Goal: Task Accomplishment & Management: Complete application form

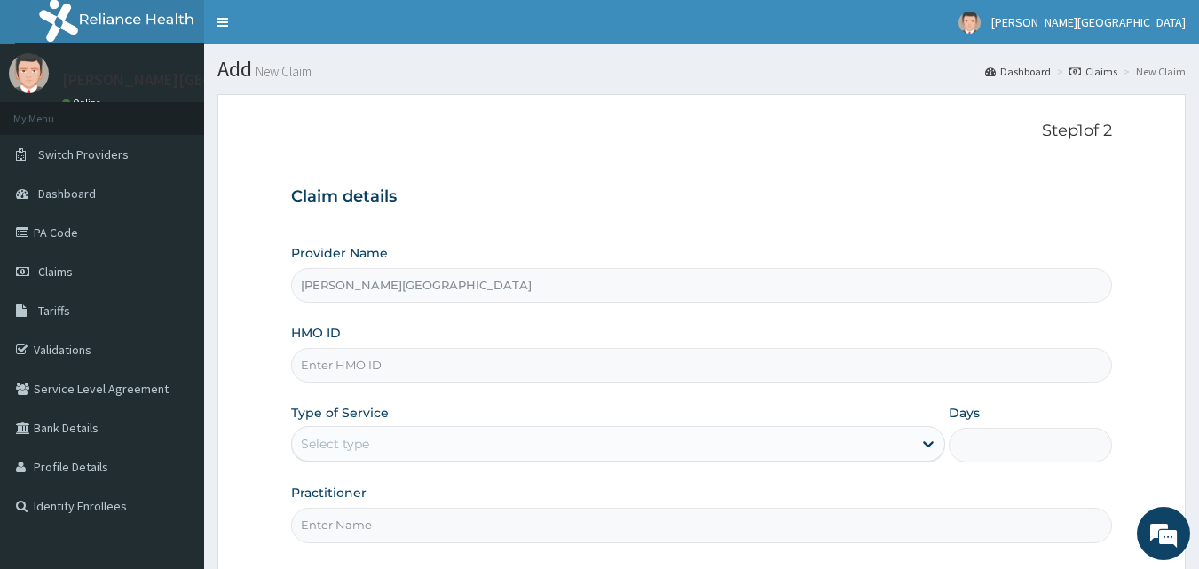
paste input "SCR/10023/A"
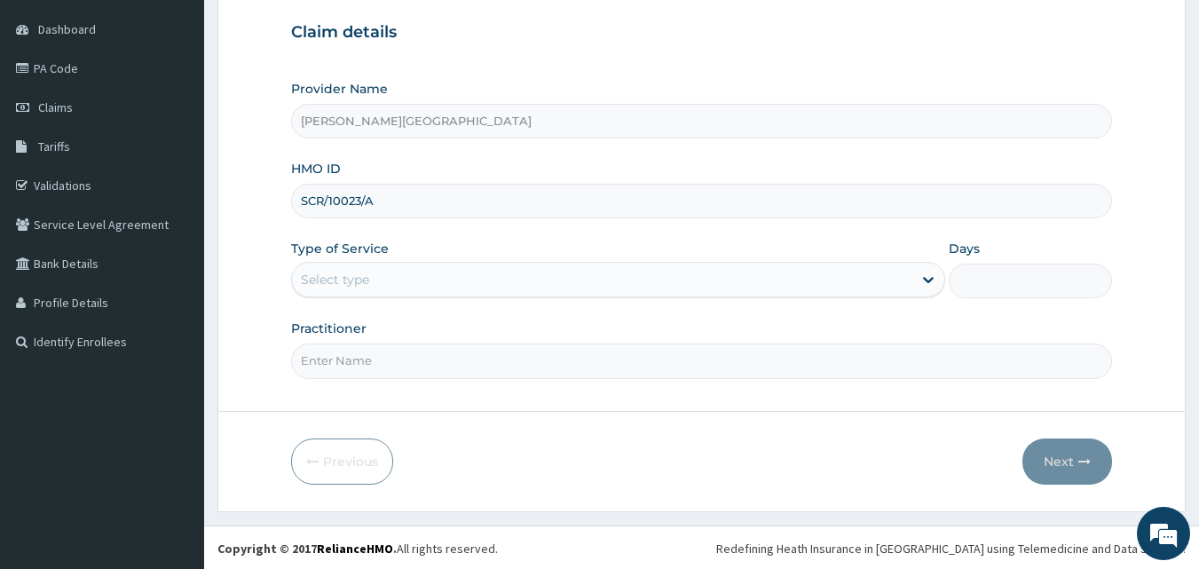
scroll to position [166, 0]
type input "SCR/10023/A"
click at [477, 276] on div "Select type" at bounding box center [602, 278] width 621 height 28
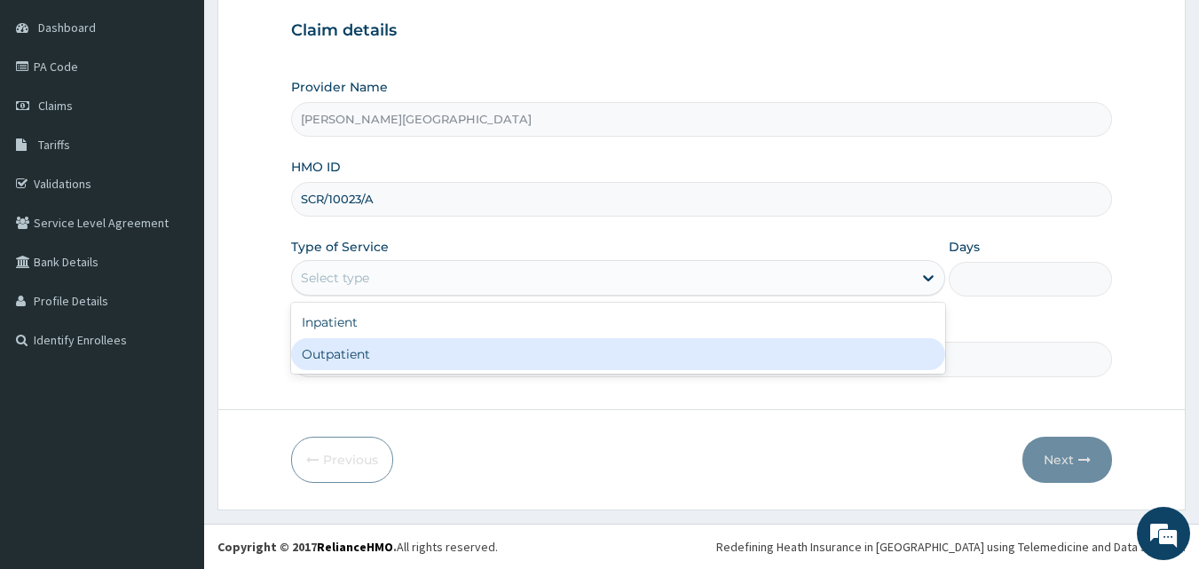
click at [376, 363] on div "Outpatient" at bounding box center [618, 354] width 654 height 32
type input "1"
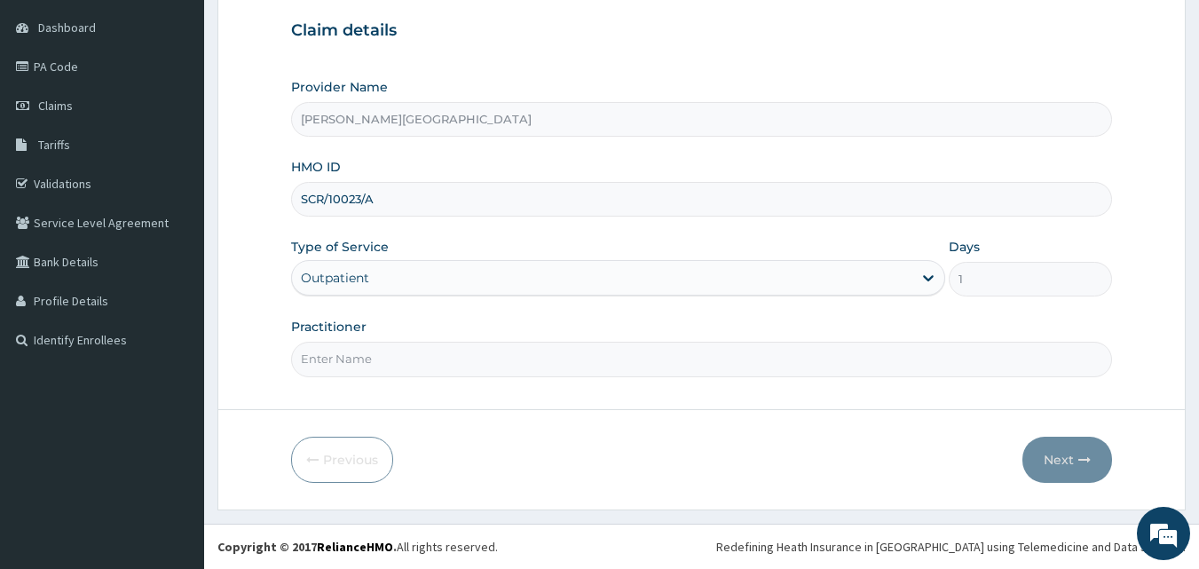
click at [376, 358] on input "Practitioner" at bounding box center [702, 359] width 822 height 35
type input "d"
type input "DR OPARA"
click at [1044, 443] on button "Next" at bounding box center [1068, 460] width 90 height 46
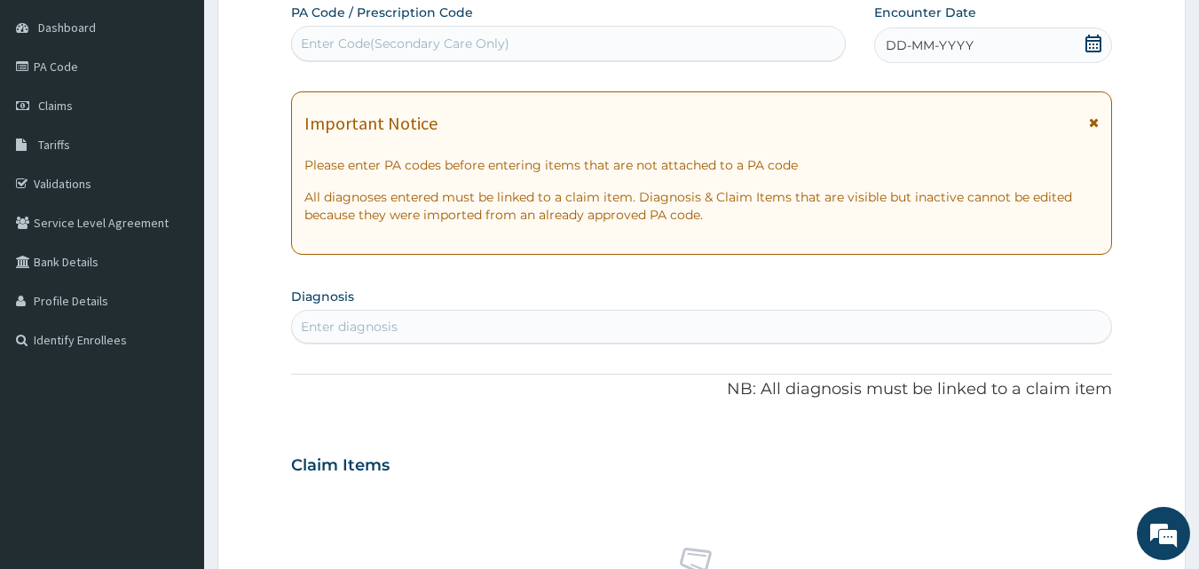
click at [548, 33] on div "Enter Code(Secondary Care Only)" at bounding box center [569, 43] width 554 height 28
paste input "PA/21D0C0"
type input "PA/21D0C0"
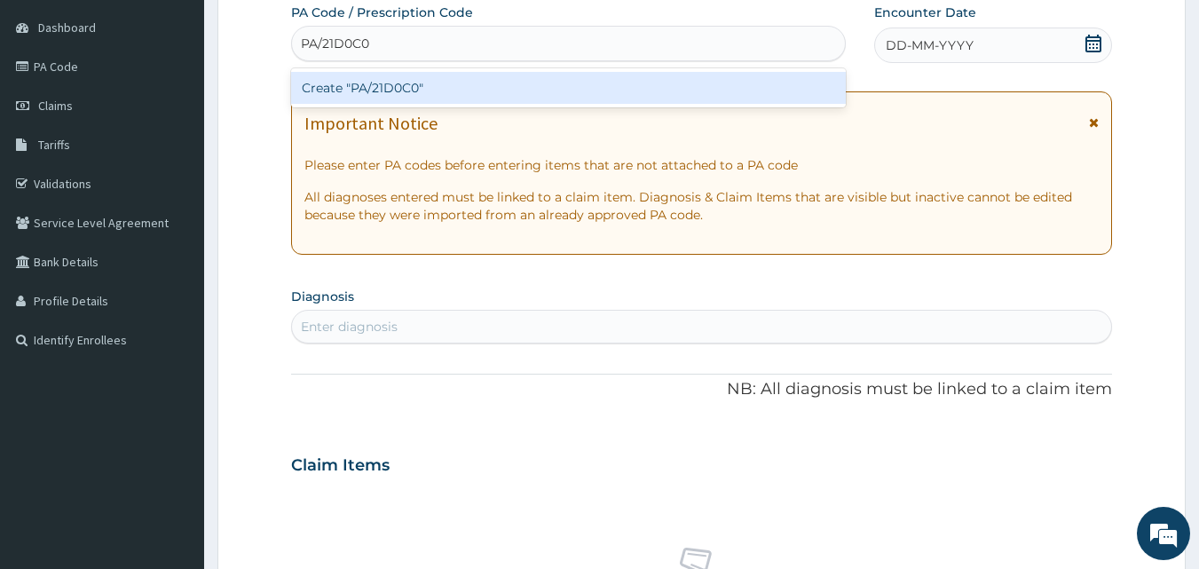
click at [464, 93] on div "Create "PA/21D0C0"" at bounding box center [569, 88] width 556 height 32
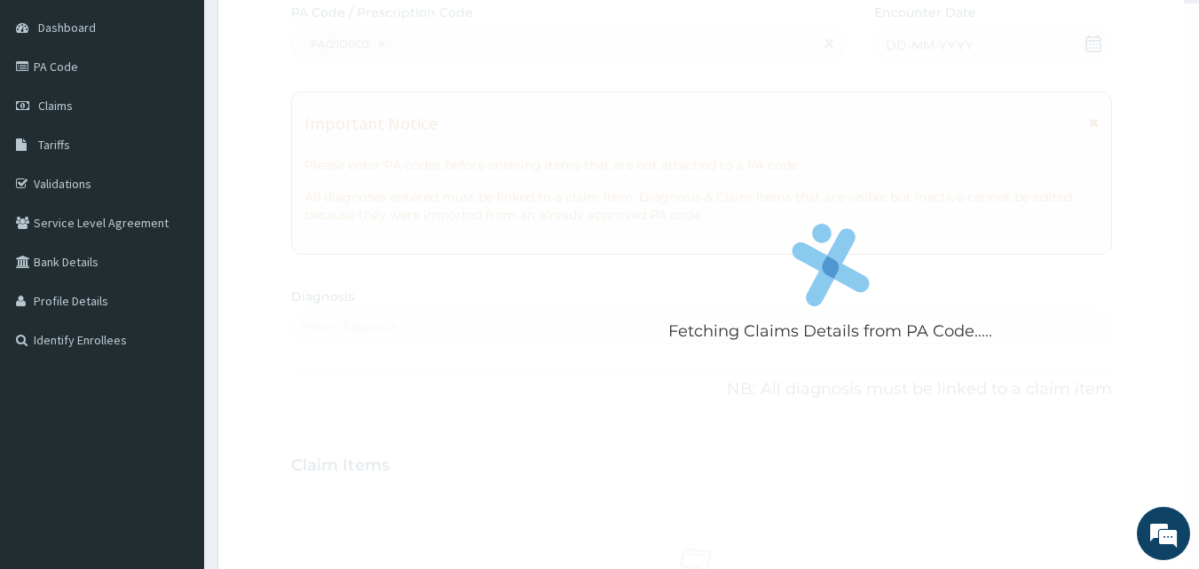
click at [807, 177] on div "Fetching Claims Details from PA Code....." at bounding box center [830, 288] width 1079 height 569
click at [534, 89] on div "Fetching Claims Details from PA Code....." at bounding box center [830, 288] width 1079 height 569
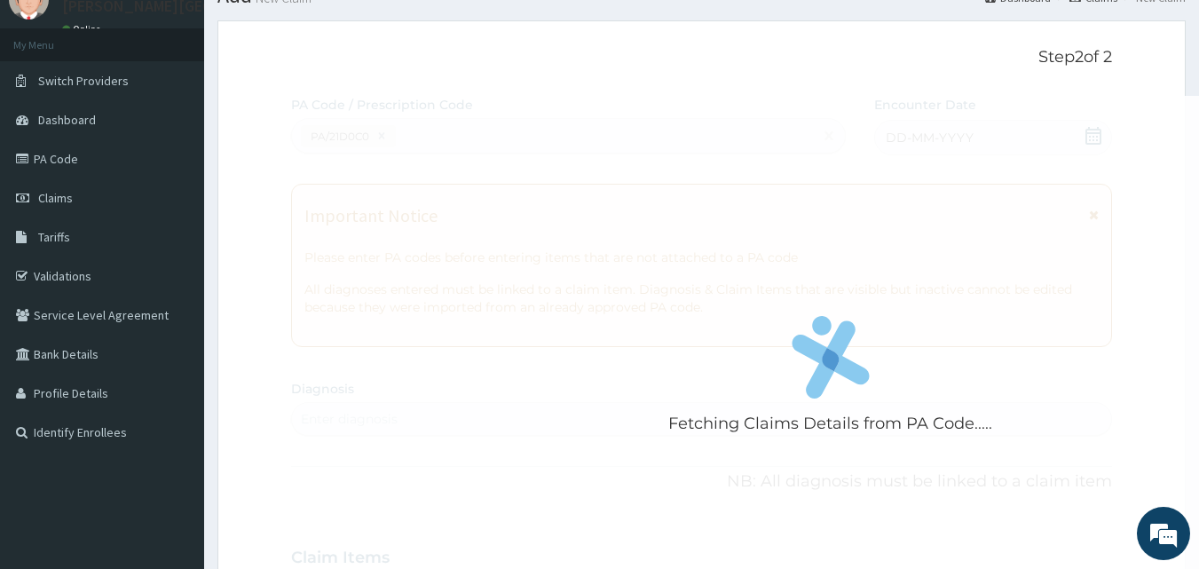
scroll to position [0, 0]
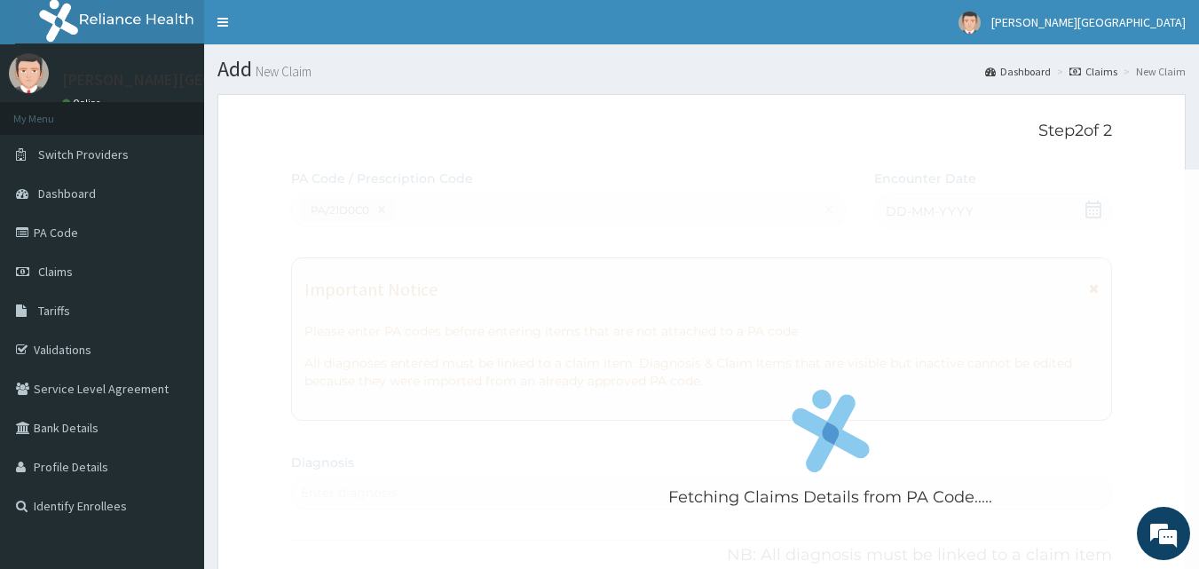
click at [676, 207] on div "Fetching Claims Details from PA Code....." at bounding box center [830, 454] width 1079 height 569
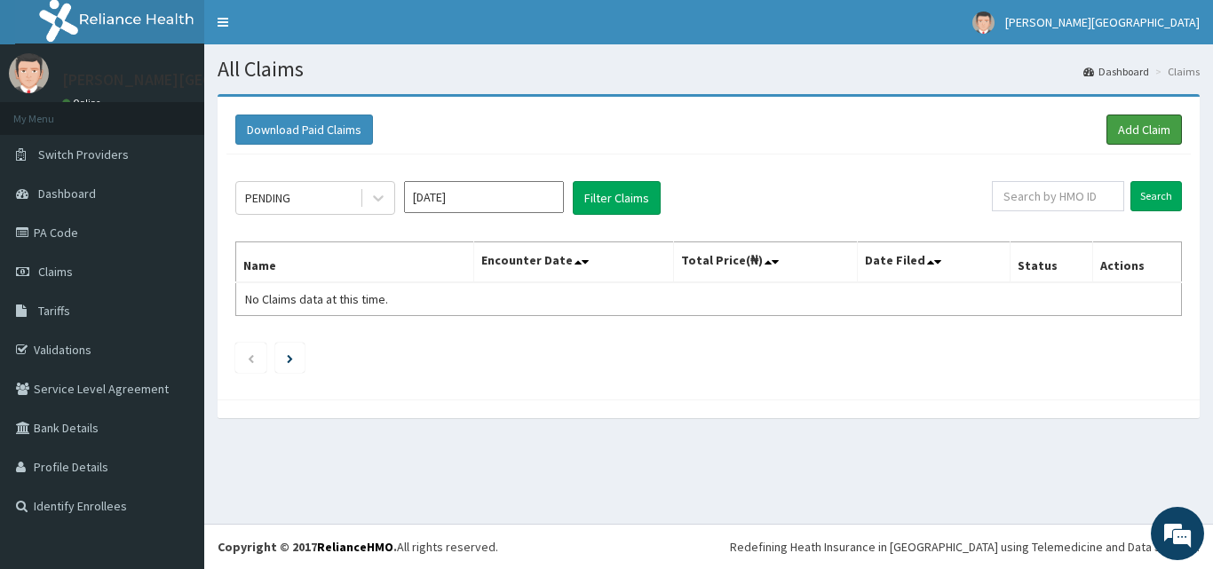
click at [1137, 128] on link "Add Claim" at bounding box center [1143, 130] width 75 height 30
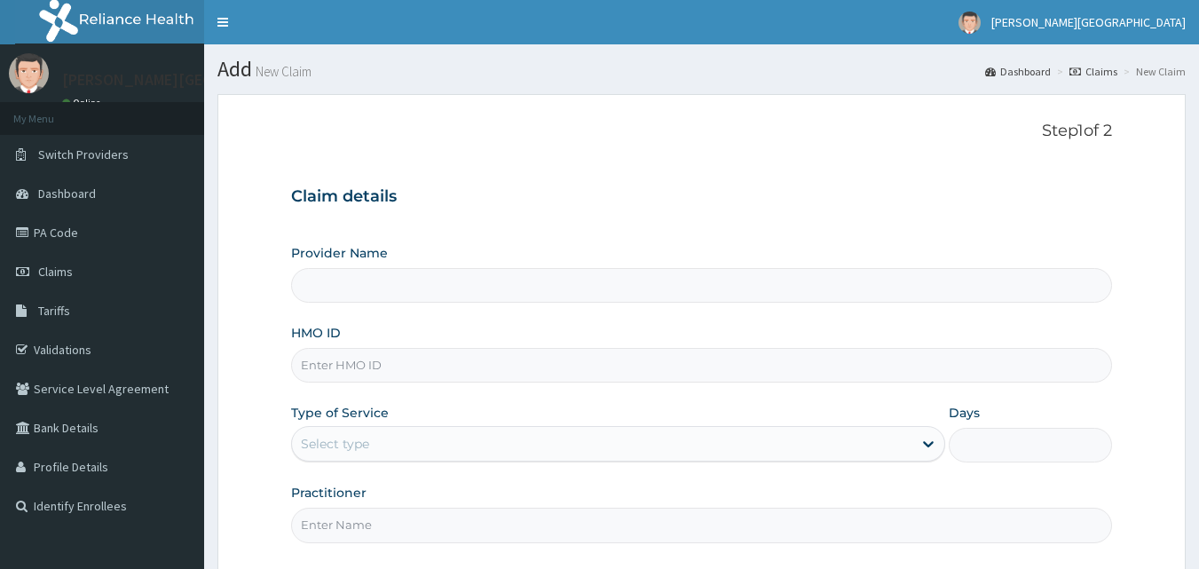
click at [509, 363] on input "HMO ID" at bounding box center [702, 365] width 822 height 35
type input "[PERSON_NAME][GEOGRAPHIC_DATA]"
paste input "SCR/10023/A"
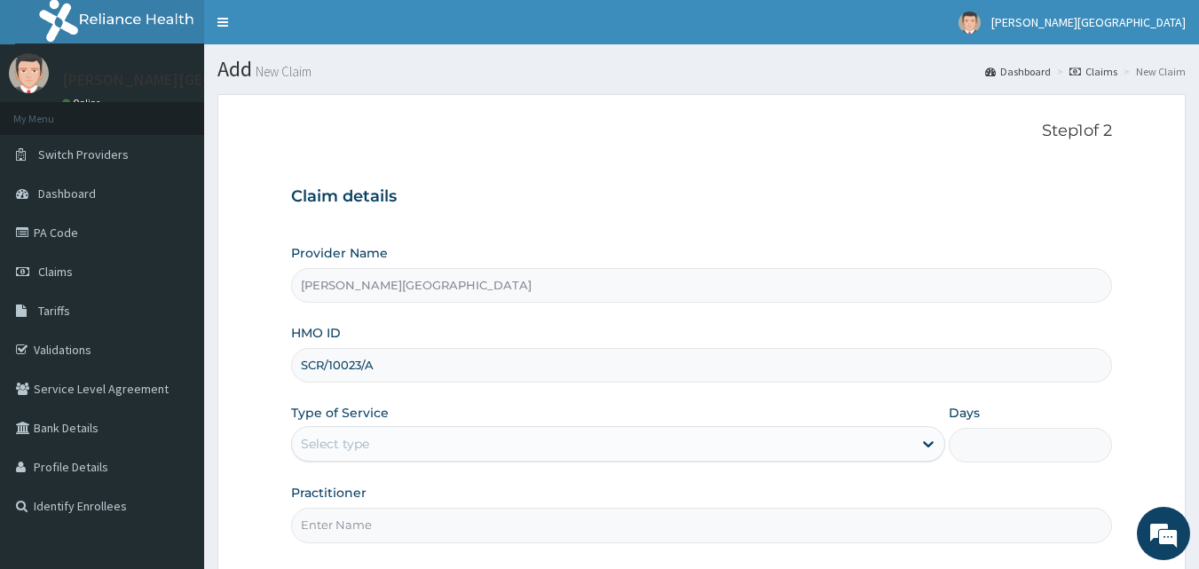
type input "SCR/10023/A"
click at [477, 438] on div "Select type" at bounding box center [602, 444] width 621 height 28
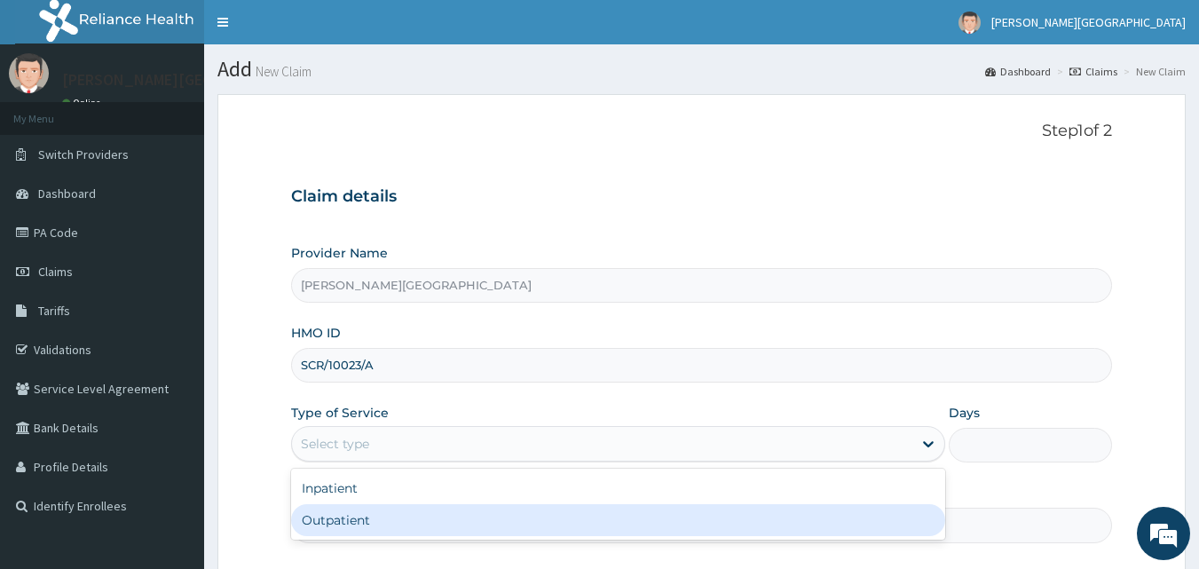
click at [374, 512] on div "Outpatient" at bounding box center [618, 520] width 654 height 32
type input "1"
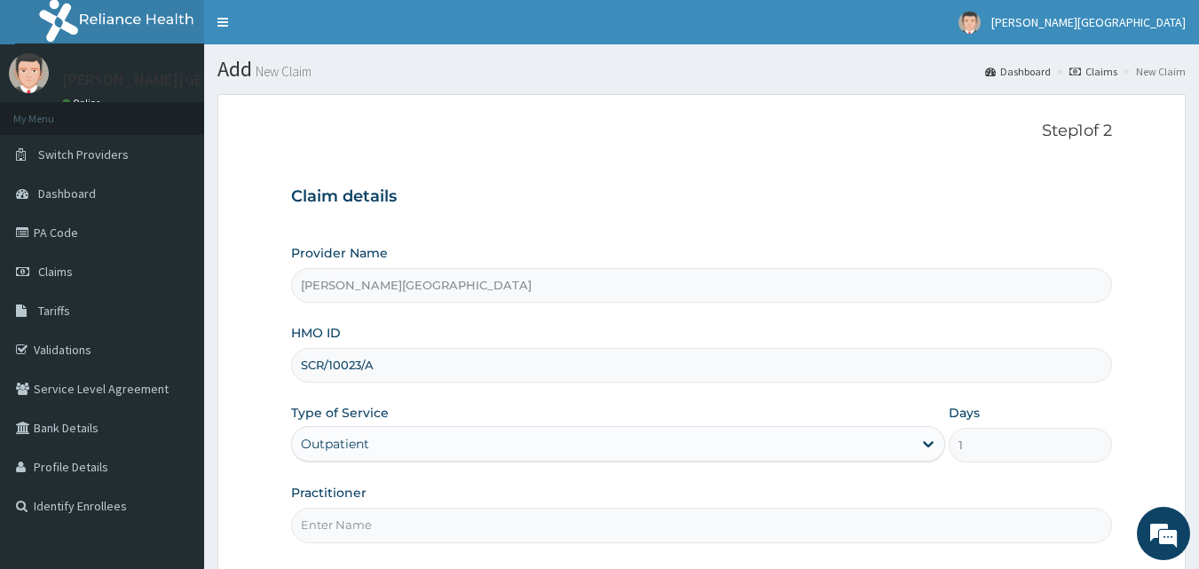
drag, startPoint x: 367, startPoint y: 514, endPoint x: 420, endPoint y: 527, distance: 54.9
click at [367, 515] on input "Practitioner" at bounding box center [702, 525] width 822 height 35
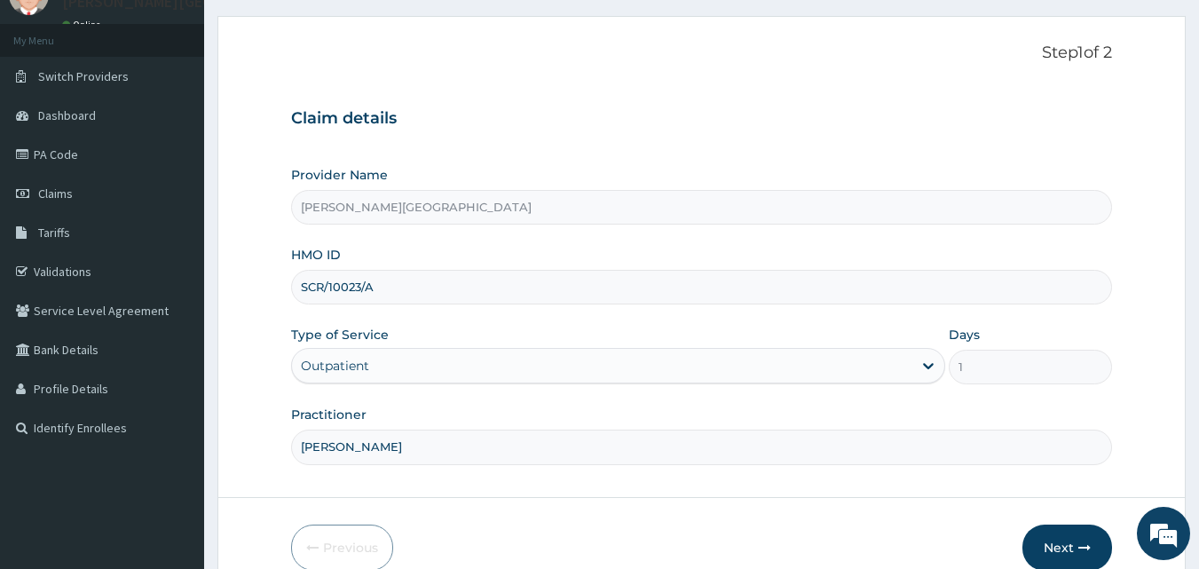
scroll to position [166, 0]
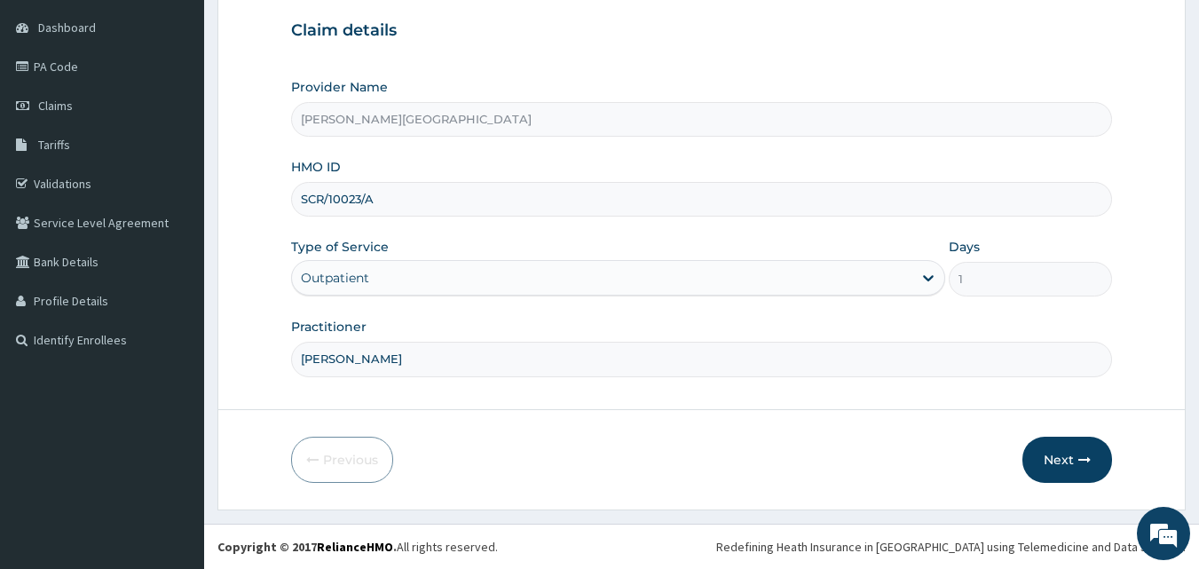
type input "DR OPARA"
click at [1068, 469] on button "Next" at bounding box center [1068, 460] width 90 height 46
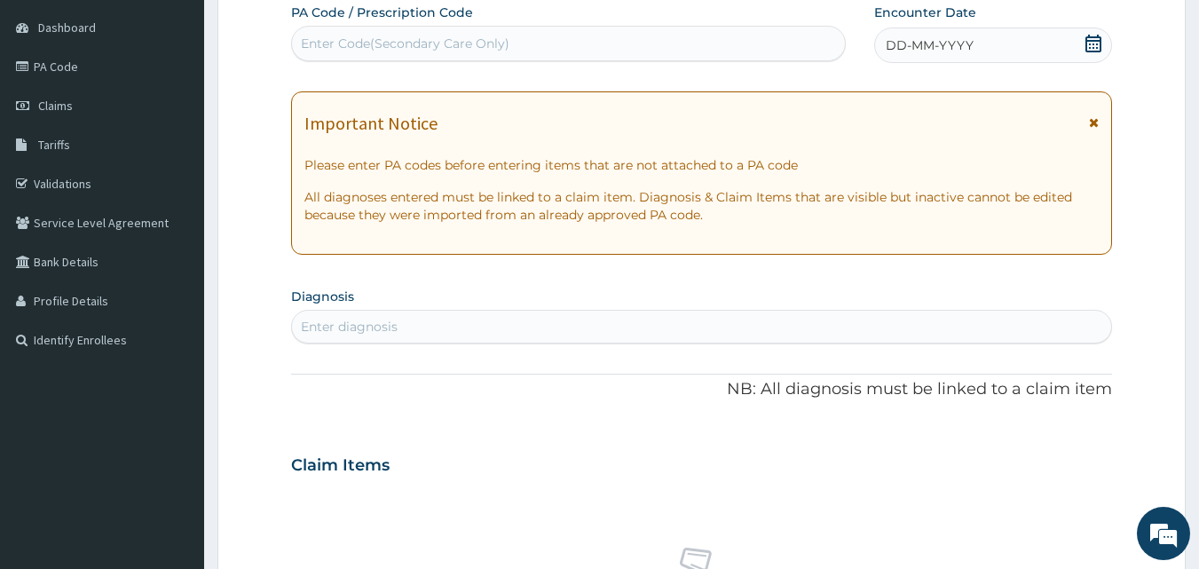
scroll to position [0, 0]
click at [438, 51] on div "Enter Code(Secondary Care Only)" at bounding box center [405, 44] width 209 height 18
paste input "PA/21D0C0"
type input "PA/21D0C0"
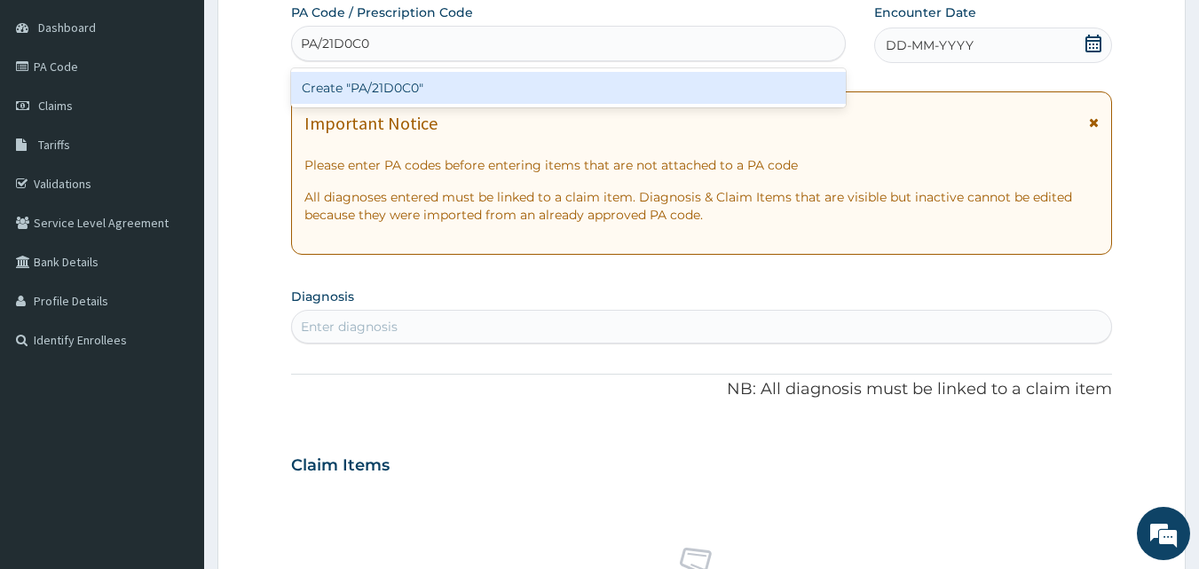
click at [404, 91] on div "Create "PA/21D0C0"" at bounding box center [569, 88] width 556 height 32
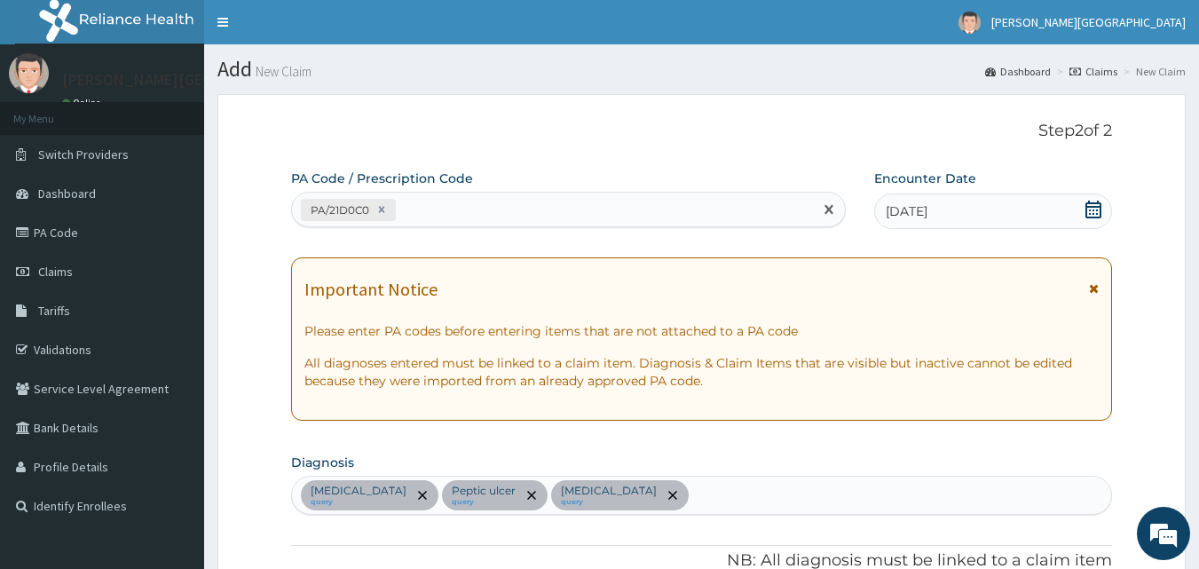
click at [420, 207] on div "PA/21D0C0" at bounding box center [553, 209] width 522 height 29
paste input "PA/E53B9B"
type input "PA/E53B9B"
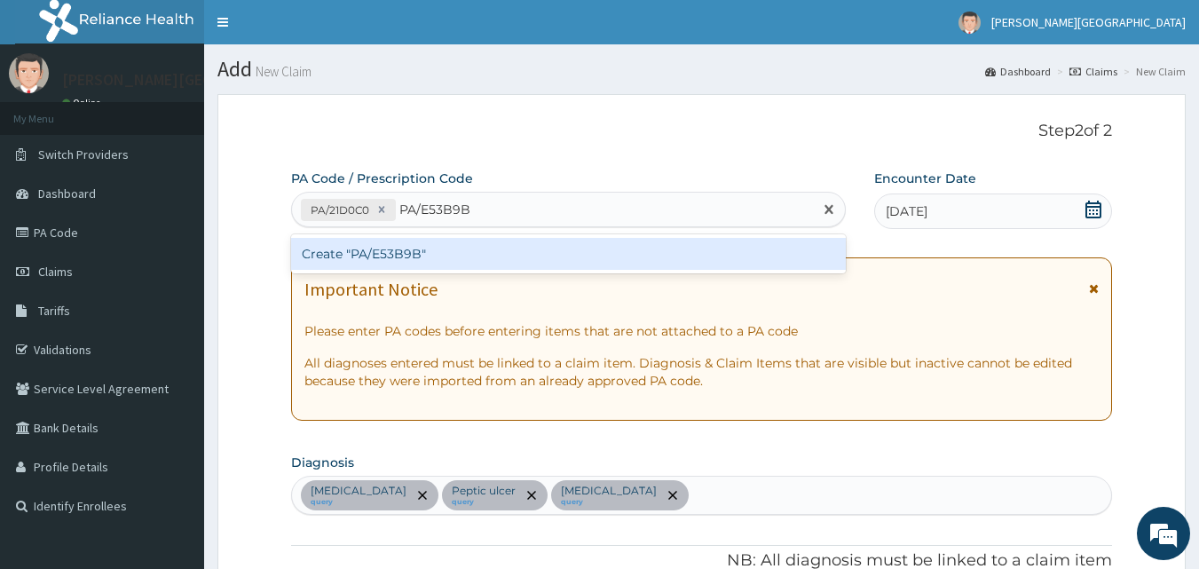
click at [410, 252] on div "Create "PA/E53B9B"" at bounding box center [569, 254] width 556 height 32
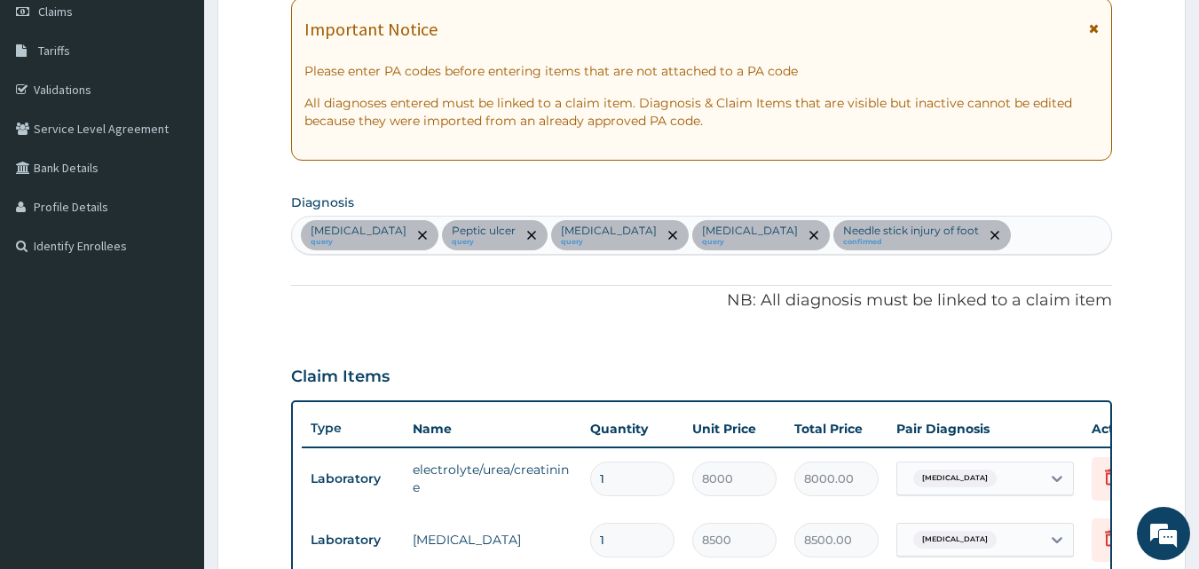
scroll to position [90, 0]
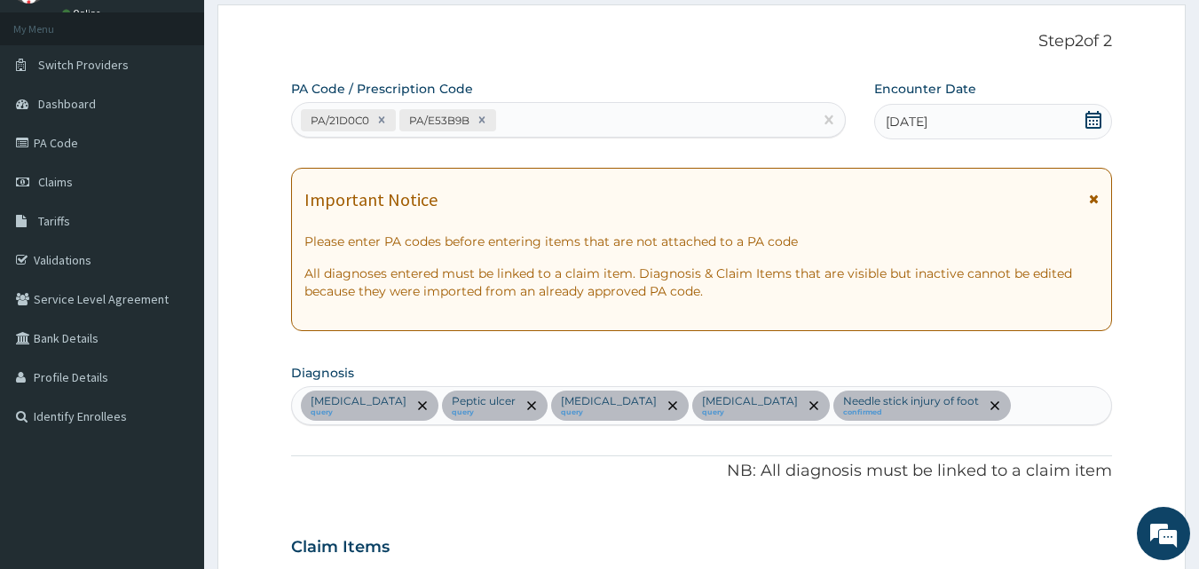
click at [1038, 400] on div "Hypertensive heart disease query Peptic ulcer query Hyperglycemia query Viral d…" at bounding box center [702, 405] width 820 height 37
type input "UTI"
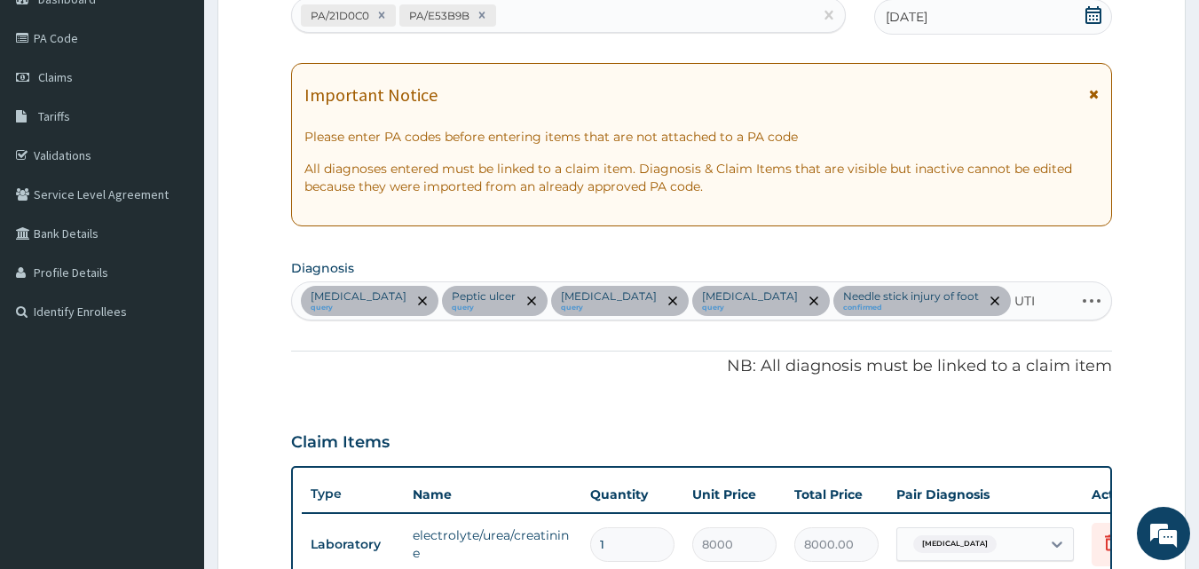
scroll to position [237, 0]
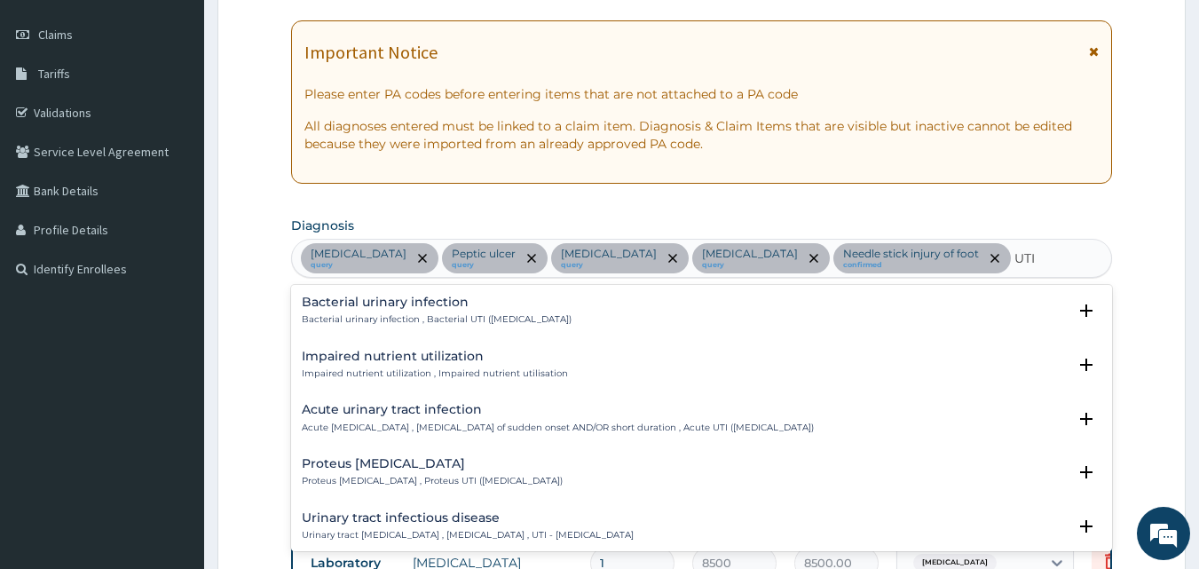
click at [399, 312] on div "Bacterial urinary infection Bacterial urinary infection , Bacterial UTI (urinar…" at bounding box center [437, 311] width 270 height 31
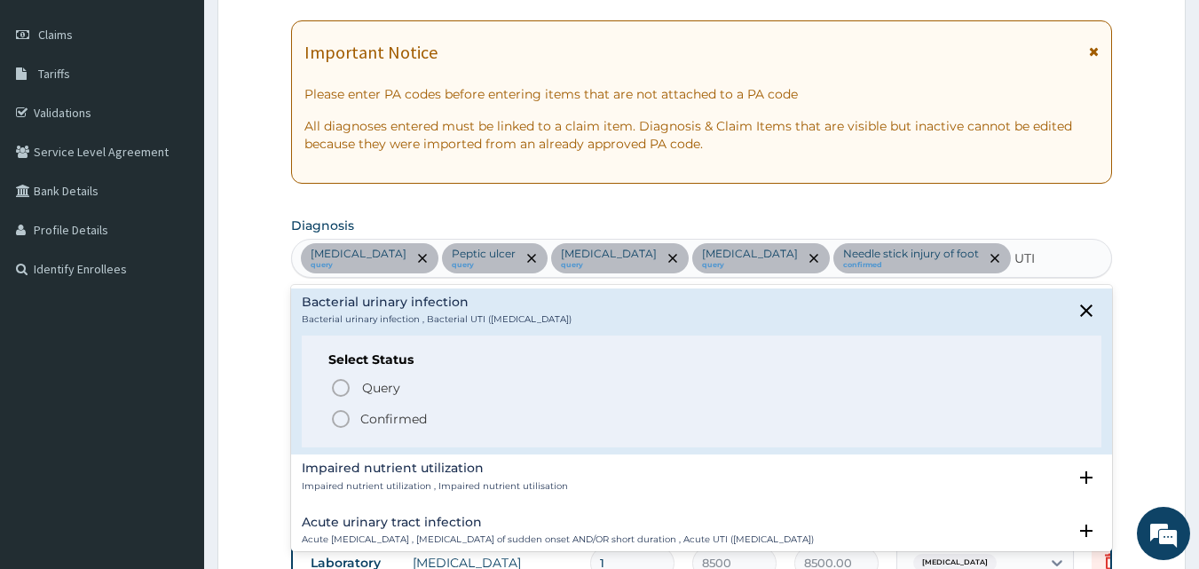
click at [378, 416] on p "Confirmed" at bounding box center [393, 419] width 67 height 18
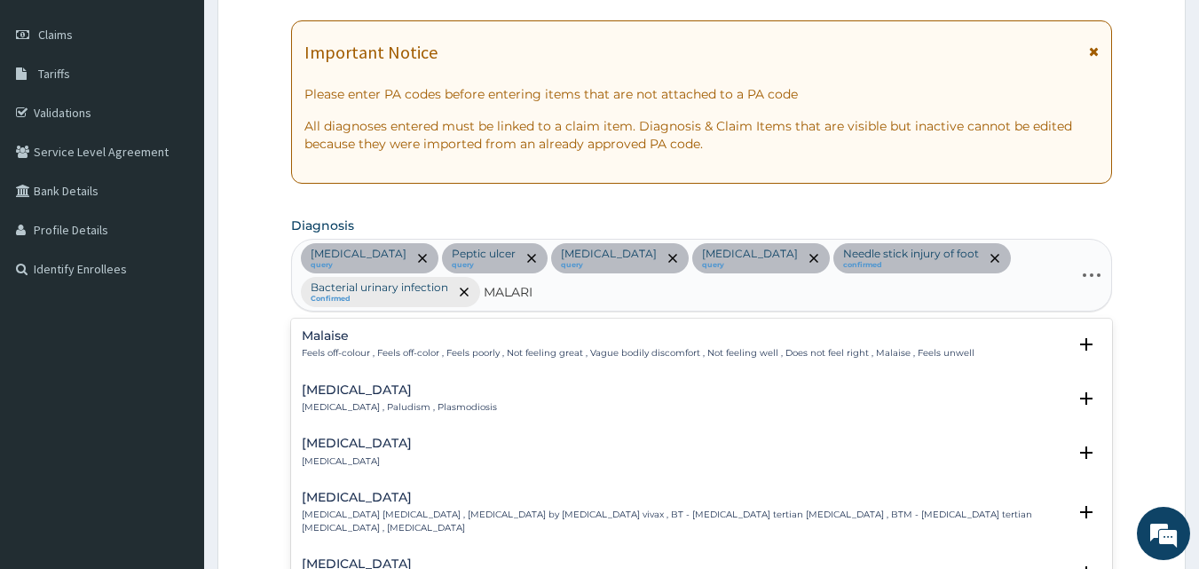
type input "MALARIA"
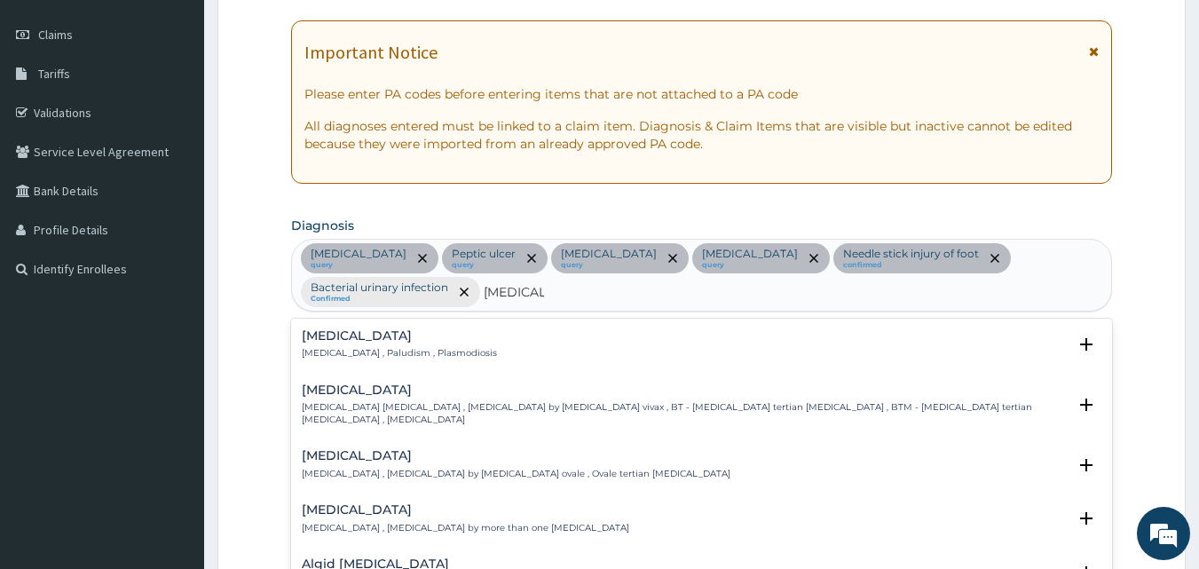
click at [339, 337] on h4 "[MEDICAL_DATA]" at bounding box center [399, 335] width 195 height 13
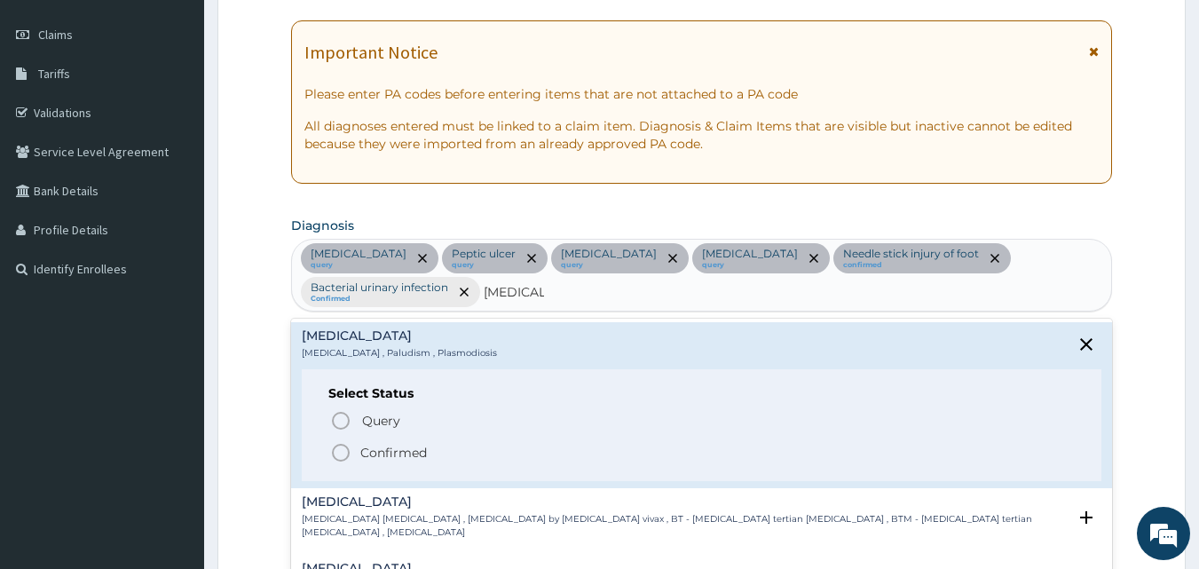
click at [394, 457] on p "Confirmed" at bounding box center [393, 453] width 67 height 18
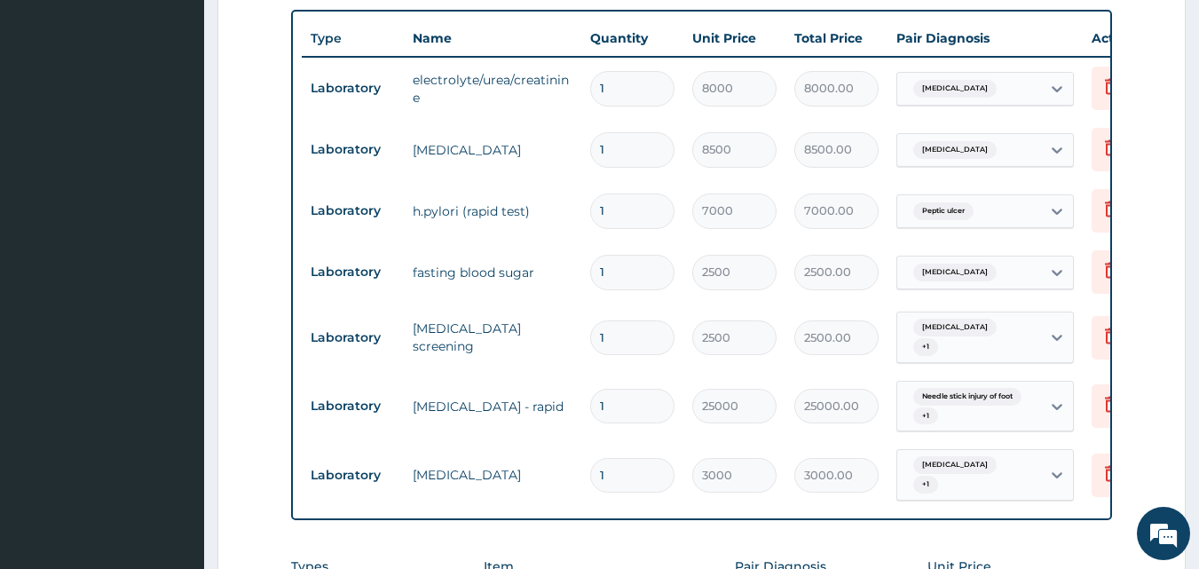
scroll to position [1048, 0]
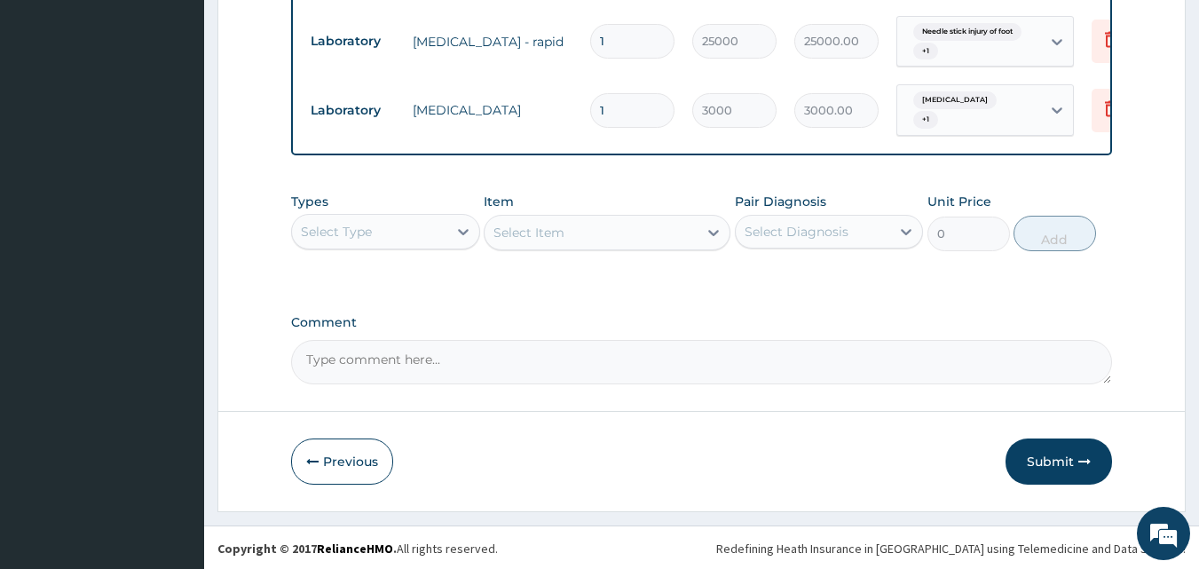
click at [387, 231] on div "Select Type" at bounding box center [369, 231] width 155 height 28
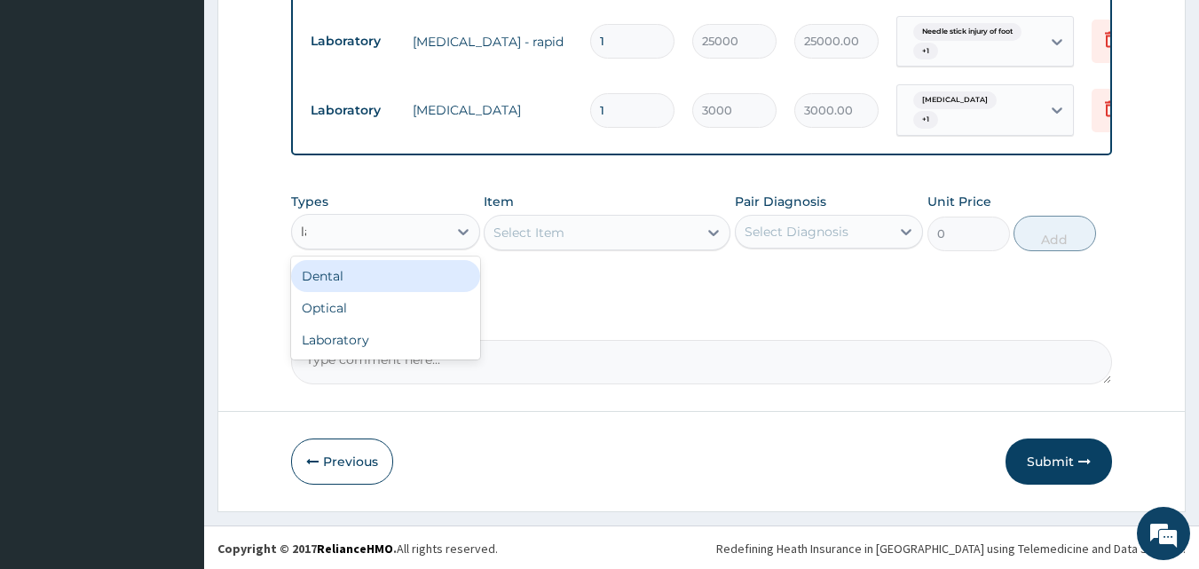
type input "lab"
click at [354, 269] on div "Laboratory" at bounding box center [385, 276] width 189 height 32
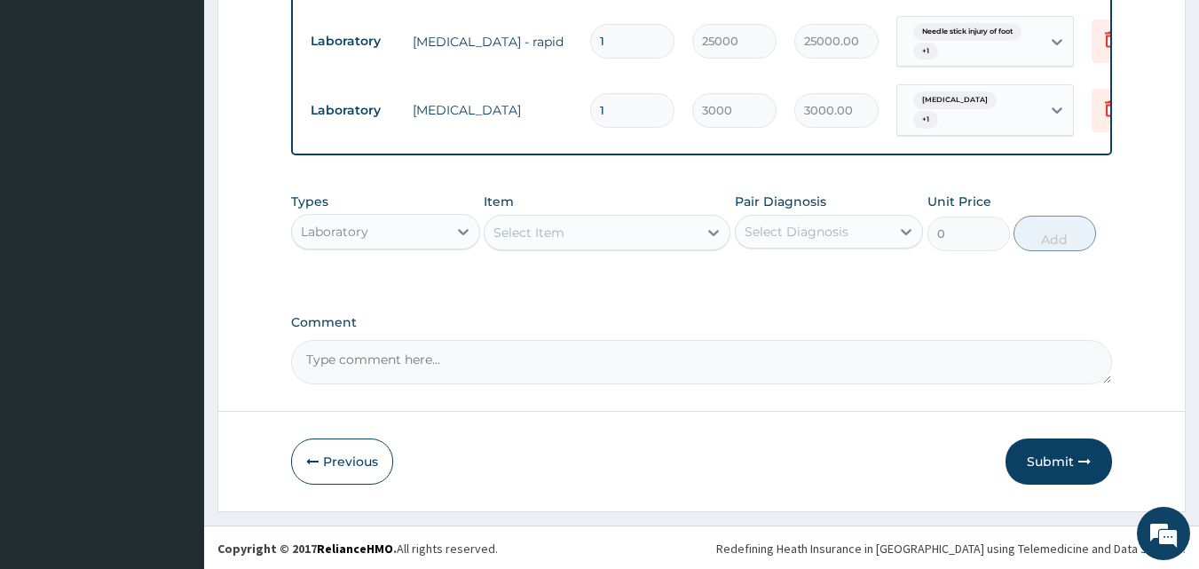
click at [586, 229] on div "Select Item" at bounding box center [591, 232] width 213 height 28
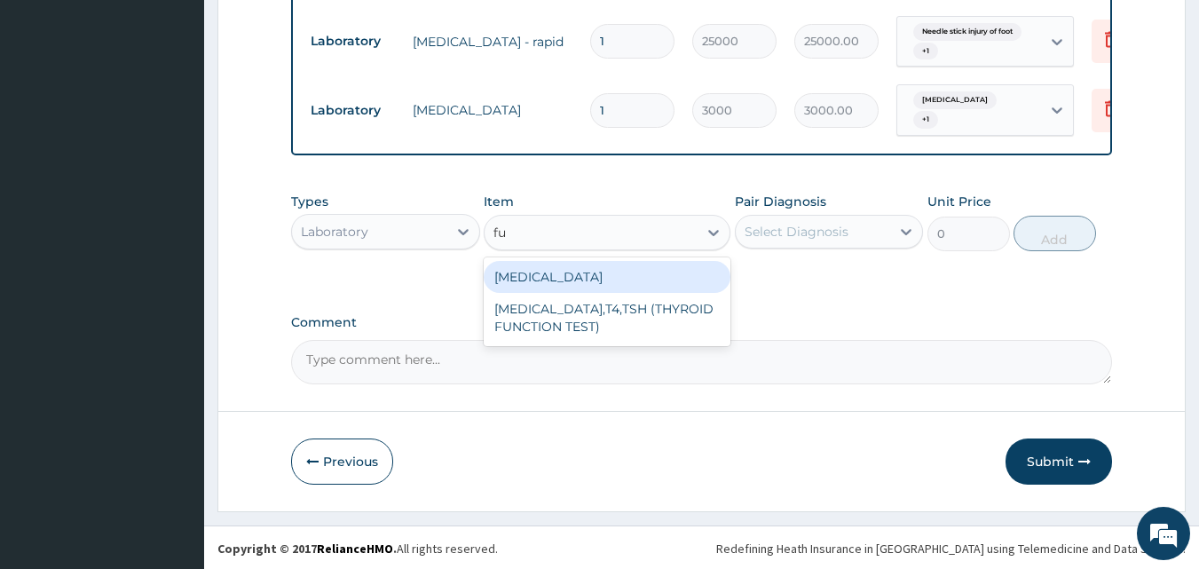
type input "ful"
click at [601, 286] on div "FULL BLOOD COUNT" at bounding box center [607, 277] width 247 height 32
type input "4000"
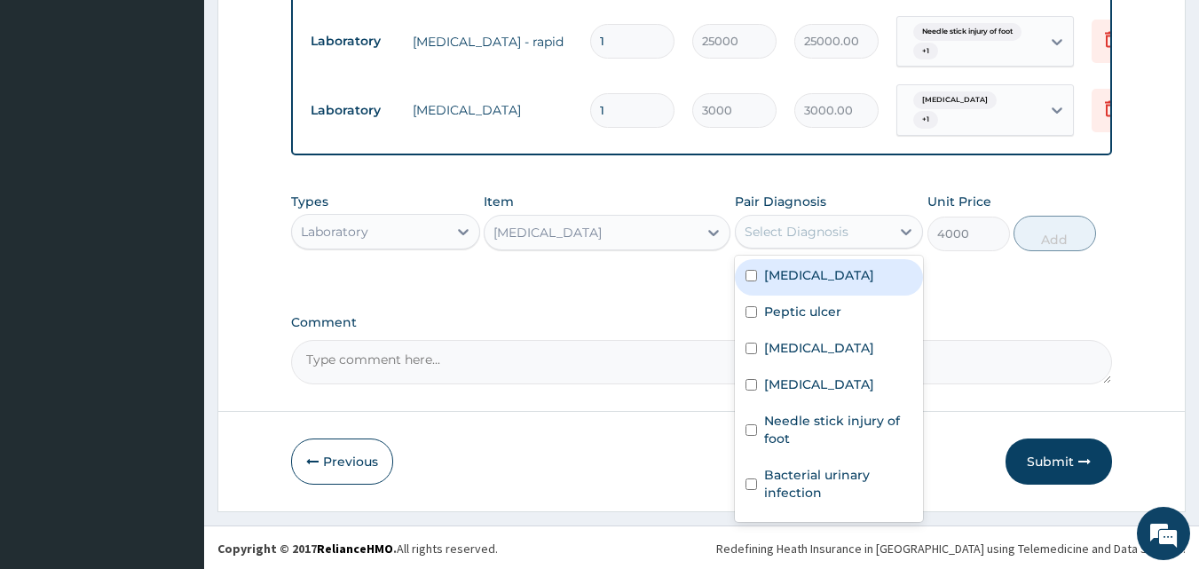
click at [792, 228] on div "Select Diagnosis" at bounding box center [797, 232] width 104 height 18
drag, startPoint x: 796, startPoint y: 289, endPoint x: 776, endPoint y: 299, distance: 23.0
click at [776, 284] on label "Hypertensive heart disease" at bounding box center [819, 275] width 110 height 18
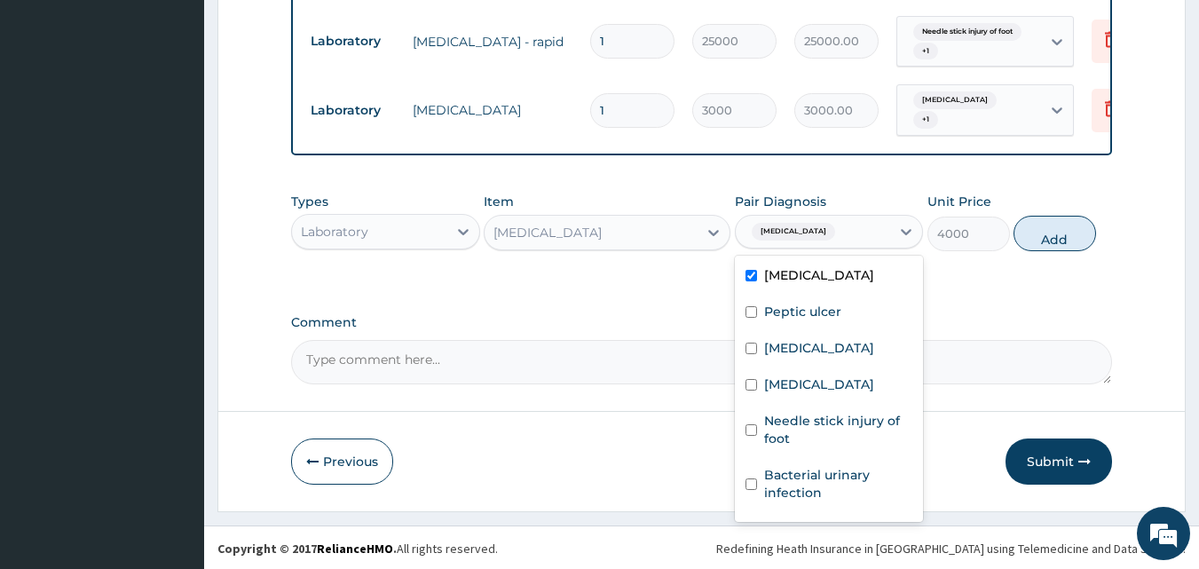
click at [774, 284] on label "Hypertensive heart disease" at bounding box center [819, 275] width 110 height 18
checkbox input "false"
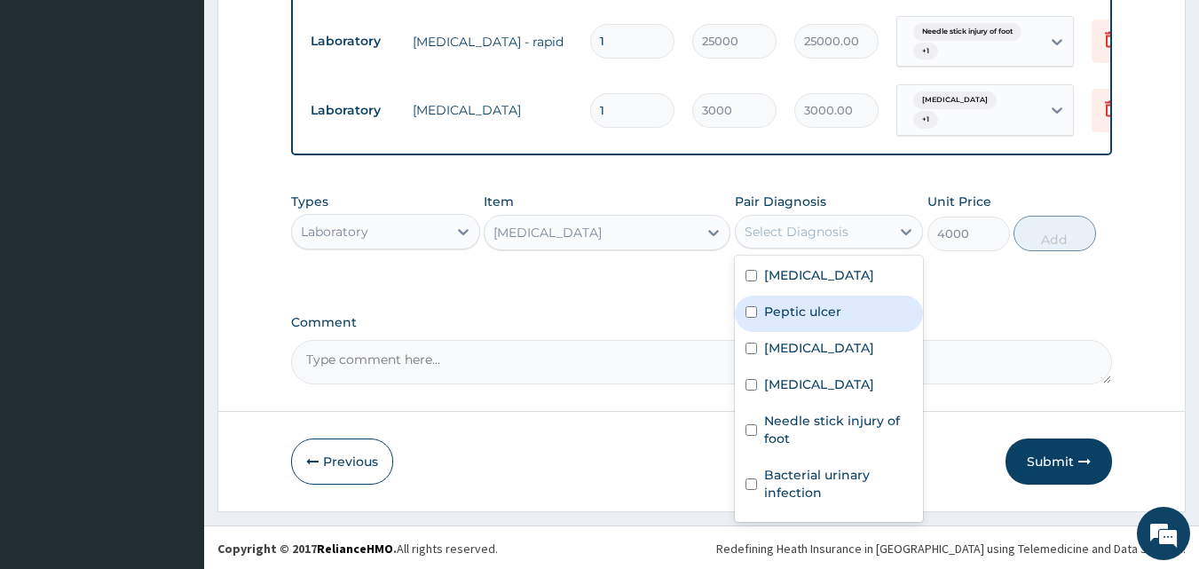
scroll to position [49, 0]
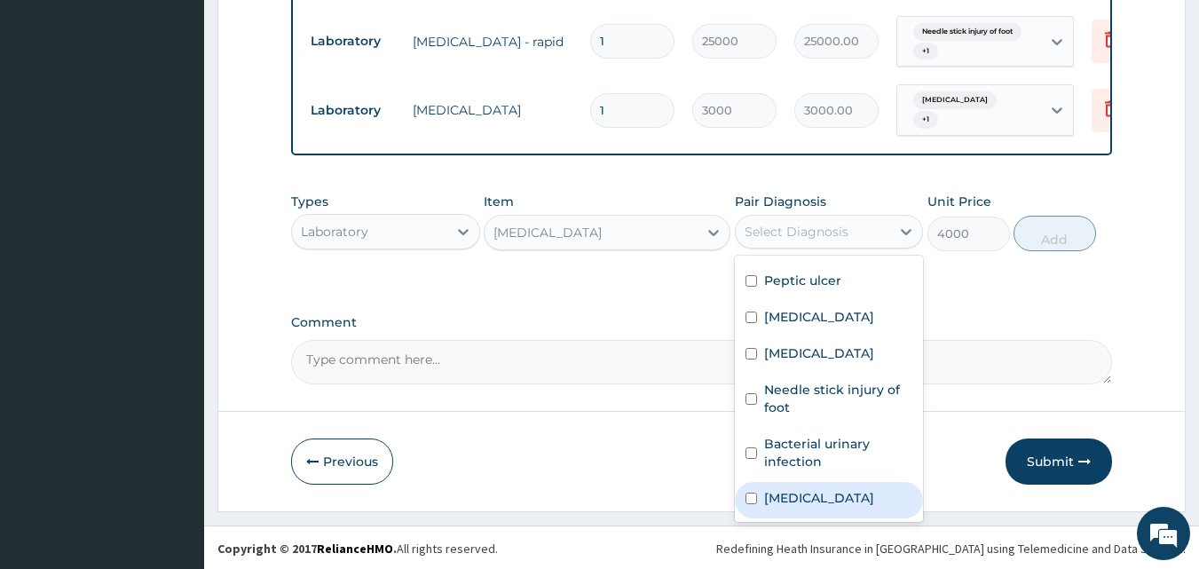
click at [773, 502] on label "[MEDICAL_DATA]" at bounding box center [819, 498] width 110 height 18
checkbox input "true"
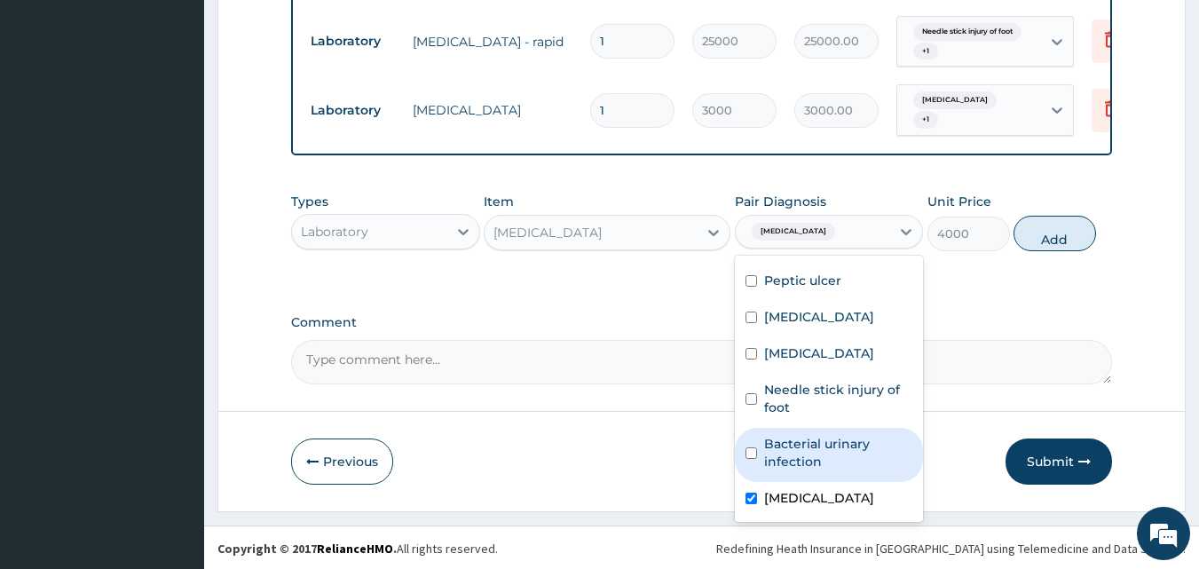
drag, startPoint x: 790, startPoint y: 453, endPoint x: 791, endPoint y: 431, distance: 21.3
click at [791, 453] on label "Bacterial urinary infection" at bounding box center [838, 453] width 149 height 36
checkbox input "true"
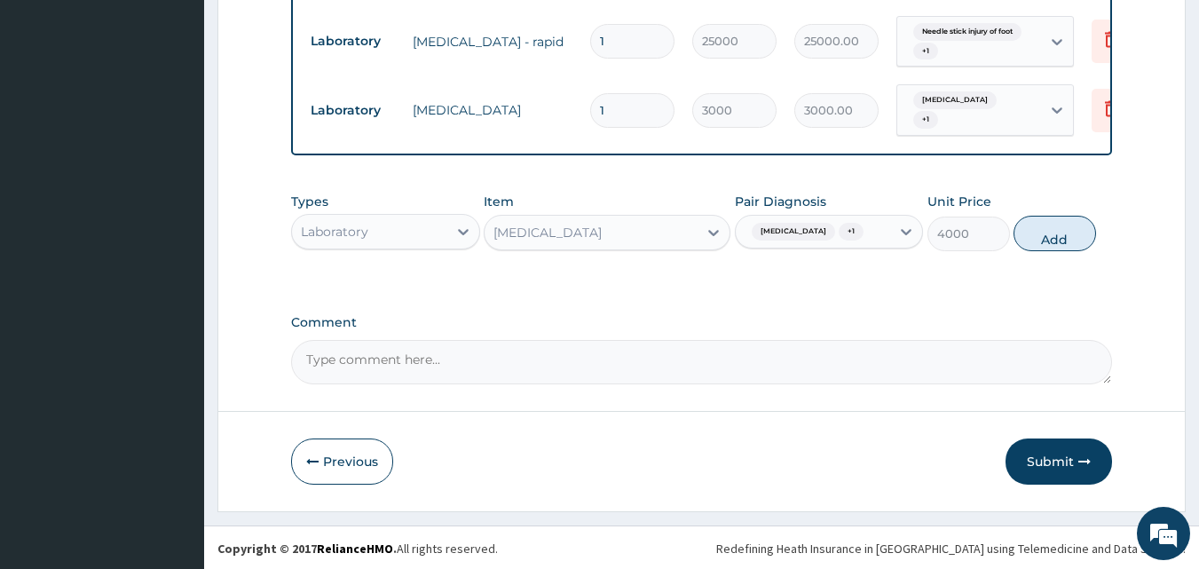
click at [1066, 233] on button "Add" at bounding box center [1055, 234] width 83 height 36
type input "0"
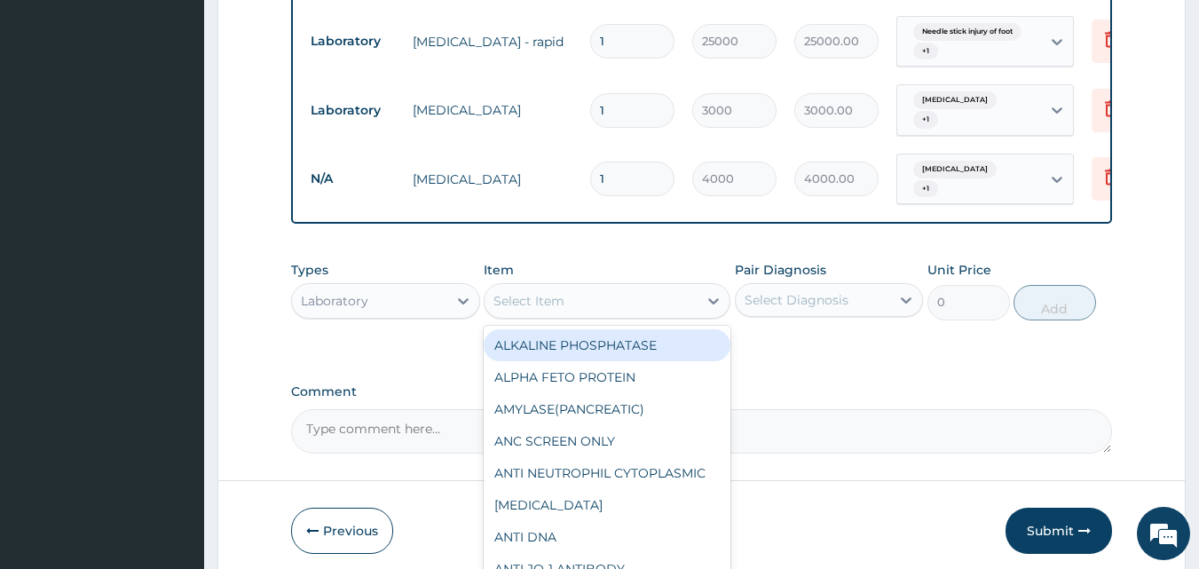
click at [637, 289] on div "Select Item" at bounding box center [591, 301] width 213 height 28
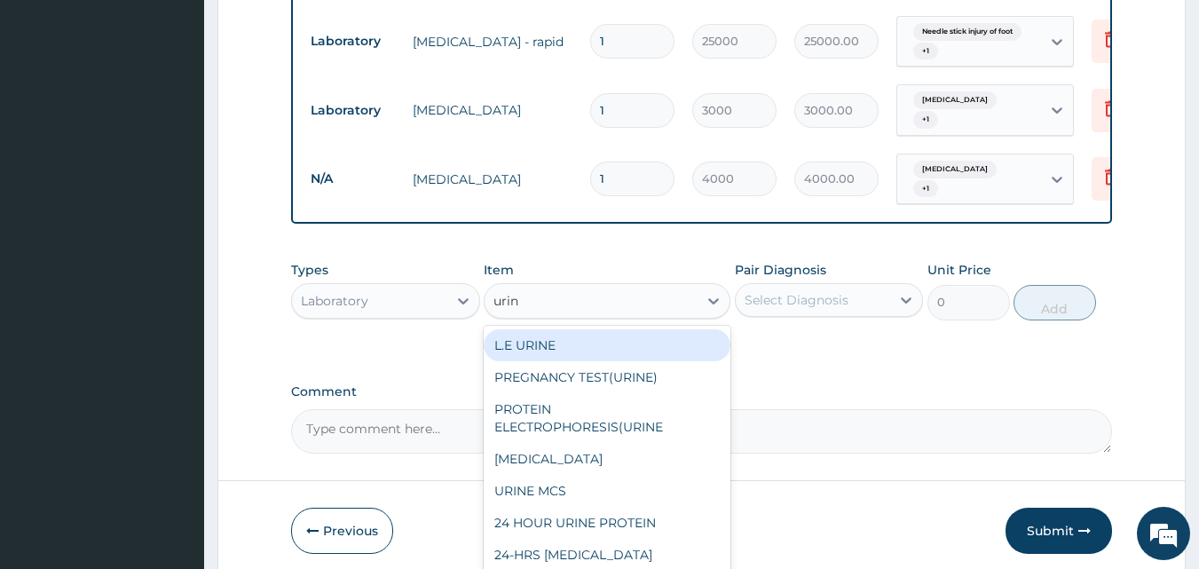
type input "urina"
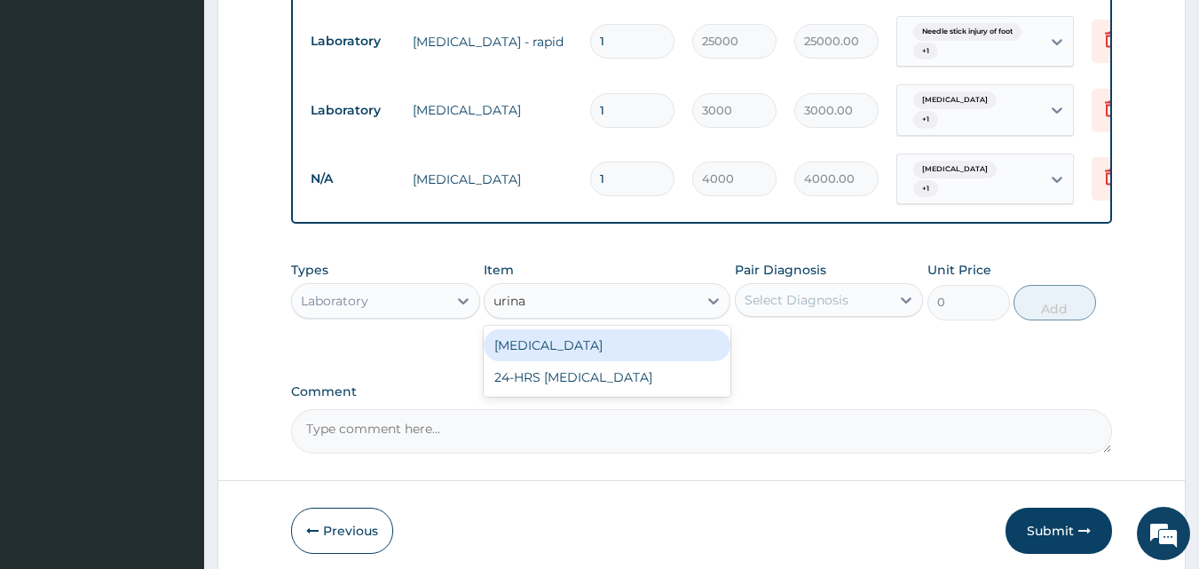
click at [582, 344] on div "[MEDICAL_DATA]" at bounding box center [607, 345] width 247 height 32
type input "1000"
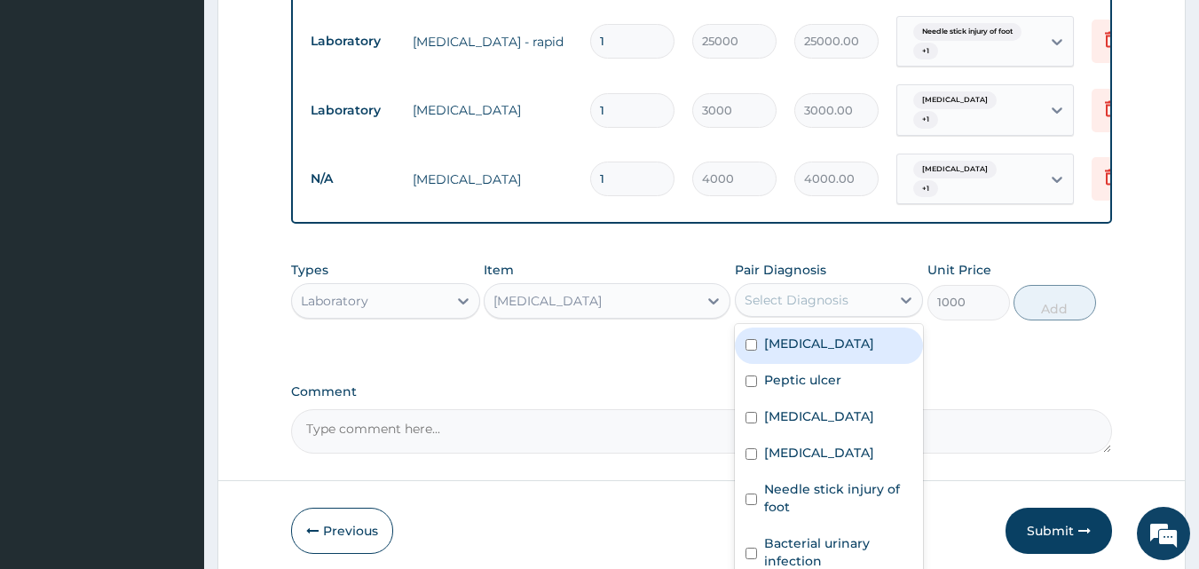
click at [826, 291] on div "Select Diagnosis" at bounding box center [797, 300] width 104 height 18
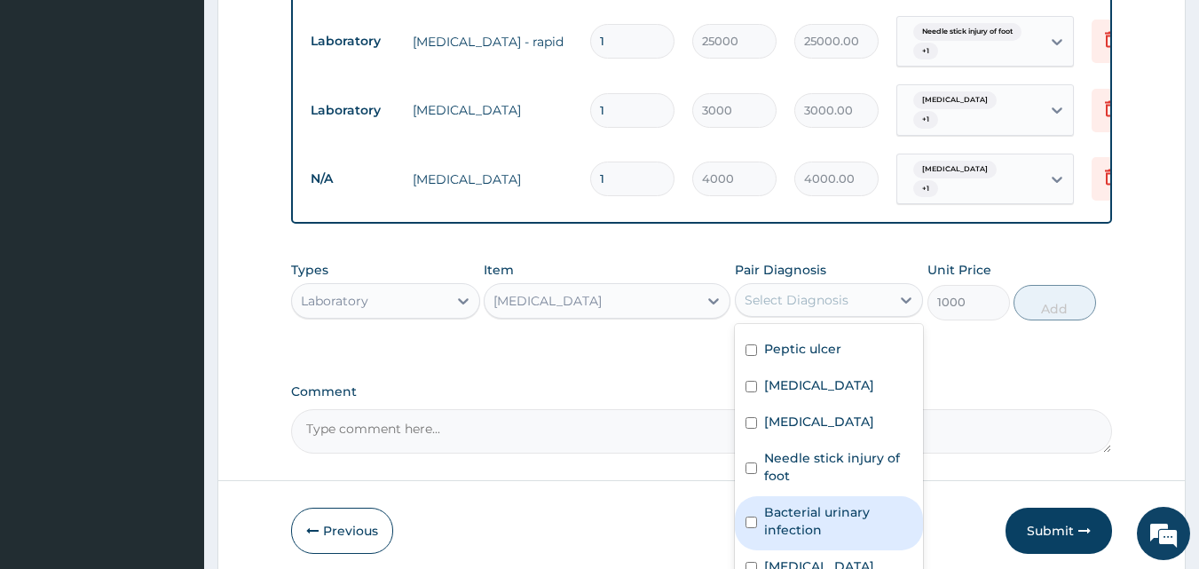
click at [810, 507] on label "Bacterial urinary infection" at bounding box center [838, 521] width 149 height 36
checkbox input "true"
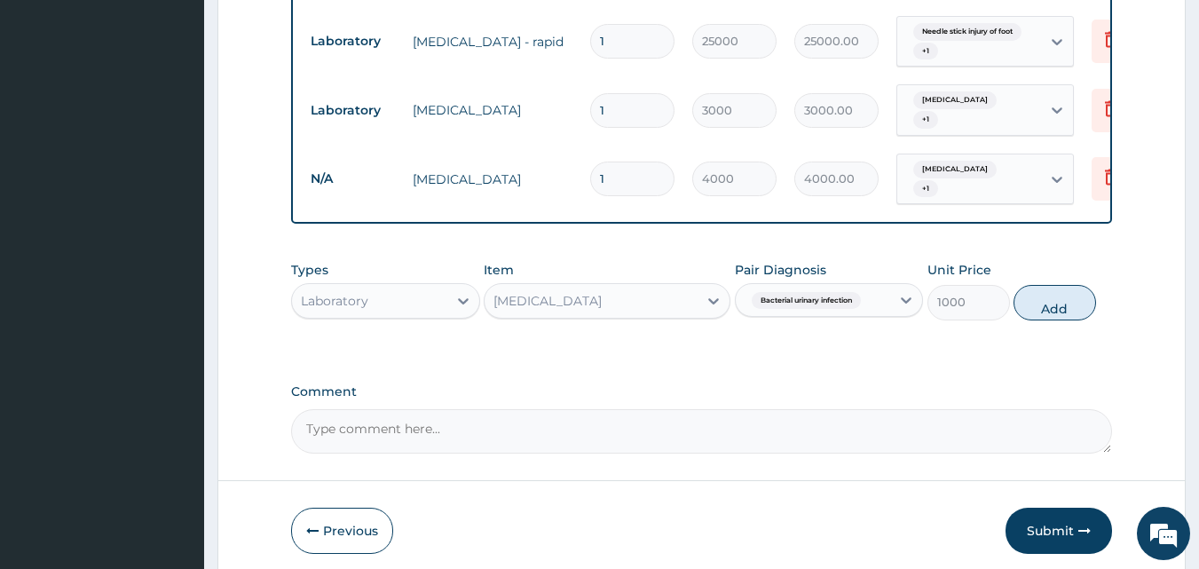
click at [1039, 295] on button "Add" at bounding box center [1055, 303] width 83 height 36
type input "0"
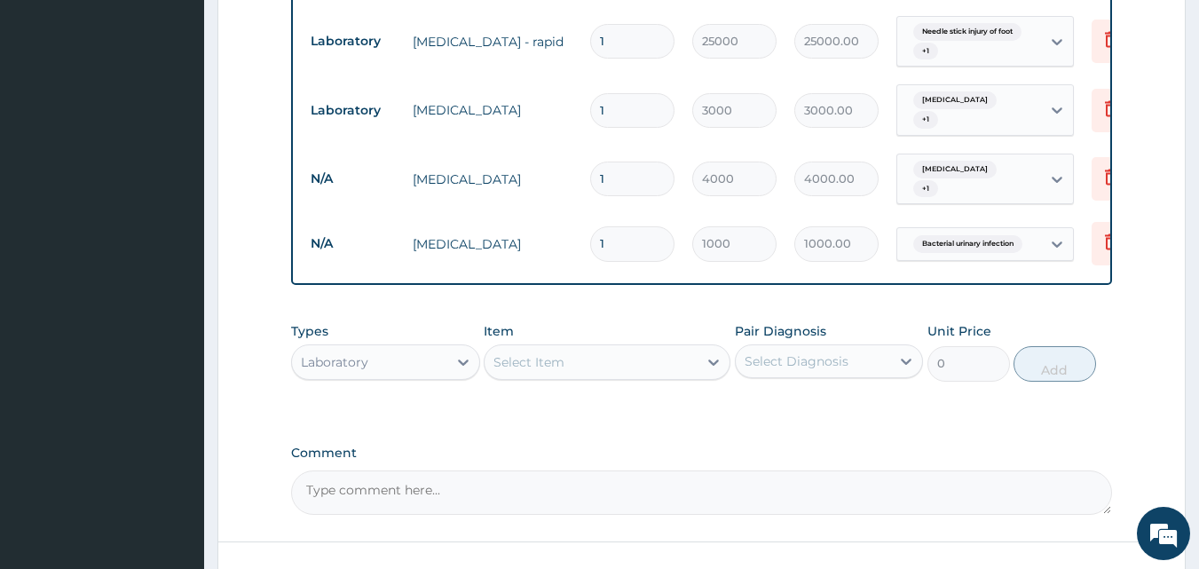
click at [561, 353] on div "Select Item" at bounding box center [529, 362] width 71 height 18
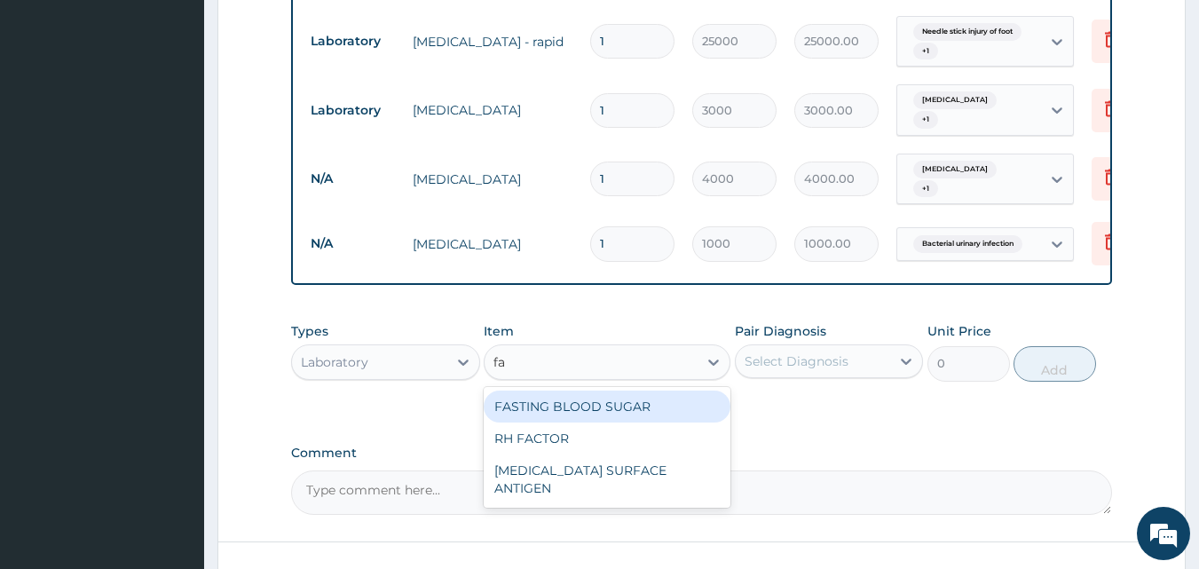
type input "f"
type input "malar"
click at [652, 391] on div "[MEDICAL_DATA] [MEDICAL_DATA]" at bounding box center [607, 407] width 247 height 32
type input "2000"
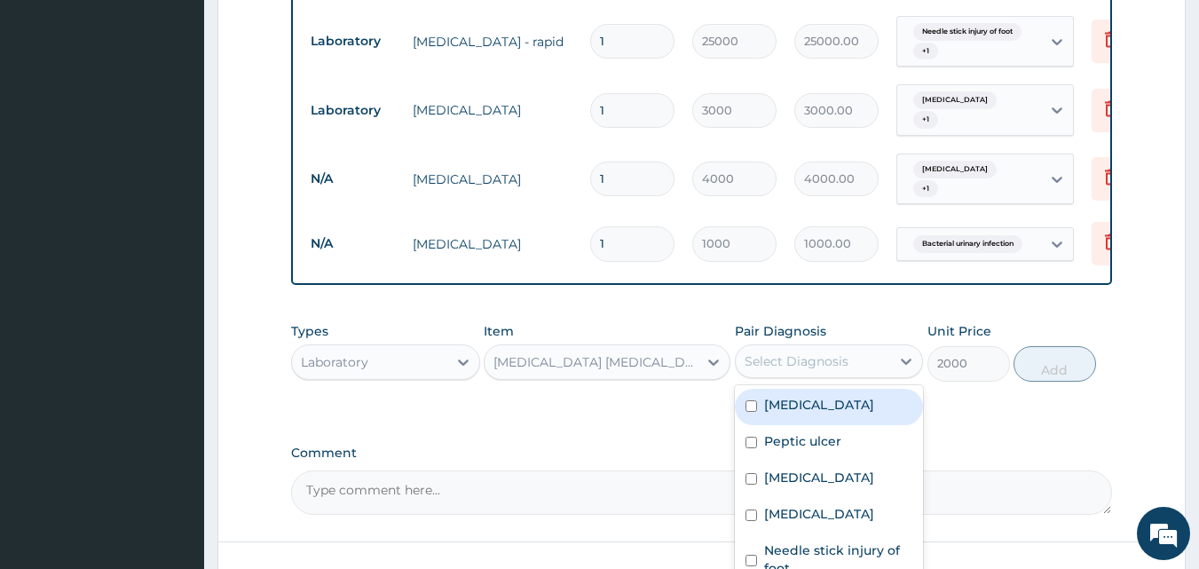
click at [797, 355] on div "Select Diagnosis" at bounding box center [797, 361] width 104 height 18
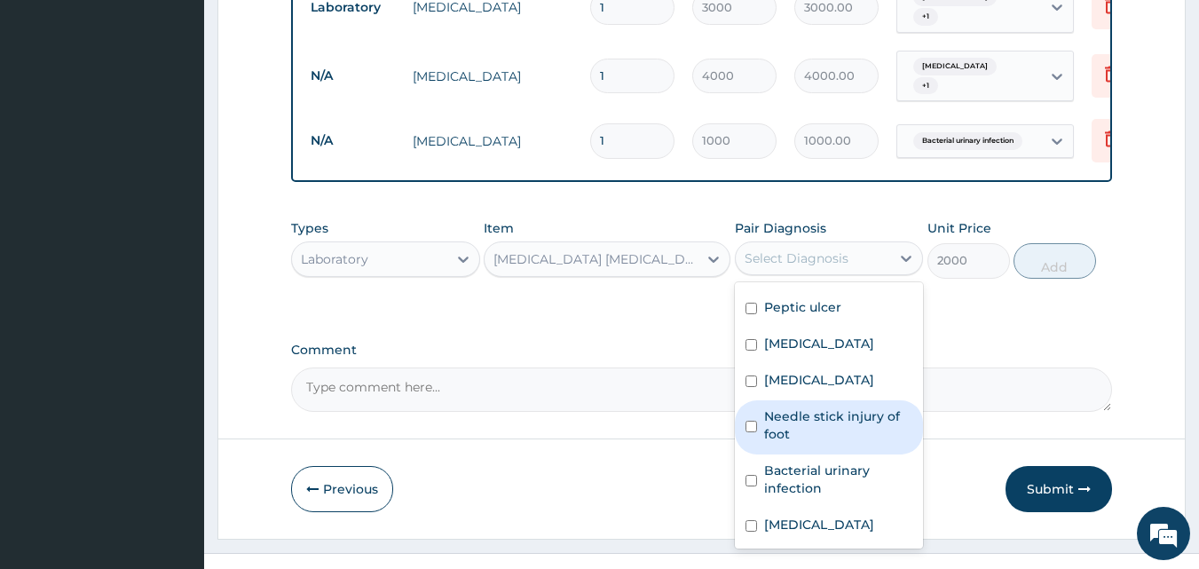
scroll to position [1171, 0]
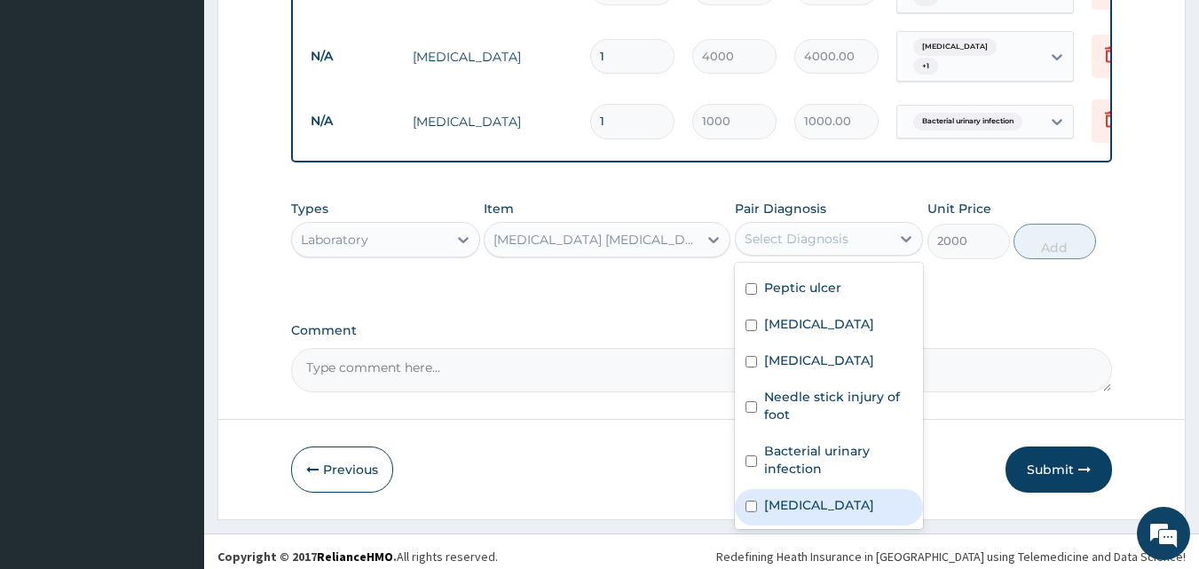
click at [824, 490] on div "[MEDICAL_DATA]" at bounding box center [829, 507] width 189 height 36
checkbox input "true"
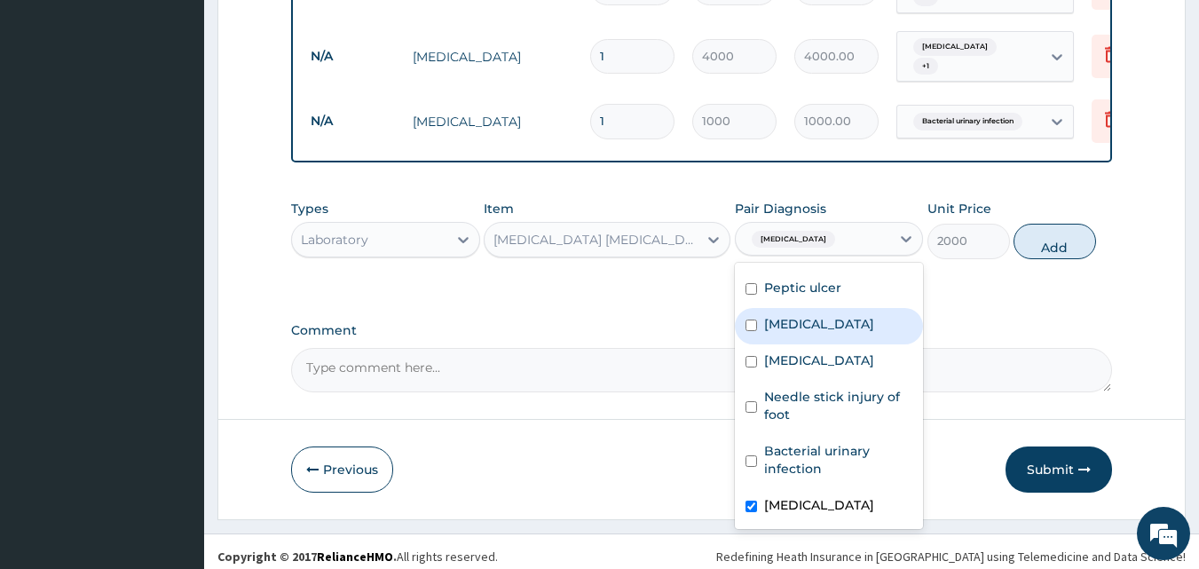
click at [1041, 233] on button "Add" at bounding box center [1055, 242] width 83 height 36
type input "0"
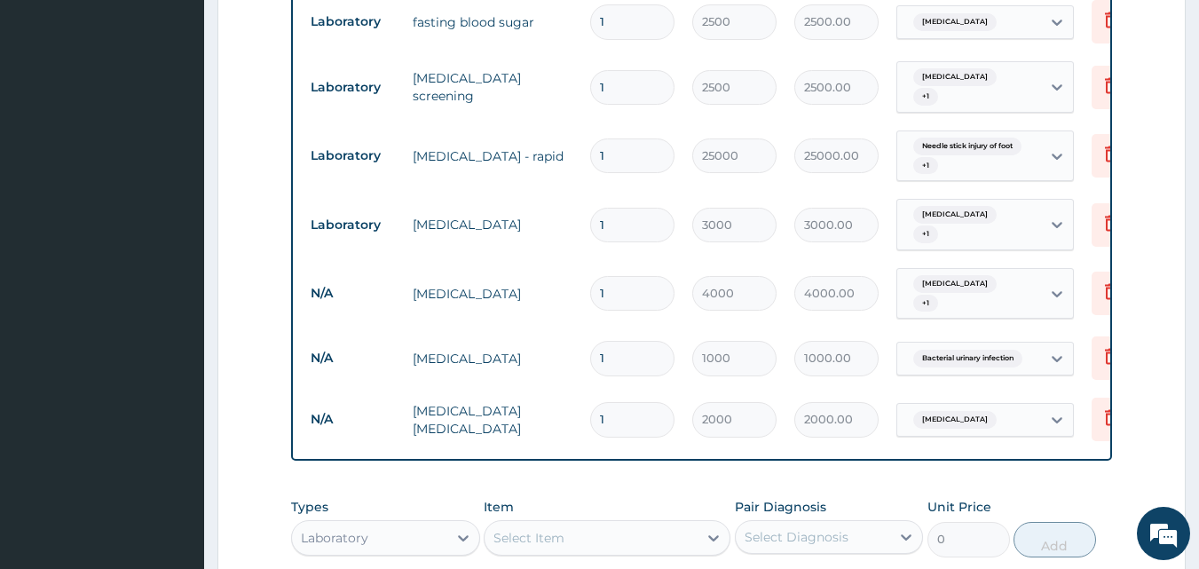
scroll to position [1232, 0]
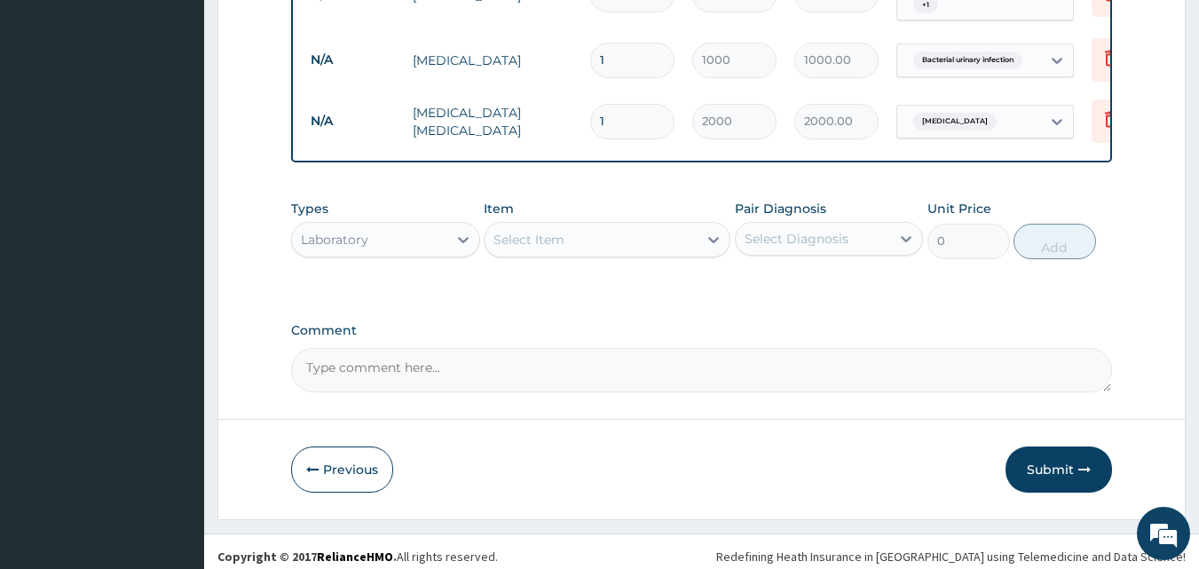
click at [1057, 469] on button "Submit" at bounding box center [1059, 470] width 107 height 46
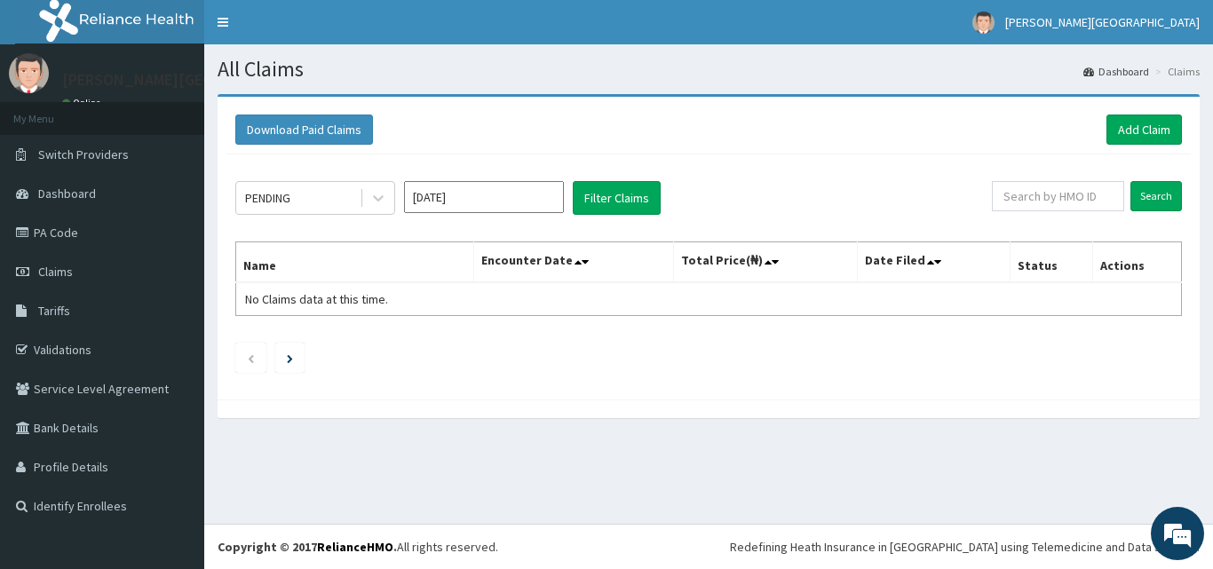
click at [377, 195] on icon at bounding box center [378, 198] width 18 height 18
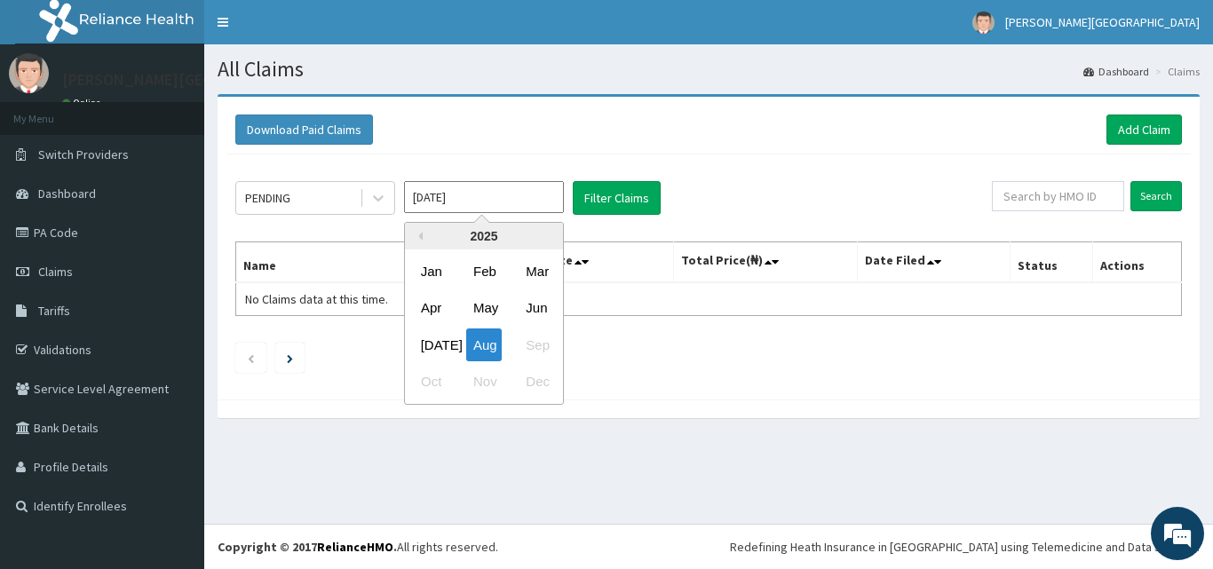
click at [453, 200] on input "[DATE]" at bounding box center [484, 197] width 160 height 32
click at [414, 336] on div "[DATE]" at bounding box center [432, 344] width 36 height 33
type input "[DATE]"
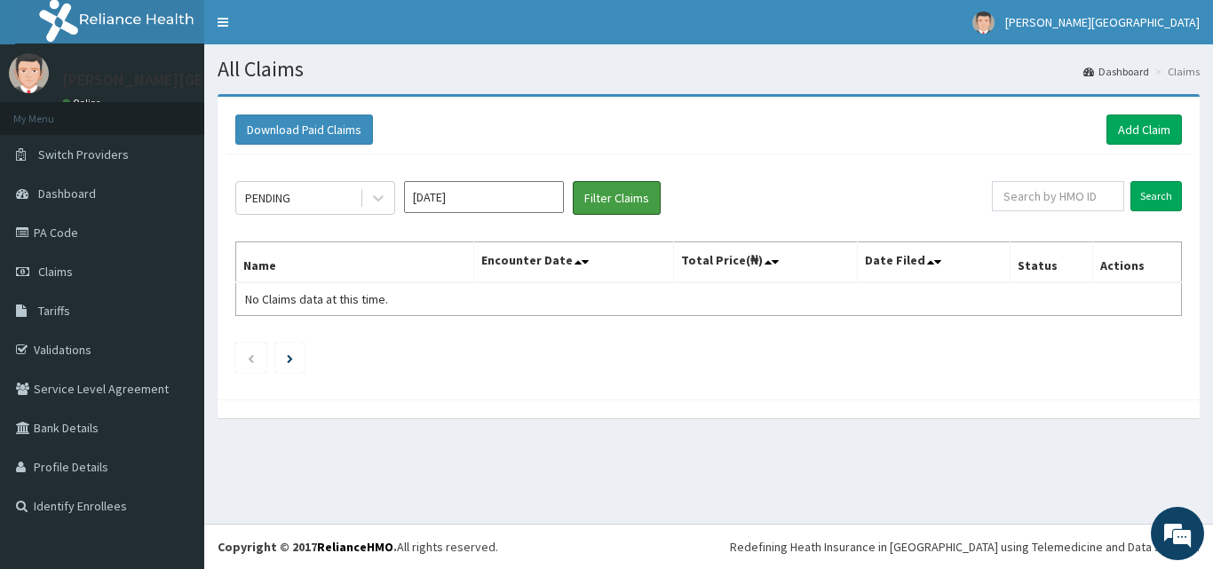
click at [629, 207] on button "Filter Claims" at bounding box center [617, 198] width 88 height 34
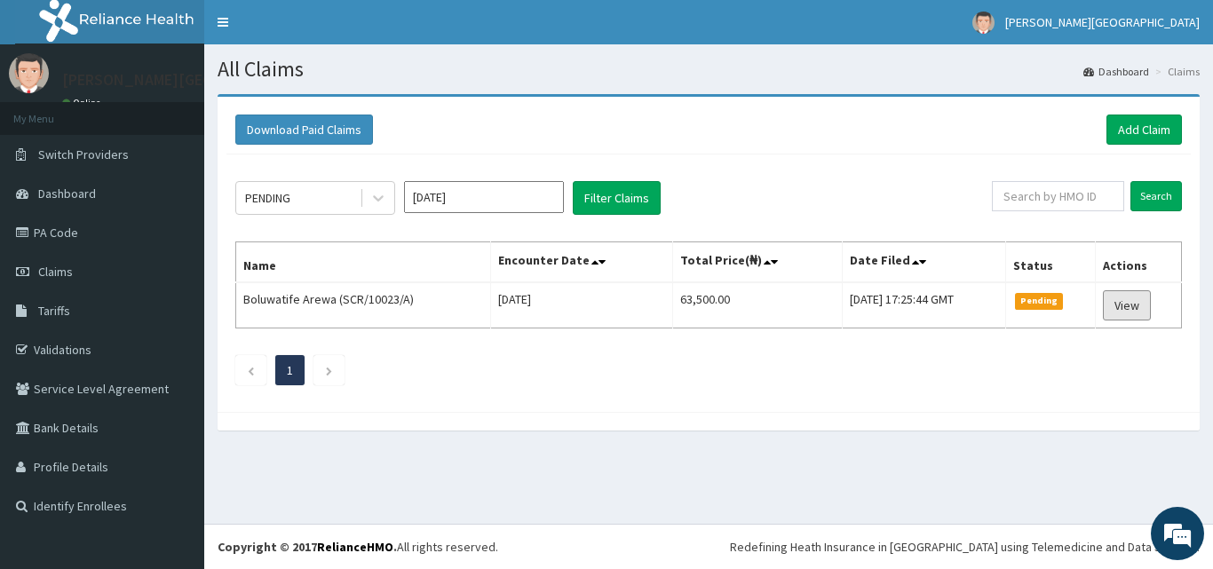
click at [1143, 304] on link "View" at bounding box center [1127, 305] width 48 height 30
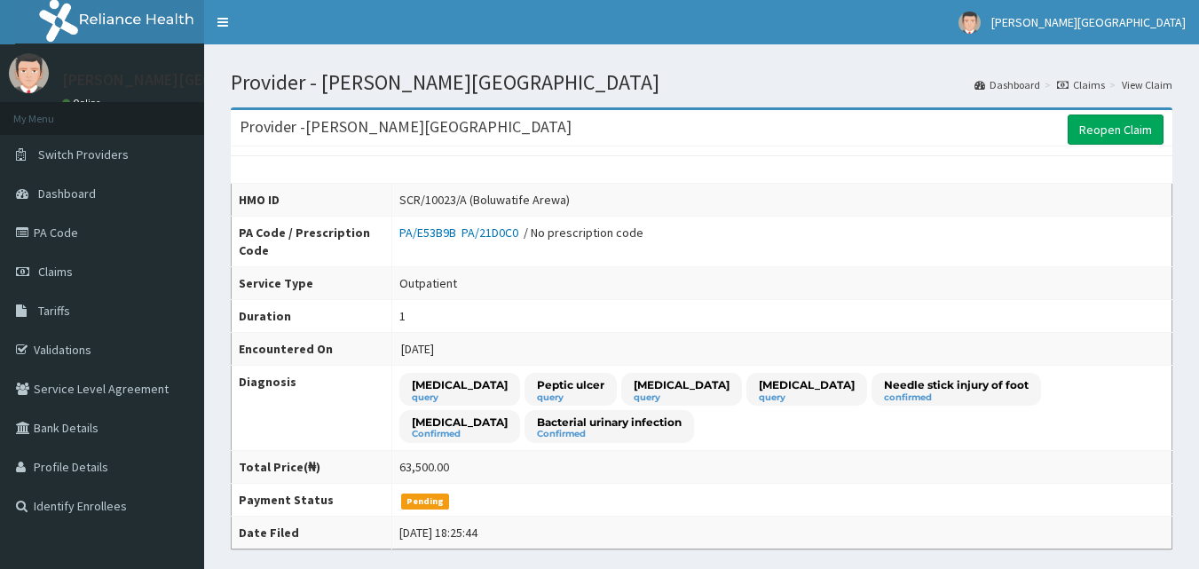
click at [1144, 121] on link "Reopen Claim" at bounding box center [1116, 130] width 96 height 30
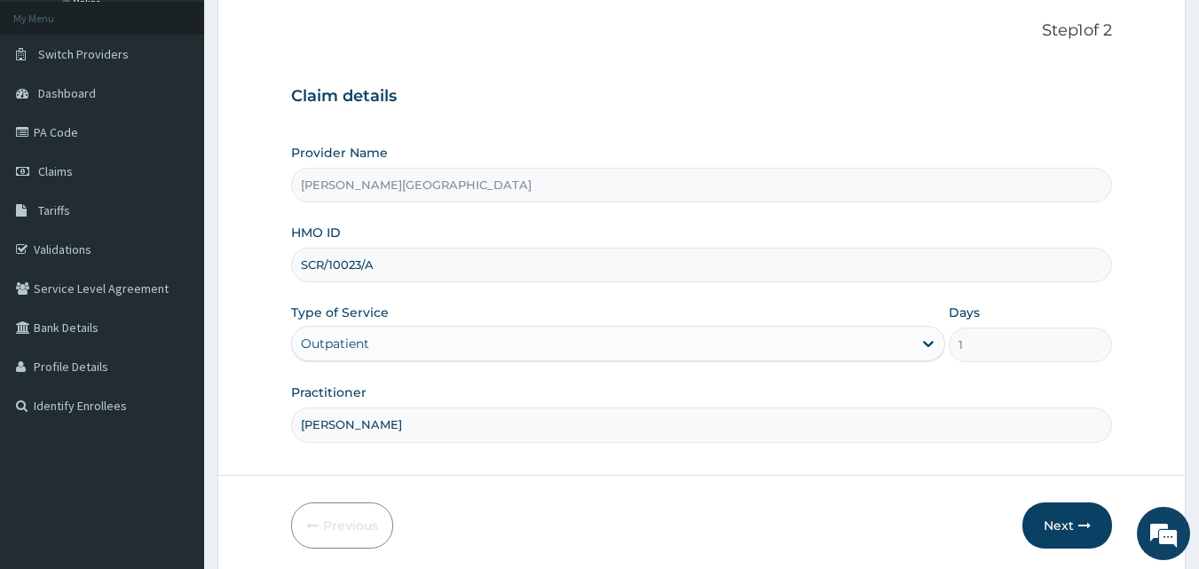
scroll to position [166, 0]
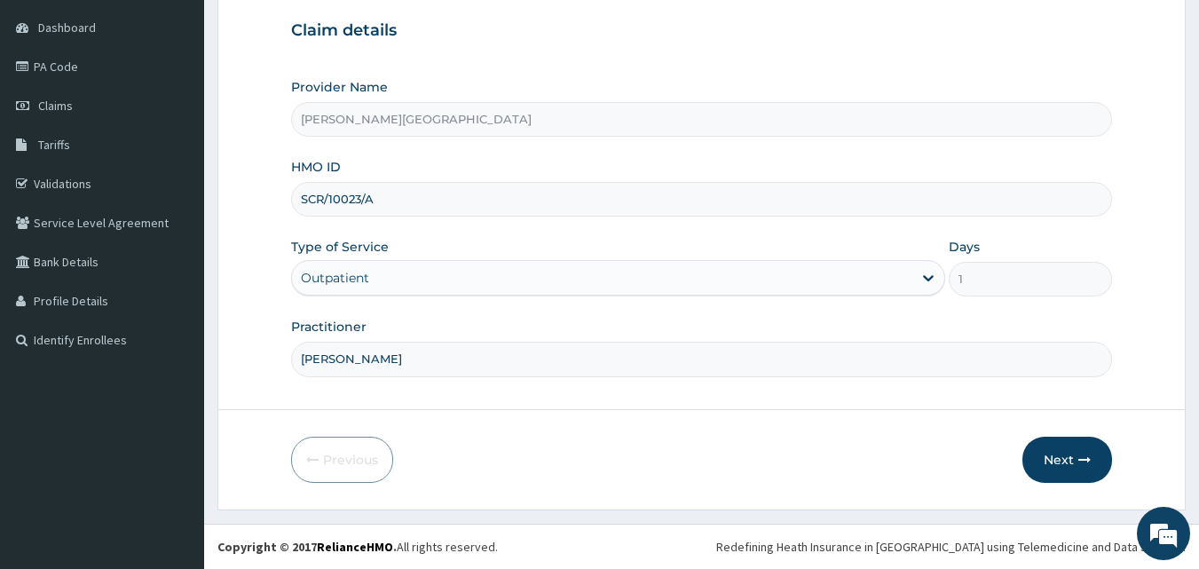
click at [1040, 457] on button "Next" at bounding box center [1068, 460] width 90 height 46
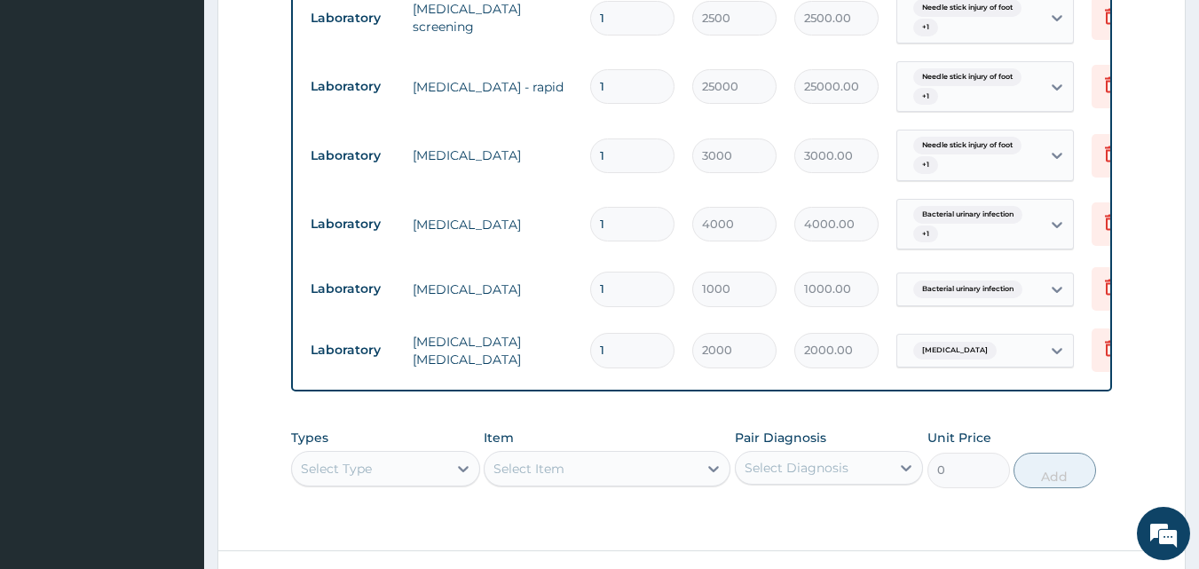
scroll to position [1158, 0]
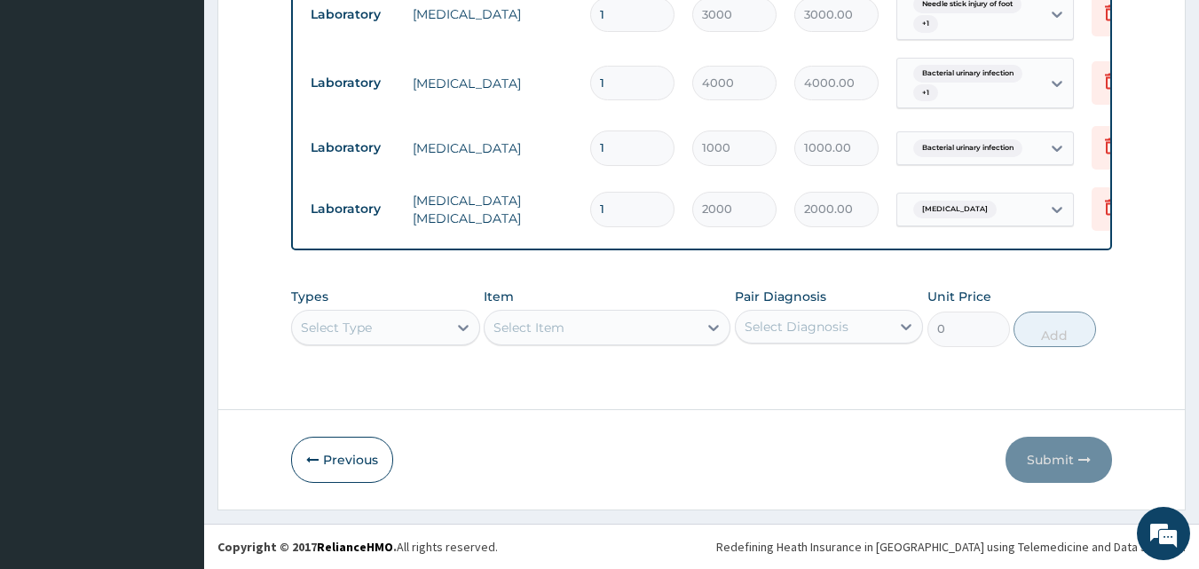
click at [442, 333] on div "Select Type" at bounding box center [385, 328] width 189 height 36
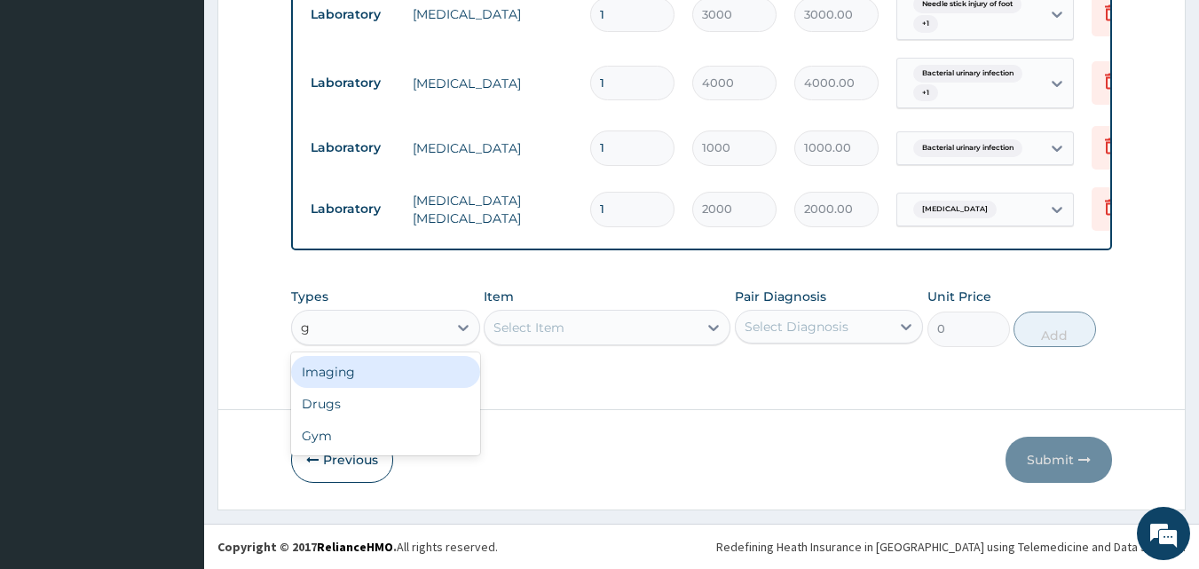
scroll to position [0, 0]
type input "g"
type input "pr"
click at [407, 368] on div "Procedures" at bounding box center [385, 372] width 189 height 32
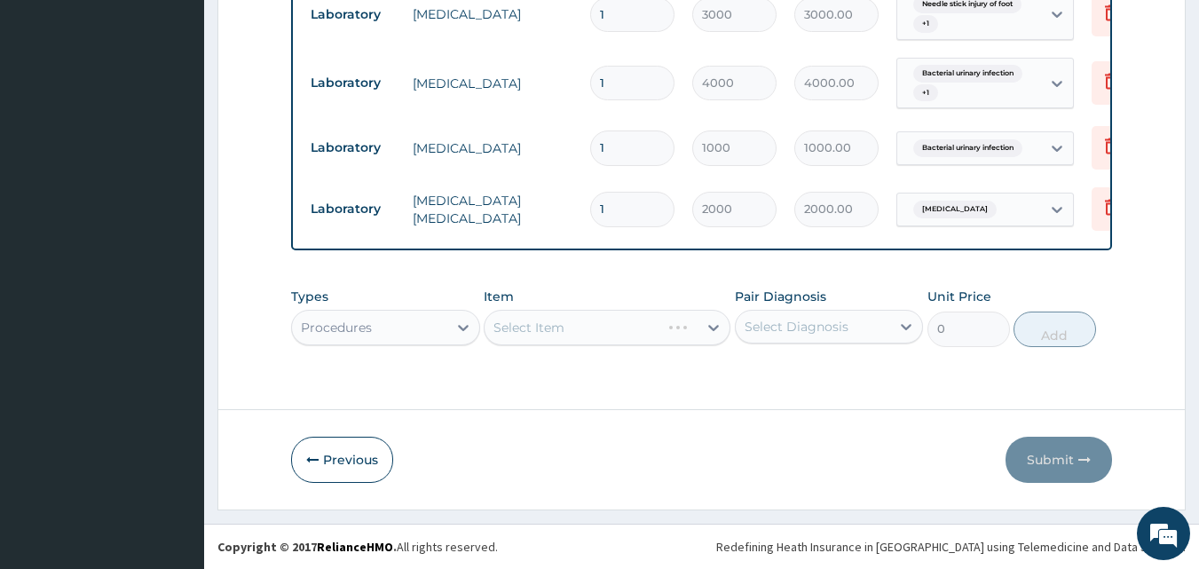
drag, startPoint x: 550, startPoint y: 379, endPoint x: 569, endPoint y: 339, distance: 44.1
click at [555, 372] on div "Types Procedures Item Select Item Pair Diagnosis Select Diagnosis Unit Price 0 …" at bounding box center [702, 330] width 822 height 103
click at [577, 324] on div "Select Item" at bounding box center [607, 328] width 247 height 36
click at [577, 324] on div "Select Item" at bounding box center [591, 327] width 213 height 28
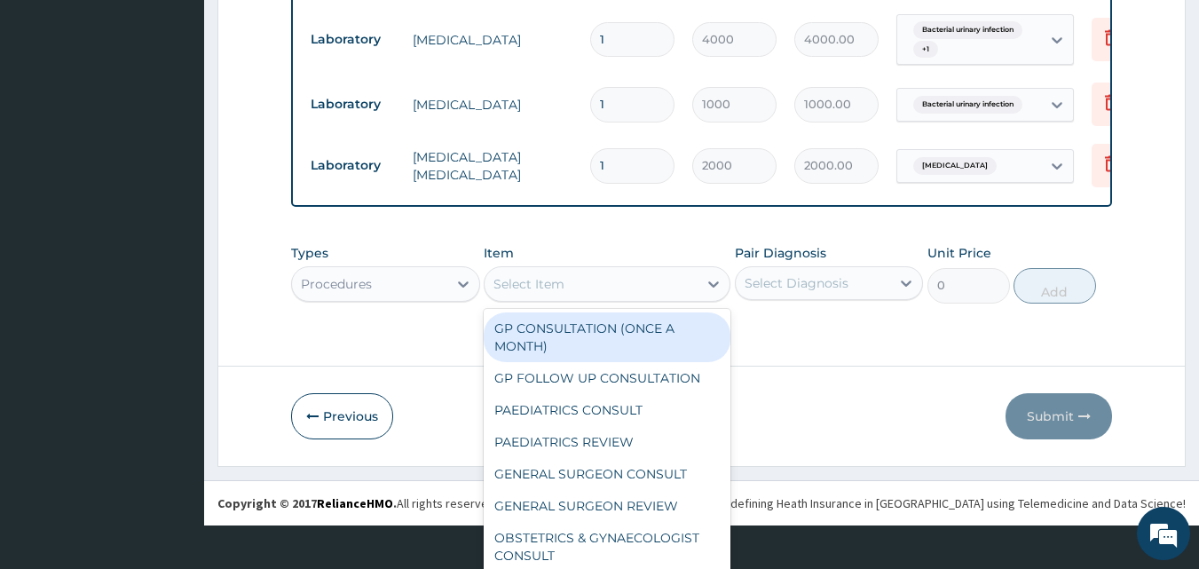
scroll to position [50, 0]
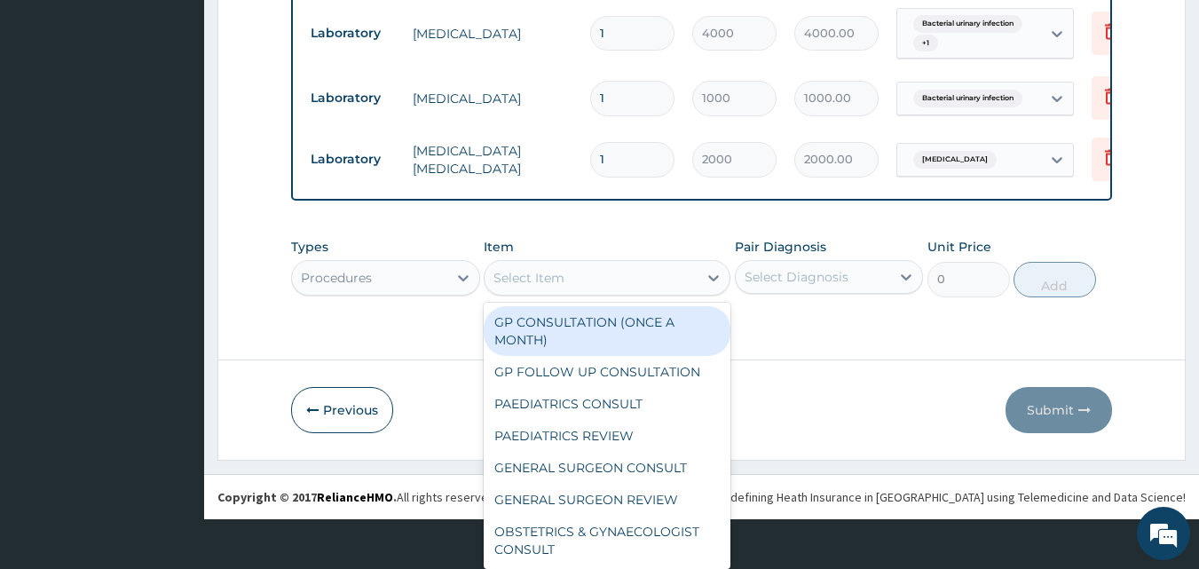
click at [577, 324] on div "GP CONSULTATION (ONCE A MONTH)" at bounding box center [607, 331] width 247 height 50
type input "3500"
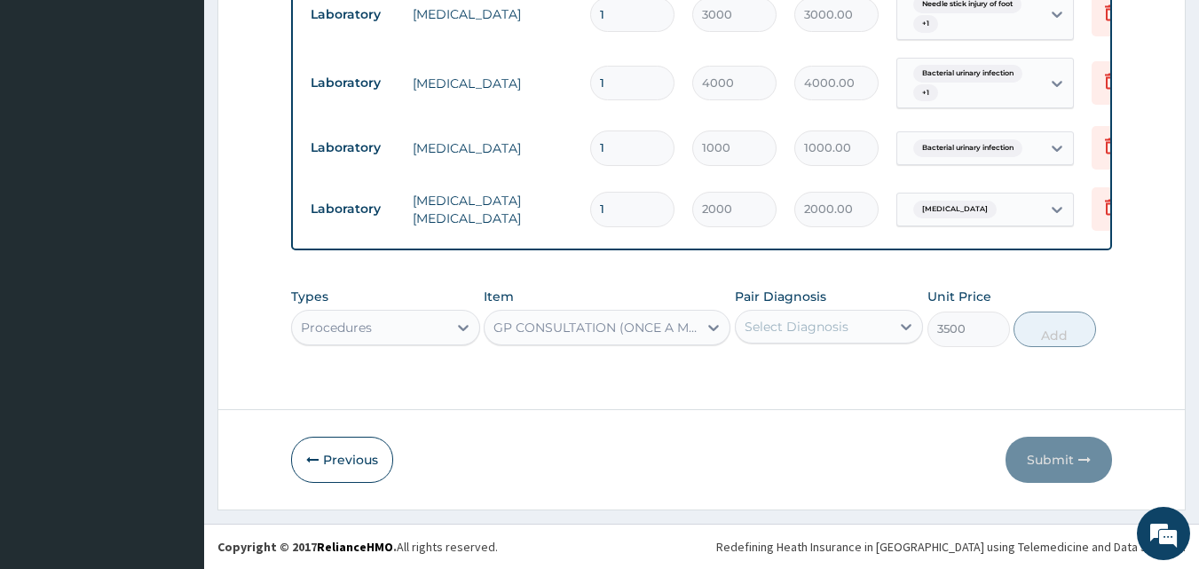
scroll to position [0, 0]
click at [779, 332] on div "Select Diagnosis" at bounding box center [829, 327] width 189 height 34
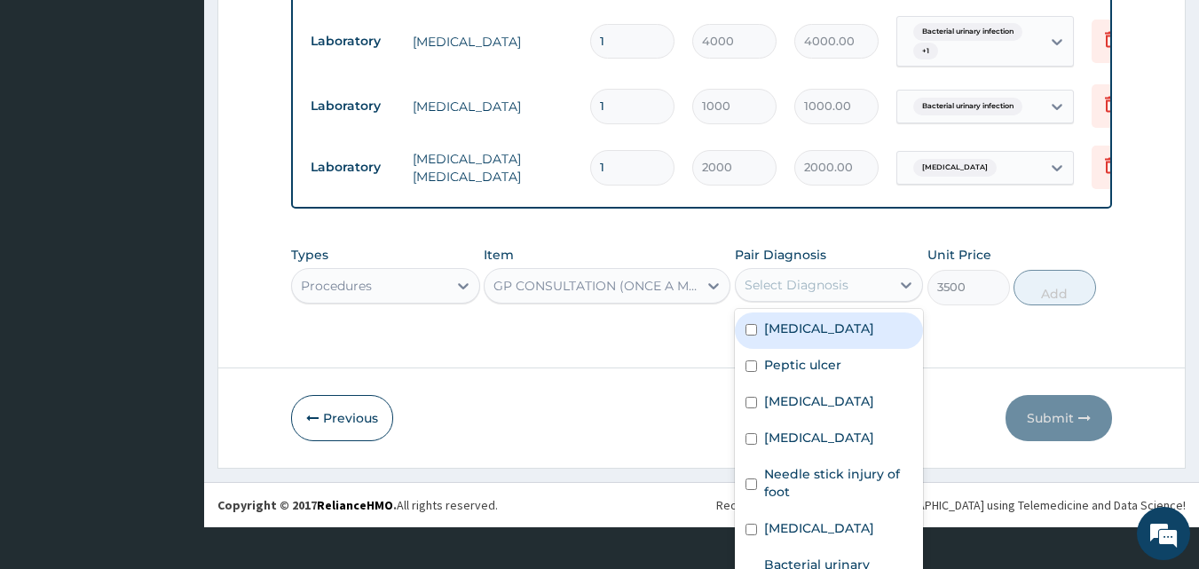
scroll to position [48, 0]
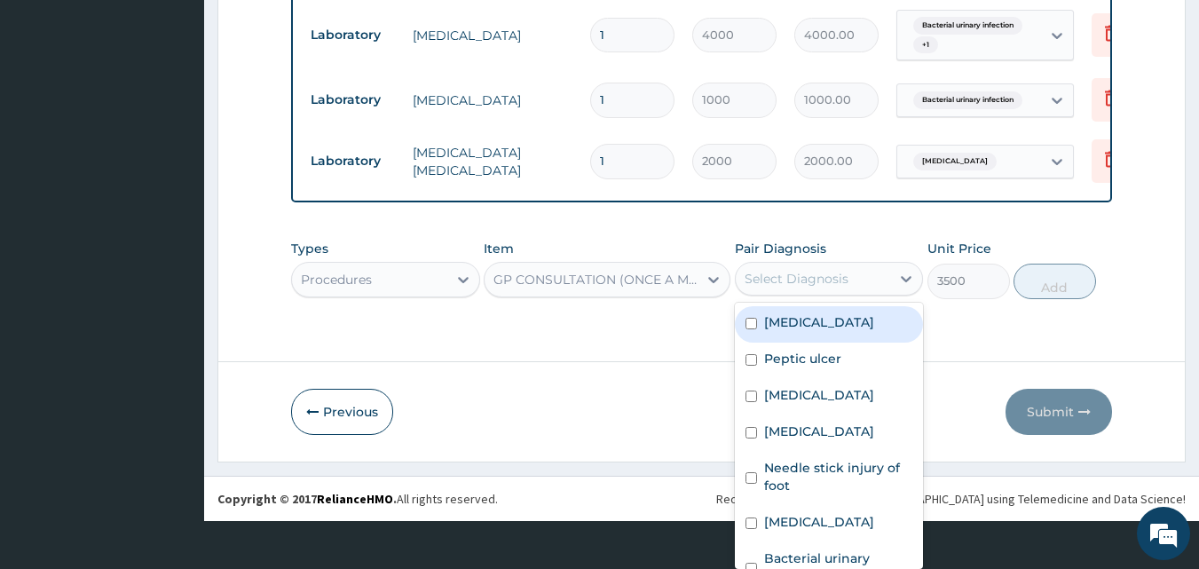
click at [787, 331] on label "Hypertensive heart disease" at bounding box center [819, 322] width 110 height 18
checkbox input "true"
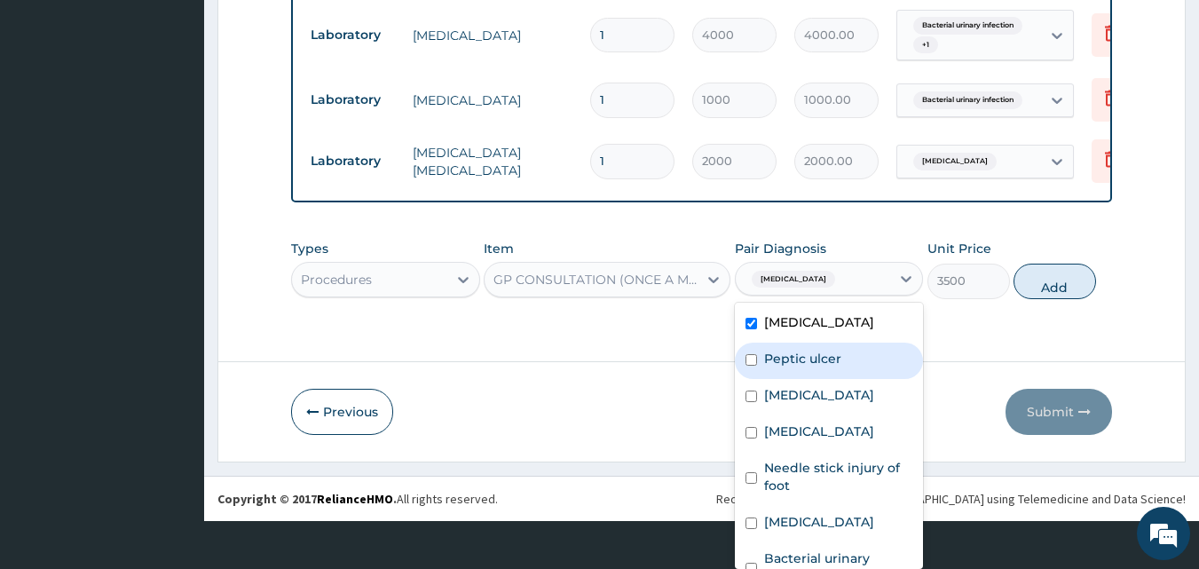
click at [789, 379] on div "Peptic ulcer" at bounding box center [829, 361] width 189 height 36
checkbox input "true"
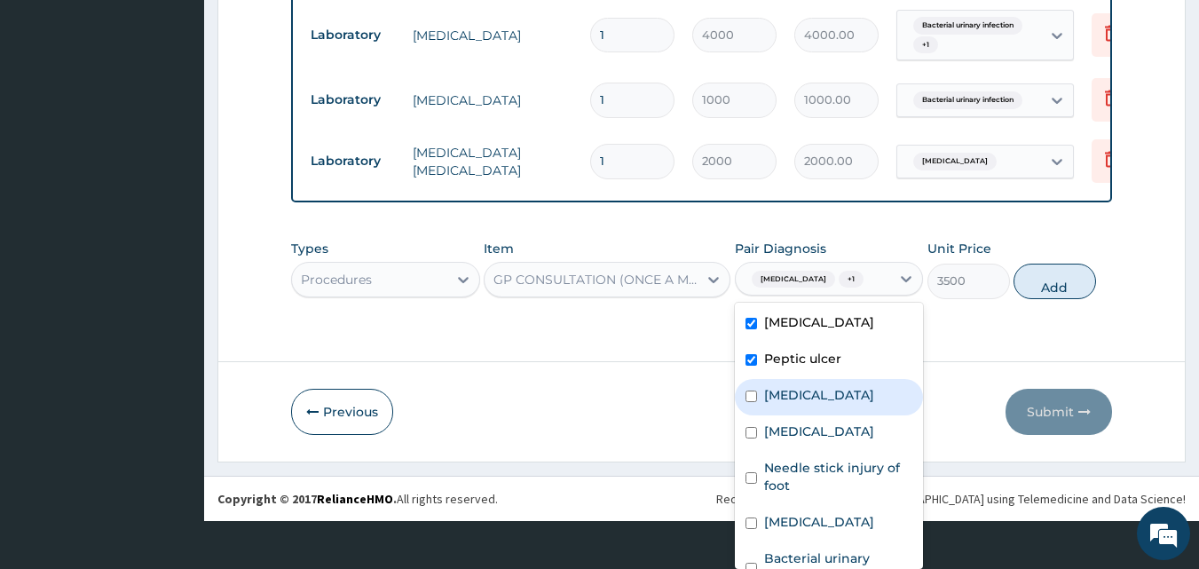
click at [797, 415] on div "Hyperglycemia" at bounding box center [829, 397] width 189 height 36
checkbox input "true"
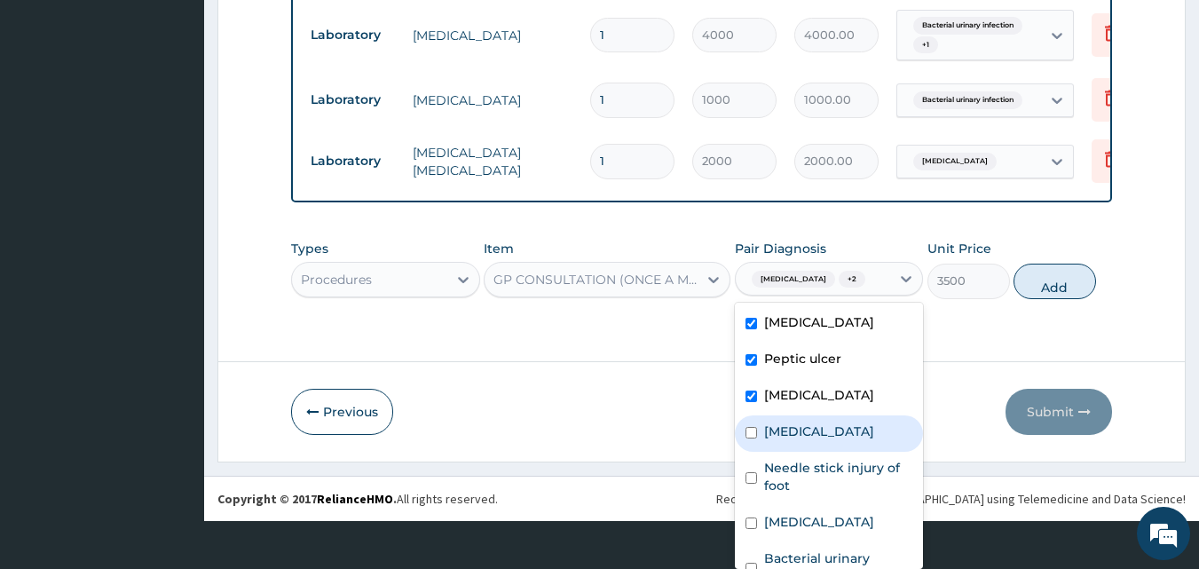
drag, startPoint x: 799, startPoint y: 470, endPoint x: 796, endPoint y: 513, distance: 42.7
click at [799, 440] on label "Viral disease" at bounding box center [819, 432] width 110 height 18
checkbox input "true"
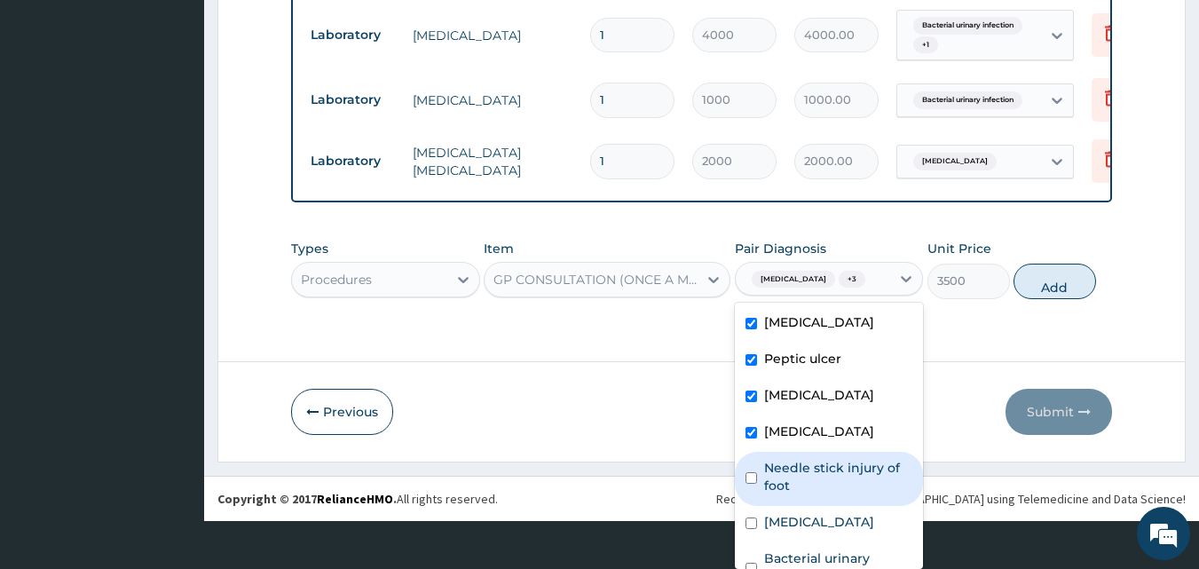
click at [795, 494] on label "Needle stick injury of foot" at bounding box center [838, 477] width 149 height 36
checkbox input "true"
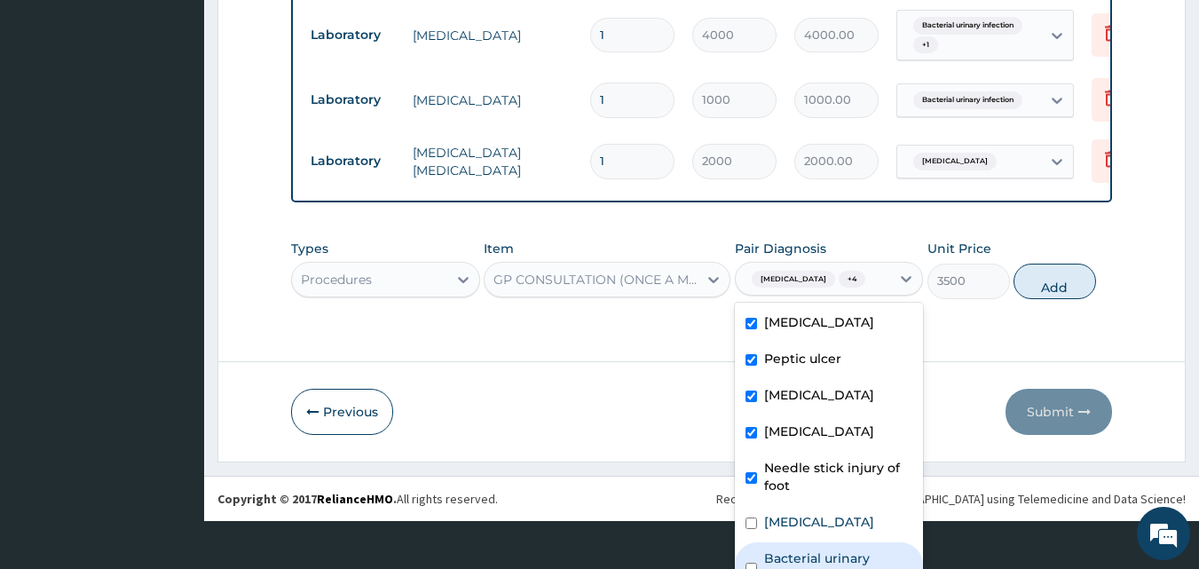
scroll to position [49, 0]
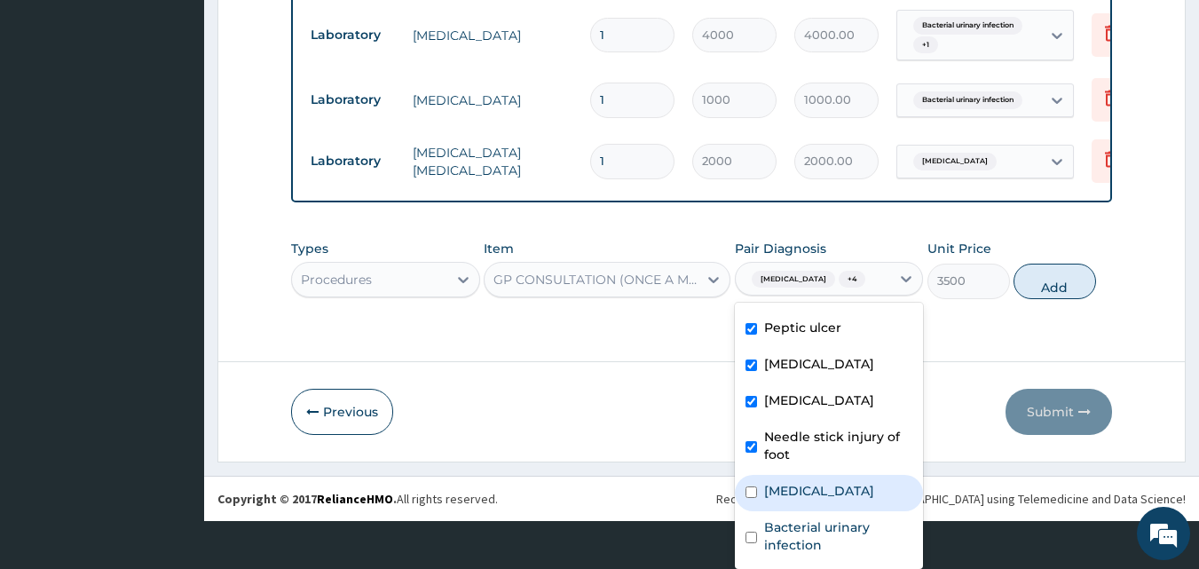
click at [775, 511] on div "Malaria" at bounding box center [829, 493] width 189 height 36
checkbox input "true"
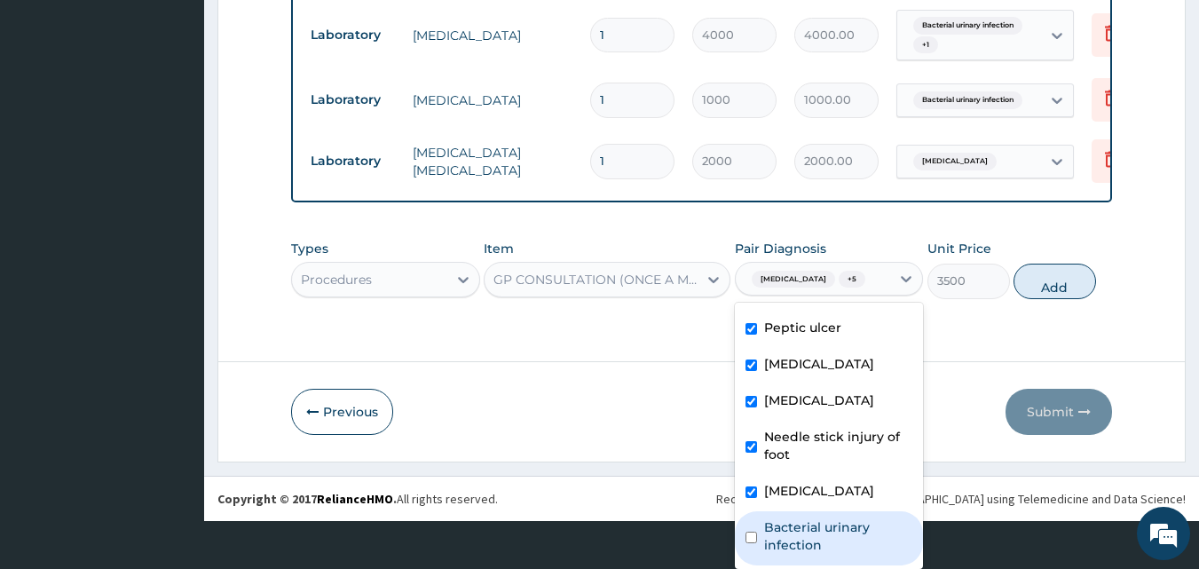
drag, startPoint x: 782, startPoint y: 546, endPoint x: 850, endPoint y: 508, distance: 77.5
click at [782, 545] on label "Bacterial urinary infection" at bounding box center [838, 536] width 149 height 36
checkbox input "true"
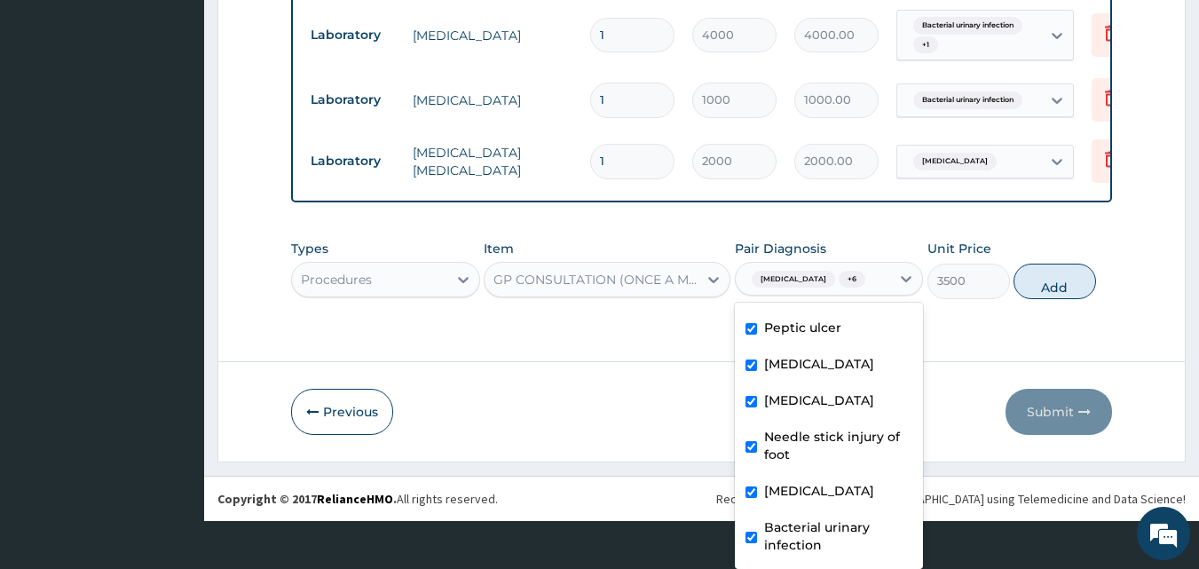
click at [1039, 293] on div "Types Procedures Item GP CONSULTATION (ONCE A MONTH) Pair Diagnosis option Bact…" at bounding box center [702, 269] width 822 height 76
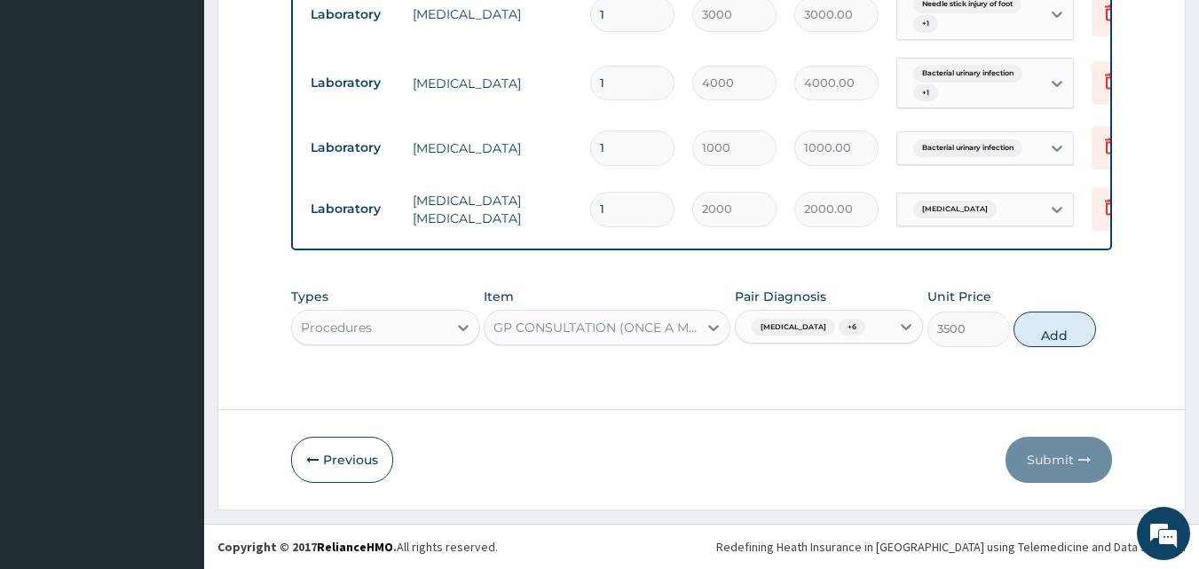
click at [1049, 335] on button "Add" at bounding box center [1055, 330] width 83 height 36
type input "0"
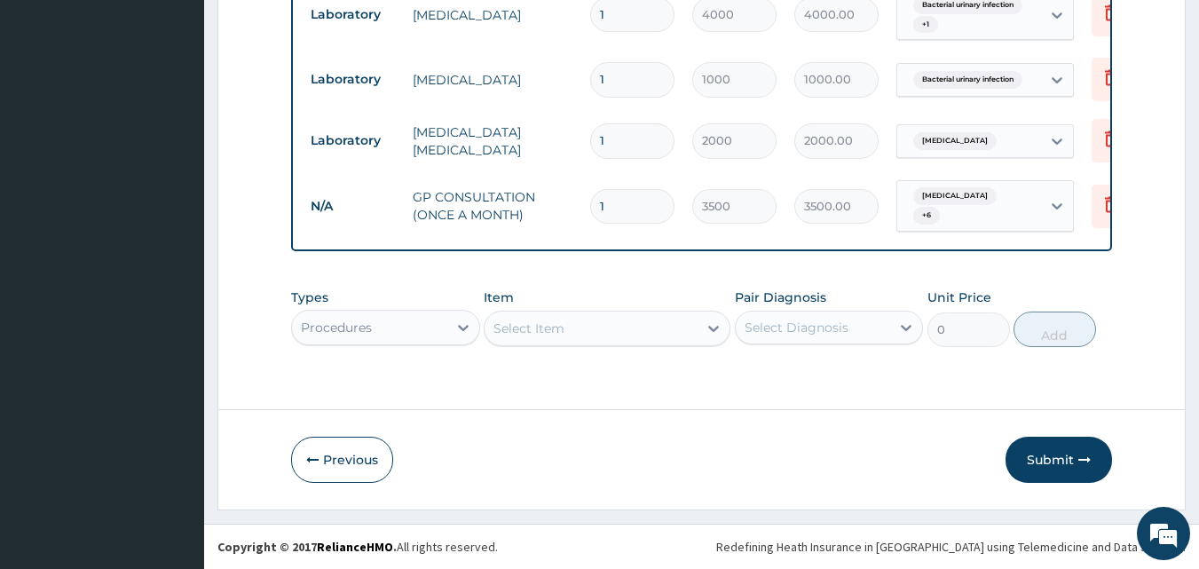
click at [1057, 467] on button "Submit" at bounding box center [1059, 460] width 107 height 46
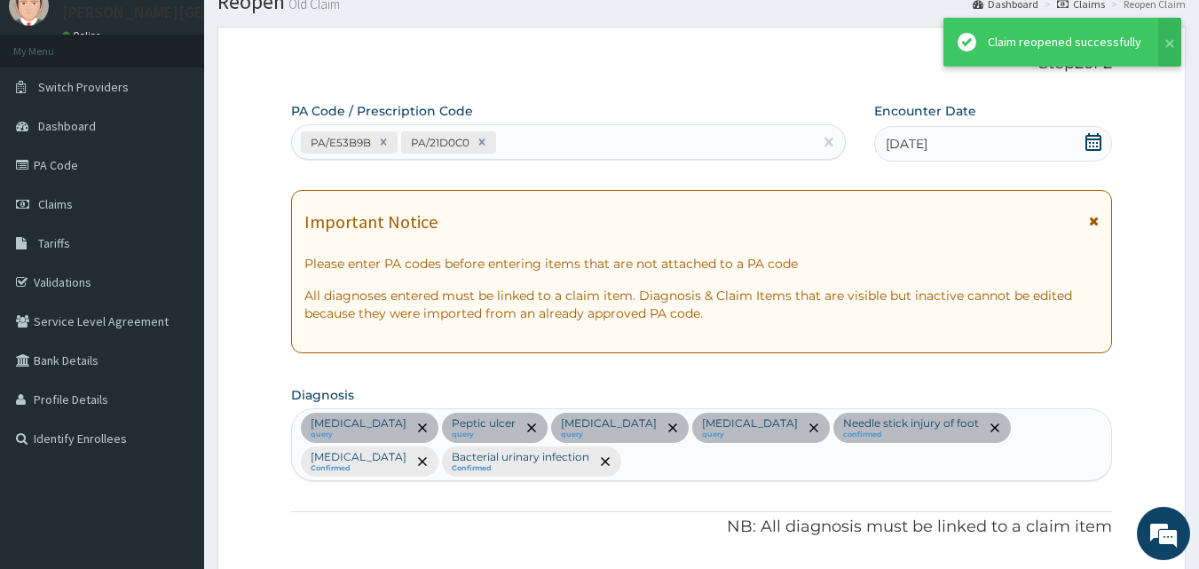
scroll to position [1226, 0]
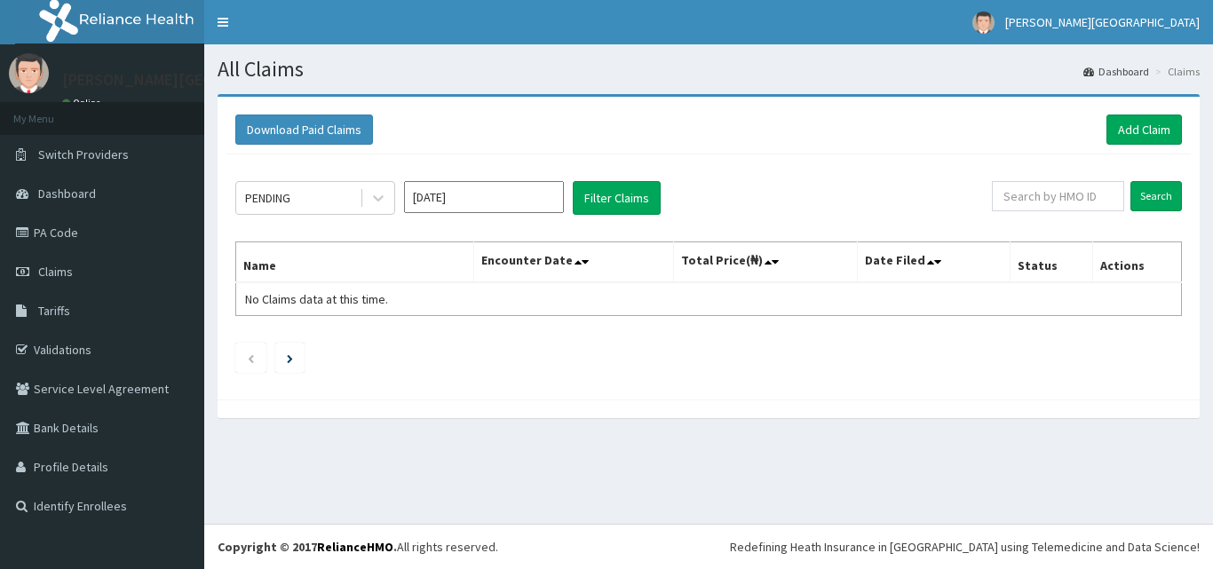
click at [347, 188] on div "PENDING" at bounding box center [297, 198] width 123 height 28
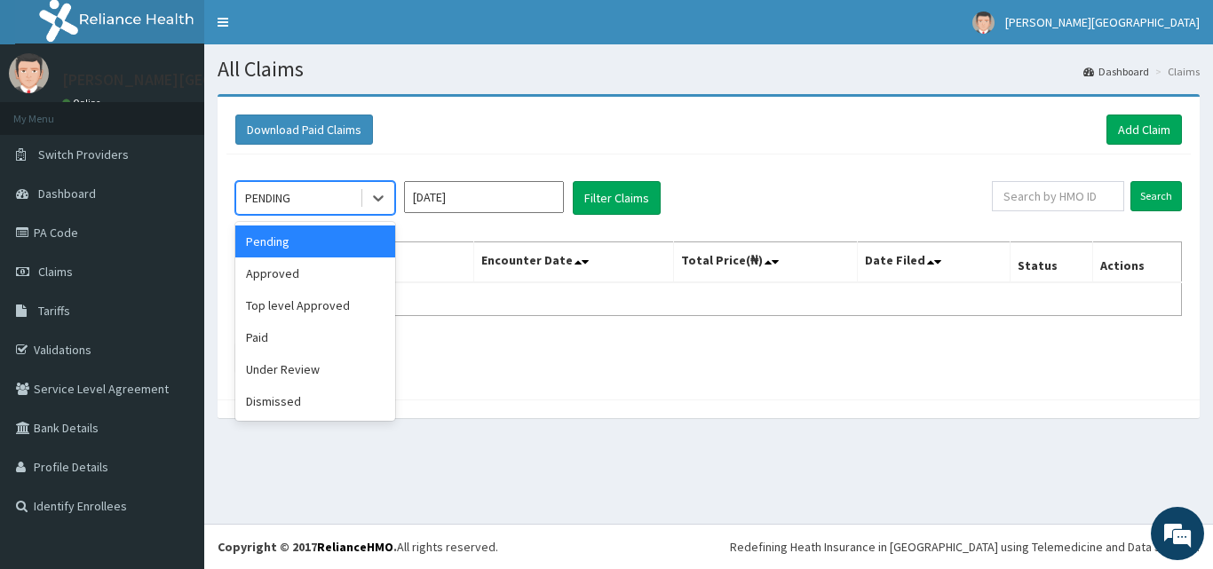
click at [472, 200] on input "[DATE]" at bounding box center [484, 197] width 160 height 32
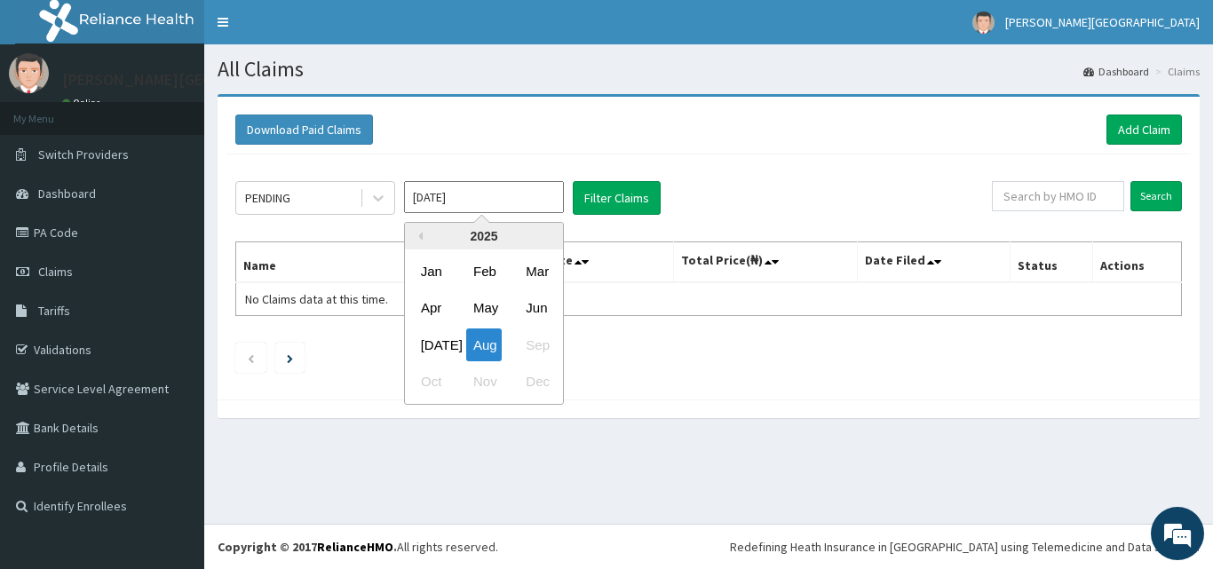
click at [435, 337] on div "[DATE]" at bounding box center [432, 344] width 36 height 33
type input "[DATE]"
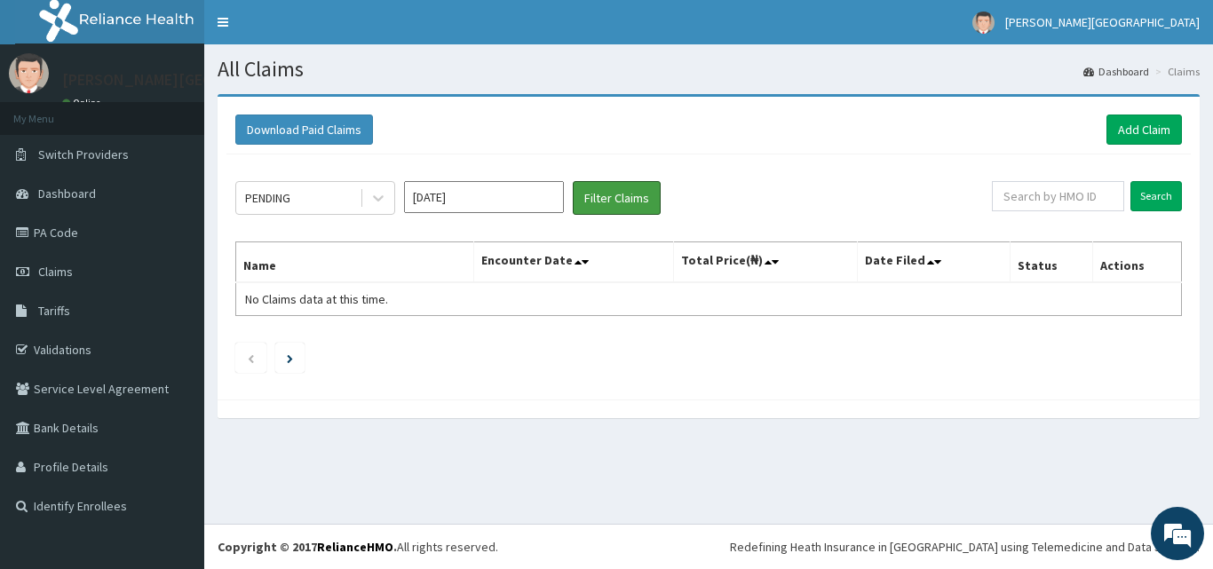
click at [599, 209] on button "Filter Claims" at bounding box center [617, 198] width 88 height 34
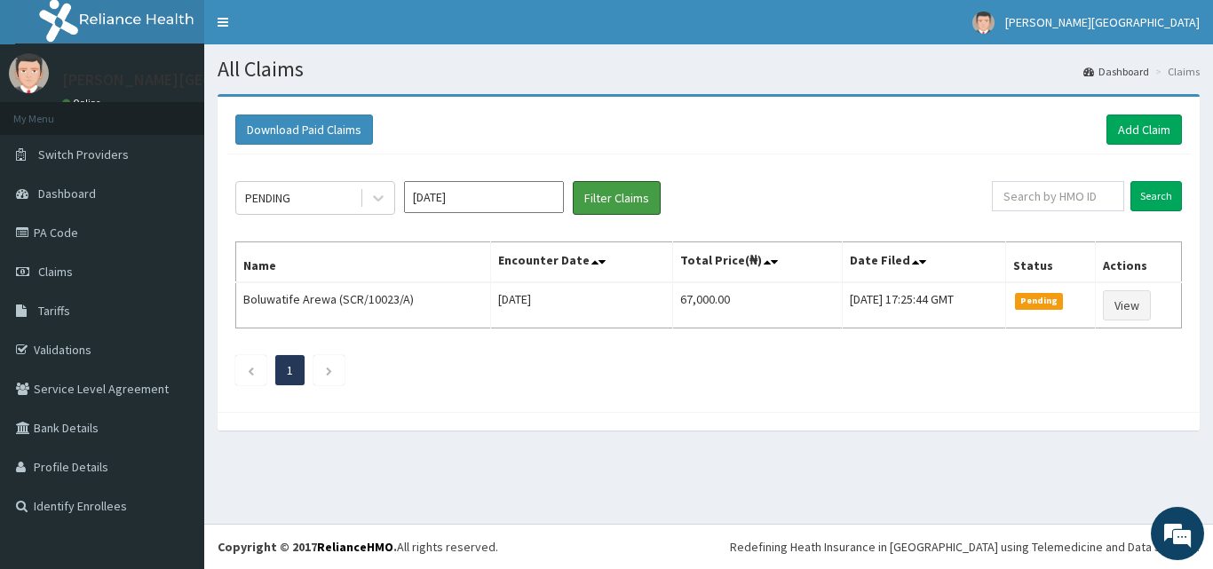
click at [573, 181] on button "Filter Claims" at bounding box center [617, 198] width 88 height 34
click at [1141, 124] on link "Add Claim" at bounding box center [1143, 130] width 75 height 30
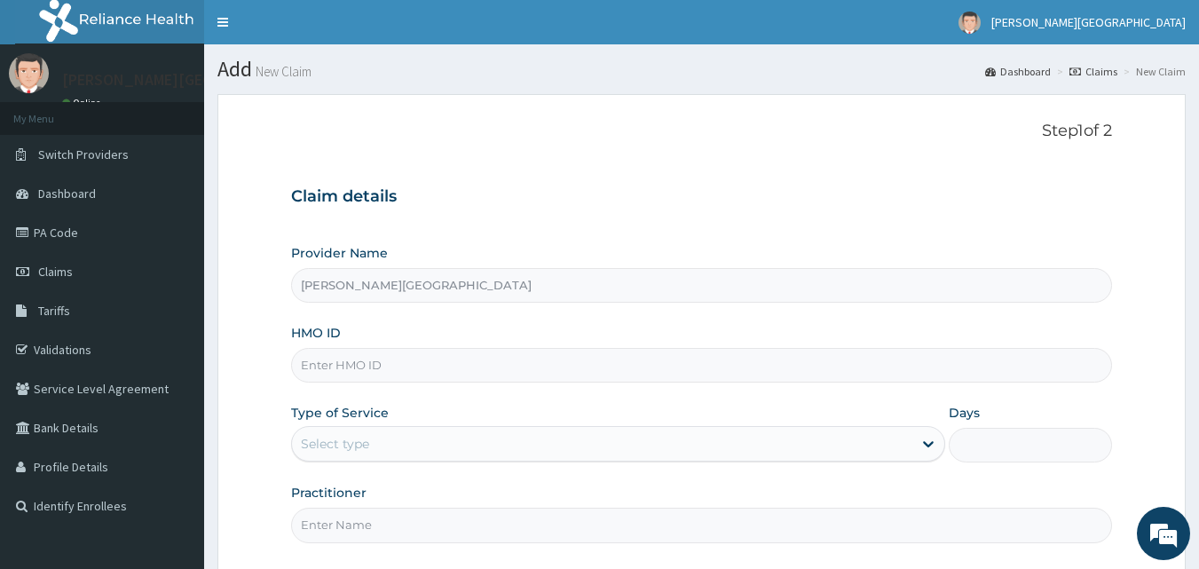
drag, startPoint x: 336, startPoint y: 343, endPoint x: 336, endPoint y: 364, distance: 21.3
click at [336, 344] on div "HMO ID" at bounding box center [702, 353] width 822 height 59
click at [336, 368] on input "HMO ID" at bounding box center [702, 365] width 822 height 35
paste input "PNG/10096/A"
type input "PNG/10096/A"
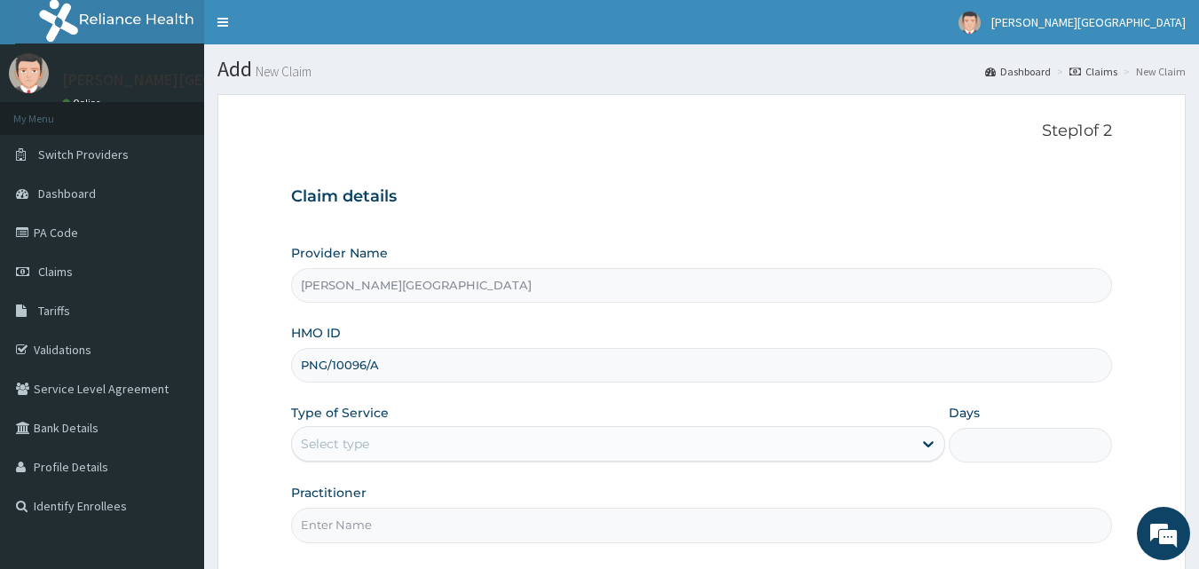
click at [380, 446] on div "Select type" at bounding box center [602, 444] width 621 height 28
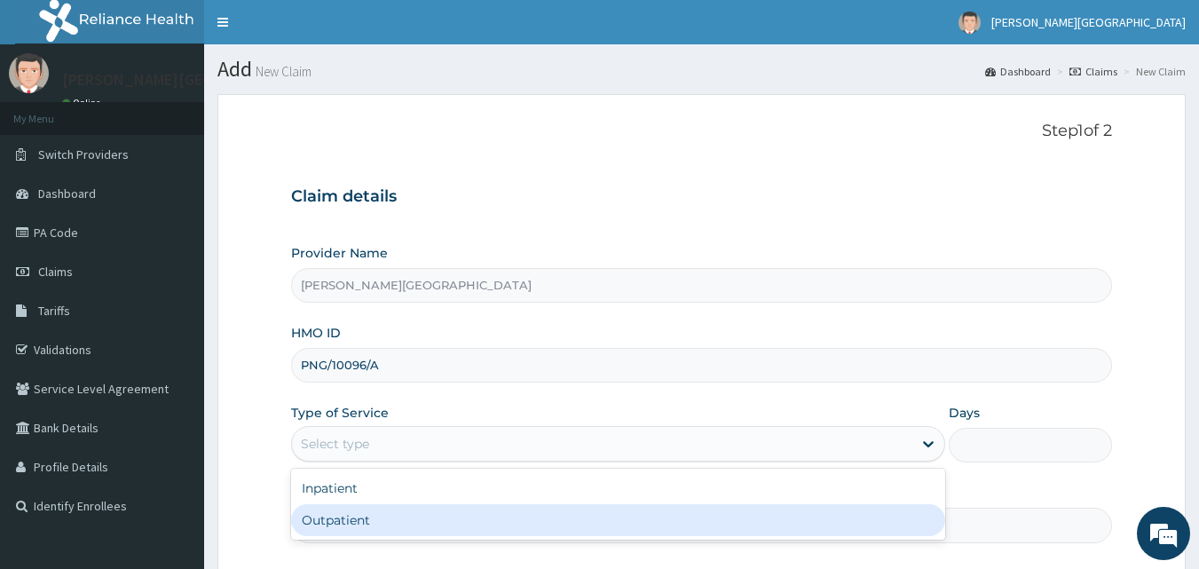
click at [360, 529] on div "Outpatient" at bounding box center [618, 520] width 654 height 32
type input "1"
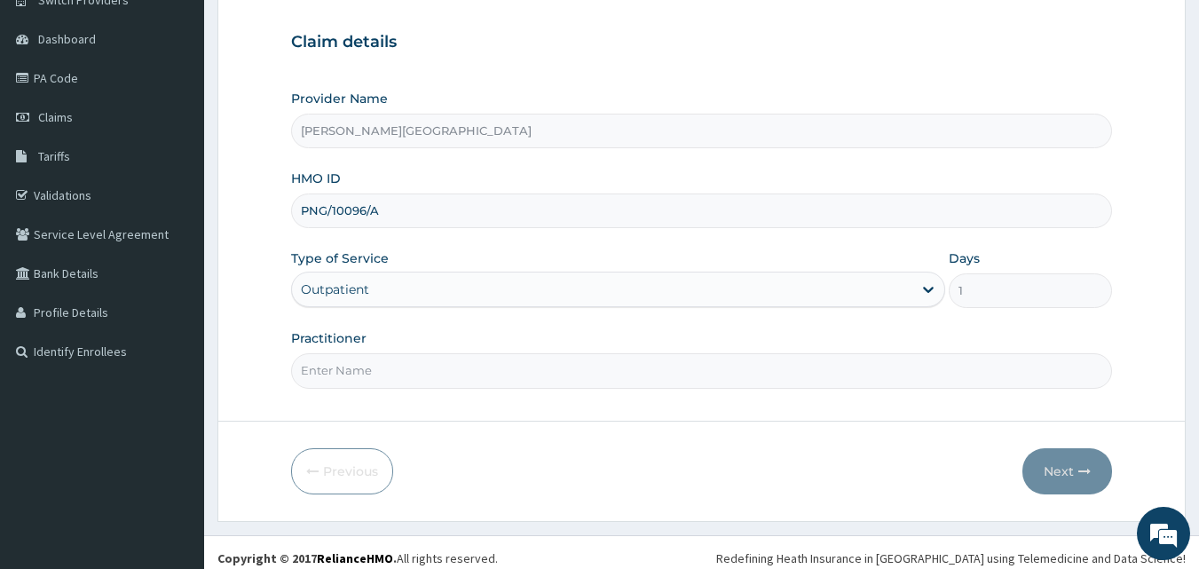
scroll to position [166, 0]
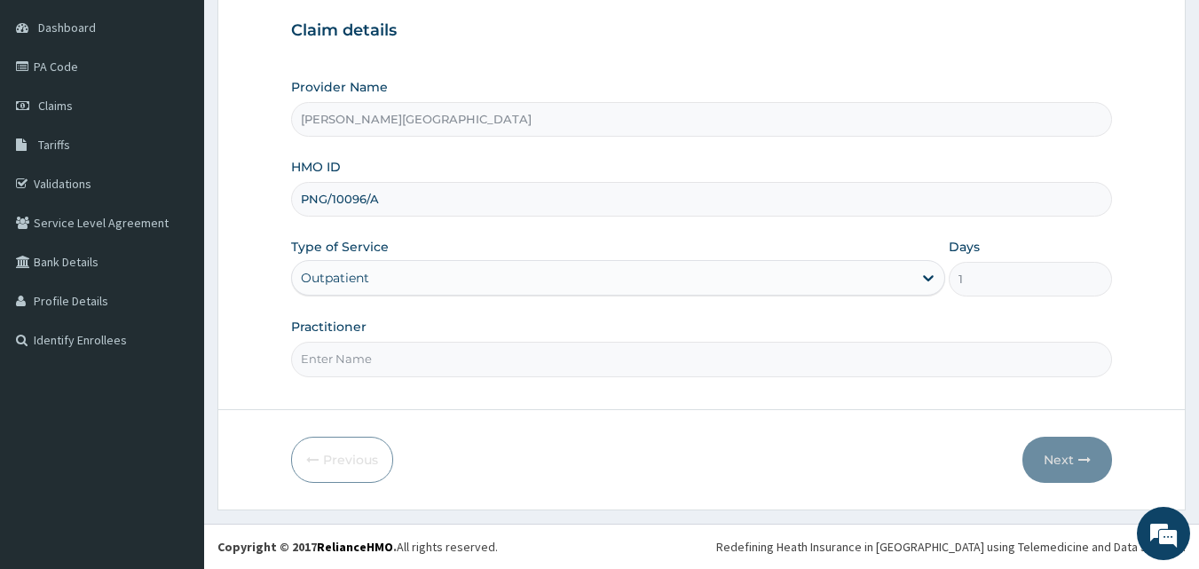
click at [443, 371] on input "Practitioner" at bounding box center [702, 359] width 822 height 35
type input "DR OPARA"
click at [1085, 467] on button "Next" at bounding box center [1068, 460] width 90 height 46
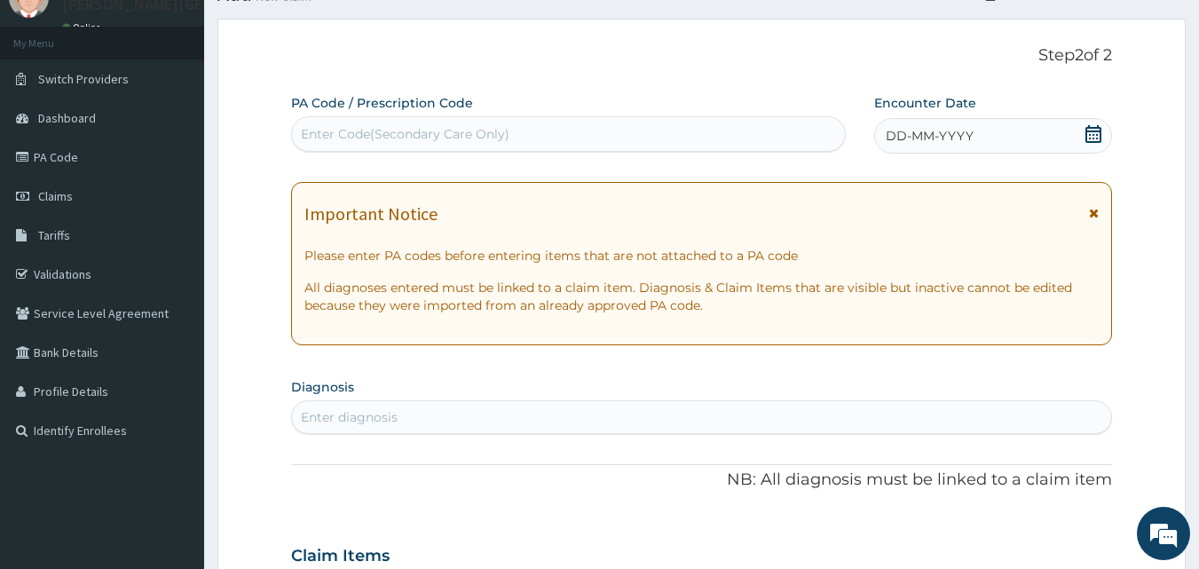
scroll to position [18, 0]
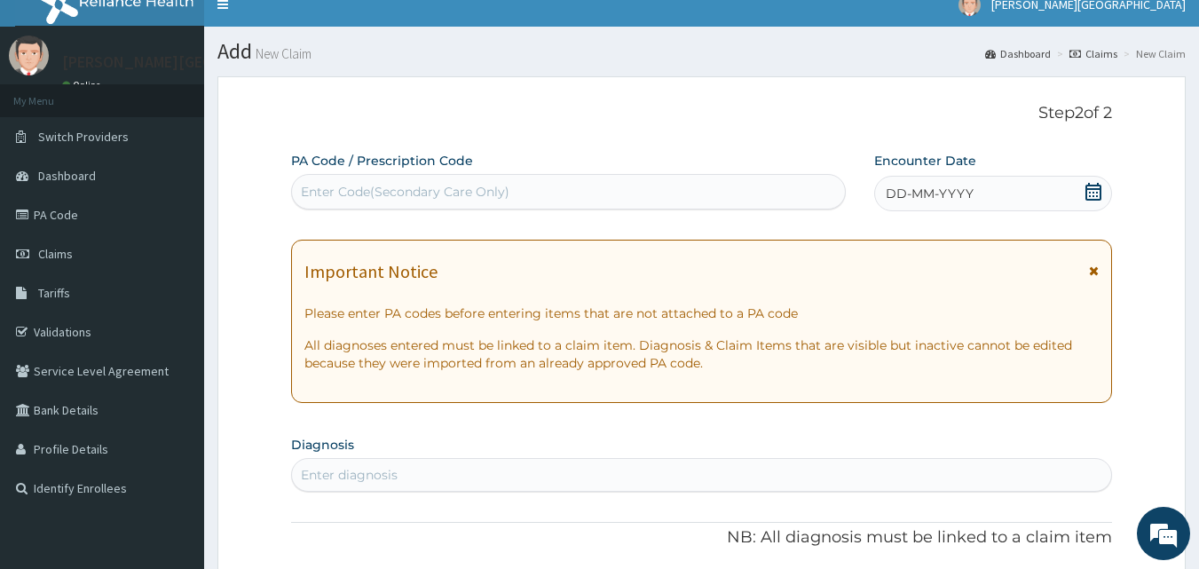
click at [1103, 194] on icon at bounding box center [1094, 192] width 18 height 18
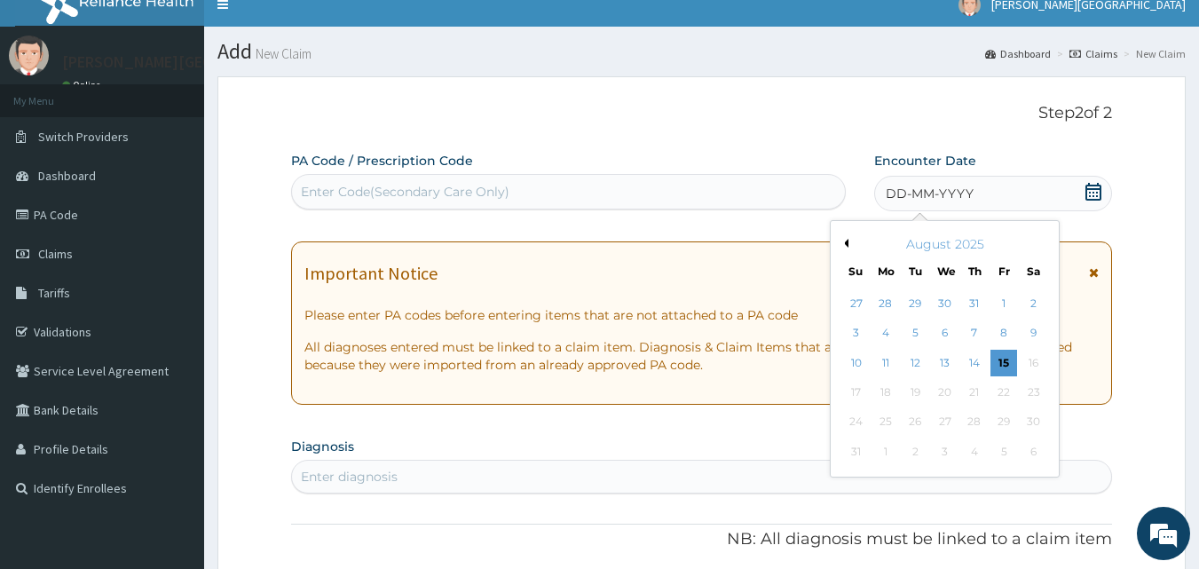
click at [847, 243] on button "Previous Month" at bounding box center [844, 243] width 9 height 9
drag, startPoint x: 951, startPoint y: 396, endPoint x: 827, endPoint y: 372, distance: 125.7
click at [950, 396] on div "23" at bounding box center [945, 392] width 27 height 27
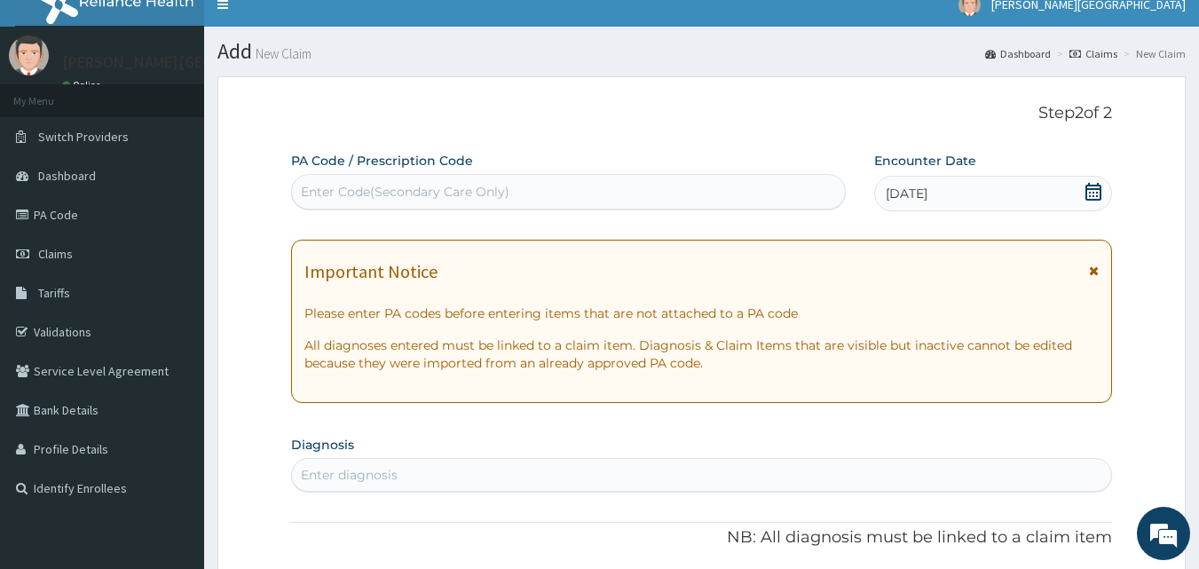
scroll to position [166, 0]
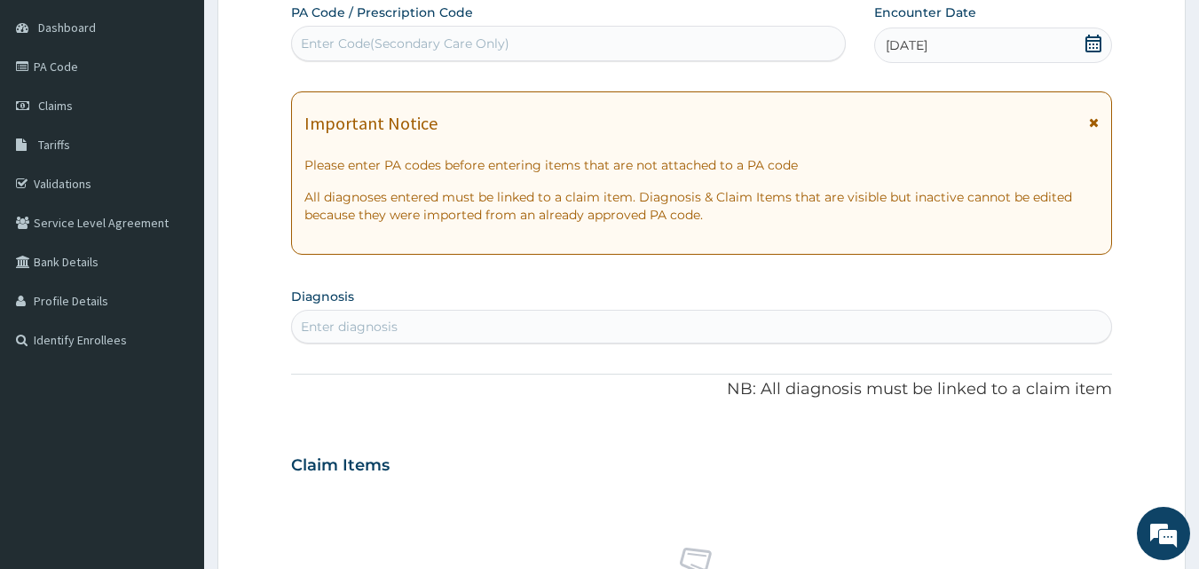
click at [455, 328] on div "Enter diagnosis" at bounding box center [702, 326] width 820 height 28
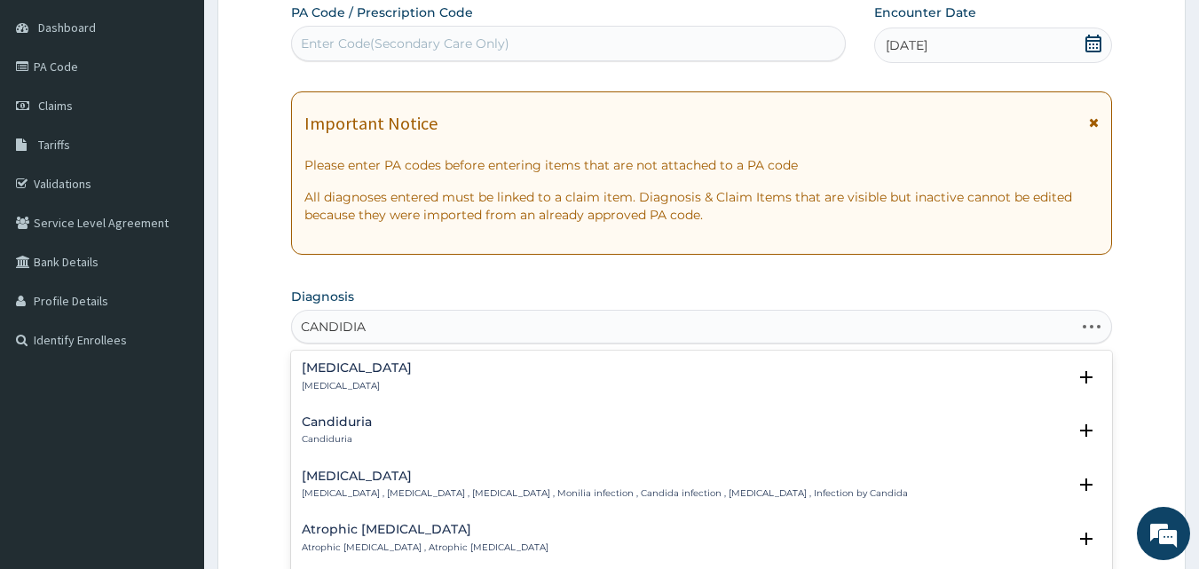
type input "CANDIDIAS"
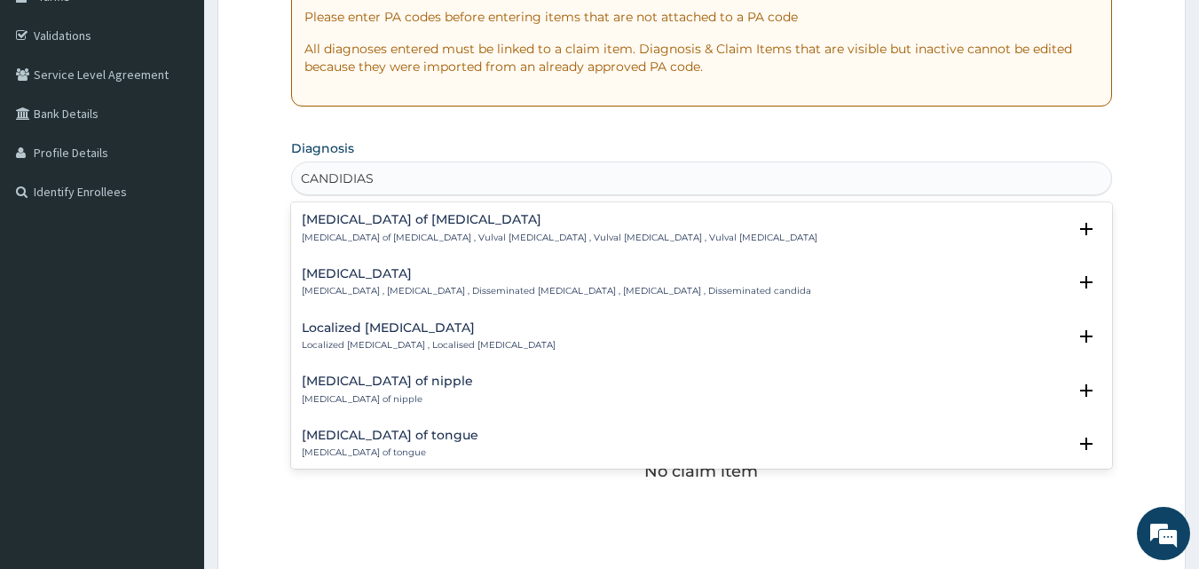
scroll to position [1183, 0]
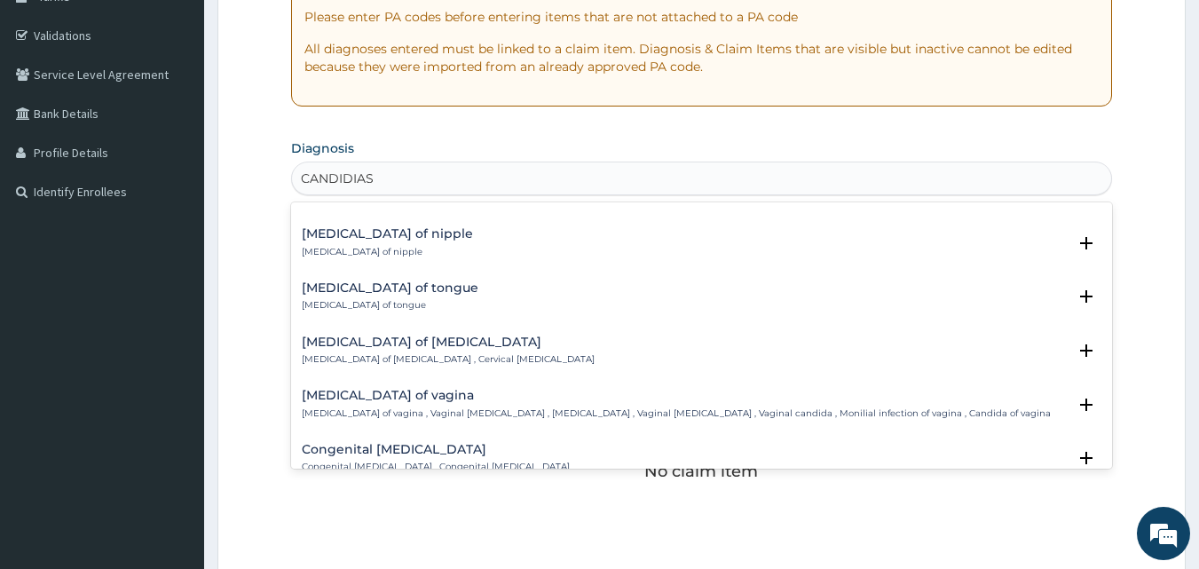
click at [383, 398] on h4 "Candidiasis of vagina" at bounding box center [676, 395] width 749 height 13
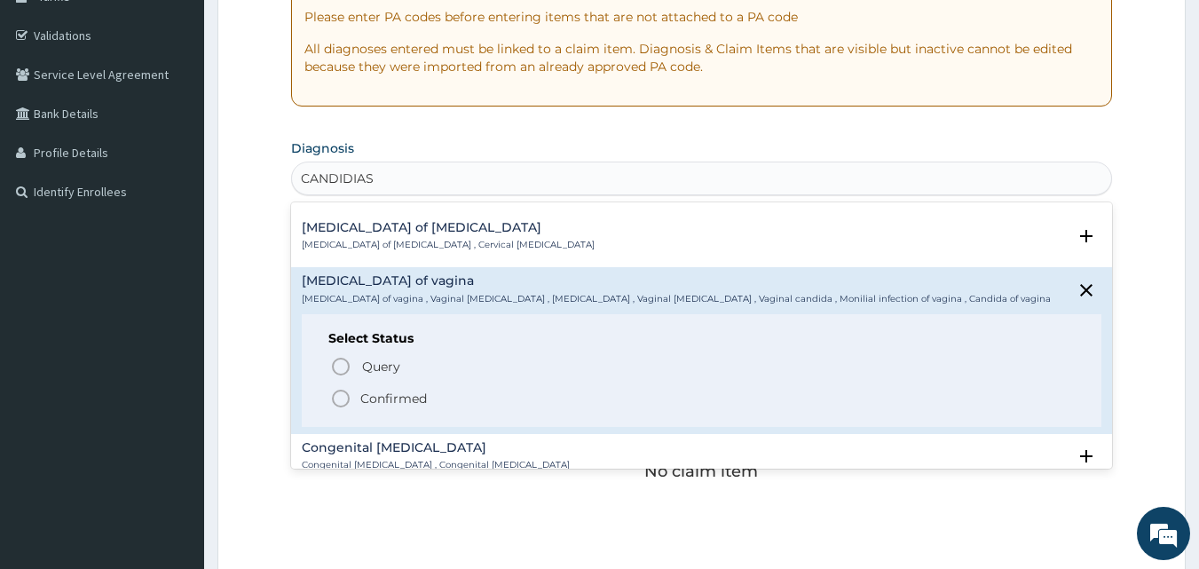
scroll to position [1332, 0]
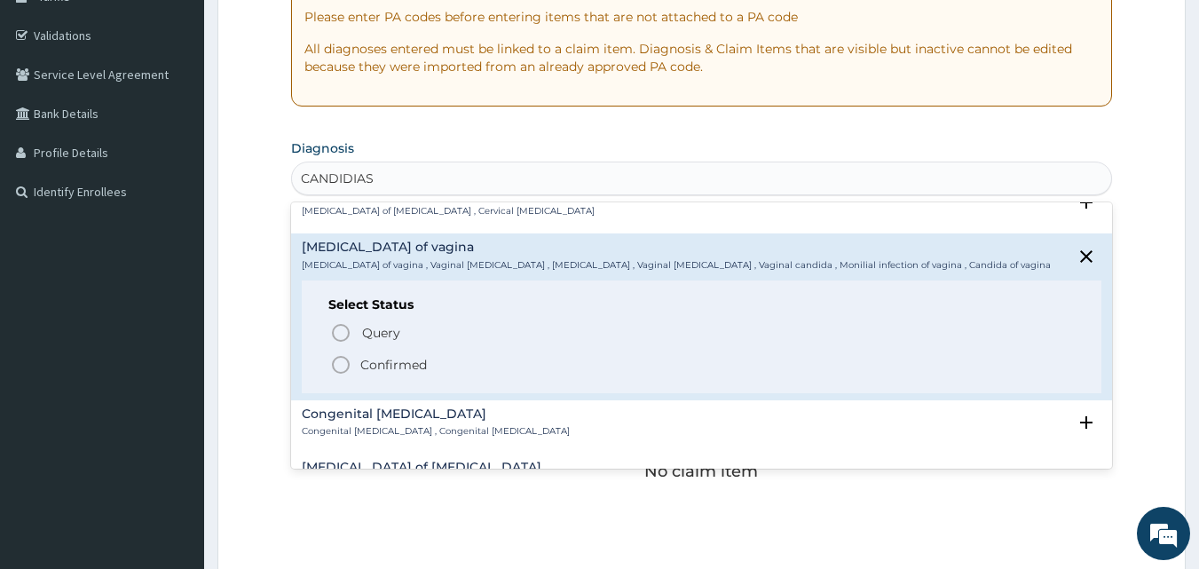
click at [404, 367] on p "Confirmed" at bounding box center [393, 365] width 67 height 18
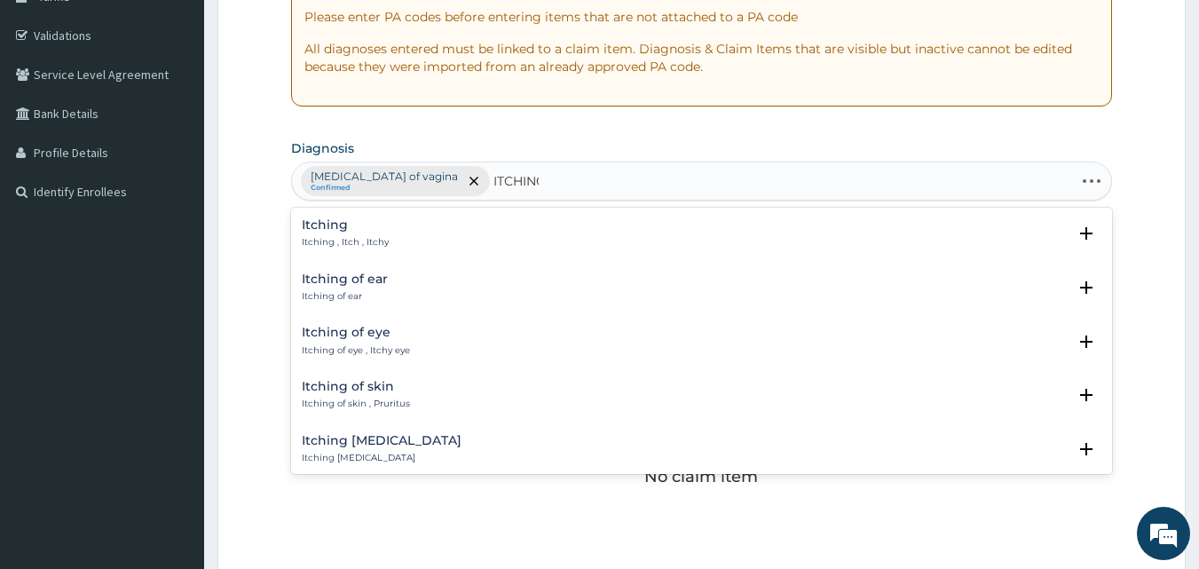
type input "ITCHING"
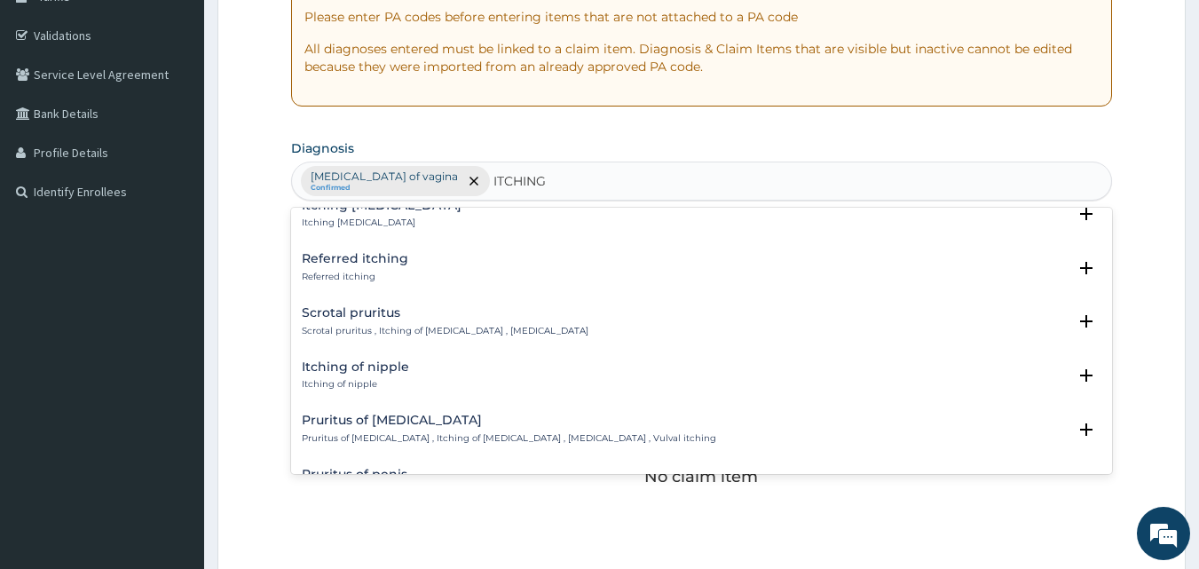
scroll to position [296, 0]
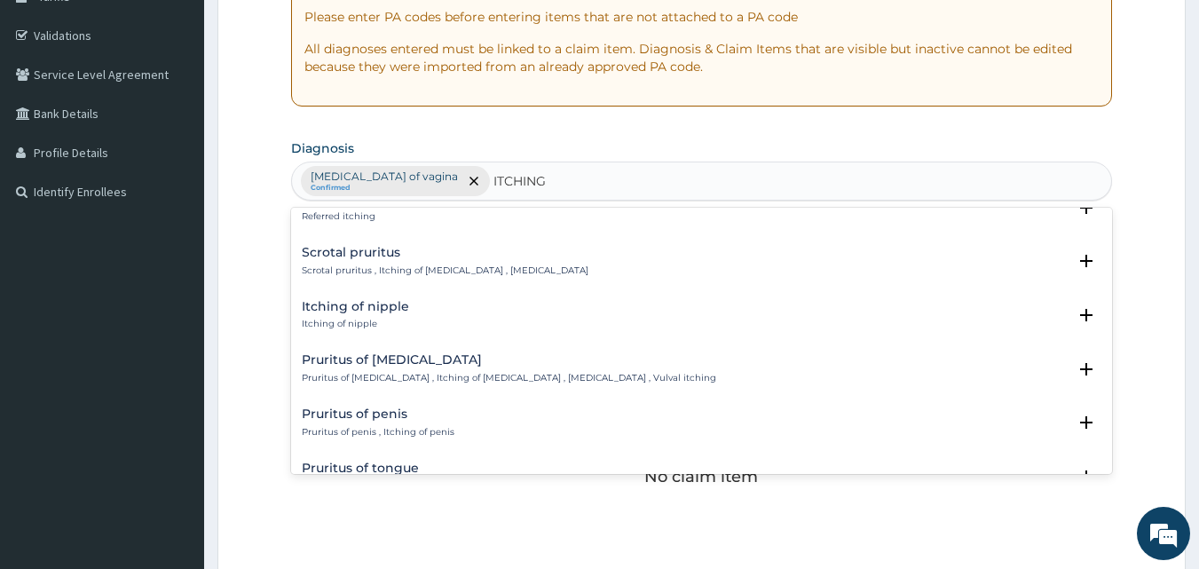
click at [367, 368] on div "Pruritus of vulva Pruritus of vulva , Itching of vulva , Pruritus vulvae , Vulv…" at bounding box center [509, 368] width 415 height 31
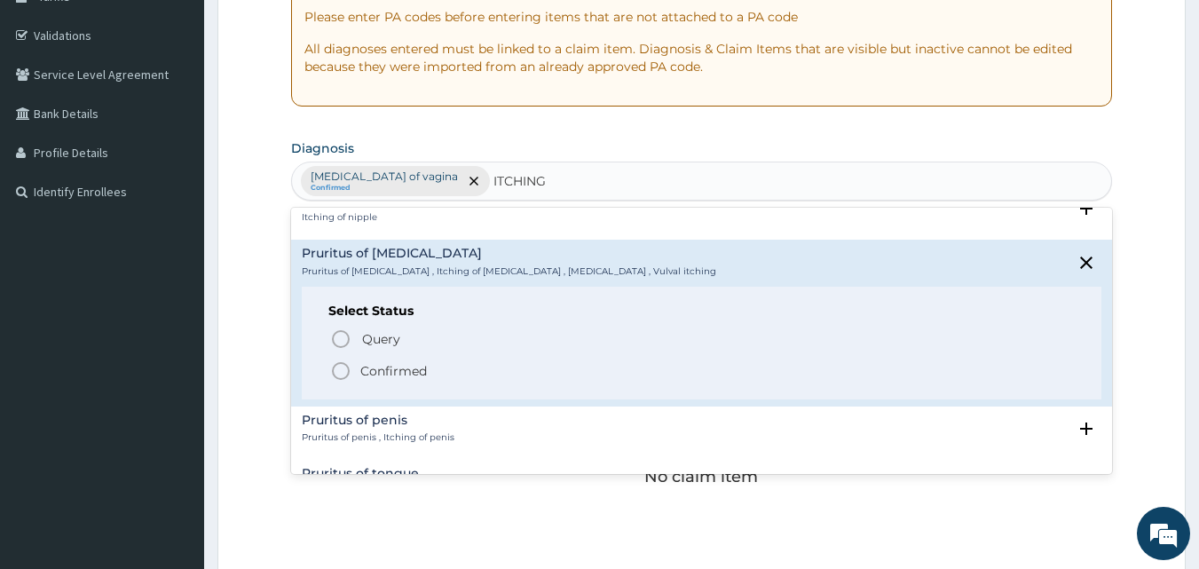
scroll to position [444, 0]
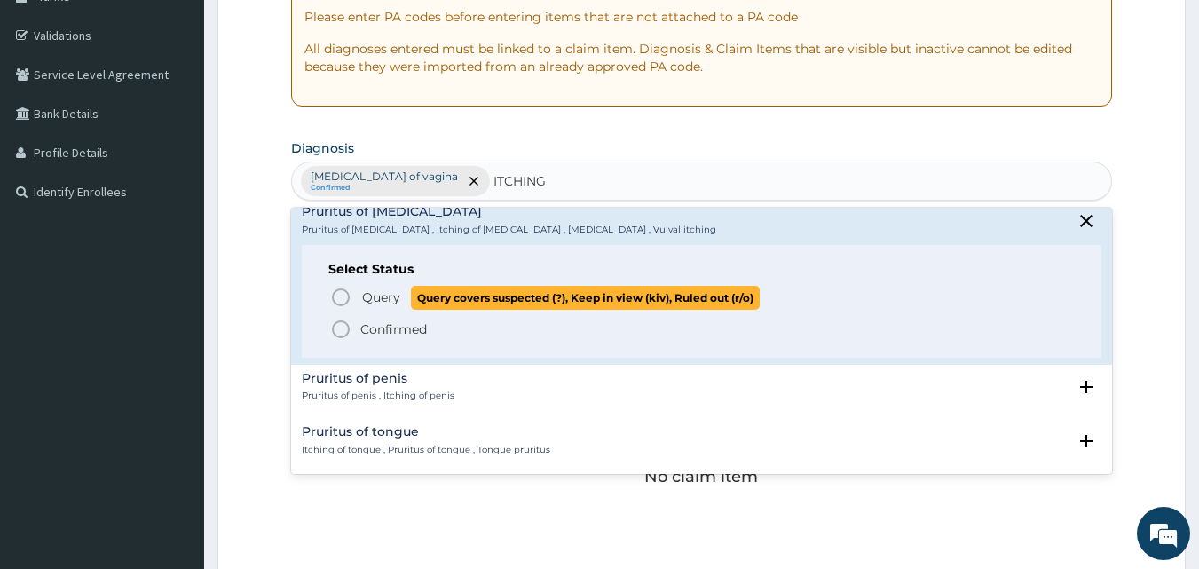
click at [384, 301] on span "Query" at bounding box center [381, 298] width 38 height 18
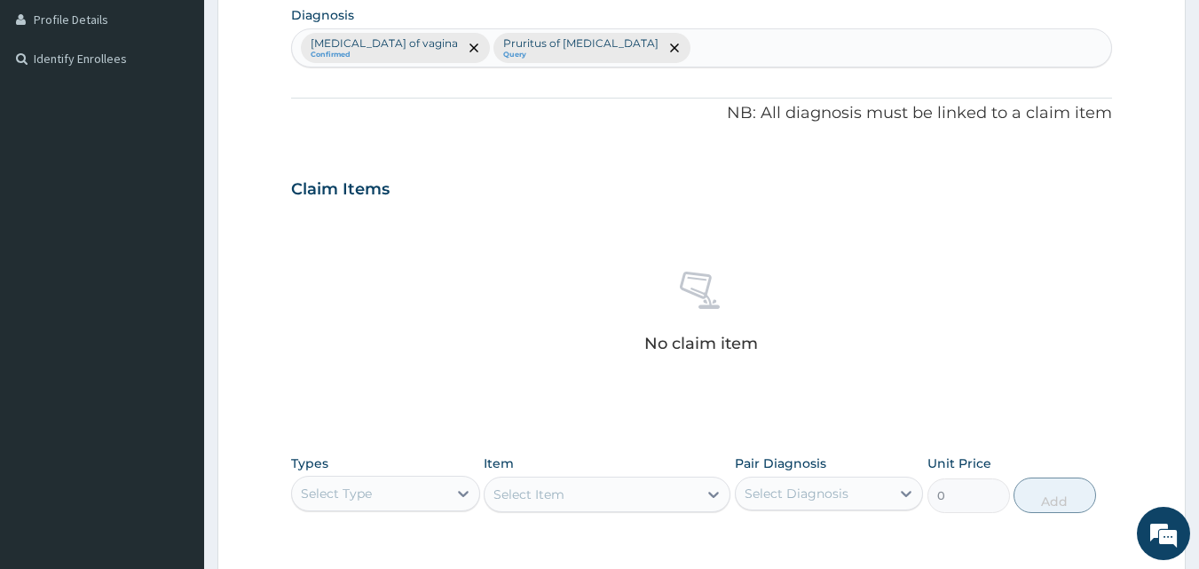
scroll to position [711, 0]
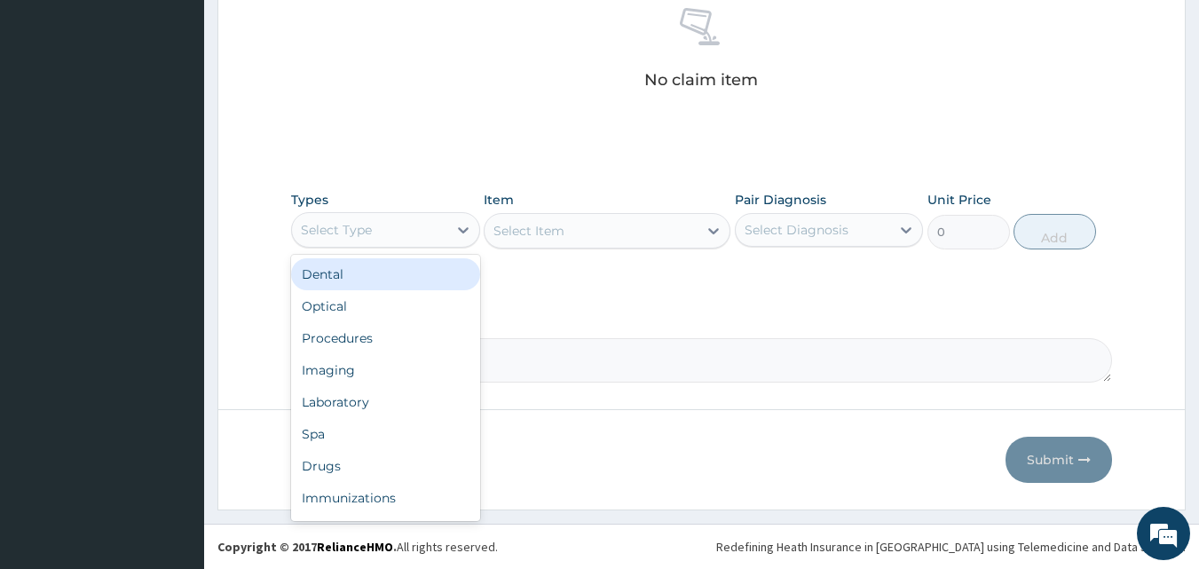
click at [389, 221] on div "Select Type" at bounding box center [369, 230] width 155 height 28
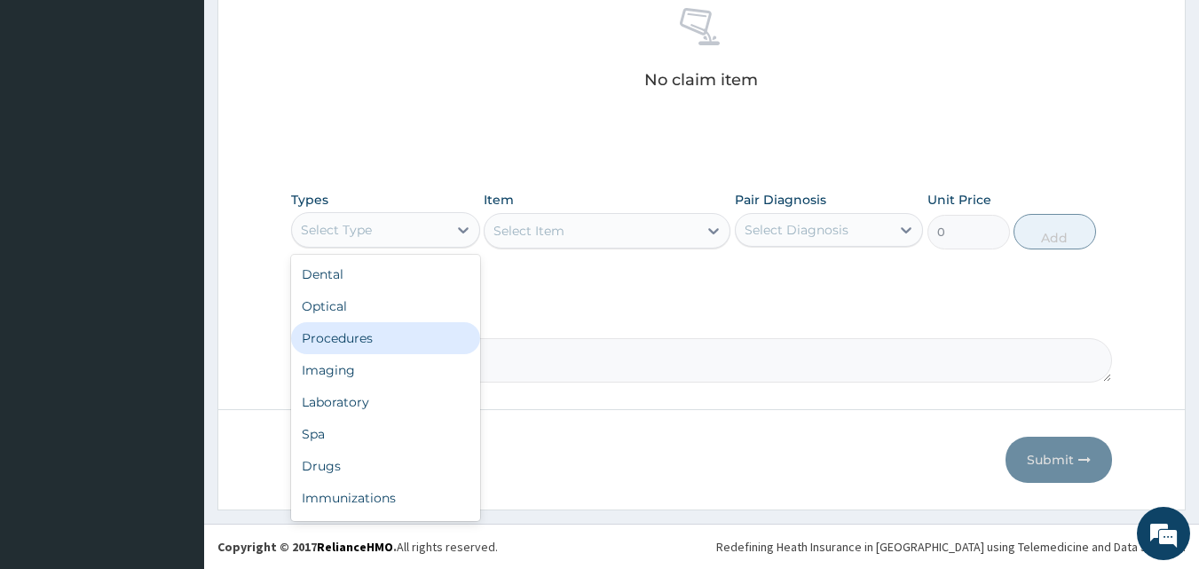
click at [375, 337] on div "Procedures" at bounding box center [385, 338] width 189 height 32
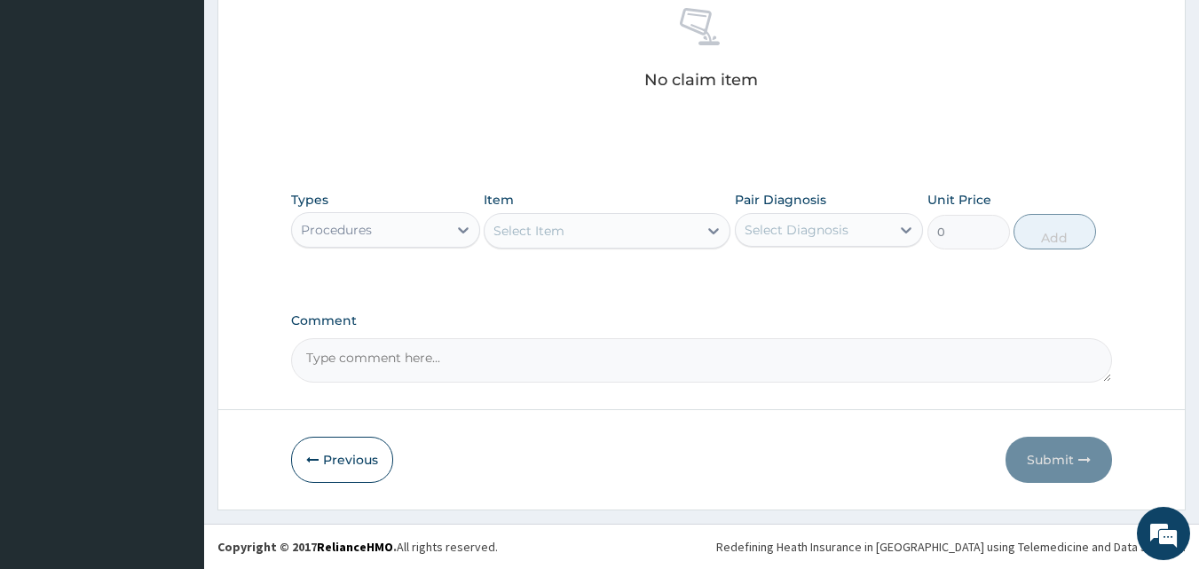
click at [605, 219] on div "Select Item" at bounding box center [591, 231] width 213 height 28
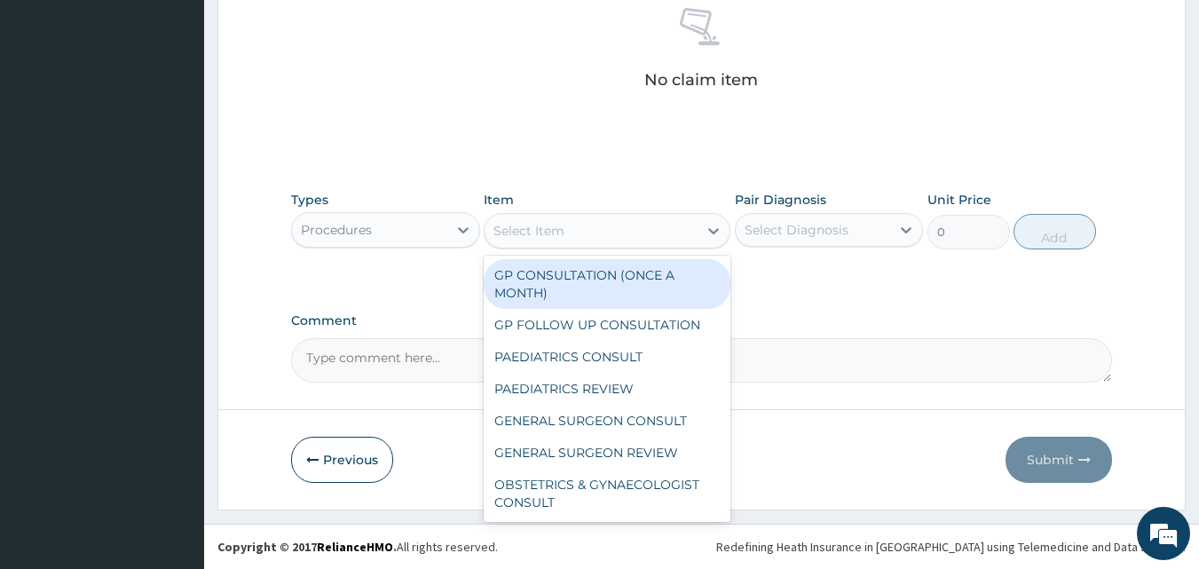
click at [590, 275] on div "GP CONSULTATION (ONCE A MONTH)" at bounding box center [607, 284] width 247 height 50
type input "3500"
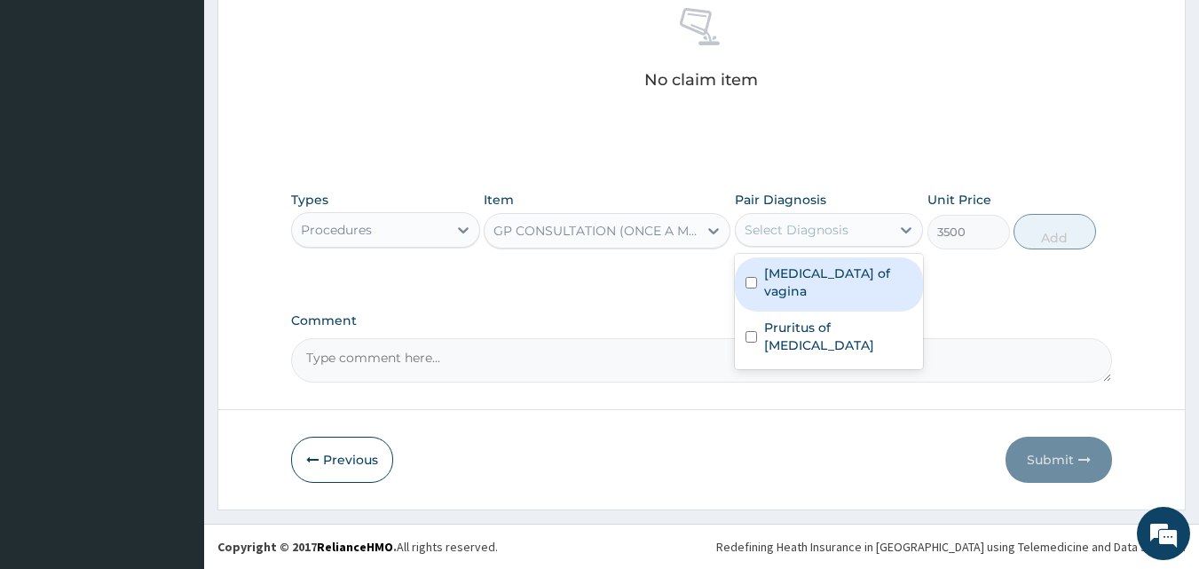
click at [803, 225] on div "Select Diagnosis" at bounding box center [797, 230] width 104 height 18
click at [795, 273] on label "Candidiasis of vagina" at bounding box center [838, 283] width 149 height 36
checkbox input "true"
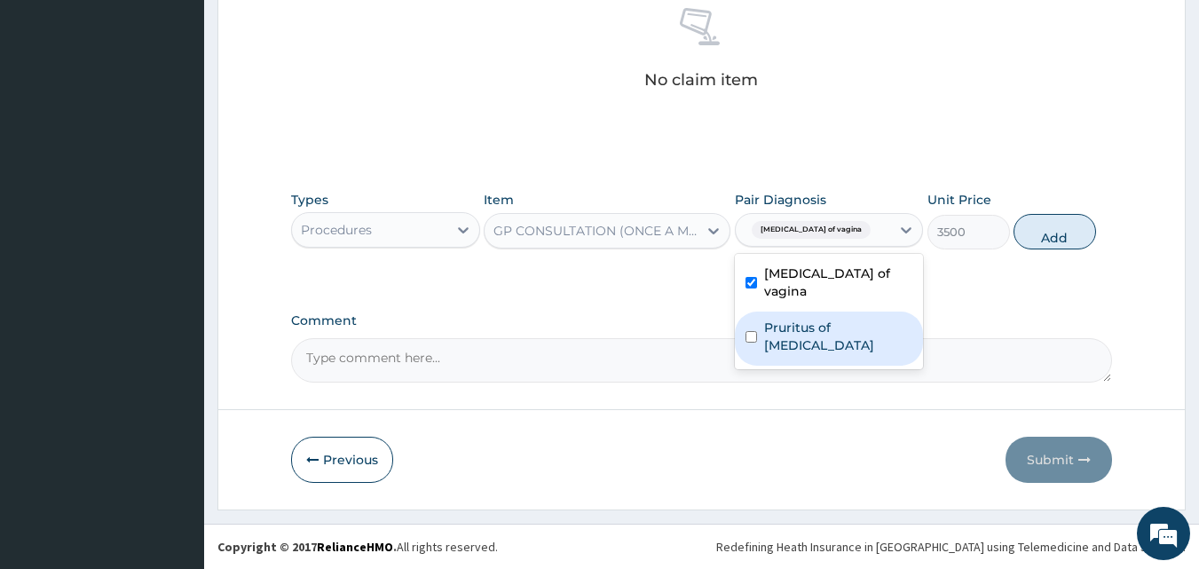
drag, startPoint x: 795, startPoint y: 297, endPoint x: 843, endPoint y: 297, distance: 47.9
click at [796, 312] on div "Pruritus of vulva" at bounding box center [829, 339] width 189 height 54
checkbox input "true"
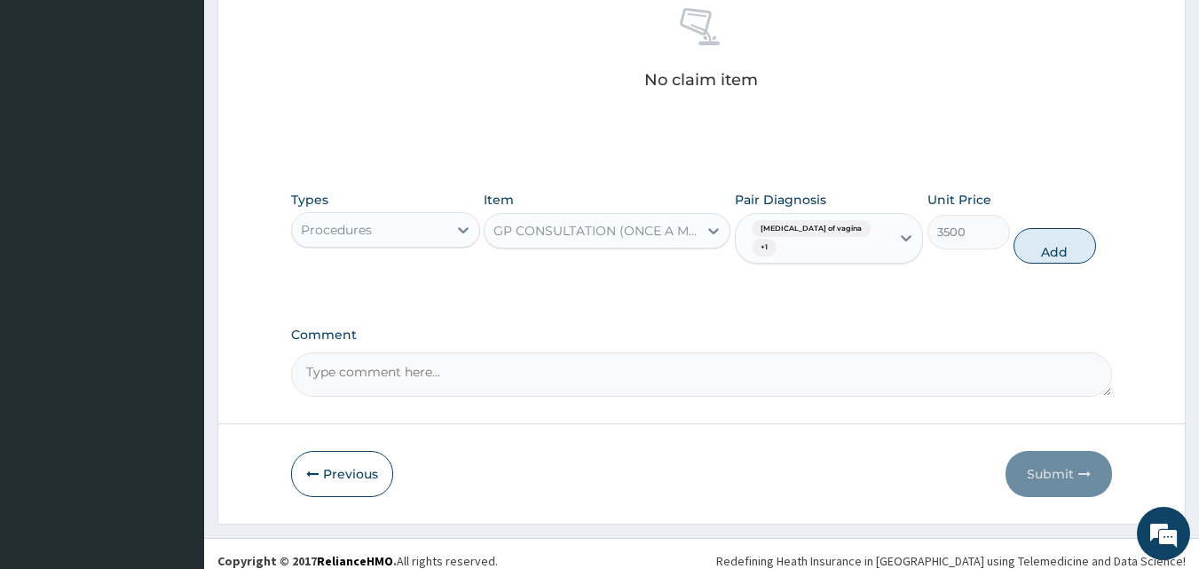
click at [1038, 255] on button "Add" at bounding box center [1055, 246] width 83 height 36
type input "0"
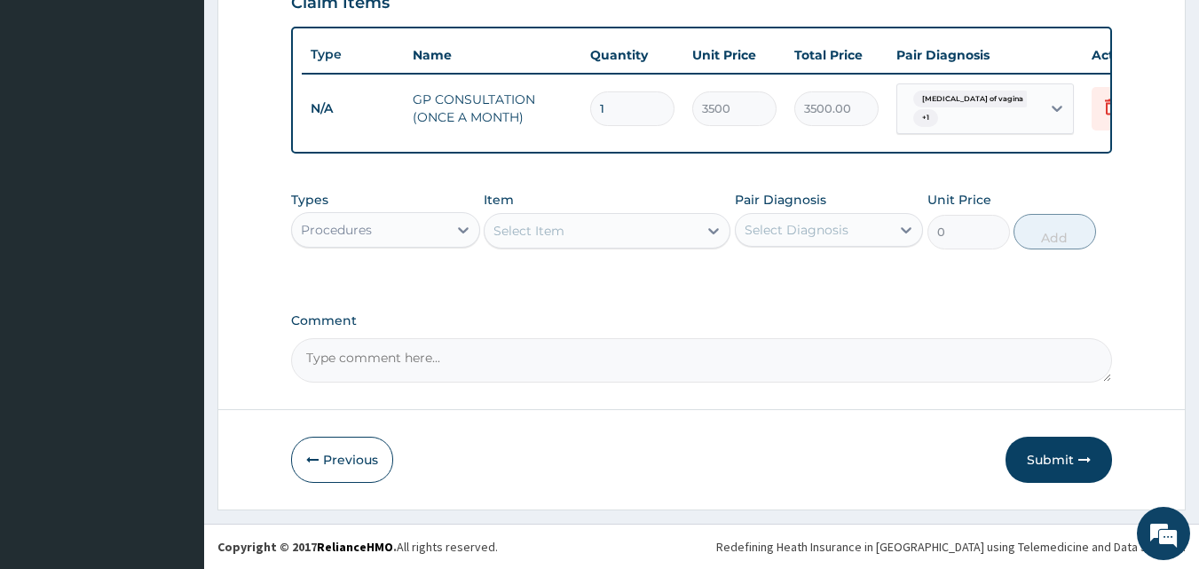
scroll to position [647, 0]
click at [383, 233] on div "Procedures" at bounding box center [369, 230] width 155 height 28
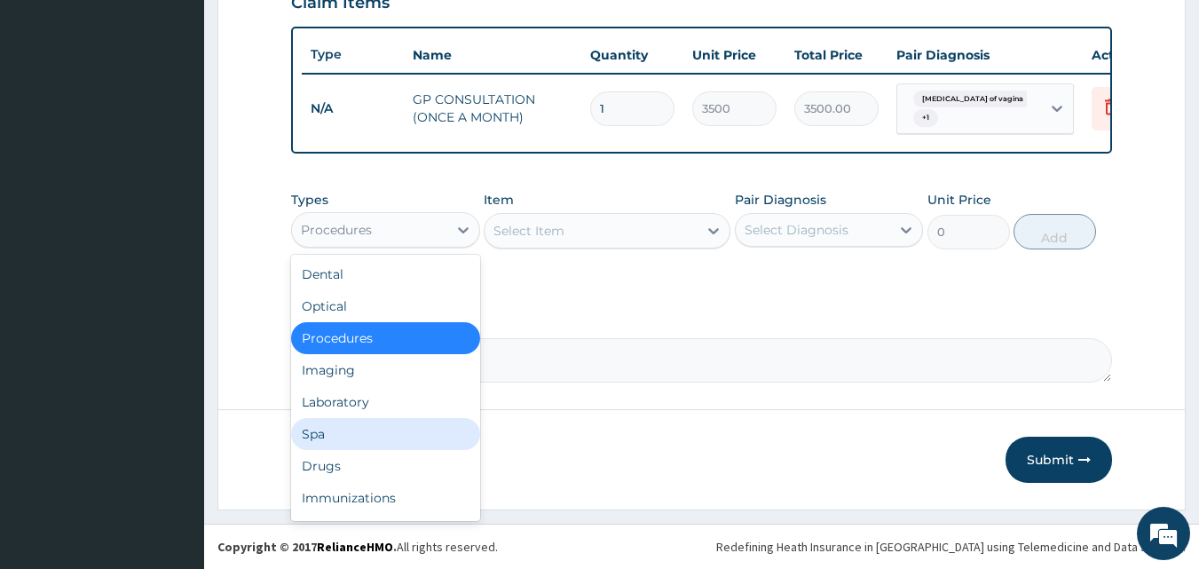
scroll to position [60, 0]
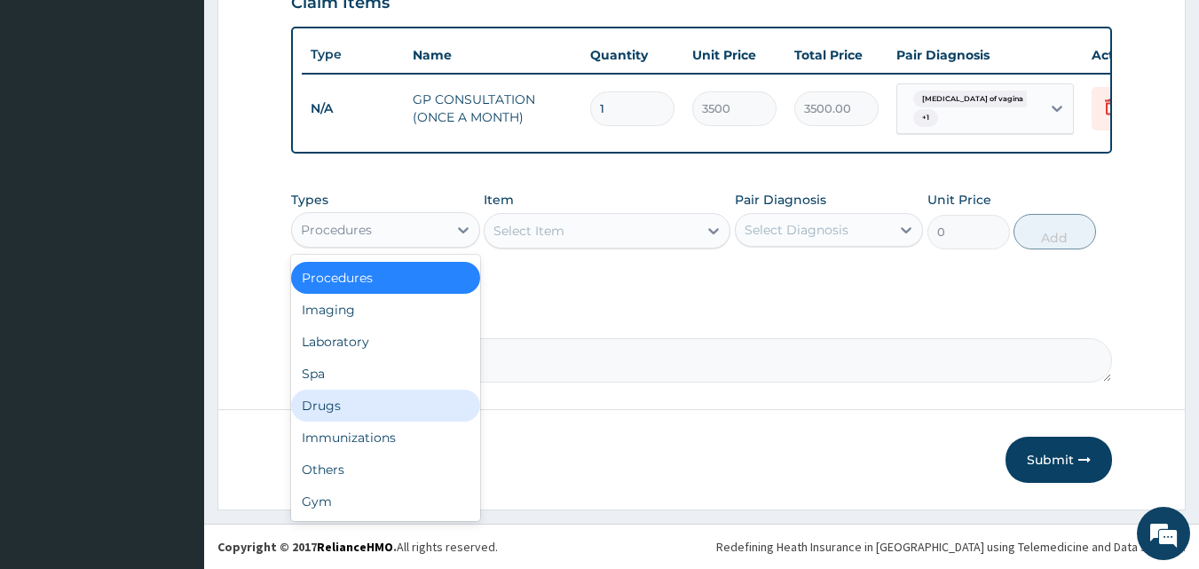
click at [343, 405] on div "Drugs" at bounding box center [385, 406] width 189 height 32
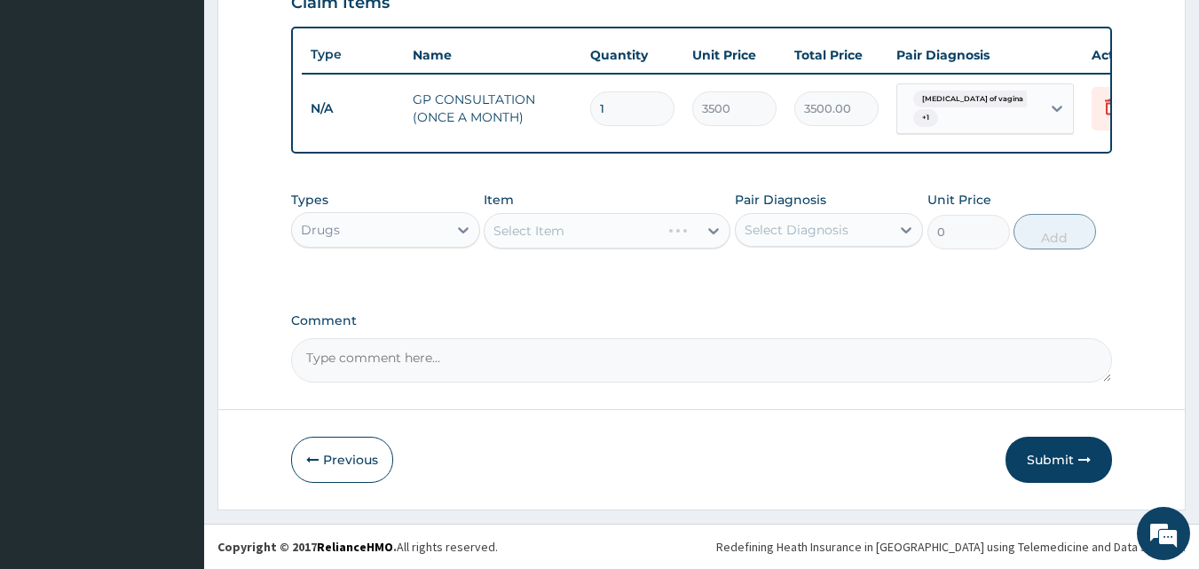
click at [608, 270] on div "Types Drugs Item Select Item Pair Diagnosis Select Diagnosis Unit Price 0 Add" at bounding box center [702, 233] width 822 height 103
click at [580, 225] on div "Select Item" at bounding box center [591, 231] width 213 height 28
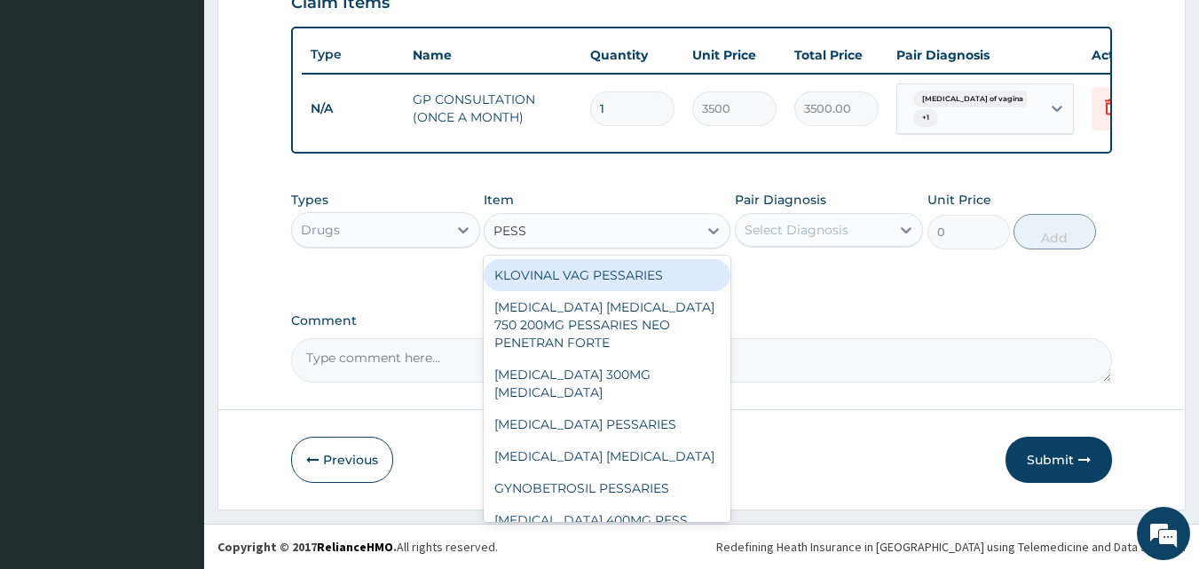
type input "PESSA"
click at [600, 272] on div "KLOVINAL VAG PESSARIES" at bounding box center [607, 275] width 247 height 32
type input "2458"
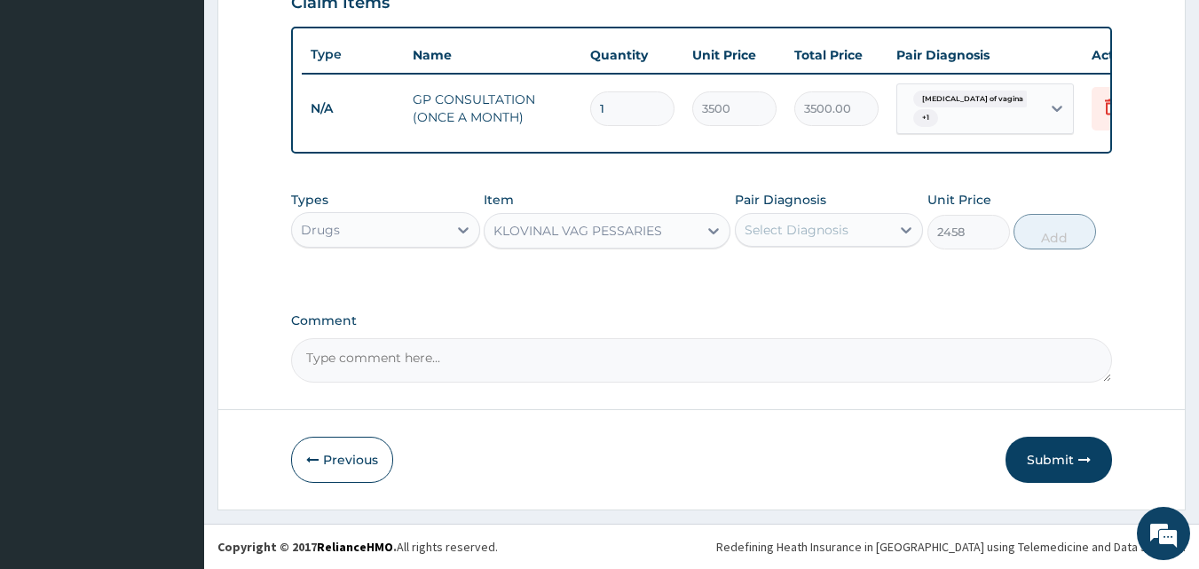
click at [833, 225] on div "Select Diagnosis" at bounding box center [797, 230] width 104 height 18
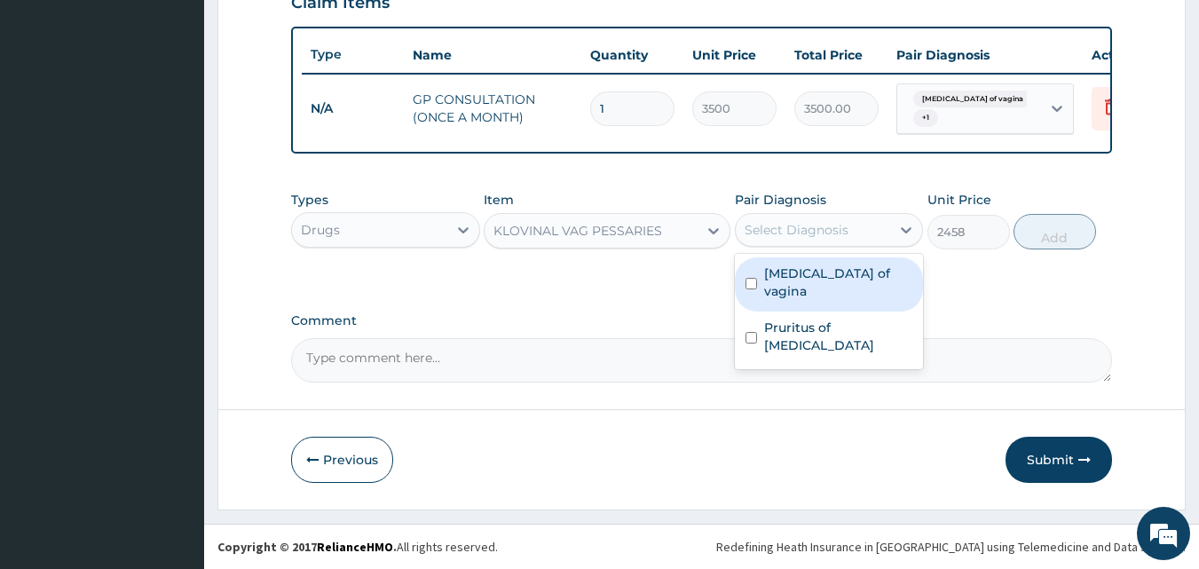
click at [821, 275] on label "Candidiasis of vagina" at bounding box center [838, 283] width 149 height 36
checkbox input "true"
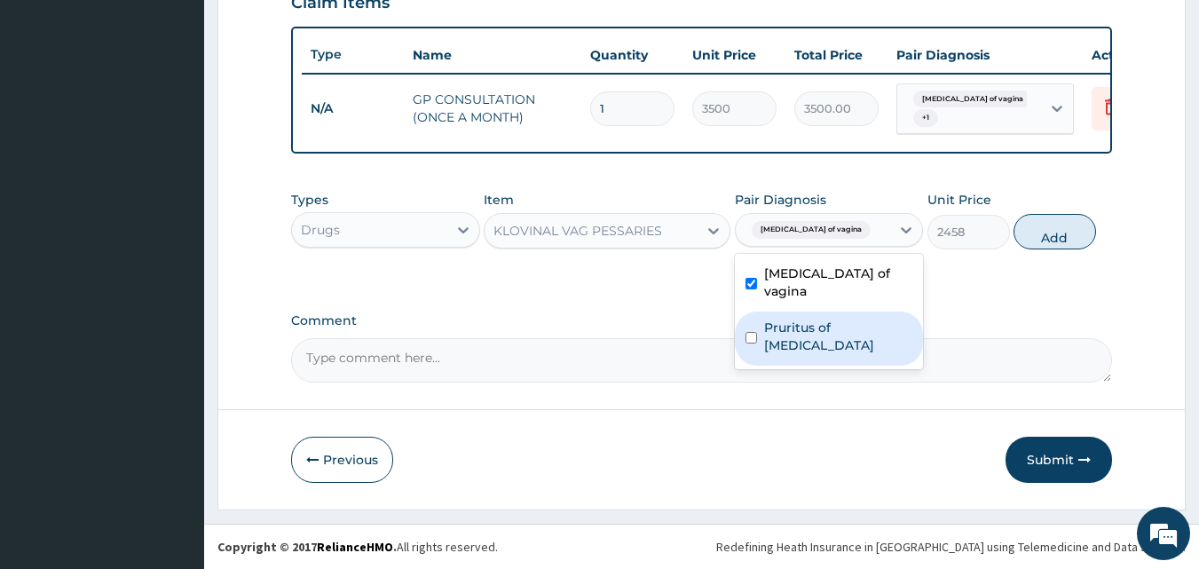
click at [828, 319] on label "Pruritus of vulva" at bounding box center [838, 337] width 149 height 36
checkbox input "true"
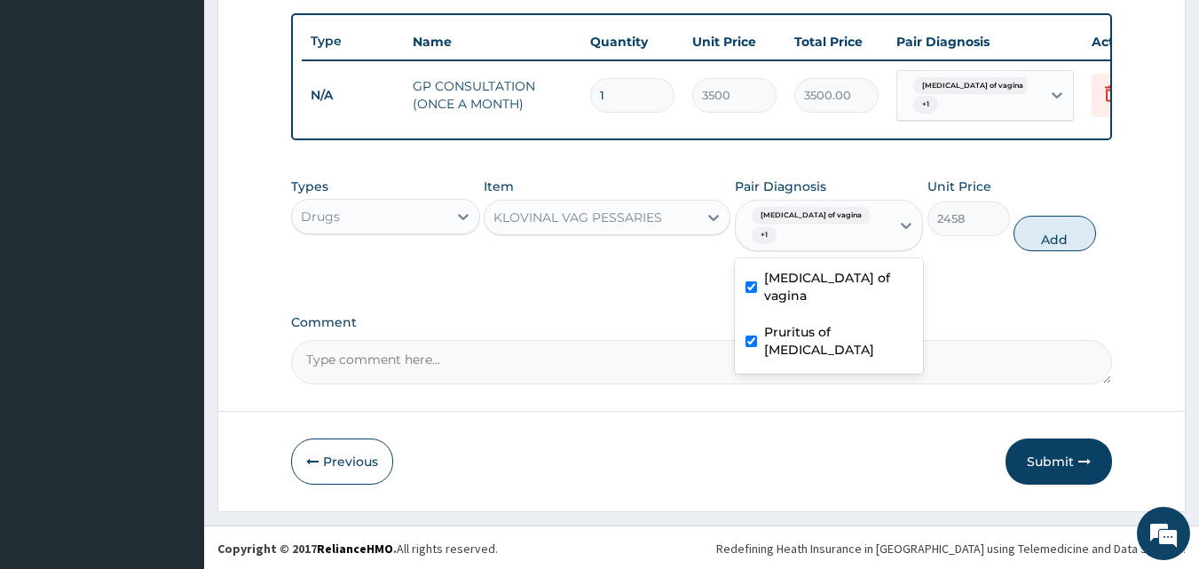
click at [1032, 241] on button "Add" at bounding box center [1055, 234] width 83 height 36
type input "0"
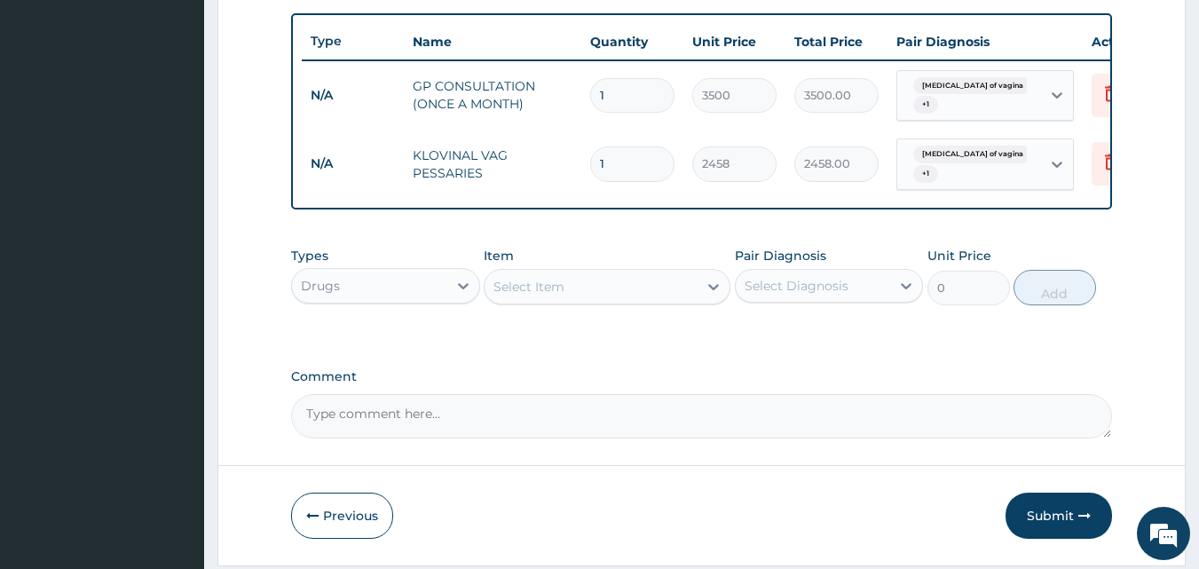
drag, startPoint x: 613, startPoint y: 292, endPoint x: 629, endPoint y: 296, distance: 16.4
click at [613, 293] on div "Select Item" at bounding box center [591, 287] width 213 height 28
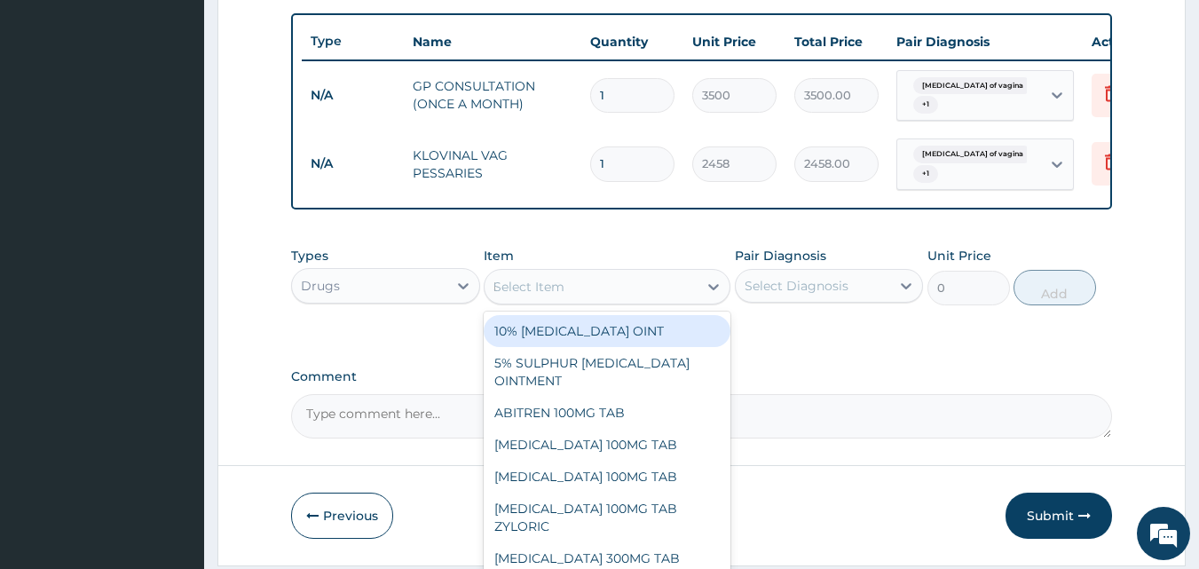
type input "PESS"
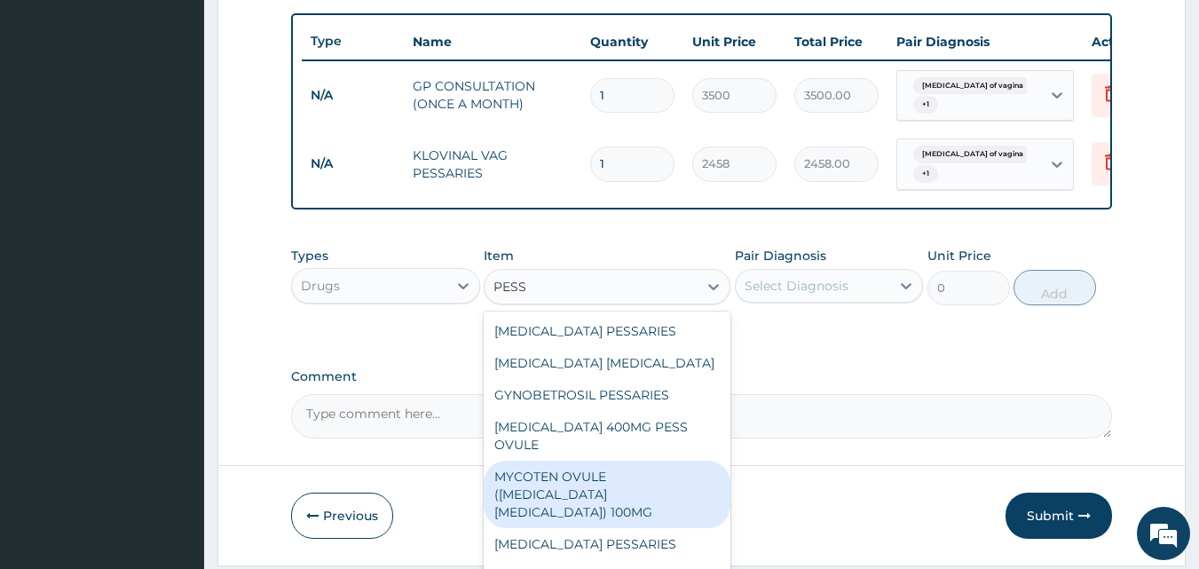
scroll to position [716, 0]
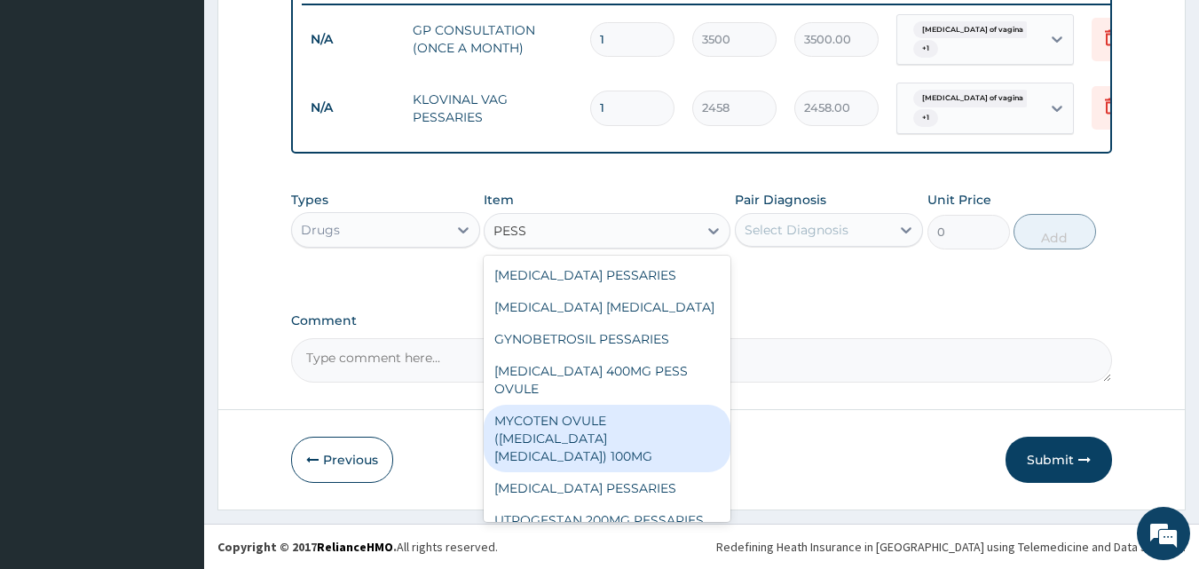
click at [575, 423] on div "MYCOTEN OVULE ([MEDICAL_DATA] [MEDICAL_DATA]) 100MG" at bounding box center [607, 438] width 247 height 67
type input "1100"
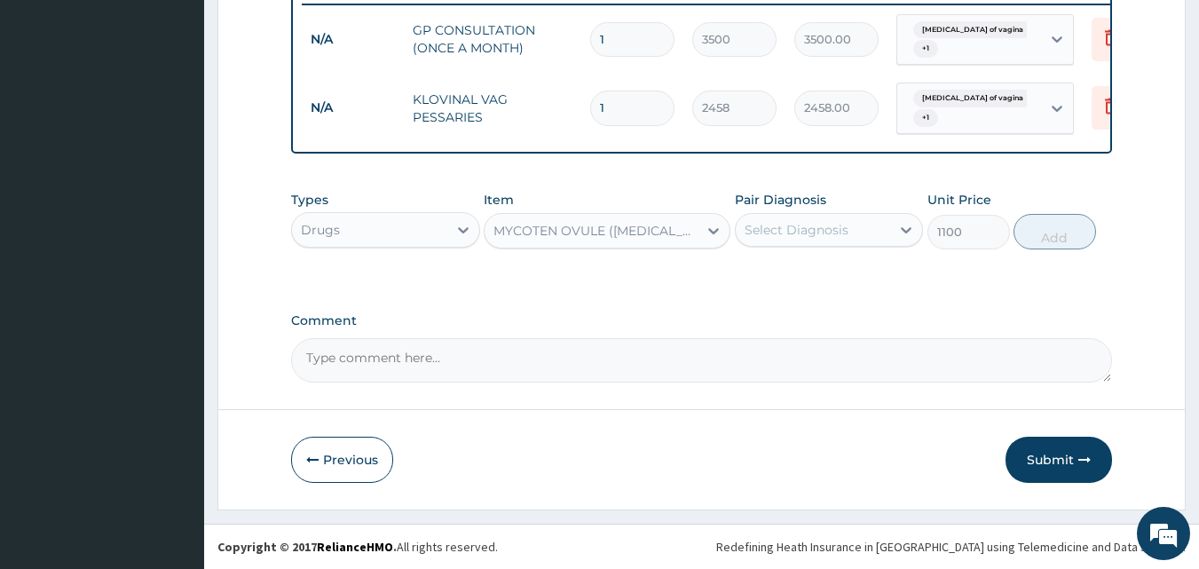
click at [638, 226] on div "MYCOTEN OVULE ([MEDICAL_DATA] [MEDICAL_DATA]) 100MG" at bounding box center [597, 231] width 206 height 18
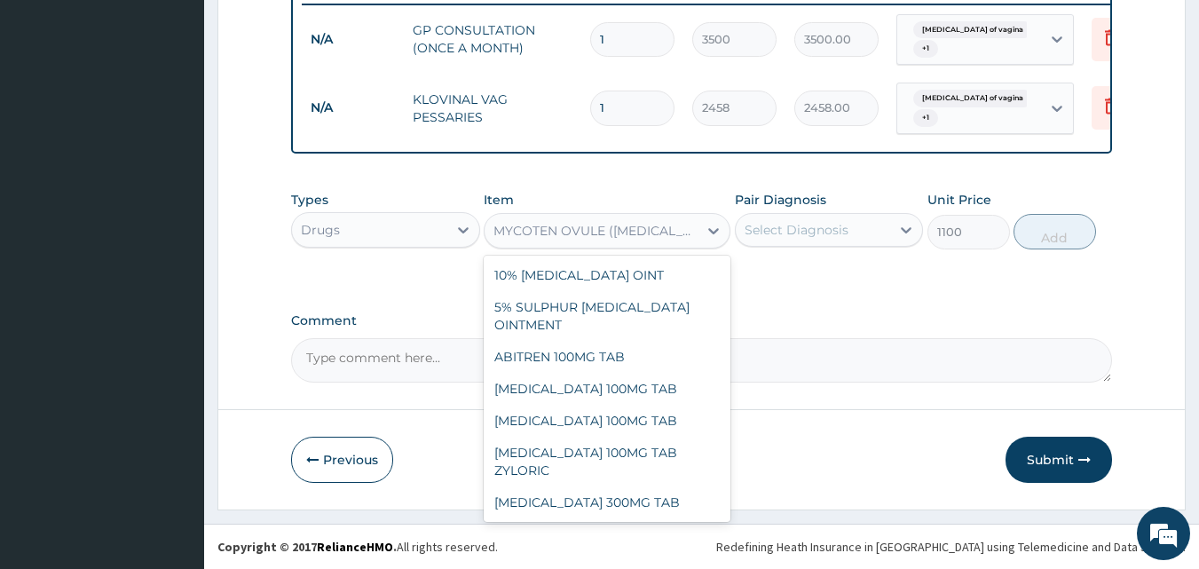
scroll to position [19442, 0]
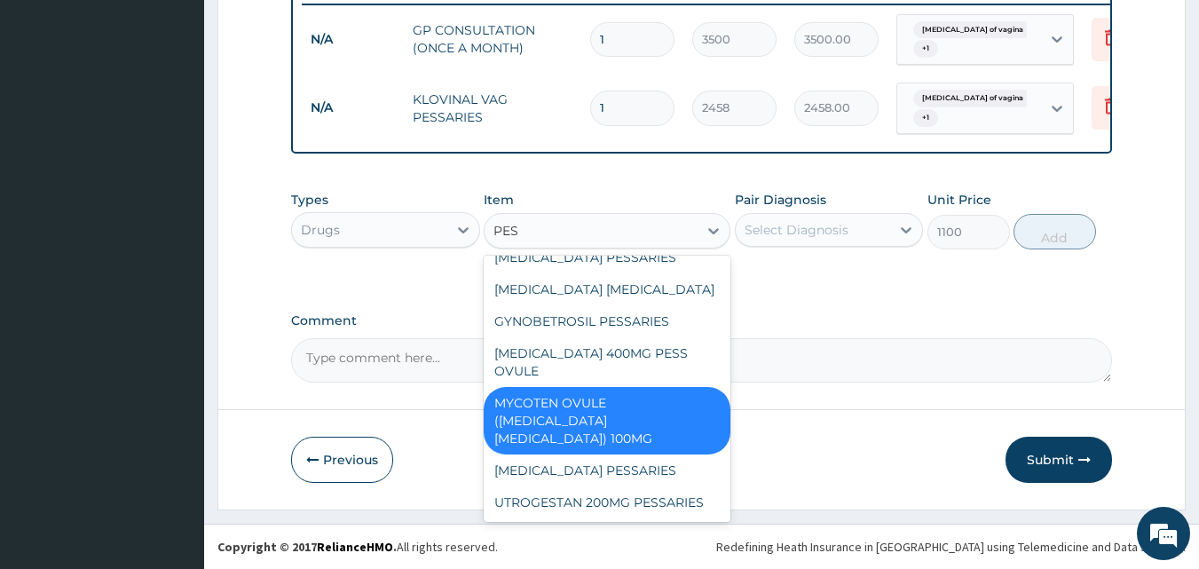
type input "PESS"
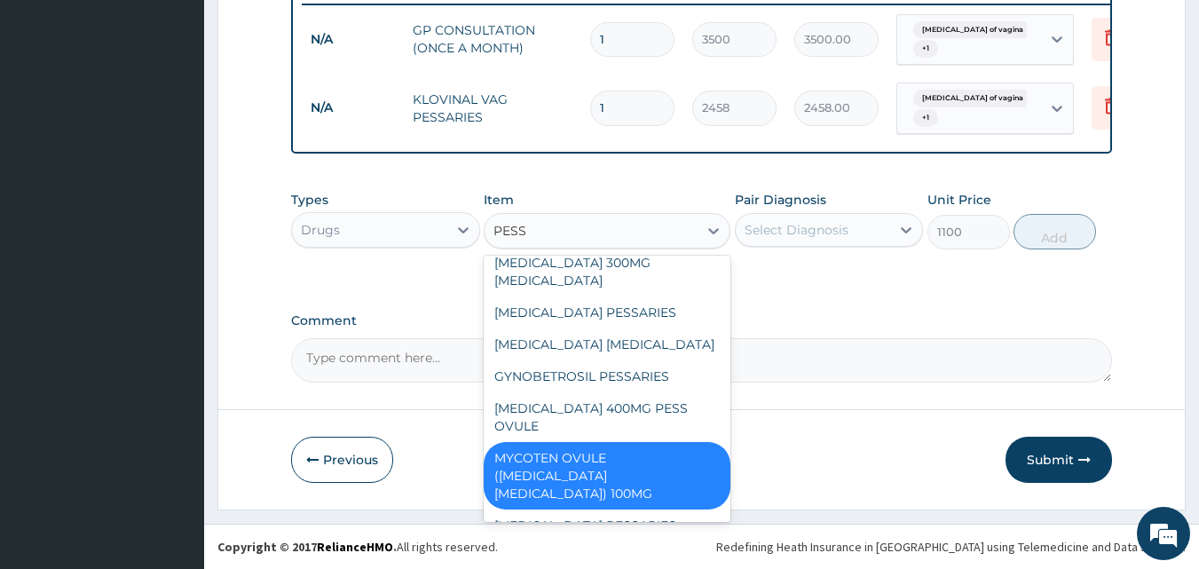
scroll to position [98, 0]
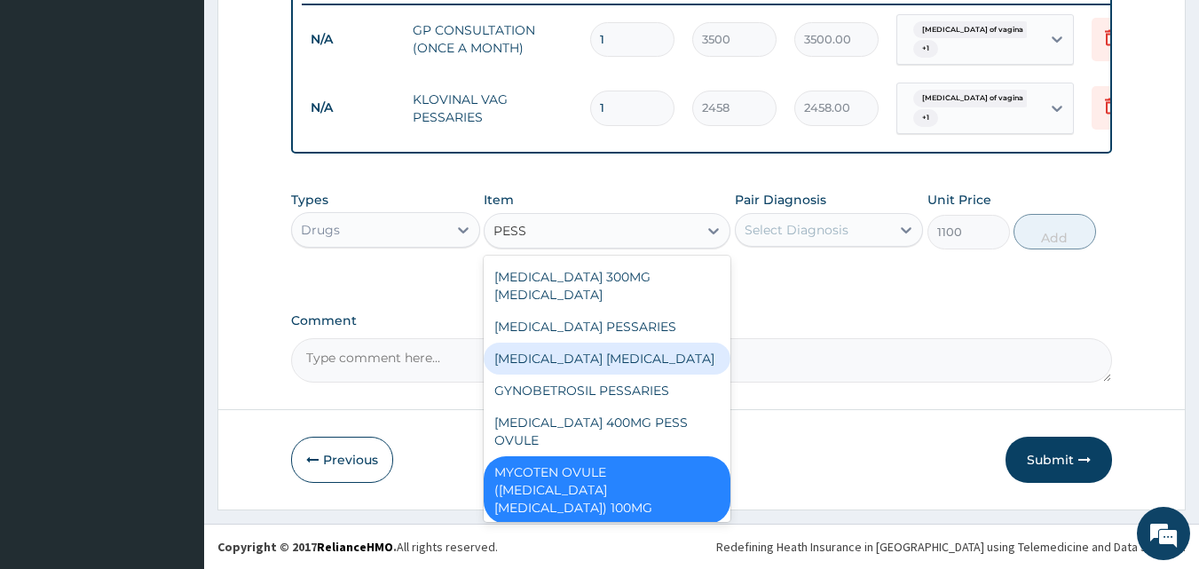
click at [605, 343] on div "[MEDICAL_DATA] [MEDICAL_DATA]" at bounding box center [607, 359] width 247 height 32
type input "508.95"
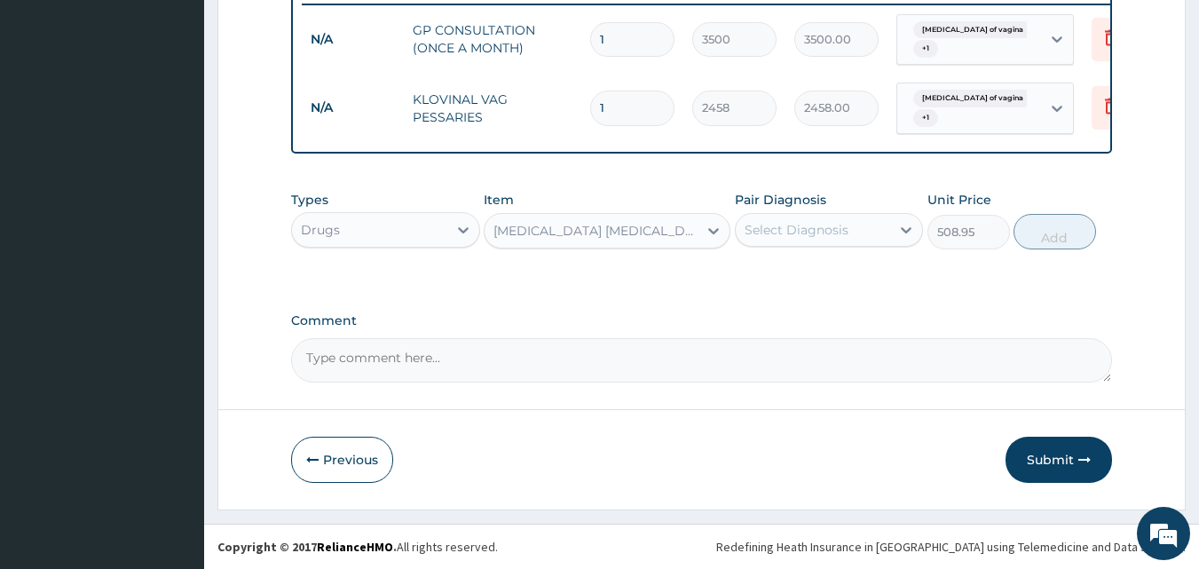
click at [781, 225] on div "Select Diagnosis" at bounding box center [797, 230] width 104 height 18
click at [528, 234] on div "[MEDICAL_DATA] [MEDICAL_DATA]" at bounding box center [597, 231] width 206 height 18
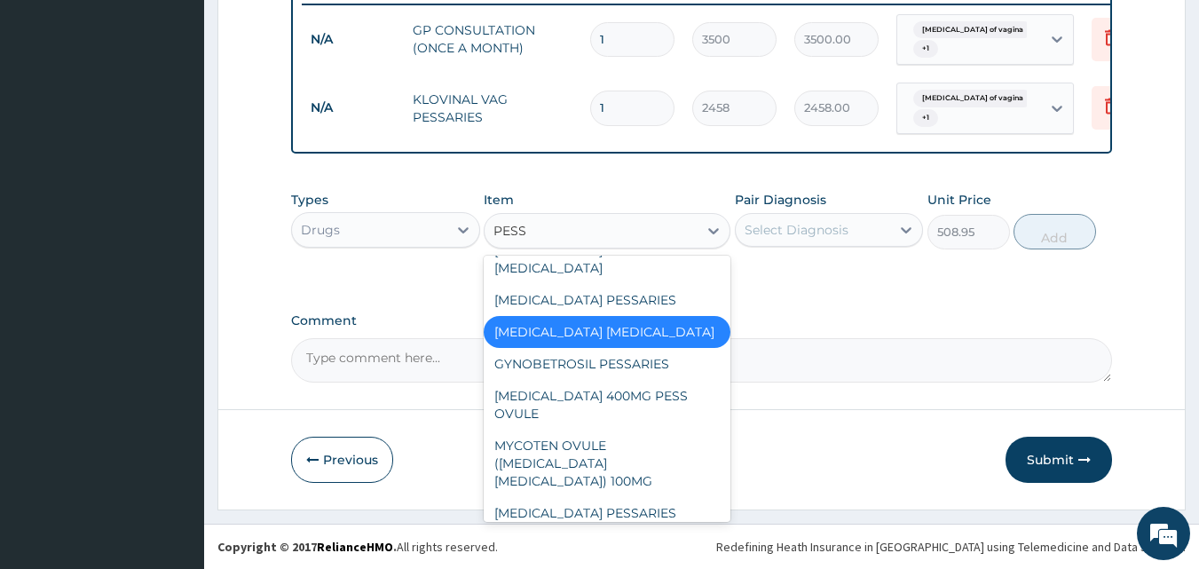
type input "PESSA"
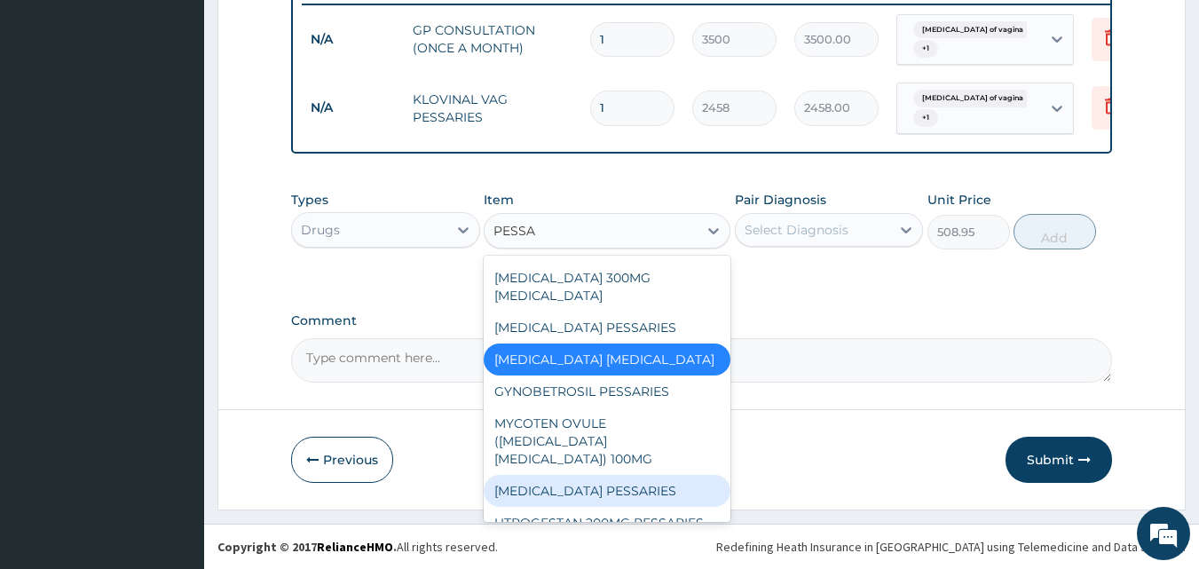
scroll to position [91, 0]
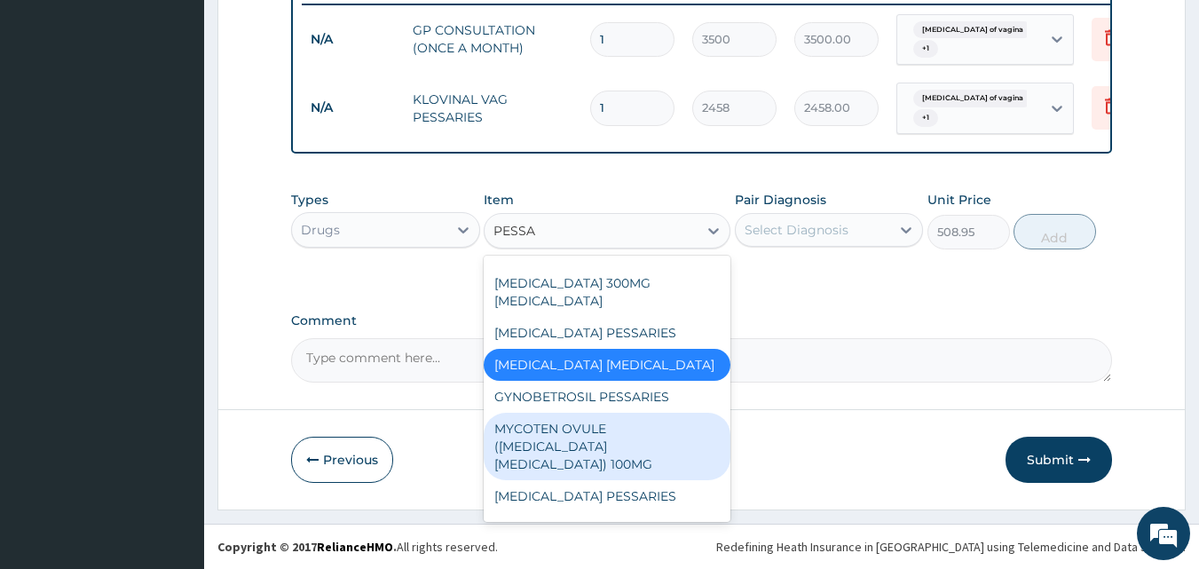
click at [595, 423] on div "MYCOTEN OVULE ([MEDICAL_DATA] [MEDICAL_DATA]) 100MG" at bounding box center [607, 446] width 247 height 67
type input "1100"
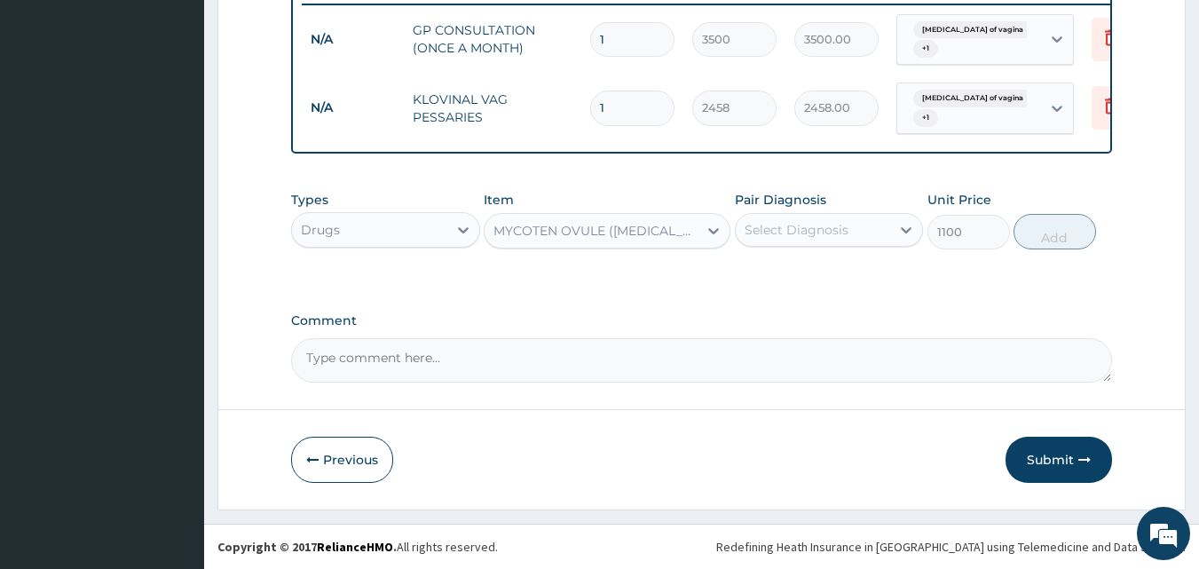
drag, startPoint x: 621, startPoint y: 232, endPoint x: 644, endPoint y: 233, distance: 22.3
click at [622, 232] on div "MYCOTEN OVULE ([MEDICAL_DATA] [MEDICAL_DATA]) 100MG" at bounding box center [597, 231] width 206 height 18
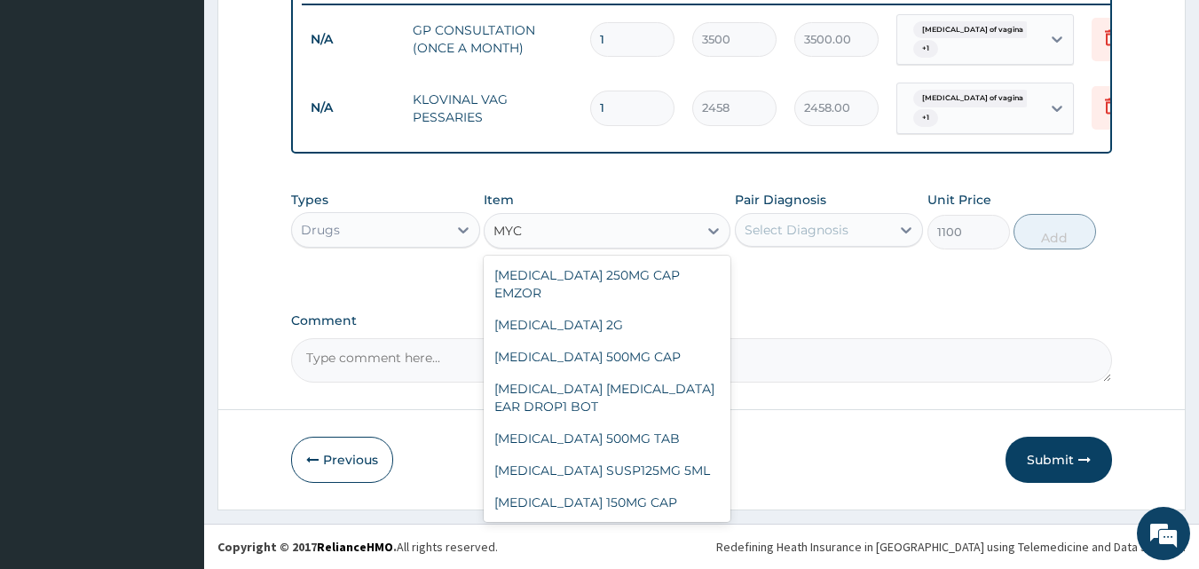
scroll to position [1137, 0]
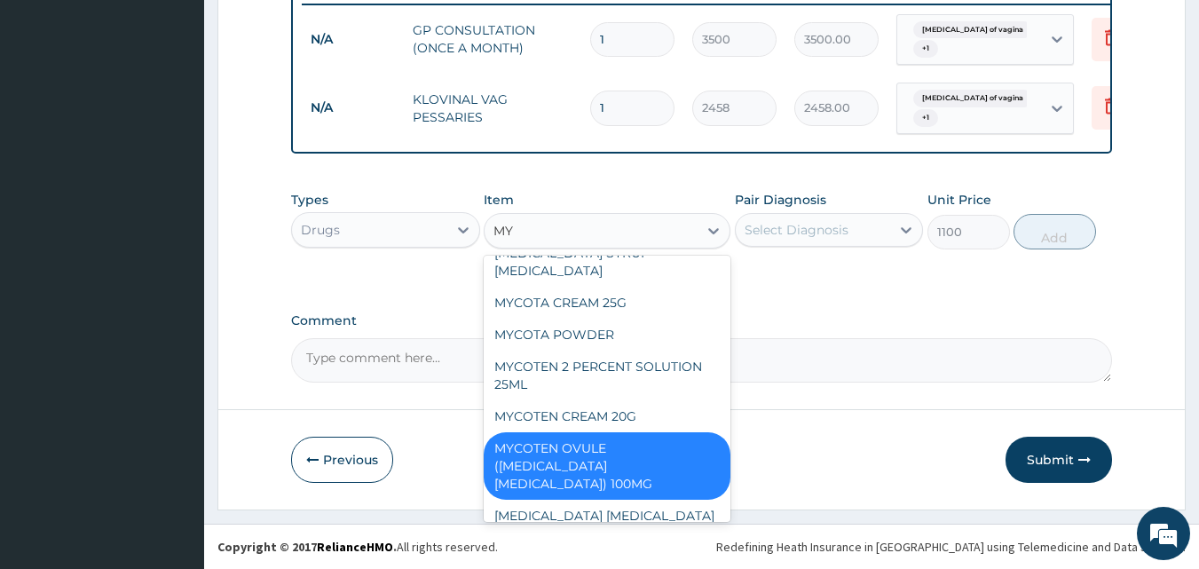
type input "M"
type input "MYCO"
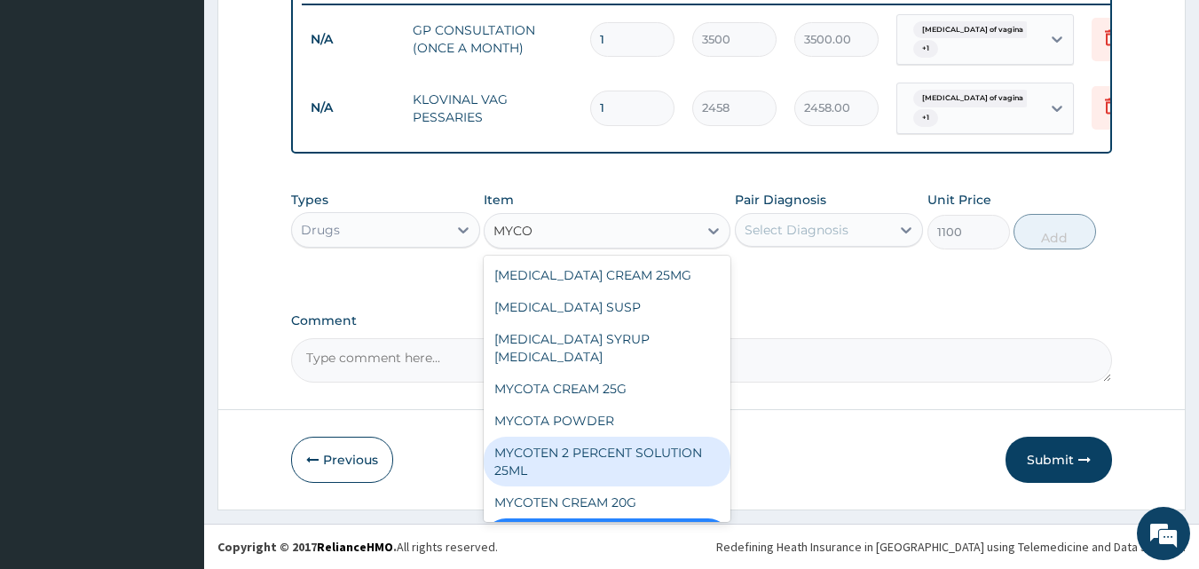
scroll to position [50, 0]
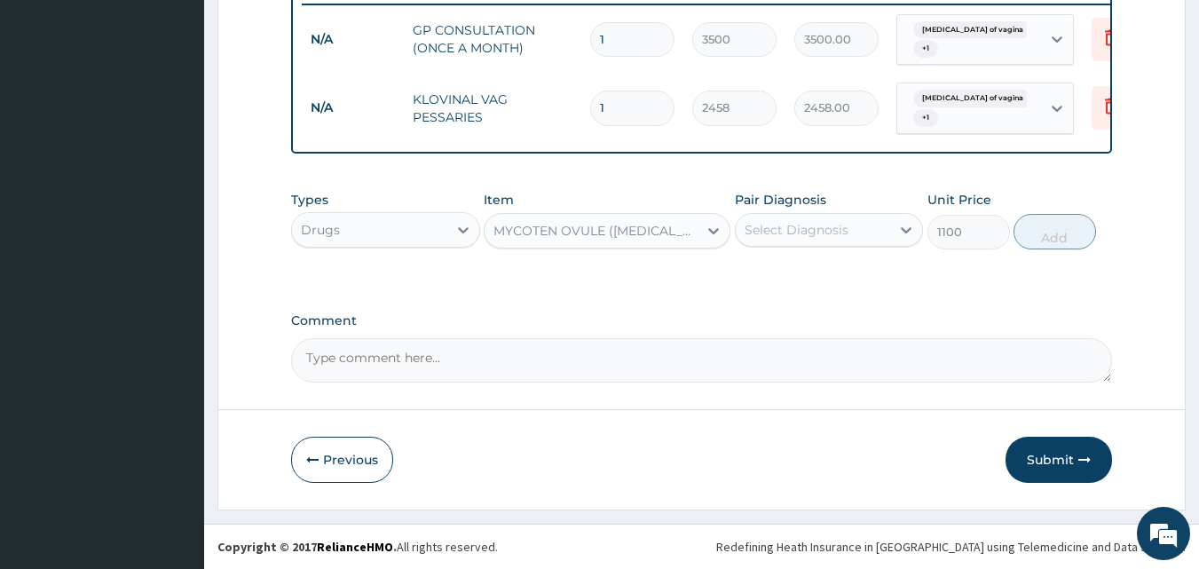
click at [578, 225] on div "MYCOTEN OVULE ([MEDICAL_DATA] [MEDICAL_DATA]) 100MG" at bounding box center [591, 231] width 213 height 28
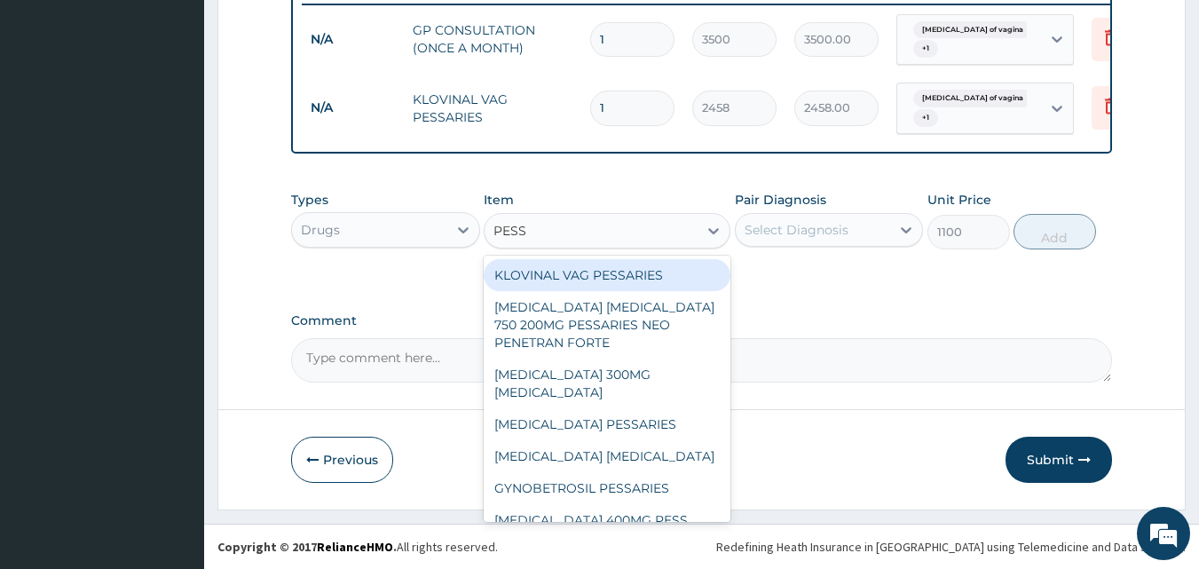
type input "PESSA"
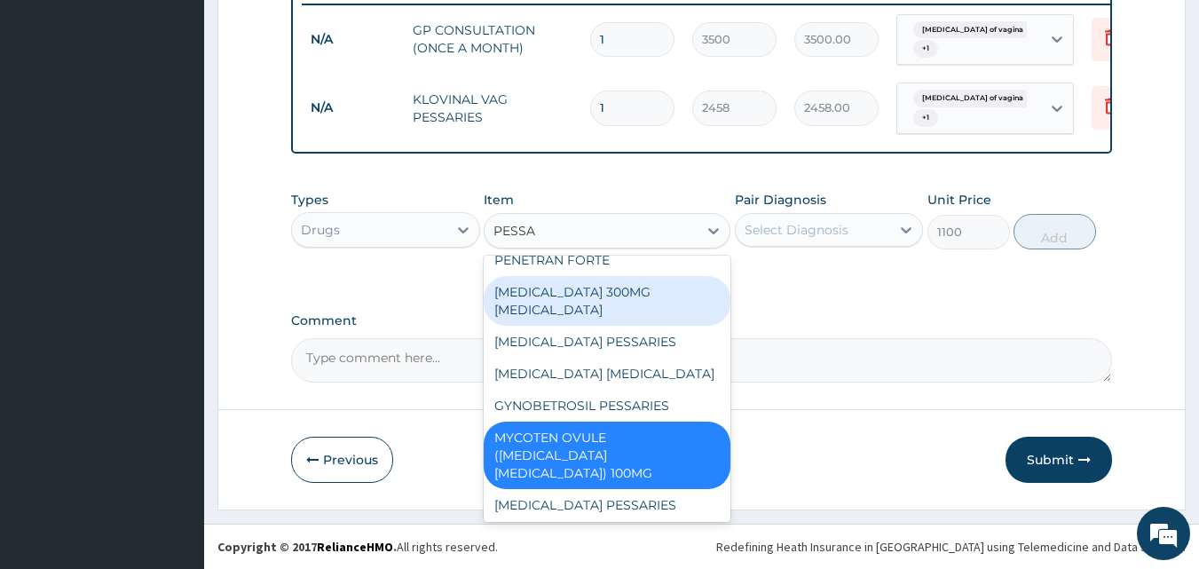
scroll to position [99, 0]
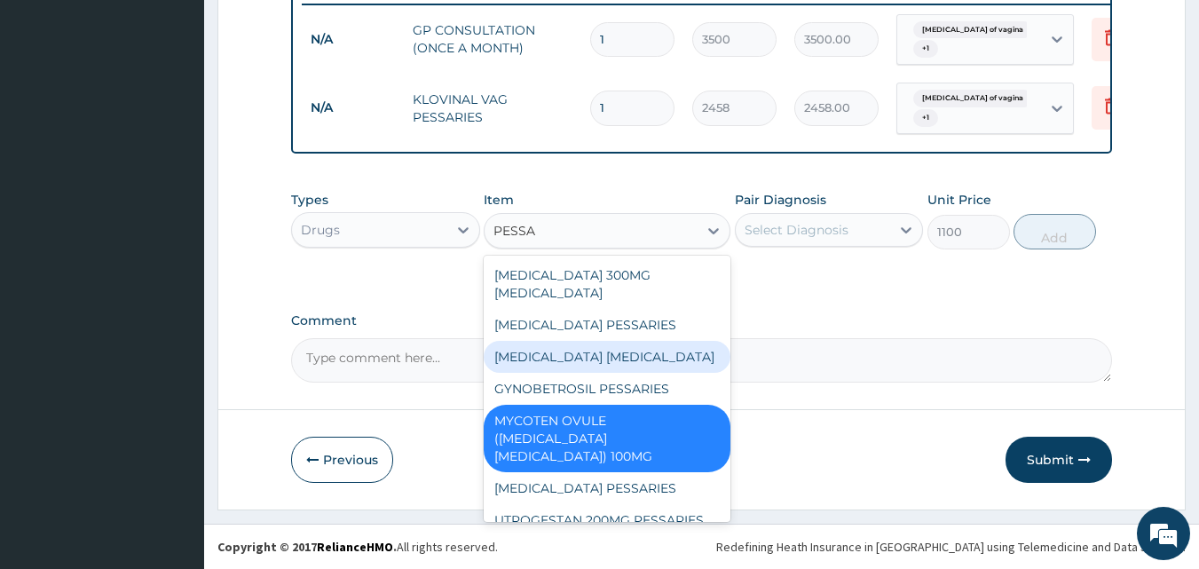
click at [590, 341] on div "[MEDICAL_DATA] [MEDICAL_DATA]" at bounding box center [607, 357] width 247 height 32
type input "508.95"
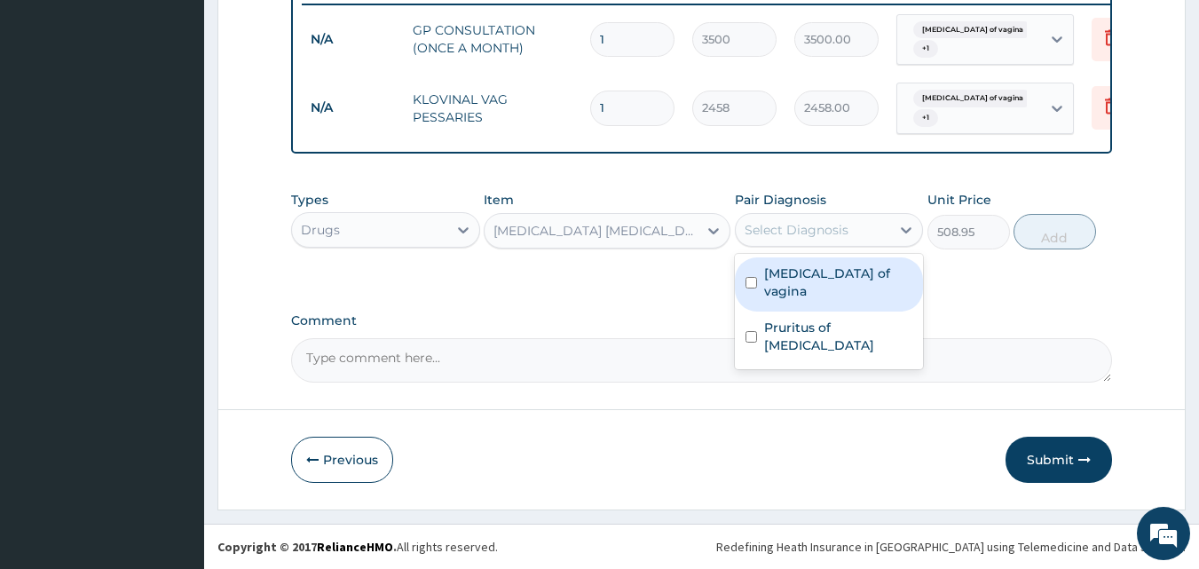
click at [797, 233] on div "Select Diagnosis" at bounding box center [797, 230] width 104 height 18
click at [794, 283] on div "Candidiasis of vagina" at bounding box center [829, 284] width 189 height 54
checkbox input "true"
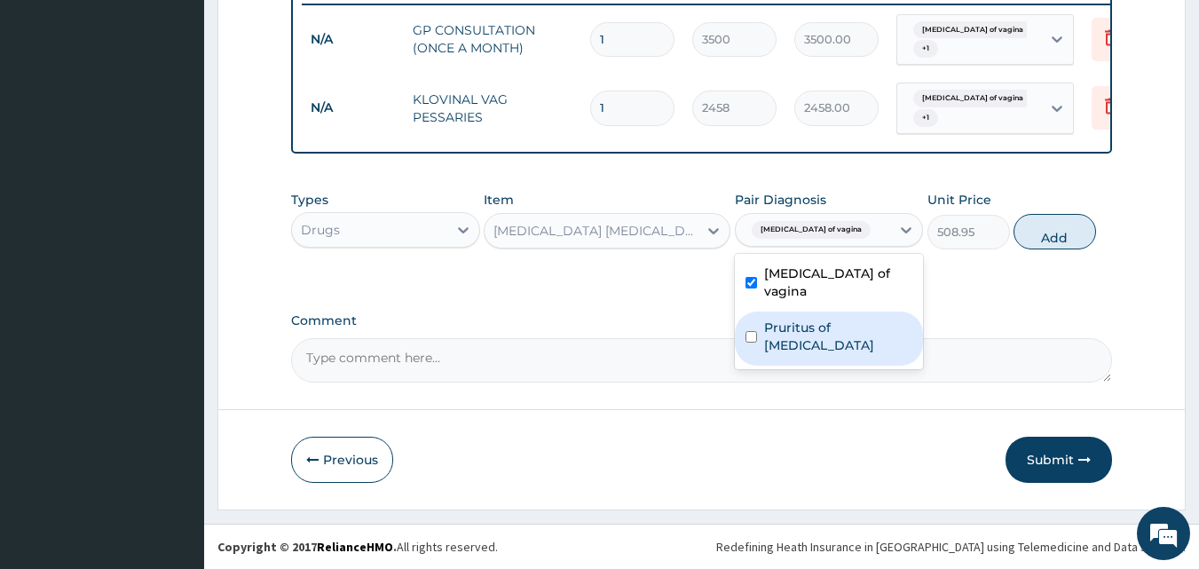
click at [793, 321] on div "Pruritus of vulva" at bounding box center [829, 339] width 189 height 54
checkbox input "true"
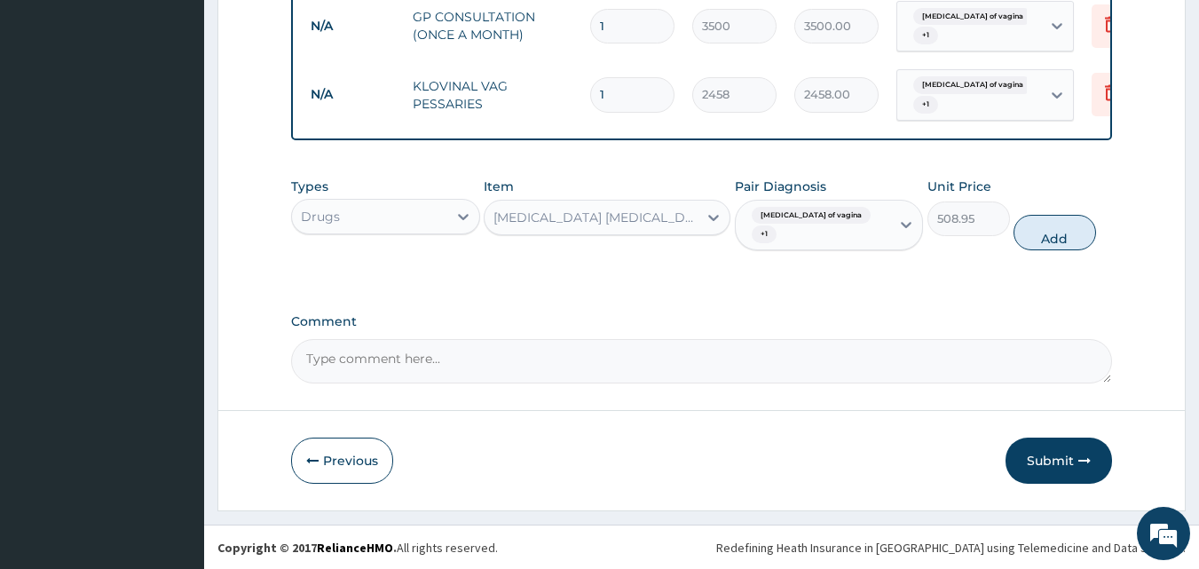
click at [1038, 245] on button "Add" at bounding box center [1055, 233] width 83 height 36
type input "0"
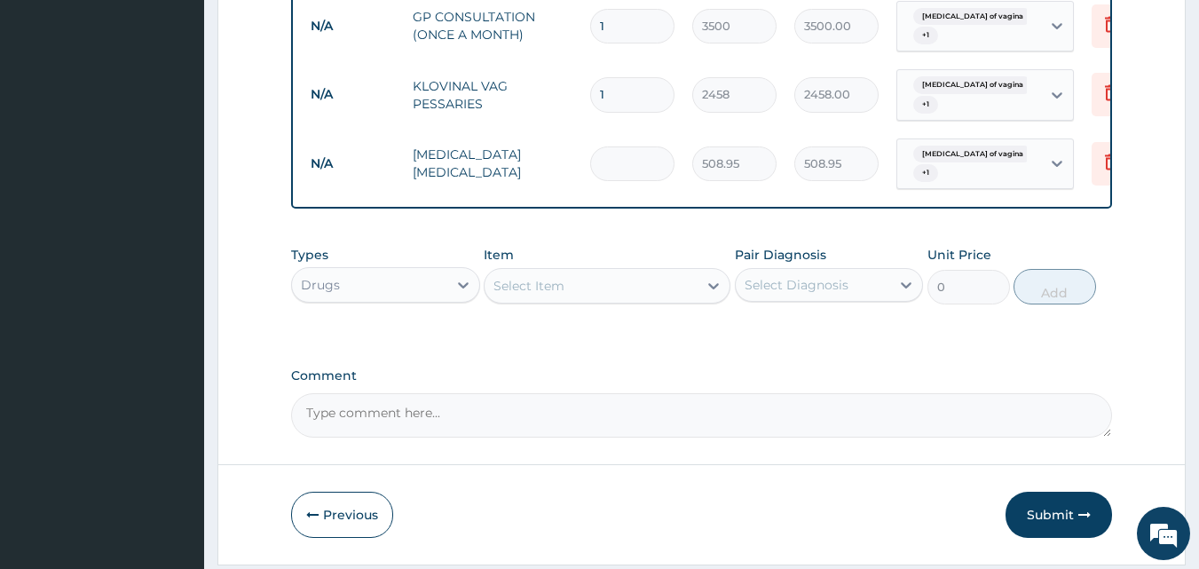
type input "0.00"
type input "6"
type input "3053.70"
type input "6"
click at [1103, 90] on icon at bounding box center [1111, 92] width 21 height 21
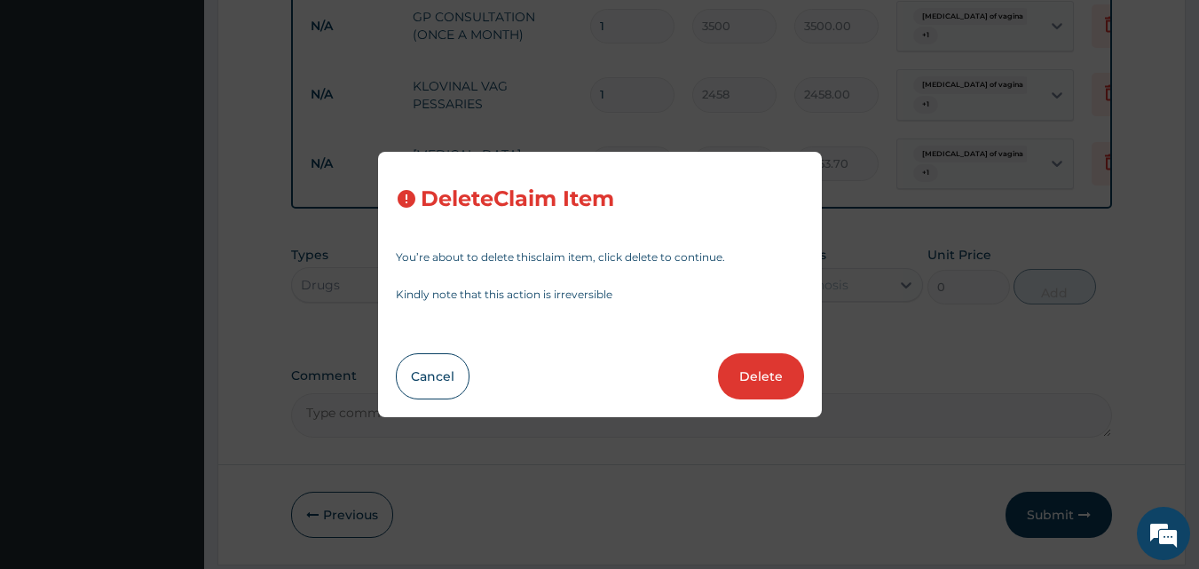
click at [763, 374] on button "Delete" at bounding box center [761, 376] width 86 height 46
type input "6"
type input "508.95"
type input "3053.70"
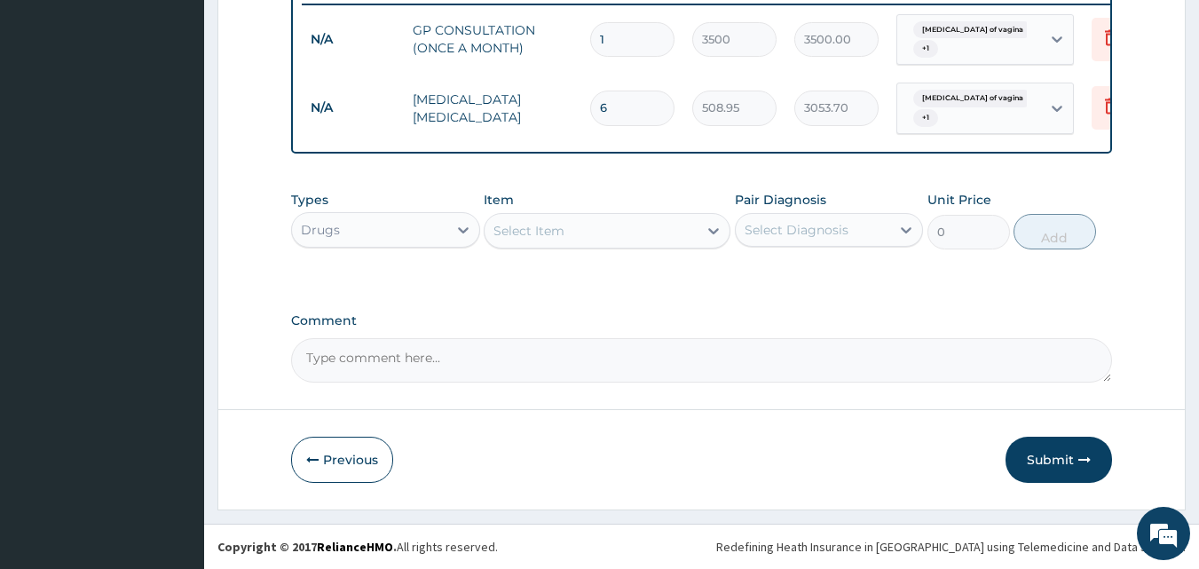
click at [421, 224] on div "Drugs" at bounding box center [369, 230] width 155 height 28
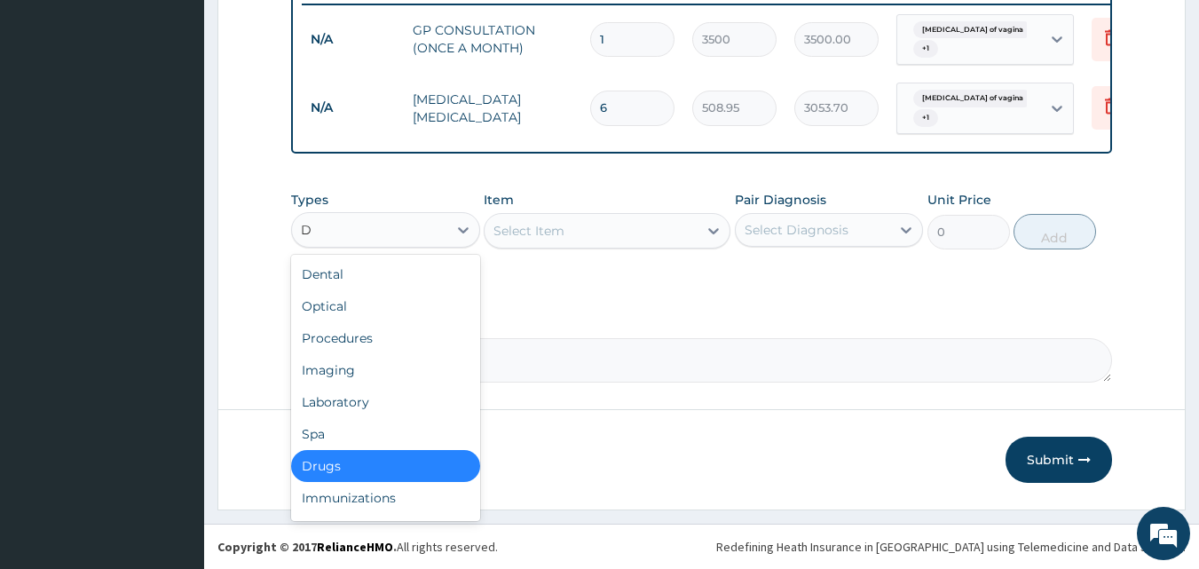
type input "DR"
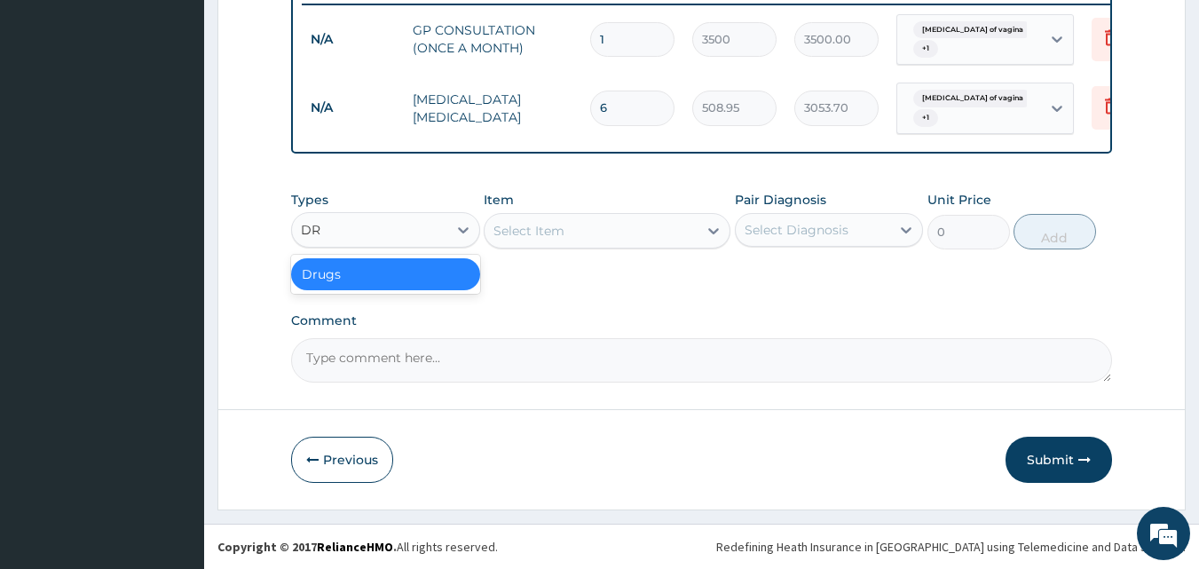
click at [404, 278] on div "Drugs" at bounding box center [385, 274] width 189 height 32
click at [589, 284] on div "Types option Drugs, selected. Select is focused ,type to refine list, press Dow…" at bounding box center [702, 233] width 822 height 103
click at [613, 233] on div "Select Item" at bounding box center [591, 231] width 213 height 28
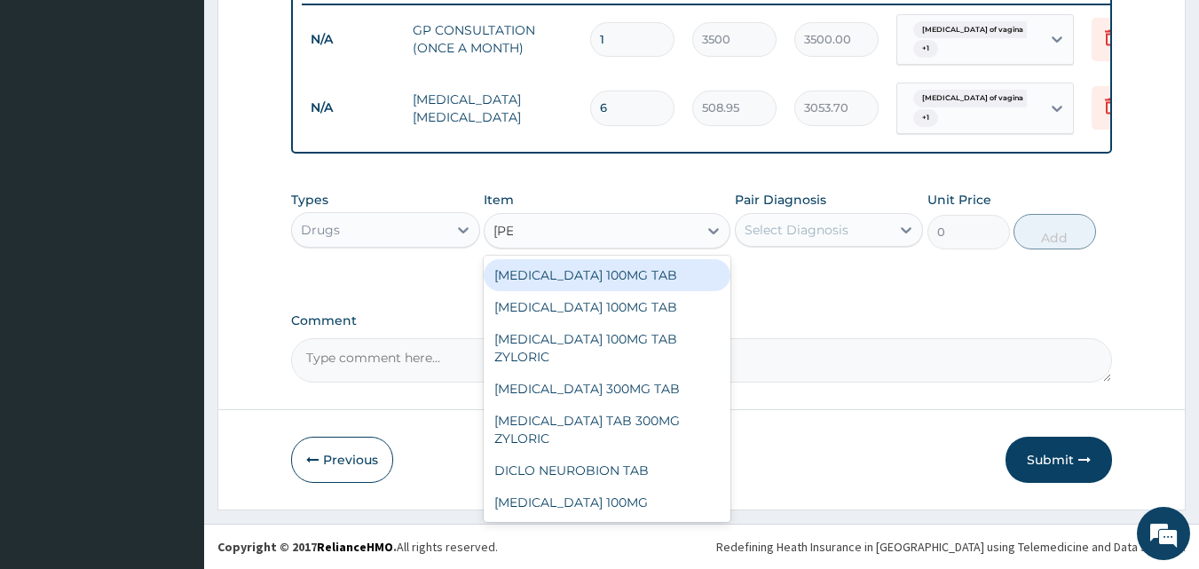
type input "LORAT"
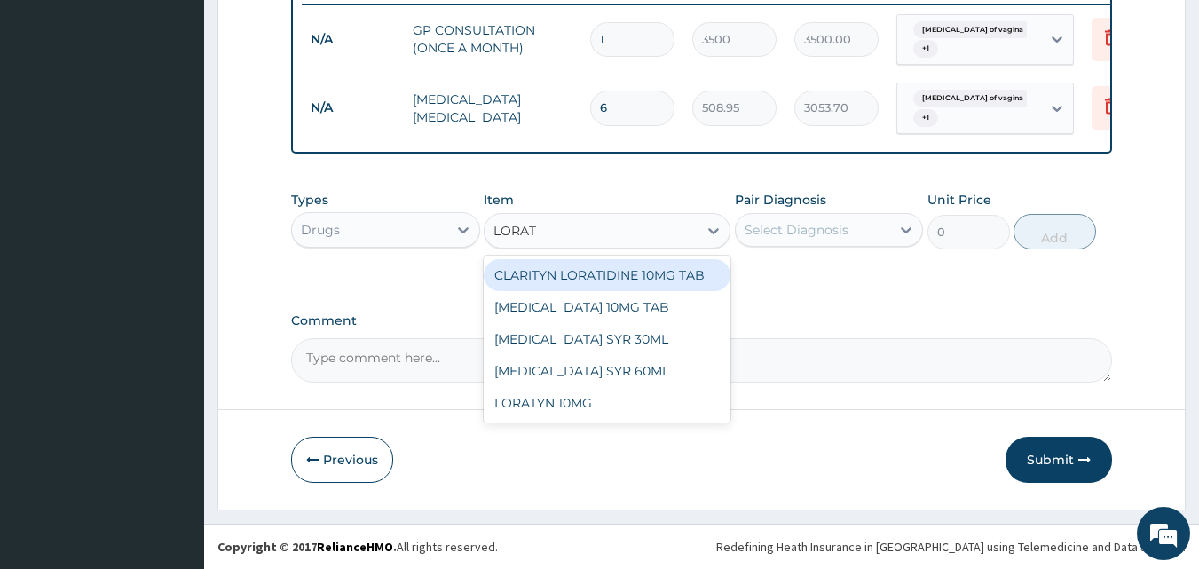
click at [618, 269] on div "CLARITYN LORATIDINE 10MG TAB" at bounding box center [607, 275] width 247 height 32
type input "200"
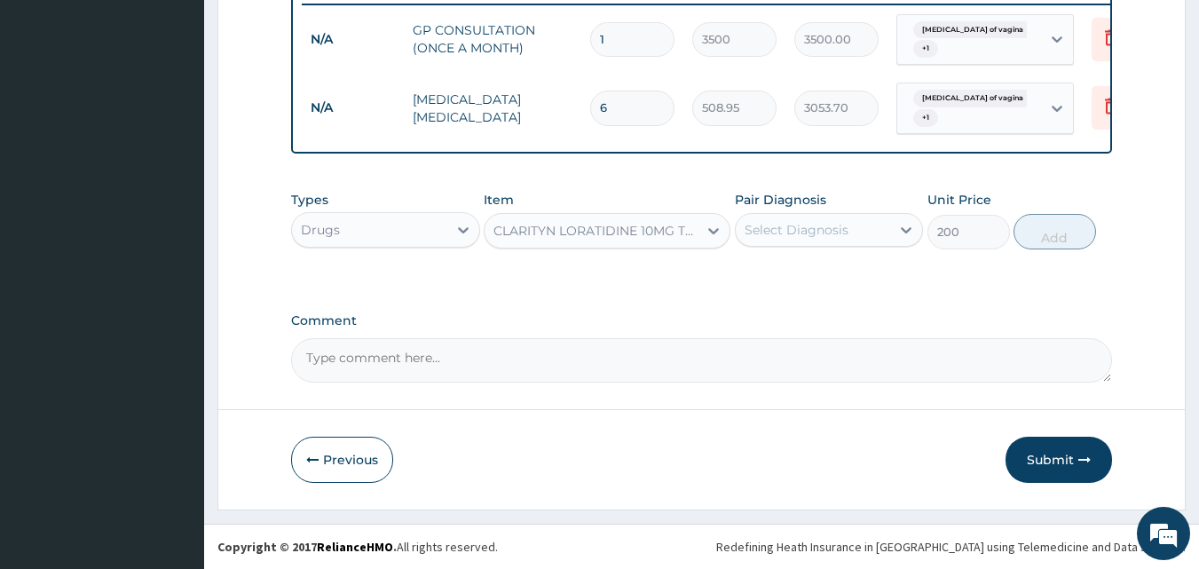
click at [813, 235] on div "Select Diagnosis" at bounding box center [797, 230] width 104 height 18
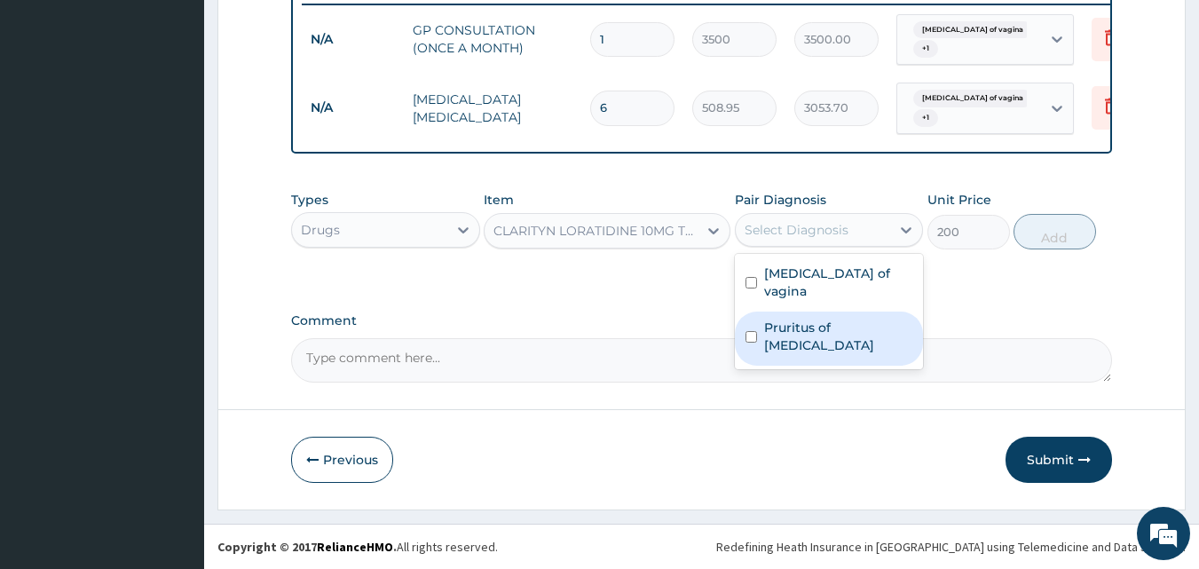
click at [795, 319] on label "Pruritus of vulva" at bounding box center [838, 337] width 149 height 36
checkbox input "true"
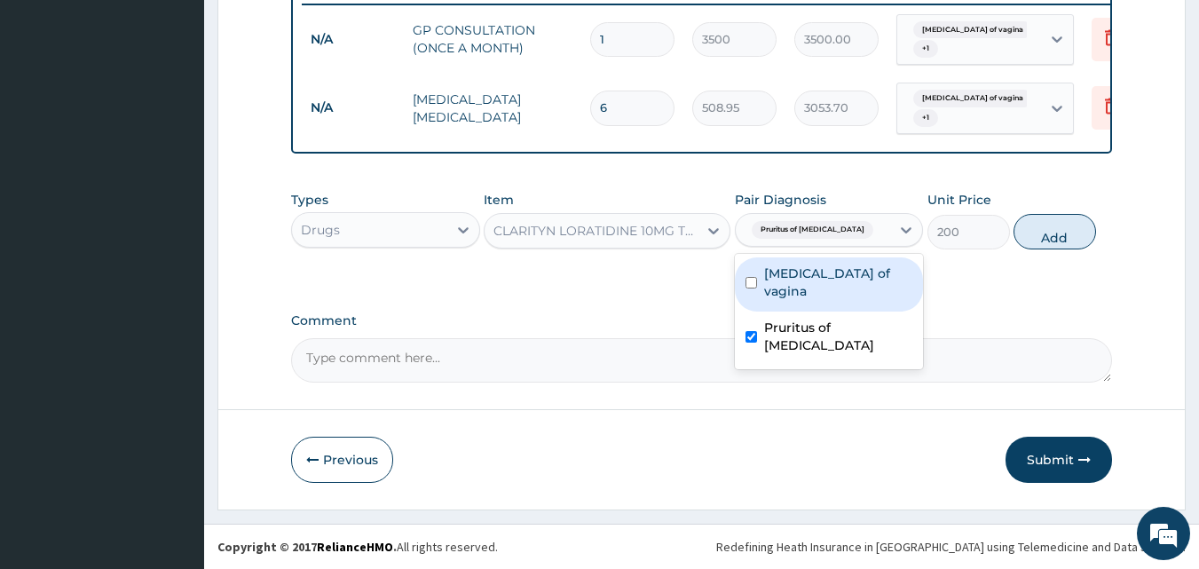
click at [1056, 233] on button "Add" at bounding box center [1055, 232] width 83 height 36
type input "0"
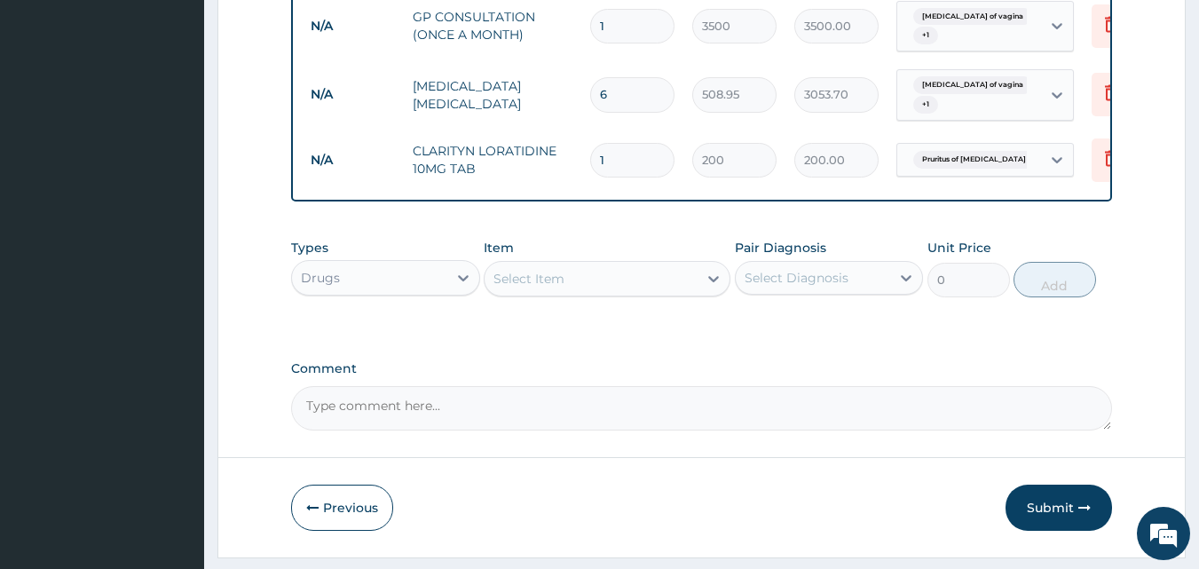
type input "10"
type input "2000.00"
type input "10"
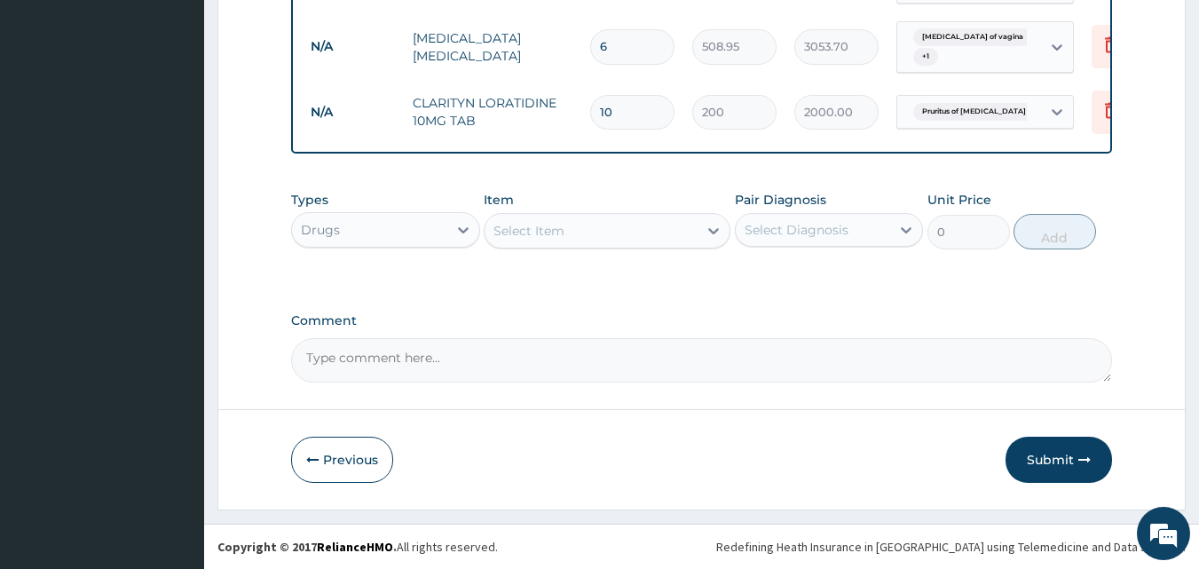
scroll to position [778, 0]
click at [1080, 458] on icon "button" at bounding box center [1085, 460] width 12 height 12
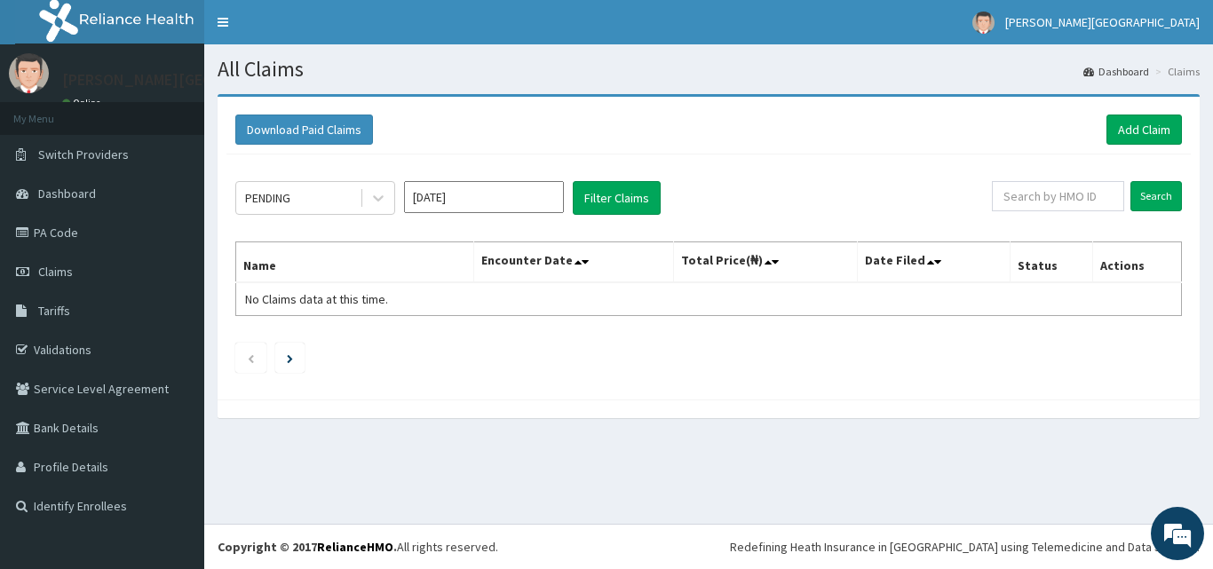
click at [374, 193] on icon at bounding box center [378, 198] width 18 height 18
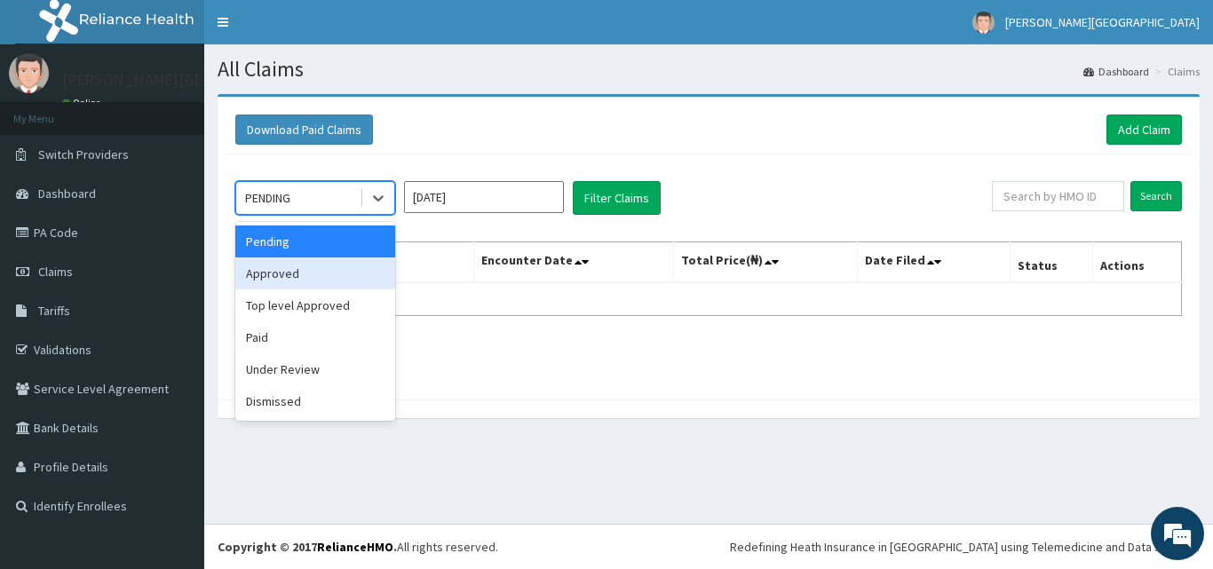
click at [295, 276] on div "Approved" at bounding box center [315, 273] width 160 height 32
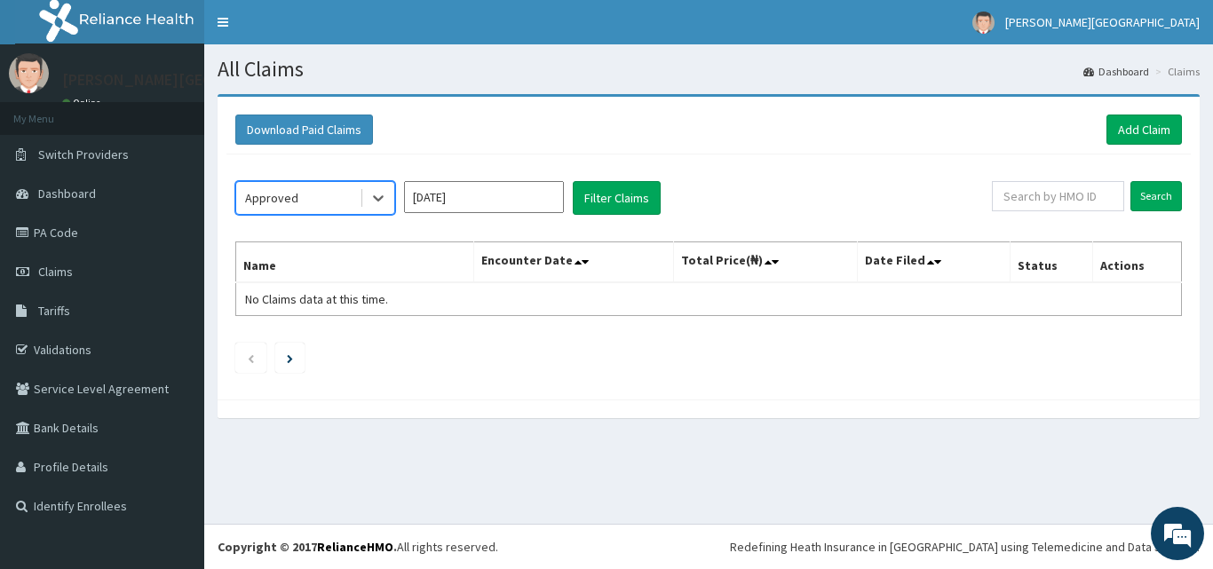
click at [457, 194] on input "Aug 2025" at bounding box center [484, 197] width 160 height 32
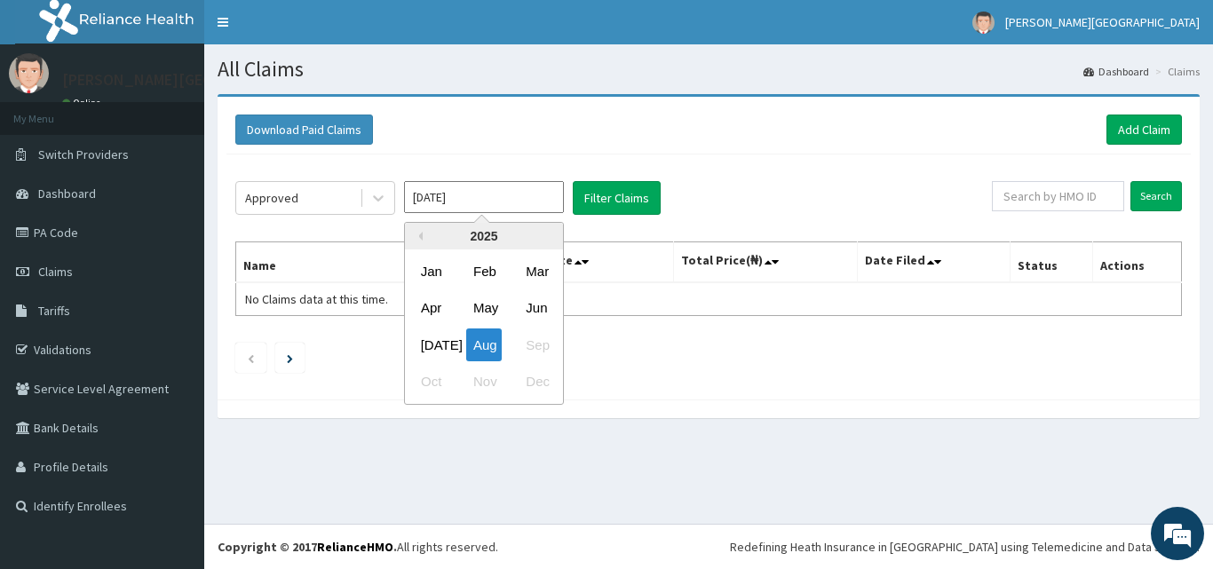
click at [431, 341] on div "Jul" at bounding box center [432, 344] width 36 height 33
type input "Jul 2025"
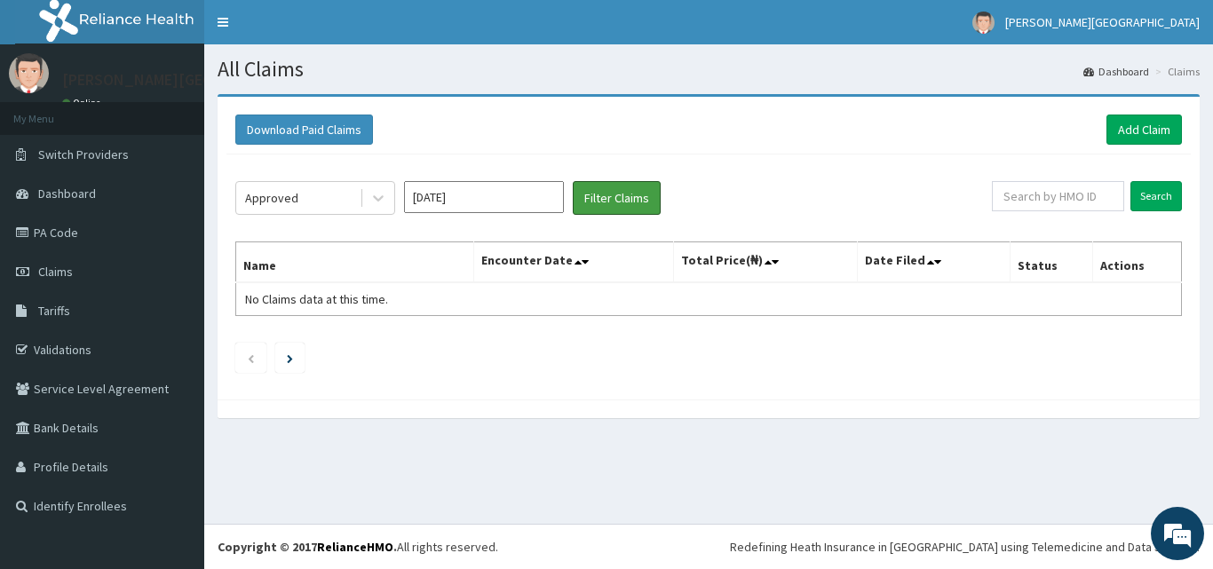
click at [606, 212] on button "Filter Claims" at bounding box center [617, 198] width 88 height 34
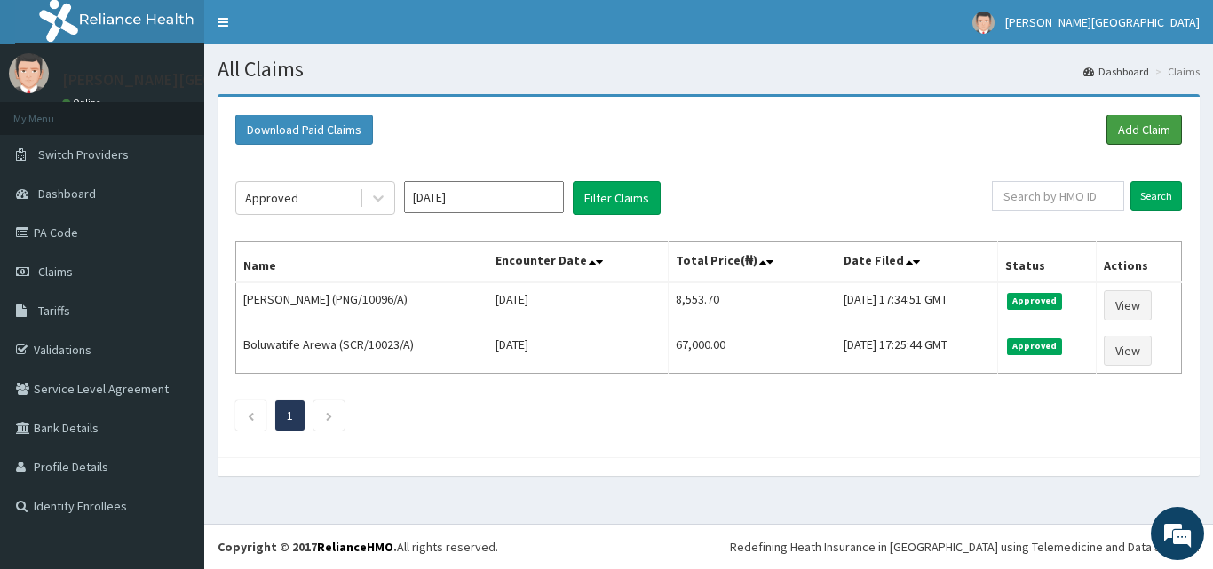
click at [1150, 127] on link "Add Claim" at bounding box center [1143, 130] width 75 height 30
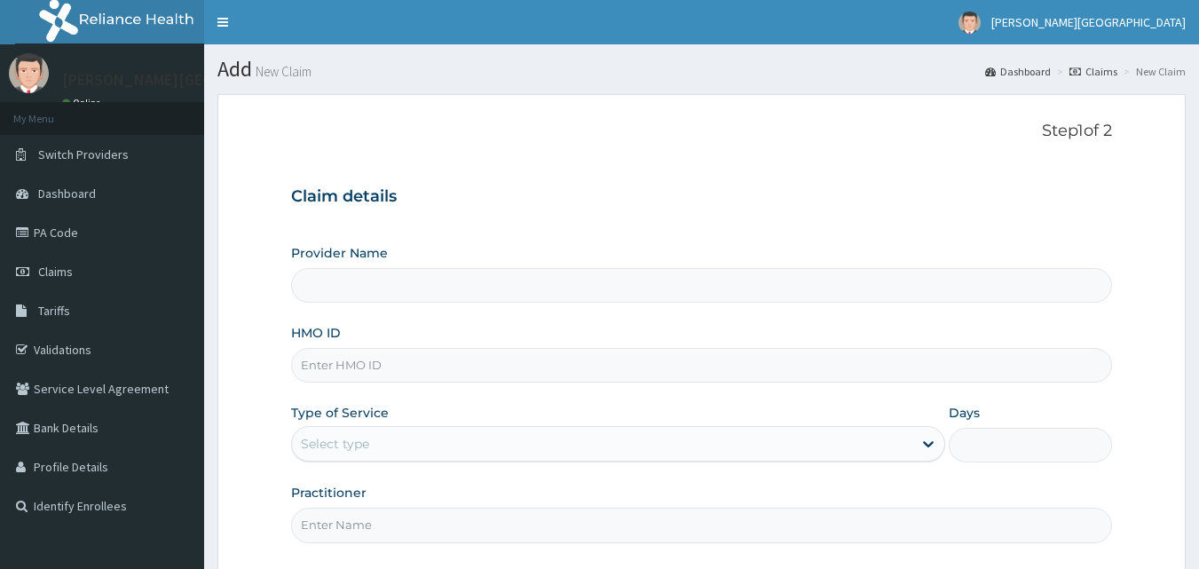
type input "[PERSON_NAME][GEOGRAPHIC_DATA]"
click at [360, 368] on input "HMO ID" at bounding box center [702, 365] width 822 height 35
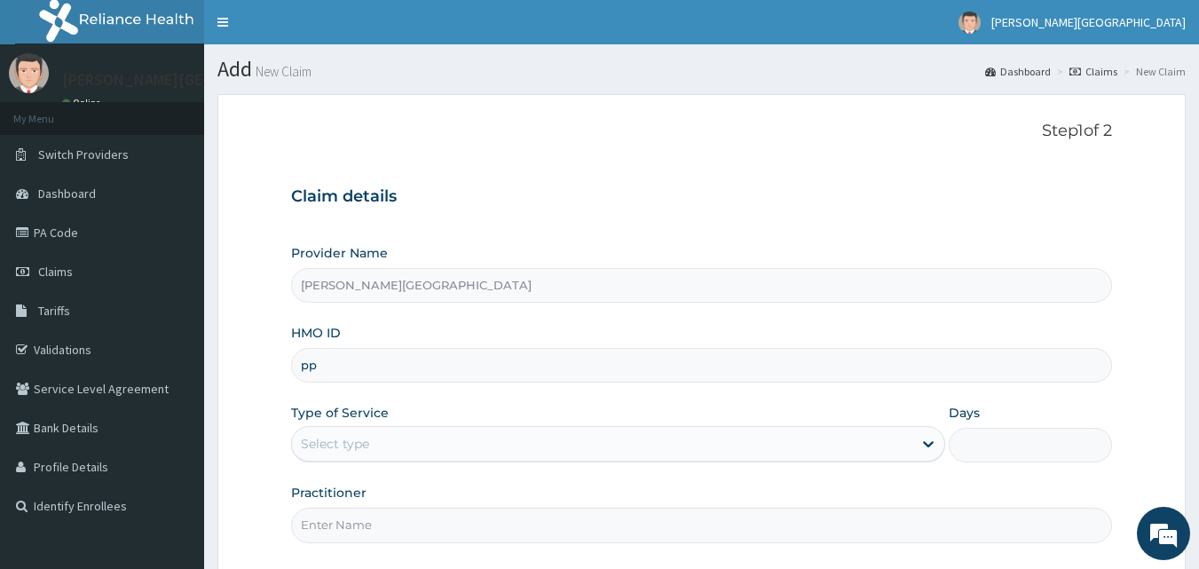
type input "p"
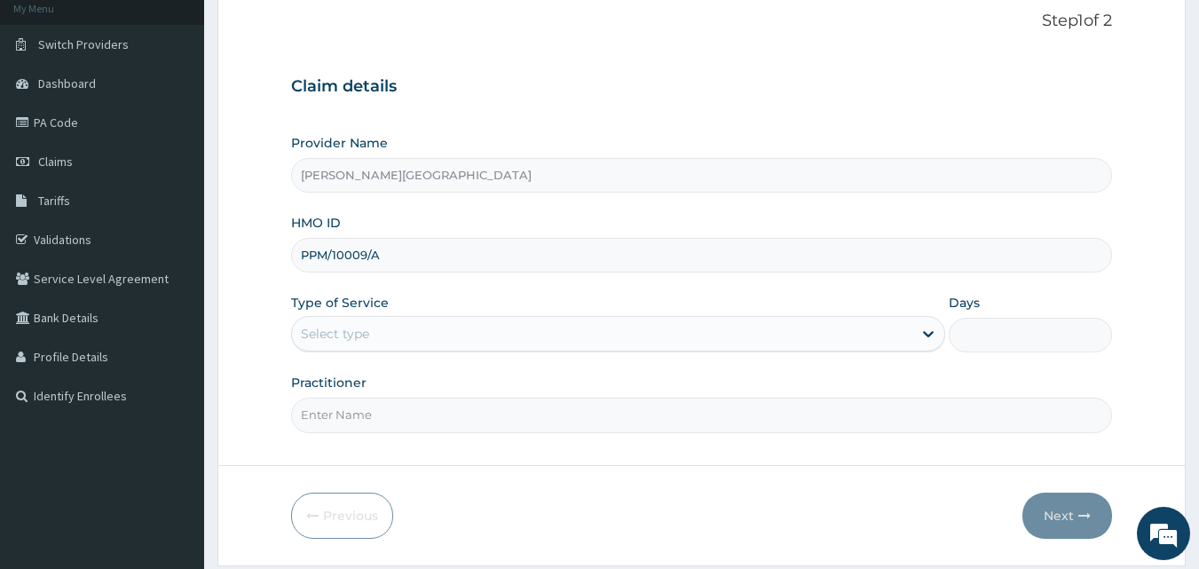
scroll to position [148, 0]
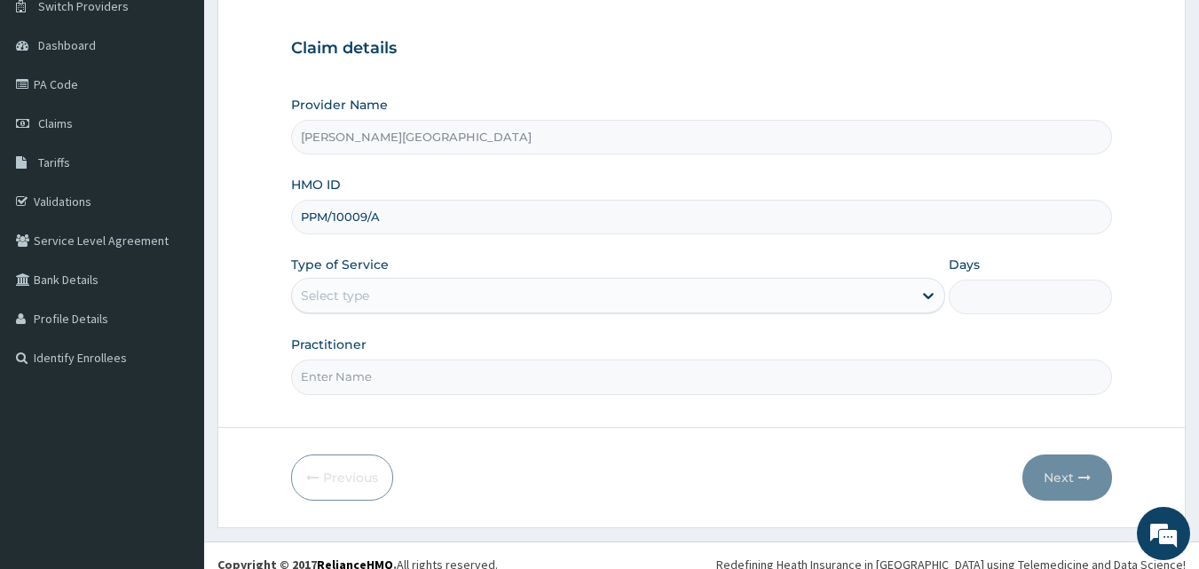
type input "PPM/10009/A"
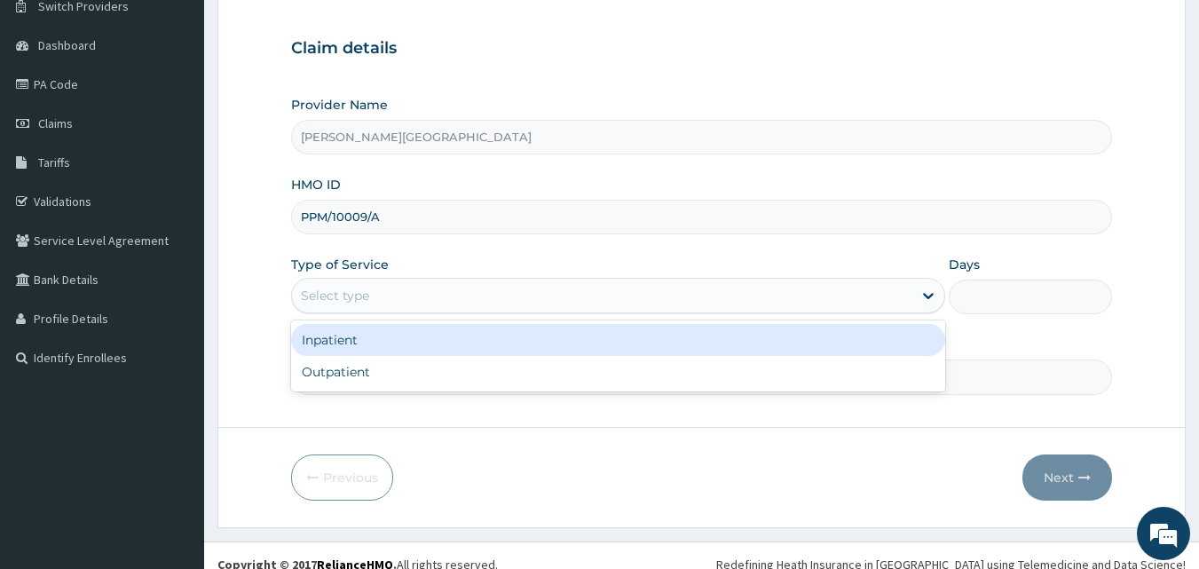
click at [418, 287] on div "Select type" at bounding box center [602, 295] width 621 height 28
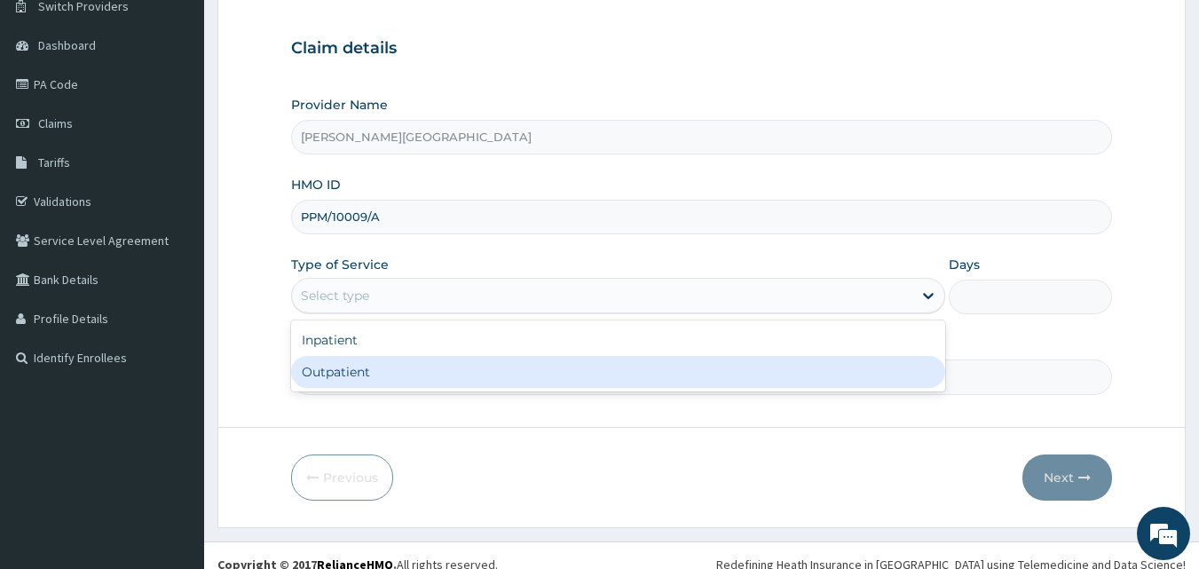
click at [390, 373] on div "Outpatient" at bounding box center [618, 372] width 654 height 32
type input "1"
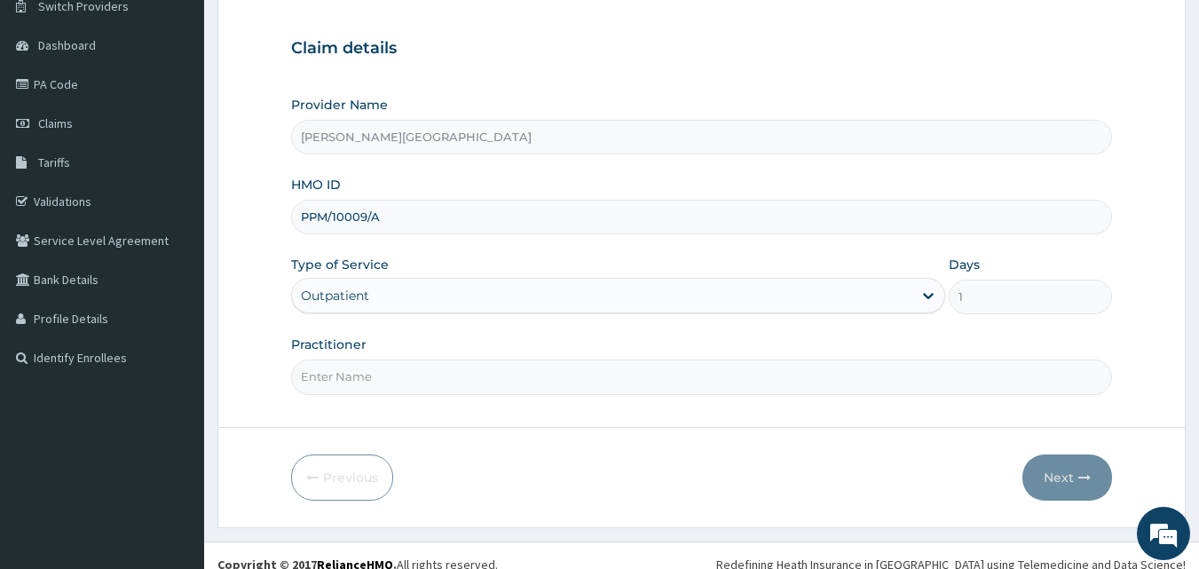
click at [391, 378] on input "Practitioner" at bounding box center [702, 377] width 822 height 35
type input "DR PRECIOUS"
click at [1054, 506] on form "Step 1 of 2 Claim details Provider Name Krystal Medical Centre HMO ID PPM/10009…" at bounding box center [701, 237] width 969 height 582
click at [1057, 491] on button "Next" at bounding box center [1068, 478] width 90 height 46
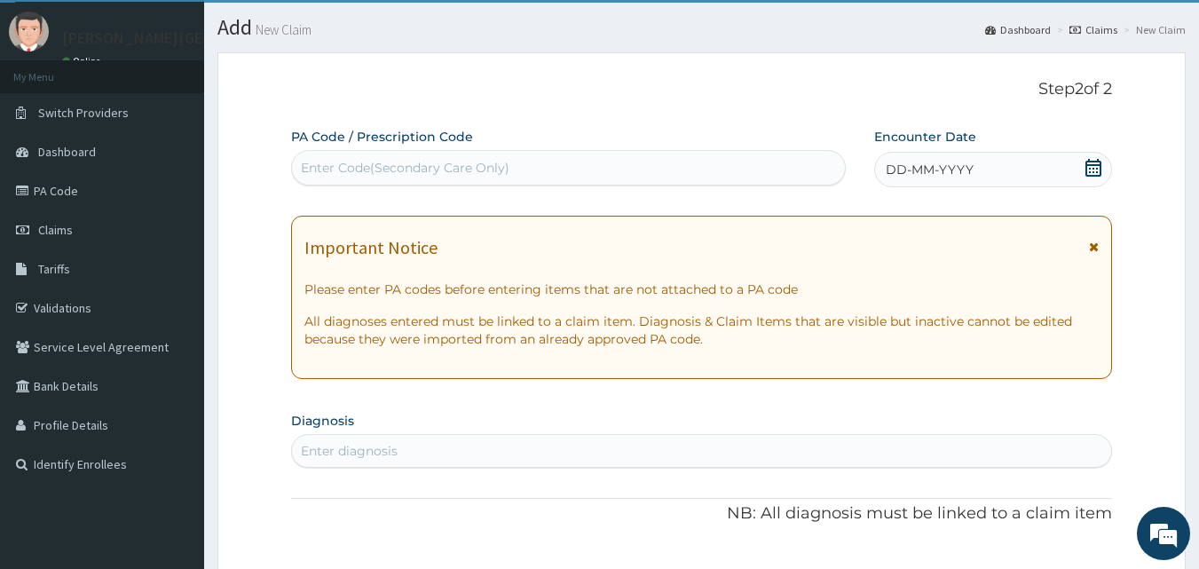
scroll to position [0, 0]
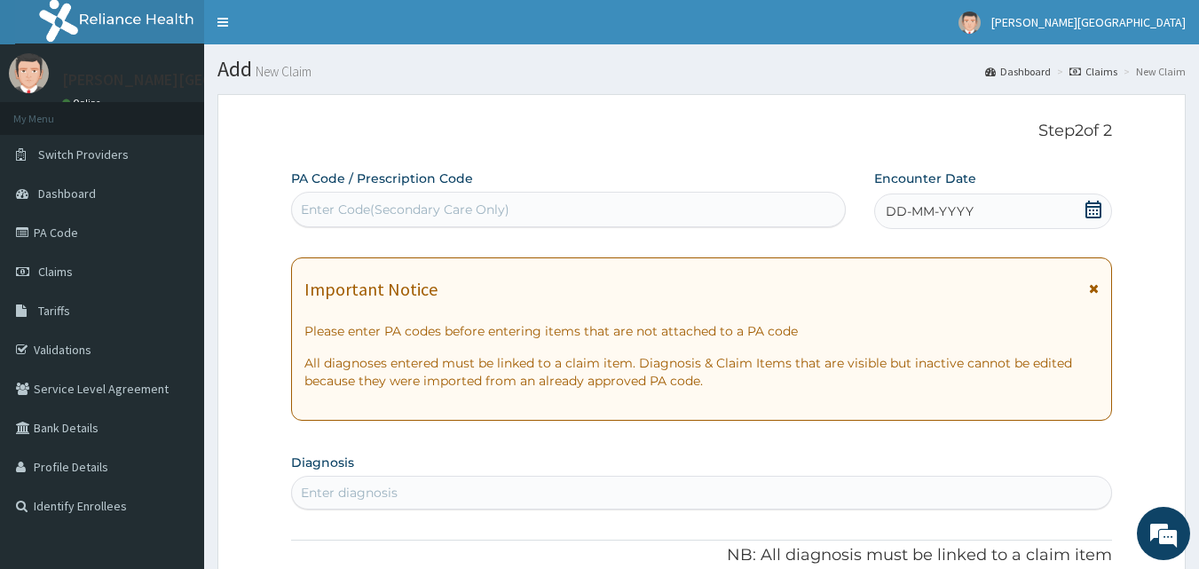
click at [1089, 201] on icon at bounding box center [1094, 210] width 18 height 18
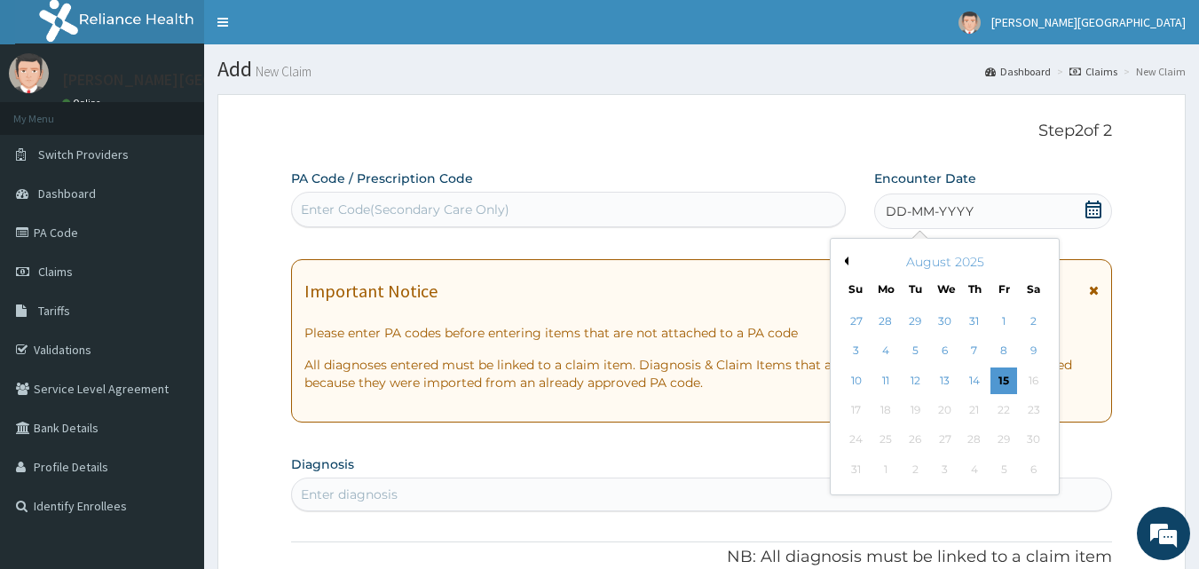
click at [846, 262] on button "Previous Month" at bounding box center [844, 261] width 9 height 9
click at [886, 352] on div "7" at bounding box center [886, 351] width 27 height 27
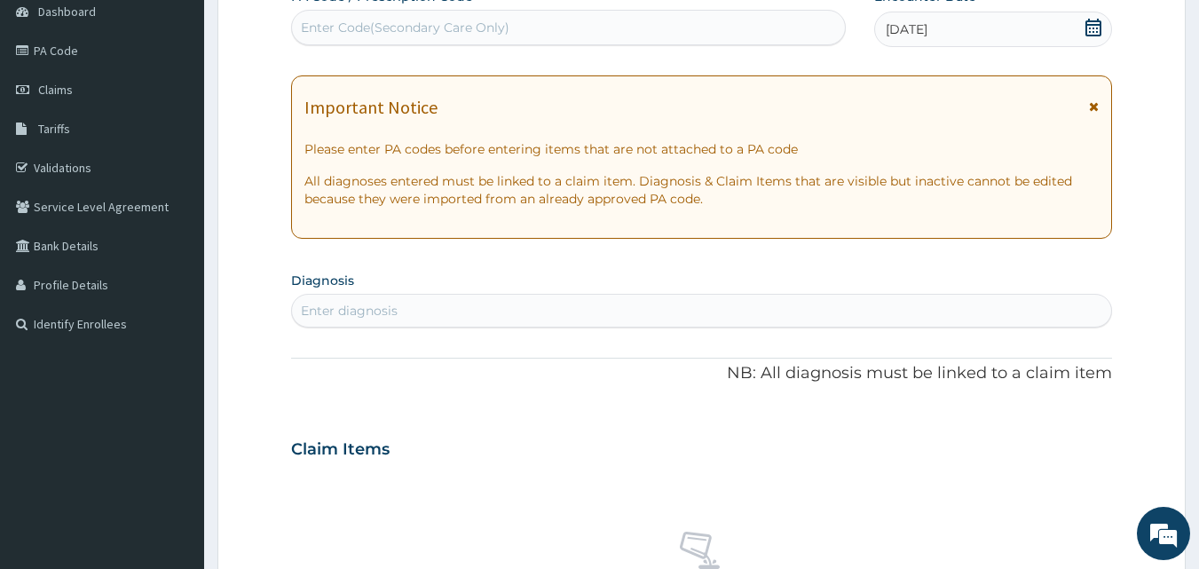
scroll to position [444, 0]
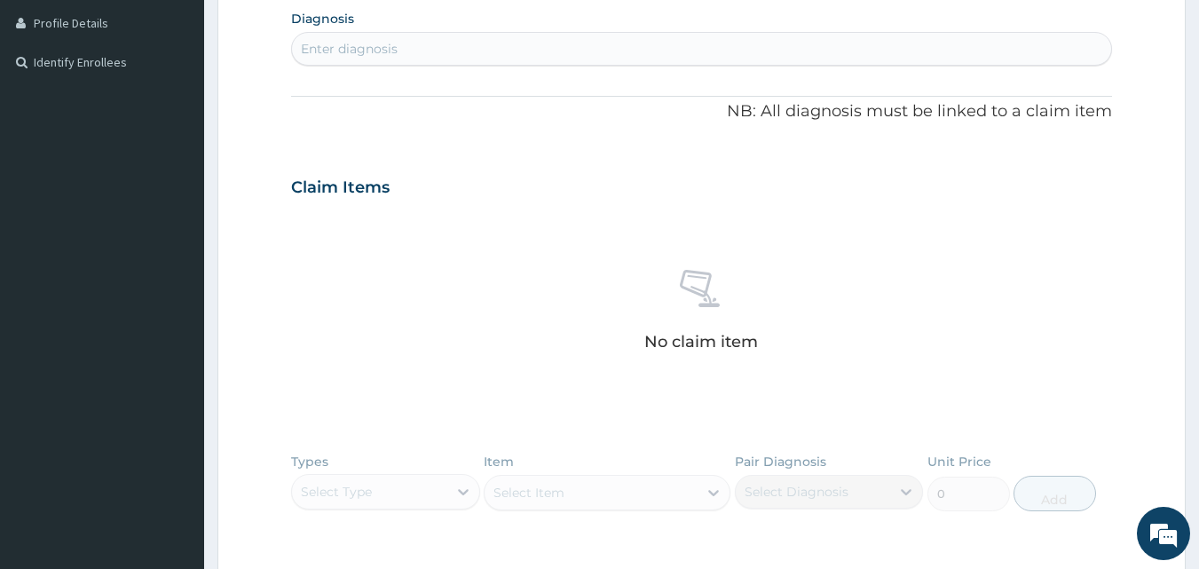
click at [412, 51] on div "Enter diagnosis" at bounding box center [702, 49] width 820 height 28
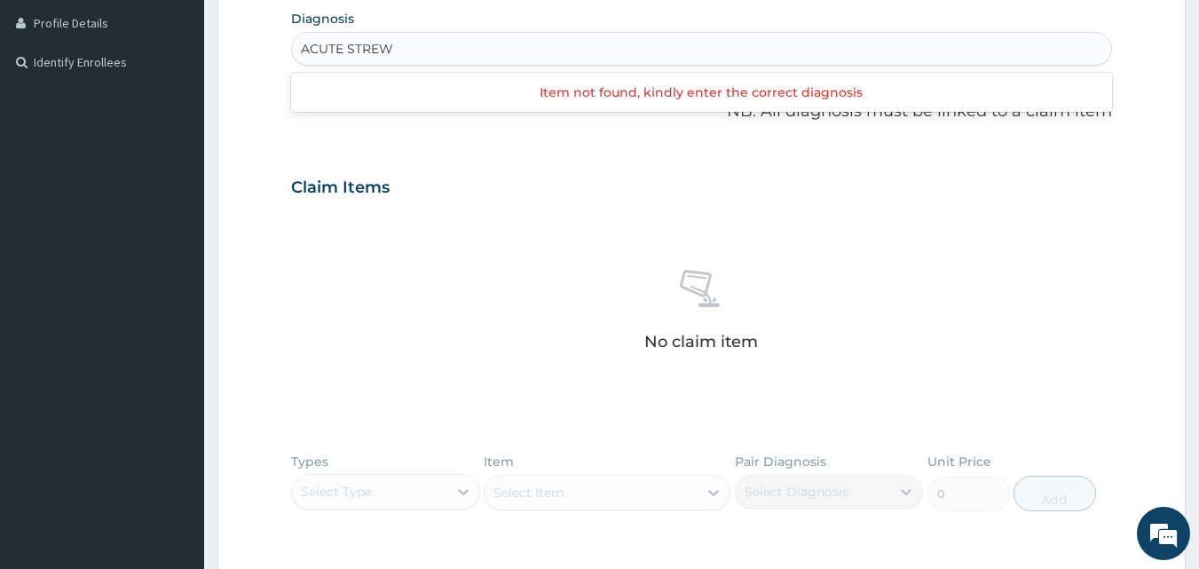
type input "ACUTE STRE"
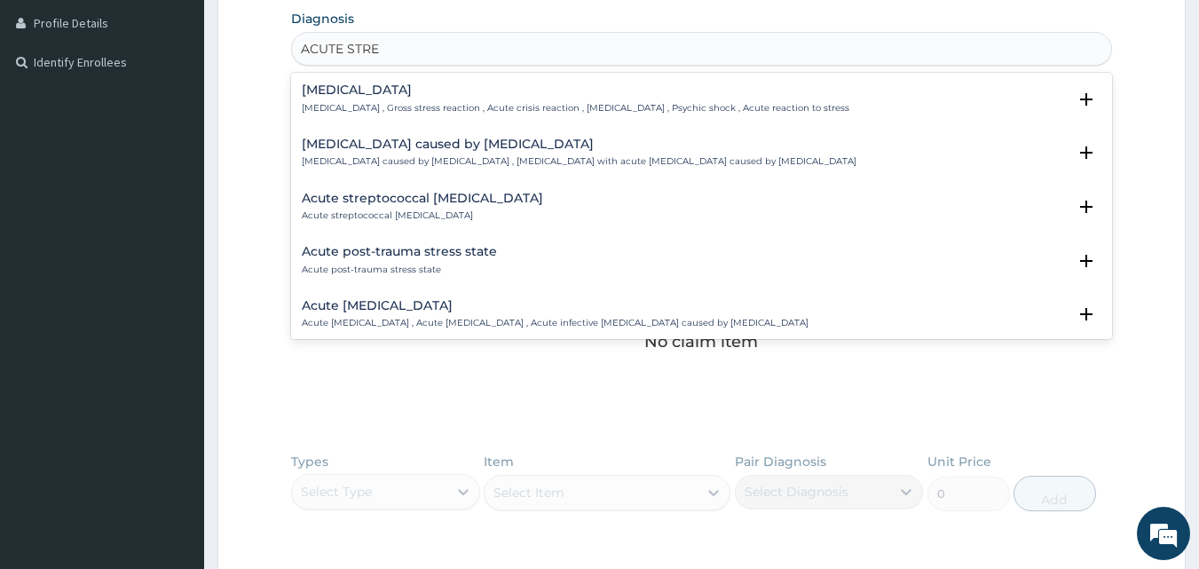
click at [400, 89] on h4 "Acute stress disorder" at bounding box center [576, 89] width 548 height 13
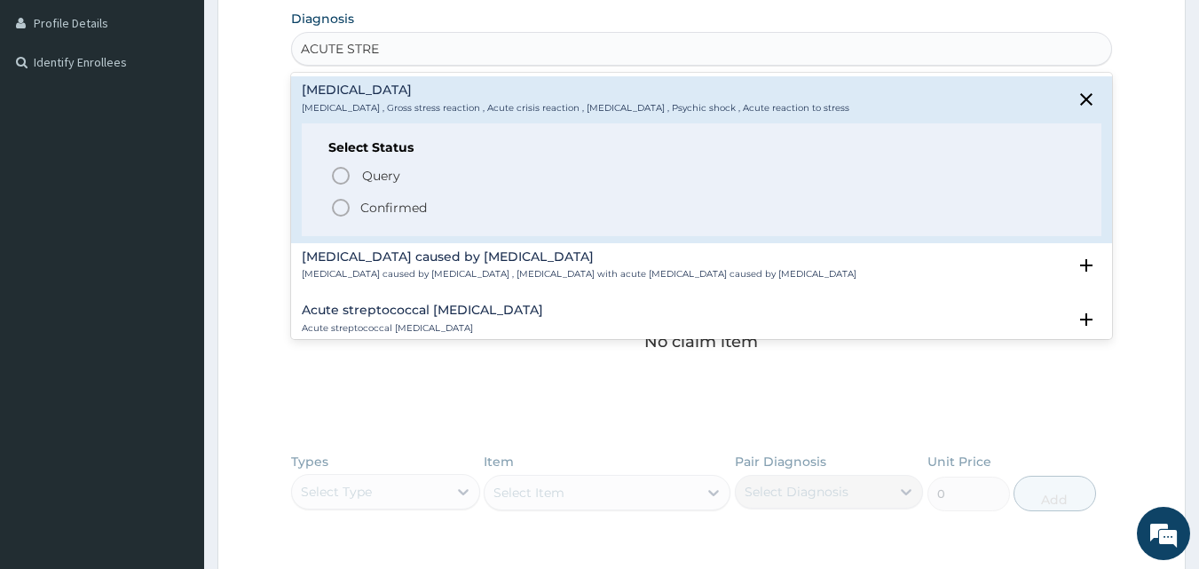
click at [395, 208] on p "Confirmed" at bounding box center [393, 208] width 67 height 18
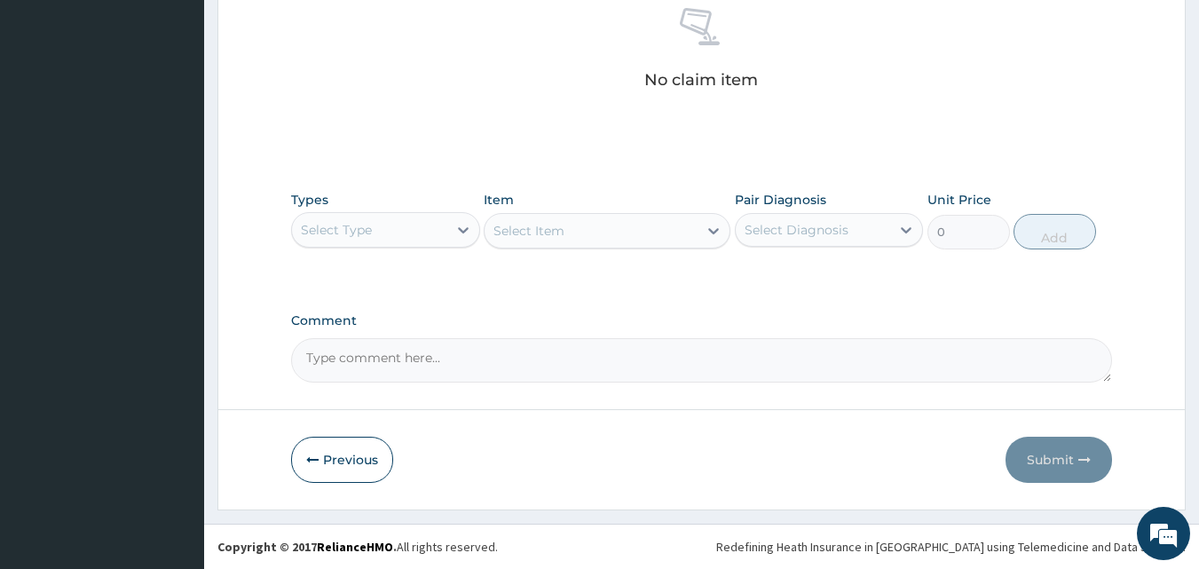
drag, startPoint x: 360, startPoint y: 464, endPoint x: 395, endPoint y: 461, distance: 35.7
click at [360, 464] on button "Previous" at bounding box center [342, 460] width 102 height 46
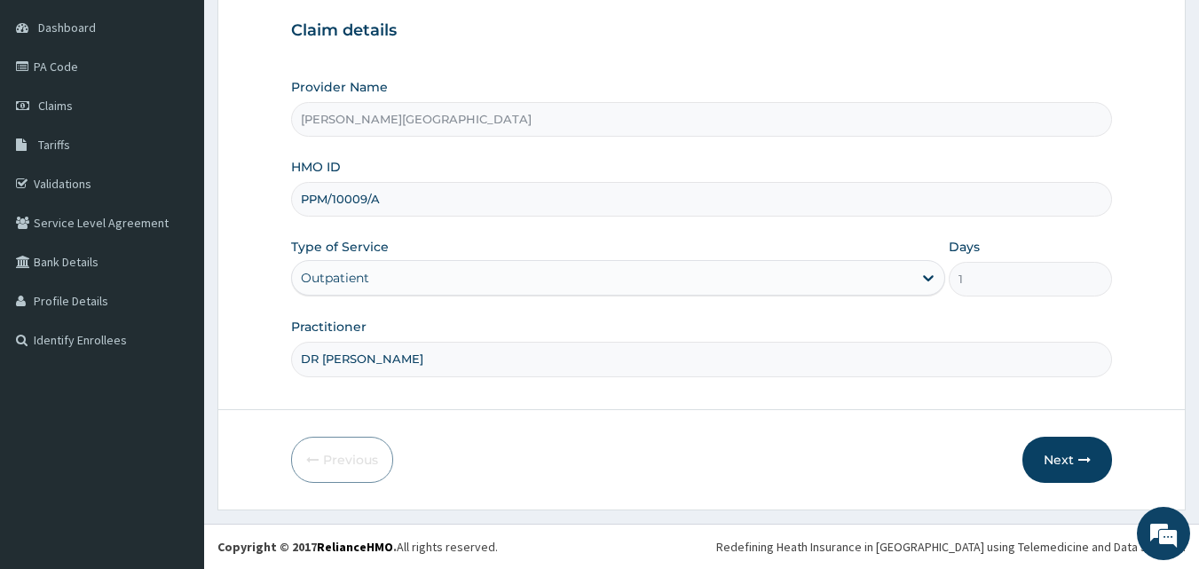
drag, startPoint x: 408, startPoint y: 194, endPoint x: 255, endPoint y: 190, distance: 153.6
click at [257, 189] on form "Step 1 of 2 Claim details Provider Name Krystal Medical Centre HMO ID PPM/10009…" at bounding box center [701, 219] width 969 height 582
click at [1056, 462] on button "Next" at bounding box center [1068, 460] width 90 height 46
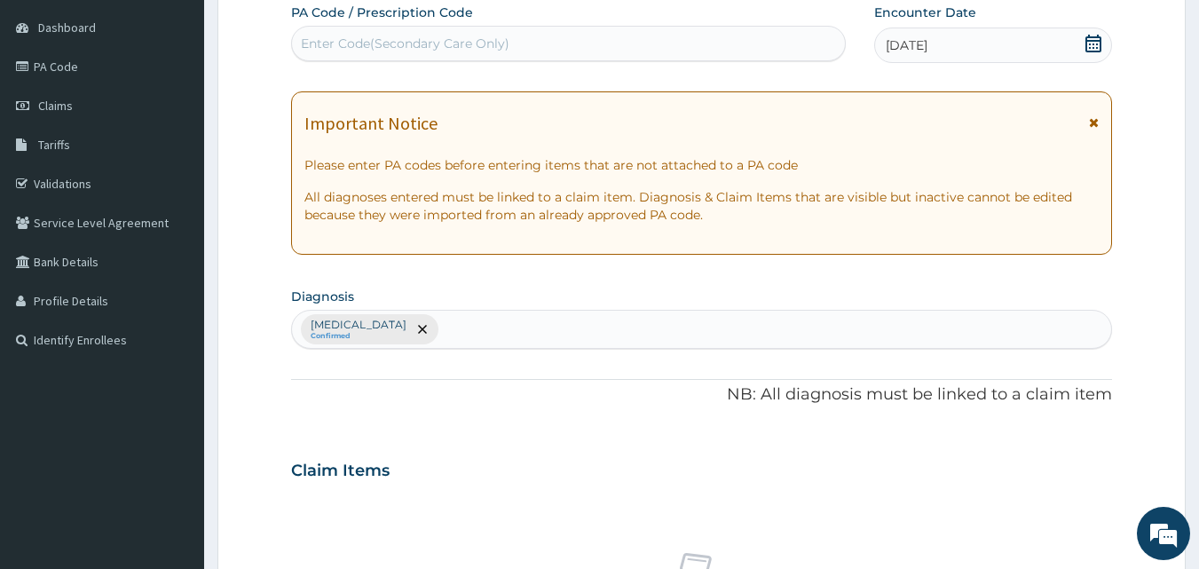
click at [449, 44] on div "Enter Code(Secondary Care Only)" at bounding box center [405, 44] width 209 height 18
paste input "PA/011F61"
type input "PA/011F61"
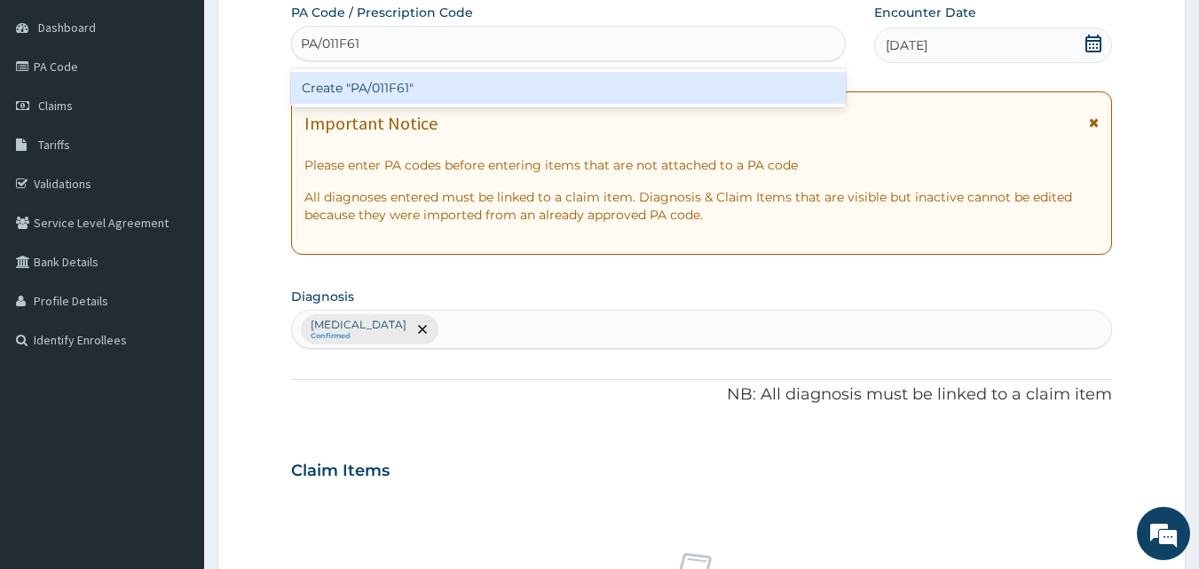
click at [424, 81] on div "Create "PA/011F61"" at bounding box center [569, 88] width 556 height 32
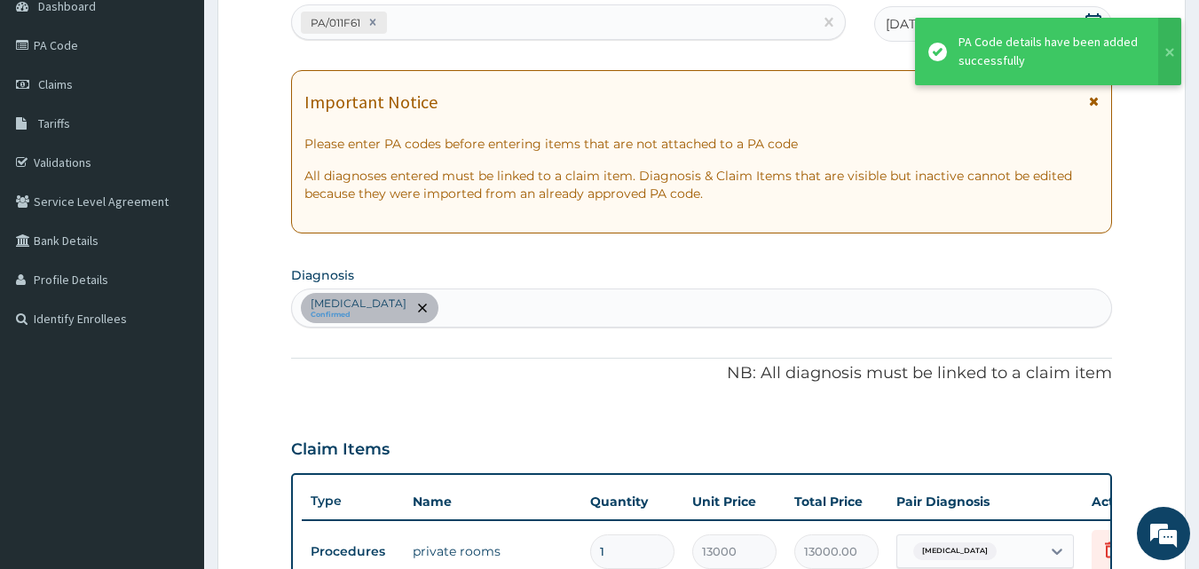
scroll to position [483, 0]
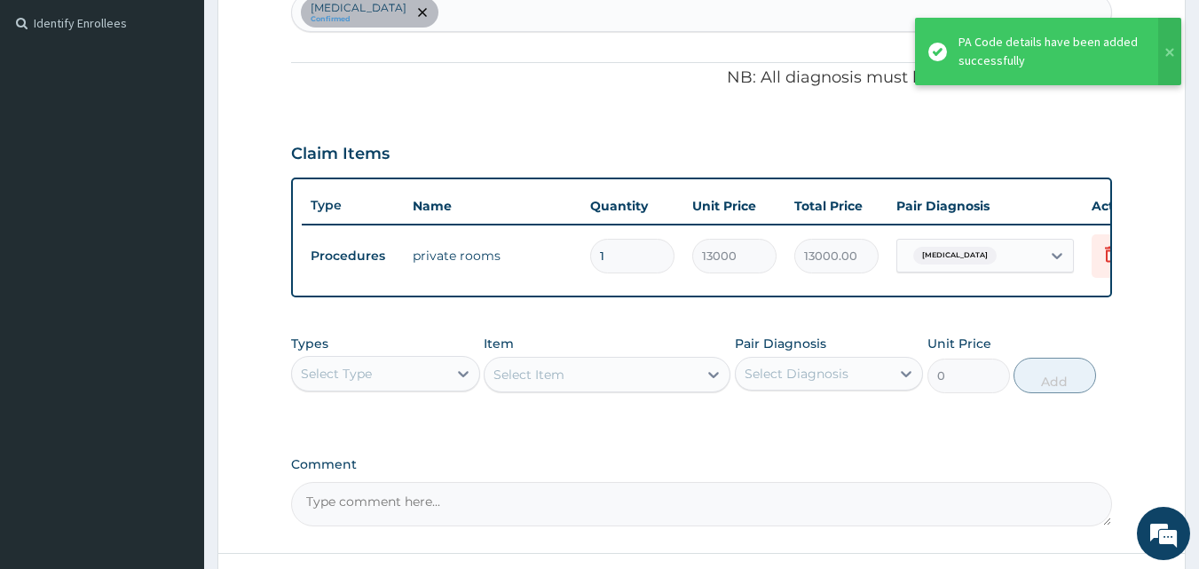
click at [442, 388] on div "Select Type" at bounding box center [369, 374] width 155 height 28
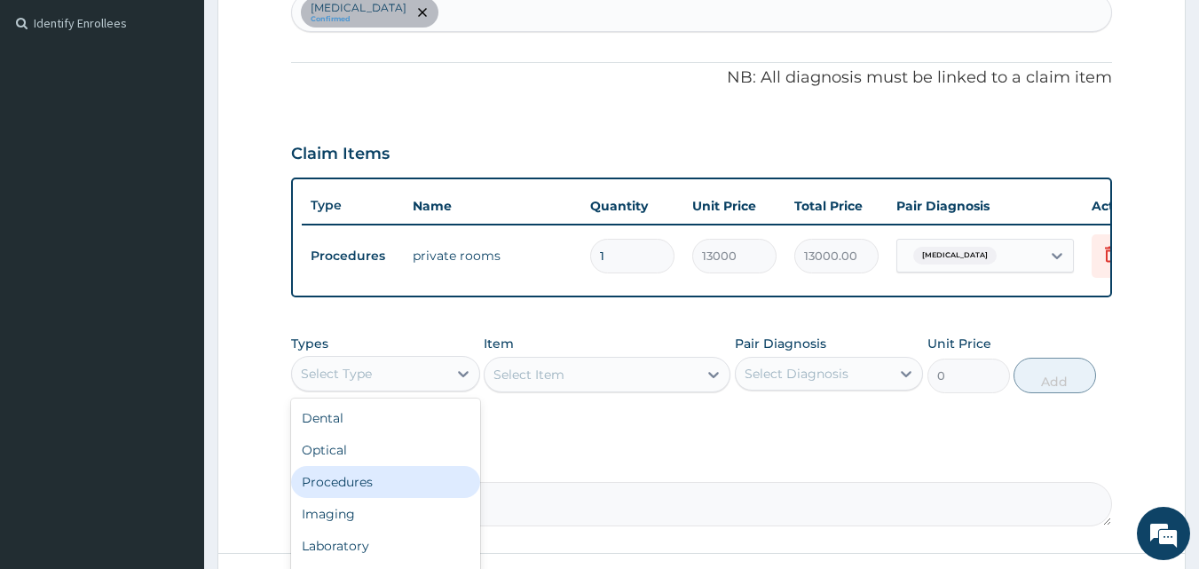
click at [368, 492] on div "Procedures" at bounding box center [385, 482] width 189 height 32
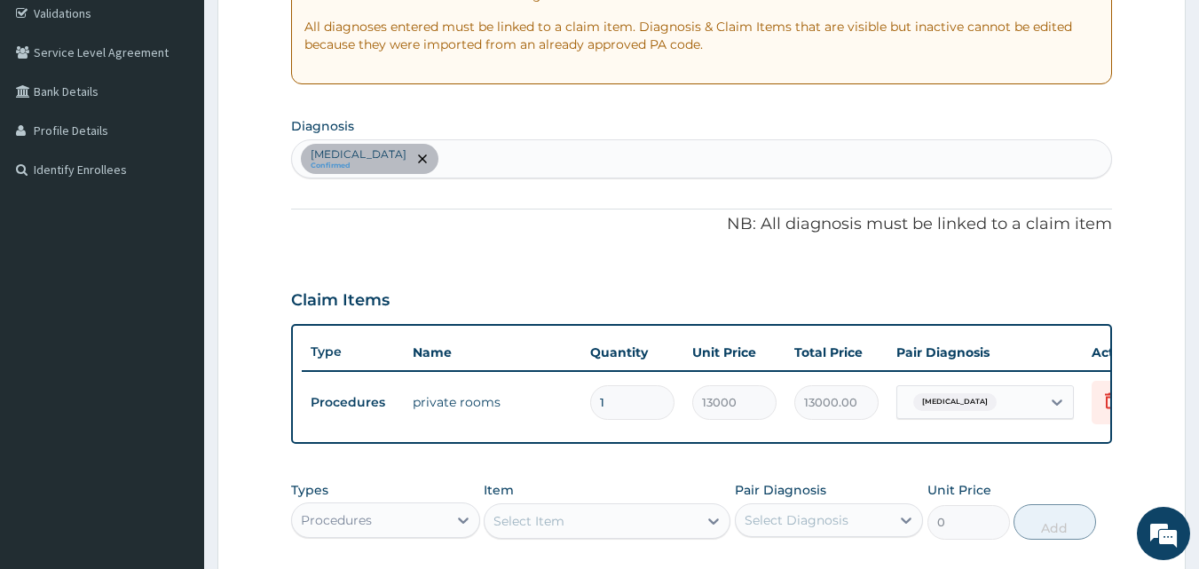
scroll to position [336, 0]
click at [540, 169] on div "Acute stress disorder Confirmed" at bounding box center [702, 159] width 820 height 37
type input "[MEDICAL_DATA]"
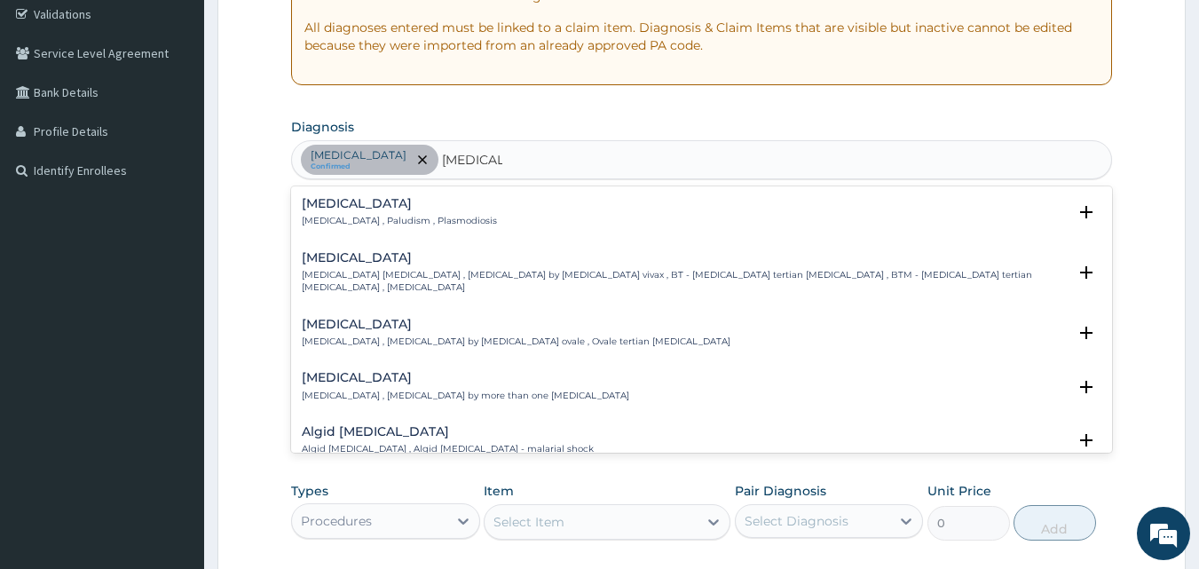
click at [399, 202] on h4 "[MEDICAL_DATA]" at bounding box center [399, 203] width 195 height 13
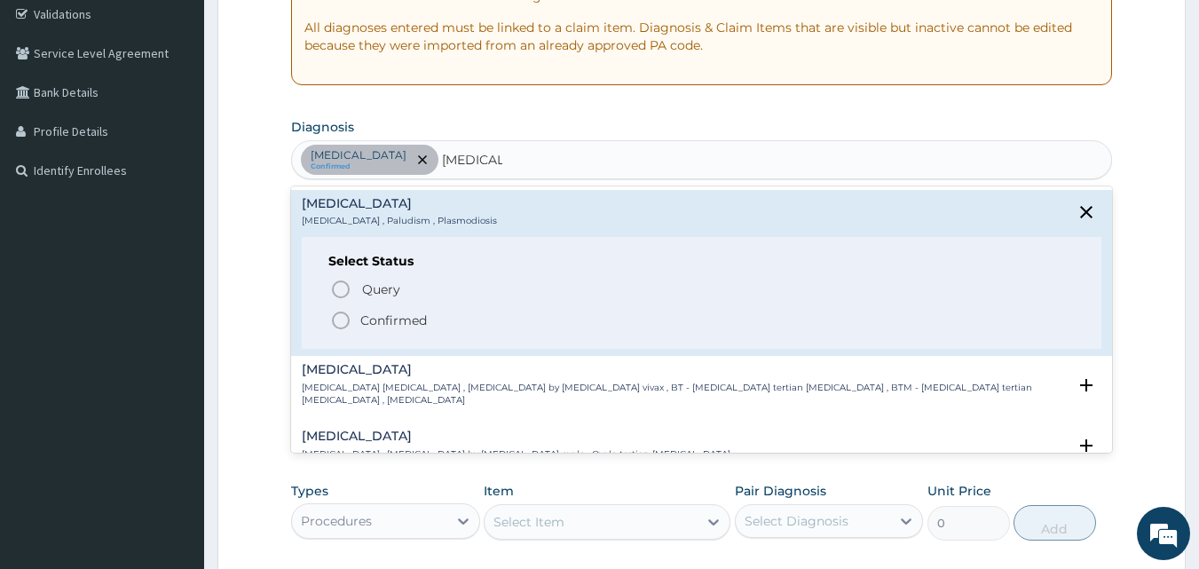
click at [383, 324] on p "Confirmed" at bounding box center [393, 321] width 67 height 18
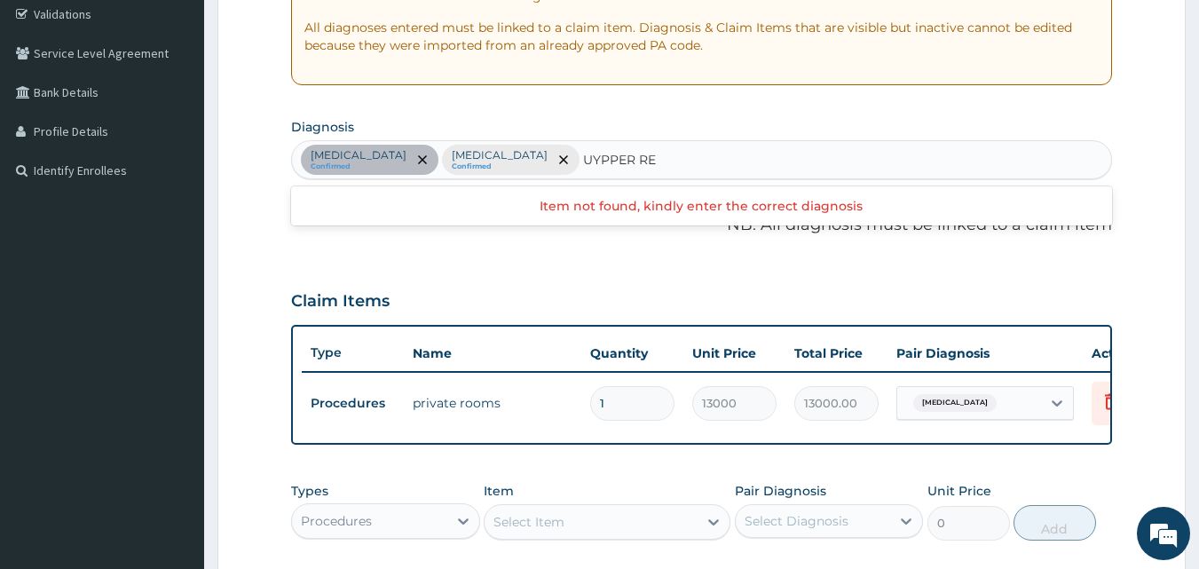
type input "UPPER RE"
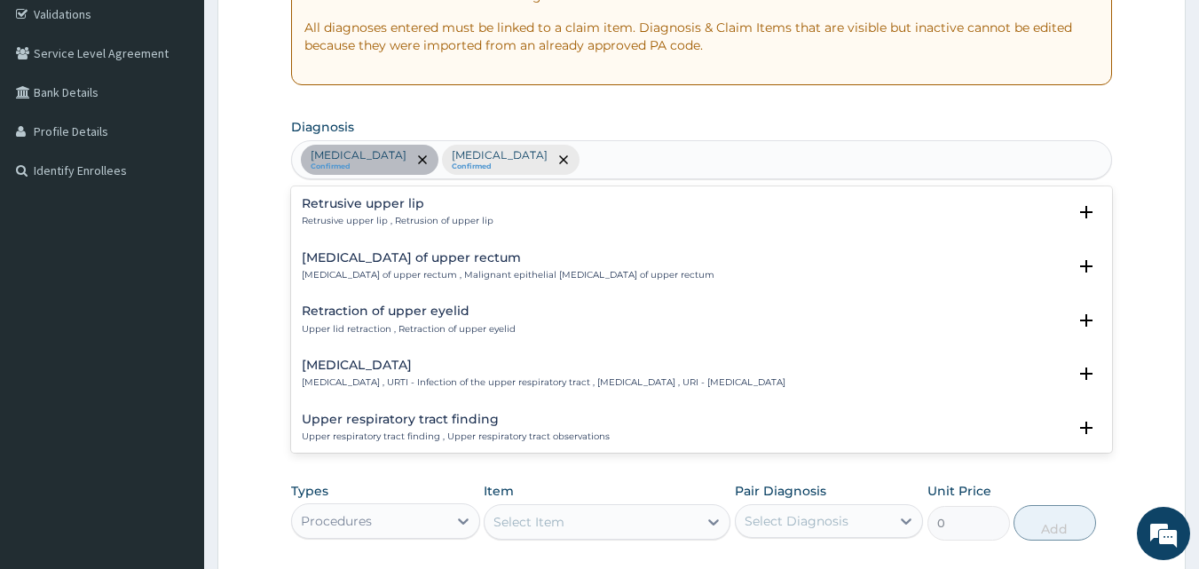
click at [614, 152] on div "Acute stress disorder Confirmed Malaria Confirmed UPPER RE" at bounding box center [702, 159] width 820 height 37
type input "S"
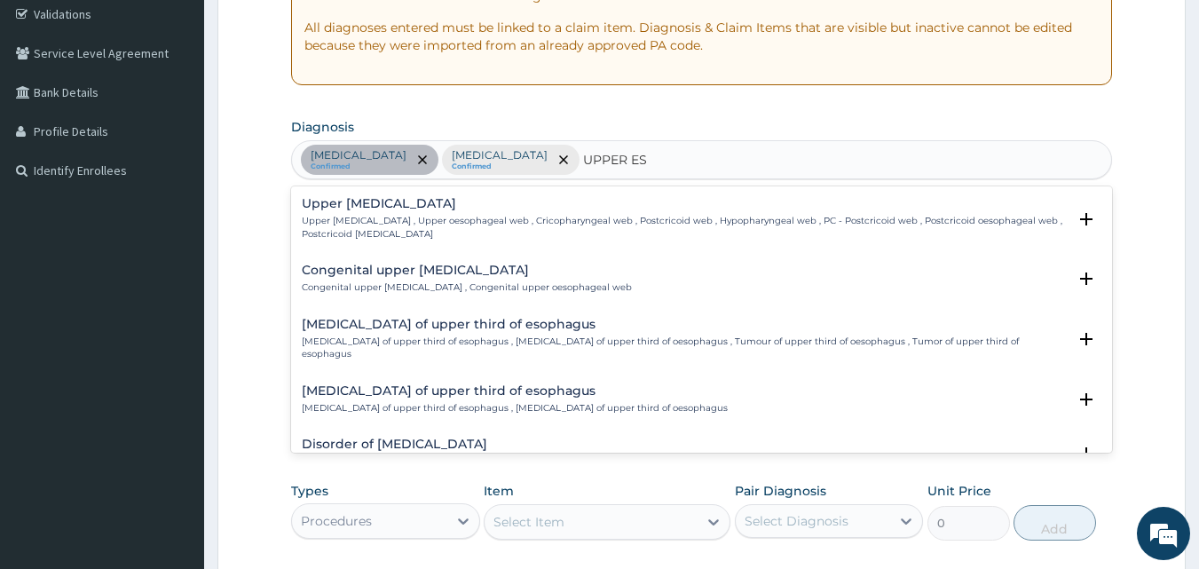
type input "UPPER RES"
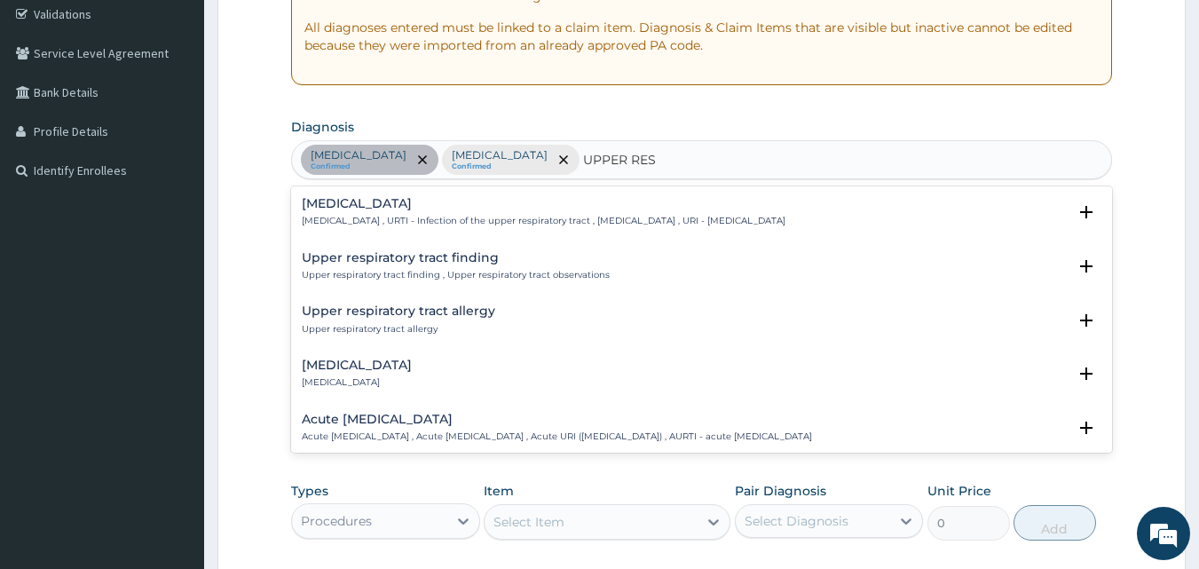
click at [426, 210] on h4 "Upper respiratory infection" at bounding box center [544, 203] width 484 height 13
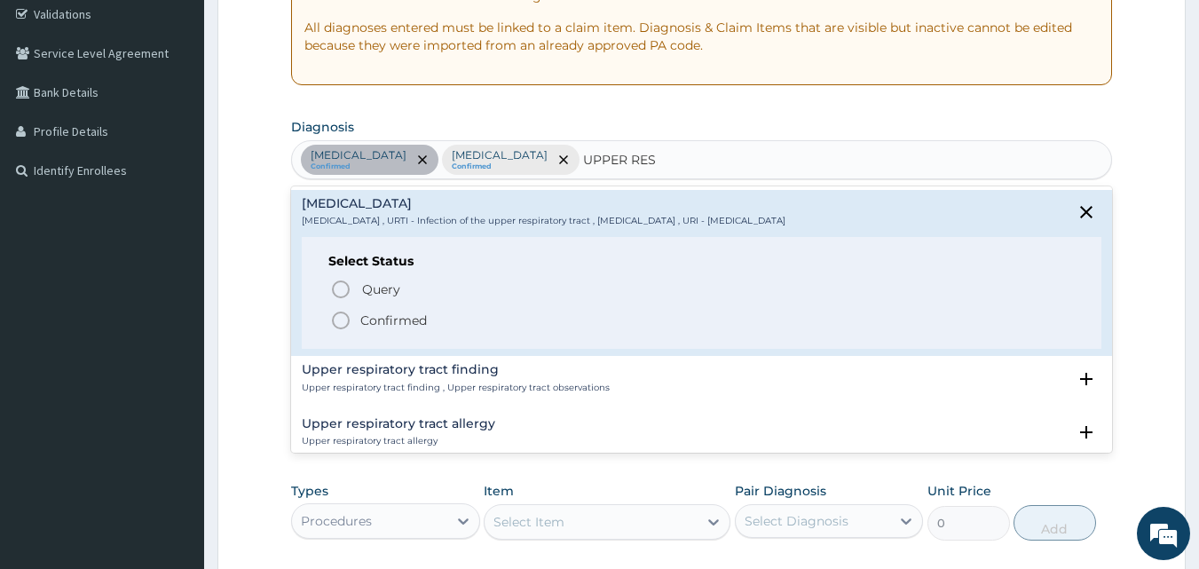
click at [401, 321] on p "Confirmed" at bounding box center [393, 321] width 67 height 18
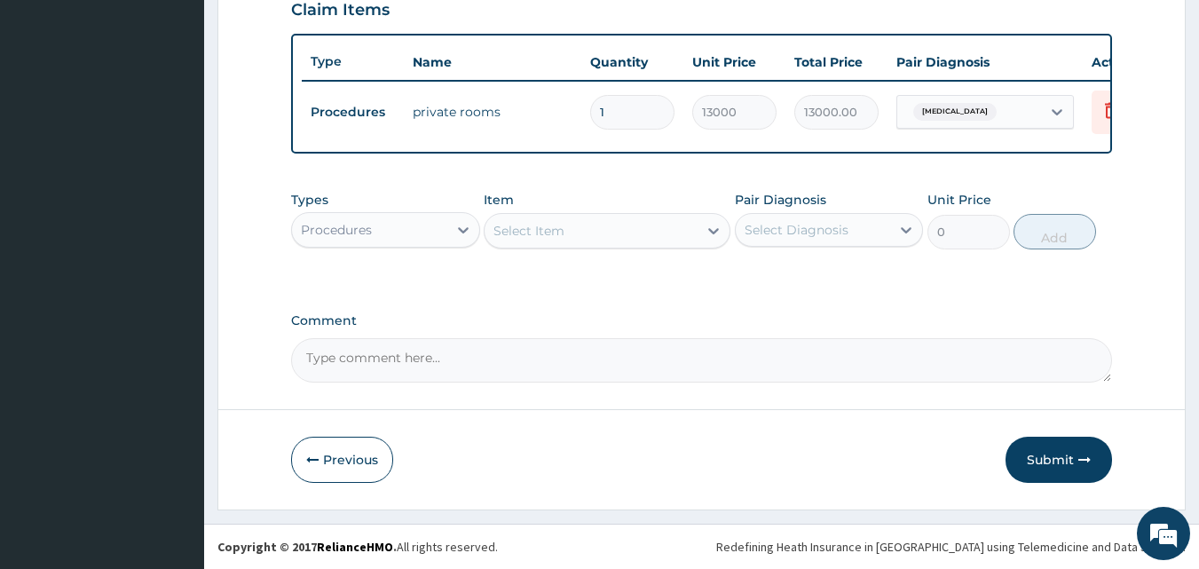
scroll to position [640, 0]
click at [572, 225] on div "Select Item" at bounding box center [591, 231] width 213 height 28
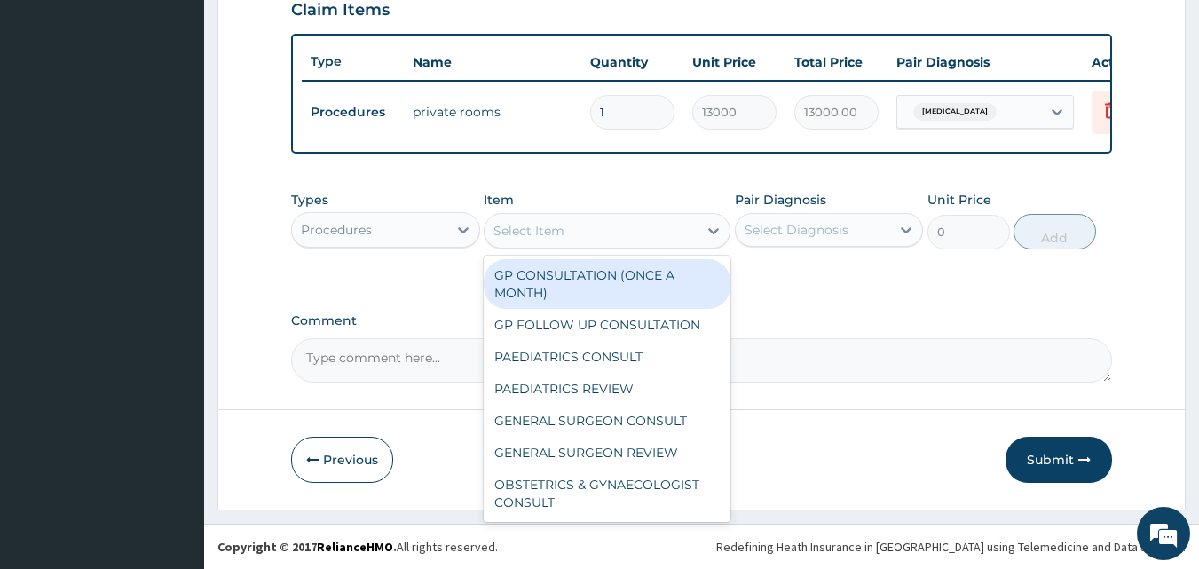
drag, startPoint x: 574, startPoint y: 278, endPoint x: 780, endPoint y: 244, distance: 208.7
click at [579, 278] on div "GP CONSULTATION (ONCE A MONTH)" at bounding box center [607, 284] width 247 height 50
type input "3500"
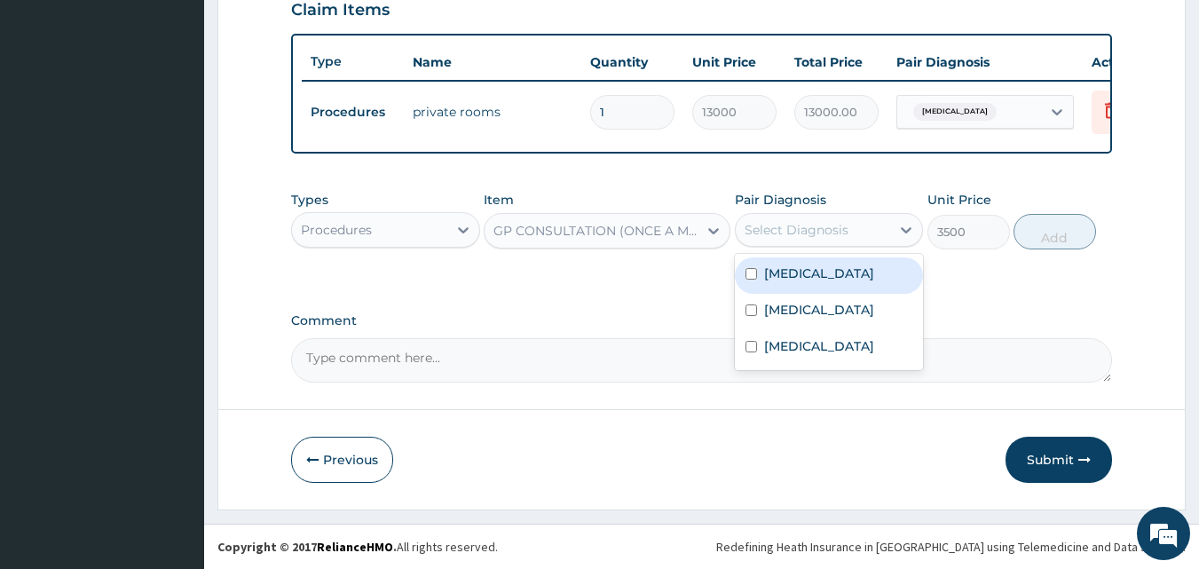
click at [795, 233] on div "Select Diagnosis" at bounding box center [797, 230] width 104 height 18
click at [795, 279] on label "Acute stress disorder" at bounding box center [819, 274] width 110 height 18
checkbox input "true"
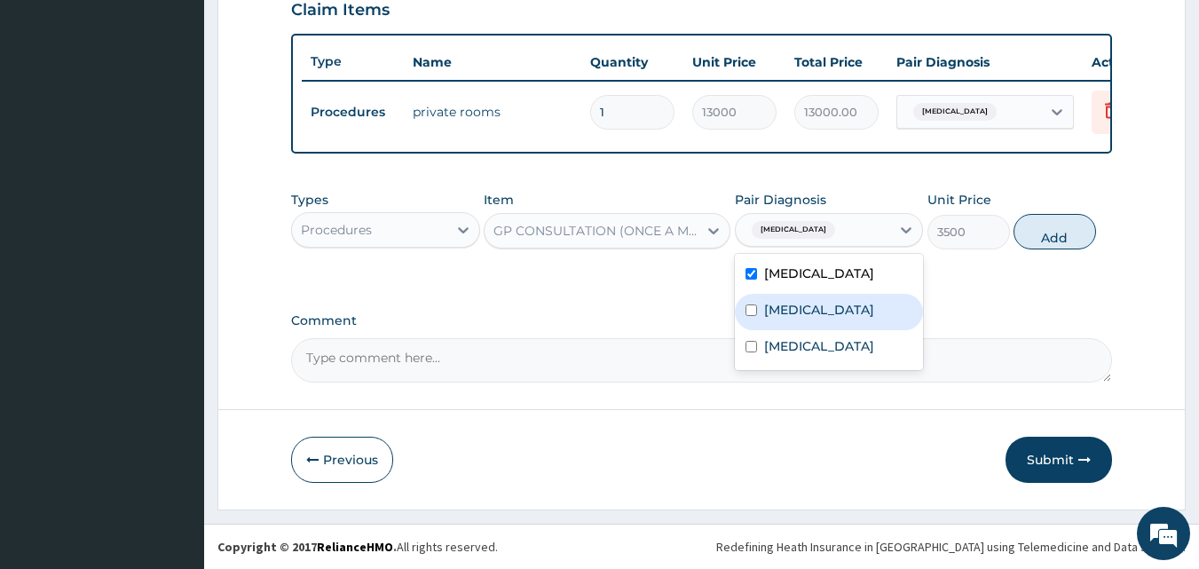
drag, startPoint x: 796, startPoint y: 308, endPoint x: 815, endPoint y: 326, distance: 25.7
click at [797, 308] on label "Malaria" at bounding box center [819, 310] width 110 height 18
checkbox input "true"
click at [812, 347] on div "[MEDICAL_DATA]" at bounding box center [829, 348] width 189 height 36
checkbox input "true"
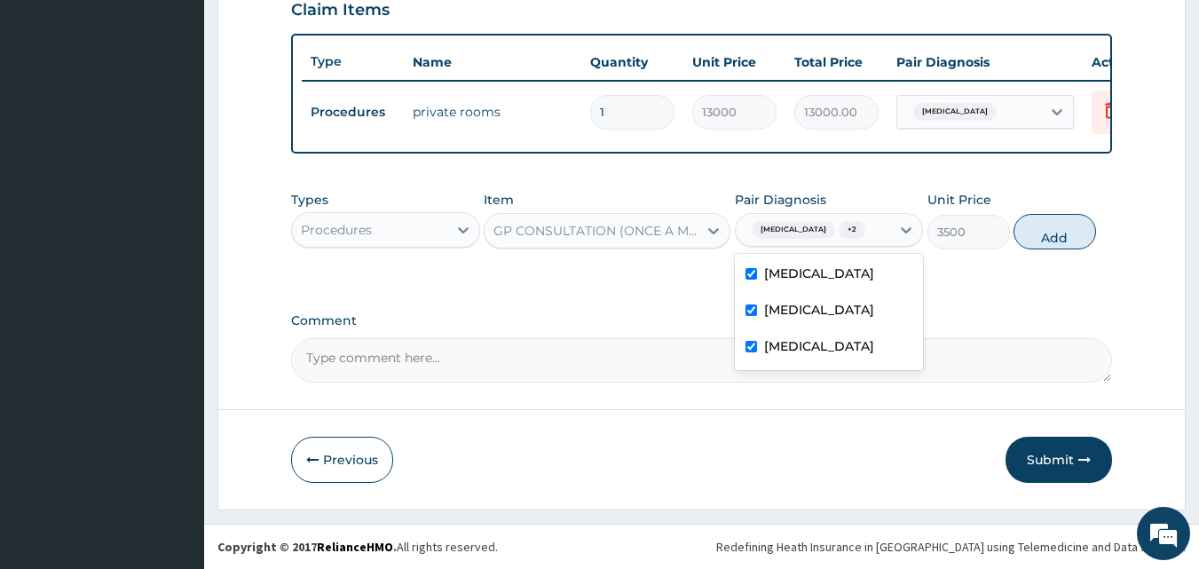
click at [1060, 249] on button "Add" at bounding box center [1055, 232] width 83 height 36
type input "0"
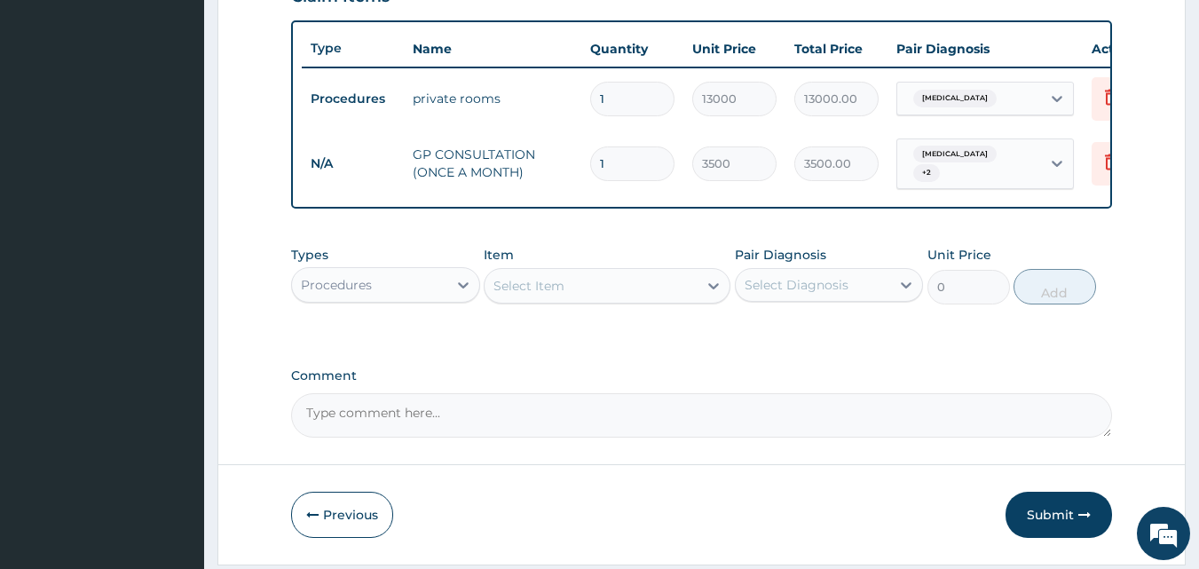
click at [403, 291] on div "Procedures" at bounding box center [369, 285] width 155 height 28
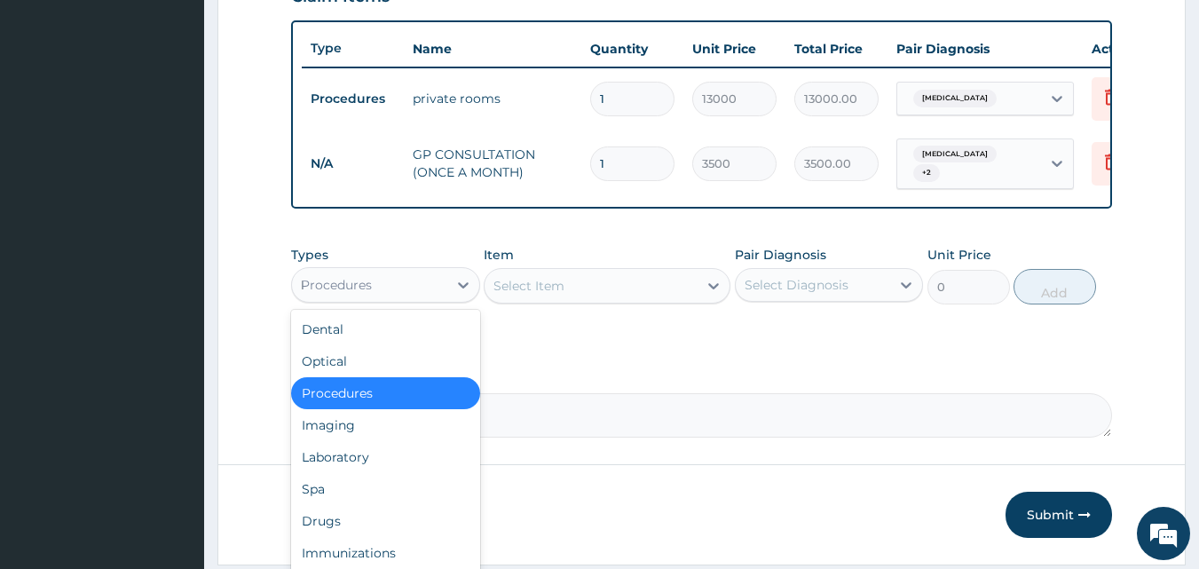
type input "LA"
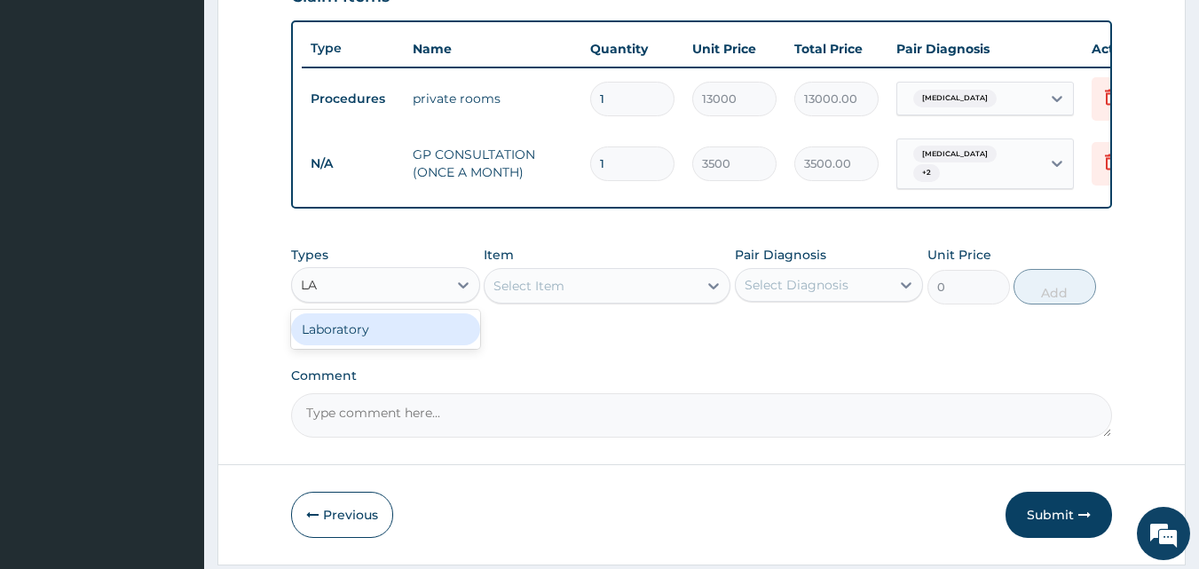
click at [400, 336] on div "Laboratory" at bounding box center [385, 329] width 189 height 32
click at [598, 295] on div "Select Item" at bounding box center [607, 286] width 247 height 36
click at [600, 295] on div "Select Item" at bounding box center [591, 286] width 213 height 28
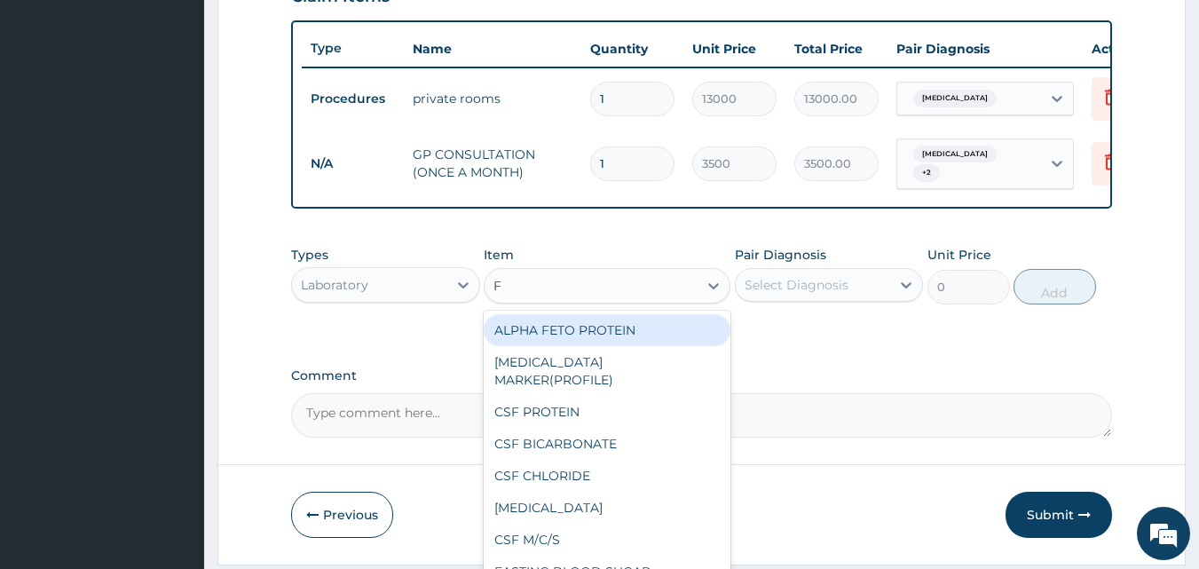
type input "FU"
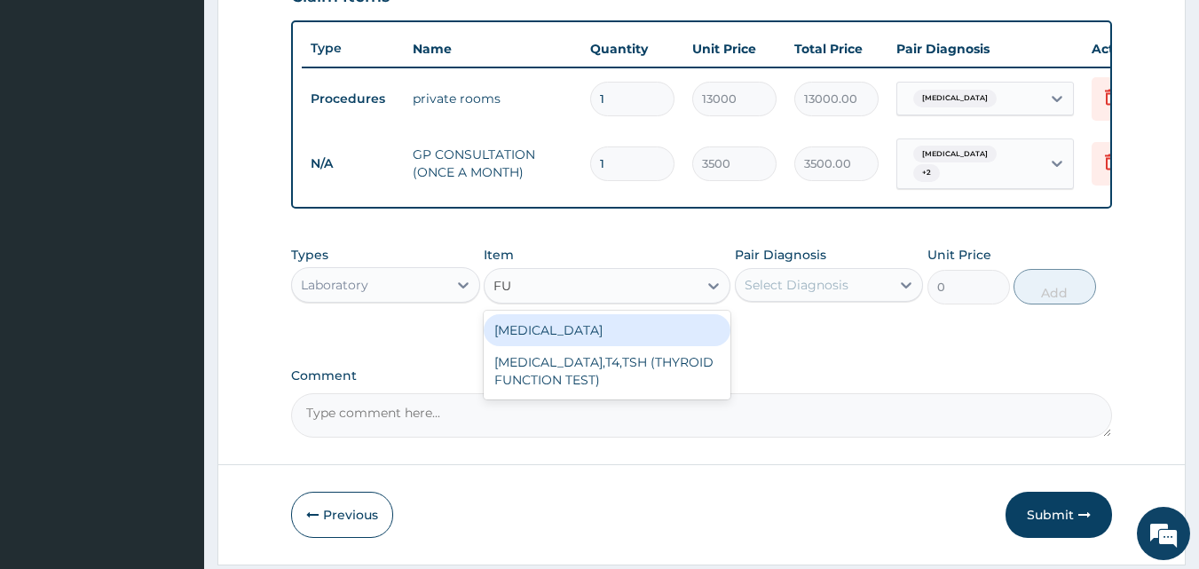
drag, startPoint x: 602, startPoint y: 343, endPoint x: 721, endPoint y: 330, distance: 119.6
click at [604, 343] on div "[MEDICAL_DATA]" at bounding box center [607, 330] width 247 height 32
type input "4000"
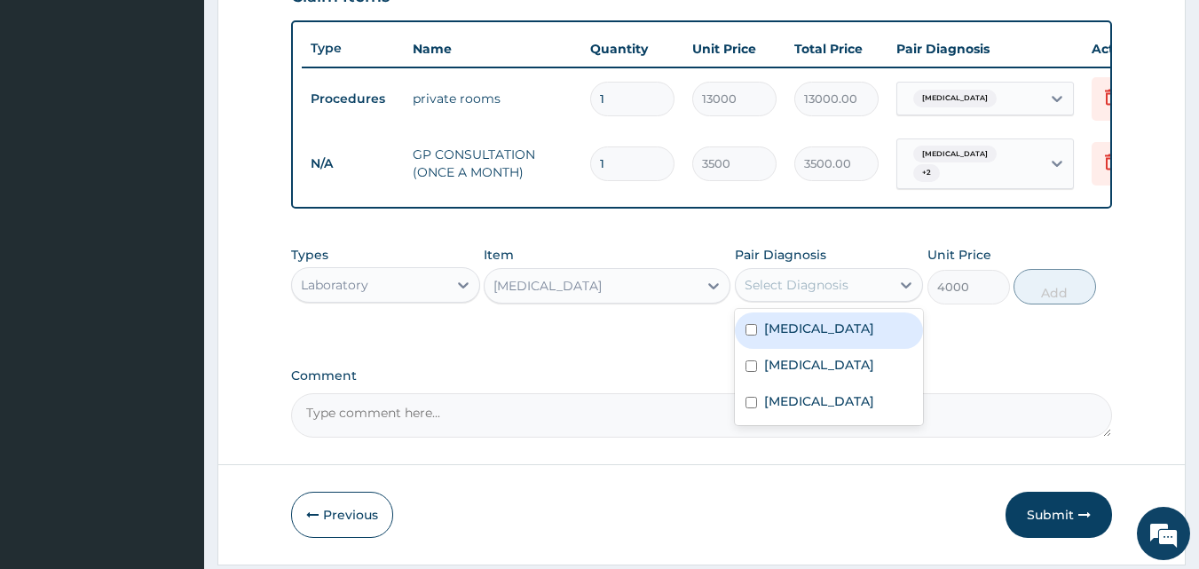
click at [775, 294] on div "Select Diagnosis" at bounding box center [797, 285] width 104 height 18
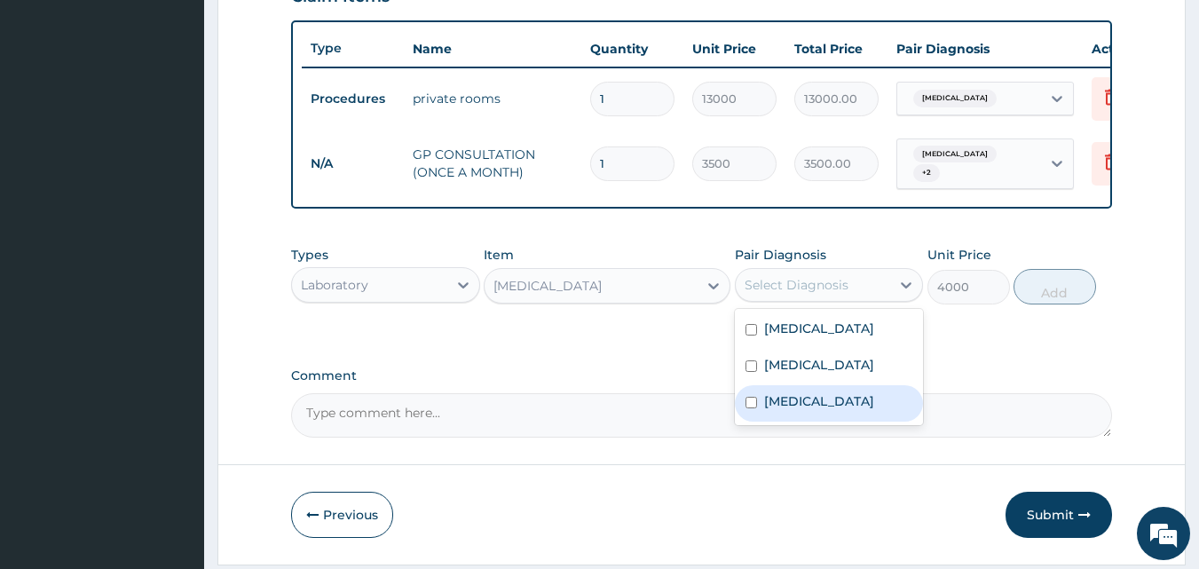
click at [778, 402] on div "[MEDICAL_DATA]" at bounding box center [829, 403] width 189 height 36
checkbox input "true"
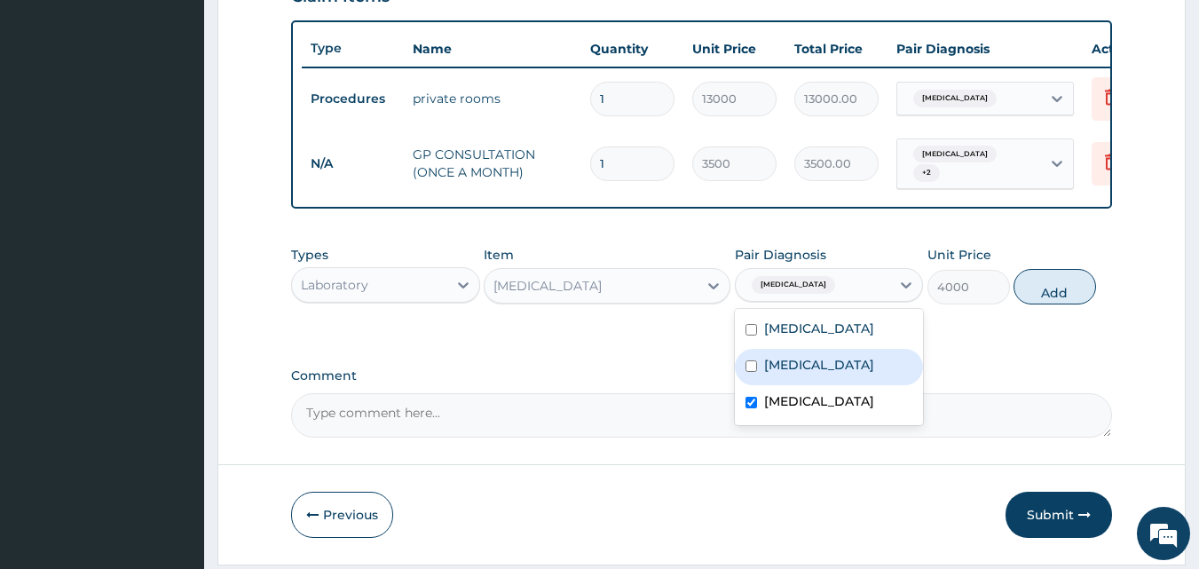
click at [777, 374] on label "Malaria" at bounding box center [819, 365] width 110 height 18
checkbox input "true"
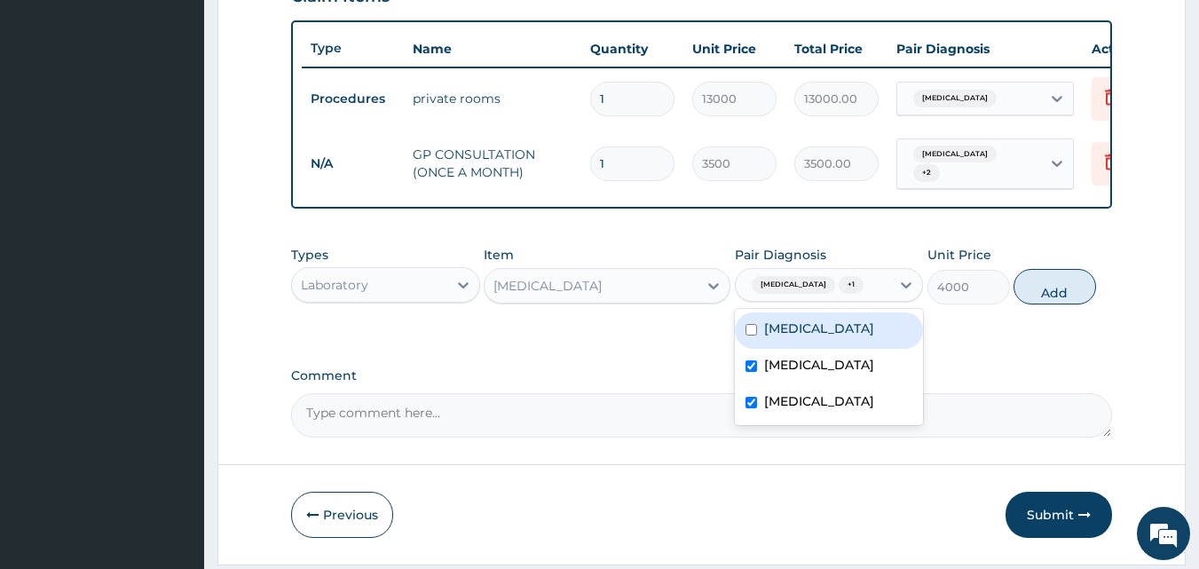
click at [1033, 304] on button "Add" at bounding box center [1055, 287] width 83 height 36
type input "0"
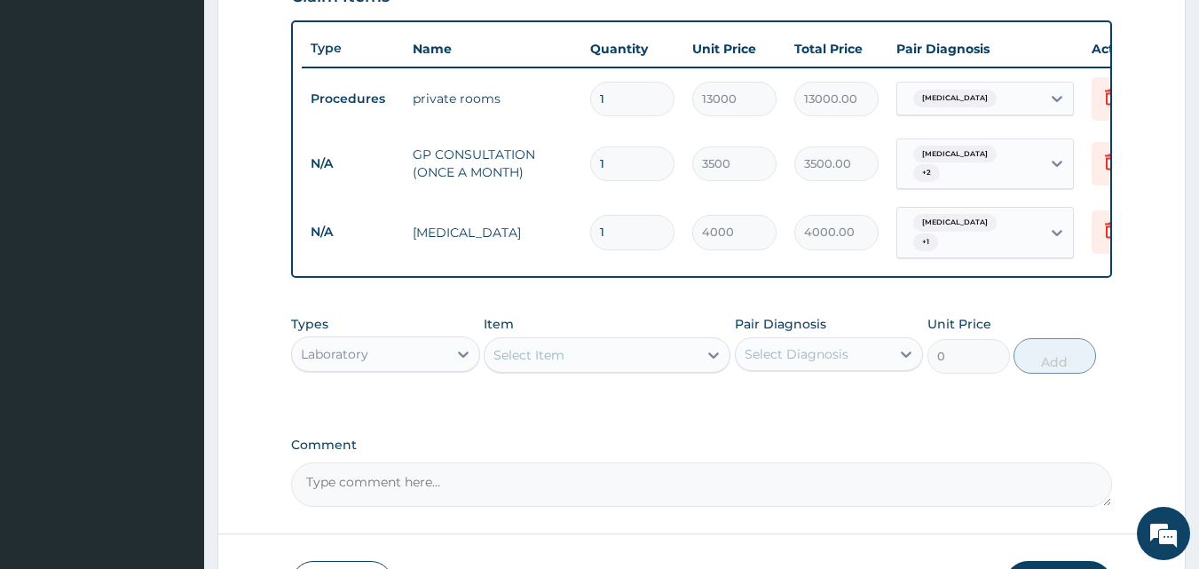
click at [616, 363] on div "Select Item" at bounding box center [591, 355] width 213 height 28
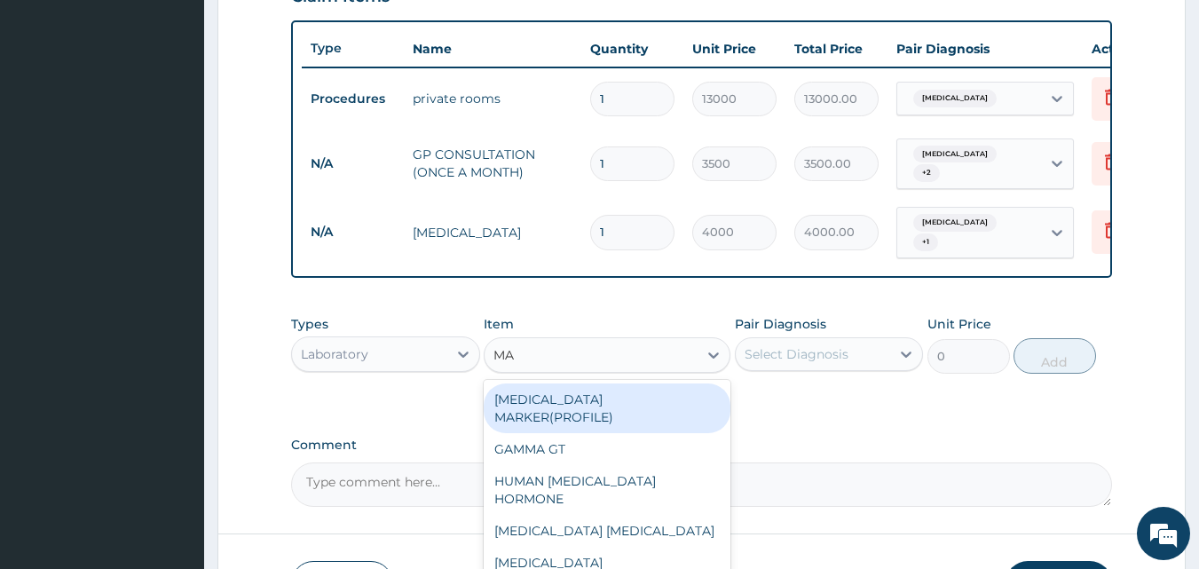
type input "MAL"
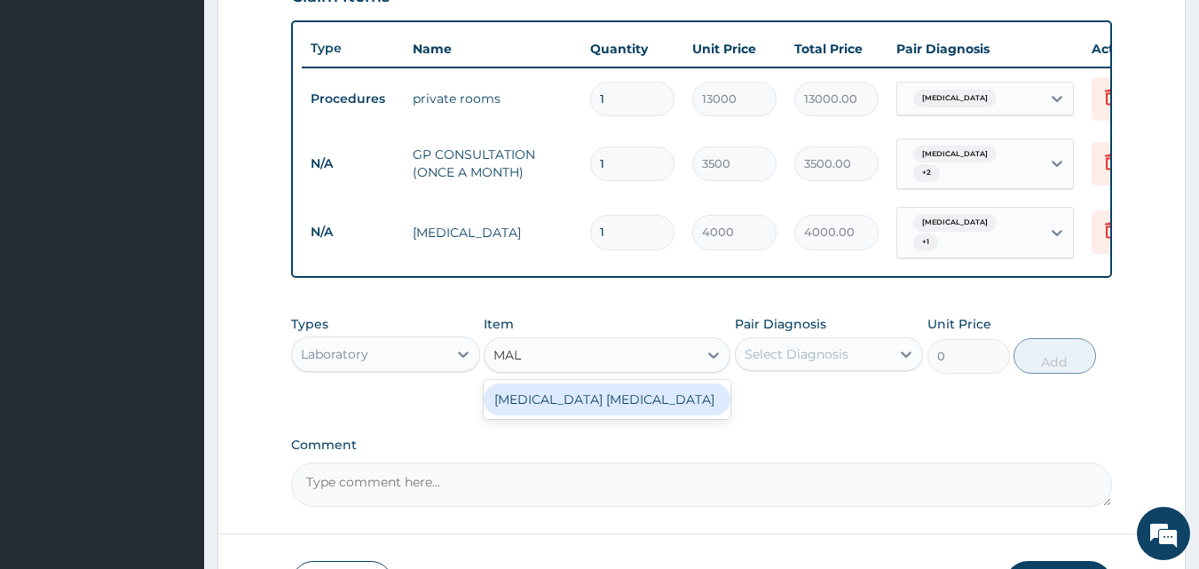
click at [610, 407] on div "[MEDICAL_DATA] [MEDICAL_DATA]" at bounding box center [607, 399] width 247 height 32
type input "2000"
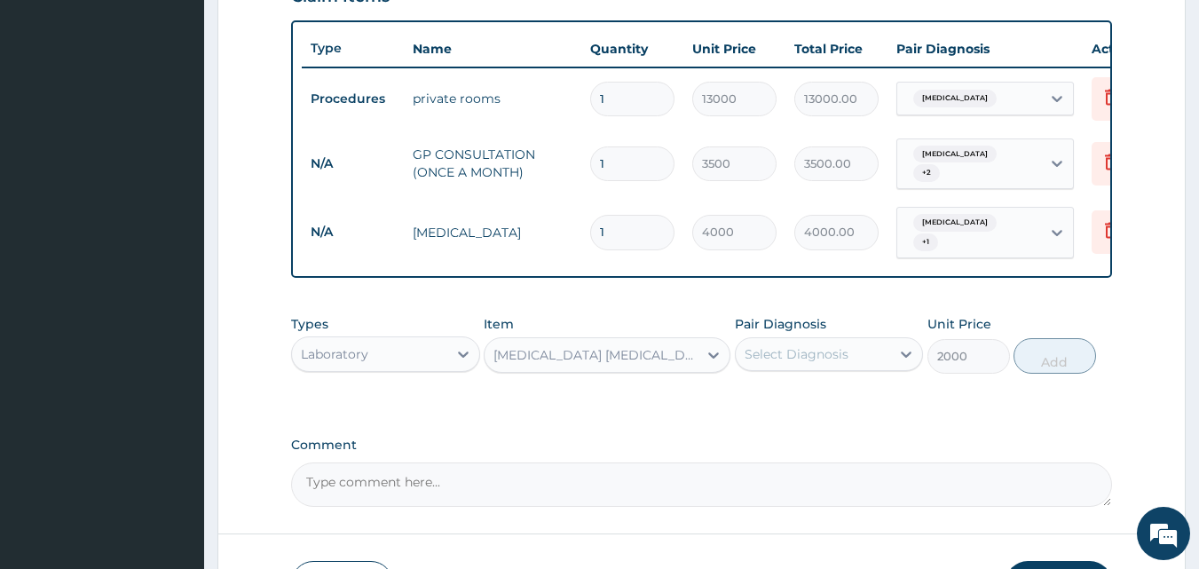
click at [785, 360] on div "Select Diagnosis" at bounding box center [797, 354] width 104 height 18
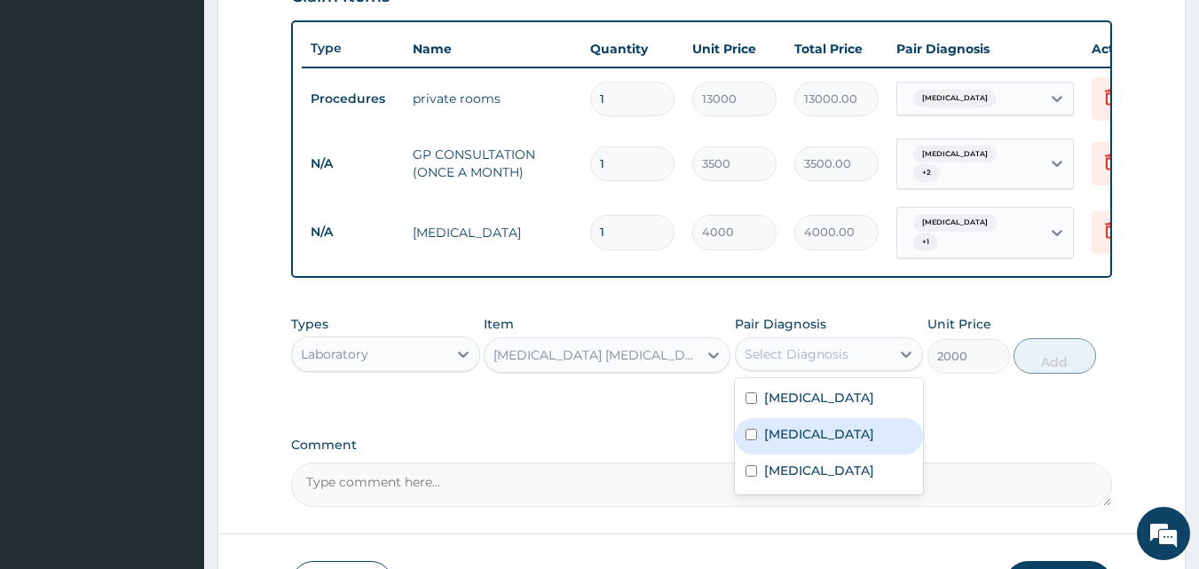
drag, startPoint x: 797, startPoint y: 447, endPoint x: 811, endPoint y: 534, distance: 88.1
click at [804, 486] on div "Acute stress disorder Malaria Upper respiratory infection" at bounding box center [829, 436] width 189 height 116
click at [800, 443] on label "Malaria" at bounding box center [819, 434] width 110 height 18
checkbox input "true"
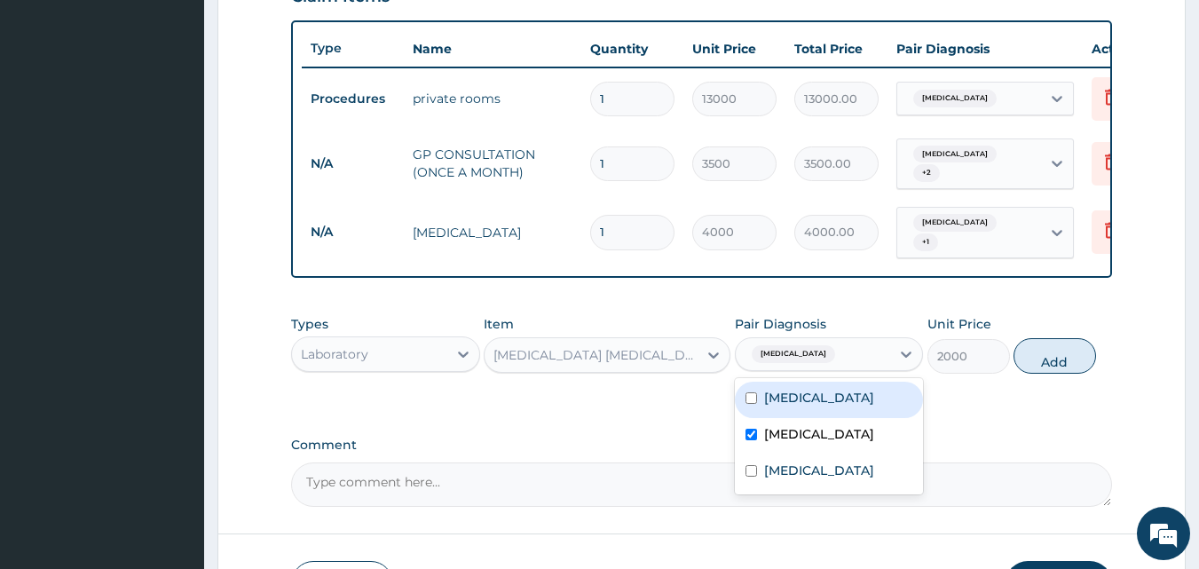
click at [1035, 374] on button "Add" at bounding box center [1055, 356] width 83 height 36
type input "0"
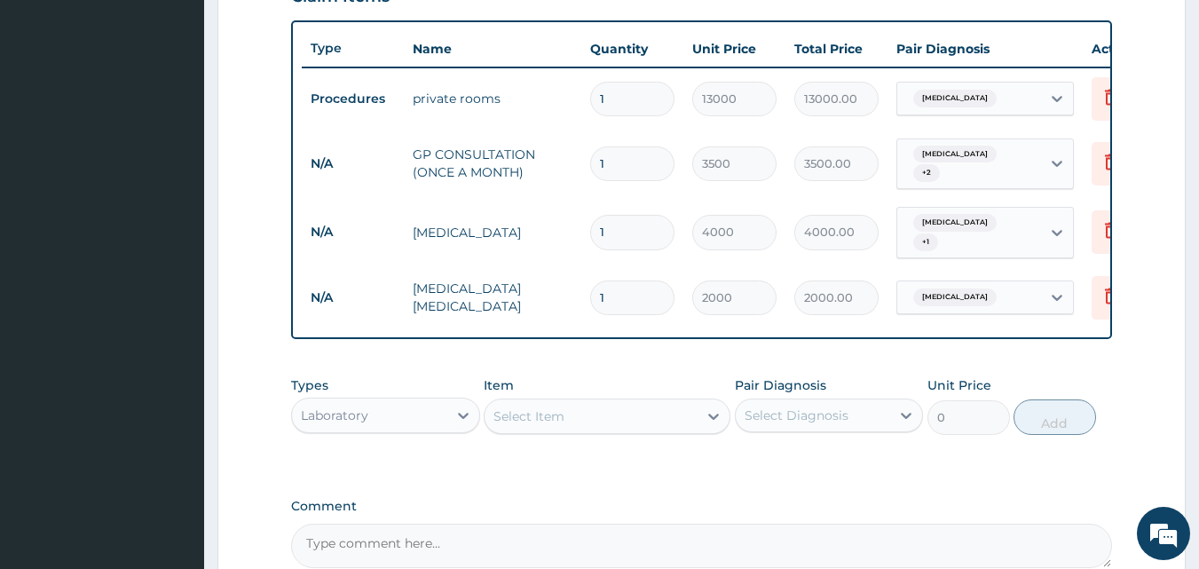
click at [425, 429] on div "Laboratory" at bounding box center [369, 415] width 155 height 28
type input "DR"
click at [396, 462] on div "Drugs" at bounding box center [385, 460] width 189 height 32
click at [554, 470] on div "Types option Drugs, selected. Select is focused ,type to refine list, press Dow…" at bounding box center [702, 419] width 822 height 103
click at [600, 430] on div "Select Item" at bounding box center [591, 416] width 213 height 28
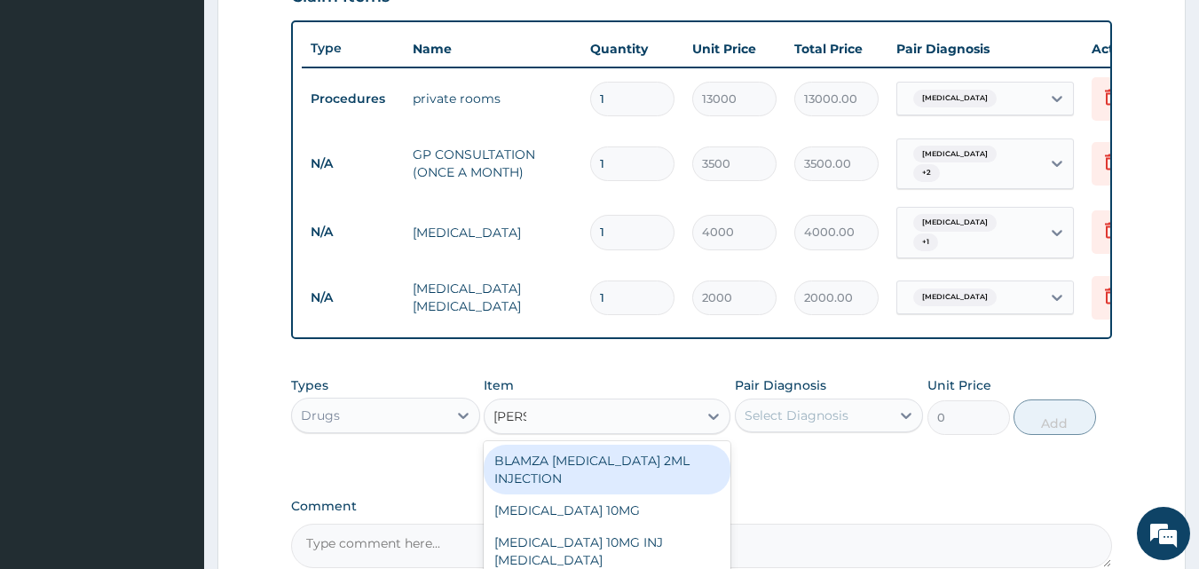
type input "DIAZE"
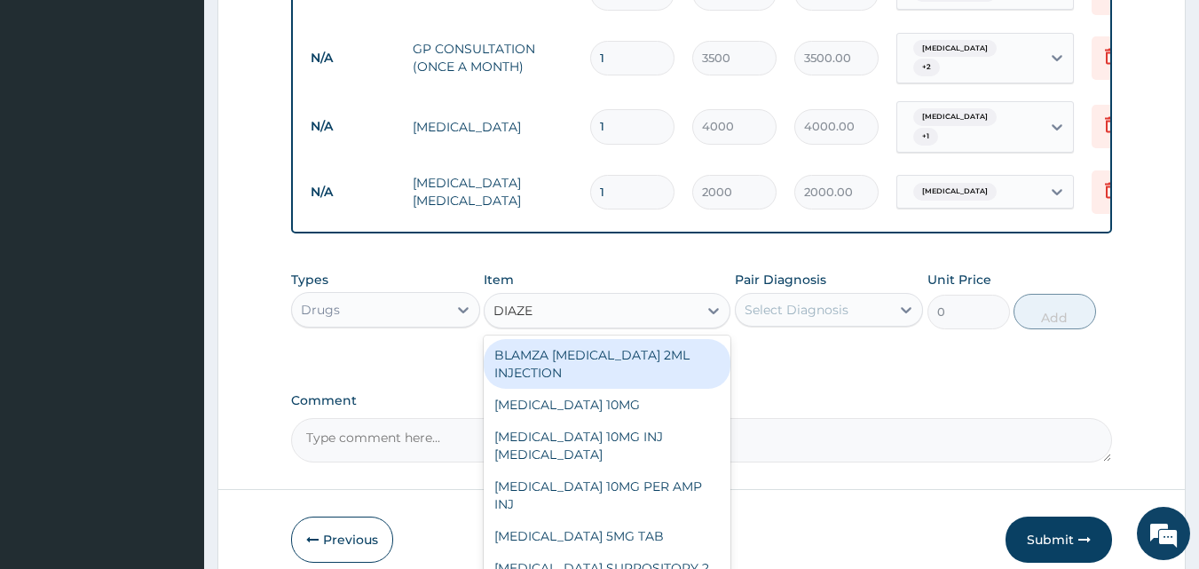
scroll to position [788, 0]
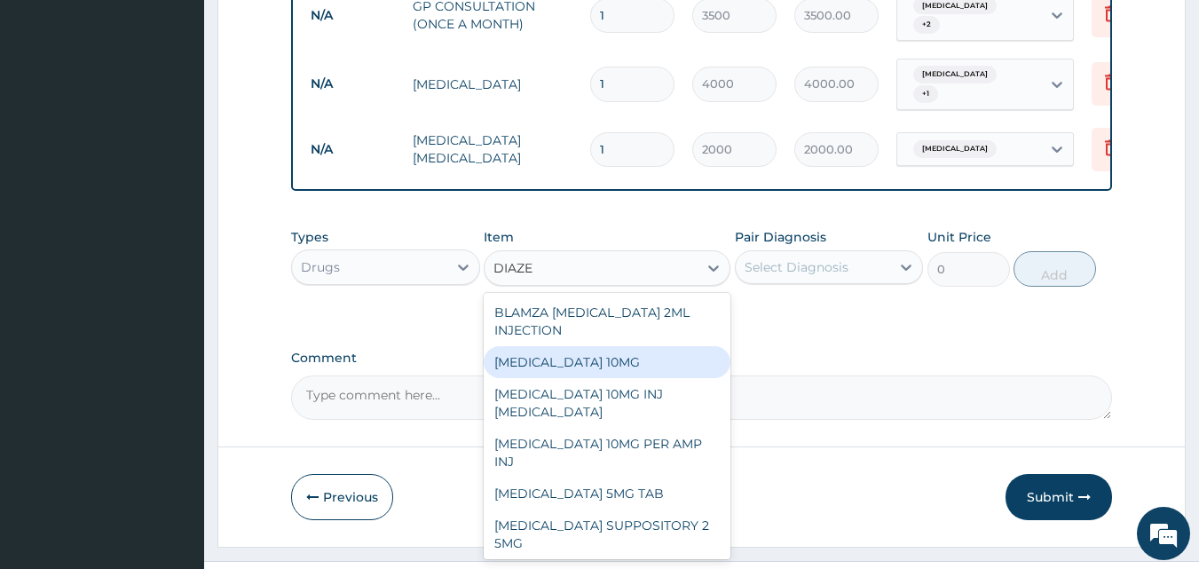
click at [589, 377] on div "[MEDICAL_DATA] 10MG" at bounding box center [607, 362] width 247 height 32
type input "54"
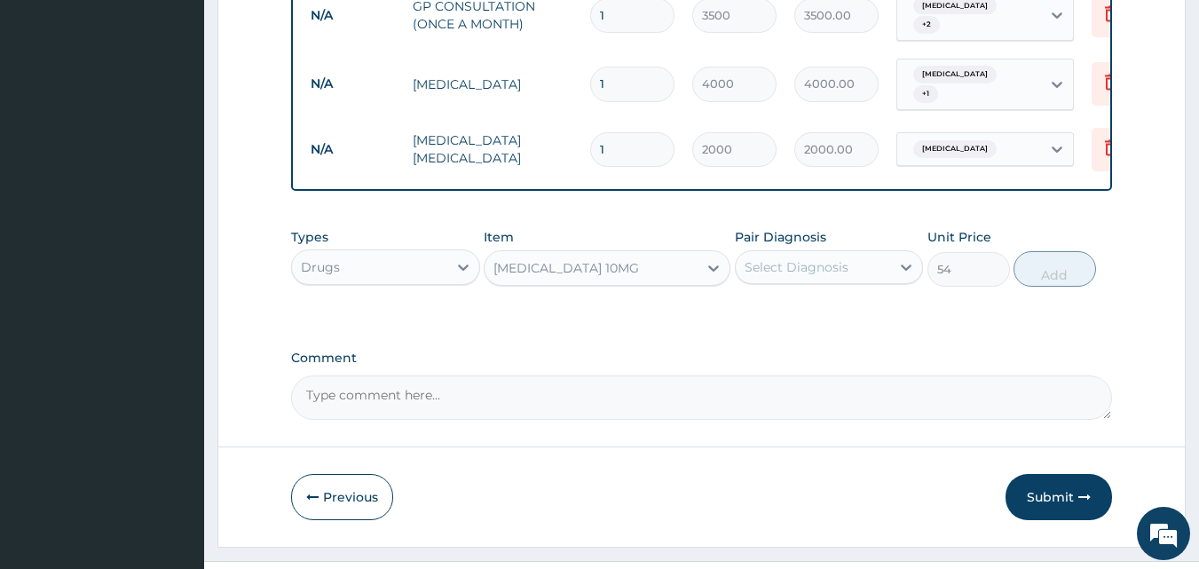
click at [773, 270] on div "Select Diagnosis" at bounding box center [813, 267] width 155 height 28
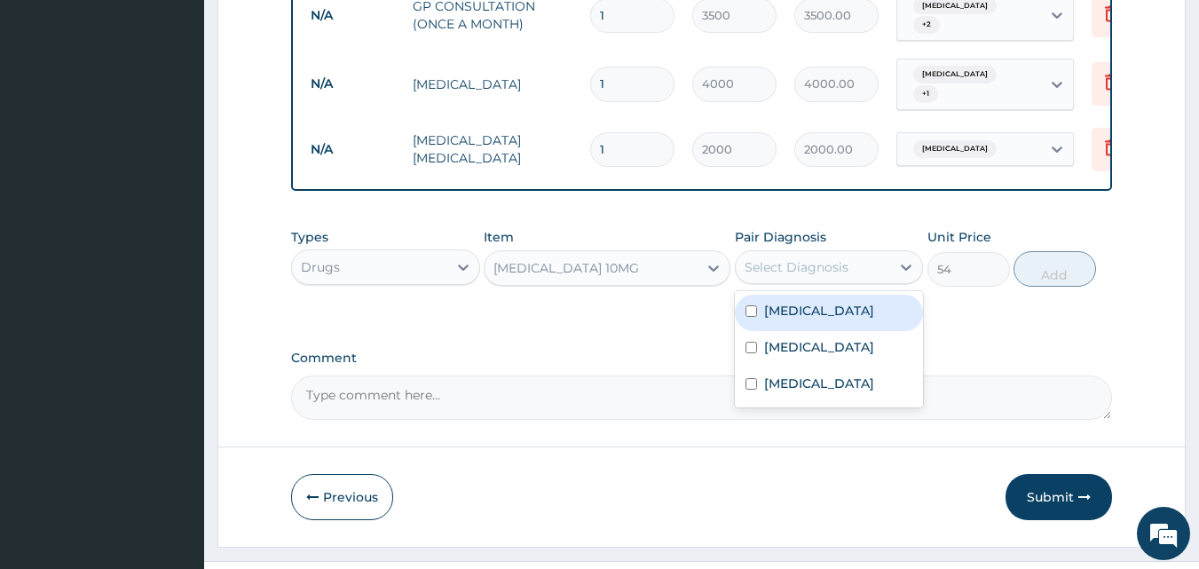
click at [810, 320] on label "Acute stress disorder" at bounding box center [819, 311] width 110 height 18
checkbox input "true"
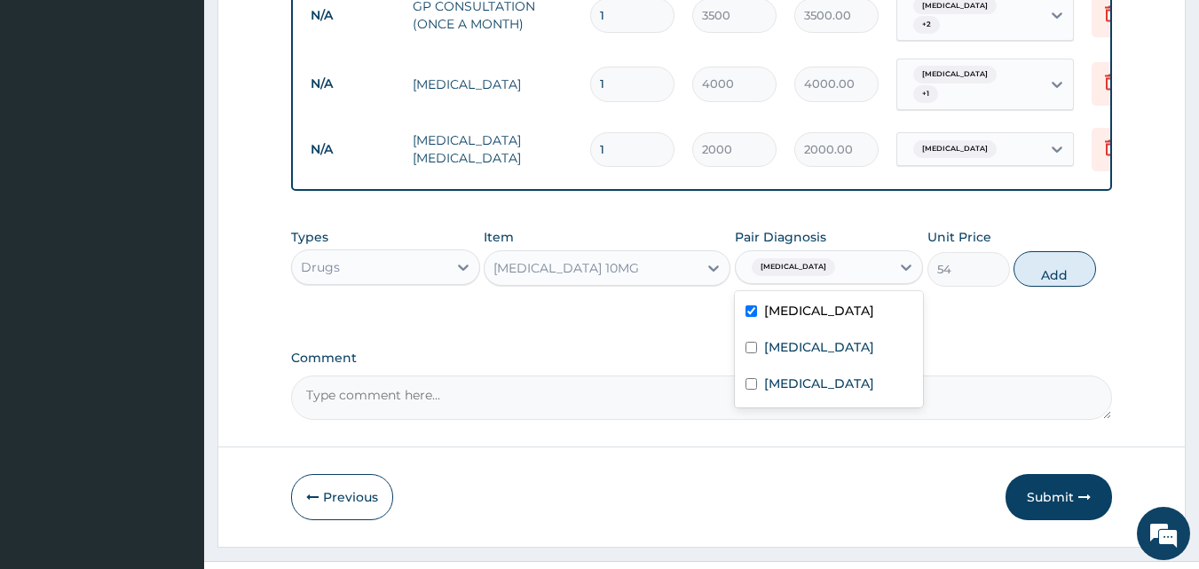
click at [1075, 275] on button "Add" at bounding box center [1055, 269] width 83 height 36
type input "0"
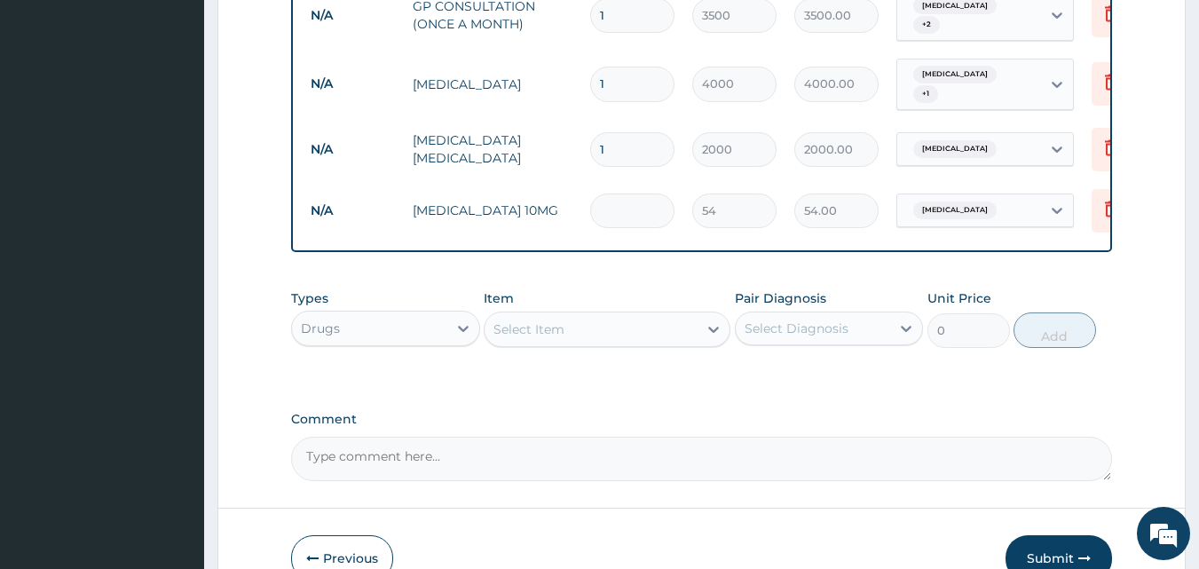
type input "0.00"
type input "4"
type input "216.00"
type input "0.00"
type input "5"
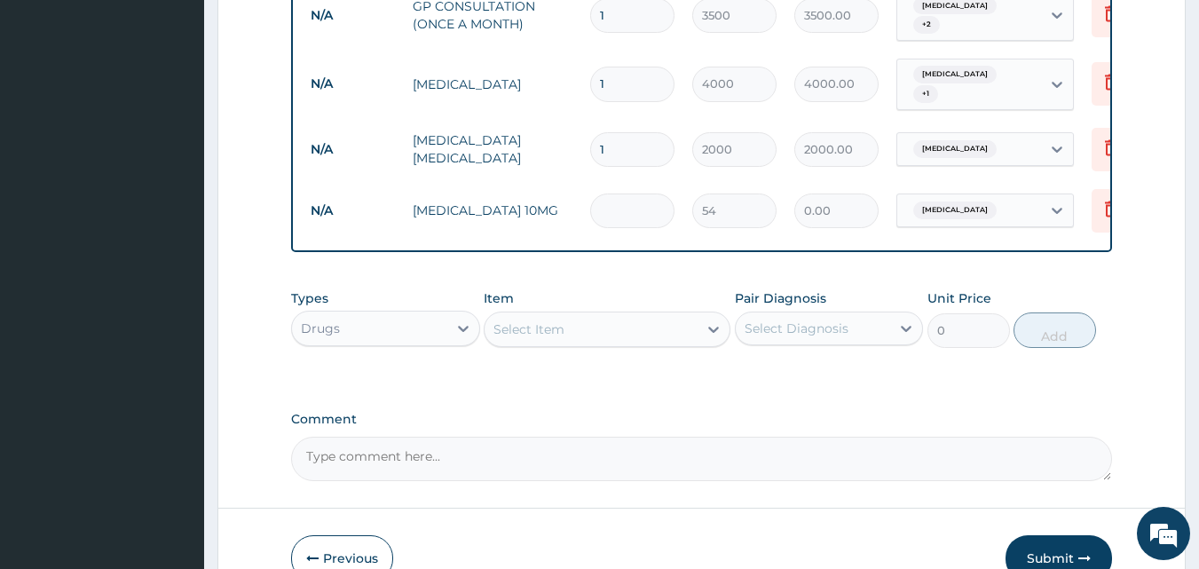
type input "270.00"
type input "5"
drag, startPoint x: 590, startPoint y: 343, endPoint x: 602, endPoint y: 312, distance: 33.1
click at [591, 343] on div "Select Item" at bounding box center [591, 329] width 213 height 28
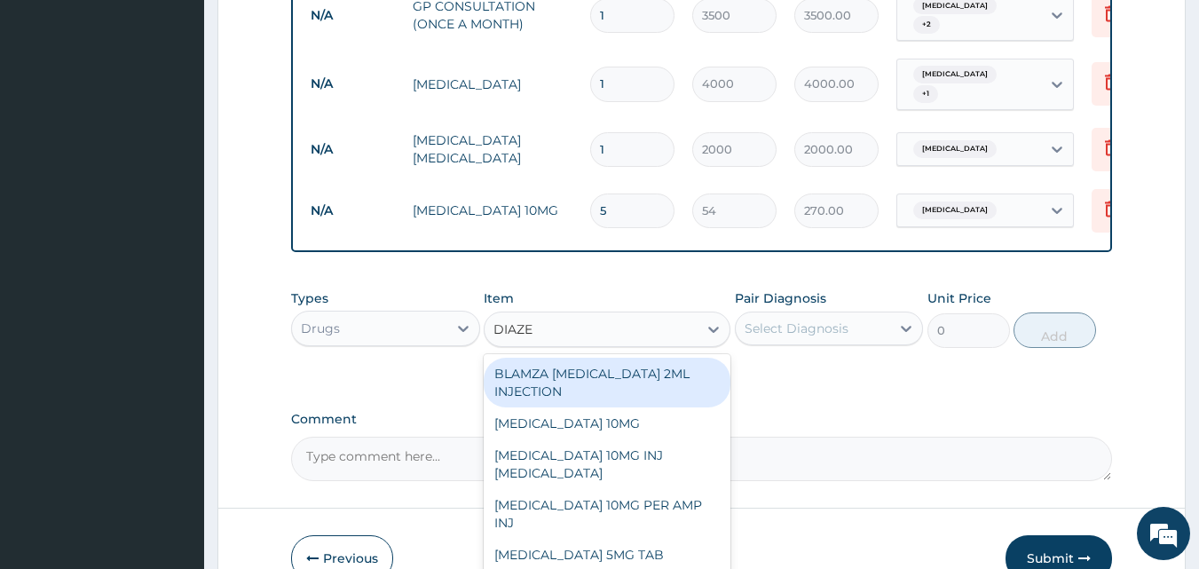
type input "DIAZEP"
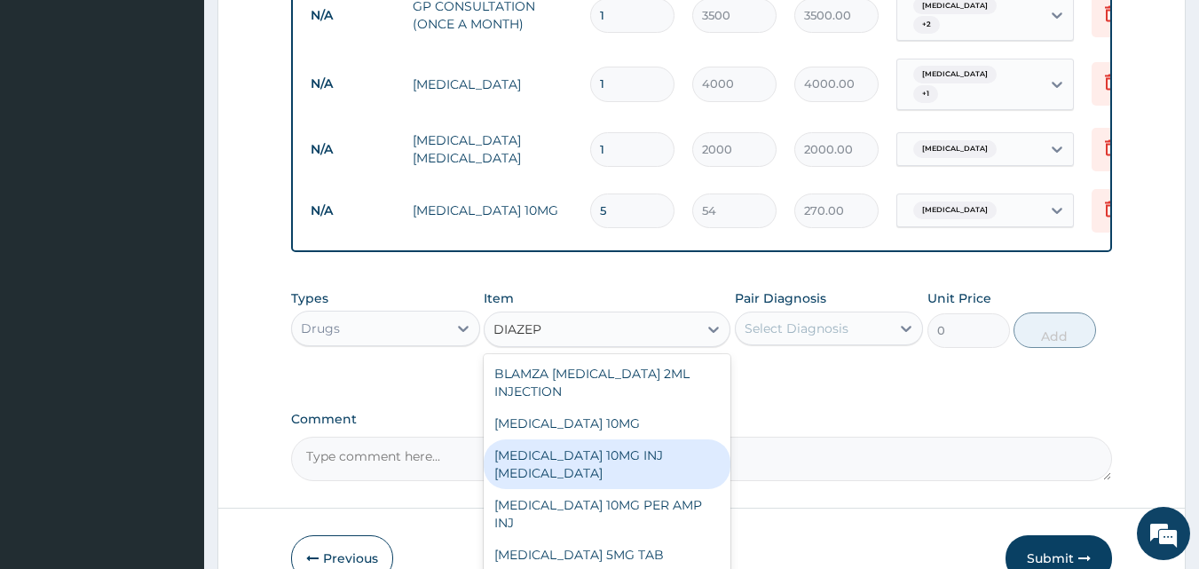
click at [669, 472] on div "[MEDICAL_DATA] 10MG INJ [MEDICAL_DATA]" at bounding box center [607, 464] width 247 height 50
type input "3686"
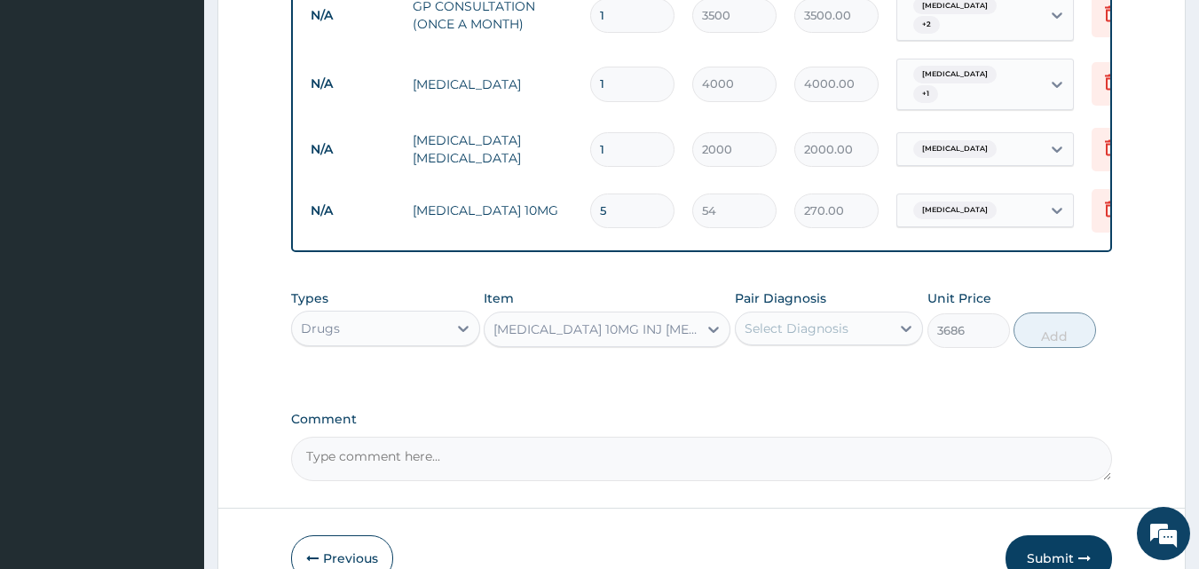
click at [792, 337] on div "Select Diagnosis" at bounding box center [797, 329] width 104 height 18
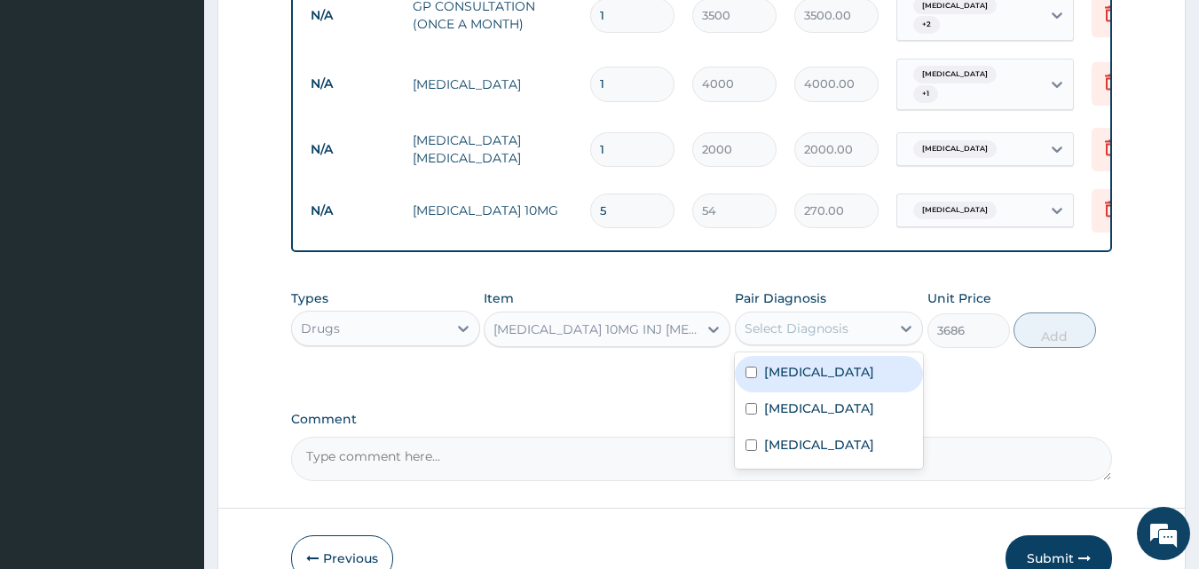
click at [800, 392] on div "Acute stress disorder" at bounding box center [829, 374] width 189 height 36
checkbox input "true"
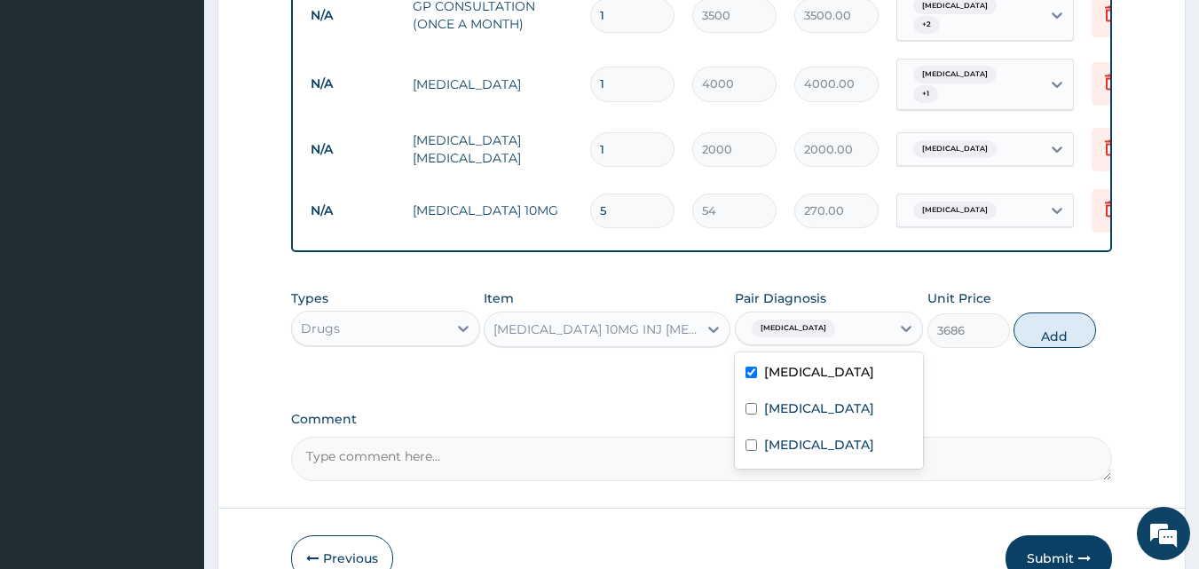
click at [1040, 345] on button "Add" at bounding box center [1055, 330] width 83 height 36
type input "0"
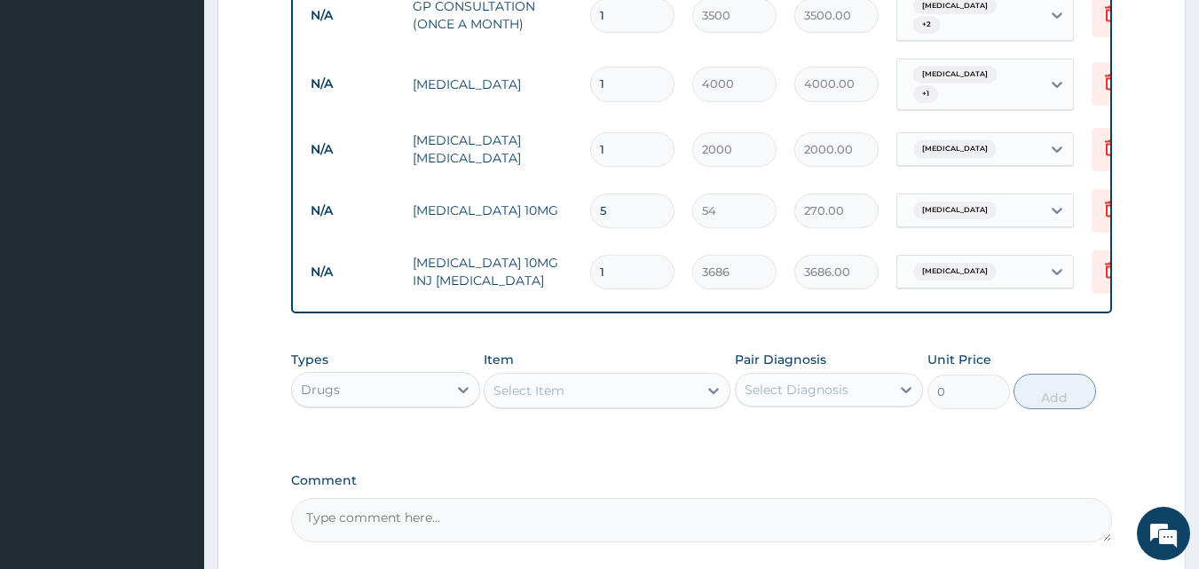
click at [569, 393] on div "Select Item" at bounding box center [591, 390] width 213 height 28
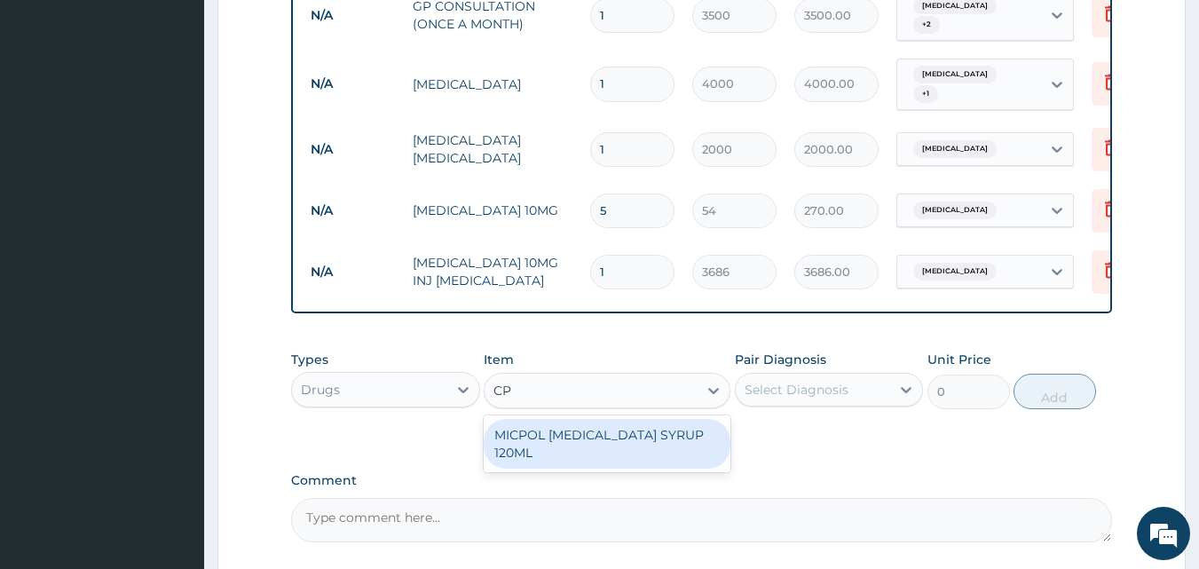
type input "C"
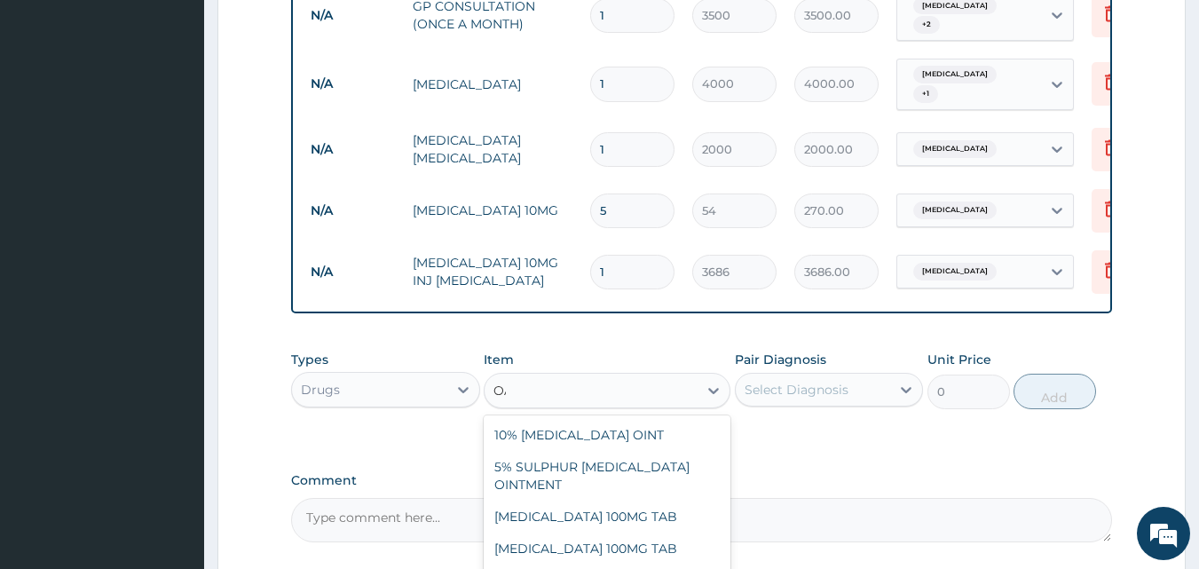
type input "OART"
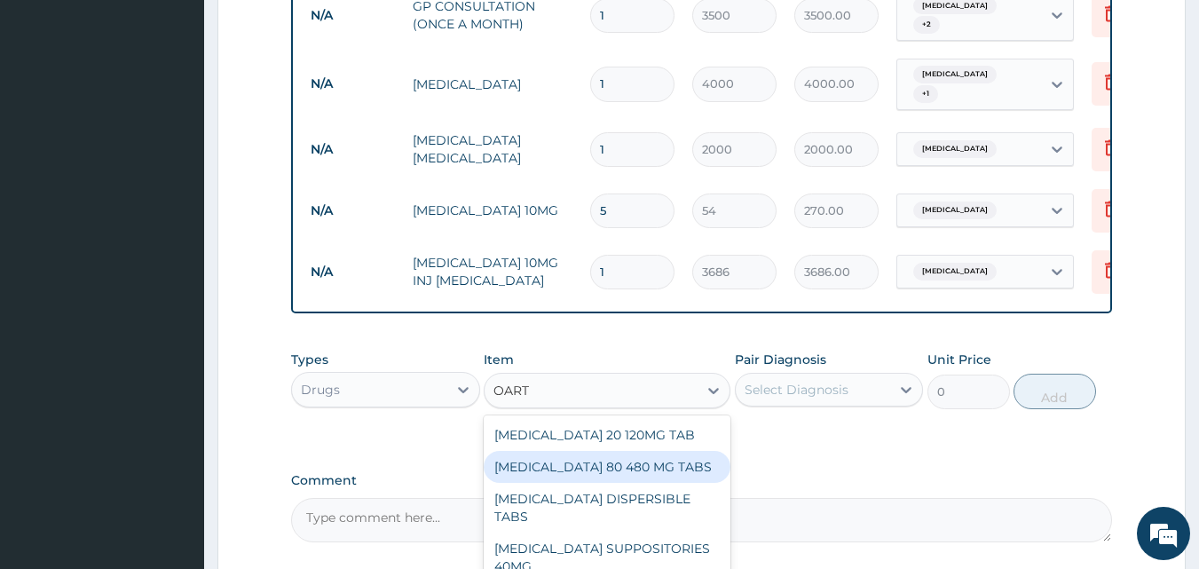
click at [585, 478] on div "[MEDICAL_DATA] 80 480 MG TABS" at bounding box center [607, 467] width 247 height 32
type input "2247"
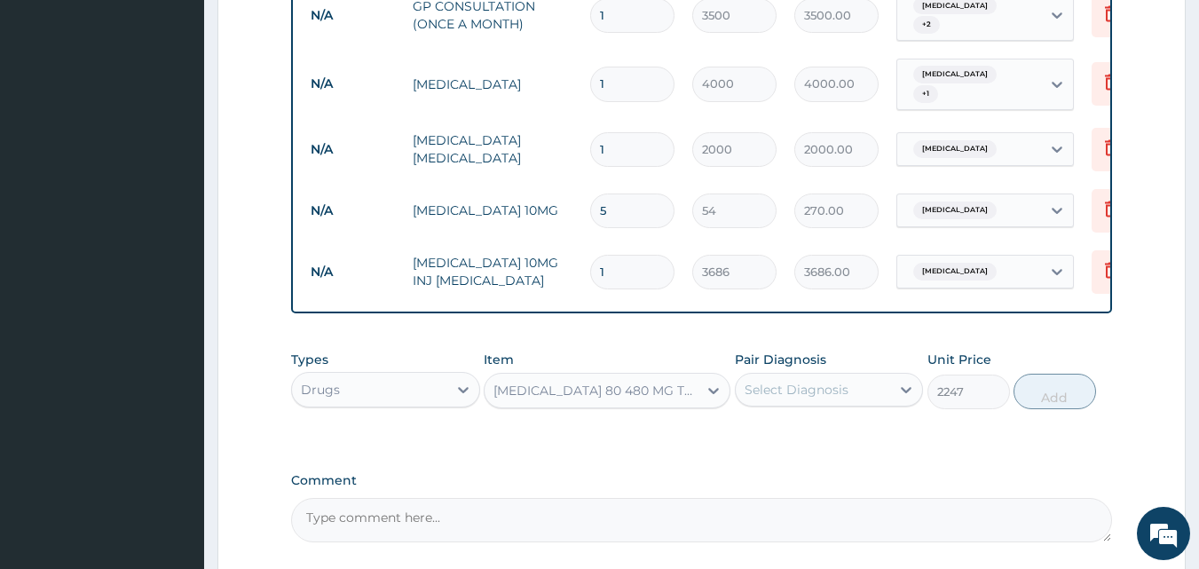
click at [823, 399] on div "Select Diagnosis" at bounding box center [797, 390] width 104 height 18
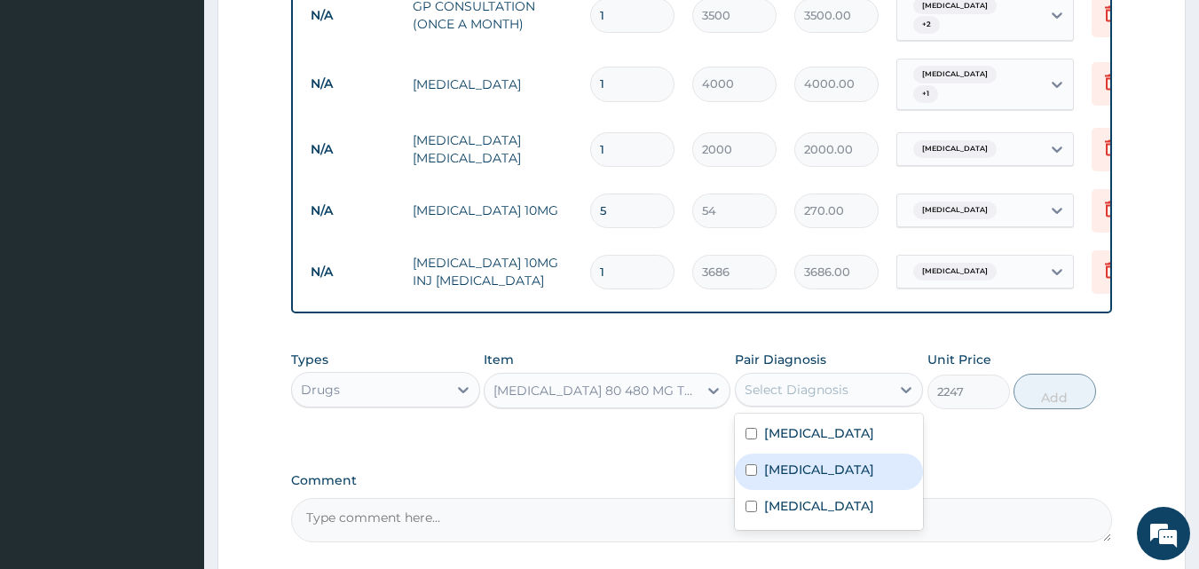
click at [826, 487] on div "Malaria" at bounding box center [829, 472] width 189 height 36
checkbox input "true"
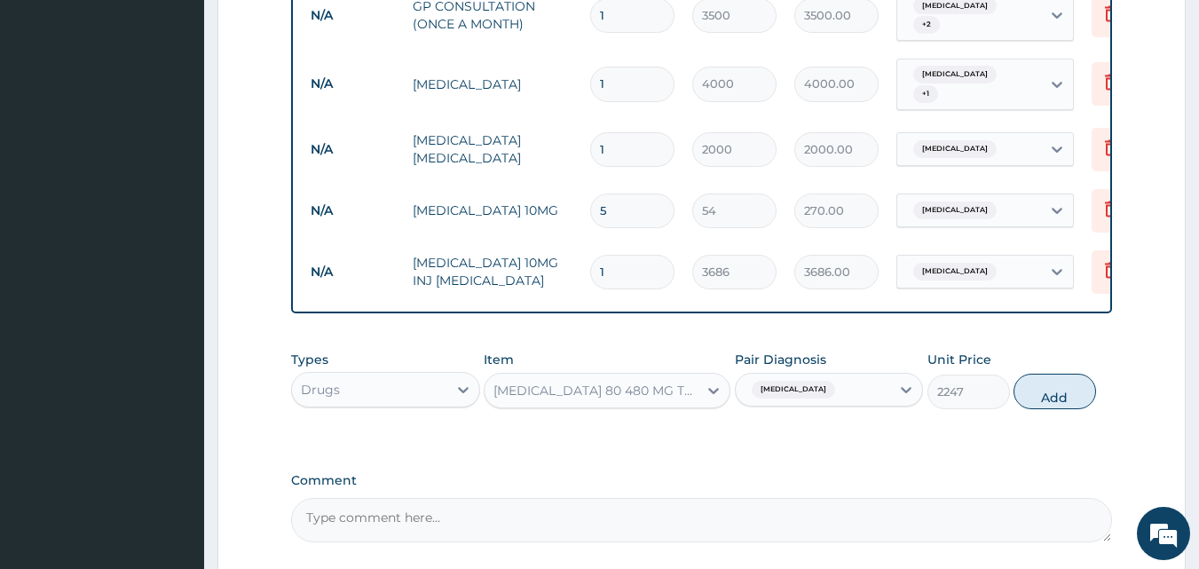
click at [1038, 403] on button "Add" at bounding box center [1055, 392] width 83 height 36
type input "0"
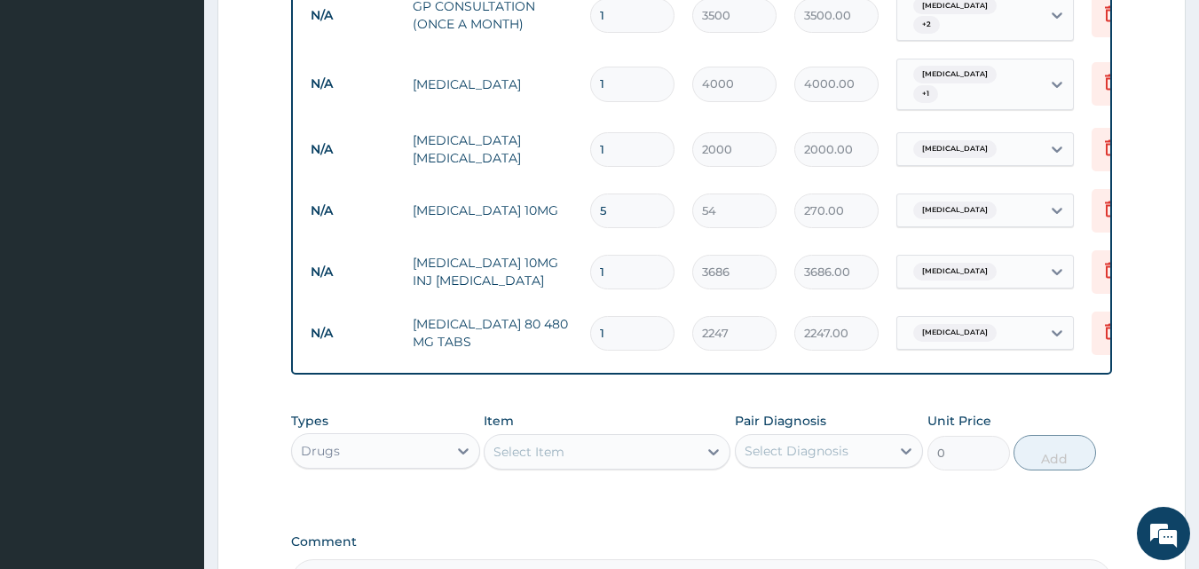
click at [578, 466] on div "Select Item" at bounding box center [591, 452] width 213 height 28
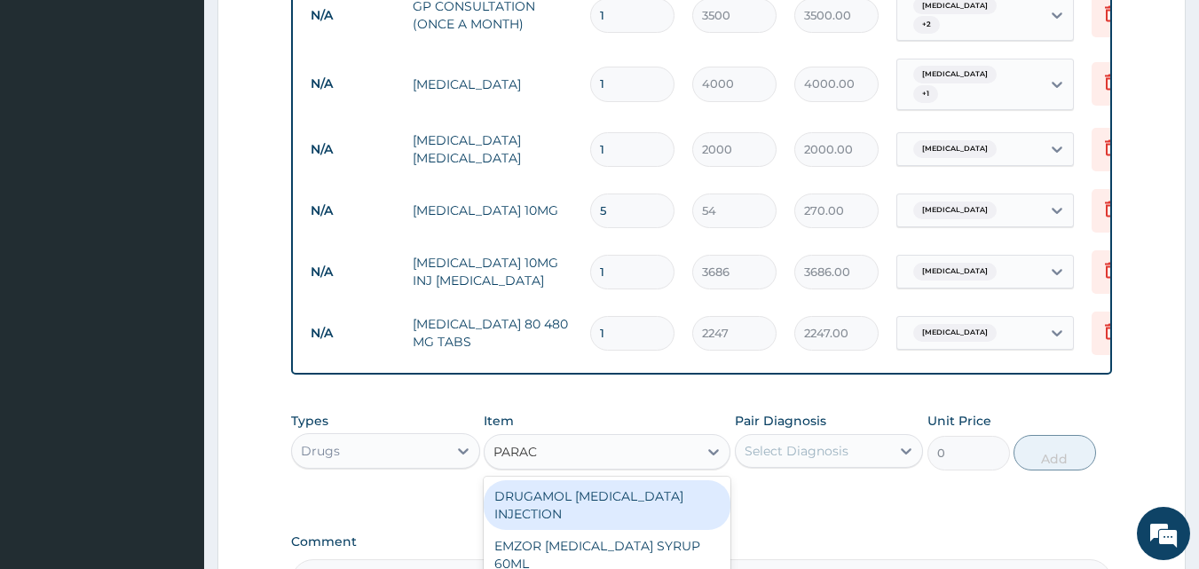
type input "PARACE"
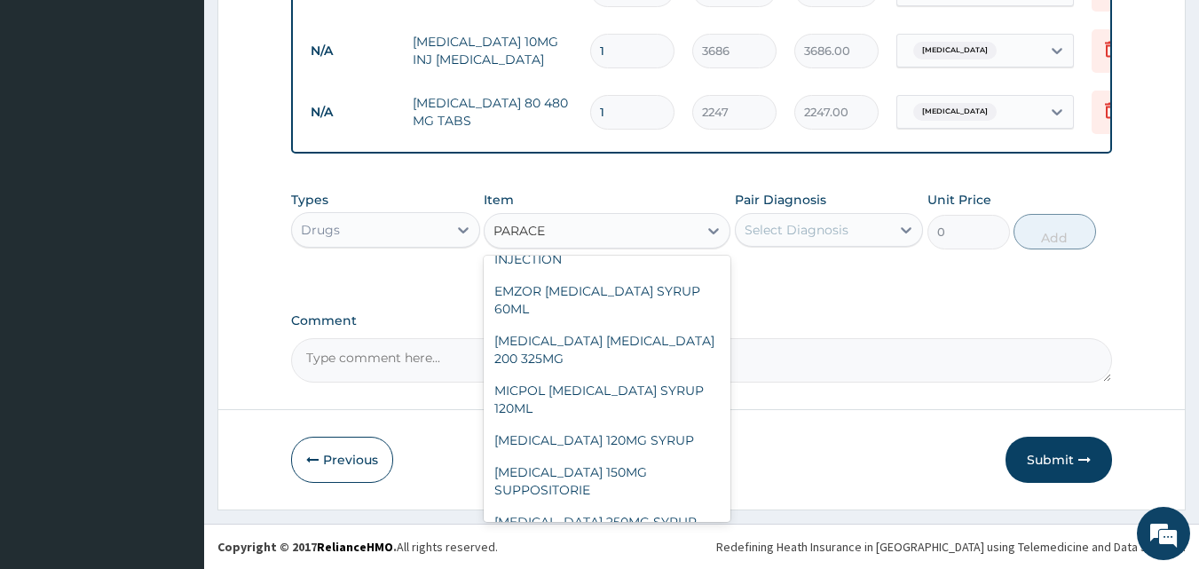
scroll to position [249, 0]
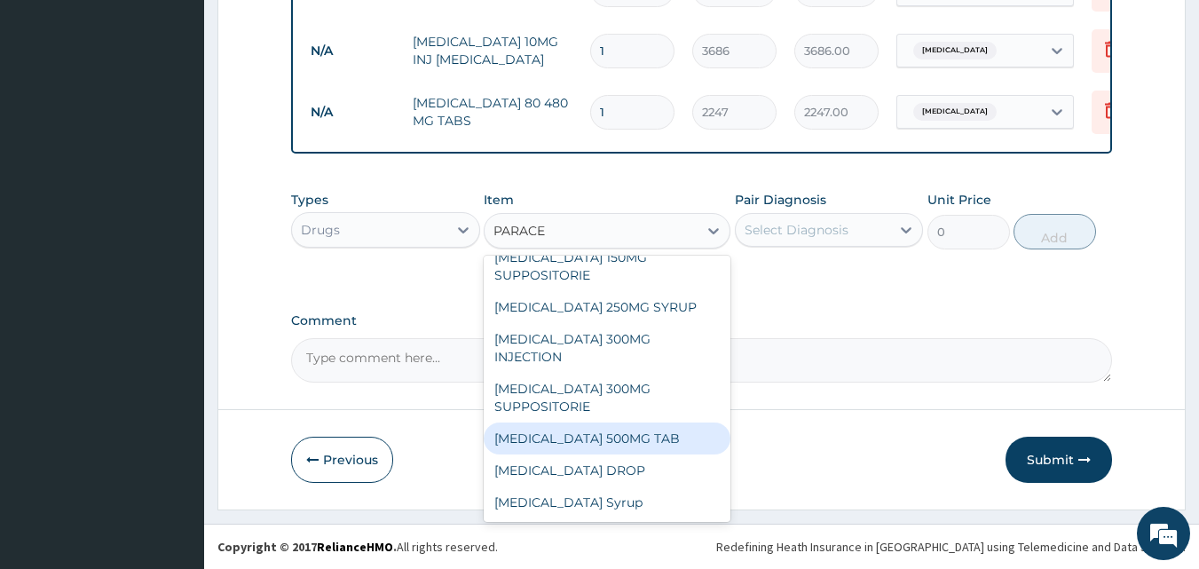
click at [603, 432] on div "[MEDICAL_DATA] 500MG TAB" at bounding box center [607, 439] width 247 height 32
type input "15"
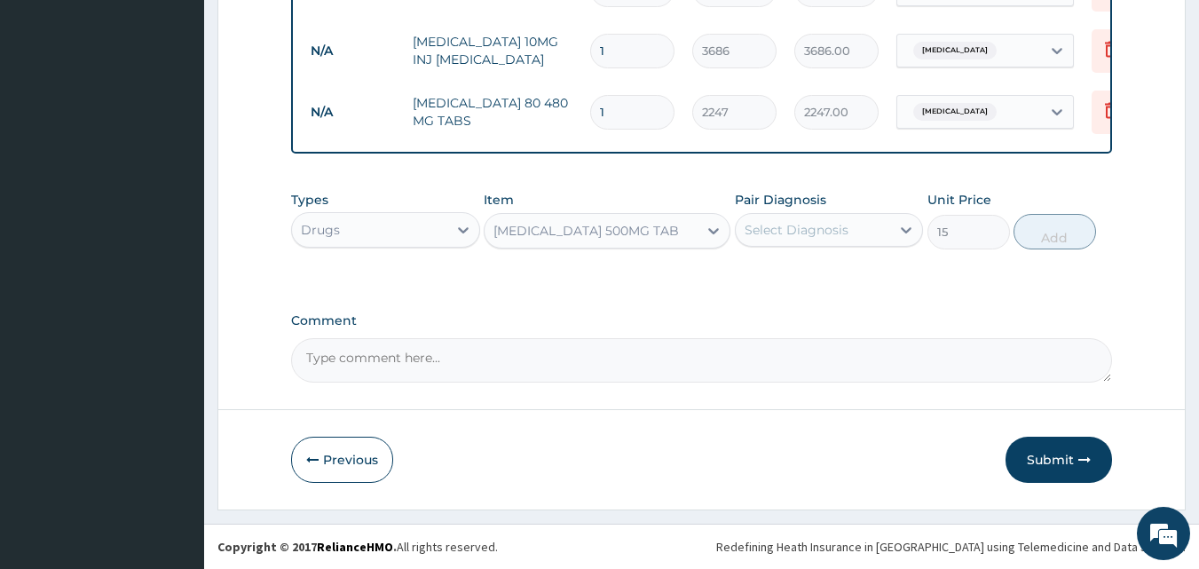
click at [812, 225] on div "Select Diagnosis" at bounding box center [797, 230] width 104 height 18
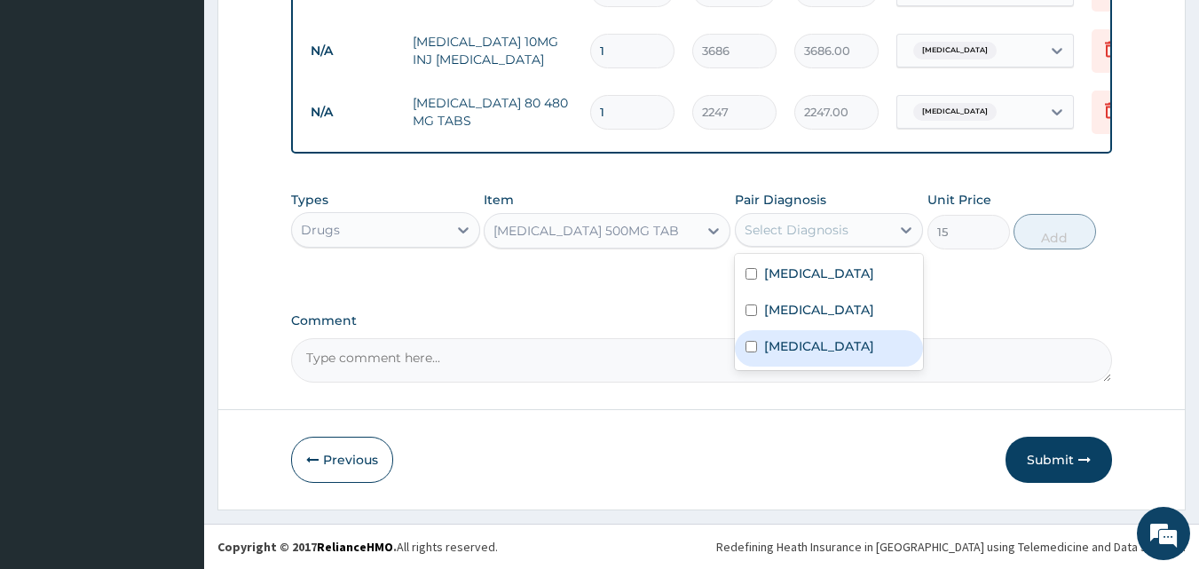
click at [793, 348] on label "[MEDICAL_DATA]" at bounding box center [819, 346] width 110 height 18
checkbox input "true"
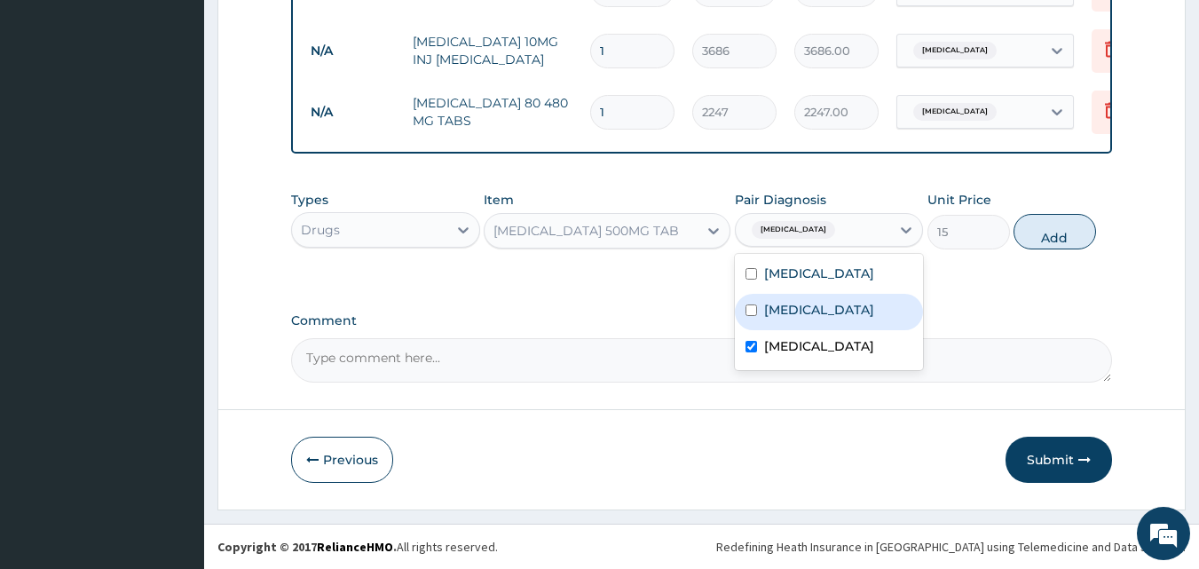
click at [787, 312] on label "Malaria" at bounding box center [819, 310] width 110 height 18
checkbox input "true"
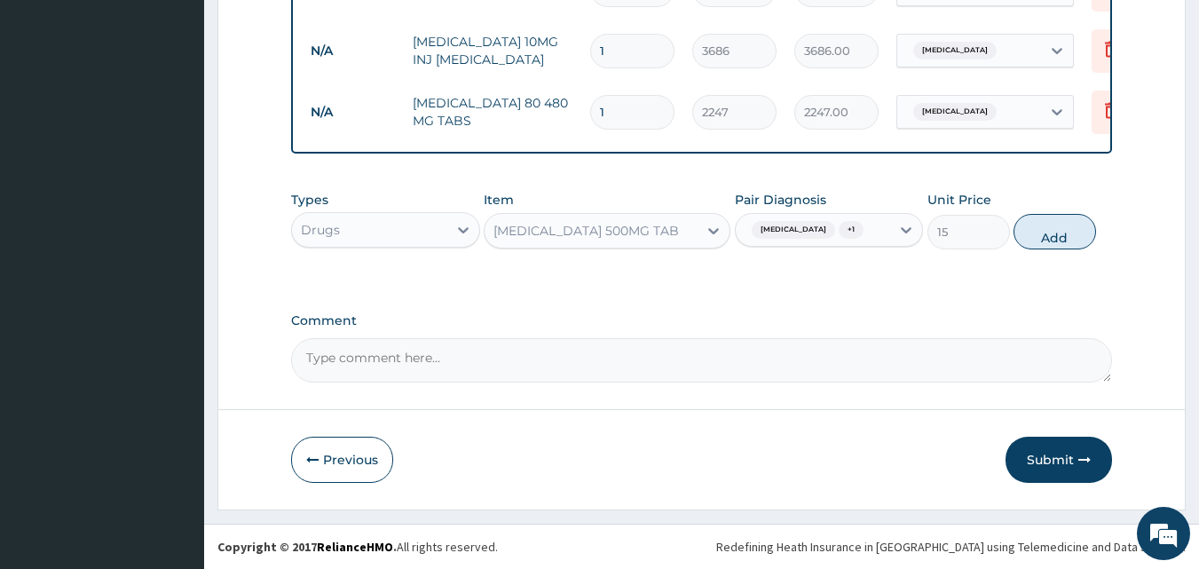
click at [1048, 248] on button "Add" at bounding box center [1055, 232] width 83 height 36
type input "0"
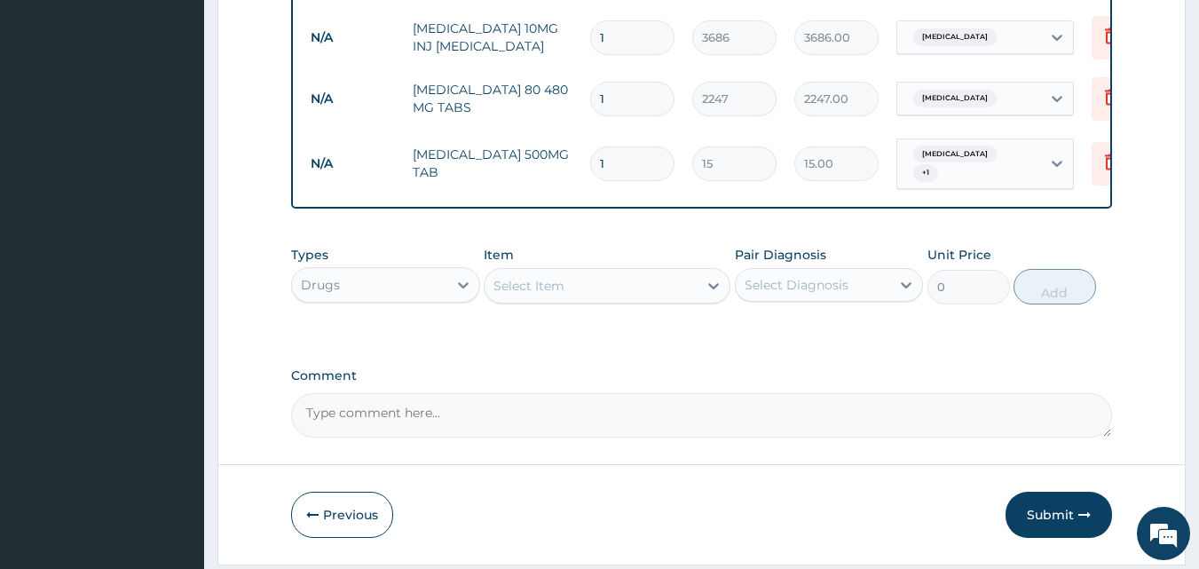
type input "18"
type input "270.00"
type input "18"
click at [626, 36] on input "1" at bounding box center [632, 37] width 84 height 35
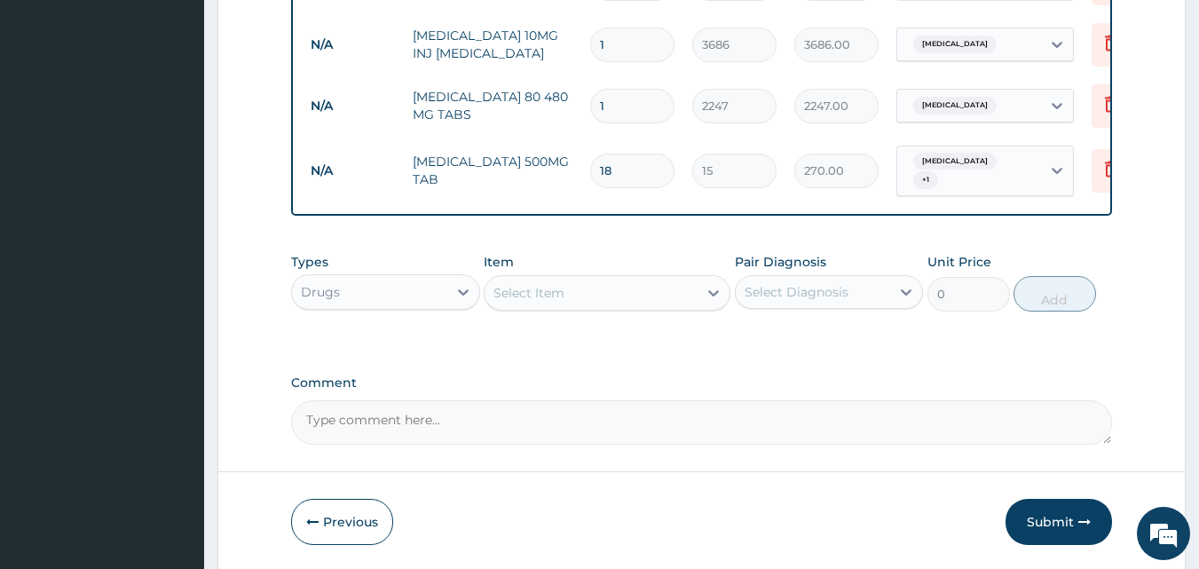
scroll to position [1023, 0]
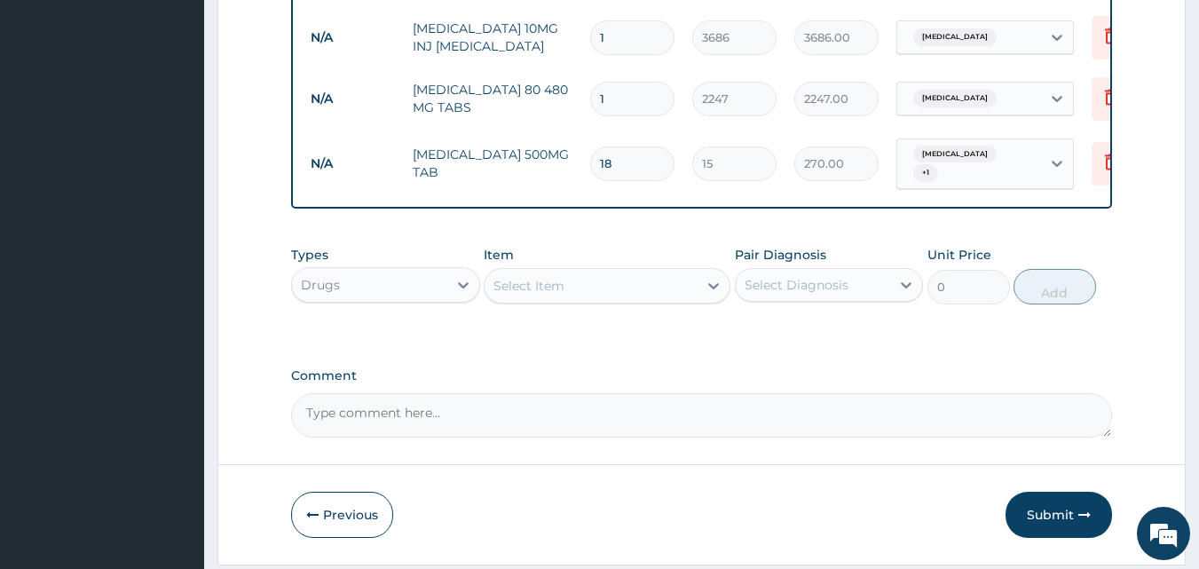
click at [418, 293] on div "Drugs" at bounding box center [369, 285] width 155 height 28
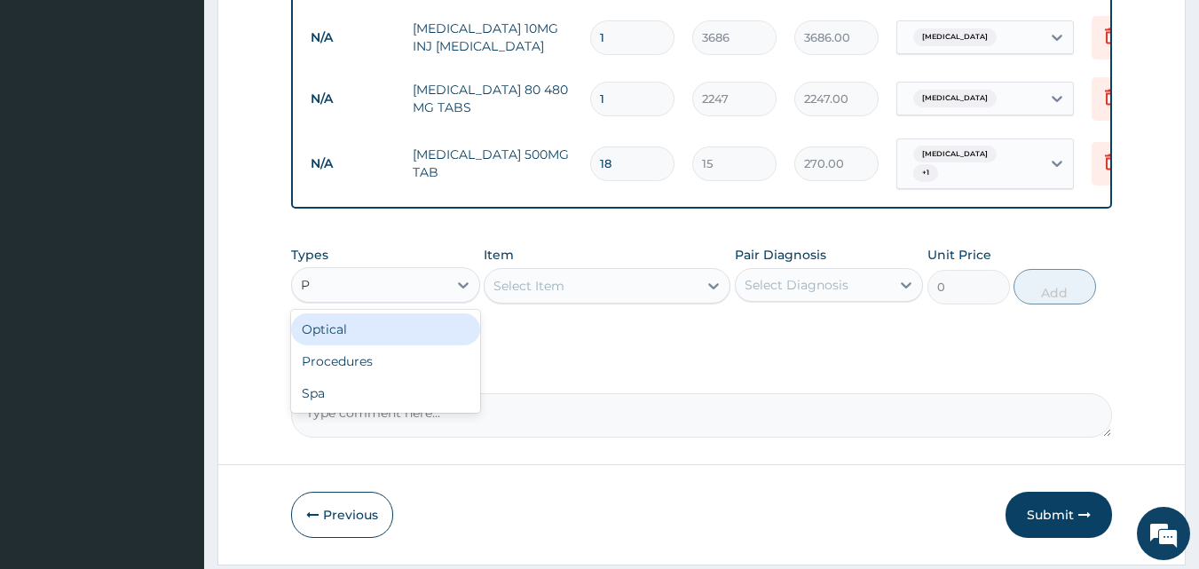
type input "PR"
click at [417, 340] on div "Procedures" at bounding box center [385, 329] width 189 height 32
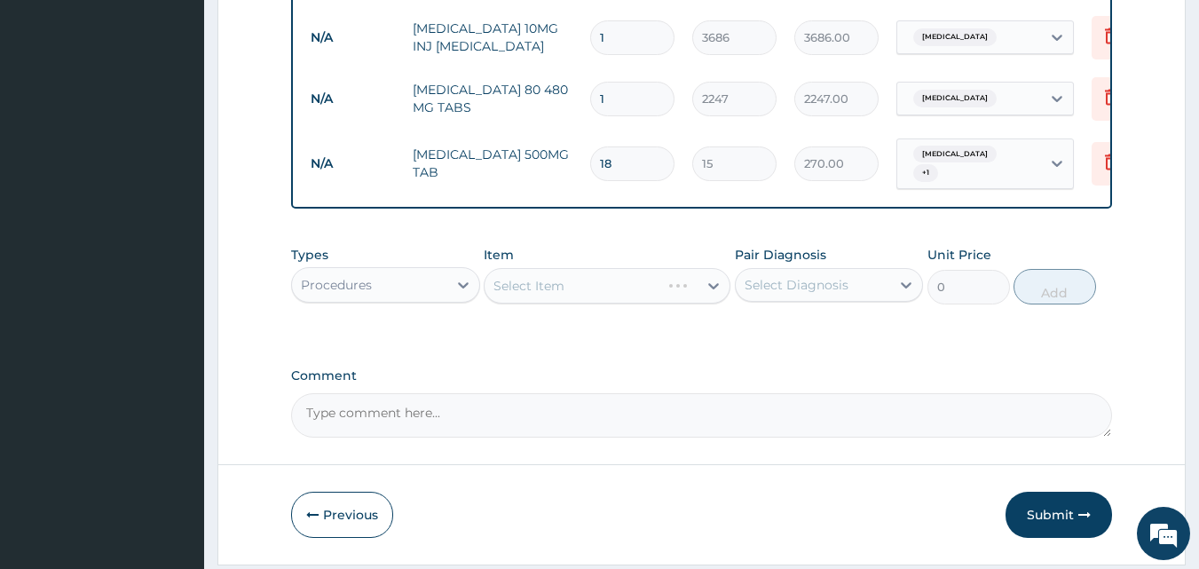
click at [626, 297] on div "Select Item" at bounding box center [591, 286] width 213 height 28
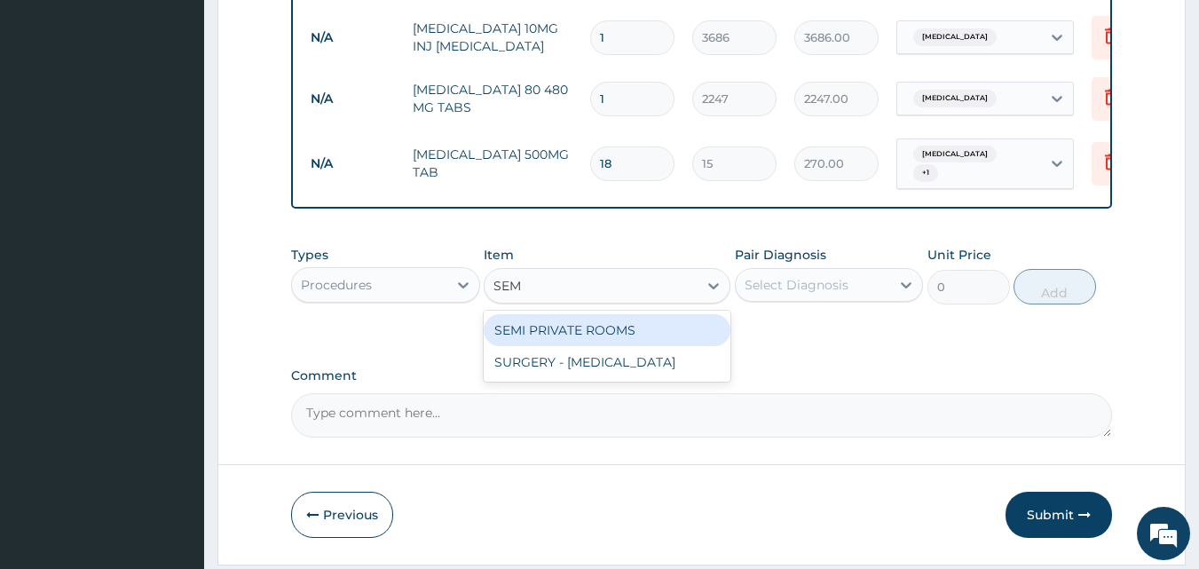
type input "SEMI"
drag, startPoint x: 621, startPoint y: 344, endPoint x: 732, endPoint y: 323, distance: 112.8
click at [625, 344] on div "SEMI PRIVATE ROOMS" at bounding box center [607, 330] width 247 height 32
type input "10000"
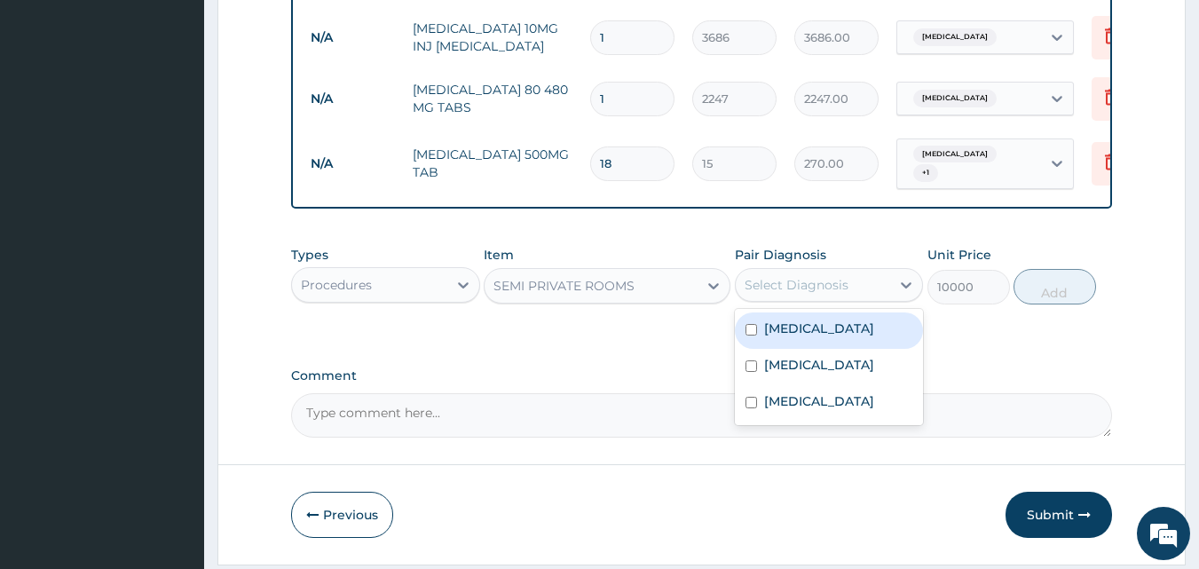
click at [799, 294] on div "Select Diagnosis" at bounding box center [797, 285] width 104 height 18
click at [809, 337] on label "Acute stress disorder" at bounding box center [819, 329] width 110 height 18
checkbox input "true"
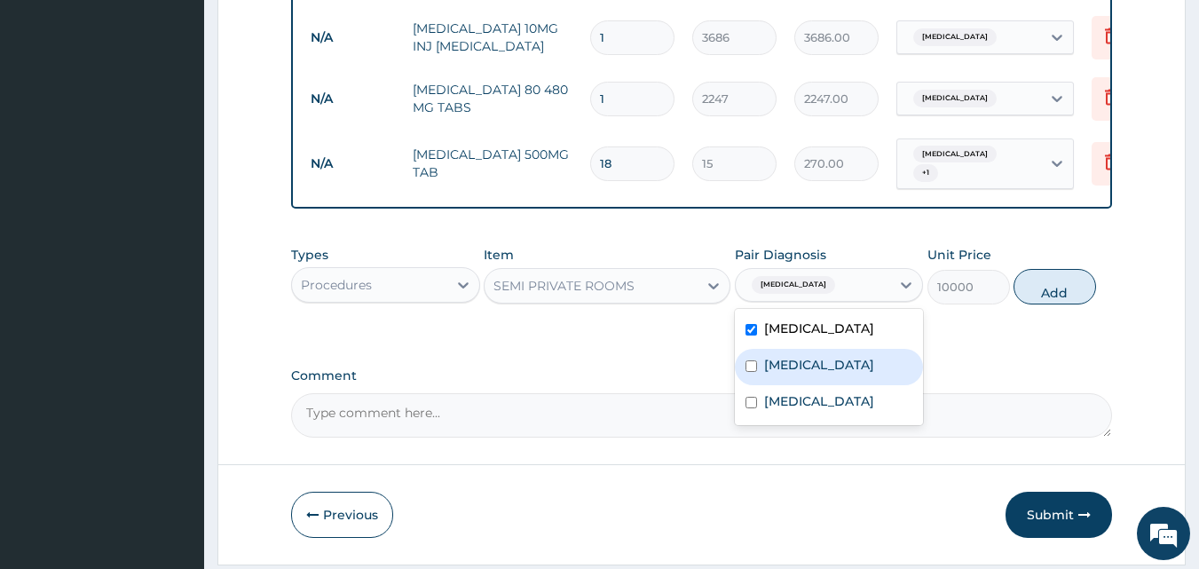
click at [810, 374] on label "Malaria" at bounding box center [819, 365] width 110 height 18
checkbox input "true"
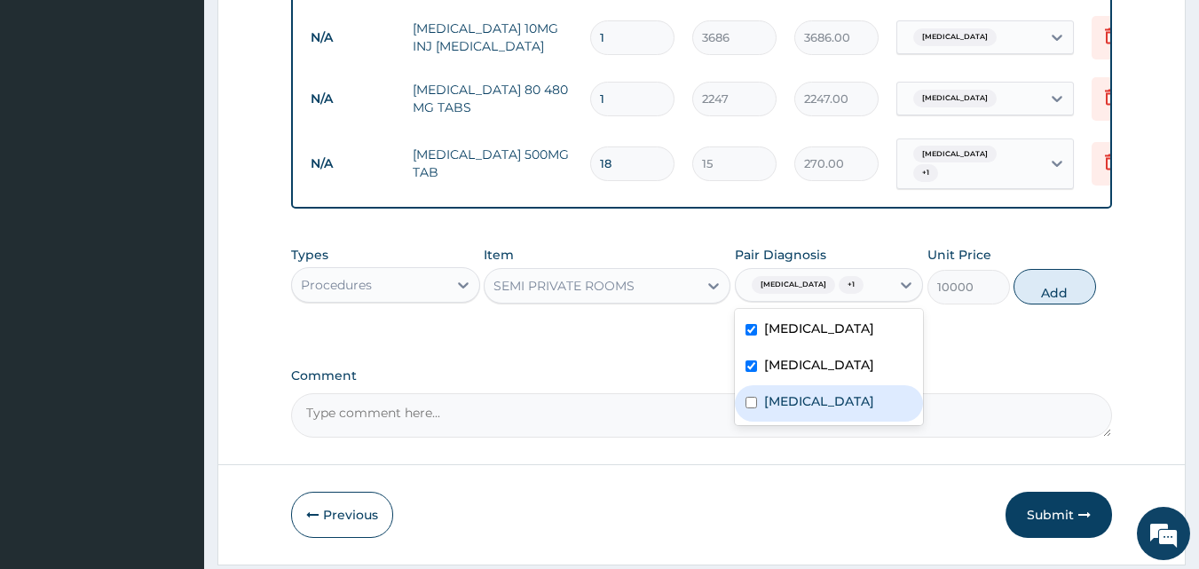
drag, startPoint x: 808, startPoint y: 431, endPoint x: 952, endPoint y: 375, distance: 154.3
click at [810, 410] on label "[MEDICAL_DATA]" at bounding box center [819, 401] width 110 height 18
checkbox input "true"
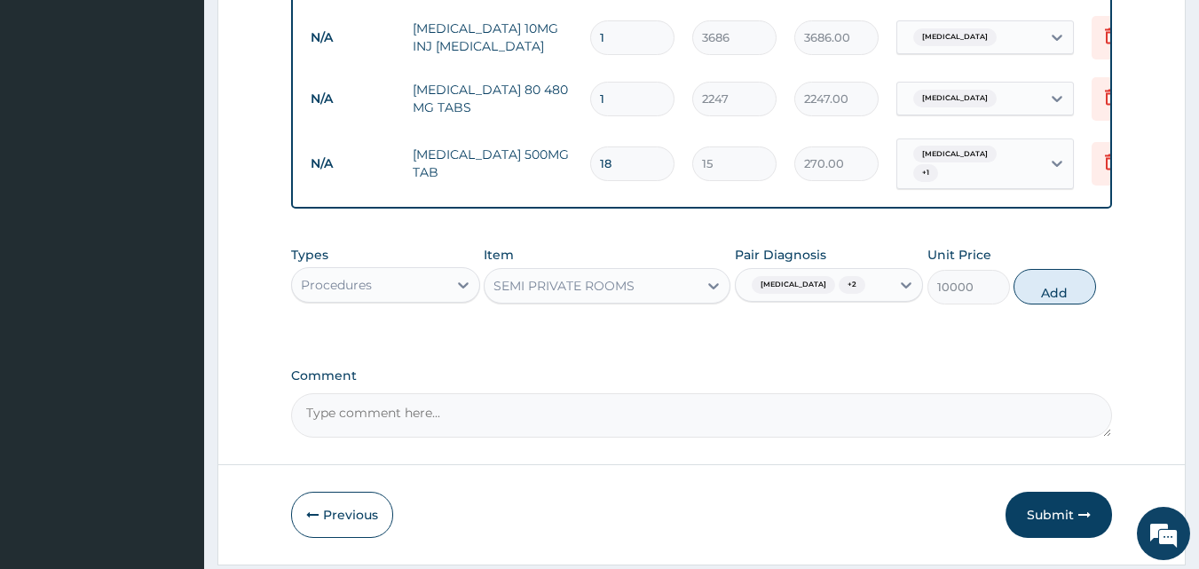
click at [1040, 304] on button "Add" at bounding box center [1055, 287] width 83 height 36
type input "0"
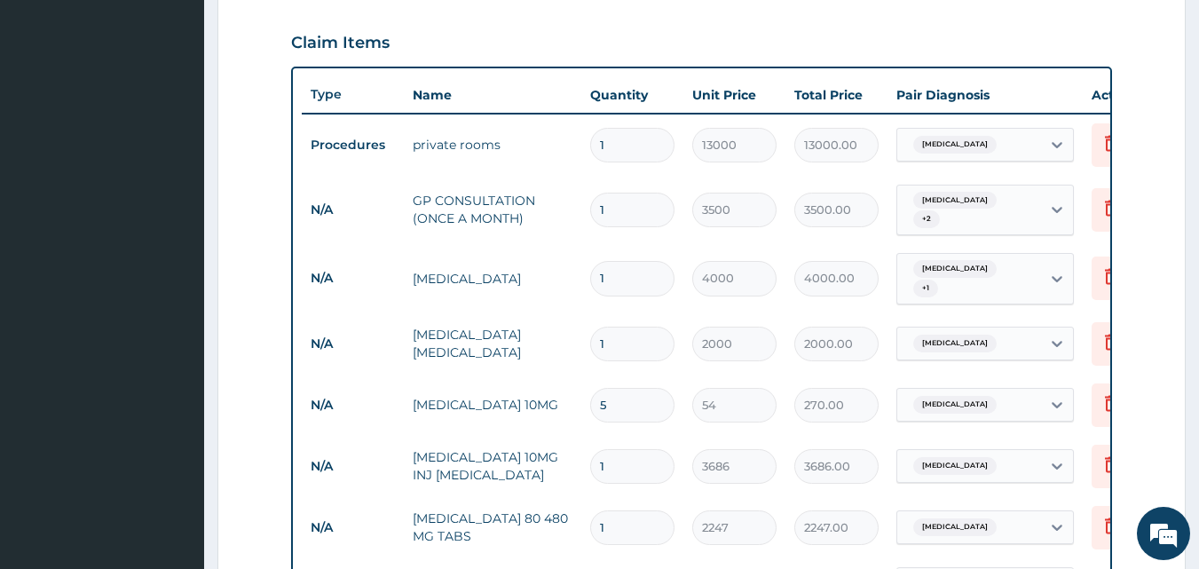
scroll to position [579, 0]
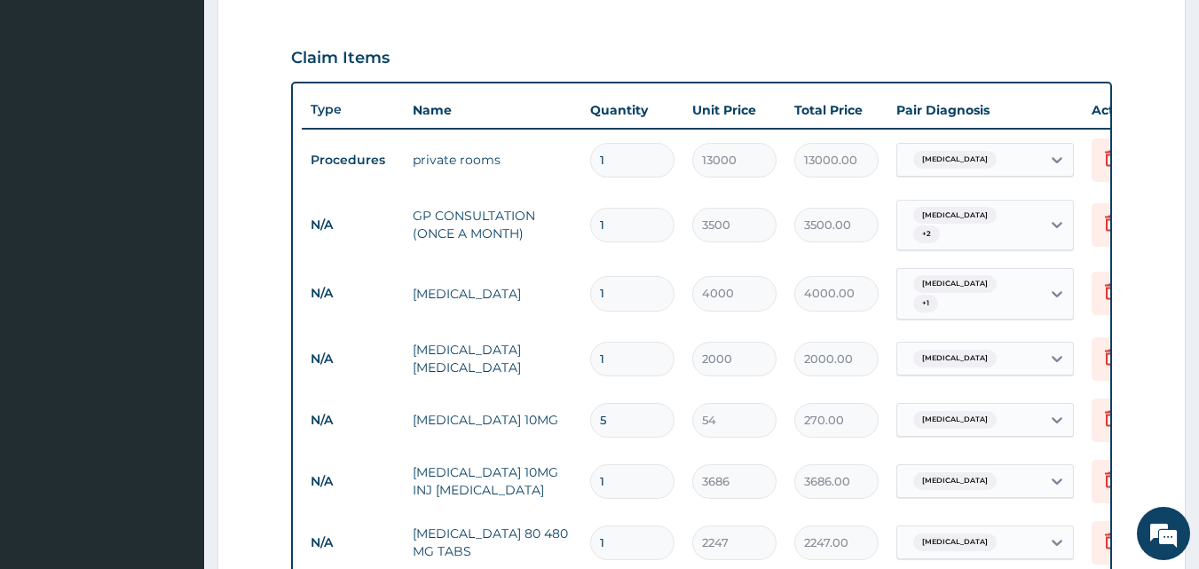
click at [1101, 162] on icon at bounding box center [1111, 157] width 21 height 21
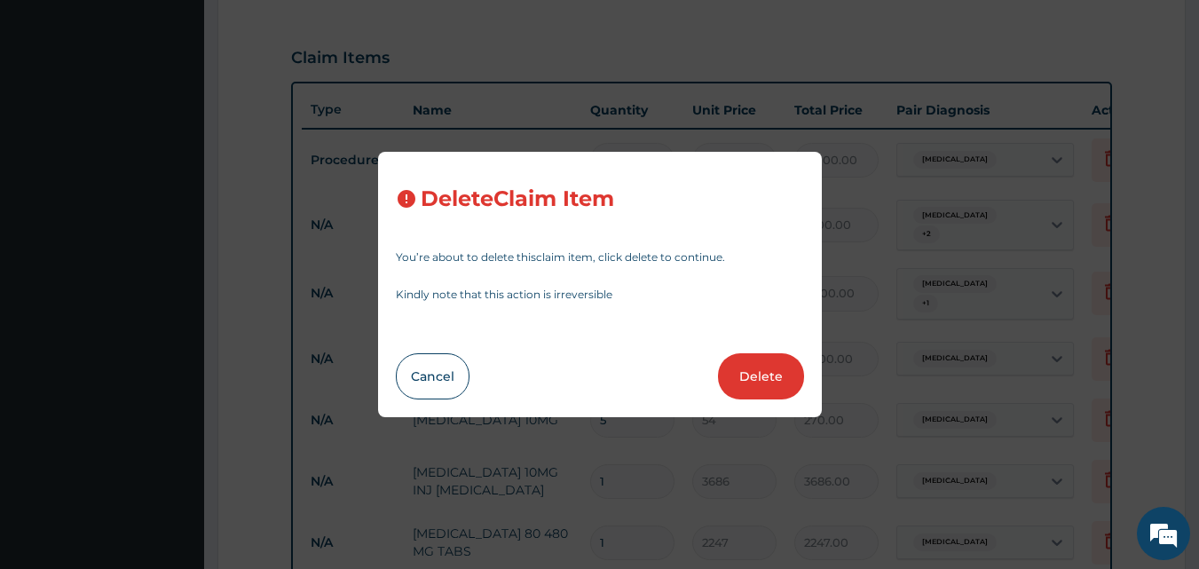
click at [769, 373] on button "Delete" at bounding box center [761, 376] width 86 height 46
type input "3500"
type input "3500.00"
type input "4000"
type input "4000.00"
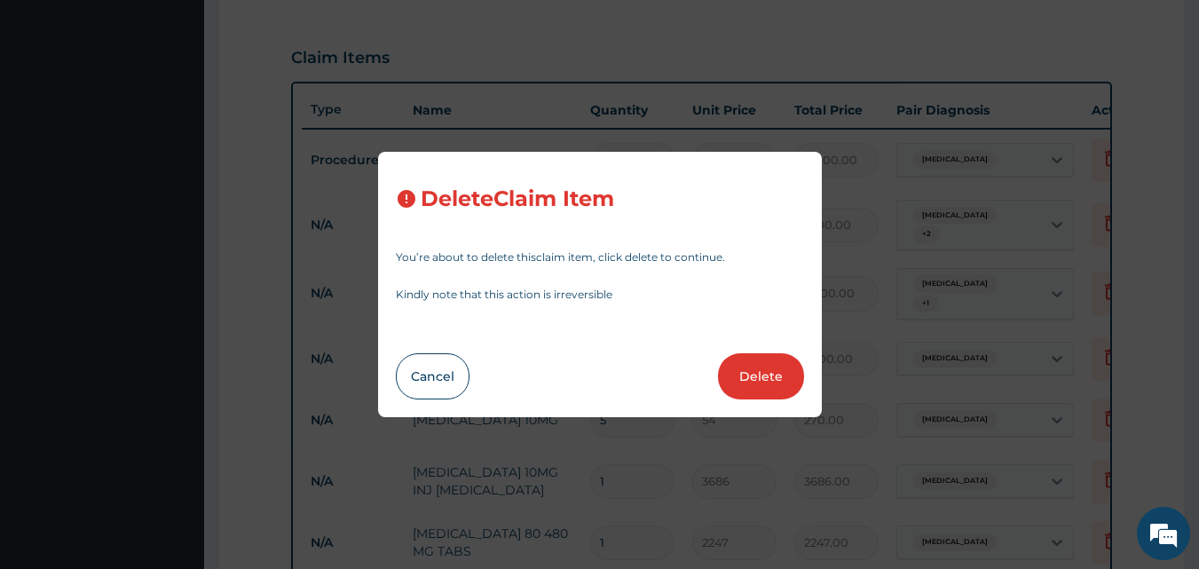
type input "2000"
type input "2000.00"
type input "5"
type input "54"
type input "270.00"
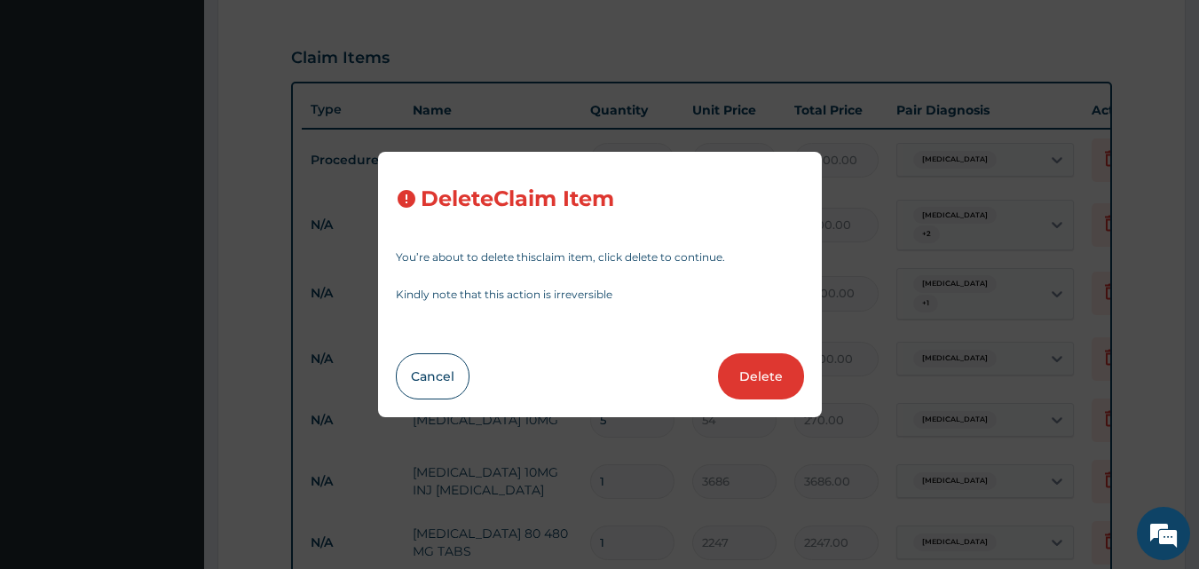
type input "1"
type input "3686"
type input "3686.00"
type input "2247"
type input "2247.00"
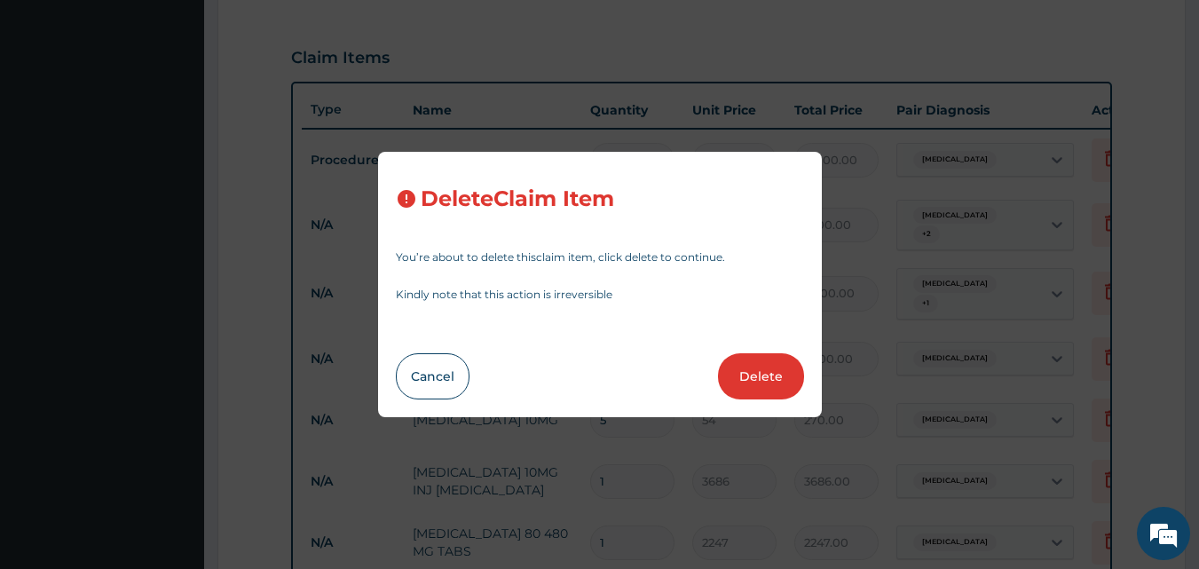
type input "18"
type input "15"
type input "270.00"
type input "1"
type input "10000"
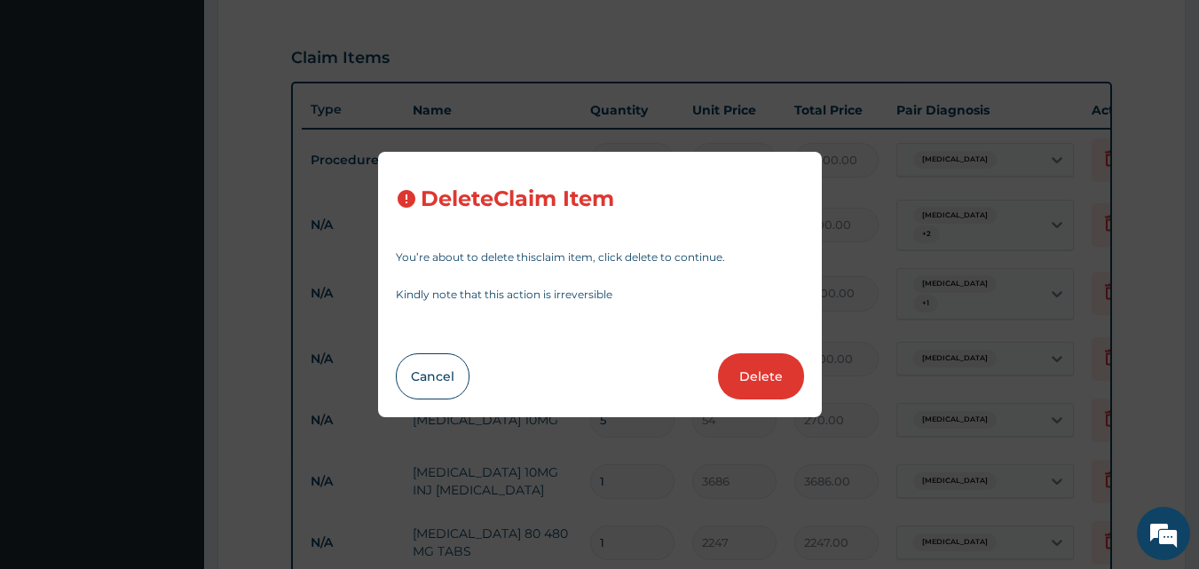
type input "10000.00"
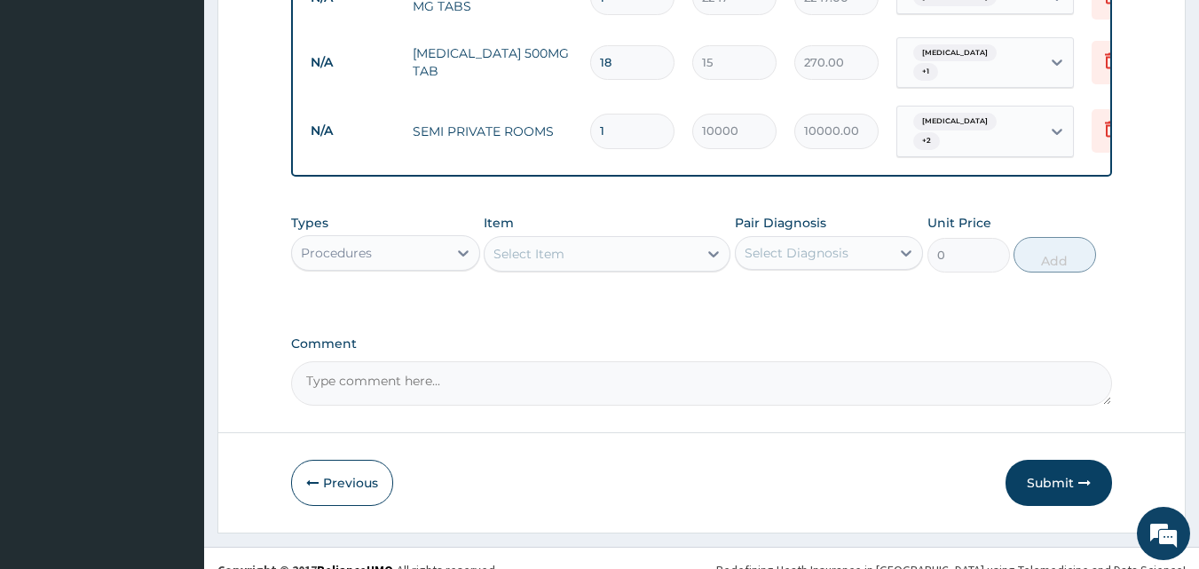
scroll to position [1099, 0]
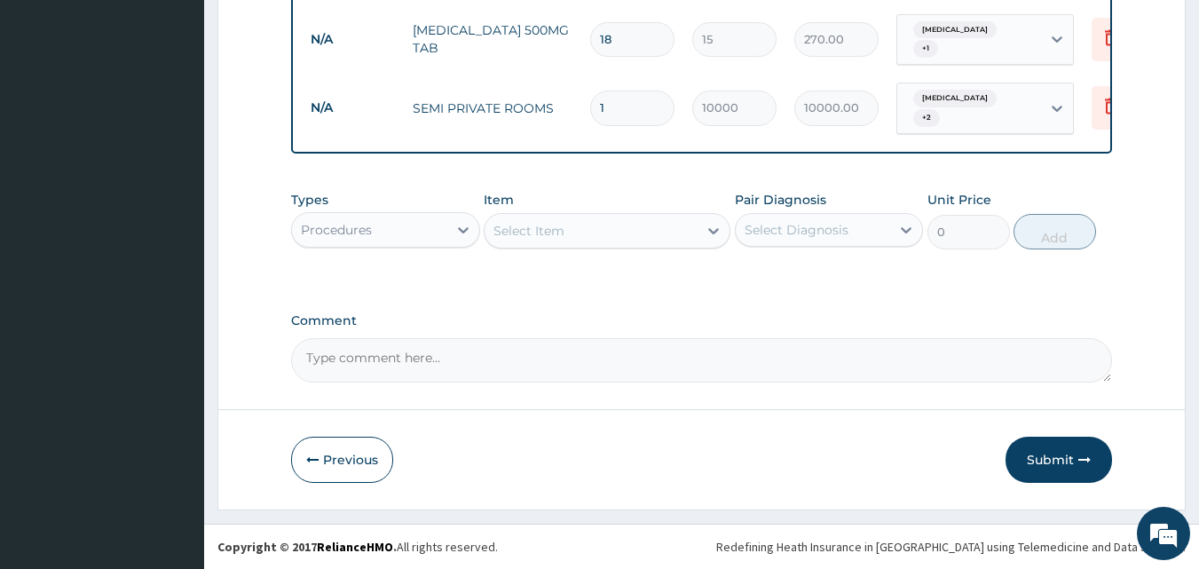
drag, startPoint x: 1065, startPoint y: 464, endPoint x: 887, endPoint y: 368, distance: 203.0
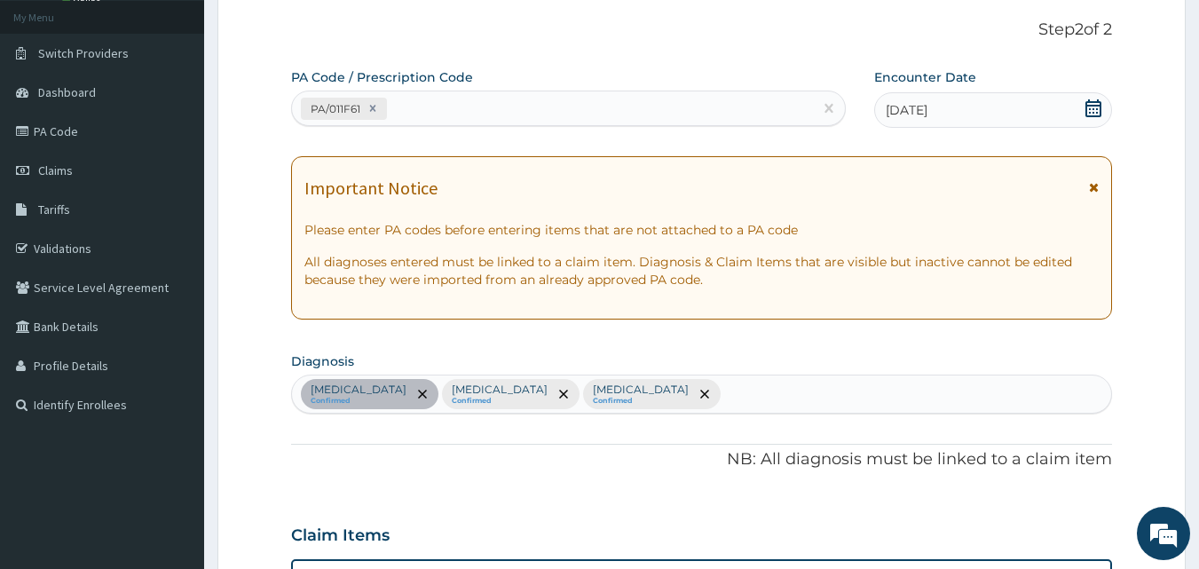
scroll to position [0, 0]
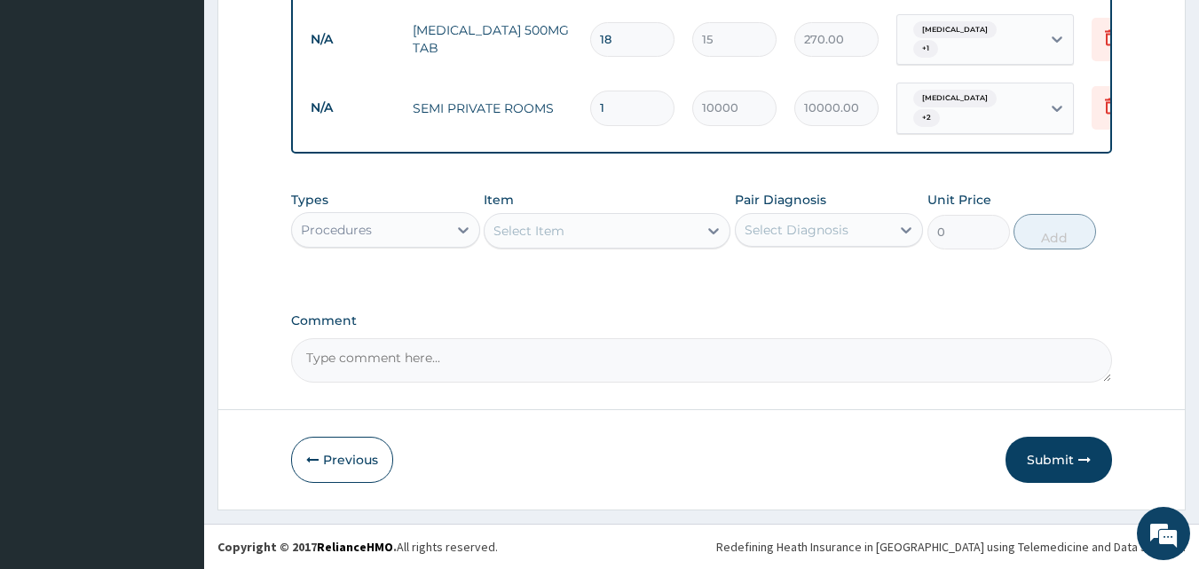
click at [1053, 469] on button "Submit" at bounding box center [1059, 460] width 107 height 46
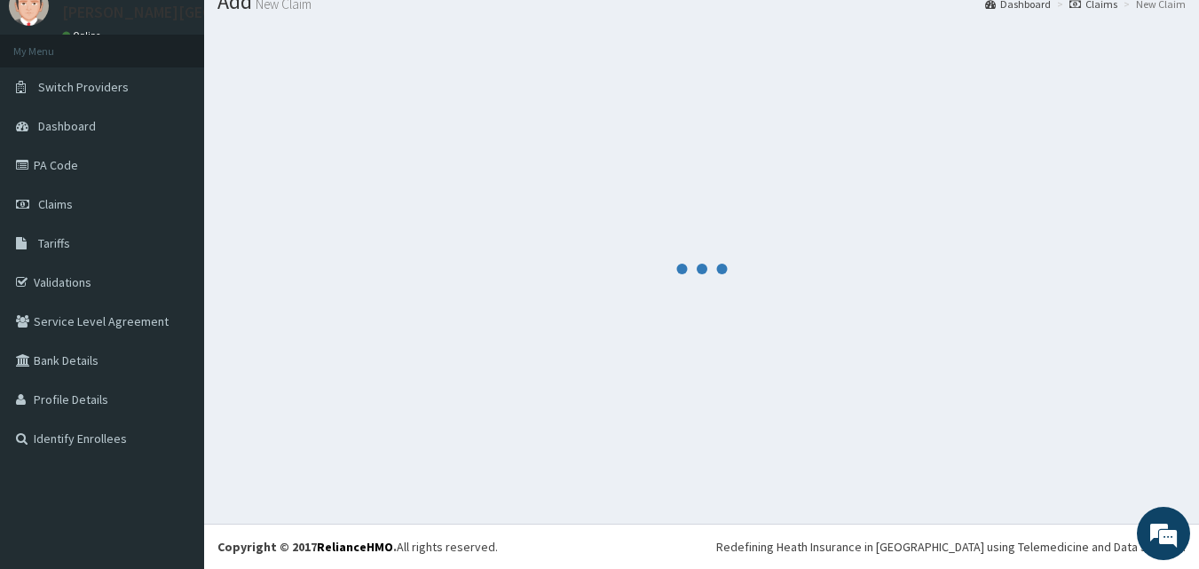
scroll to position [67, 0]
click at [795, 336] on div at bounding box center [701, 269] width 969 height 484
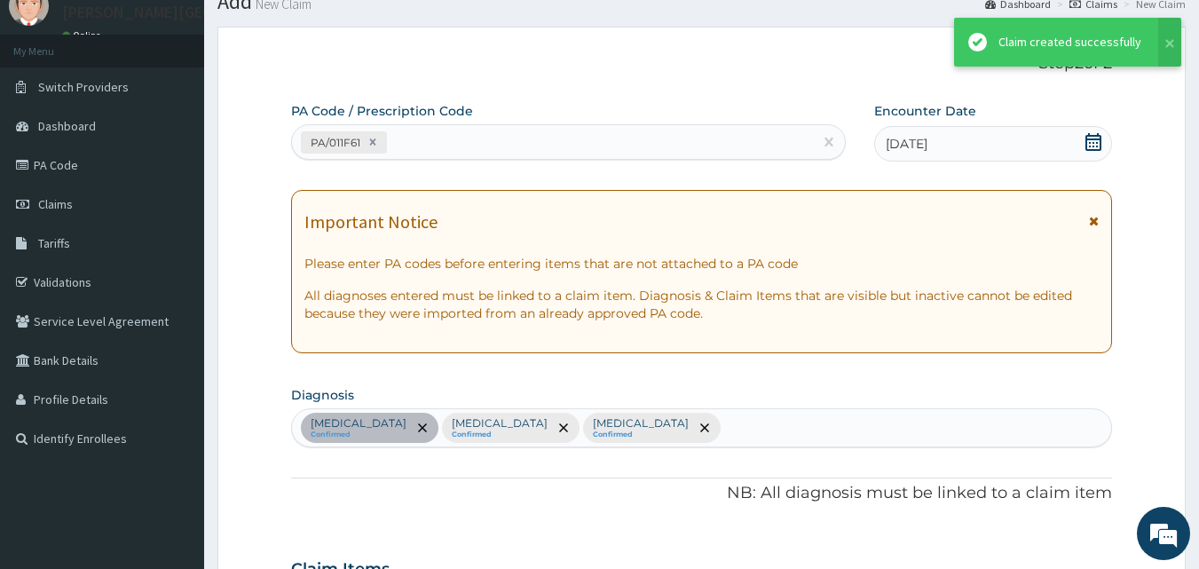
scroll to position [1099, 0]
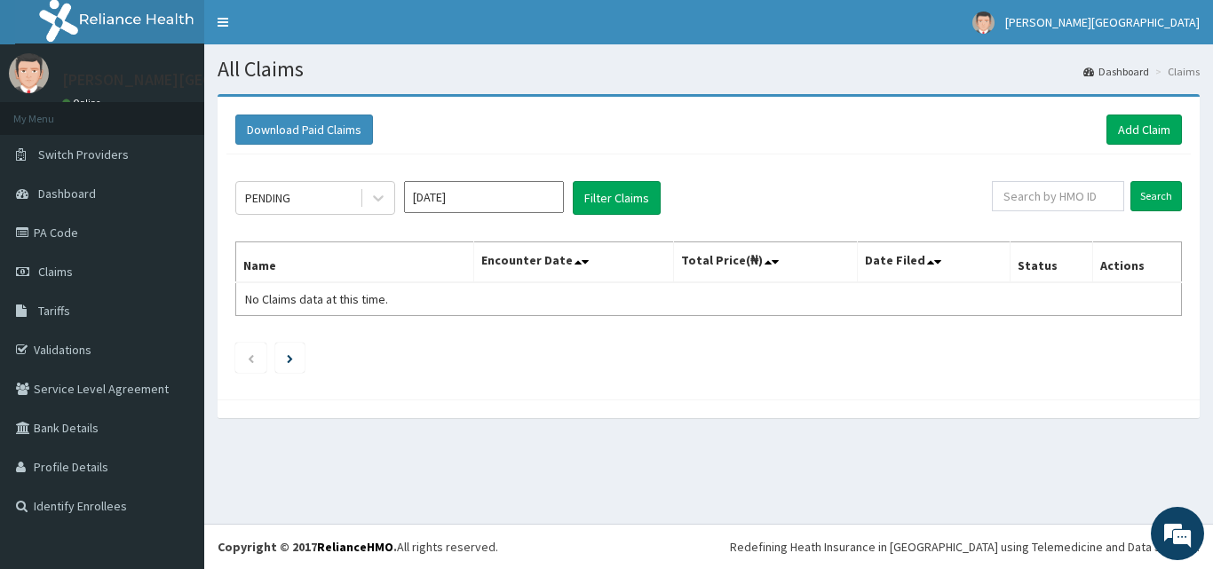
click at [510, 194] on input "[DATE]" at bounding box center [484, 197] width 160 height 32
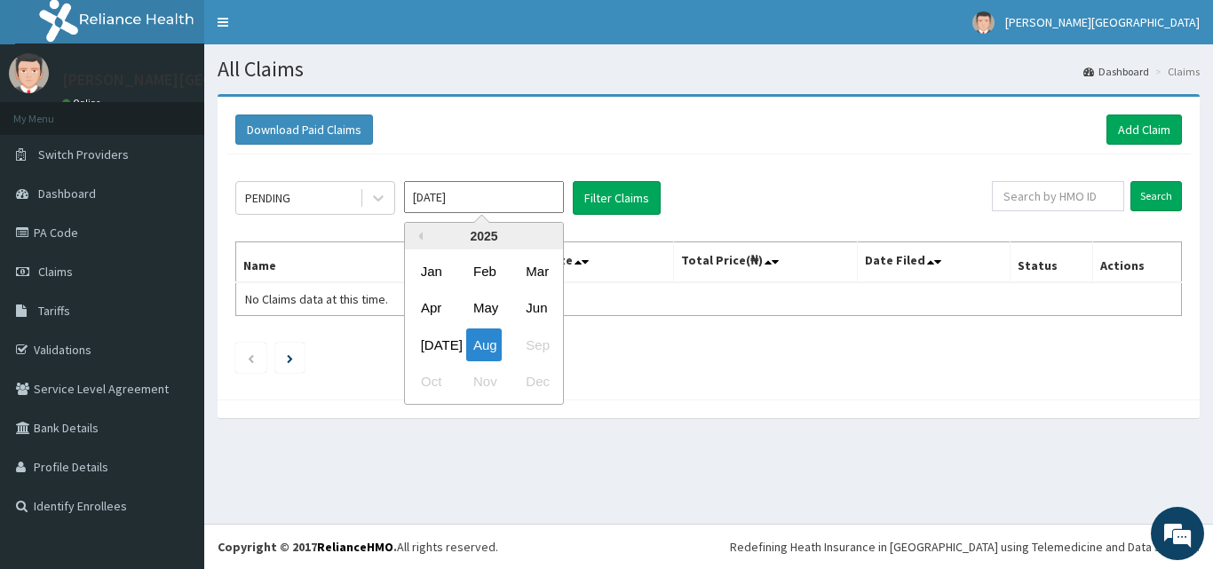
click at [430, 341] on div "[DATE]" at bounding box center [432, 344] width 36 height 33
type input "[DATE]"
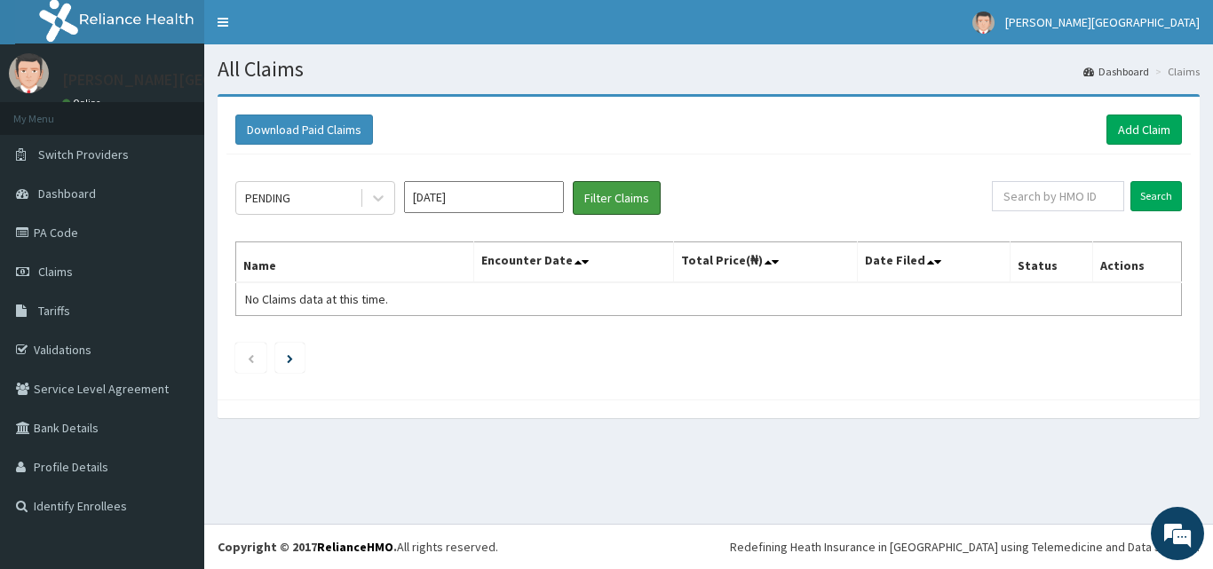
click at [652, 199] on button "Filter Claims" at bounding box center [617, 198] width 88 height 34
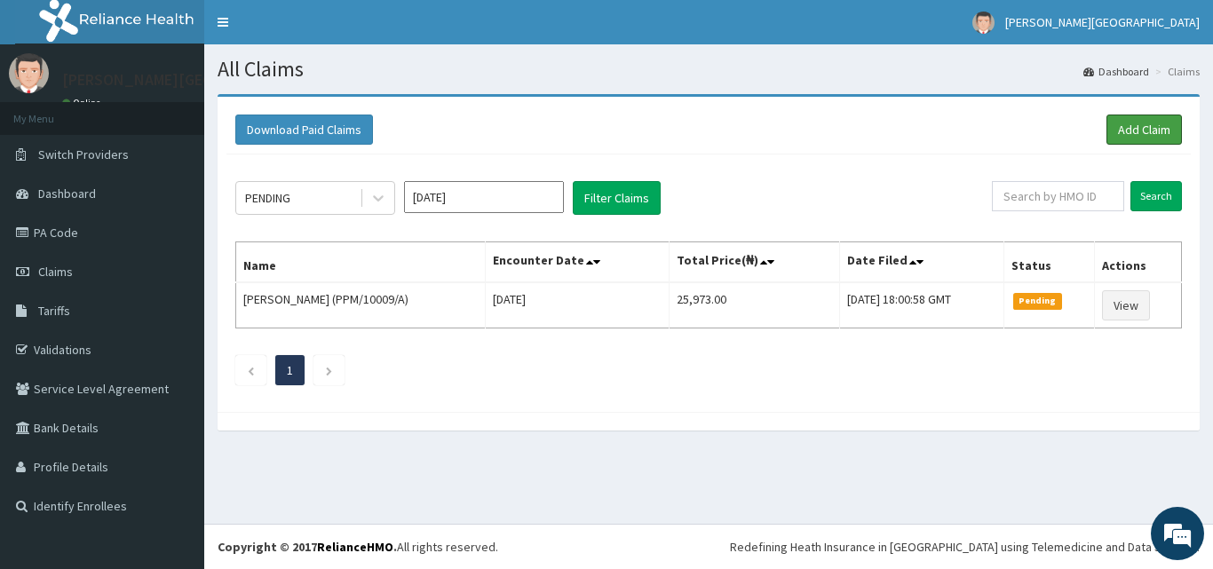
click at [1140, 128] on link "Add Claim" at bounding box center [1143, 130] width 75 height 30
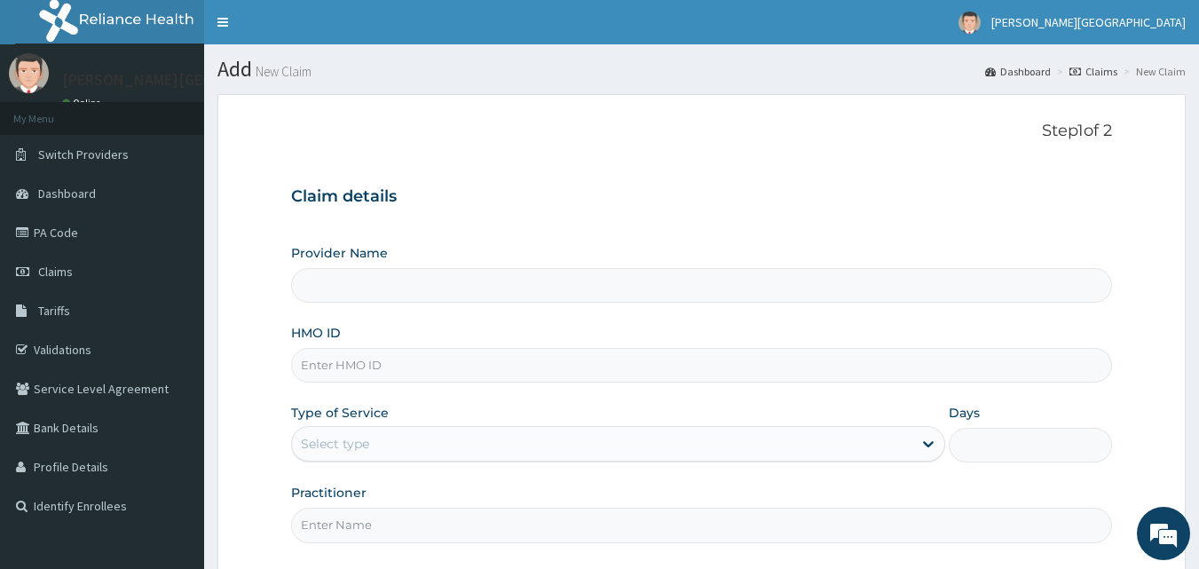
type input "[PERSON_NAME][GEOGRAPHIC_DATA]"
drag, startPoint x: 402, startPoint y: 360, endPoint x: 437, endPoint y: 397, distance: 50.9
click at [405, 360] on input "HMO ID" at bounding box center [702, 365] width 822 height 35
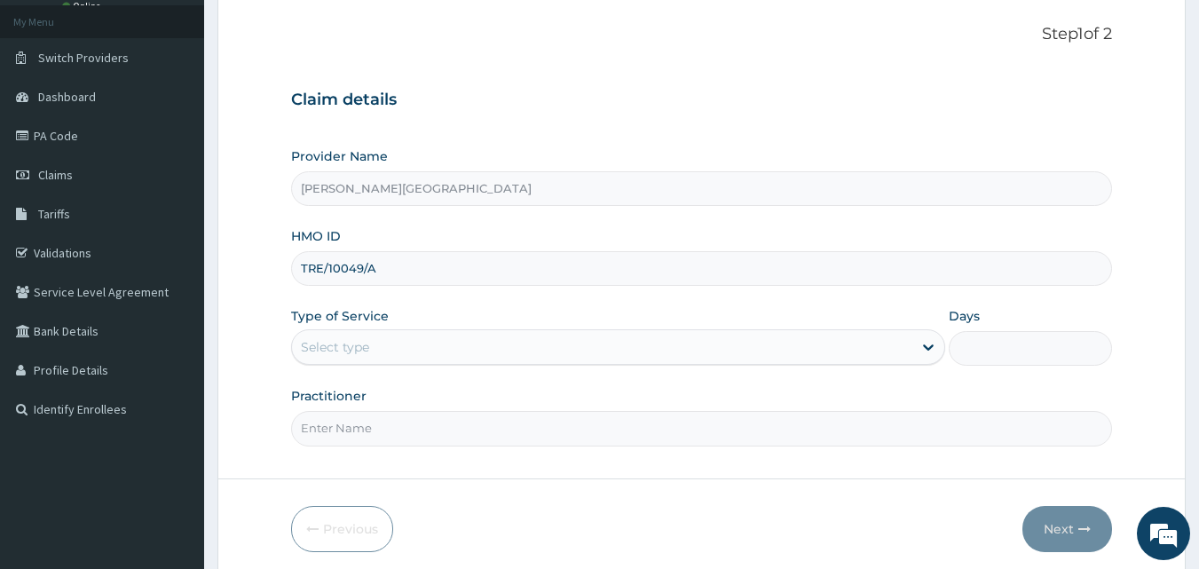
scroll to position [166, 0]
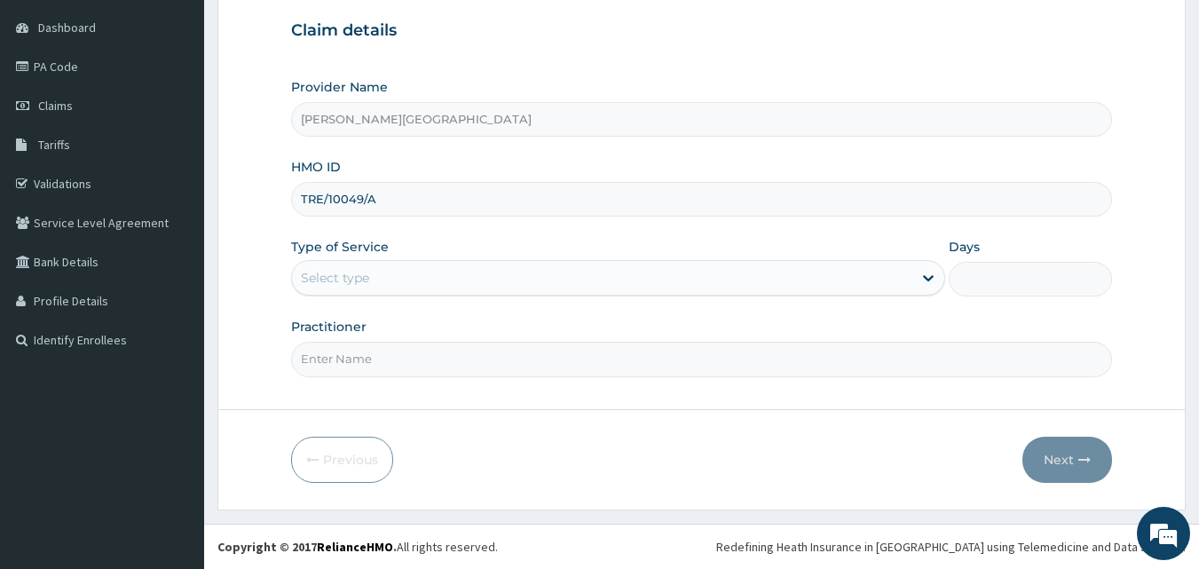
type input "TRE/10049/A"
click at [362, 283] on div "Select type" at bounding box center [335, 278] width 68 height 18
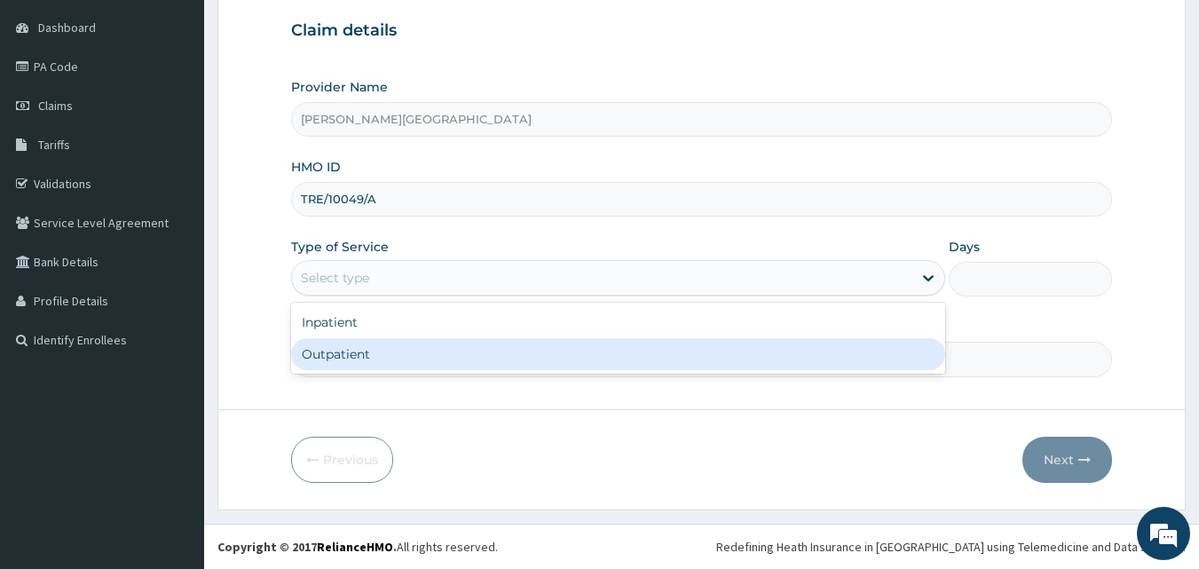
click at [361, 352] on div "Outpatient" at bounding box center [618, 354] width 654 height 32
type input "1"
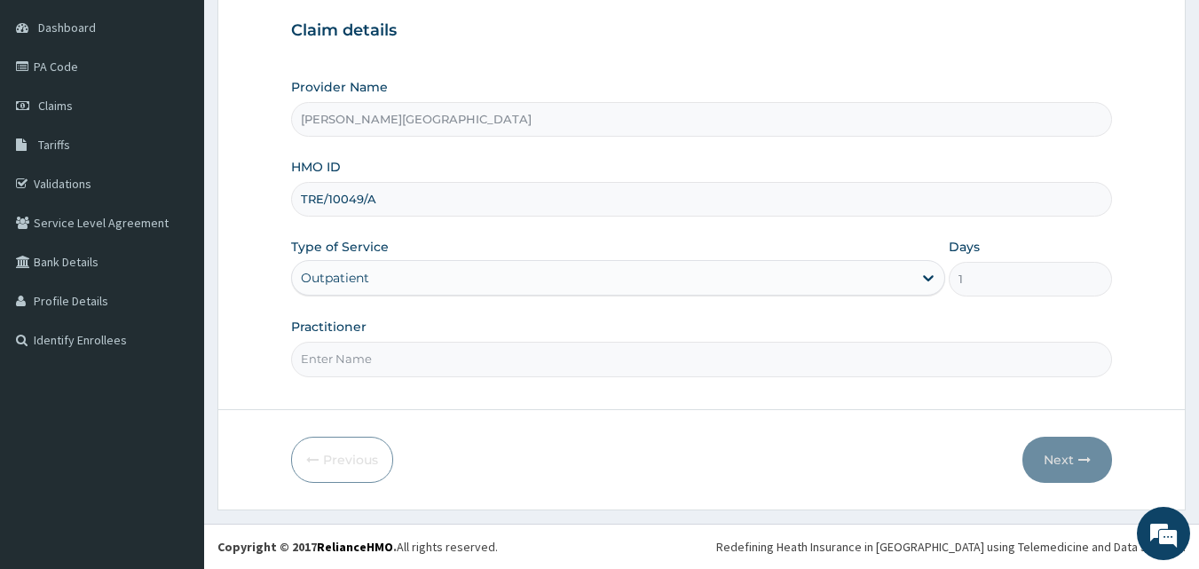
click at [364, 368] on input "Practitioner" at bounding box center [702, 359] width 822 height 35
type input "DR [PERSON_NAME]"
click at [1057, 457] on button "Next" at bounding box center [1068, 460] width 90 height 46
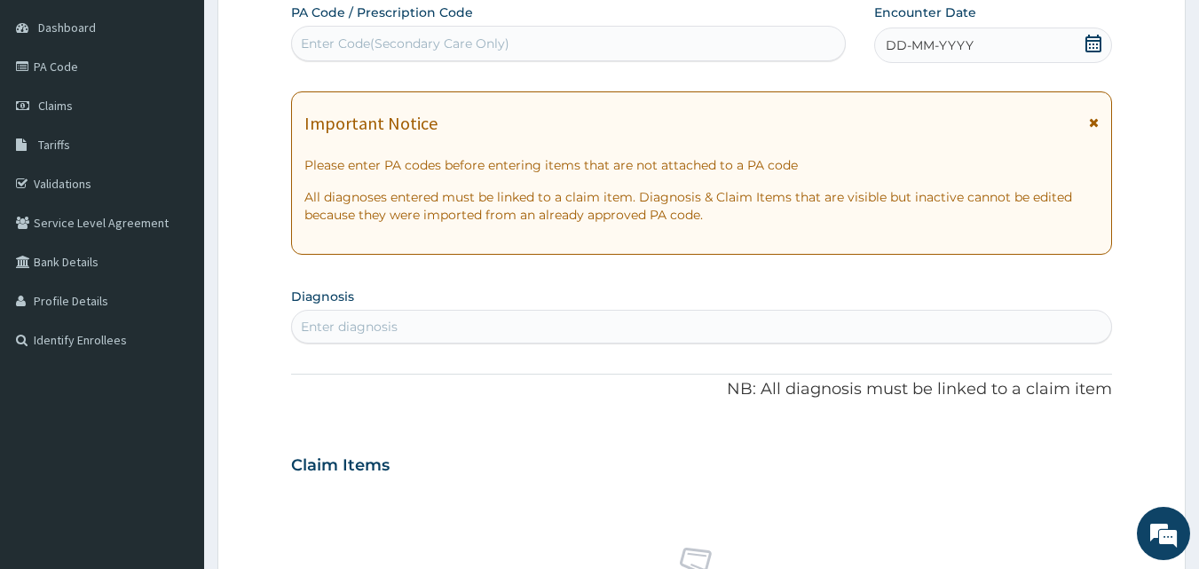
click at [1099, 49] on icon at bounding box center [1094, 44] width 18 height 18
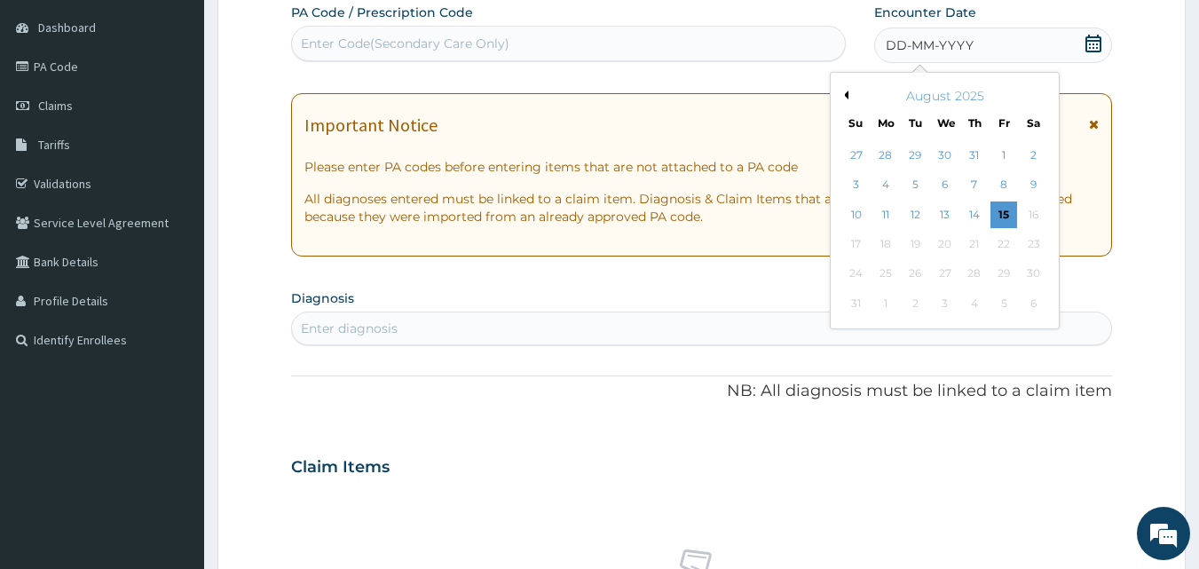
click at [841, 91] on button "Previous Month" at bounding box center [844, 95] width 9 height 9
click at [943, 247] on div "23" at bounding box center [945, 244] width 27 height 27
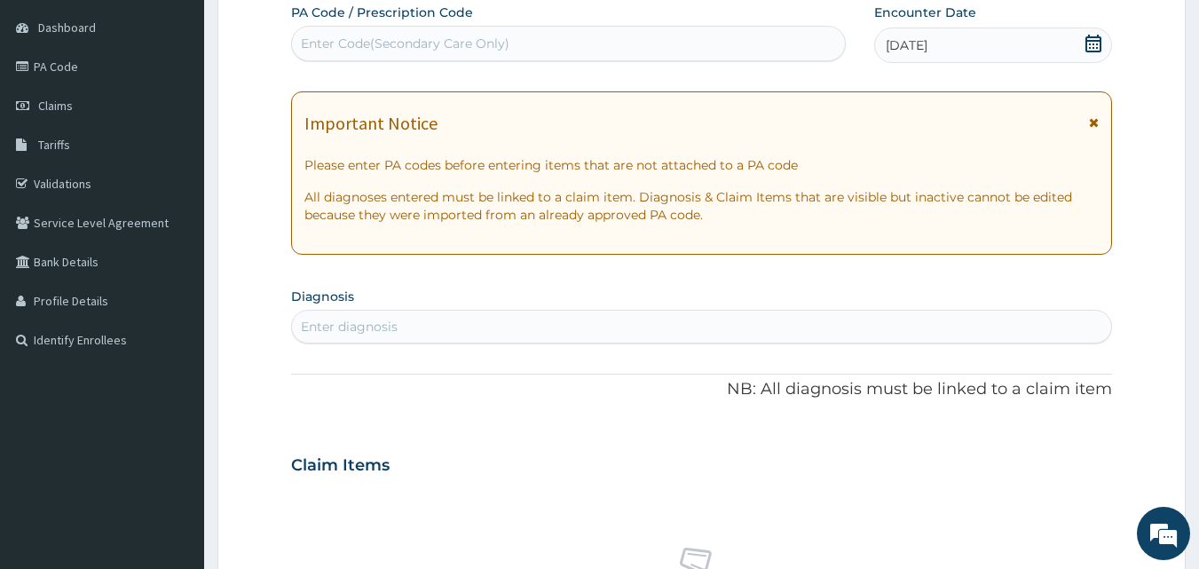
click at [339, 311] on div "Enter diagnosis" at bounding box center [702, 327] width 822 height 34
type input "[MEDICAL_DATA]"
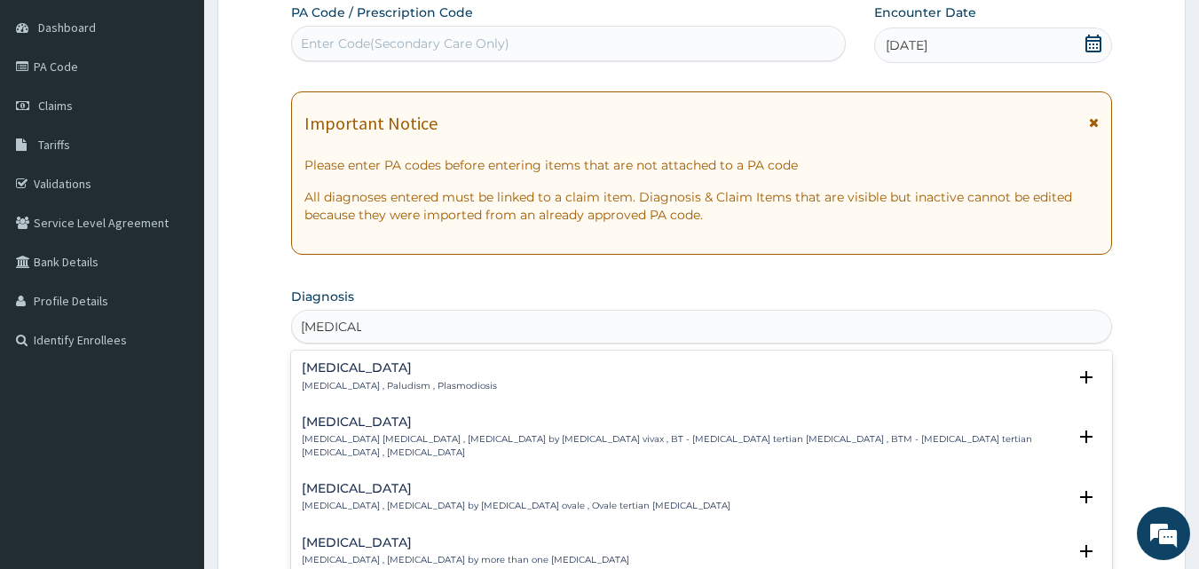
click at [338, 381] on p "[MEDICAL_DATA] , Paludism , Plasmodiosis" at bounding box center [399, 386] width 195 height 12
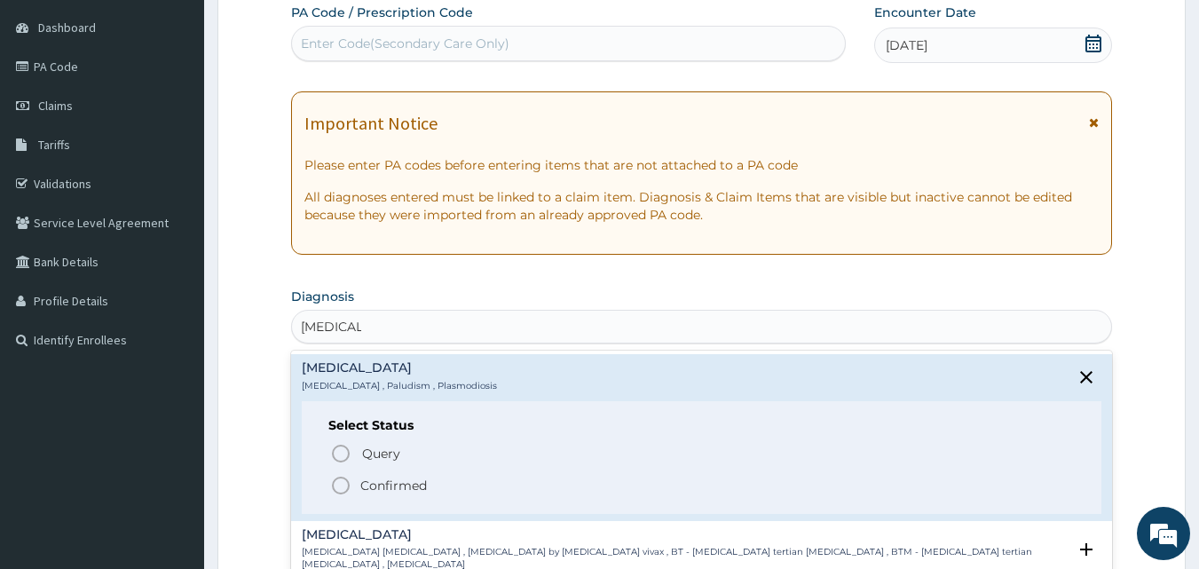
drag, startPoint x: 385, startPoint y: 484, endPoint x: 550, endPoint y: 292, distance: 252.5
click at [387, 484] on p "Confirmed" at bounding box center [393, 486] width 67 height 18
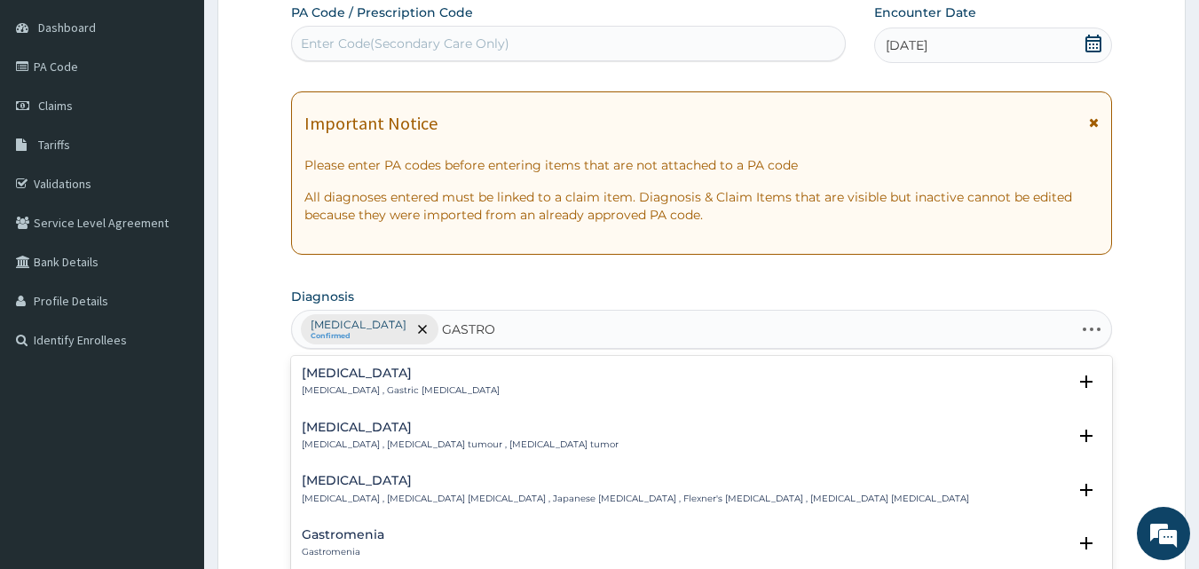
type input "GASTROEN"
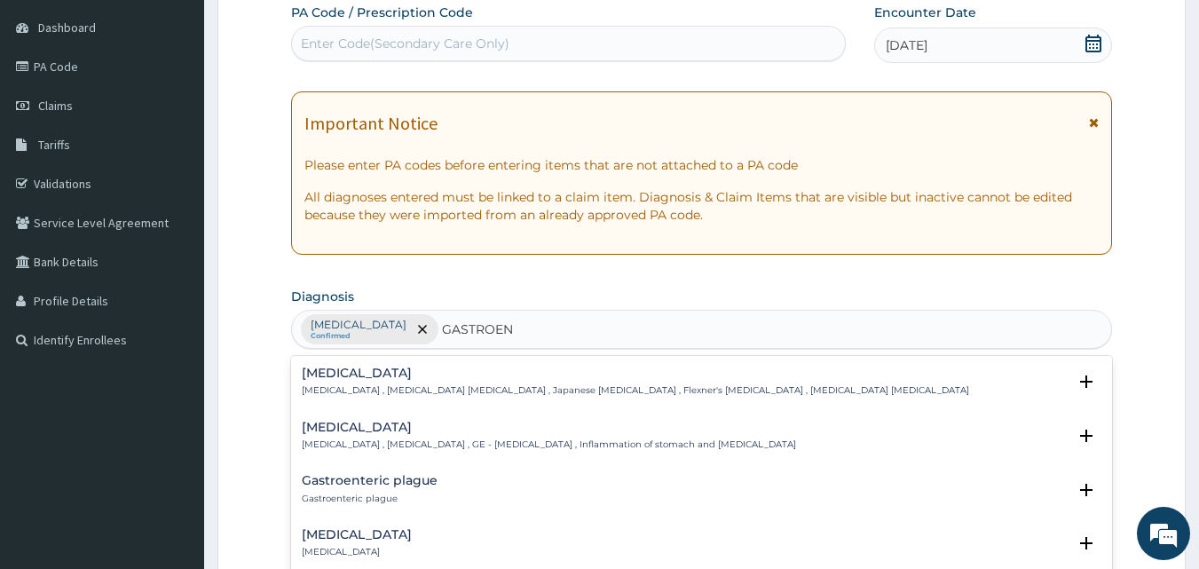
click at [360, 432] on h4 "Gastroenteritis" at bounding box center [549, 427] width 494 height 13
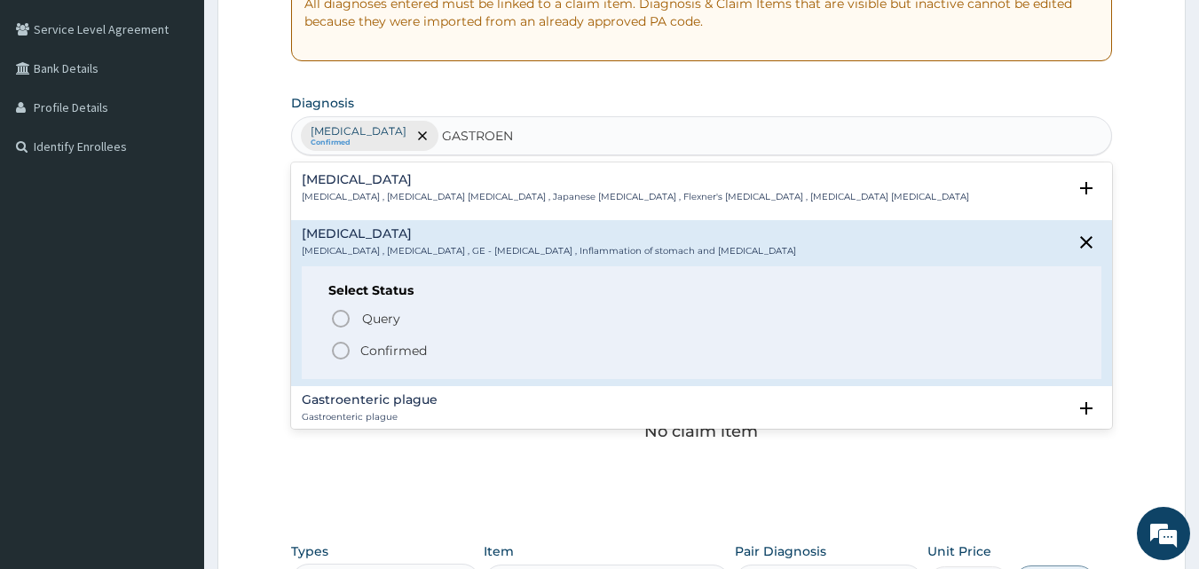
scroll to position [462, 0]
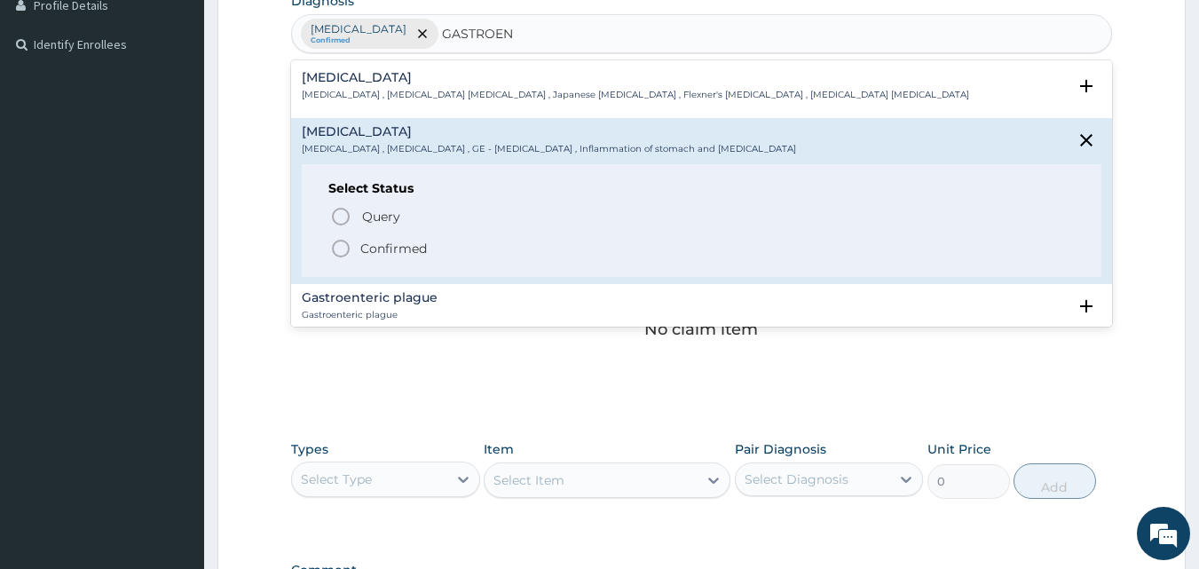
click at [366, 250] on p "Confirmed" at bounding box center [393, 249] width 67 height 18
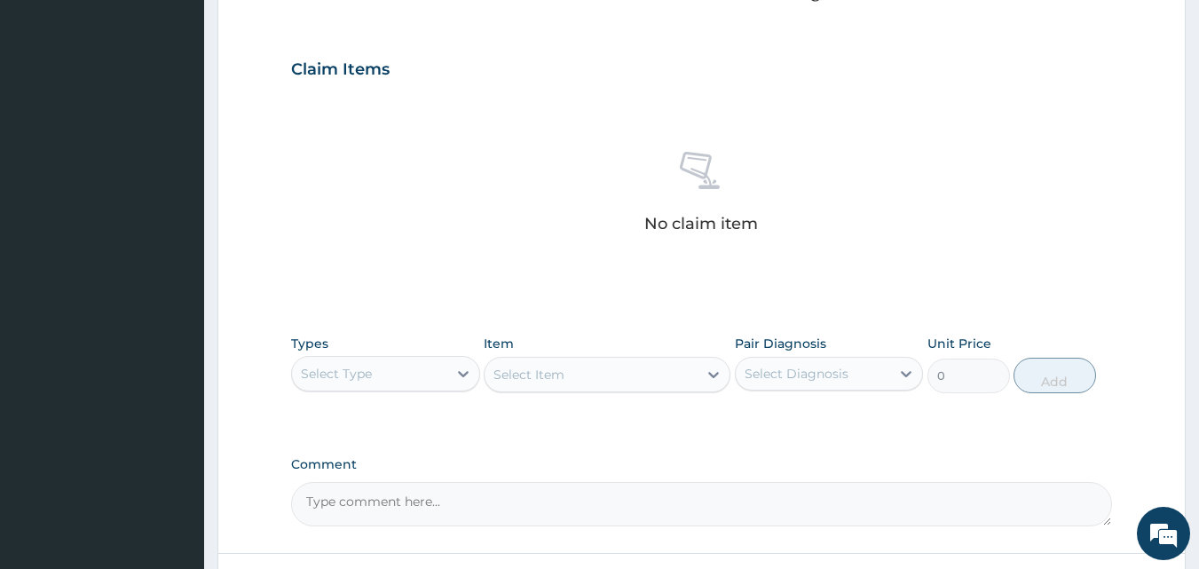
scroll to position [610, 0]
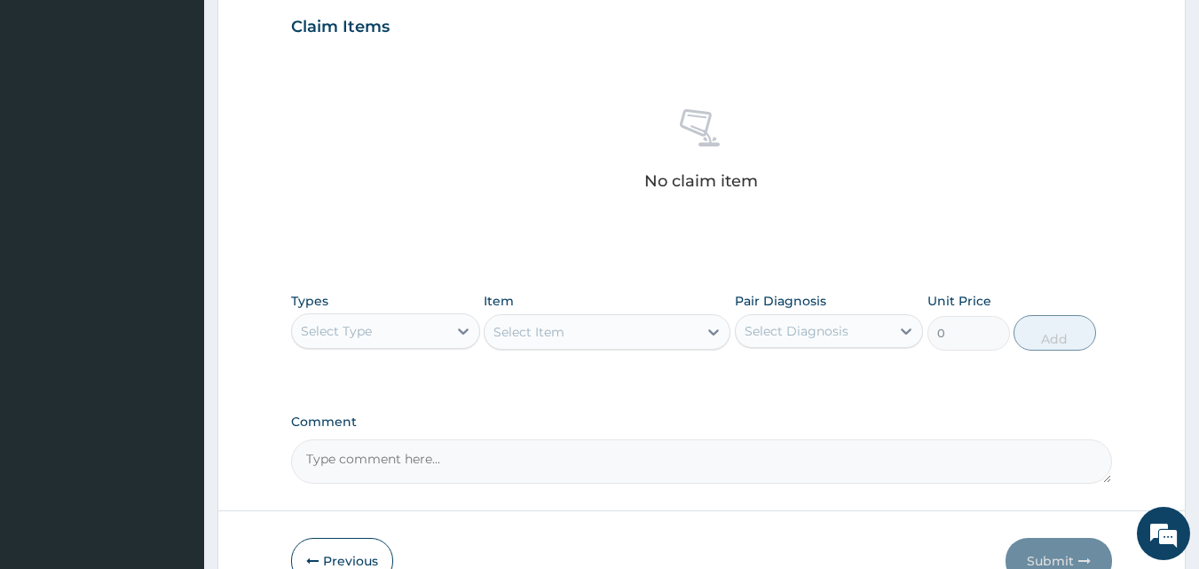
click at [394, 325] on div "Select Type" at bounding box center [369, 331] width 155 height 28
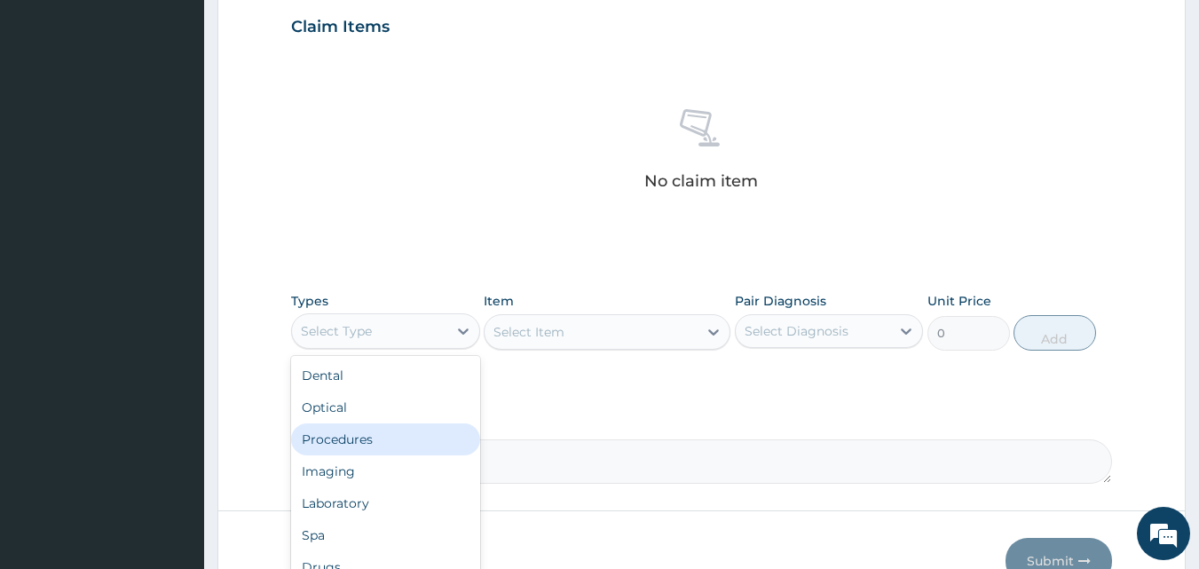
click at [351, 431] on div "Procedures" at bounding box center [385, 439] width 189 height 32
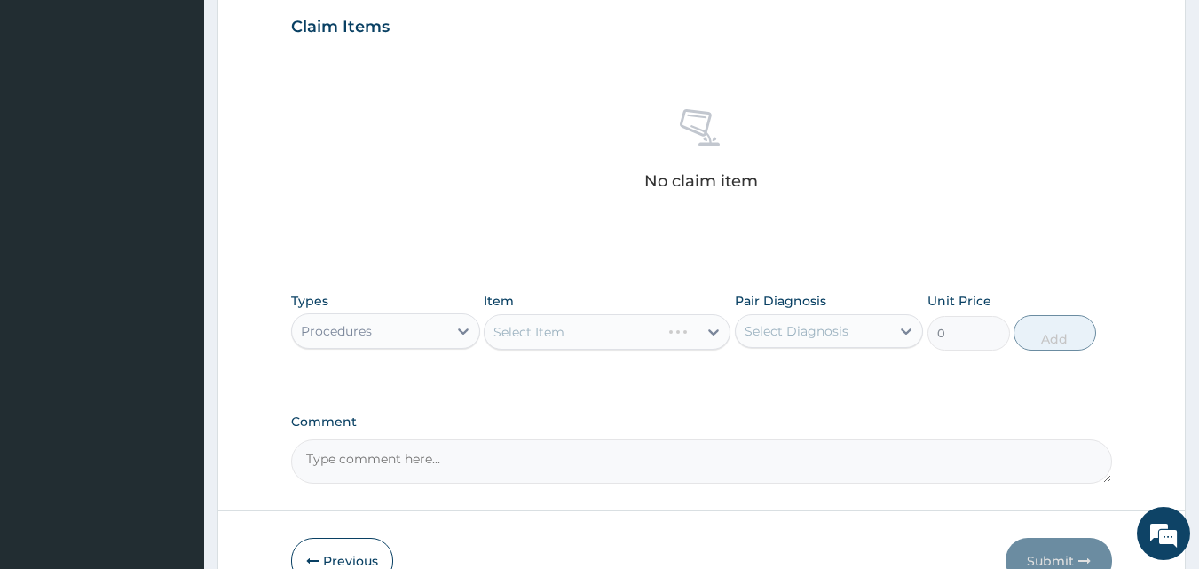
drag, startPoint x: 563, startPoint y: 407, endPoint x: 568, endPoint y: 377, distance: 29.8
click at [563, 403] on div "PA Code / Prescription Code Enter Code(Secondary Care Only) Encounter Date 23-0…" at bounding box center [702, 22] width 822 height 924
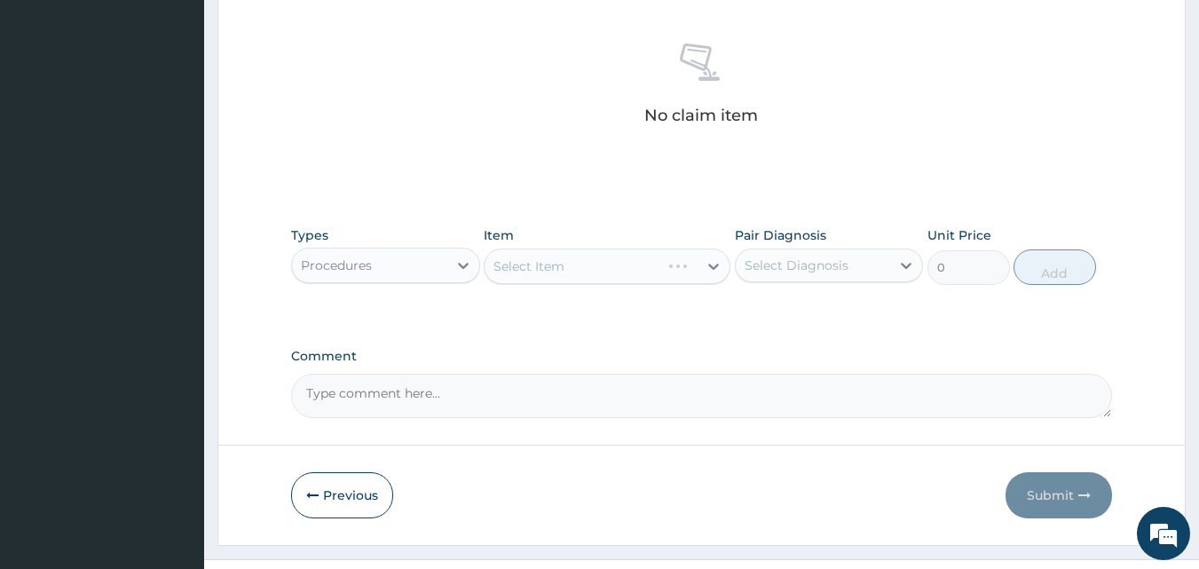
scroll to position [711, 0]
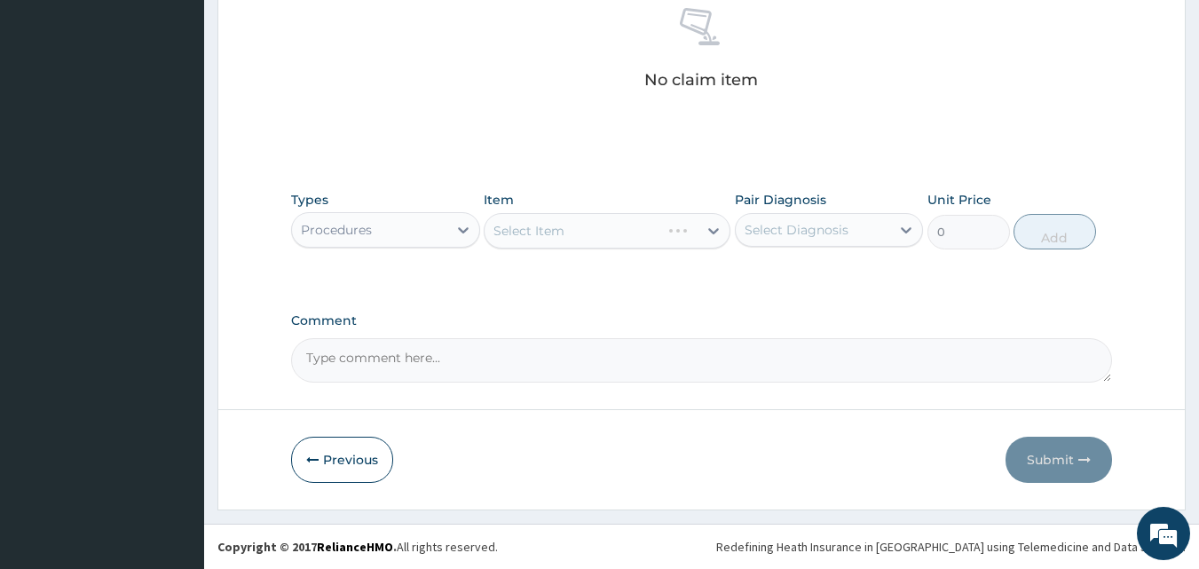
click at [650, 269] on div "Types Procedures Item Select Item Pair Diagnosis Select Diagnosis Unit Price 0 …" at bounding box center [702, 233] width 822 height 103
click at [653, 214] on div "Select Item" at bounding box center [607, 231] width 247 height 36
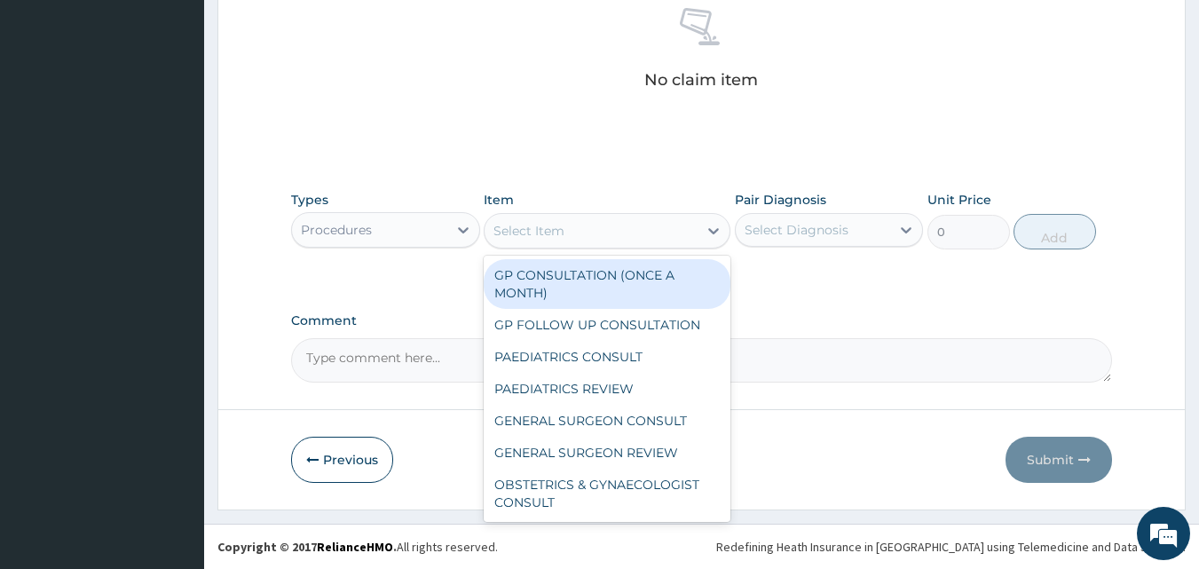
click at [628, 277] on div "GP CONSULTATION (ONCE A MONTH)" at bounding box center [607, 284] width 247 height 50
type input "3500"
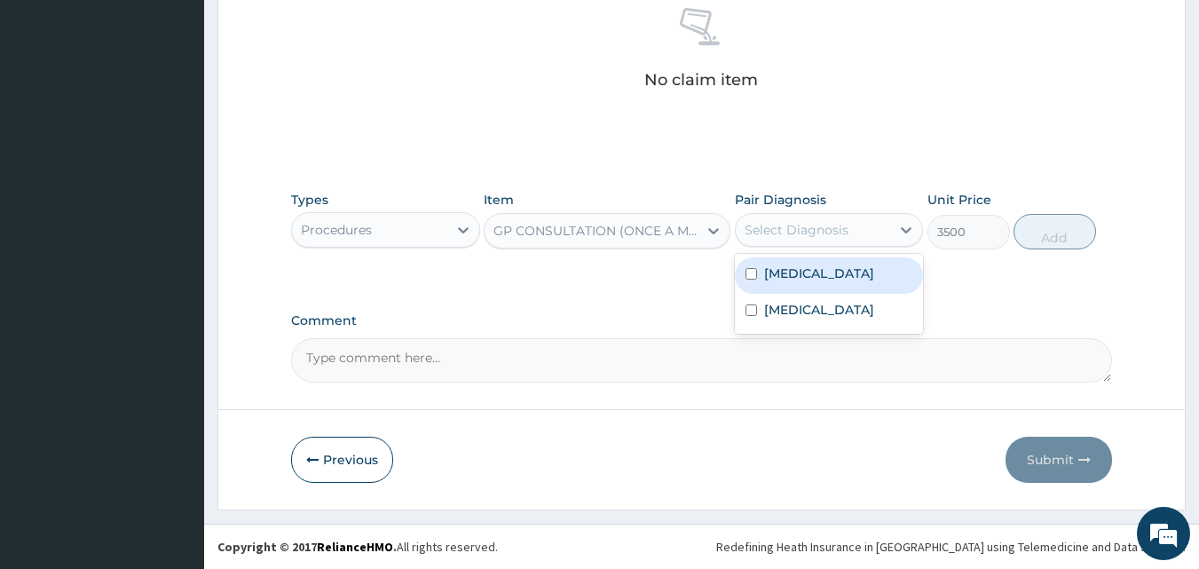
click at [754, 225] on div "Select Diagnosis" at bounding box center [797, 230] width 104 height 18
click at [763, 271] on div "Malaria" at bounding box center [829, 275] width 189 height 36
checkbox input "true"
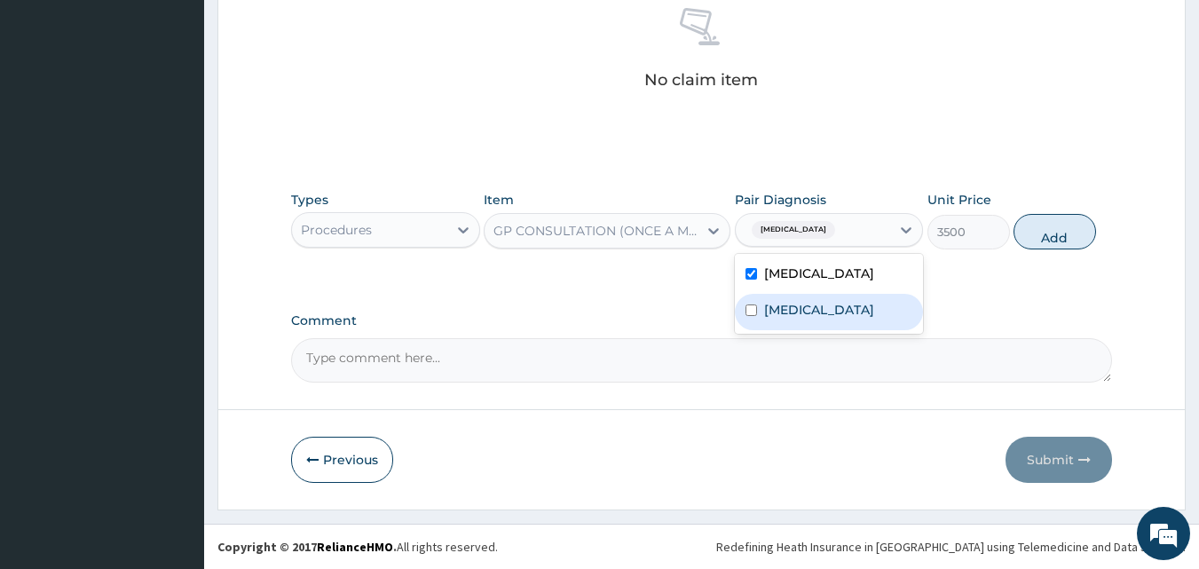
click at [776, 312] on label "Gastroenteritis" at bounding box center [819, 310] width 110 height 18
checkbox input "true"
click at [1056, 233] on button "Add" at bounding box center [1055, 232] width 83 height 36
type input "0"
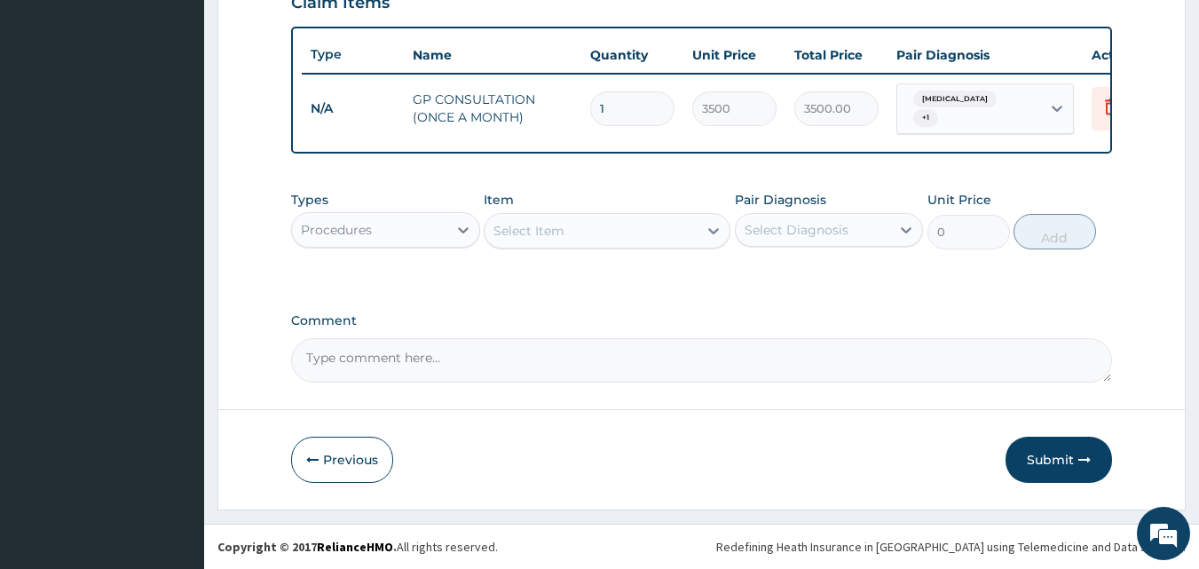
scroll to position [640, 0]
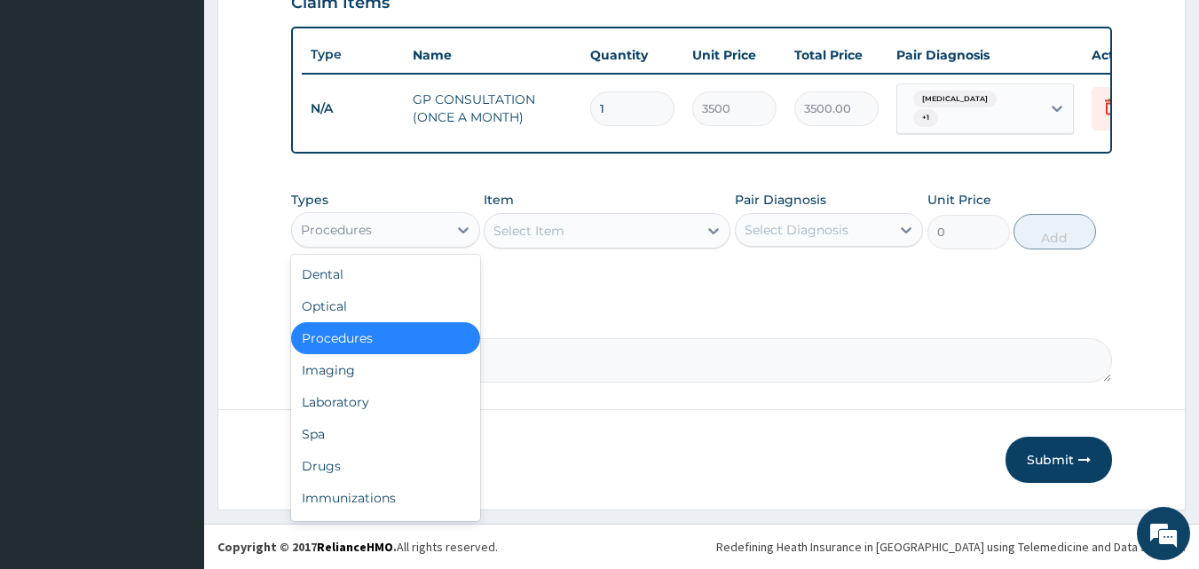
drag, startPoint x: 422, startPoint y: 230, endPoint x: 387, endPoint y: 295, distance: 73.5
click at [420, 230] on div "Procedures" at bounding box center [369, 230] width 155 height 28
drag, startPoint x: 362, startPoint y: 408, endPoint x: 506, endPoint y: 352, distance: 154.3
click at [368, 405] on div "Laboratory" at bounding box center [385, 402] width 189 height 32
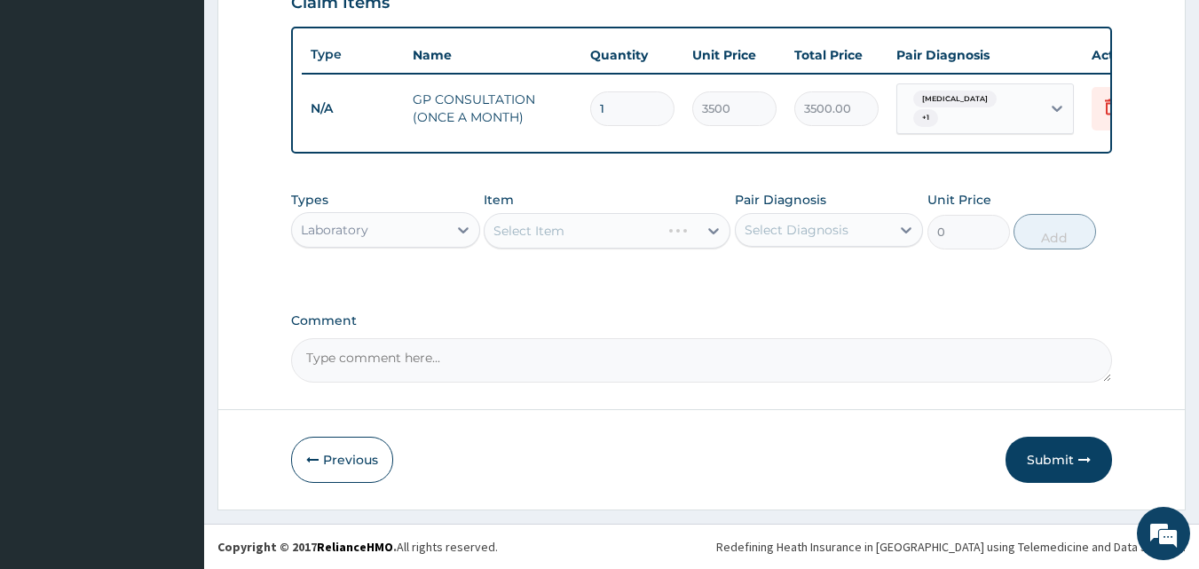
click at [580, 222] on div "Select Item" at bounding box center [591, 231] width 213 height 28
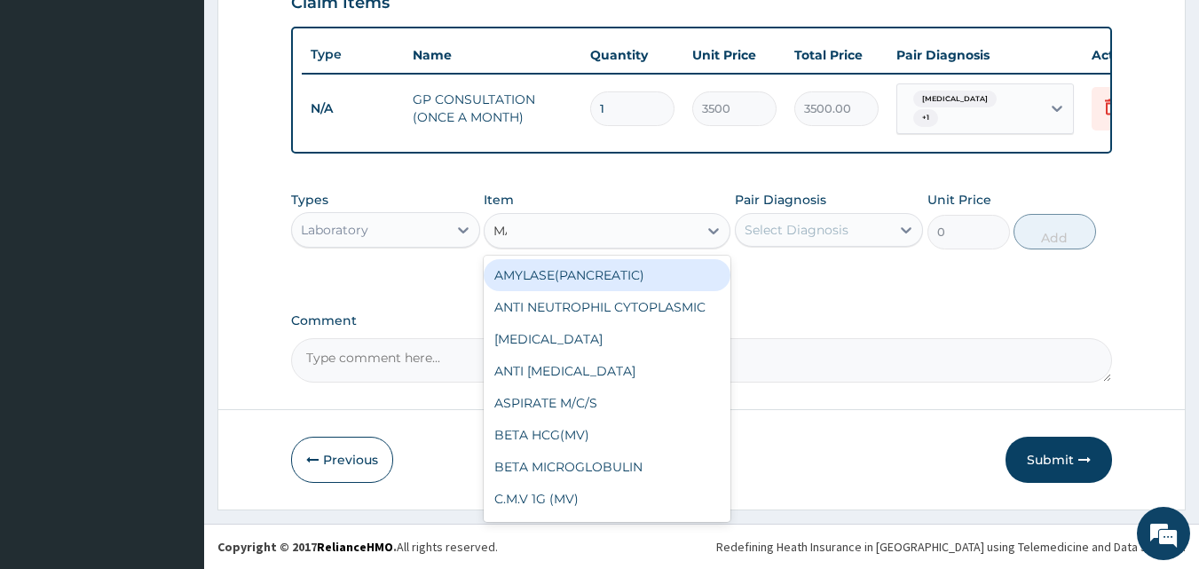
type input "MALA"
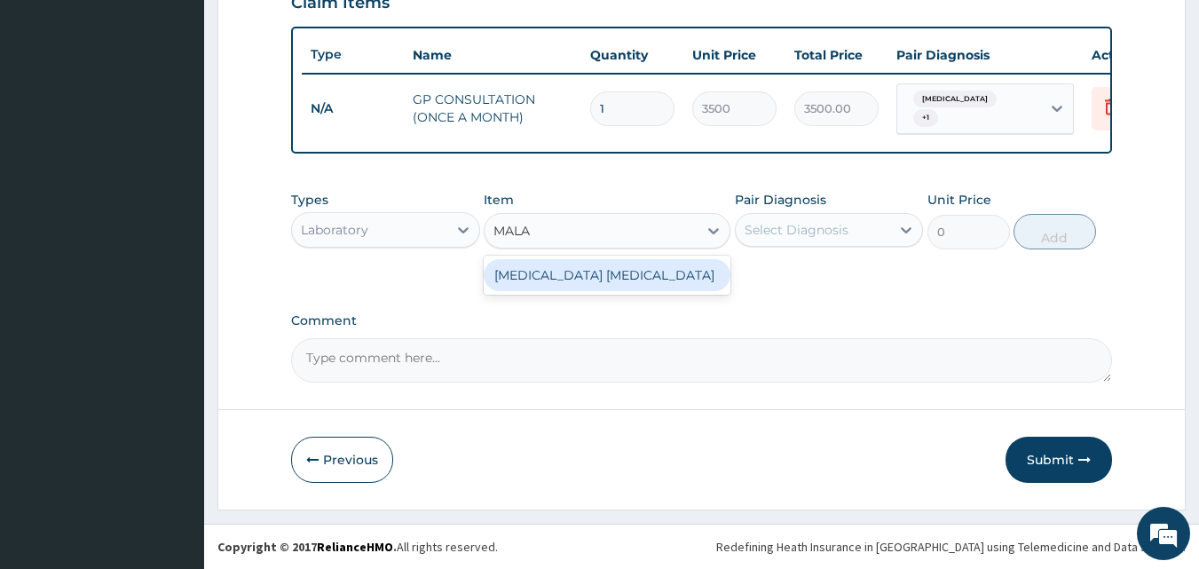
drag, startPoint x: 580, startPoint y: 285, endPoint x: 808, endPoint y: 267, distance: 228.8
click at [580, 284] on div "[MEDICAL_DATA] [MEDICAL_DATA]" at bounding box center [607, 275] width 247 height 32
type input "2000"
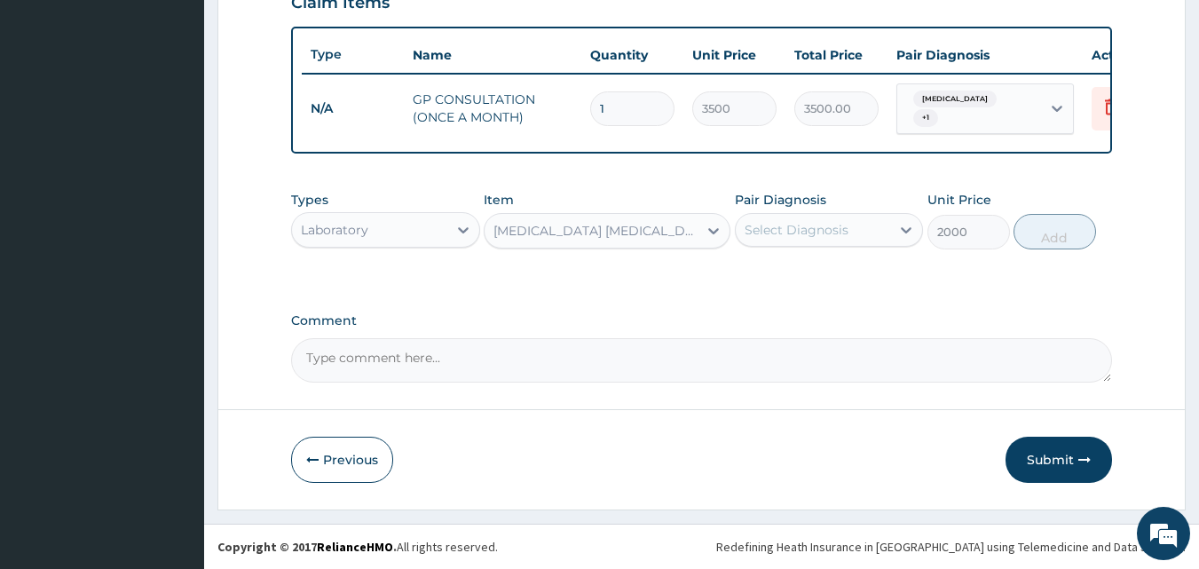
click at [854, 224] on div "Select Diagnosis" at bounding box center [813, 230] width 155 height 28
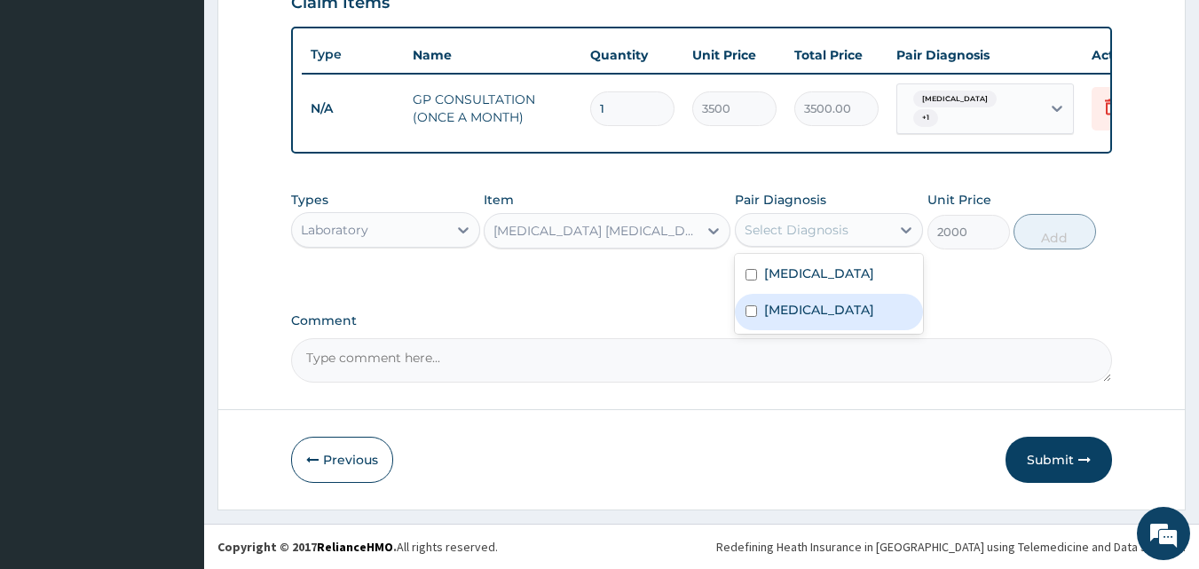
click at [808, 301] on label "Gastroenteritis" at bounding box center [819, 310] width 110 height 18
checkbox input "true"
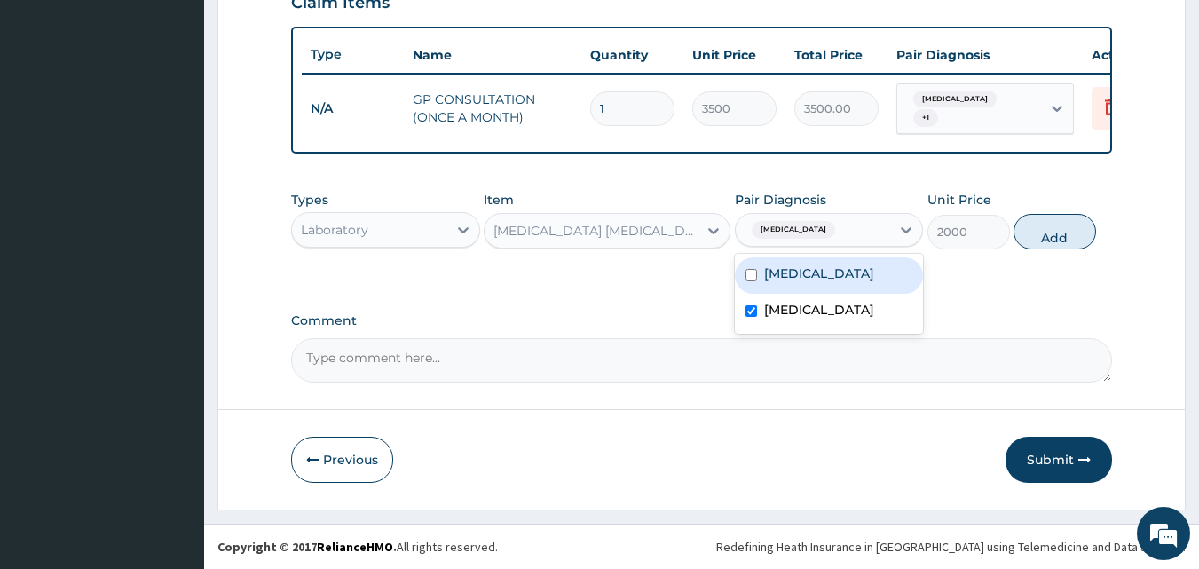
click at [803, 288] on div "Malaria" at bounding box center [829, 275] width 189 height 36
checkbox input "true"
drag, startPoint x: 799, startPoint y: 305, endPoint x: 873, endPoint y: 289, distance: 75.4
click at [801, 305] on label "Gastroenteritis" at bounding box center [819, 310] width 110 height 18
checkbox input "false"
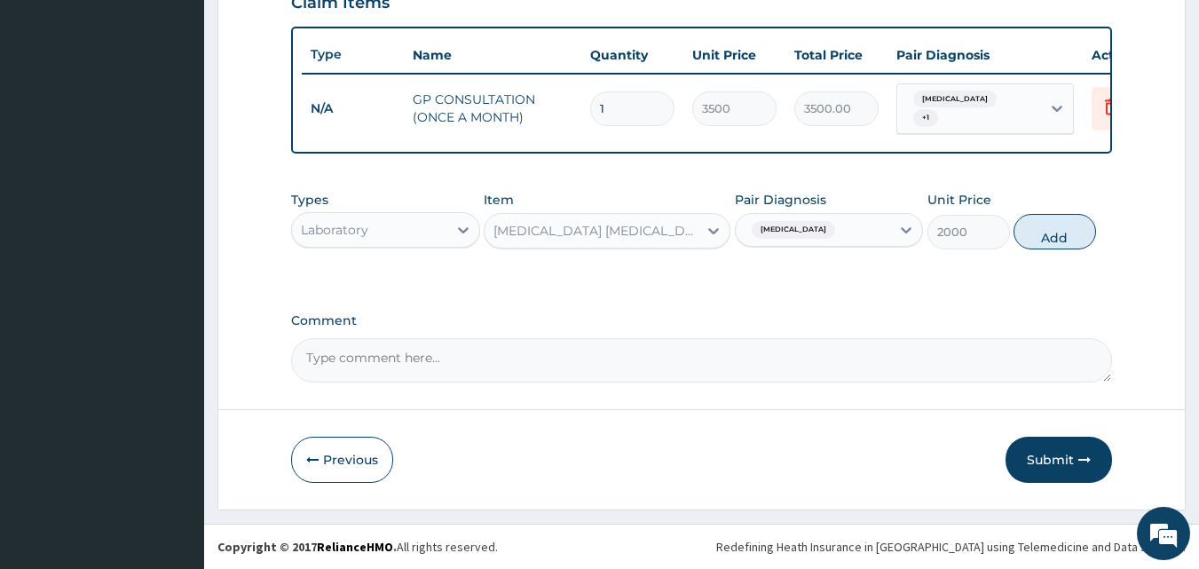
click at [1041, 225] on button "Add" at bounding box center [1055, 232] width 83 height 36
type input "0"
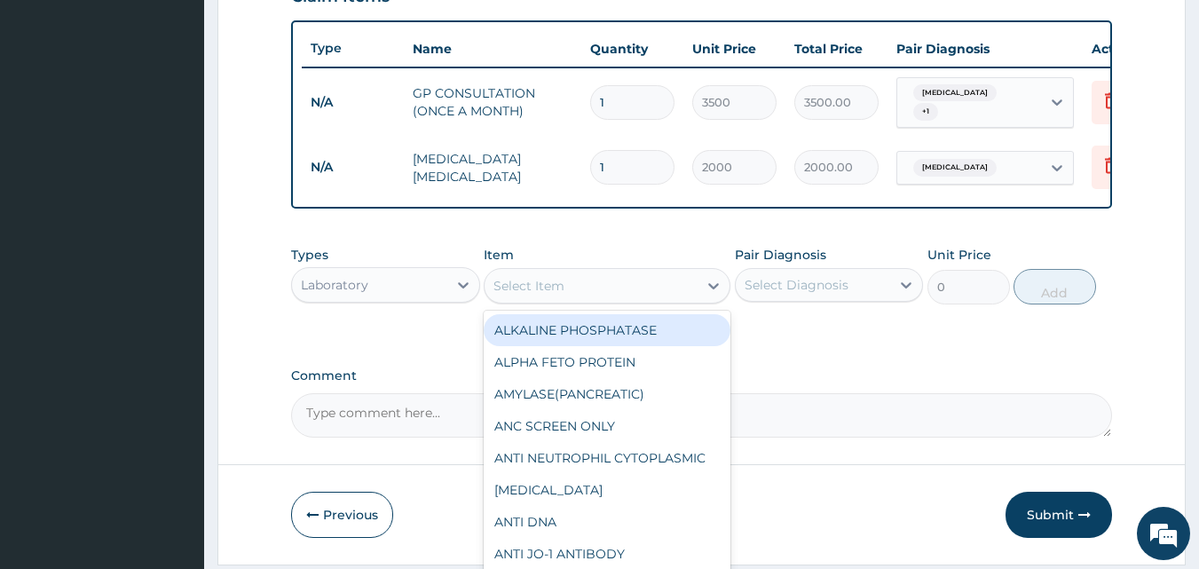
click at [632, 300] on div "Select Item" at bounding box center [591, 286] width 213 height 28
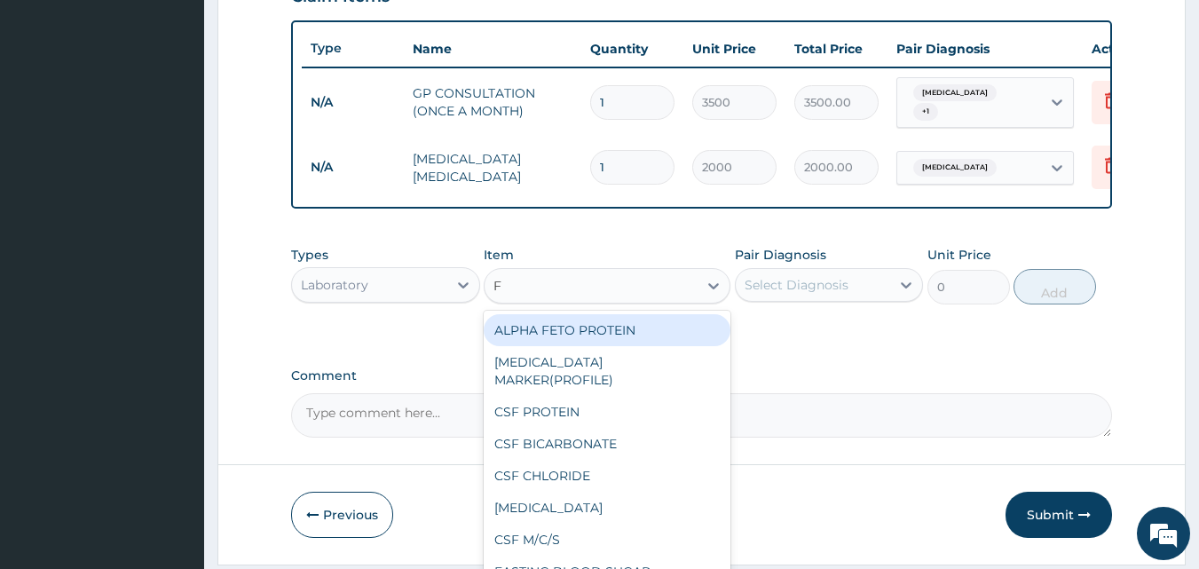
type input "FU"
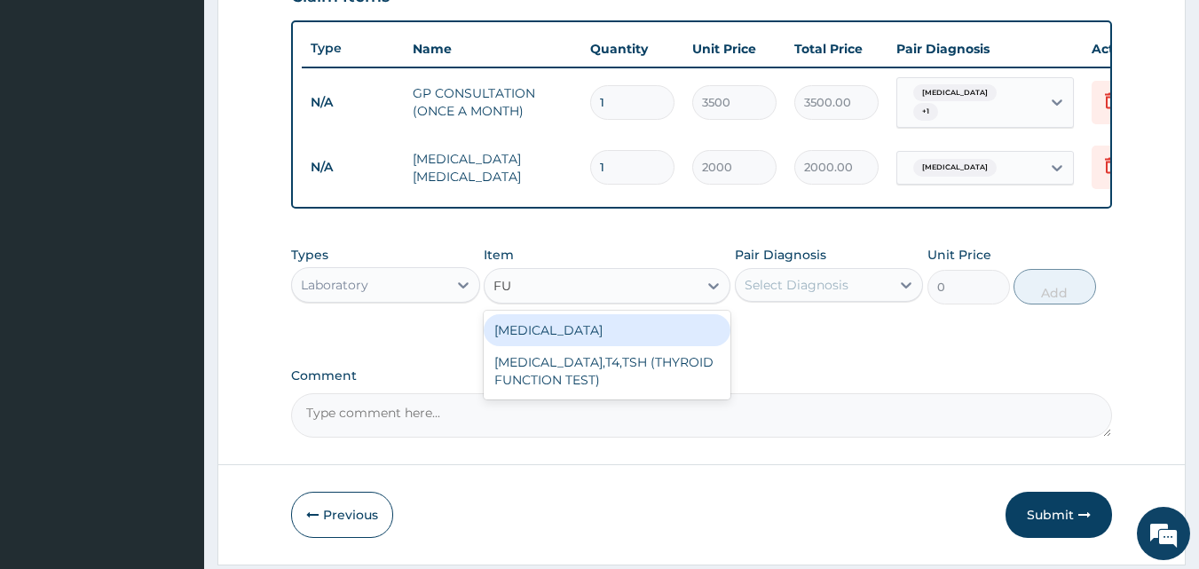
drag, startPoint x: 623, startPoint y: 337, endPoint x: 712, endPoint y: 319, distance: 90.7
click at [629, 337] on div "[MEDICAL_DATA]" at bounding box center [607, 330] width 247 height 32
type input "4000"
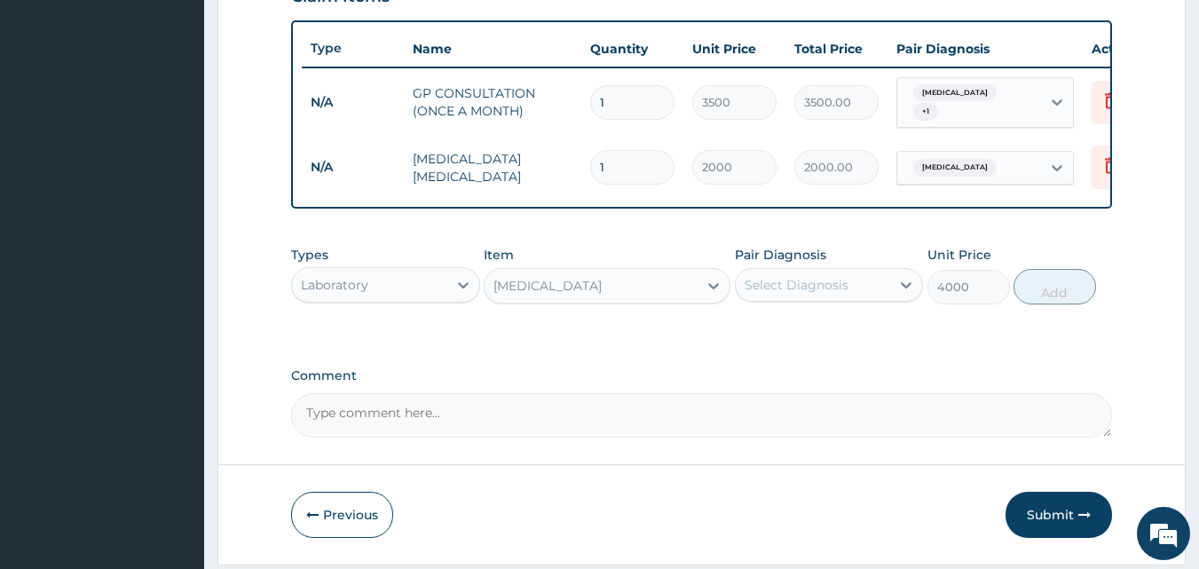
click at [784, 291] on div "Select Diagnosis" at bounding box center [797, 285] width 104 height 18
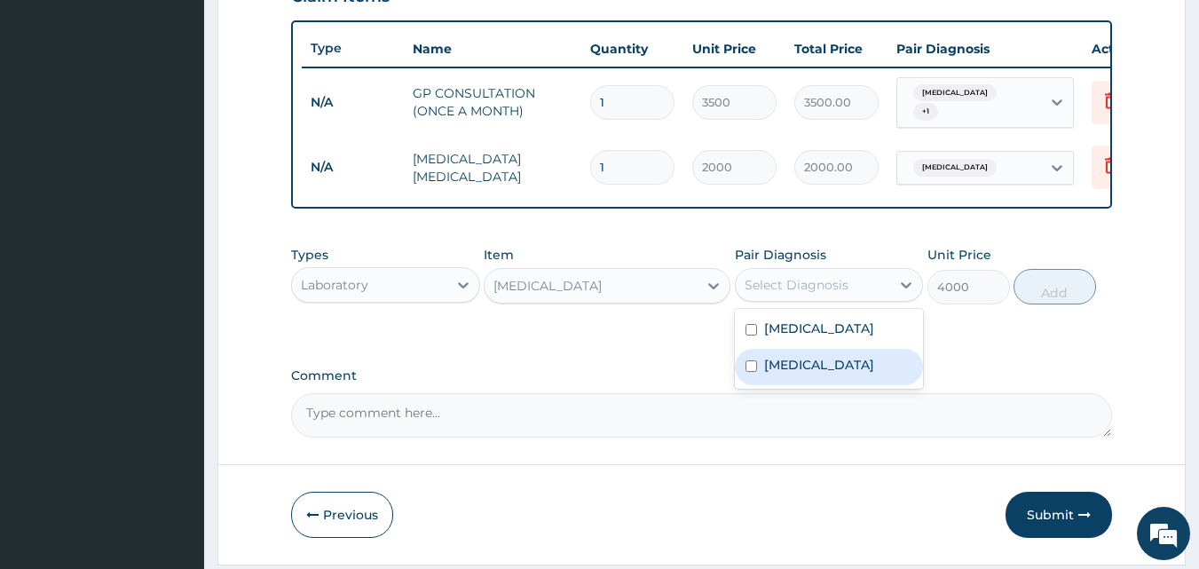
click at [783, 363] on label "Gastroenteritis" at bounding box center [819, 365] width 110 height 18
checkbox input "true"
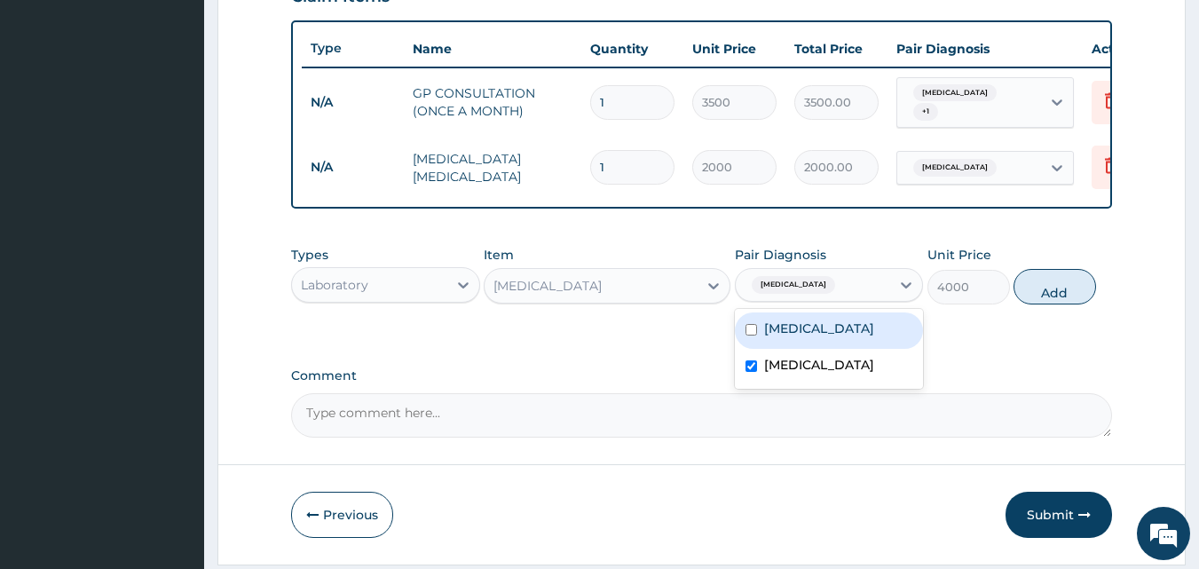
click at [789, 344] on div "Malaria" at bounding box center [829, 330] width 189 height 36
checkbox input "true"
click at [1067, 296] on button "Add" at bounding box center [1055, 287] width 83 height 36
type input "0"
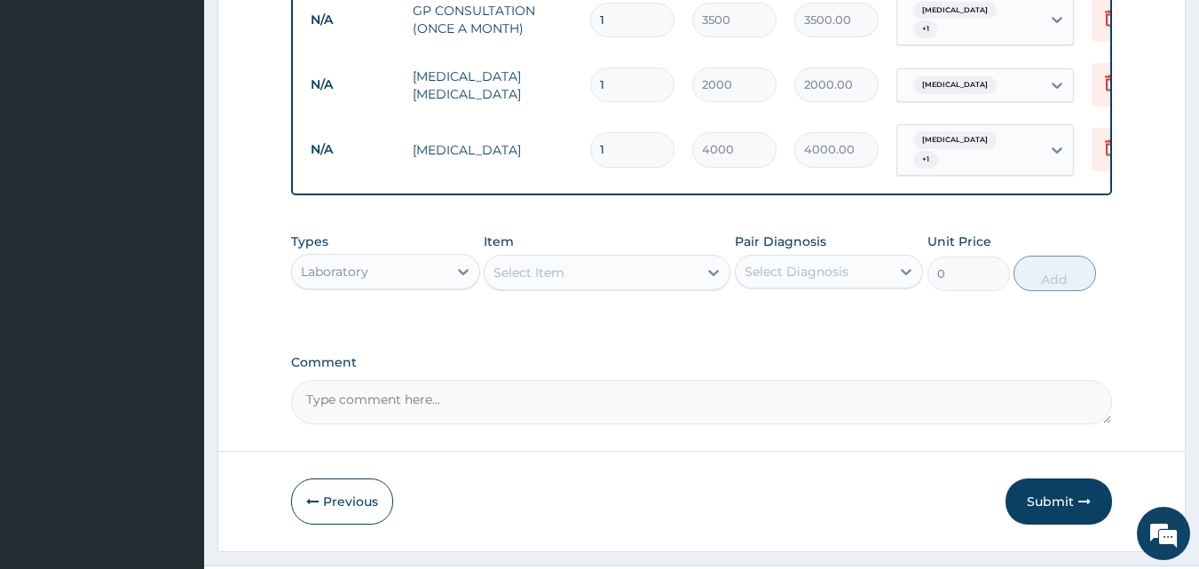
scroll to position [763, 0]
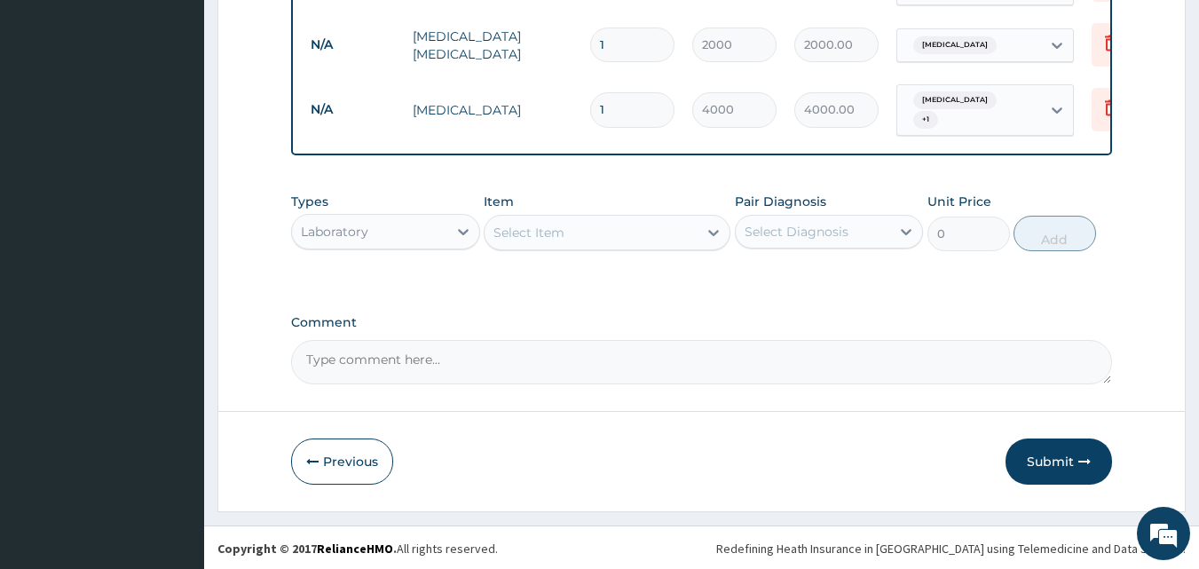
click at [421, 241] on div "Laboratory" at bounding box center [369, 231] width 155 height 28
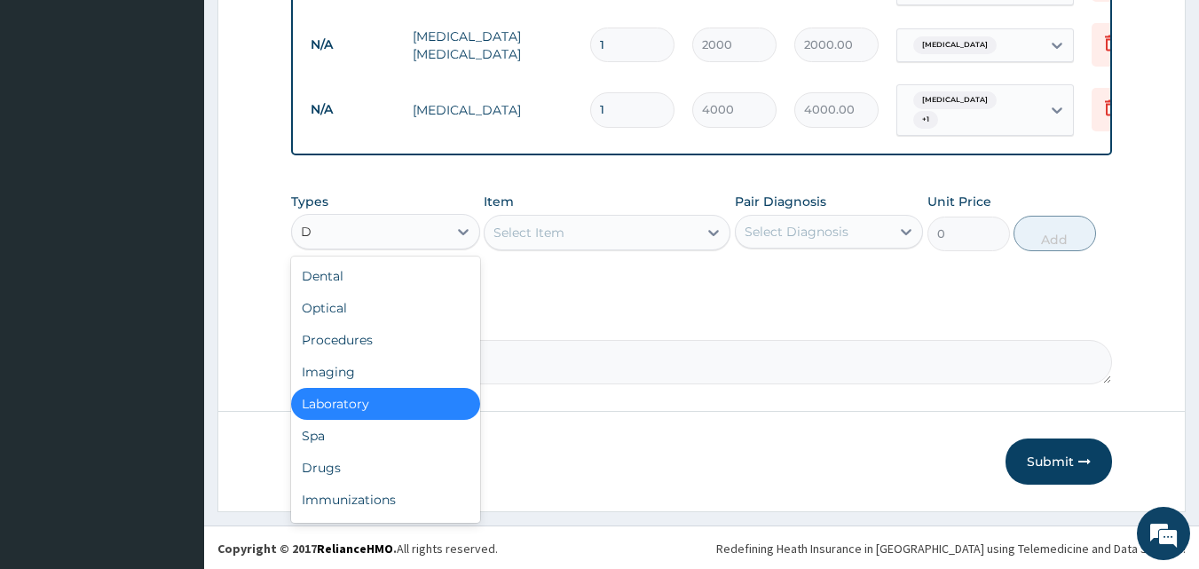
type input "DR"
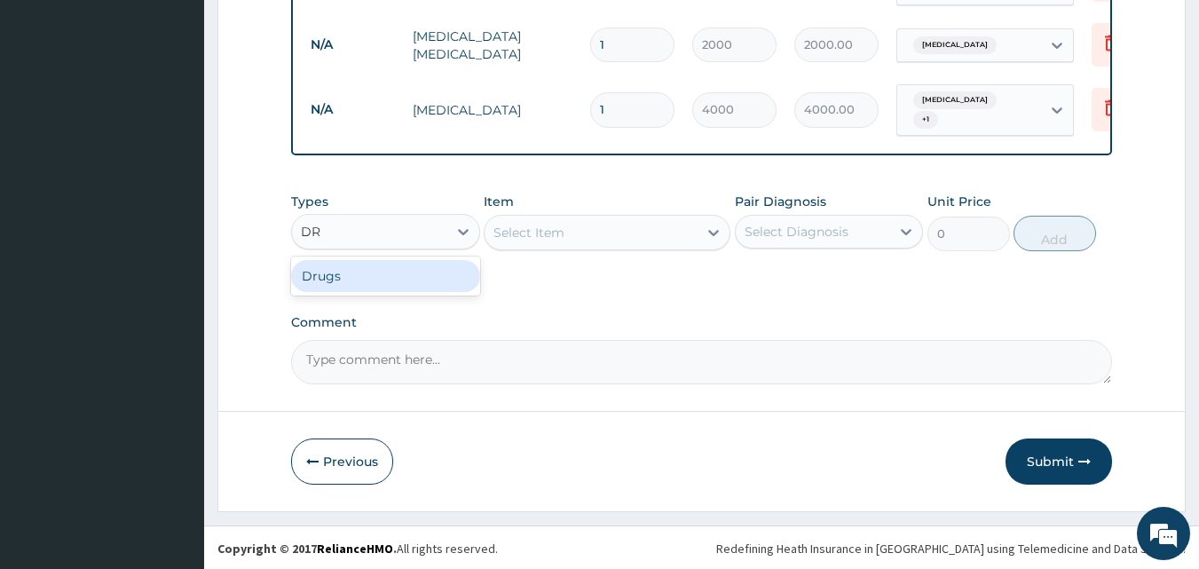
click at [353, 284] on div "Drugs" at bounding box center [385, 276] width 189 height 32
click at [482, 270] on div "Types option Drugs, selected. Select is focused ,type to refine list, press Dow…" at bounding box center [702, 235] width 822 height 103
click at [571, 225] on div "Select Item" at bounding box center [591, 232] width 213 height 28
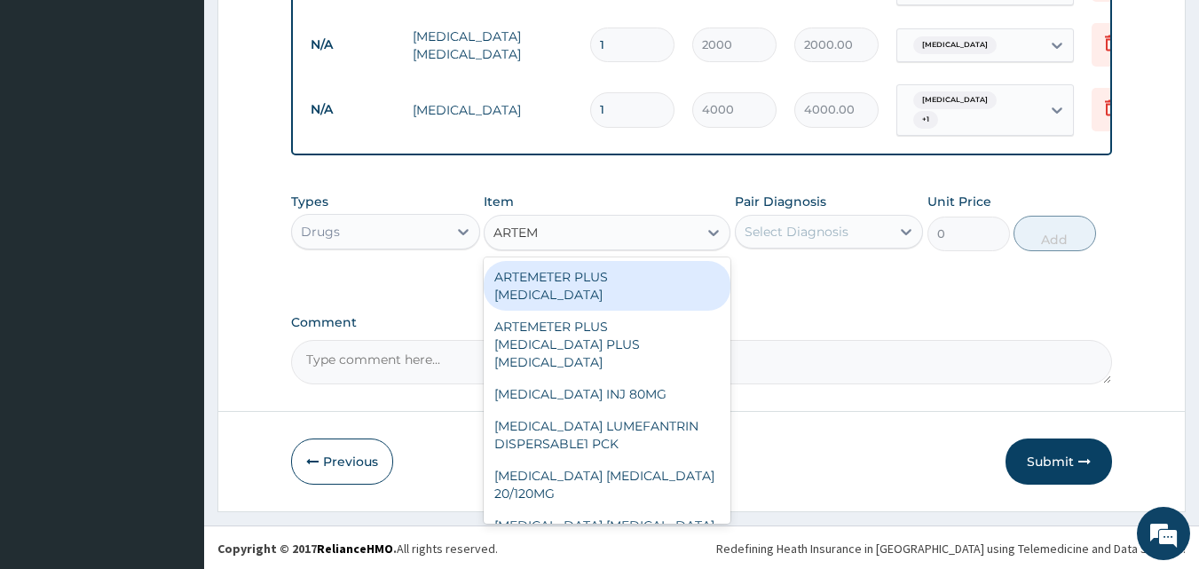
type input "ARTEME"
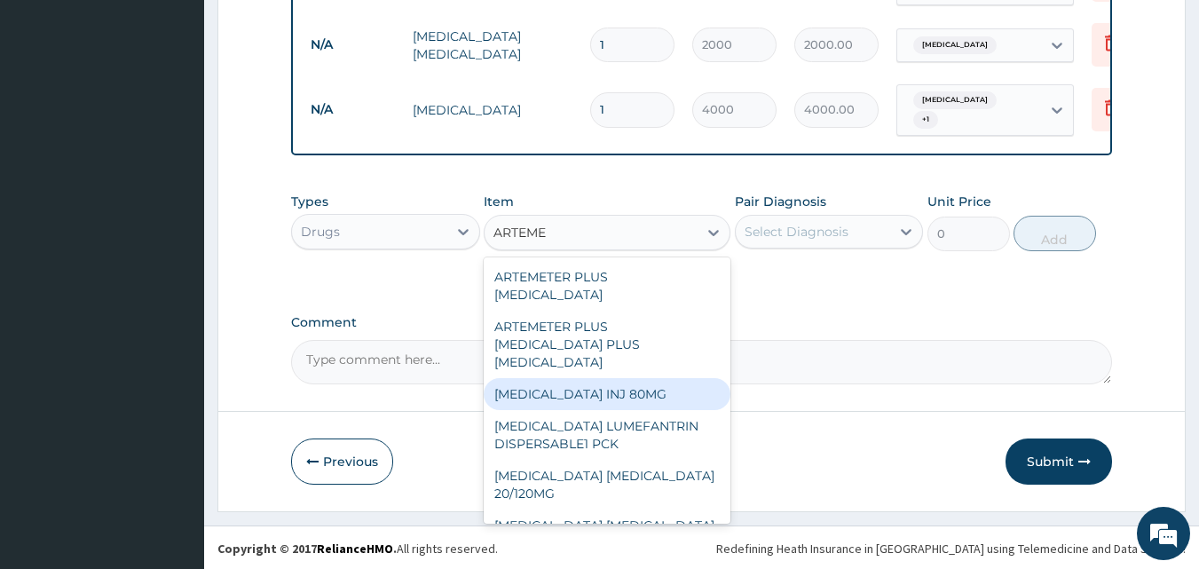
drag, startPoint x: 598, startPoint y: 386, endPoint x: 695, endPoint y: 297, distance: 131.9
click at [600, 381] on div "[MEDICAL_DATA] INJ 80MG" at bounding box center [607, 394] width 247 height 32
type input "650"
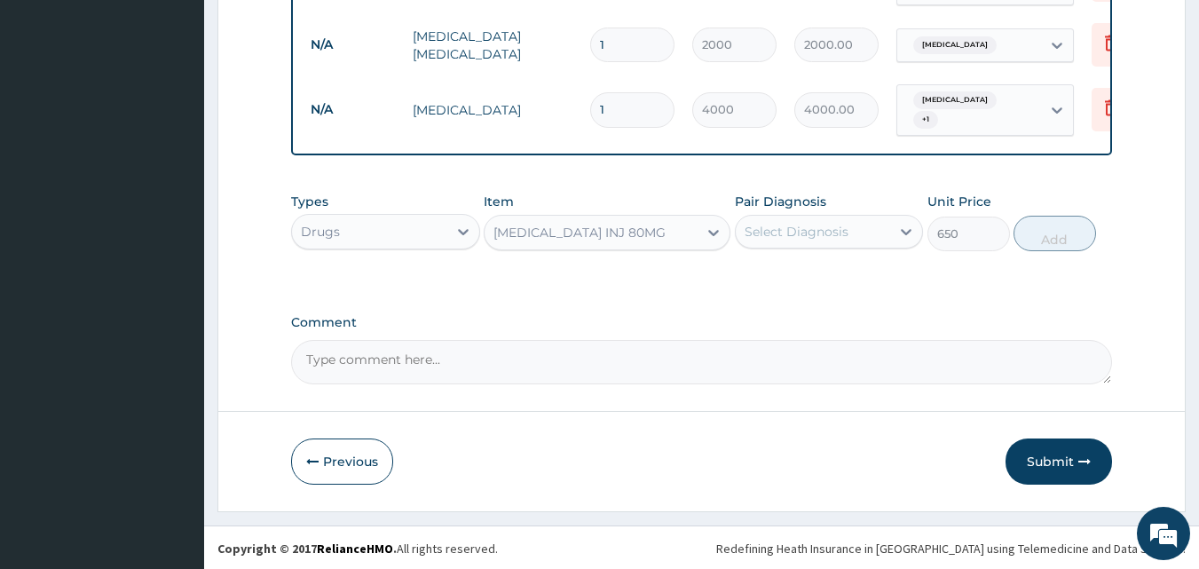
click at [795, 229] on div "Select Diagnosis" at bounding box center [797, 232] width 104 height 18
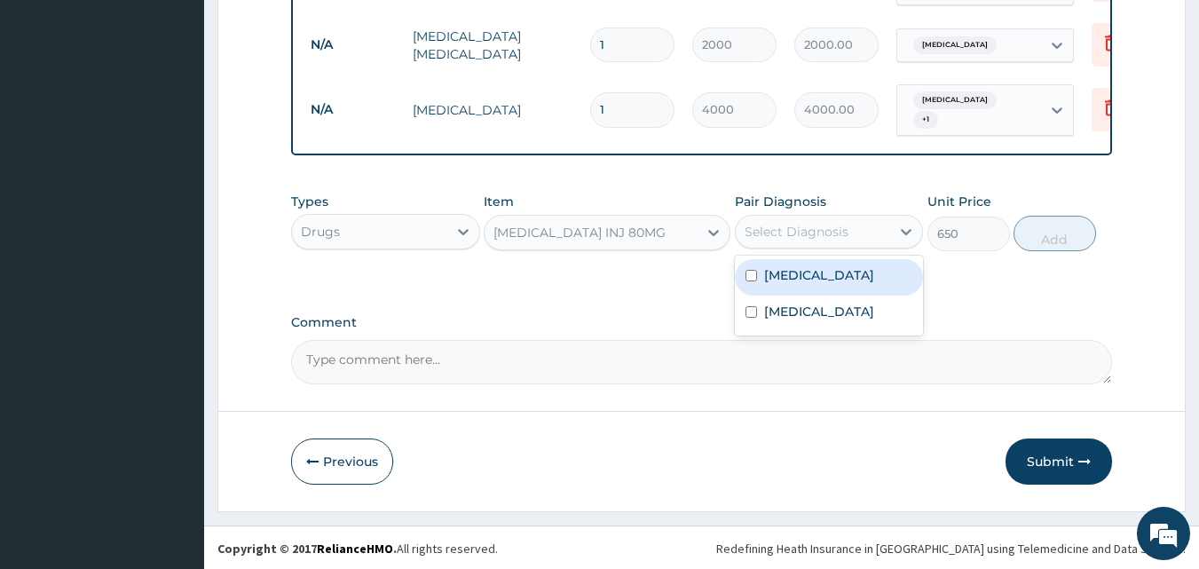
click at [797, 276] on label "Malaria" at bounding box center [819, 275] width 110 height 18
checkbox input "true"
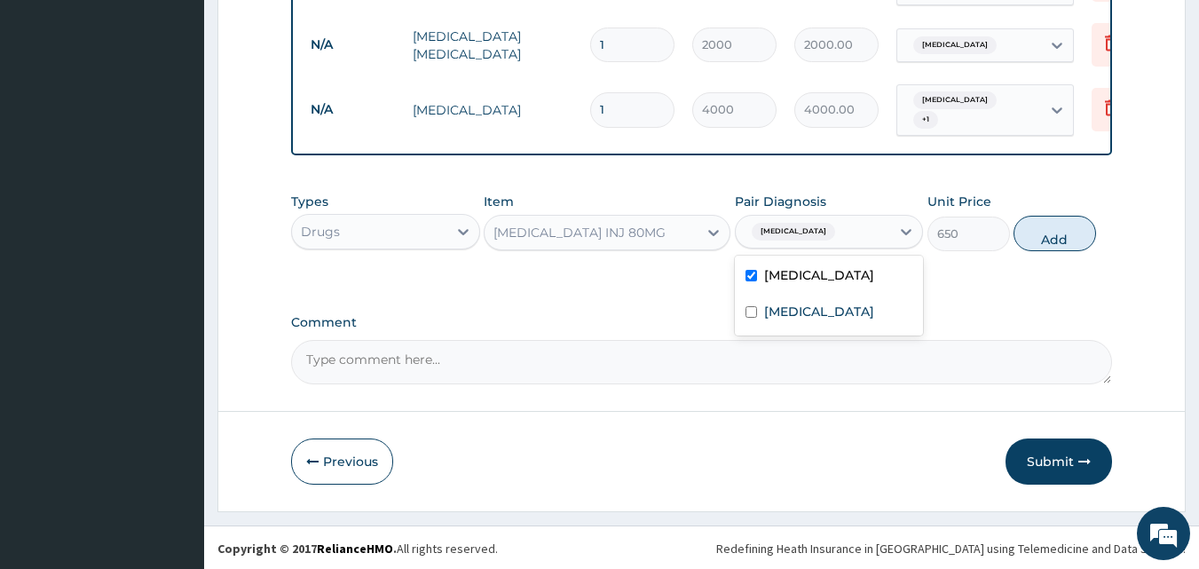
click at [1048, 238] on button "Add" at bounding box center [1055, 234] width 83 height 36
type input "0"
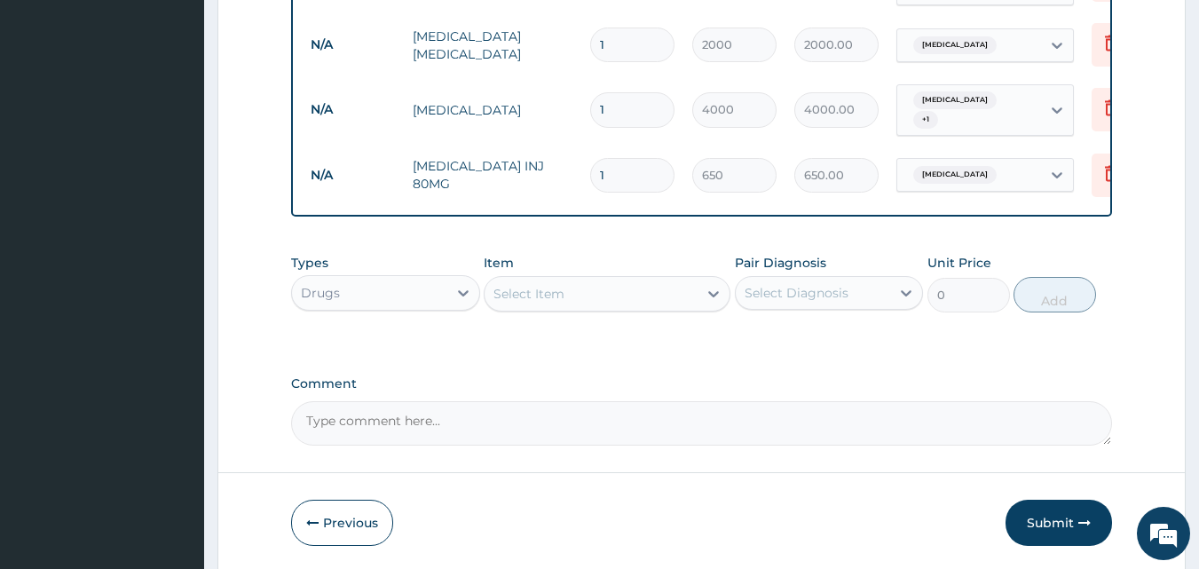
click at [581, 292] on div "Select Item" at bounding box center [591, 294] width 213 height 28
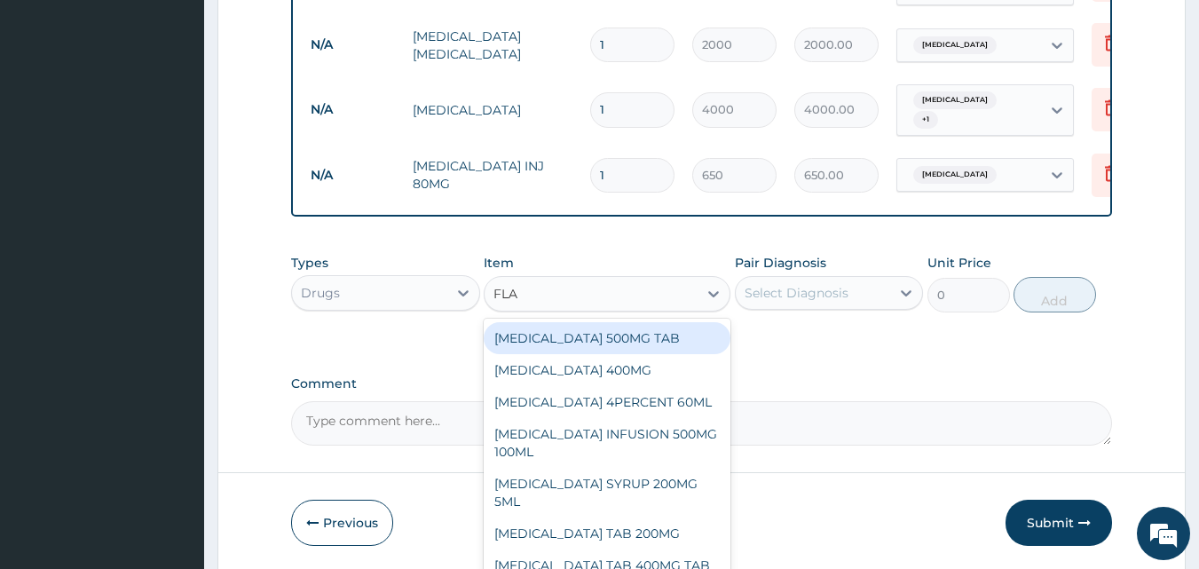
type input "FLAG"
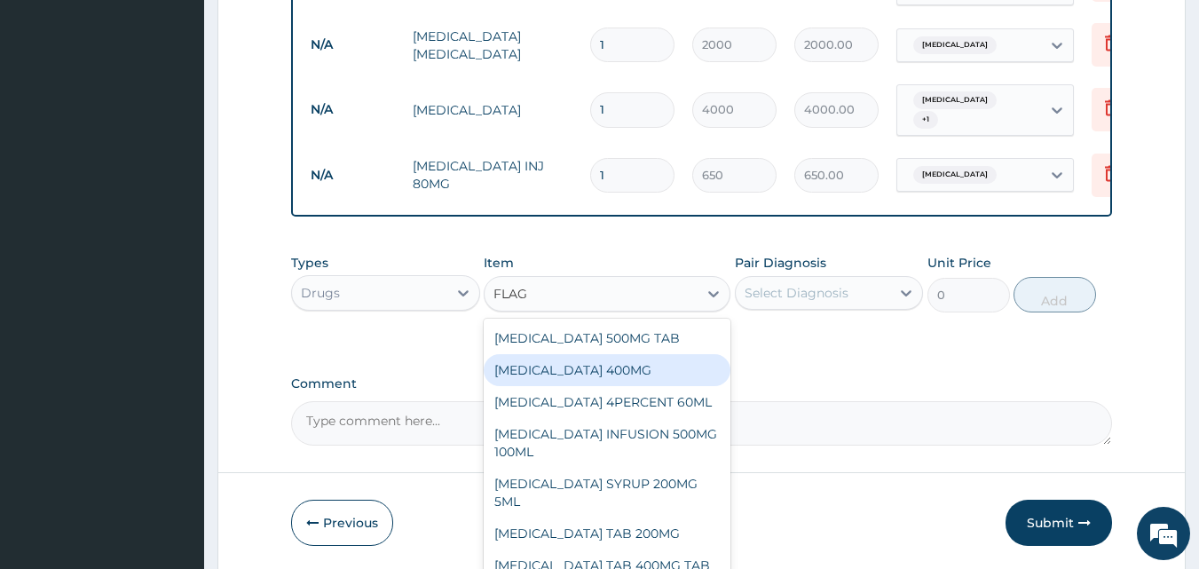
click at [591, 369] on div "FLAGYL 400MG" at bounding box center [607, 370] width 247 height 32
type input "90"
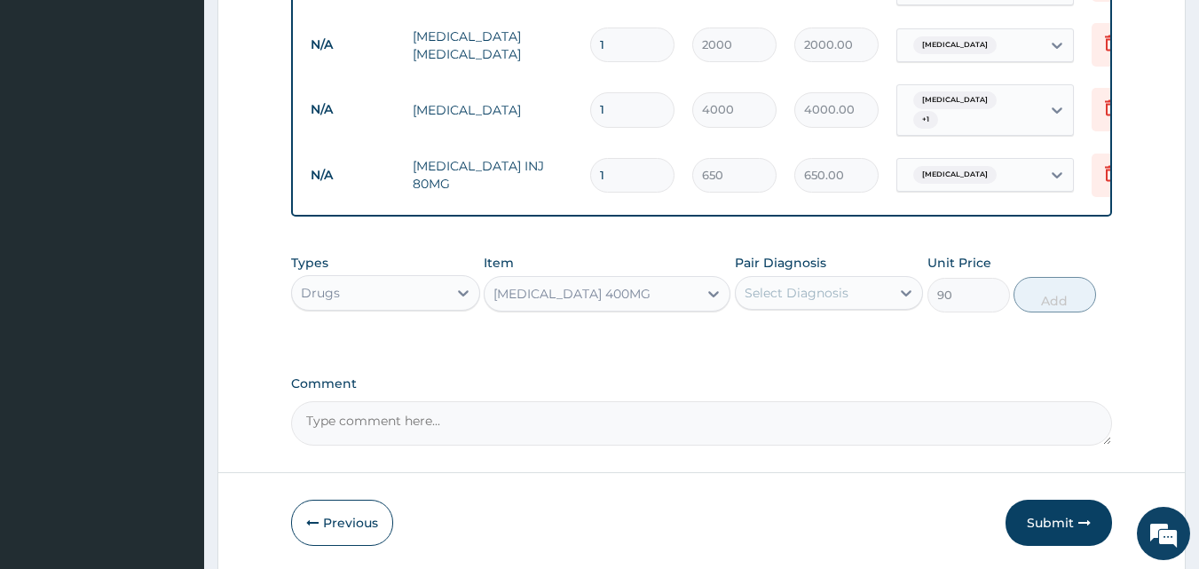
click at [782, 295] on div "Select Diagnosis" at bounding box center [797, 293] width 104 height 18
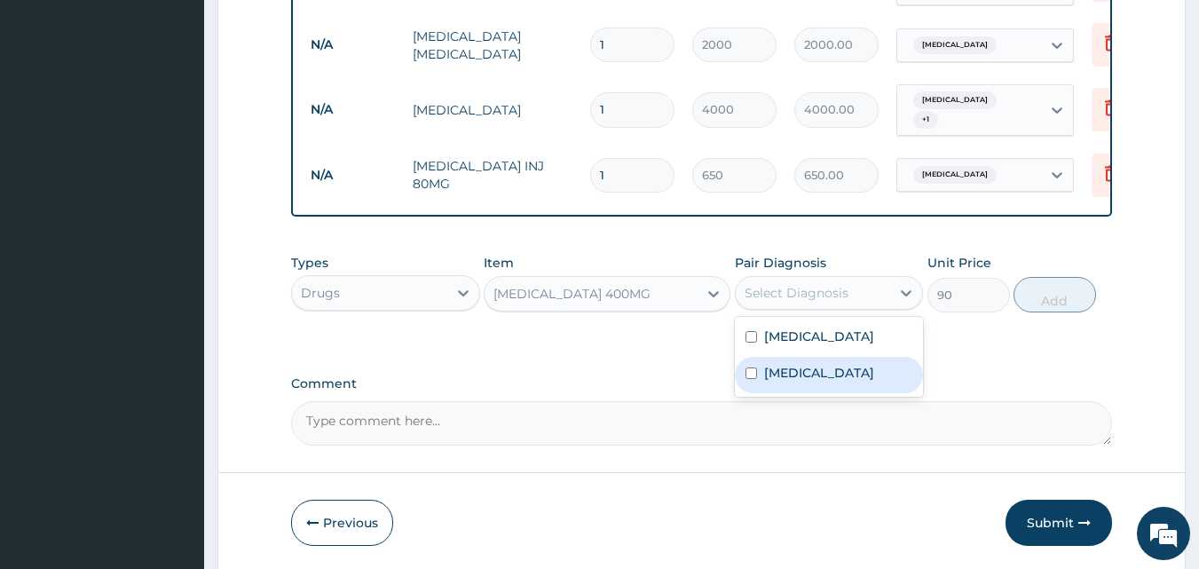
click at [787, 376] on label "Gastroenteritis" at bounding box center [819, 373] width 110 height 18
checkbox input "true"
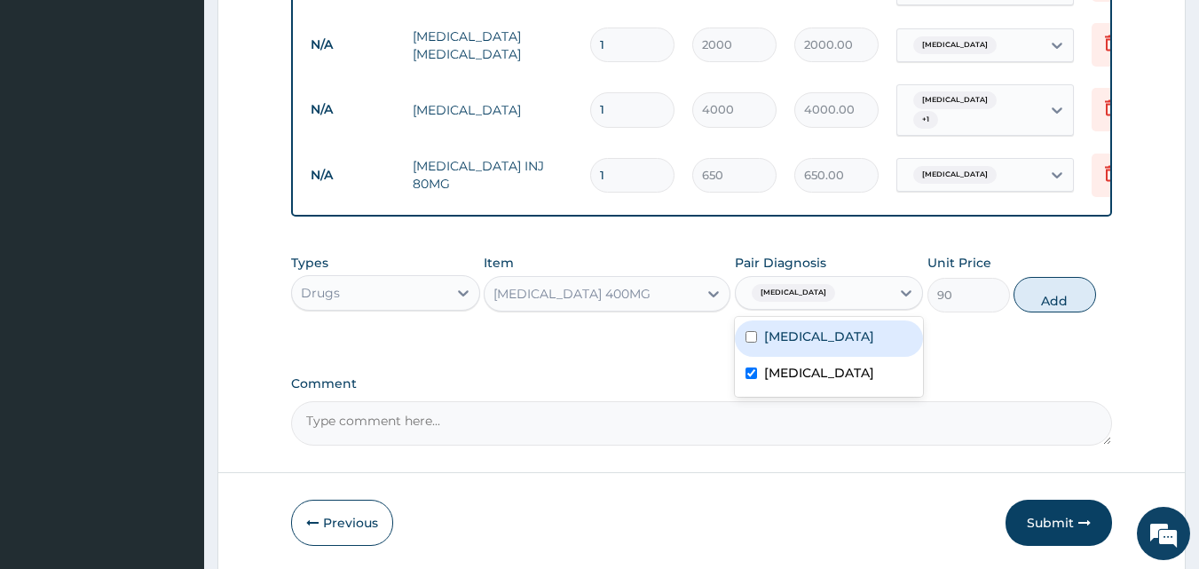
click at [1044, 298] on button "Add" at bounding box center [1055, 295] width 83 height 36
type input "0"
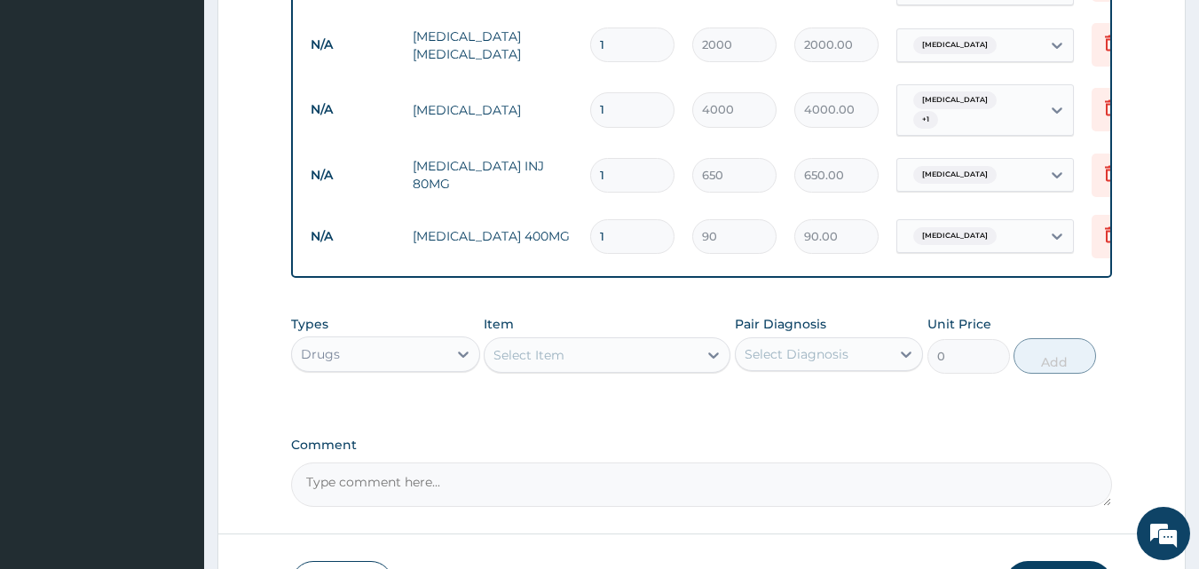
click at [554, 367] on div "Select Item" at bounding box center [591, 355] width 213 height 28
click at [554, 355] on div "Select Item" at bounding box center [529, 355] width 71 height 18
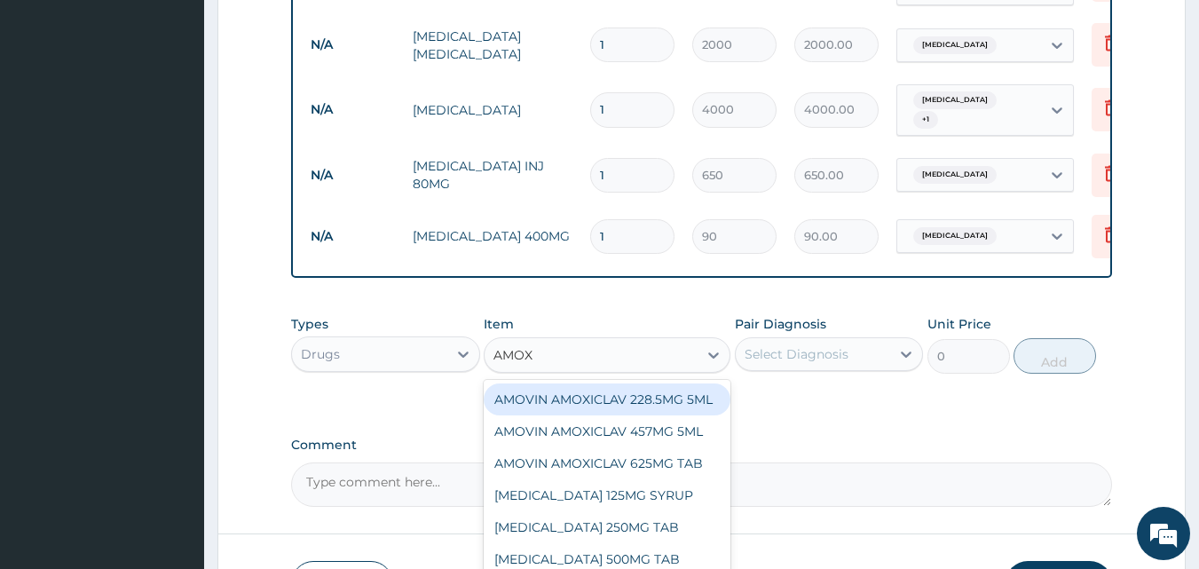
type input "AMOXY"
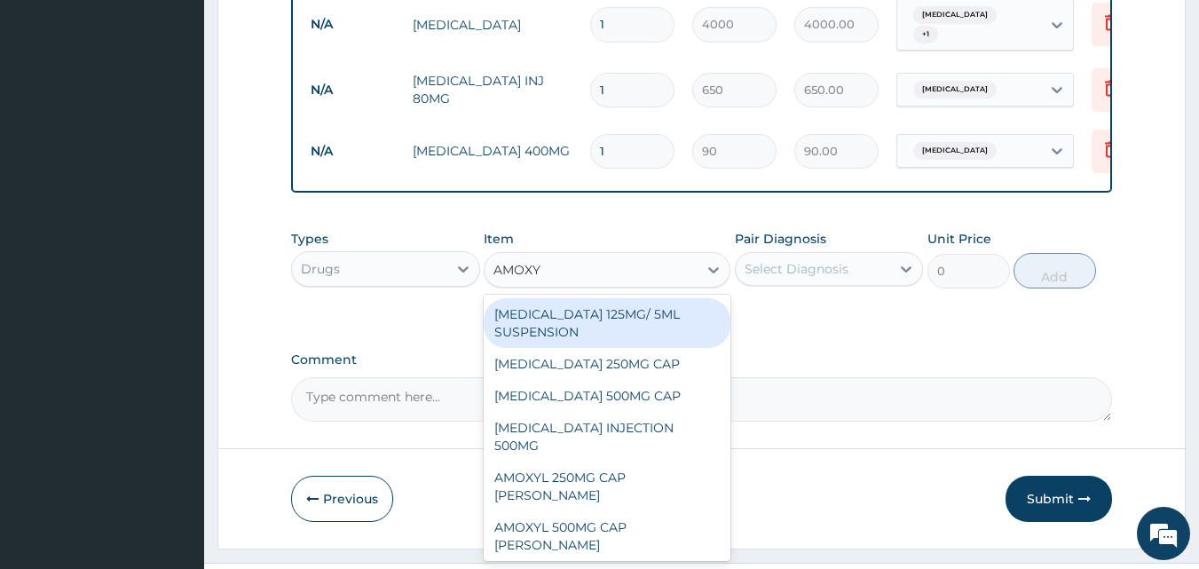
scroll to position [885, 0]
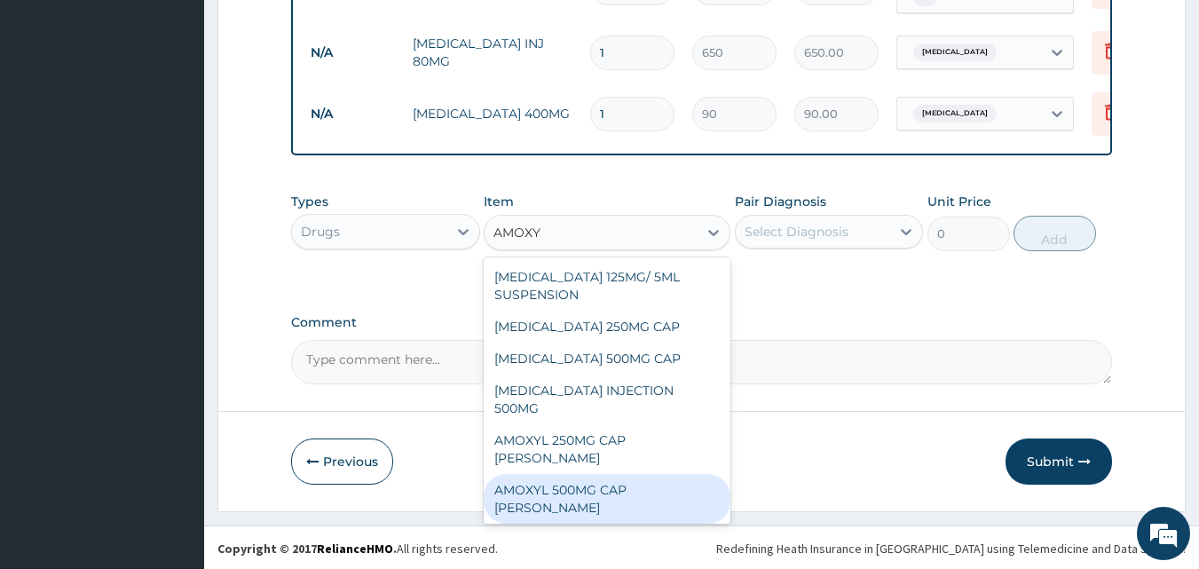
click at [635, 474] on div "AMOXYL 500MG CAP BEECHAM" at bounding box center [607, 499] width 247 height 50
type input "79.98"
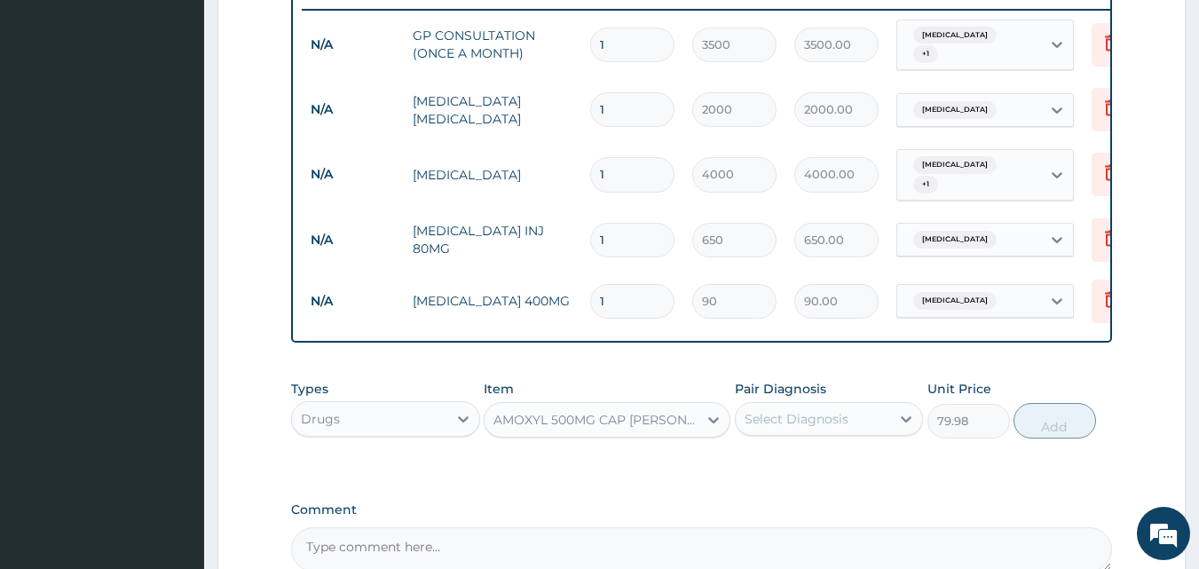
scroll to position [441, 0]
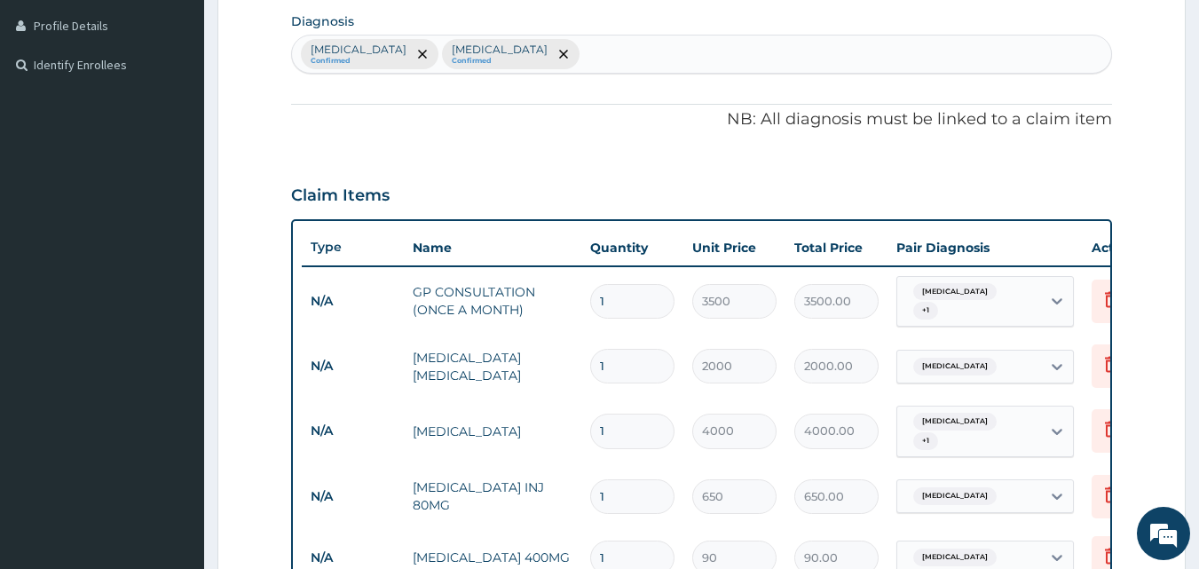
click at [556, 55] on div "Malaria Confirmed Gastroenteritis Confirmed" at bounding box center [702, 54] width 820 height 37
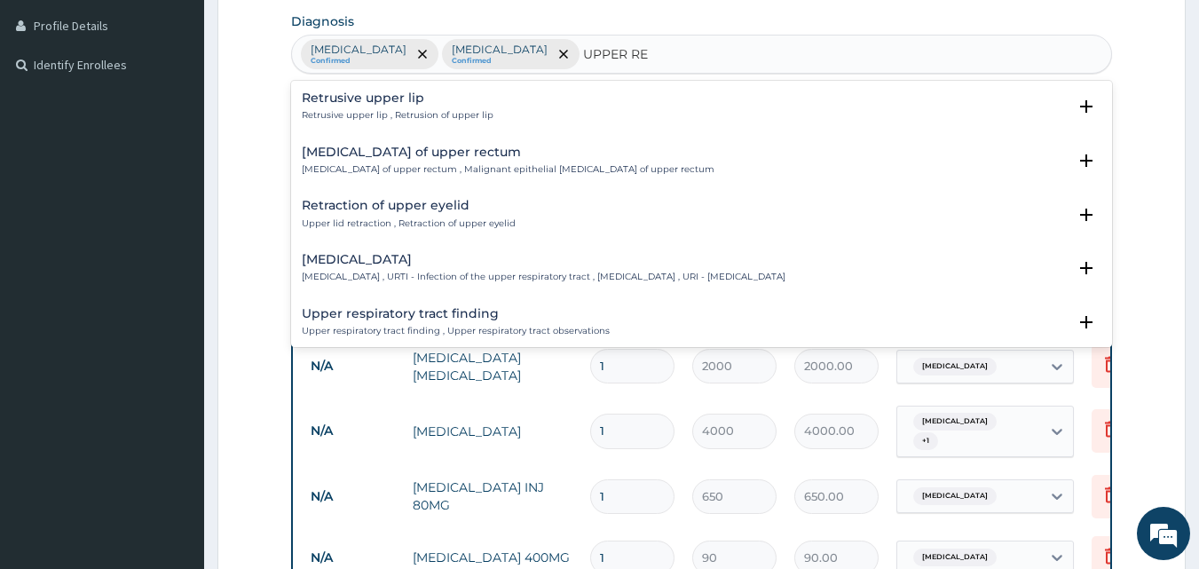
type input "UPPER RES"
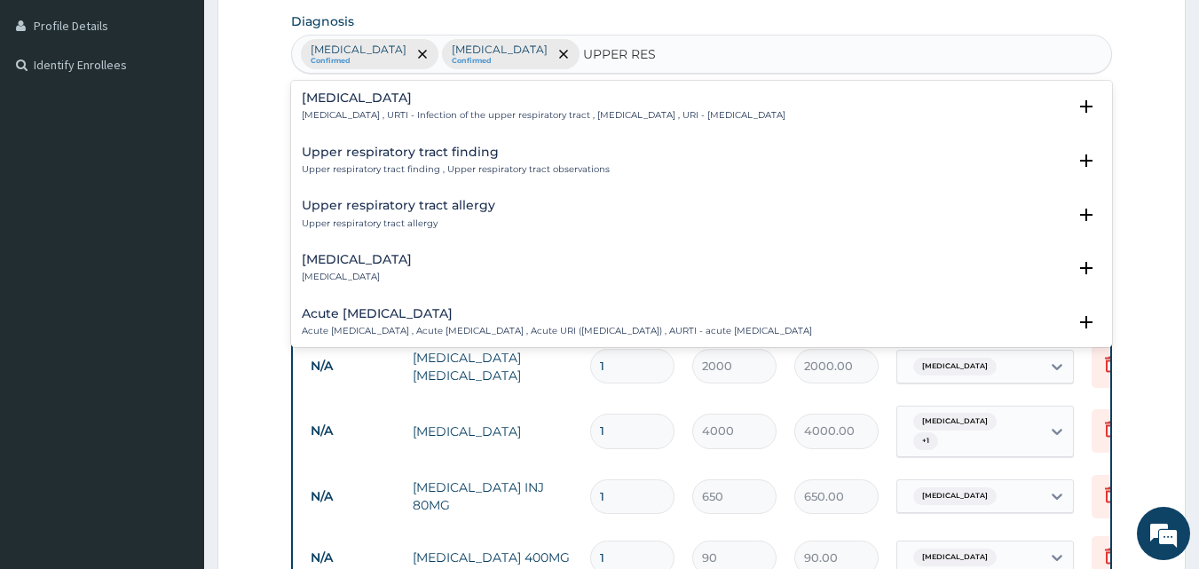
click at [391, 108] on div "Upper respiratory infection Upper respiratory infection , URTI - Infection of t…" at bounding box center [544, 106] width 484 height 31
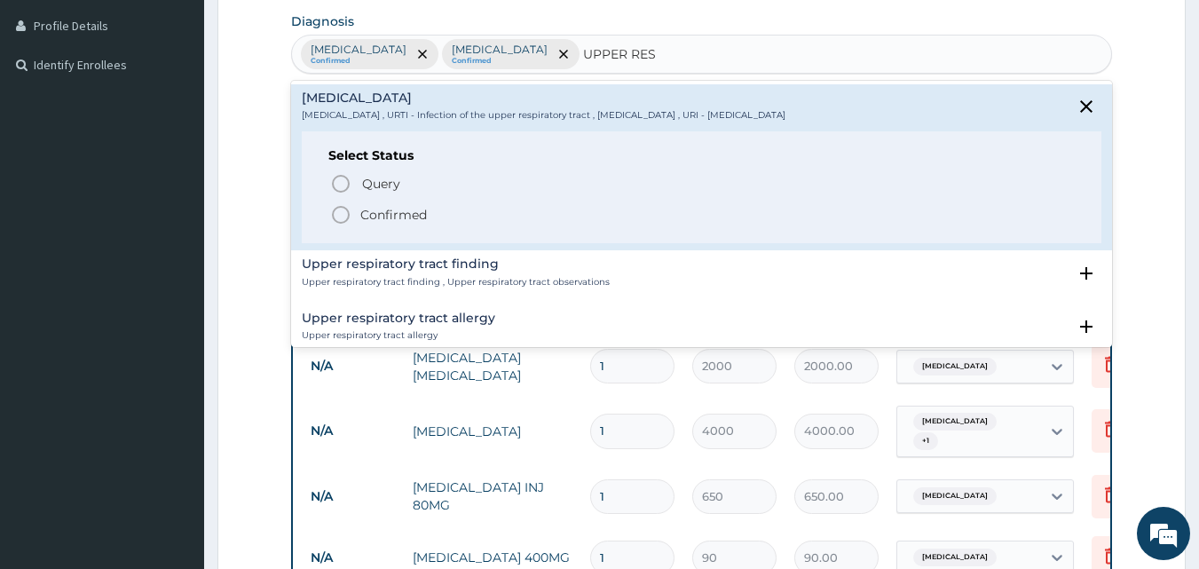
click at [399, 216] on p "Confirmed" at bounding box center [393, 215] width 67 height 18
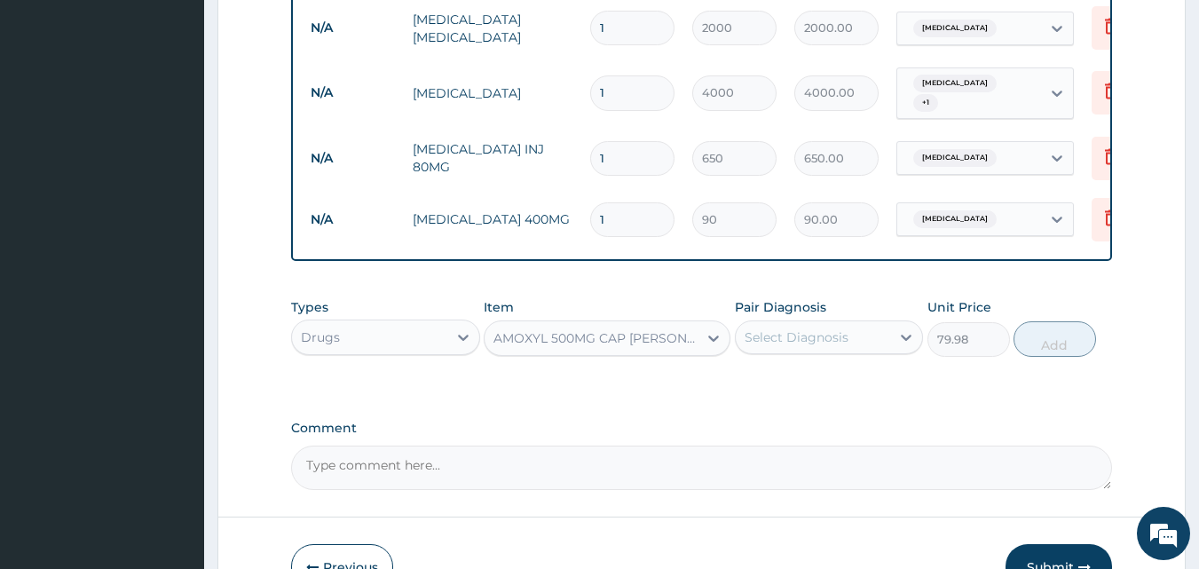
scroll to position [737, 0]
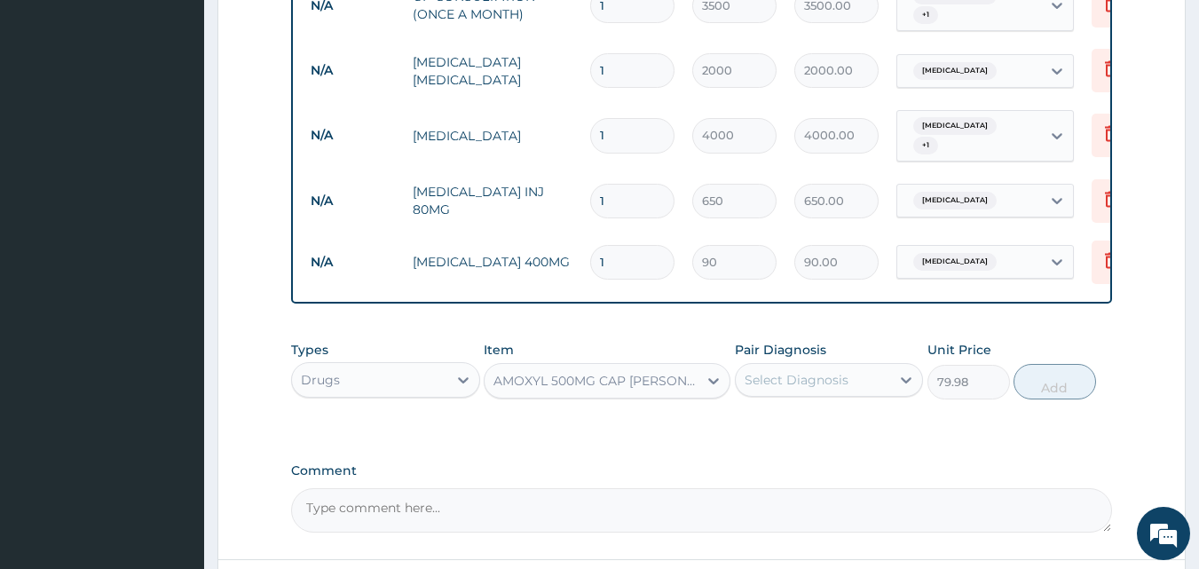
click at [1030, 125] on div "Gastroenteritis + 1" at bounding box center [969, 136] width 144 height 50
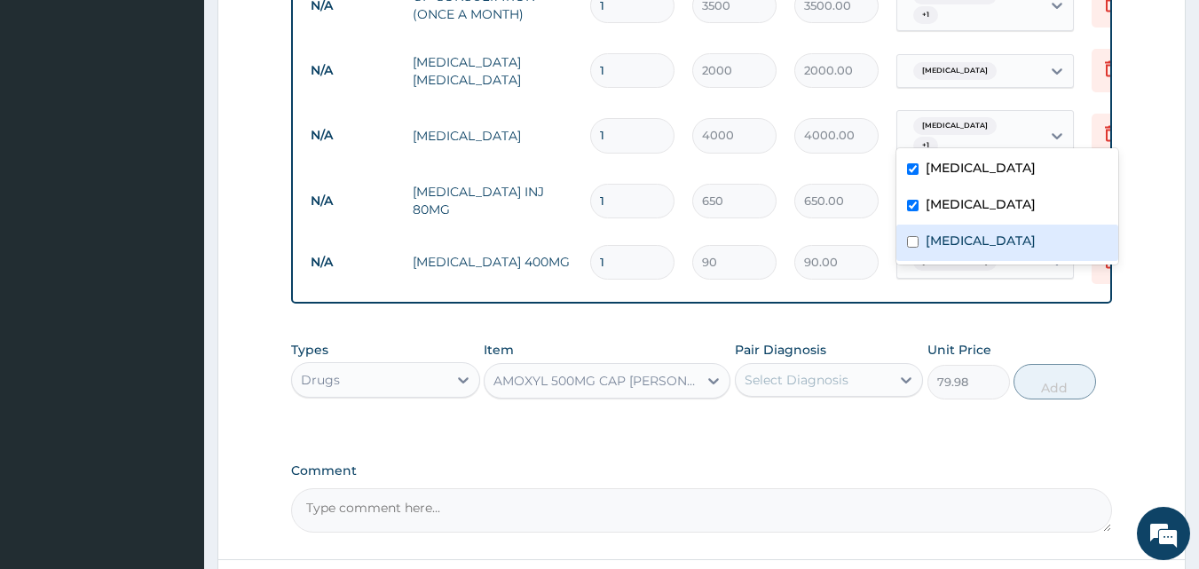
click at [992, 243] on label "Upper respiratory infection" at bounding box center [981, 241] width 110 height 18
checkbox input "true"
click at [834, 377] on div "Select Diagnosis" at bounding box center [797, 380] width 104 height 18
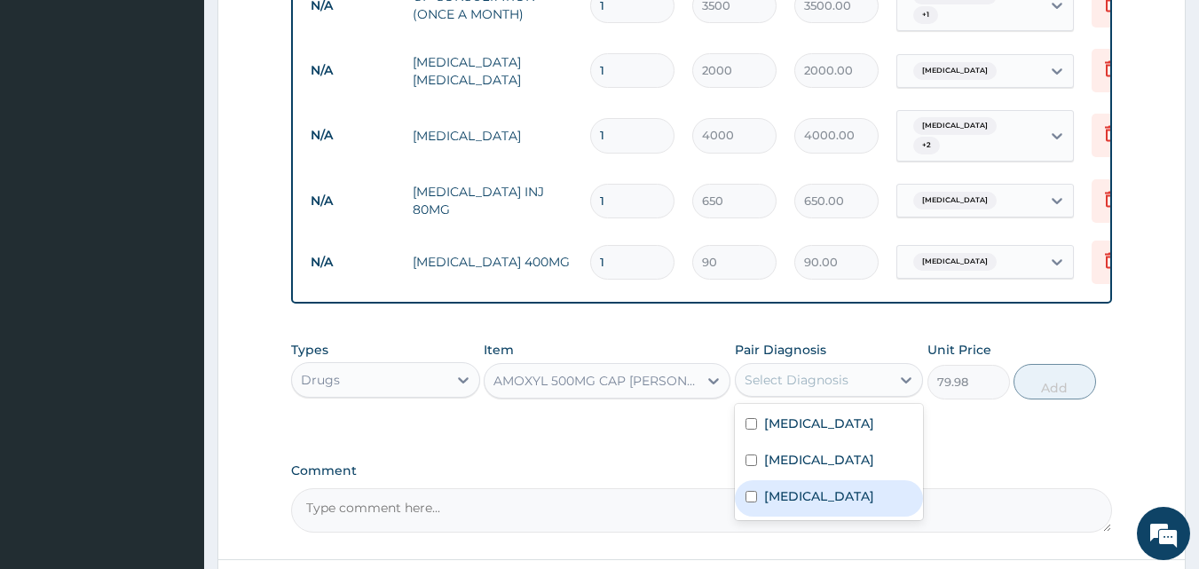
click at [821, 505] on label "Upper respiratory infection" at bounding box center [819, 496] width 110 height 18
checkbox input "true"
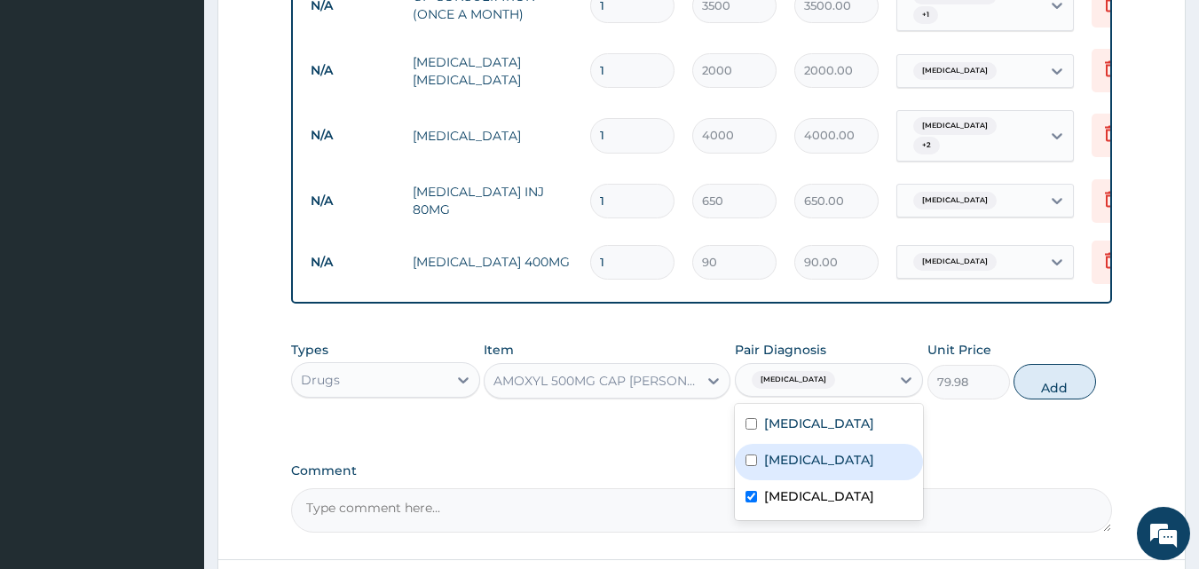
click at [898, 457] on div "Gastroenteritis" at bounding box center [829, 462] width 189 height 36
checkbox input "true"
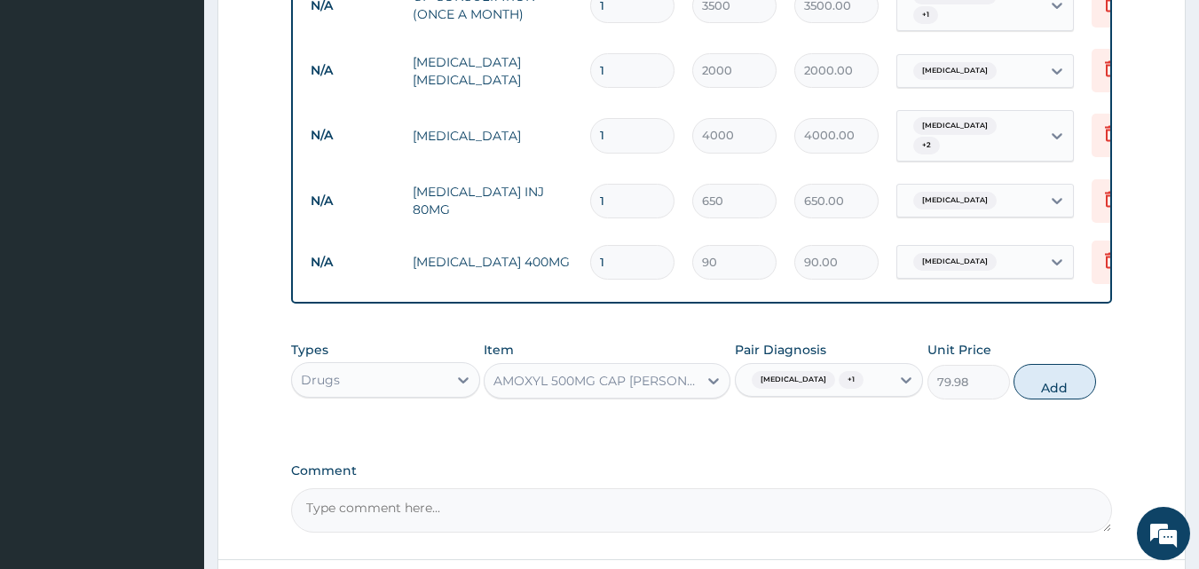
drag, startPoint x: 1042, startPoint y: 398, endPoint x: 1032, endPoint y: 169, distance: 229.3
click at [1043, 398] on button "Add" at bounding box center [1055, 382] width 83 height 36
type input "0"
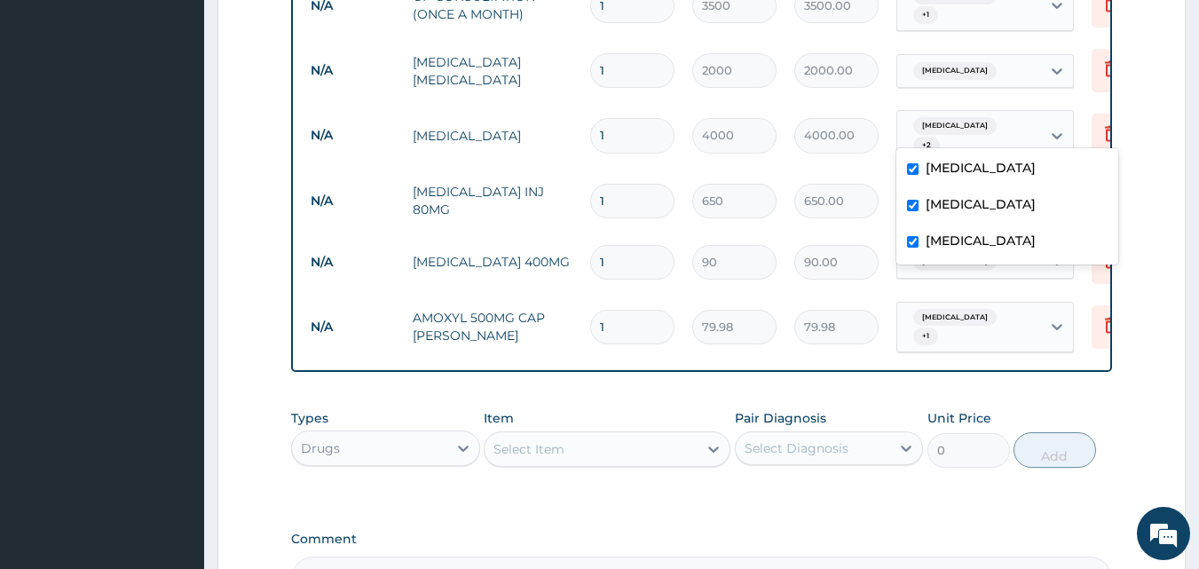
click at [1036, 128] on div "Gastroenteritis + 2" at bounding box center [969, 136] width 144 height 50
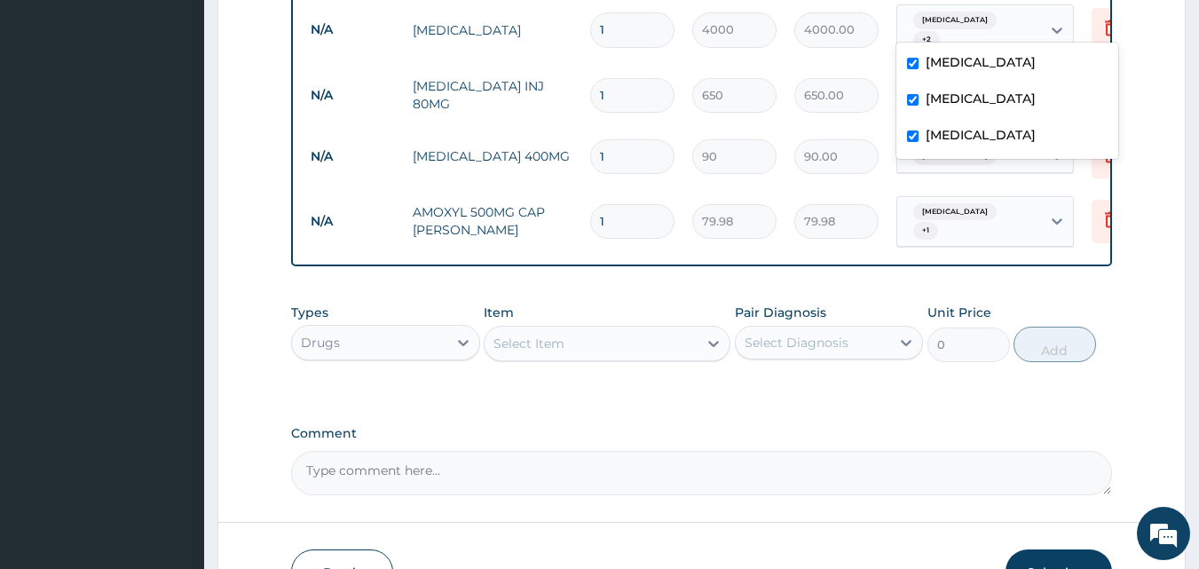
scroll to position [885, 0]
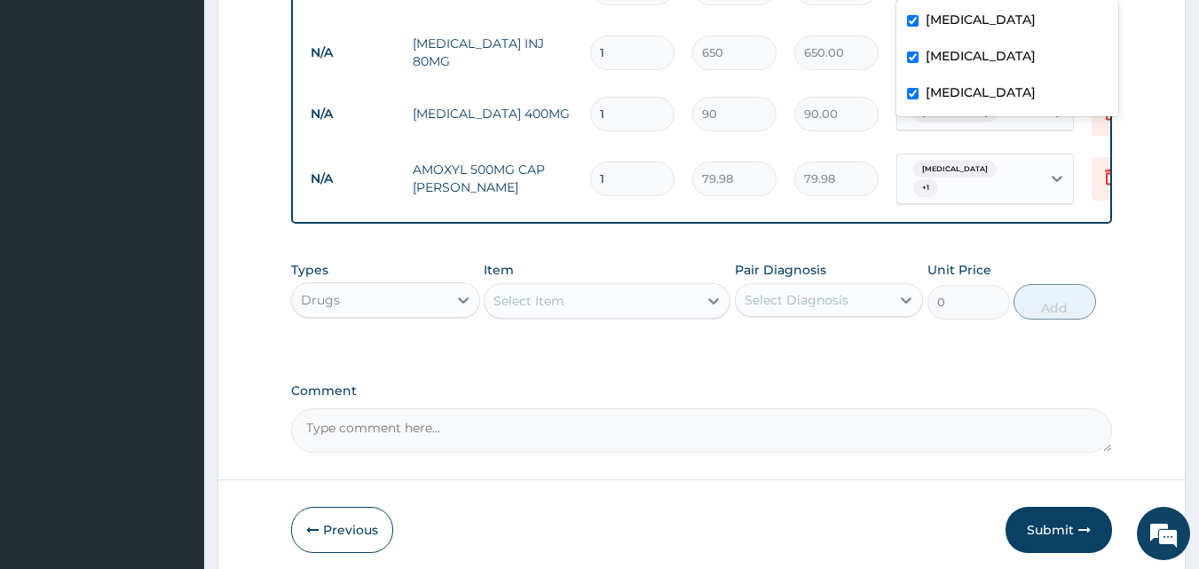
click at [570, 302] on div "Select Item" at bounding box center [591, 301] width 213 height 28
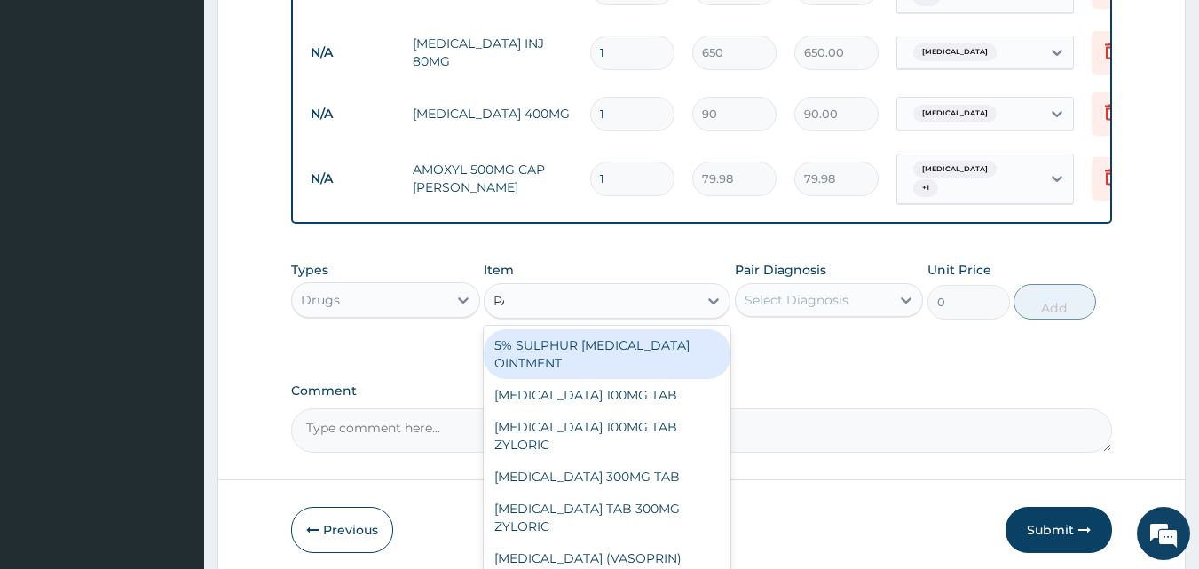
type input "PARACE"
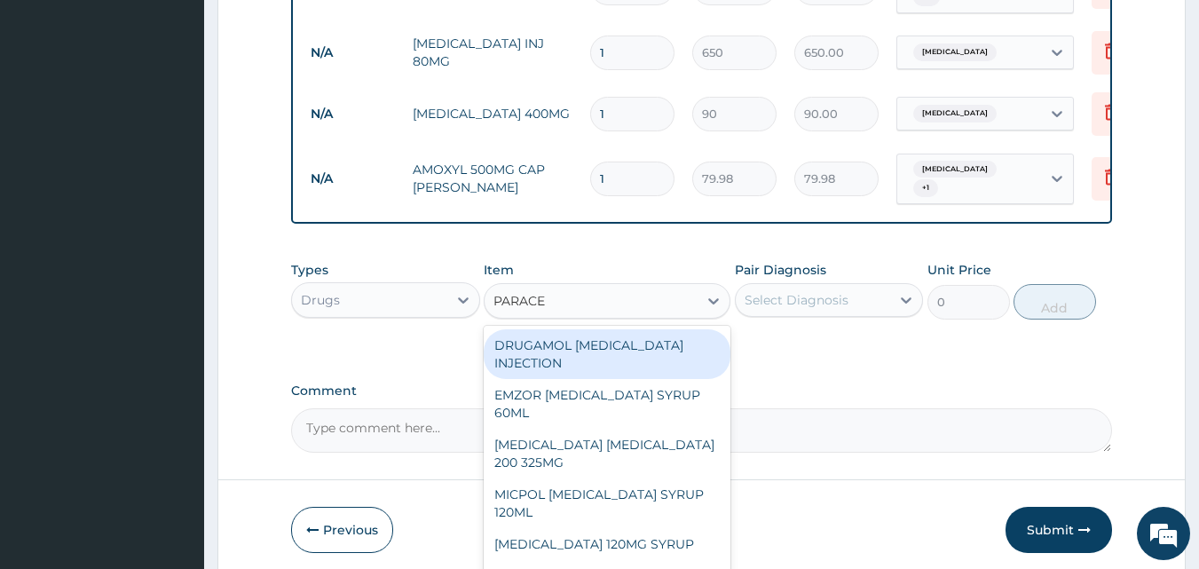
scroll to position [249, 0]
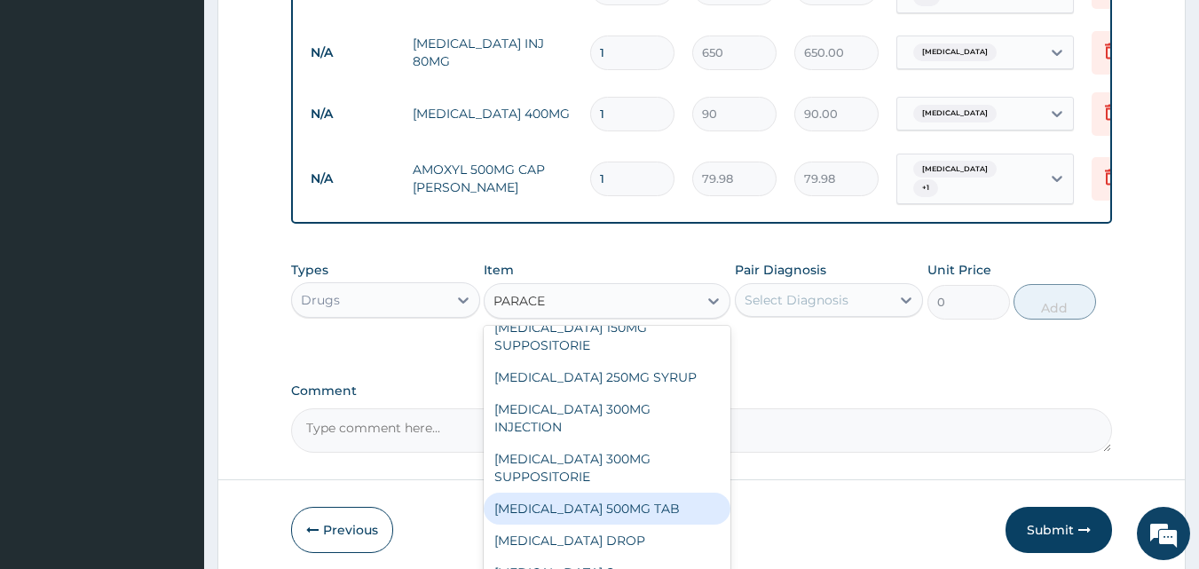
click at [629, 495] on div "PARACETAMOL 500MG TAB" at bounding box center [607, 509] width 247 height 32
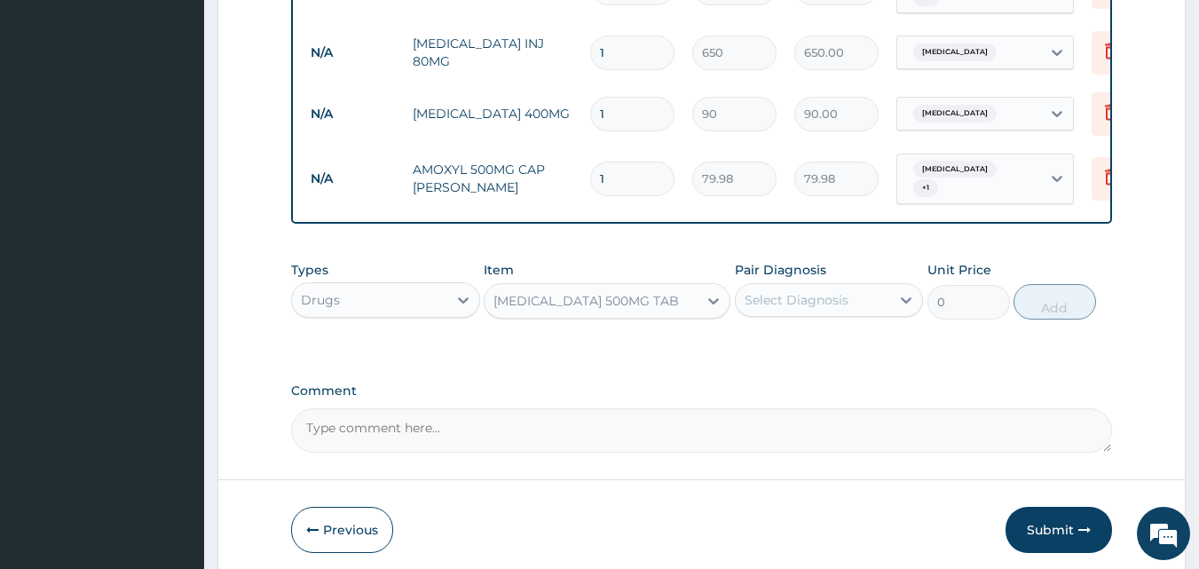
type input "15"
click at [801, 303] on div "Select Diagnosis" at bounding box center [797, 300] width 104 height 18
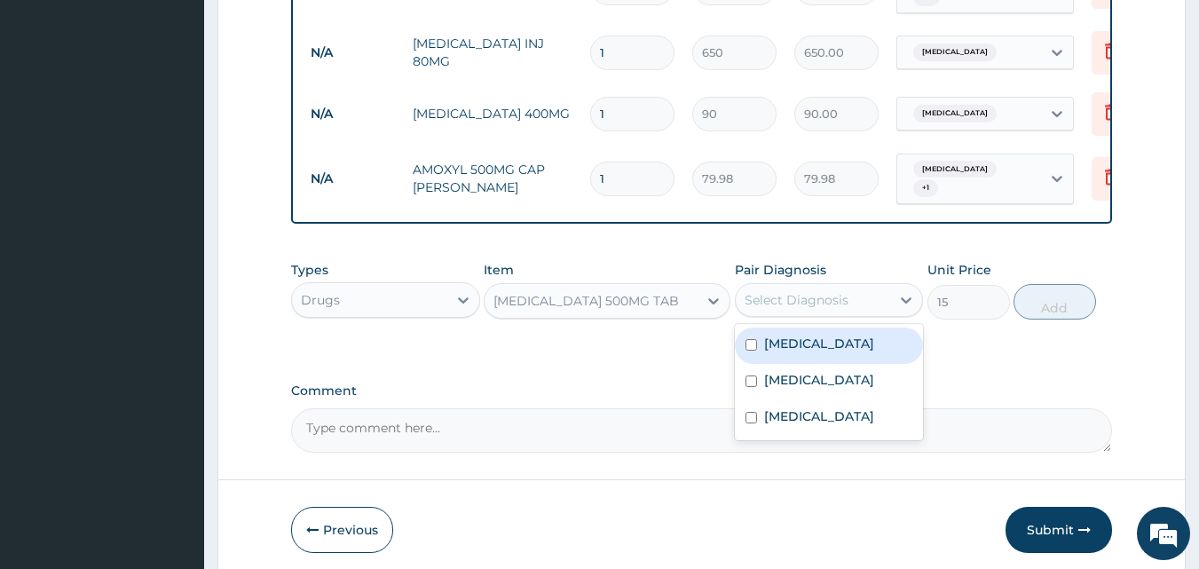
click at [816, 353] on div "Malaria" at bounding box center [829, 346] width 189 height 36
checkbox input "true"
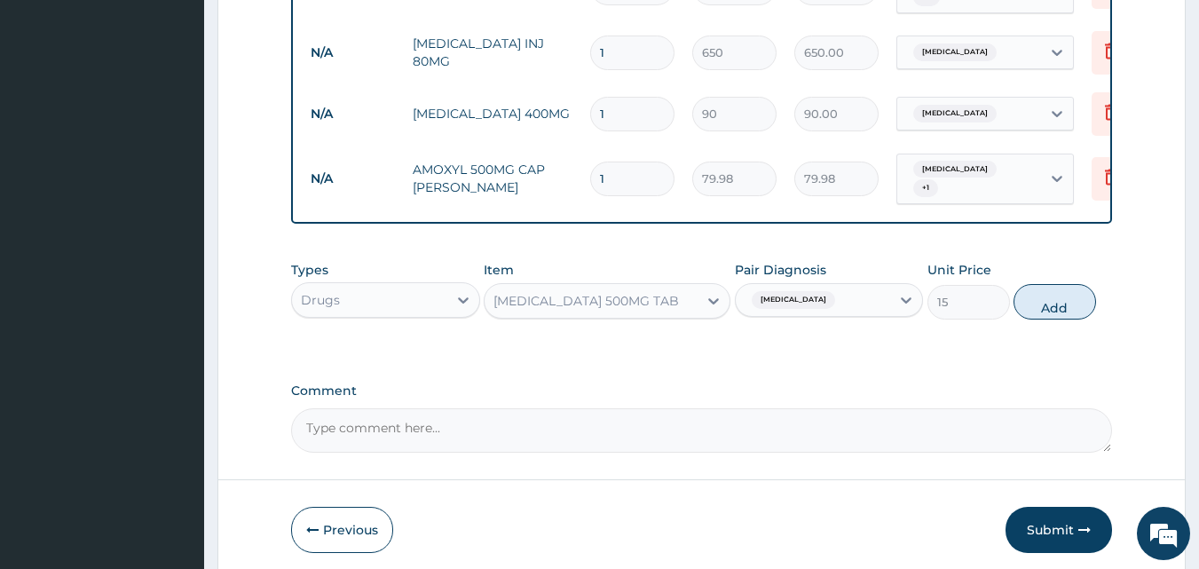
drag, startPoint x: 1045, startPoint y: 303, endPoint x: 748, endPoint y: 298, distance: 296.5
click at [748, 302] on div "Types Drugs Item PARACETAMOL 500MG TAB Pair Diagnosis Malaria Unit Price 15 Add" at bounding box center [702, 290] width 822 height 76
drag, startPoint x: 810, startPoint y: 297, endPoint x: 812, endPoint y: 312, distance: 15.2
click at [810, 299] on div "Malaria" at bounding box center [813, 300] width 155 height 30
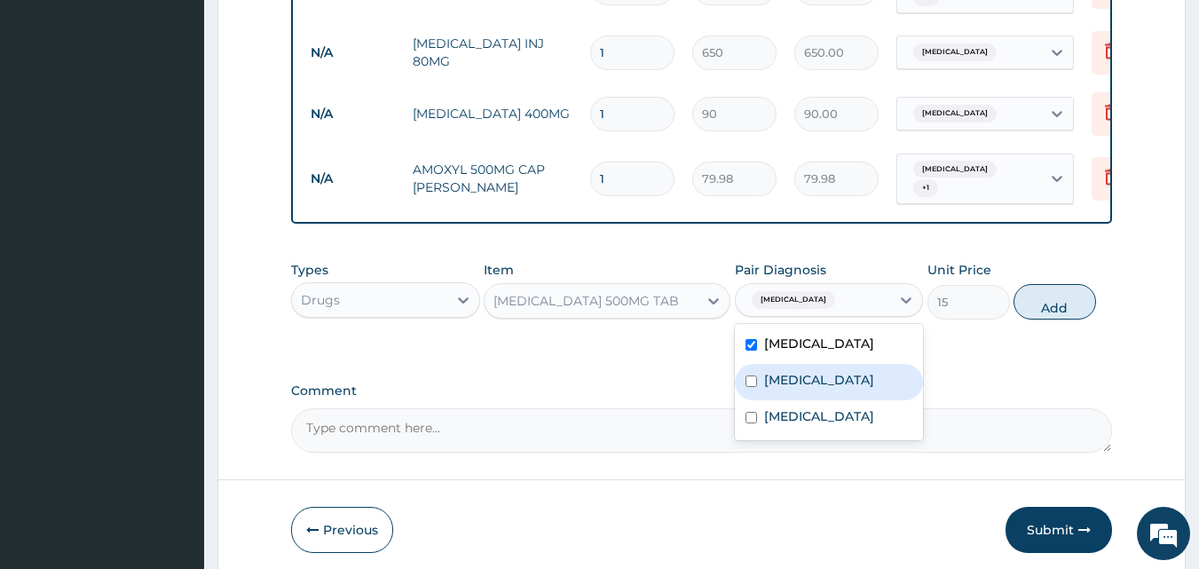
click at [816, 391] on div "Gastroenteritis" at bounding box center [829, 382] width 189 height 36
checkbox input "true"
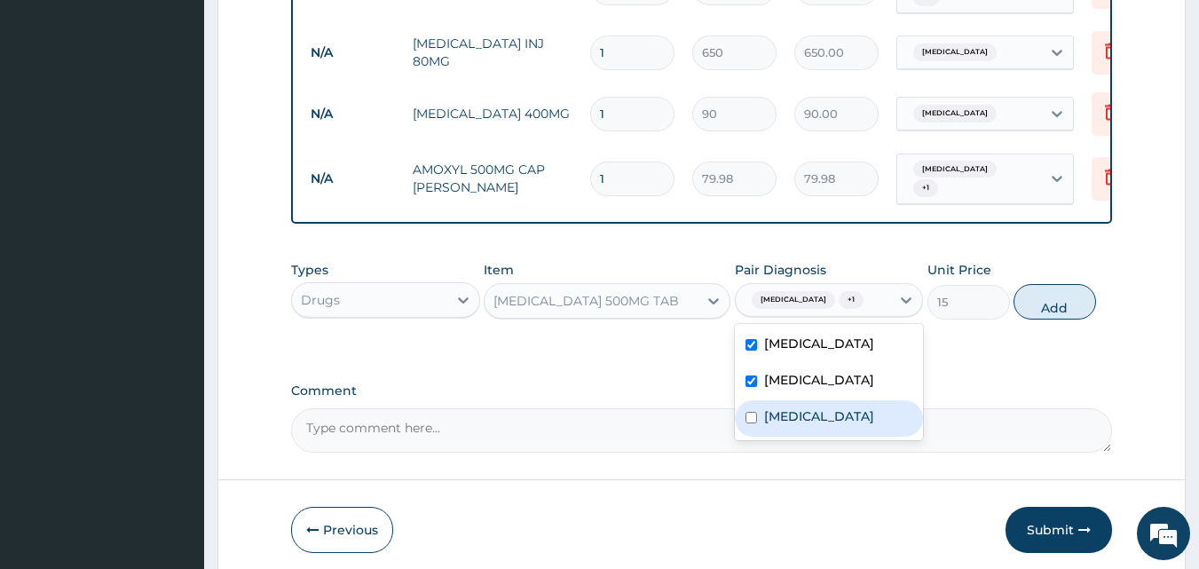
drag, startPoint x: 892, startPoint y: 425, endPoint x: 936, endPoint y: 391, distance: 55.0
click at [874, 424] on label "[MEDICAL_DATA]" at bounding box center [819, 416] width 110 height 18
checkbox input "true"
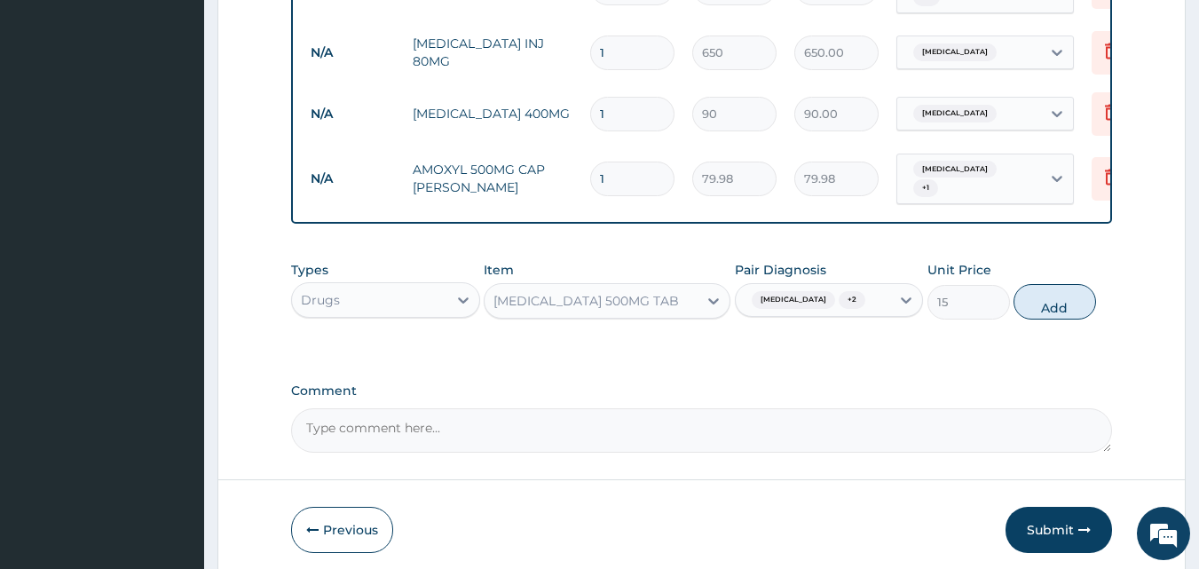
click at [1075, 300] on button "Add" at bounding box center [1055, 302] width 83 height 36
type input "0"
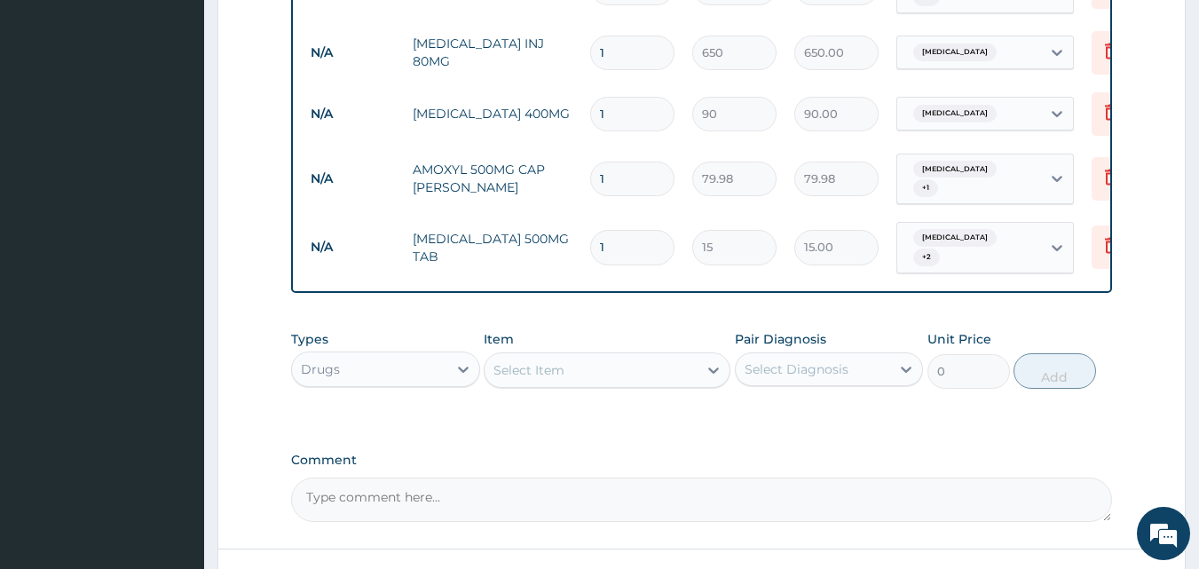
type input "18"
type input "270.00"
type input "18"
click at [627, 162] on input "1" at bounding box center [632, 179] width 84 height 35
type input "15"
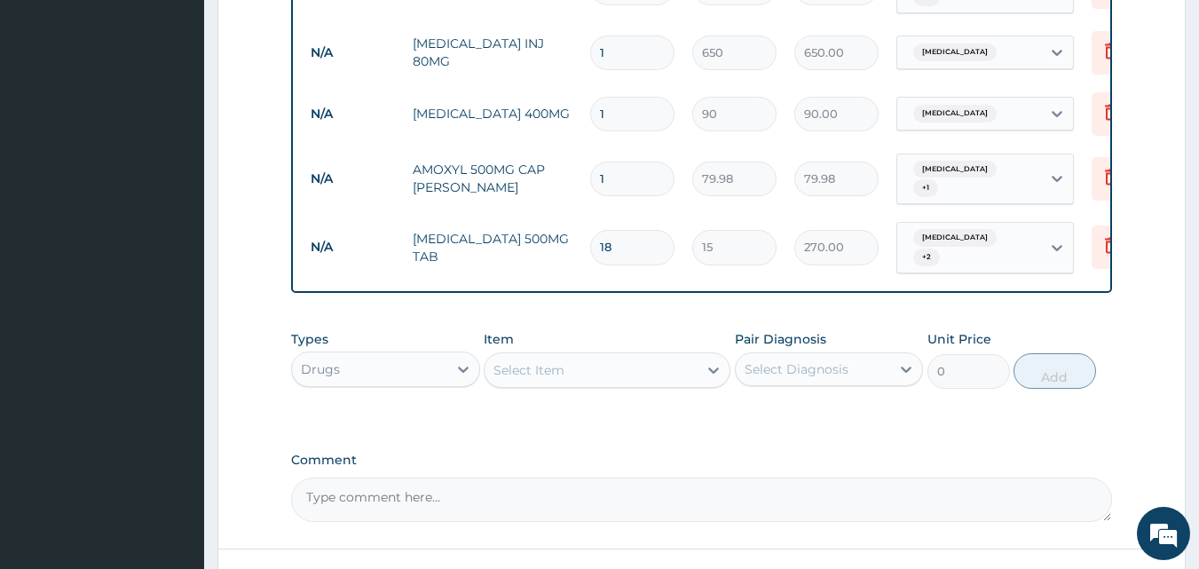
type input "1199.70"
type input "15"
click at [628, 115] on input "1" at bounding box center [632, 114] width 84 height 35
type input "15"
type input "1350.00"
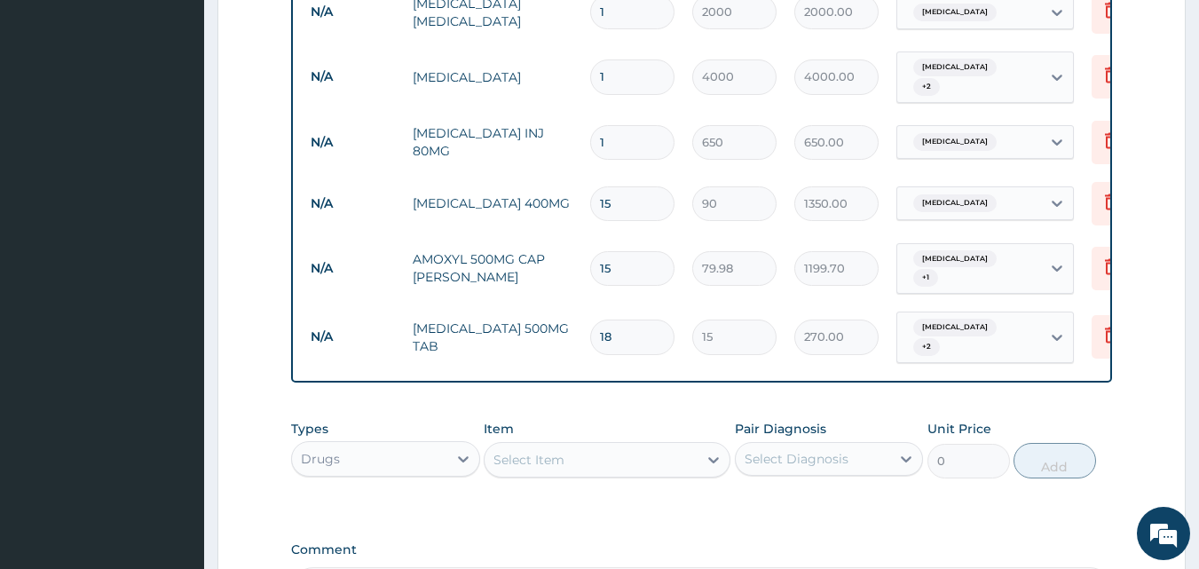
scroll to position [737, 0]
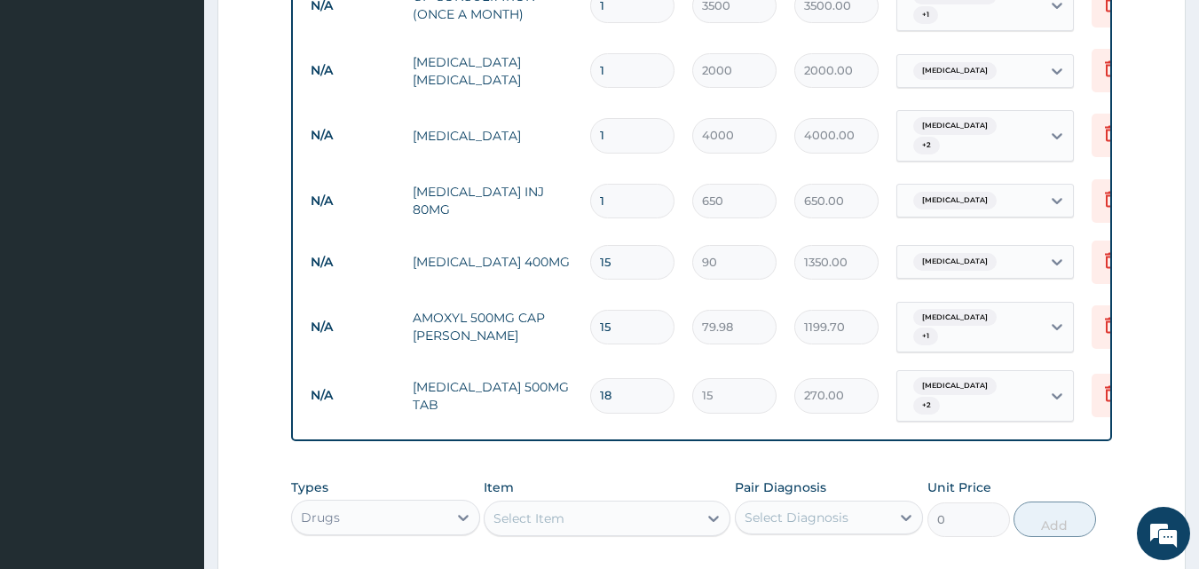
type input "15"
drag, startPoint x: 627, startPoint y: 191, endPoint x: 631, endPoint y: 183, distance: 9.1
click at [627, 190] on input "1" at bounding box center [632, 201] width 84 height 35
type input "0.00"
type input "6"
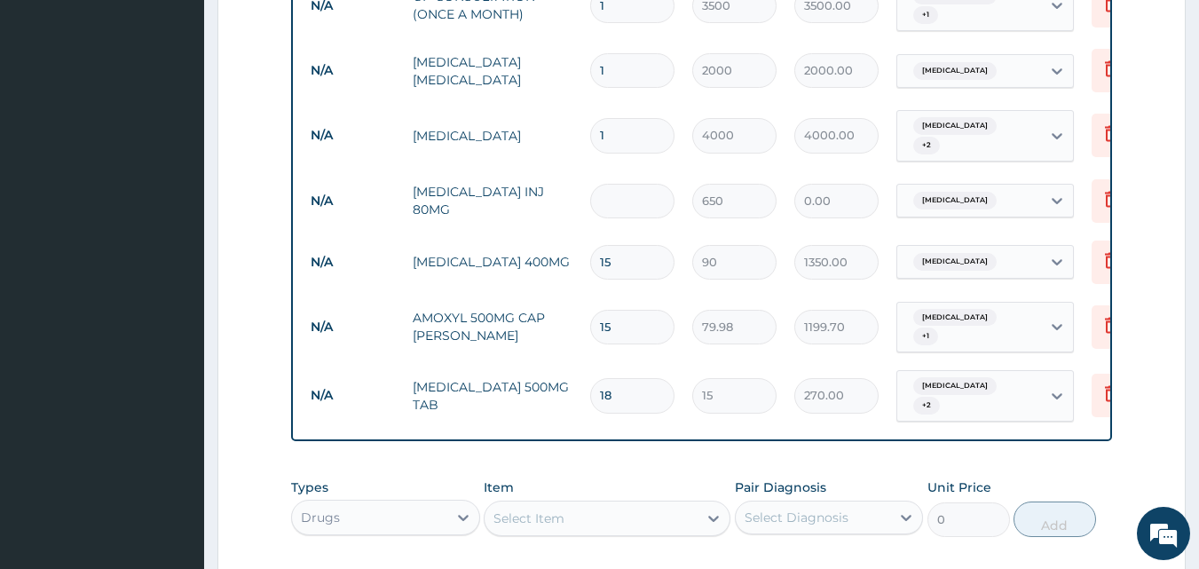
type input "3900.00"
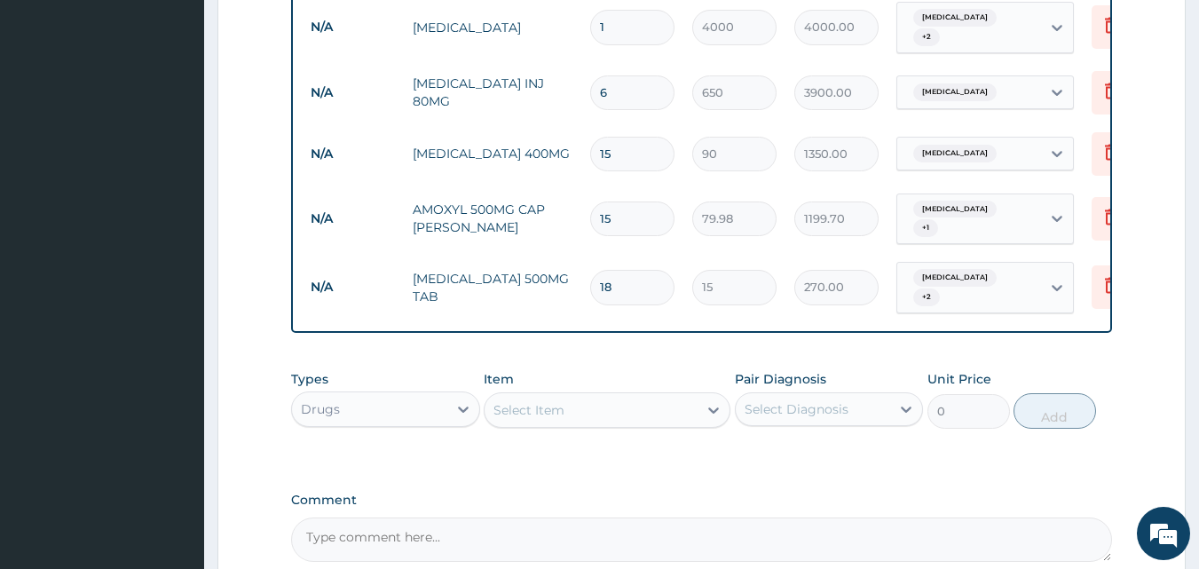
scroll to position [1015, 0]
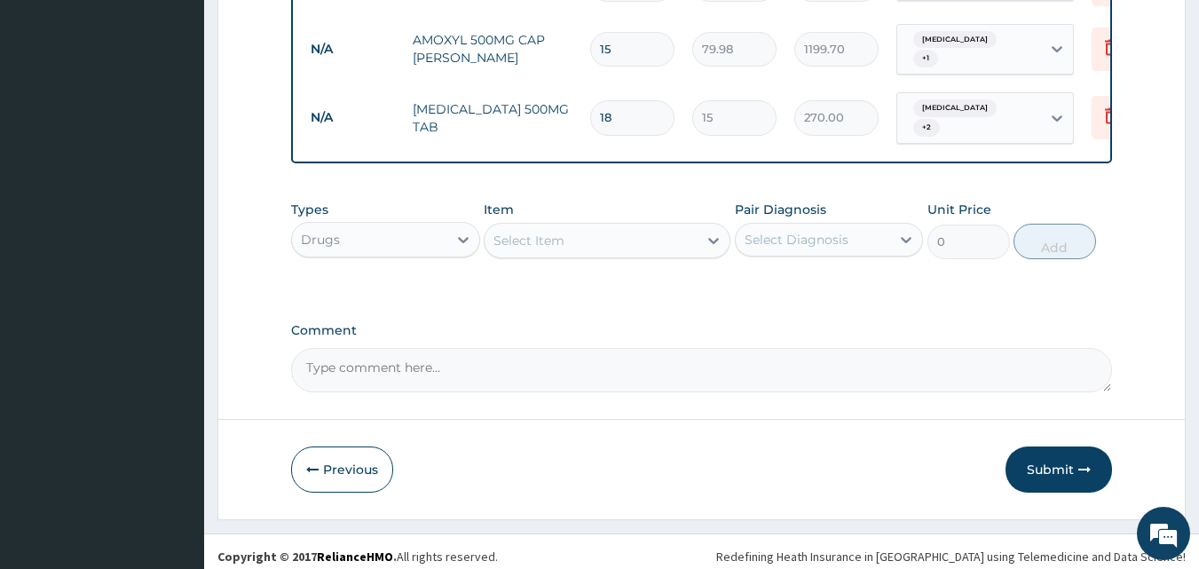
type input "6"
drag, startPoint x: 1053, startPoint y: 460, endPoint x: 852, endPoint y: 270, distance: 276.3
click at [1053, 459] on button "Submit" at bounding box center [1059, 470] width 107 height 46
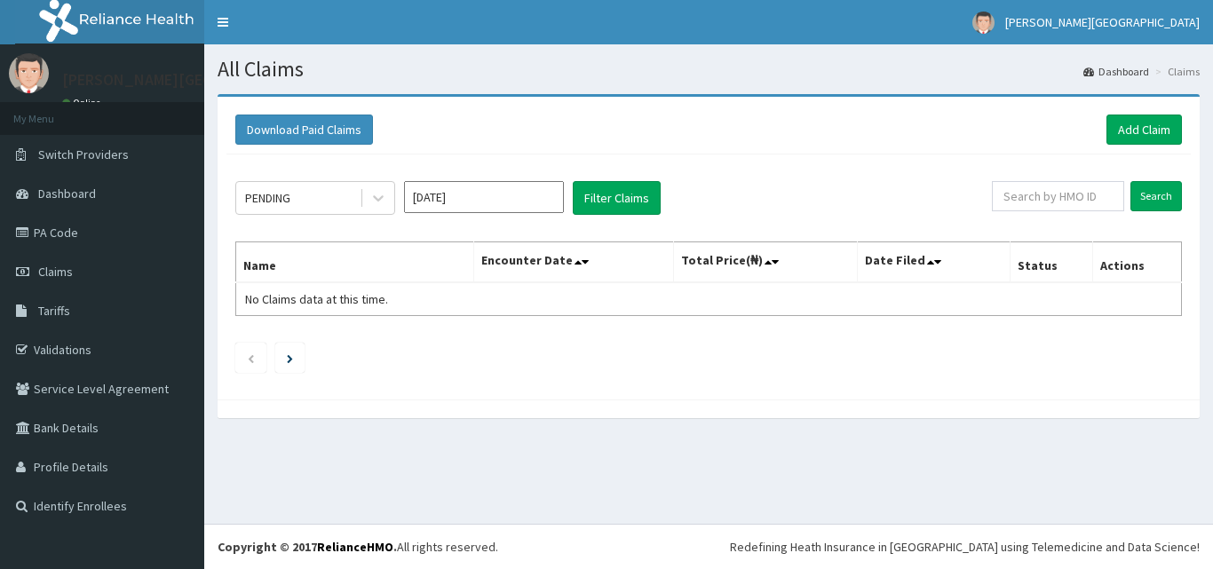
click at [354, 197] on div "PENDING" at bounding box center [297, 198] width 123 height 28
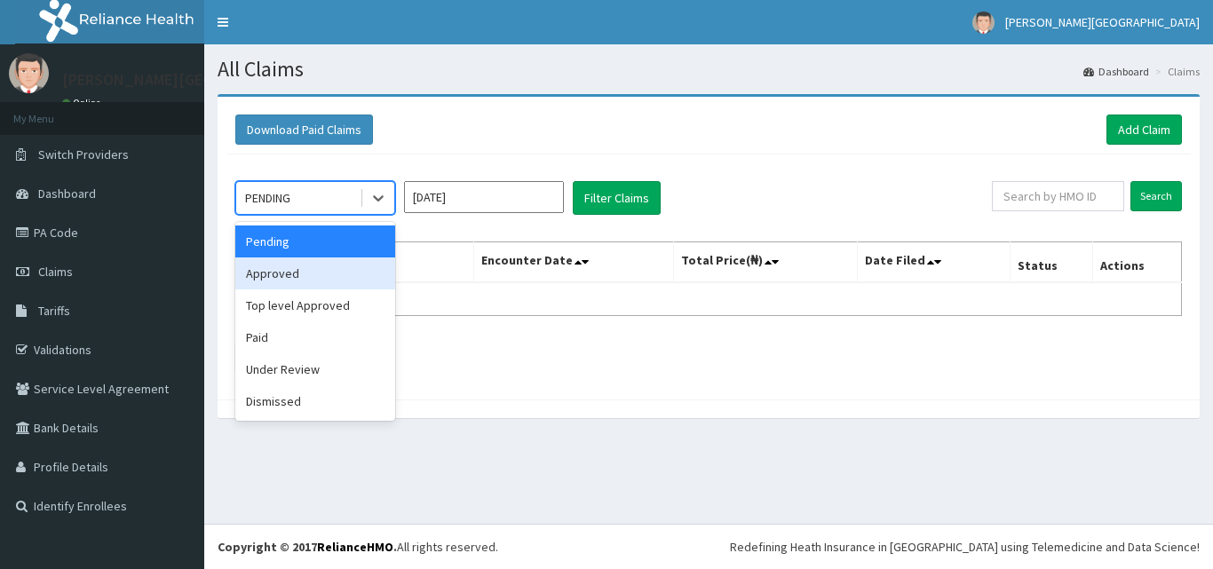
drag, startPoint x: 320, startPoint y: 274, endPoint x: 384, endPoint y: 243, distance: 71.9
click at [322, 273] on div "Approved" at bounding box center [315, 273] width 160 height 32
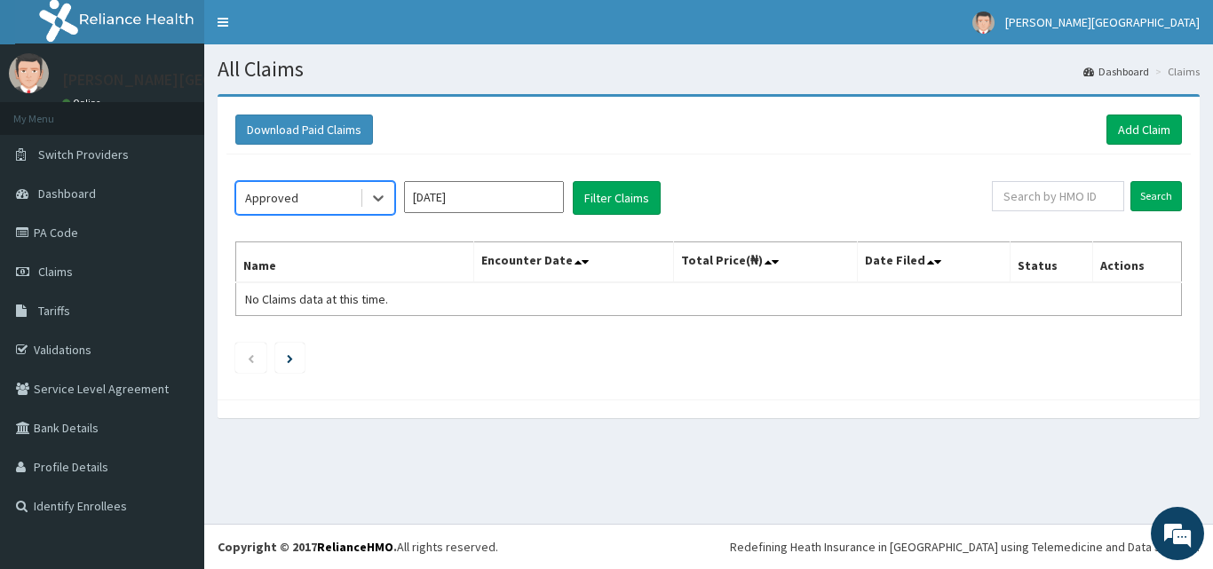
click at [452, 197] on input "[DATE]" at bounding box center [484, 197] width 160 height 32
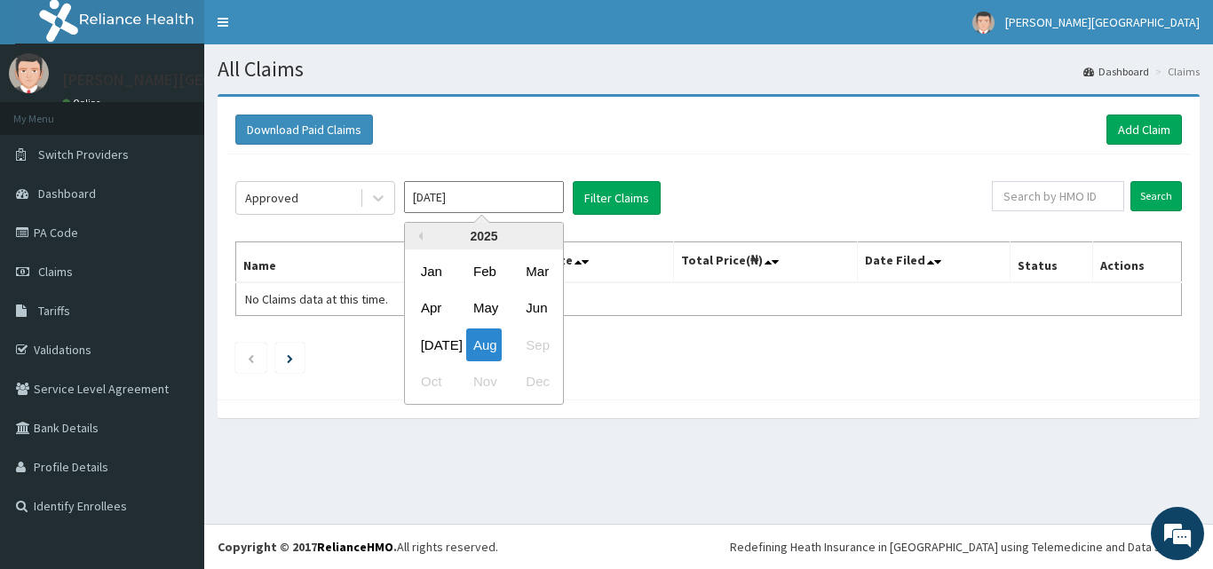
click at [439, 339] on div "[DATE]" at bounding box center [432, 344] width 36 height 33
type input "[DATE]"
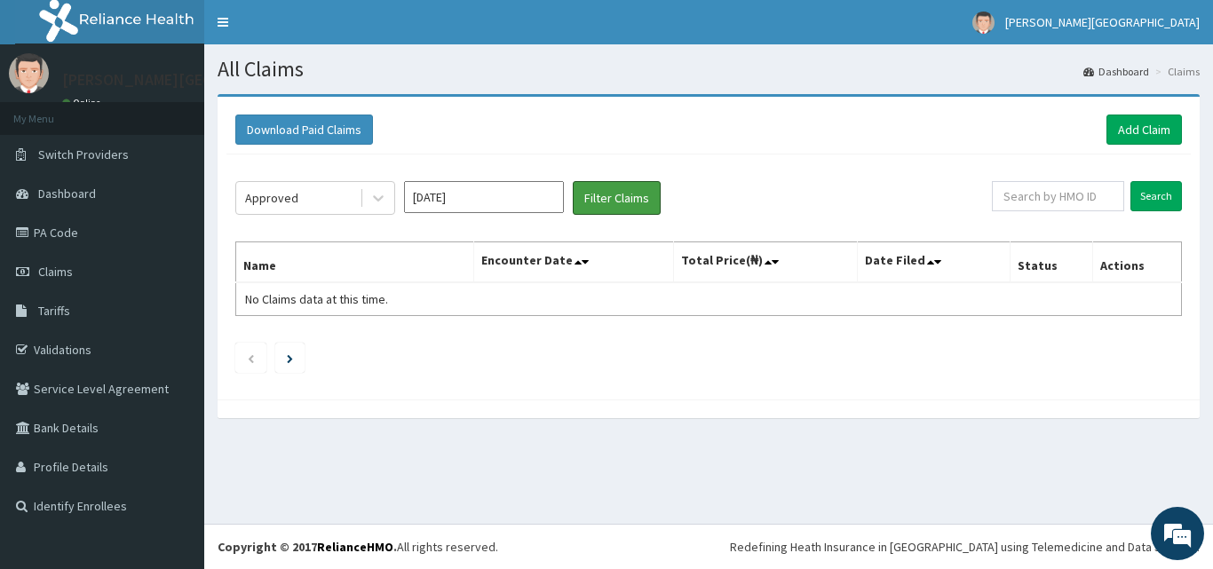
click at [573, 205] on button "Filter Claims" at bounding box center [617, 198] width 88 height 34
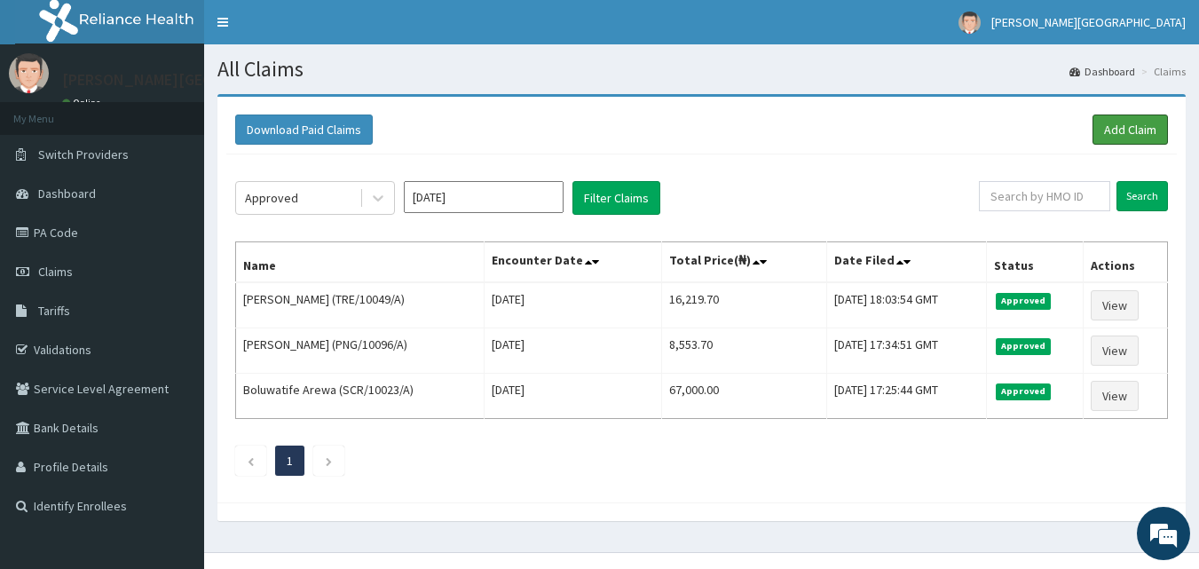
click at [1144, 135] on link "Add Claim" at bounding box center [1130, 130] width 75 height 30
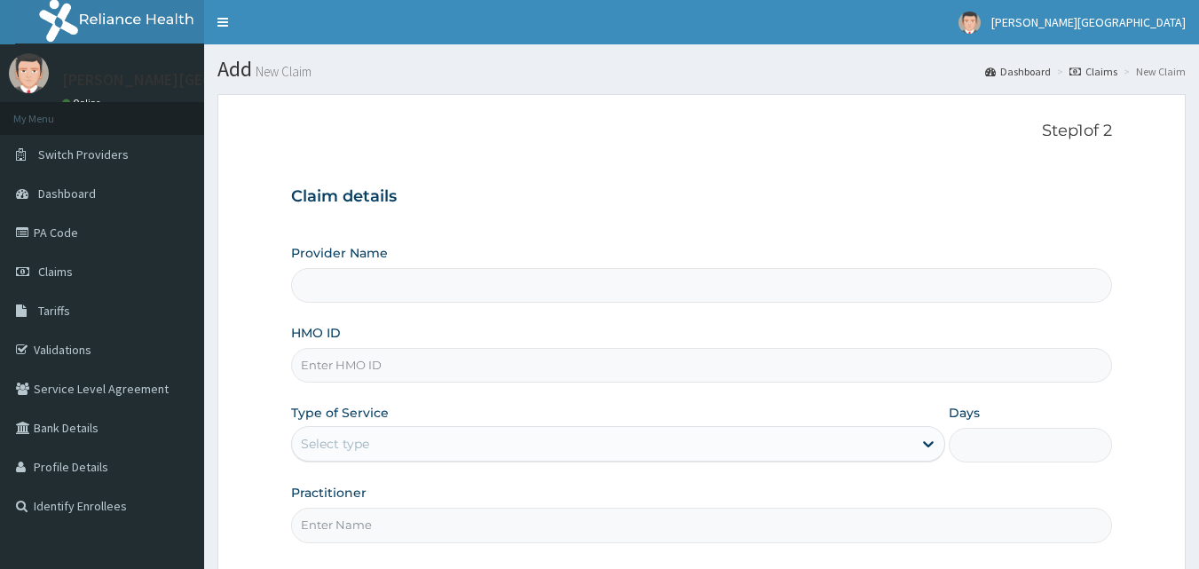
click at [421, 371] on input "HMO ID" at bounding box center [702, 365] width 822 height 35
type input "[PERSON_NAME][GEOGRAPHIC_DATA]"
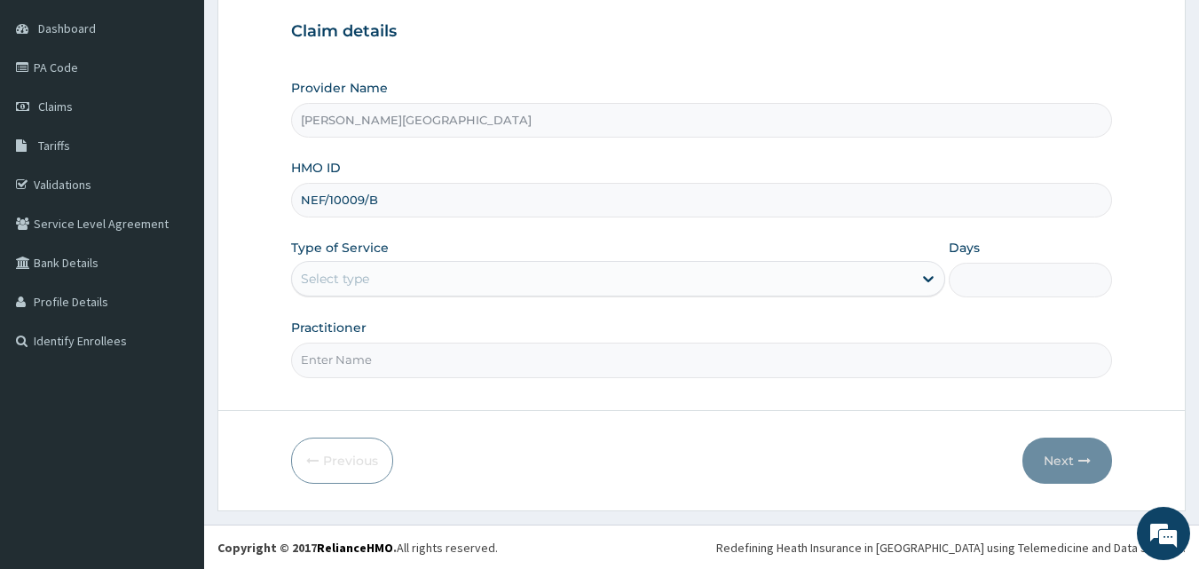
scroll to position [166, 0]
type input "NEF/10009/B"
click at [360, 266] on div "Select type" at bounding box center [602, 278] width 621 height 28
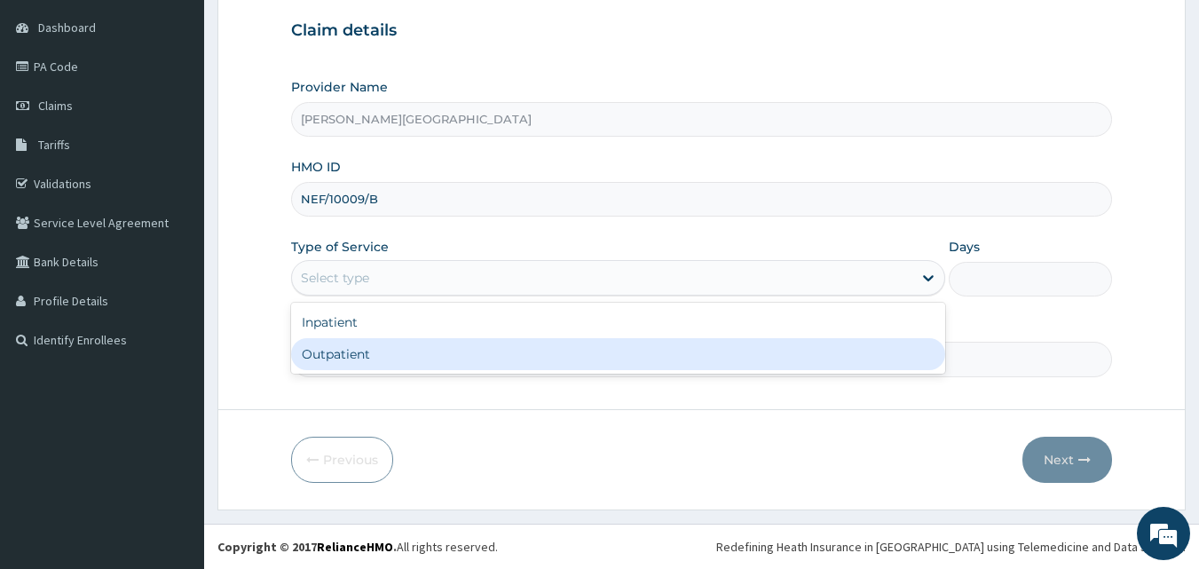
click at [337, 358] on div "Outpatient" at bounding box center [618, 354] width 654 height 32
type input "1"
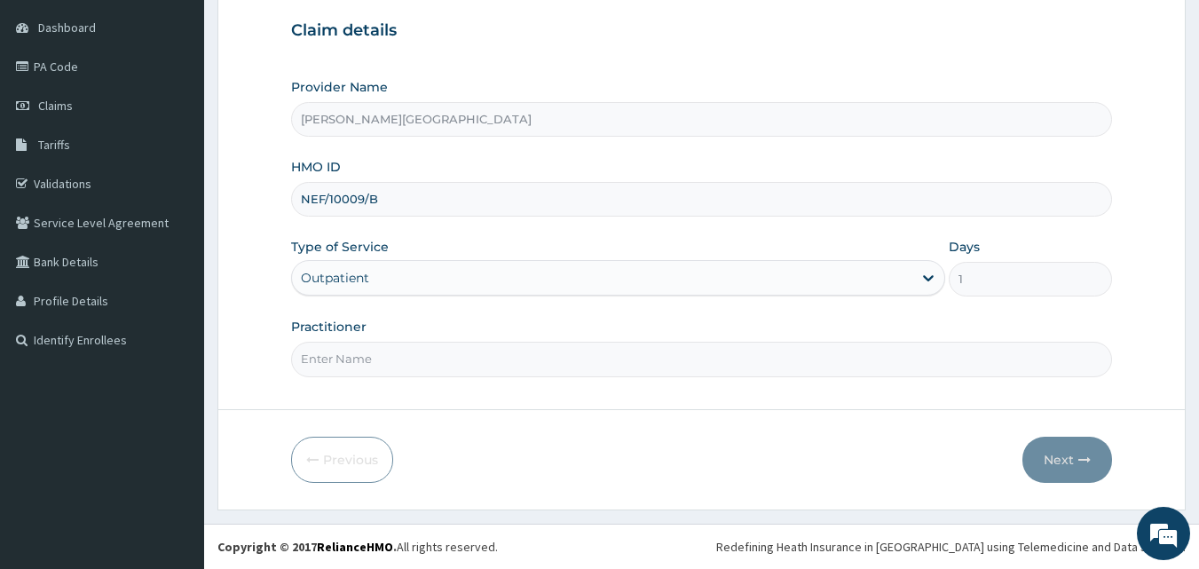
click at [382, 359] on input "Practitioner" at bounding box center [702, 359] width 822 height 35
type input "DR [PERSON_NAME]"
click at [1066, 454] on button "Next" at bounding box center [1068, 460] width 90 height 46
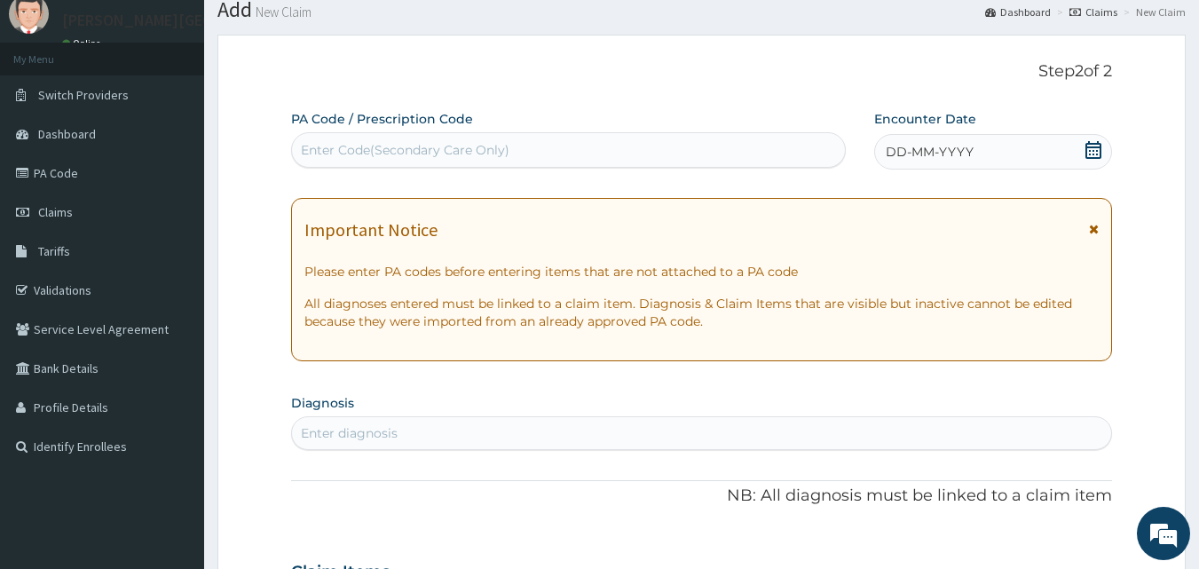
scroll to position [18, 0]
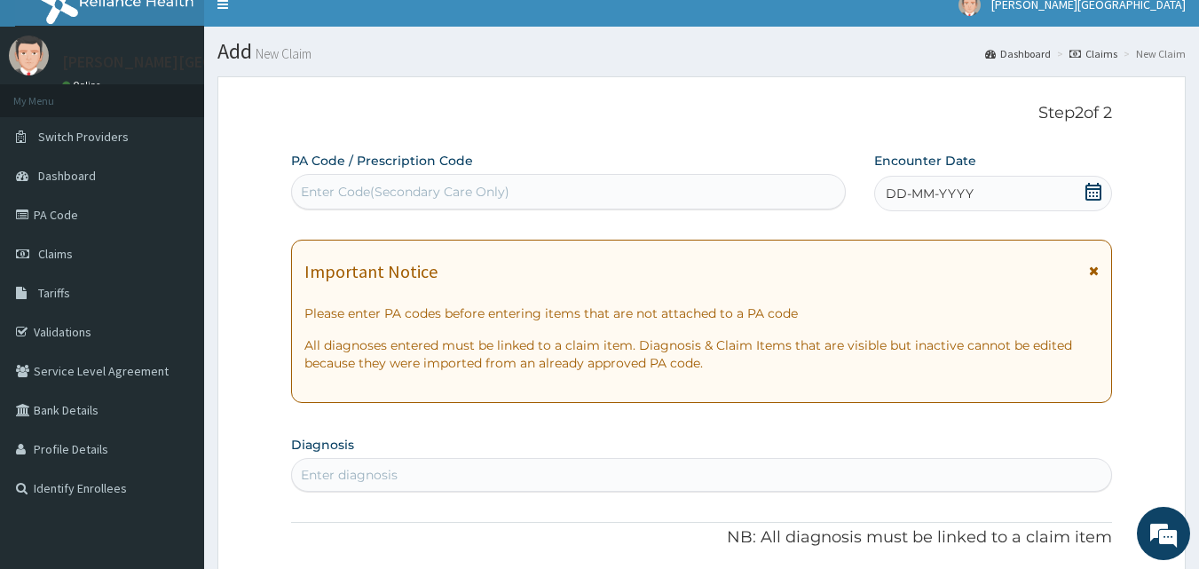
click at [1093, 196] on icon at bounding box center [1094, 192] width 18 height 18
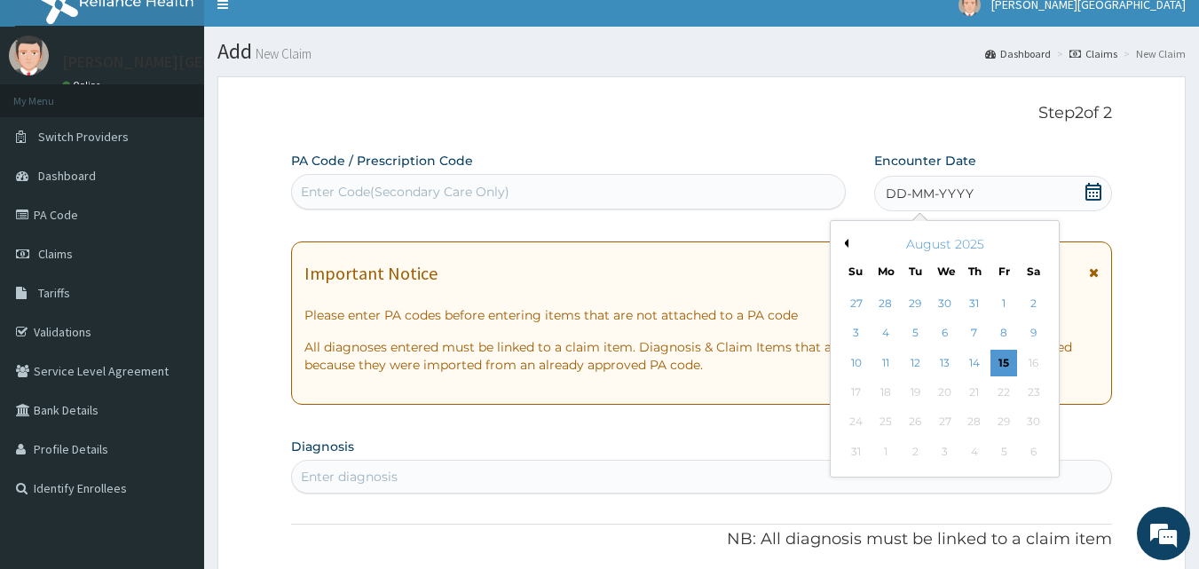
click at [842, 245] on button "Previous Month" at bounding box center [844, 243] width 9 height 9
click at [913, 391] on div "22" at bounding box center [916, 392] width 27 height 27
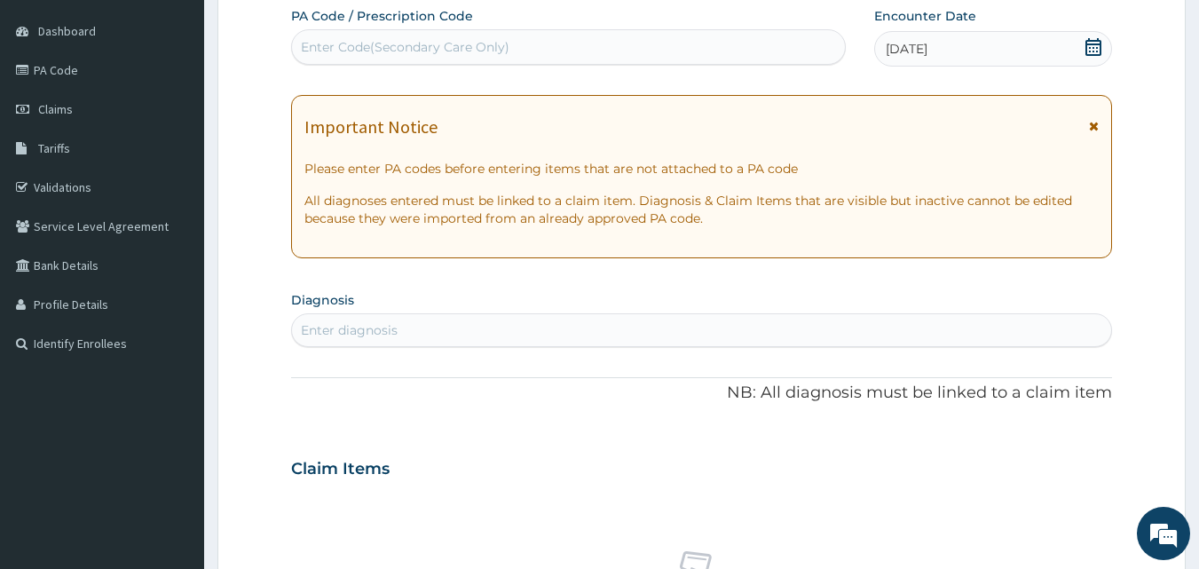
scroll to position [314, 0]
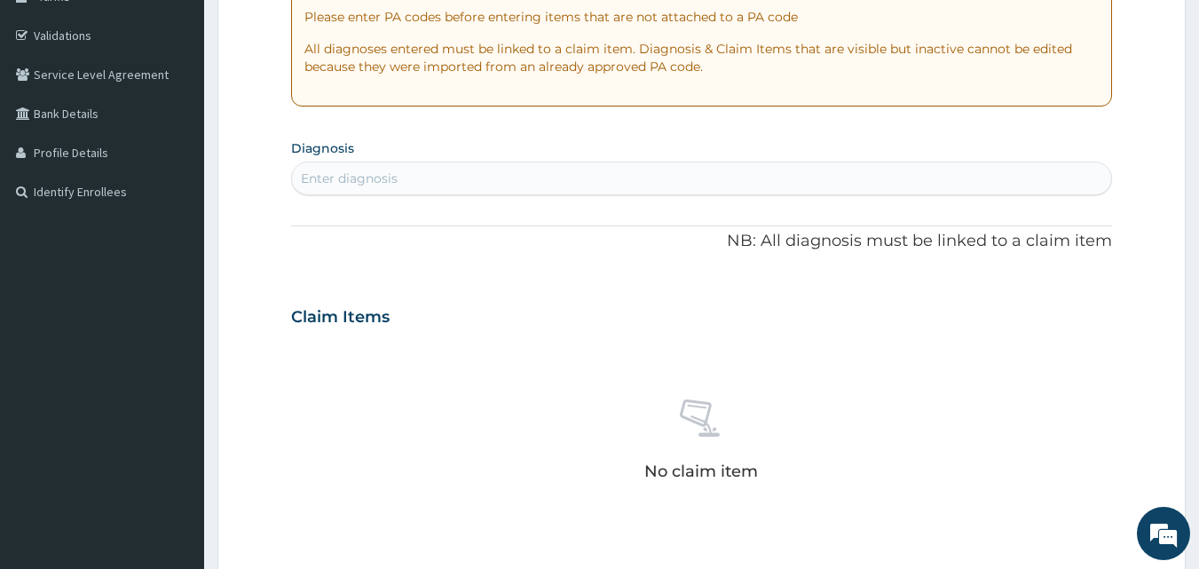
click at [391, 169] on div "Enter diagnosis" at bounding box center [702, 178] width 820 height 28
type input "ANAEMIA"
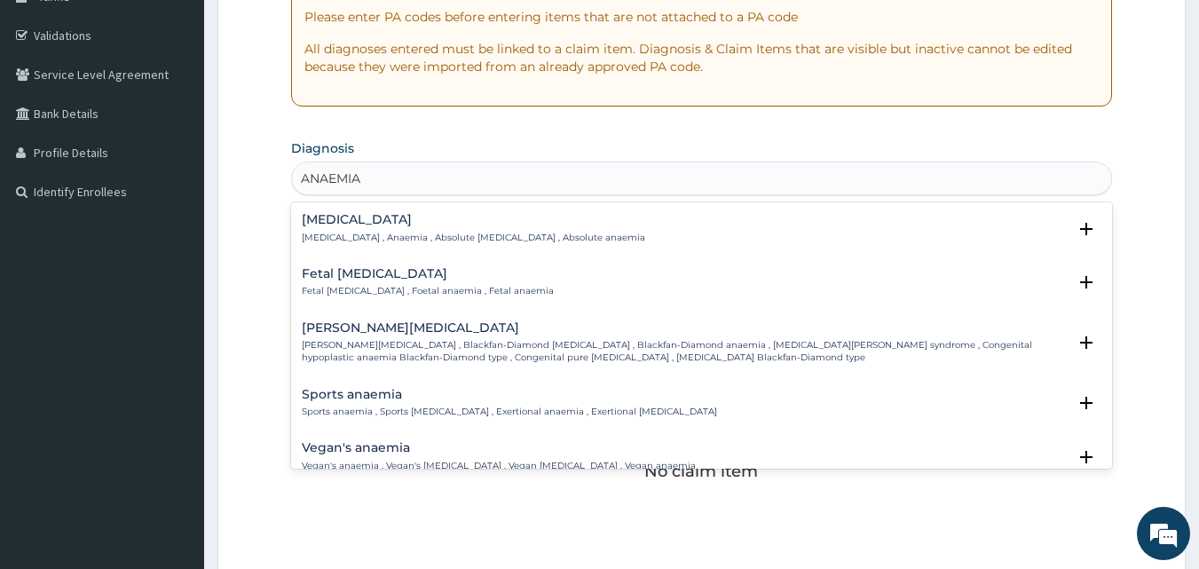
click at [360, 225] on h4 "Anemia" at bounding box center [474, 219] width 344 height 13
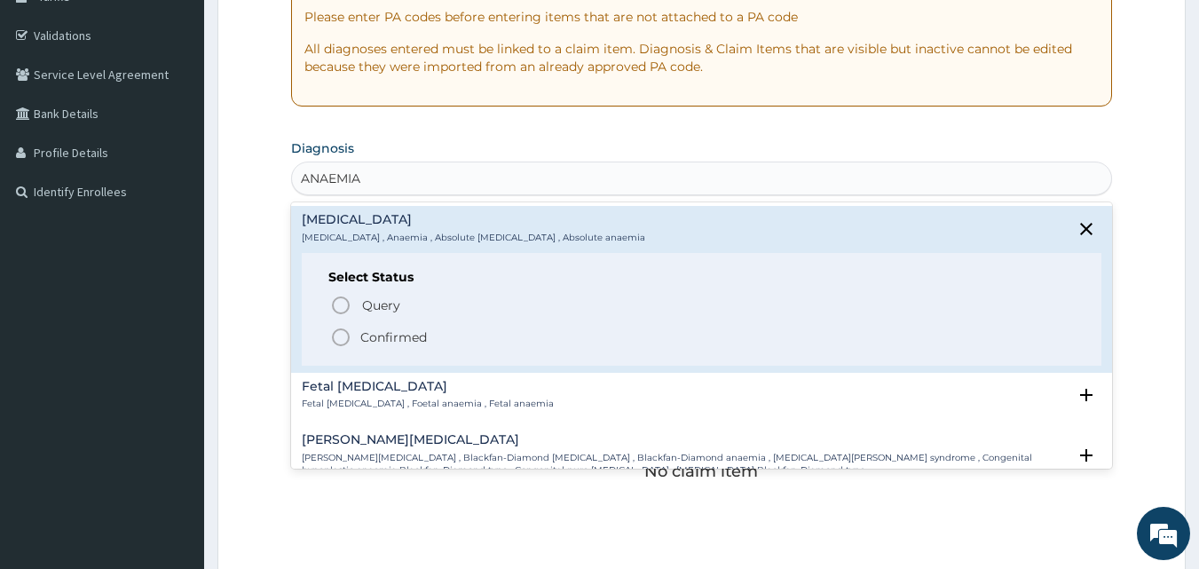
drag, startPoint x: 359, startPoint y: 338, endPoint x: 399, endPoint y: 315, distance: 46.9
click at [360, 338] on span "Confirmed" at bounding box center [703, 337] width 746 height 21
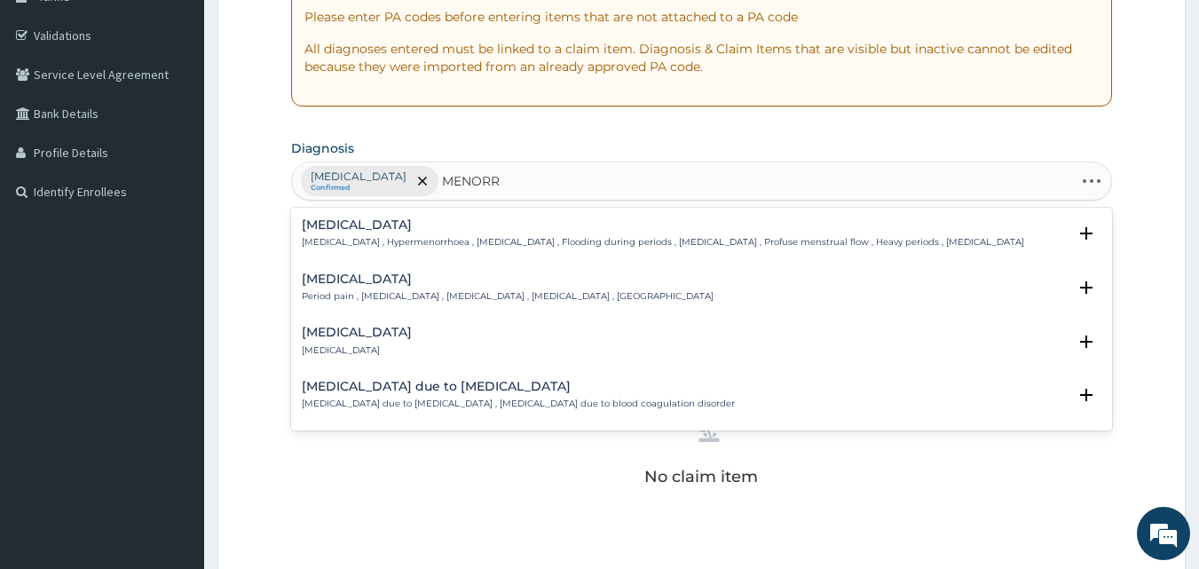
type input "MENORRH"
click at [364, 239] on p "Menorrhagia , Hypermenorrhoea , Hypermenorrhea , Flooding during periods , Heav…" at bounding box center [663, 242] width 723 height 12
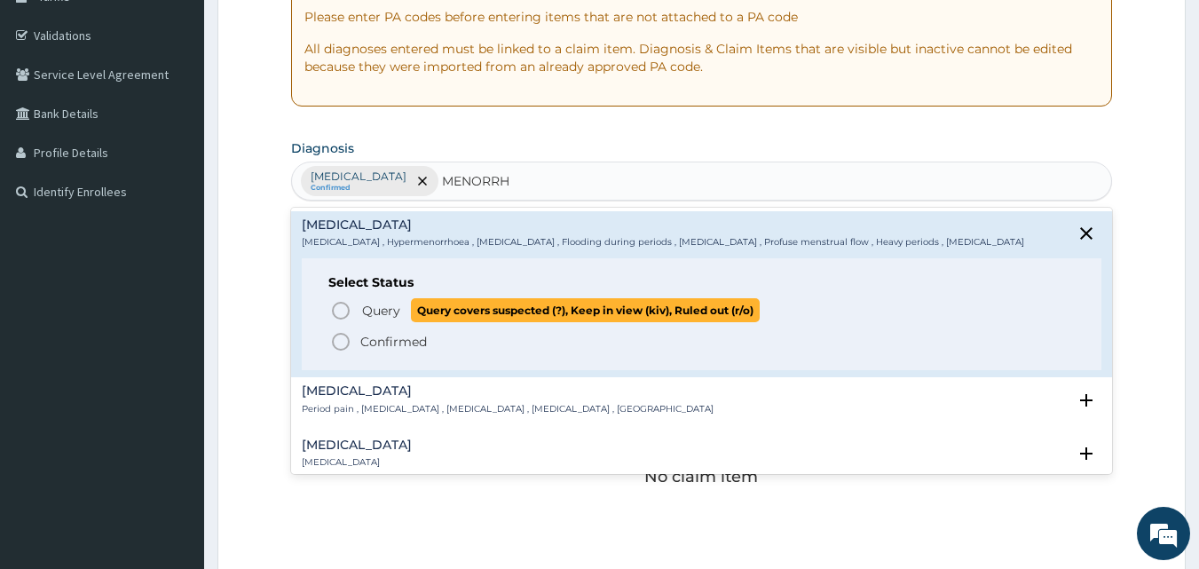
click at [363, 310] on span "Query" at bounding box center [381, 311] width 38 height 18
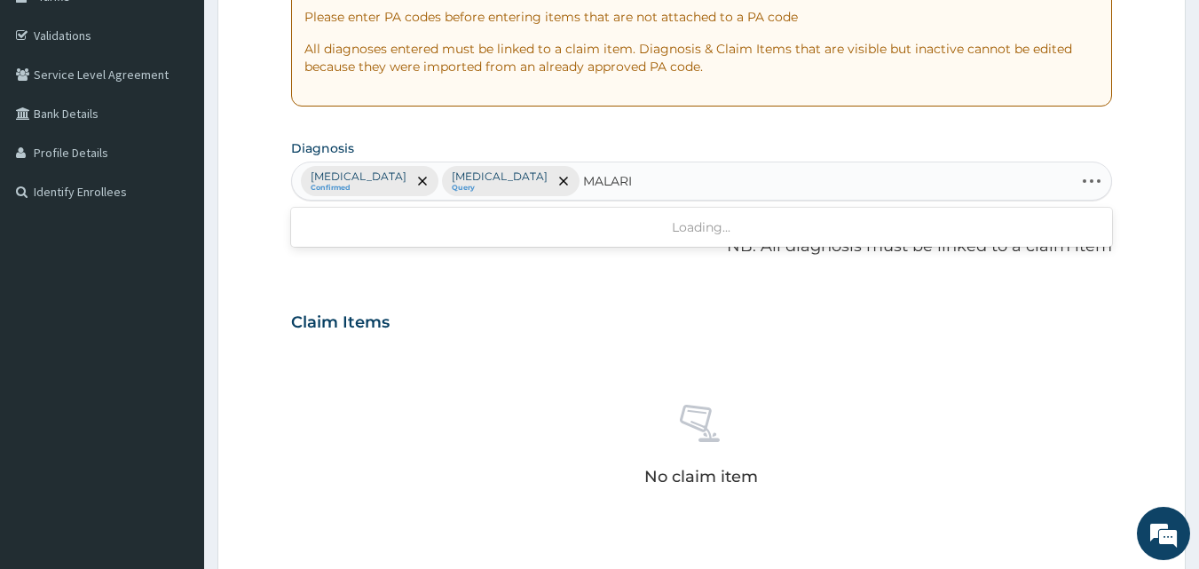
type input "MALARIA"
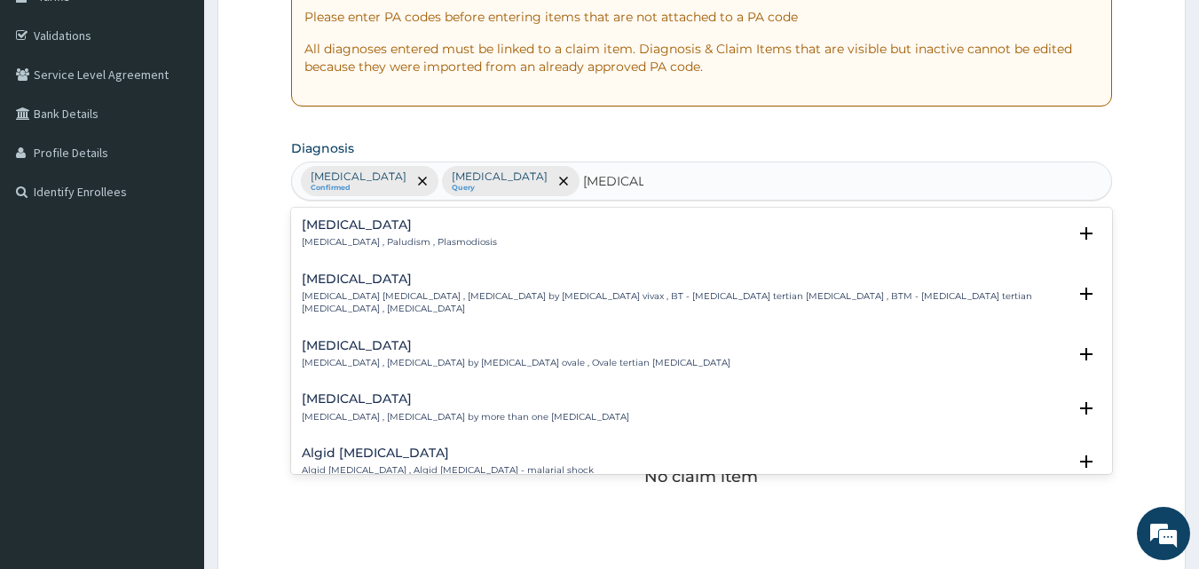
click at [344, 233] on div "Malaria Malaria , Paludism , Plasmodiosis" at bounding box center [399, 233] width 195 height 31
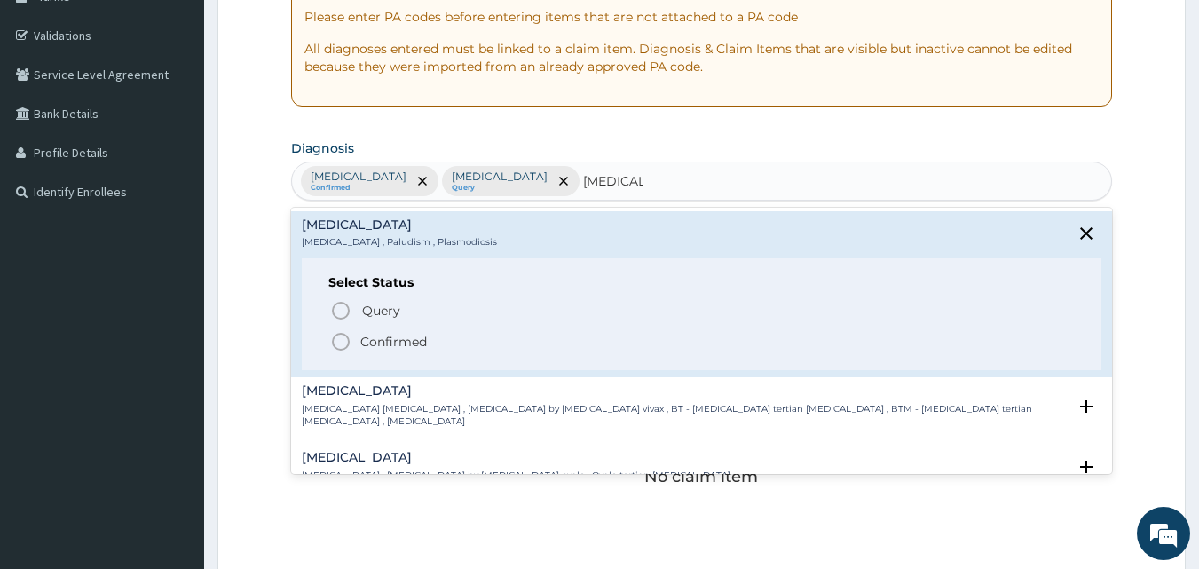
click at [368, 337] on p "Confirmed" at bounding box center [393, 342] width 67 height 18
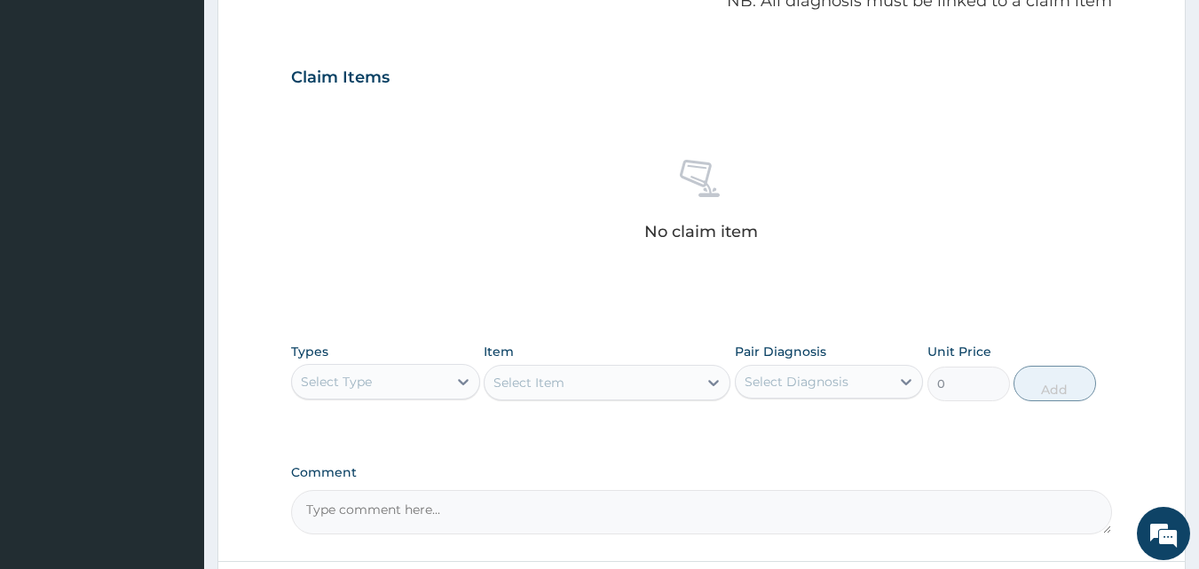
scroll to position [711, 0]
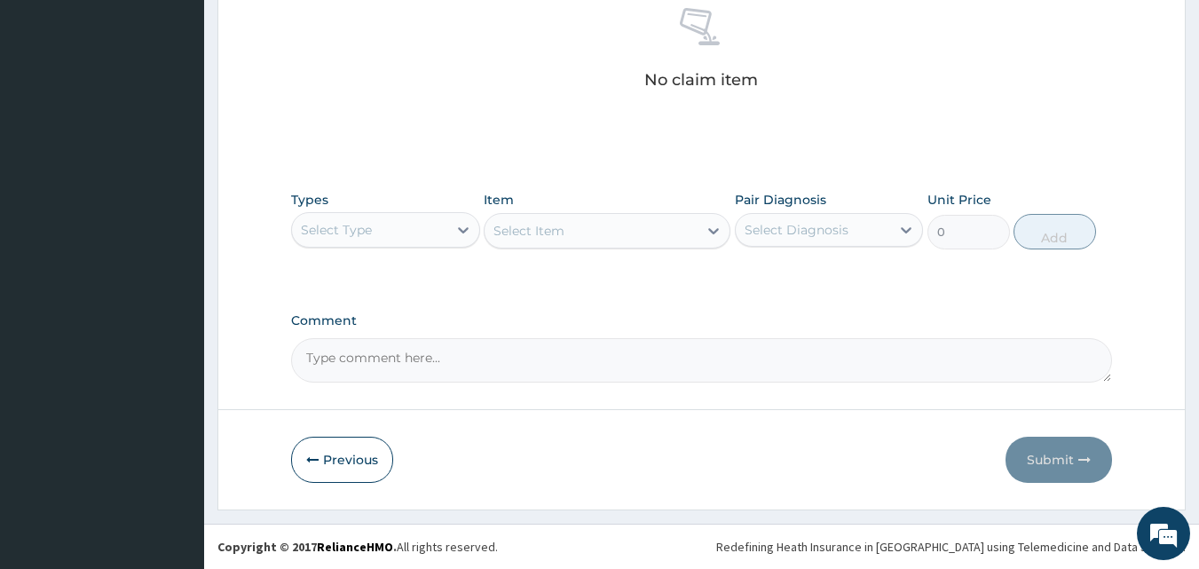
drag, startPoint x: 376, startPoint y: 227, endPoint x: 385, endPoint y: 246, distance: 21.0
click at [376, 228] on div "Select Type" at bounding box center [369, 230] width 155 height 28
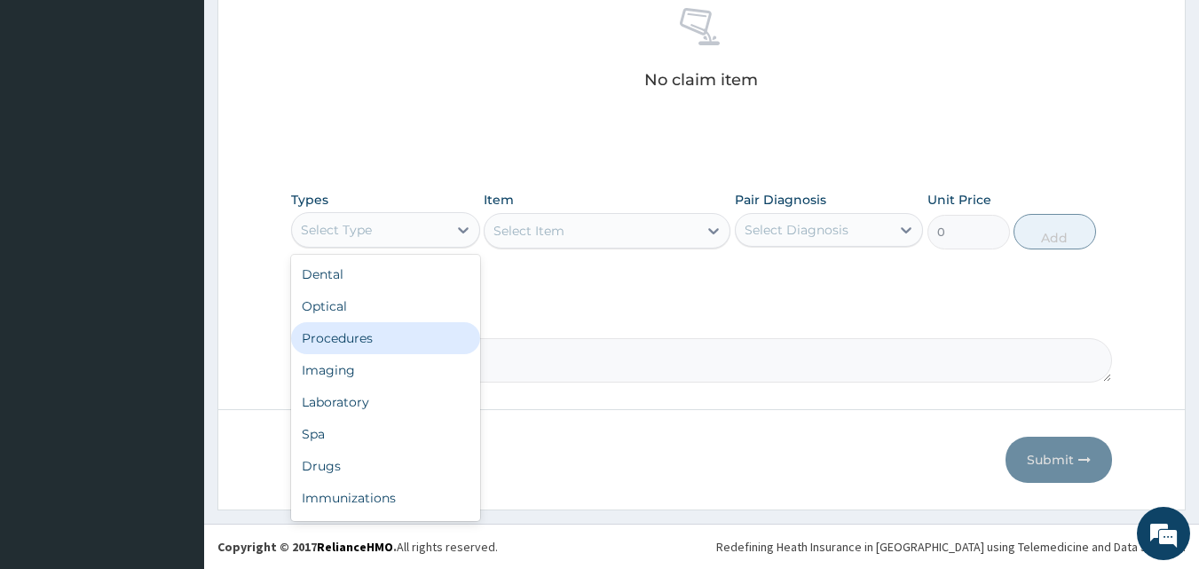
click at [370, 329] on div "Procedures" at bounding box center [385, 338] width 189 height 32
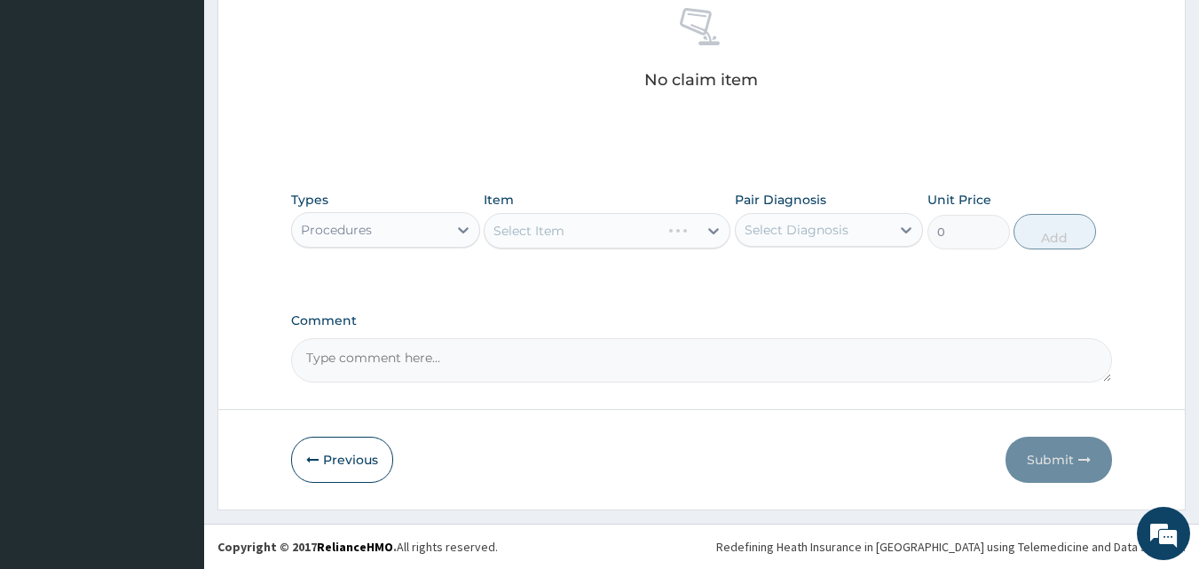
click at [606, 229] on div "Select Item" at bounding box center [607, 231] width 247 height 36
click at [595, 237] on div "Select Item" at bounding box center [591, 231] width 213 height 28
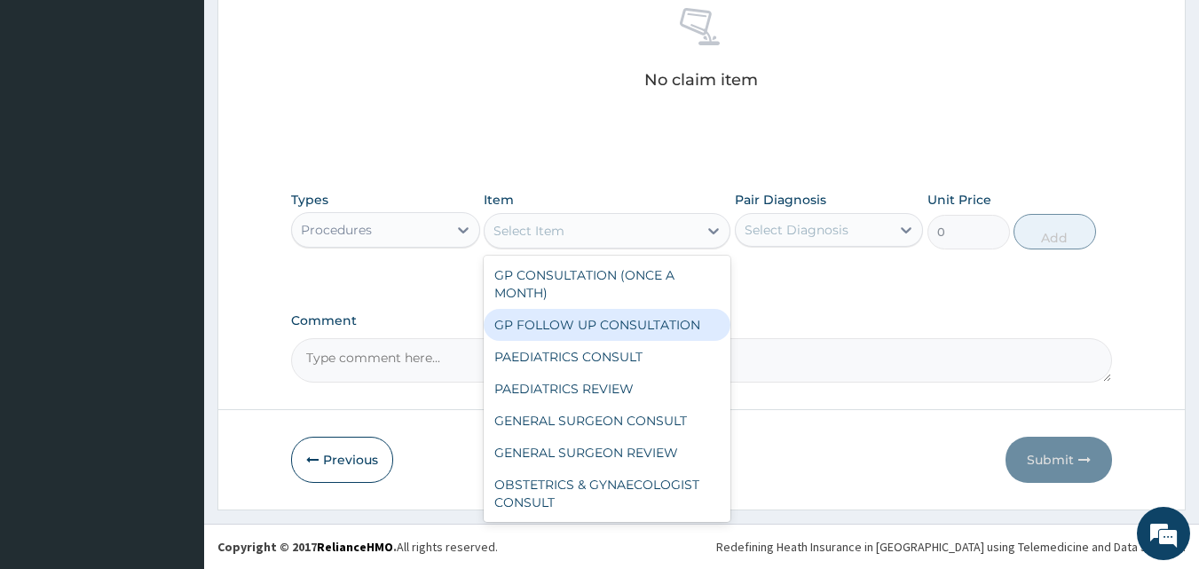
click at [587, 310] on div "GP FOLLOW UP CONSULTATION" at bounding box center [607, 325] width 247 height 32
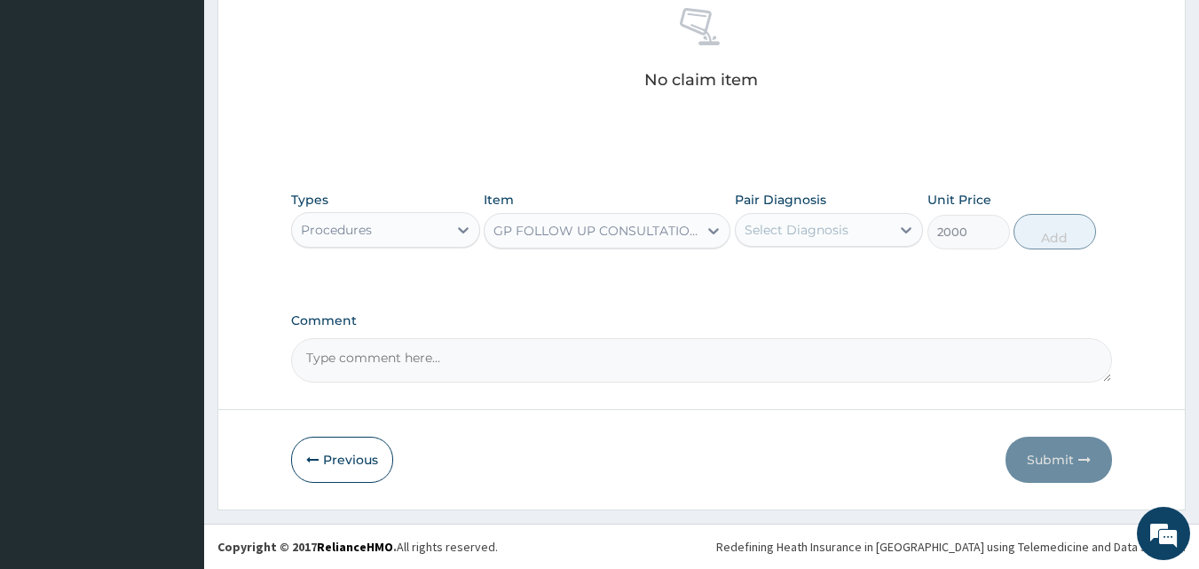
click at [565, 234] on div "GP FOLLOW UP CONSULTATION" at bounding box center [597, 231] width 206 height 18
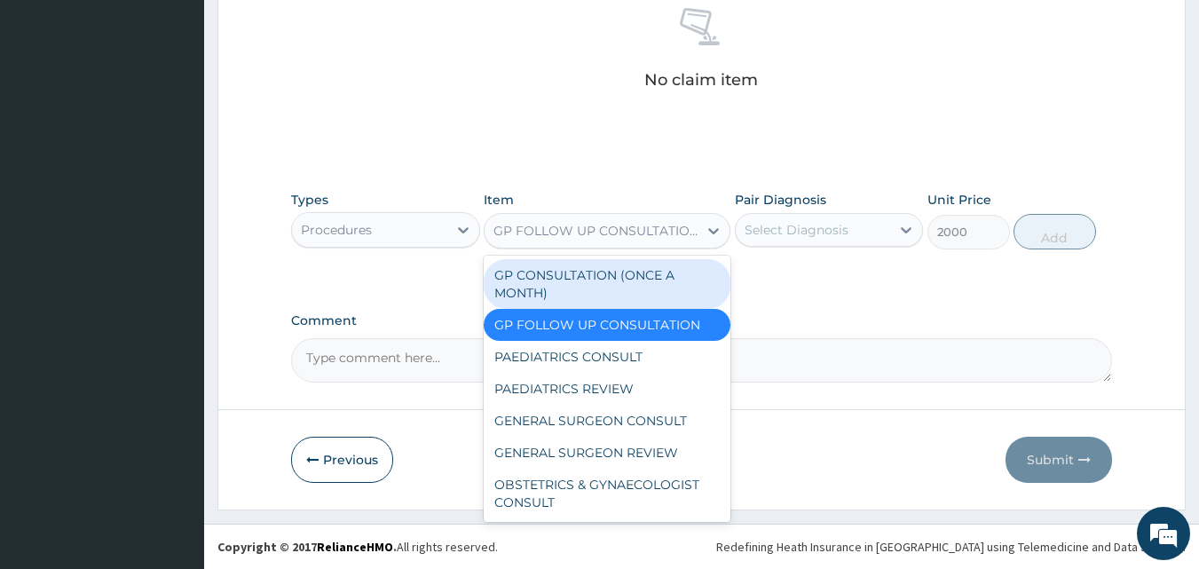
click at [572, 279] on div "GP CONSULTATION (ONCE A MONTH)" at bounding box center [607, 284] width 247 height 50
type input "3500"
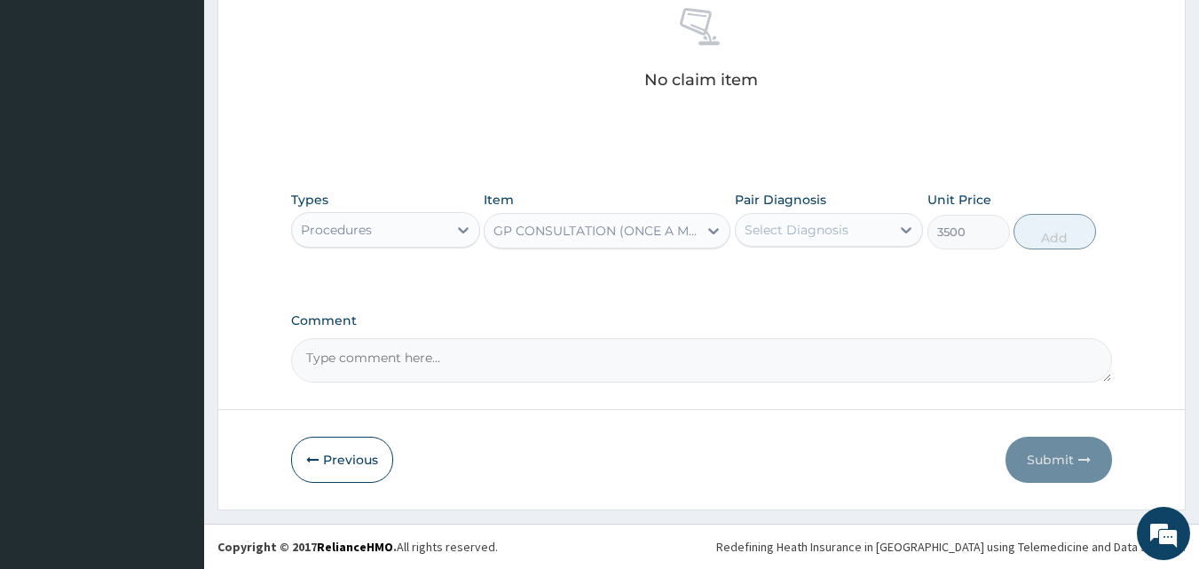
click at [757, 219] on div "Select Diagnosis" at bounding box center [813, 230] width 155 height 28
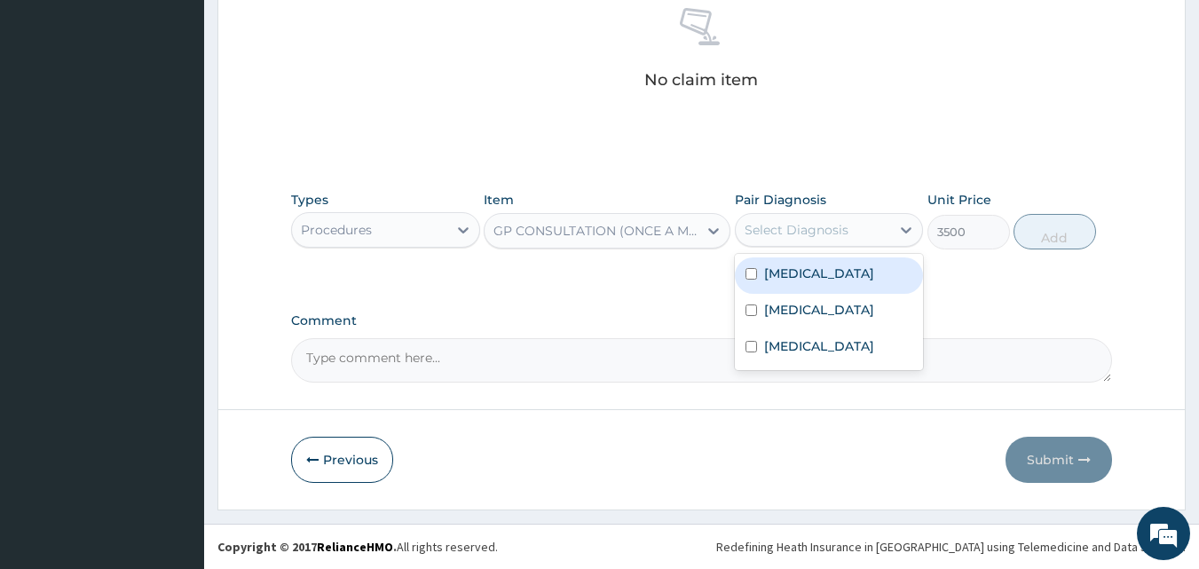
click at [813, 272] on div "Anemia" at bounding box center [829, 275] width 189 height 36
checkbox input "true"
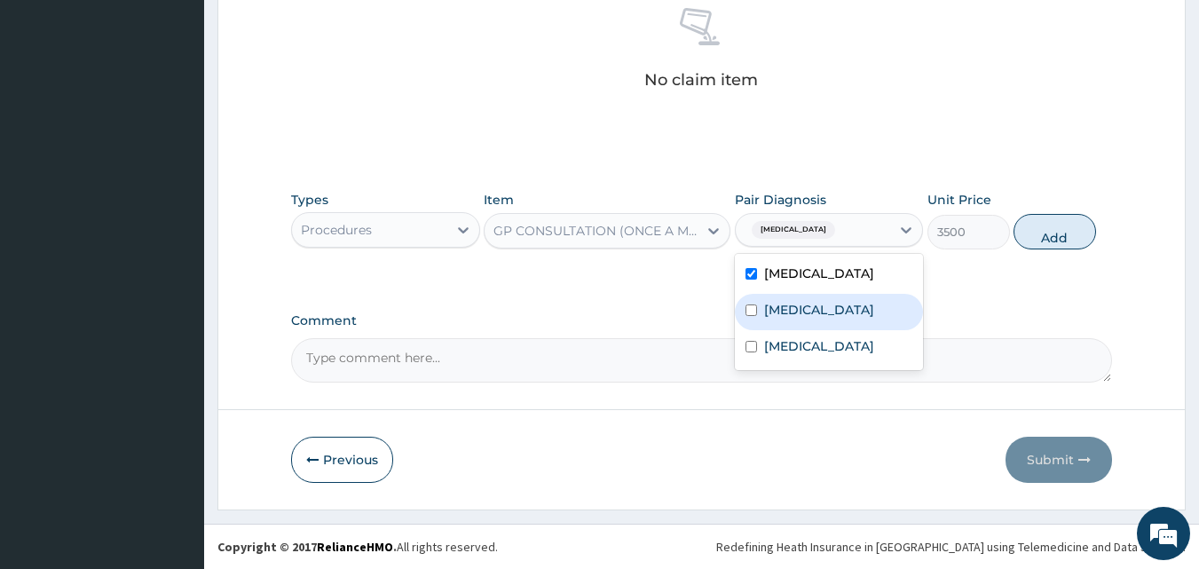
click at [800, 310] on label "Menorrhagia" at bounding box center [819, 310] width 110 height 18
checkbox input "true"
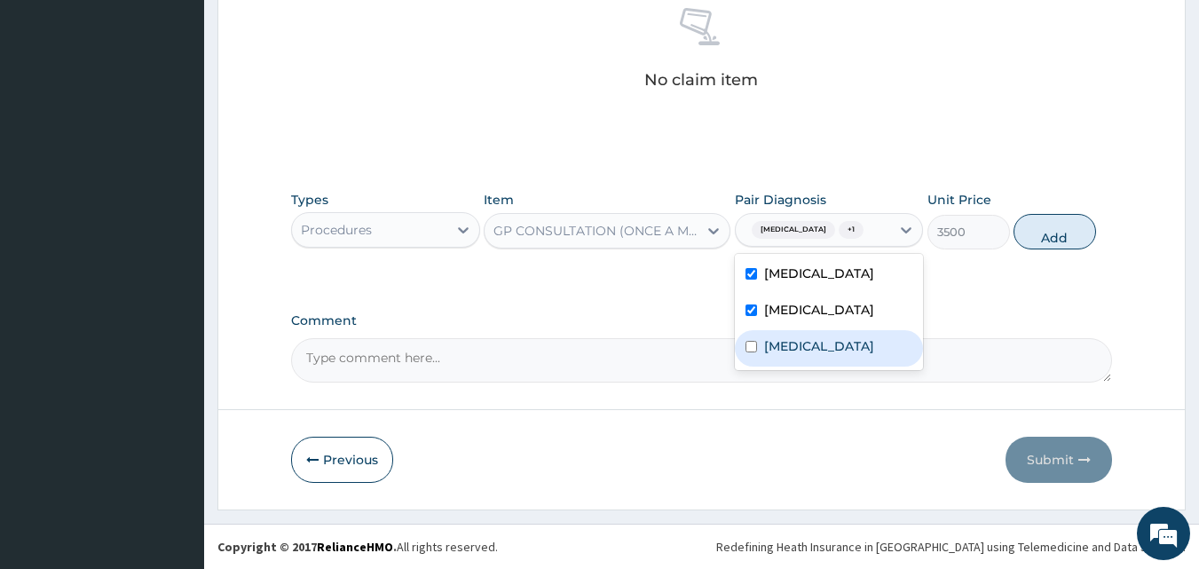
click at [786, 335] on div "Malaria" at bounding box center [829, 348] width 189 height 36
checkbox input "true"
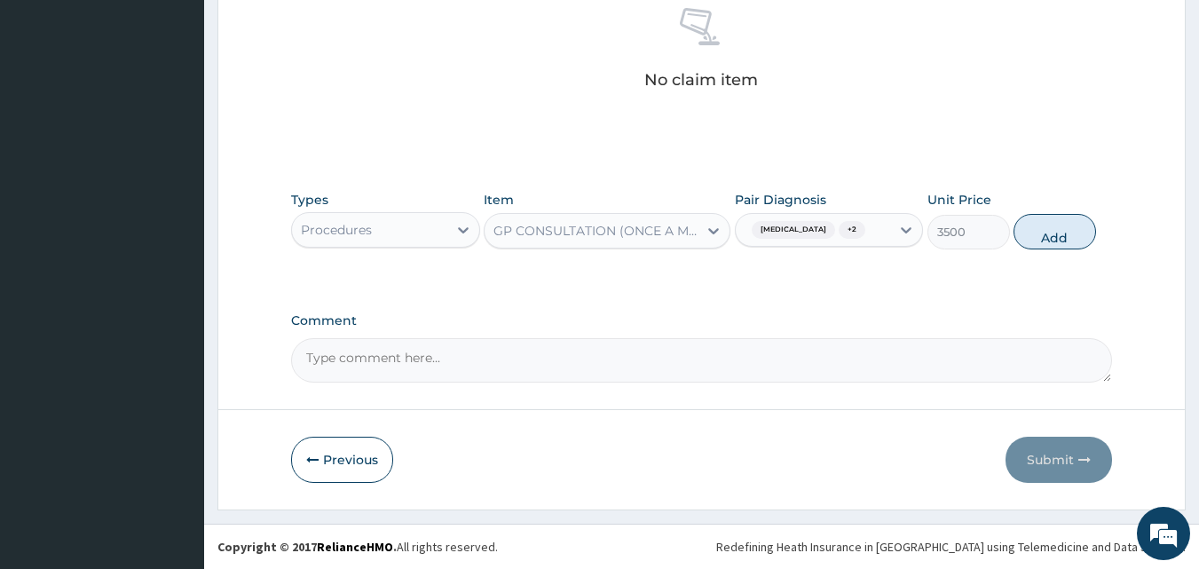
drag, startPoint x: 1036, startPoint y: 222, endPoint x: 359, endPoint y: 243, distance: 677.7
click at [1036, 223] on button "Add" at bounding box center [1055, 232] width 83 height 36
type input "0"
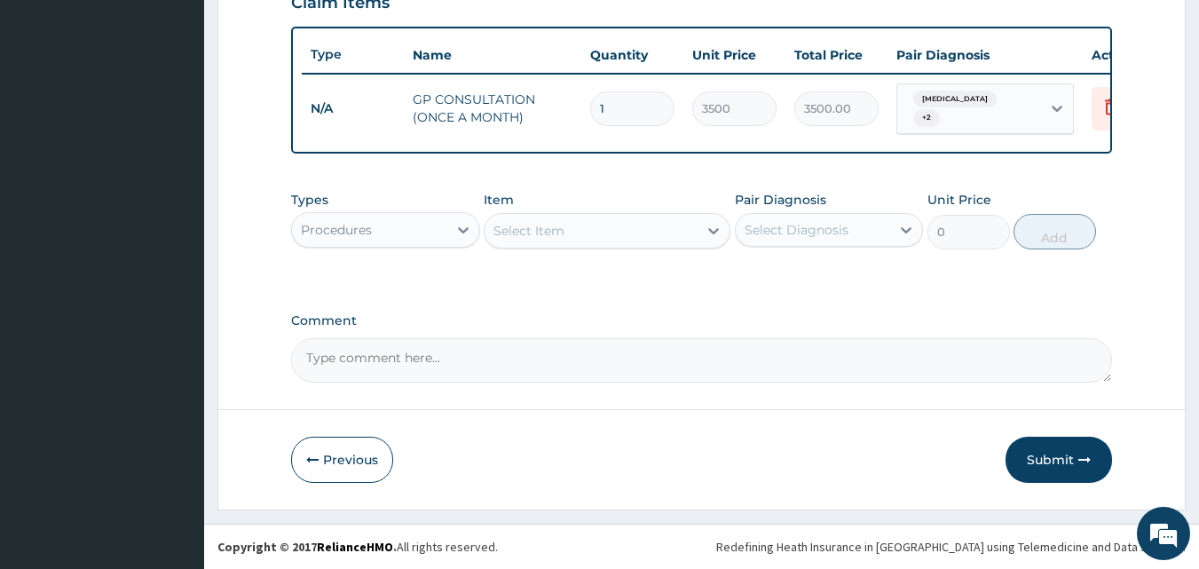
scroll to position [640, 0]
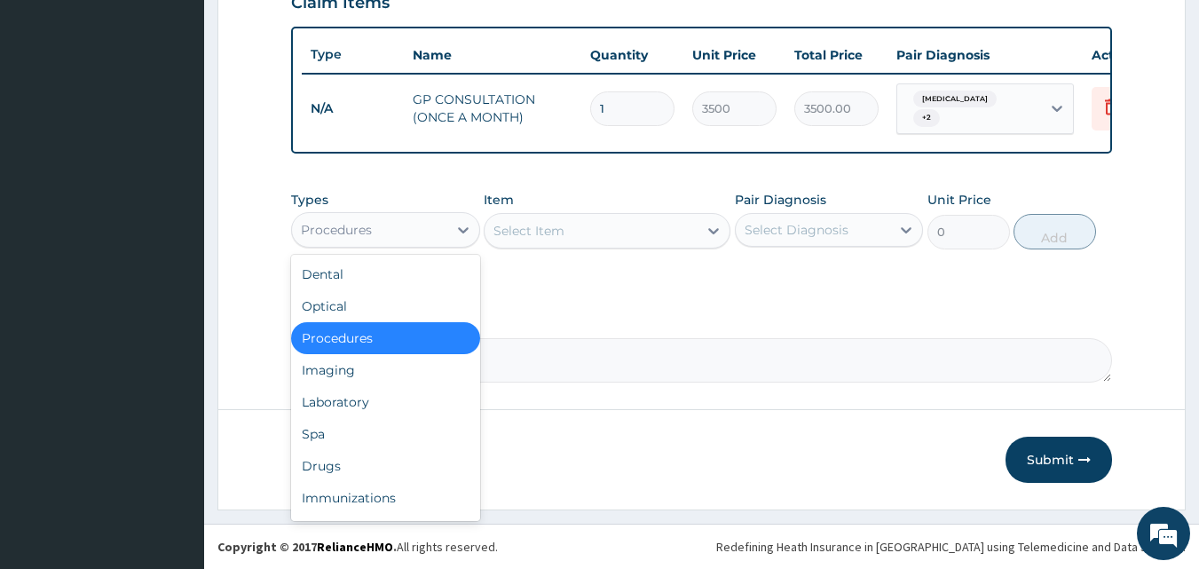
click at [344, 243] on div "Procedures" at bounding box center [369, 230] width 155 height 28
type input "DR"
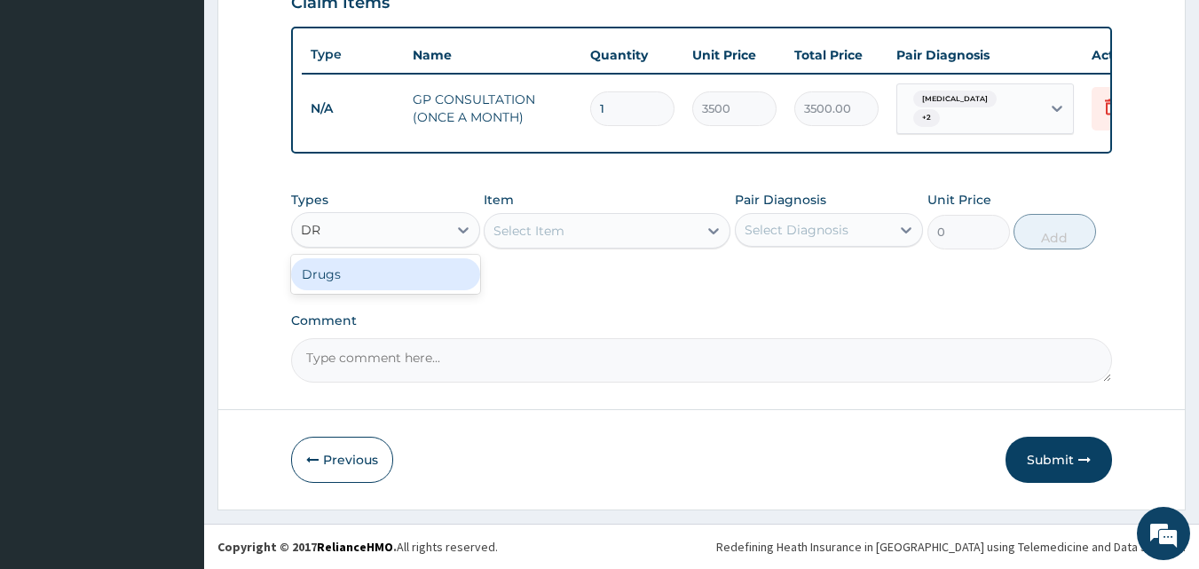
click at [371, 273] on div "Drugs" at bounding box center [385, 274] width 189 height 32
click at [534, 227] on div "Select Item" at bounding box center [607, 231] width 247 height 36
click at [534, 227] on div "Select Item" at bounding box center [529, 231] width 71 height 18
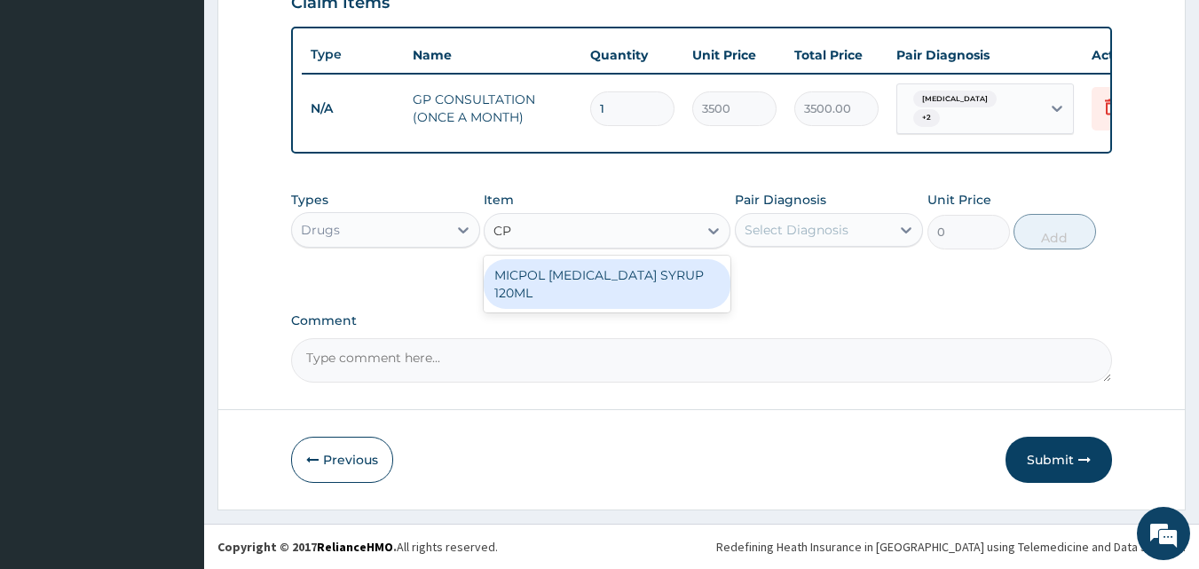
type input "C"
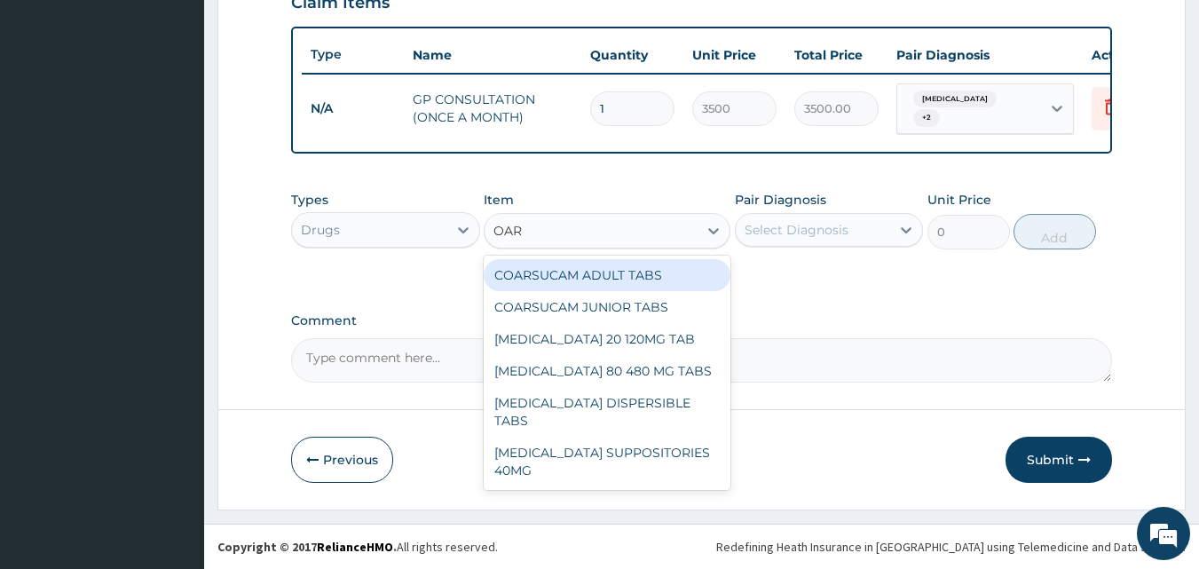
type input "OART"
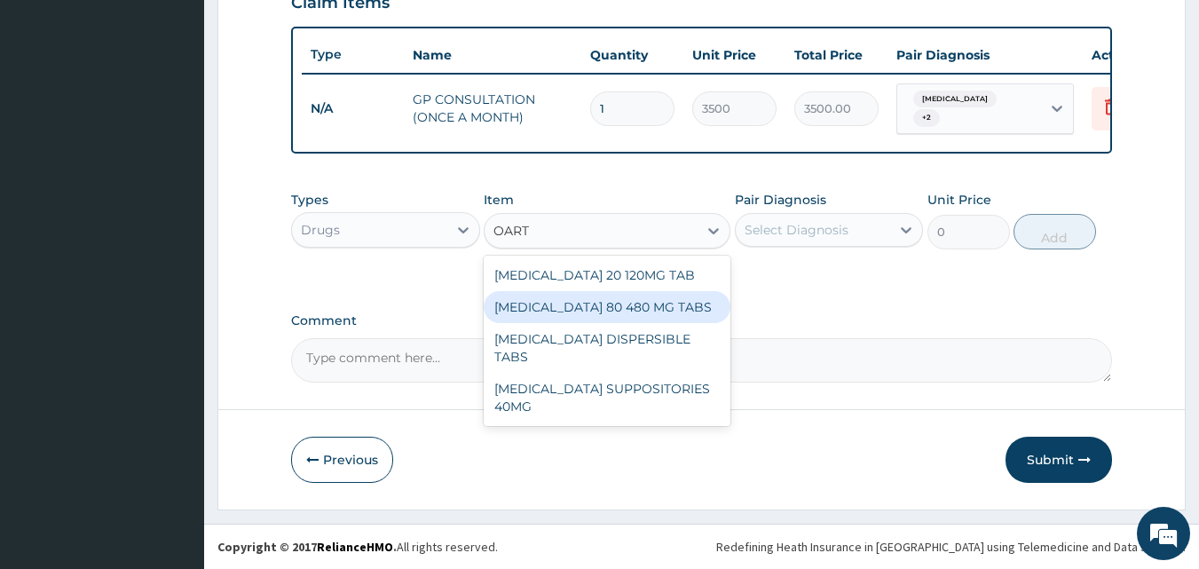
click at [594, 313] on div "[MEDICAL_DATA] 80 480 MG TABS" at bounding box center [607, 307] width 247 height 32
type input "2247"
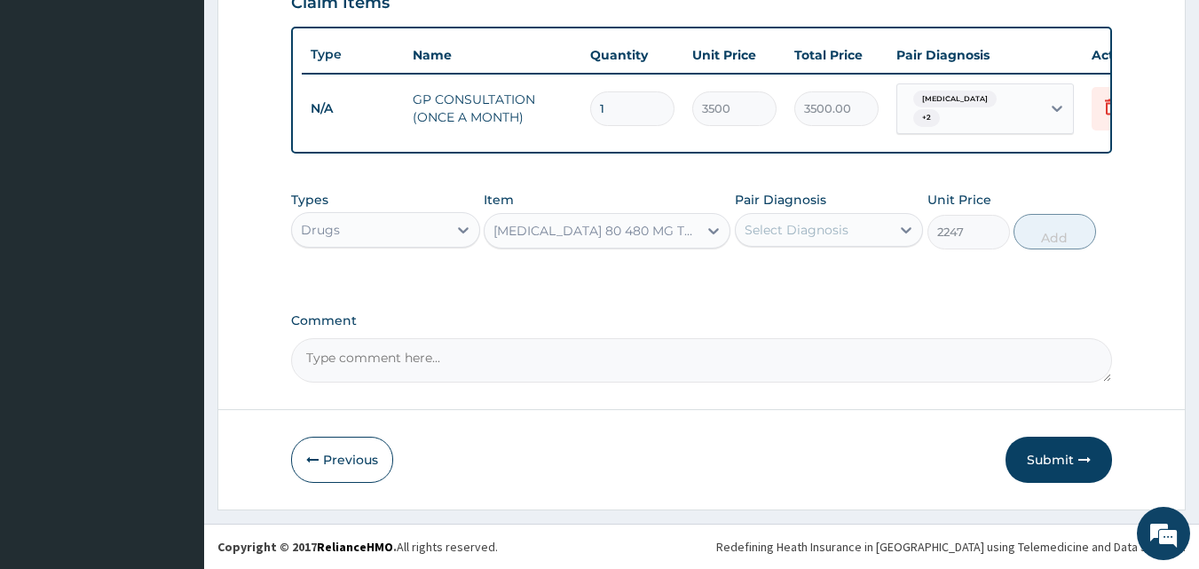
click at [809, 229] on div "Select Diagnosis" at bounding box center [797, 230] width 104 height 18
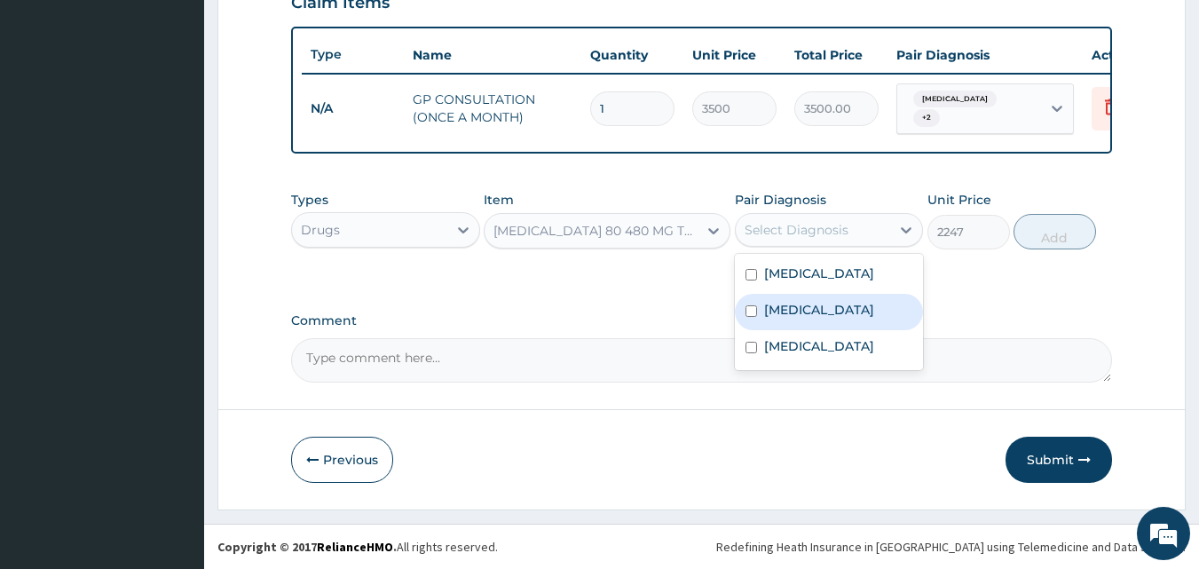
drag, startPoint x: 795, startPoint y: 278, endPoint x: 798, endPoint y: 337, distance: 59.5
click at [798, 336] on div "Anemia Menorrhagia Malaria" at bounding box center [829, 312] width 189 height 116
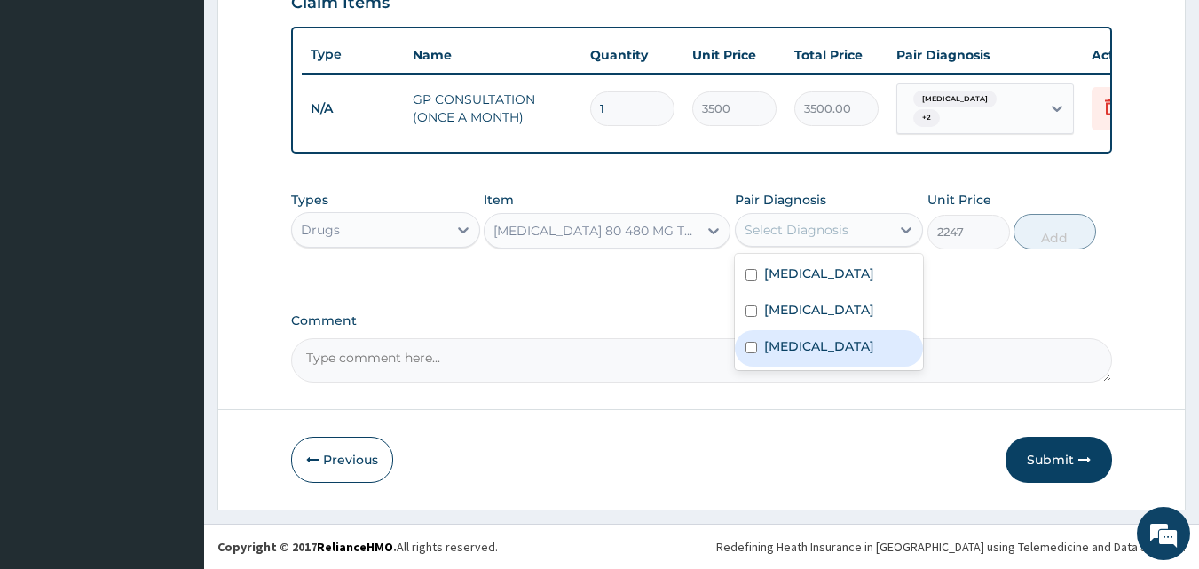
click at [796, 338] on label "Malaria" at bounding box center [819, 346] width 110 height 18
checkbox input "true"
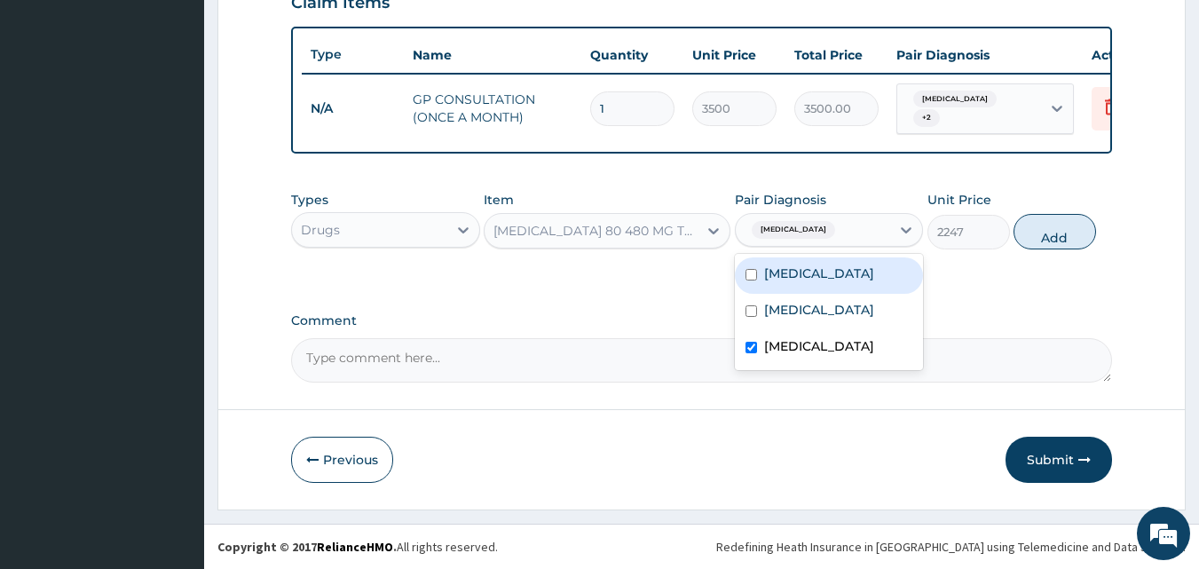
drag, startPoint x: 1056, startPoint y: 233, endPoint x: 774, endPoint y: 308, distance: 291.1
click at [1056, 235] on button "Add" at bounding box center [1055, 232] width 83 height 36
type input "0"
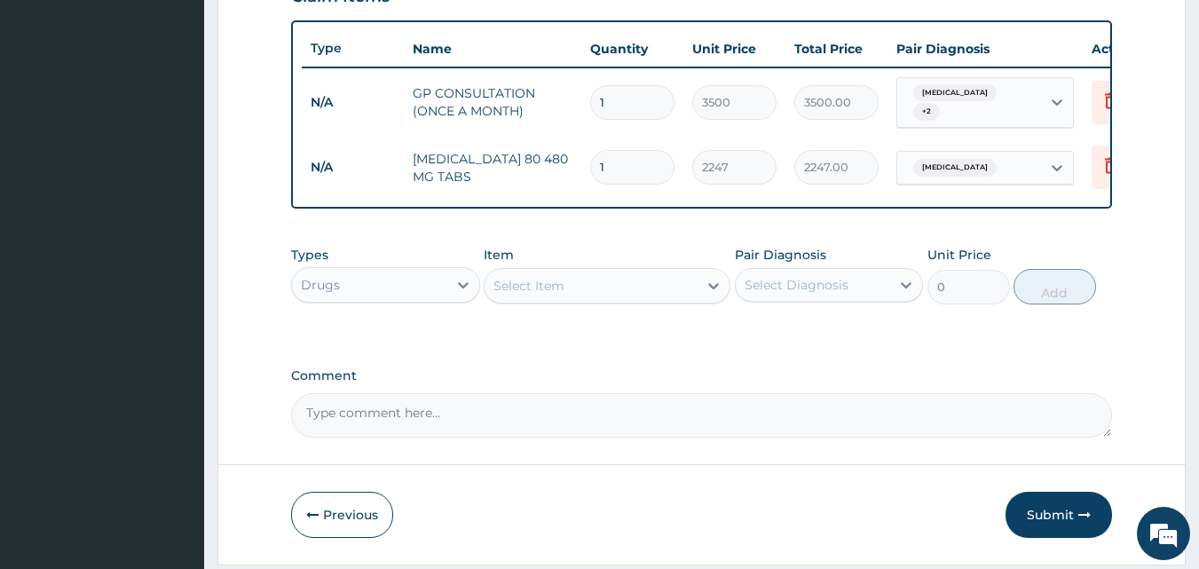
click at [637, 289] on div "Select Item" at bounding box center [591, 286] width 213 height 28
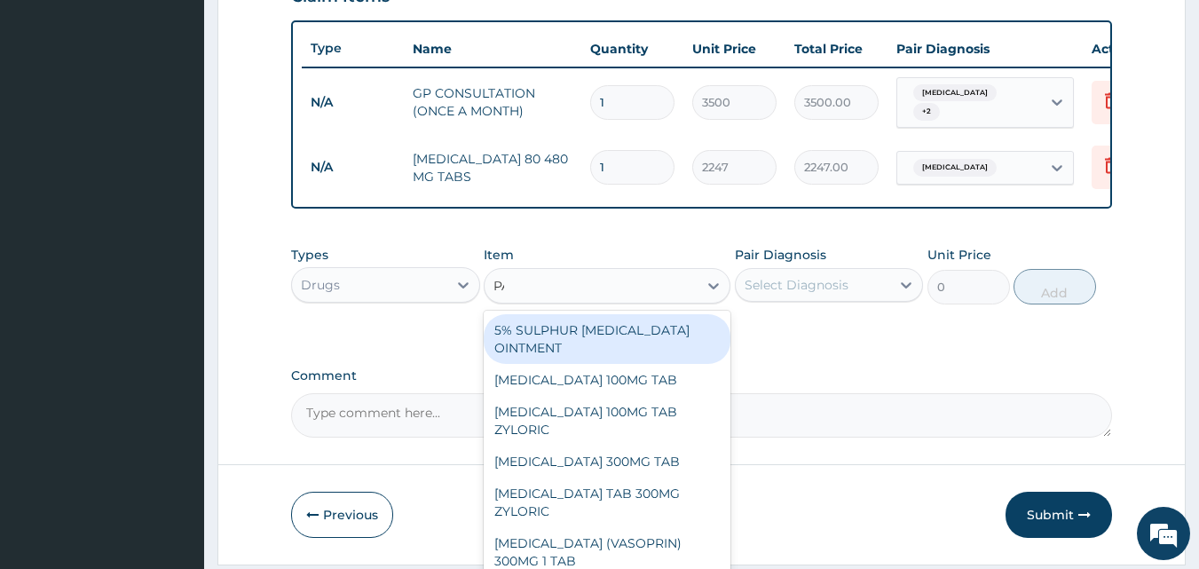
type input "PARACE"
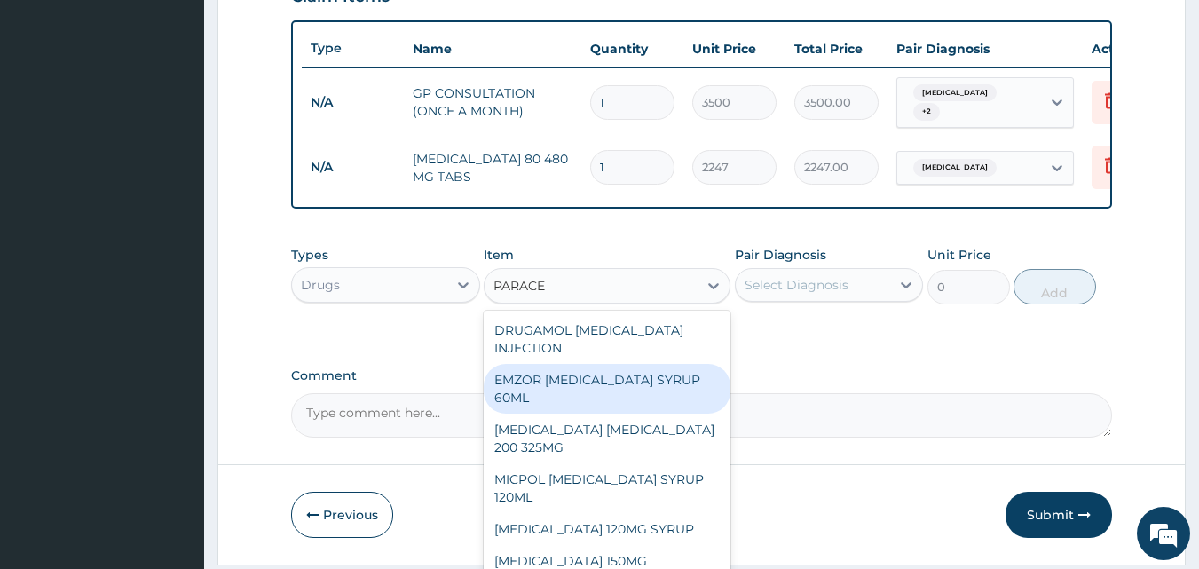
scroll to position [249, 0]
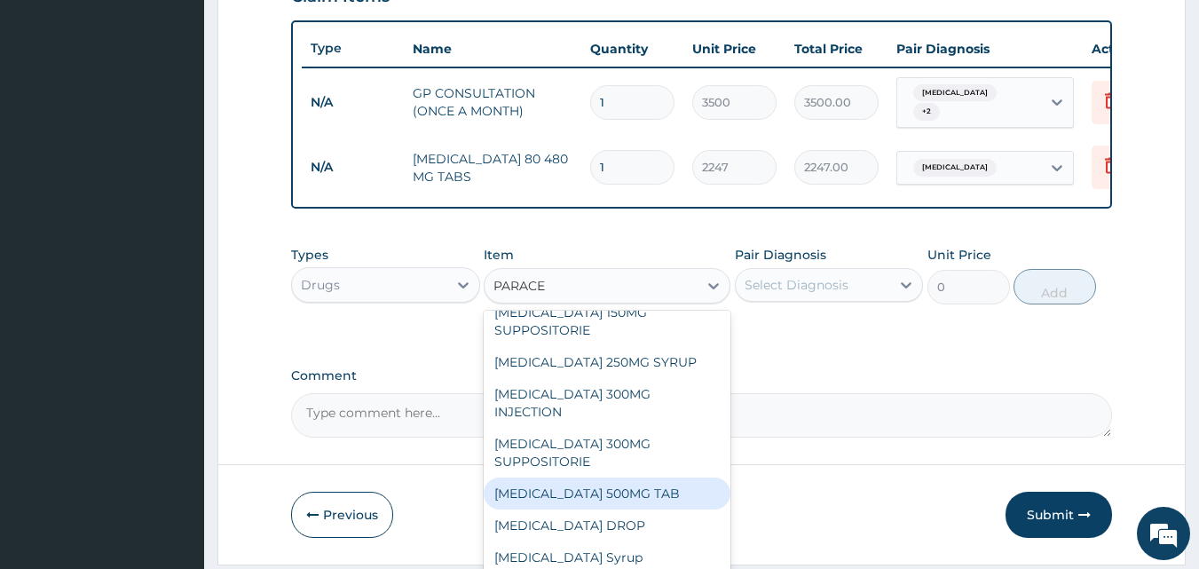
click at [616, 498] on div "[MEDICAL_DATA] 500MG TAB" at bounding box center [607, 494] width 247 height 32
type input "15"
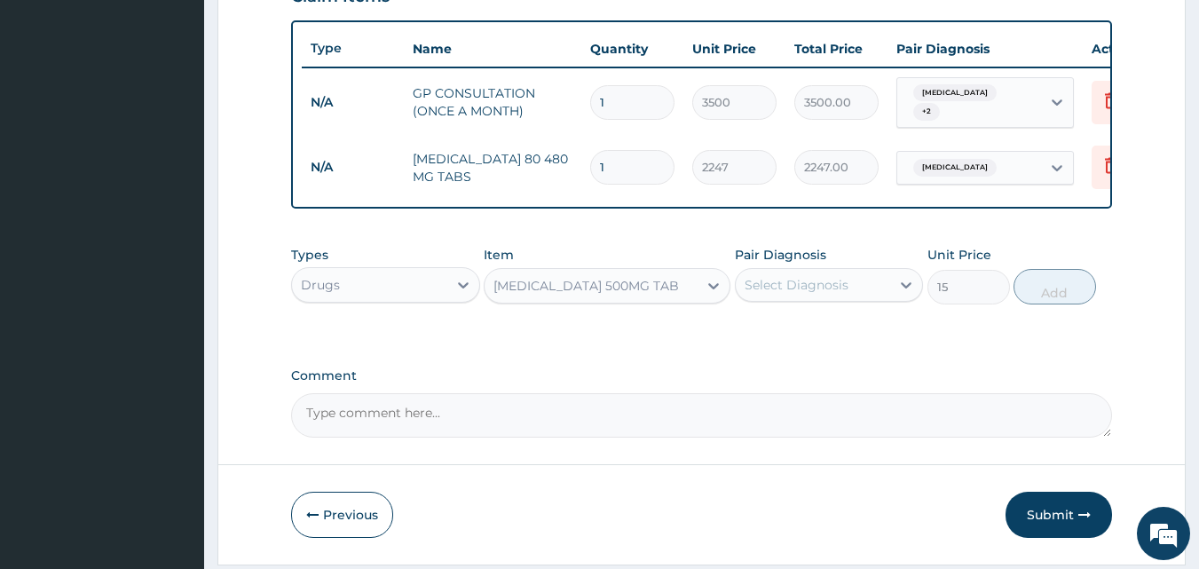
click at [849, 275] on div "Select Diagnosis" at bounding box center [829, 285] width 189 height 34
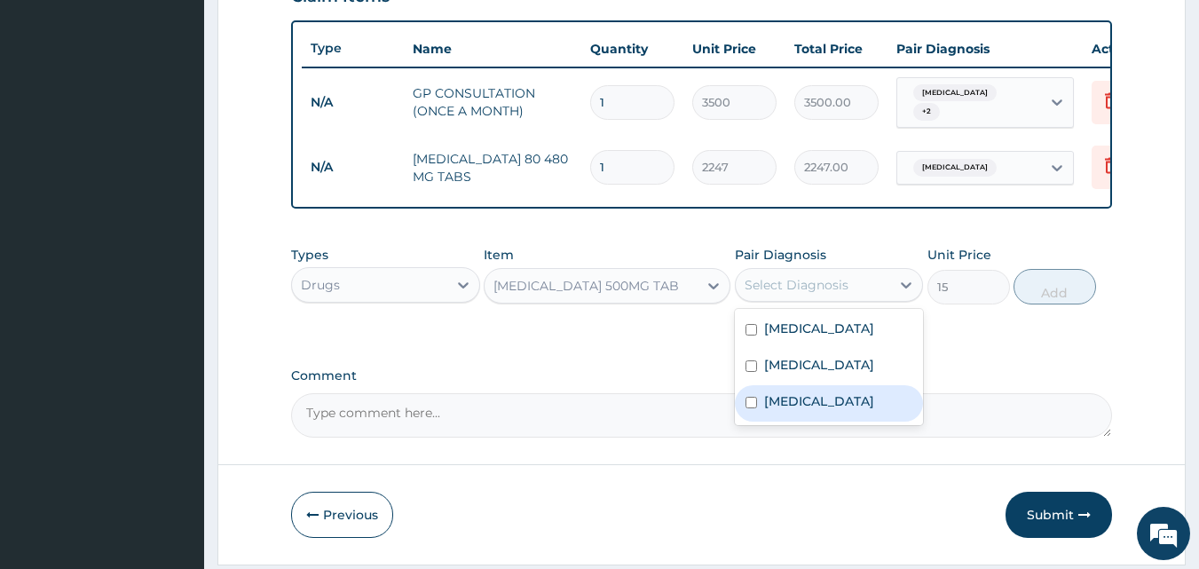
click at [803, 409] on label "Malaria" at bounding box center [819, 401] width 110 height 18
checkbox input "true"
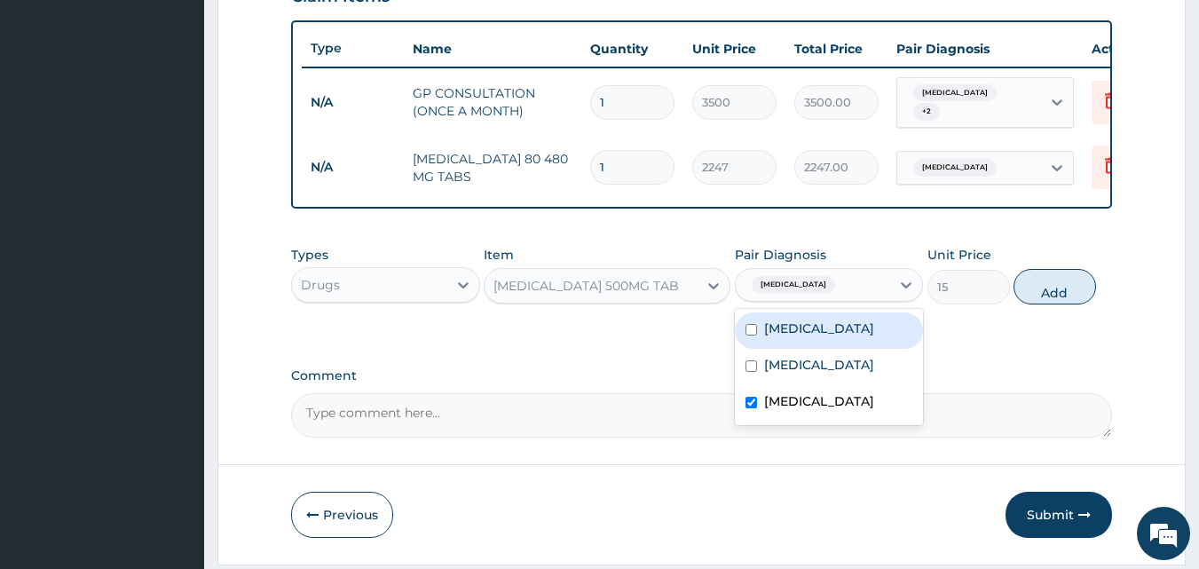
click at [1034, 295] on button "Add" at bounding box center [1055, 287] width 83 height 36
type input "0"
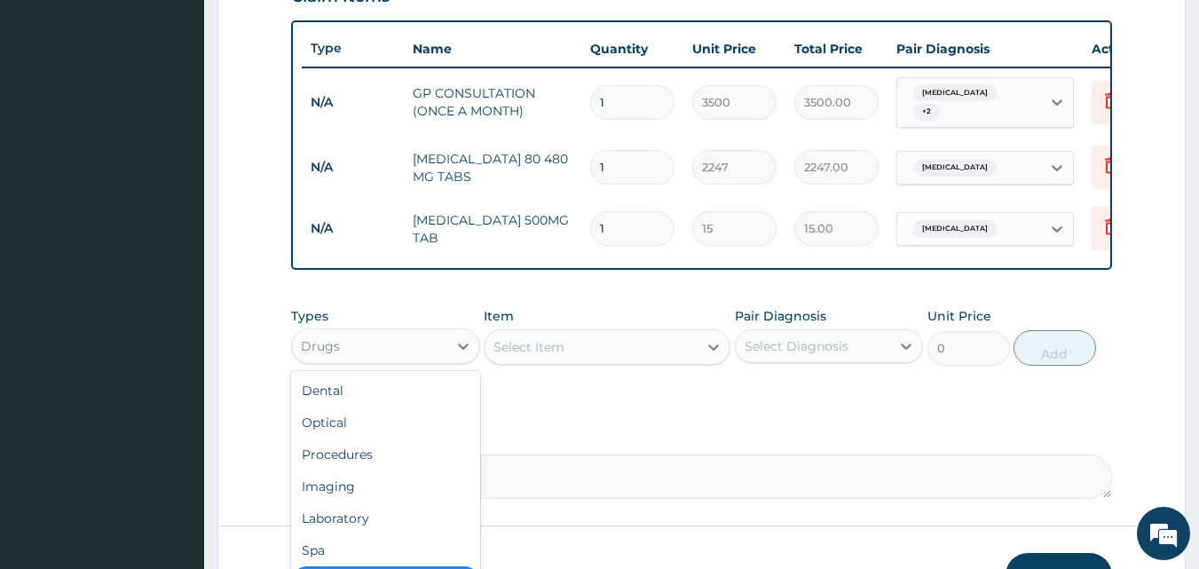
click at [409, 342] on div "Drugs" at bounding box center [369, 346] width 155 height 28
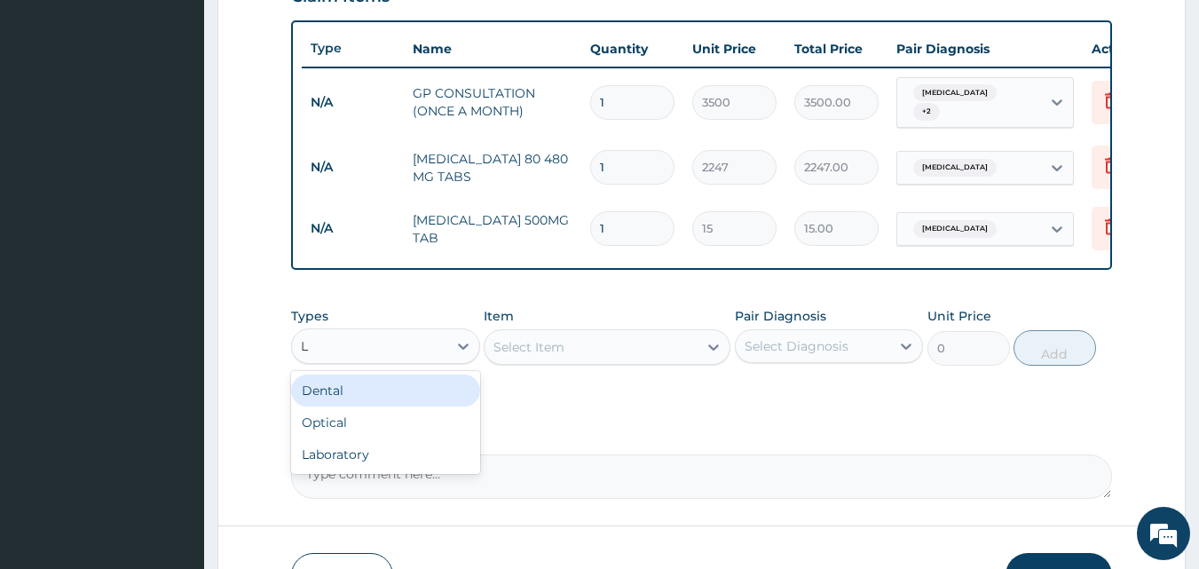
type input "LA"
drag, startPoint x: 357, startPoint y: 401, endPoint x: 408, endPoint y: 399, distance: 51.6
click at [357, 399] on div "Laboratory" at bounding box center [385, 391] width 189 height 32
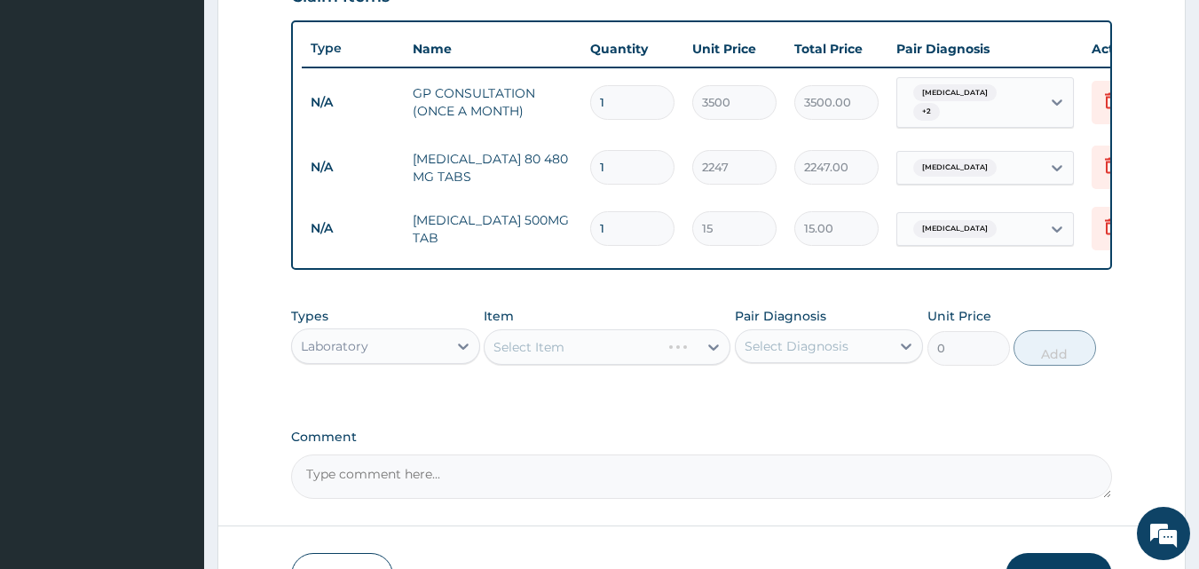
click at [561, 401] on div "Types option Laboratory, selected. Select is focused ,type to refine list, pres…" at bounding box center [702, 349] width 822 height 103
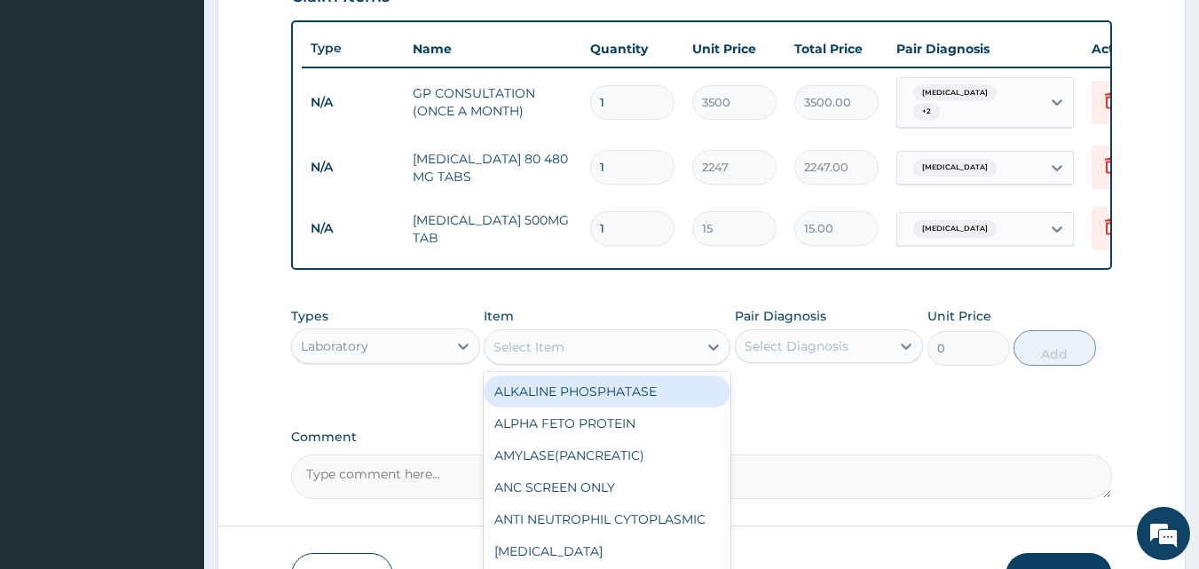
click at [604, 353] on div "Select Item" at bounding box center [591, 347] width 213 height 28
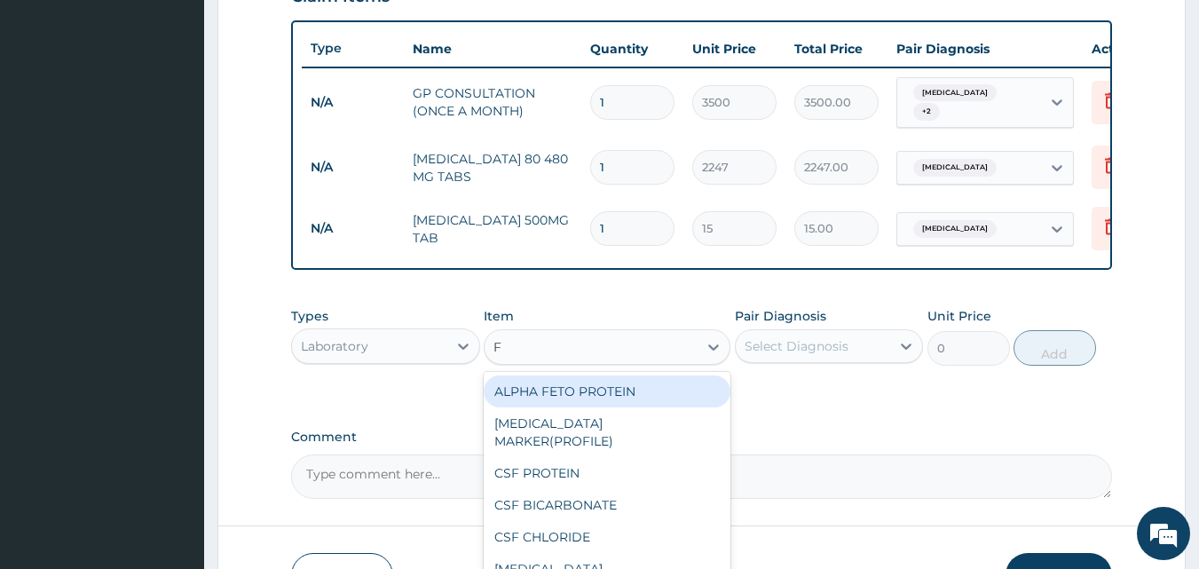
type input "FU"
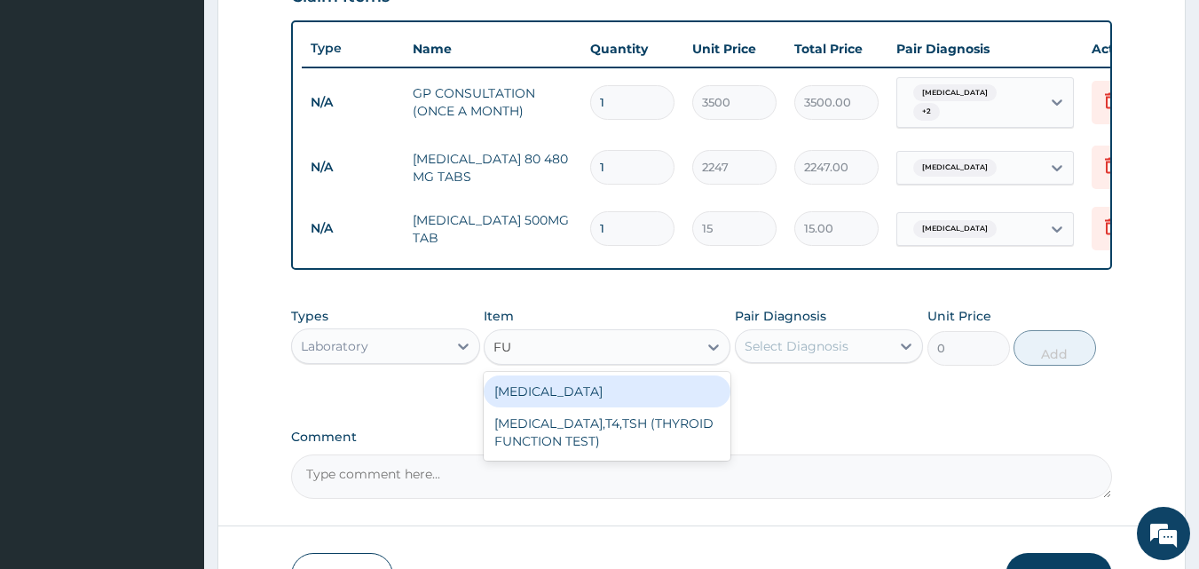
click at [596, 383] on div "FULL BLOOD COUNT" at bounding box center [607, 392] width 247 height 32
type input "4000"
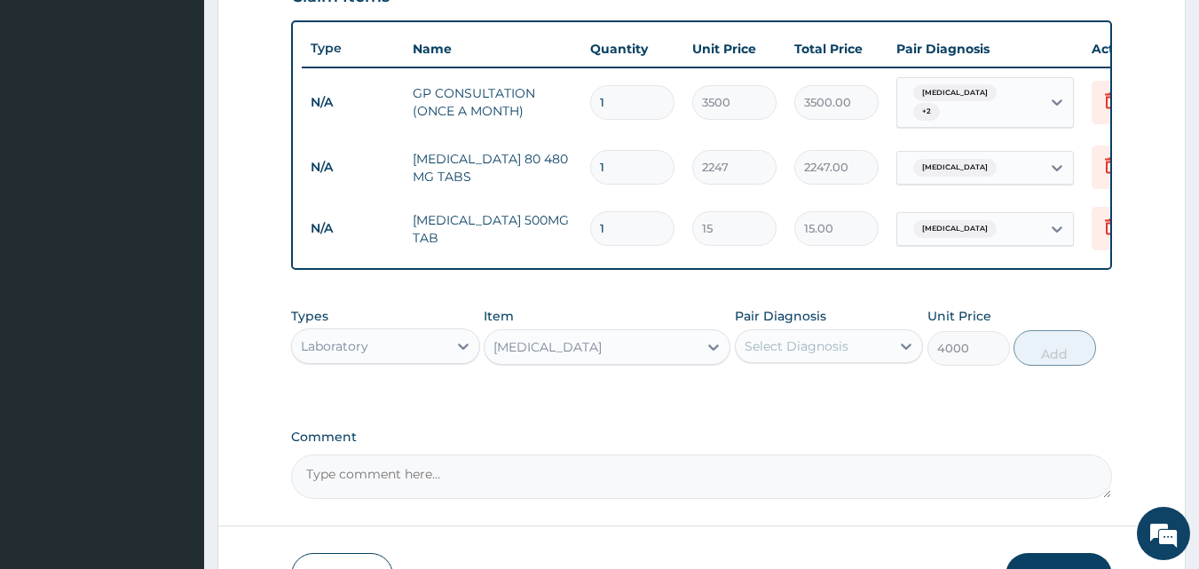
drag, startPoint x: 781, startPoint y: 349, endPoint x: 787, endPoint y: 370, distance: 22.0
click at [784, 353] on div "Select Diagnosis" at bounding box center [797, 346] width 104 height 18
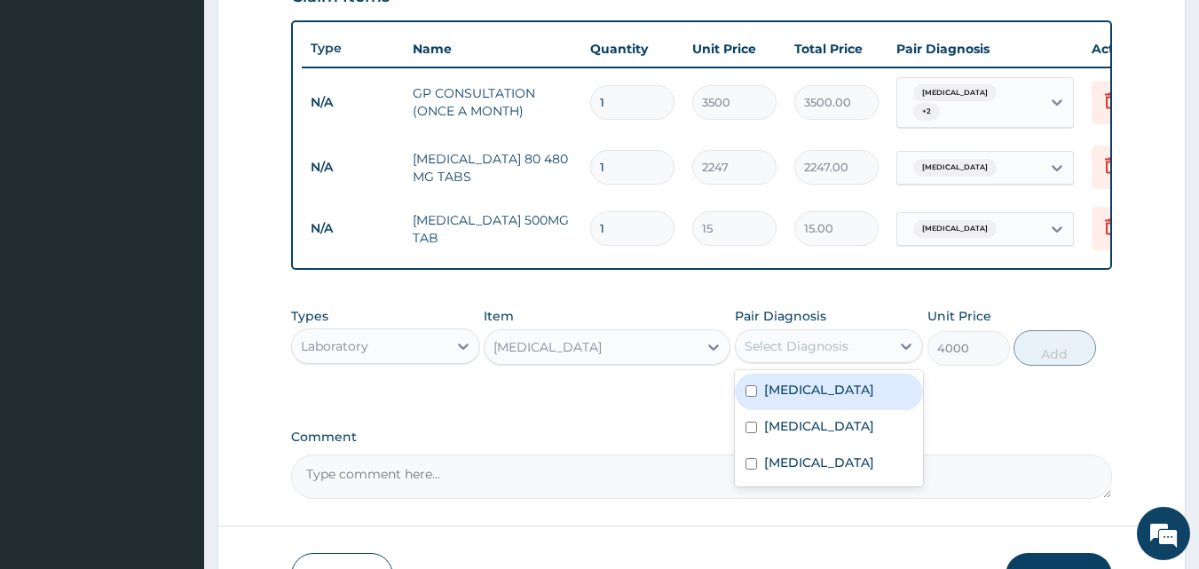
drag, startPoint x: 787, startPoint y: 407, endPoint x: 787, endPoint y: 423, distance: 16.0
click at [787, 410] on div "Anemia" at bounding box center [829, 392] width 189 height 36
checkbox input "true"
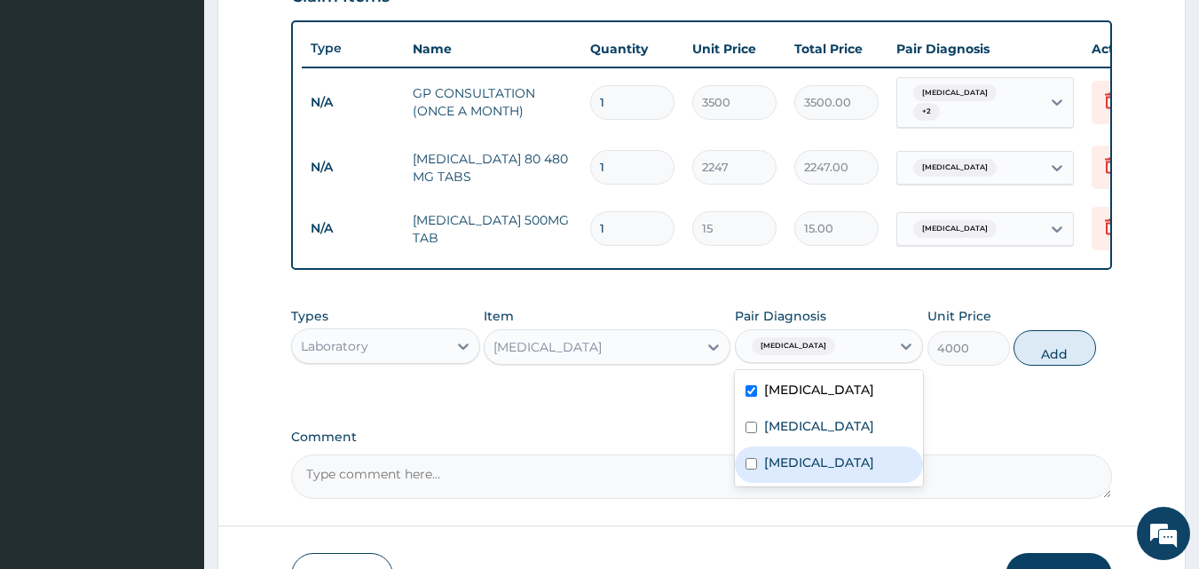
click at [788, 455] on div "Malaria" at bounding box center [829, 465] width 189 height 36
checkbox input "true"
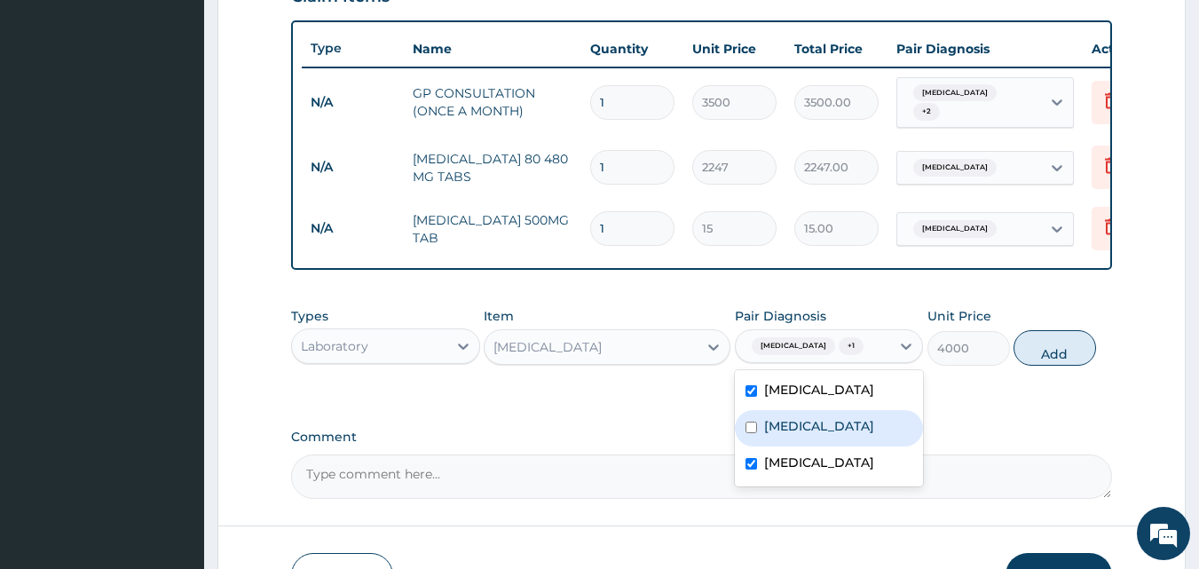
drag, startPoint x: 787, startPoint y: 439, endPoint x: 846, endPoint y: 410, distance: 66.3
click at [787, 435] on label "Menorrhagia" at bounding box center [819, 426] width 110 height 18
checkbox input "true"
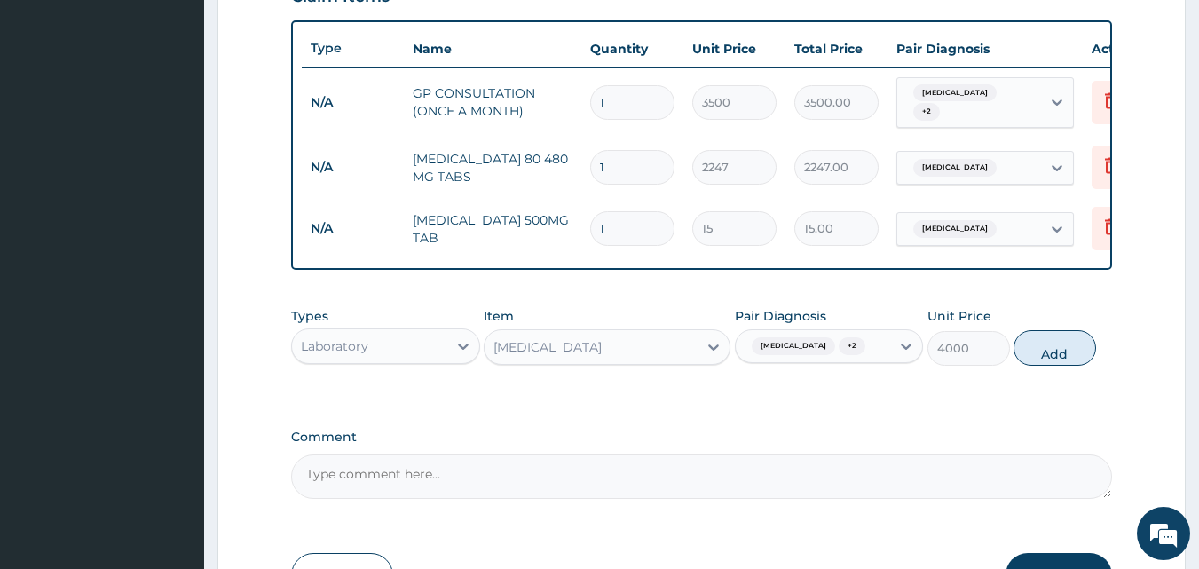
drag, startPoint x: 1052, startPoint y: 345, endPoint x: 867, endPoint y: 411, distance: 196.0
click at [1052, 346] on button "Add" at bounding box center [1055, 348] width 83 height 36
type input "0"
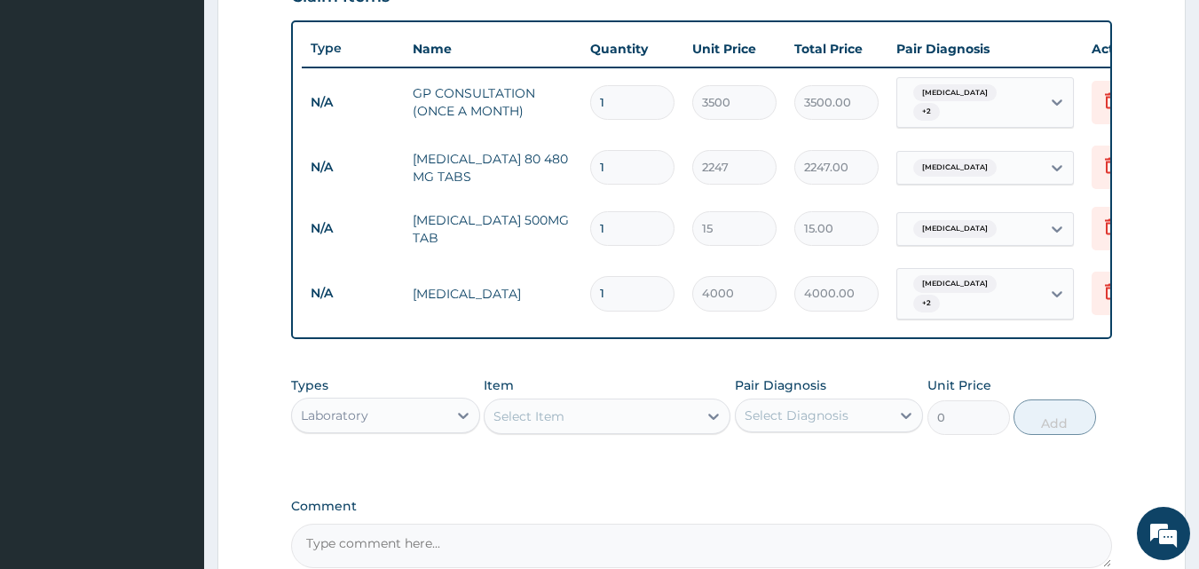
drag, startPoint x: 668, startPoint y: 415, endPoint x: 666, endPoint y: 424, distance: 9.9
click at [668, 415] on div "Select Item" at bounding box center [591, 416] width 213 height 28
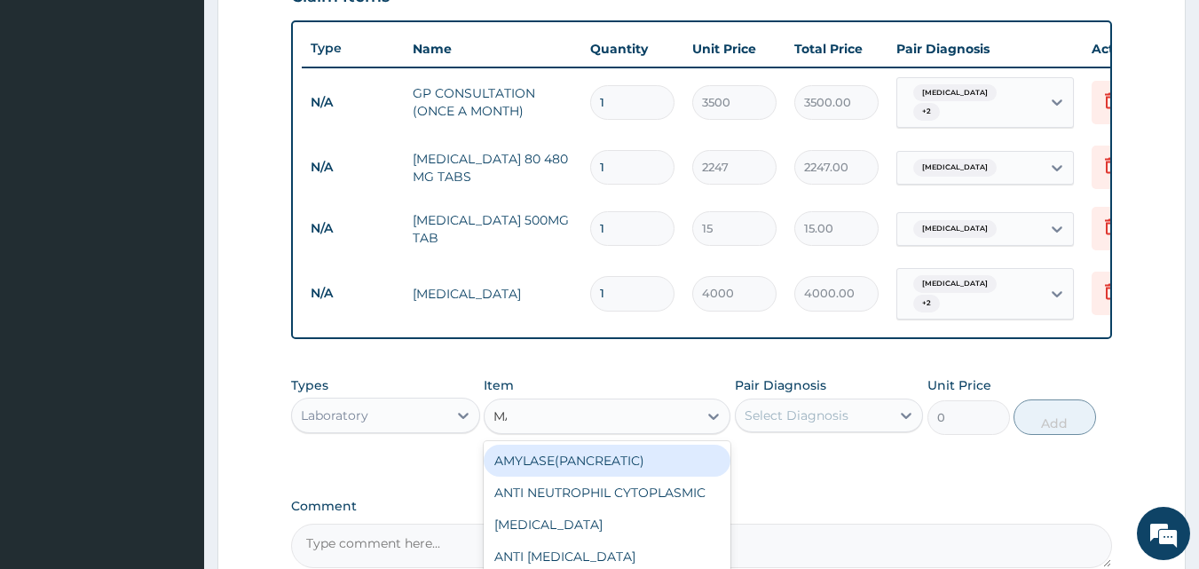
type input "MAL"
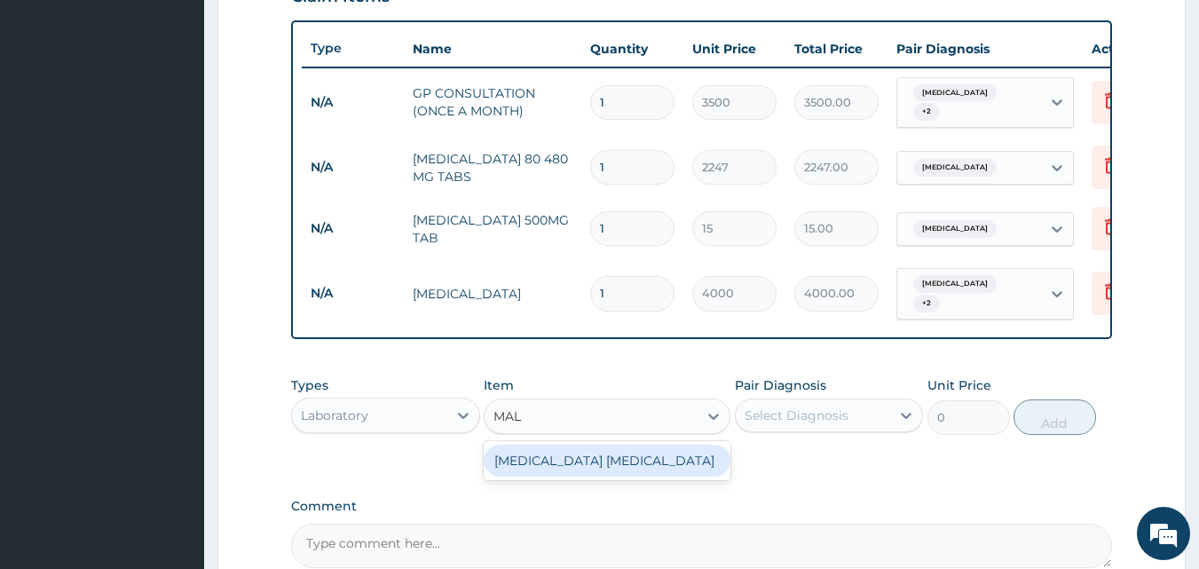
click at [653, 448] on div "MALARIA PARASITE" at bounding box center [607, 461] width 247 height 32
type input "2000"
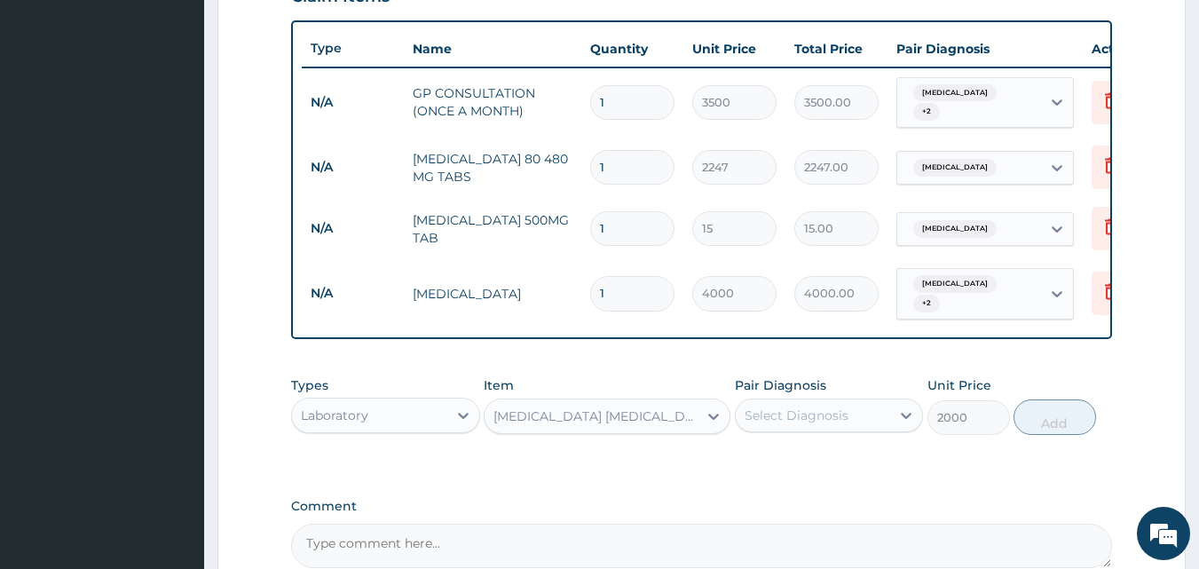
drag, startPoint x: 782, startPoint y: 412, endPoint x: 790, endPoint y: 422, distance: 12.6
click at [783, 412] on div "Select Diagnosis" at bounding box center [797, 416] width 104 height 18
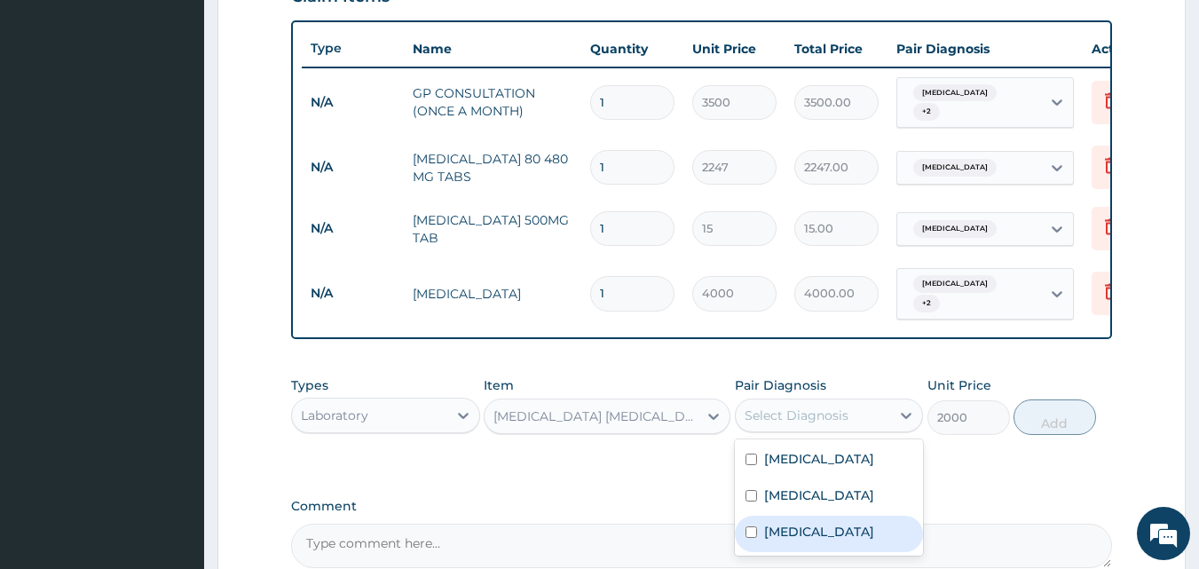
click at [818, 523] on div "Malaria" at bounding box center [829, 534] width 189 height 36
checkbox input "true"
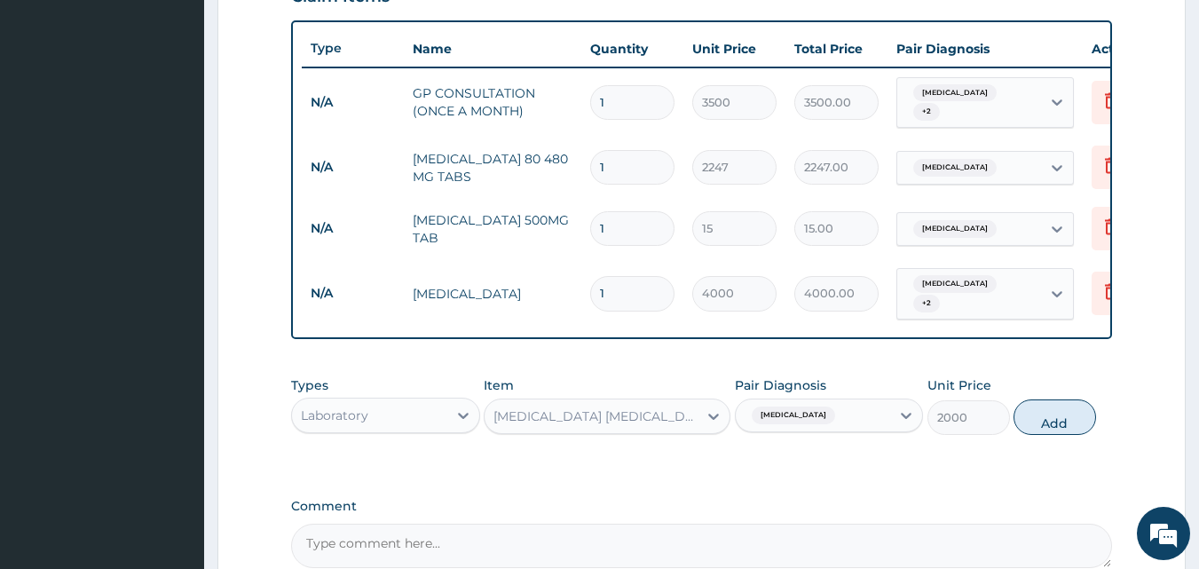
click at [1022, 415] on button "Add" at bounding box center [1055, 417] width 83 height 36
type input "0"
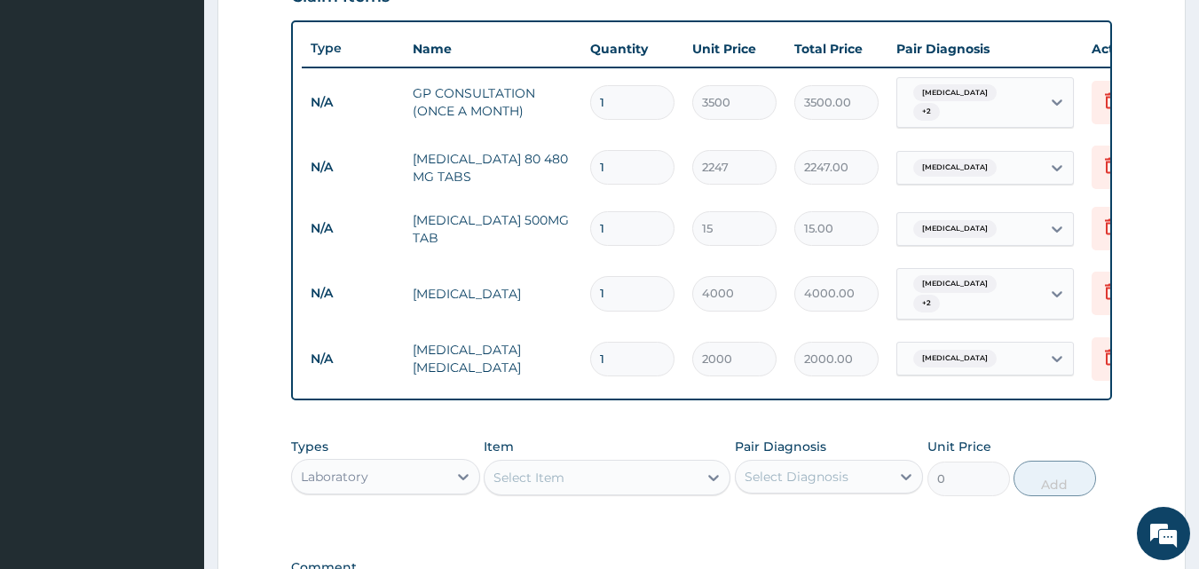
click at [619, 151] on input "1" at bounding box center [632, 167] width 84 height 35
click at [634, 215] on input "1" at bounding box center [632, 228] width 84 height 35
type input "18"
type input "270.00"
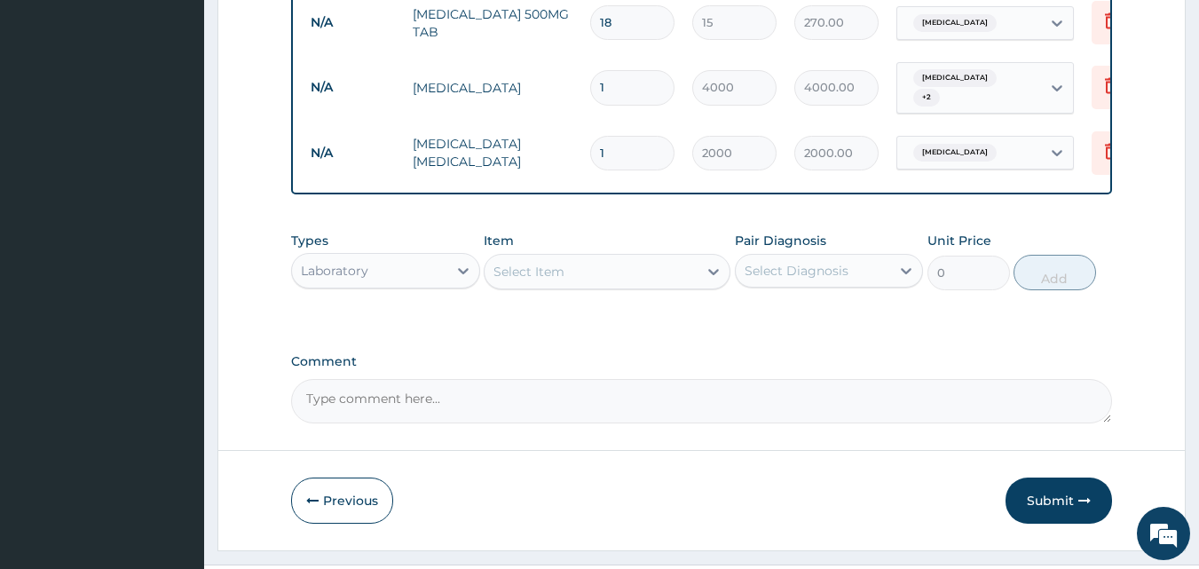
scroll to position [885, 0]
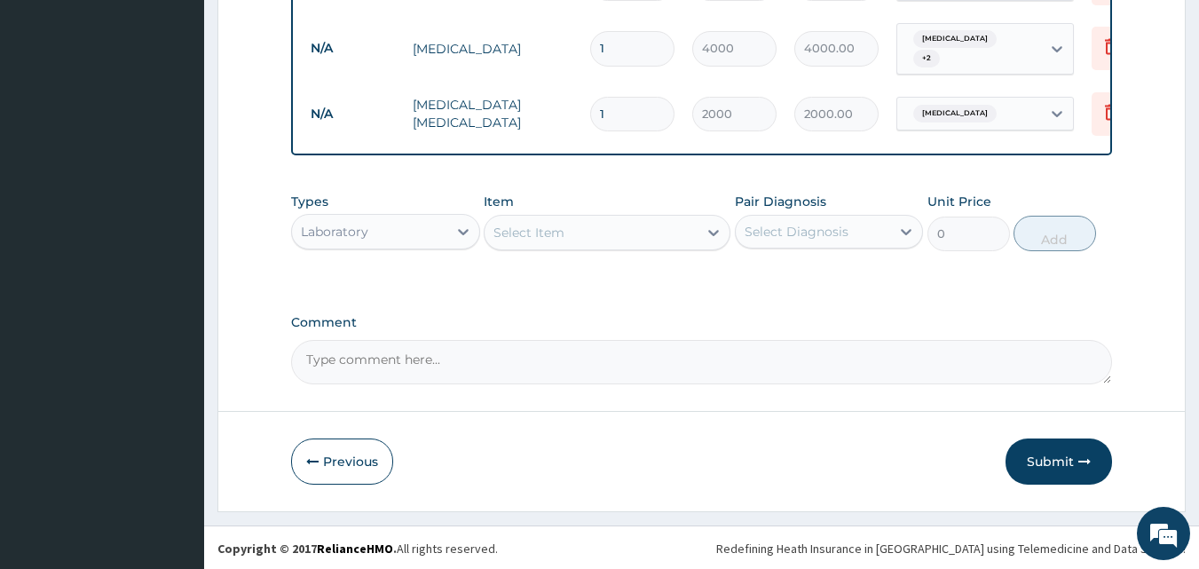
type input "18"
click at [1032, 458] on button "Submit" at bounding box center [1059, 462] width 107 height 46
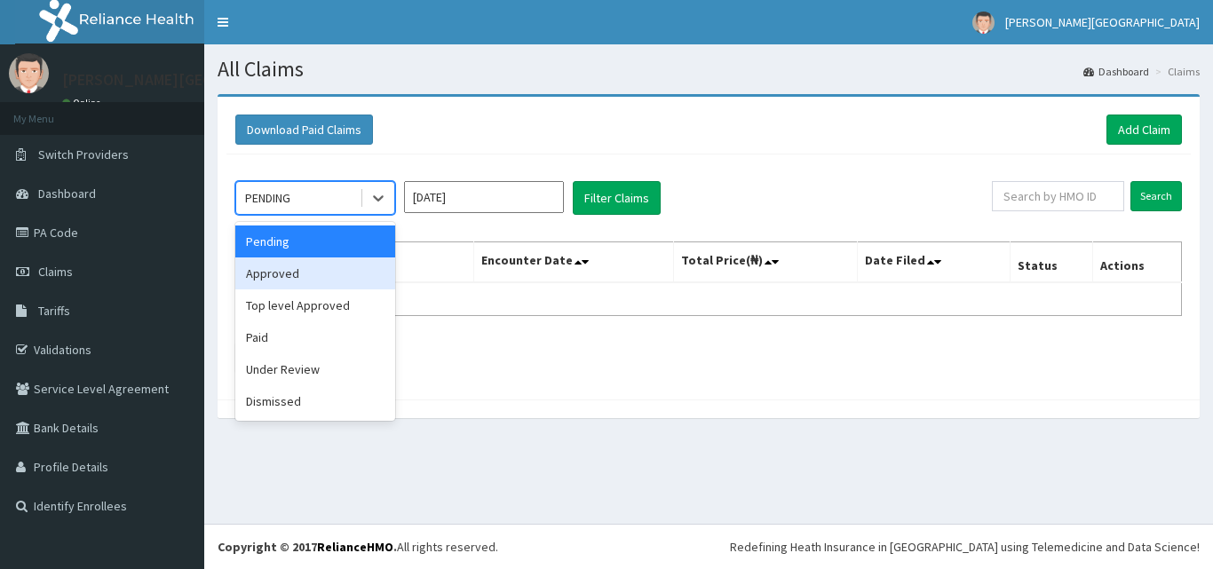
click at [322, 278] on div "Approved" at bounding box center [315, 273] width 160 height 32
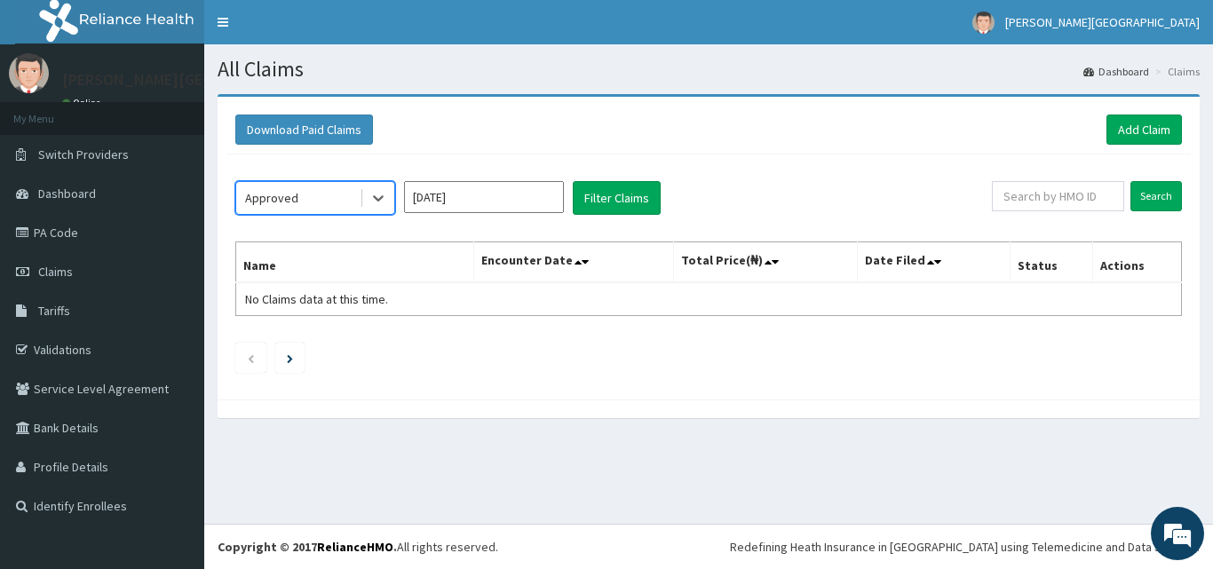
click at [495, 197] on input "Aug 2025" at bounding box center [484, 197] width 160 height 32
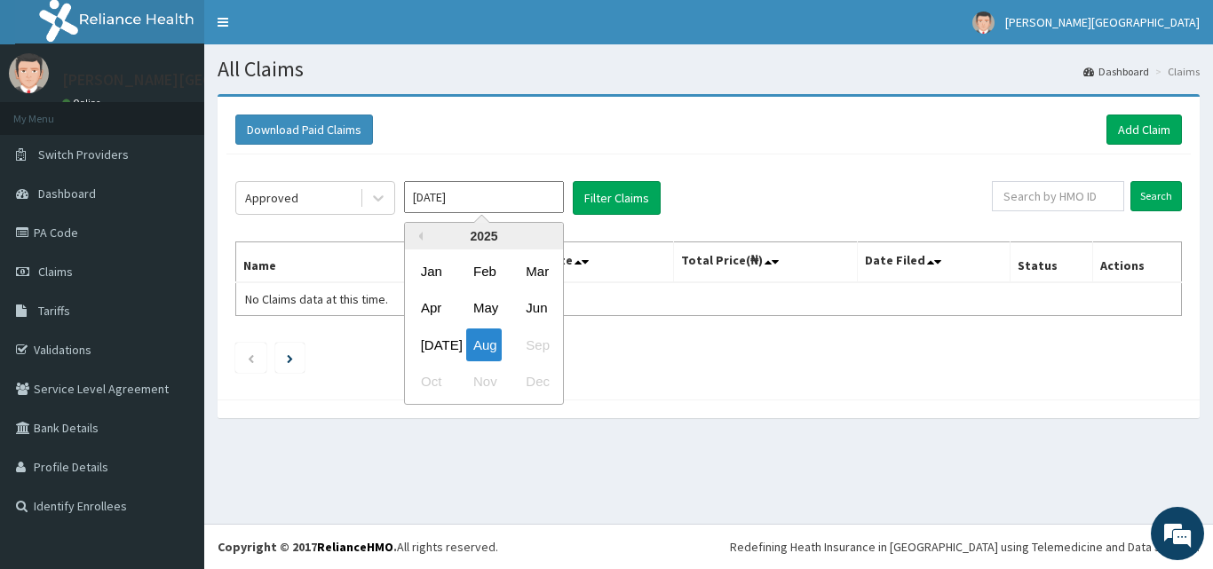
drag, startPoint x: 437, startPoint y: 340, endPoint x: 515, endPoint y: 295, distance: 90.3
click at [439, 340] on div "Jul" at bounding box center [432, 344] width 36 height 33
type input "Jul 2025"
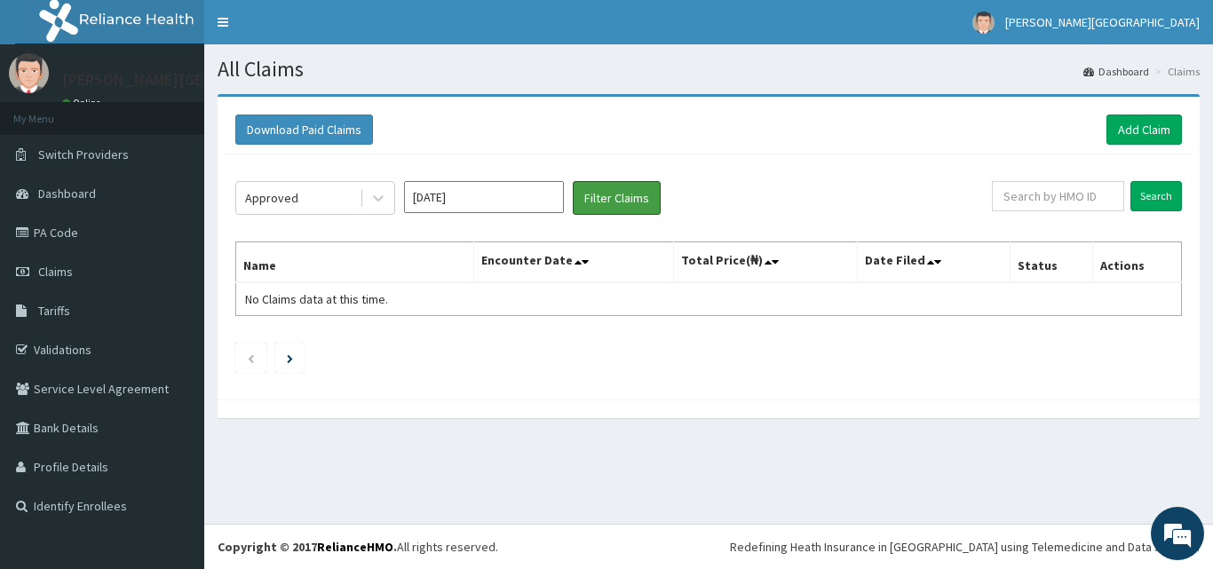
click at [628, 192] on button "Filter Claims" at bounding box center [617, 198] width 88 height 34
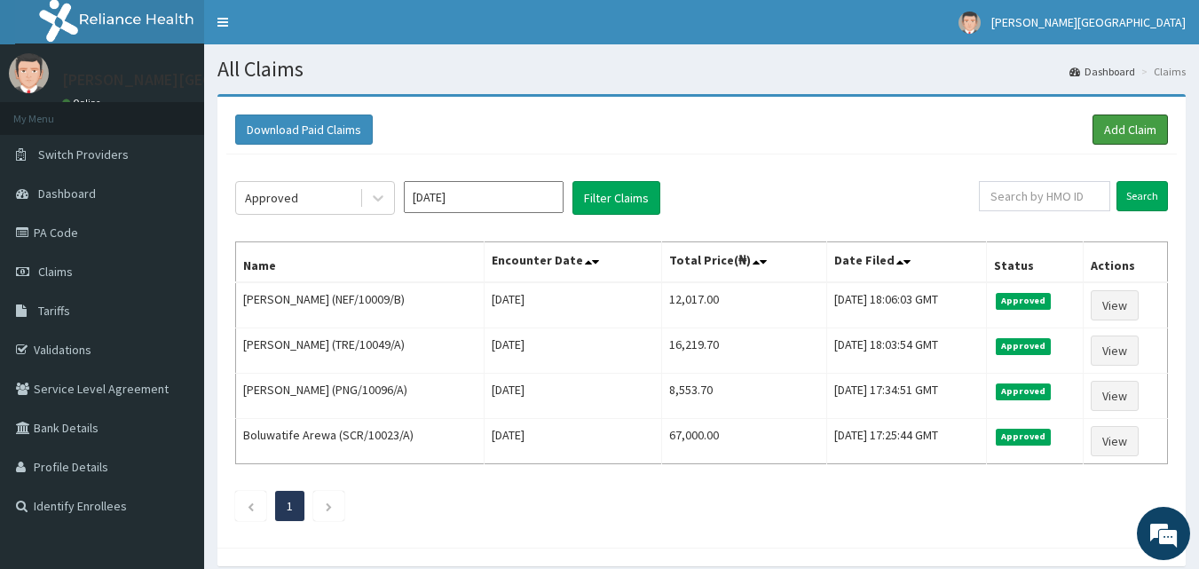
click at [1120, 120] on link "Add Claim" at bounding box center [1130, 130] width 75 height 30
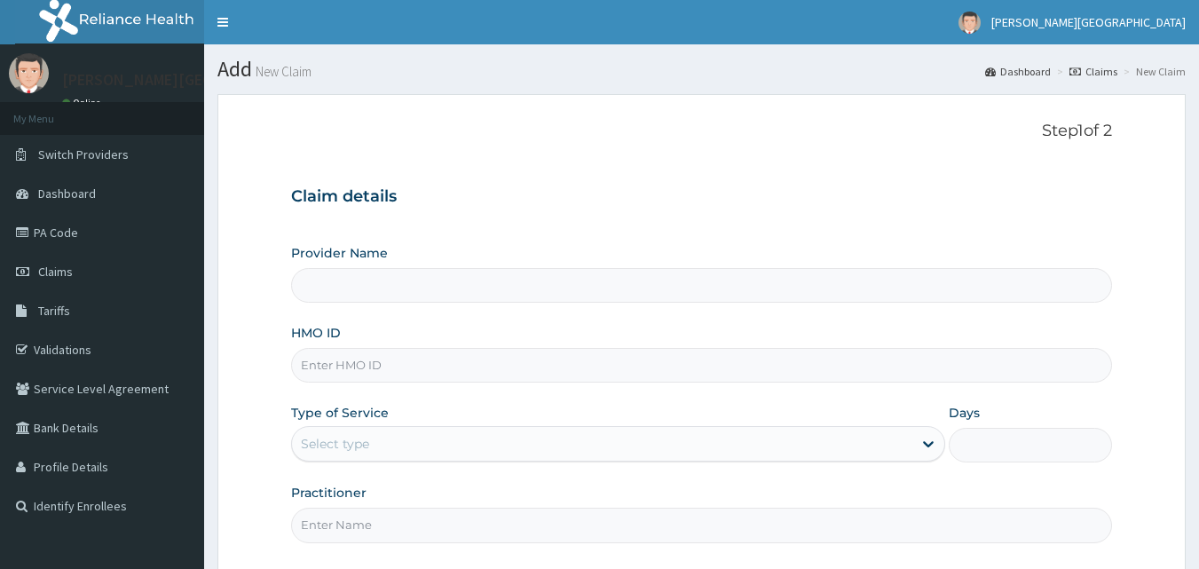
click at [376, 364] on input "HMO ID" at bounding box center [702, 365] width 822 height 35
type input "[PERSON_NAME][GEOGRAPHIC_DATA]"
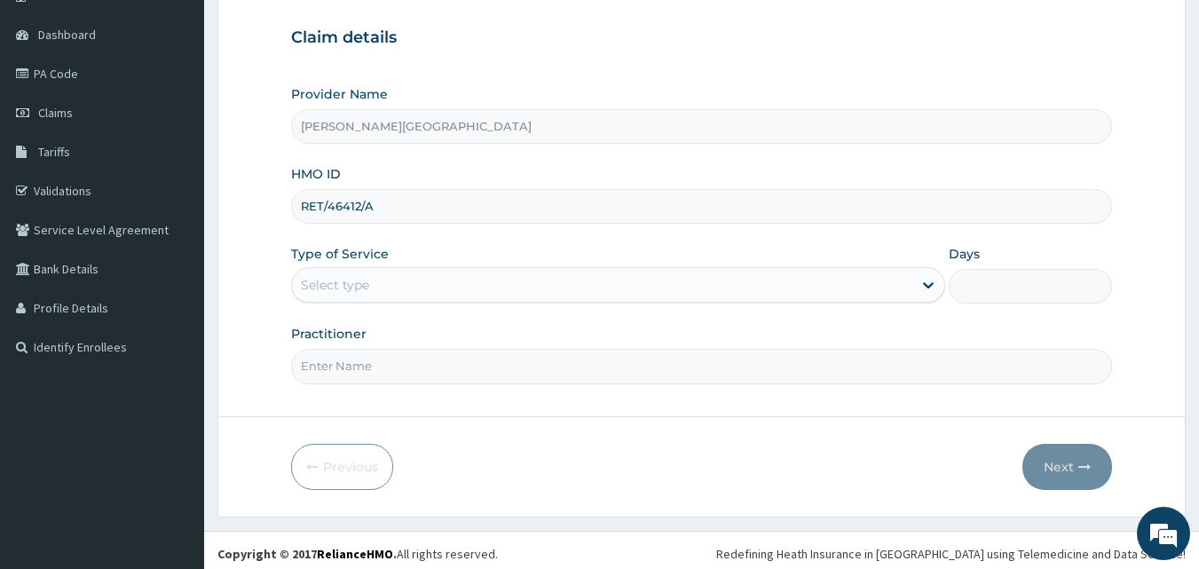
scroll to position [166, 0]
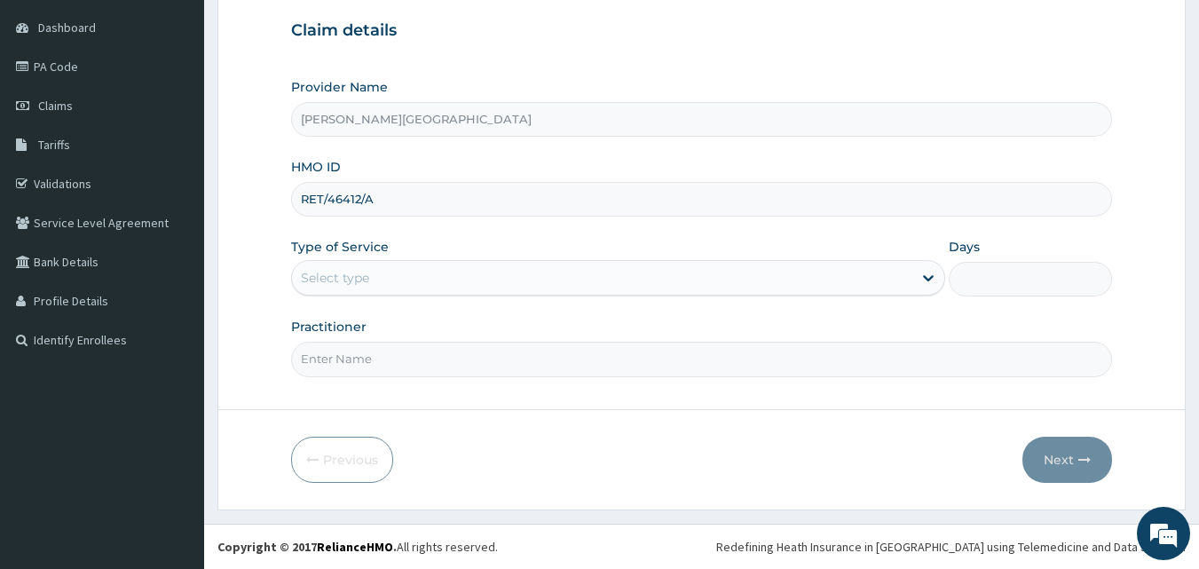
type input "RET/46412/A"
click at [392, 270] on div "Select type" at bounding box center [602, 278] width 621 height 28
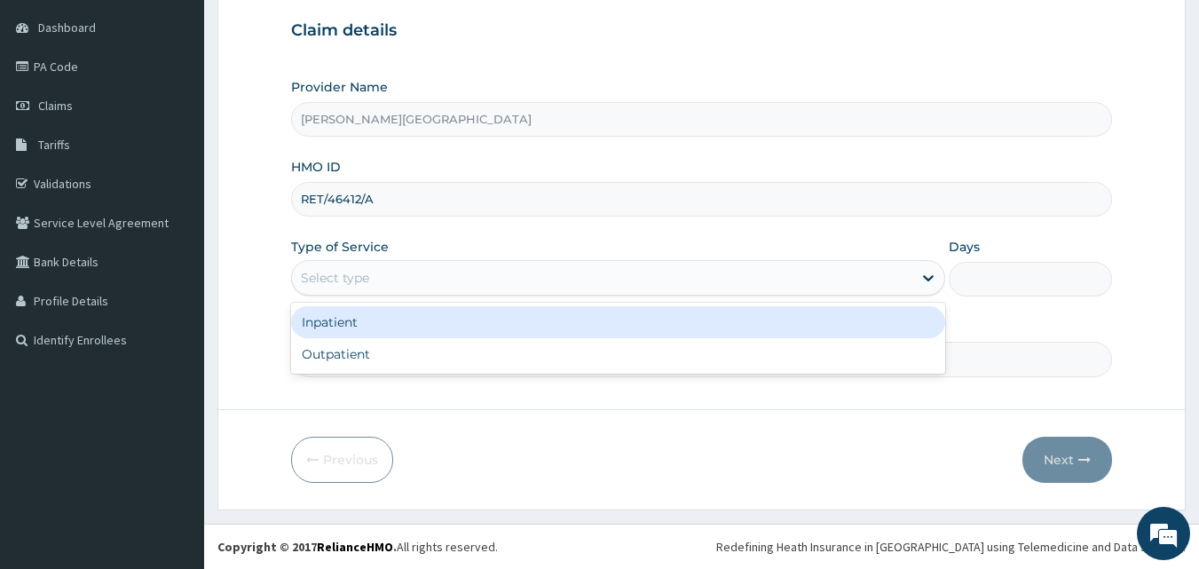
scroll to position [0, 0]
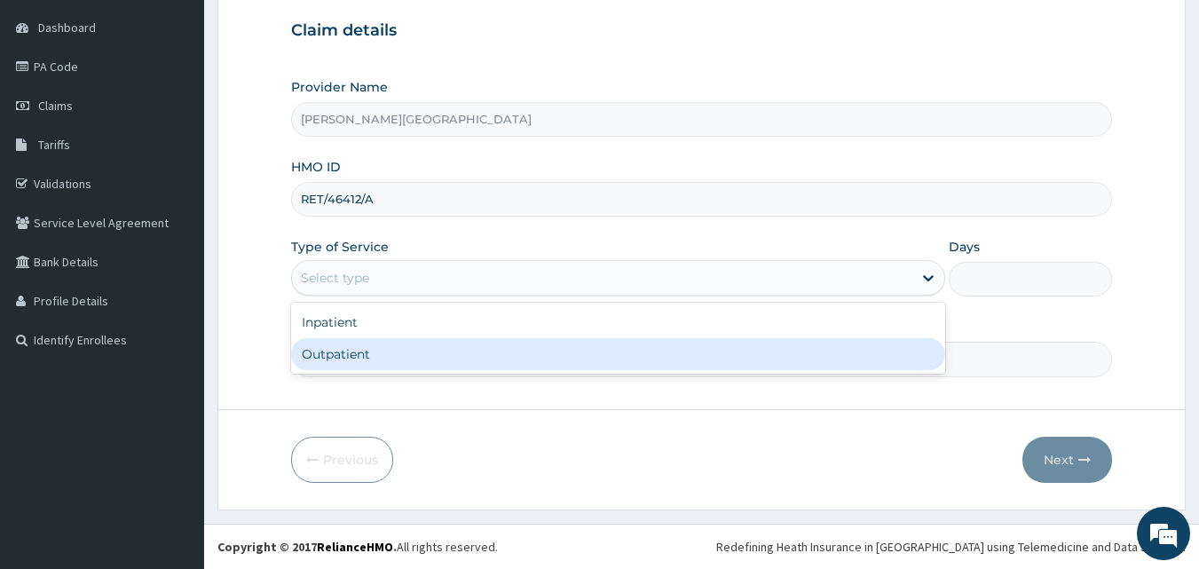
drag, startPoint x: 363, startPoint y: 349, endPoint x: 417, endPoint y: 350, distance: 54.2
click at [364, 349] on div "Outpatient" at bounding box center [618, 354] width 654 height 32
type input "1"
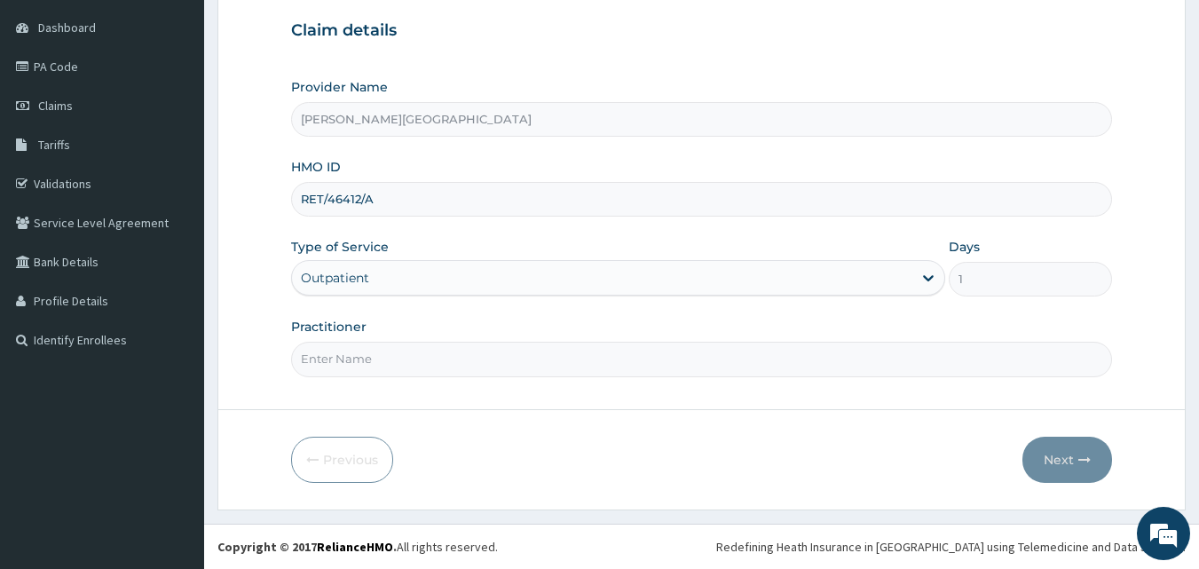
click at [418, 357] on input "Practitioner" at bounding box center [702, 359] width 822 height 35
type input "DR [PERSON_NAME]"
click at [1044, 451] on button "Next" at bounding box center [1068, 460] width 90 height 46
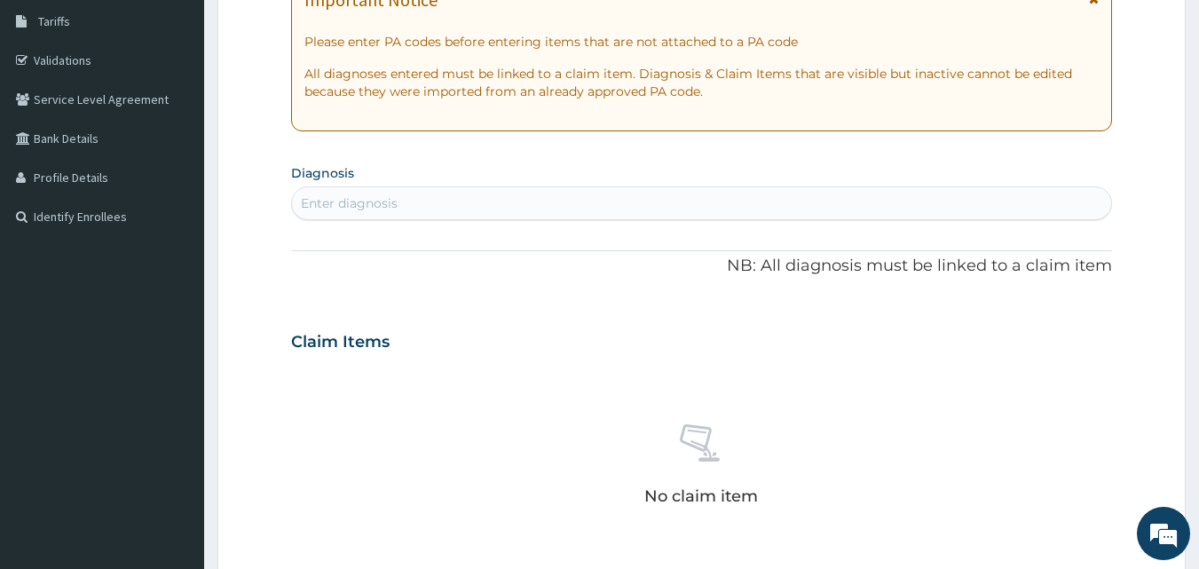
scroll to position [166, 0]
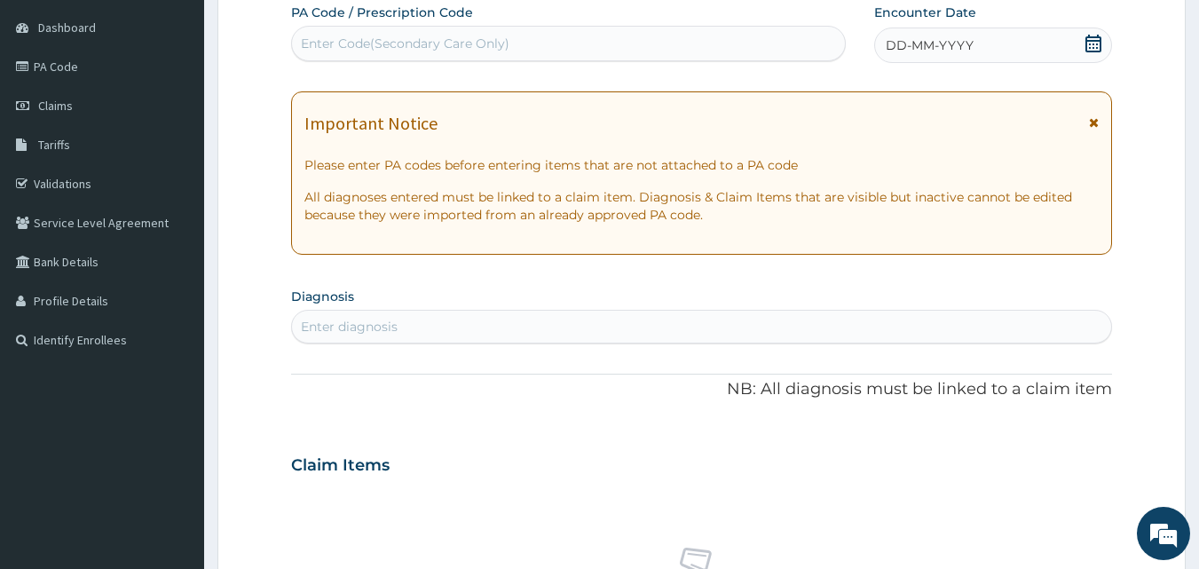
click at [1095, 43] on icon at bounding box center [1094, 44] width 18 height 18
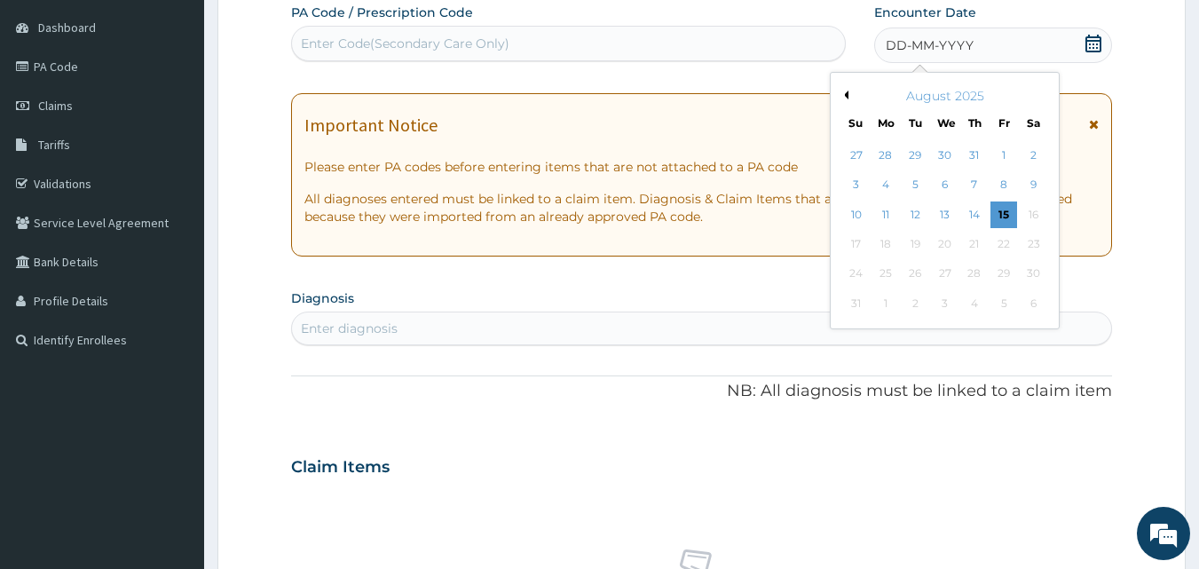
click at [844, 97] on button "Previous Month" at bounding box center [844, 95] width 9 height 9
click at [868, 251] on div "20" at bounding box center [856, 244] width 27 height 27
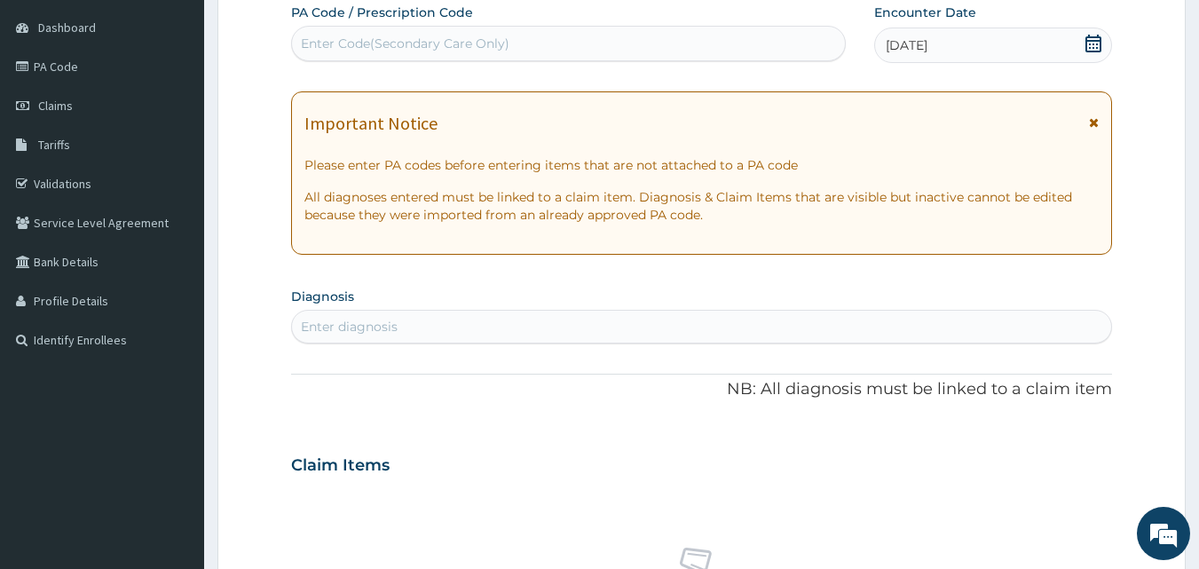
drag, startPoint x: 337, startPoint y: 316, endPoint x: 277, endPoint y: 297, distance: 63.2
click at [338, 316] on div "Enter diagnosis" at bounding box center [702, 326] width 820 height 28
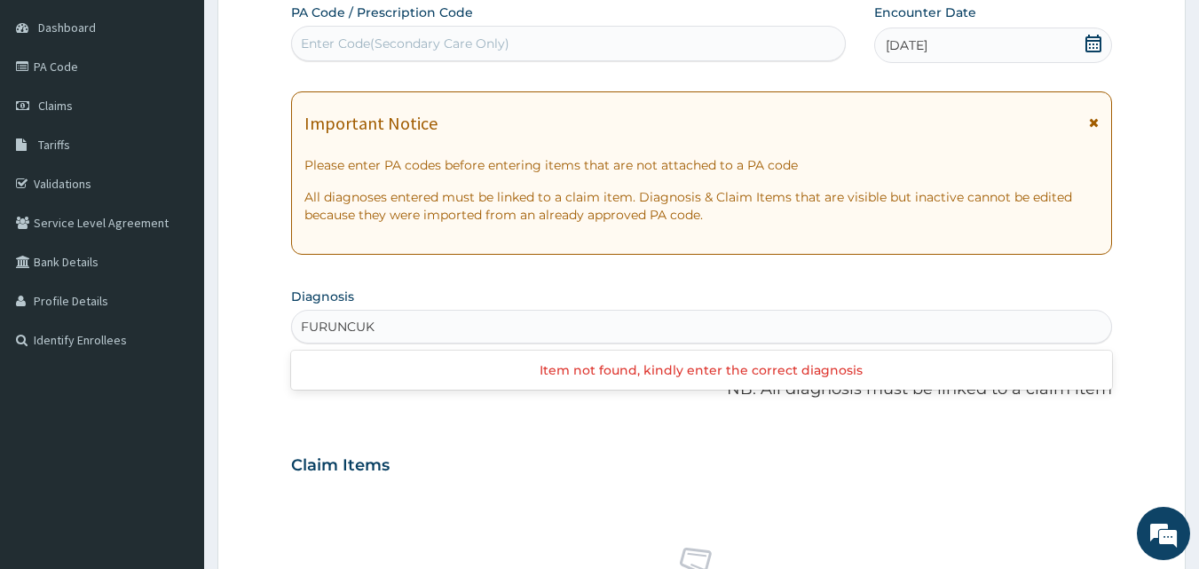
type input "FURUNCU"
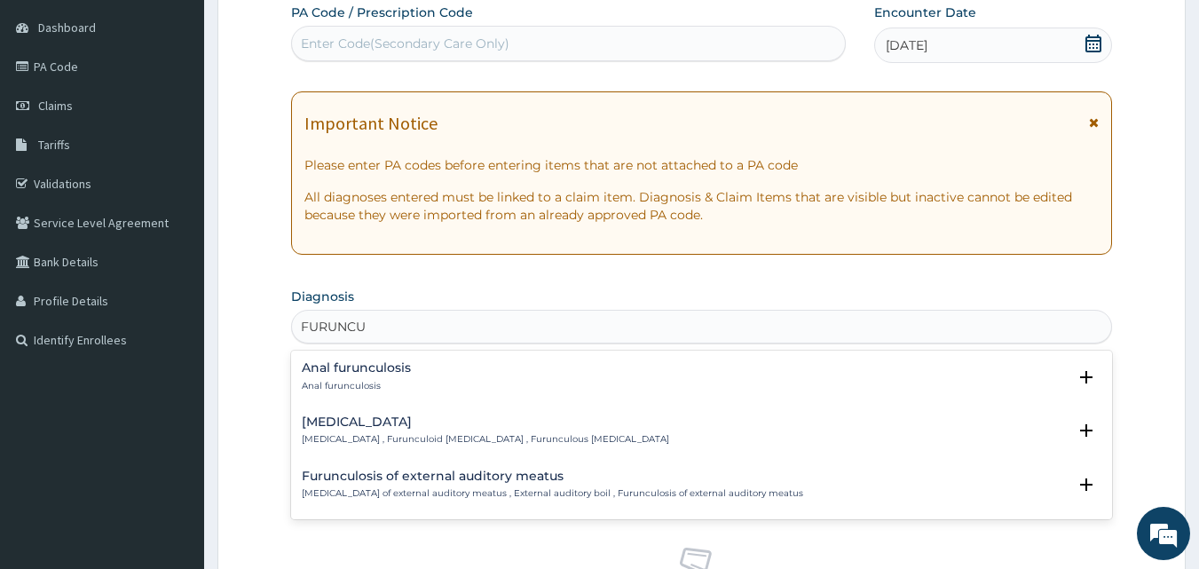
click at [382, 369] on h4 "Anal furunculosis" at bounding box center [356, 367] width 109 height 13
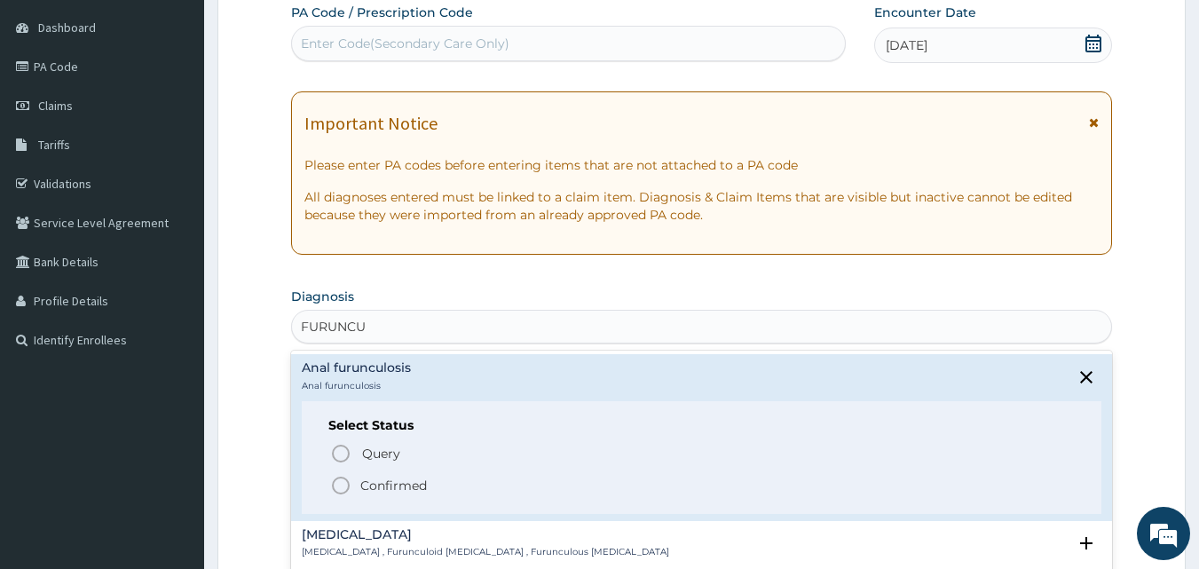
drag, startPoint x: 380, startPoint y: 488, endPoint x: 415, endPoint y: 447, distance: 54.1
click at [381, 488] on p "Confirmed" at bounding box center [393, 486] width 67 height 18
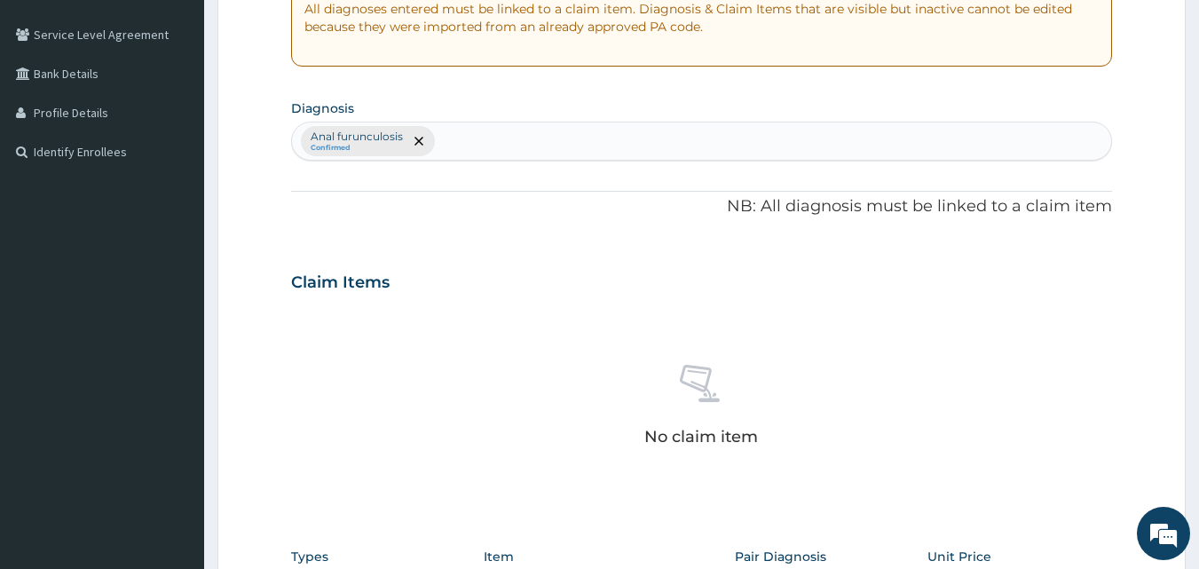
scroll to position [314, 0]
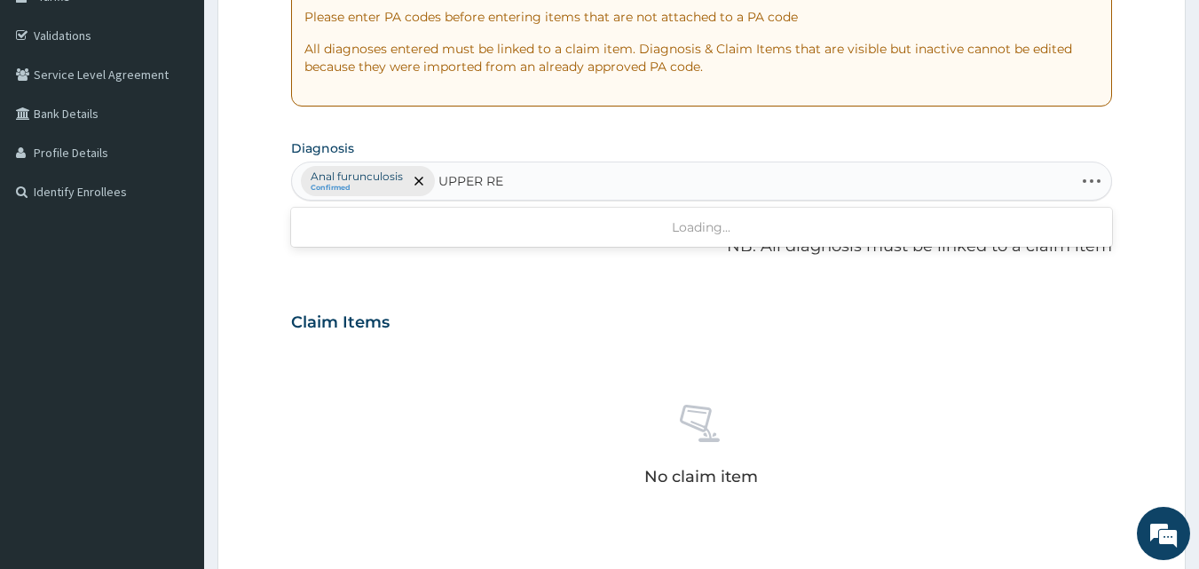
type input "UPPER RES"
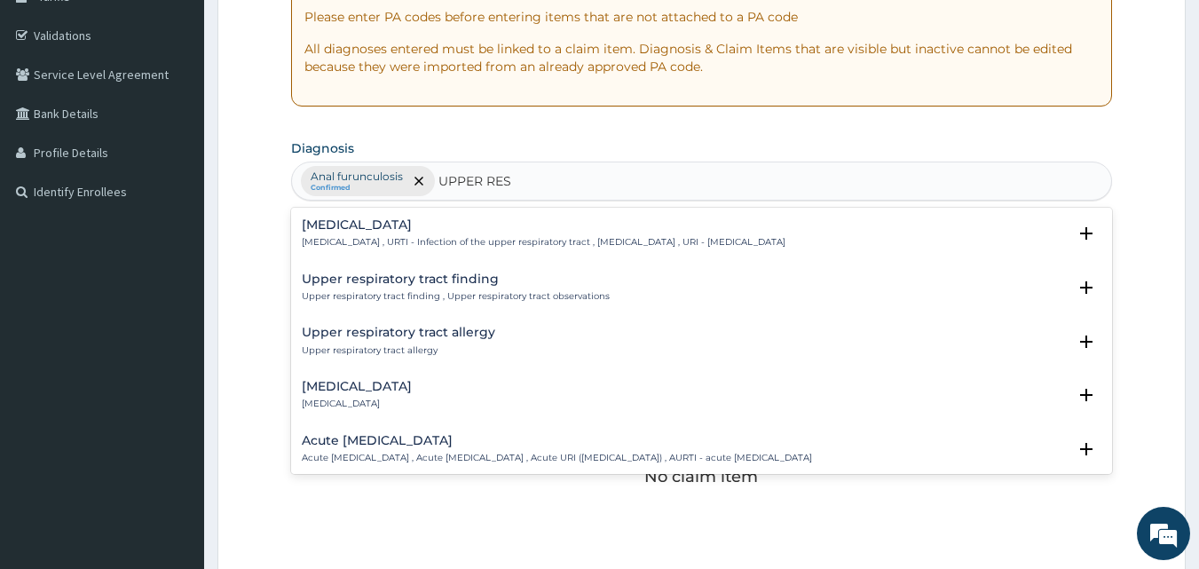
click at [407, 225] on h4 "[MEDICAL_DATA]" at bounding box center [544, 224] width 484 height 13
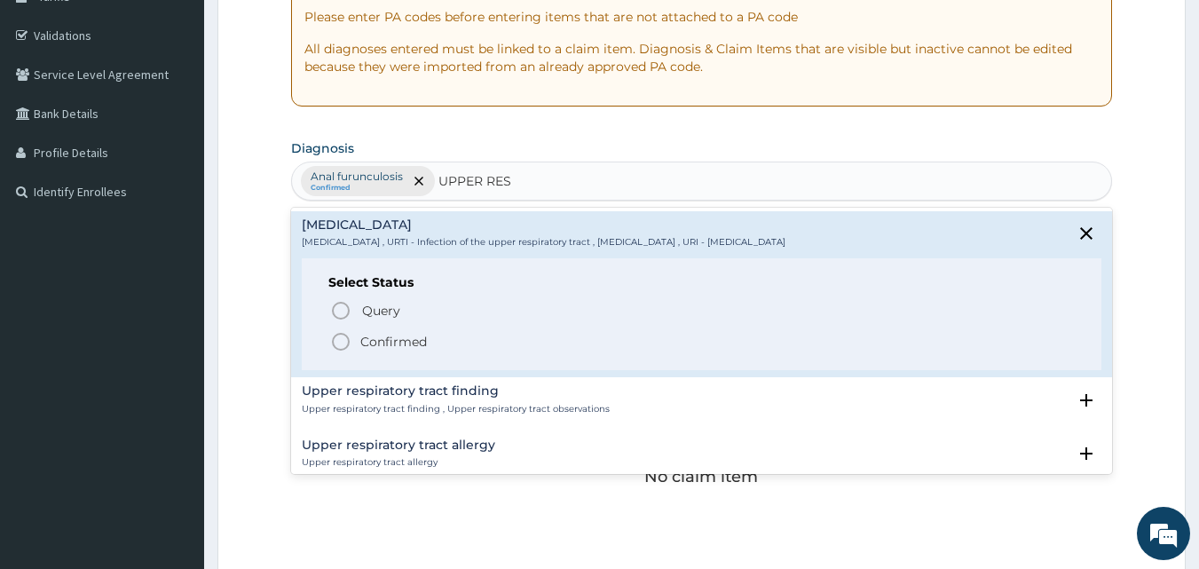
click at [376, 344] on p "Confirmed" at bounding box center [393, 342] width 67 height 18
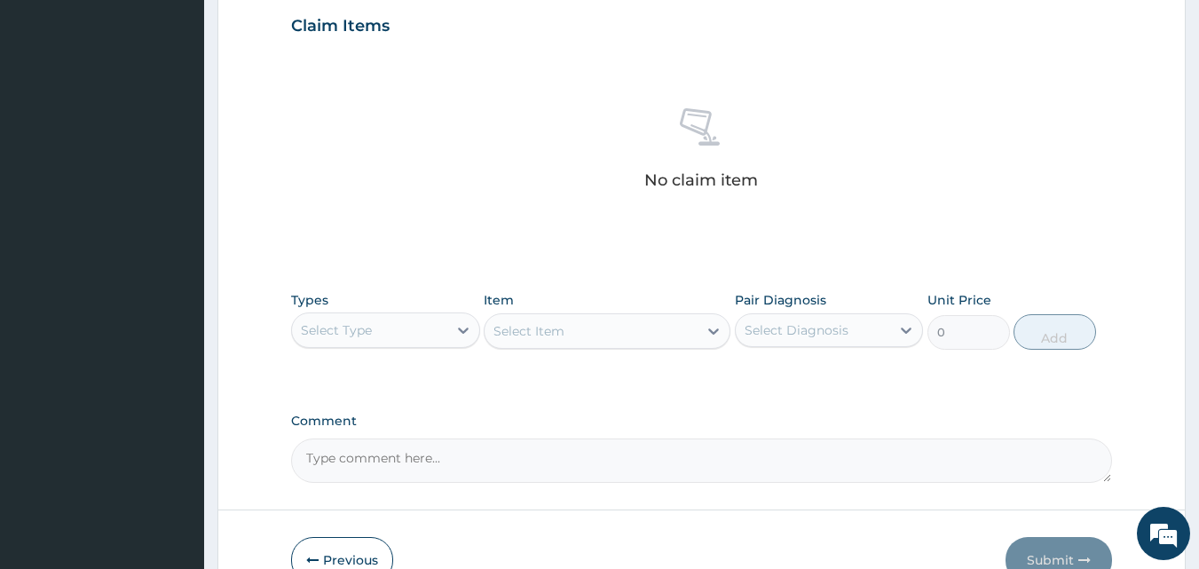
scroll to position [711, 0]
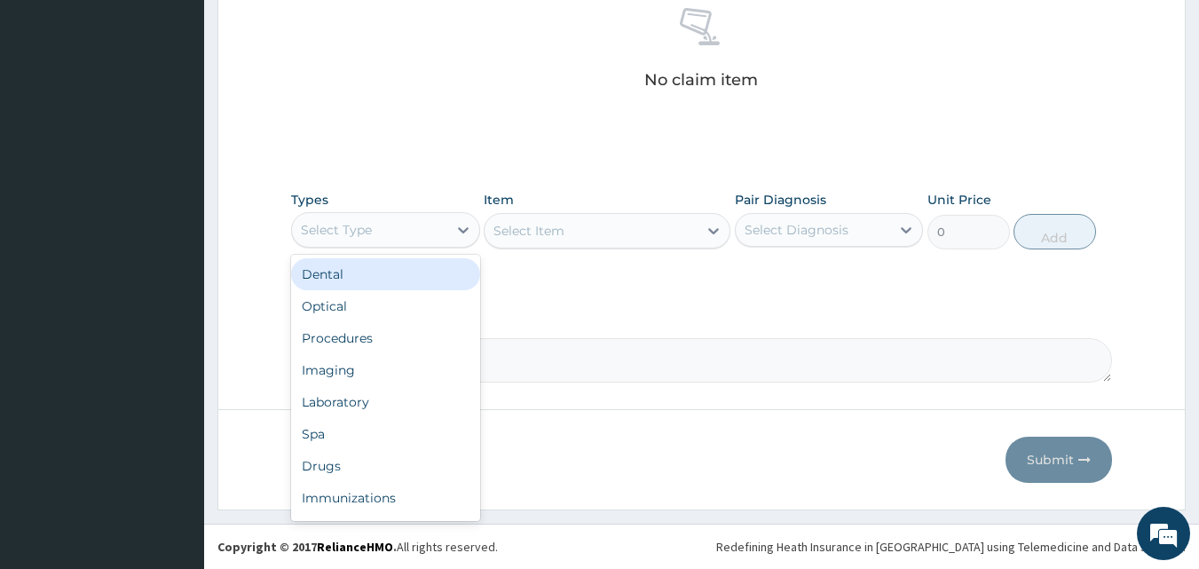
drag, startPoint x: 403, startPoint y: 224, endPoint x: 374, endPoint y: 330, distance: 110.5
click at [402, 227] on div "Select Type" at bounding box center [369, 230] width 155 height 28
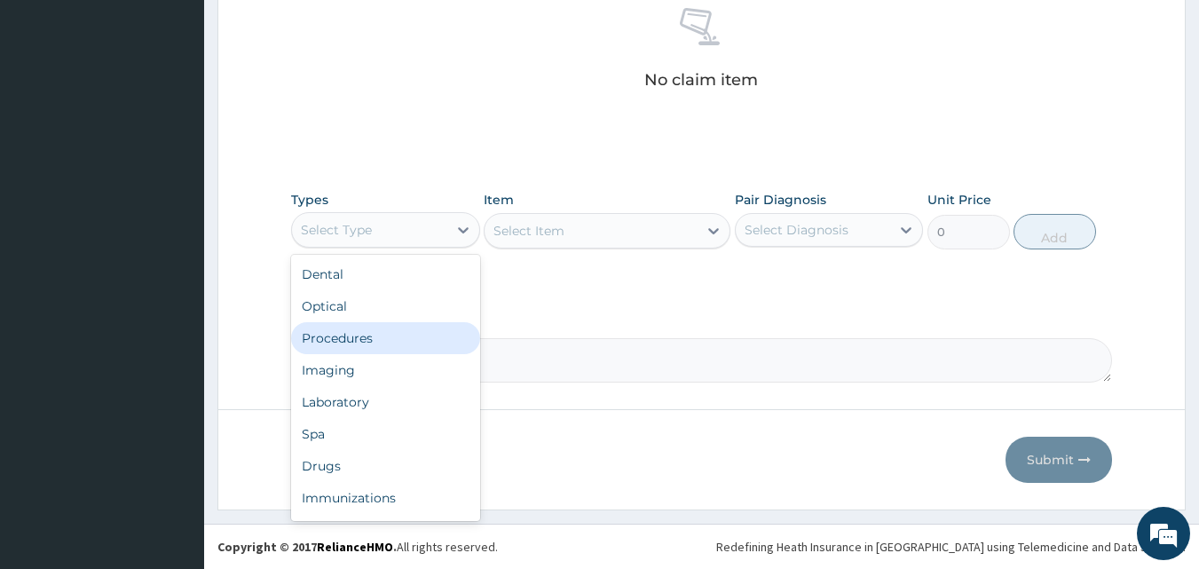
drag, startPoint x: 372, startPoint y: 336, endPoint x: 615, endPoint y: 281, distance: 249.2
click at [373, 336] on div "Procedures" at bounding box center [385, 338] width 189 height 32
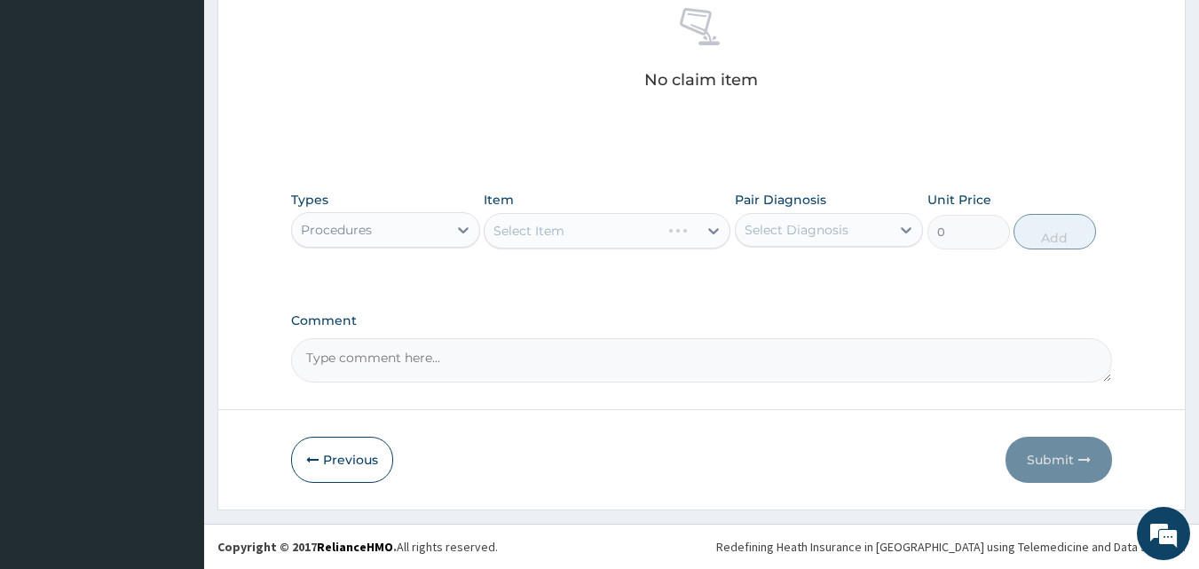
click at [633, 264] on div "Types option Procedures, selected. Select is focused ,type to refine list, pres…" at bounding box center [702, 233] width 822 height 103
click at [644, 225] on div "Select Item" at bounding box center [607, 231] width 247 height 36
click at [643, 228] on div "Select Item" at bounding box center [591, 231] width 213 height 28
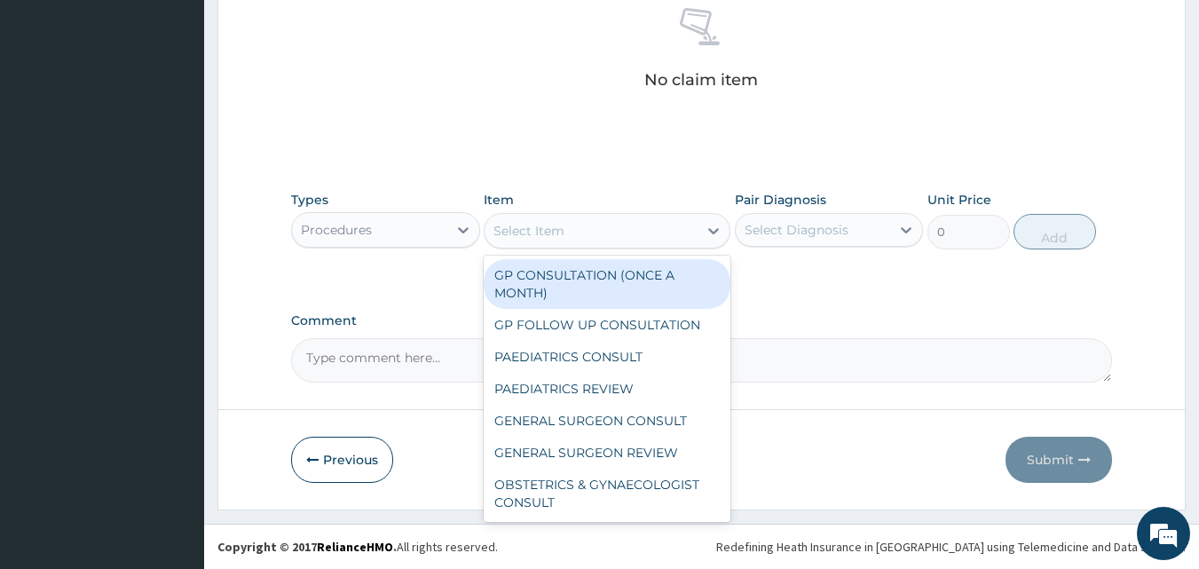
drag, startPoint x: 627, startPoint y: 279, endPoint x: 771, endPoint y: 244, distance: 148.8
click at [636, 279] on div "GP CONSULTATION (ONCE A MONTH)" at bounding box center [607, 284] width 247 height 50
type input "3500"
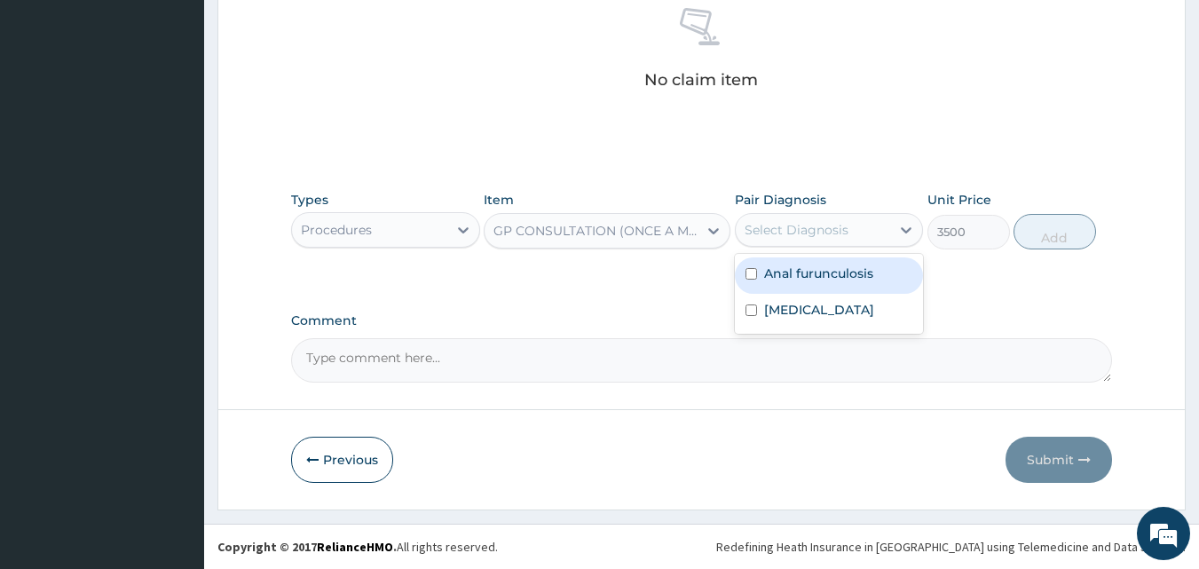
drag, startPoint x: 786, startPoint y: 233, endPoint x: 800, endPoint y: 247, distance: 19.5
click at [788, 234] on div "Select Diagnosis" at bounding box center [797, 230] width 104 height 18
click at [803, 275] on label "Anal furunculosis" at bounding box center [818, 274] width 109 height 18
checkbox input "true"
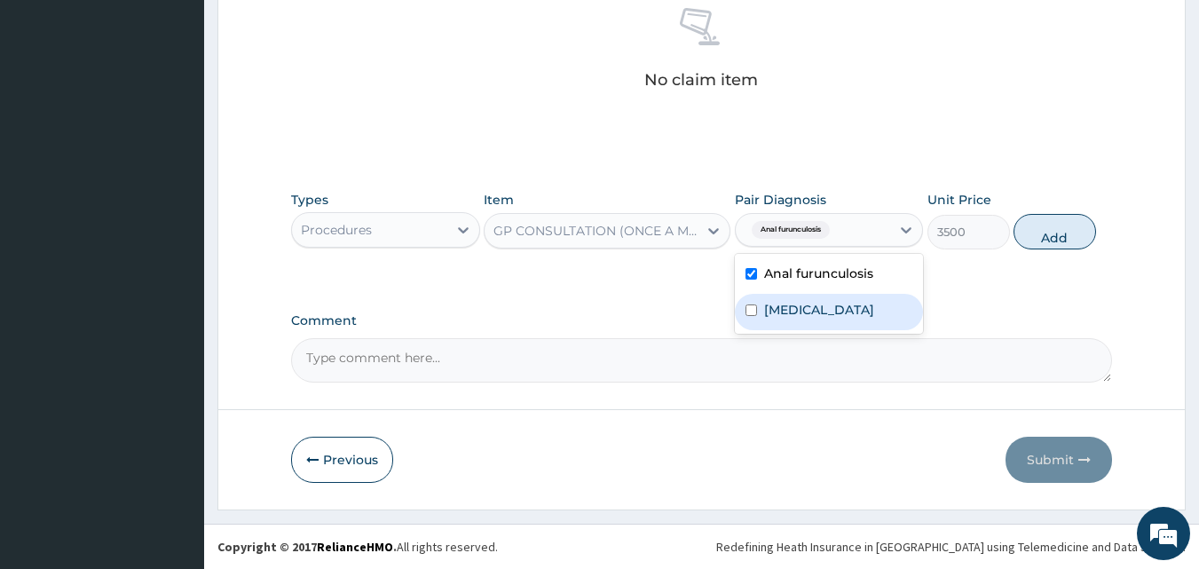
click at [794, 319] on label "[MEDICAL_DATA]" at bounding box center [819, 310] width 110 height 18
checkbox input "true"
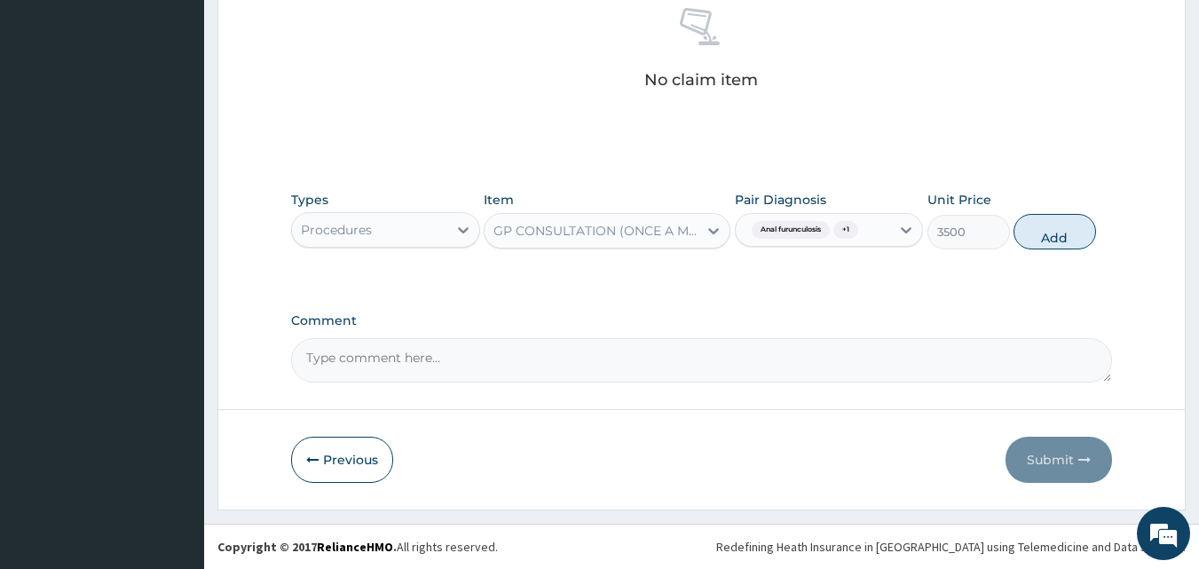
drag, startPoint x: 1041, startPoint y: 236, endPoint x: 638, endPoint y: 259, distance: 403.7
click at [1041, 238] on button "Add" at bounding box center [1055, 232] width 83 height 36
type input "0"
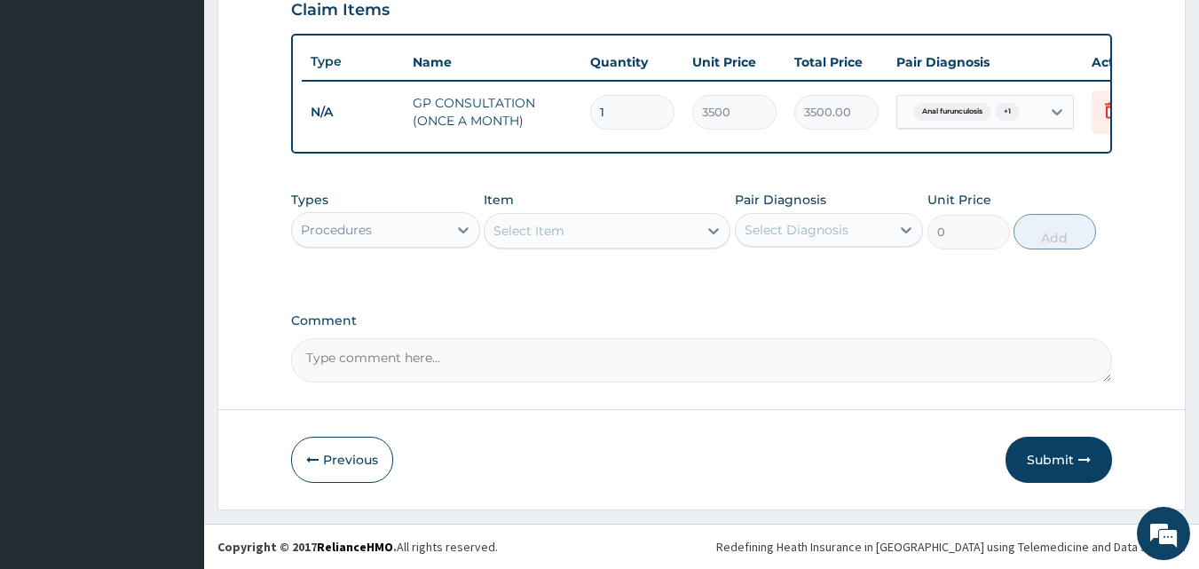
click at [410, 224] on div "Procedures" at bounding box center [369, 230] width 155 height 28
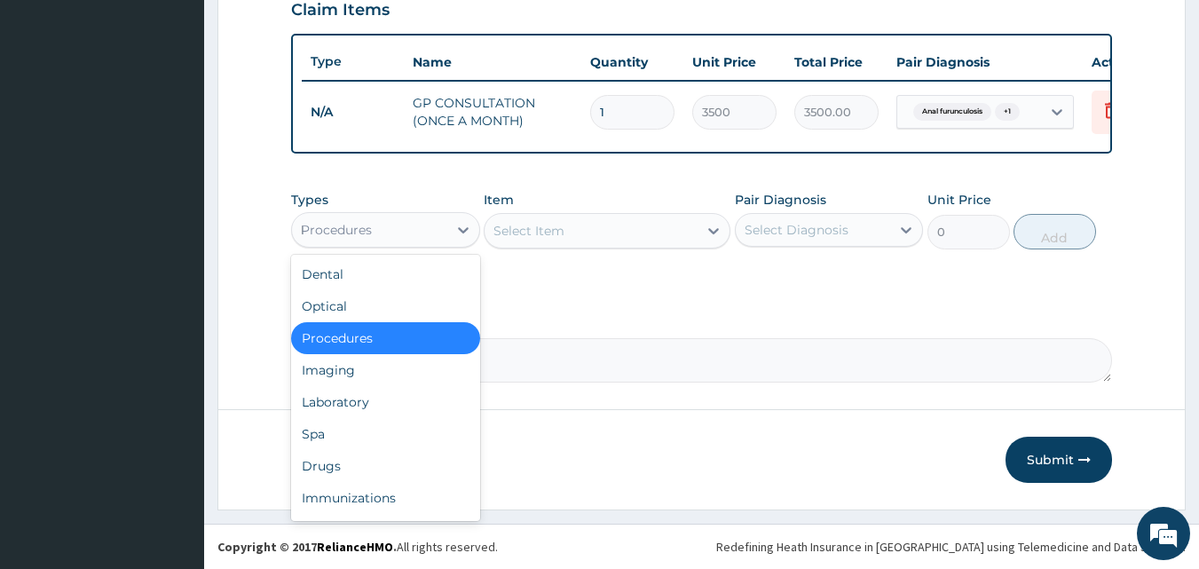
type input "LA"
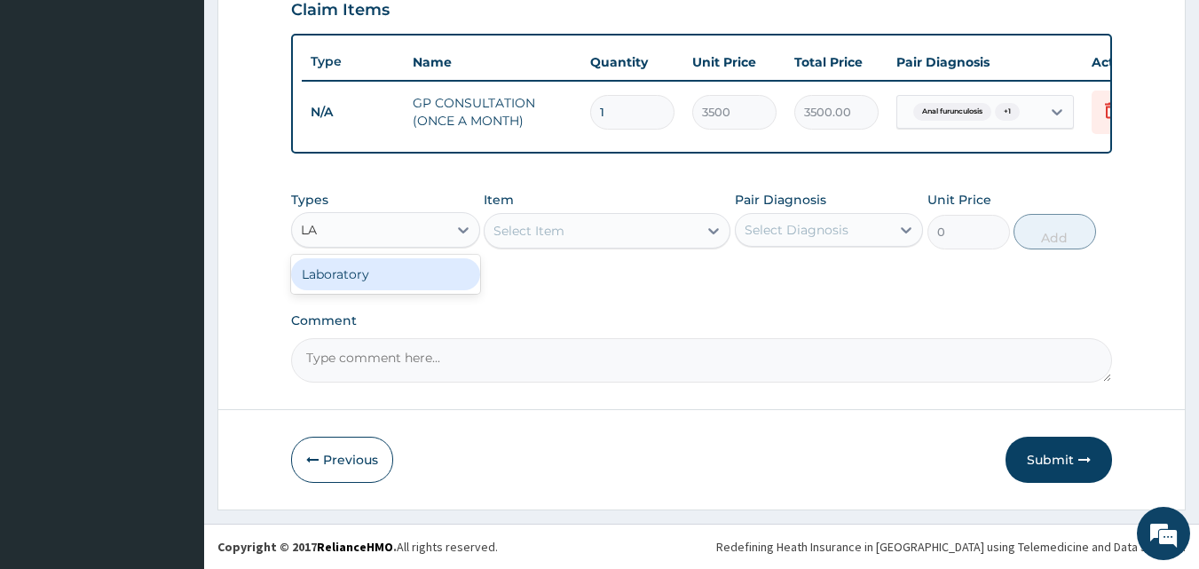
drag, startPoint x: 409, startPoint y: 276, endPoint x: 448, endPoint y: 270, distance: 39.6
click at [409, 275] on div "Laboratory" at bounding box center [385, 274] width 189 height 32
drag, startPoint x: 584, startPoint y: 257, endPoint x: 594, endPoint y: 258, distance: 9.9
click at [584, 258] on div "Types Laboratory Item Select Item Pair Diagnosis Select Diagnosis Unit Price 0 …" at bounding box center [702, 233] width 822 height 103
click at [629, 230] on div "Select Item" at bounding box center [591, 231] width 213 height 28
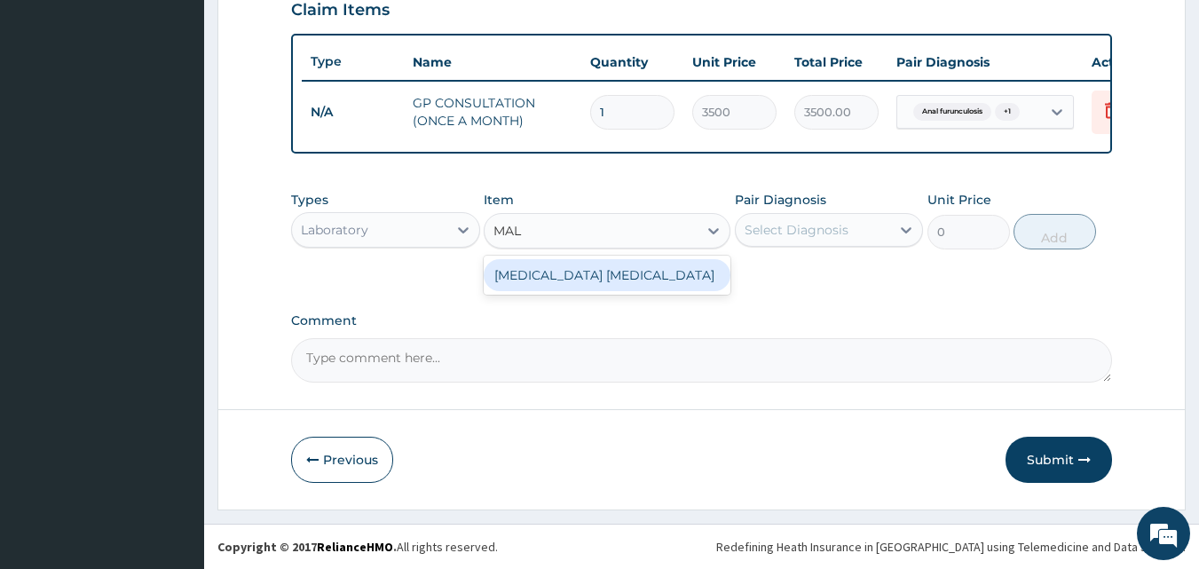
type input "MALA"
click at [590, 272] on div "[MEDICAL_DATA] [MEDICAL_DATA]" at bounding box center [607, 275] width 247 height 32
type input "2000"
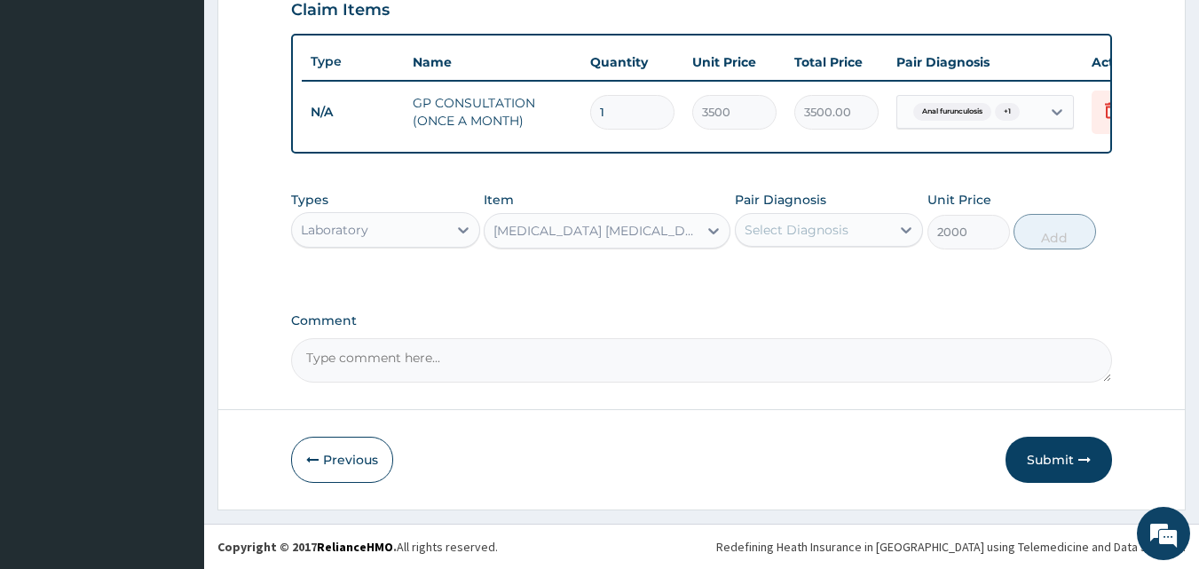
click at [793, 233] on div "Select Diagnosis" at bounding box center [797, 230] width 104 height 18
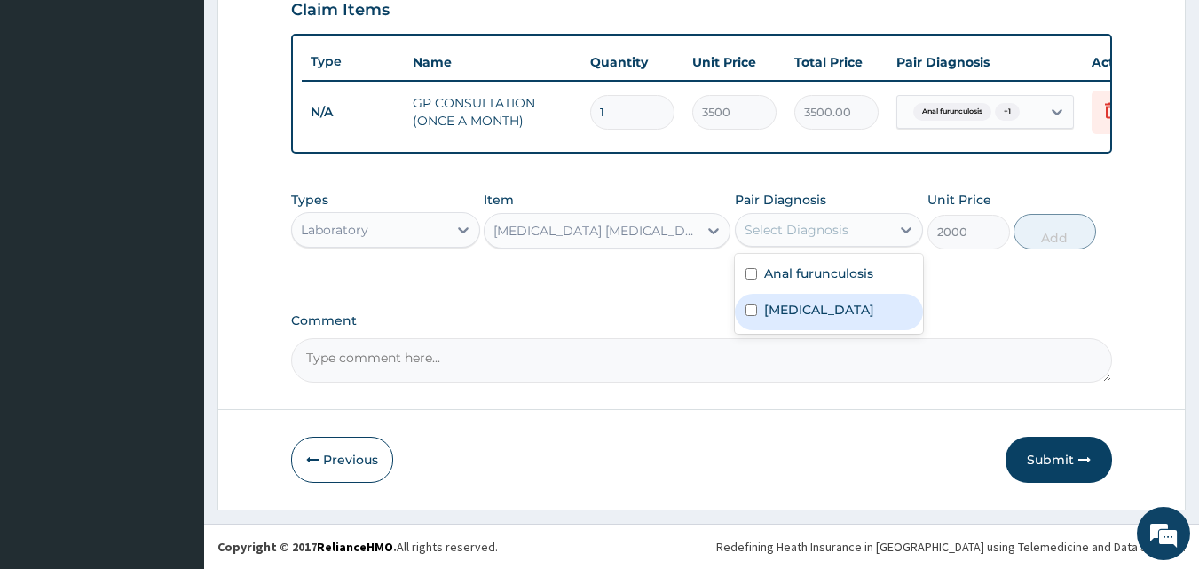
drag, startPoint x: 550, startPoint y: 320, endPoint x: 556, endPoint y: 286, distance: 34.2
click at [550, 319] on label "Comment" at bounding box center [702, 320] width 822 height 15
click at [550, 338] on textarea "Comment" at bounding box center [702, 360] width 822 height 44
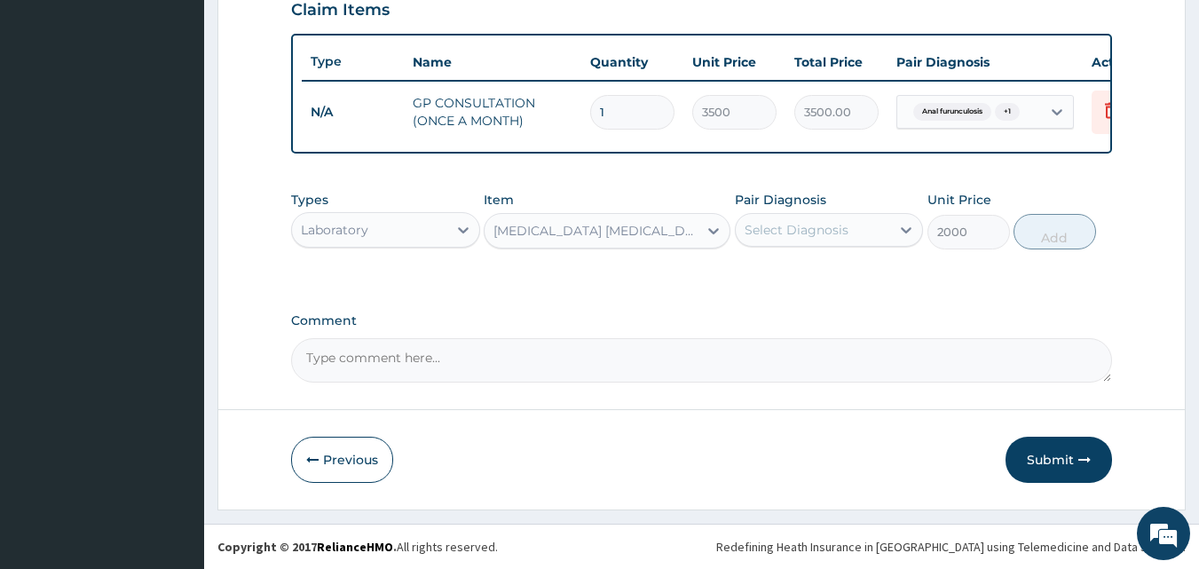
click at [565, 229] on div "[MEDICAL_DATA] [MEDICAL_DATA]" at bounding box center [597, 231] width 206 height 18
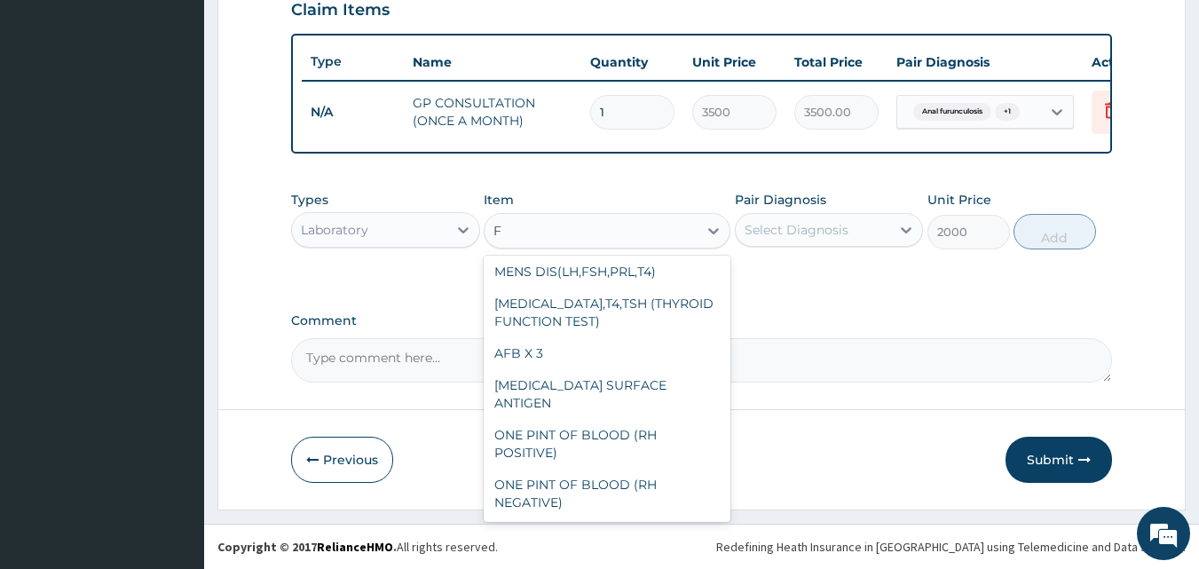
scroll to position [405, 0]
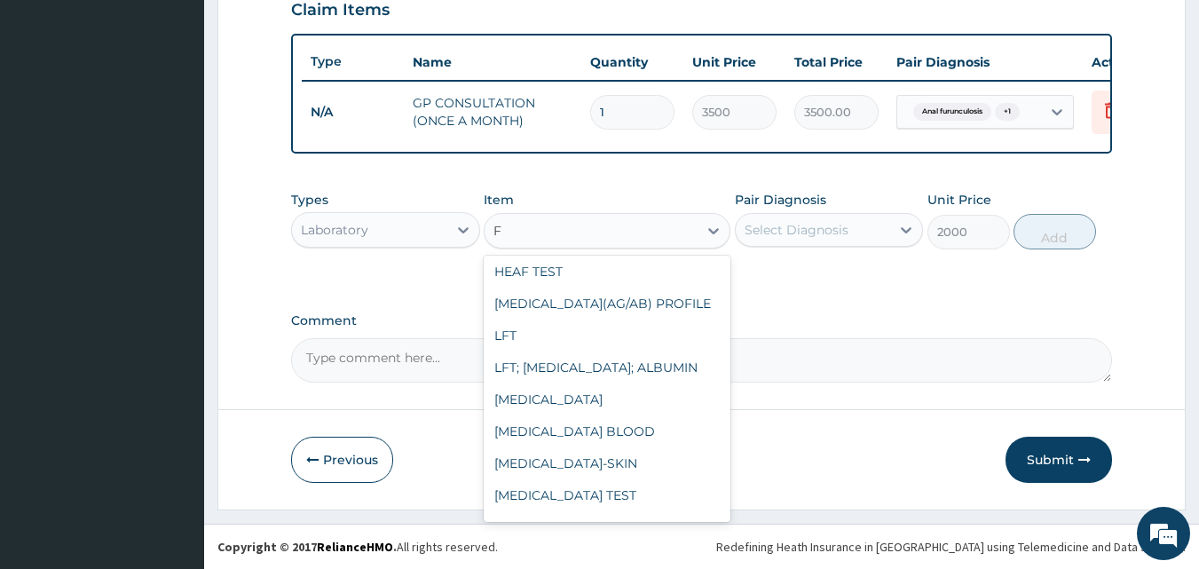
type input "FU"
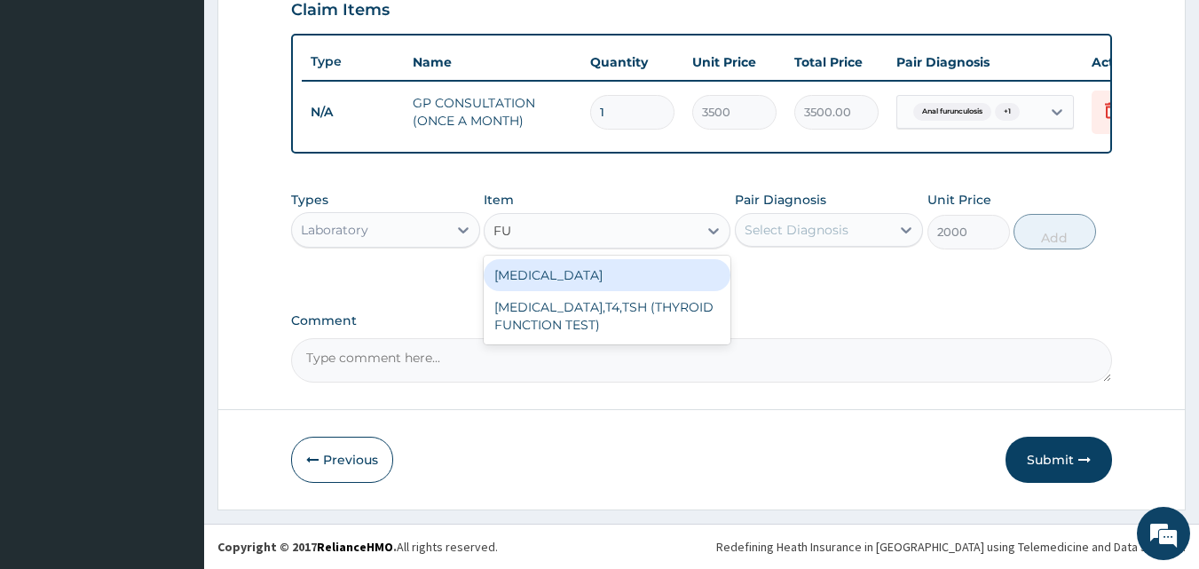
scroll to position [0, 0]
drag, startPoint x: 632, startPoint y: 280, endPoint x: 753, endPoint y: 252, distance: 123.8
click at [632, 279] on div "[MEDICAL_DATA]" at bounding box center [607, 275] width 247 height 32
type input "4000"
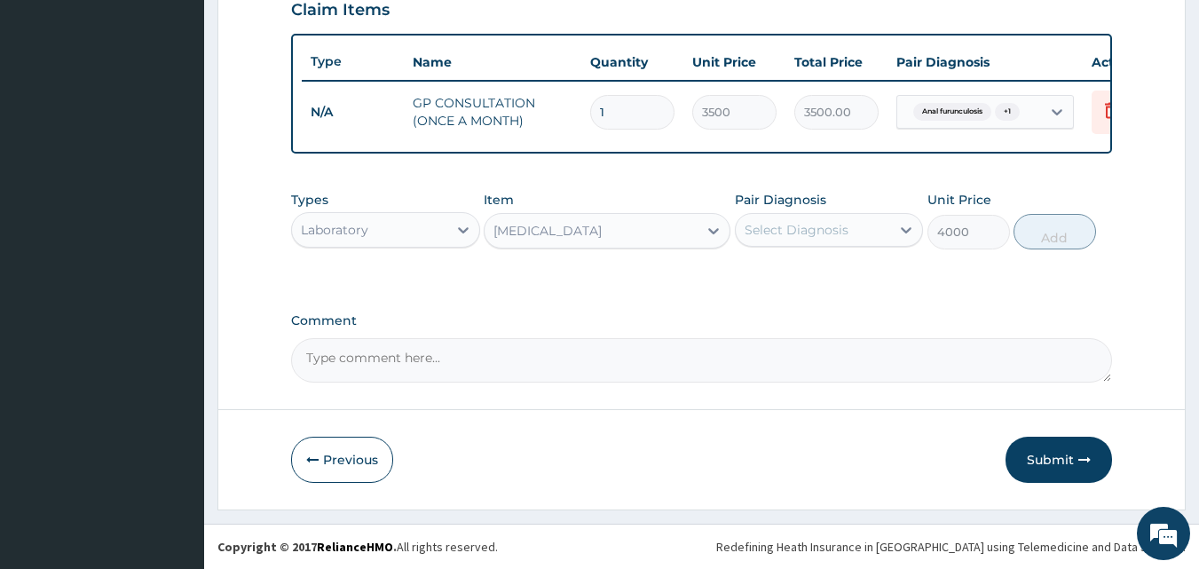
drag, startPoint x: 854, startPoint y: 231, endPoint x: 855, endPoint y: 245, distance: 14.2
click at [856, 231] on div "Select Diagnosis" at bounding box center [813, 230] width 155 height 28
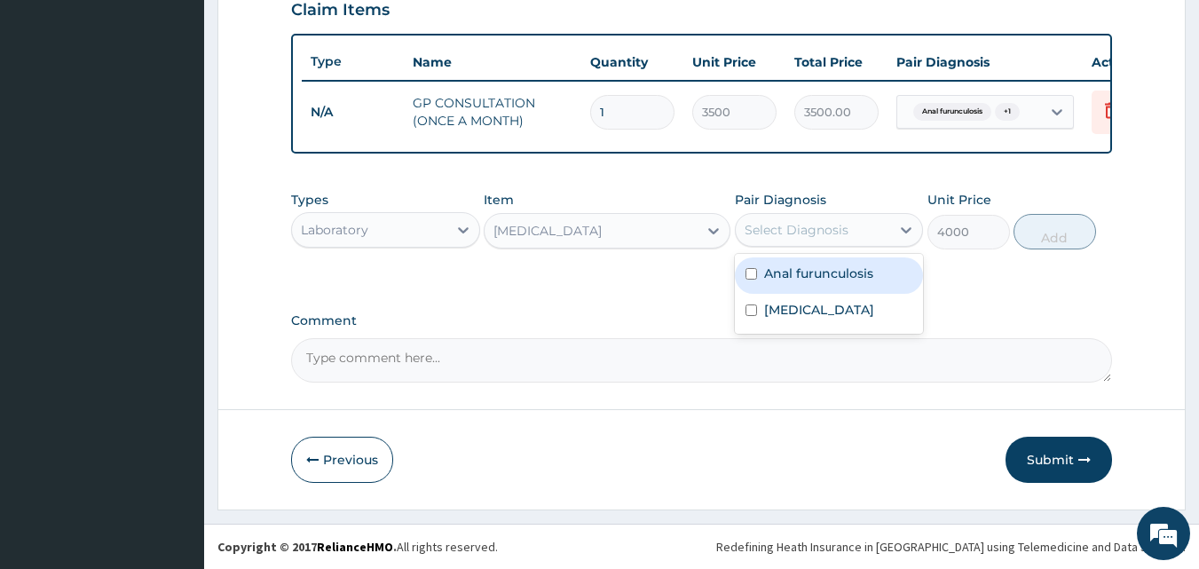
click at [824, 275] on label "Anal furunculosis" at bounding box center [818, 274] width 109 height 18
checkbox input "true"
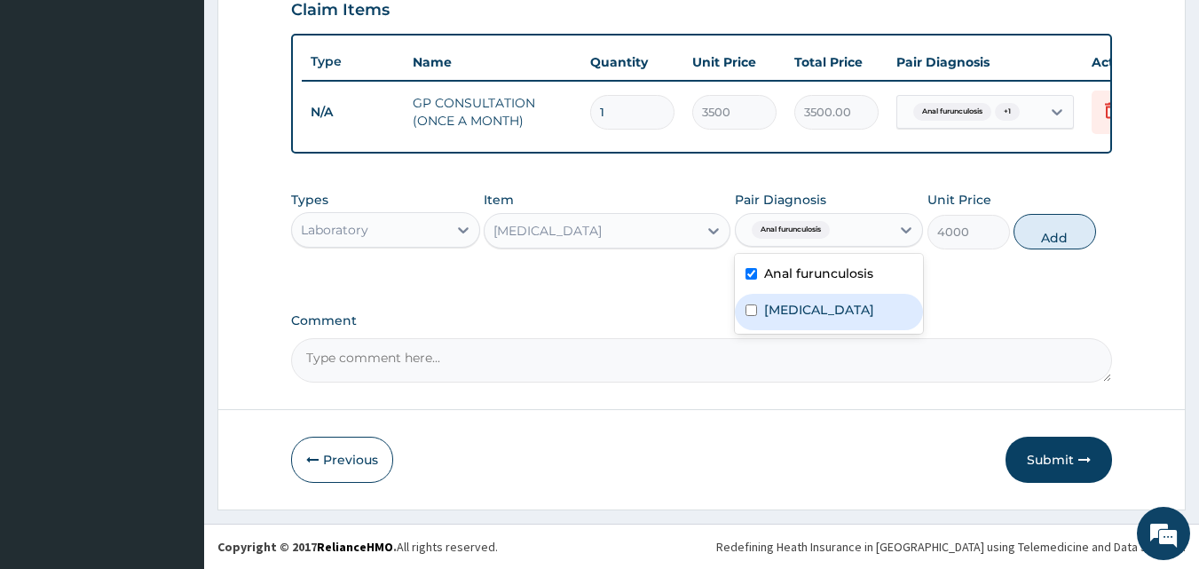
drag, startPoint x: 798, startPoint y: 326, endPoint x: 923, endPoint y: 266, distance: 138.6
click at [798, 319] on label "[MEDICAL_DATA]" at bounding box center [819, 310] width 110 height 18
checkbox input "true"
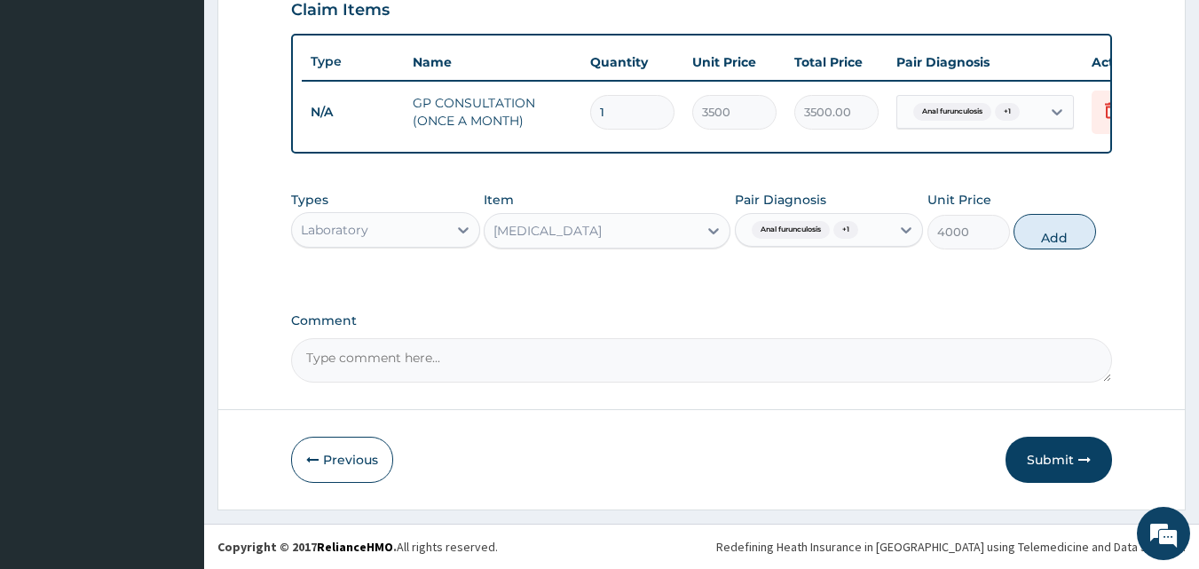
drag, startPoint x: 1042, startPoint y: 240, endPoint x: 726, endPoint y: 250, distance: 316.2
click at [1042, 239] on button "Add" at bounding box center [1055, 232] width 83 height 36
type input "0"
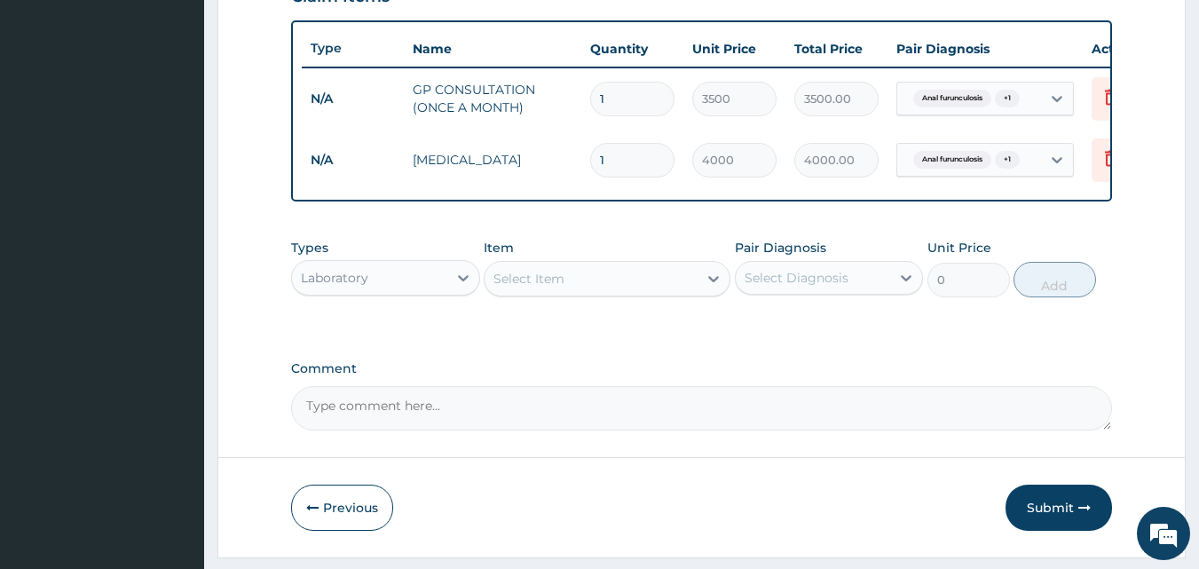
click at [412, 288] on div "Laboratory" at bounding box center [369, 278] width 155 height 28
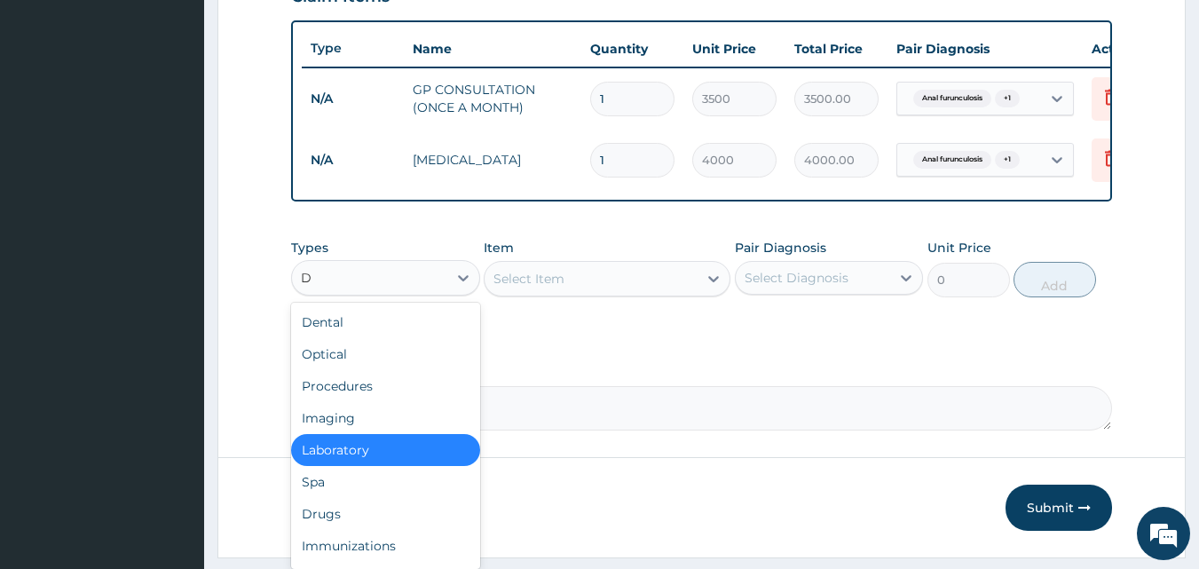
type input "DR"
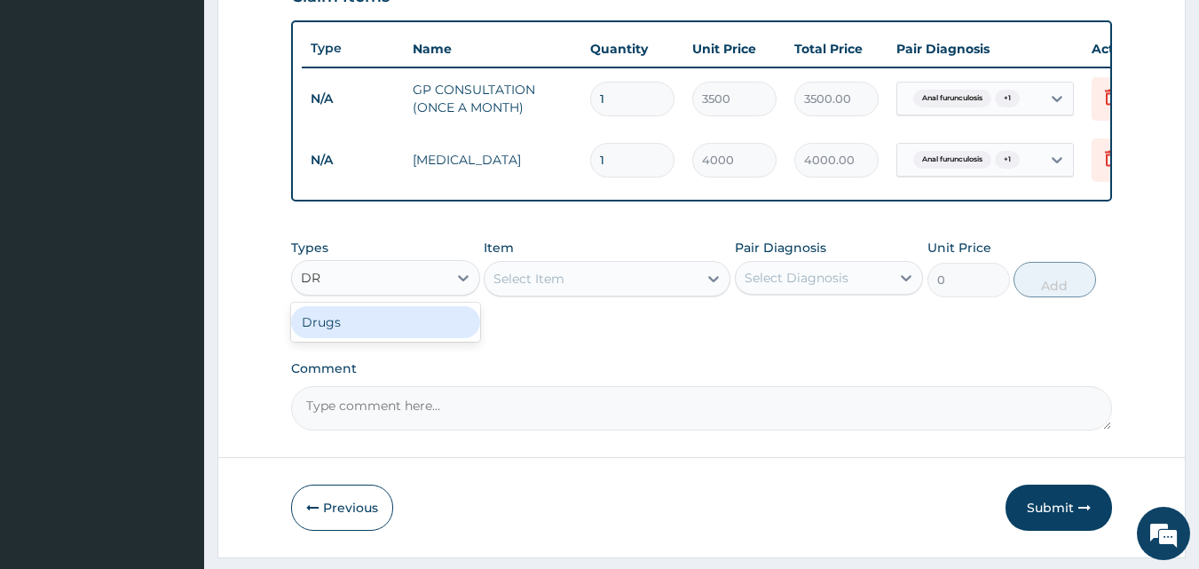
click at [385, 328] on div "Drugs" at bounding box center [385, 322] width 189 height 32
click at [542, 331] on div "Types option Drugs, selected. Select is focused ,type to refine list, press Dow…" at bounding box center [702, 281] width 822 height 103
click at [547, 272] on div "Item Select Item" at bounding box center [607, 268] width 247 height 59
click at [547, 288] on div "Select Item" at bounding box center [529, 279] width 71 height 18
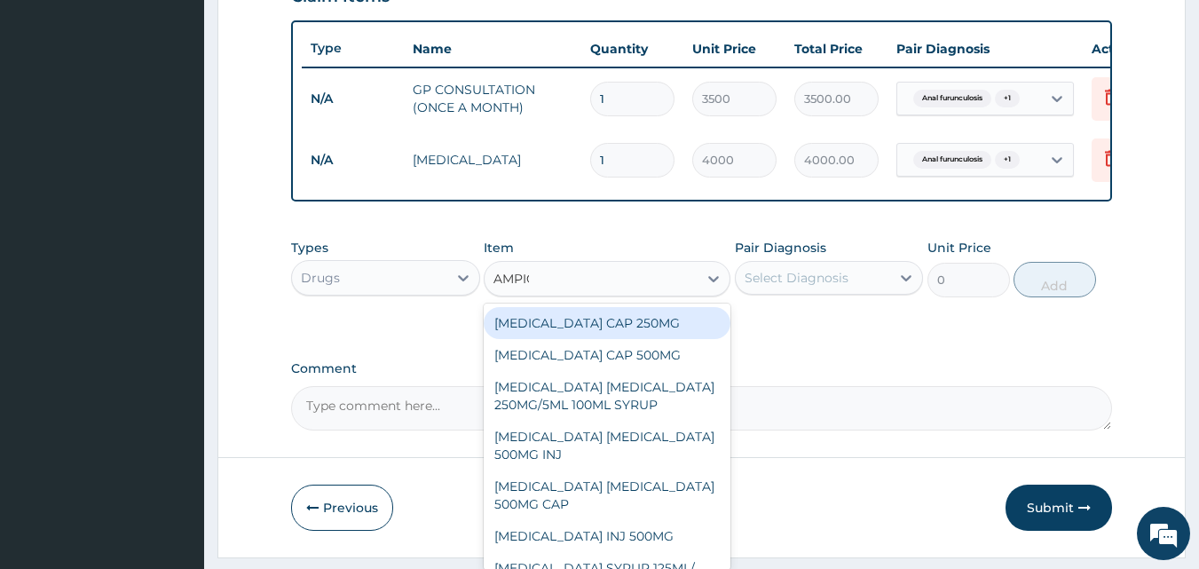
type input "AMPICL"
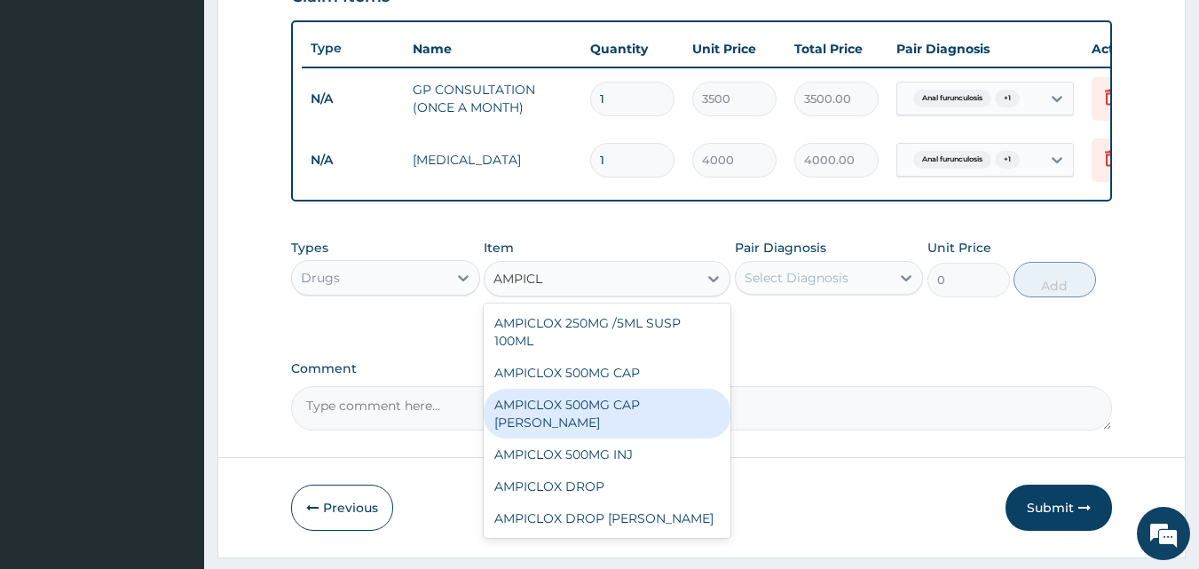
drag, startPoint x: 608, startPoint y: 423, endPoint x: 767, endPoint y: 348, distance: 175.5
click at [611, 422] on div "AMPICLOX 500MG CAP [PERSON_NAME]" at bounding box center [607, 414] width 247 height 50
type input "122.85"
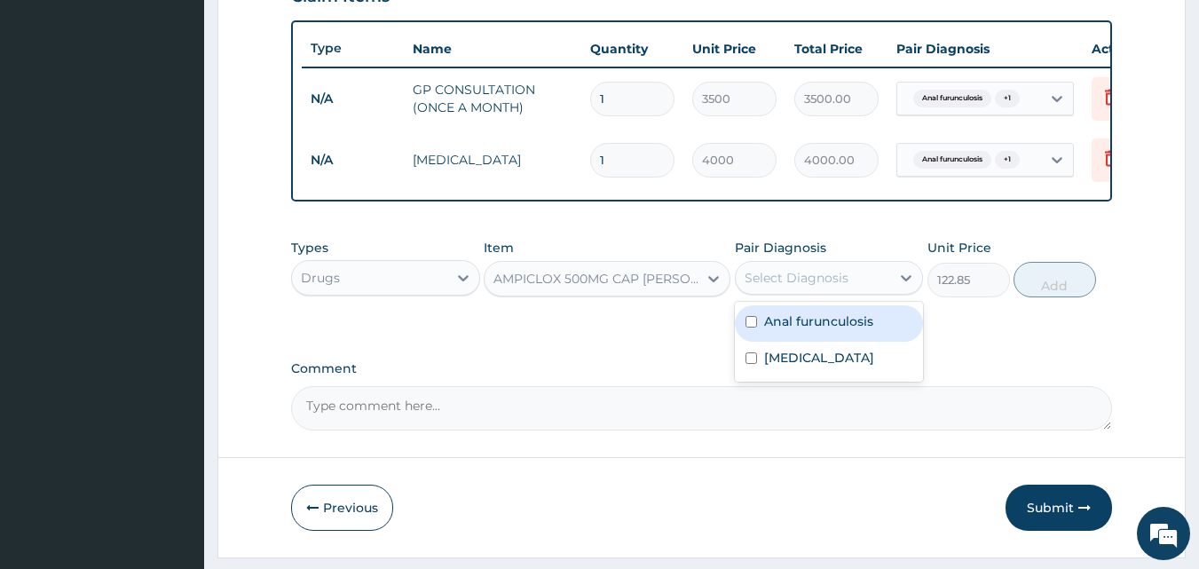
click at [819, 287] on div "Select Diagnosis" at bounding box center [797, 278] width 104 height 18
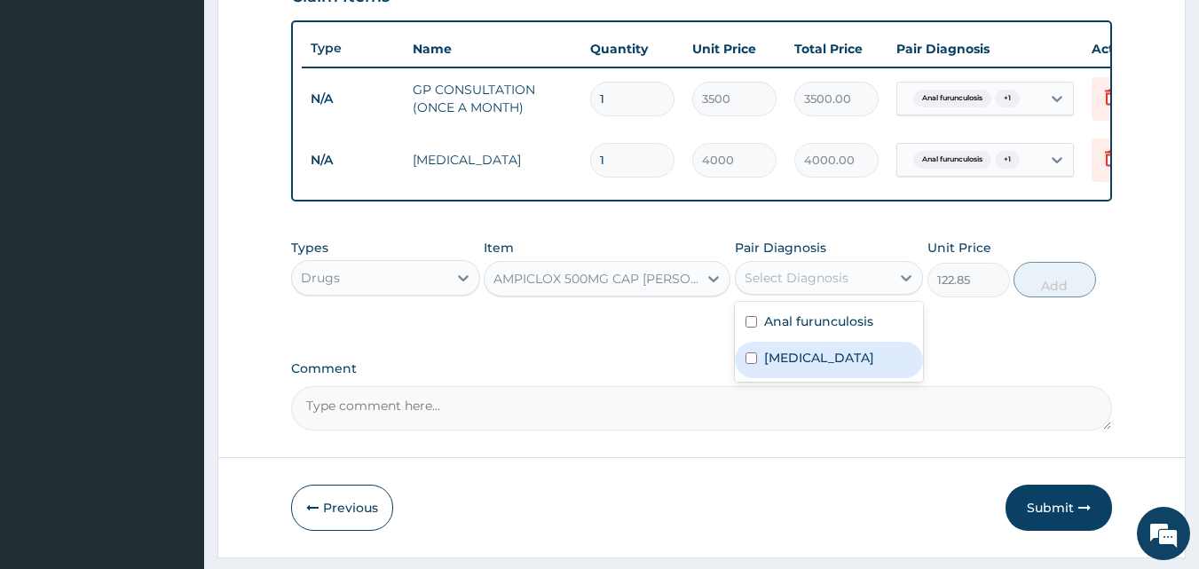
click at [813, 365] on label "[MEDICAL_DATA]" at bounding box center [819, 358] width 110 height 18
checkbox input "true"
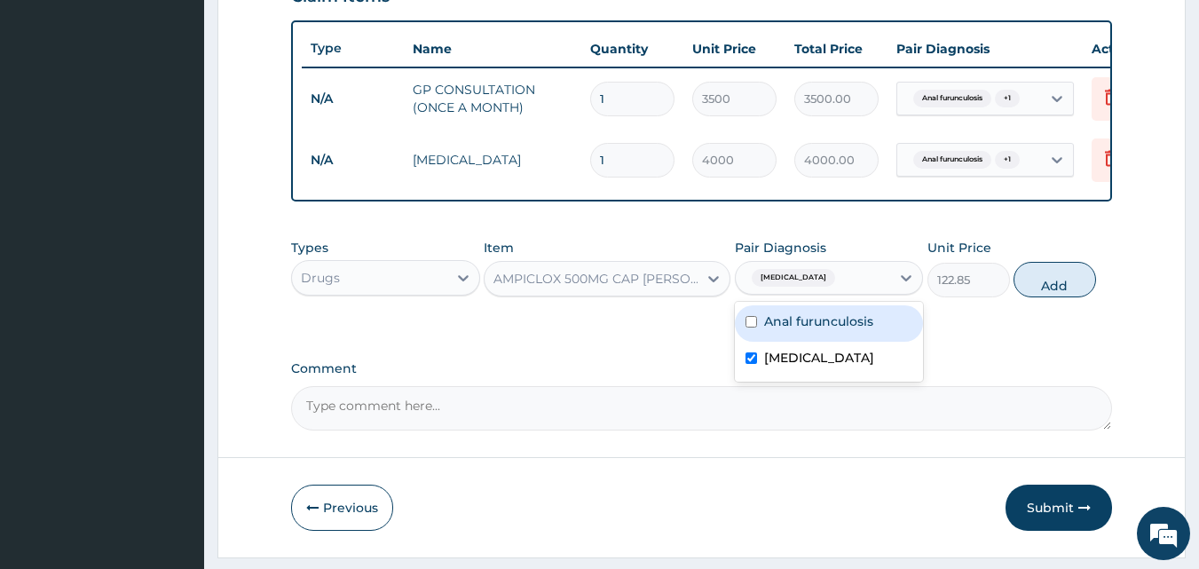
click at [813, 330] on label "Anal furunculosis" at bounding box center [818, 321] width 109 height 18
checkbox input "true"
click at [804, 378] on div "[MEDICAL_DATA]" at bounding box center [829, 360] width 189 height 36
checkbox input "false"
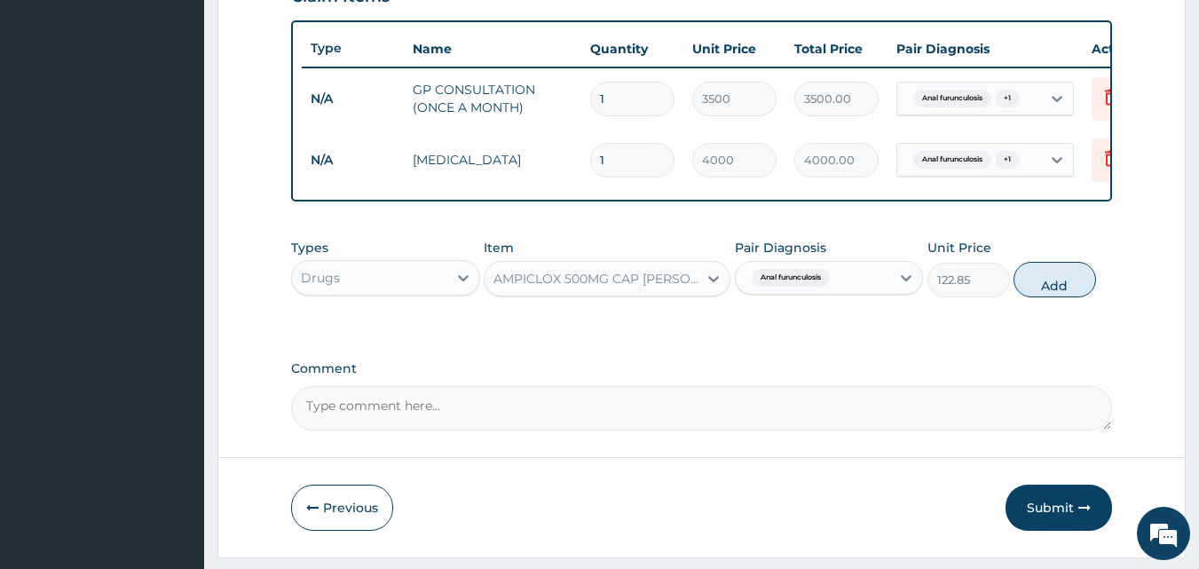
click at [1067, 295] on button "Add" at bounding box center [1055, 280] width 83 height 36
type input "0"
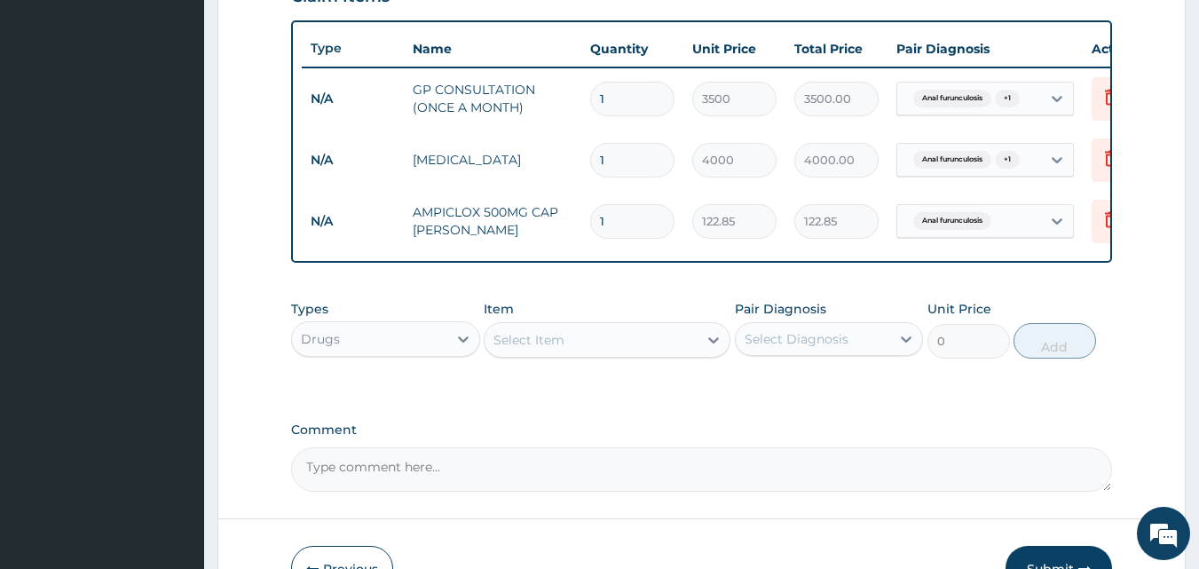
click at [617, 349] on div "Select Item" at bounding box center [591, 340] width 213 height 28
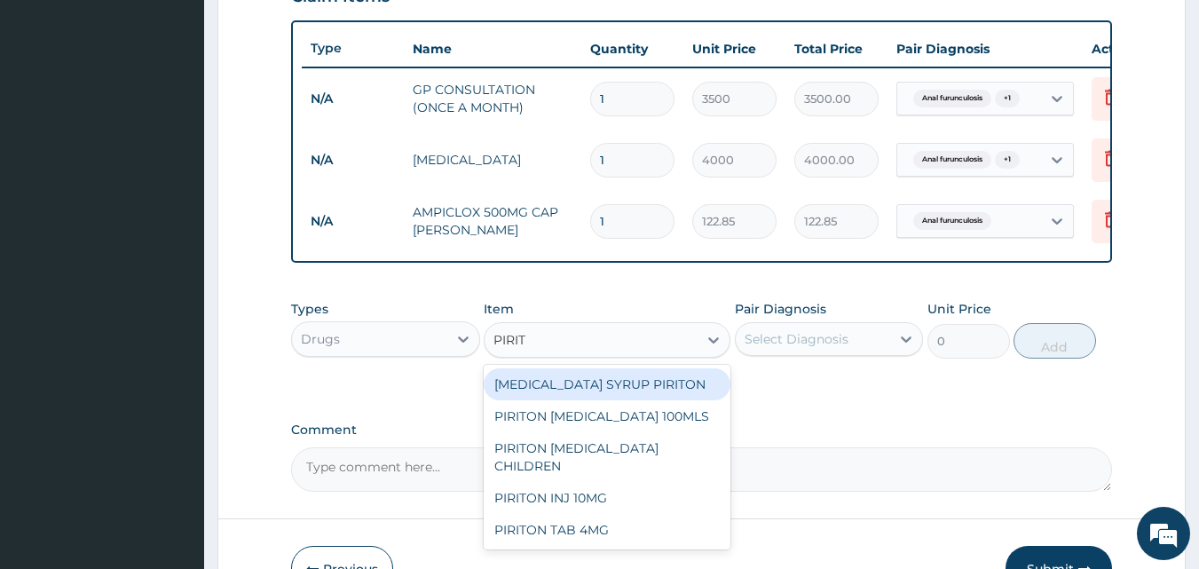
type input "PIRITO"
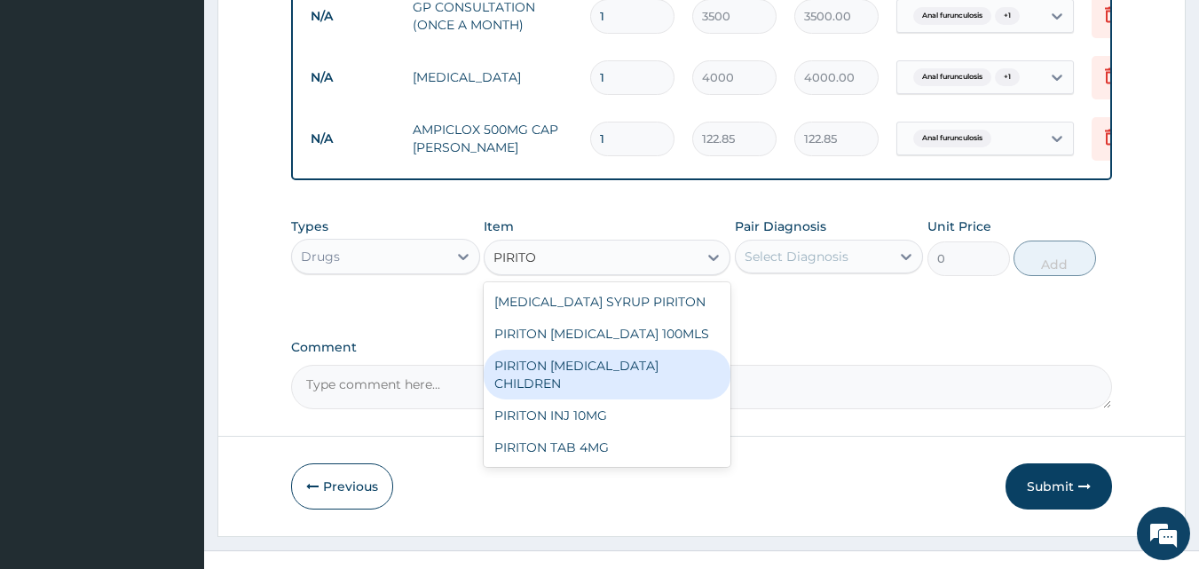
scroll to position [763, 0]
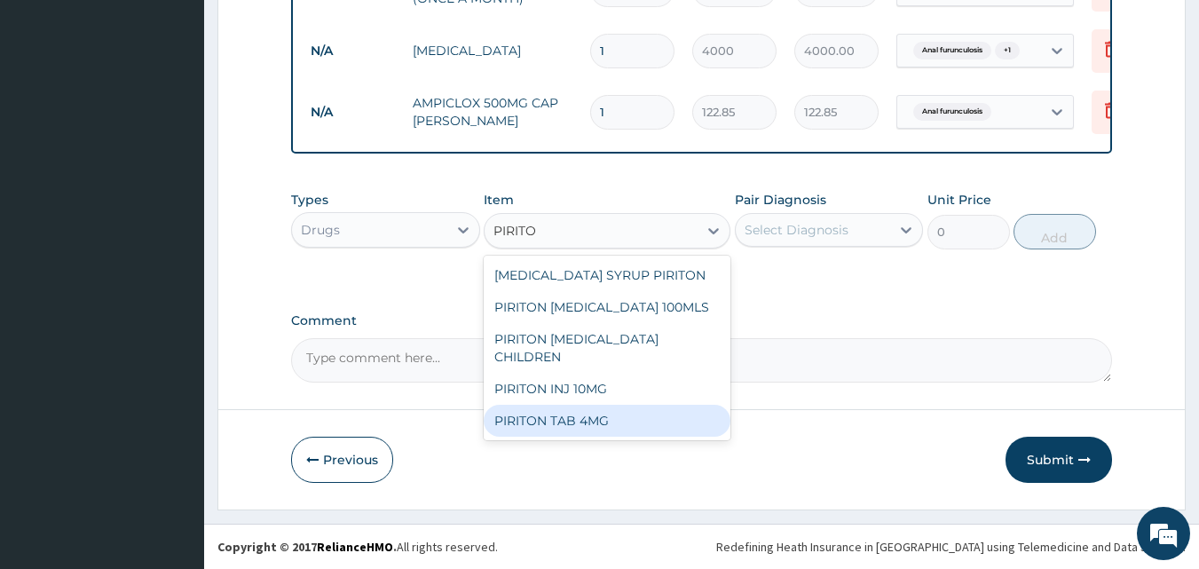
click at [598, 415] on div "PIRITON TAB 4MG" at bounding box center [607, 421] width 247 height 32
type input "71"
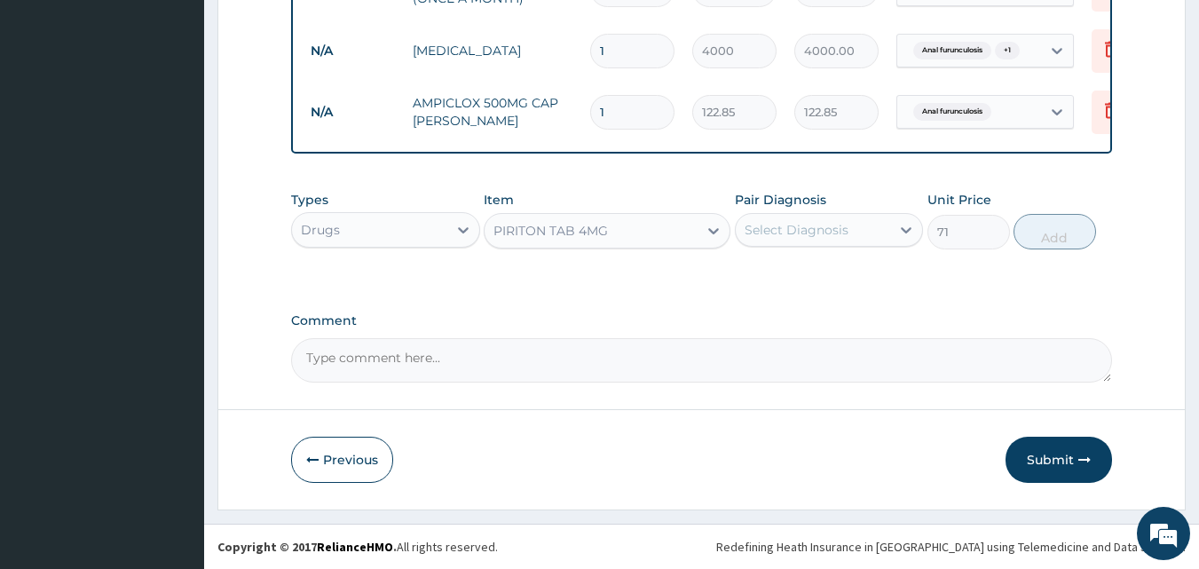
click at [820, 221] on div "Select Diagnosis" at bounding box center [797, 230] width 104 height 18
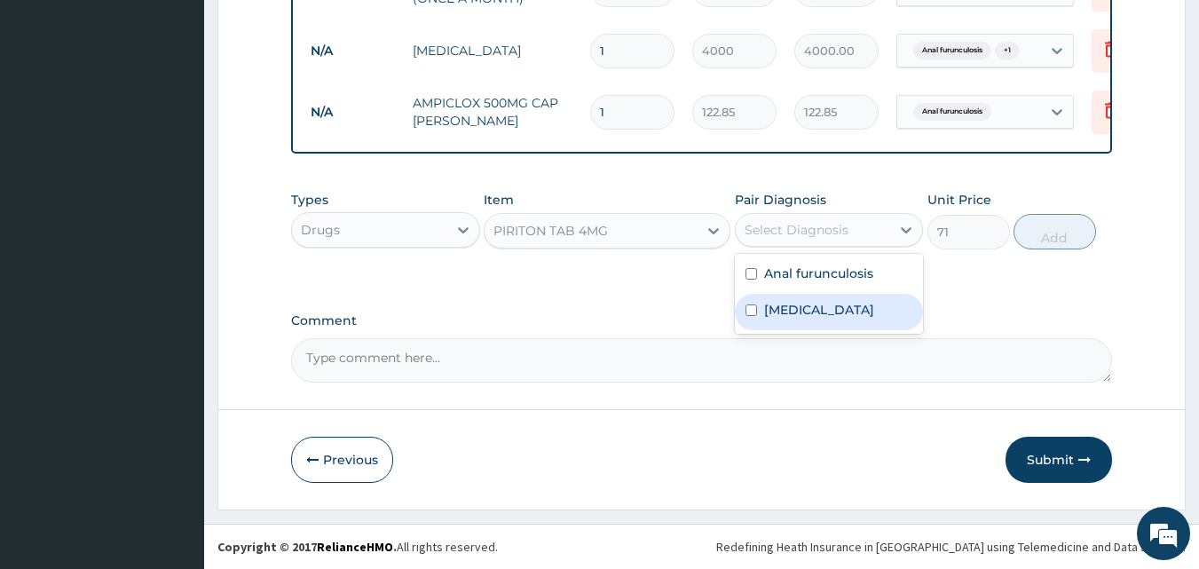
click at [802, 316] on label "[MEDICAL_DATA]" at bounding box center [819, 310] width 110 height 18
checkbox input "true"
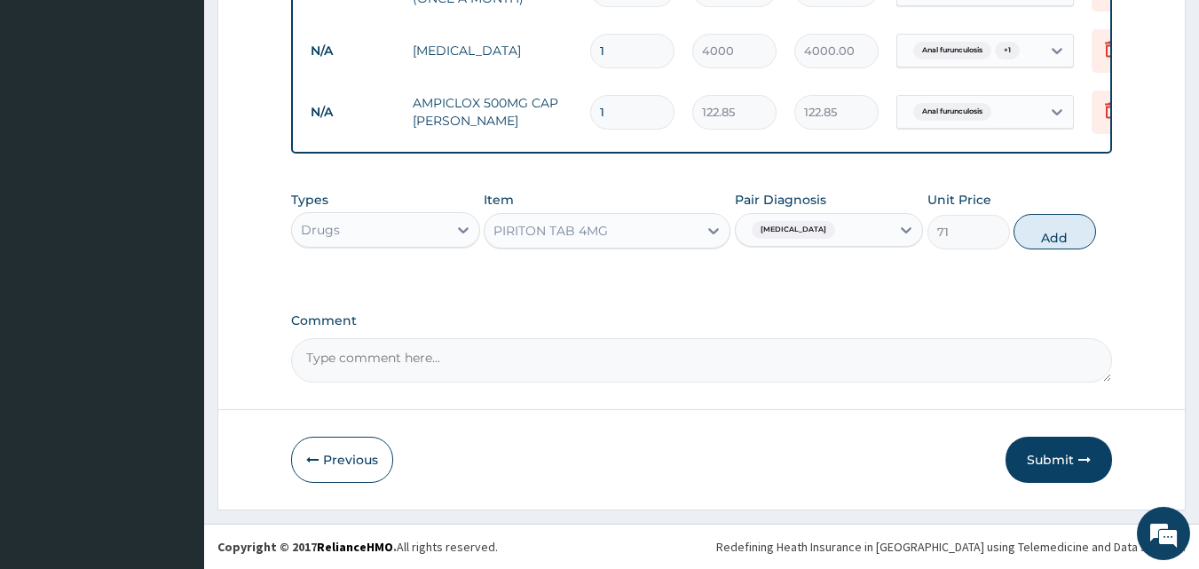
drag, startPoint x: 1045, startPoint y: 232, endPoint x: 735, endPoint y: 225, distance: 309.9
click at [1046, 232] on button "Add" at bounding box center [1055, 232] width 83 height 36
type input "0"
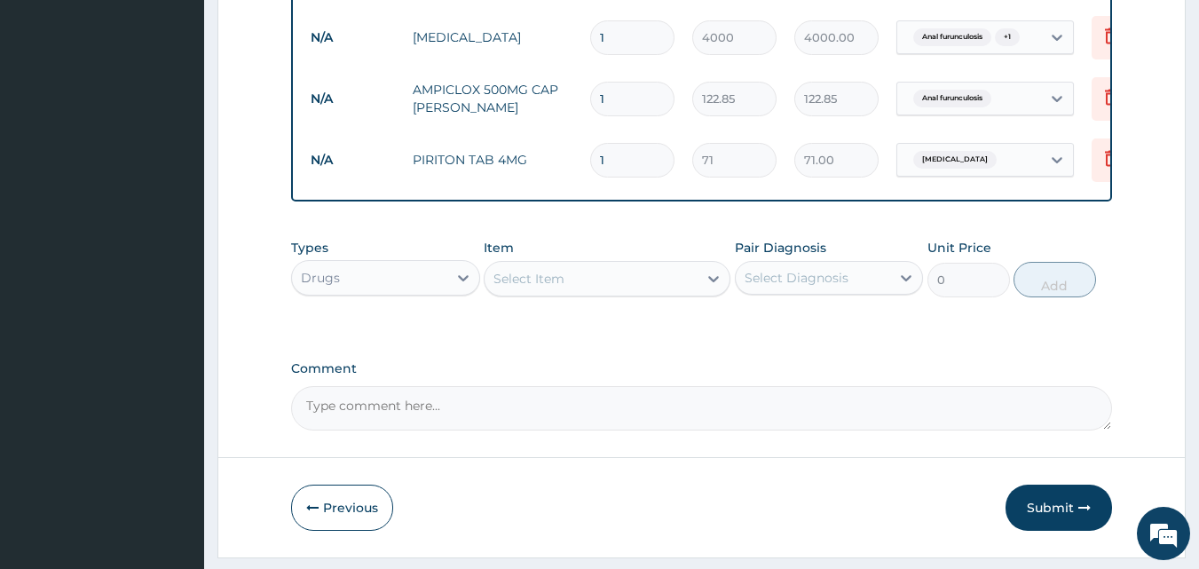
type input "10"
type input "710.00"
type input "10"
click at [615, 86] on input "1" at bounding box center [632, 99] width 84 height 35
type input "0.00"
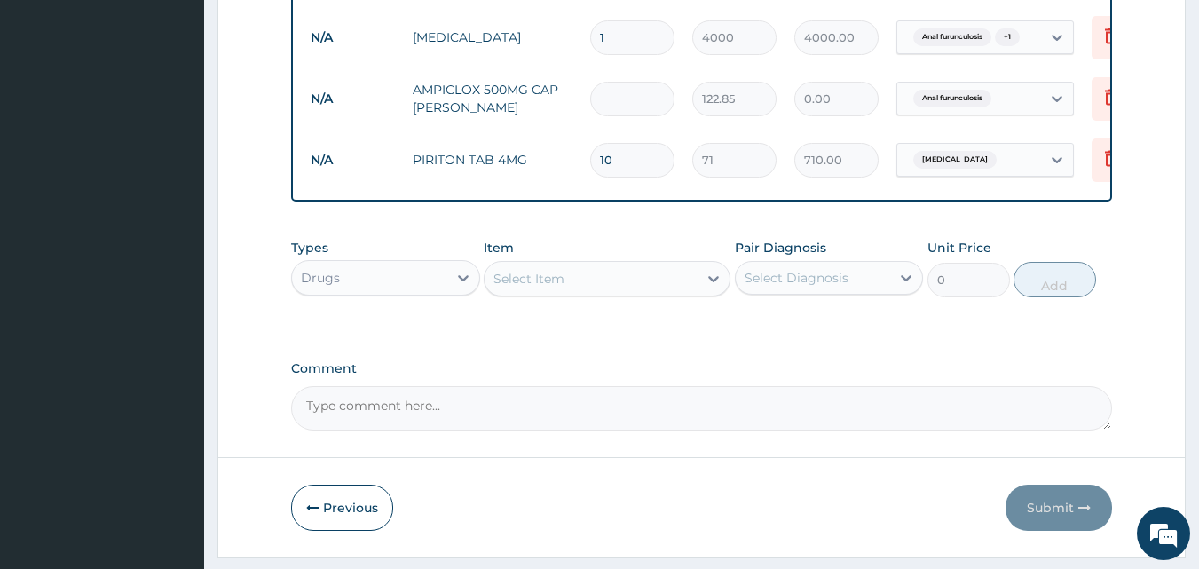
type input "2"
type input "245.70"
type input "20"
type input "2457.00"
type input "20"
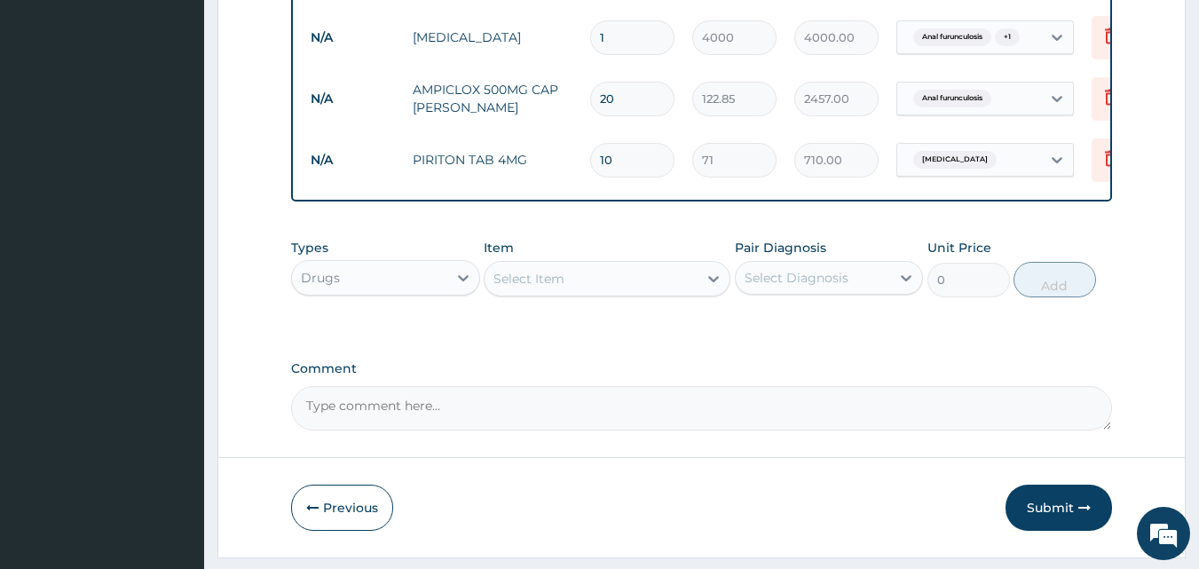
click at [814, 333] on div "Types Drugs Item Select Item Pair Diagnosis Select Diagnosis Unit Price 0 Add" at bounding box center [702, 281] width 822 height 103
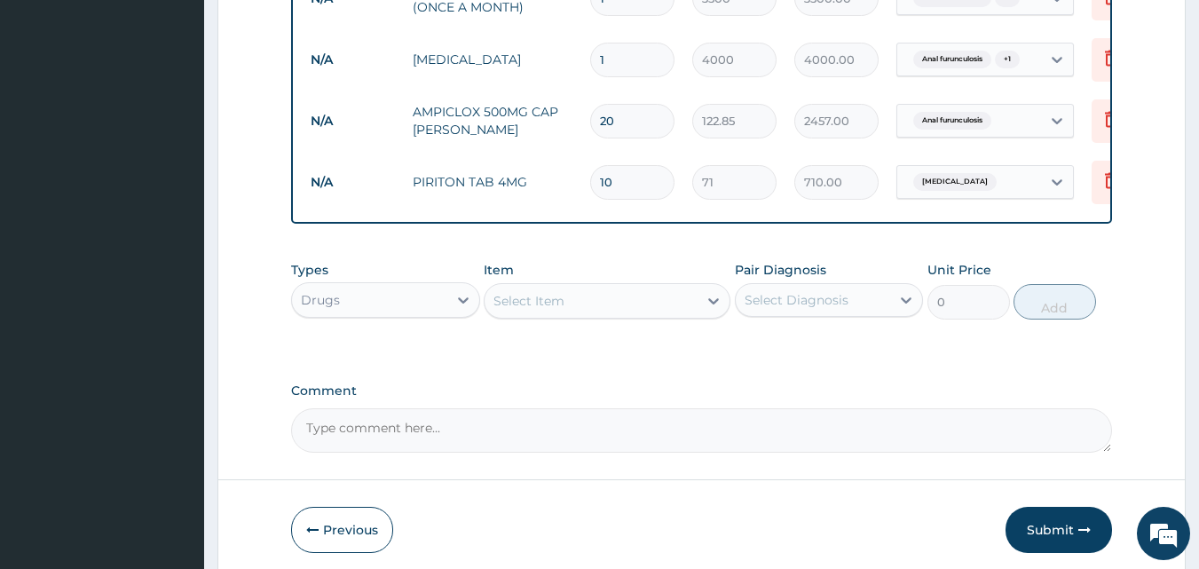
scroll to position [824, 0]
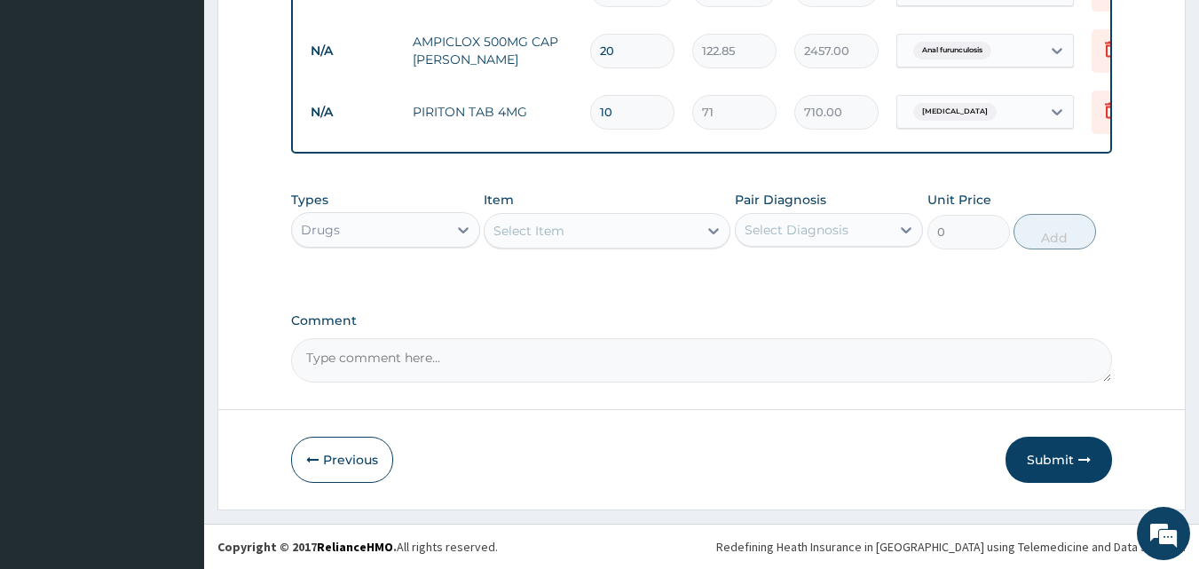
click at [1034, 461] on button "Submit" at bounding box center [1059, 460] width 107 height 46
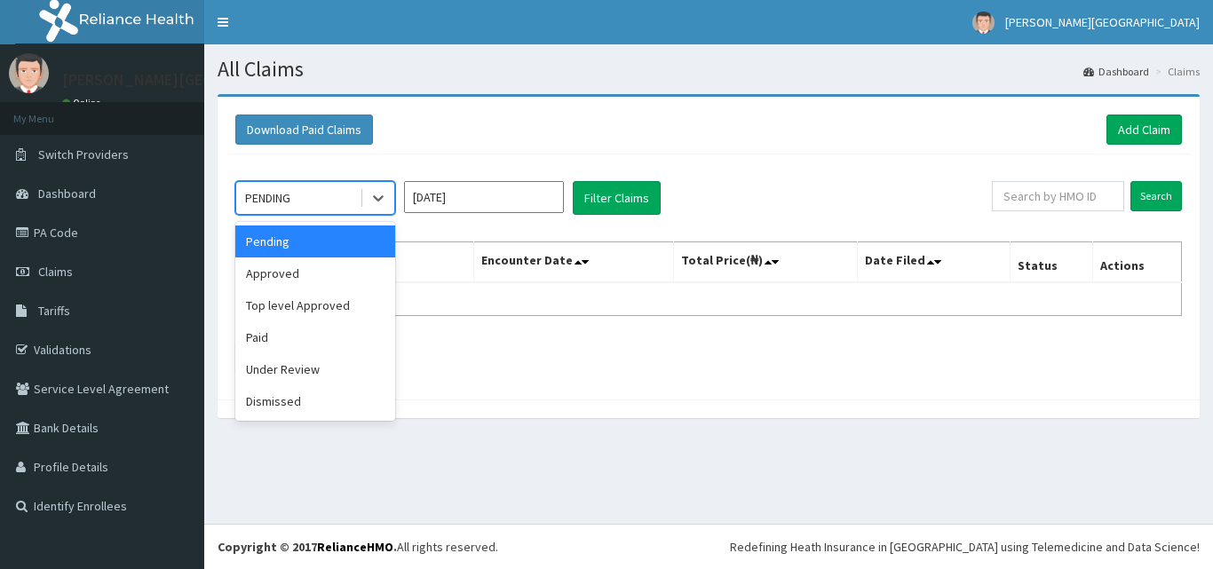
click at [364, 196] on div at bounding box center [378, 198] width 32 height 32
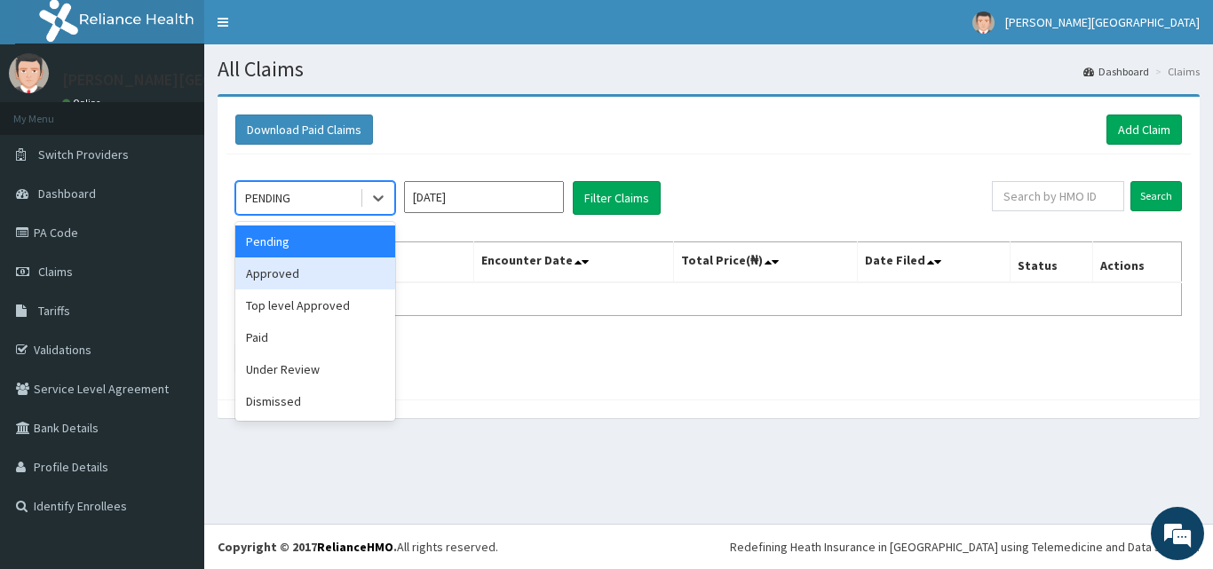
click at [302, 283] on div "Approved" at bounding box center [315, 273] width 160 height 32
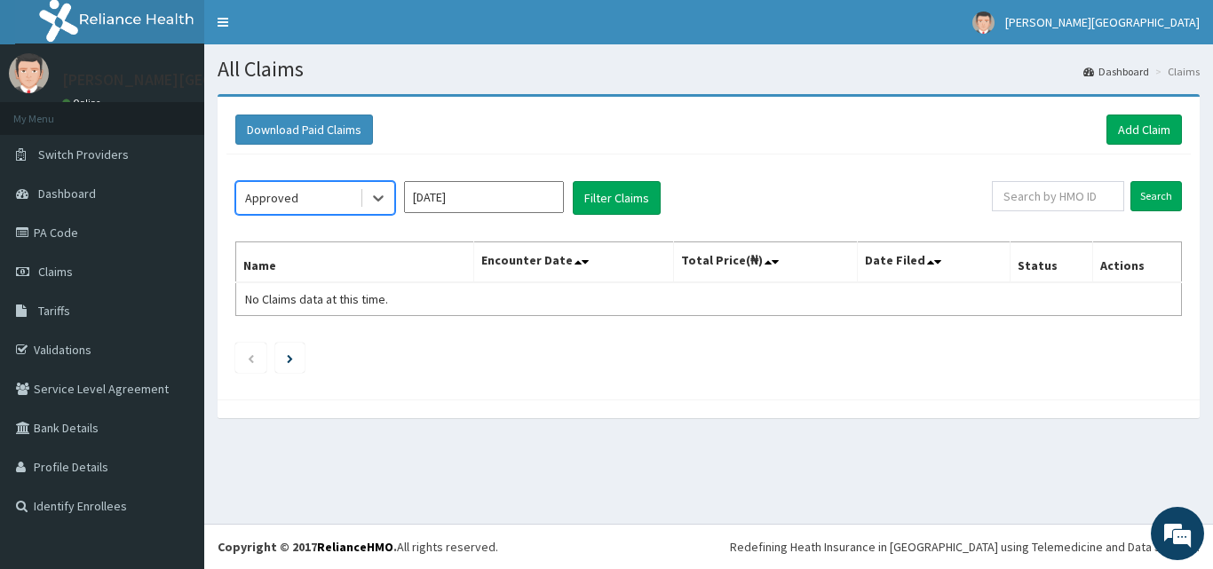
click at [456, 192] on input "[DATE]" at bounding box center [484, 197] width 160 height 32
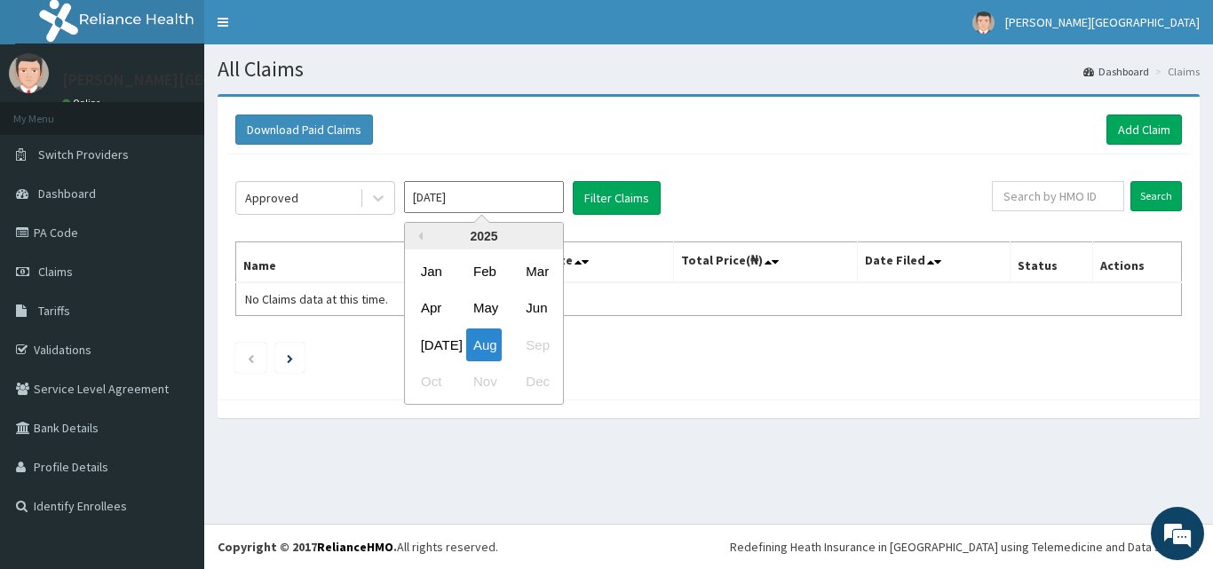
click at [435, 347] on div "[DATE]" at bounding box center [432, 344] width 36 height 33
type input "[DATE]"
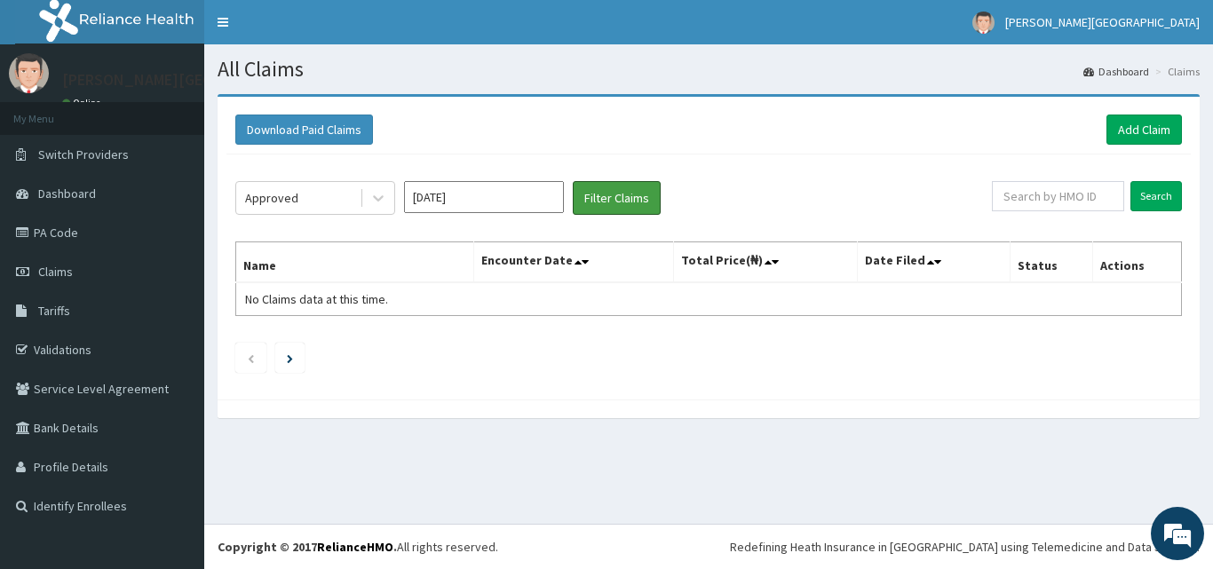
click at [615, 189] on button "Filter Claims" at bounding box center [617, 198] width 88 height 34
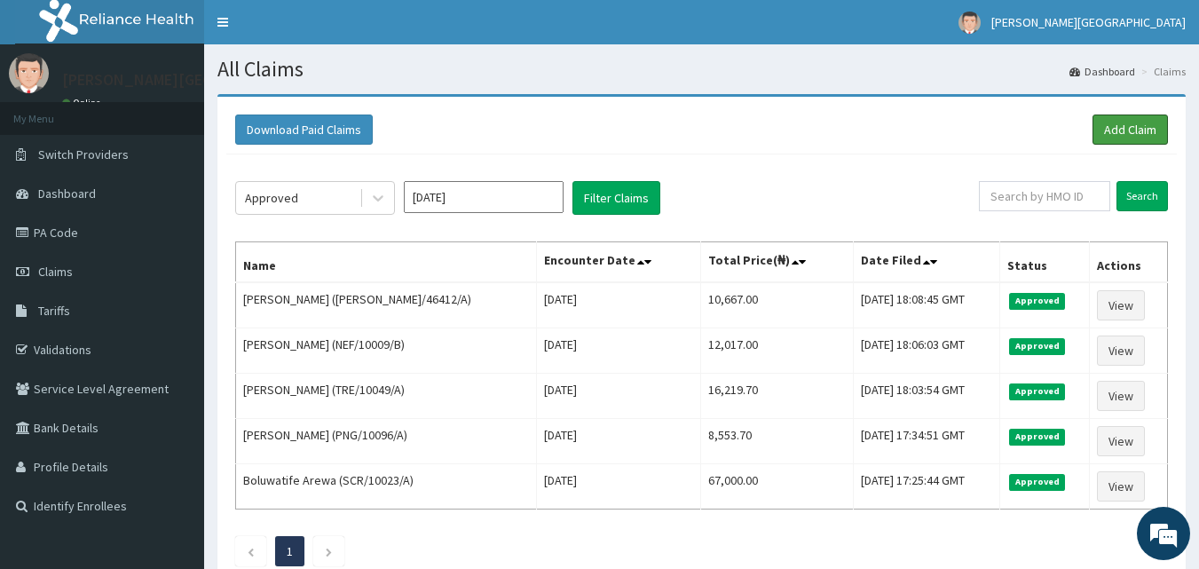
click at [1126, 135] on link "Add Claim" at bounding box center [1130, 130] width 75 height 30
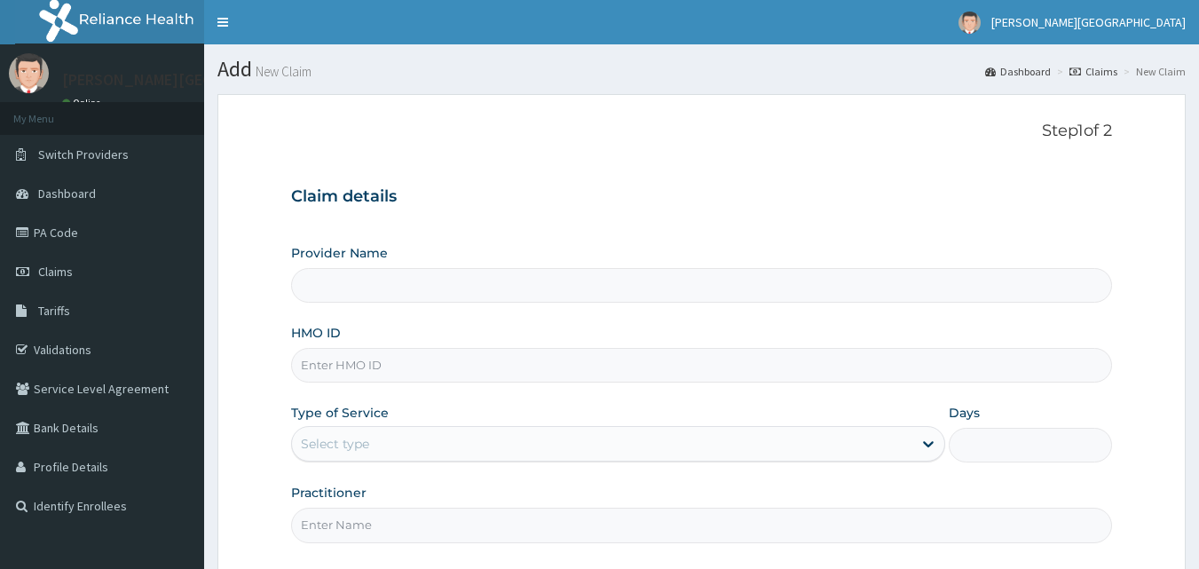
type input "[PERSON_NAME][GEOGRAPHIC_DATA]"
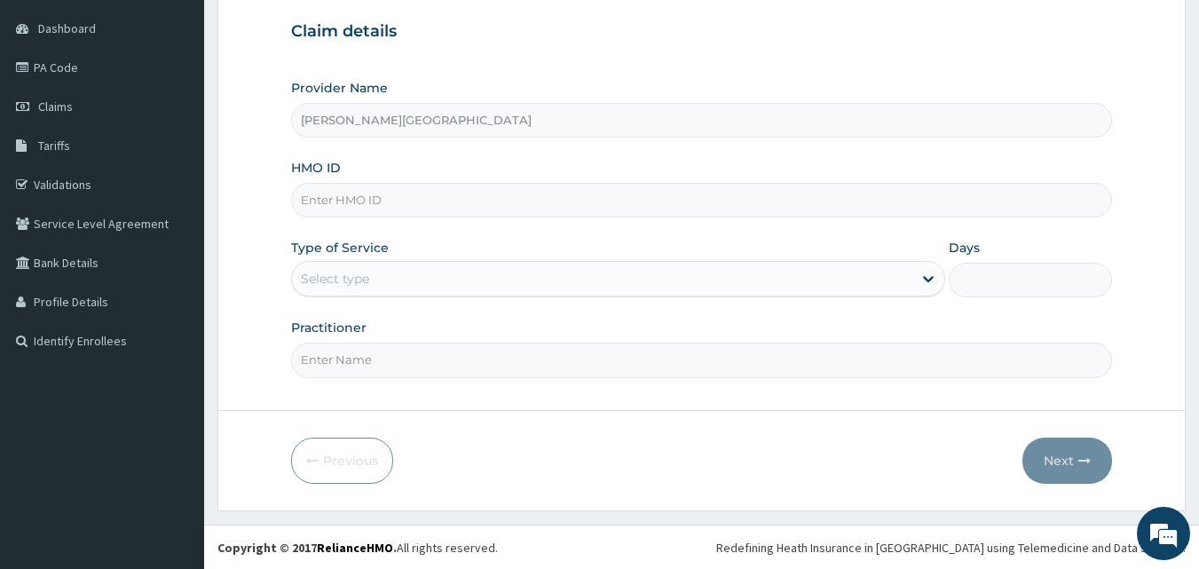
scroll to position [166, 0]
click at [391, 204] on input "HMO ID" at bounding box center [702, 199] width 822 height 35
paste input "RRI/10028/A"
type input "RRI/10028/A"
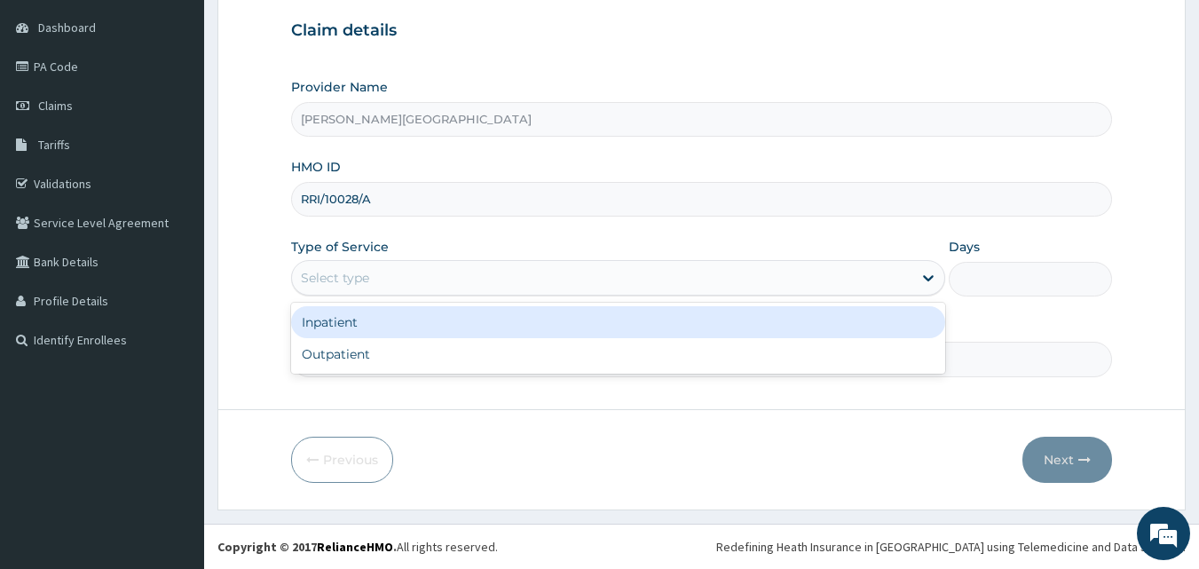
click at [384, 286] on div "Select type" at bounding box center [602, 278] width 621 height 28
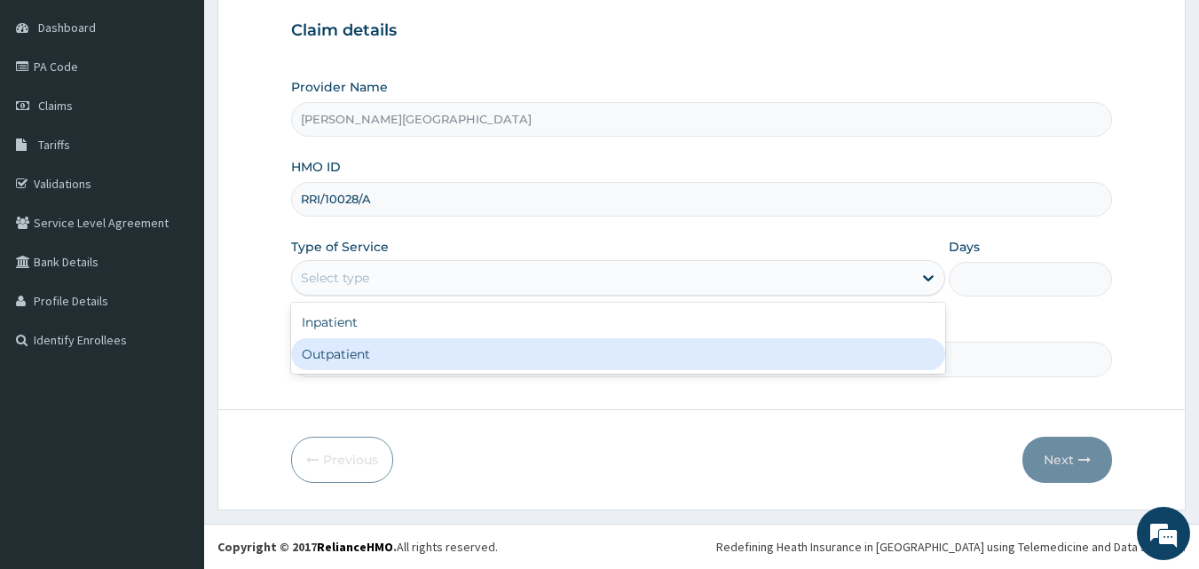
click at [376, 358] on div "Outpatient" at bounding box center [618, 354] width 654 height 32
type input "1"
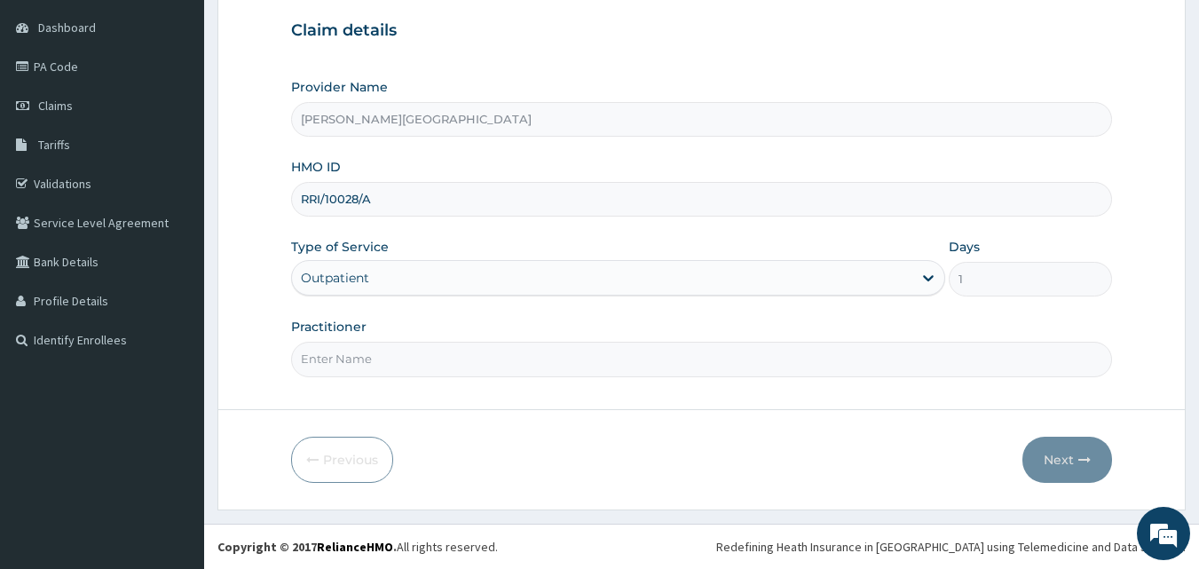
click at [375, 358] on input "Practitioner" at bounding box center [702, 359] width 822 height 35
type input "[PERSON_NAME]"
click at [1063, 473] on button "Next" at bounding box center [1068, 460] width 90 height 46
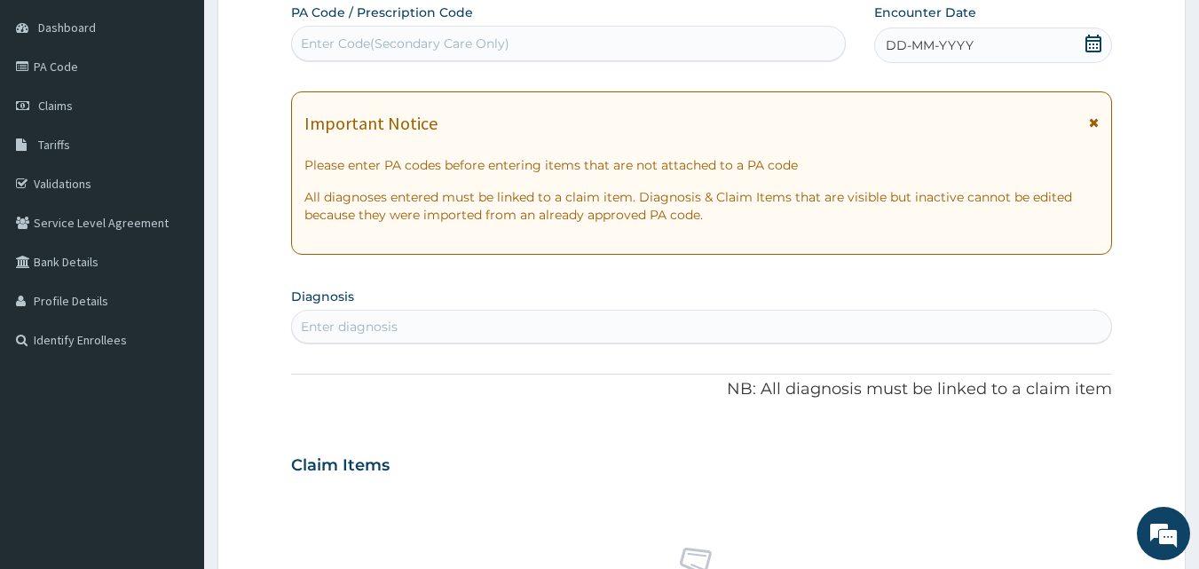
click at [475, 34] on div "Enter Code(Secondary Care Only)" at bounding box center [569, 43] width 554 height 28
paste input "PA/35B110"
type input "PA/35B110"
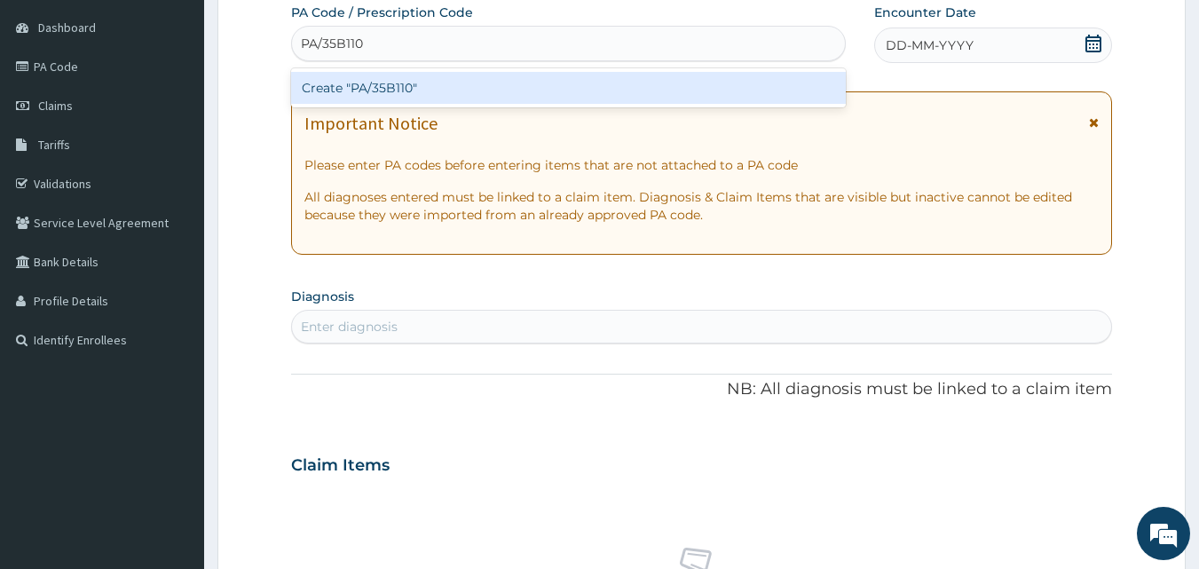
click at [439, 87] on div "Create "PA/35B110"" at bounding box center [569, 88] width 556 height 32
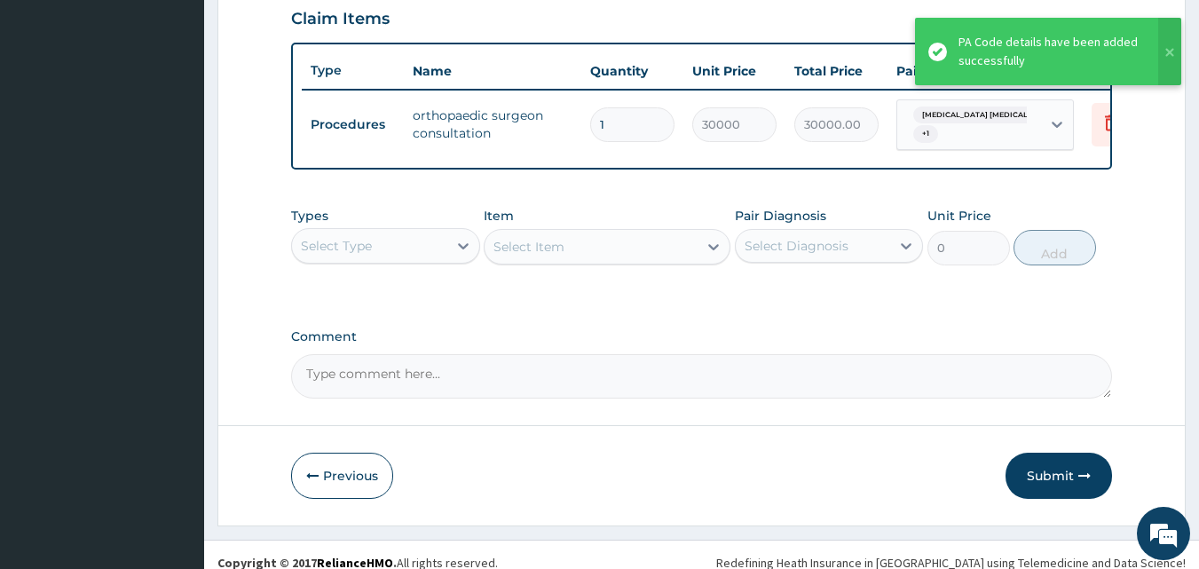
scroll to position [635, 0]
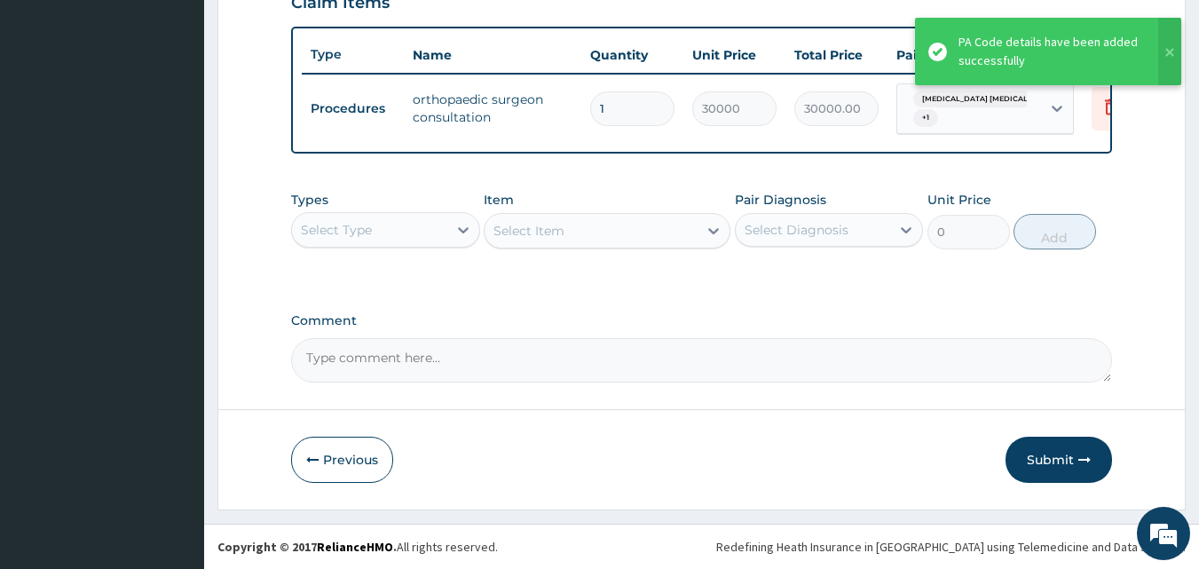
click at [1092, 475] on button "Submit" at bounding box center [1059, 460] width 107 height 46
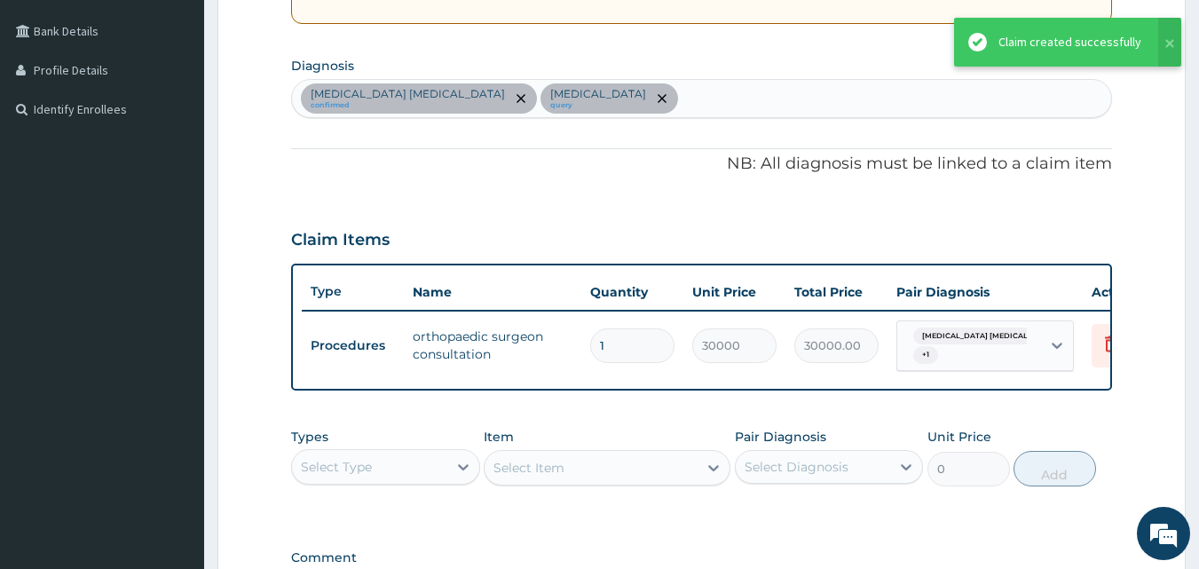
scroll to position [339, 0]
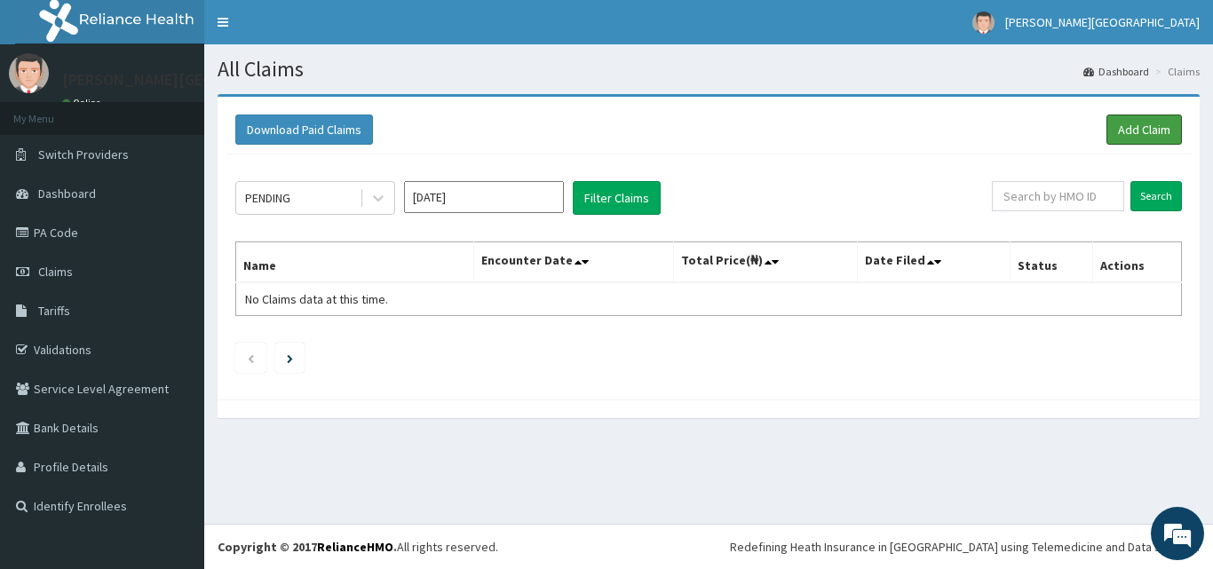
click at [1134, 130] on link "Add Claim" at bounding box center [1143, 130] width 75 height 30
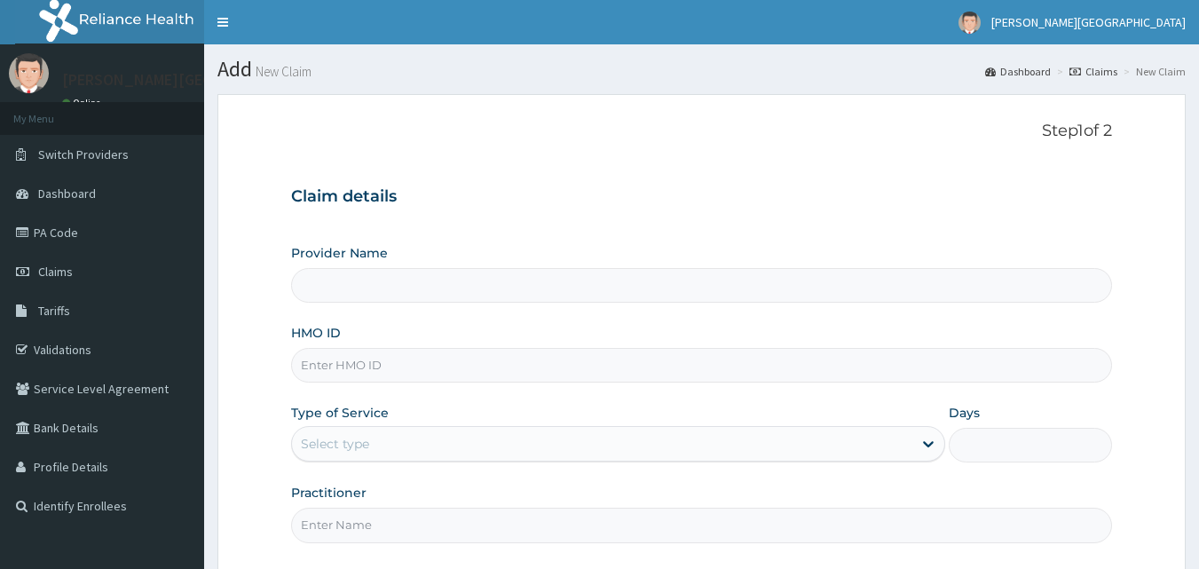
type input "BVC/10021/A"
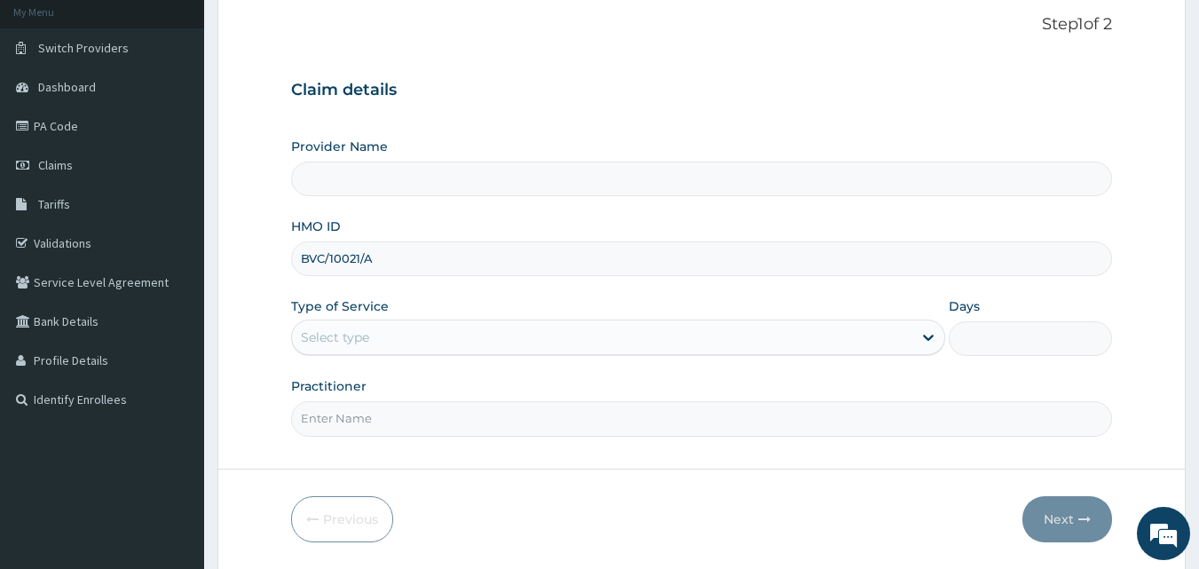
scroll to position [148, 0]
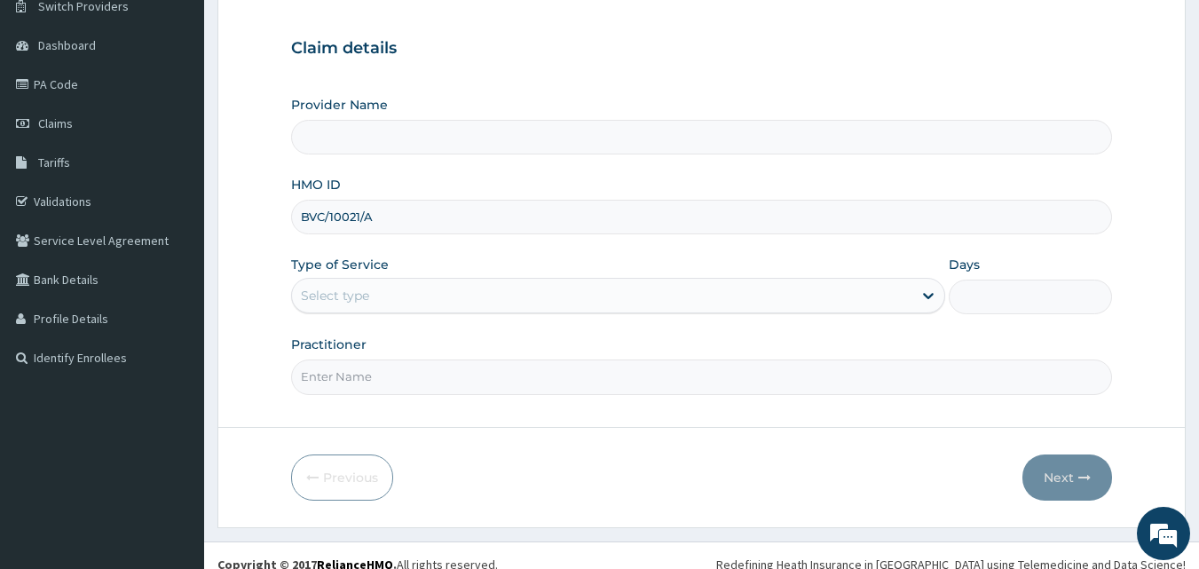
type input "[PERSON_NAME][GEOGRAPHIC_DATA]"
click at [329, 217] on input "BVC/10021/A" at bounding box center [702, 217] width 822 height 35
type input "BVC/10021/A"
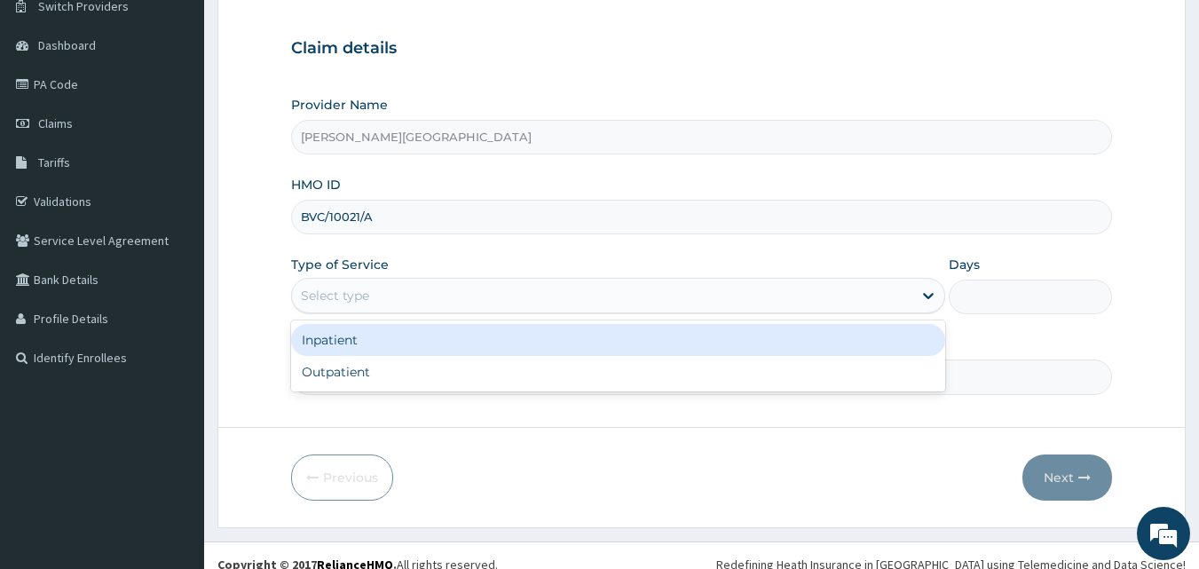
drag, startPoint x: 402, startPoint y: 290, endPoint x: 344, endPoint y: 376, distance: 102.9
click at [402, 297] on div "Select type" at bounding box center [602, 295] width 621 height 28
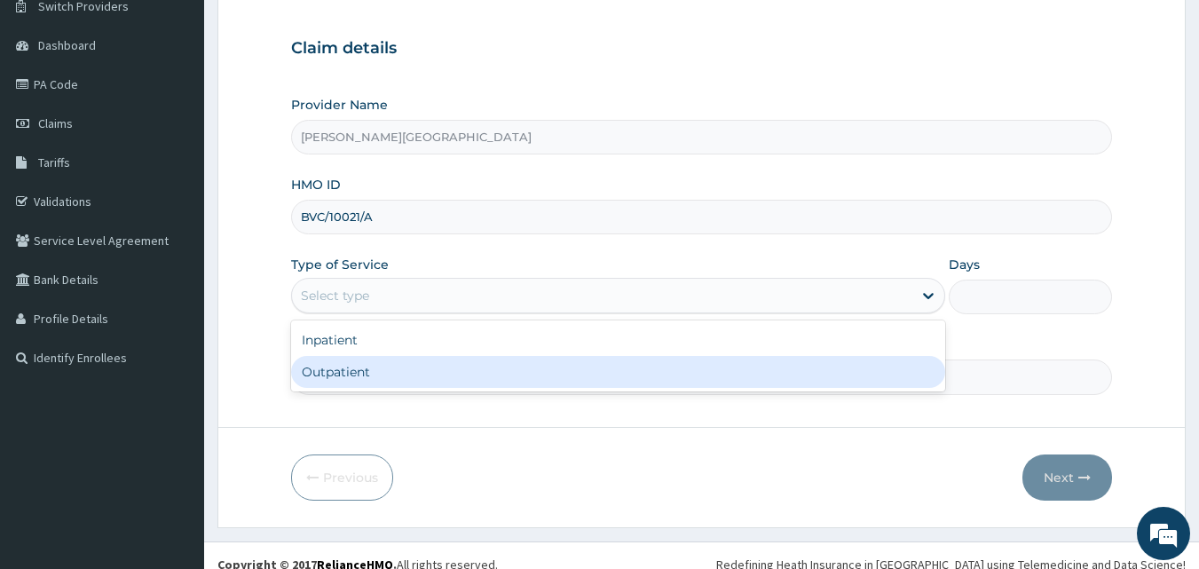
click at [342, 373] on div "Outpatient" at bounding box center [618, 372] width 654 height 32
type input "1"
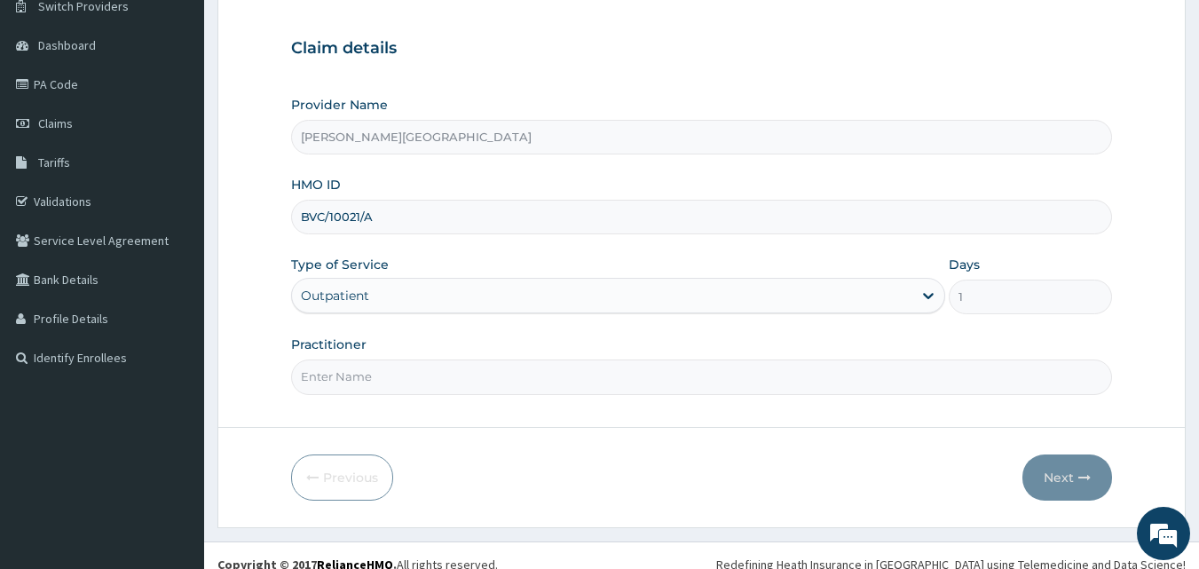
click at [360, 373] on input "Practitioner" at bounding box center [702, 377] width 822 height 35
type input "[PERSON_NAME]"
click at [1063, 467] on button "Next" at bounding box center [1068, 478] width 90 height 46
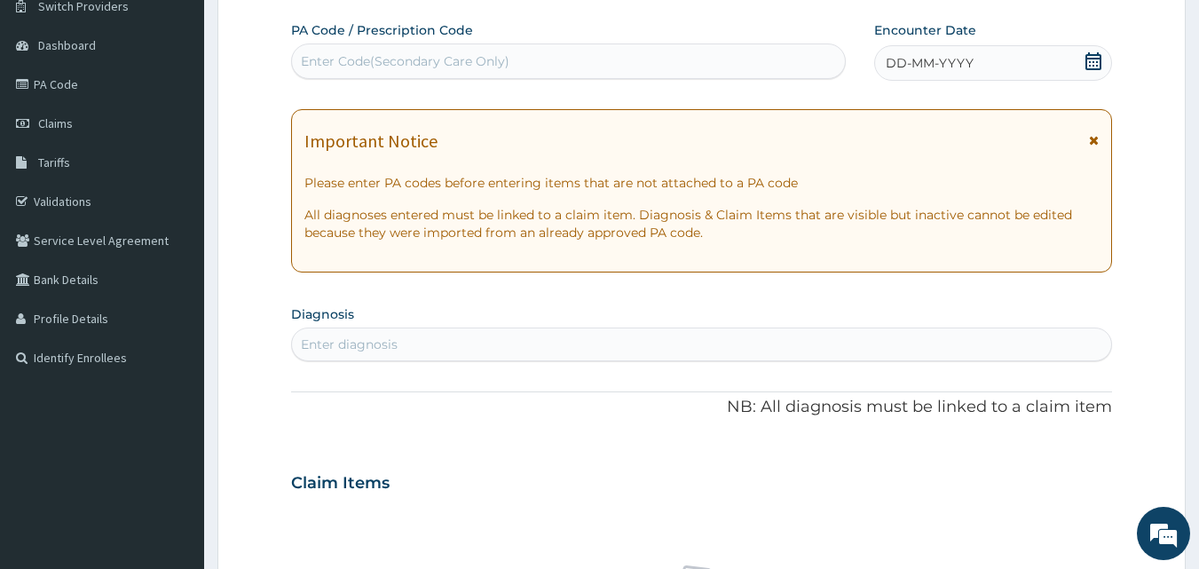
click at [423, 63] on div "Enter Code(Secondary Care Only)" at bounding box center [405, 61] width 209 height 18
paste input "PA/948177"
type input "PA/948177"
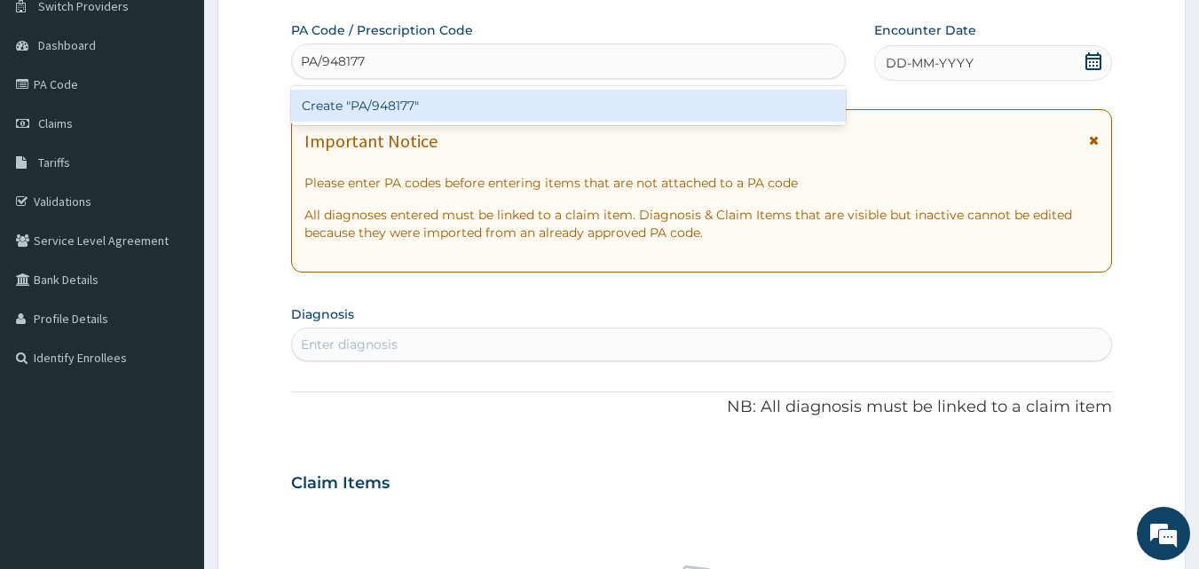
click at [410, 113] on div "Create "PA/948177"" at bounding box center [569, 106] width 556 height 32
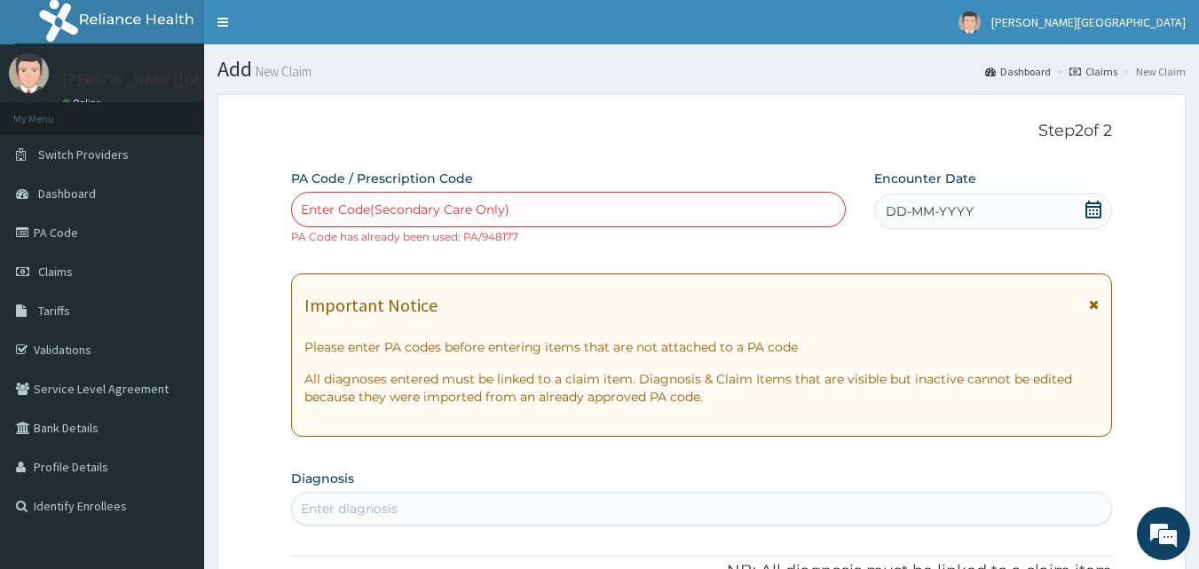
paste input "PA/A82AF7"
type input "PA/A82AF7"
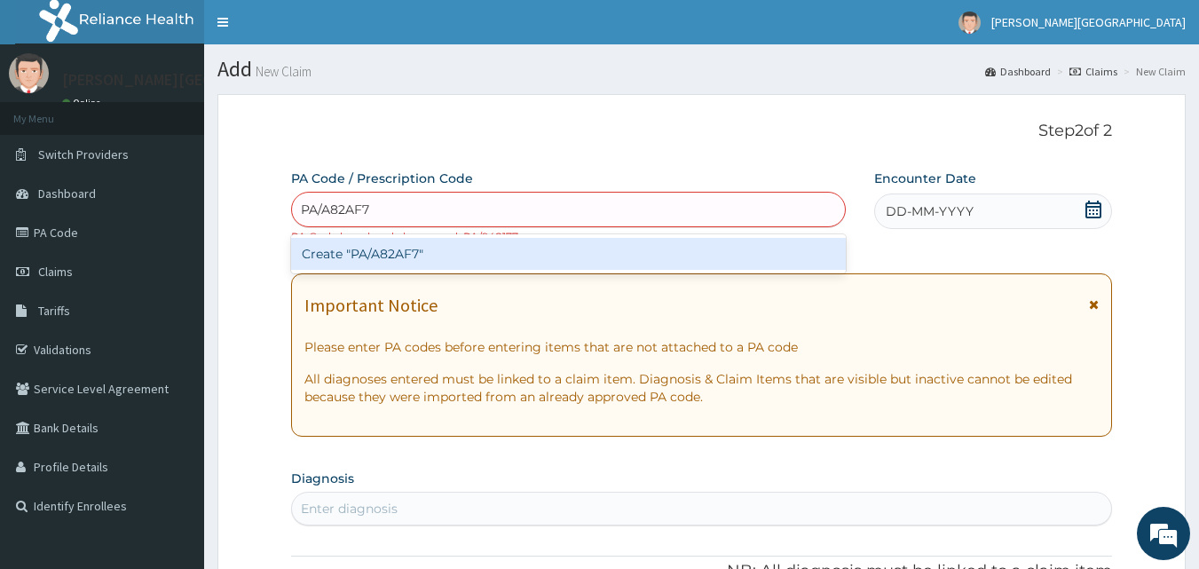
click at [396, 256] on div "Create "PA/A82AF7"" at bounding box center [569, 254] width 556 height 32
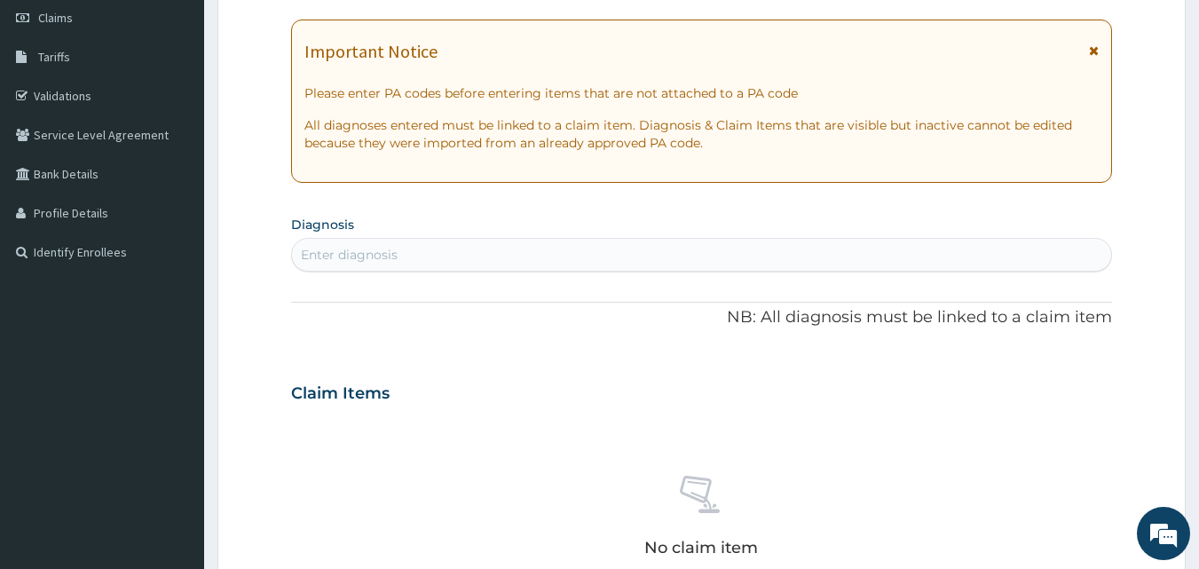
scroll to position [592, 0]
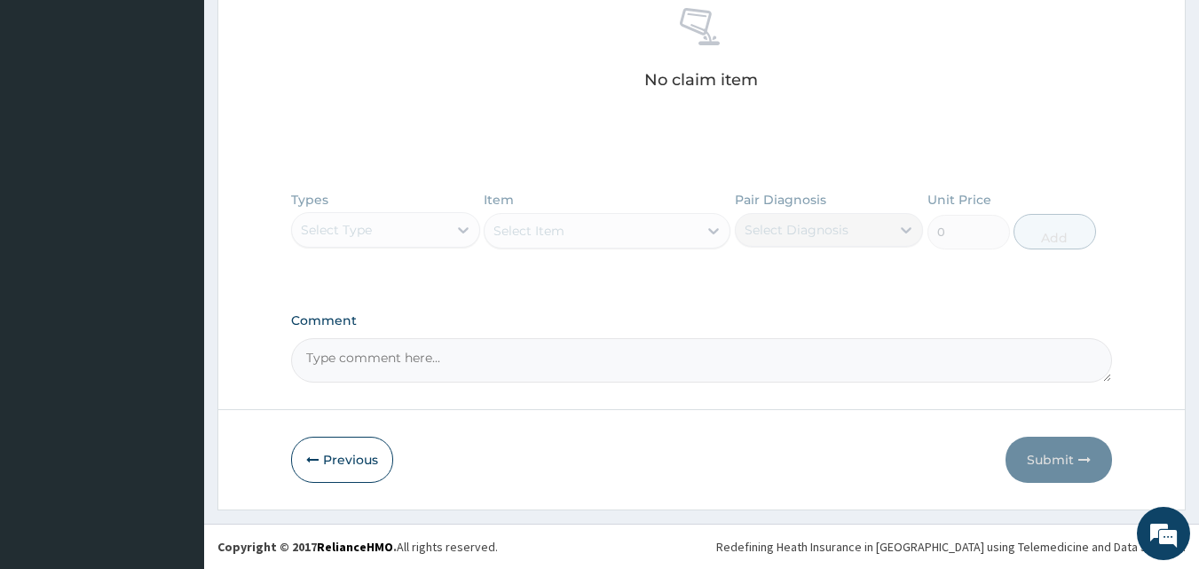
drag, startPoint x: 341, startPoint y: 461, endPoint x: 346, endPoint y: 443, distance: 18.5
click at [340, 461] on button "Previous" at bounding box center [342, 460] width 102 height 46
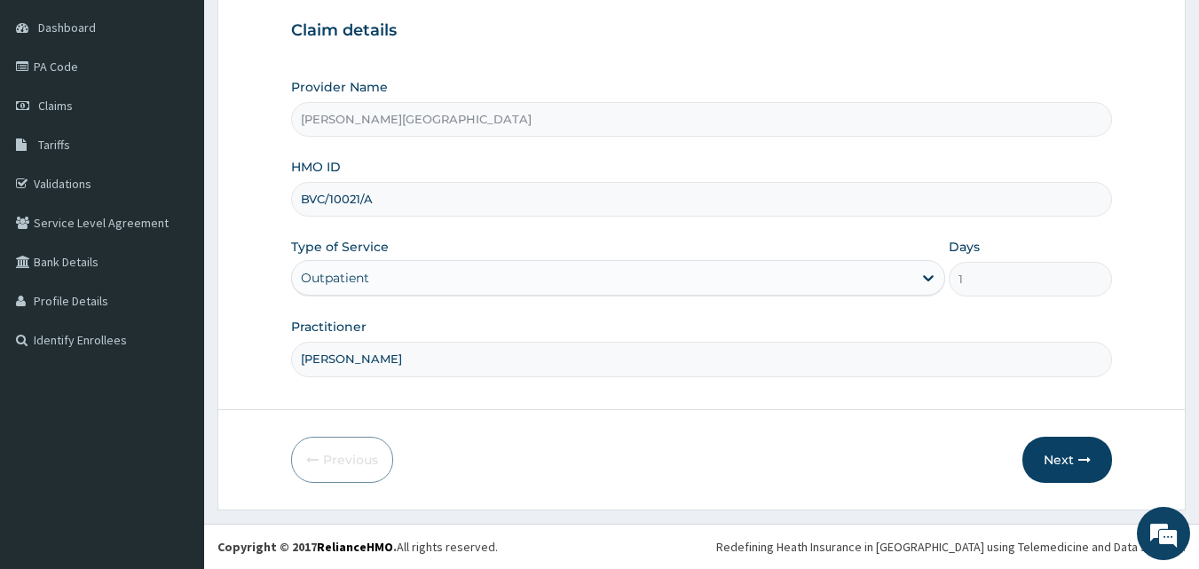
scroll to position [166, 0]
drag, startPoint x: 406, startPoint y: 201, endPoint x: 202, endPoint y: 166, distance: 207.1
click at [205, 168] on section "Step 1 of 2 Claim details Provider Name Krystal Medical Centre HMO ID BVC/10021…" at bounding box center [701, 219] width 995 height 609
paste input "PMH/10055/b"
click at [324, 194] on input "PMH/10055/b" at bounding box center [702, 199] width 822 height 35
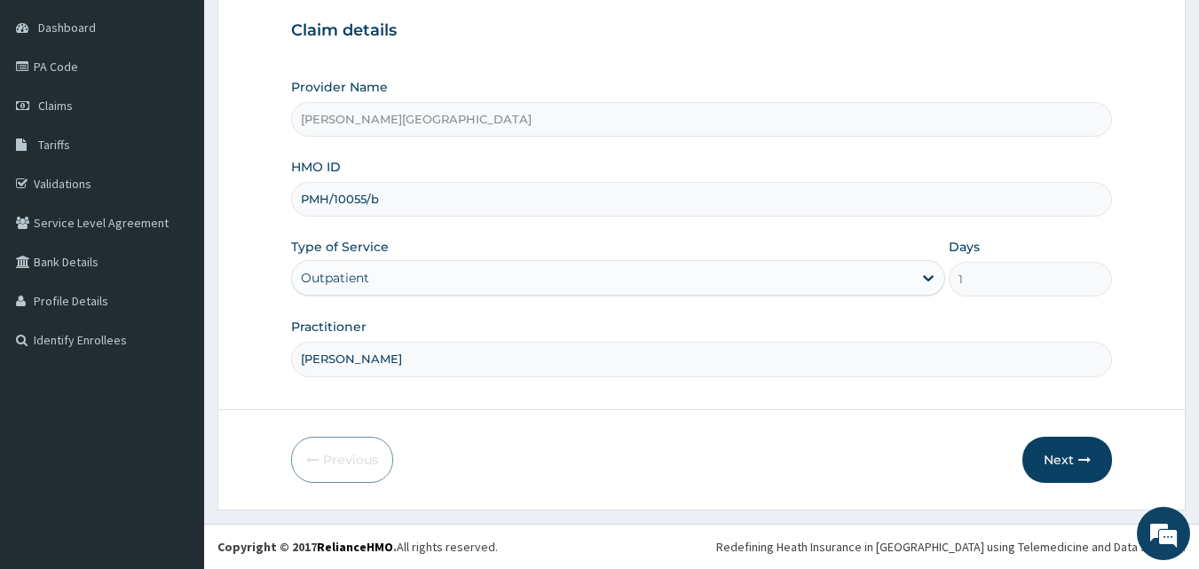
type input "PMH/10055/b"
click at [1061, 458] on button "Next" at bounding box center [1068, 460] width 90 height 46
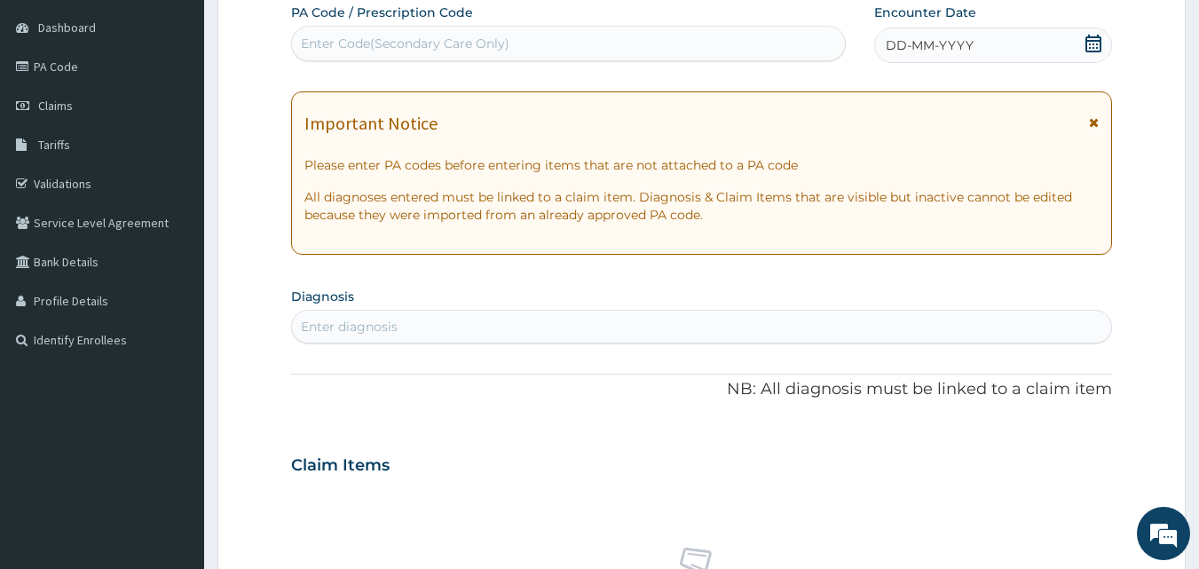
click at [432, 33] on div "Enter Code(Secondary Care Only)" at bounding box center [569, 43] width 554 height 28
paste input "PA/97ED25"
type input "PA/97ED25"
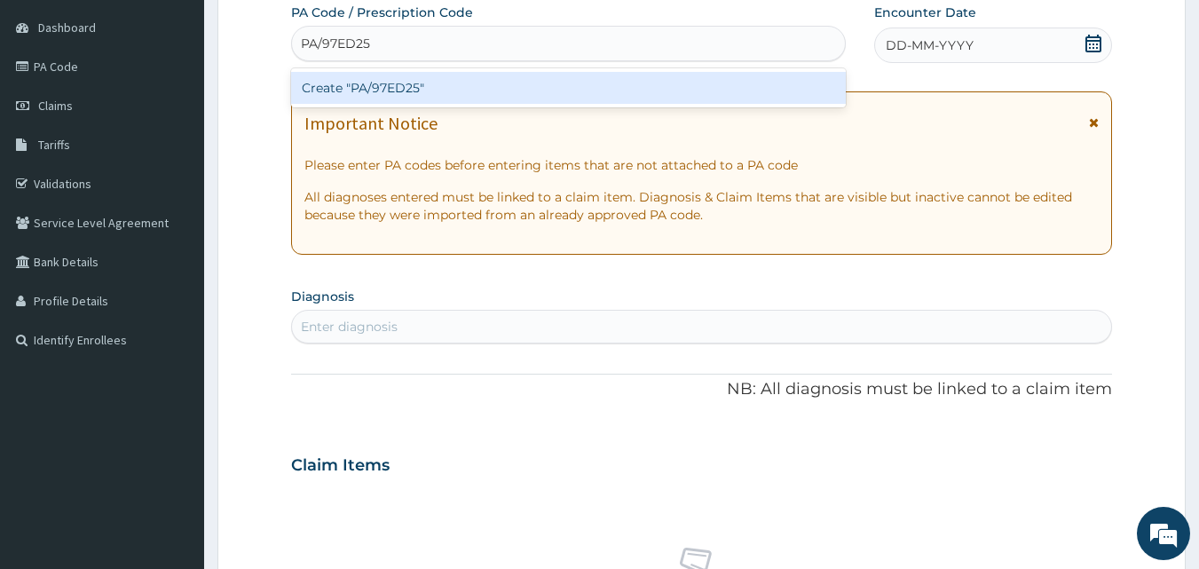
click at [412, 83] on div "Create "PA/97ED25"" at bounding box center [569, 88] width 556 height 32
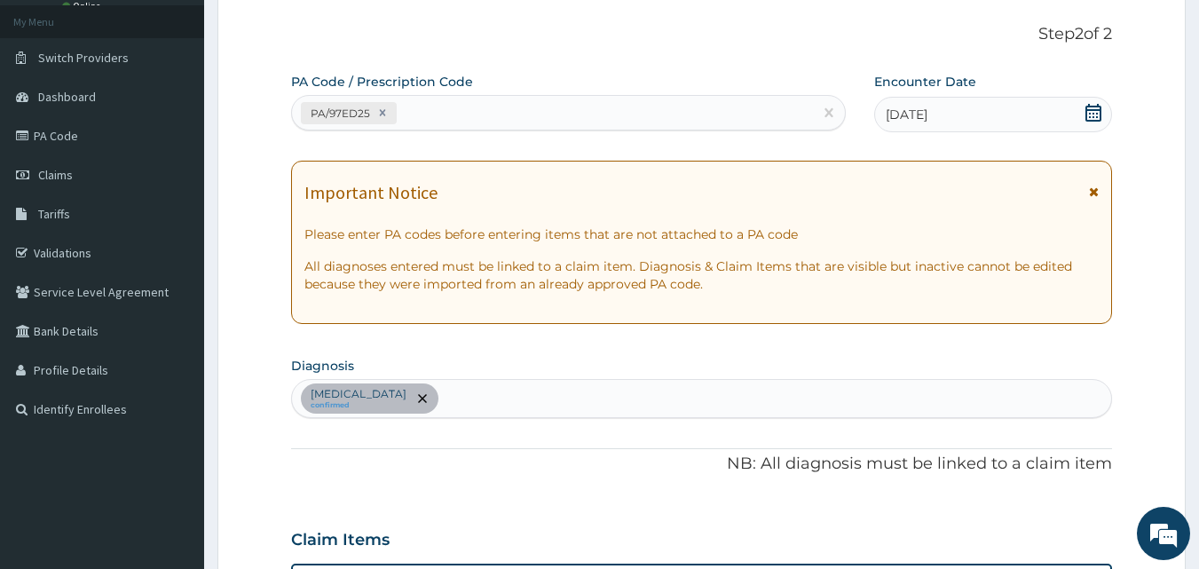
scroll to position [0, 0]
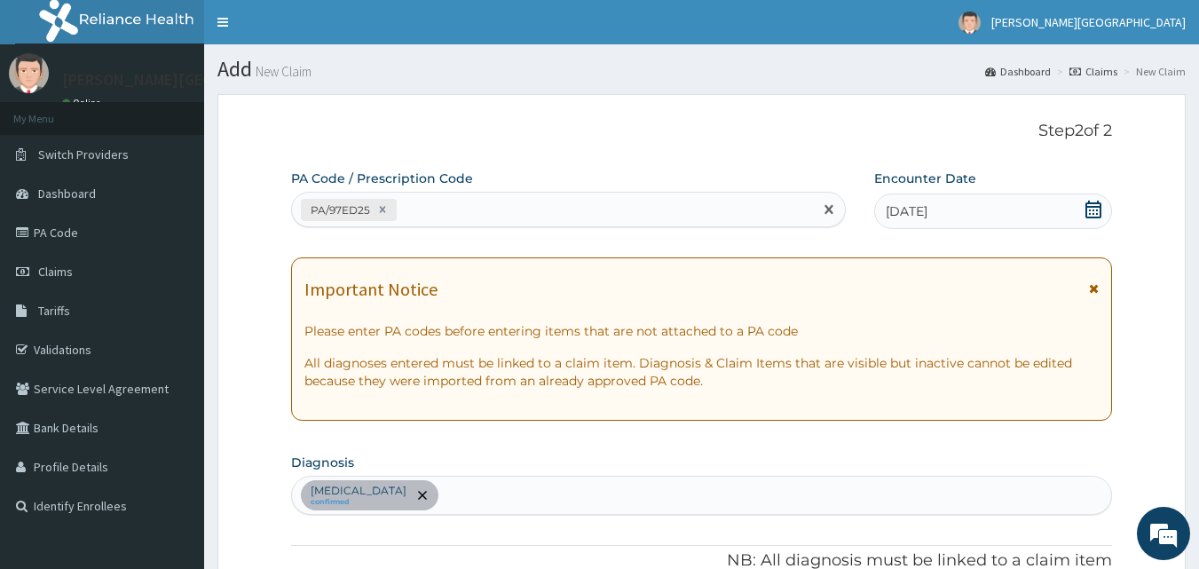
click at [476, 198] on div "PA/97ED25" at bounding box center [553, 209] width 522 height 29
paste input "PA/A93DFF"
type input "PA/A93DFF"
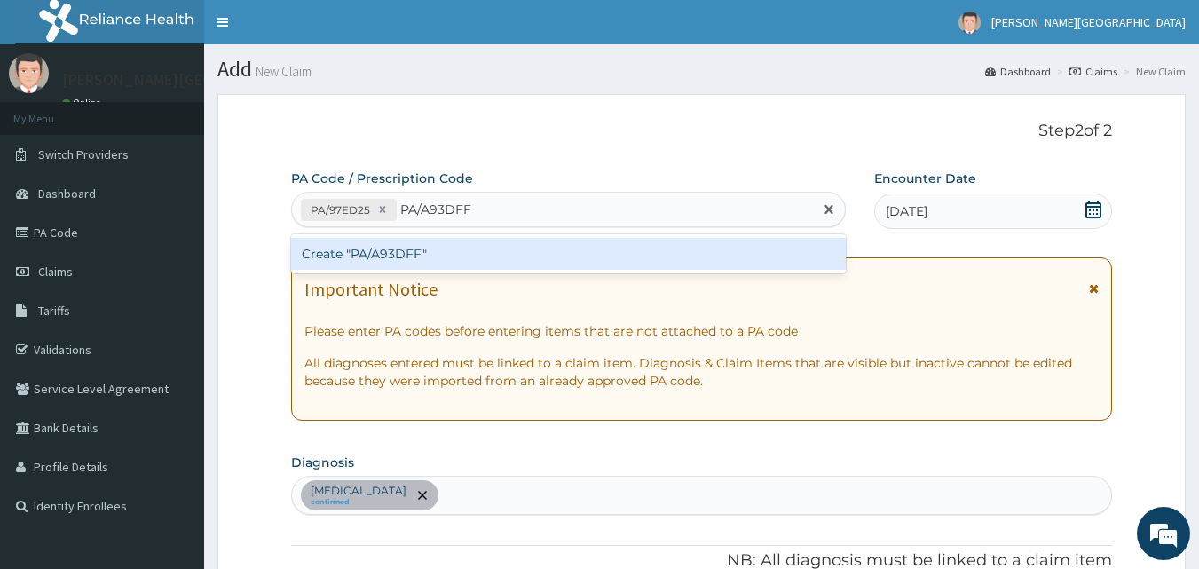
click at [356, 245] on div "Create "PA/A93DFF"" at bounding box center [569, 254] width 556 height 32
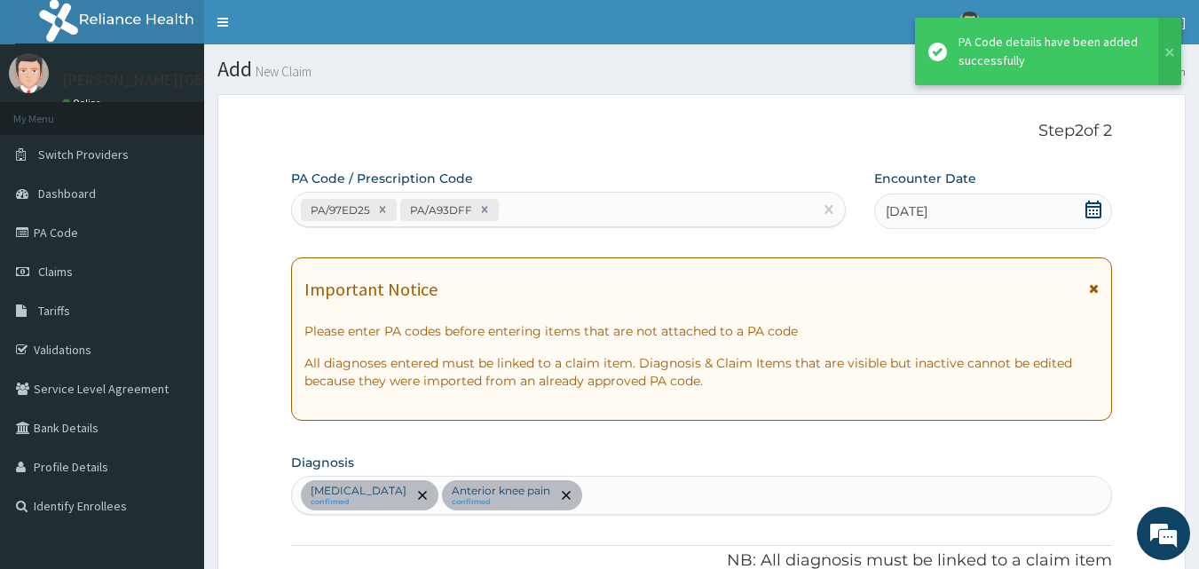
scroll to position [519, 0]
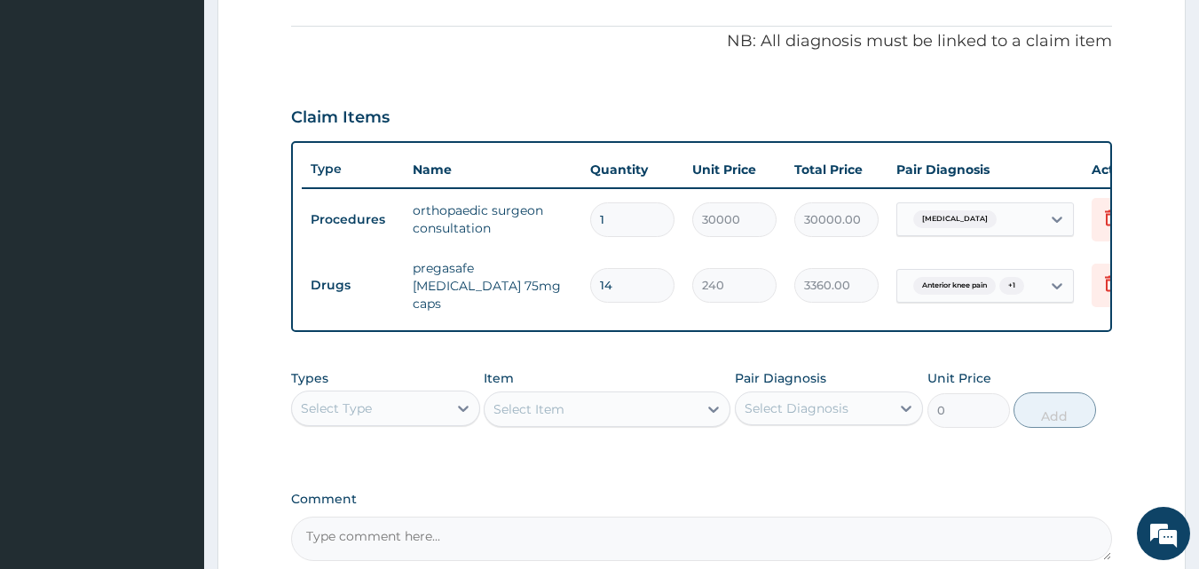
click at [453, 419] on div at bounding box center [463, 408] width 32 height 32
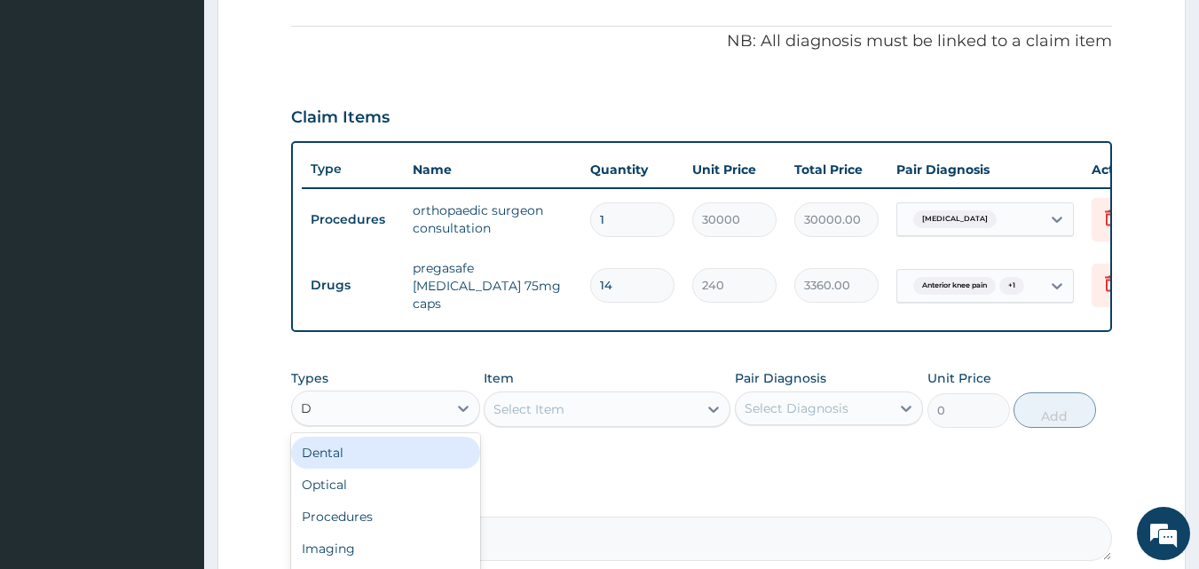
type input "DR"
click at [363, 466] on div "Drugs" at bounding box center [385, 453] width 189 height 32
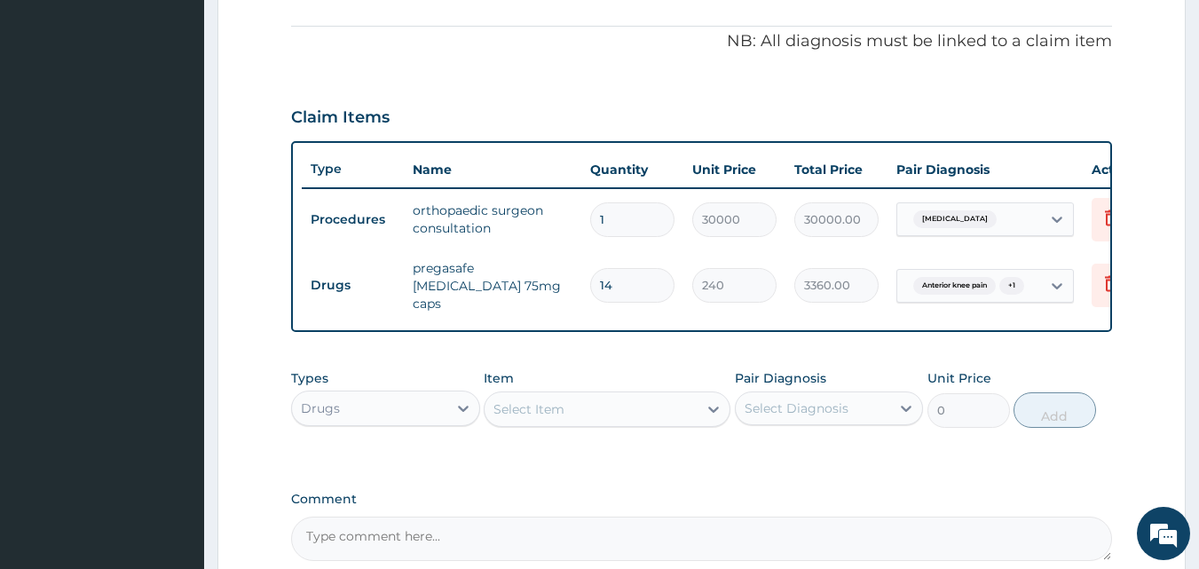
click at [615, 419] on div "Select Item" at bounding box center [591, 409] width 213 height 28
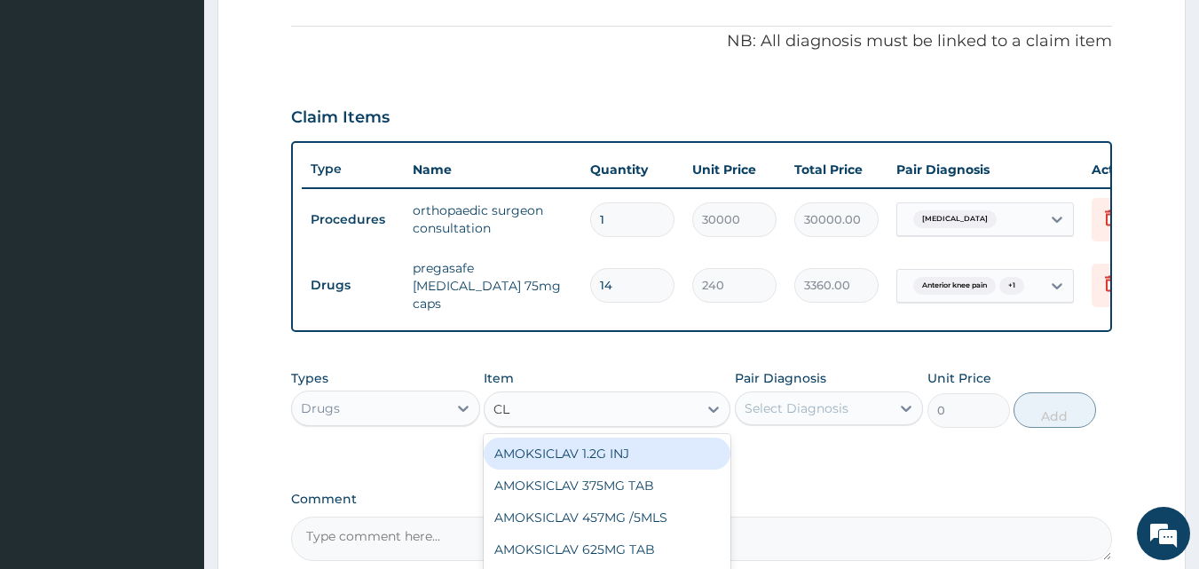
type input "C"
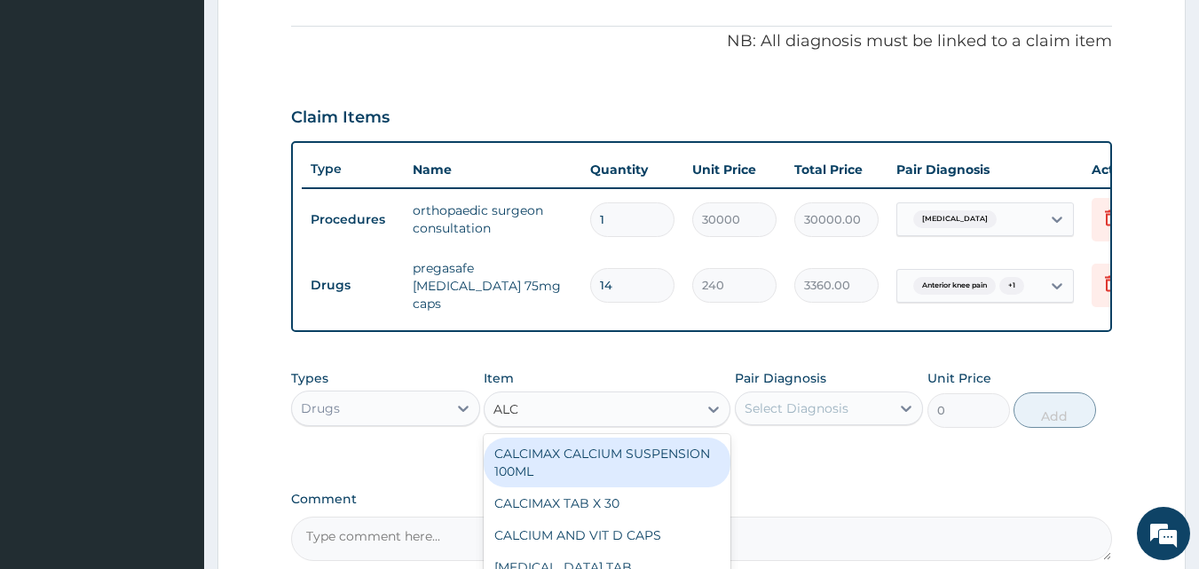
type input "ALCI"
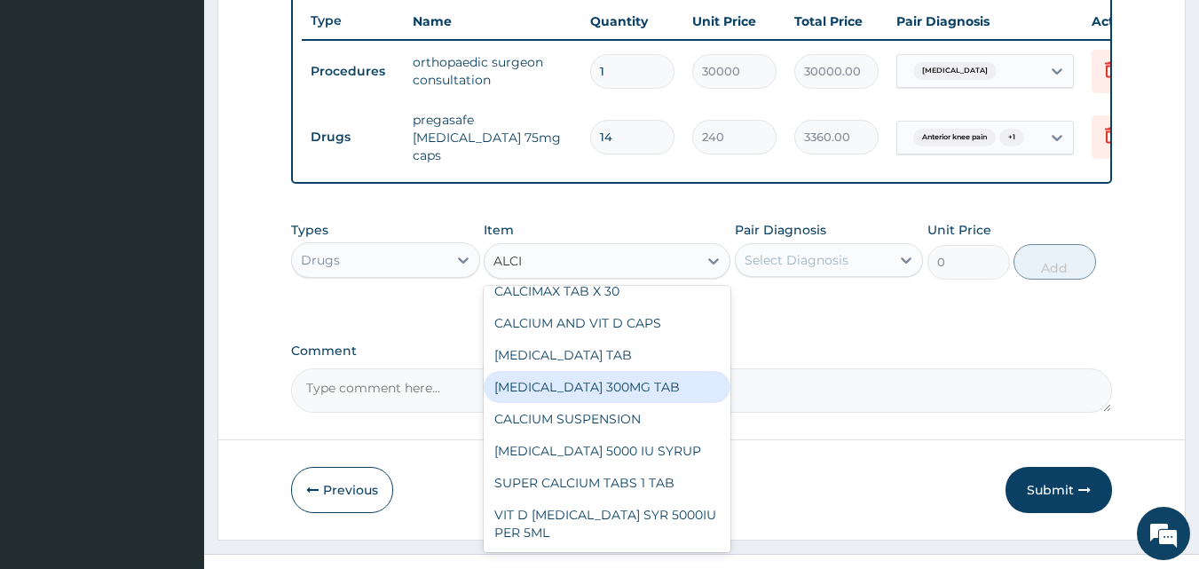
scroll to position [0, 0]
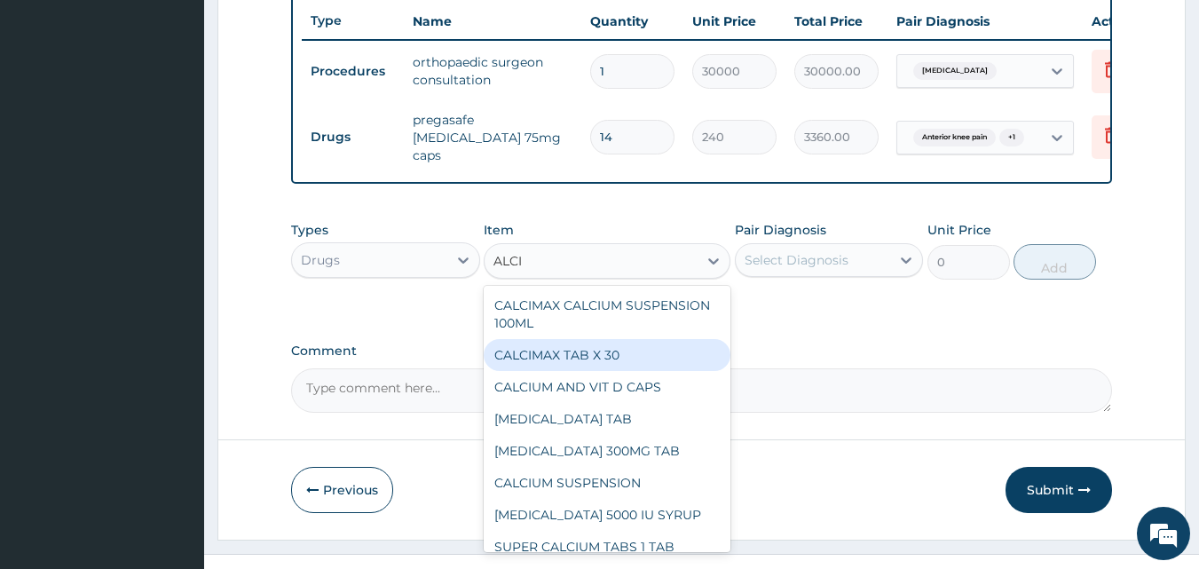
click at [606, 366] on div "CALCIMAX TAB X 30" at bounding box center [607, 355] width 247 height 32
type input "389"
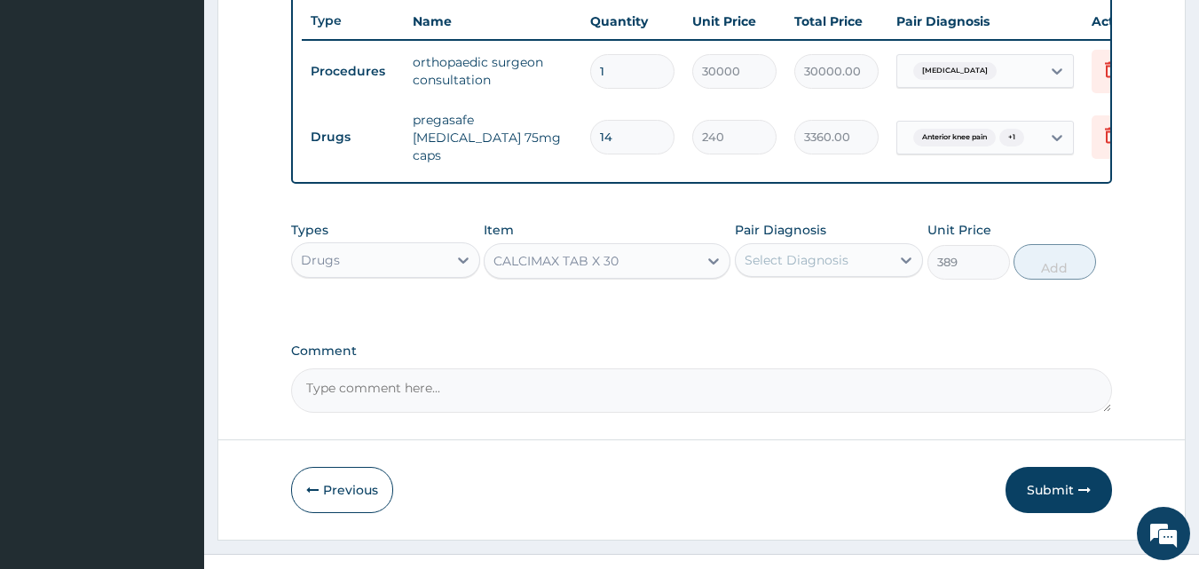
click at [591, 270] on div "CALCIMAX TAB X 30" at bounding box center [556, 261] width 125 height 18
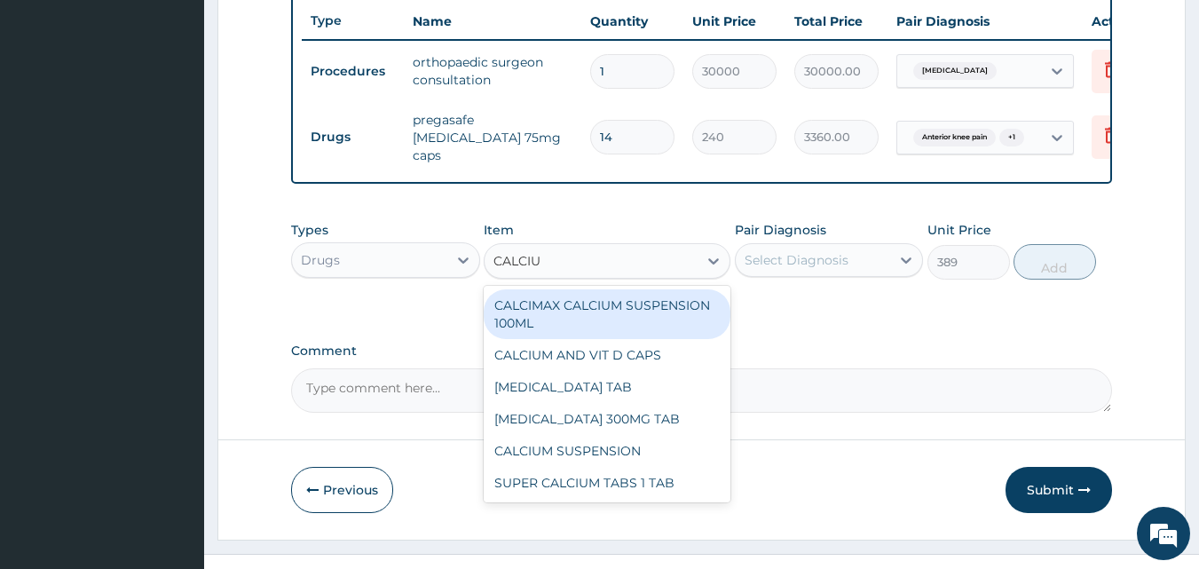
type input "CALCIUM"
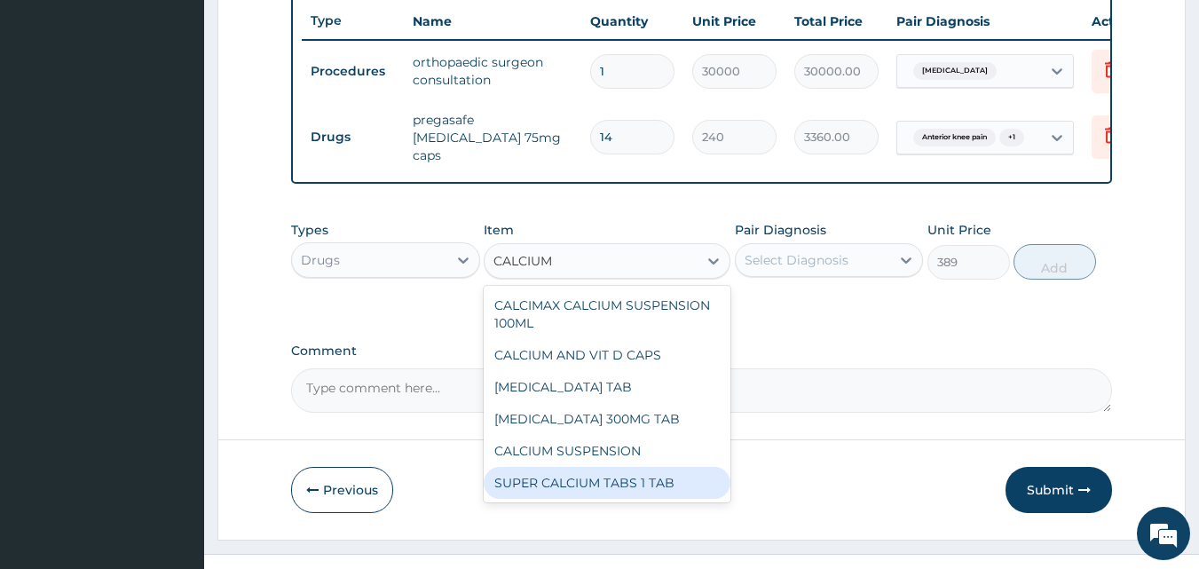
click at [629, 494] on div "SUPER CALCIUM TABS 1 TAB" at bounding box center [607, 483] width 247 height 32
type input "40"
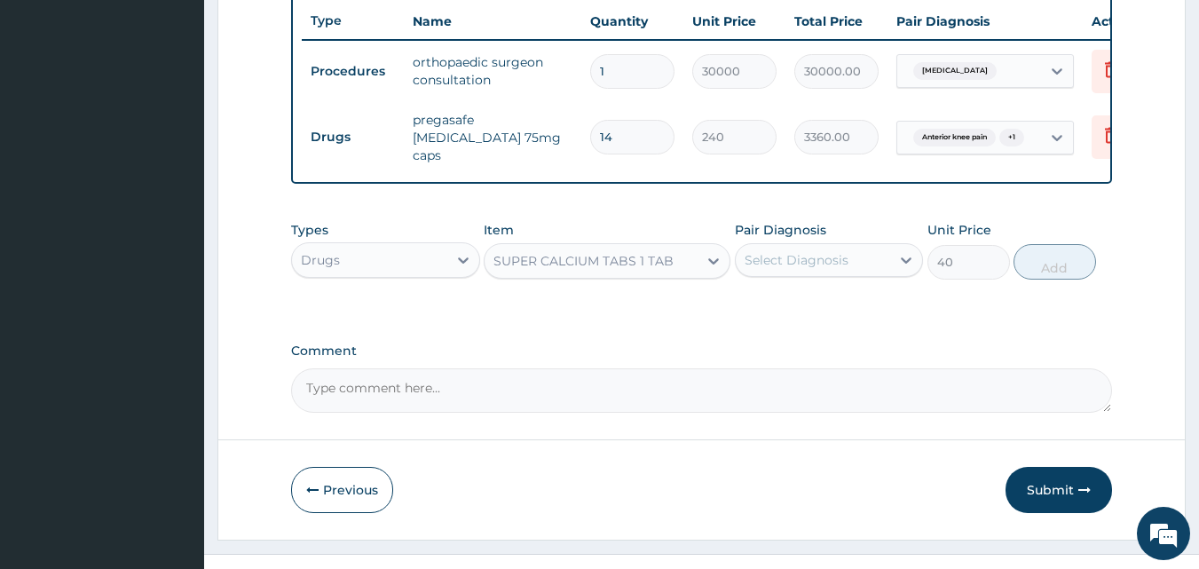
click at [793, 269] on div "Select Diagnosis" at bounding box center [797, 260] width 104 height 18
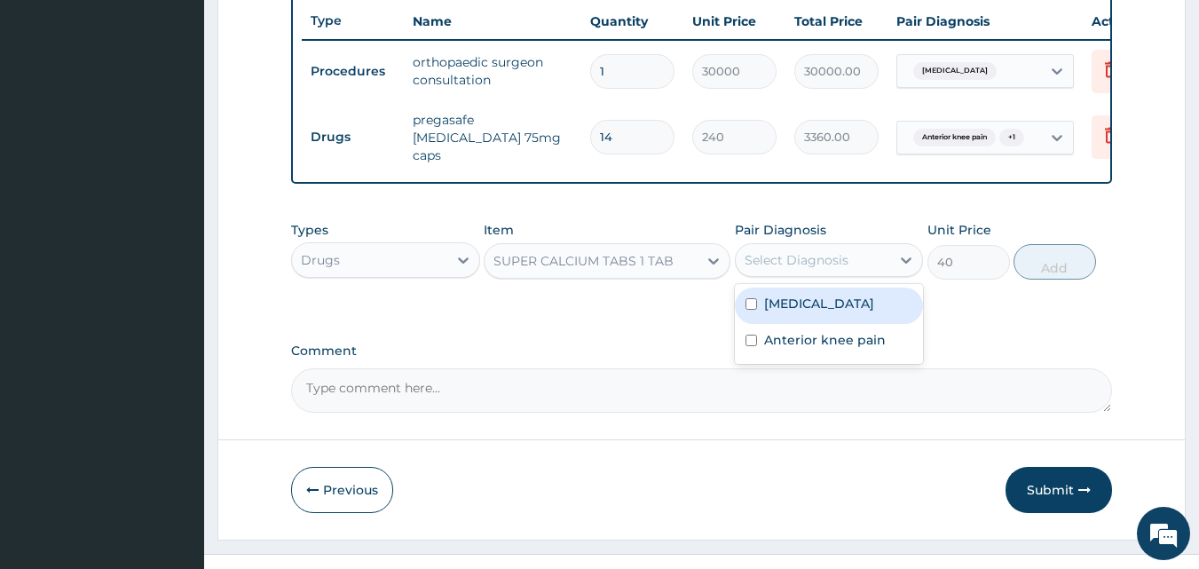
click at [798, 312] on label "Lumbar spondylosis" at bounding box center [819, 304] width 110 height 18
checkbox input "true"
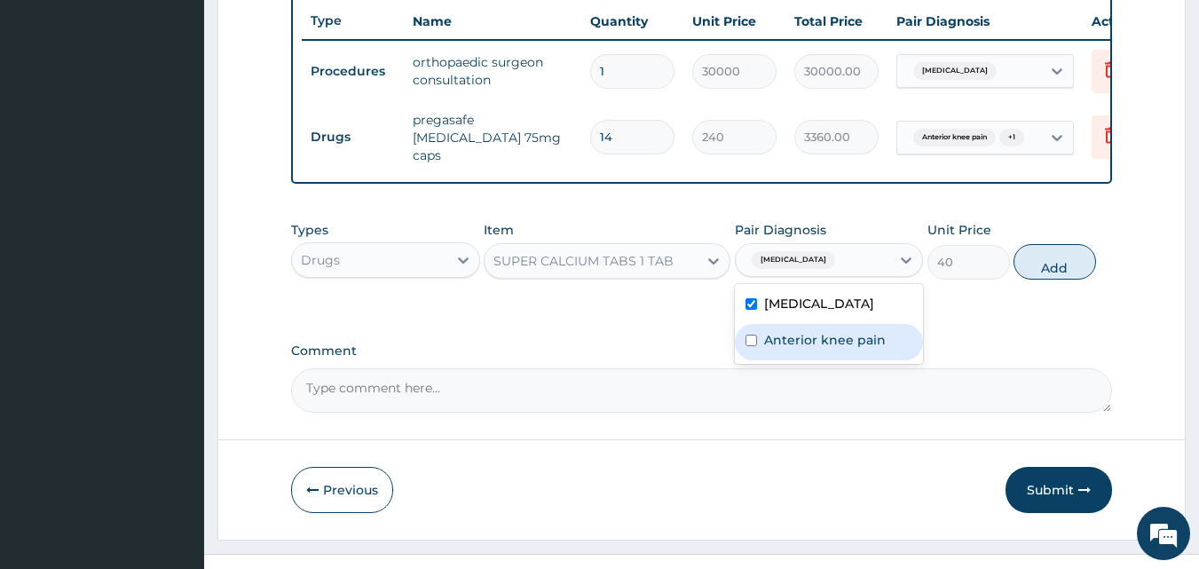
click at [795, 349] on label "Anterior knee pain" at bounding box center [825, 340] width 122 height 18
checkbox input "true"
click at [1041, 274] on button "Add" at bounding box center [1055, 262] width 83 height 36
type input "0"
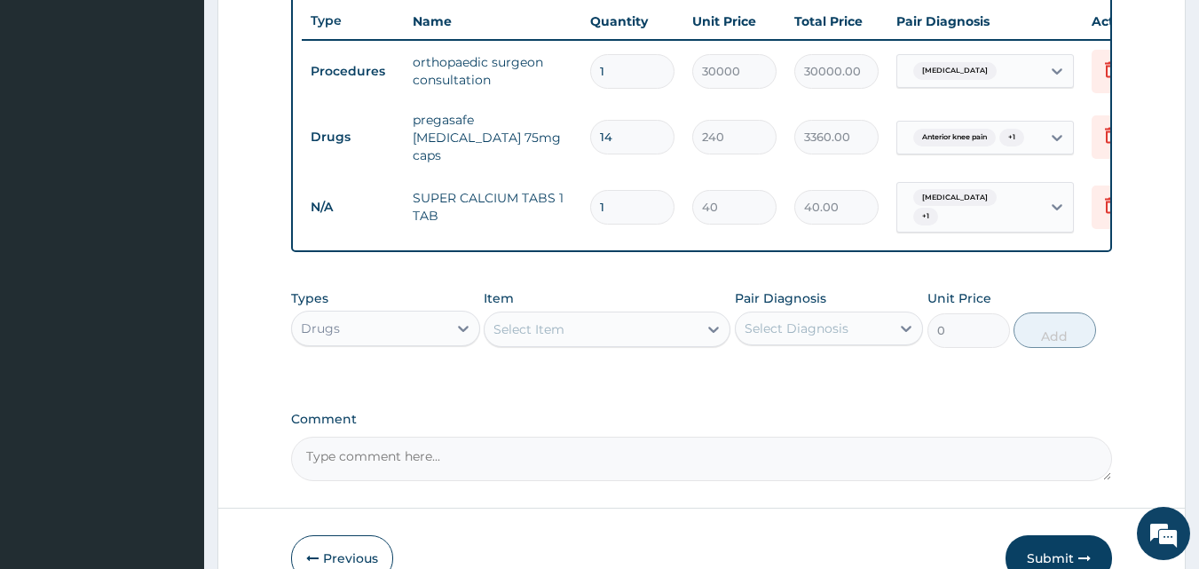
type input "14"
type input "560.00"
type input "14"
click at [586, 341] on div "Select Item" at bounding box center [591, 329] width 213 height 28
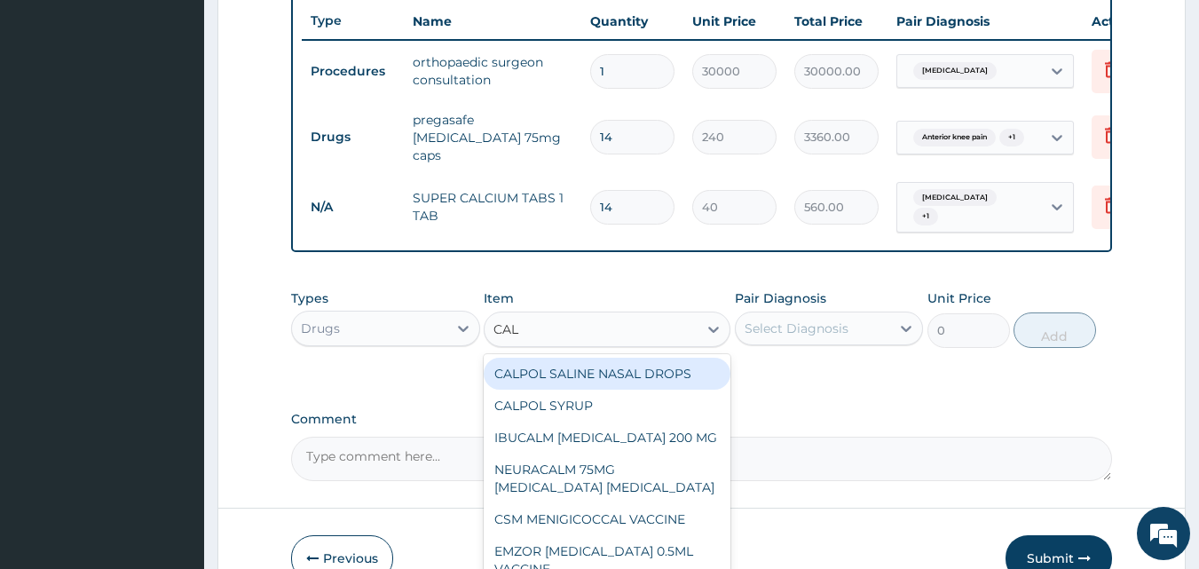
type input "CALC"
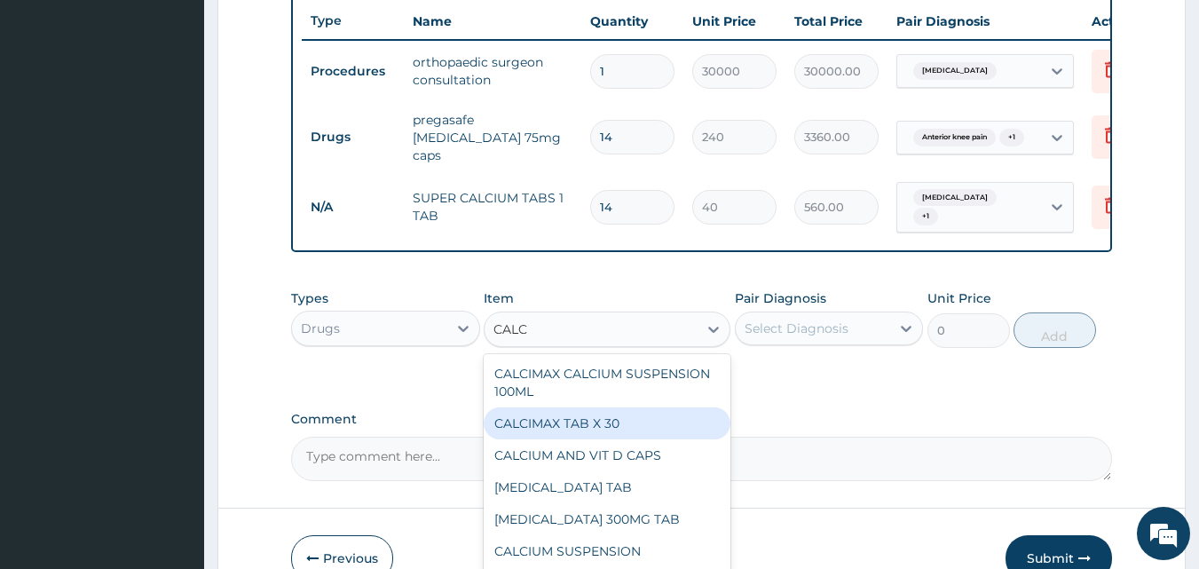
click at [629, 432] on div "CALCIMAX TAB X 30" at bounding box center [607, 423] width 247 height 32
type input "389"
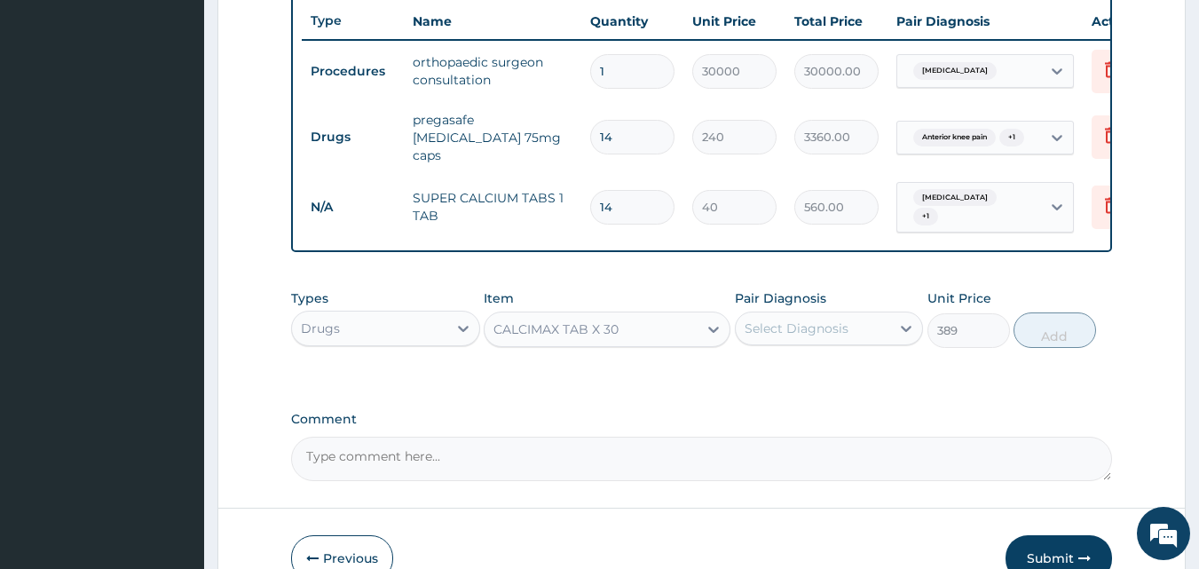
click at [630, 344] on div "CALCIMAX TAB X 30" at bounding box center [591, 329] width 213 height 28
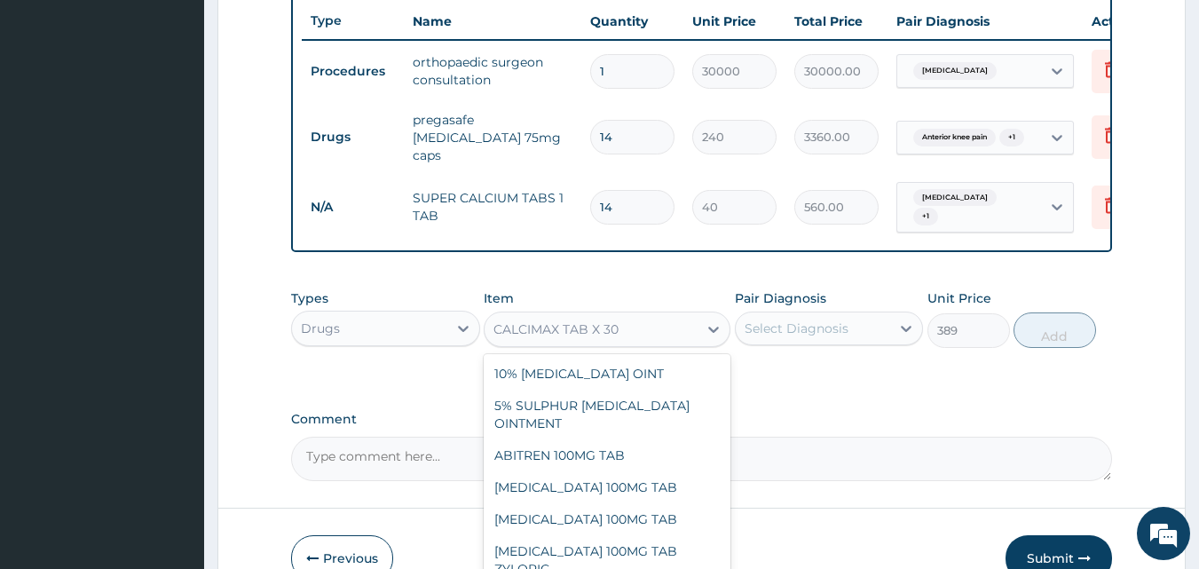
scroll to position [48882, 0]
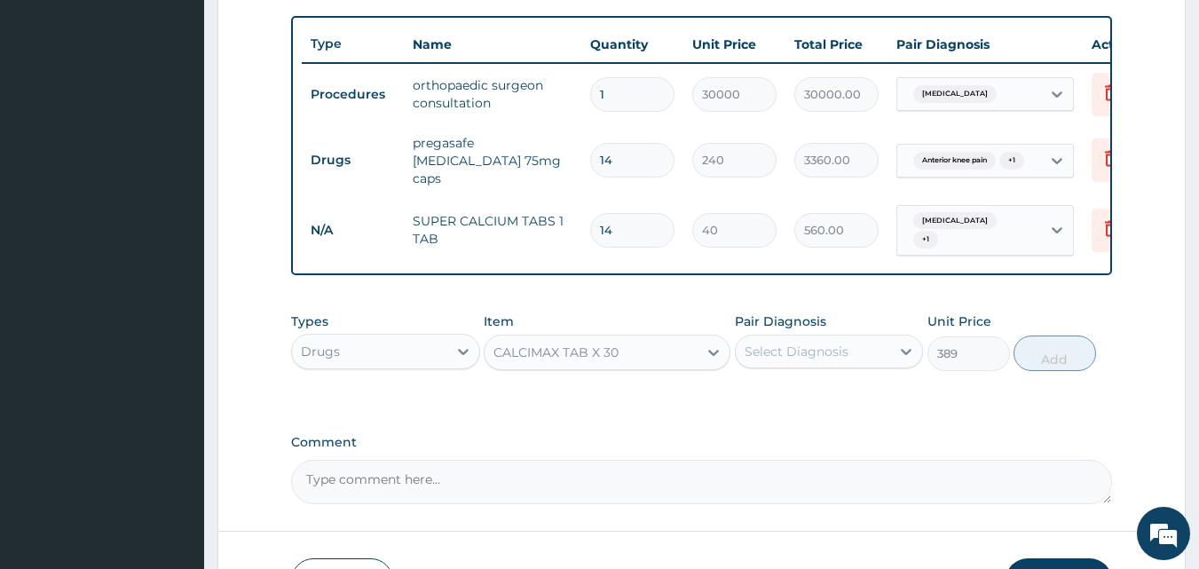
scroll to position [778, 0]
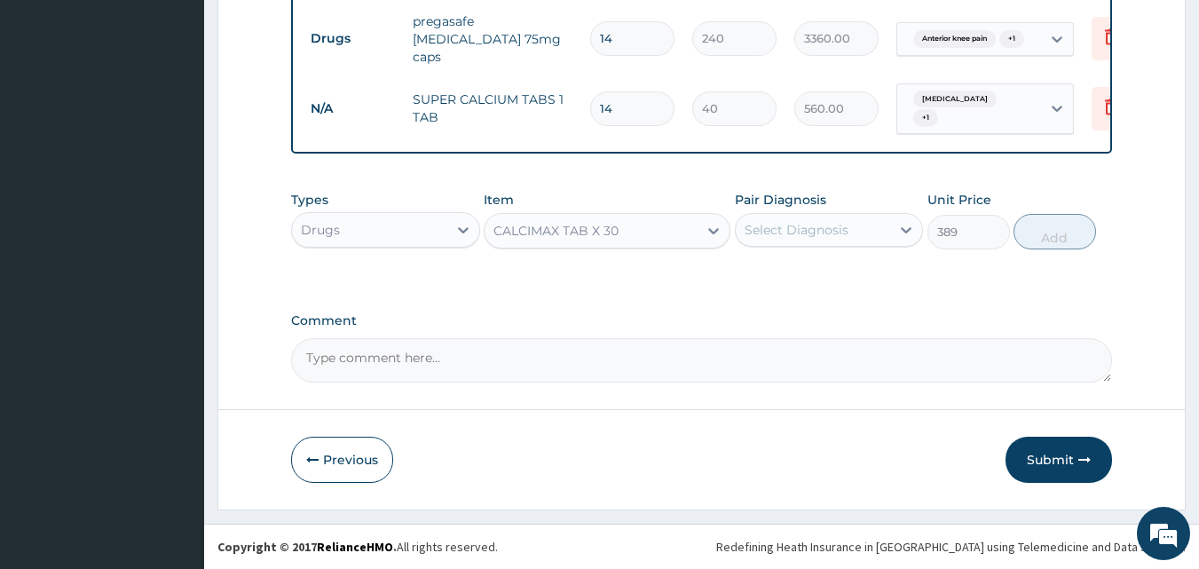
click at [1036, 455] on button "Submit" at bounding box center [1059, 460] width 107 height 46
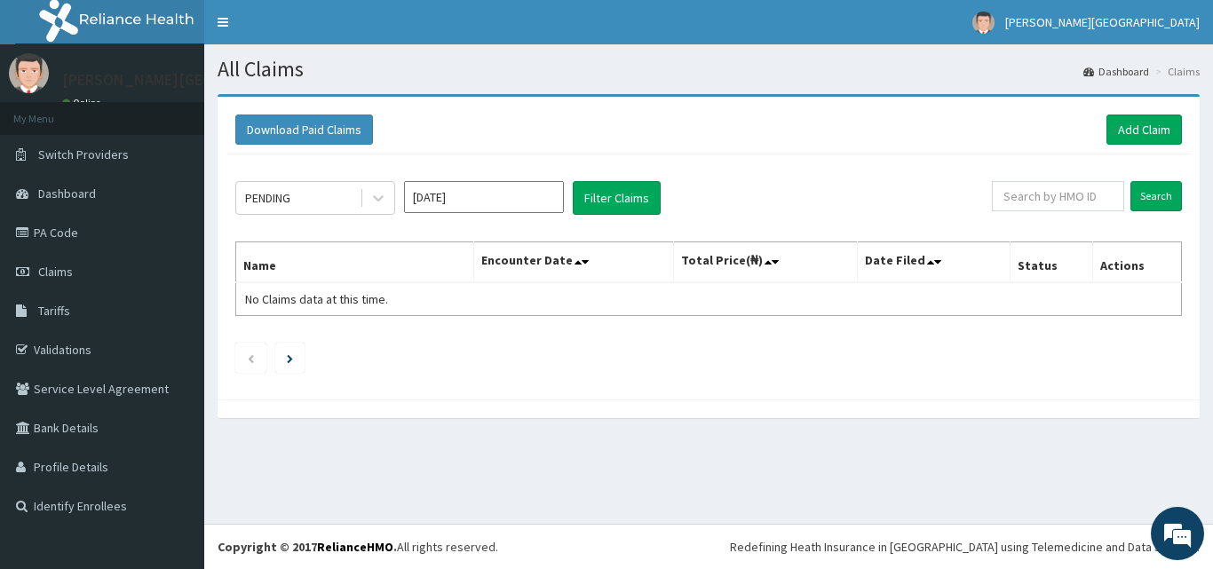
click at [352, 204] on div "PENDING" at bounding box center [297, 198] width 123 height 28
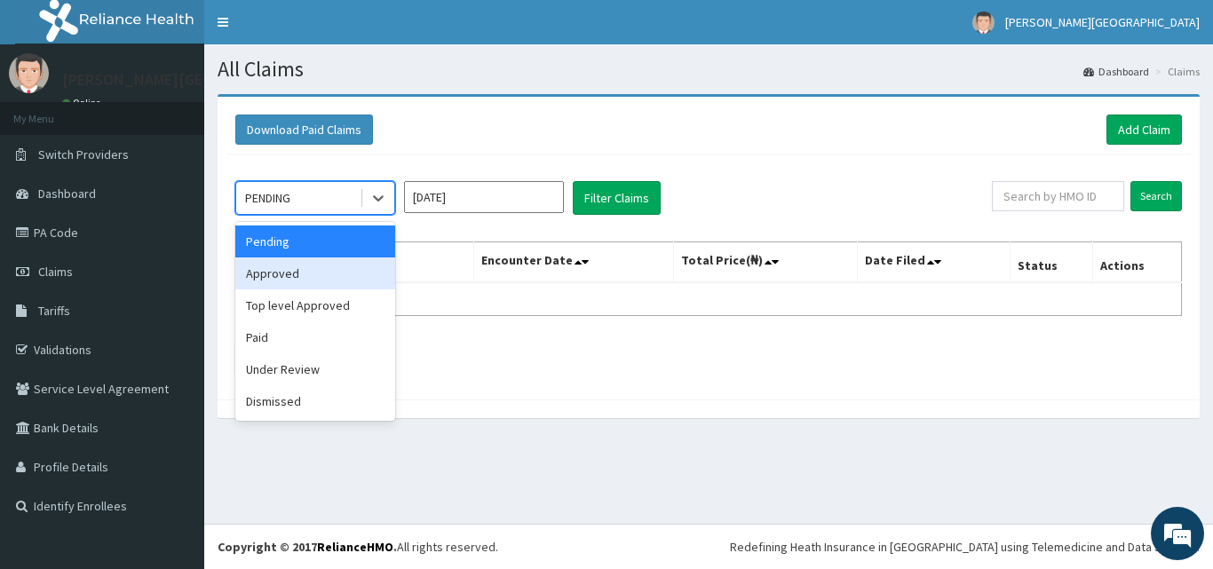
drag, startPoint x: 280, startPoint y: 274, endPoint x: 493, endPoint y: 217, distance: 220.7
click at [282, 274] on div "Approved" at bounding box center [315, 273] width 160 height 32
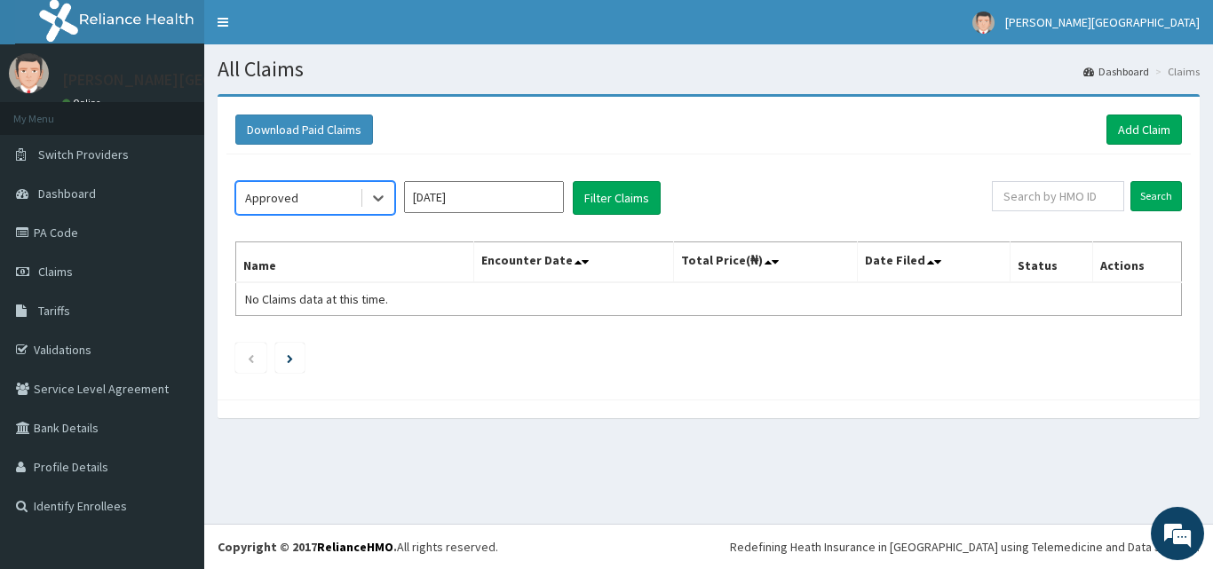
click at [501, 197] on input "[DATE]" at bounding box center [484, 197] width 160 height 32
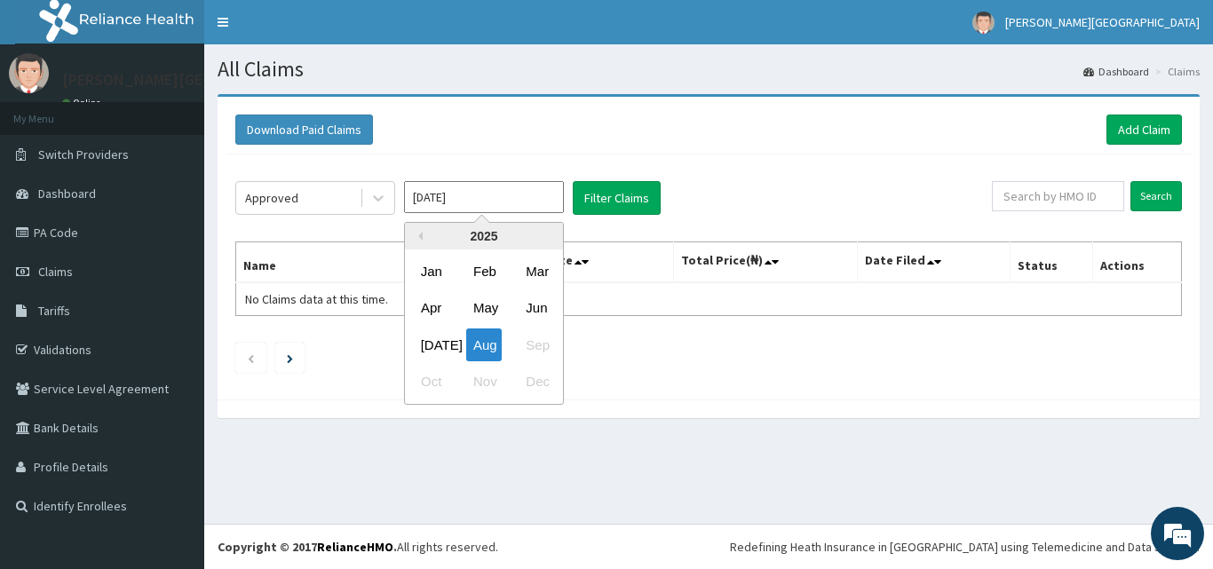
click at [427, 340] on div "[DATE]" at bounding box center [432, 344] width 36 height 33
type input "[DATE]"
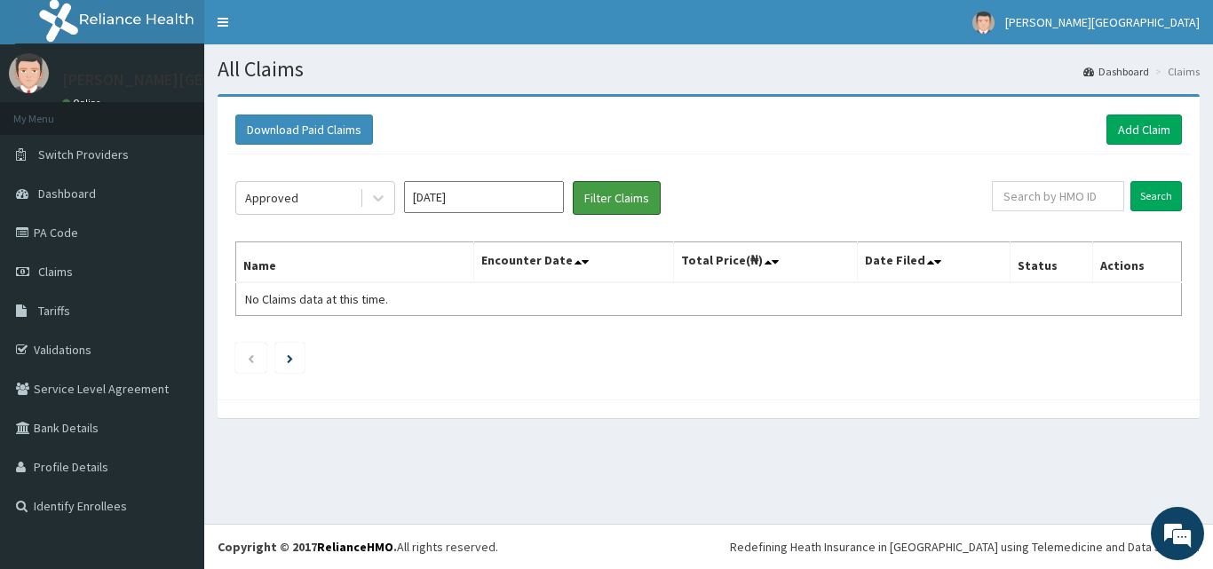
click at [632, 193] on button "Filter Claims" at bounding box center [617, 198] width 88 height 34
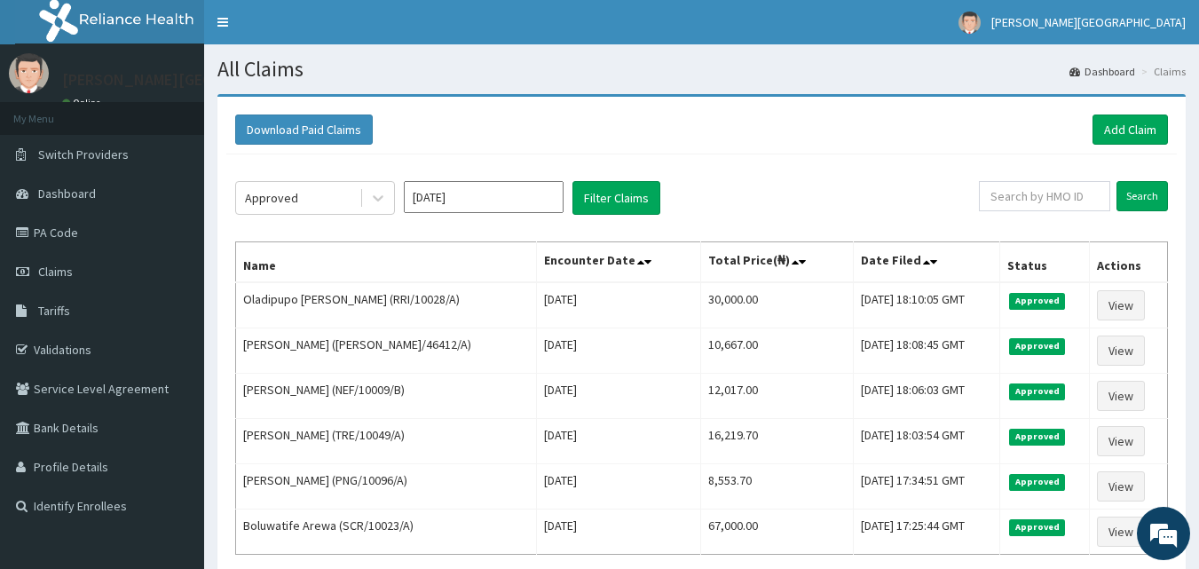
click at [328, 201] on div "Approved" at bounding box center [297, 198] width 123 height 28
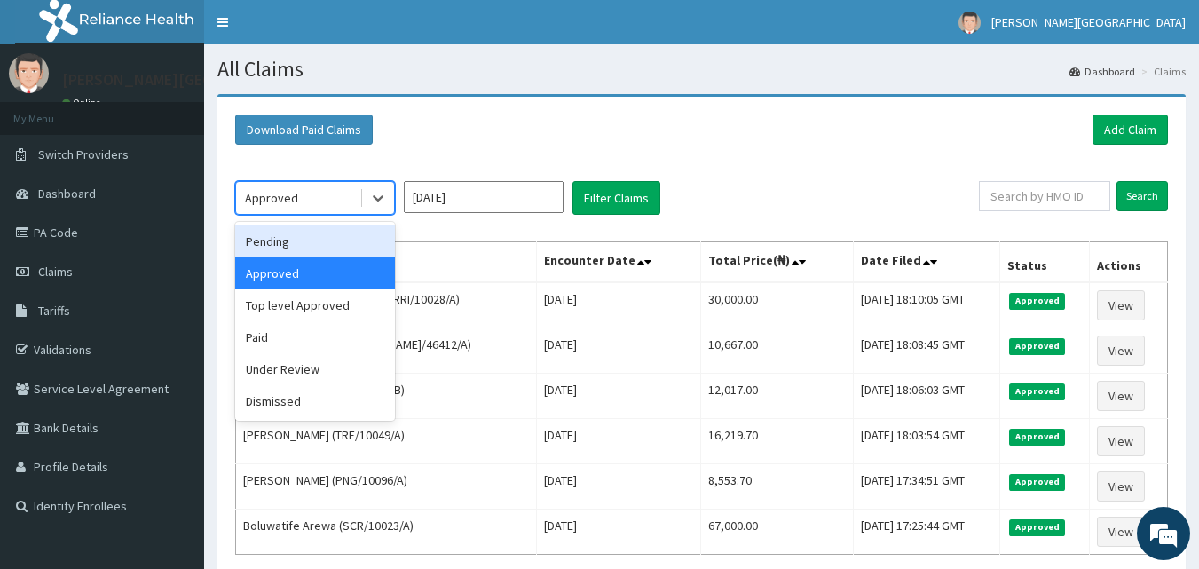
click at [327, 247] on div "Pending" at bounding box center [315, 241] width 160 height 32
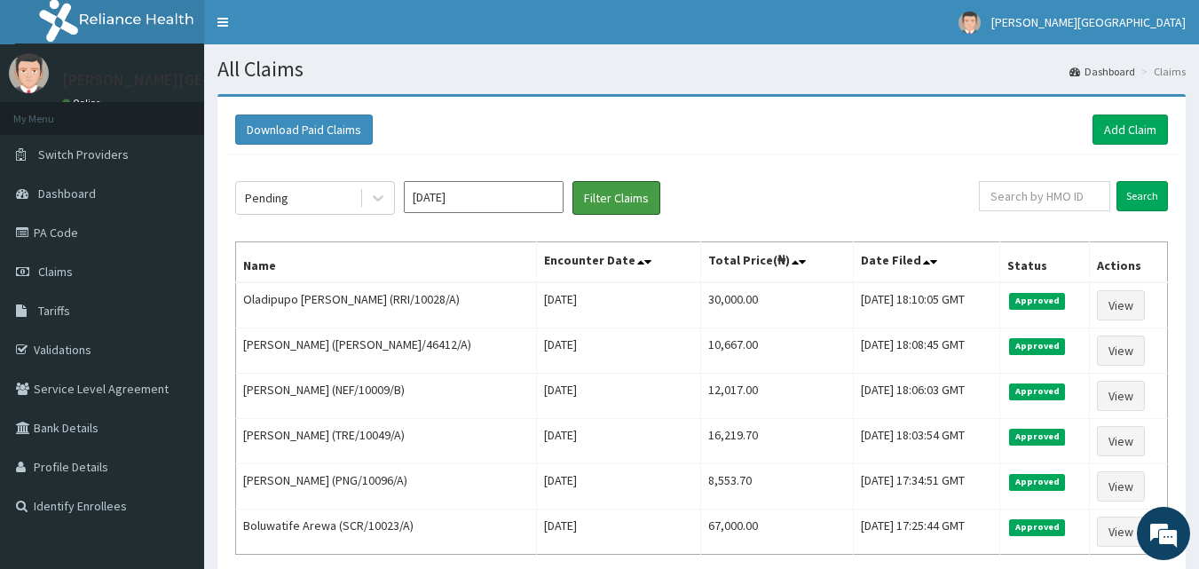
click at [609, 202] on button "Filter Claims" at bounding box center [617, 198] width 88 height 34
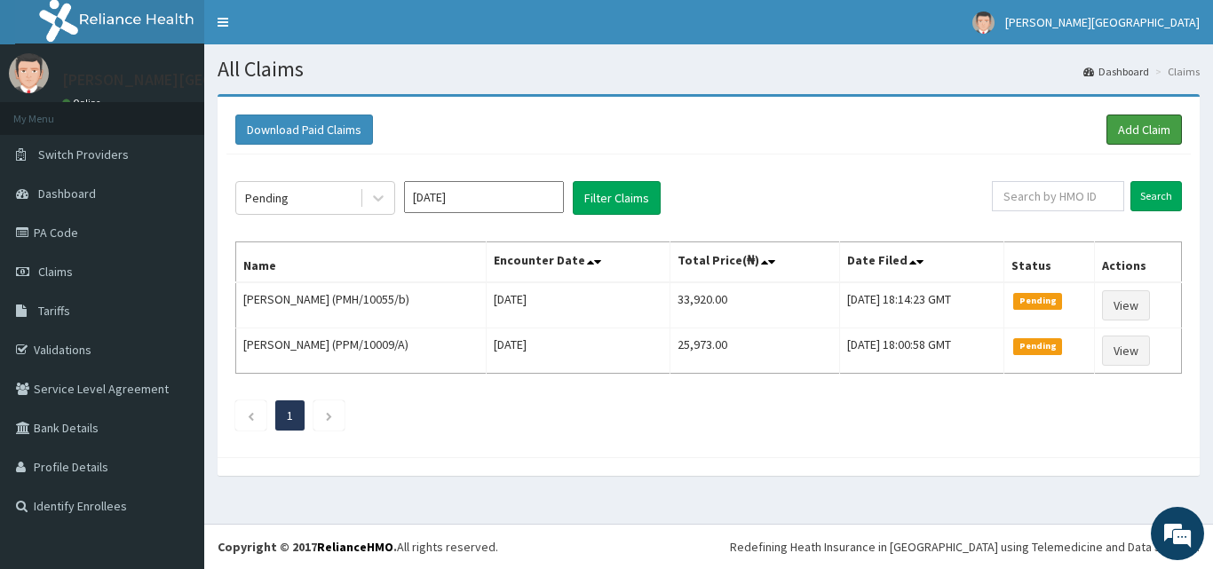
click at [1169, 130] on link "Add Claim" at bounding box center [1143, 130] width 75 height 30
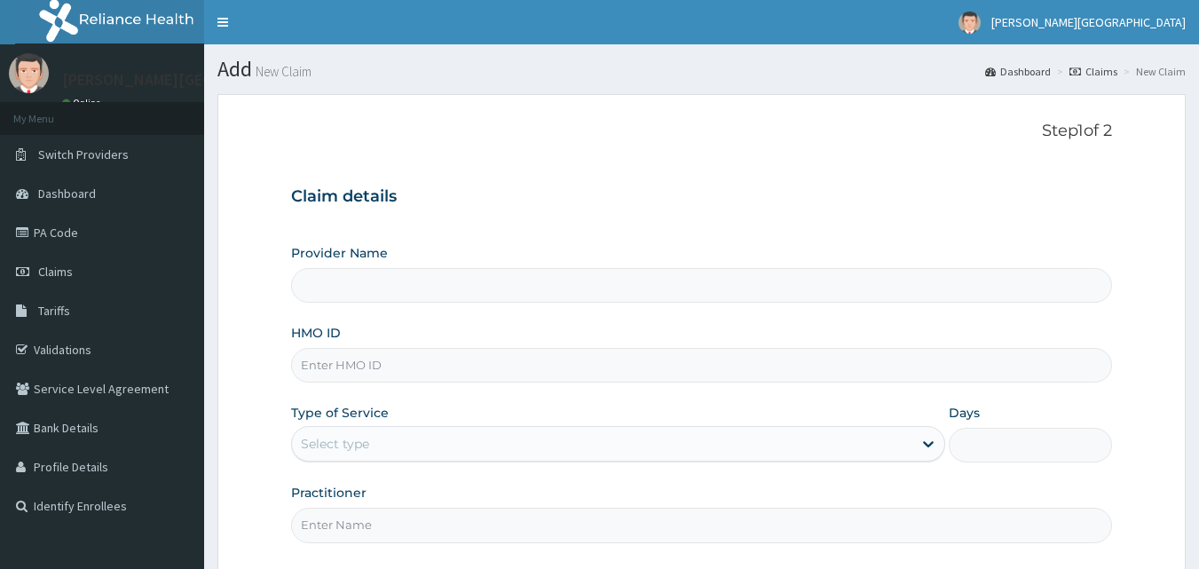
click at [375, 347] on div "HMO ID" at bounding box center [702, 353] width 822 height 59
click at [372, 359] on input "HMO ID" at bounding box center [702, 365] width 822 height 35
type input "Krystal Medical Centre"
click at [368, 368] on input "HMO ID" at bounding box center [702, 365] width 822 height 35
paste input "PMH/10055/D"
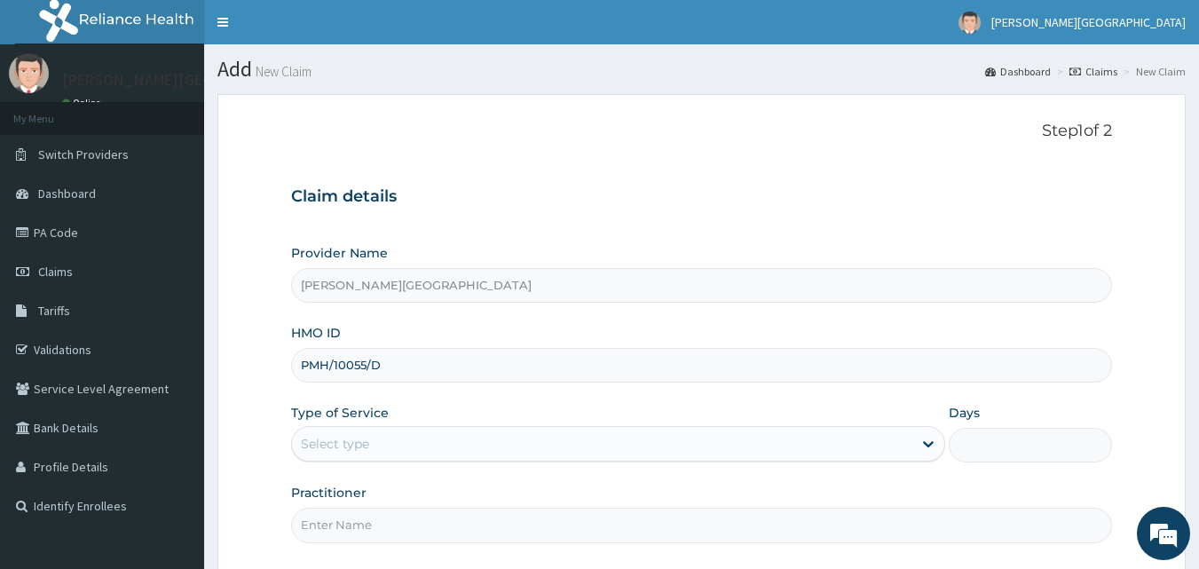
click at [338, 364] on input "PMH/10055/D" at bounding box center [702, 365] width 822 height 35
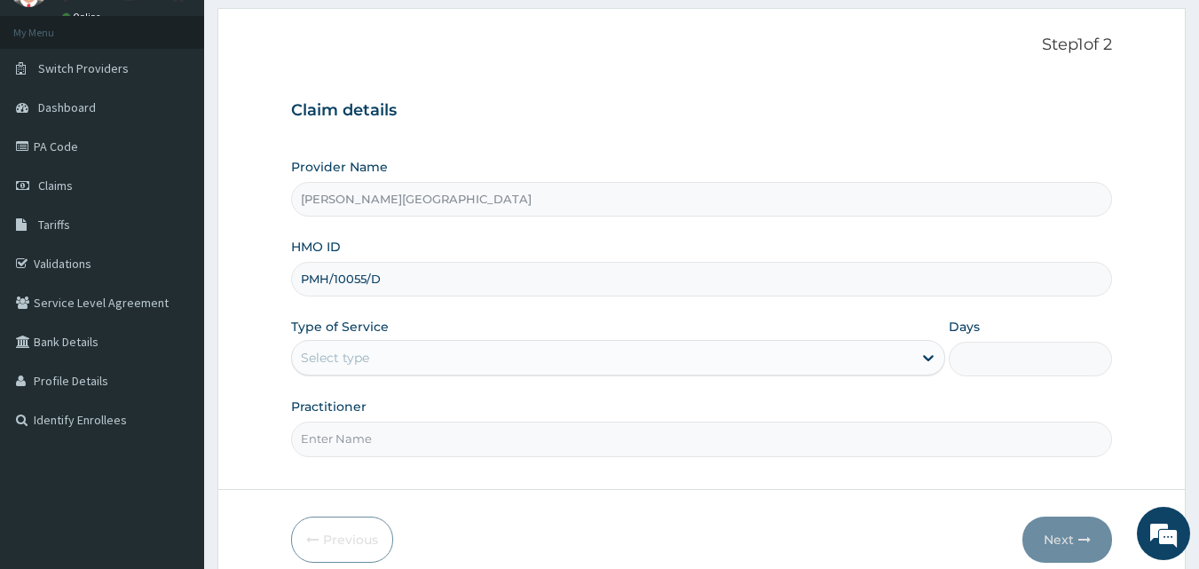
scroll to position [148, 0]
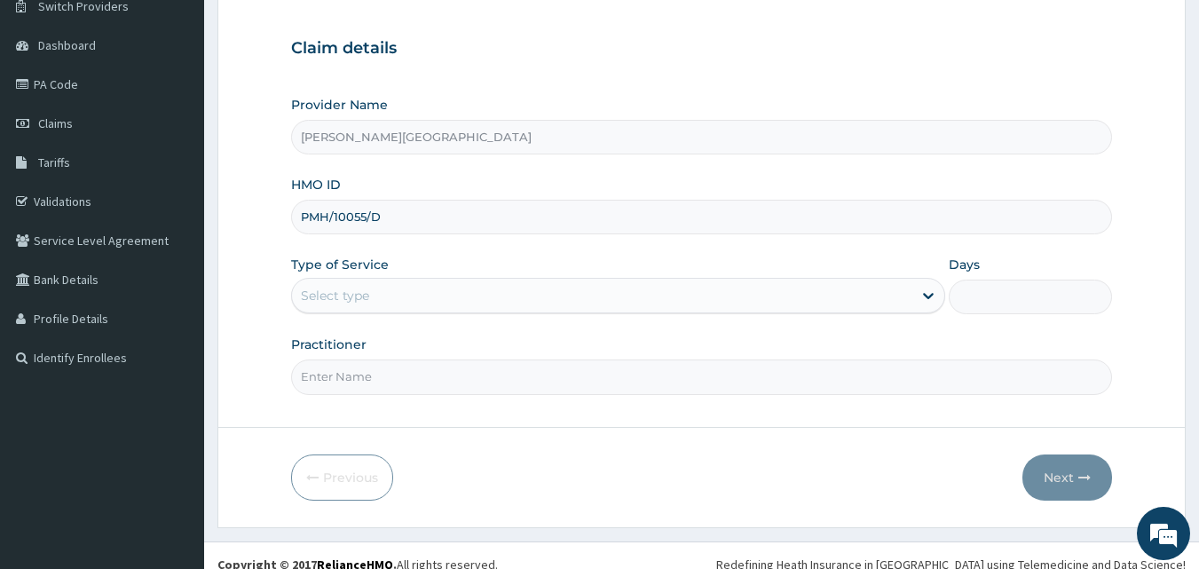
type input "PMH/10055/D"
click at [447, 290] on div "Select type" at bounding box center [602, 295] width 621 height 28
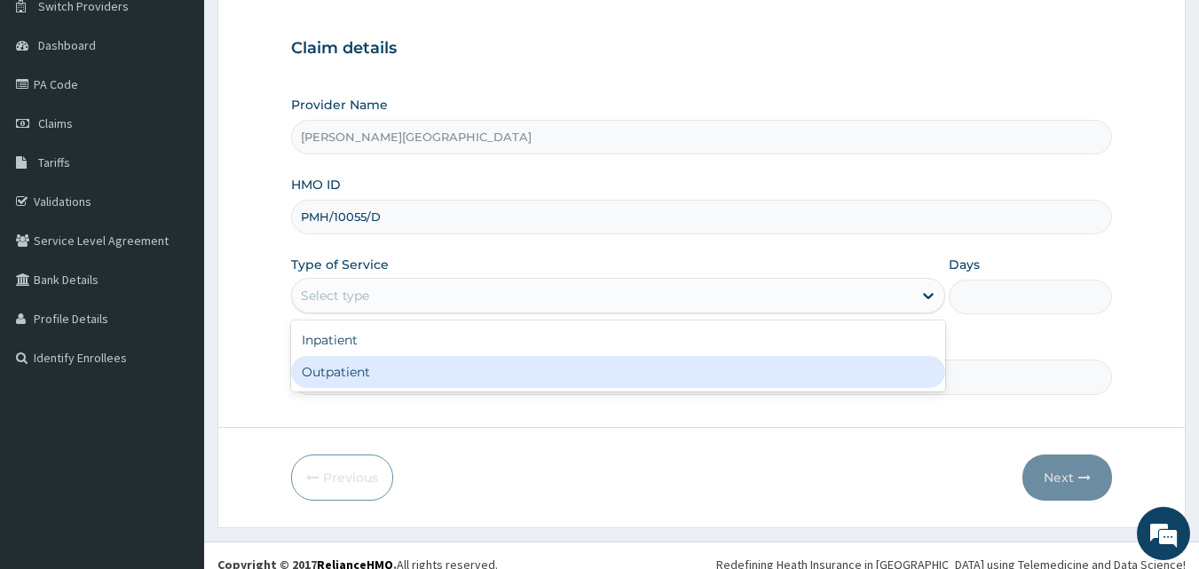
click at [328, 374] on div "Outpatient" at bounding box center [618, 372] width 654 height 32
type input "1"
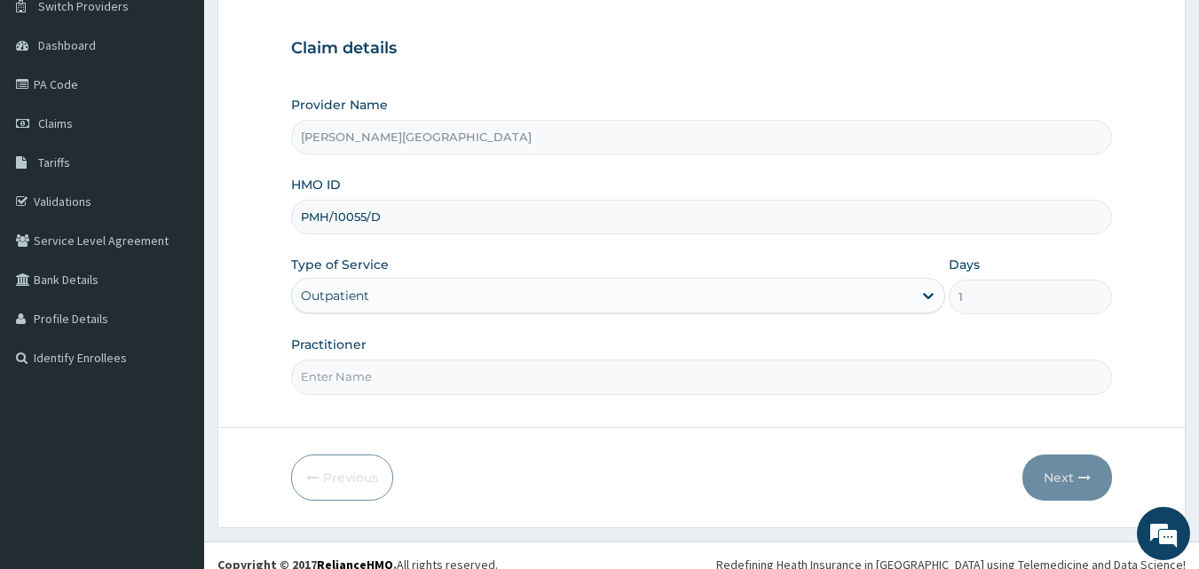
click at [345, 373] on input "Practitioner" at bounding box center [702, 377] width 822 height 35
type input "DR OYEDOKUN"
drag, startPoint x: 1041, startPoint y: 481, endPoint x: 678, endPoint y: 12, distance: 593.6
click at [1041, 480] on button "Next" at bounding box center [1068, 478] width 90 height 46
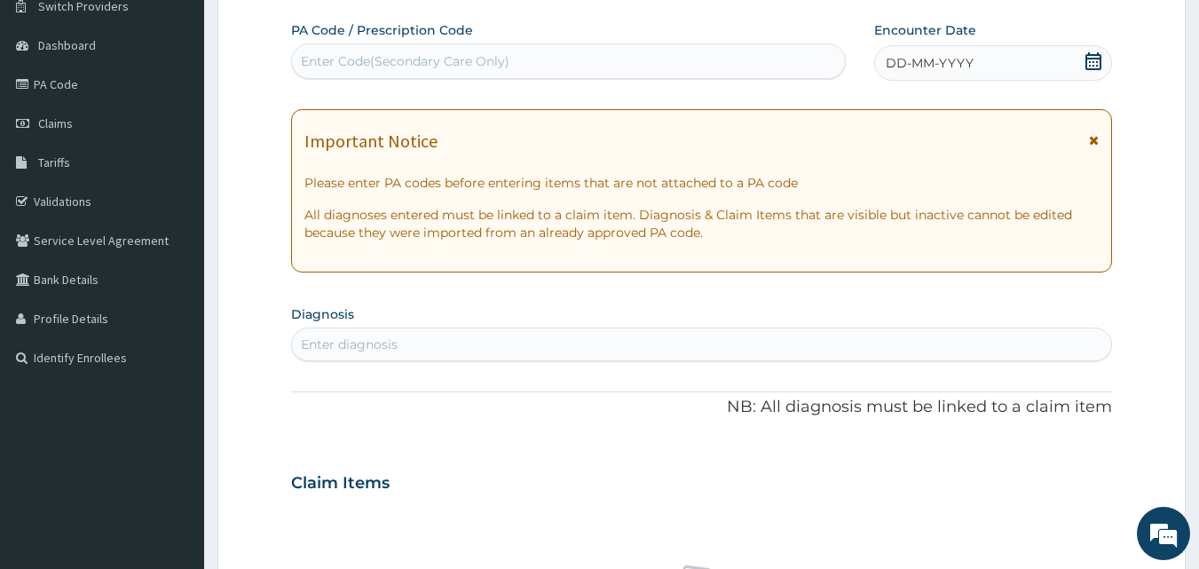
scroll to position [0, 0]
click at [461, 64] on div "Enter Code(Secondary Care Only)" at bounding box center [405, 61] width 209 height 18
paste input "PA/D9A790"
type input "PA/D9A790"
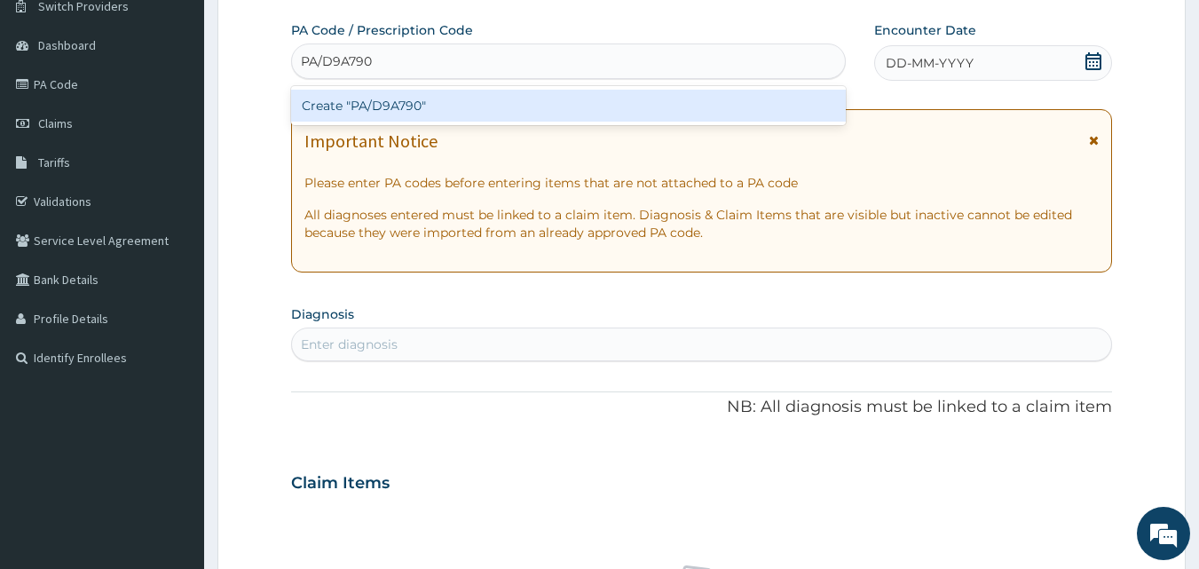
click at [399, 112] on div "Create "PA/D9A790"" at bounding box center [569, 106] width 556 height 32
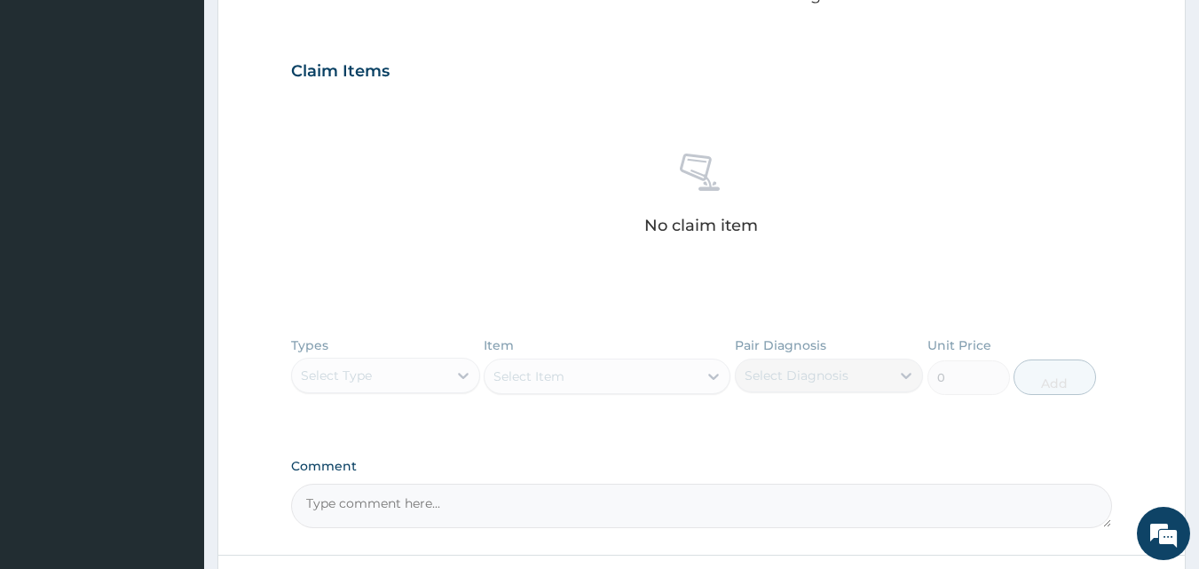
scroll to position [722, 0]
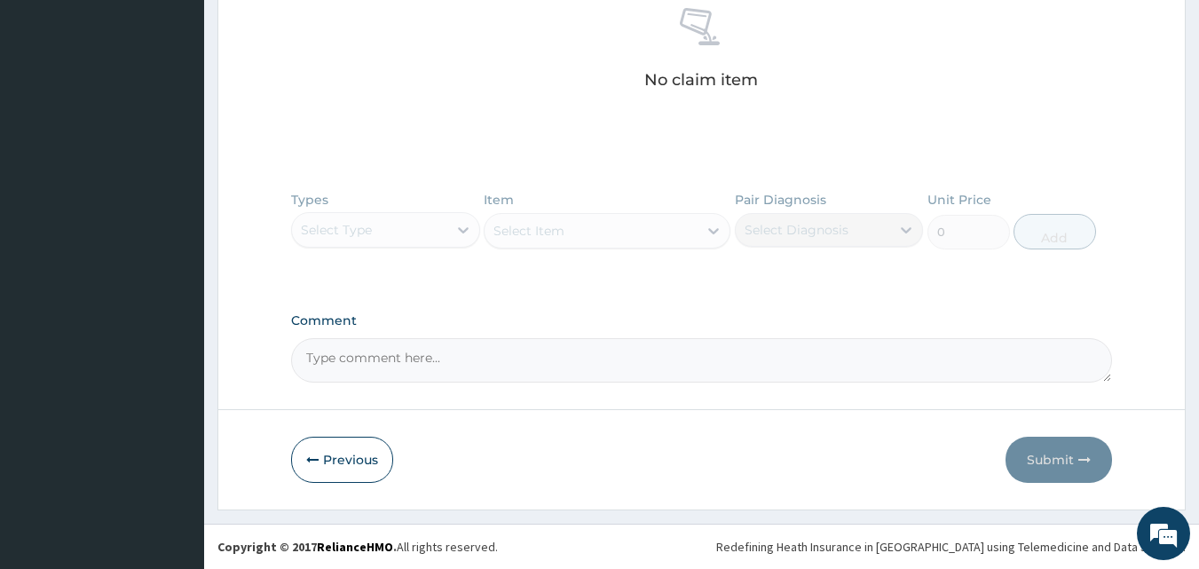
drag, startPoint x: 365, startPoint y: 463, endPoint x: 380, endPoint y: 439, distance: 27.6
click at [366, 463] on button "Previous" at bounding box center [342, 460] width 102 height 46
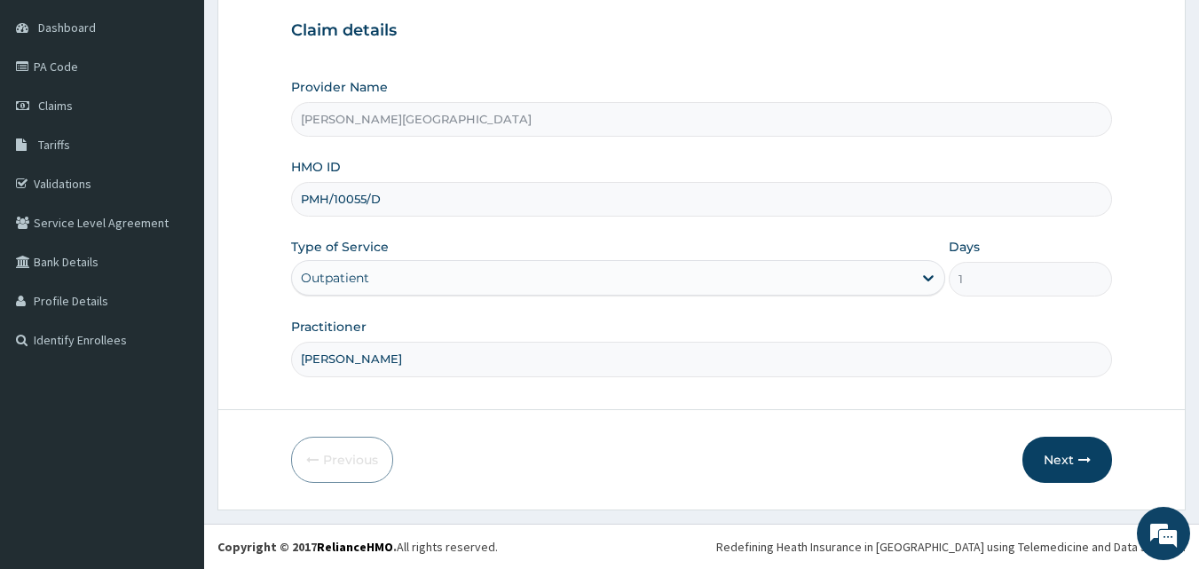
scroll to position [166, 0]
drag, startPoint x: 392, startPoint y: 201, endPoint x: 130, endPoint y: 187, distance: 263.1
click at [130, 187] on div "R EL Toggle navigation Krystal medical Centre Krystal medical Centre - krystalm…" at bounding box center [599, 201] width 1199 height 735
type input "GIM/10001/B"
click at [1083, 460] on icon "button" at bounding box center [1085, 460] width 12 height 12
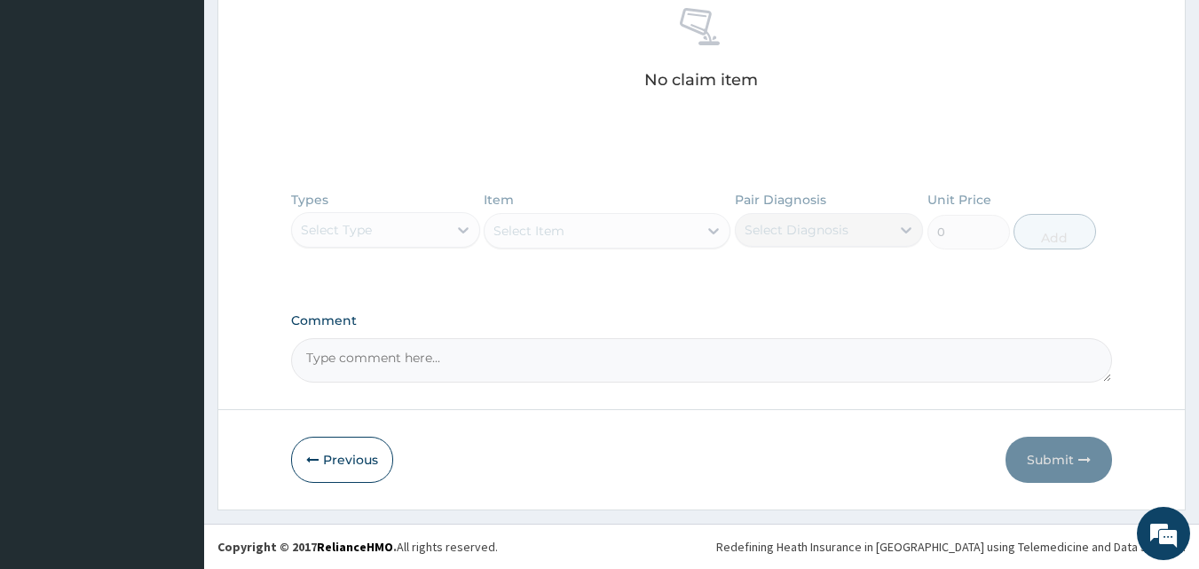
click at [332, 472] on button "Previous" at bounding box center [342, 460] width 102 height 46
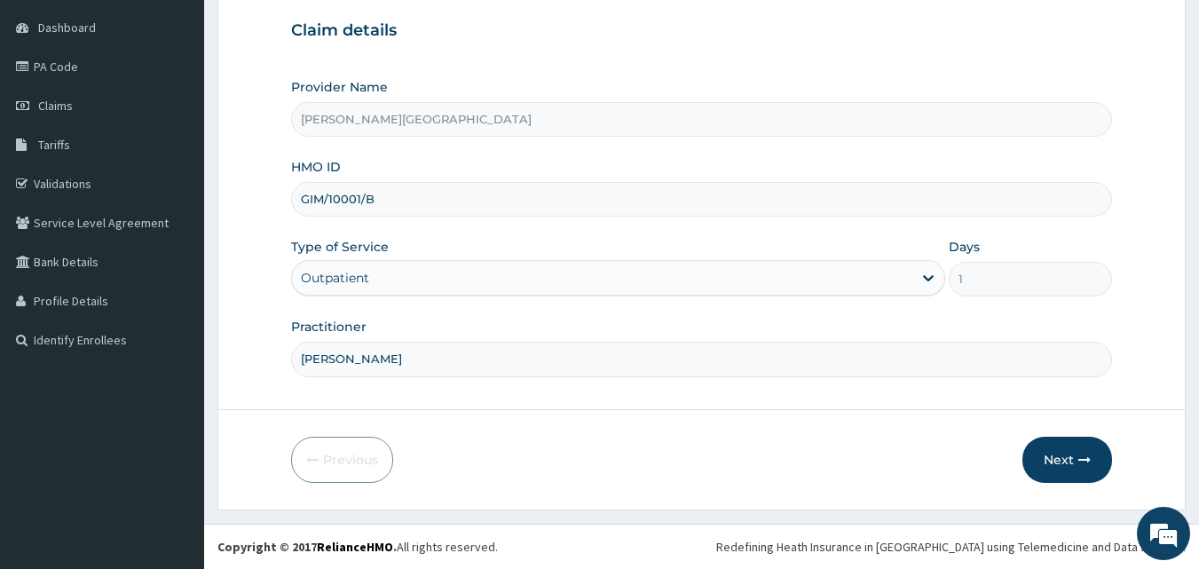
drag, startPoint x: 413, startPoint y: 368, endPoint x: 326, endPoint y: 368, distance: 87.0
click at [326, 368] on input "DR OYEDOKUN" at bounding box center [702, 359] width 822 height 35
type input "DR PRECIOUS"
click at [1073, 461] on button "Next" at bounding box center [1068, 460] width 90 height 46
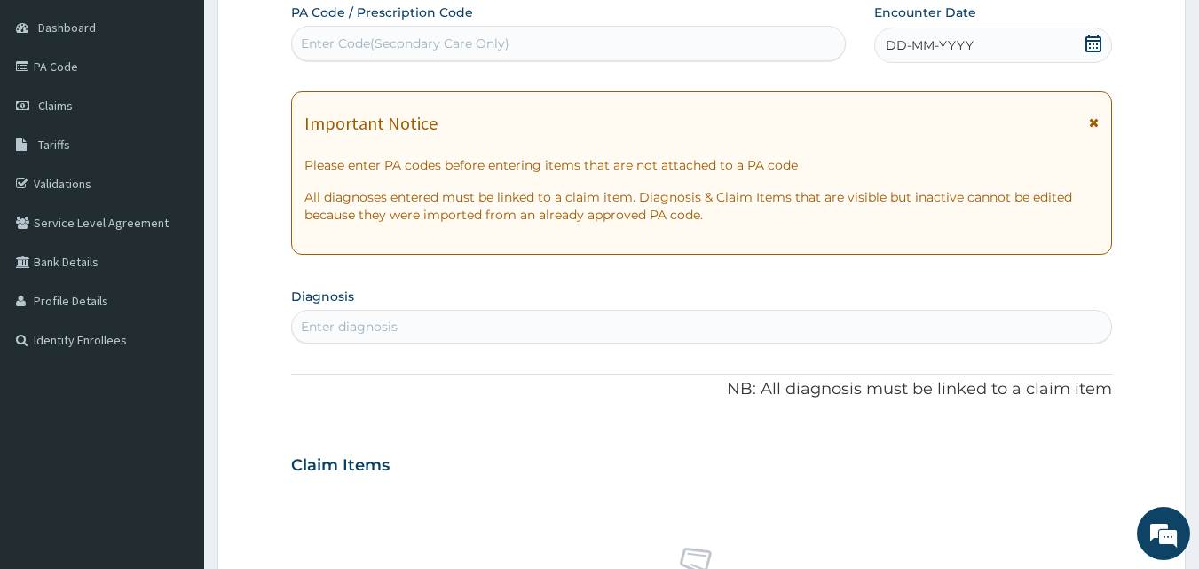
click at [1096, 46] on icon at bounding box center [1094, 44] width 18 height 18
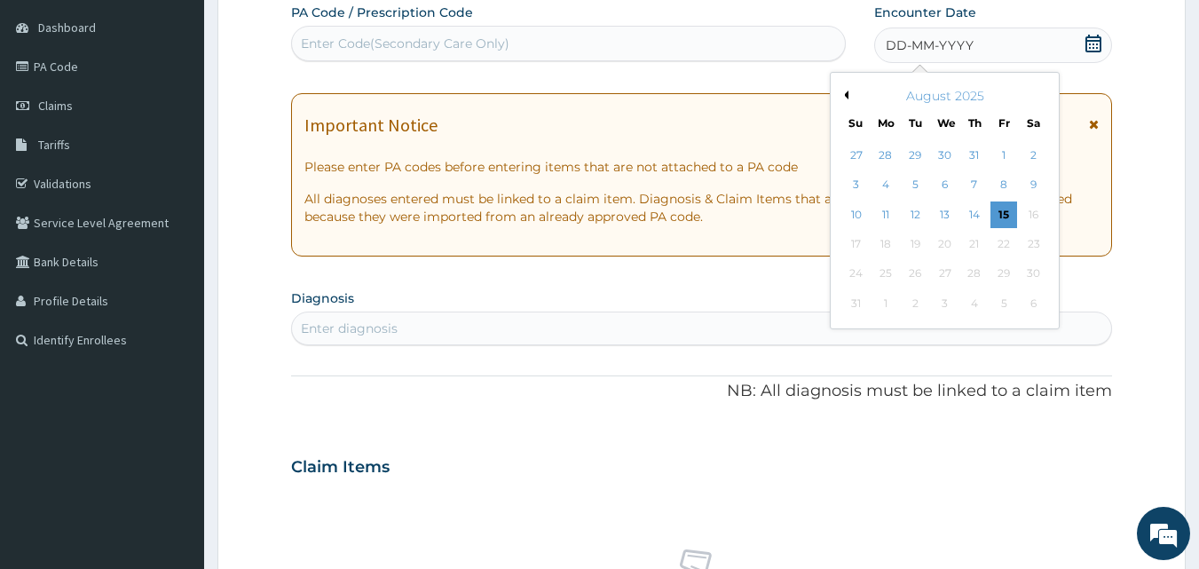
click at [847, 97] on button "Previous Month" at bounding box center [844, 95] width 9 height 9
drag, startPoint x: 1029, startPoint y: 220, endPoint x: 976, endPoint y: 214, distance: 53.6
click at [1030, 220] on div "19" at bounding box center [1034, 215] width 27 height 27
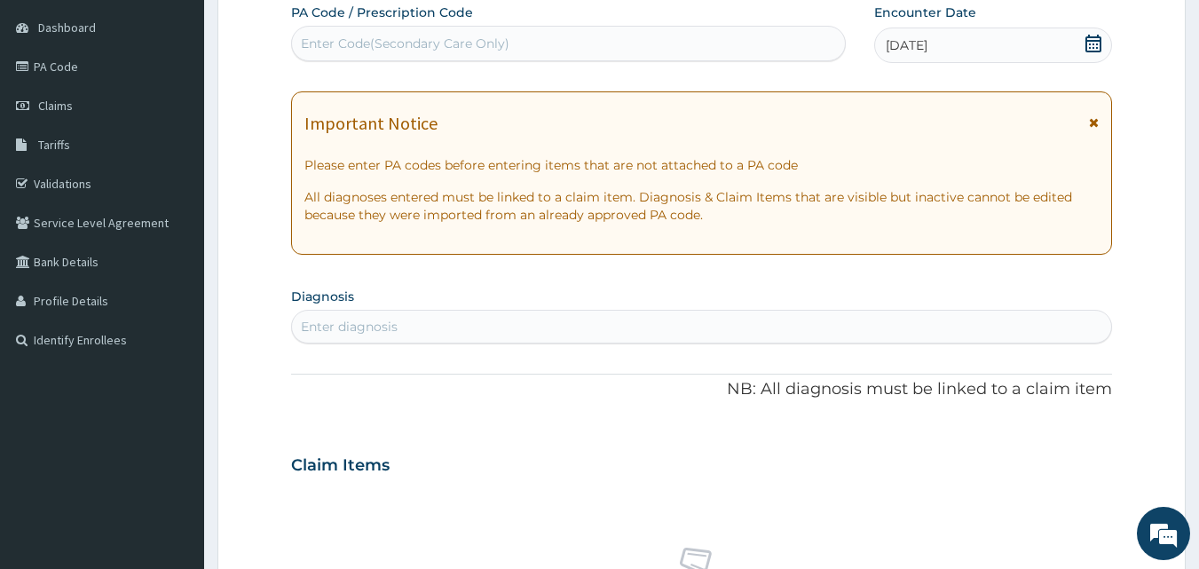
click at [456, 318] on div "Enter diagnosis" at bounding box center [702, 326] width 820 height 28
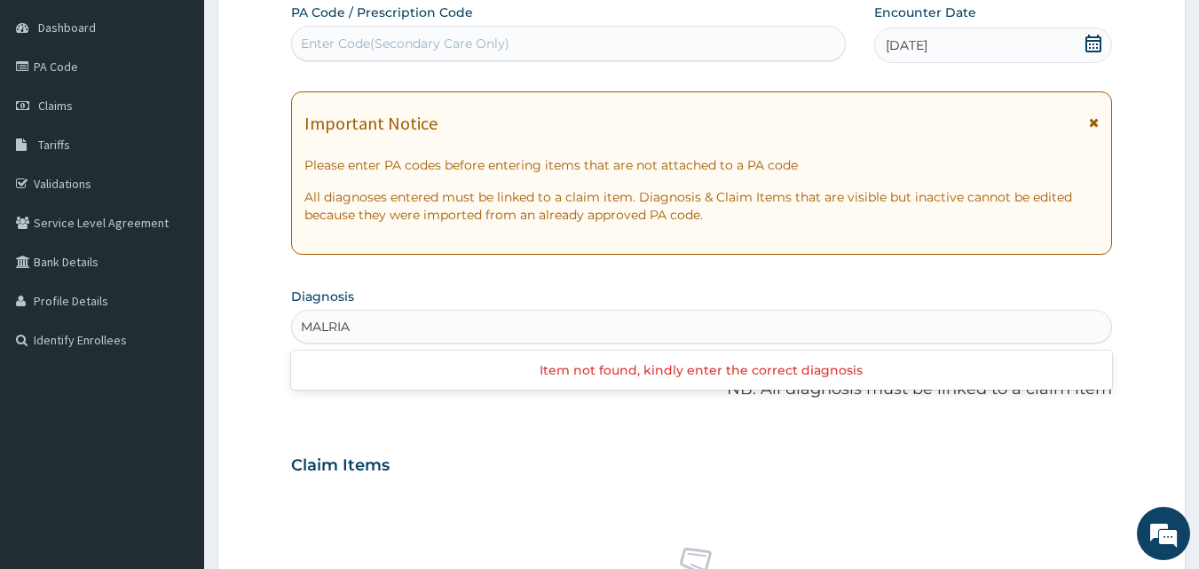
type input "MALARIA"
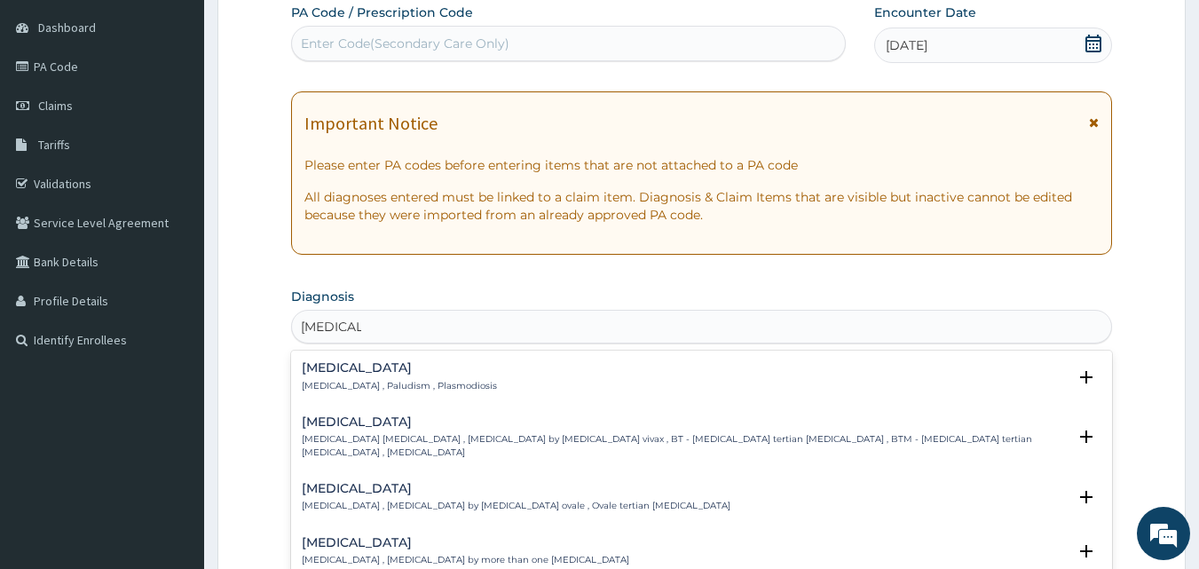
click at [336, 361] on h4 "Malaria" at bounding box center [399, 367] width 195 height 13
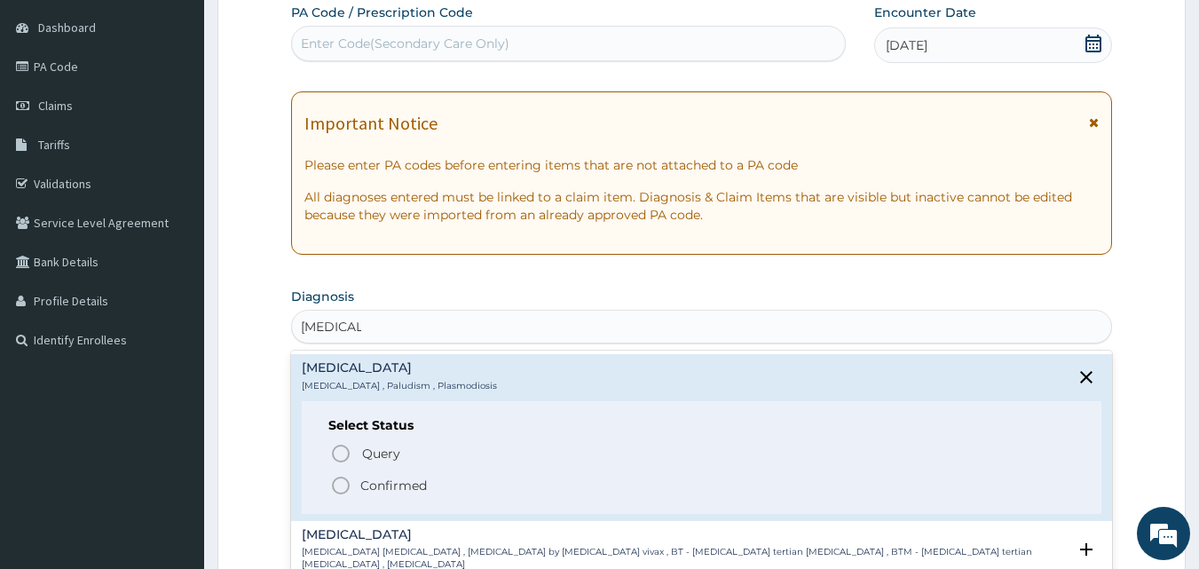
click at [376, 486] on p "Confirmed" at bounding box center [393, 486] width 67 height 18
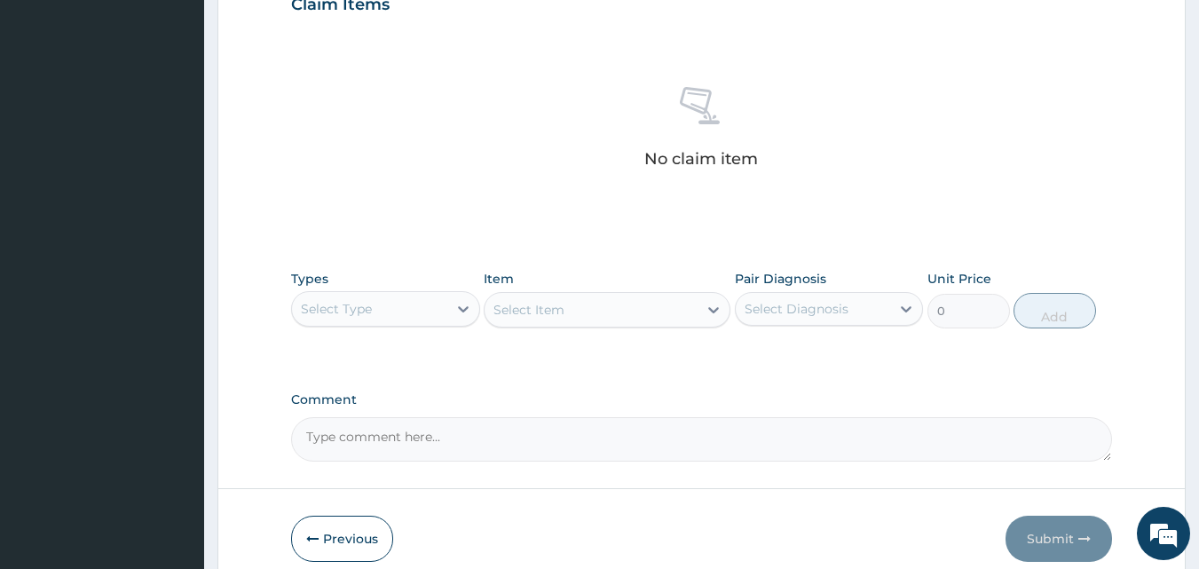
scroll to position [711, 0]
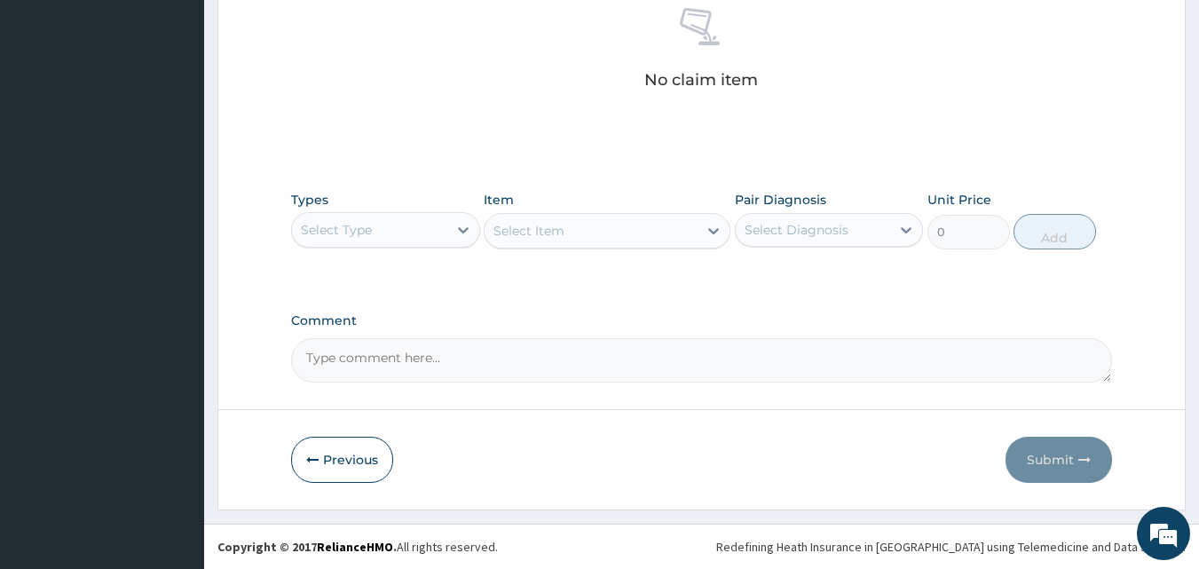
click at [399, 225] on div "Select Type" at bounding box center [369, 230] width 155 height 28
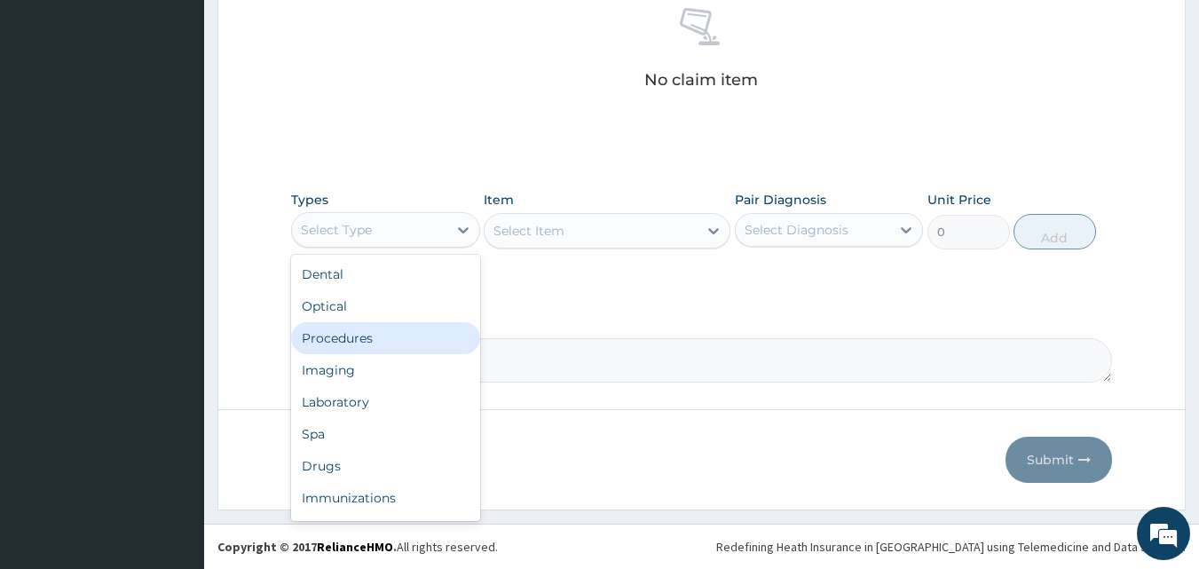
click at [378, 331] on div "Procedures" at bounding box center [385, 338] width 189 height 32
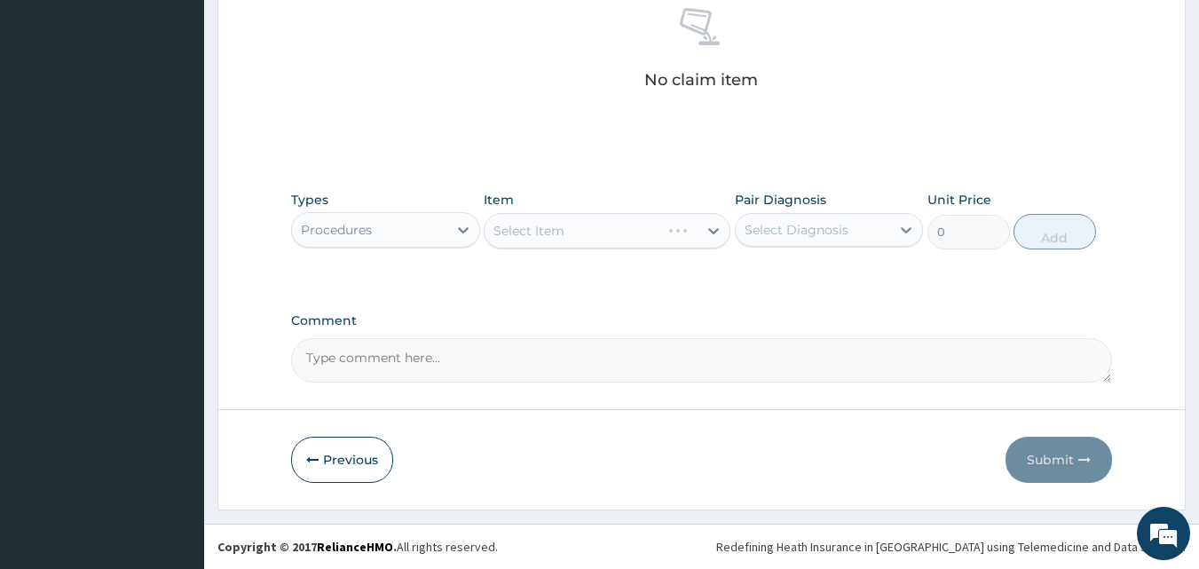
click at [581, 271] on div "Types Procedures Item Select Item Pair Diagnosis Select Diagnosis Unit Price 0 …" at bounding box center [702, 233] width 822 height 103
click at [597, 238] on div "Select Item" at bounding box center [607, 231] width 247 height 36
click at [600, 226] on div "Select Item" at bounding box center [591, 231] width 213 height 28
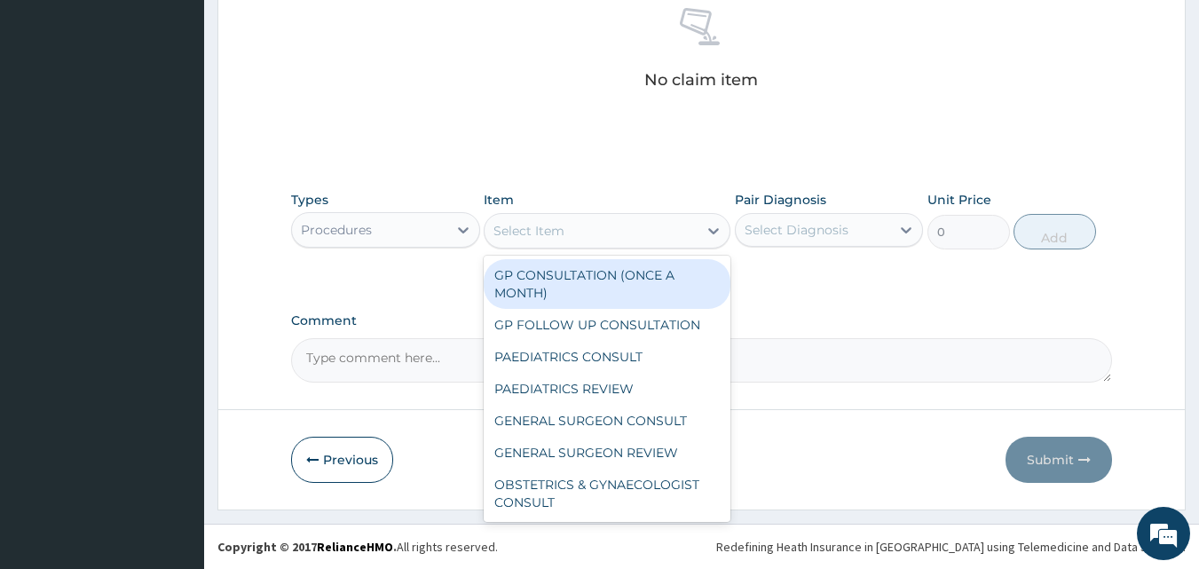
click at [562, 285] on div "GP CONSULTATION (ONCE A MONTH)" at bounding box center [607, 284] width 247 height 50
type input "3500"
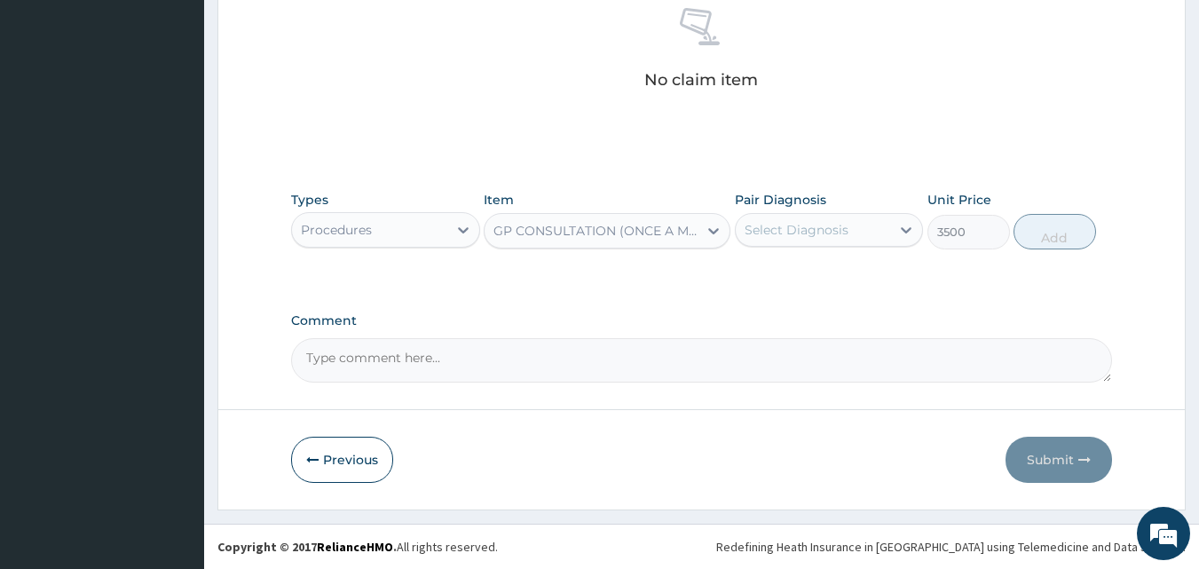
click at [805, 227] on div "Select Diagnosis" at bounding box center [797, 230] width 104 height 18
drag, startPoint x: 809, startPoint y: 272, endPoint x: 966, endPoint y: 257, distance: 157.8
click at [810, 272] on label "Malaria" at bounding box center [819, 274] width 110 height 18
checkbox input "true"
click at [1062, 220] on button "Add" at bounding box center [1055, 232] width 83 height 36
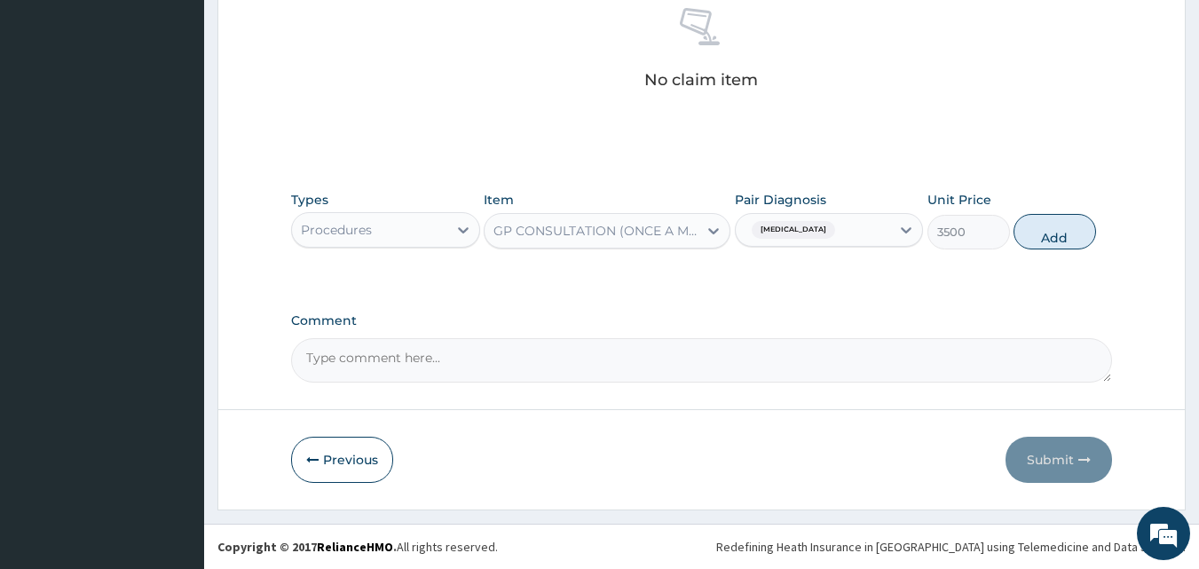
type input "0"
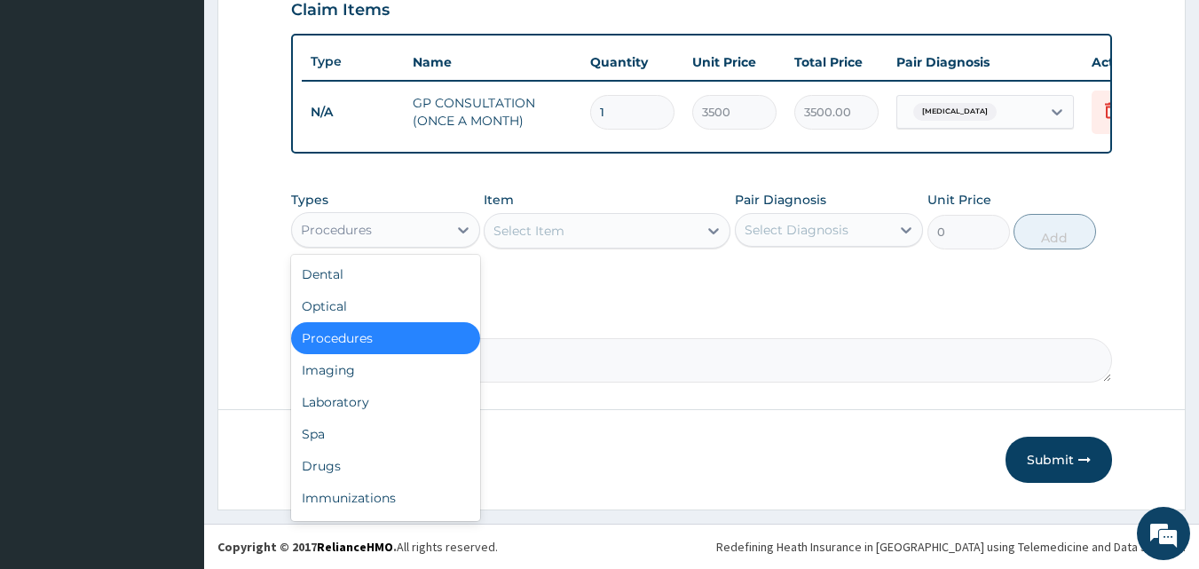
click at [421, 223] on div "Procedures" at bounding box center [369, 230] width 155 height 28
click at [370, 396] on div "Laboratory" at bounding box center [385, 402] width 189 height 32
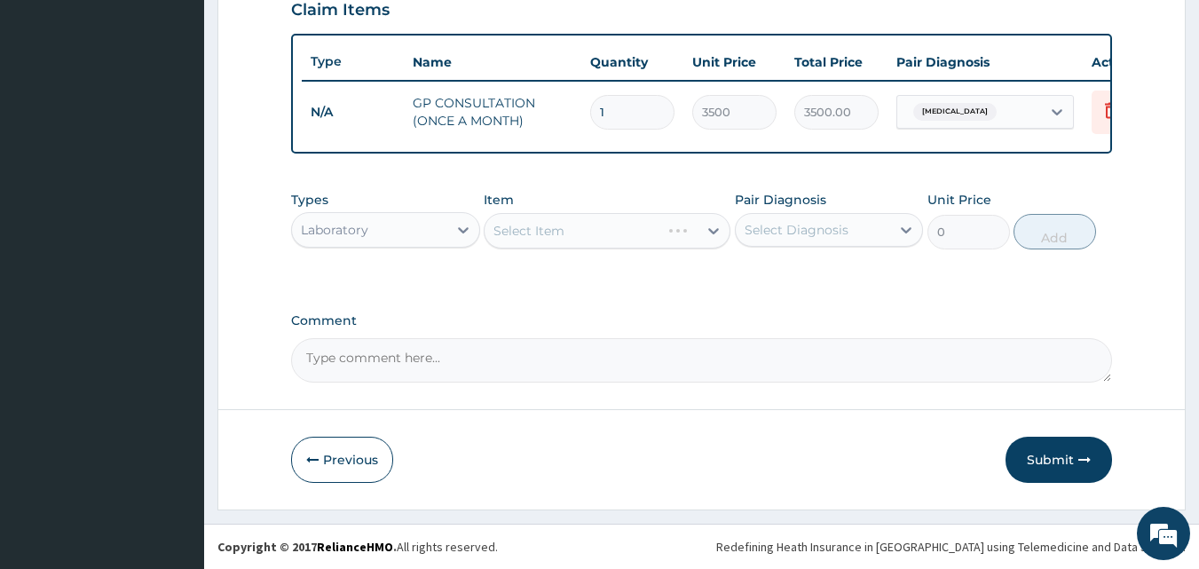
click at [557, 277] on div "Types Laboratory Item Select Item Pair Diagnosis Select Diagnosis Unit Price 0 …" at bounding box center [702, 233] width 822 height 103
click at [616, 233] on div "Select Item" at bounding box center [607, 231] width 247 height 36
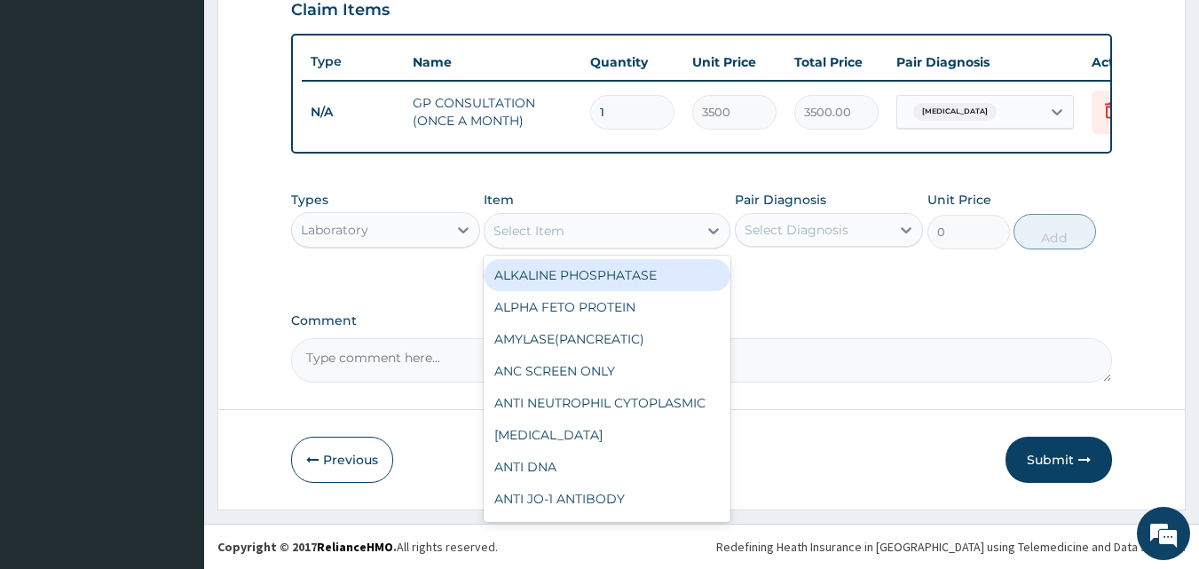
click at [618, 221] on div "Select Item" at bounding box center [591, 231] width 213 height 28
type input "L"
type input "FU"
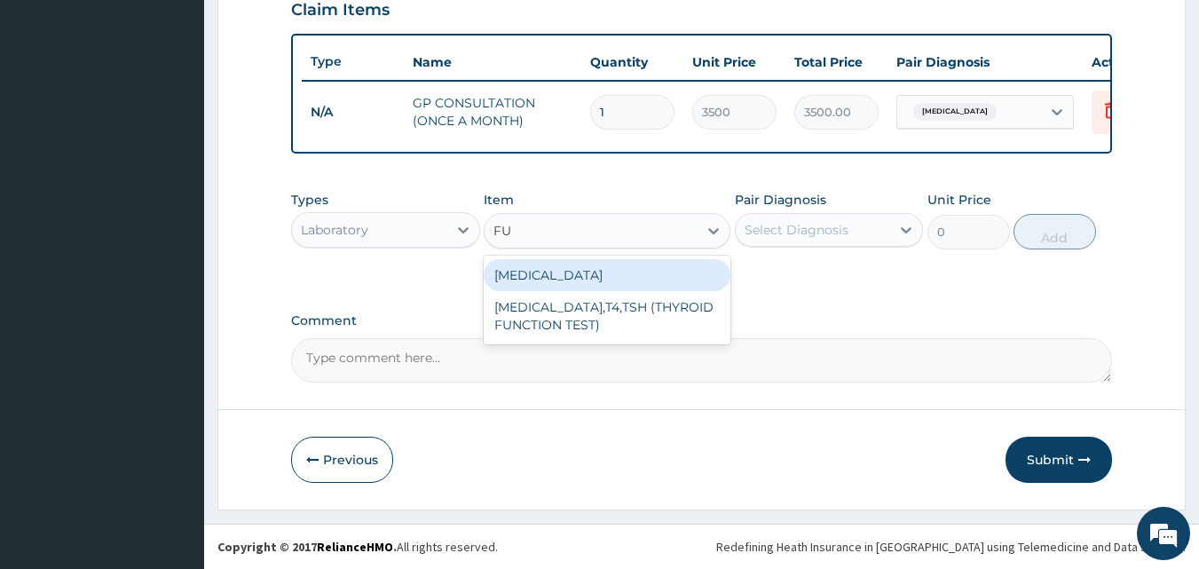
click at [626, 269] on div "FULL BLOOD COUNT" at bounding box center [607, 275] width 247 height 32
type input "4000"
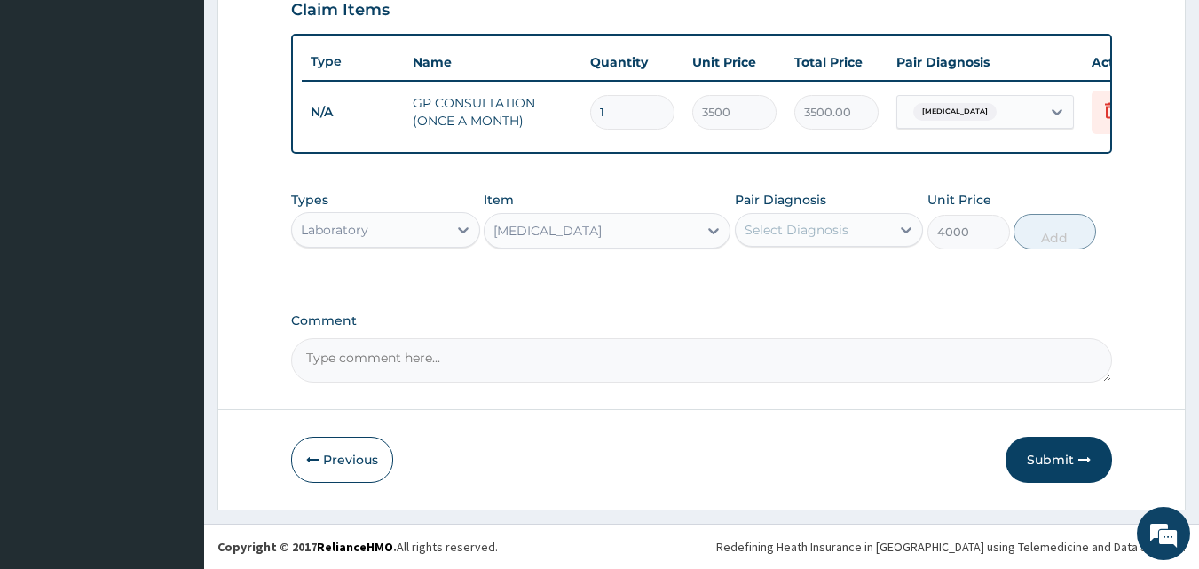
click at [883, 222] on div "Select Diagnosis" at bounding box center [813, 230] width 155 height 28
click at [821, 276] on div "Malaria" at bounding box center [829, 275] width 189 height 36
checkbox input "true"
click at [1033, 243] on button "Add" at bounding box center [1055, 232] width 83 height 36
type input "0"
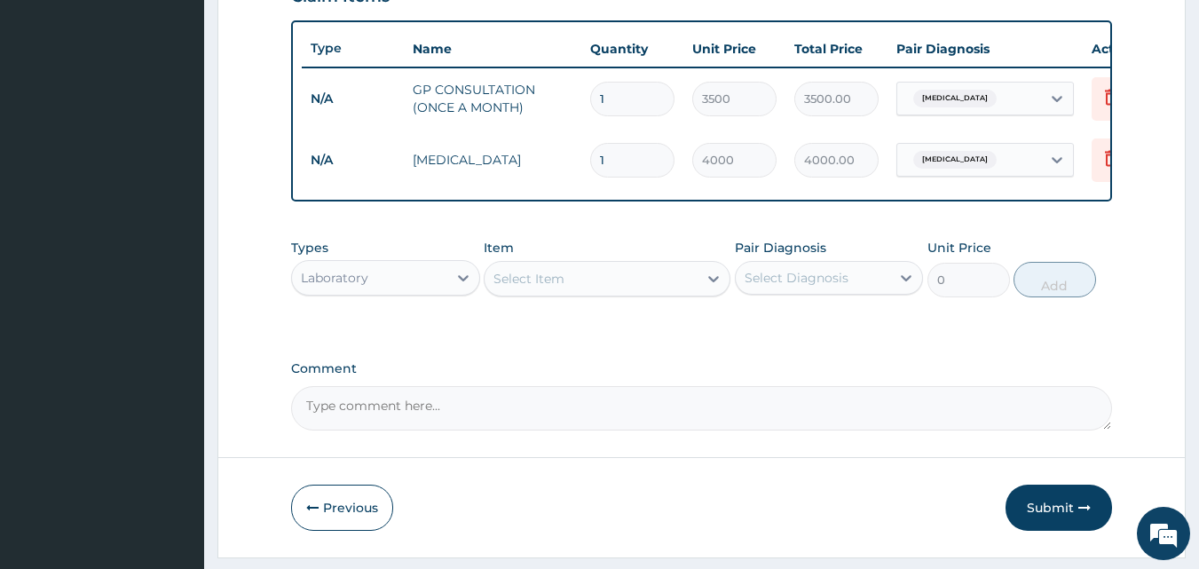
click at [542, 281] on div "Select Item" at bounding box center [591, 279] width 213 height 28
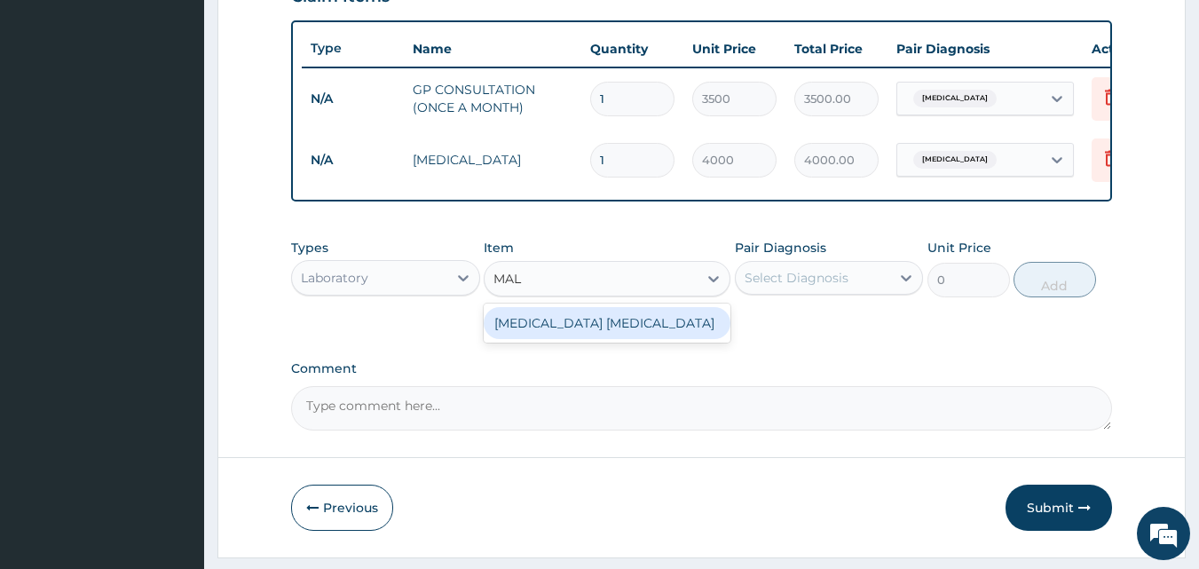
type input "MALA"
click at [535, 339] on div "MALARIA PARASITE" at bounding box center [607, 323] width 247 height 32
type input "2000"
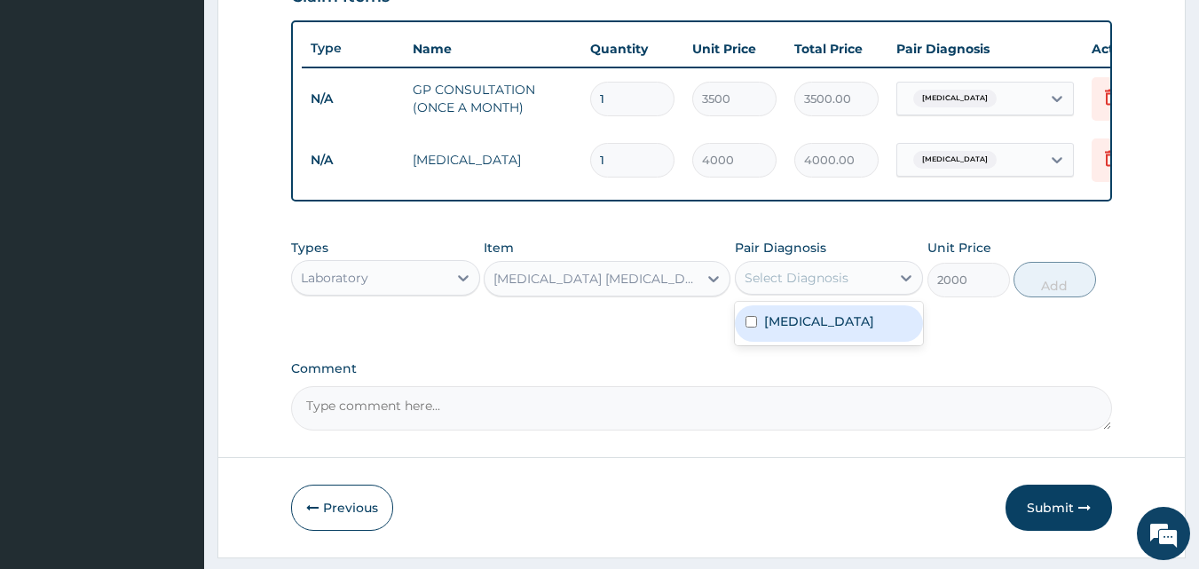
click at [834, 287] on div "Select Diagnosis" at bounding box center [797, 278] width 104 height 18
drag, startPoint x: 829, startPoint y: 331, endPoint x: 1063, endPoint y: 293, distance: 236.6
click at [834, 330] on div "Malaria" at bounding box center [829, 323] width 189 height 36
checkbox input "true"
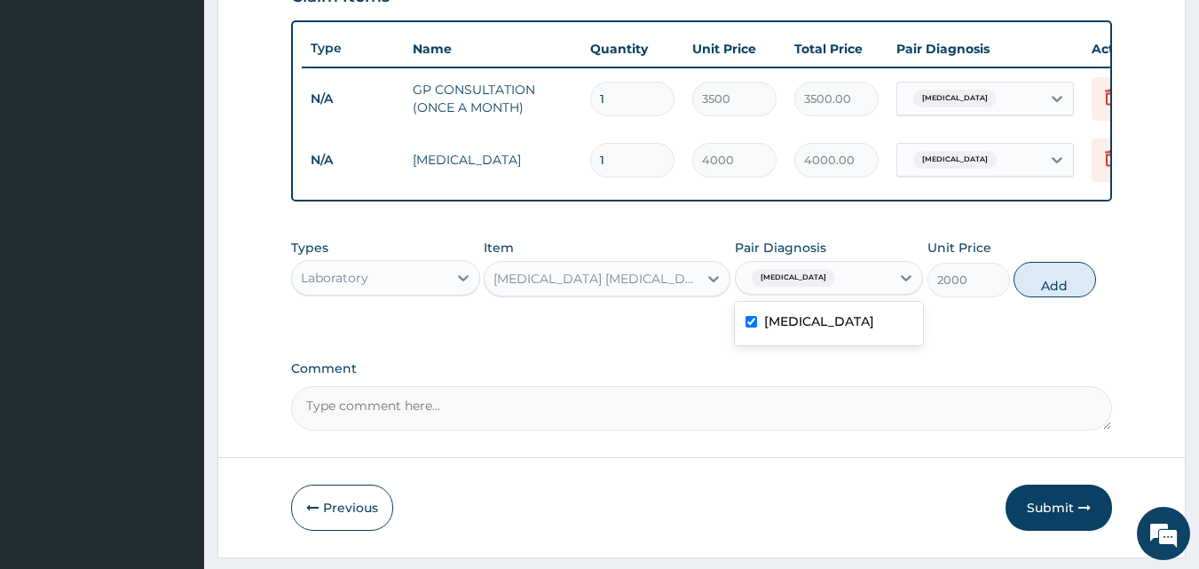
click at [1064, 297] on button "Add" at bounding box center [1055, 280] width 83 height 36
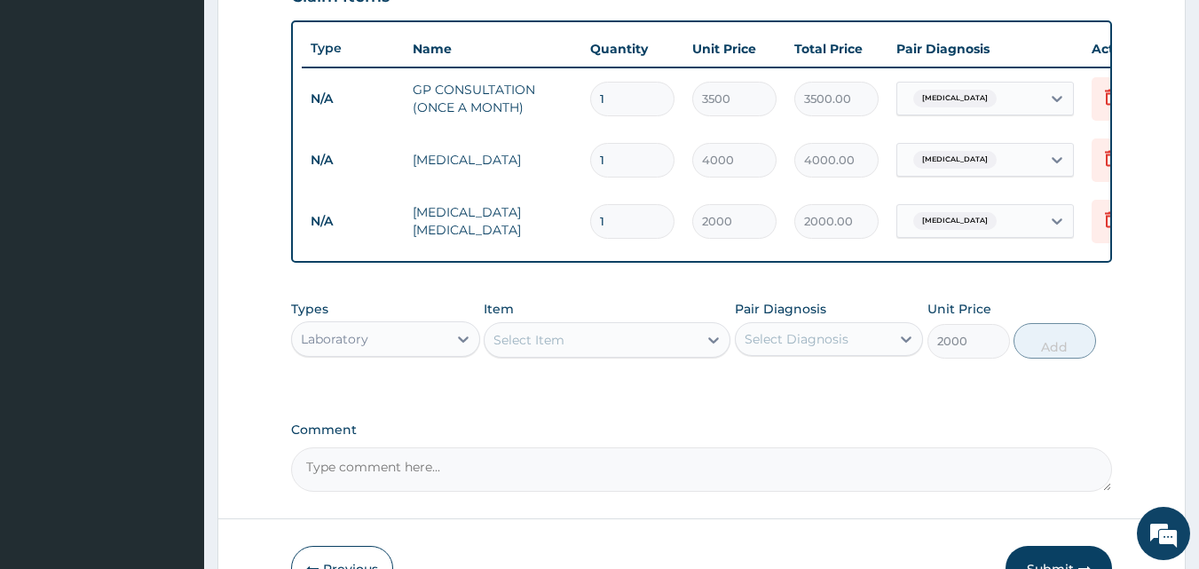
type input "0"
click at [431, 353] on div "Laboratory" at bounding box center [369, 339] width 155 height 28
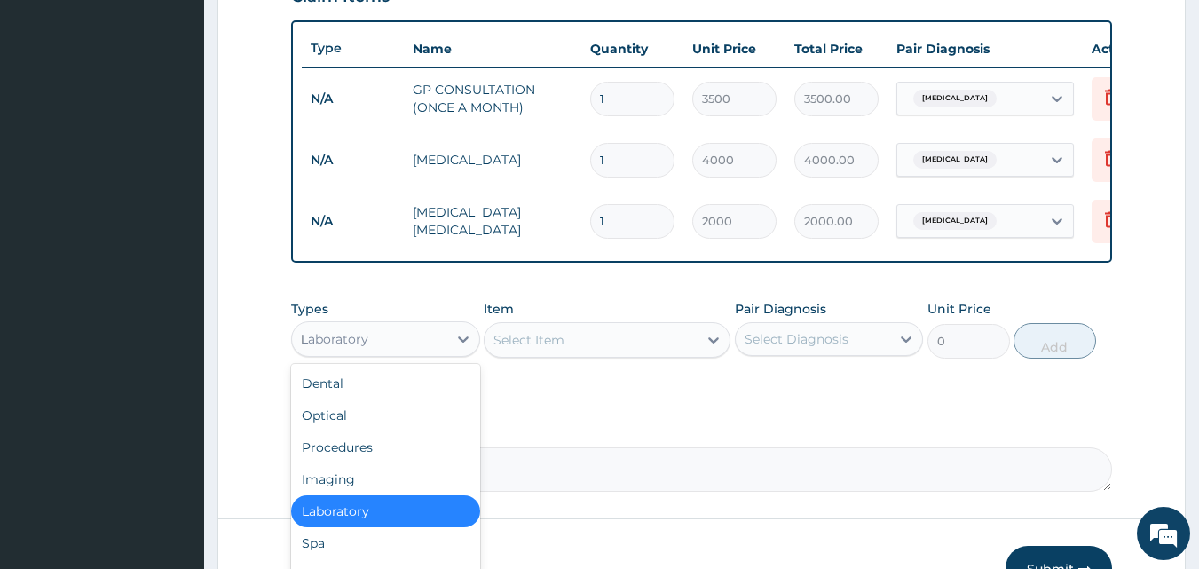
type input "DR"
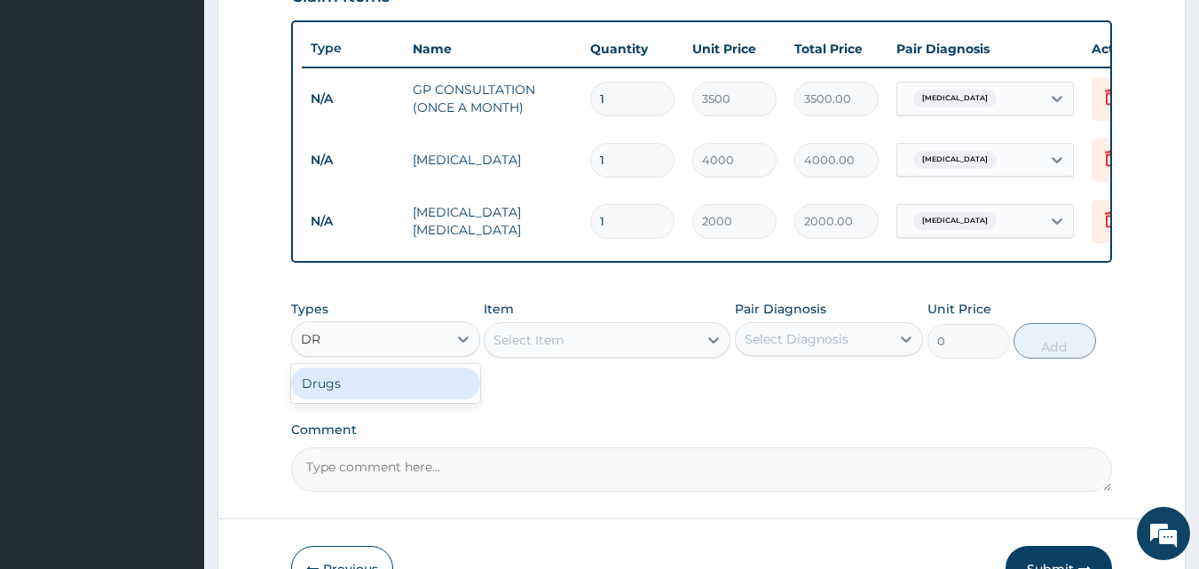
click at [389, 399] on div "Drugs" at bounding box center [385, 384] width 189 height 32
click at [588, 422] on div "PA Code / Prescription Code Enter Code(Secondary Care Only) Encounter Date 19-0…" at bounding box center [702, 11] width 822 height 962
click at [621, 353] on div "Select Item" at bounding box center [573, 340] width 176 height 28
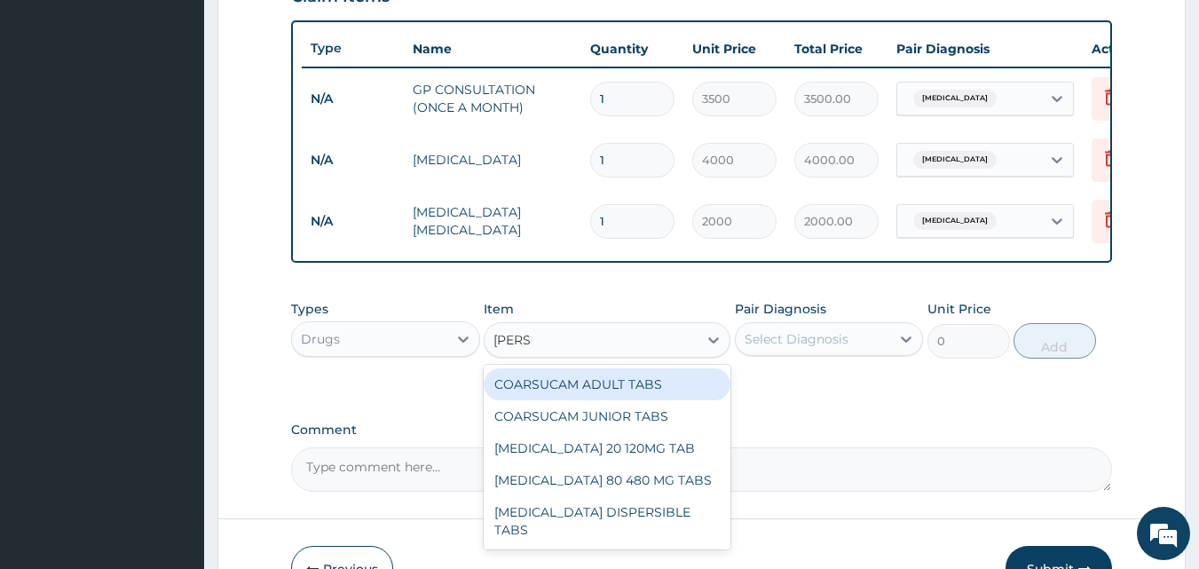
type input "COART"
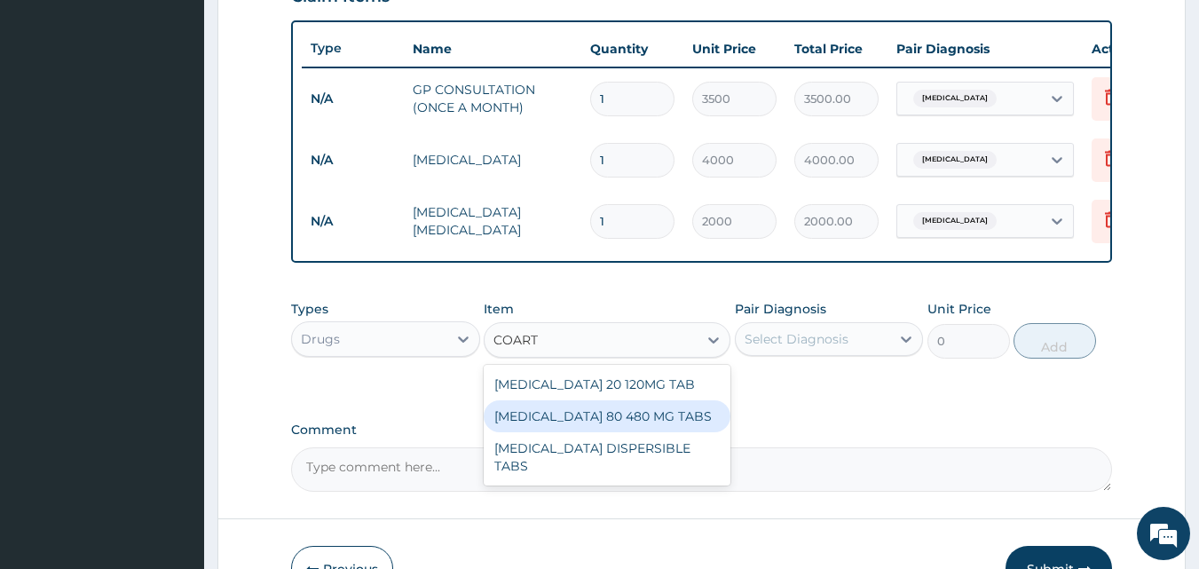
click at [624, 424] on div "COARTEM 80 480 MG TABS" at bounding box center [607, 416] width 247 height 32
type input "2247"
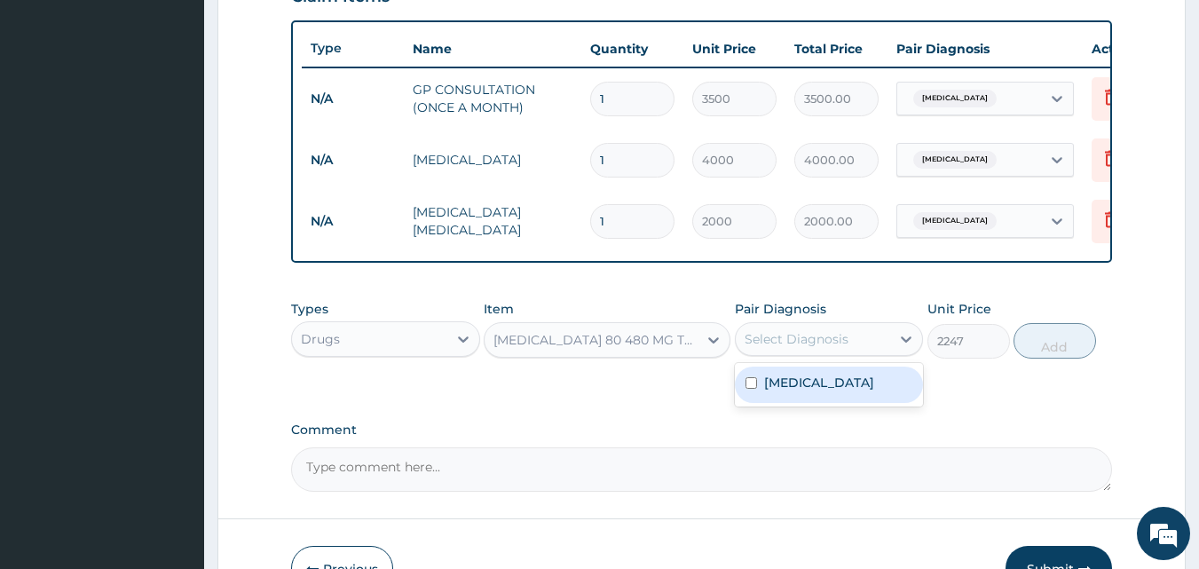
click at [802, 348] on div "Select Diagnosis" at bounding box center [797, 339] width 104 height 18
drag, startPoint x: 799, startPoint y: 399, endPoint x: 964, endPoint y: 384, distance: 165.8
click at [809, 391] on label "Malaria" at bounding box center [819, 383] width 110 height 18
checkbox input "true"
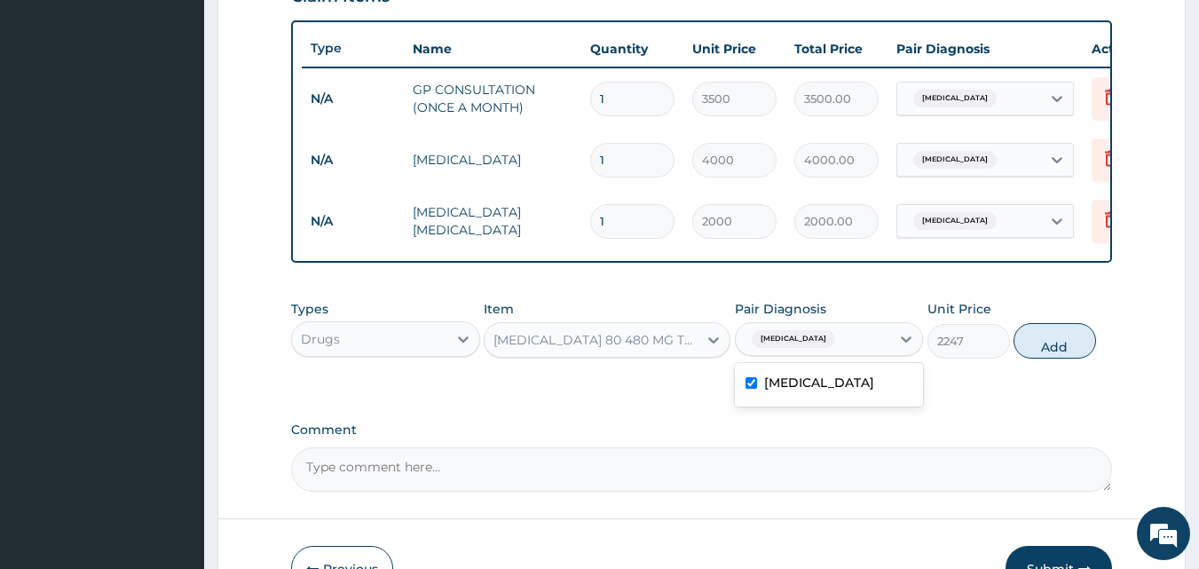
click at [1038, 359] on button "Add" at bounding box center [1055, 341] width 83 height 36
type input "0"
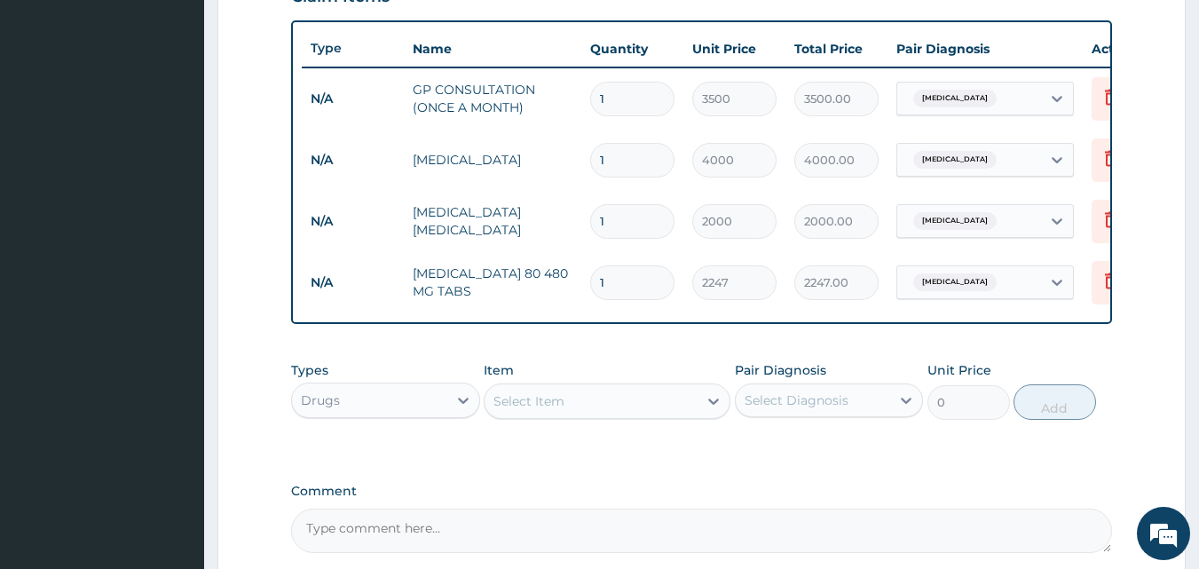
click at [629, 412] on div "Select Item" at bounding box center [591, 401] width 213 height 28
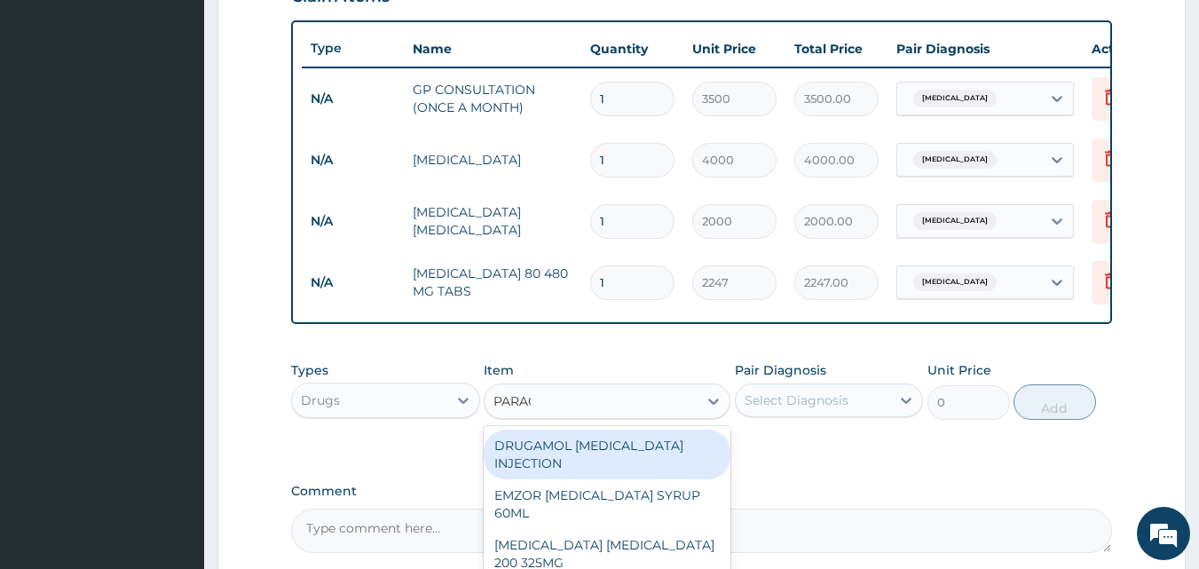
type input "PARACE"
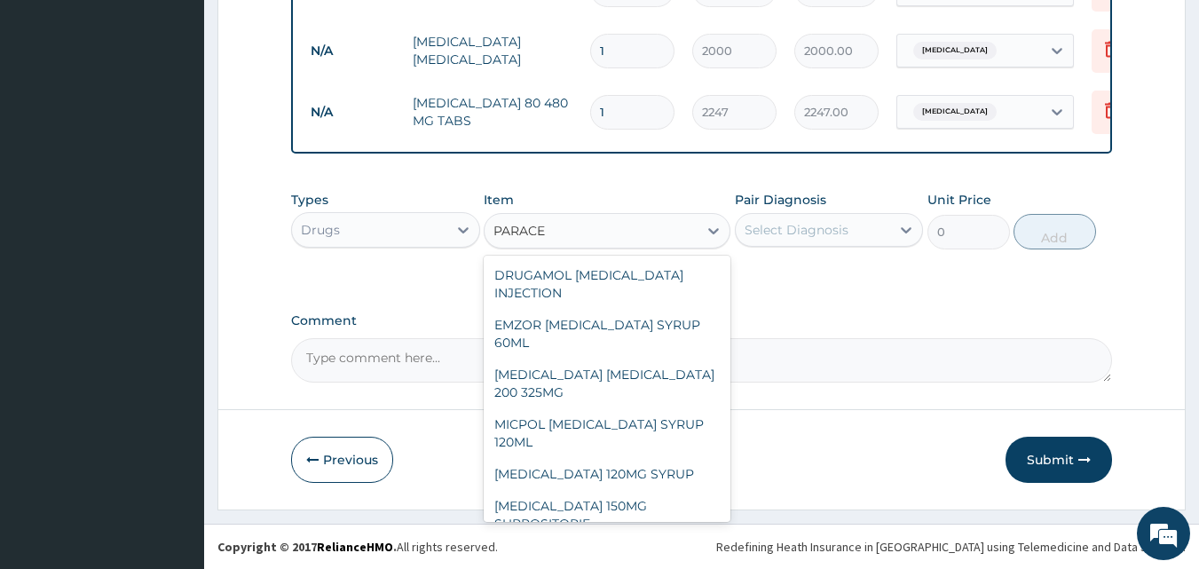
scroll to position [249, 0]
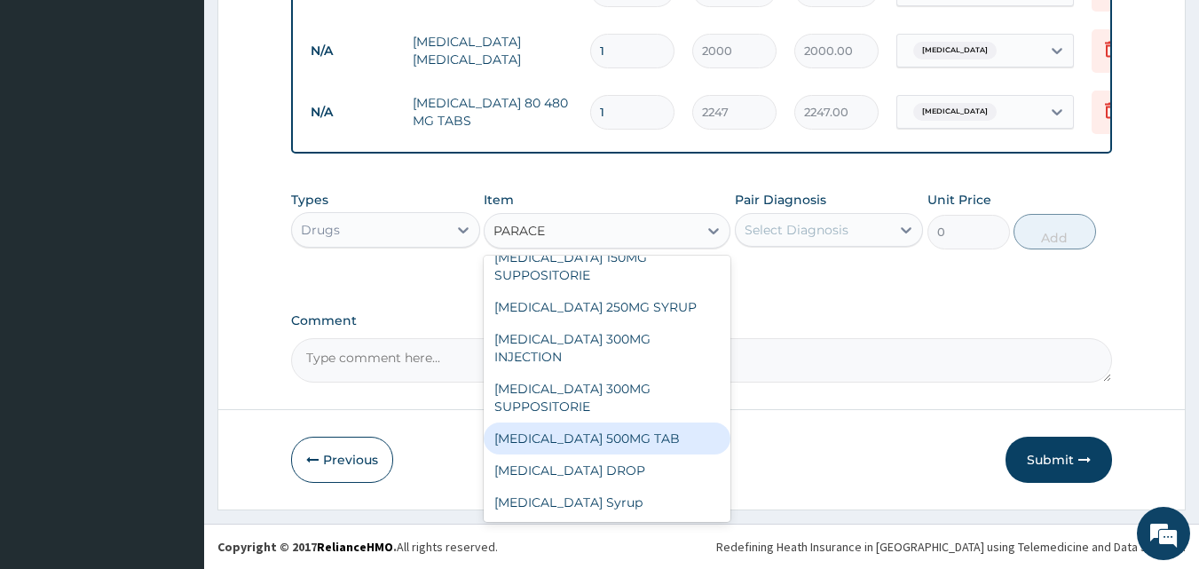
click at [652, 434] on div "PARACETAMOL 500MG TAB" at bounding box center [607, 439] width 247 height 32
type input "15"
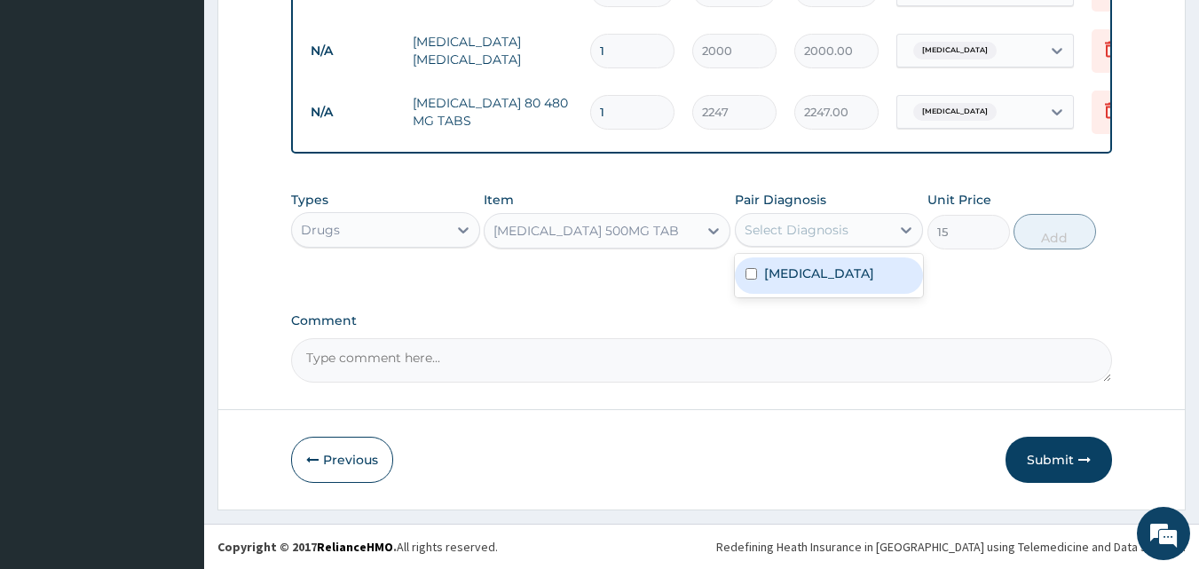
click at [802, 234] on div "Select Diagnosis" at bounding box center [797, 230] width 104 height 18
click at [805, 283] on div "Malaria" at bounding box center [829, 275] width 189 height 36
checkbox input "true"
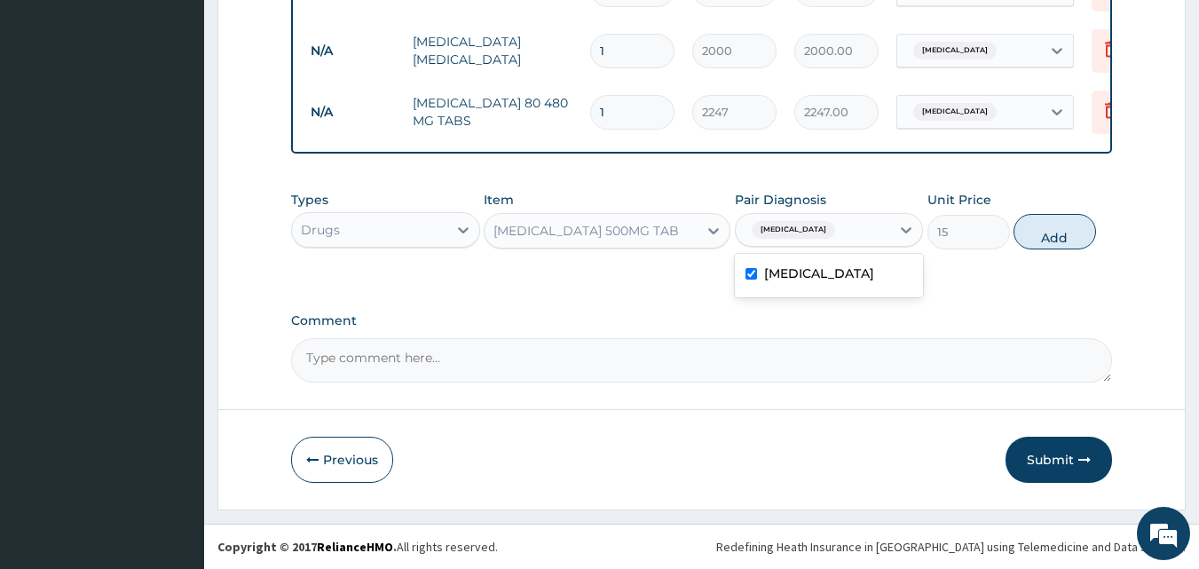
click at [1040, 229] on button "Add" at bounding box center [1055, 232] width 83 height 36
type input "0"
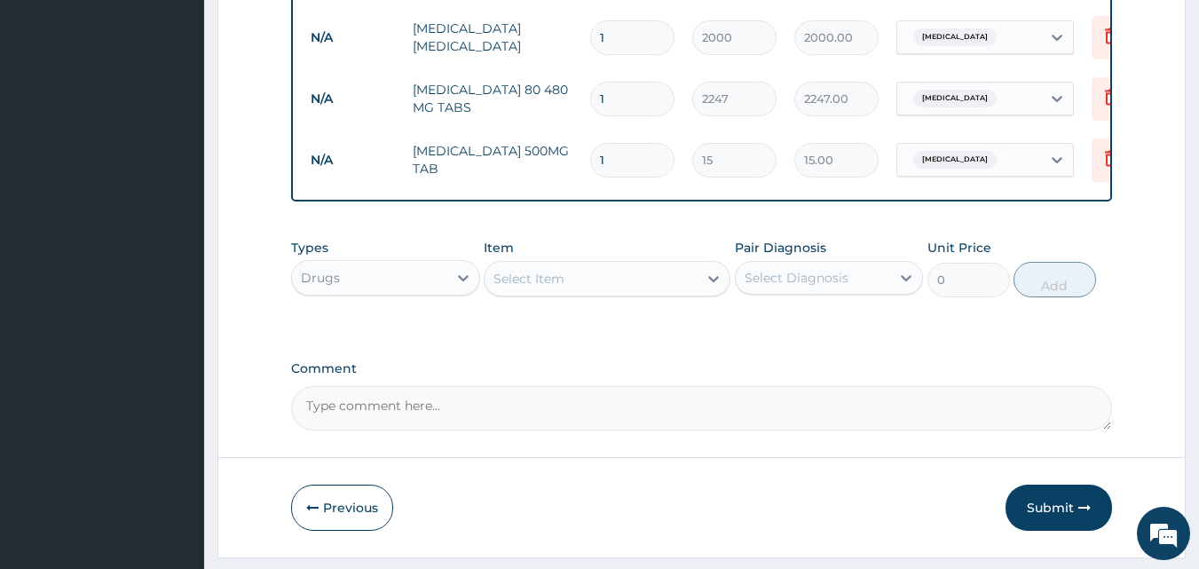
type input "18"
type input "270.00"
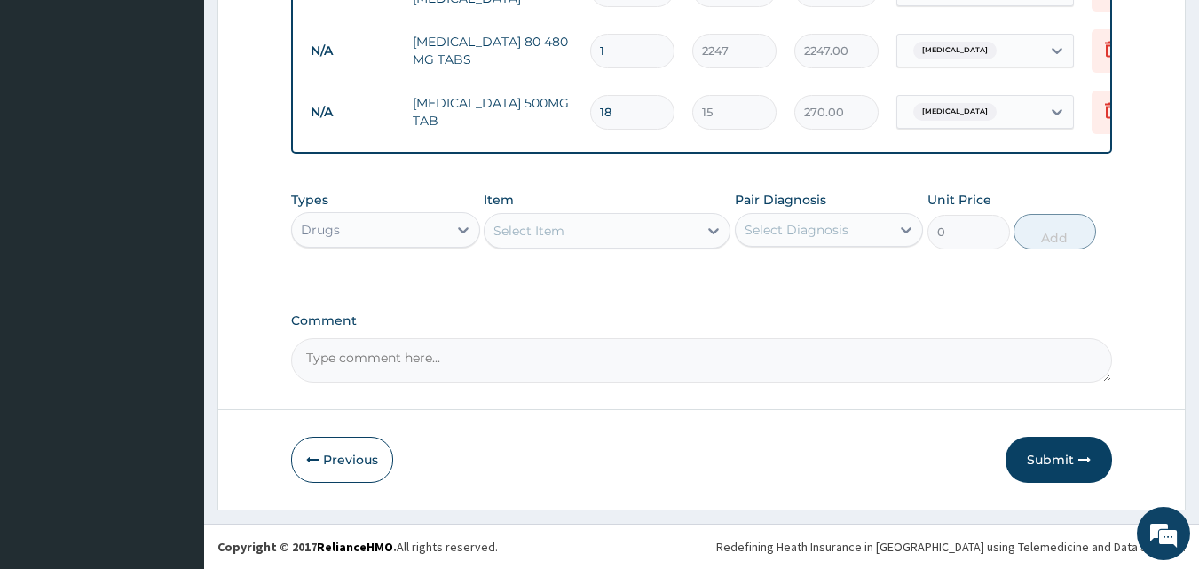
type input "18"
drag, startPoint x: 1051, startPoint y: 455, endPoint x: 1040, endPoint y: 431, distance: 26.6
click at [1052, 452] on button "Submit" at bounding box center [1059, 460] width 107 height 46
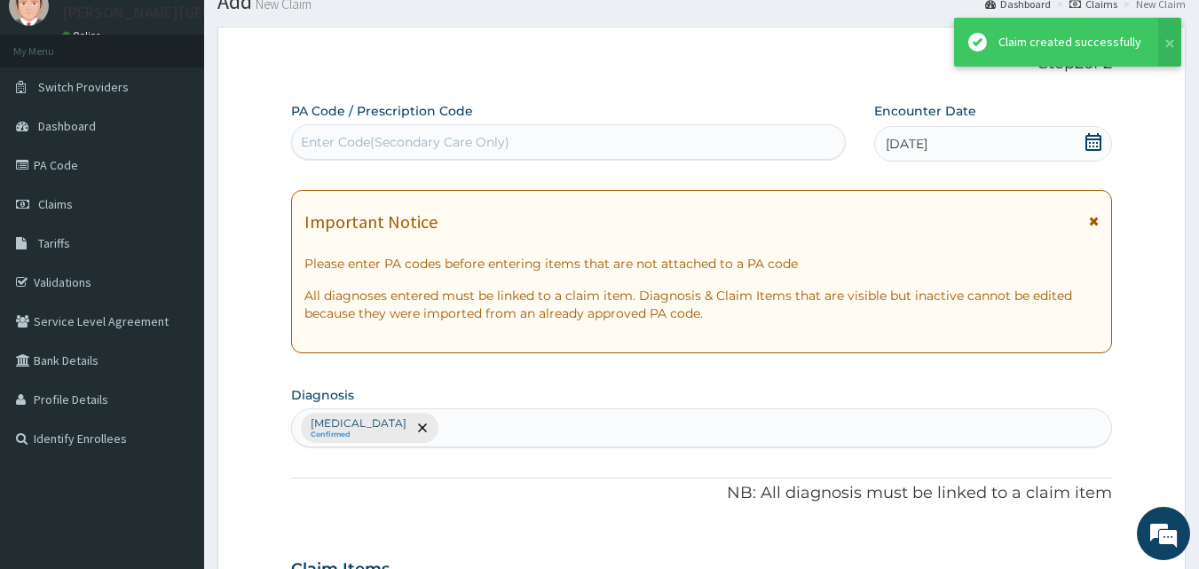
scroll to position [885, 0]
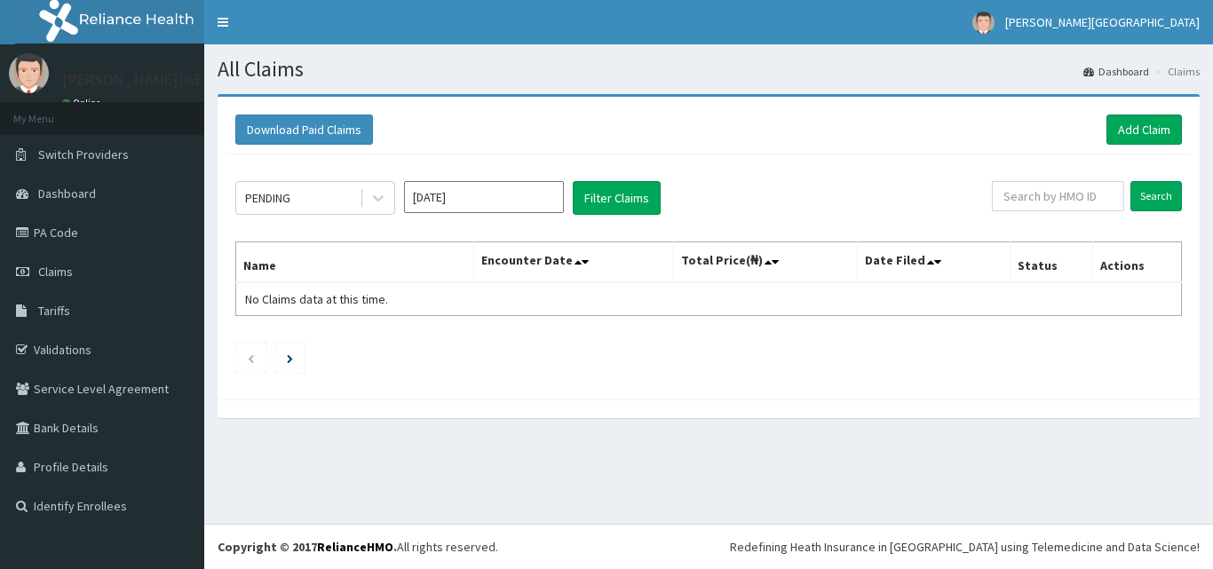
click at [381, 201] on icon at bounding box center [378, 198] width 18 height 18
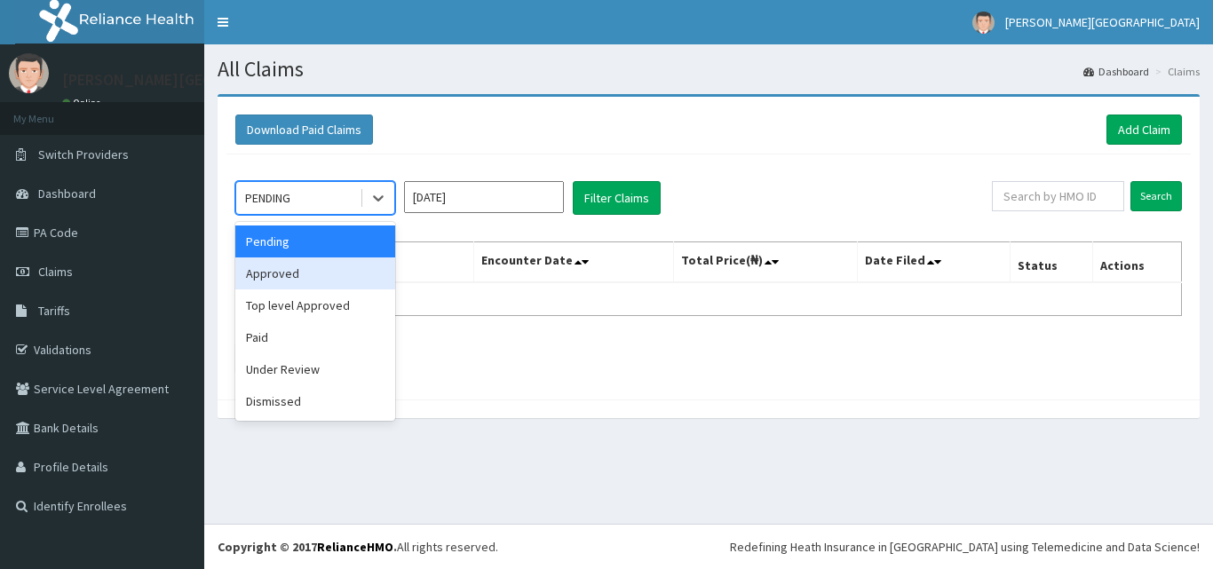
click at [334, 283] on div "Approved" at bounding box center [315, 273] width 160 height 32
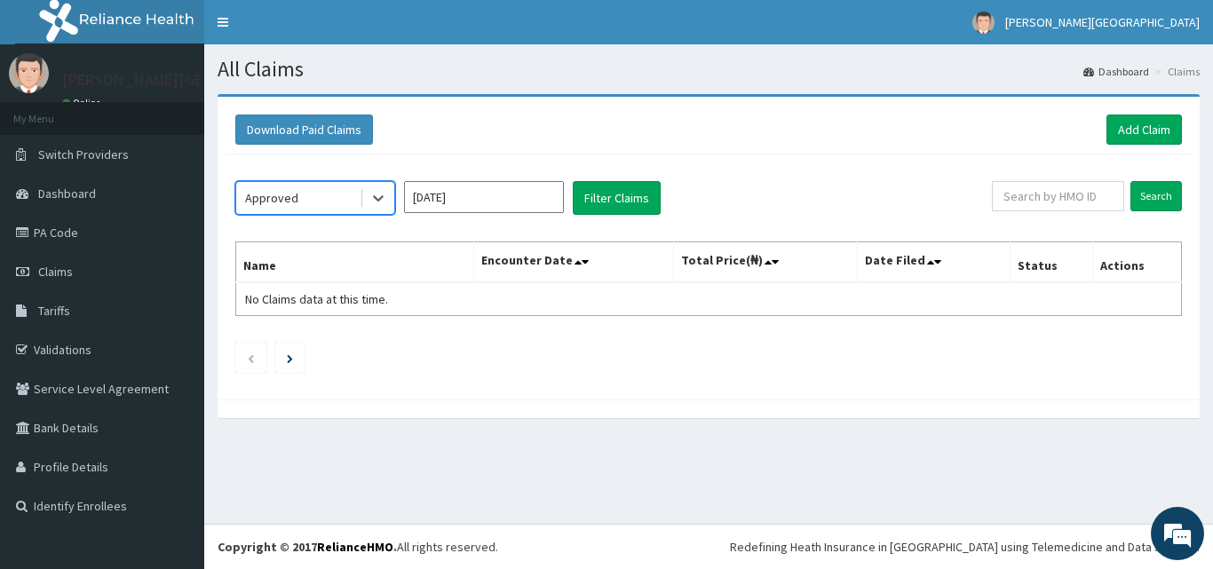
click at [506, 195] on input "[DATE]" at bounding box center [484, 197] width 160 height 32
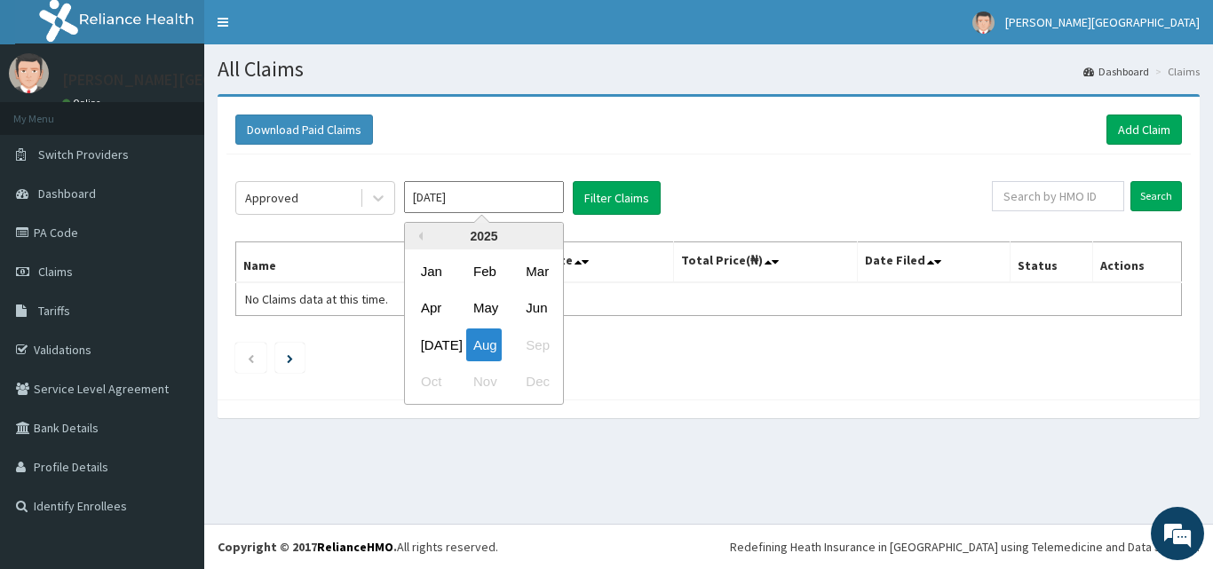
click at [424, 350] on div "[DATE]" at bounding box center [432, 344] width 36 height 33
type input "[DATE]"
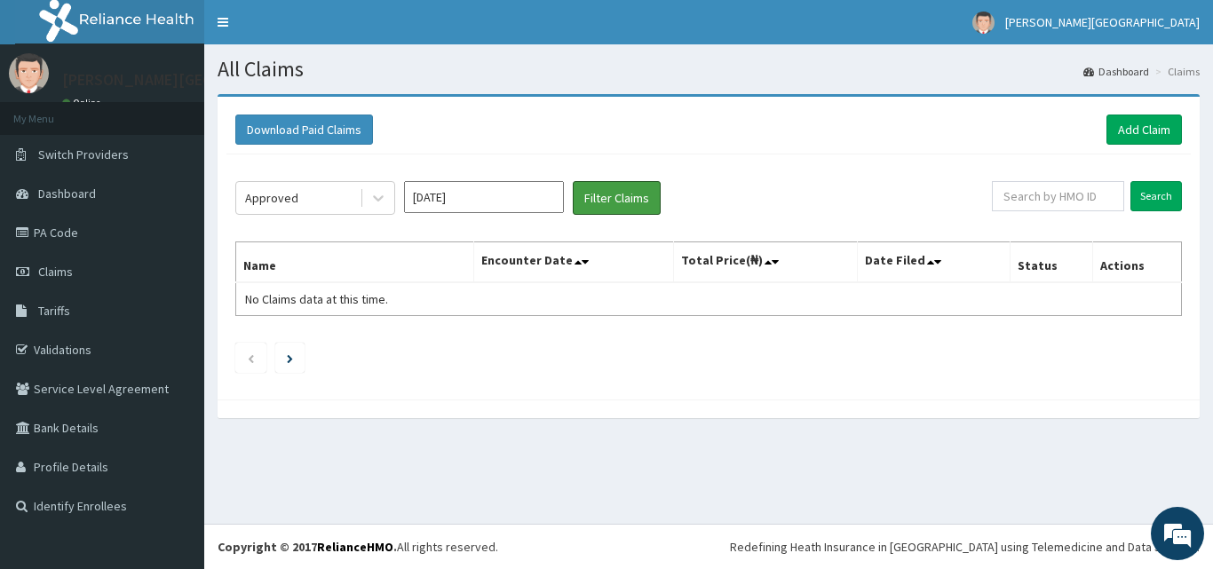
click at [650, 183] on button "Filter Claims" at bounding box center [617, 198] width 88 height 34
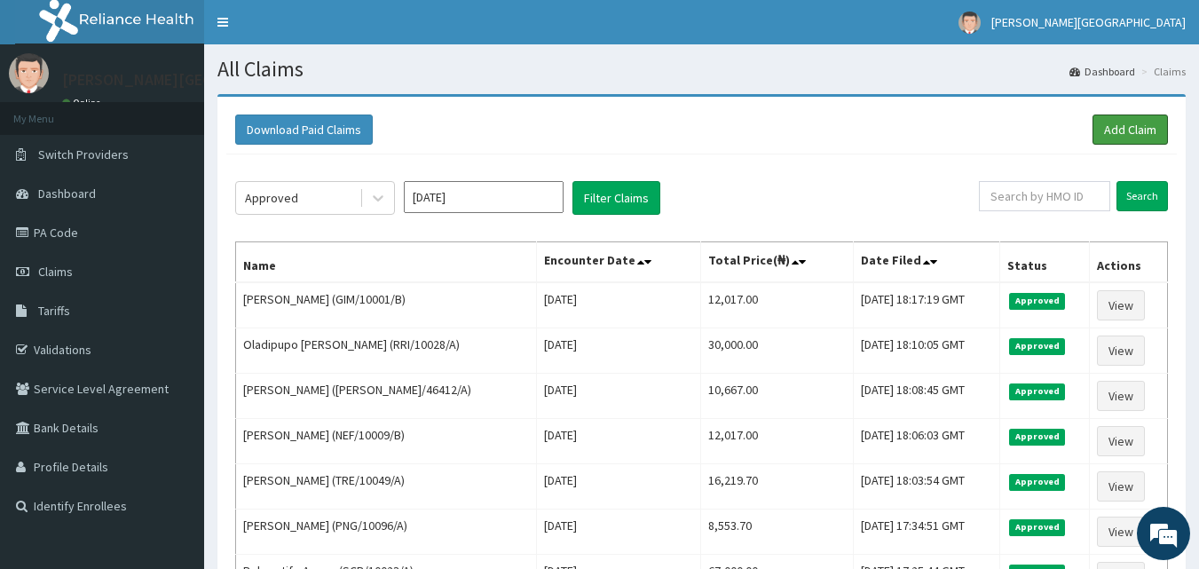
click at [1119, 128] on link "Add Claim" at bounding box center [1130, 130] width 75 height 30
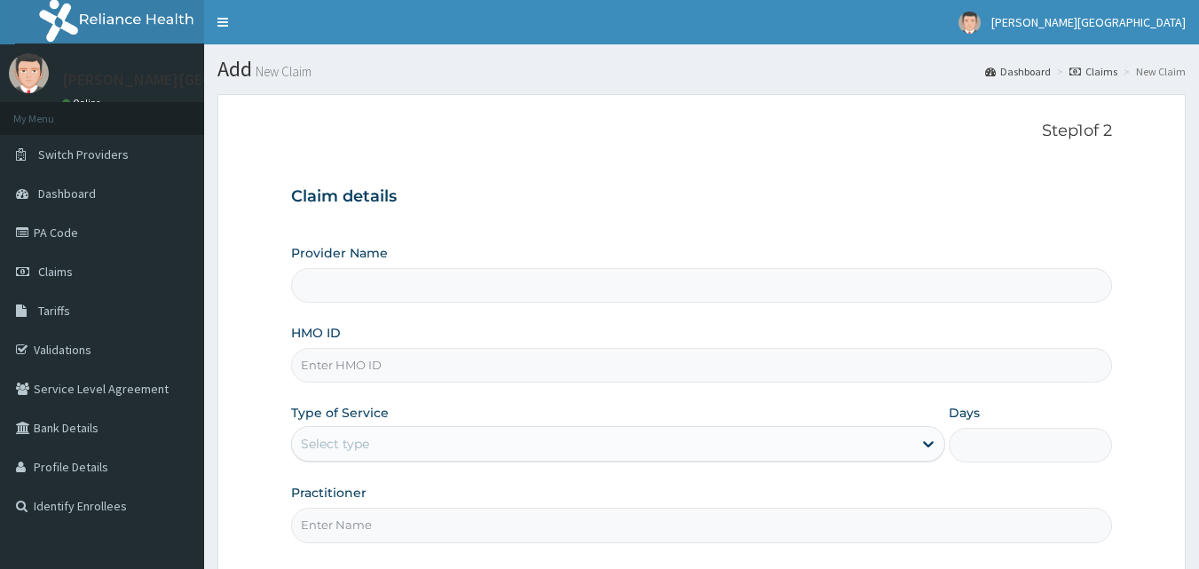
type input "[PERSON_NAME][GEOGRAPHIC_DATA]"
click at [349, 368] on input "HMO ID" at bounding box center [702, 365] width 822 height 35
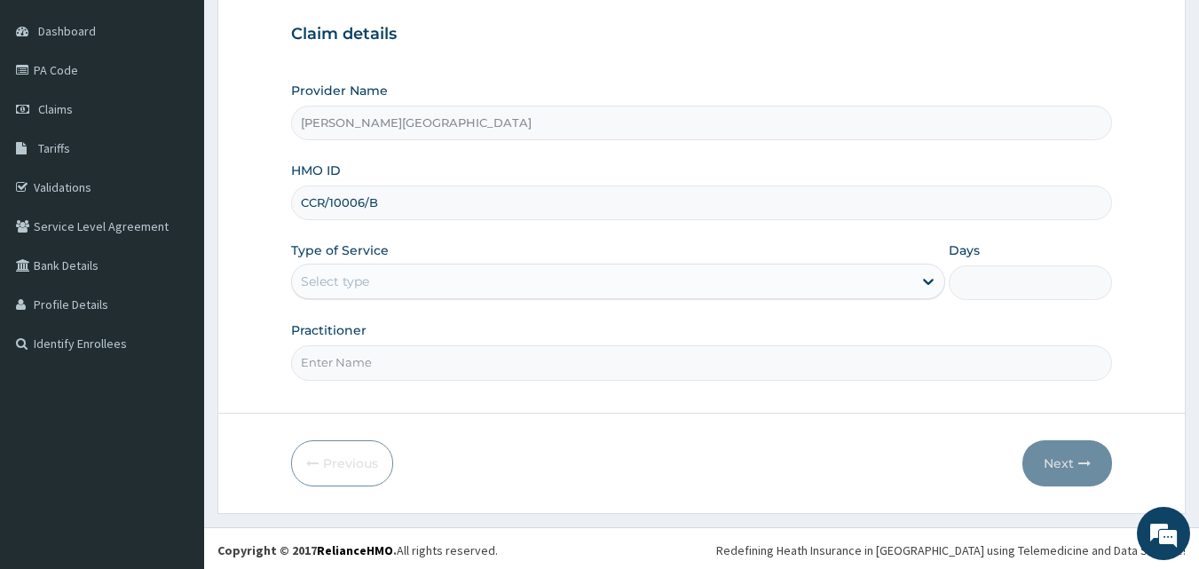
scroll to position [166, 0]
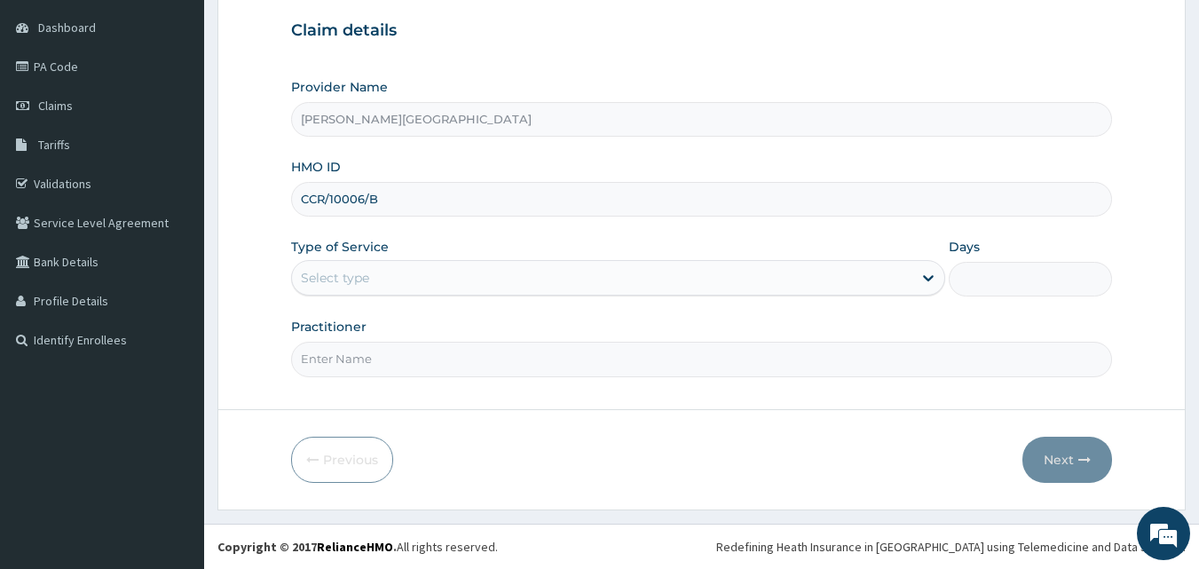
type input "CCR/10006/B"
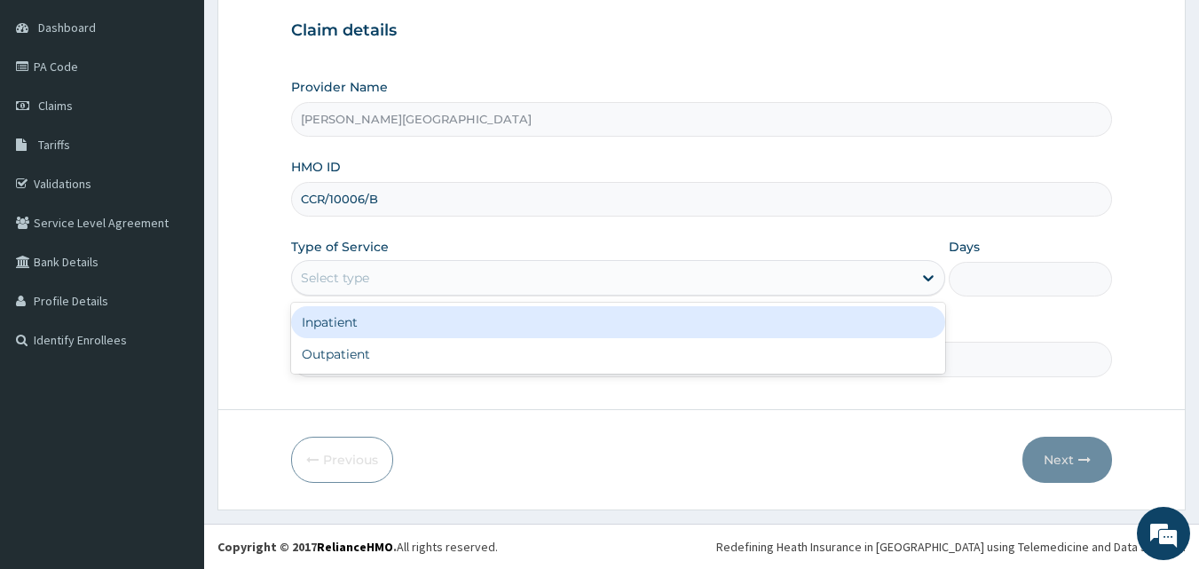
click at [339, 273] on div "Select type" at bounding box center [335, 278] width 68 height 18
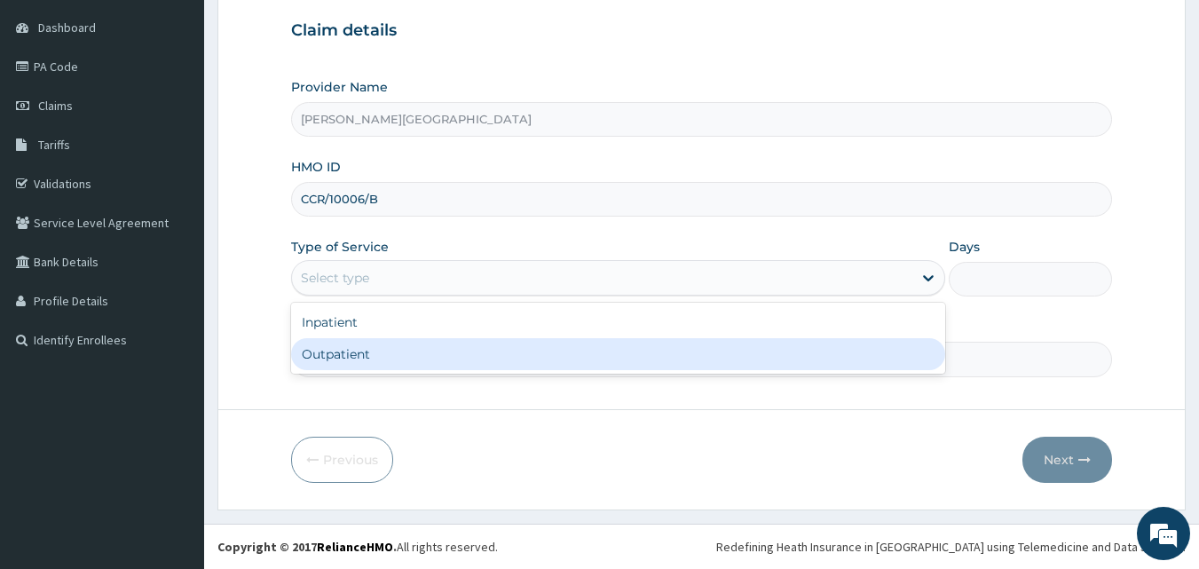
drag, startPoint x: 361, startPoint y: 351, endPoint x: 369, endPoint y: 355, distance: 9.1
click at [362, 352] on div "Outpatient" at bounding box center [618, 354] width 654 height 32
type input "1"
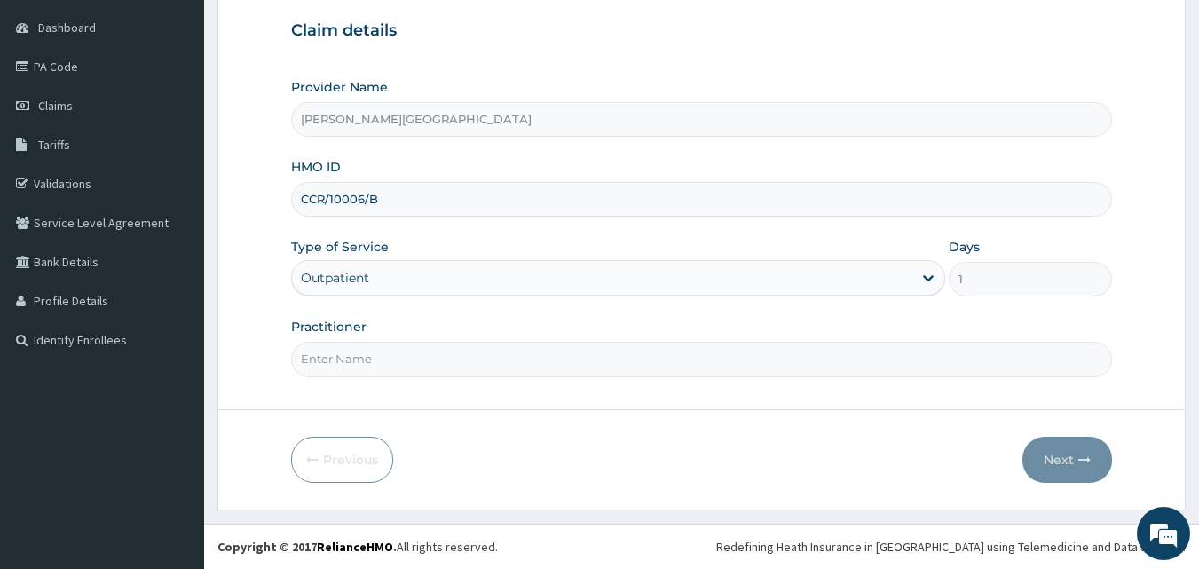
click at [376, 358] on input "Practitioner" at bounding box center [702, 359] width 822 height 35
type input "DR [PERSON_NAME]"
click at [1082, 456] on icon "button" at bounding box center [1085, 460] width 12 height 12
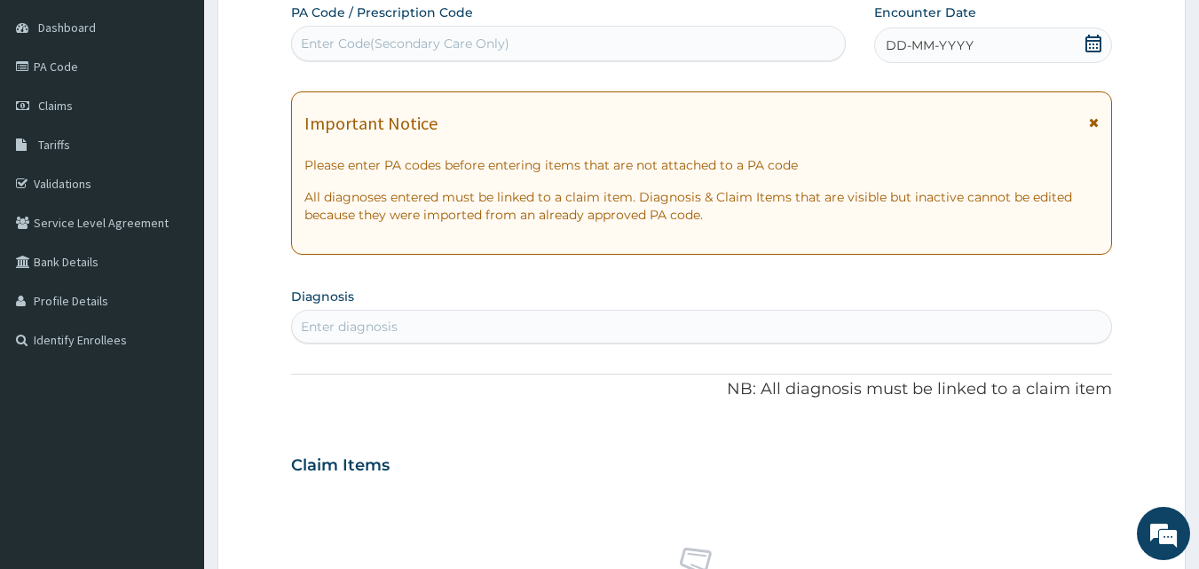
click at [412, 327] on div "Enter diagnosis" at bounding box center [702, 326] width 820 height 28
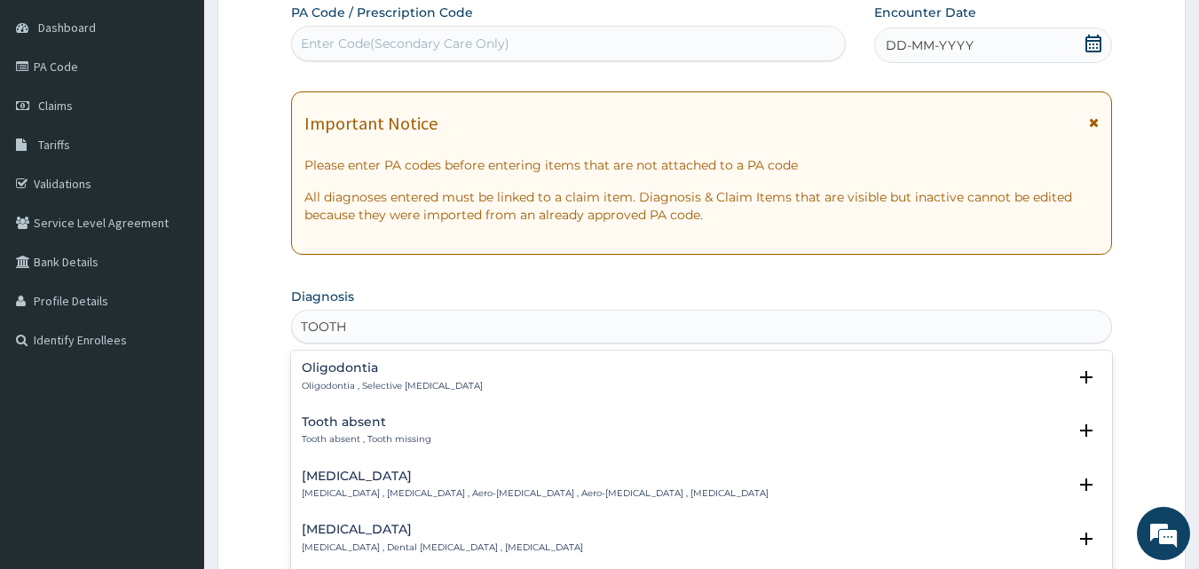
type input "TOOTH"
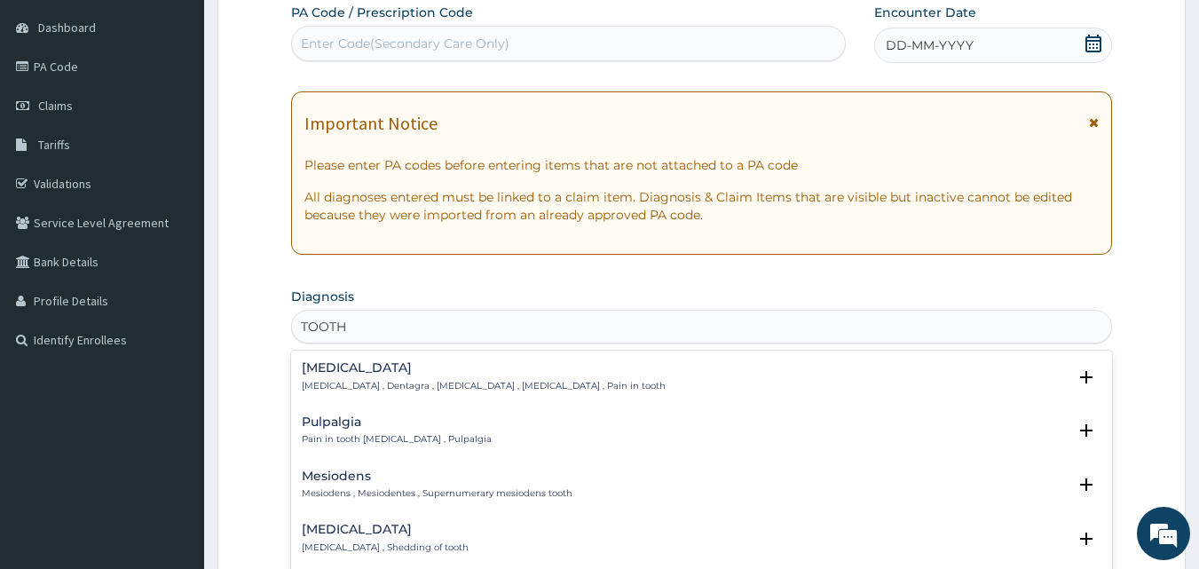
click at [381, 365] on h4 "[MEDICAL_DATA]" at bounding box center [484, 367] width 364 height 13
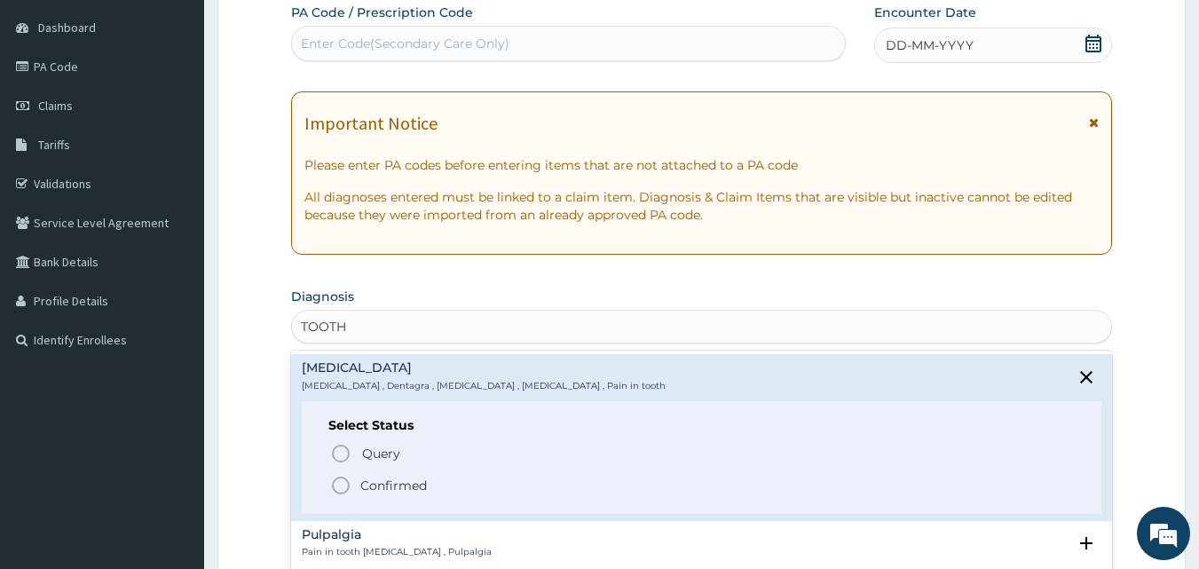
click at [366, 480] on p "Confirmed" at bounding box center [393, 486] width 67 height 18
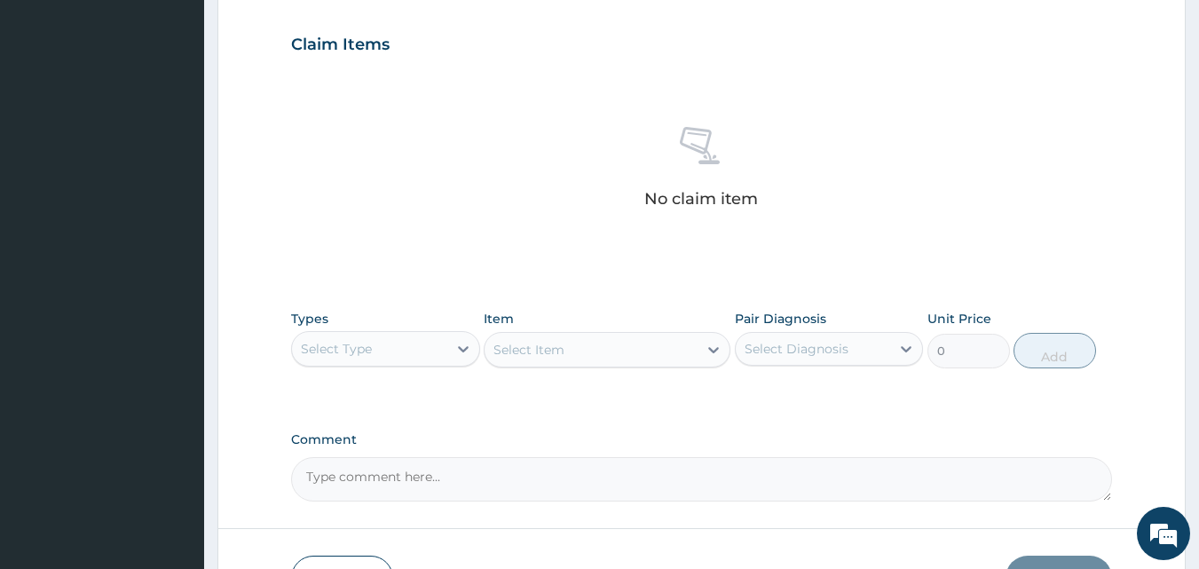
scroll to position [711, 0]
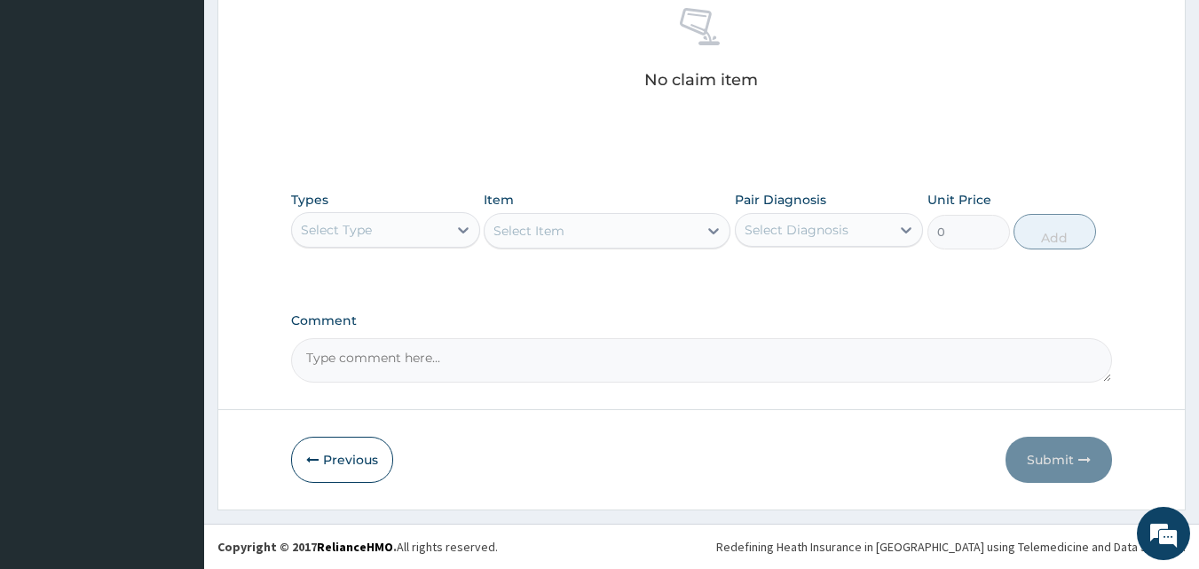
click at [401, 227] on div "Select Type" at bounding box center [369, 230] width 155 height 28
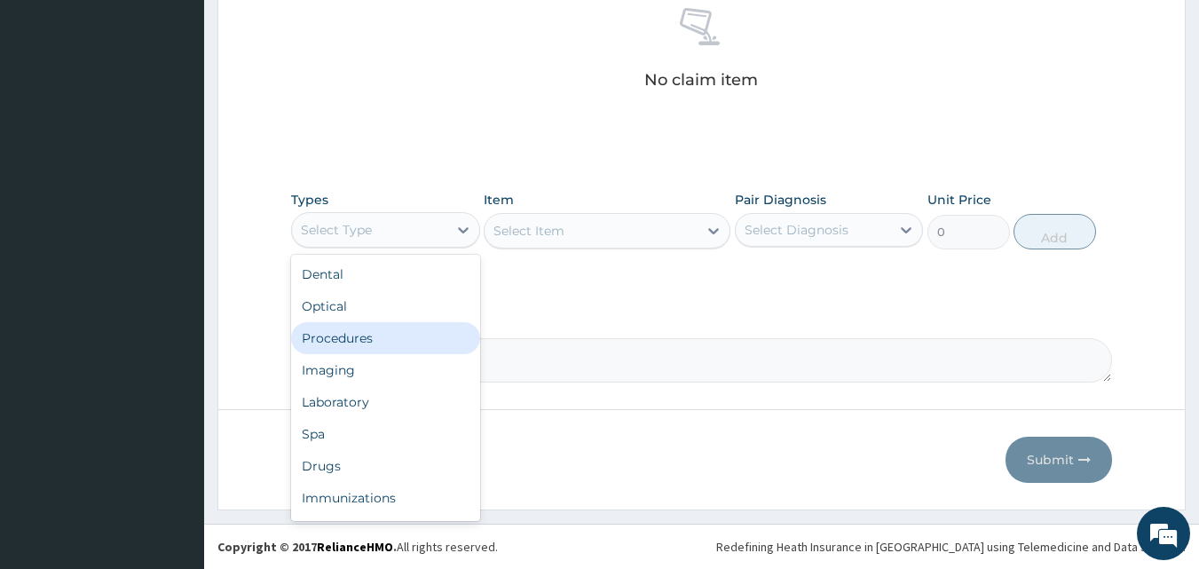
click at [359, 335] on div "Procedures" at bounding box center [385, 338] width 189 height 32
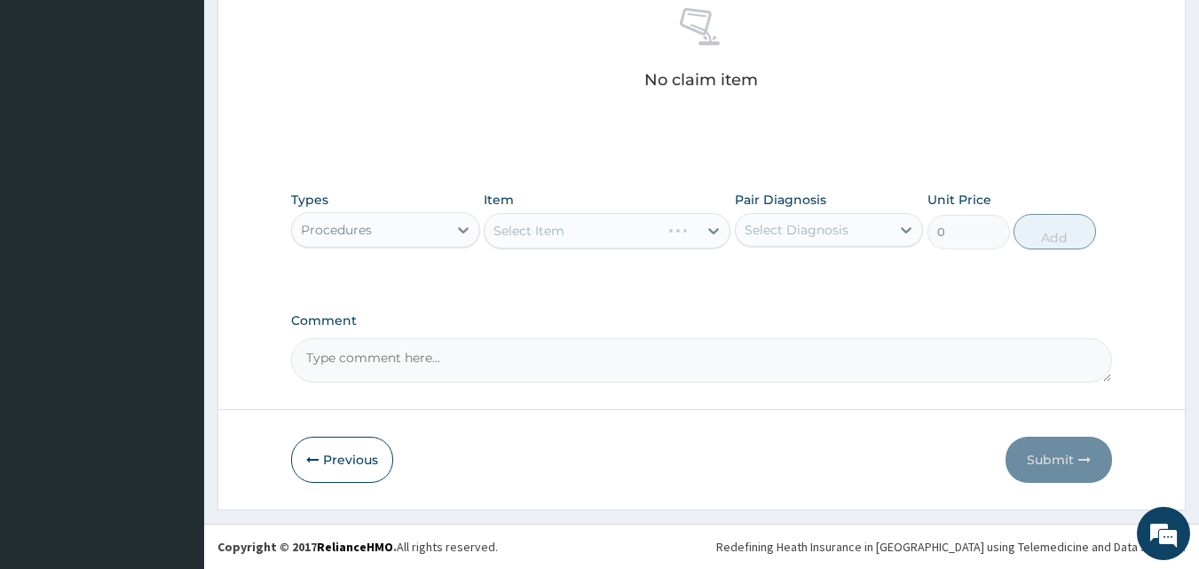
click at [669, 278] on div "Types option Procedures, selected. Select is focused ,type to refine list, pres…" at bounding box center [702, 233] width 822 height 103
click at [584, 222] on div "Select Item" at bounding box center [607, 231] width 247 height 36
click at [580, 229] on div "Select Item" at bounding box center [591, 231] width 213 height 28
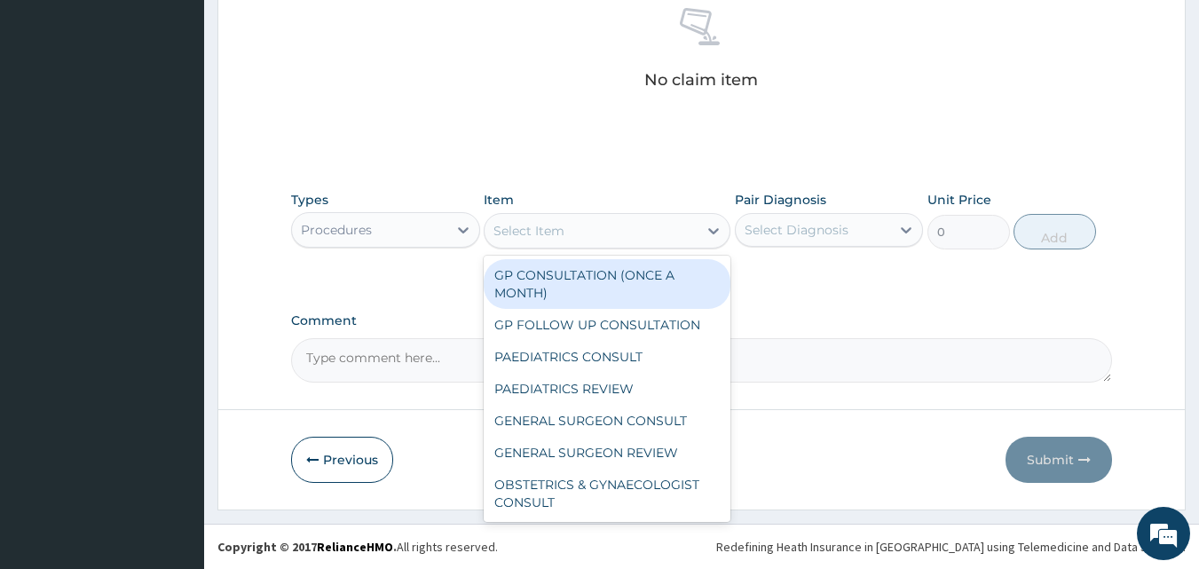
click at [573, 293] on div "GP CONSULTATION (ONCE A MONTH)" at bounding box center [607, 284] width 247 height 50
type input "3500"
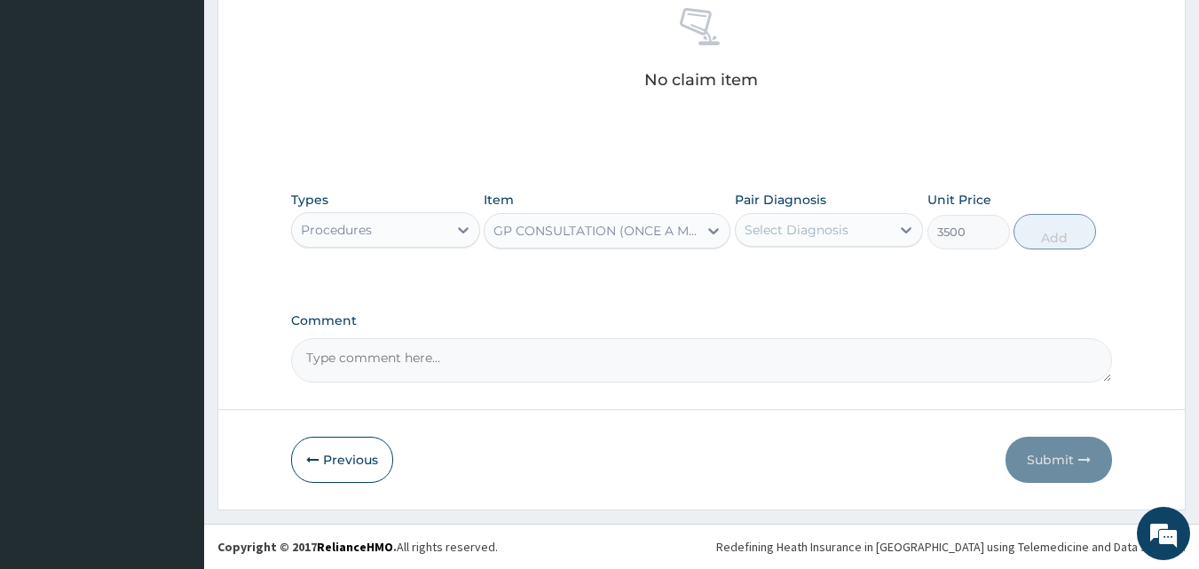
click at [834, 241] on div "Select Diagnosis" at bounding box center [813, 230] width 155 height 28
drag, startPoint x: 815, startPoint y: 293, endPoint x: 921, endPoint y: 252, distance: 114.1
click at [816, 289] on div "Toothache" at bounding box center [829, 275] width 189 height 36
checkbox input "true"
drag, startPoint x: 1018, startPoint y: 236, endPoint x: 1000, endPoint y: 235, distance: 17.8
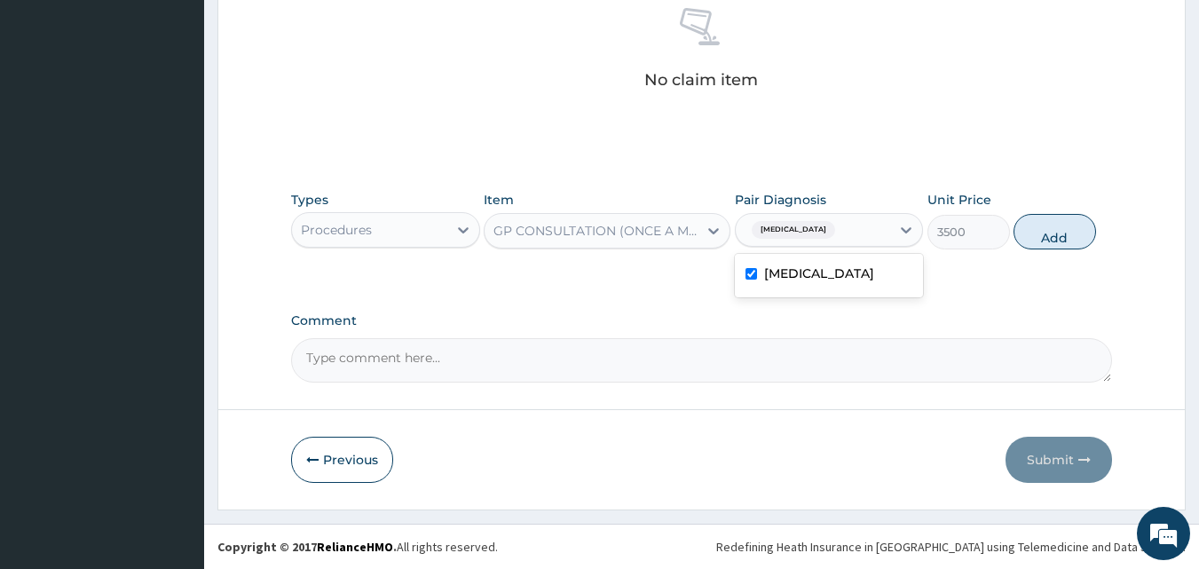
click at [1019, 235] on button "Add" at bounding box center [1055, 232] width 83 height 36
type input "0"
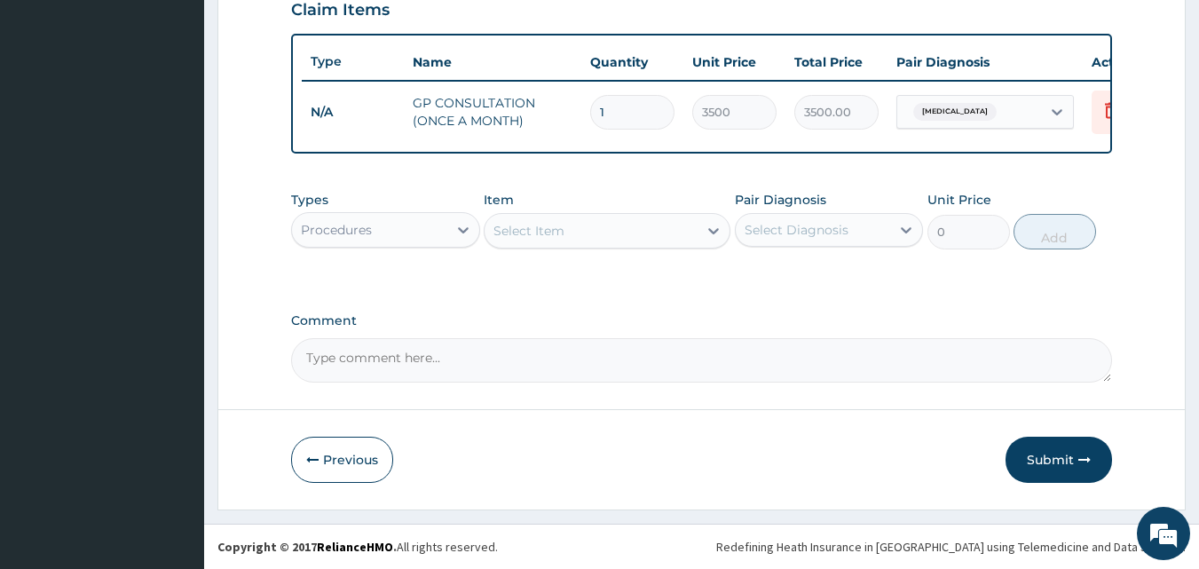
scroll to position [640, 0]
click at [414, 228] on div "Procedures" at bounding box center [369, 230] width 155 height 28
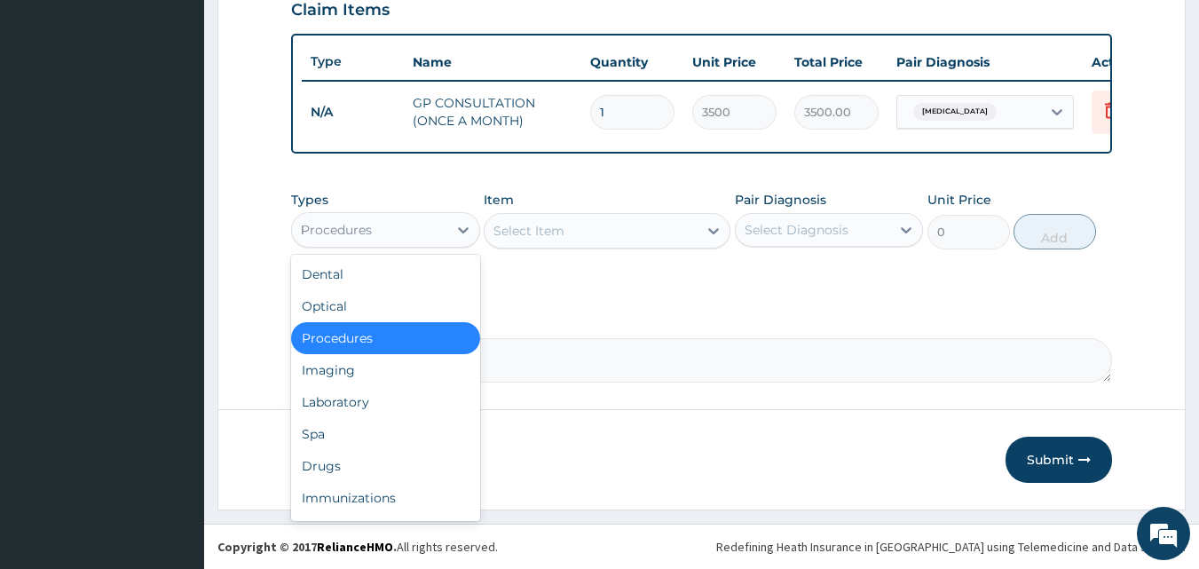
type input "DR"
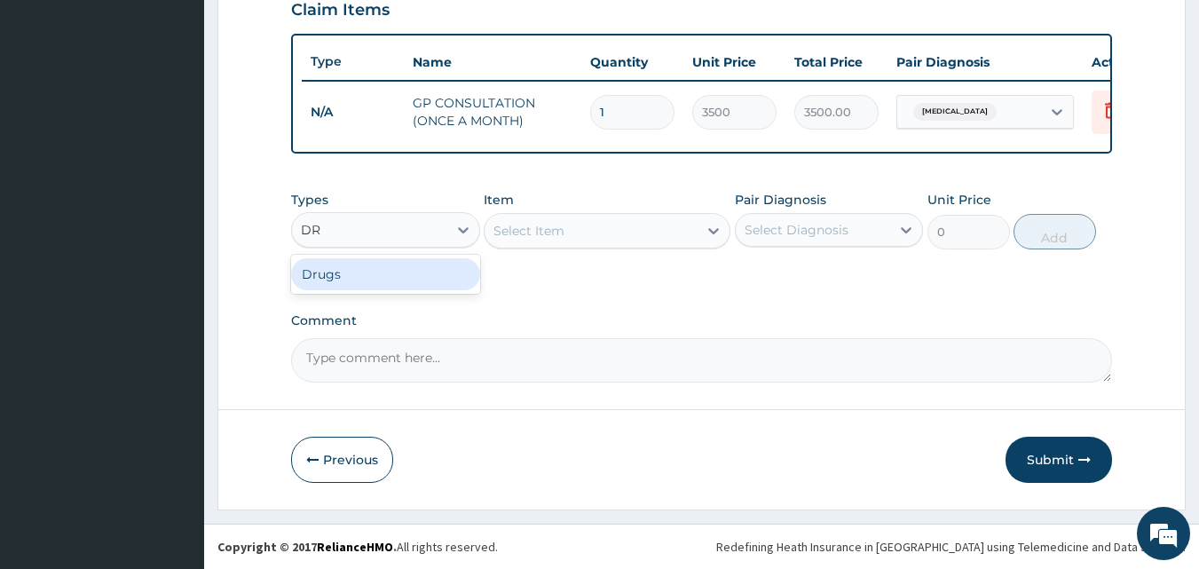
click at [359, 274] on div "Drugs" at bounding box center [385, 274] width 189 height 32
click at [485, 259] on div "Types Drugs Item Select Item Pair Diagnosis Select Diagnosis Unit Price 0 Add" at bounding box center [702, 233] width 822 height 103
click at [595, 225] on div "Select Item" at bounding box center [607, 231] width 247 height 36
click at [570, 240] on div "Select Item" at bounding box center [591, 231] width 213 height 28
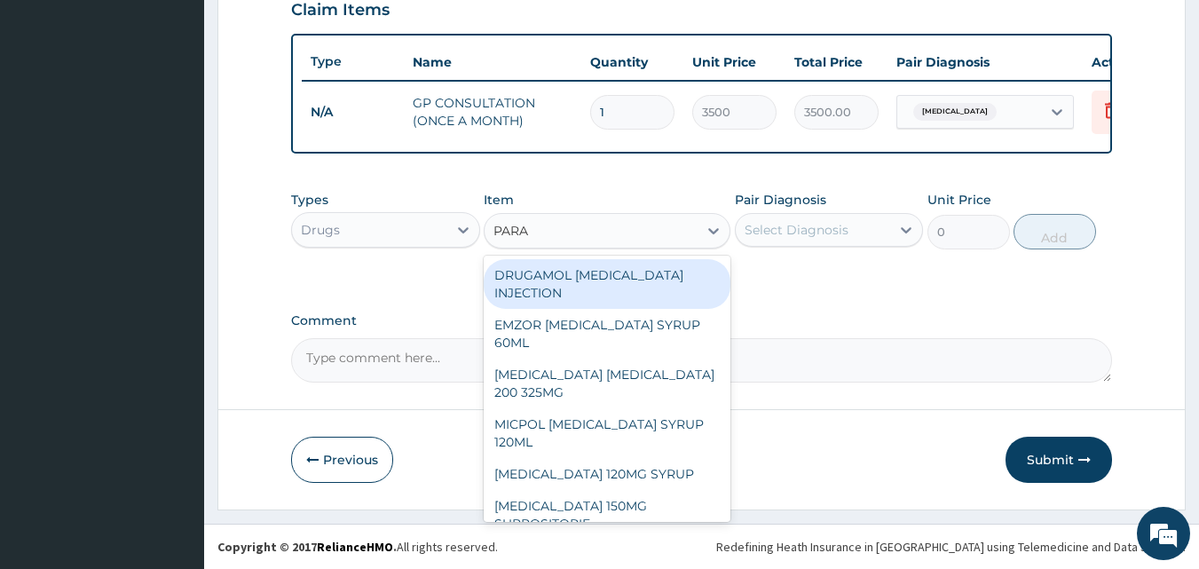
type input "PARAC"
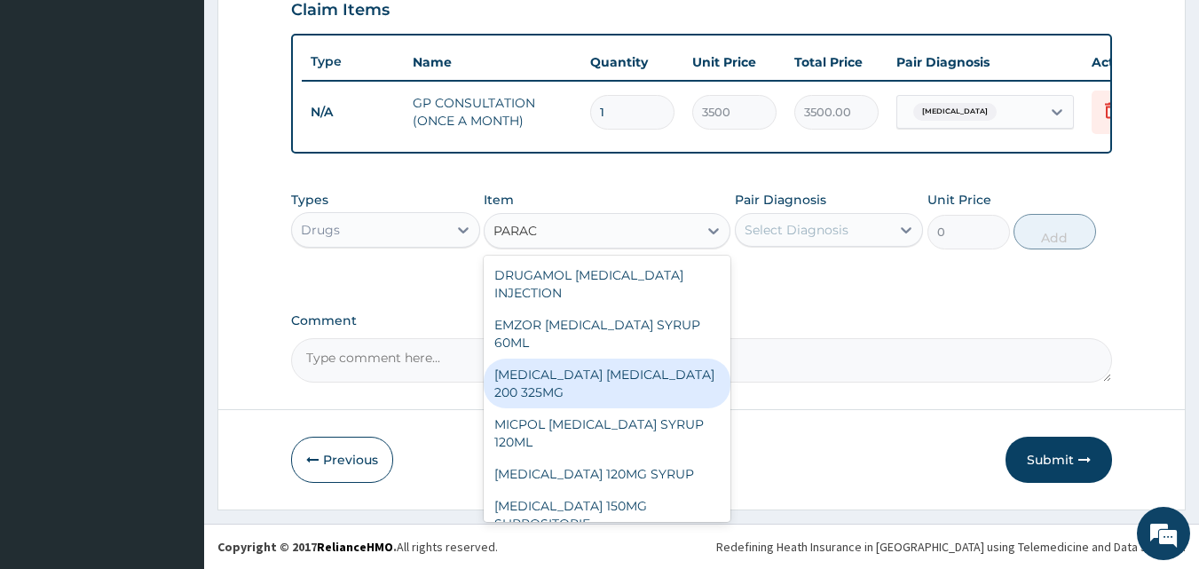
scroll to position [249, 0]
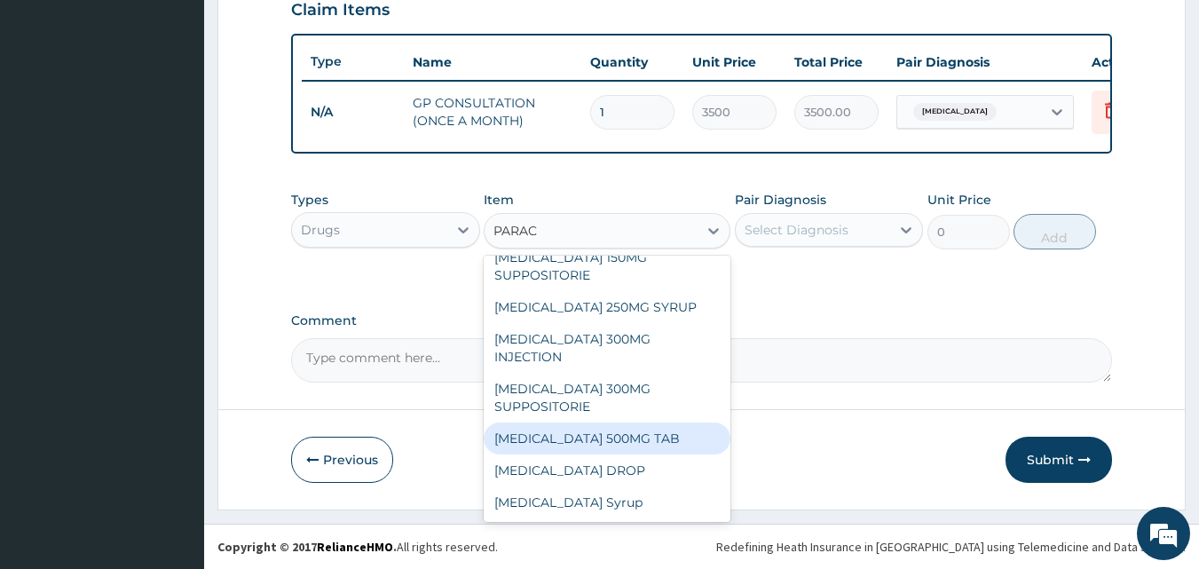
click at [636, 433] on div "PARACETAMOL 500MG TAB" at bounding box center [607, 439] width 247 height 32
type input "15"
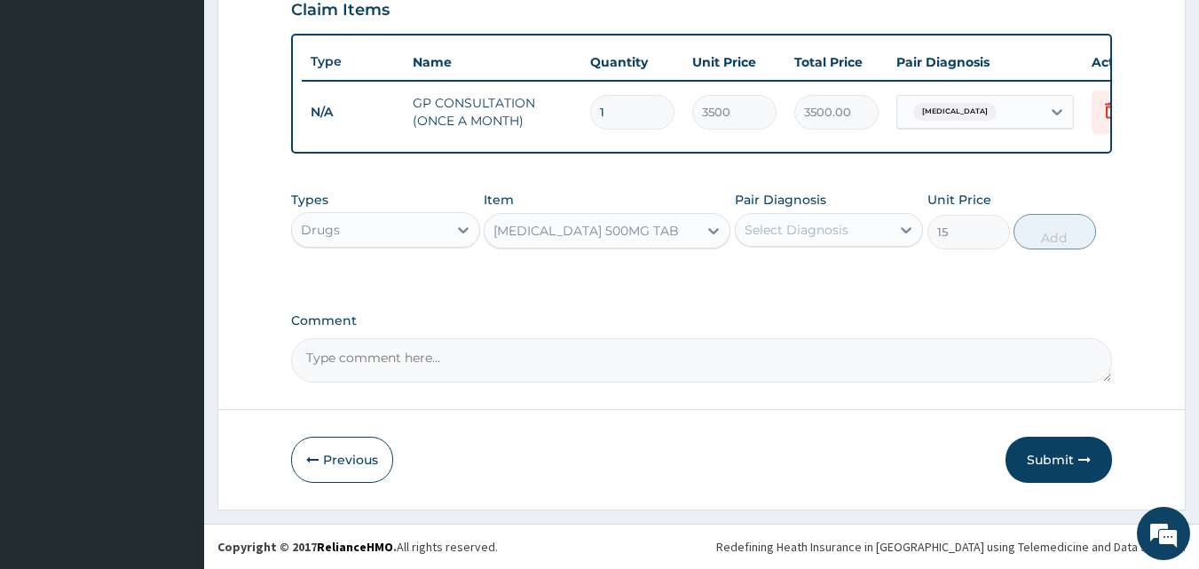
click at [763, 221] on div "Select Diagnosis" at bounding box center [797, 230] width 104 height 18
drag, startPoint x: 801, startPoint y: 282, endPoint x: 1019, endPoint y: 258, distance: 219.7
click at [802, 281] on div "Toothache" at bounding box center [829, 275] width 189 height 36
checkbox input "true"
click at [1057, 231] on button "Add" at bounding box center [1055, 232] width 83 height 36
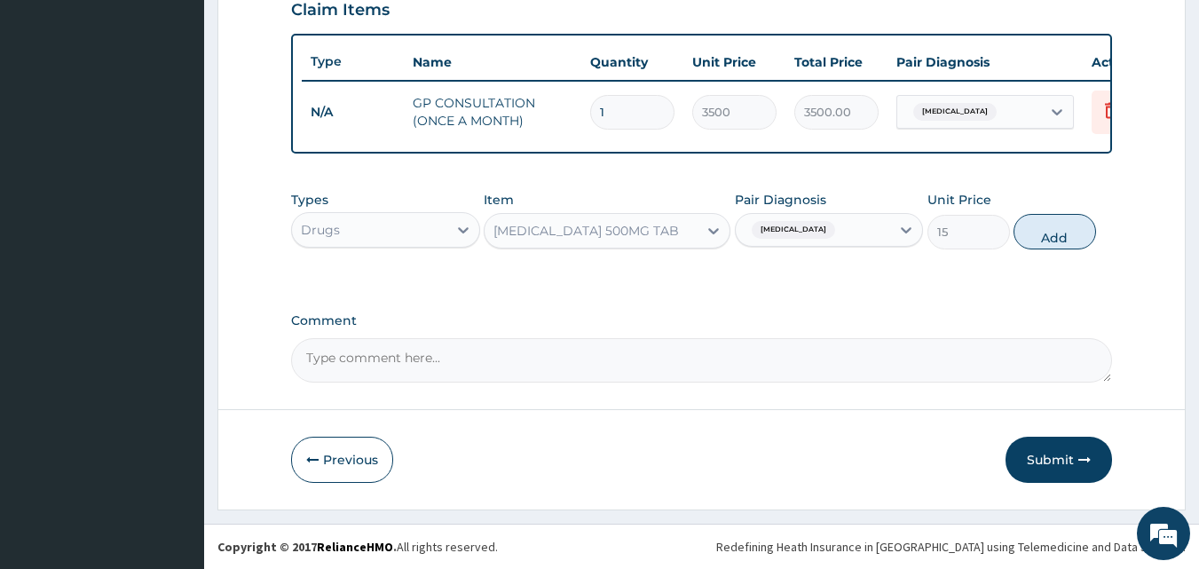
type input "0"
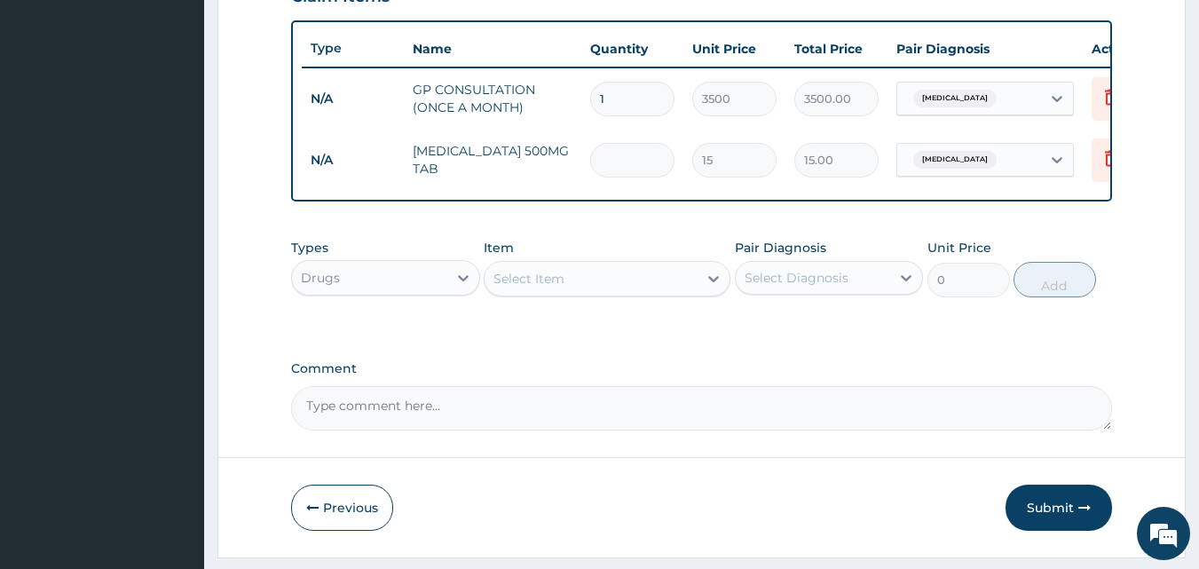
type input "0.00"
type input "2"
type input "30.00"
type input "20"
type input "300.00"
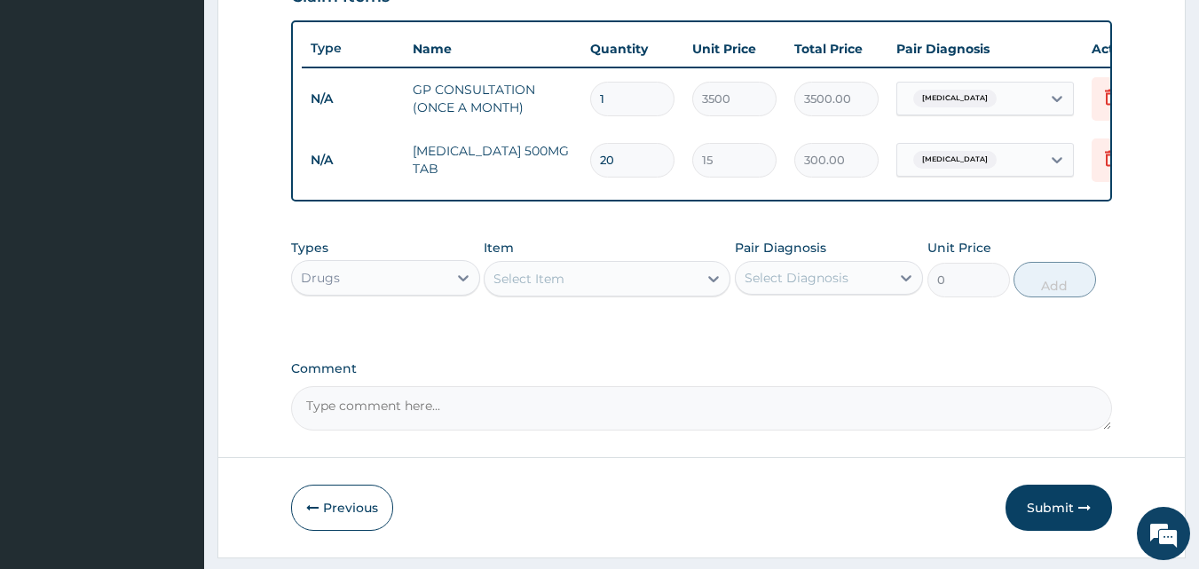
type input "2"
type input "30.00"
type input "0.00"
type input "4"
type input "60.00"
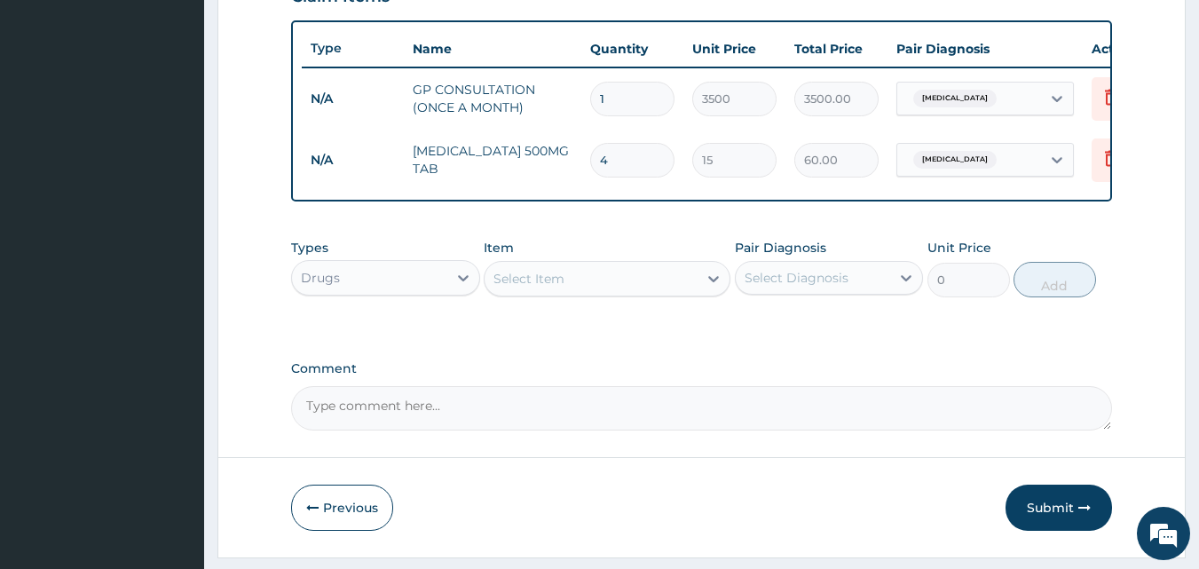
type input "0.00"
type input "3"
type input "45.00"
type input "30"
type input "450.00"
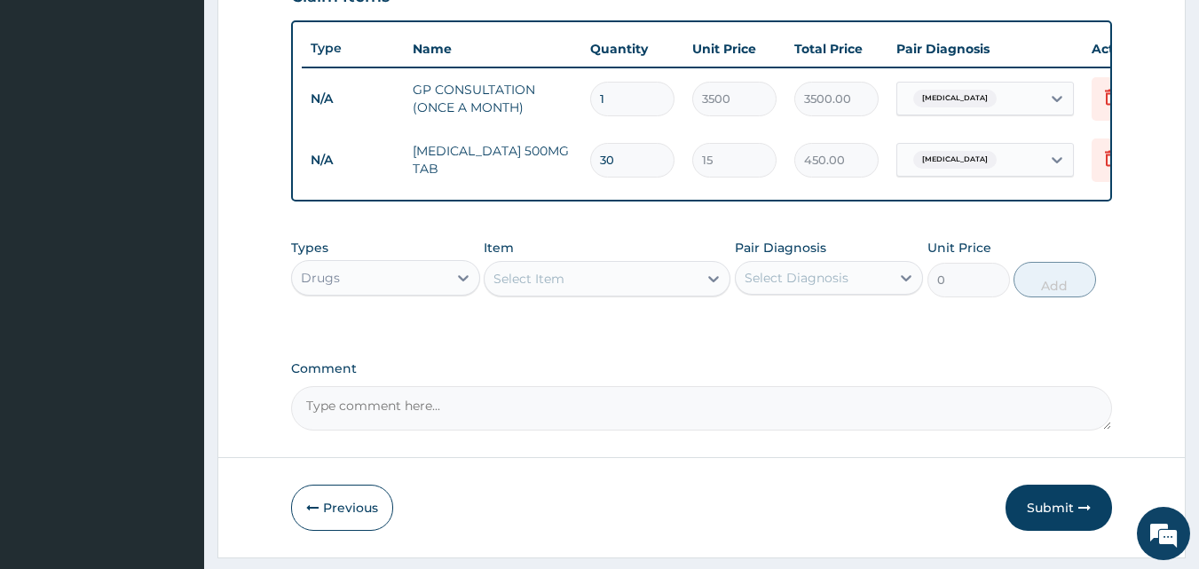
type input "30"
click at [943, 376] on label "Comment" at bounding box center [702, 368] width 822 height 15
click at [943, 386] on textarea "Comment" at bounding box center [702, 408] width 822 height 44
click at [1070, 521] on button "Submit" at bounding box center [1059, 508] width 107 height 46
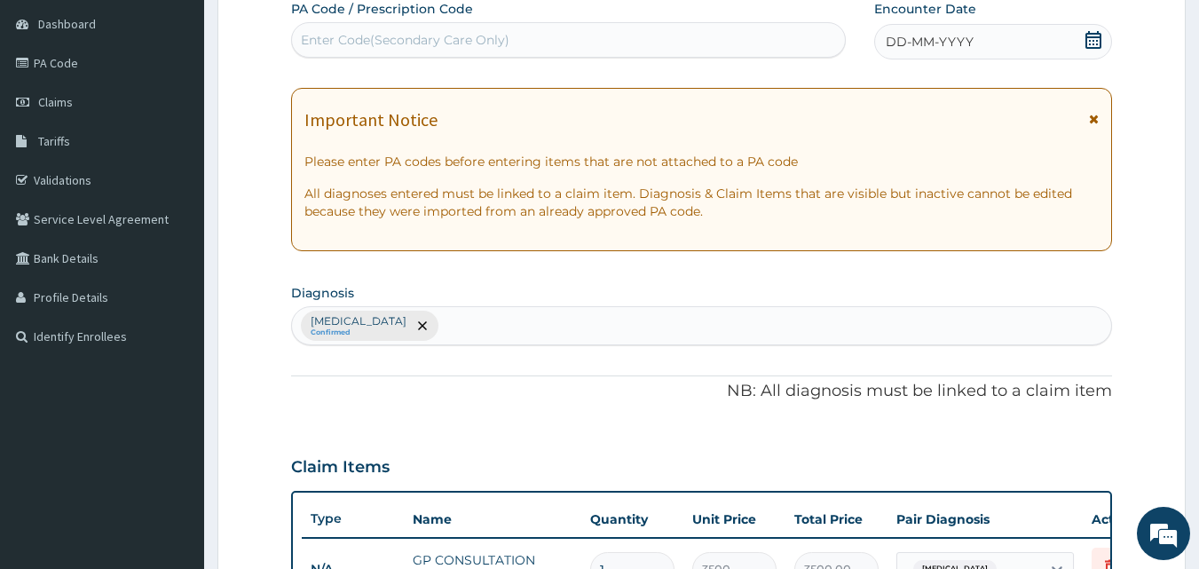
scroll to position [109, 0]
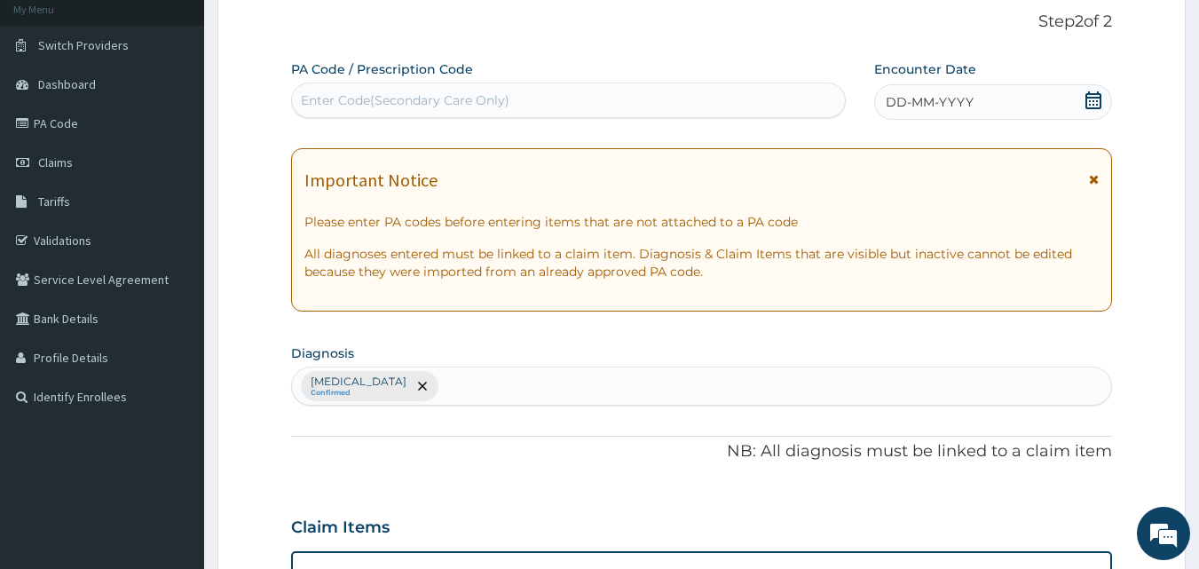
click at [1085, 99] on icon at bounding box center [1094, 100] width 18 height 18
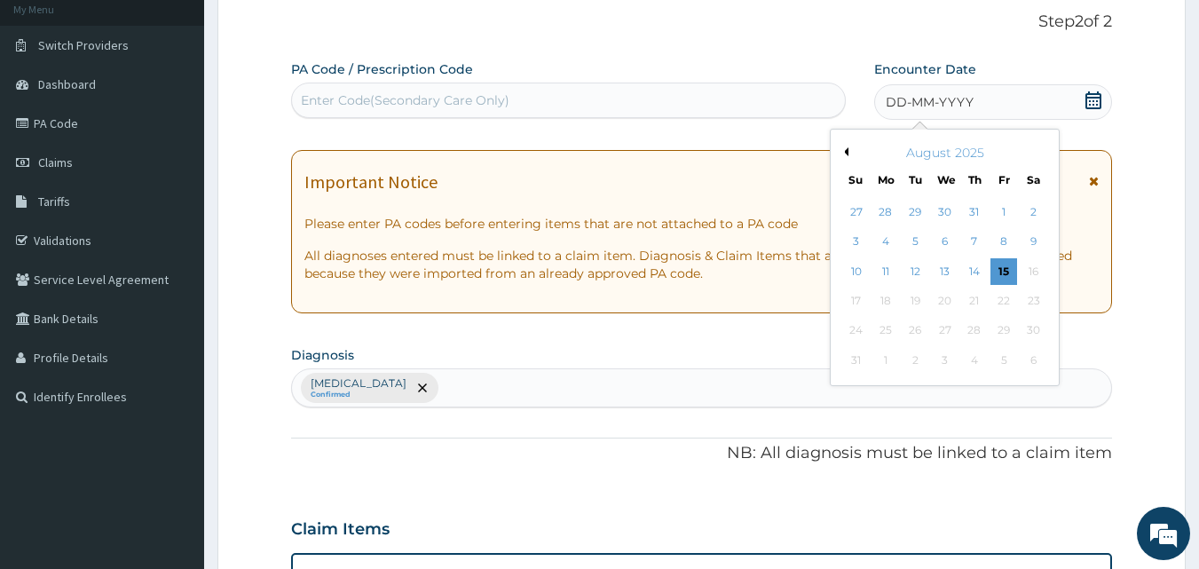
click at [847, 152] on button "Previous Month" at bounding box center [844, 151] width 9 height 9
click at [886, 311] on div "21" at bounding box center [886, 301] width 27 height 27
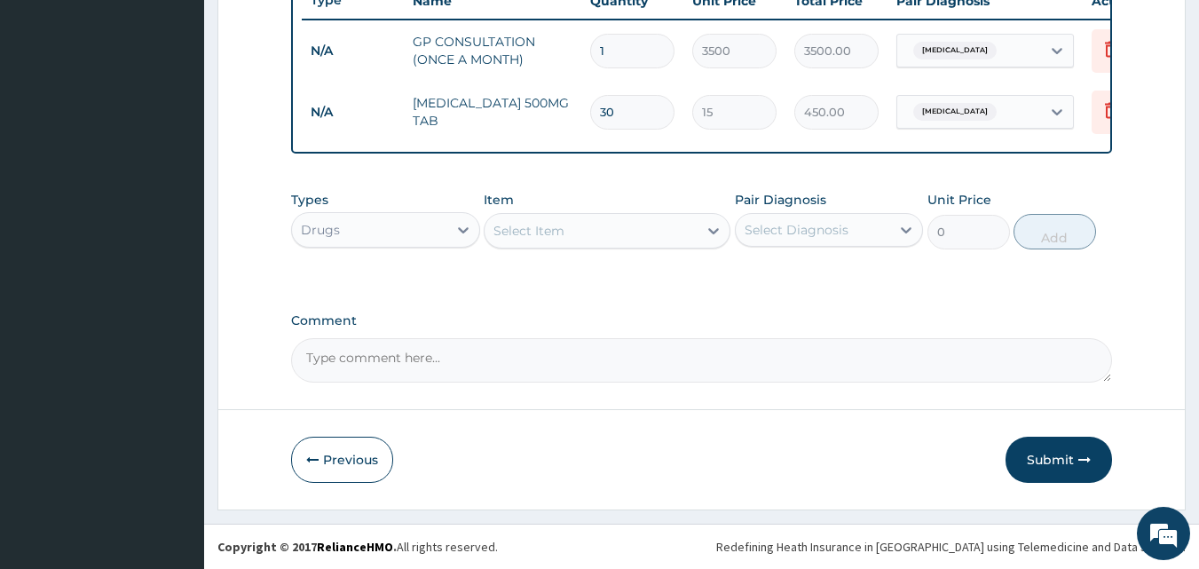
click at [1070, 453] on button "Submit" at bounding box center [1059, 460] width 107 height 46
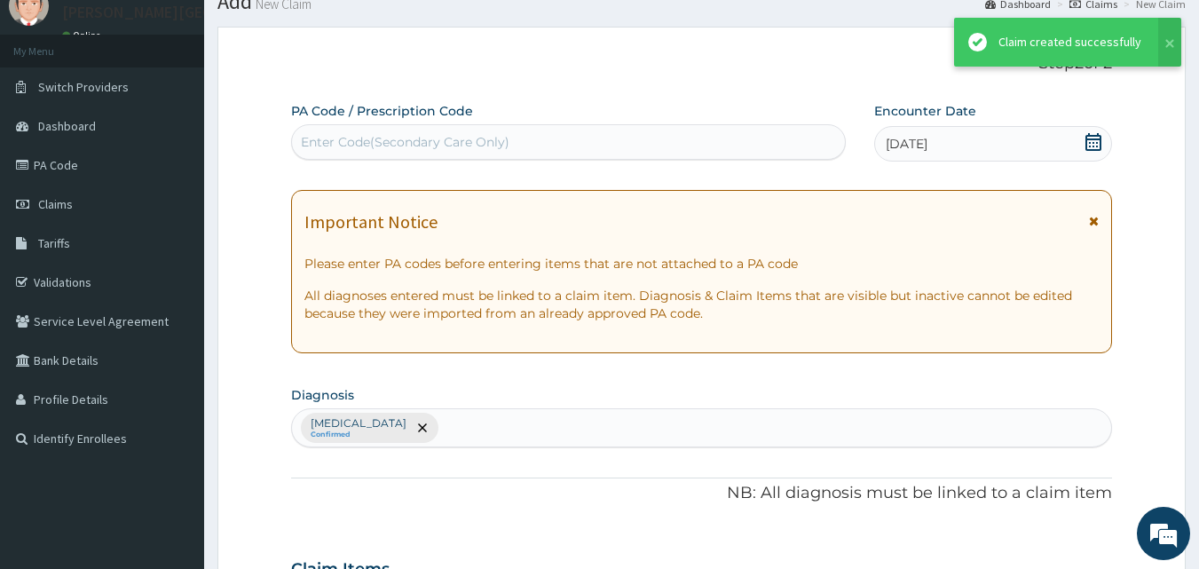
scroll to position [701, 0]
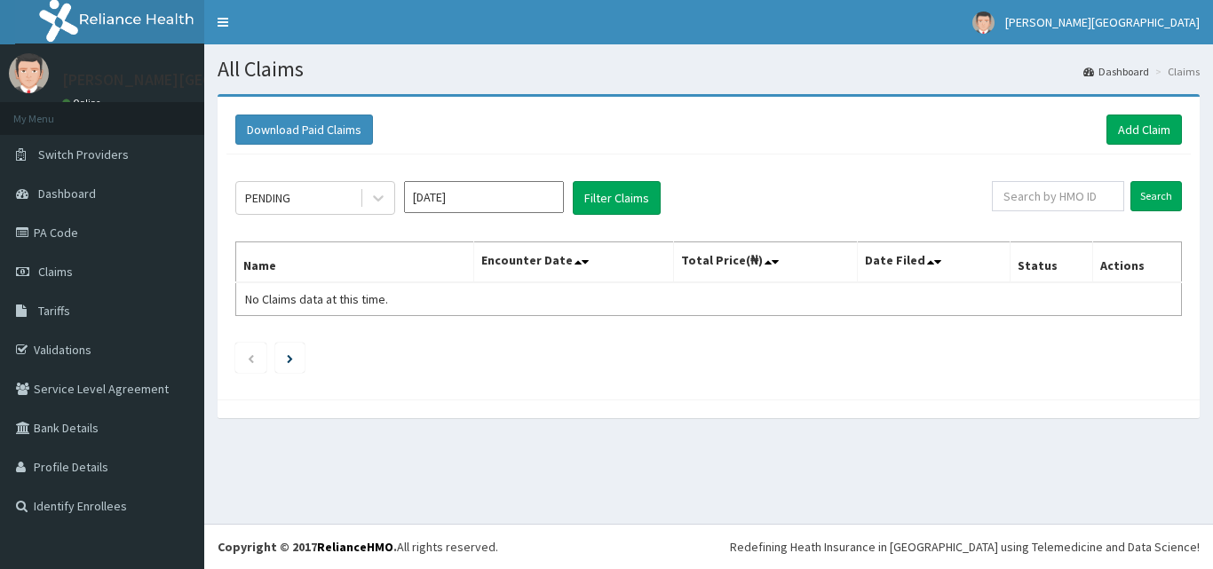
click at [382, 190] on icon at bounding box center [378, 198] width 18 height 18
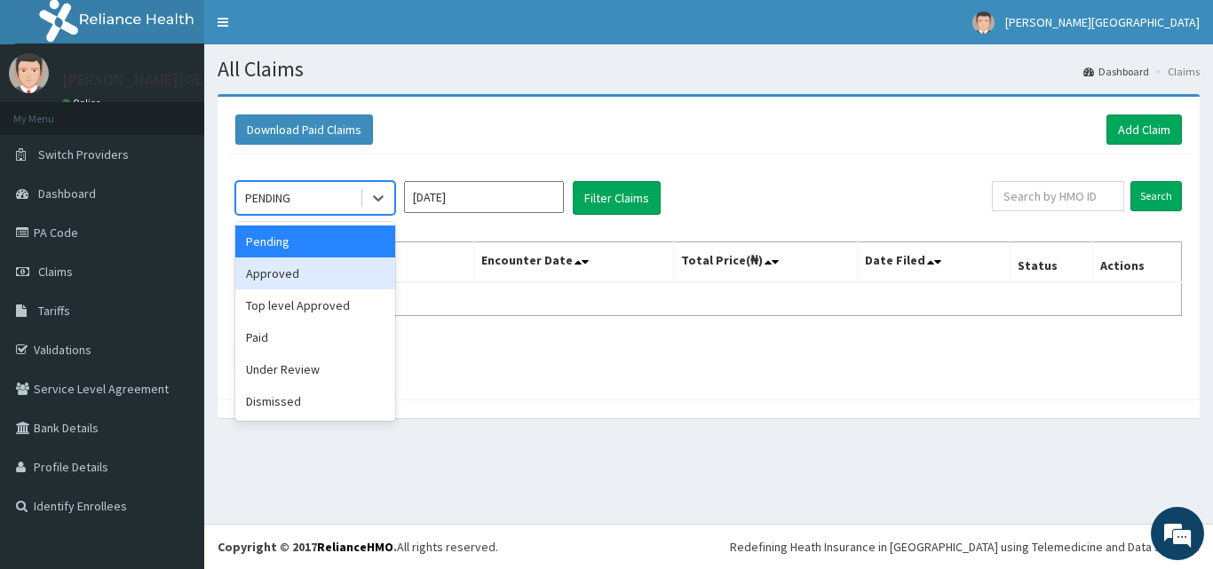
click at [356, 277] on div "Approved" at bounding box center [315, 273] width 160 height 32
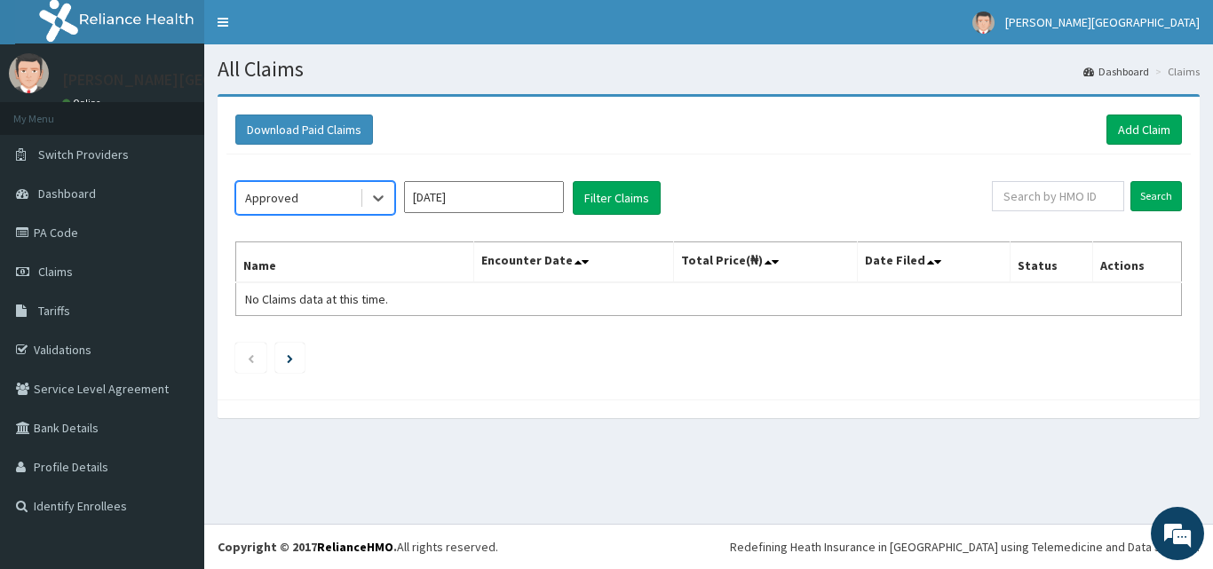
click at [470, 204] on input "[DATE]" at bounding box center [484, 197] width 160 height 32
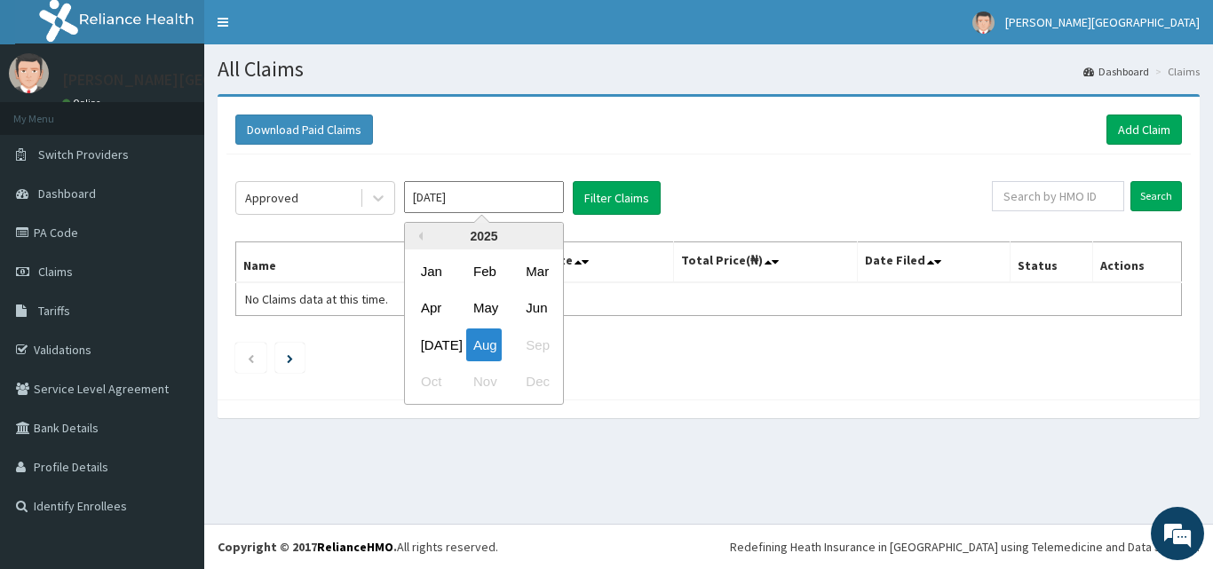
drag, startPoint x: 424, startPoint y: 337, endPoint x: 521, endPoint y: 265, distance: 120.6
click at [424, 336] on div "[DATE]" at bounding box center [432, 344] width 36 height 33
type input "[DATE]"
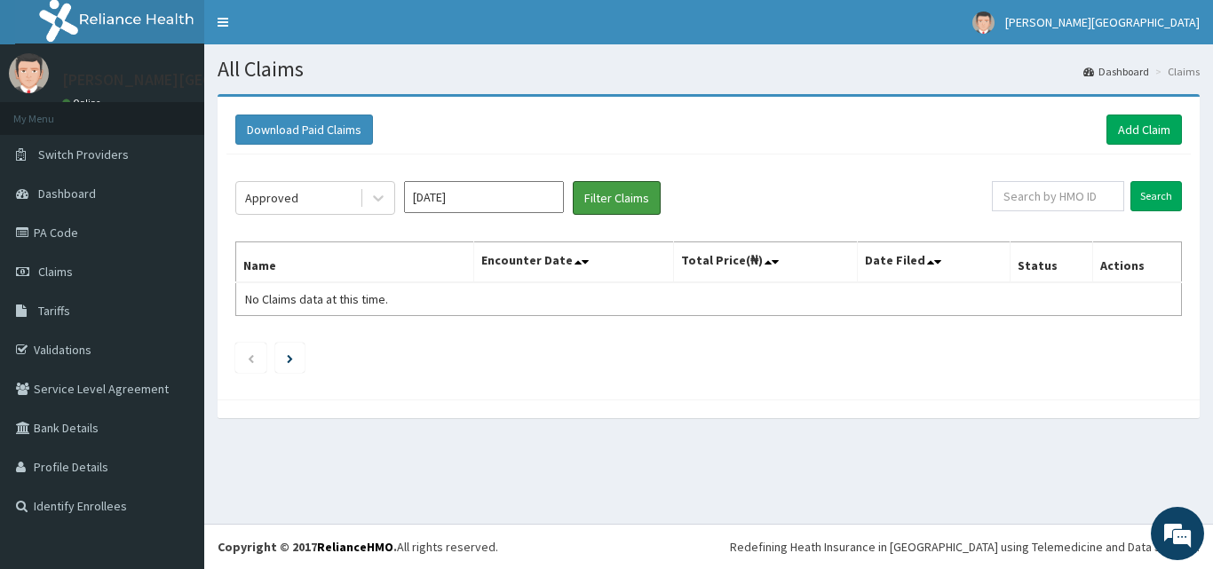
click at [609, 199] on button "Filter Claims" at bounding box center [617, 198] width 88 height 34
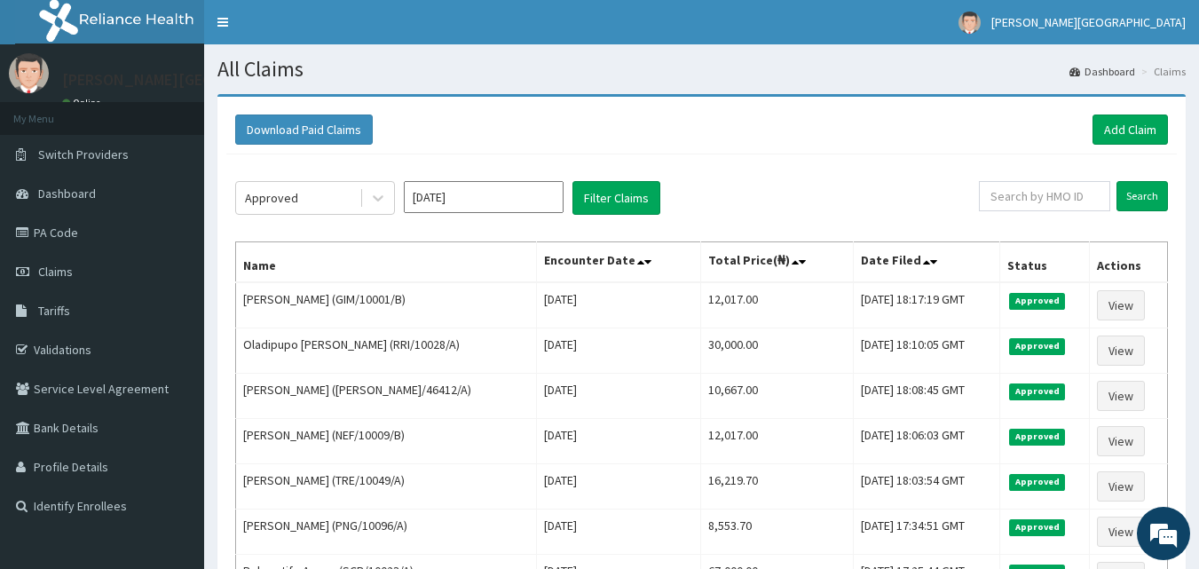
click at [350, 186] on div "Approved" at bounding box center [297, 198] width 123 height 28
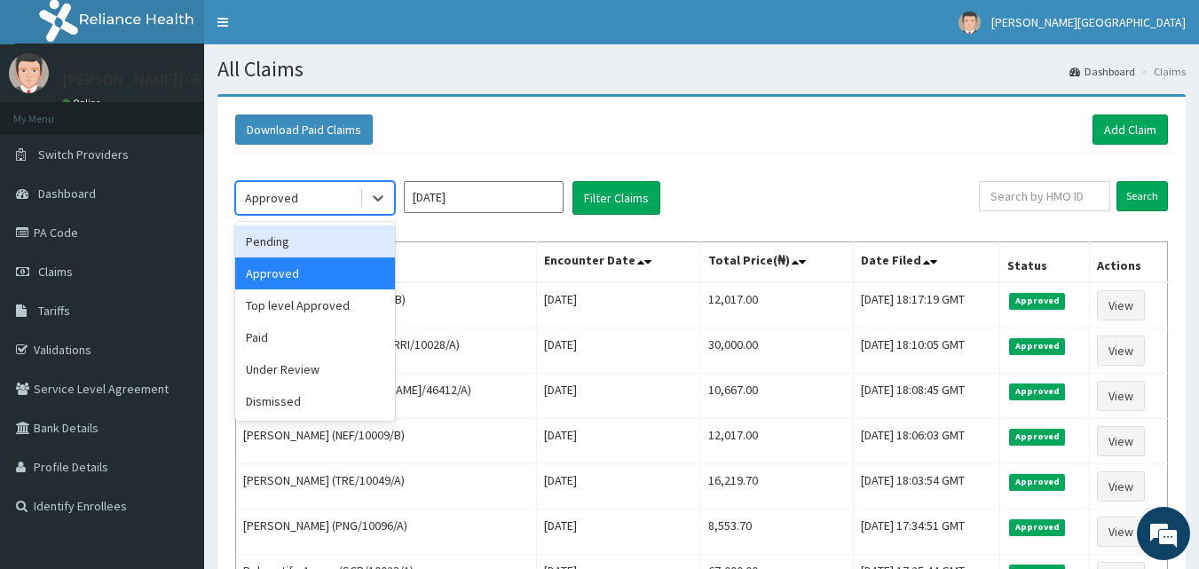
drag, startPoint x: 293, startPoint y: 242, endPoint x: 357, endPoint y: 243, distance: 63.9
click at [294, 242] on div "Pending" at bounding box center [315, 241] width 160 height 32
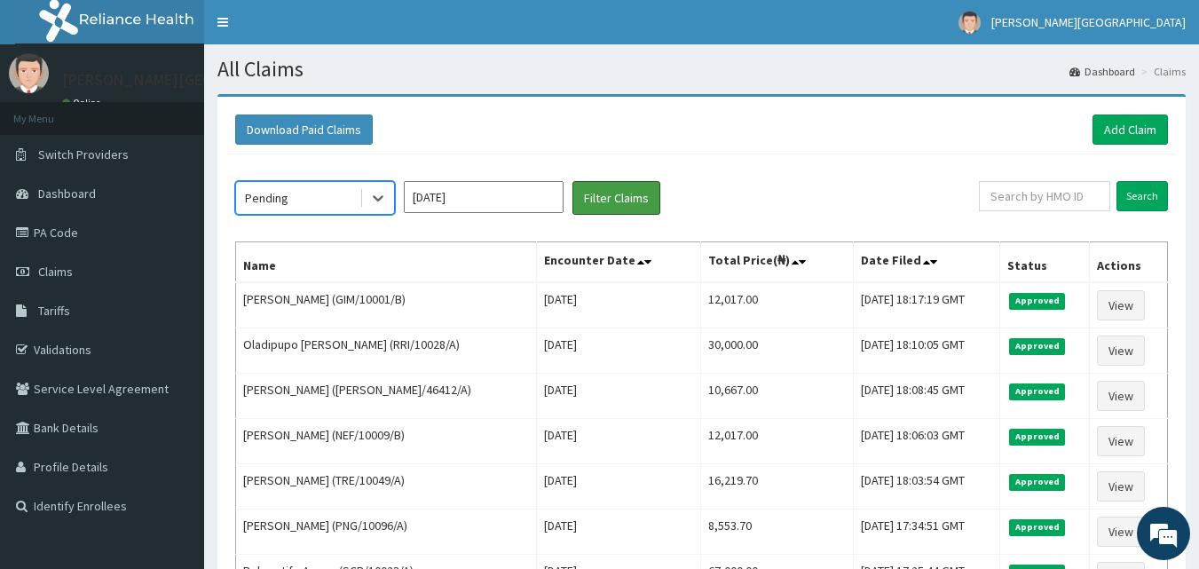
click at [592, 198] on button "Filter Claims" at bounding box center [617, 198] width 88 height 34
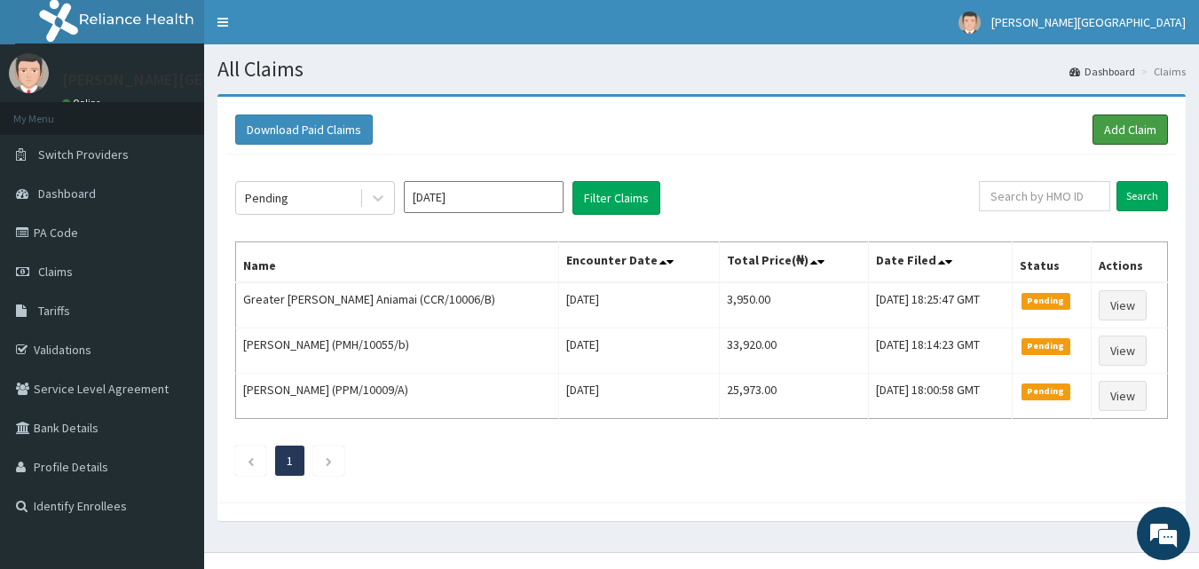
click at [1122, 133] on link "Add Claim" at bounding box center [1130, 130] width 75 height 30
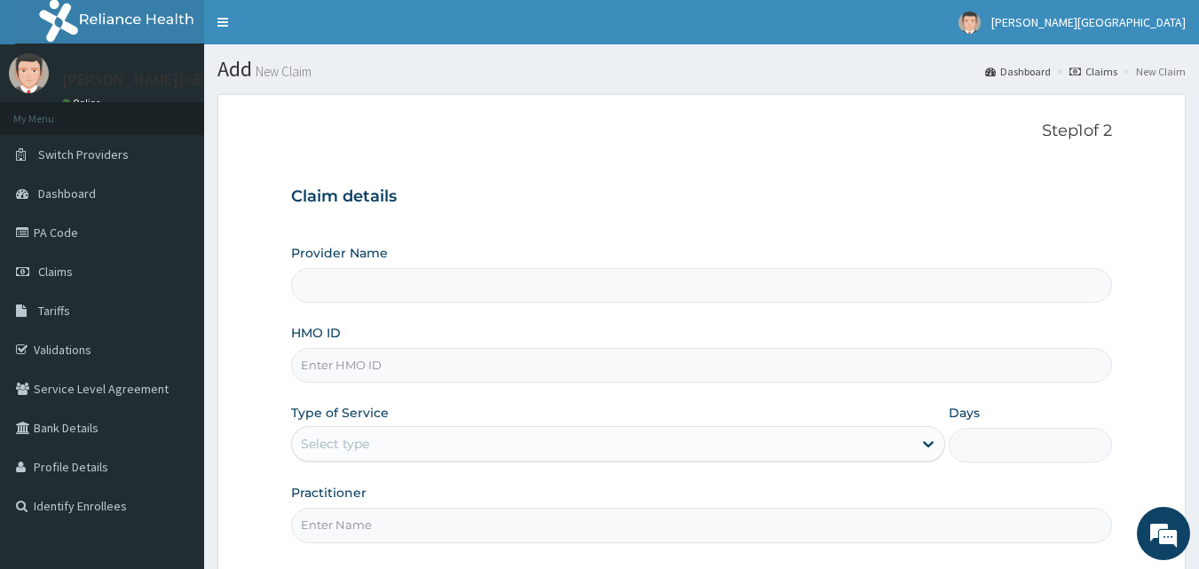
type input "[PERSON_NAME][GEOGRAPHIC_DATA]"
click at [356, 366] on input "VFT/10001/A" at bounding box center [702, 365] width 822 height 35
type input "VFT/10011/A"
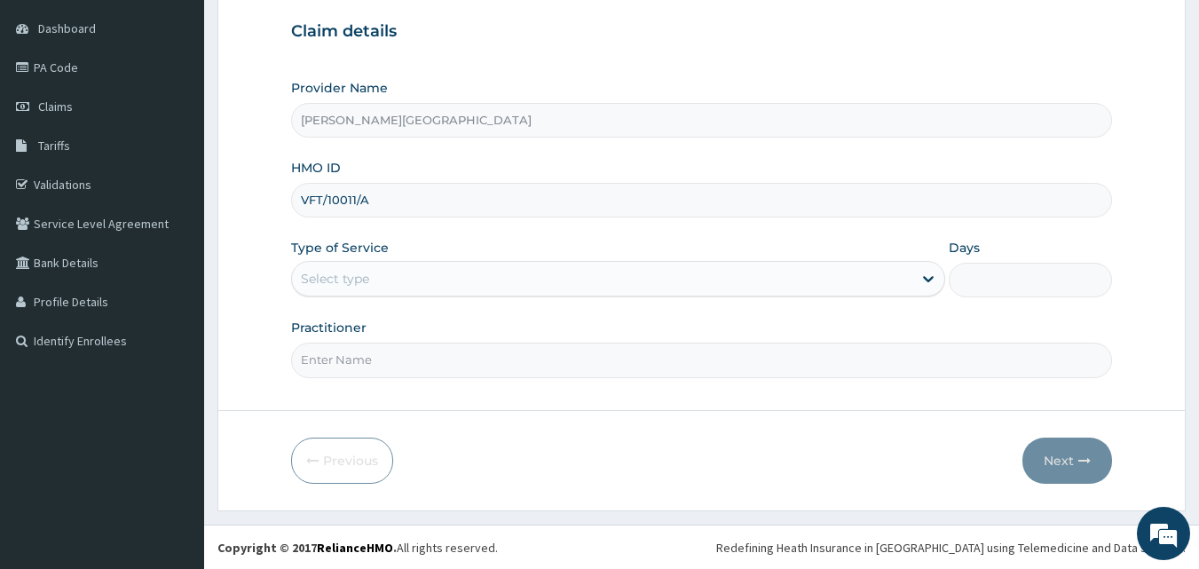
scroll to position [166, 0]
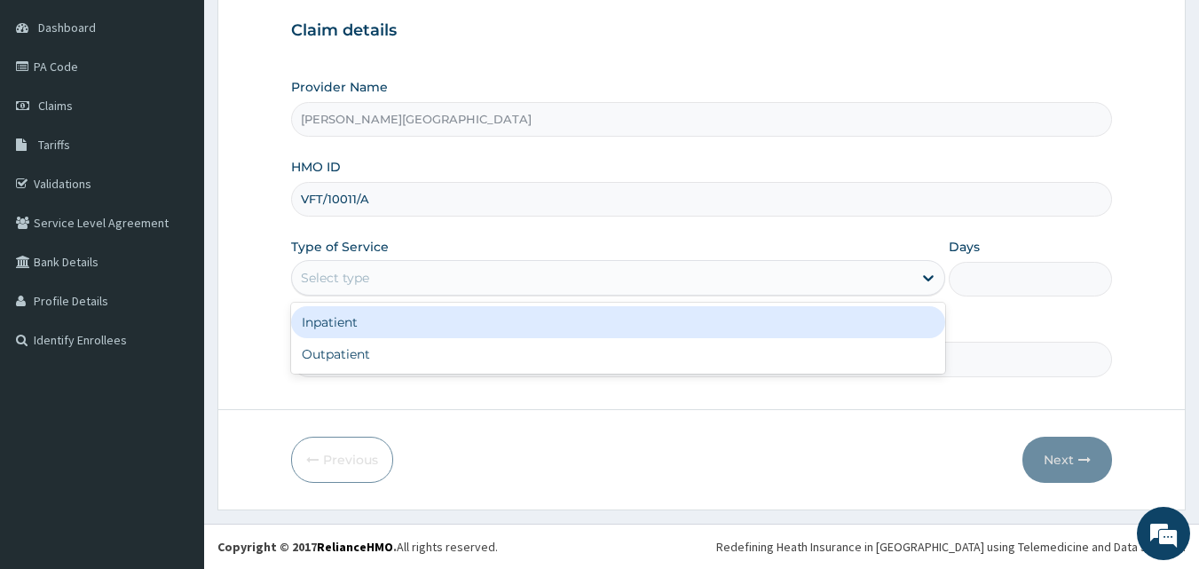
drag, startPoint x: 353, startPoint y: 281, endPoint x: 351, endPoint y: 352, distance: 70.2
click at [353, 288] on div "Select type" at bounding box center [602, 278] width 621 height 28
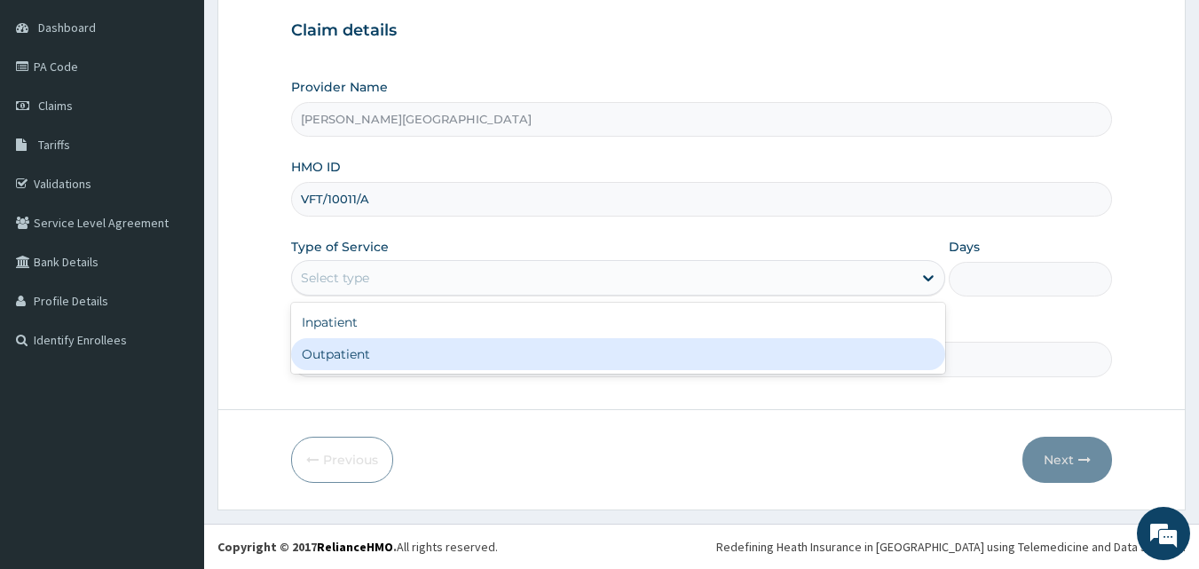
drag, startPoint x: 351, startPoint y: 356, endPoint x: 421, endPoint y: 386, distance: 76.3
click at [356, 360] on div "Outpatient" at bounding box center [618, 354] width 654 height 32
type input "1"
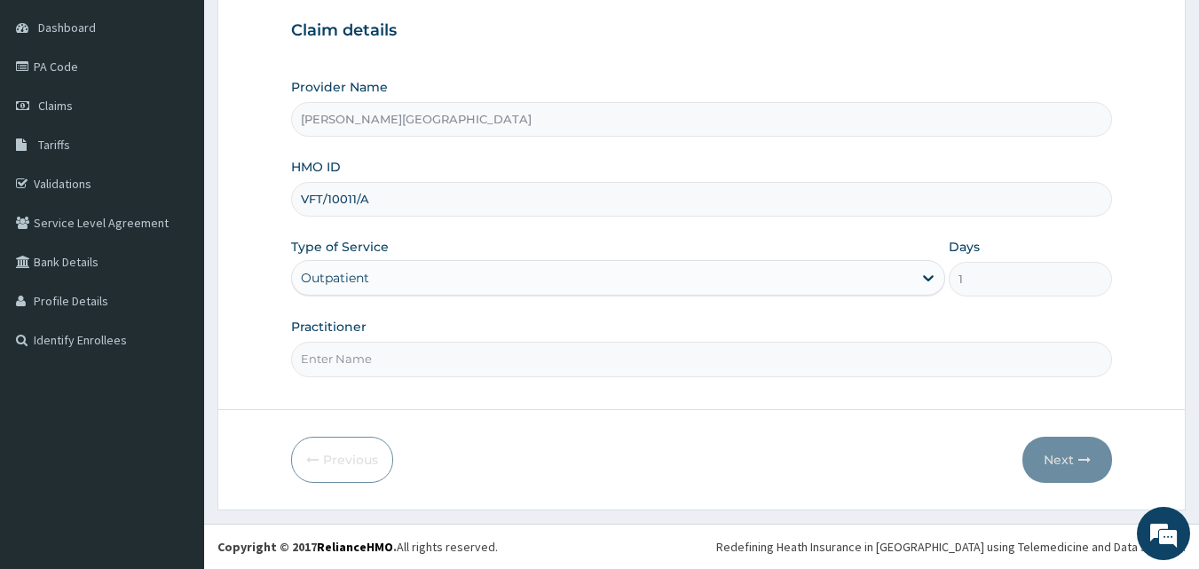
click at [433, 374] on input "Practitioner" at bounding box center [702, 359] width 822 height 35
type input "DR PRECIOUS"
click at [1072, 455] on button "Next" at bounding box center [1068, 460] width 90 height 46
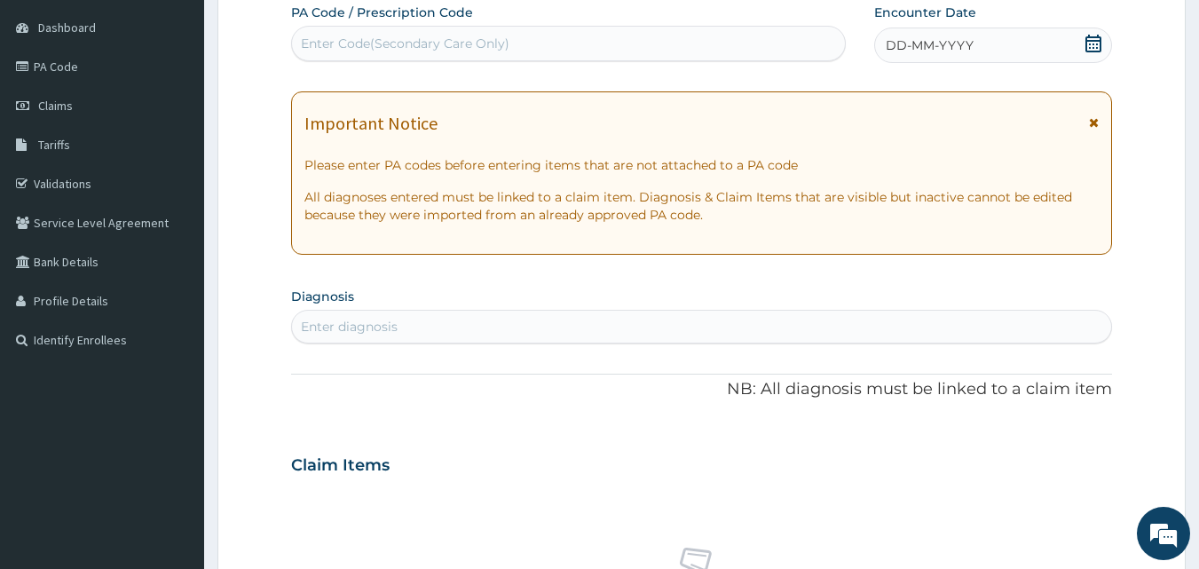
click at [1098, 42] on icon at bounding box center [1094, 44] width 18 height 18
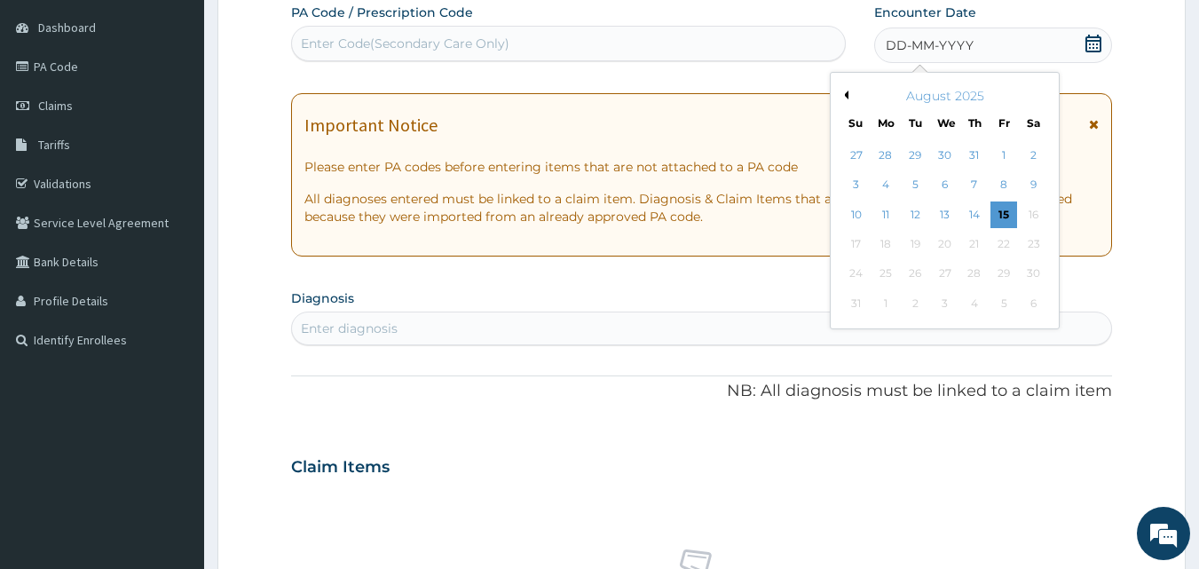
click at [847, 99] on div "August 2025" at bounding box center [945, 96] width 214 height 18
click at [842, 87] on div "August 2025" at bounding box center [945, 96] width 214 height 18
click at [847, 98] on button "Previous Month" at bounding box center [844, 95] width 9 height 9
click at [1006, 244] on div "25" at bounding box center [1004, 244] width 27 height 27
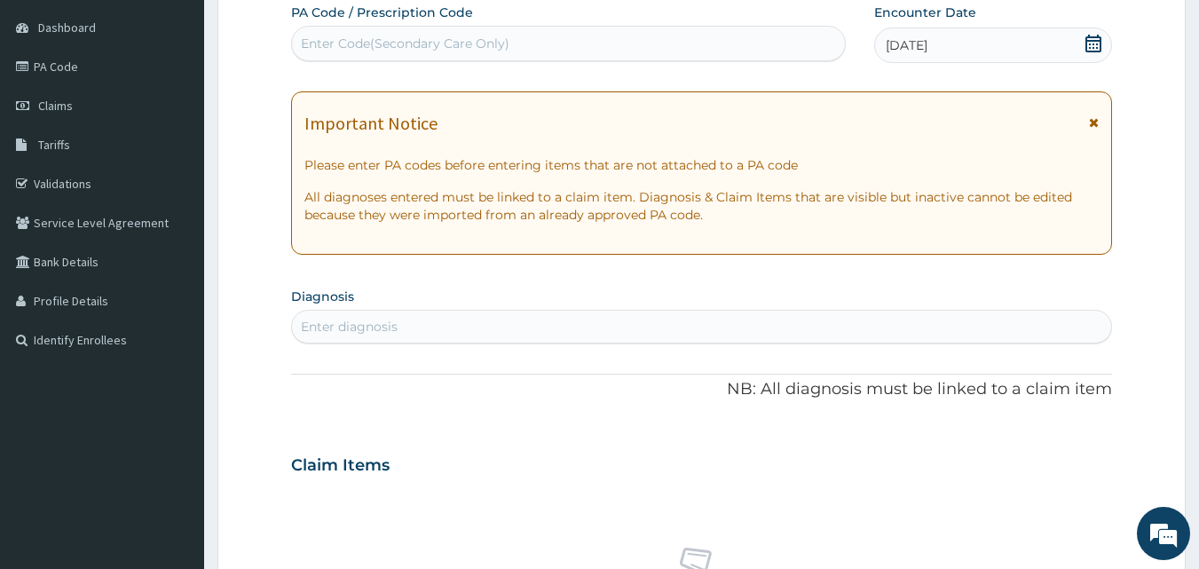
scroll to position [314, 0]
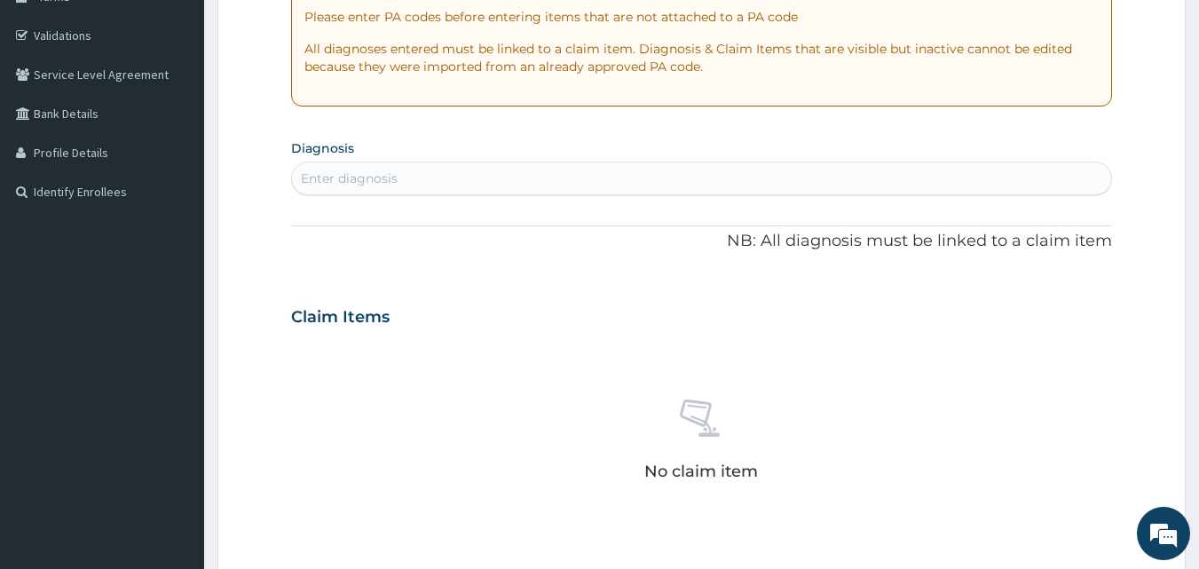
click at [441, 173] on div "Enter diagnosis" at bounding box center [702, 178] width 820 height 28
type input "MALARIA"
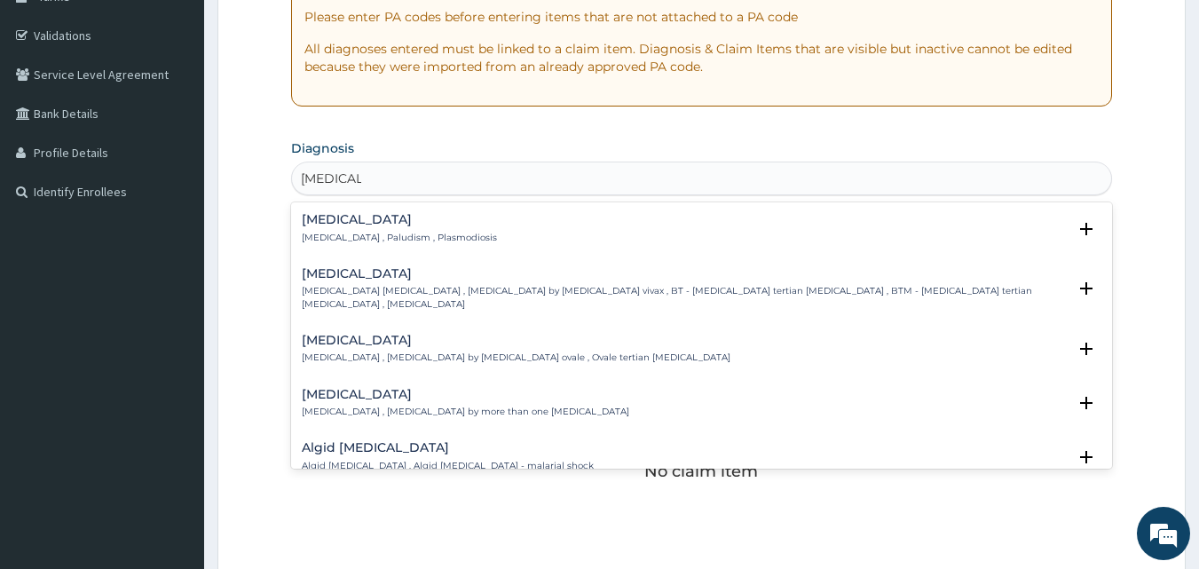
click at [418, 239] on p "Malaria , Paludism , Plasmodiosis" at bounding box center [399, 238] width 195 height 12
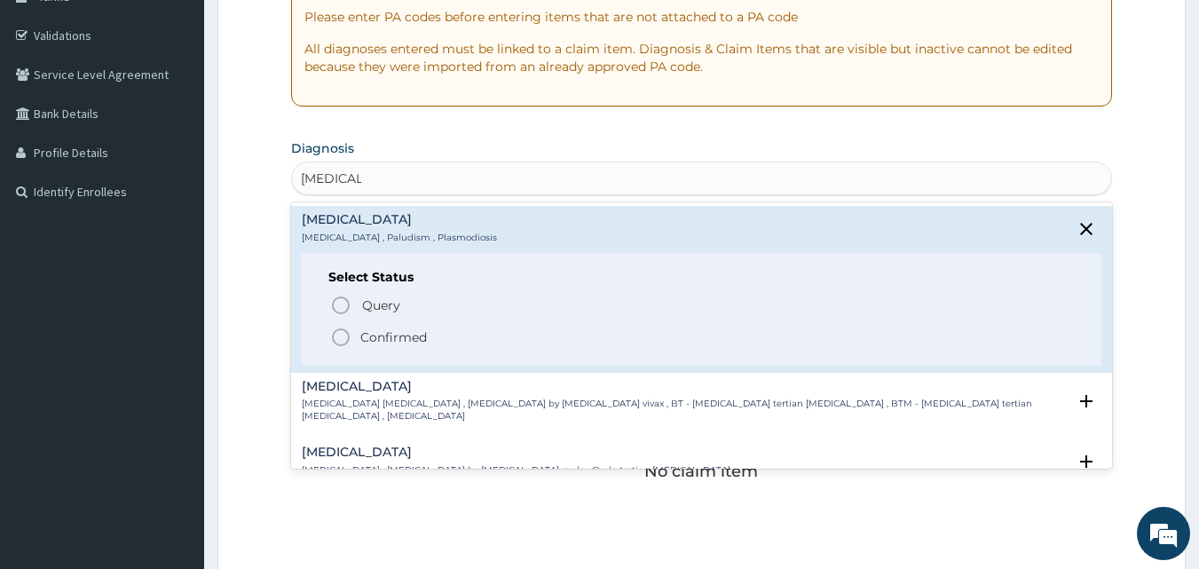
click at [393, 338] on p "Confirmed" at bounding box center [393, 337] width 67 height 18
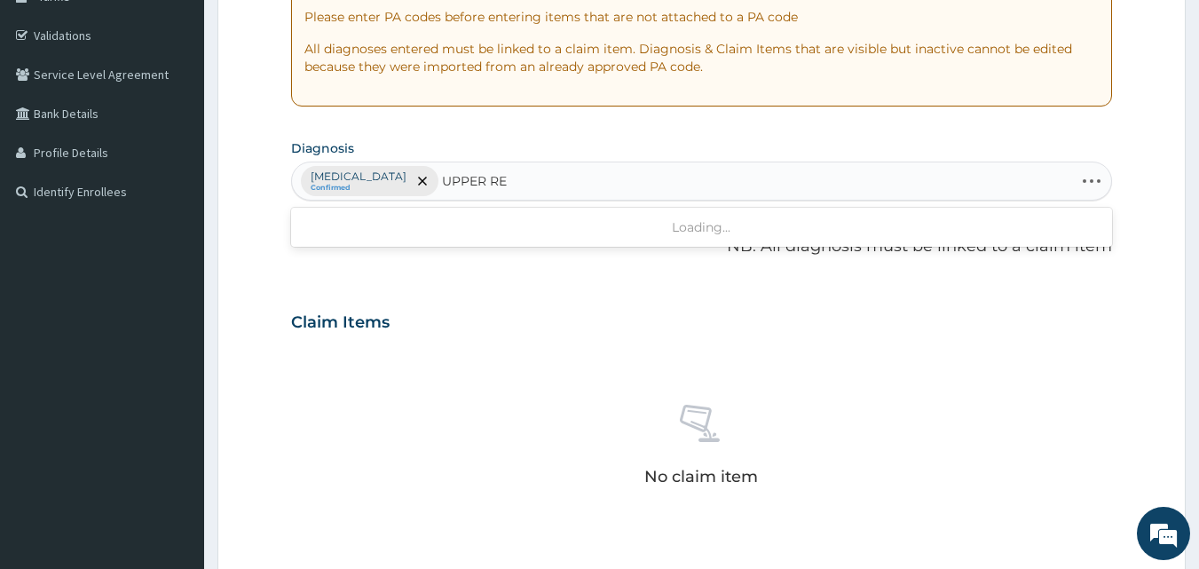
type input "UPPER RES"
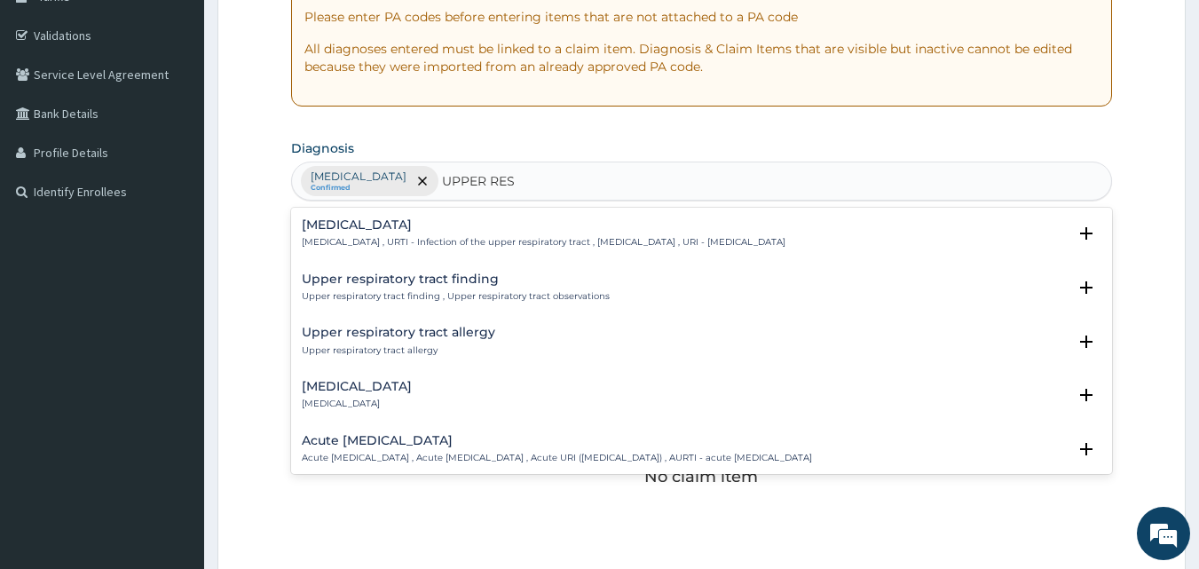
click at [386, 235] on div "Upper respiratory infection Upper respiratory infection , URTI - Infection of t…" at bounding box center [544, 233] width 484 height 31
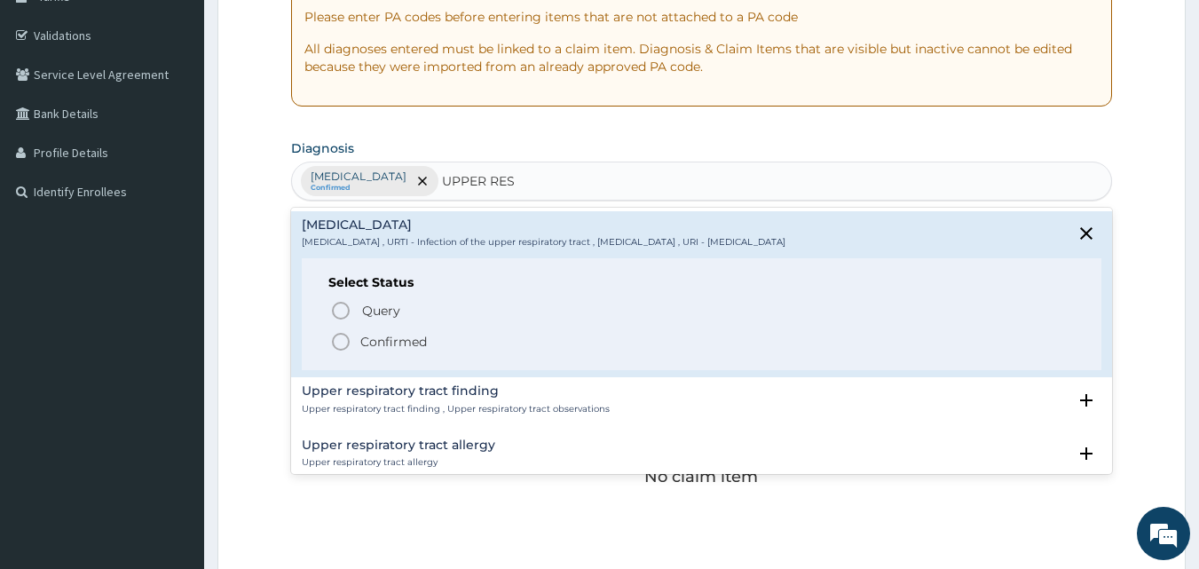
drag, startPoint x: 407, startPoint y: 337, endPoint x: 501, endPoint y: 326, distance: 93.9
click at [407, 338] on p "Confirmed" at bounding box center [393, 342] width 67 height 18
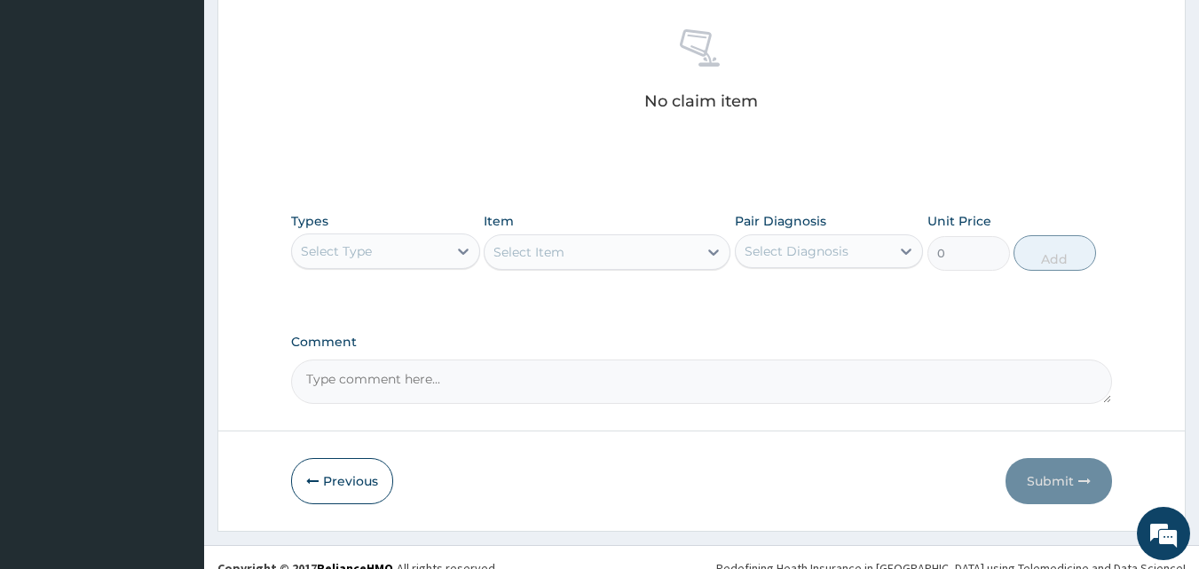
scroll to position [711, 0]
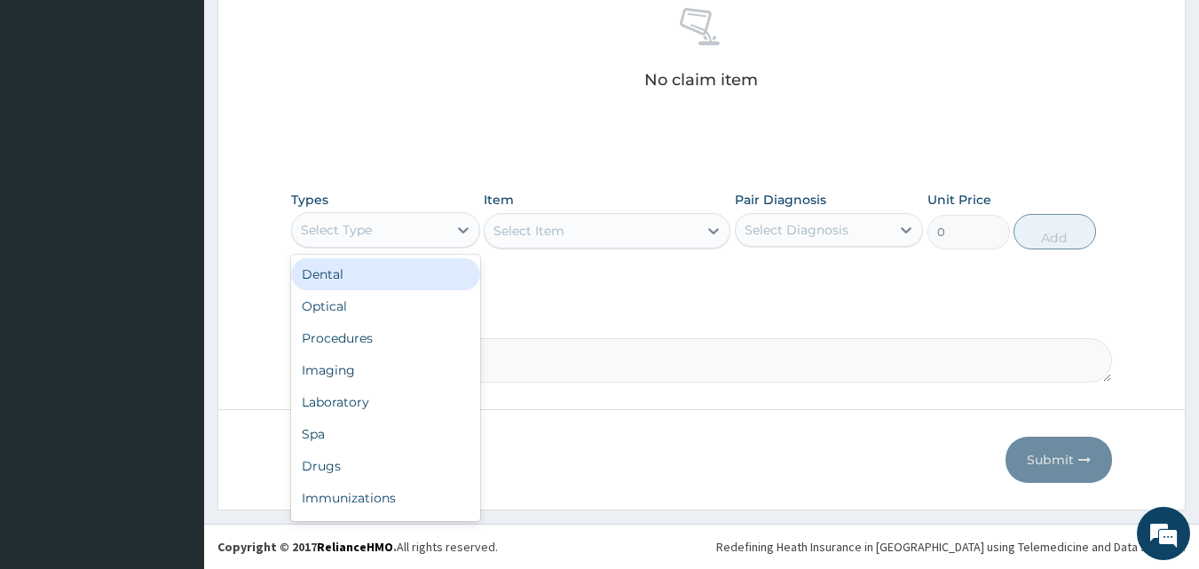
click at [403, 225] on div "Select Type" at bounding box center [369, 230] width 155 height 28
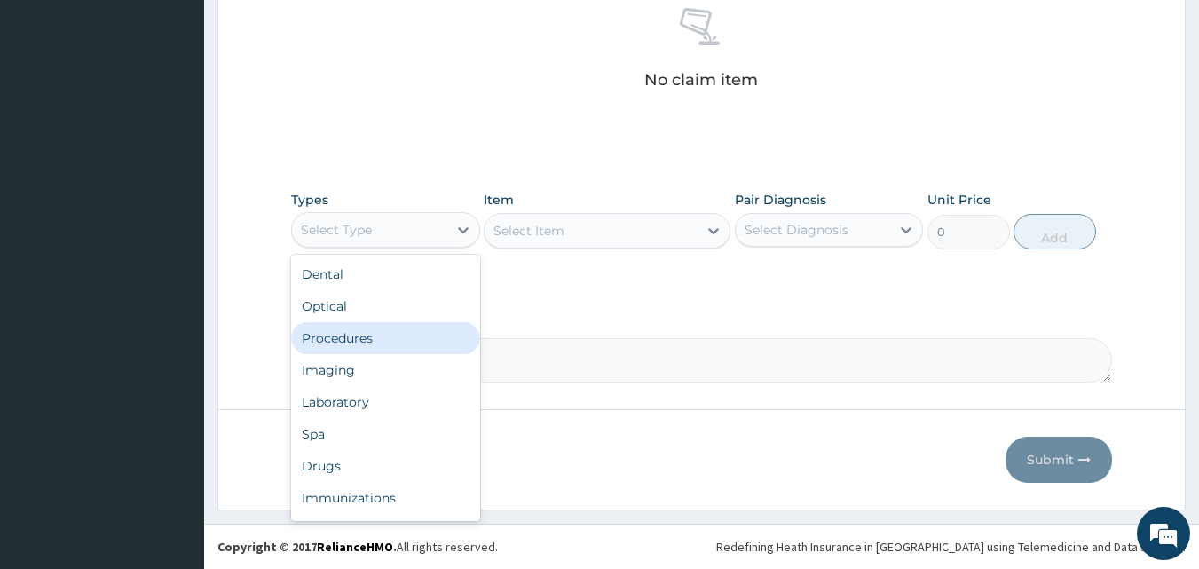
click at [385, 340] on div "Procedures" at bounding box center [385, 338] width 189 height 32
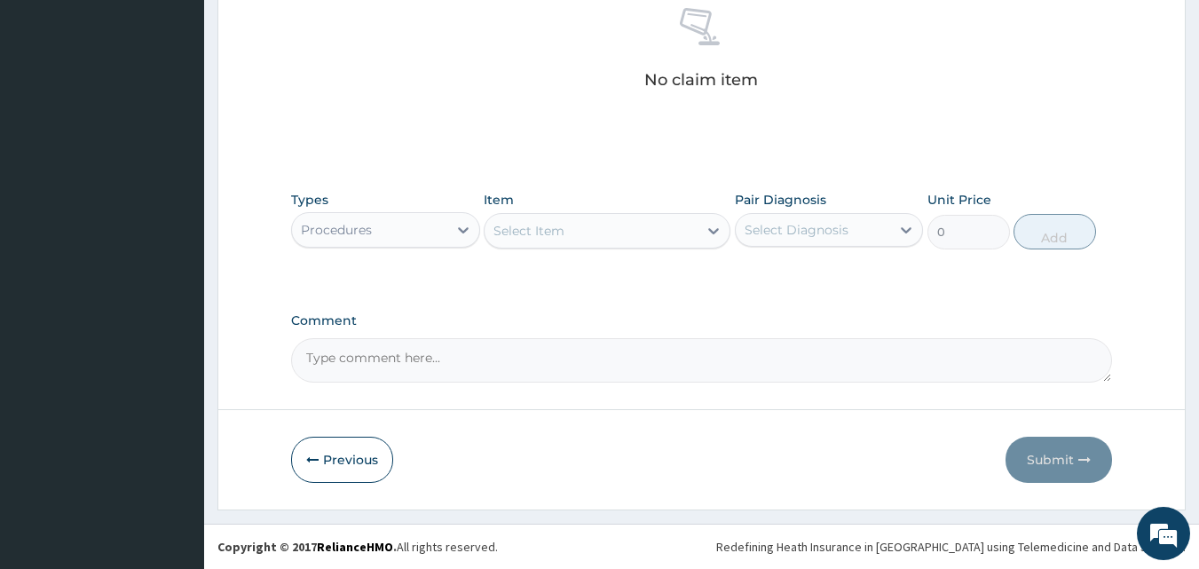
click at [616, 235] on div "Select Item" at bounding box center [591, 231] width 213 height 28
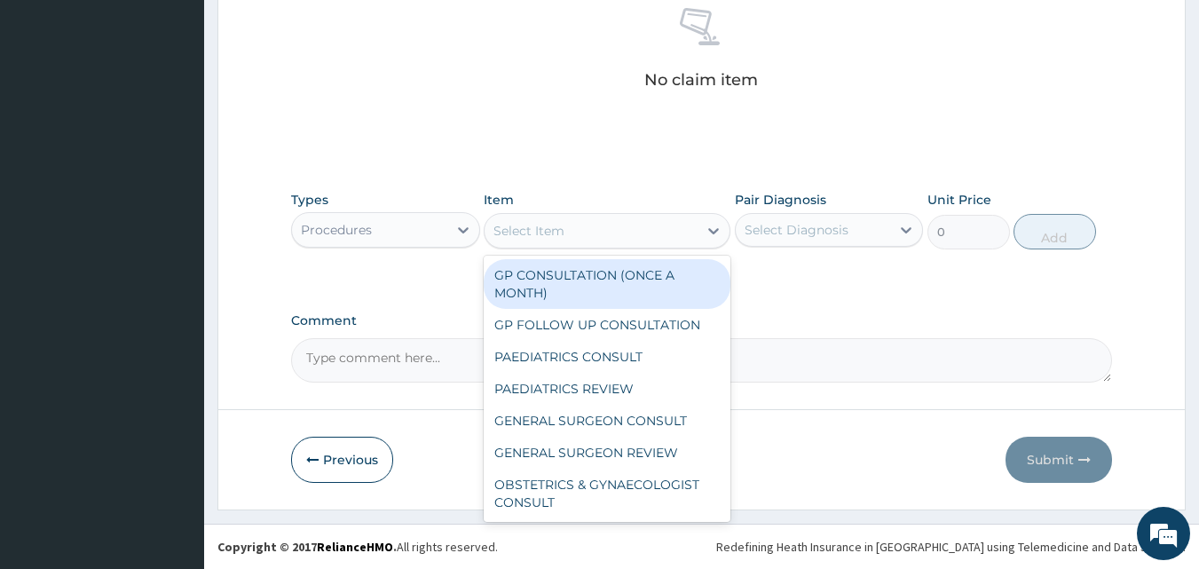
click at [605, 261] on div "GP CONSULTATION (ONCE A MONTH)" at bounding box center [607, 284] width 247 height 50
type input "3500"
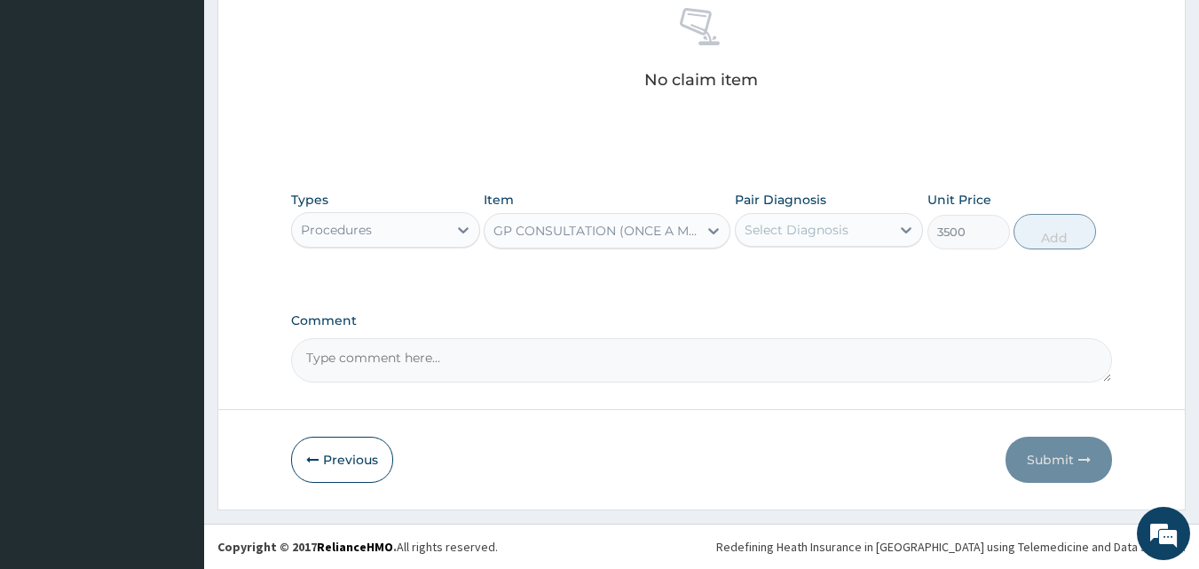
click at [786, 235] on div "Select Diagnosis" at bounding box center [797, 230] width 104 height 18
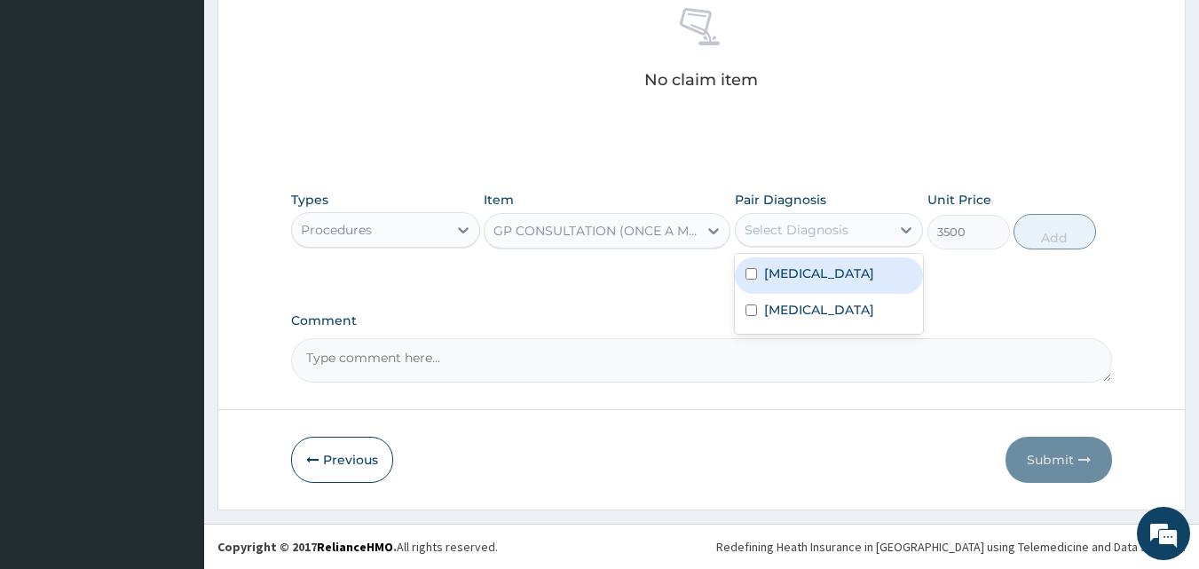
click at [785, 277] on label "Malaria" at bounding box center [819, 274] width 110 height 18
checkbox input "true"
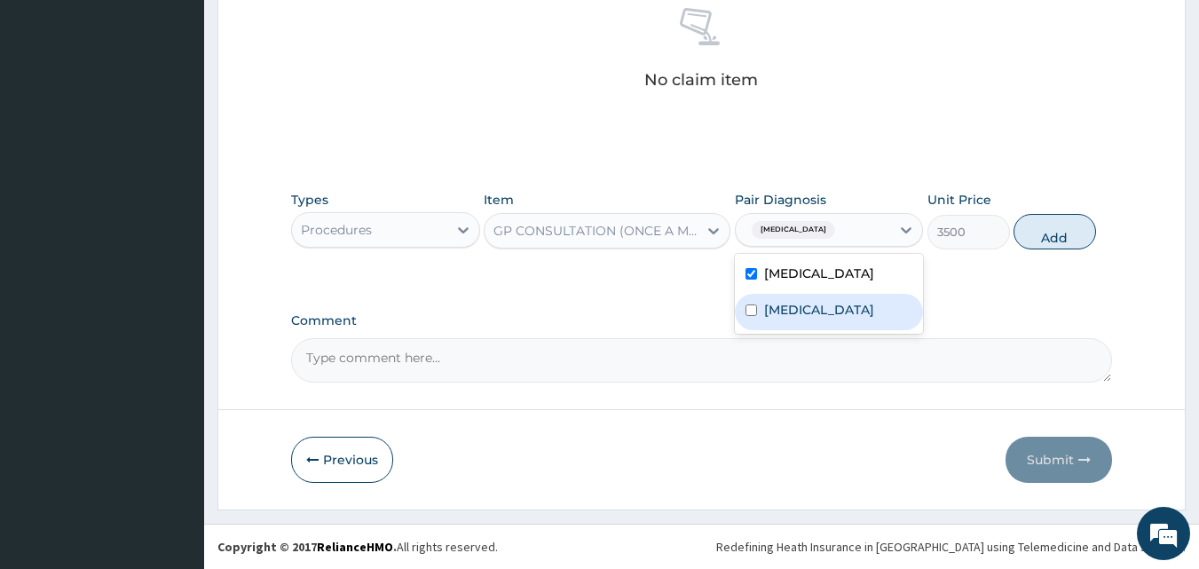
click at [811, 319] on label "Upper respiratory infection" at bounding box center [819, 310] width 110 height 18
checkbox input "true"
click at [1031, 233] on button "Add" at bounding box center [1055, 232] width 83 height 36
type input "0"
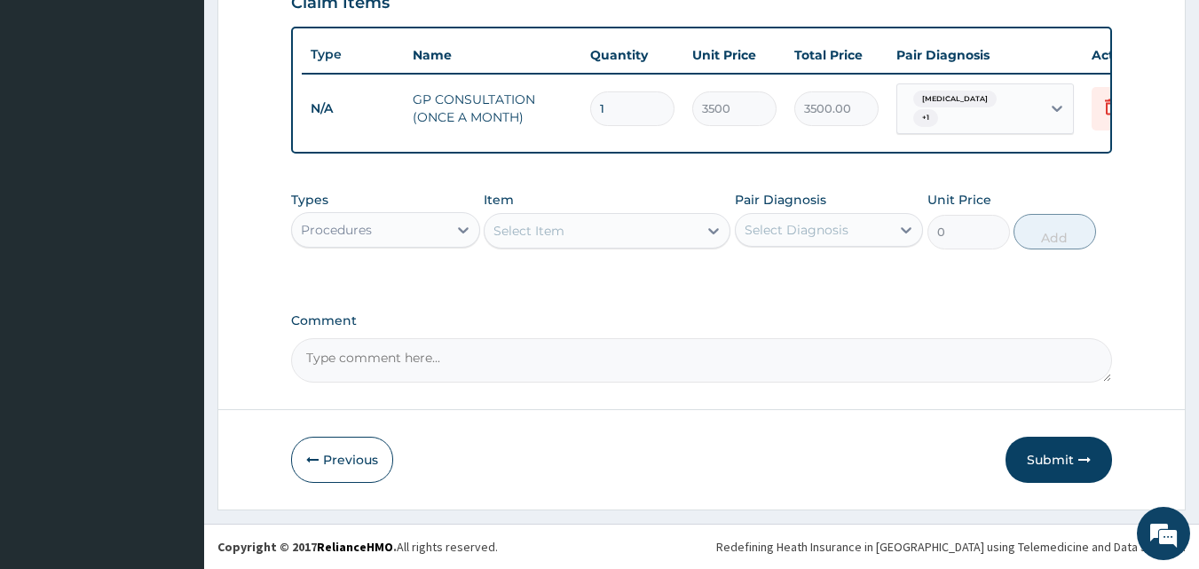
scroll to position [640, 0]
click at [444, 236] on div "Procedures" at bounding box center [369, 230] width 155 height 28
type input "LAB"
click at [416, 275] on div "Laboratory" at bounding box center [385, 274] width 189 height 32
click at [504, 273] on div "Types Laboratory Item Select Item Pair Diagnosis Select Diagnosis Unit Price 0 …" at bounding box center [702, 233] width 822 height 103
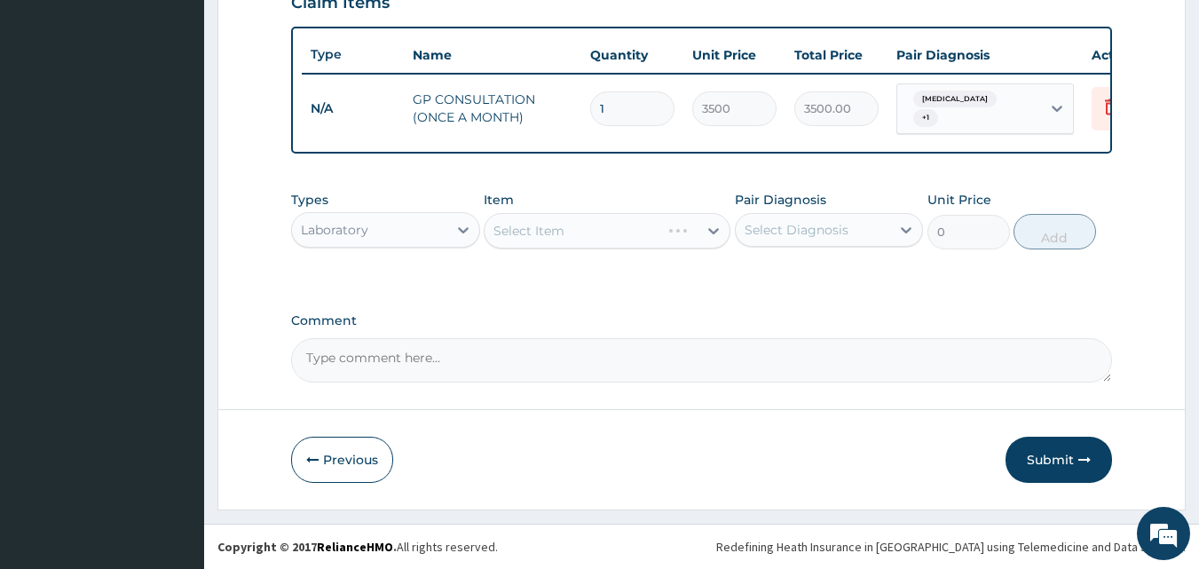
click at [624, 224] on div "Select Item" at bounding box center [607, 231] width 247 height 36
click at [625, 225] on div "Select Item" at bounding box center [591, 231] width 213 height 28
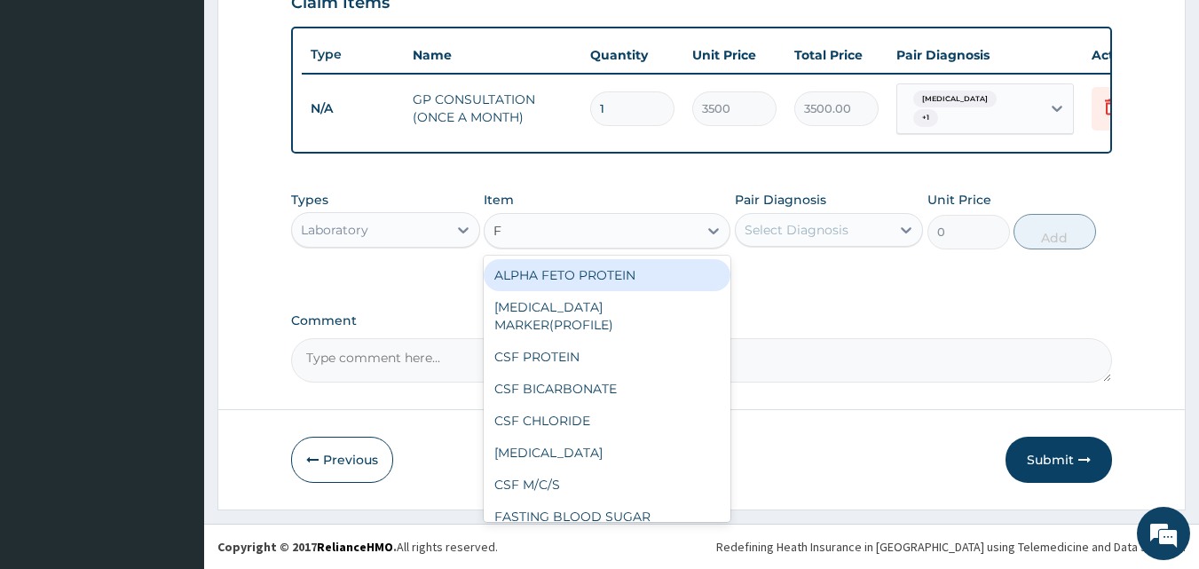
type input "FU"
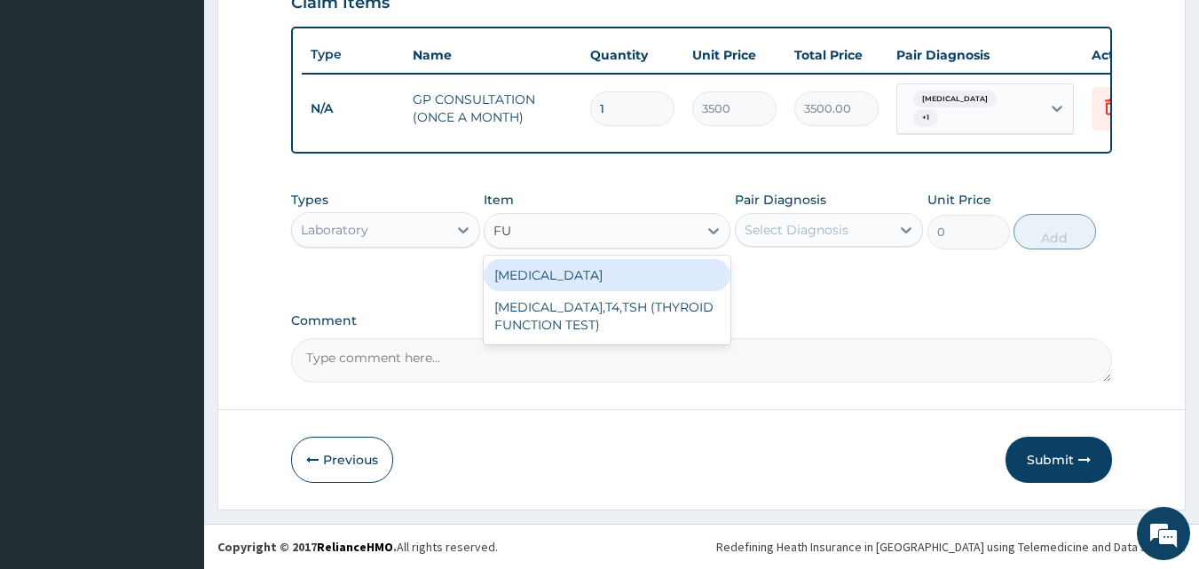
click at [644, 287] on div "FULL BLOOD COUNT" at bounding box center [607, 275] width 247 height 32
type input "4000"
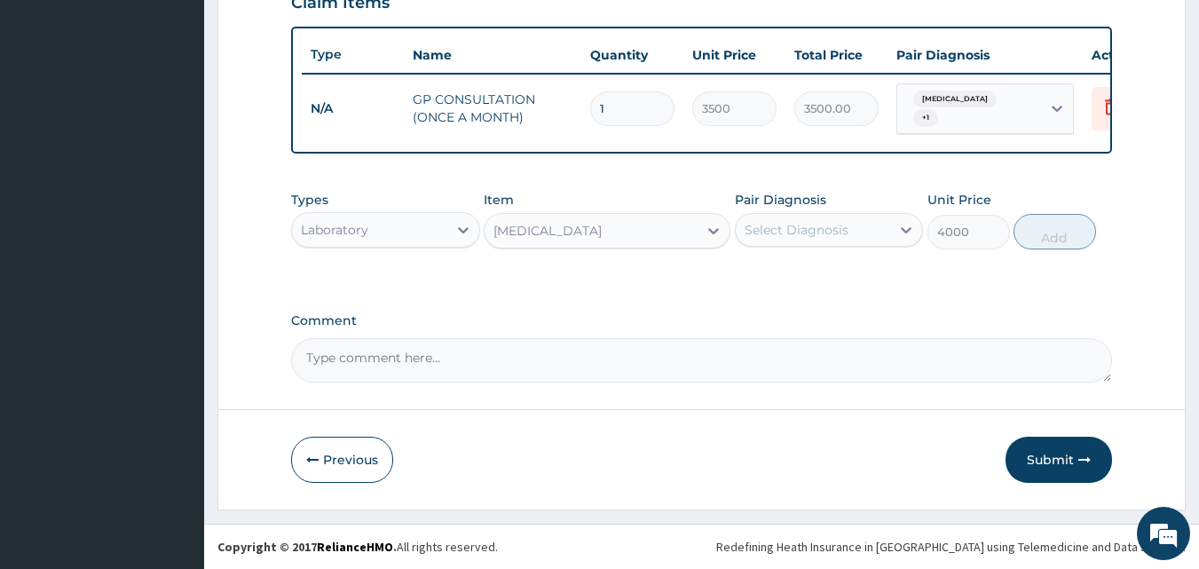
click at [827, 233] on div "Select Diagnosis" at bounding box center [797, 230] width 104 height 18
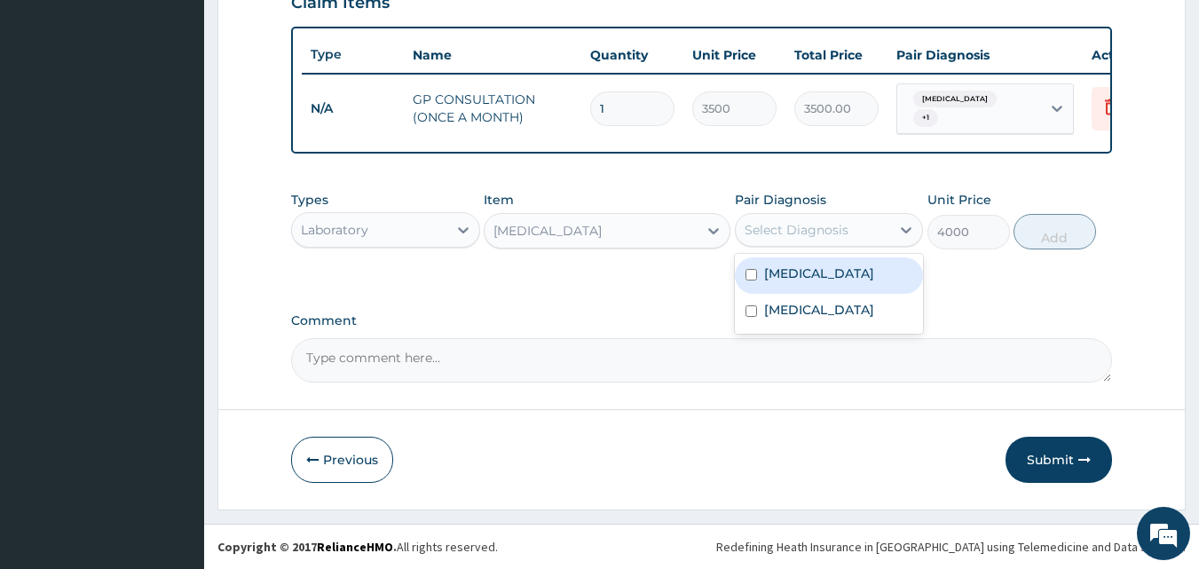
click at [803, 275] on label "Malaria" at bounding box center [819, 274] width 110 height 18
checkbox input "true"
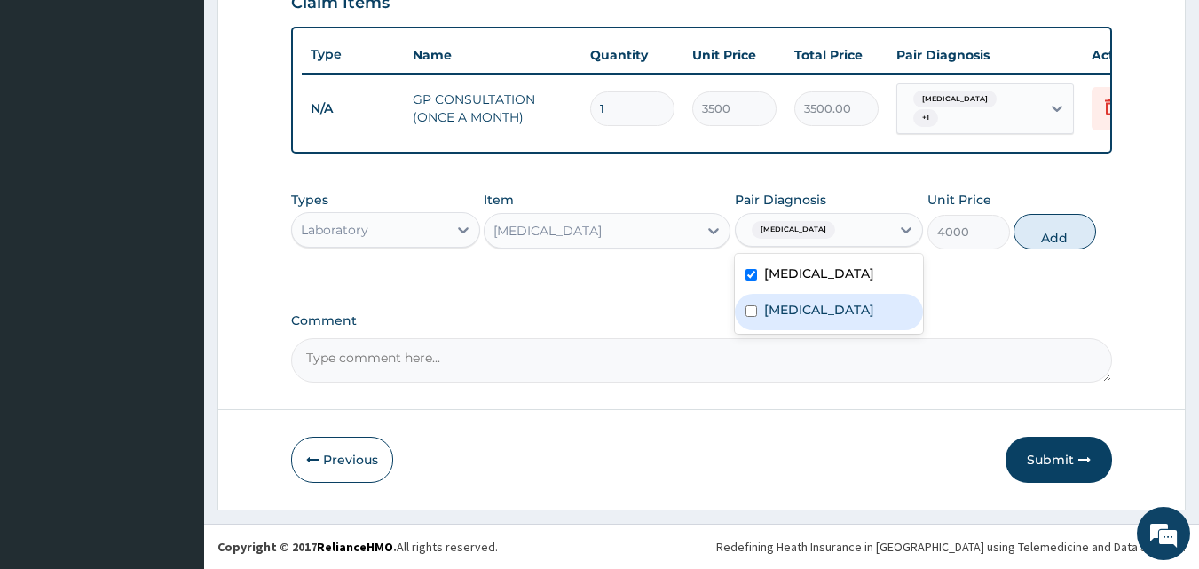
click at [803, 319] on label "Upper respiratory infection" at bounding box center [819, 310] width 110 height 18
checkbox input "true"
click at [1033, 241] on button "Add" at bounding box center [1055, 232] width 83 height 36
type input "0"
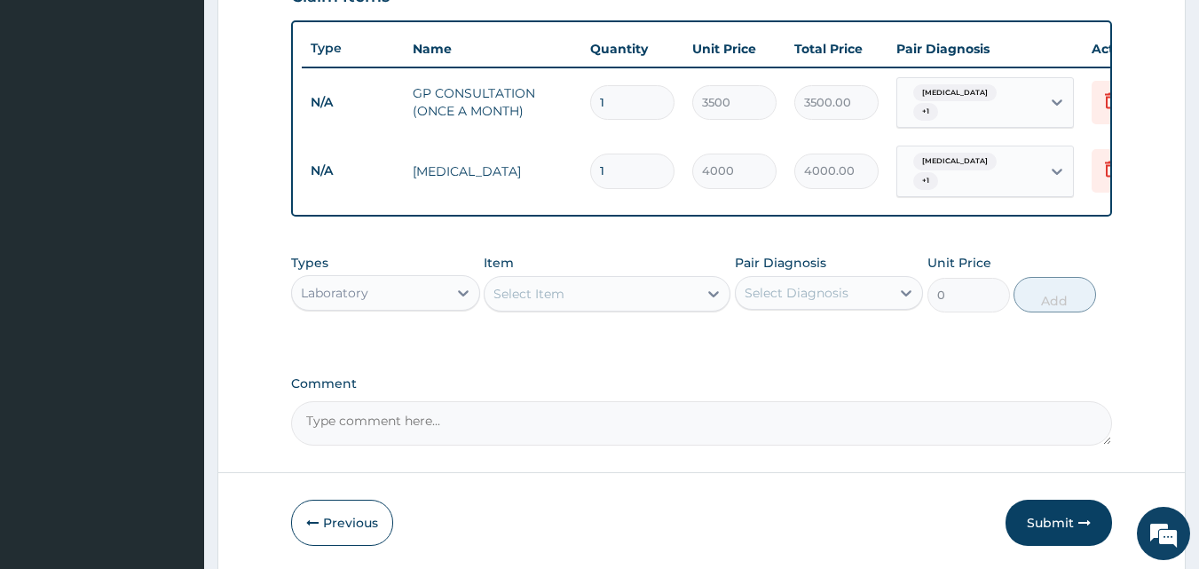
click at [652, 287] on div "Select Item" at bounding box center [591, 294] width 213 height 28
type input "MALARIA"
drag, startPoint x: 593, startPoint y: 336, endPoint x: 719, endPoint y: 325, distance: 126.5
click at [611, 330] on div "MALARIA PARASITE" at bounding box center [607, 338] width 247 height 32
type input "2000"
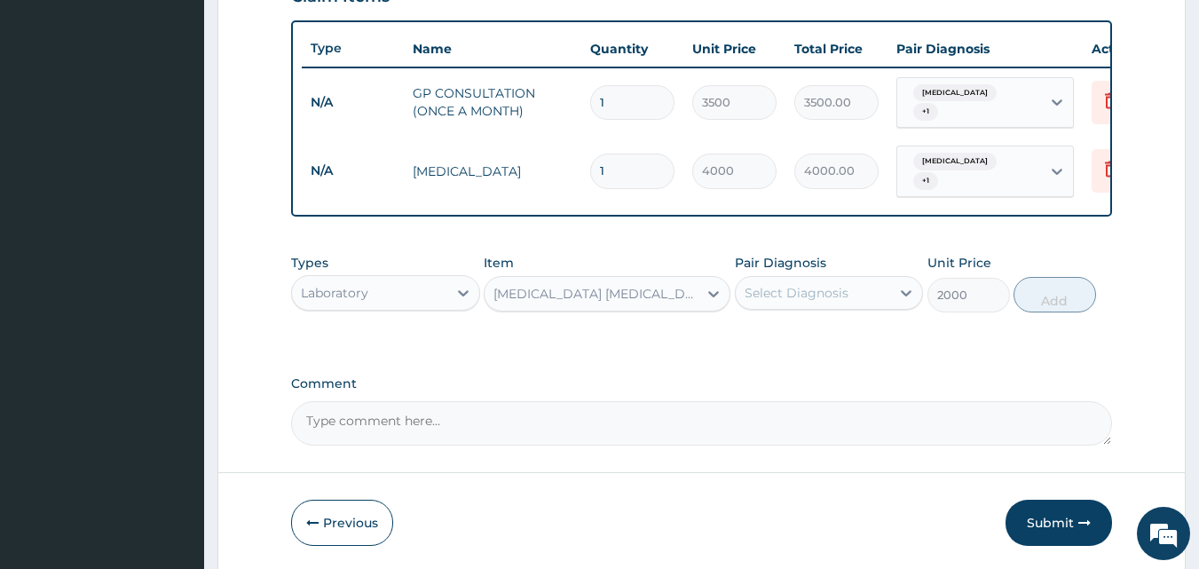
click at [791, 291] on div "Select Diagnosis" at bounding box center [797, 293] width 104 height 18
drag, startPoint x: 789, startPoint y: 327, endPoint x: 836, endPoint y: 321, distance: 47.4
click at [790, 328] on label "Malaria" at bounding box center [819, 337] width 110 height 18
checkbox input "true"
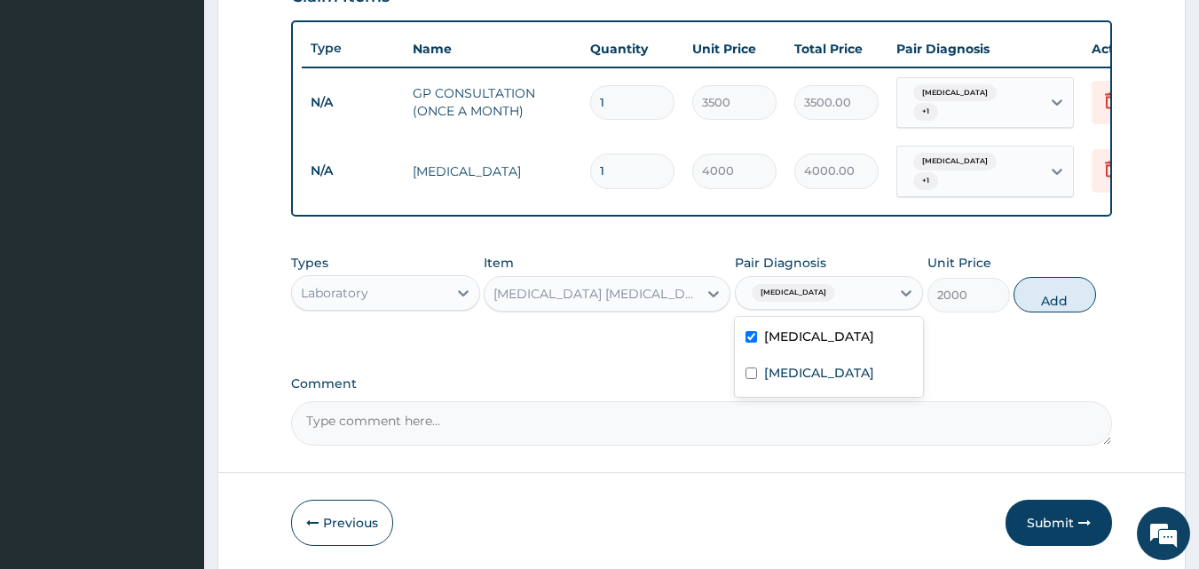
click at [1075, 297] on button "Add" at bounding box center [1055, 295] width 83 height 36
type input "0"
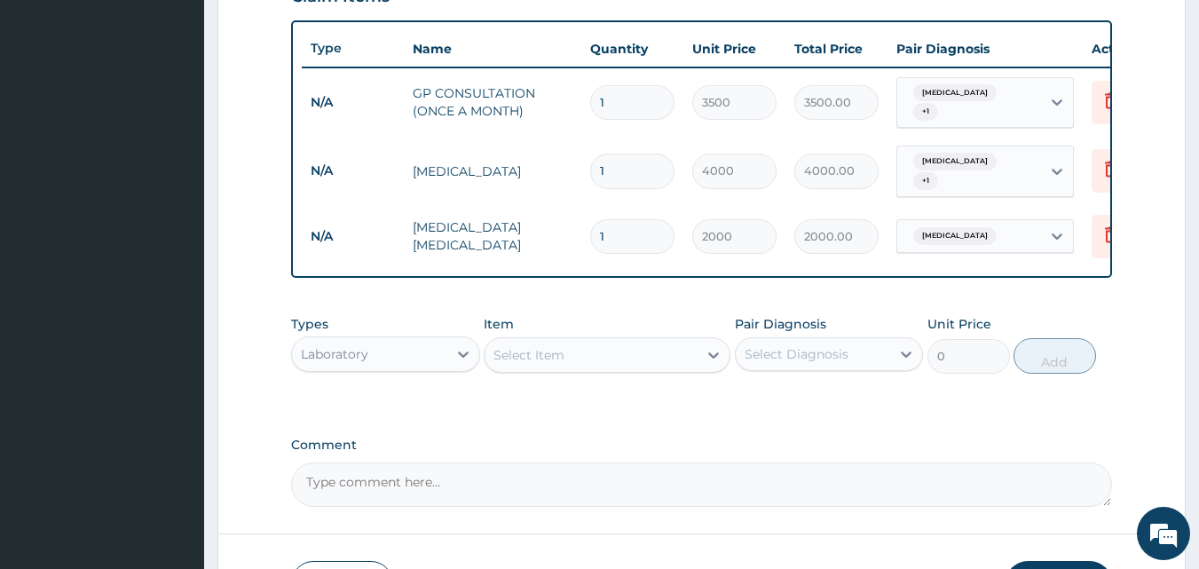
scroll to position [763, 0]
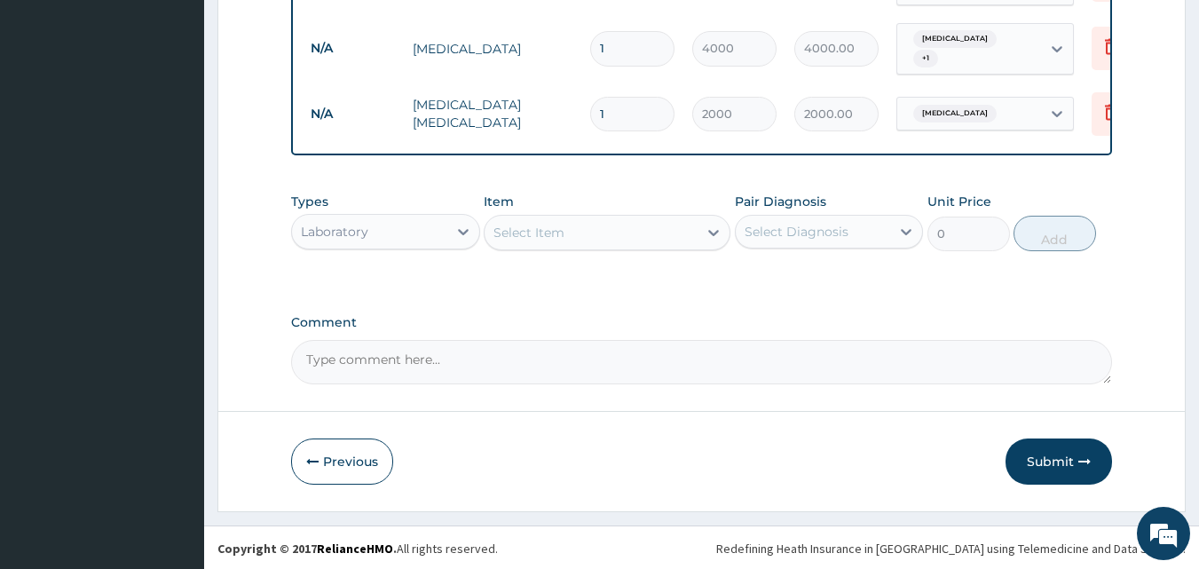
click at [406, 224] on div "Laboratory" at bounding box center [369, 231] width 155 height 28
type input "DR"
drag, startPoint x: 394, startPoint y: 268, endPoint x: 450, endPoint y: 271, distance: 56.0
click at [395, 268] on div "Drugs" at bounding box center [385, 276] width 189 height 32
click at [556, 272] on div "Types option Drugs, selected. Select is focused ,type to refine list, press Dow…" at bounding box center [702, 235] width 822 height 103
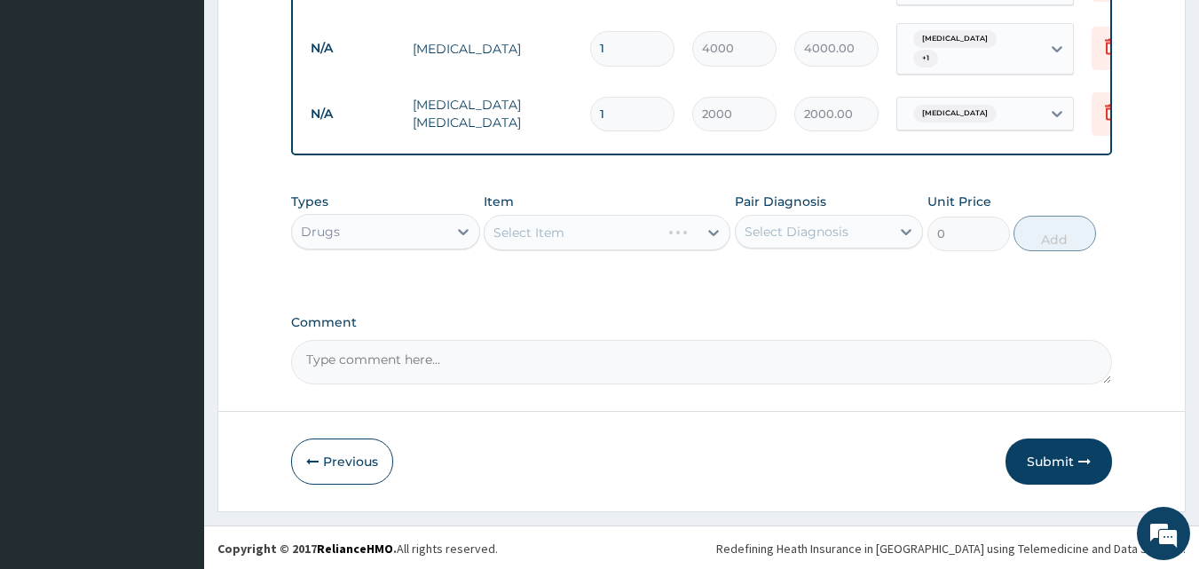
click at [560, 223] on div "Select Item" at bounding box center [607, 233] width 247 height 36
click at [566, 236] on div "Select Item" at bounding box center [591, 232] width 213 height 28
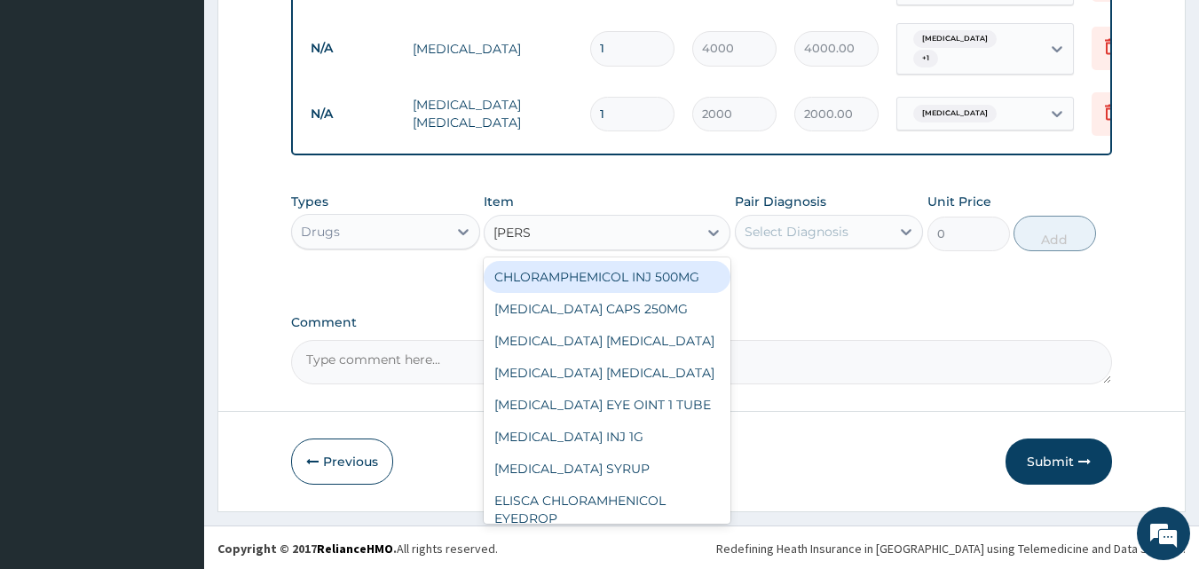
type input "LORAT"
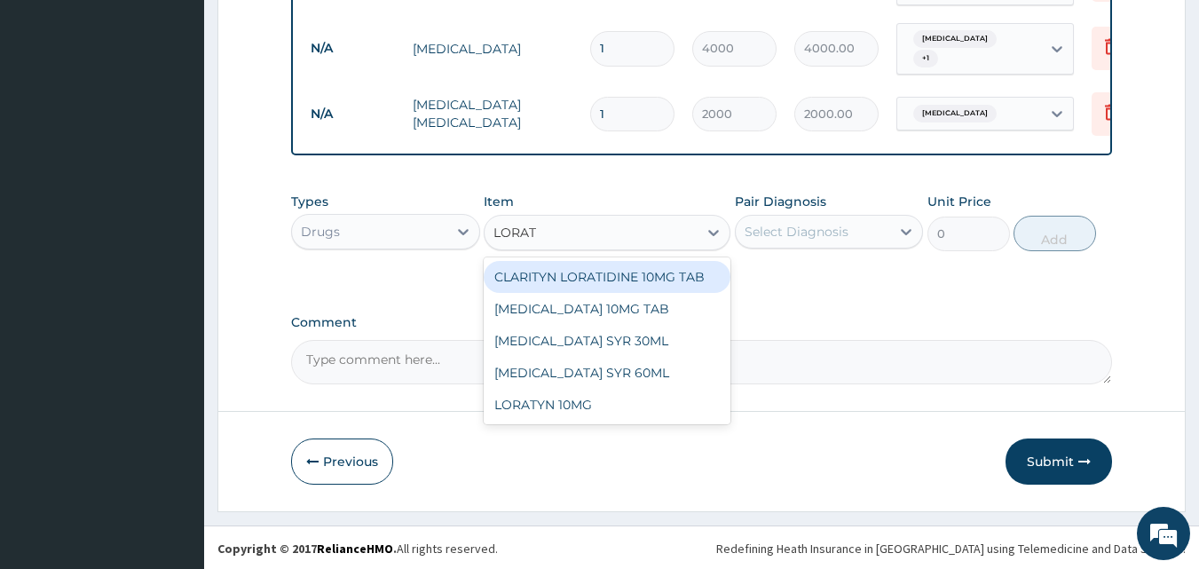
click at [603, 278] on div "CLARITYN LORATIDINE 10MG TAB" at bounding box center [607, 277] width 247 height 32
type input "200"
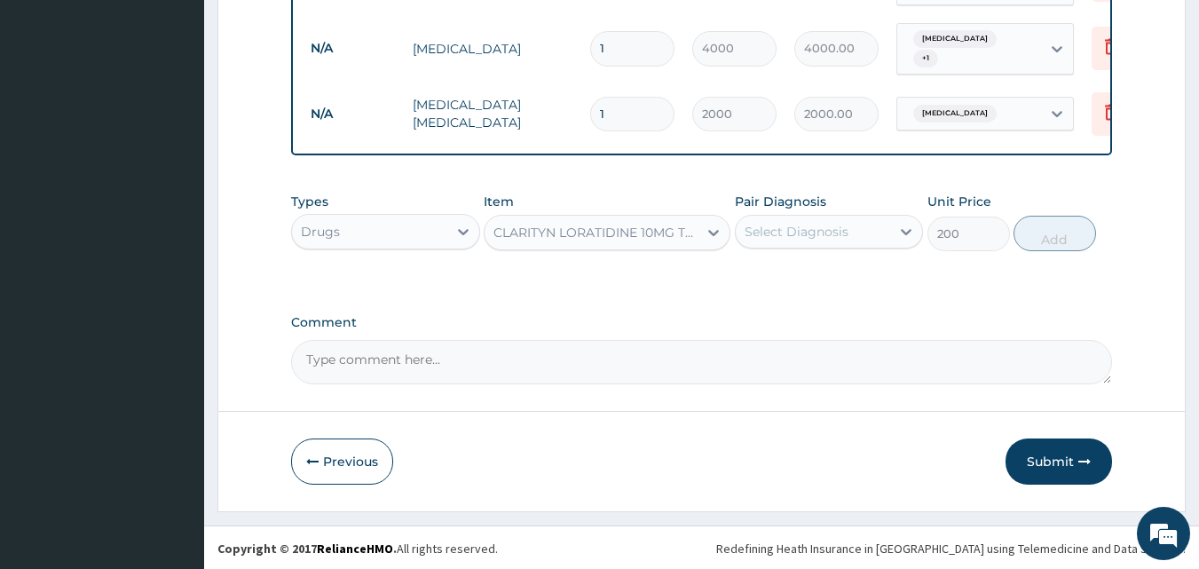
drag, startPoint x: 820, startPoint y: 222, endPoint x: 824, endPoint y: 239, distance: 17.2
click at [821, 223] on div "Select Diagnosis" at bounding box center [797, 232] width 104 height 18
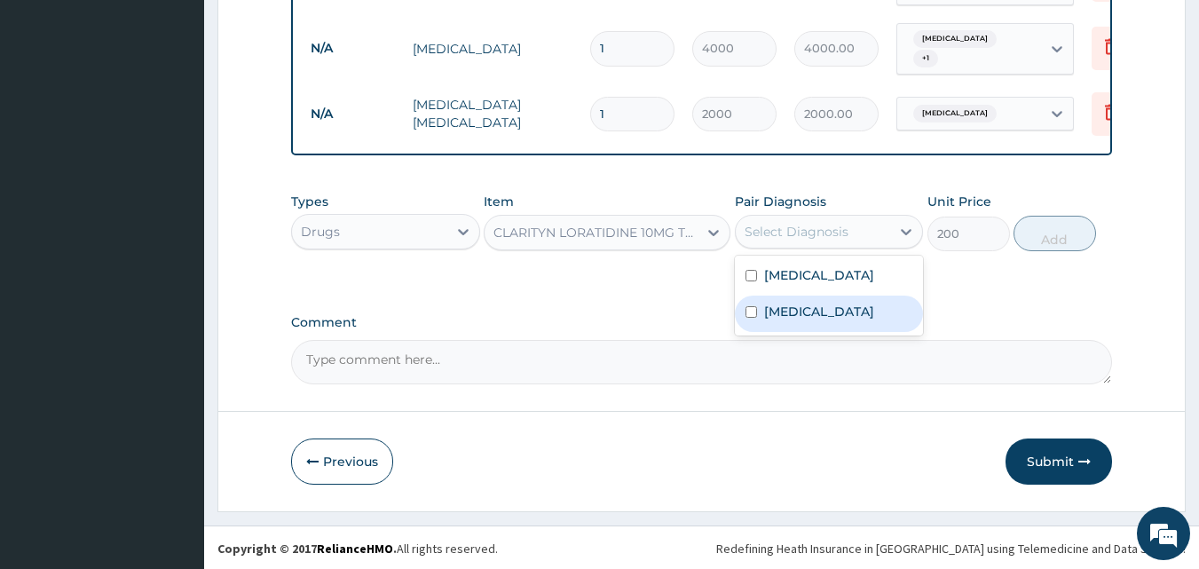
drag, startPoint x: 825, startPoint y: 312, endPoint x: 887, endPoint y: 302, distance: 63.0
click at [825, 314] on label "[MEDICAL_DATA]" at bounding box center [819, 312] width 110 height 18
checkbox input "true"
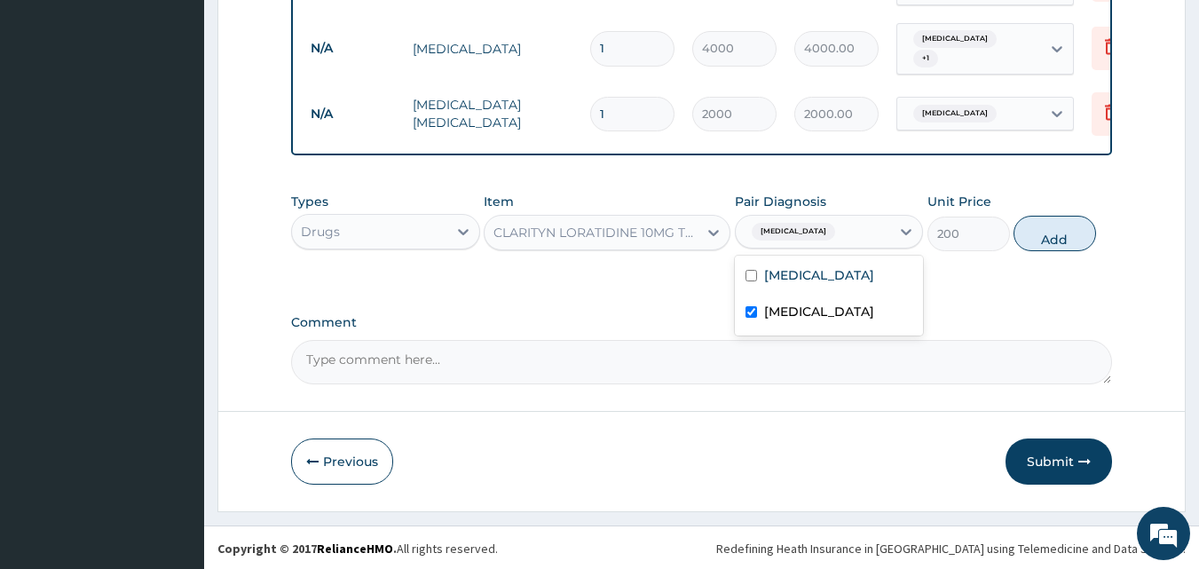
click at [1041, 227] on button "Add" at bounding box center [1055, 234] width 83 height 36
type input "0"
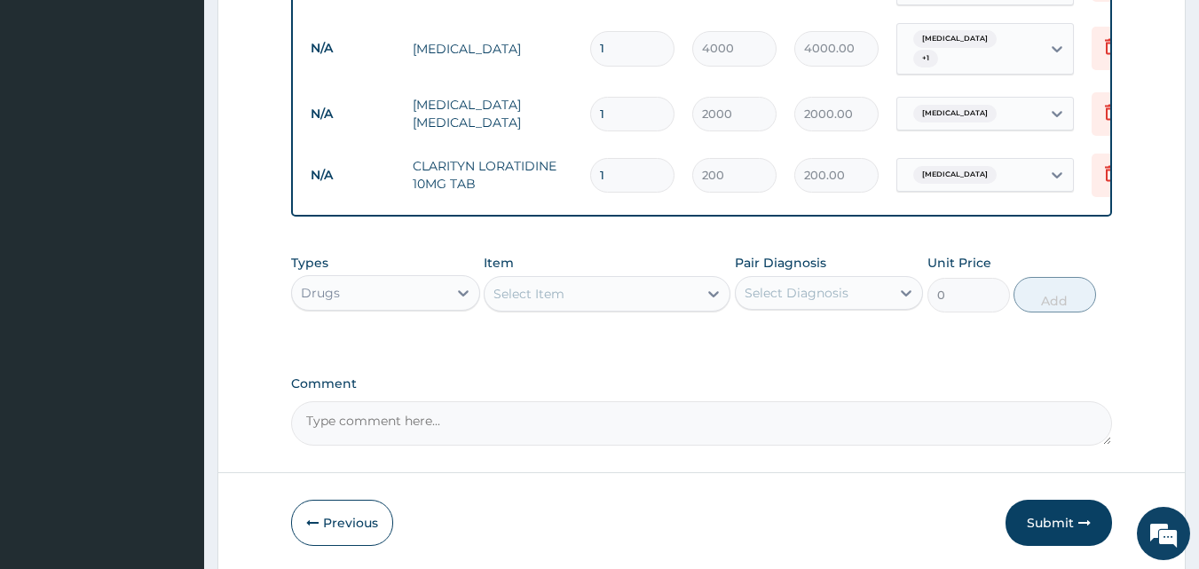
click at [608, 291] on div "Select Item" at bounding box center [591, 294] width 213 height 28
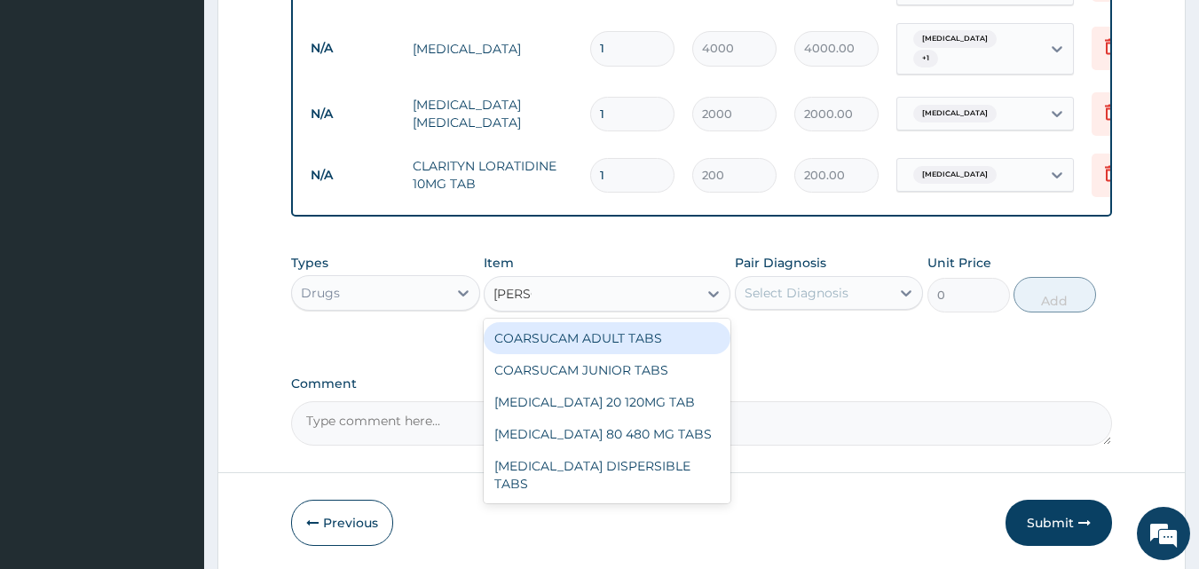
type input "COART"
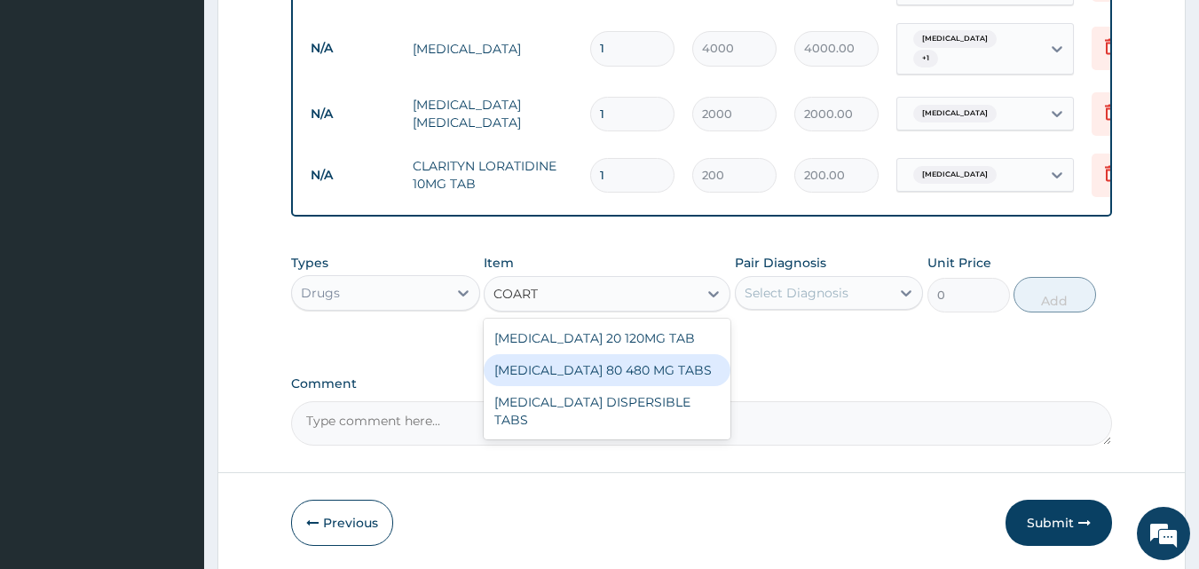
click at [577, 355] on div "COARTEM 80 480 MG TABS" at bounding box center [607, 370] width 247 height 32
type input "2247"
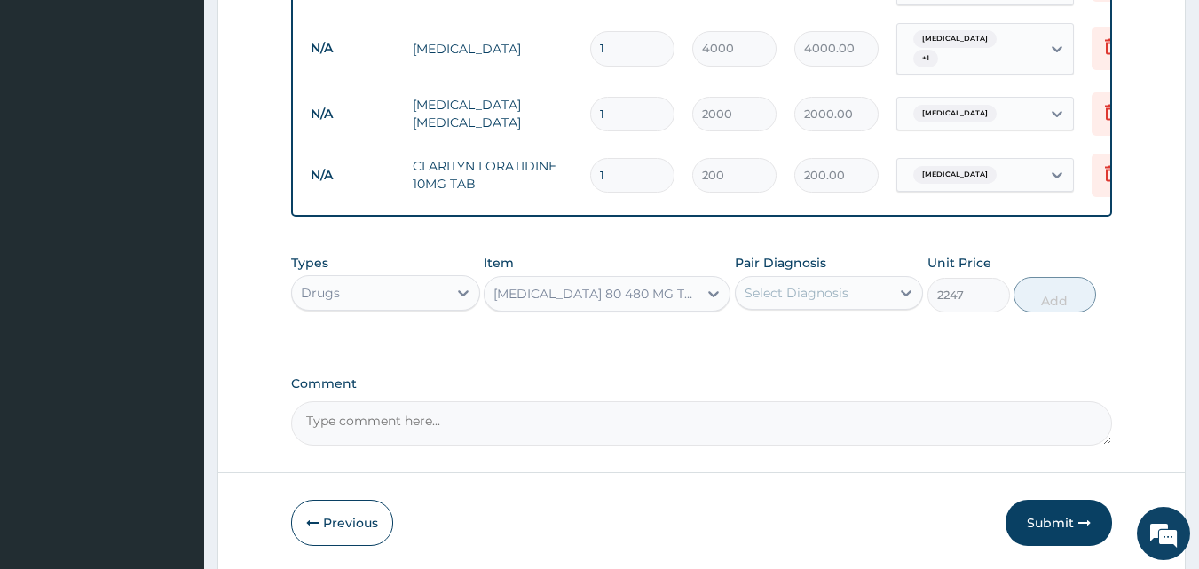
click at [854, 284] on div "Select Diagnosis" at bounding box center [813, 293] width 155 height 28
click at [795, 333] on label "Malaria" at bounding box center [819, 337] width 110 height 18
checkbox input "true"
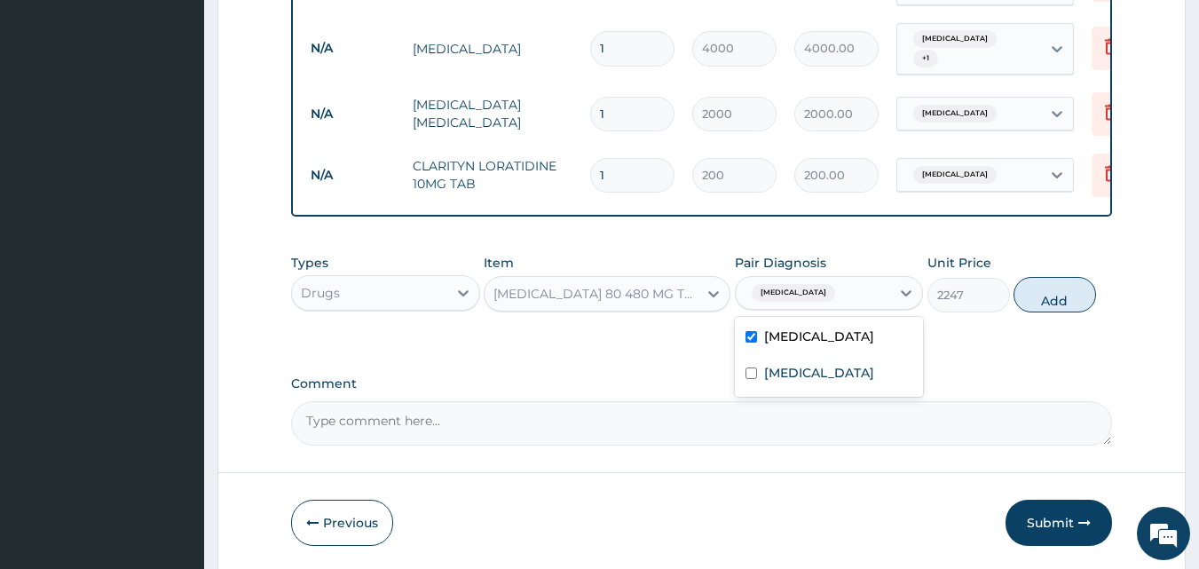
click at [1056, 302] on button "Add" at bounding box center [1055, 295] width 83 height 36
type input "0"
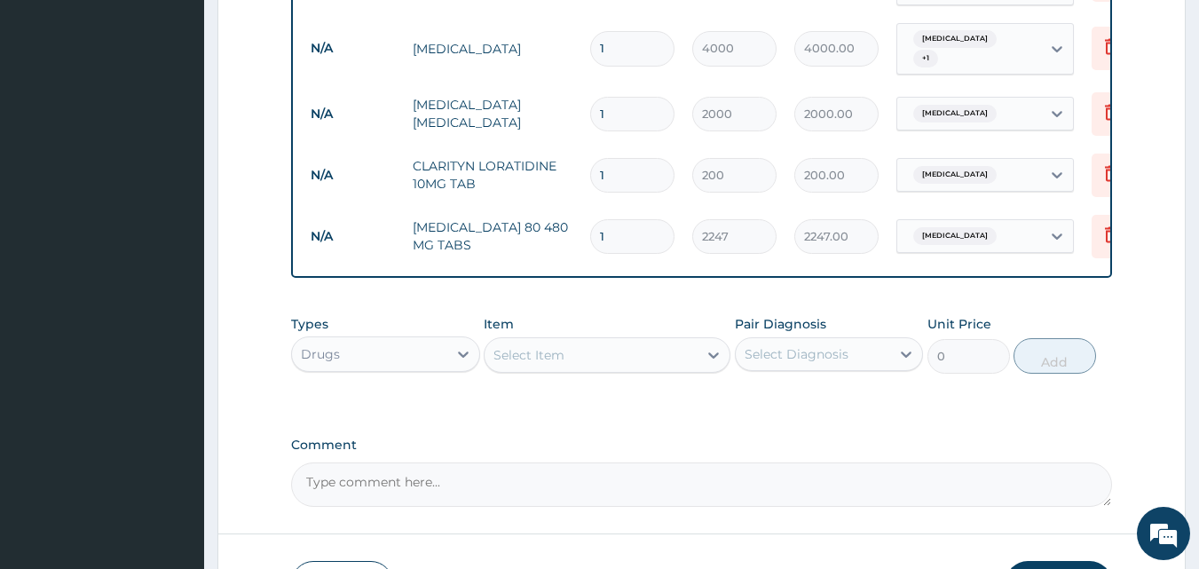
click at [622, 350] on div "Select Item" at bounding box center [591, 355] width 213 height 28
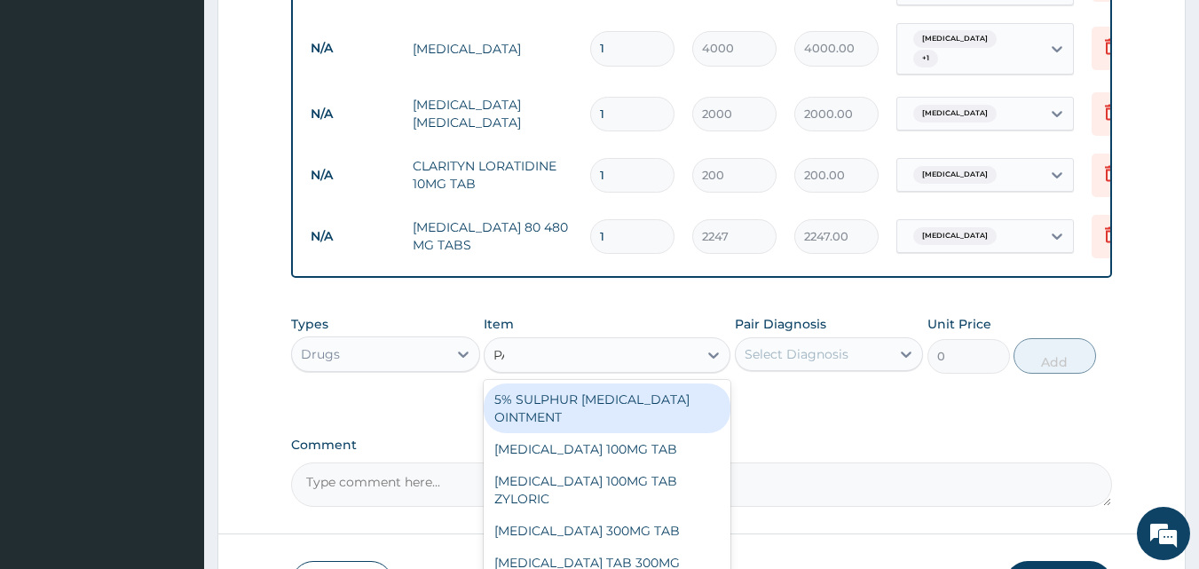
type input "PARACE"
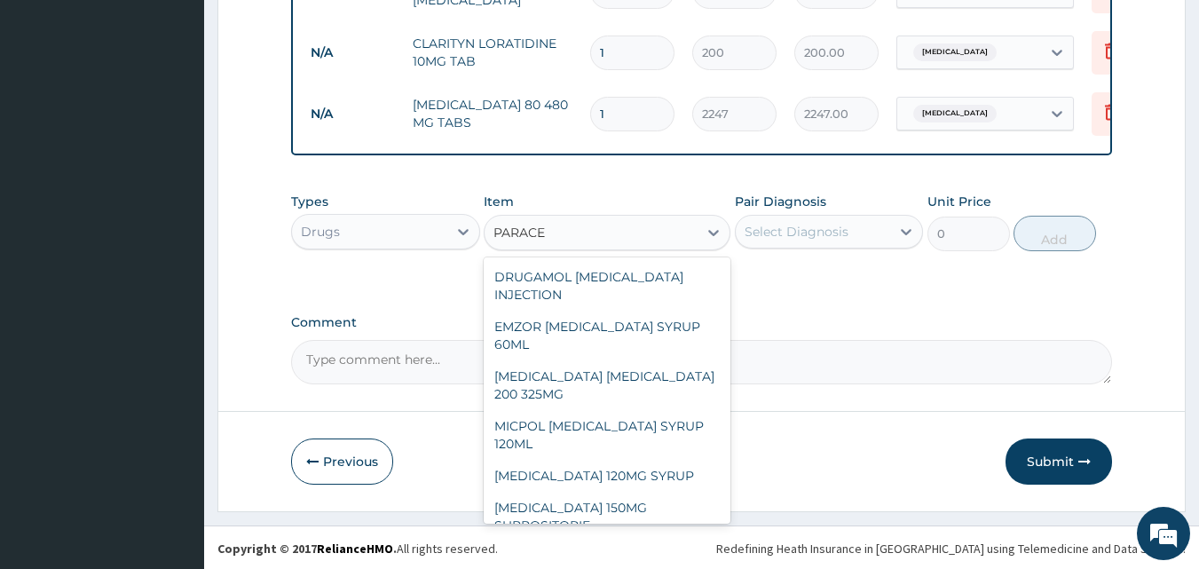
scroll to position [249, 0]
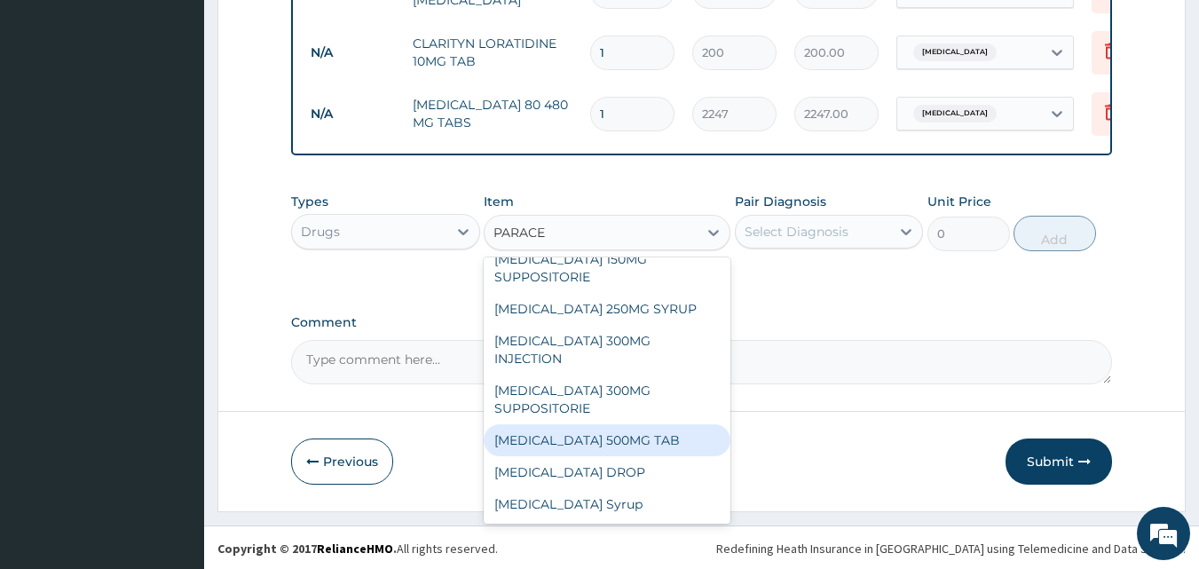
click at [621, 439] on div "PARACETAMOL 500MG TAB" at bounding box center [607, 440] width 247 height 32
type input "15"
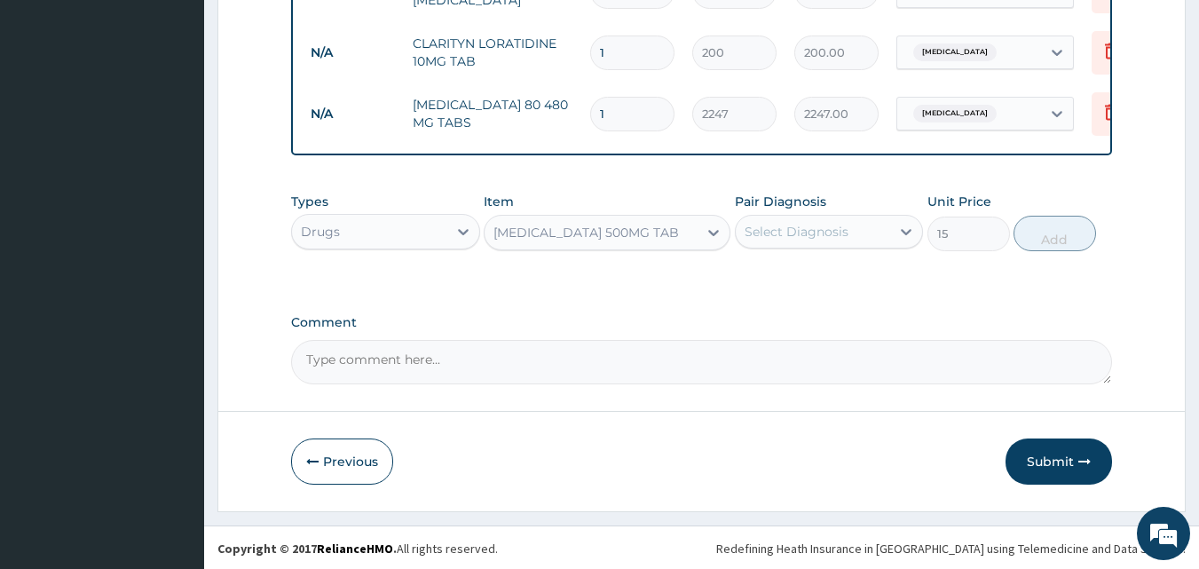
click at [791, 230] on div "Select Diagnosis" at bounding box center [797, 232] width 104 height 18
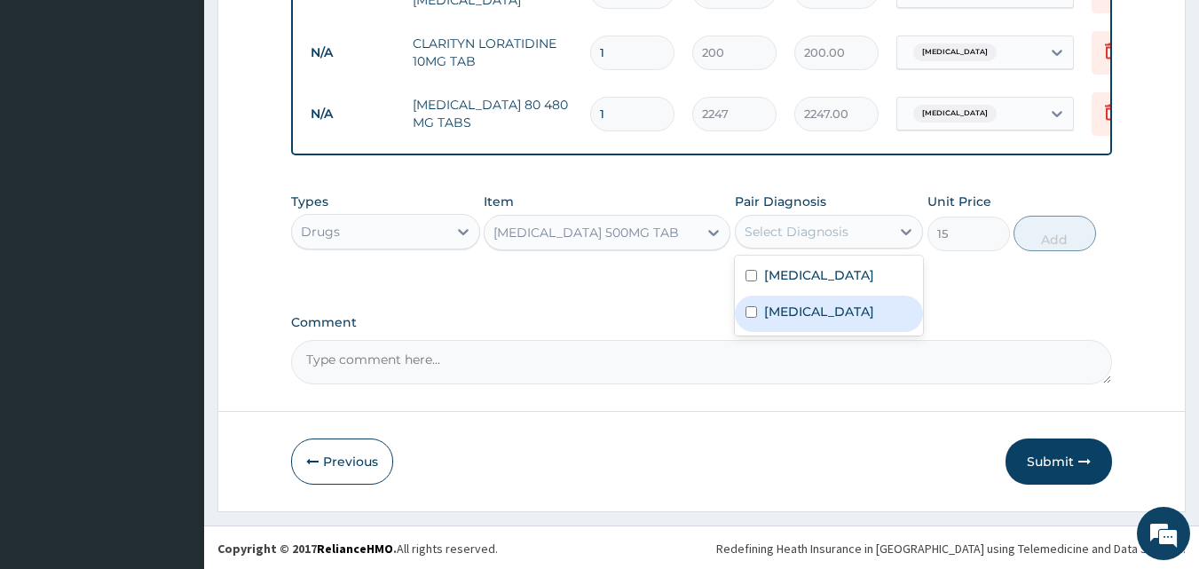
click at [790, 316] on label "[MEDICAL_DATA]" at bounding box center [819, 312] width 110 height 18
checkbox input "true"
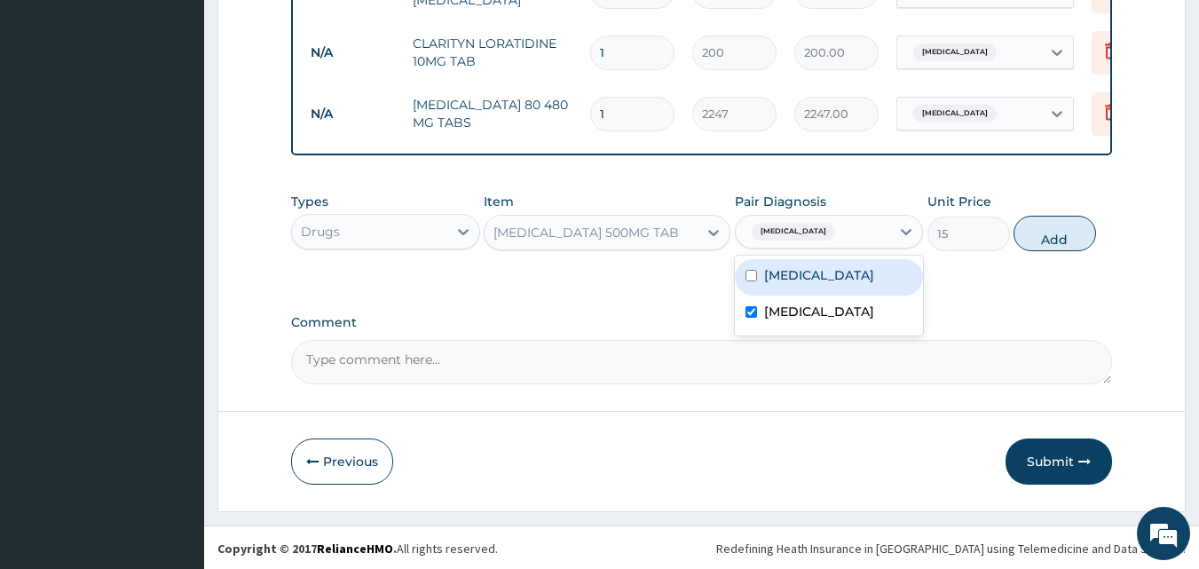
click at [791, 286] on div "Malaria" at bounding box center [829, 277] width 189 height 36
checkbox input "true"
drag, startPoint x: 1038, startPoint y: 249, endPoint x: 1028, endPoint y: 257, distance: 12.1
click at [1039, 249] on button "Add" at bounding box center [1055, 234] width 83 height 36
type input "0"
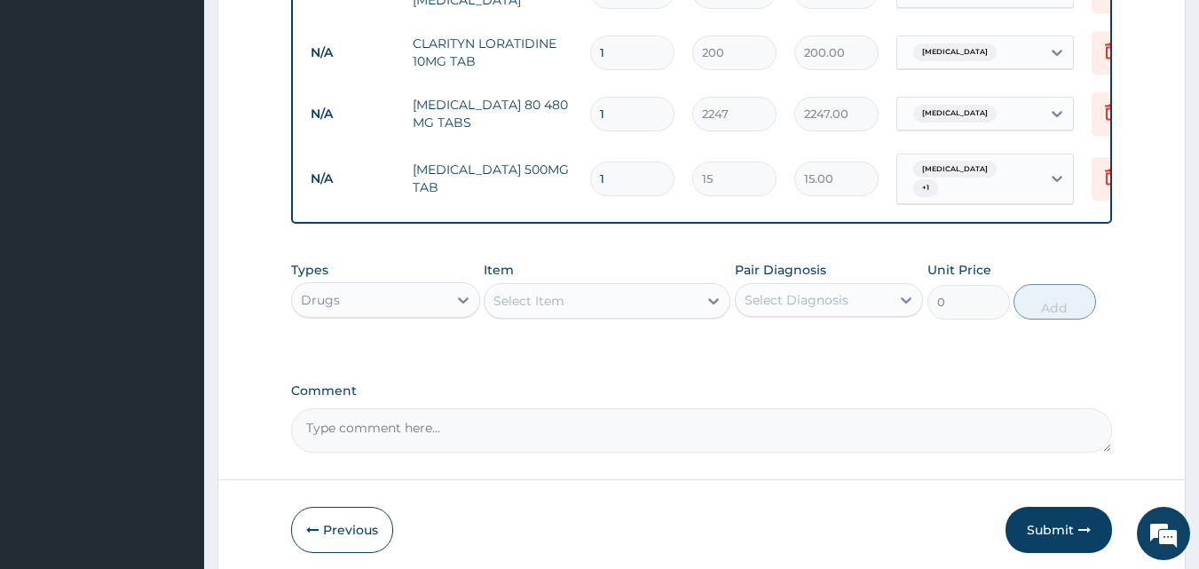
type input "18"
type input "270.00"
type input "18"
click at [629, 43] on input "1" at bounding box center [632, 53] width 84 height 35
type input "0.00"
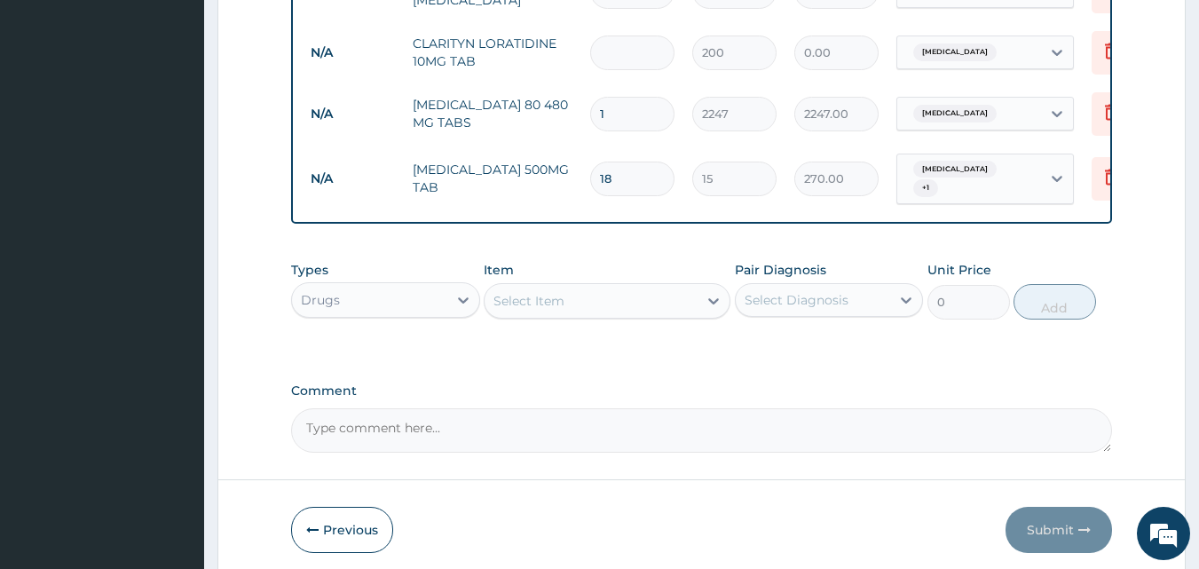
type input "7"
type input "1400.00"
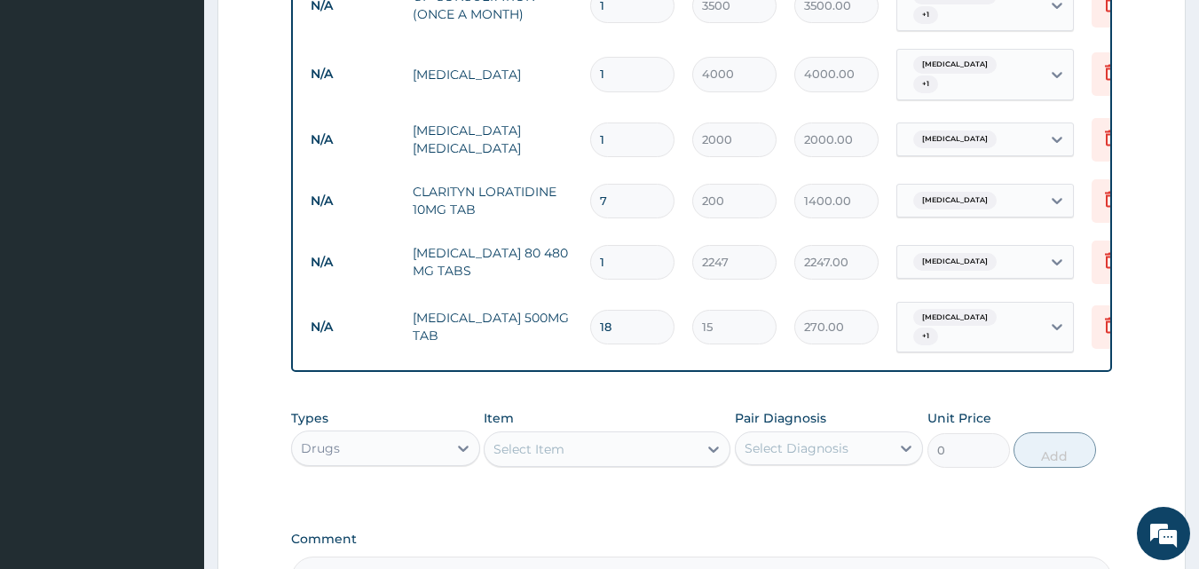
scroll to position [953, 0]
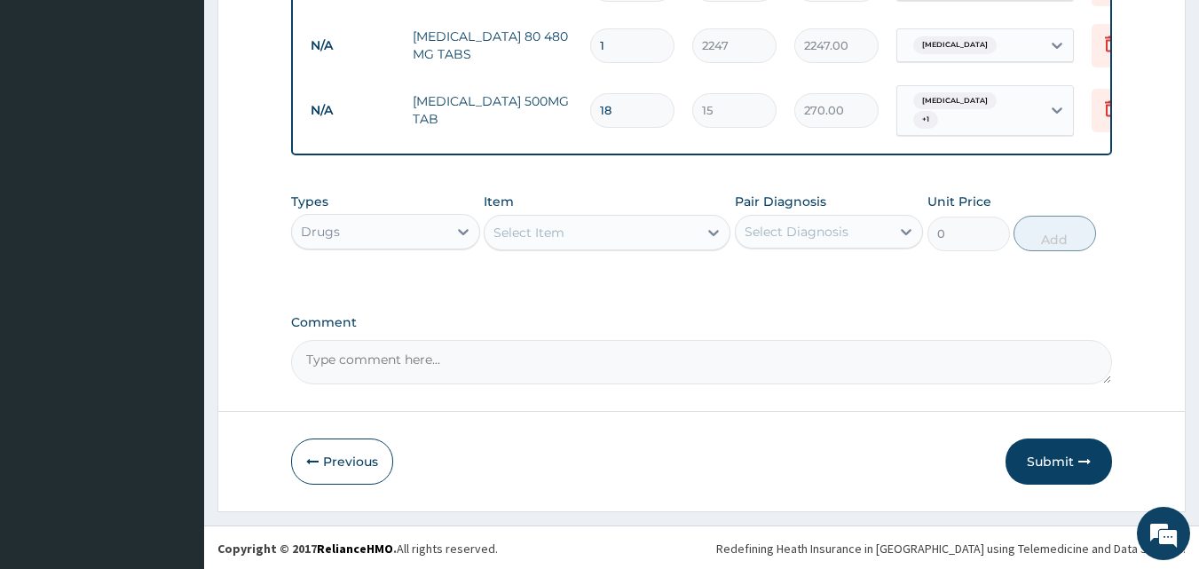
type input "7"
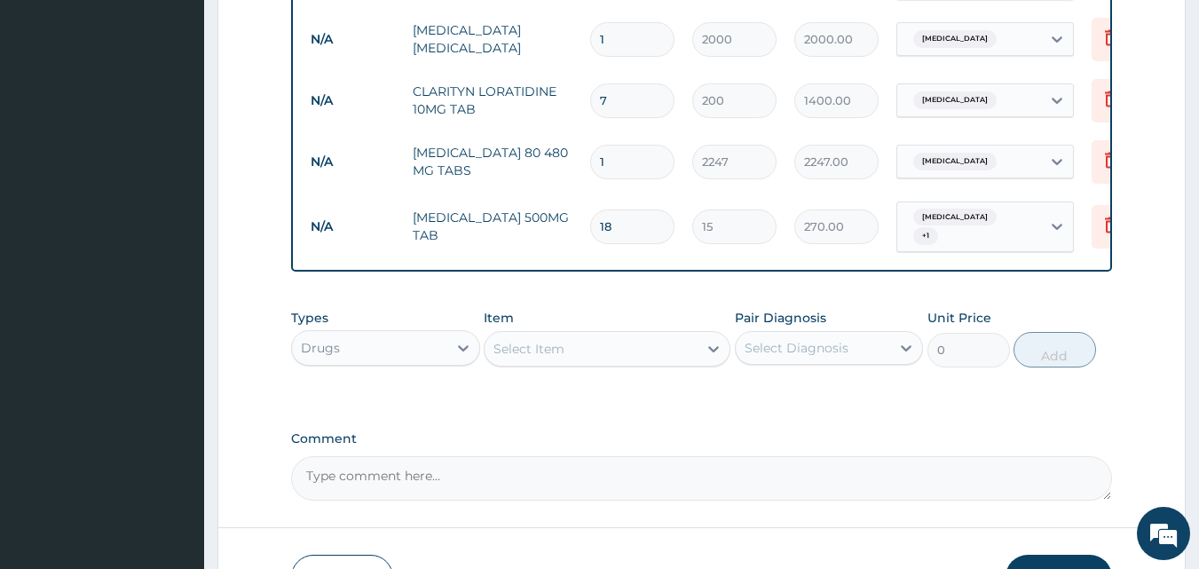
scroll to position [658, 0]
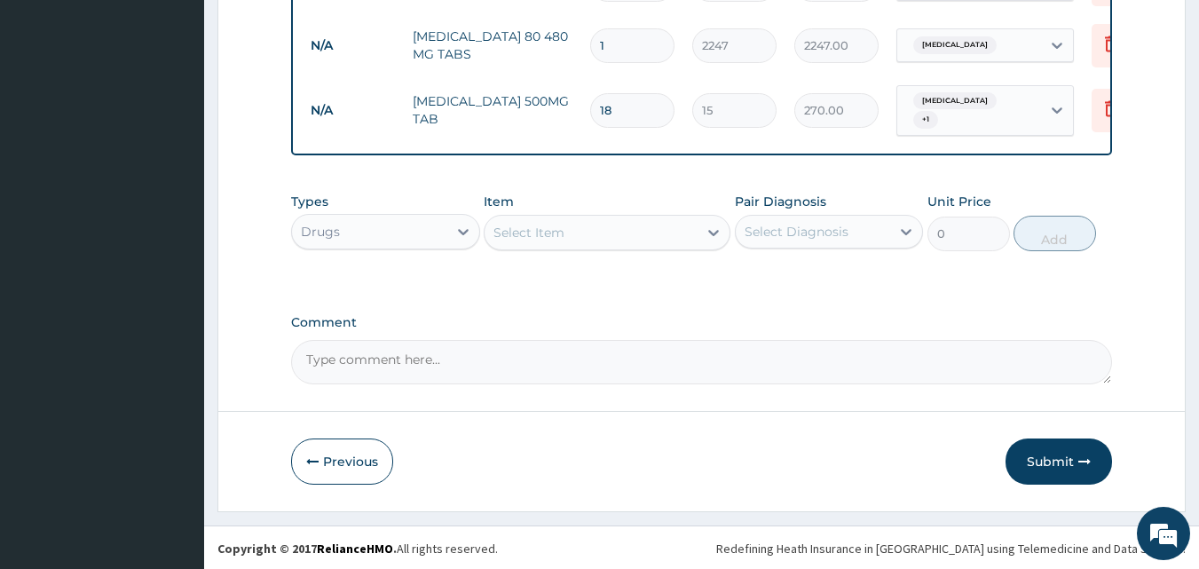
click at [1039, 466] on button "Submit" at bounding box center [1059, 462] width 107 height 46
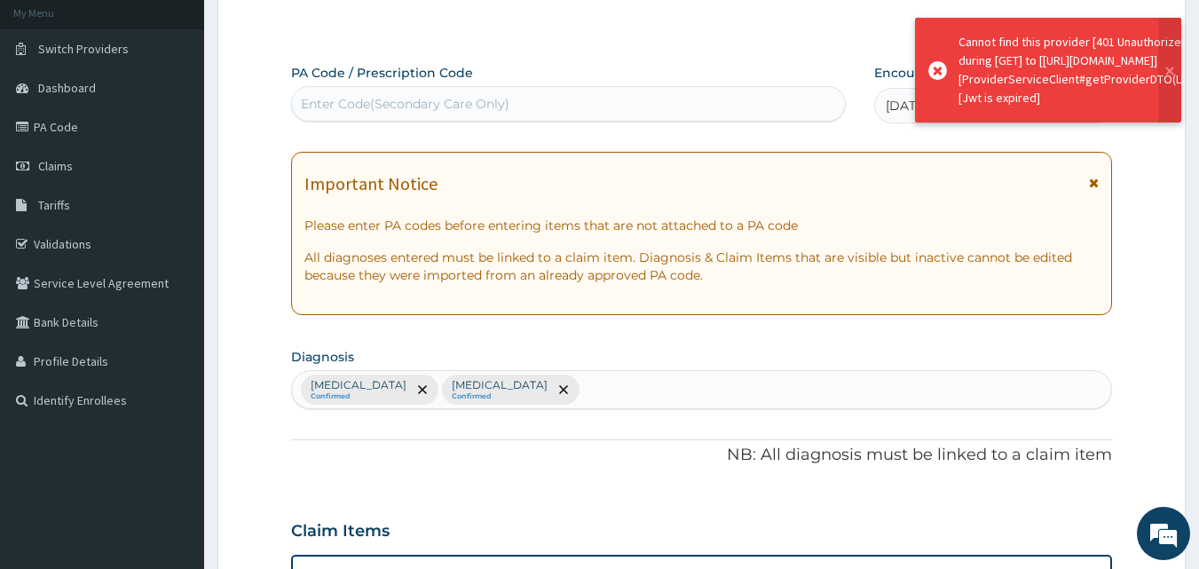
scroll to position [0, 0]
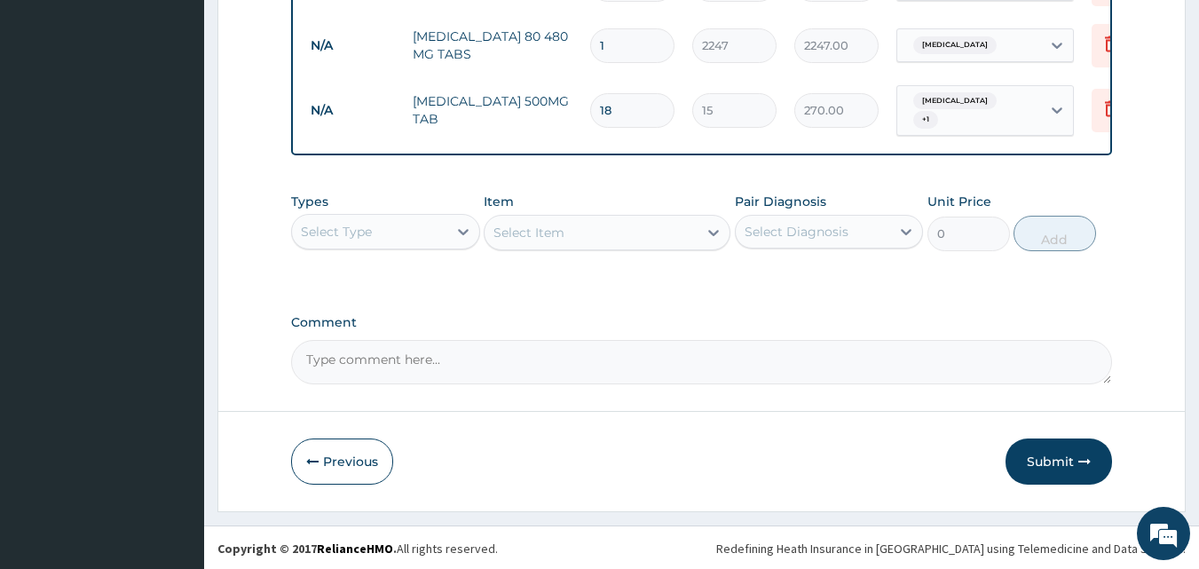
click at [332, 470] on button "Previous" at bounding box center [342, 462] width 102 height 46
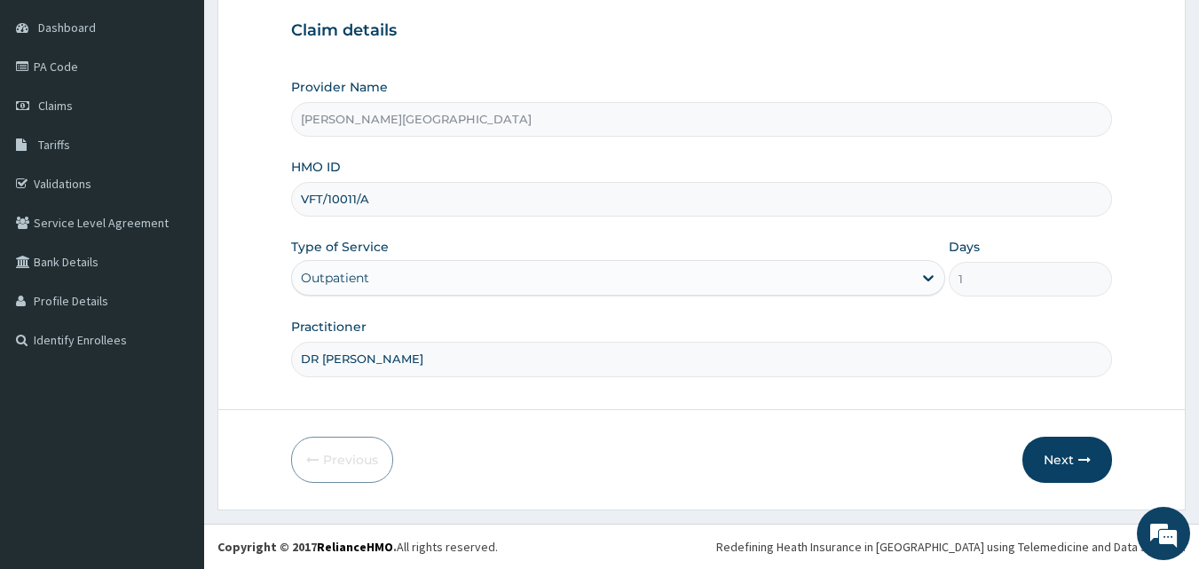
click at [395, 201] on input "VFT/10011/A" at bounding box center [702, 199] width 822 height 35
drag, startPoint x: 379, startPoint y: 201, endPoint x: 259, endPoint y: 201, distance: 119.8
click at [259, 201] on form "Step 1 of 2 Claim details Provider Name Krystal Medical Centre HMO ID VFT/10011…" at bounding box center [701, 219] width 969 height 582
click at [1072, 450] on button "Next" at bounding box center [1068, 460] width 90 height 46
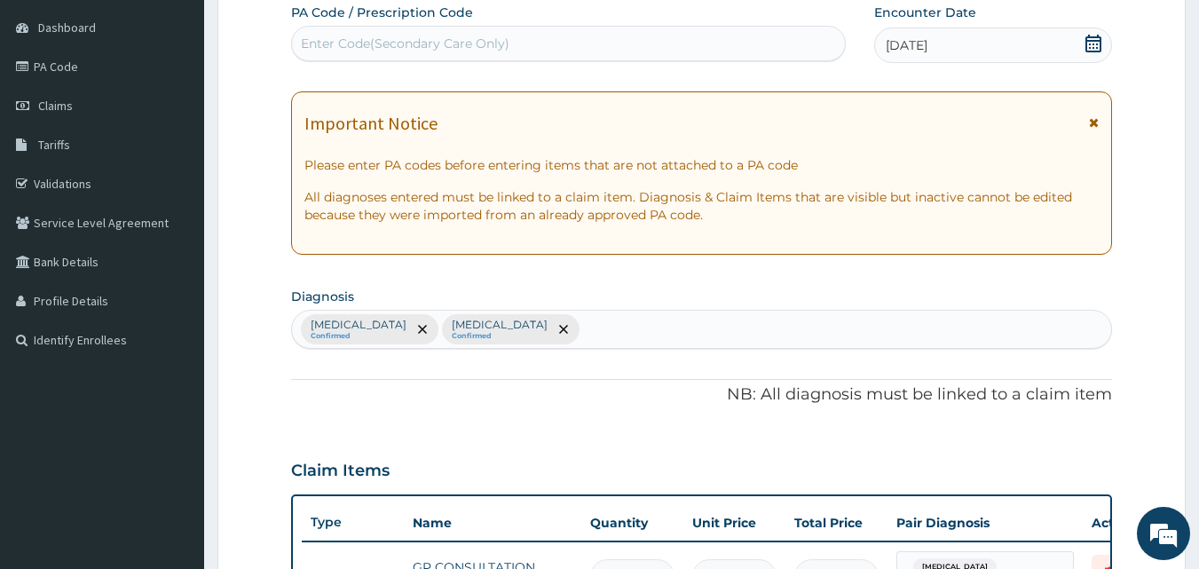
click at [1086, 41] on icon at bounding box center [1094, 44] width 18 height 18
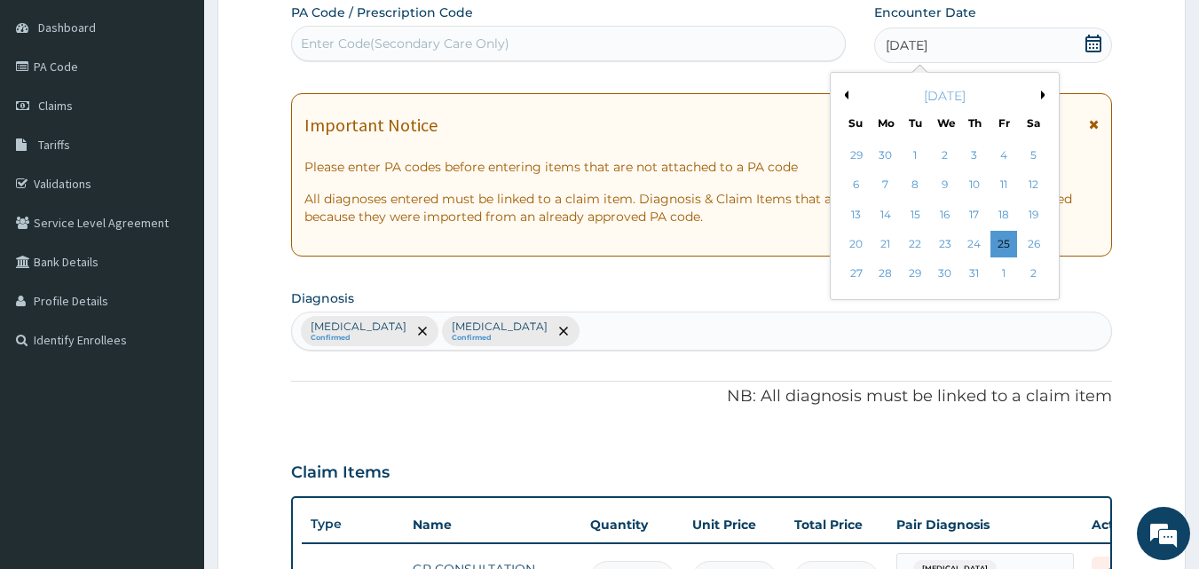
click at [974, 183] on div "10" at bounding box center [974, 185] width 27 height 27
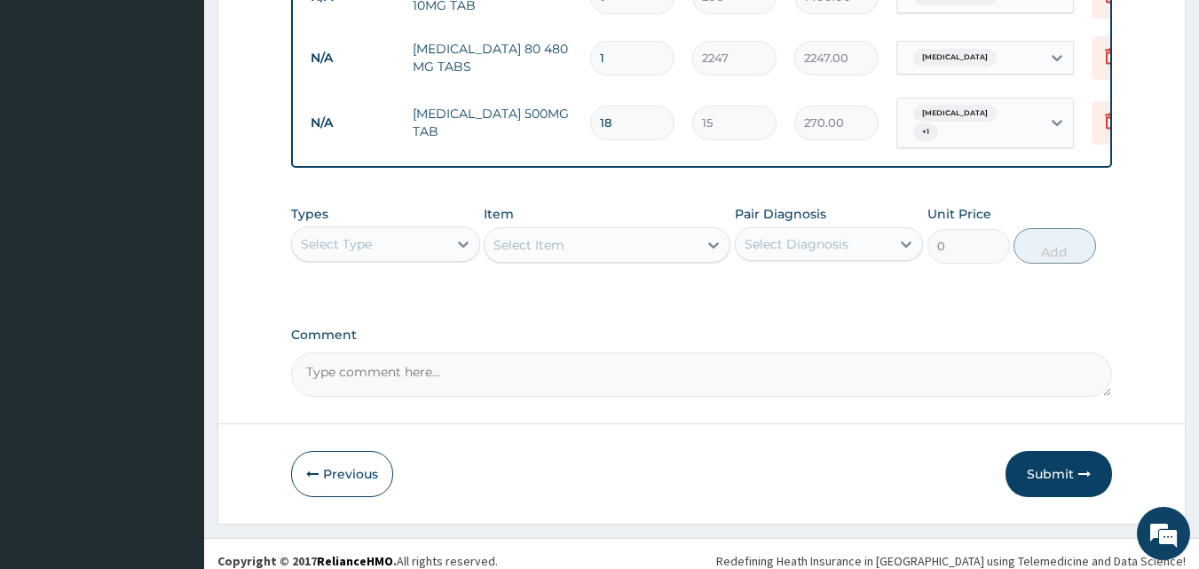
scroll to position [953, 0]
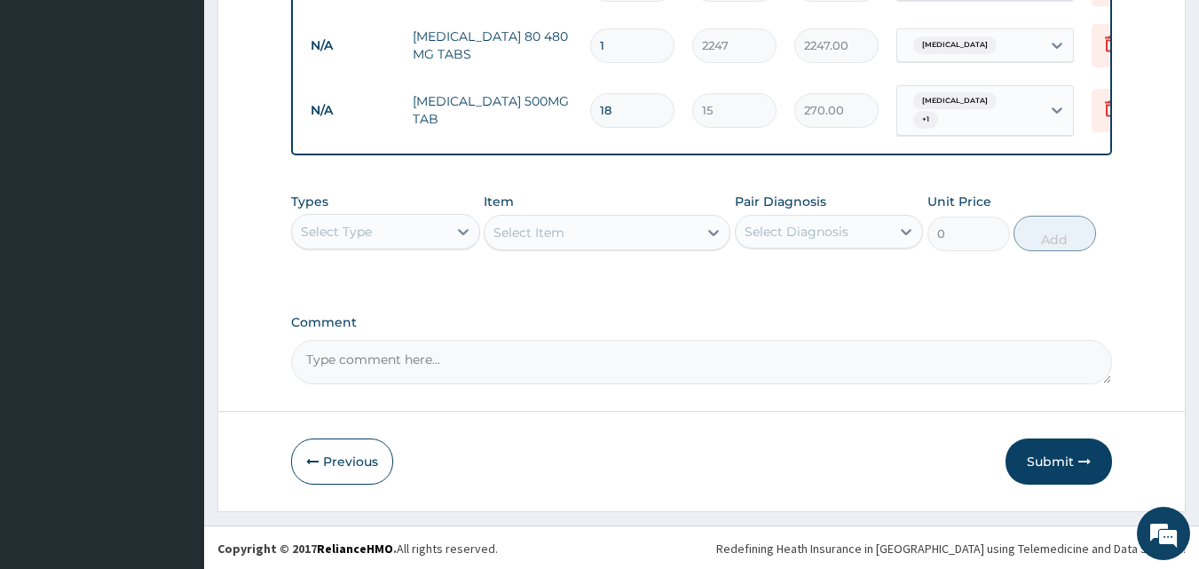
drag, startPoint x: 1047, startPoint y: 457, endPoint x: 1025, endPoint y: 447, distance: 23.4
click at [1048, 457] on button "Submit" at bounding box center [1059, 462] width 107 height 46
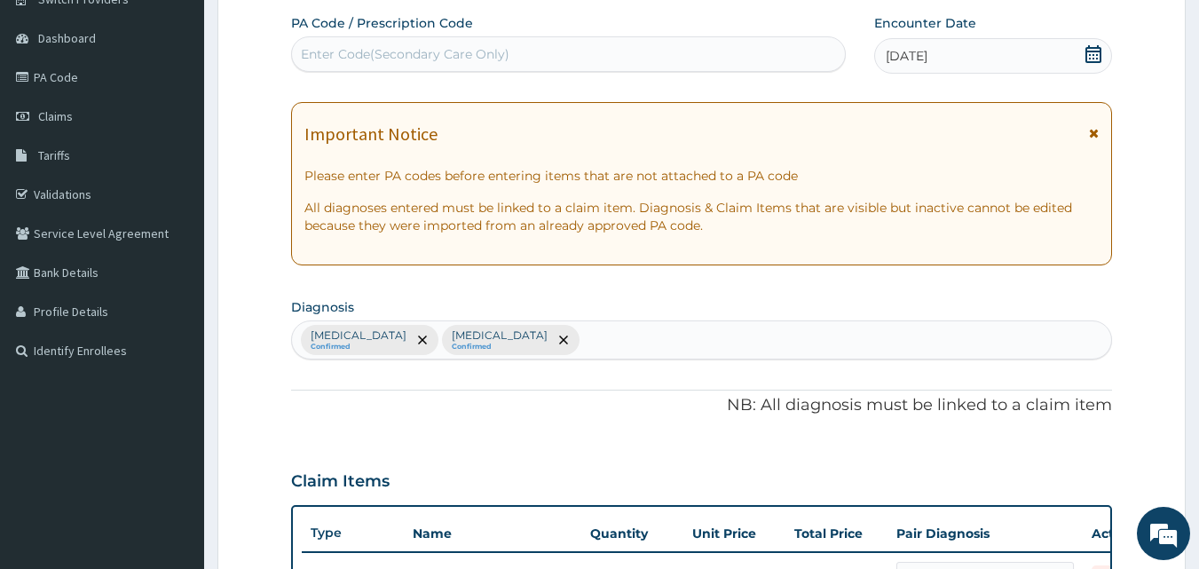
scroll to position [0, 0]
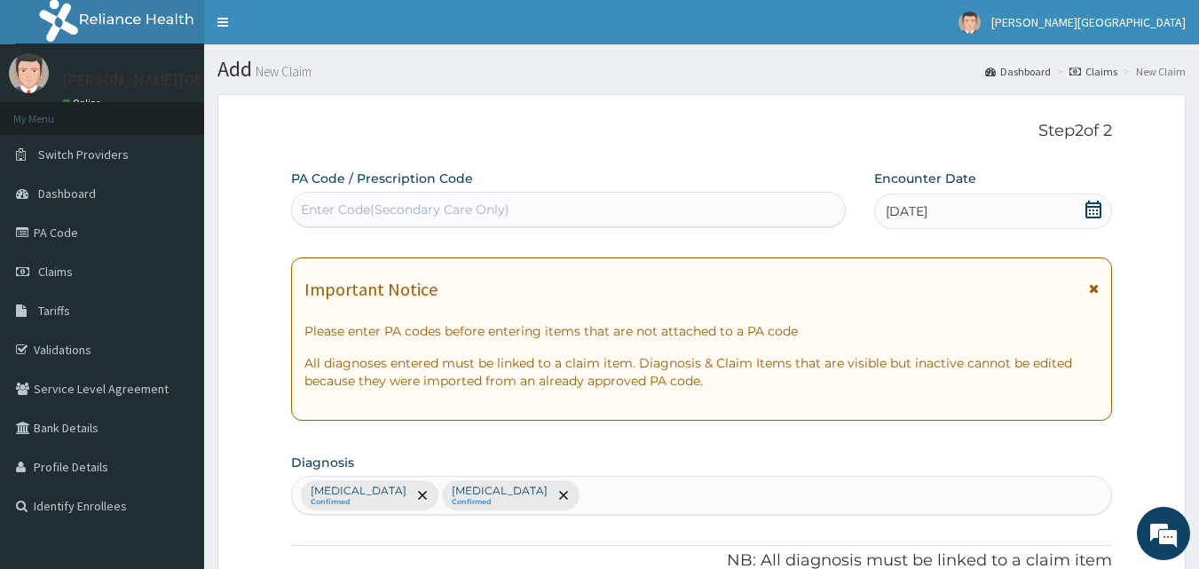
click at [1097, 207] on icon at bounding box center [1094, 210] width 16 height 18
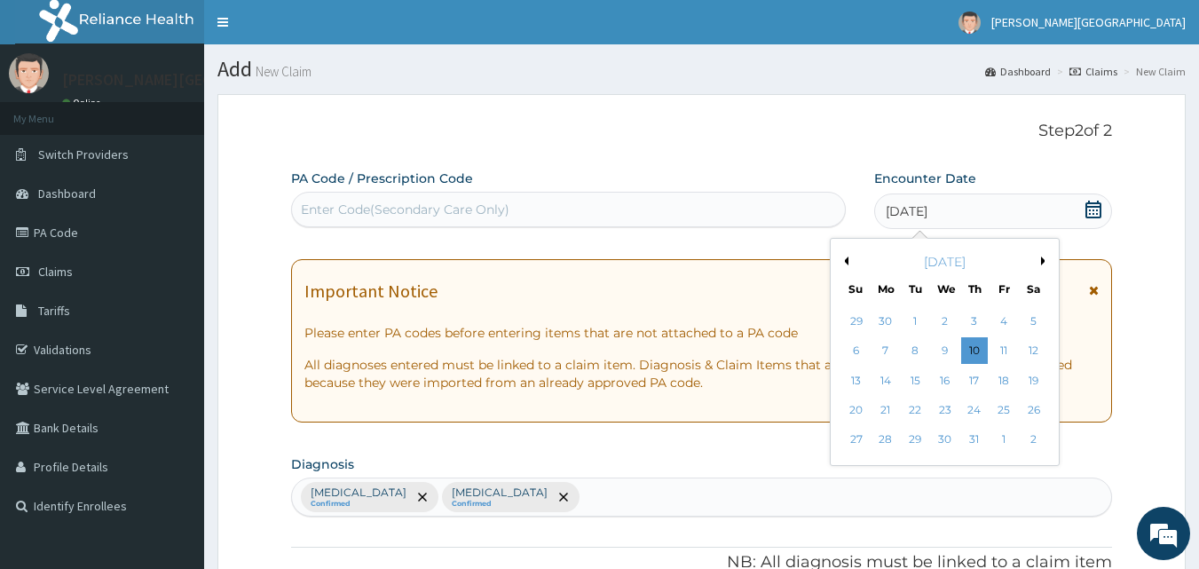
click at [893, 323] on div "30" at bounding box center [886, 321] width 27 height 27
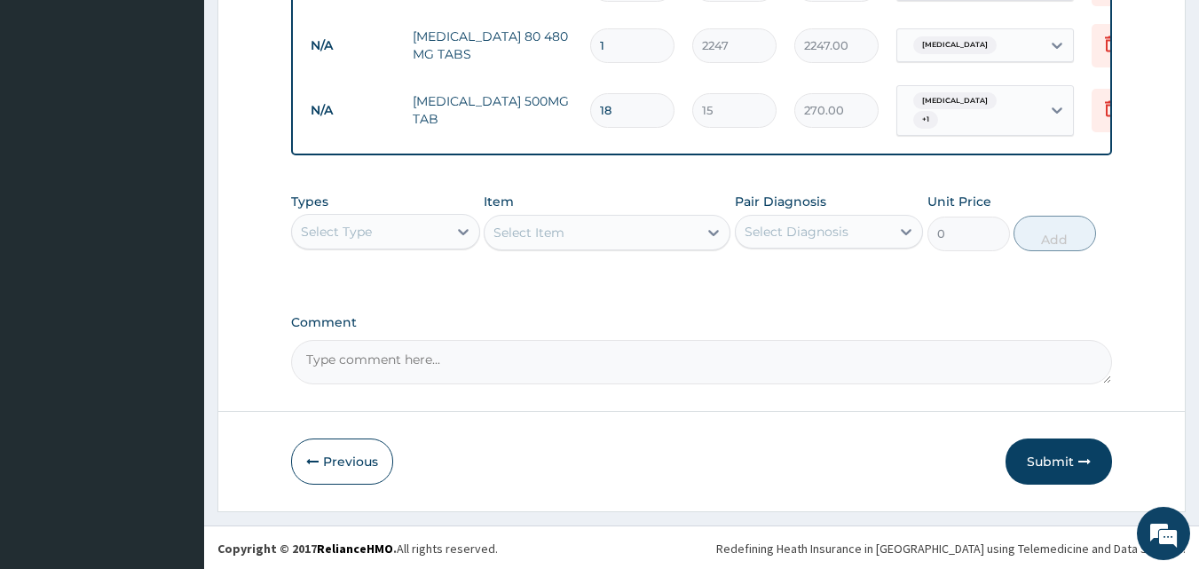
click at [1048, 452] on button "Submit" at bounding box center [1059, 462] width 107 height 46
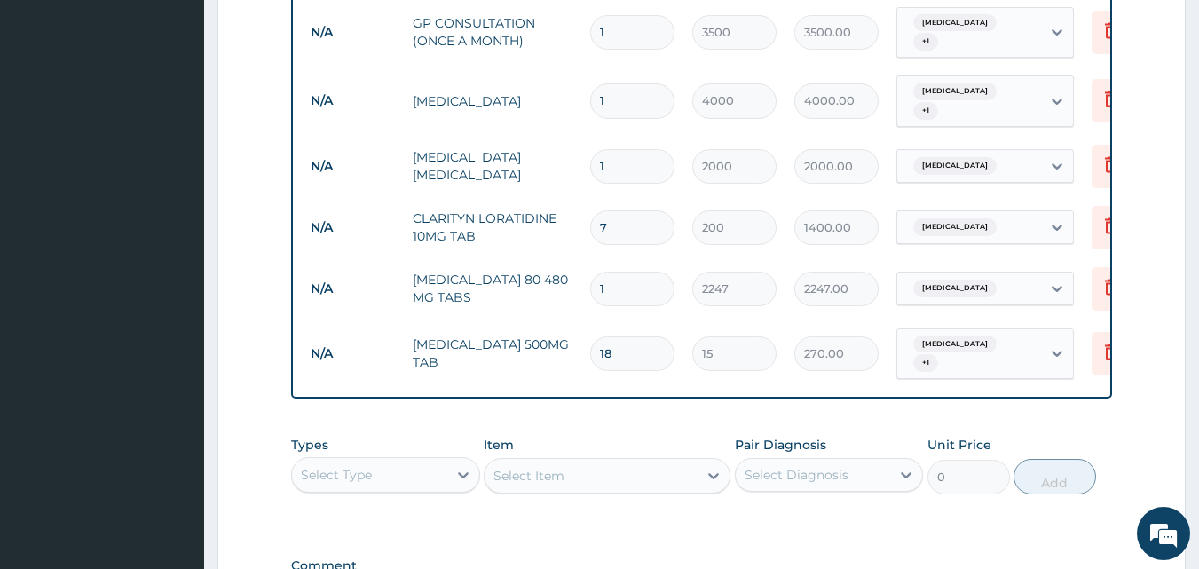
scroll to position [658, 0]
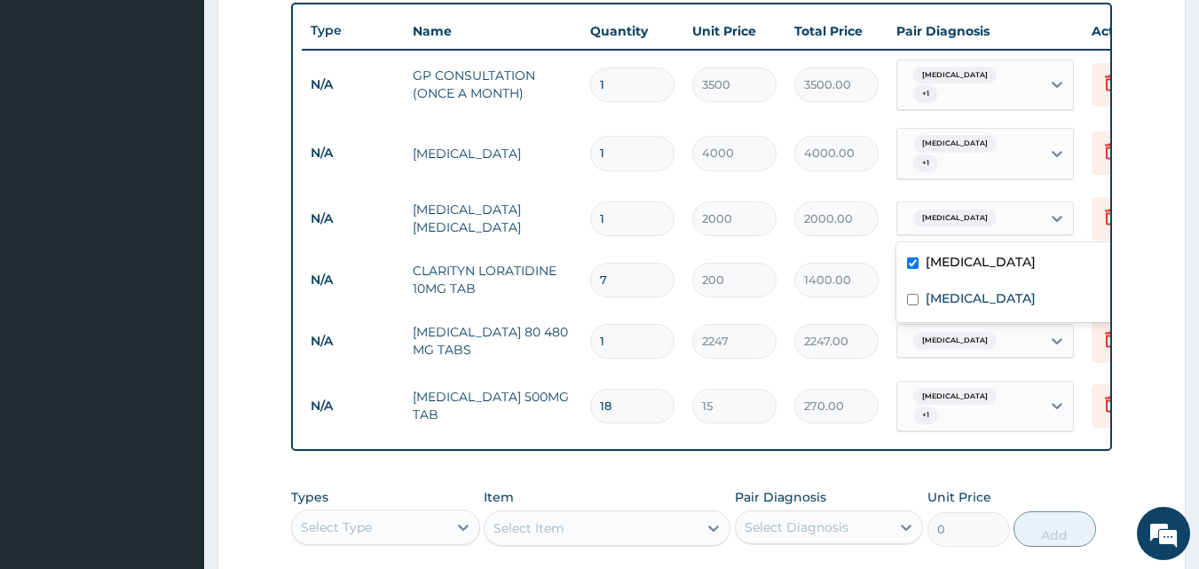
click at [1026, 213] on div "Malaria" at bounding box center [969, 218] width 144 height 30
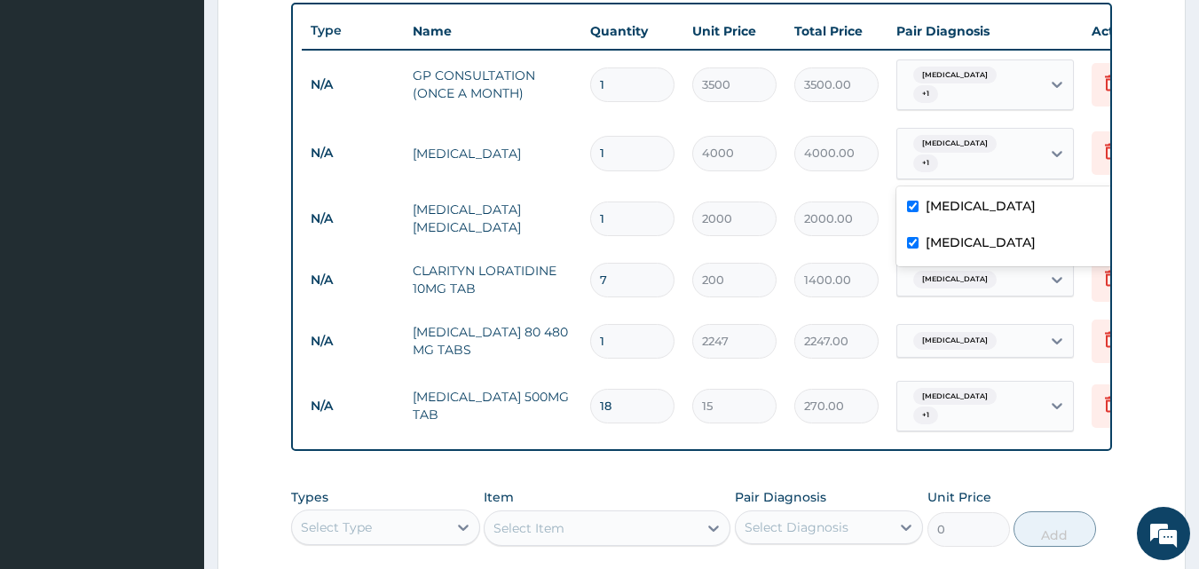
click at [1035, 146] on div "Malaria + 1" at bounding box center [969, 154] width 144 height 50
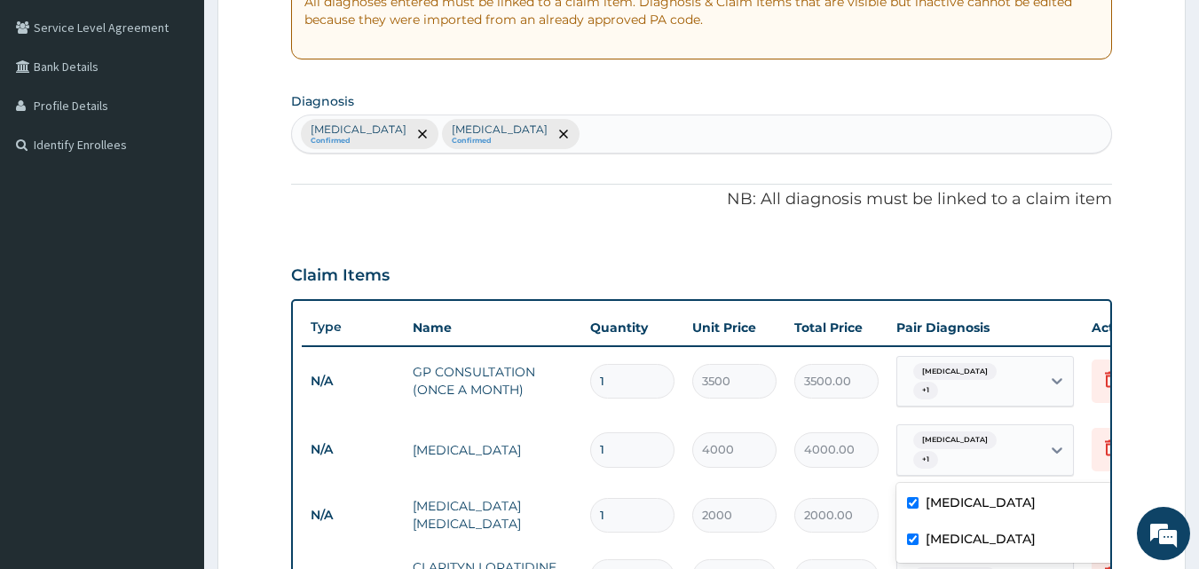
scroll to position [0, 0]
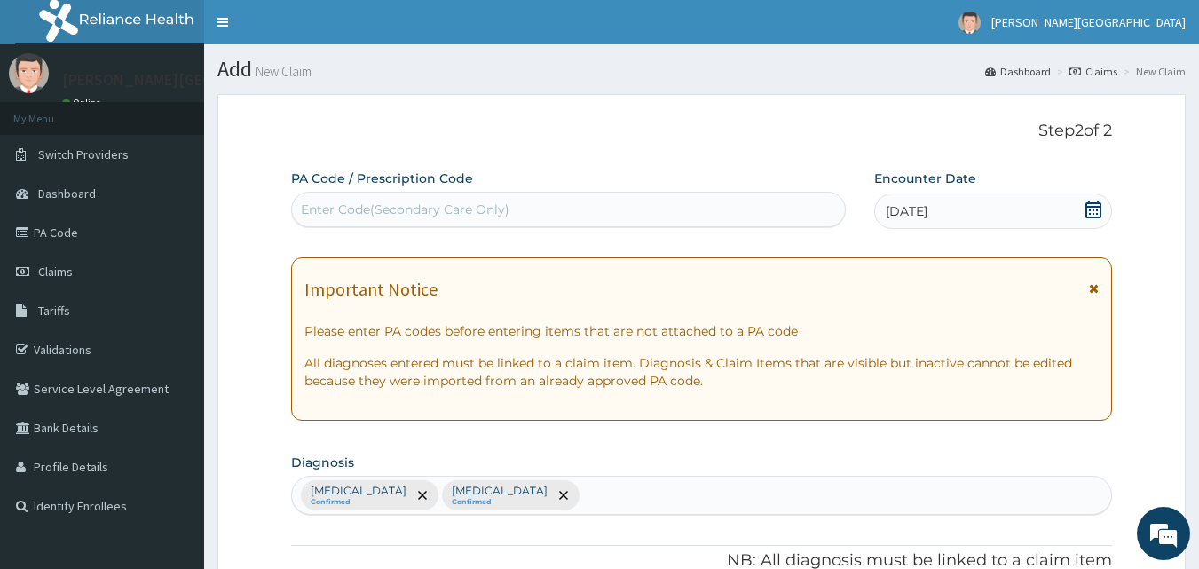
click at [1100, 206] on icon at bounding box center [1094, 210] width 16 height 18
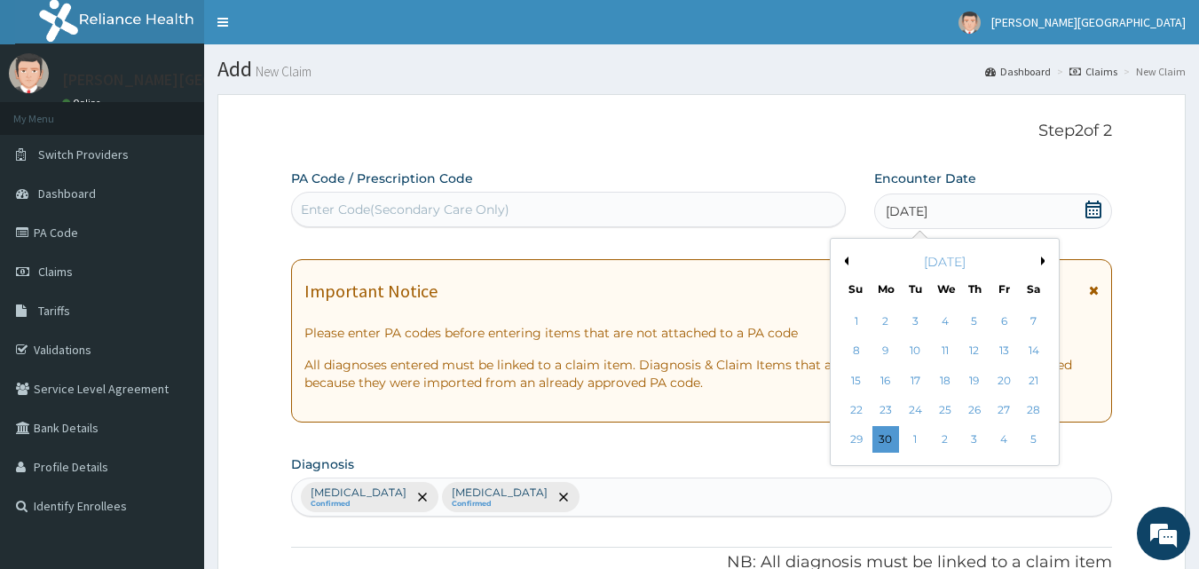
click at [1037, 444] on div "5" at bounding box center [1034, 440] width 27 height 27
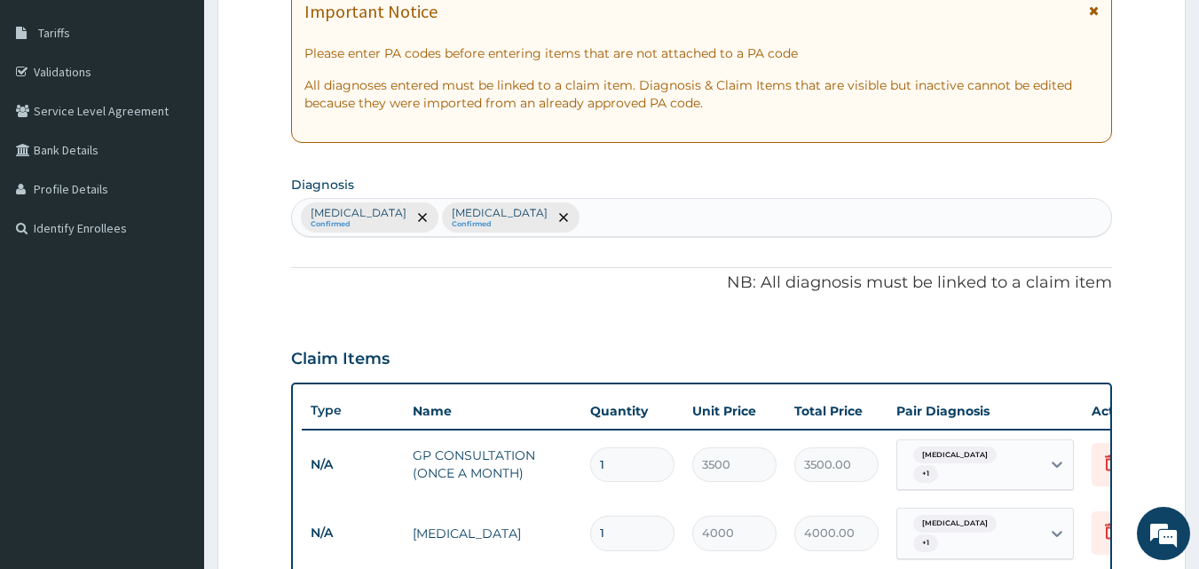
scroll to position [953, 0]
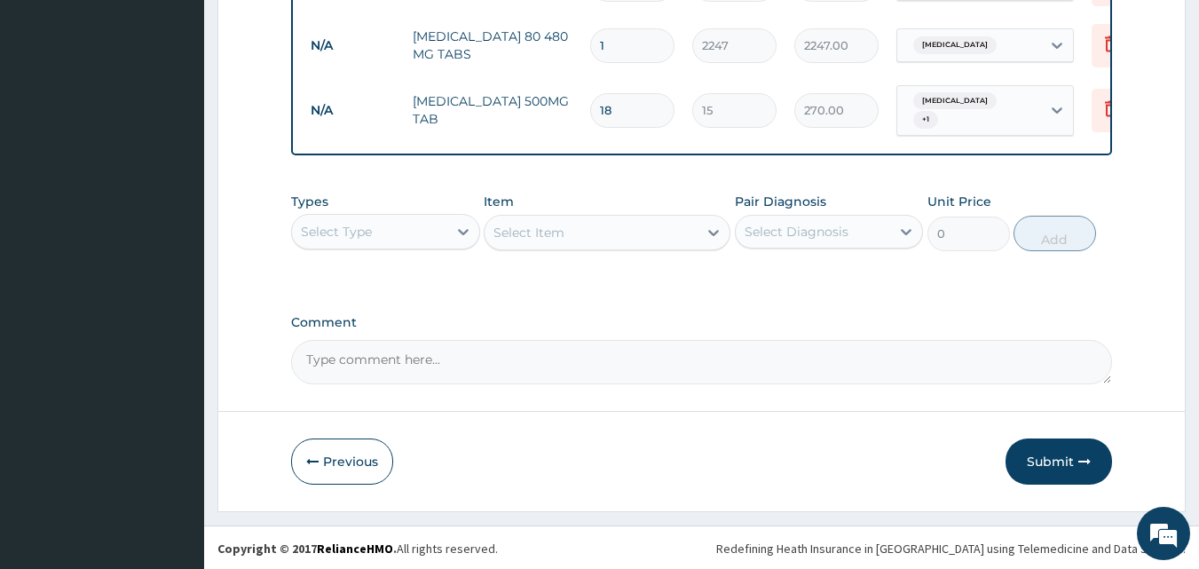
click at [1032, 462] on button "Submit" at bounding box center [1059, 462] width 107 height 46
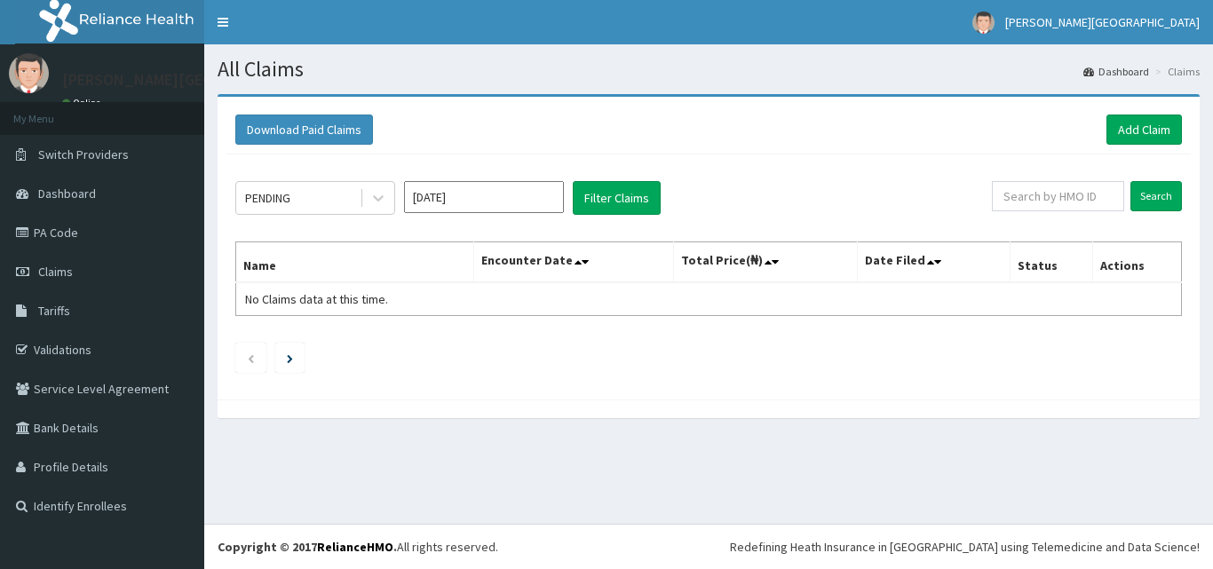
click at [376, 196] on icon at bounding box center [378, 198] width 18 height 18
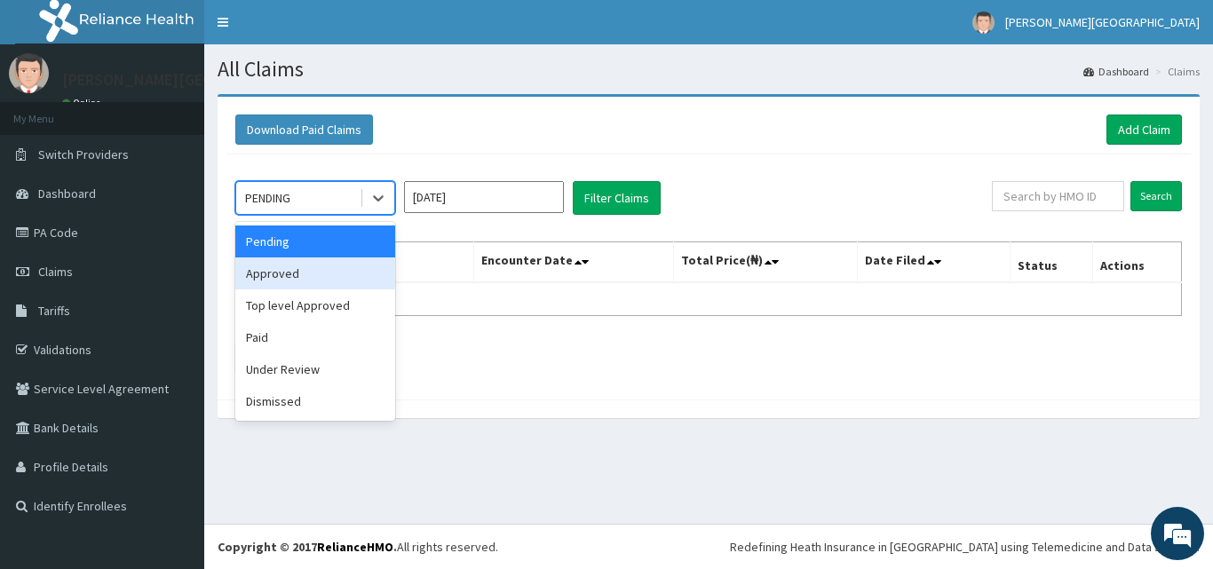
drag, startPoint x: 286, startPoint y: 276, endPoint x: 352, endPoint y: 236, distance: 77.6
click at [293, 271] on div "Approved" at bounding box center [315, 273] width 160 height 32
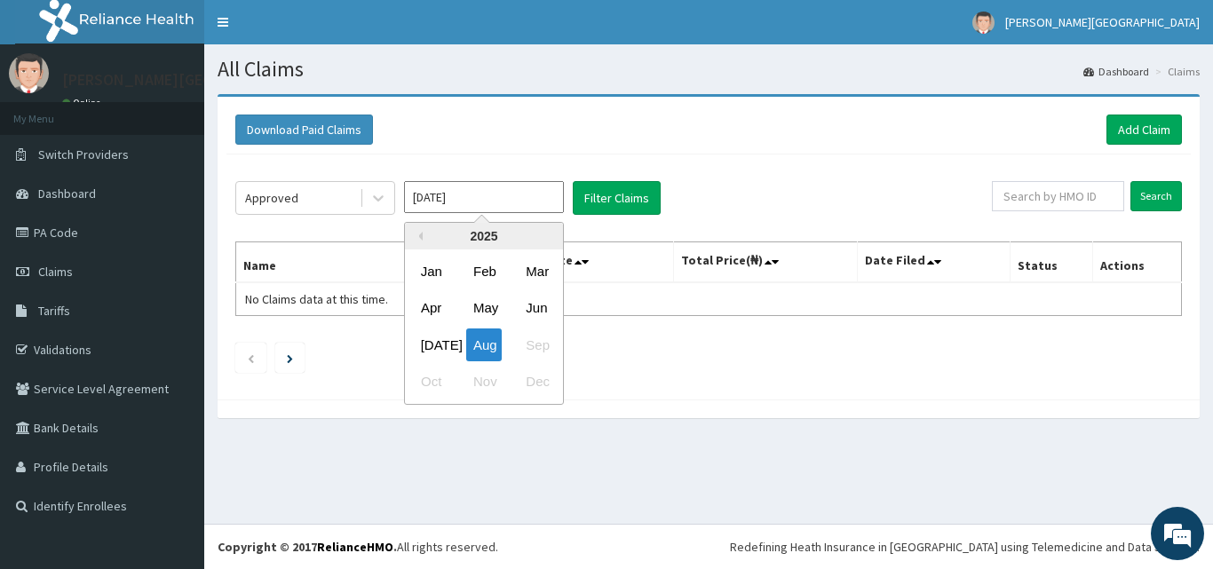
click at [458, 184] on input "[DATE]" at bounding box center [484, 197] width 160 height 32
drag, startPoint x: 443, startPoint y: 338, endPoint x: 509, endPoint y: 293, distance: 79.8
click at [443, 339] on div "[DATE]" at bounding box center [432, 344] width 36 height 33
type input "[DATE]"
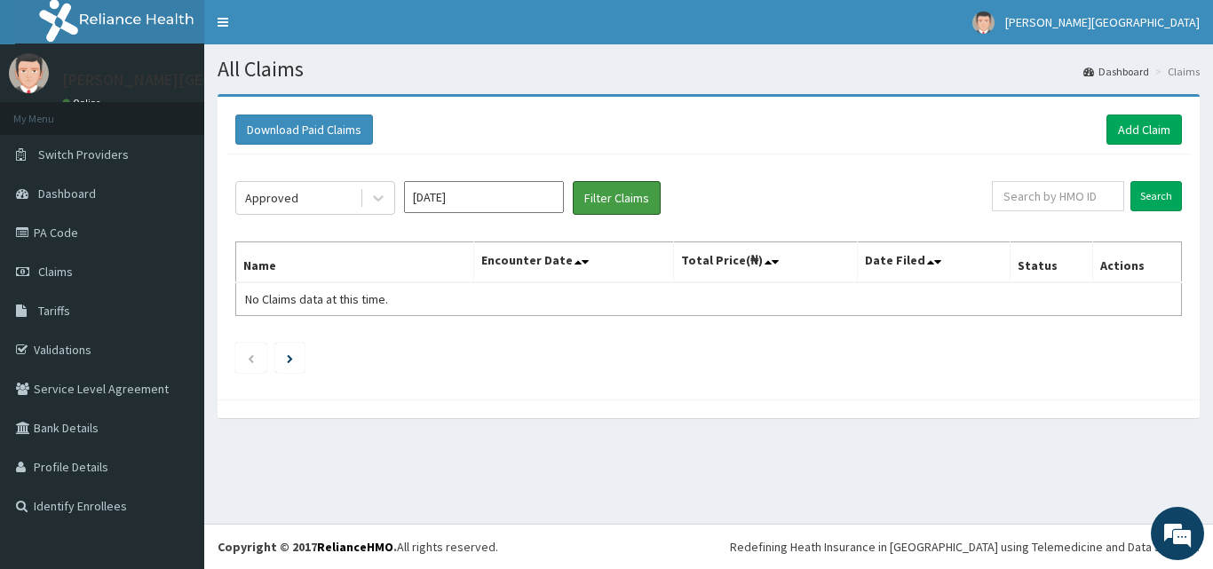
click at [629, 195] on button "Filter Claims" at bounding box center [617, 198] width 88 height 34
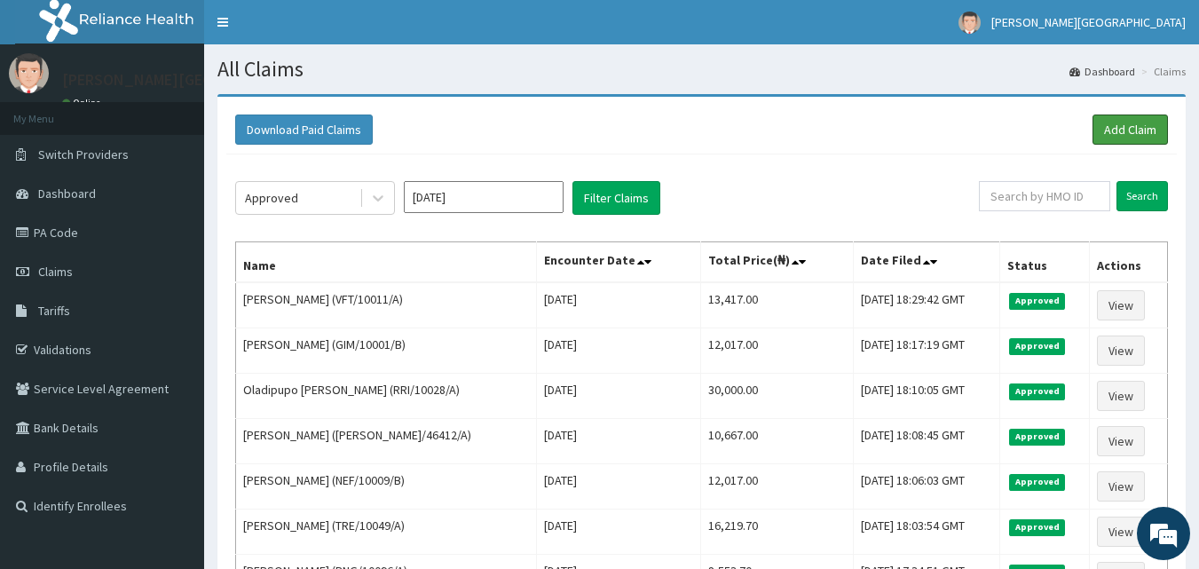
click at [1130, 122] on link "Add Claim" at bounding box center [1130, 130] width 75 height 30
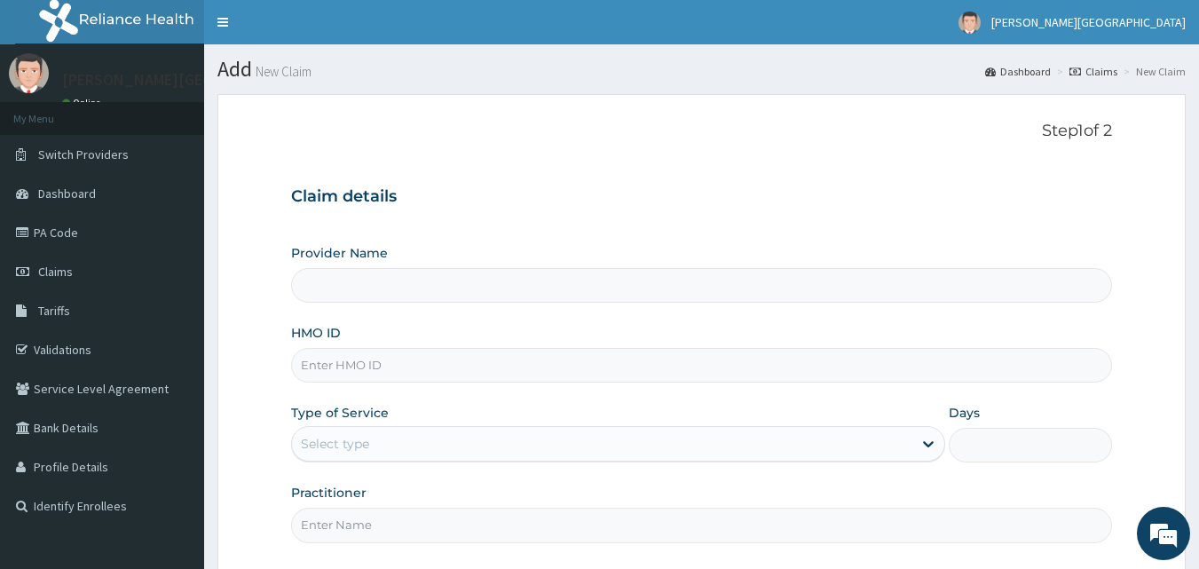
drag, startPoint x: 429, startPoint y: 376, endPoint x: 430, endPoint y: 367, distance: 9.8
click at [430, 376] on input "HMO ID" at bounding box center [702, 365] width 822 height 35
type input "[PERSON_NAME][GEOGRAPHIC_DATA]"
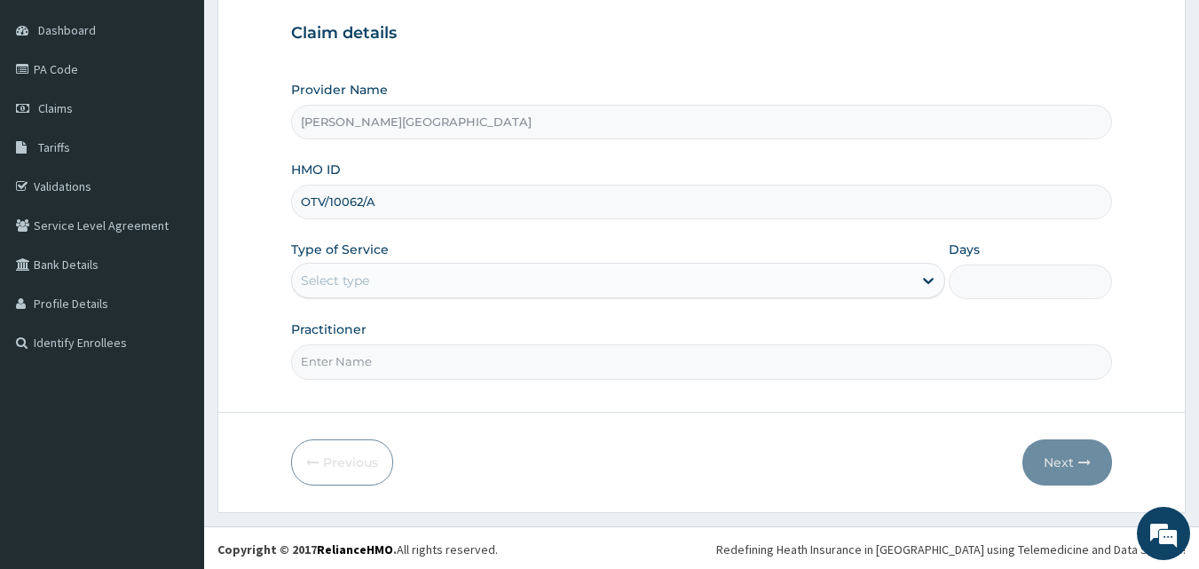
scroll to position [166, 0]
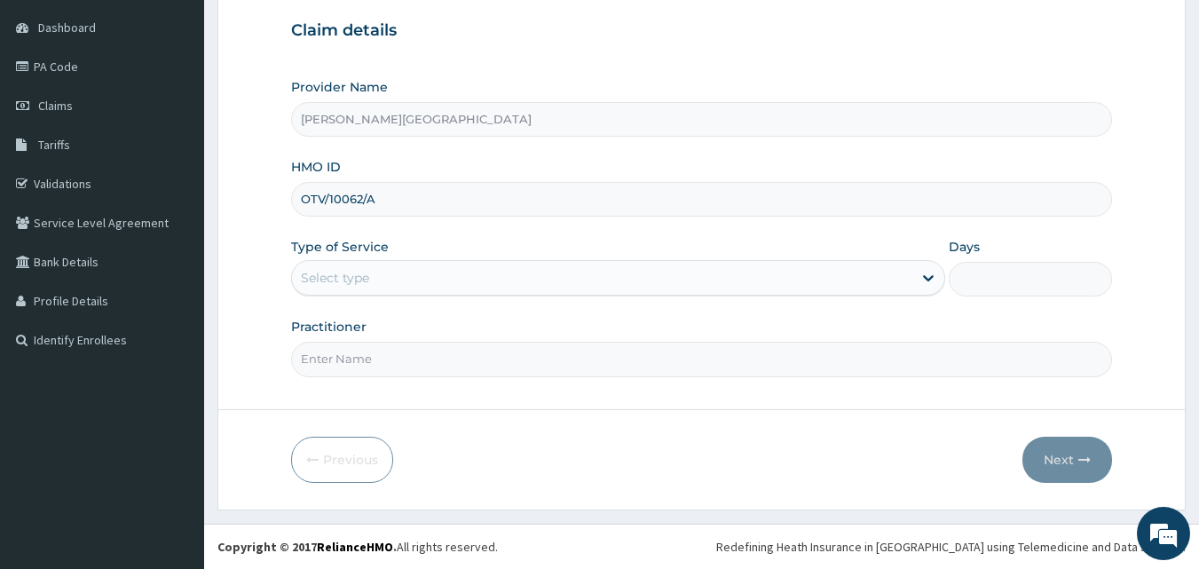
type input "OTV/10062/A"
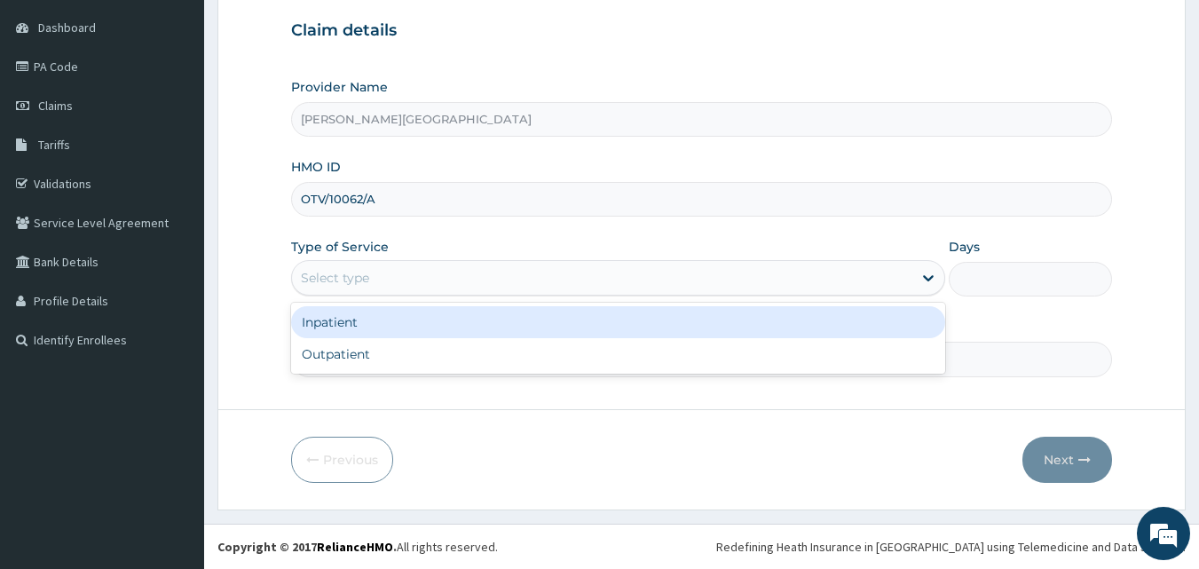
click at [500, 288] on div "Select type" at bounding box center [602, 278] width 621 height 28
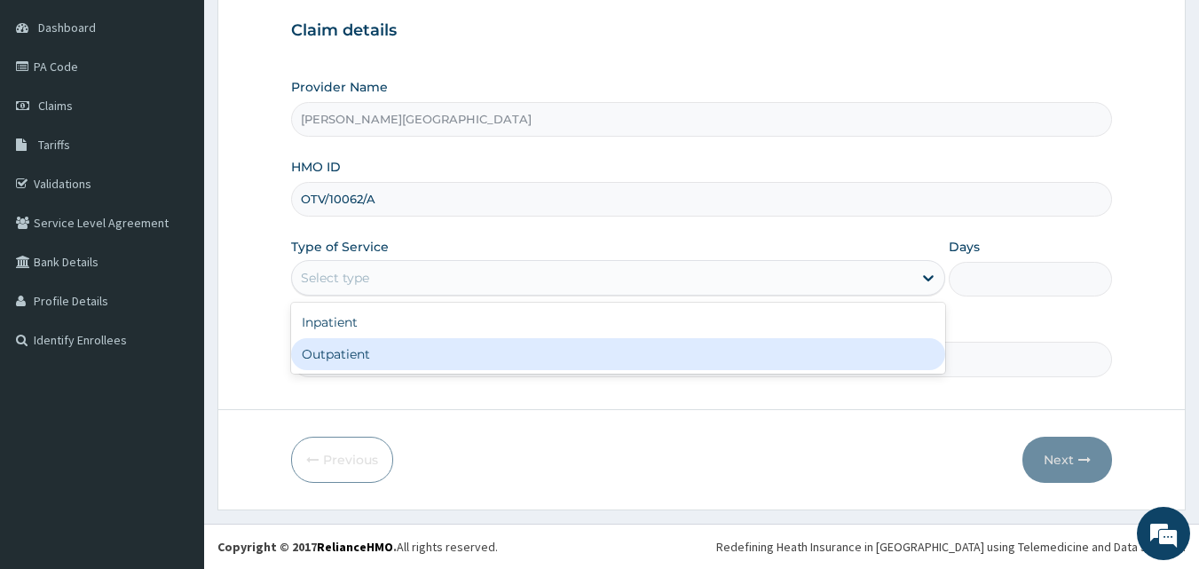
click at [362, 352] on div "Outpatient" at bounding box center [618, 354] width 654 height 32
type input "1"
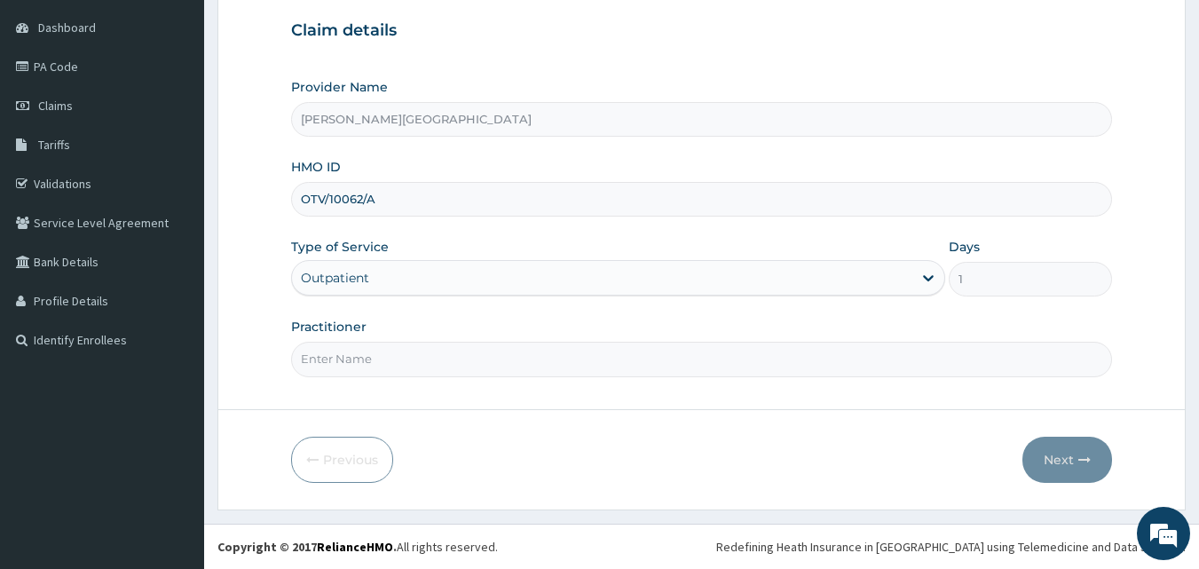
drag, startPoint x: 360, startPoint y: 359, endPoint x: 360, endPoint y: 328, distance: 31.1
click at [360, 359] on input "Practitioner" at bounding box center [702, 359] width 822 height 35
type input "DR [PERSON_NAME]"
click at [1048, 457] on button "Next" at bounding box center [1068, 460] width 90 height 46
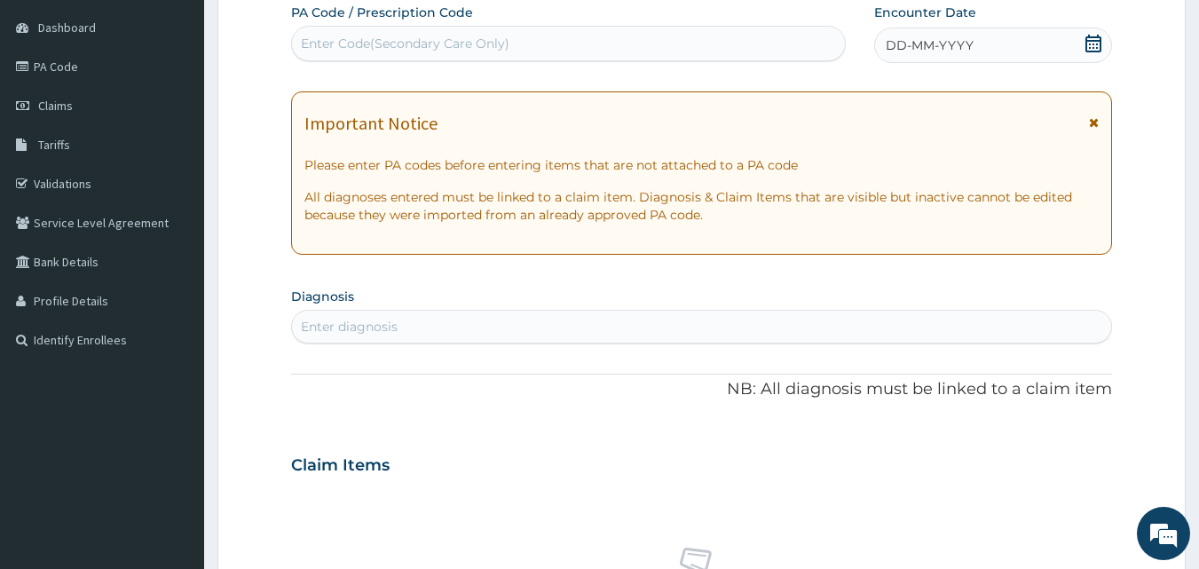
click at [1088, 43] on icon at bounding box center [1094, 44] width 18 height 18
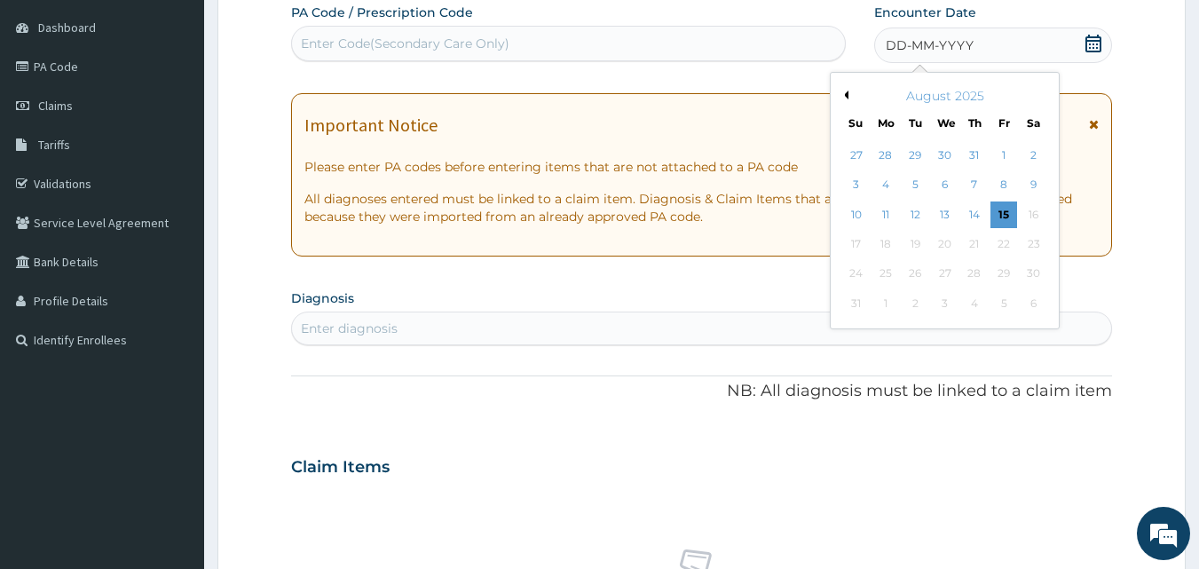
click at [848, 91] on button "Previous Month" at bounding box center [844, 95] width 9 height 9
drag, startPoint x: 1008, startPoint y: 242, endPoint x: 978, endPoint y: 257, distance: 33.4
click at [1008, 244] on div "25" at bounding box center [1004, 244] width 27 height 27
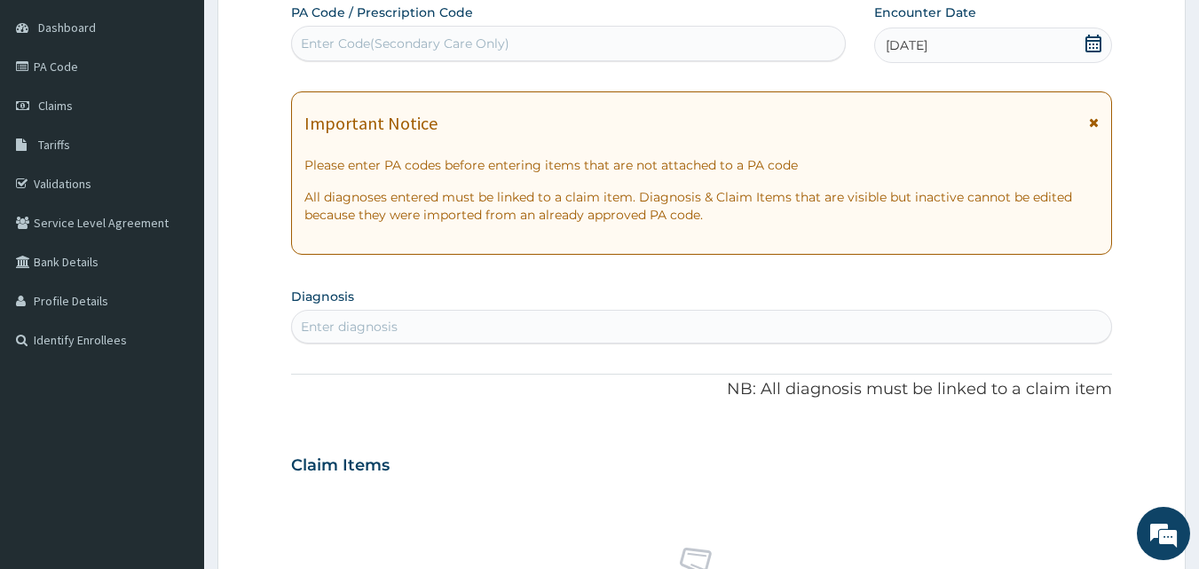
click at [436, 329] on div "Enter diagnosis" at bounding box center [702, 326] width 820 height 28
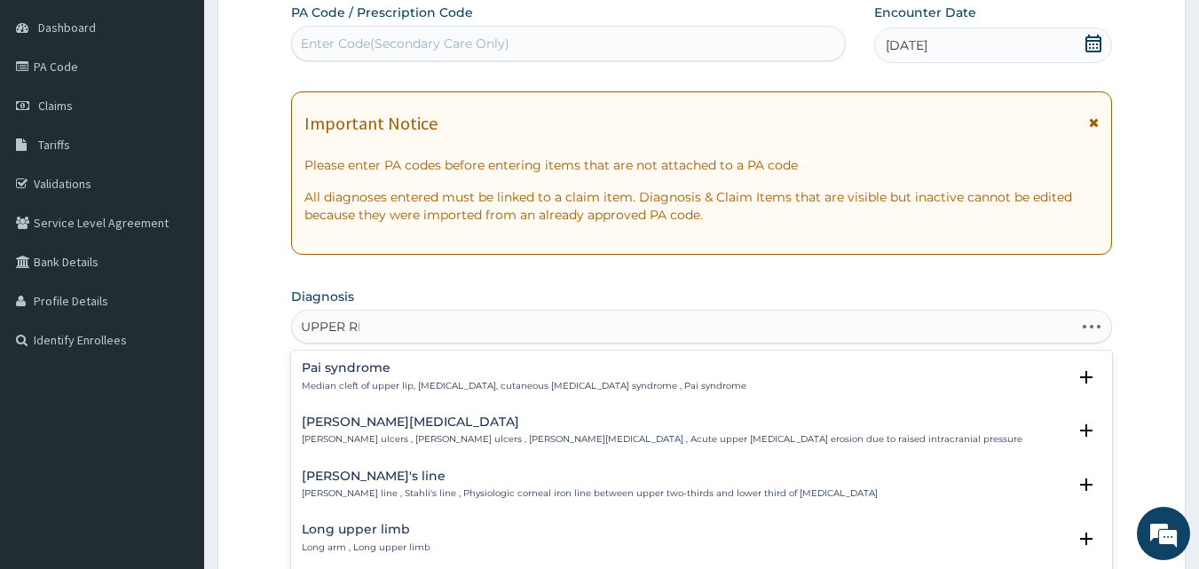
type input "UPPER RES"
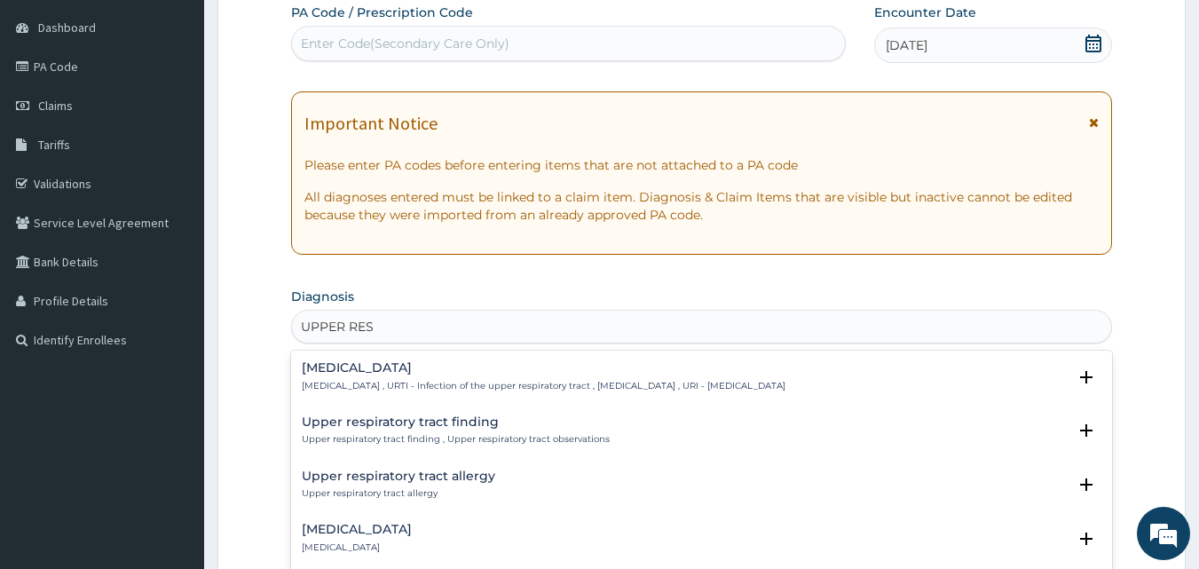
click at [384, 372] on h4 "[MEDICAL_DATA]" at bounding box center [544, 367] width 484 height 13
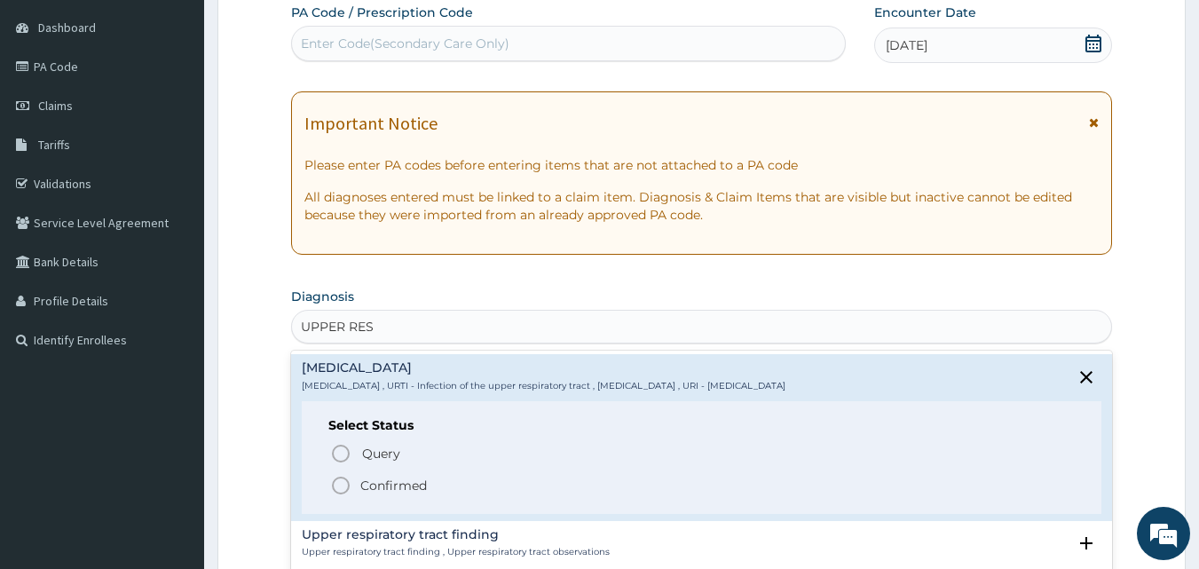
drag, startPoint x: 383, startPoint y: 484, endPoint x: 760, endPoint y: 281, distance: 427.8
click at [383, 481] on p "Confirmed" at bounding box center [393, 486] width 67 height 18
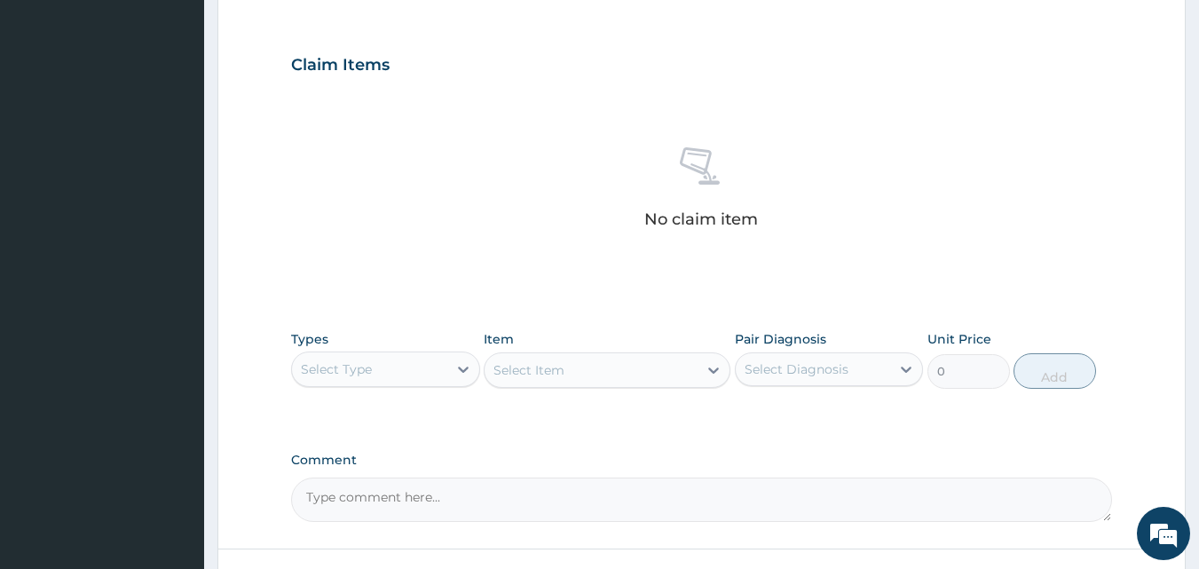
scroll to position [711, 0]
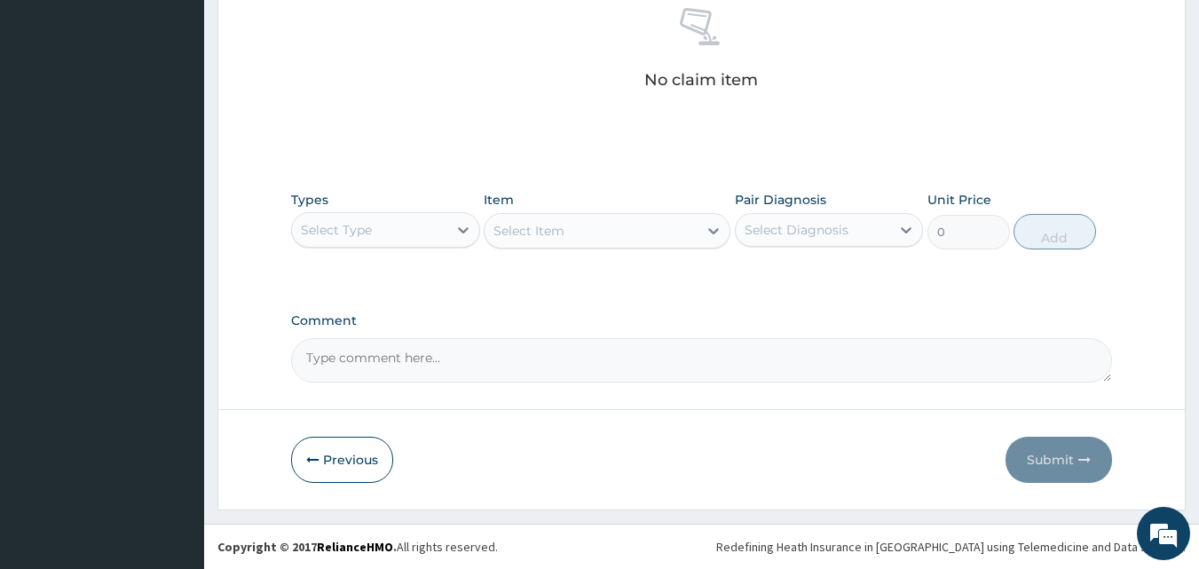
click at [401, 224] on div "Select Type" at bounding box center [369, 230] width 155 height 28
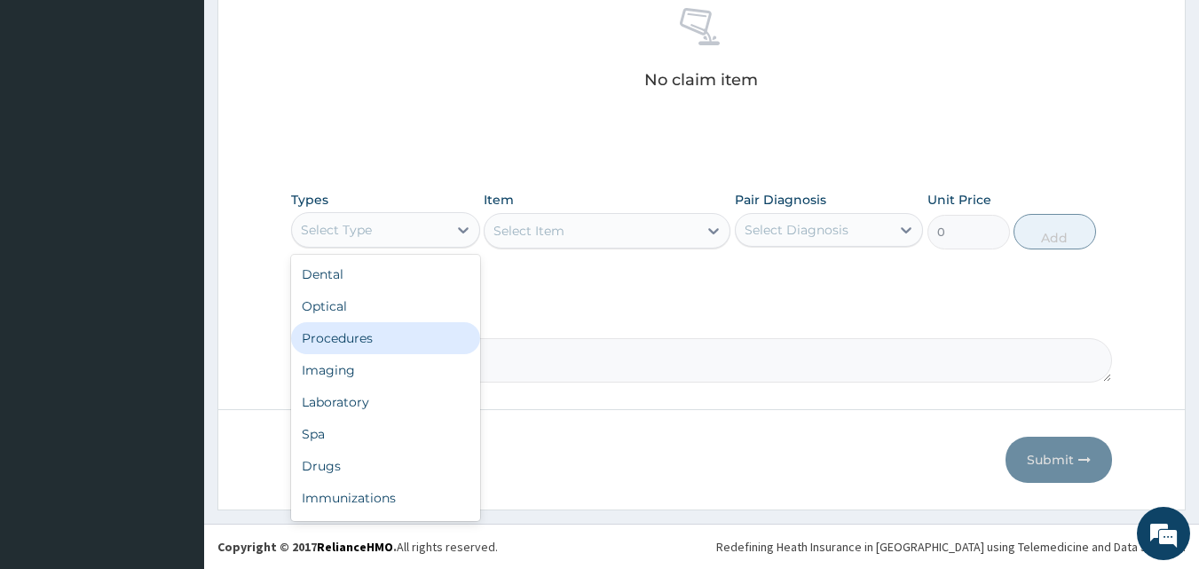
drag, startPoint x: 367, startPoint y: 329, endPoint x: 733, endPoint y: 324, distance: 366.7
click at [382, 328] on div "Procedures" at bounding box center [385, 338] width 189 height 32
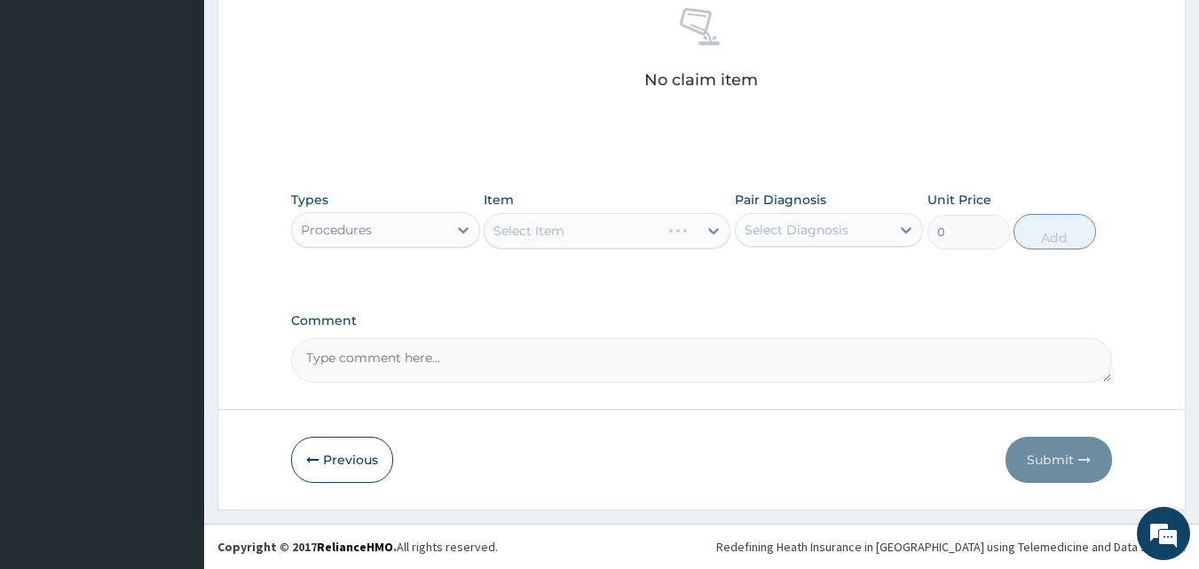
click at [668, 233] on div "Select Item" at bounding box center [591, 231] width 213 height 28
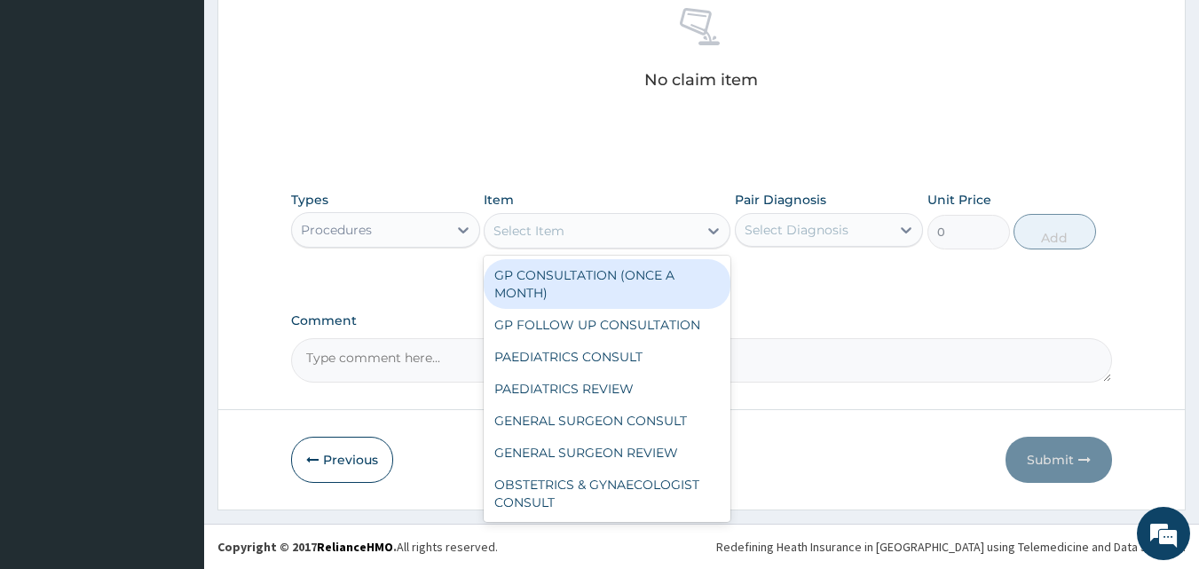
drag, startPoint x: 625, startPoint y: 281, endPoint x: 733, endPoint y: 233, distance: 118.4
click at [625, 281] on div "GP CONSULTATION (ONCE A MONTH)" at bounding box center [607, 284] width 247 height 50
type input "3500"
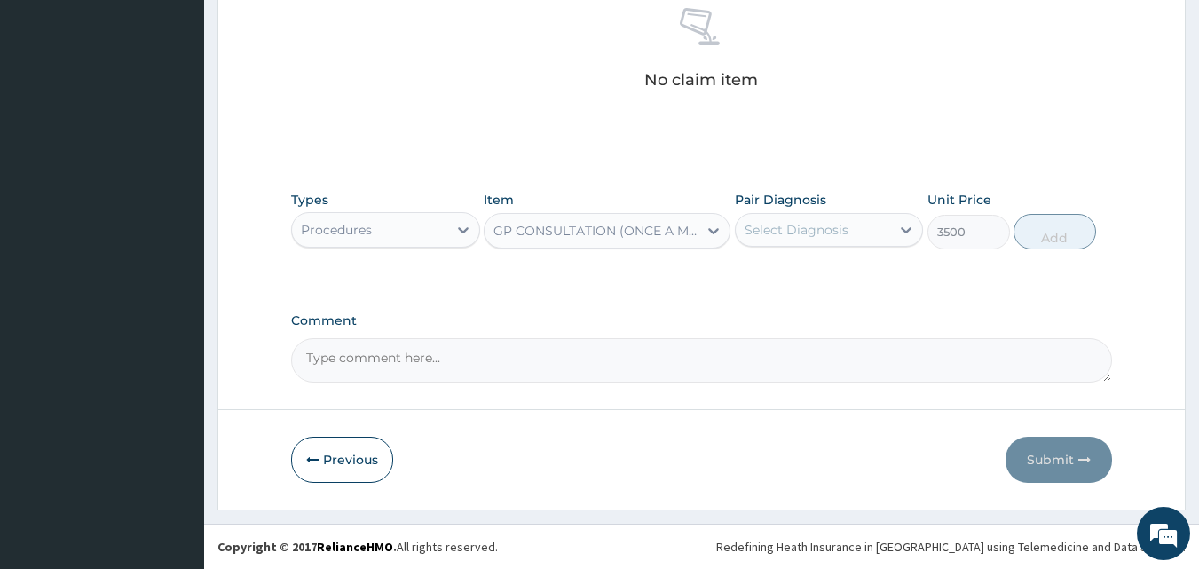
click at [811, 210] on div "Pair Diagnosis Select Diagnosis" at bounding box center [829, 220] width 189 height 59
drag, startPoint x: 811, startPoint y: 222, endPoint x: 812, endPoint y: 257, distance: 35.5
click at [811, 223] on div "Select Diagnosis" at bounding box center [797, 230] width 104 height 18
drag, startPoint x: 810, startPoint y: 274, endPoint x: 976, endPoint y: 241, distance: 169.2
click at [814, 274] on label "[MEDICAL_DATA]" at bounding box center [819, 274] width 110 height 18
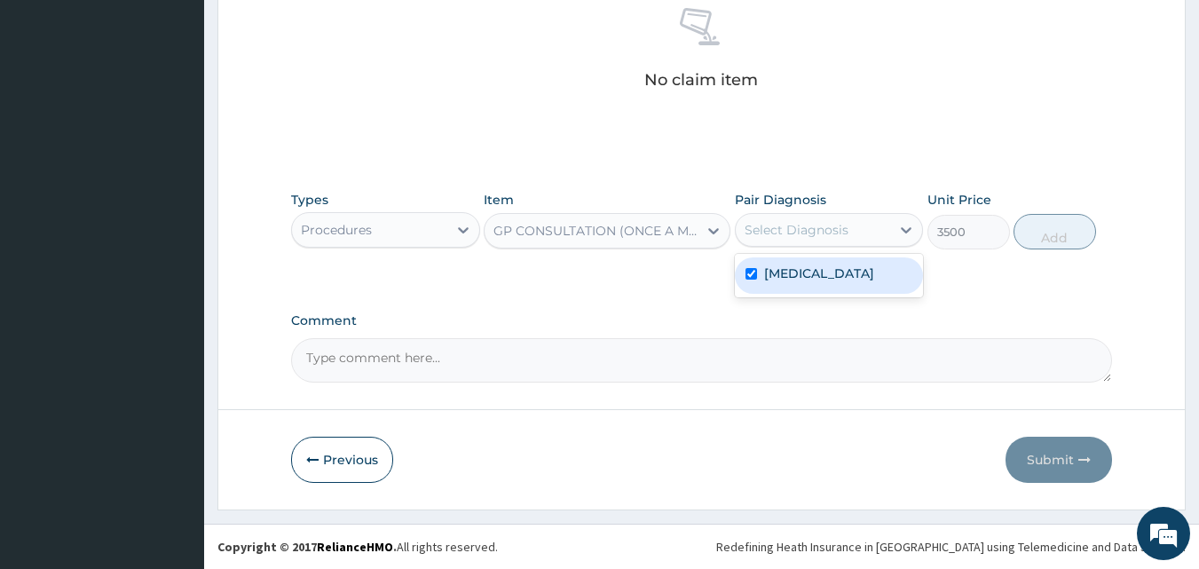
checkbox input "true"
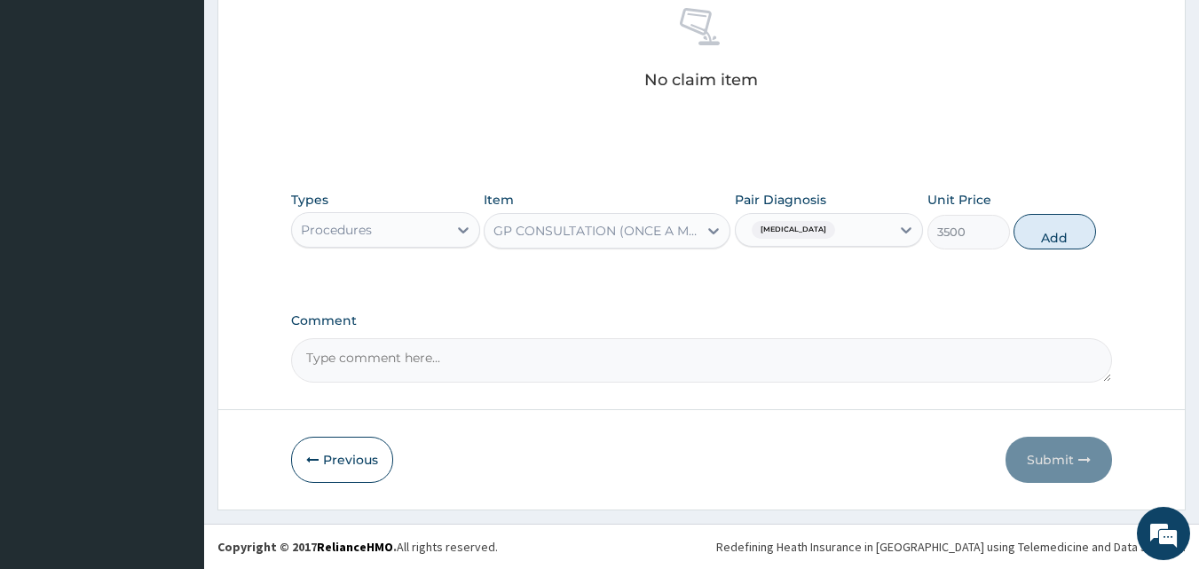
click at [1048, 230] on button "Add" at bounding box center [1055, 232] width 83 height 36
type input "0"
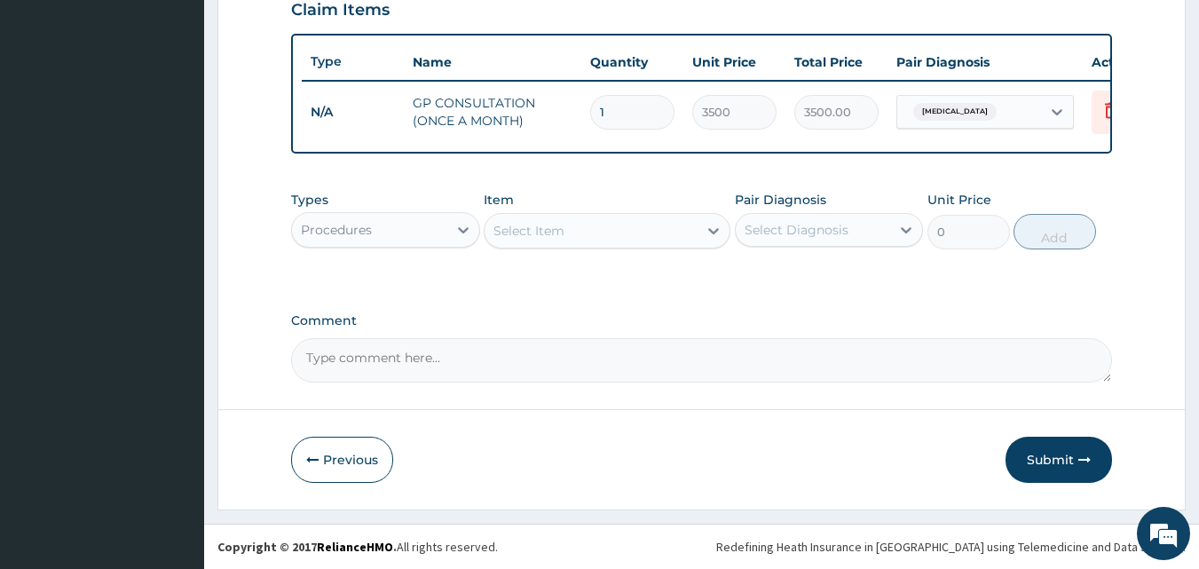
scroll to position [640, 0]
click at [1085, 456] on icon "button" at bounding box center [1085, 460] width 12 height 12
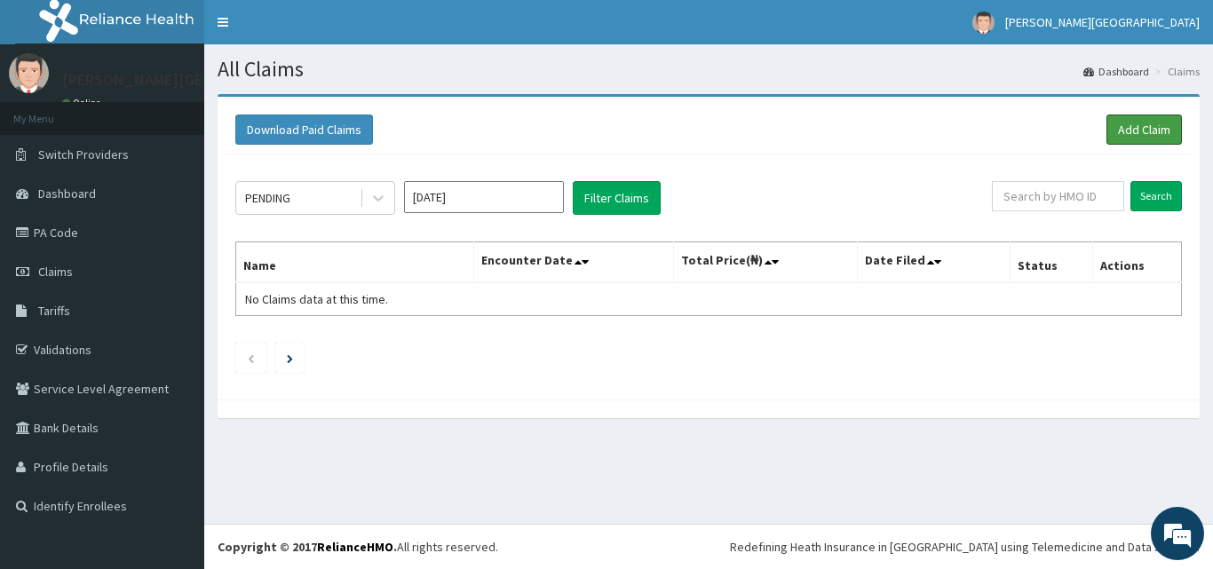
click at [1119, 143] on link "Add Claim" at bounding box center [1143, 130] width 75 height 30
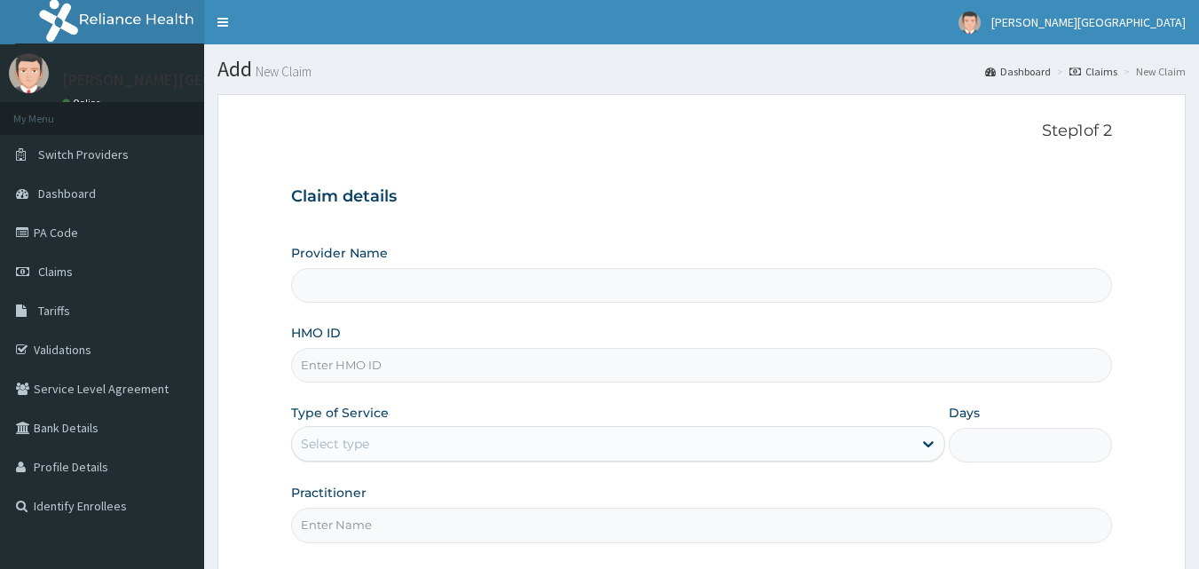
click at [360, 367] on input "HMO ID" at bounding box center [702, 365] width 822 height 35
type input "OTV/10062/A"
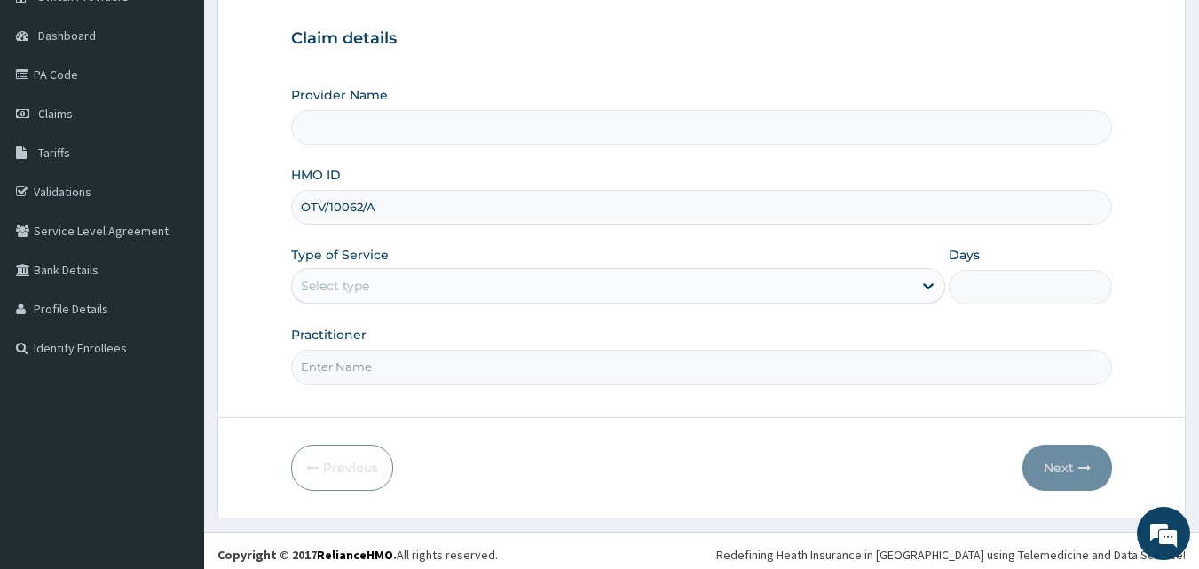
scroll to position [166, 0]
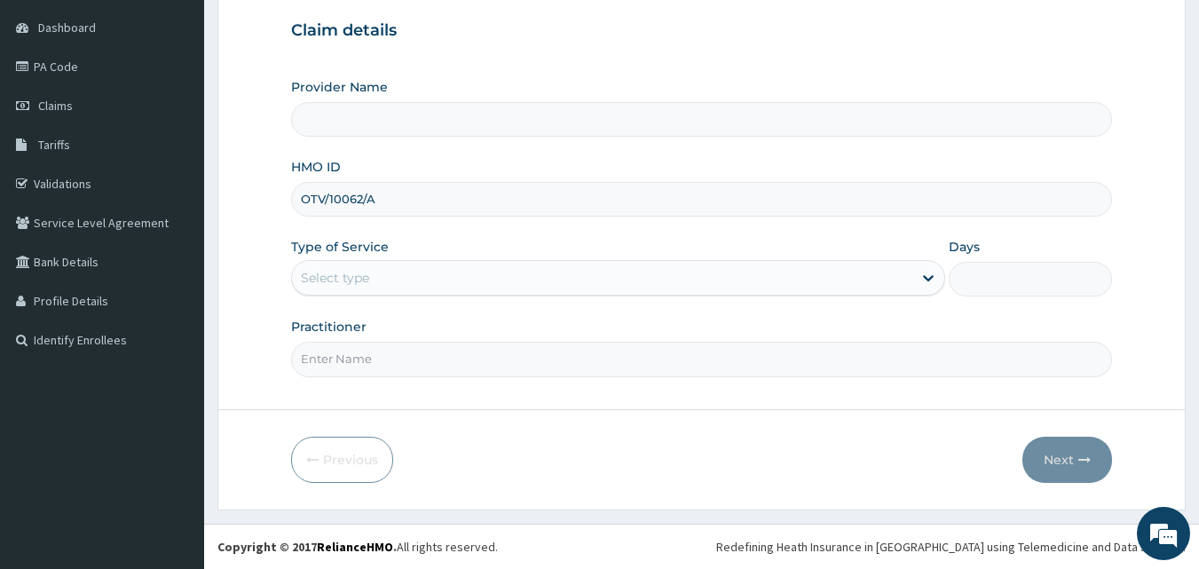
type input "[PERSON_NAME][GEOGRAPHIC_DATA]"
type input "OTV/10062/A"
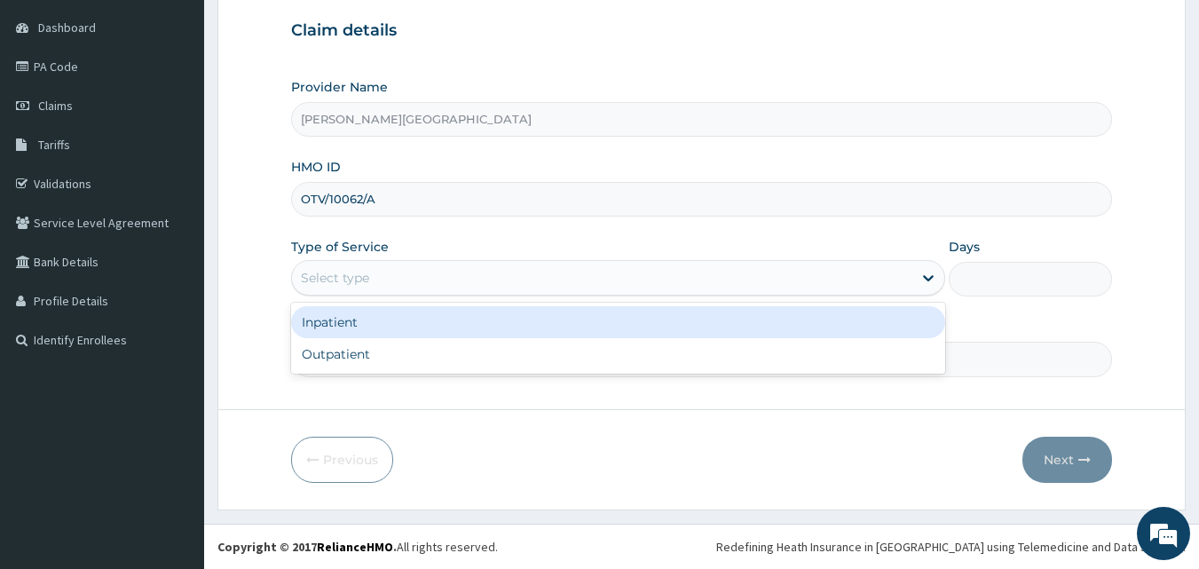
drag, startPoint x: 396, startPoint y: 267, endPoint x: 397, endPoint y: 311, distance: 43.5
click at [396, 268] on div "Select type" at bounding box center [602, 278] width 621 height 28
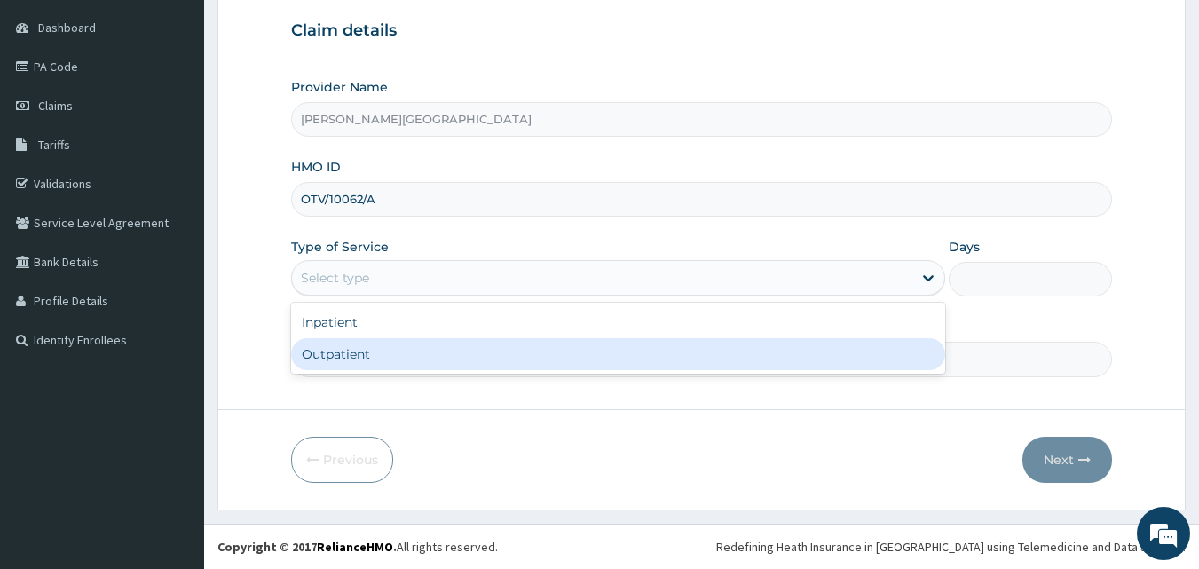
click at [380, 344] on div "Outpatient" at bounding box center [618, 354] width 654 height 32
type input "1"
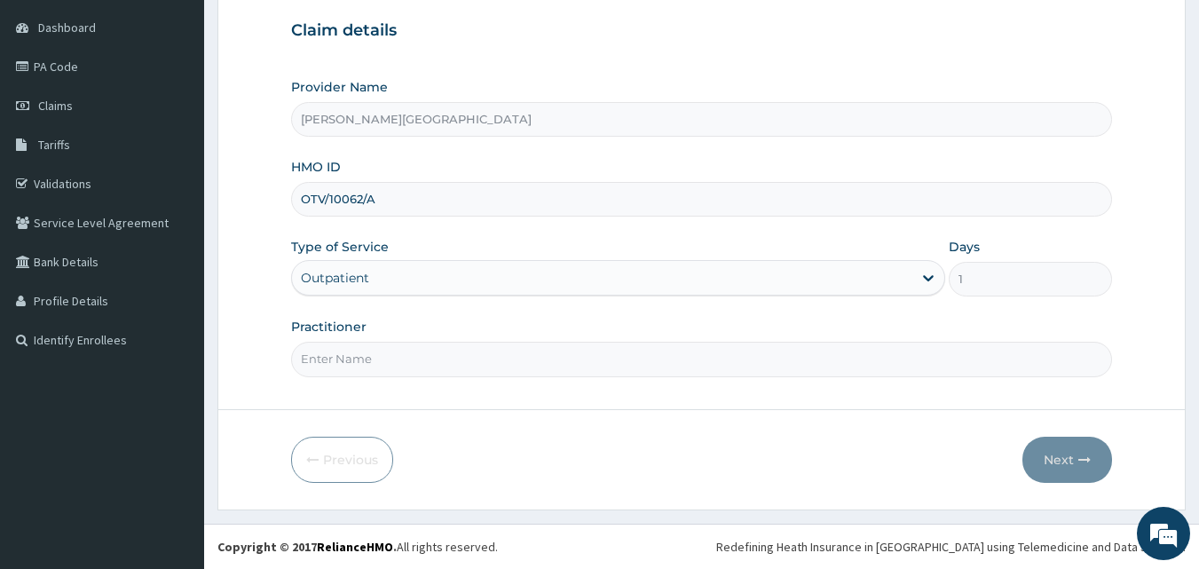
click at [382, 348] on input "Practitioner" at bounding box center [702, 359] width 822 height 35
click at [893, 0] on div "Step 1 of 2 Claim details Provider Name [PERSON_NAME][GEOGRAPHIC_DATA] HMO ID O…" at bounding box center [702, 169] width 822 height 427
click at [364, 356] on input "DR" at bounding box center [702, 359] width 822 height 35
type input "DR [PERSON_NAME]"
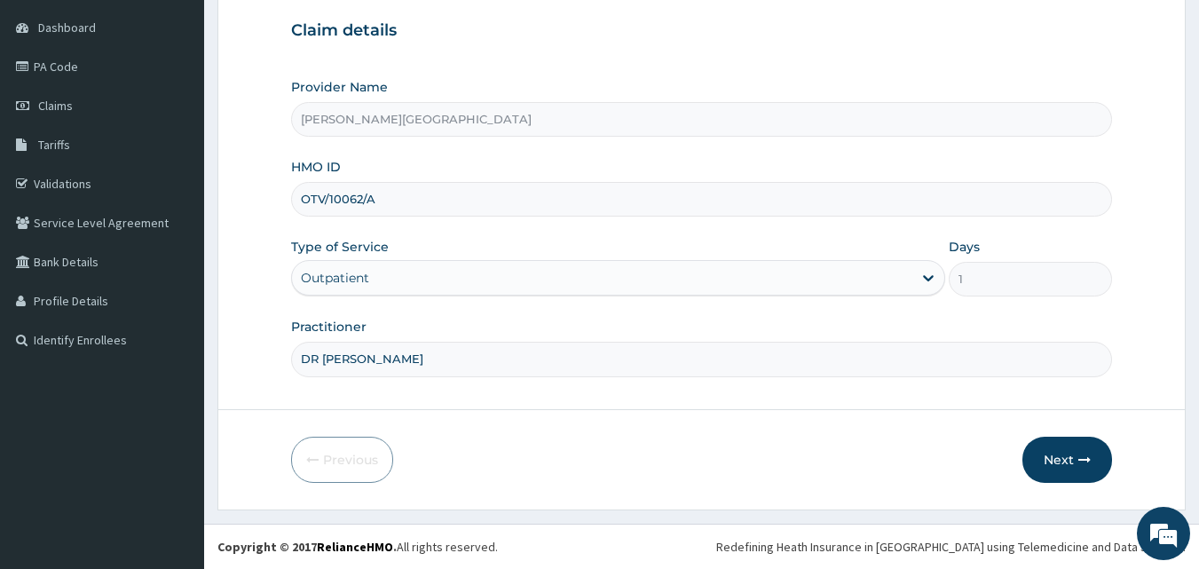
click at [1046, 470] on button "Next" at bounding box center [1068, 460] width 90 height 46
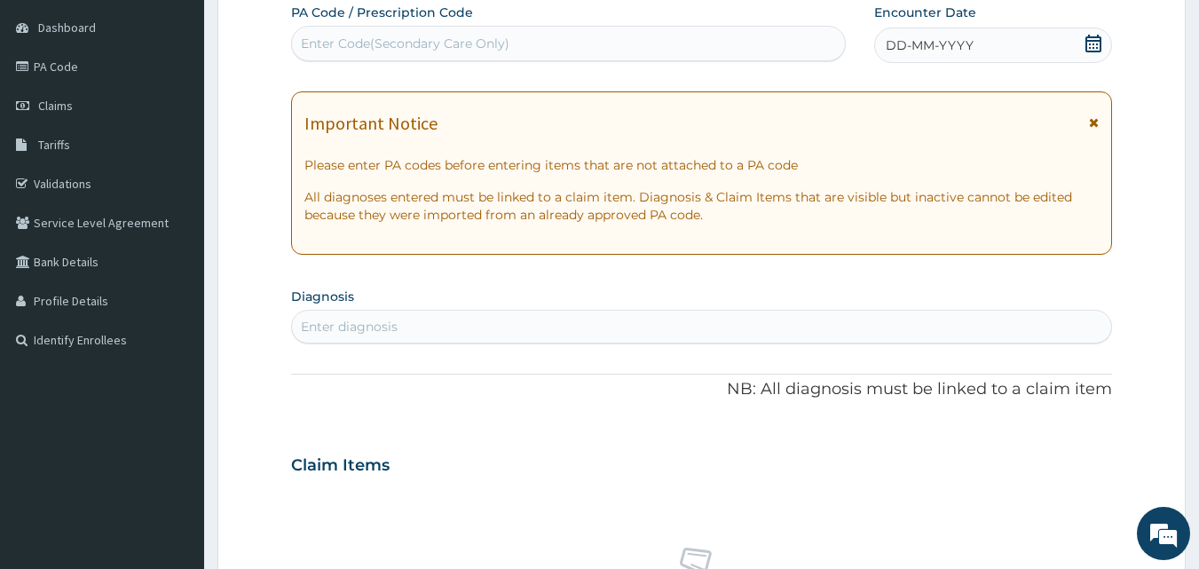
click at [1082, 44] on div "DD-MM-YYYY" at bounding box center [993, 46] width 238 height 36
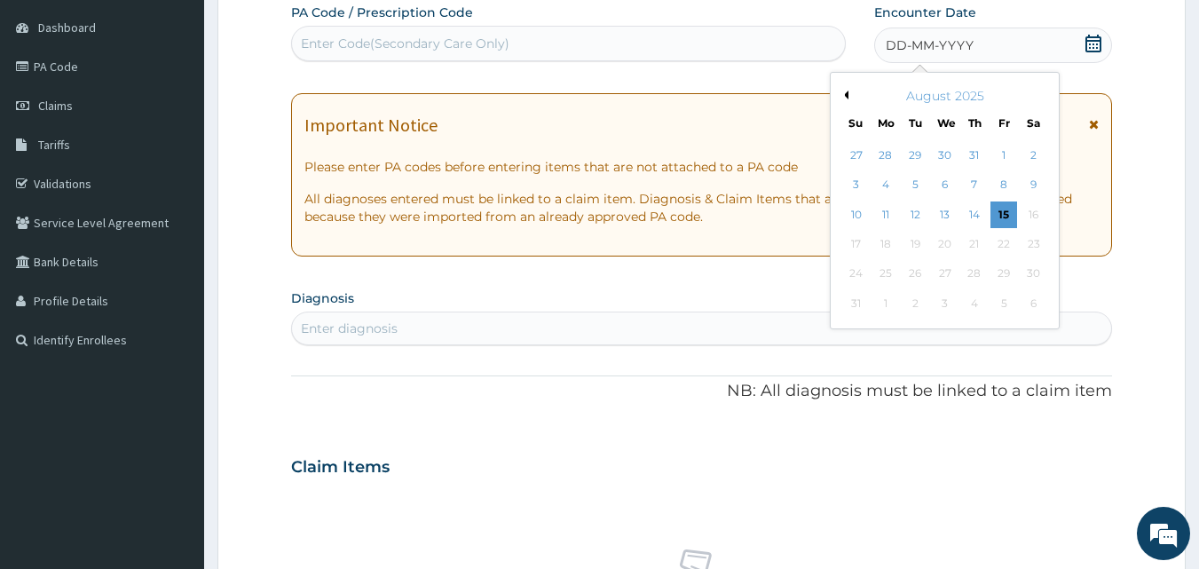
click at [848, 96] on button "Previous Month" at bounding box center [844, 95] width 9 height 9
click at [890, 241] on div "21" at bounding box center [886, 244] width 27 height 27
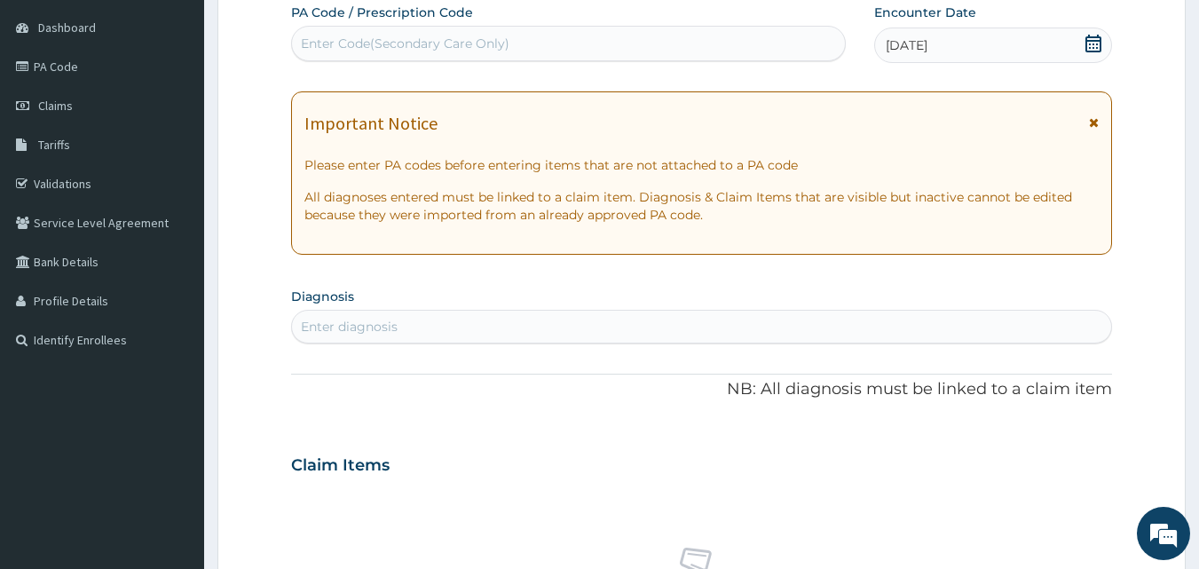
click at [446, 321] on div "Enter diagnosis" at bounding box center [702, 326] width 820 height 28
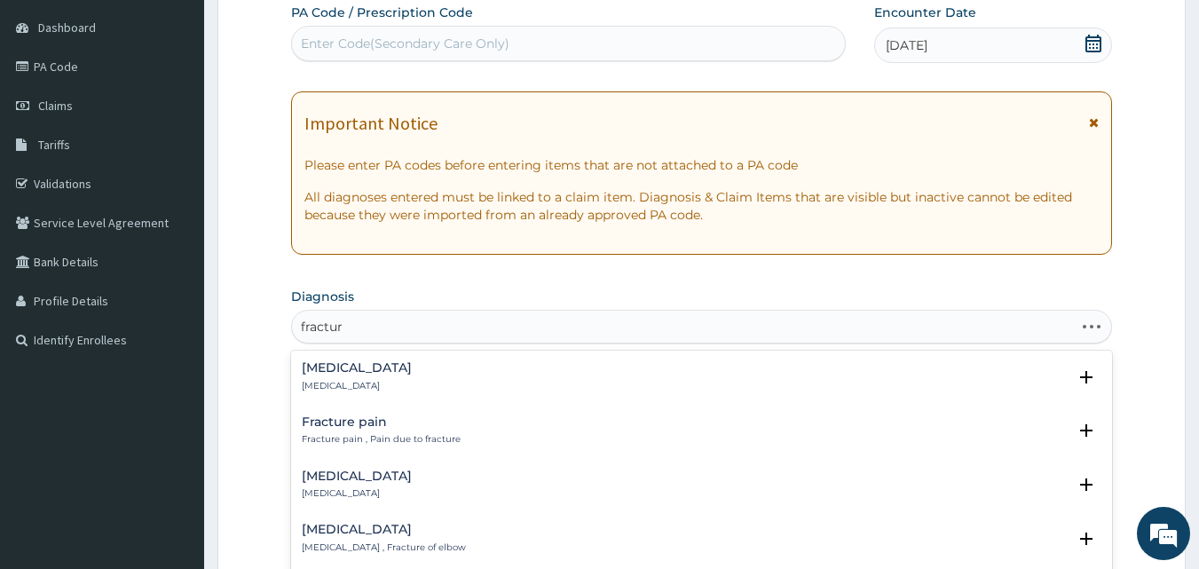
type input "fracture"
click at [390, 423] on h4 "Fracture pain" at bounding box center [381, 421] width 159 height 13
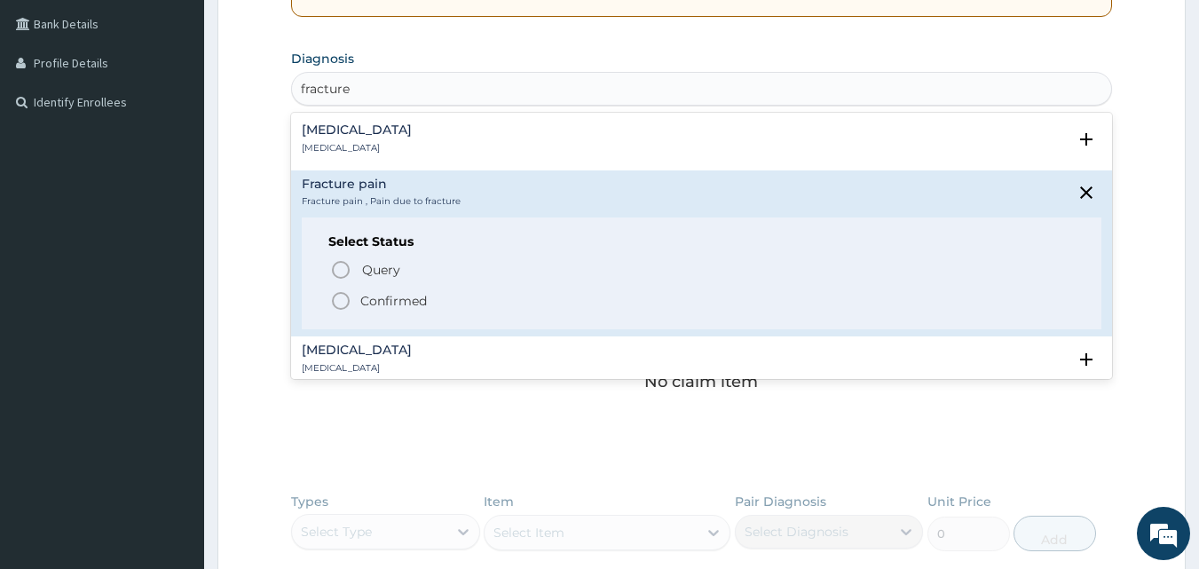
scroll to position [462, 0]
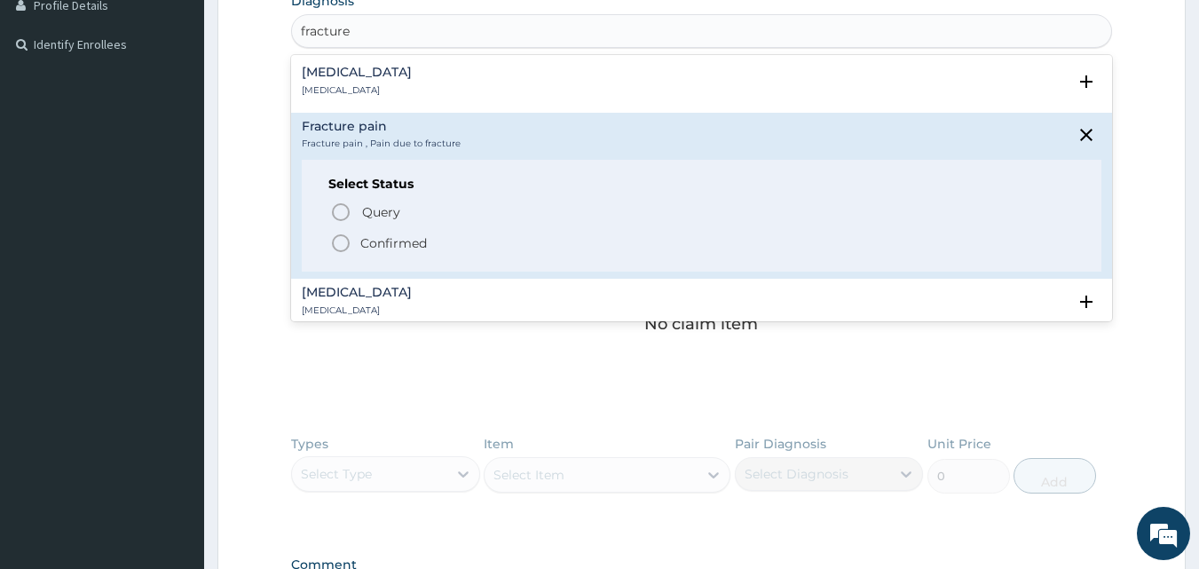
click at [358, 240] on span "Confirmed" at bounding box center [703, 243] width 746 height 21
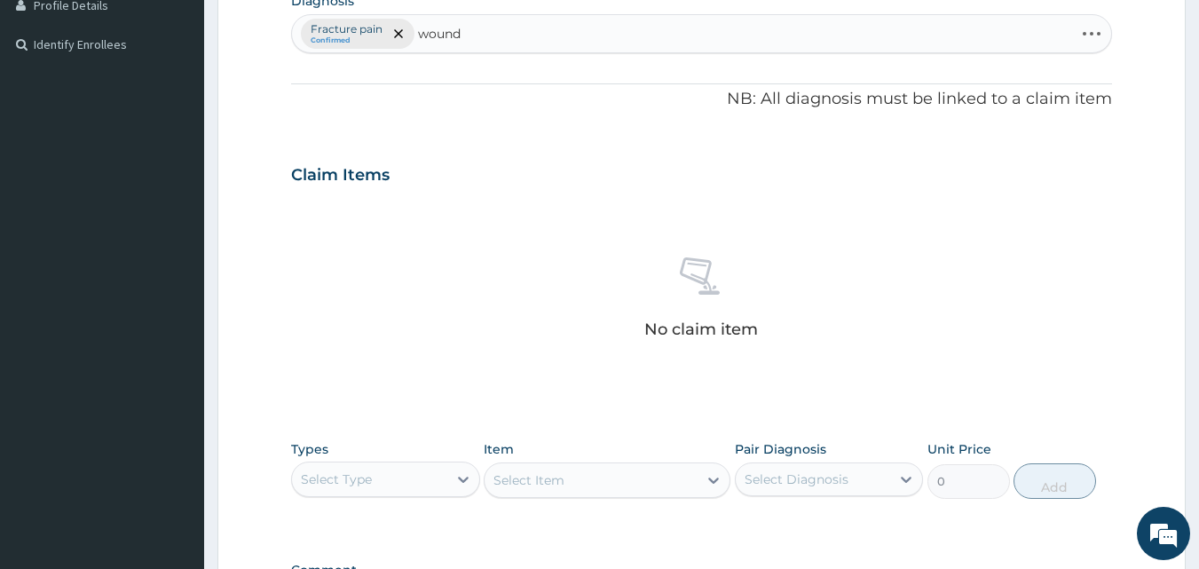
type input "wound"
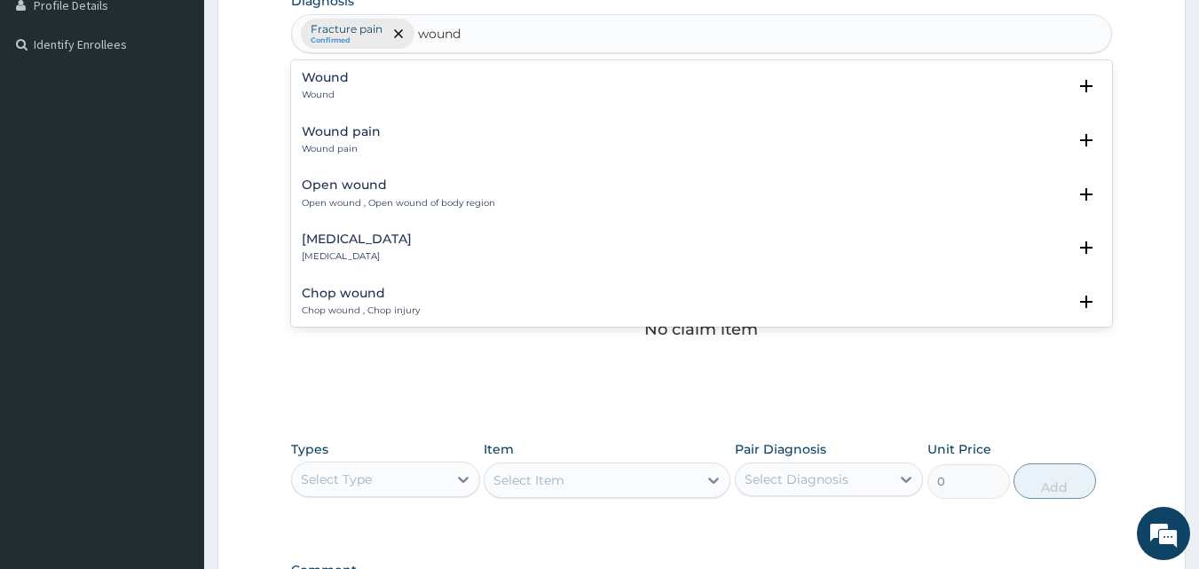
click at [363, 193] on div "Open wound Open wound , Open wound of body region" at bounding box center [399, 193] width 194 height 31
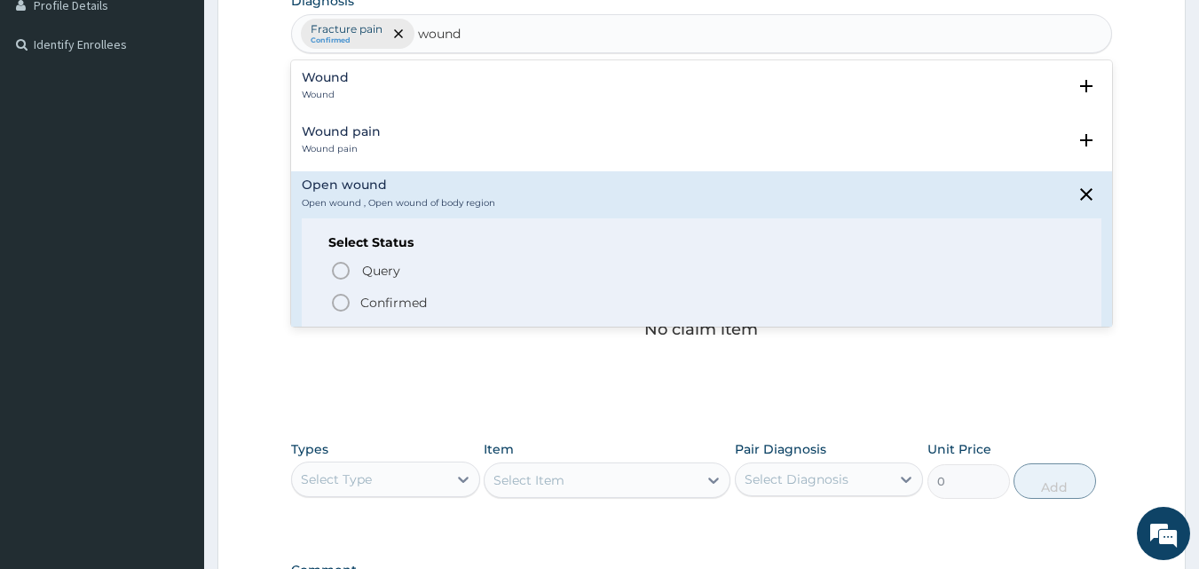
click at [376, 301] on p "Confirmed" at bounding box center [393, 303] width 67 height 18
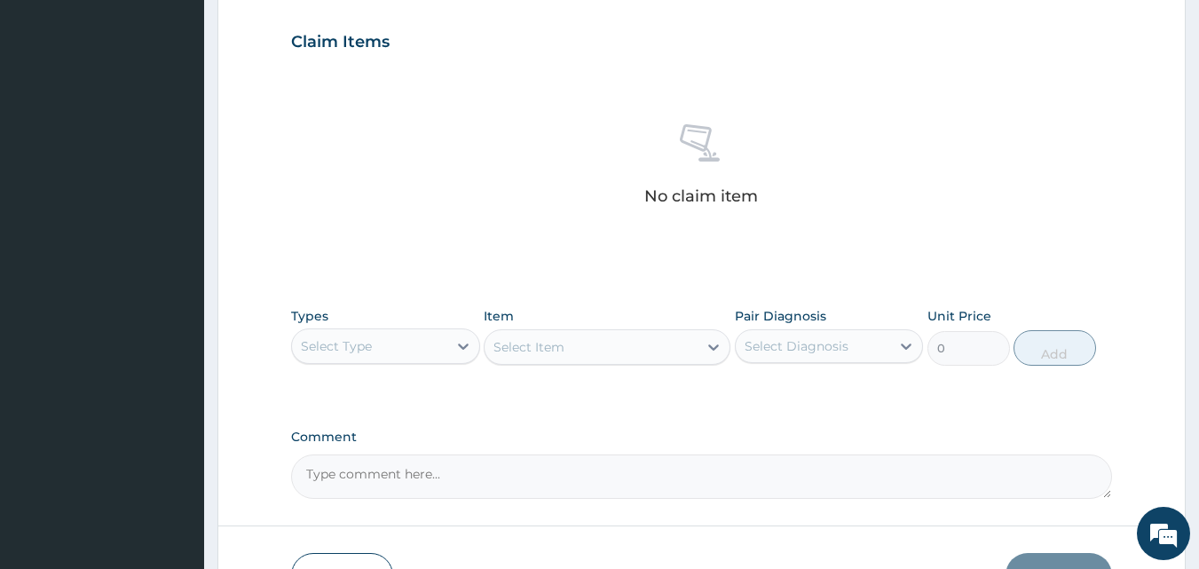
scroll to position [711, 0]
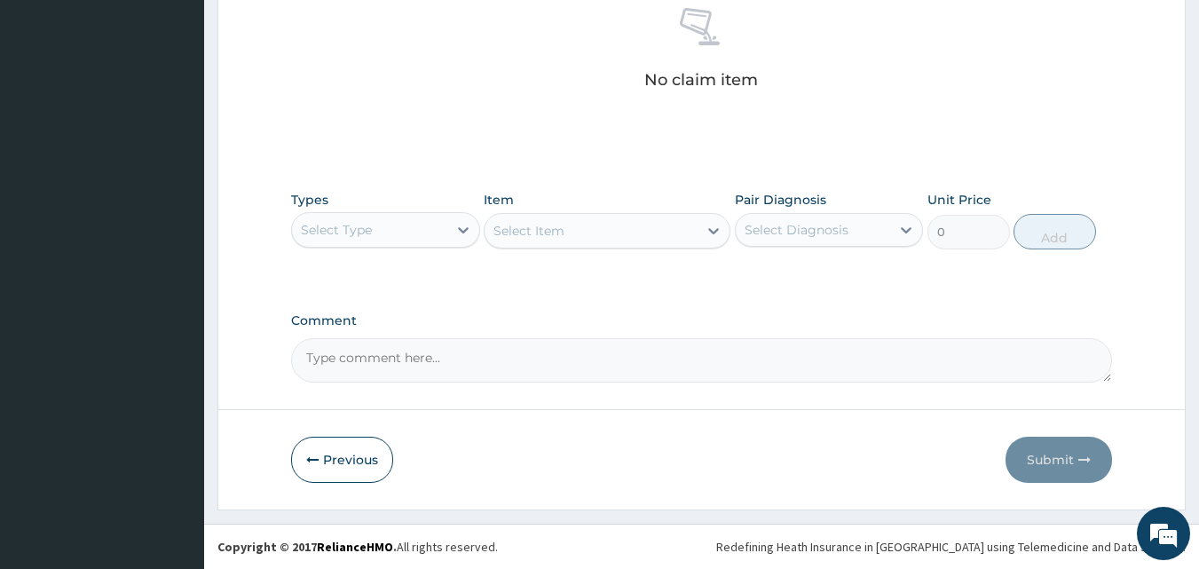
click at [437, 230] on div "Select Type" at bounding box center [369, 230] width 155 height 28
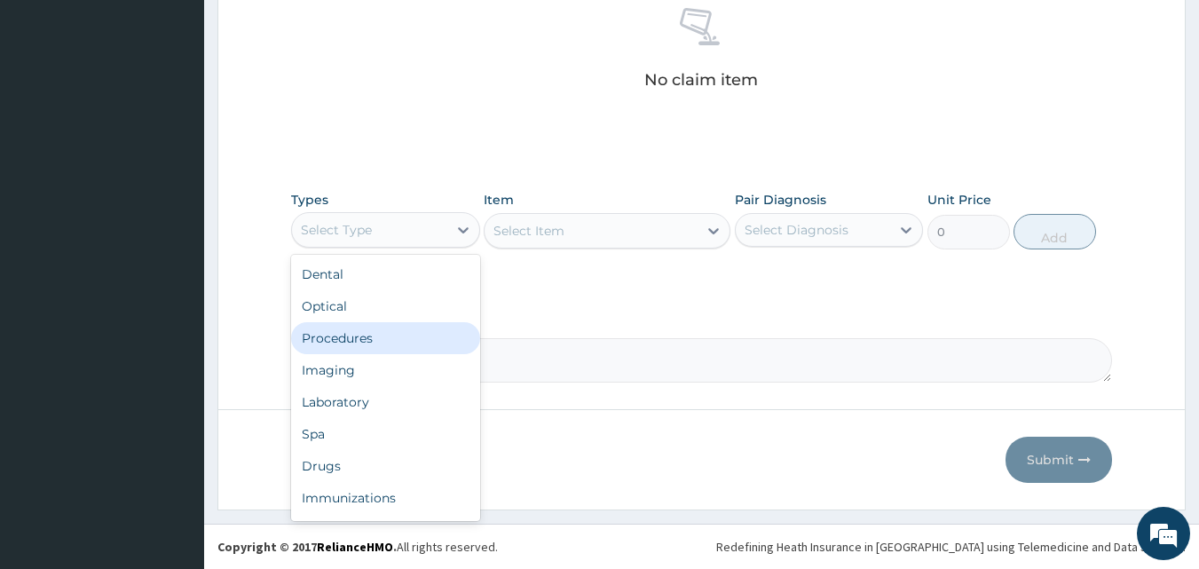
drag, startPoint x: 359, startPoint y: 342, endPoint x: 586, endPoint y: 318, distance: 228.5
click at [369, 345] on div "Procedures" at bounding box center [385, 338] width 189 height 32
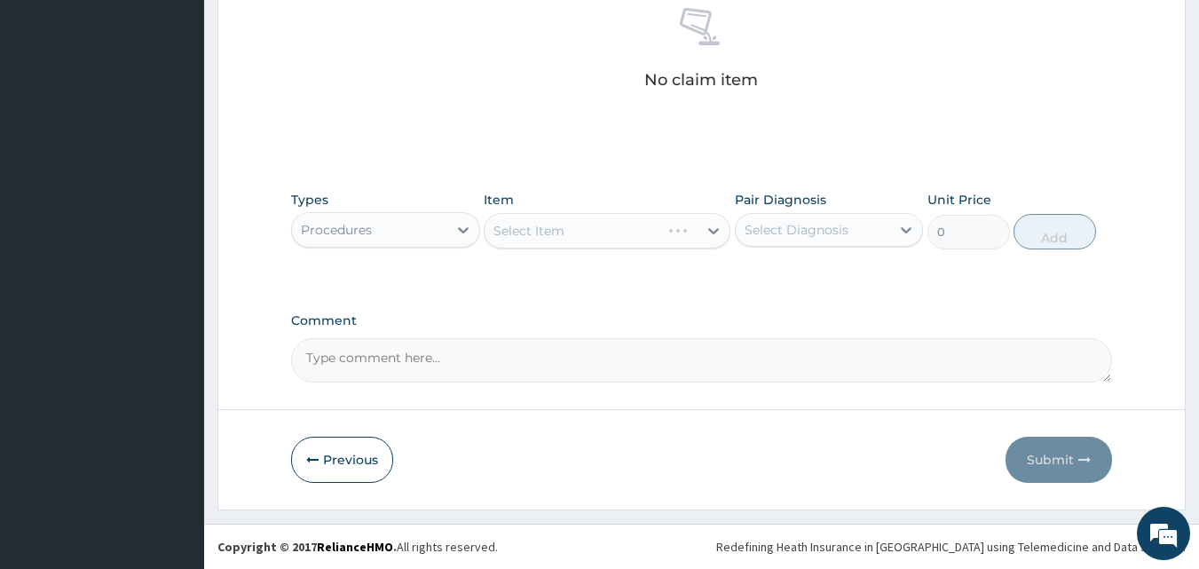
click at [544, 222] on div "Select Item" at bounding box center [529, 231] width 71 height 18
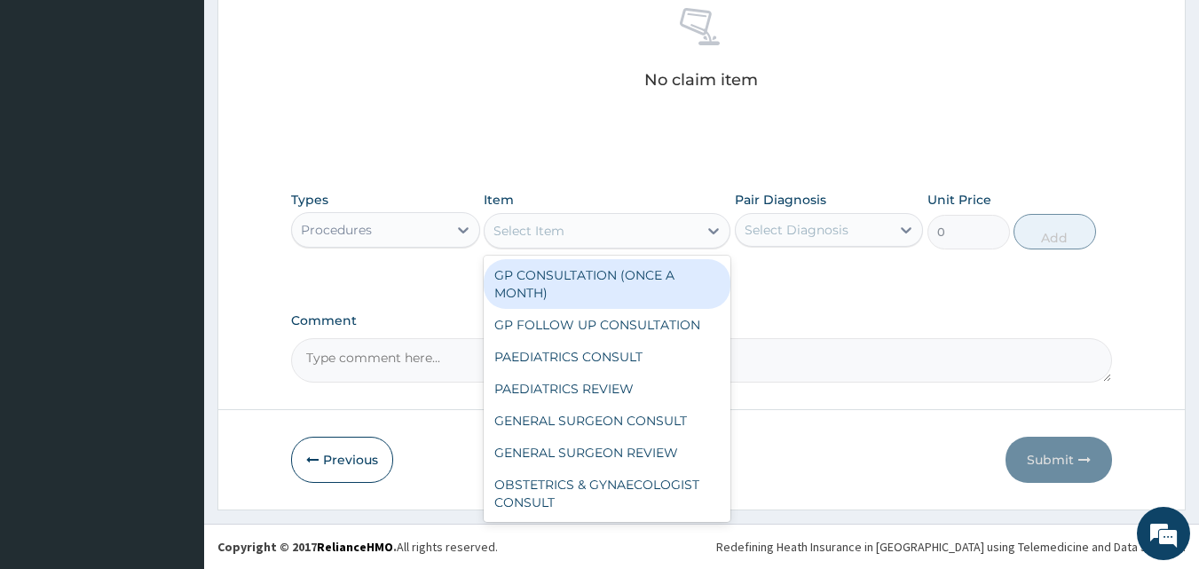
drag, startPoint x: 630, startPoint y: 282, endPoint x: 745, endPoint y: 261, distance: 116.5
click at [638, 282] on div "GP CONSULTATION (ONCE A MONTH)" at bounding box center [607, 284] width 247 height 50
type input "3500"
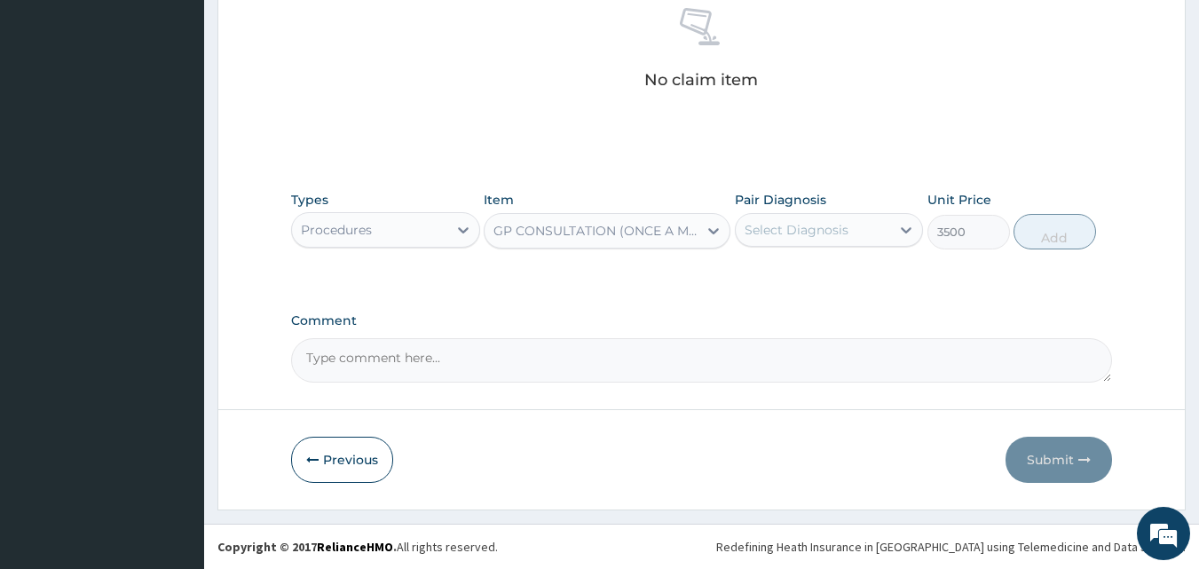
drag, startPoint x: 798, startPoint y: 231, endPoint x: 802, endPoint y: 252, distance: 21.6
click at [800, 238] on div "Select Diagnosis" at bounding box center [797, 230] width 104 height 18
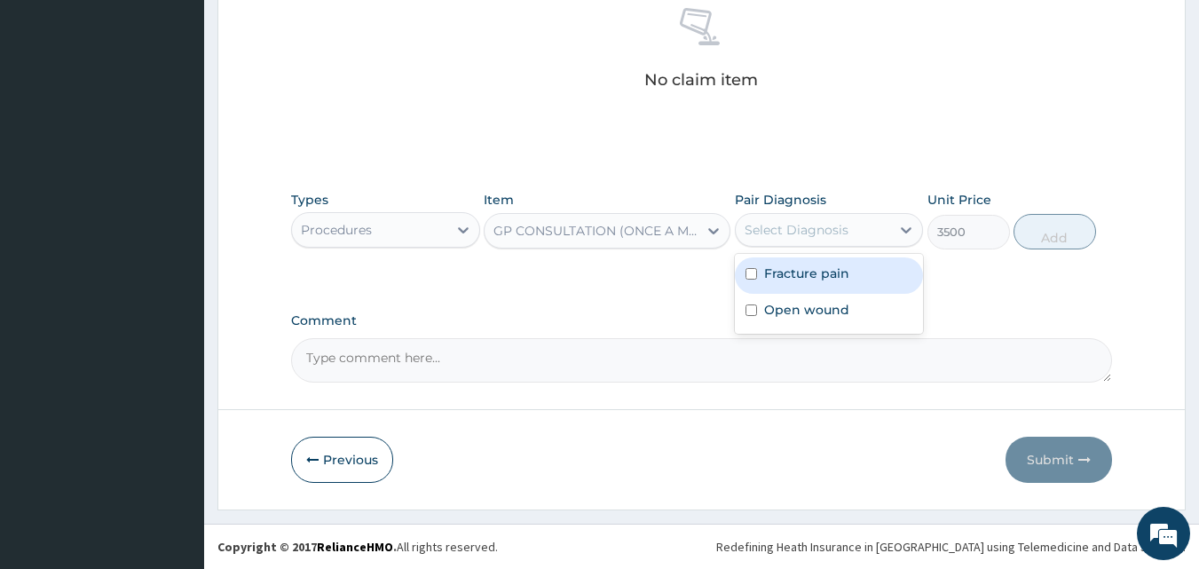
drag, startPoint x: 805, startPoint y: 273, endPoint x: 806, endPoint y: 297, distance: 23.1
click at [806, 274] on label "Fracture pain" at bounding box center [806, 274] width 85 height 18
checkbox input "true"
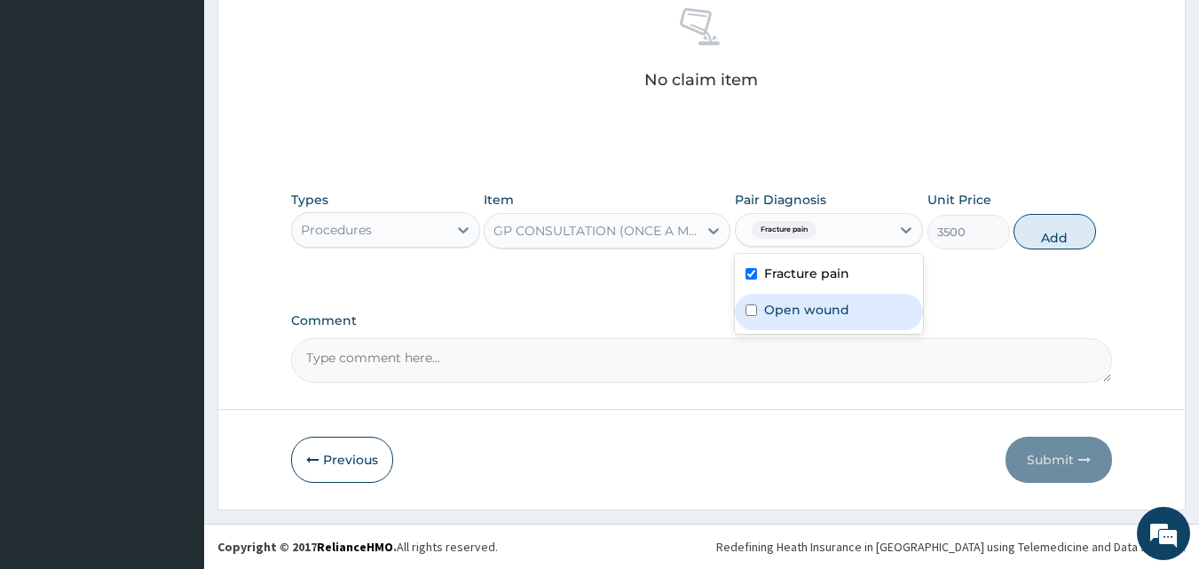
drag, startPoint x: 806, startPoint y: 302, endPoint x: 1035, endPoint y: 260, distance: 232.8
click at [814, 302] on label "Open wound" at bounding box center [806, 310] width 85 height 18
checkbox input "true"
drag, startPoint x: 1070, startPoint y: 233, endPoint x: 588, endPoint y: 221, distance: 482.2
click at [1068, 235] on button "Add" at bounding box center [1055, 232] width 83 height 36
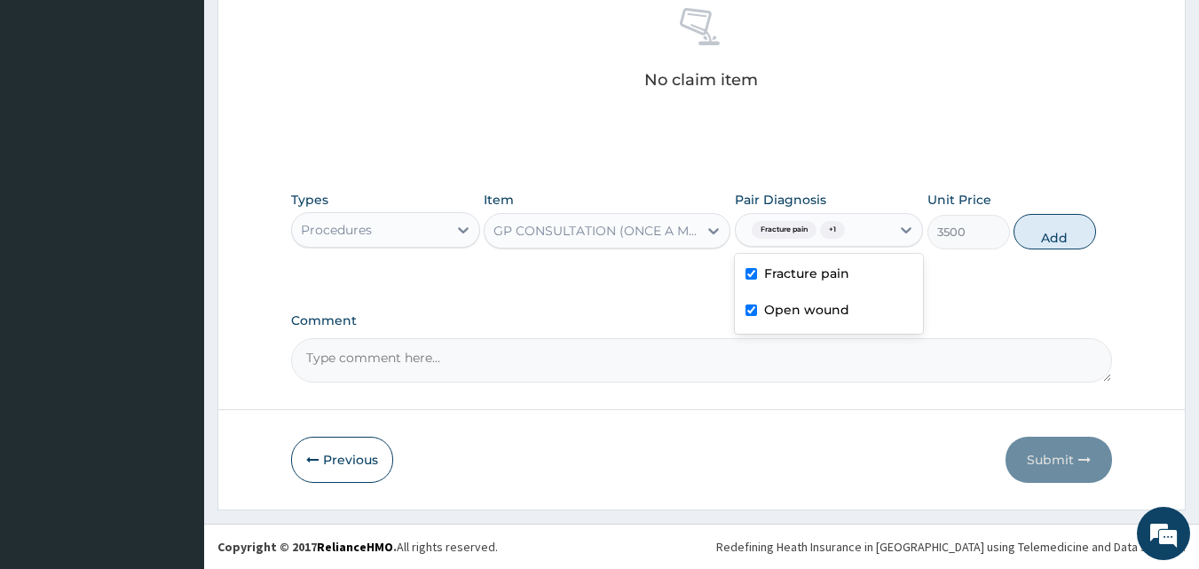
type input "0"
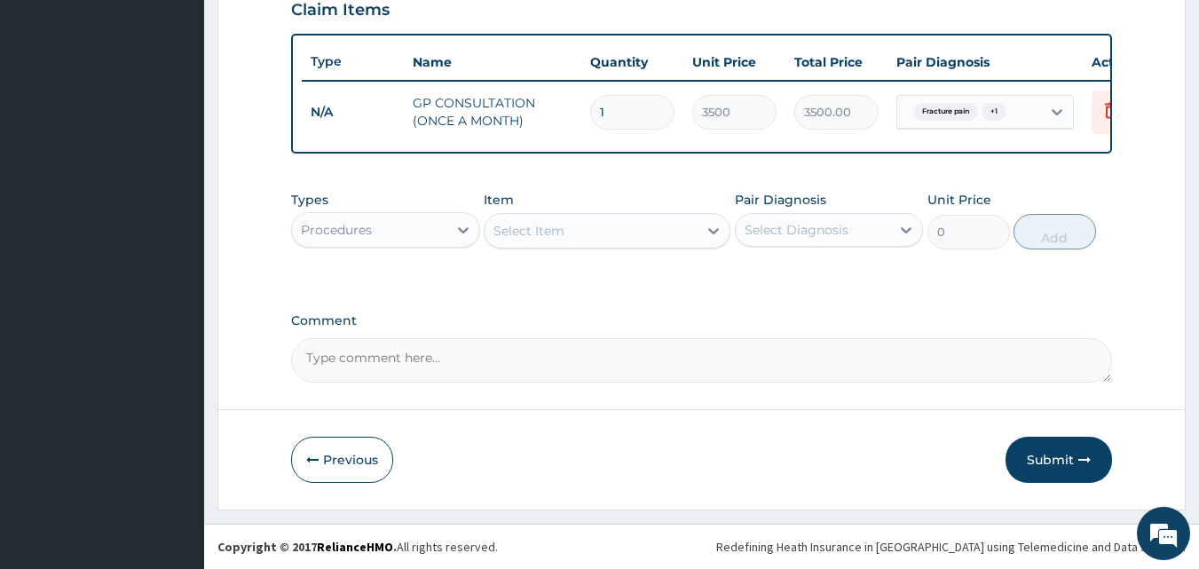
scroll to position [640, 0]
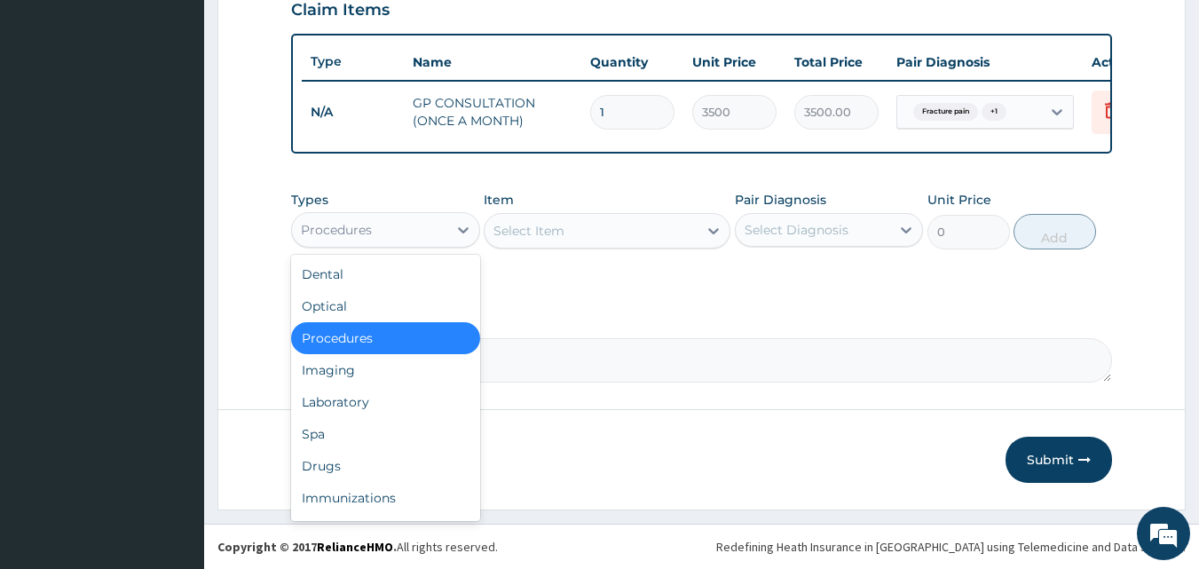
click at [451, 233] on div at bounding box center [463, 230] width 32 height 32
type input "dr"
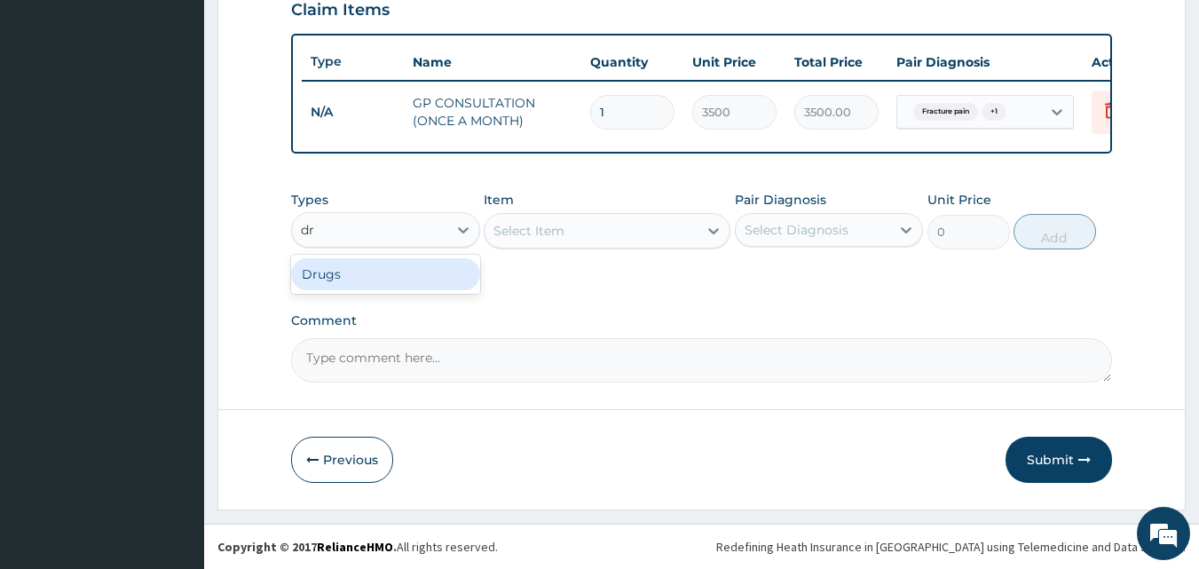
drag, startPoint x: 371, startPoint y: 279, endPoint x: 523, endPoint y: 284, distance: 151.9
click at [372, 280] on div "Drugs" at bounding box center [385, 274] width 189 height 32
click at [525, 284] on div "Types Drugs Item Select Item Pair Diagnosis Select Diagnosis Unit Price 0 Add" at bounding box center [702, 233] width 822 height 103
click at [613, 232] on div "Select Item" at bounding box center [591, 231] width 213 height 28
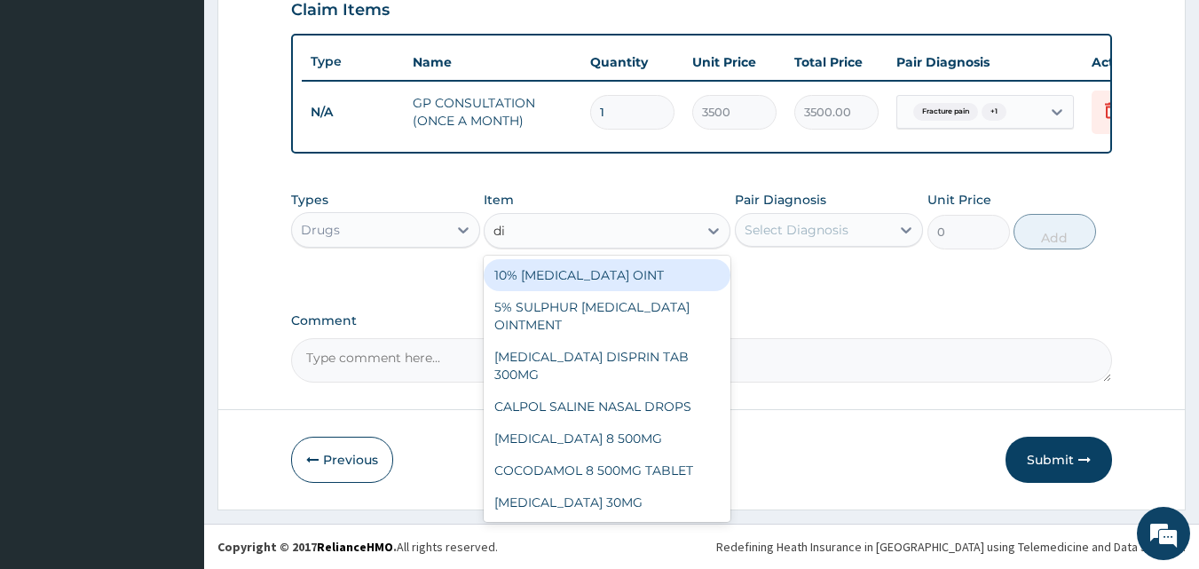
type input "diclo"
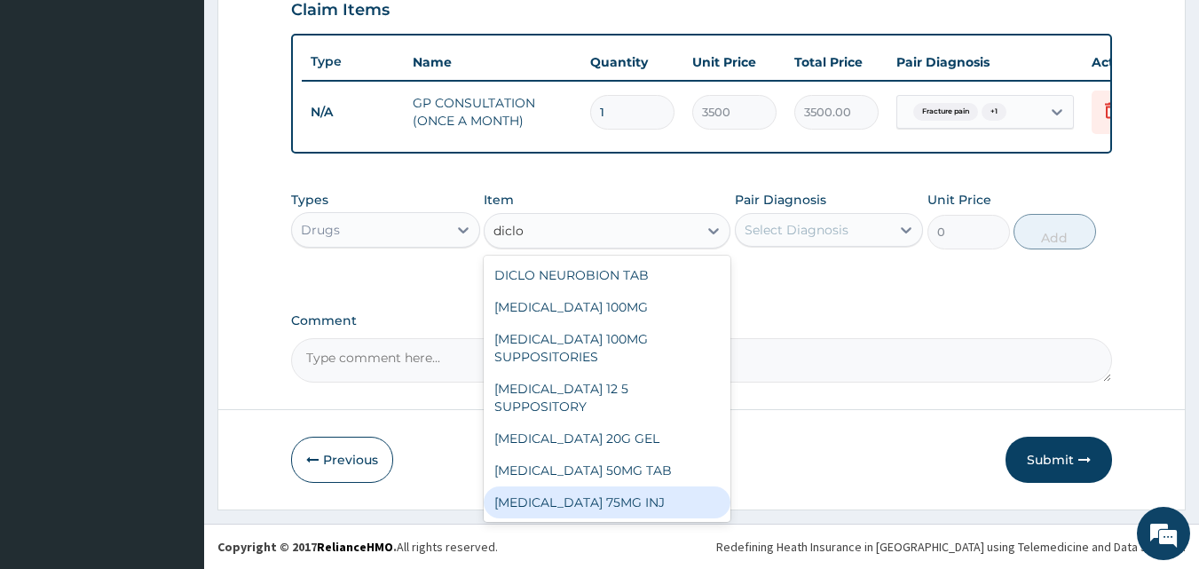
click at [636, 486] on div "DICLOFENAC 75MG INJ" at bounding box center [607, 502] width 247 height 32
type input "300"
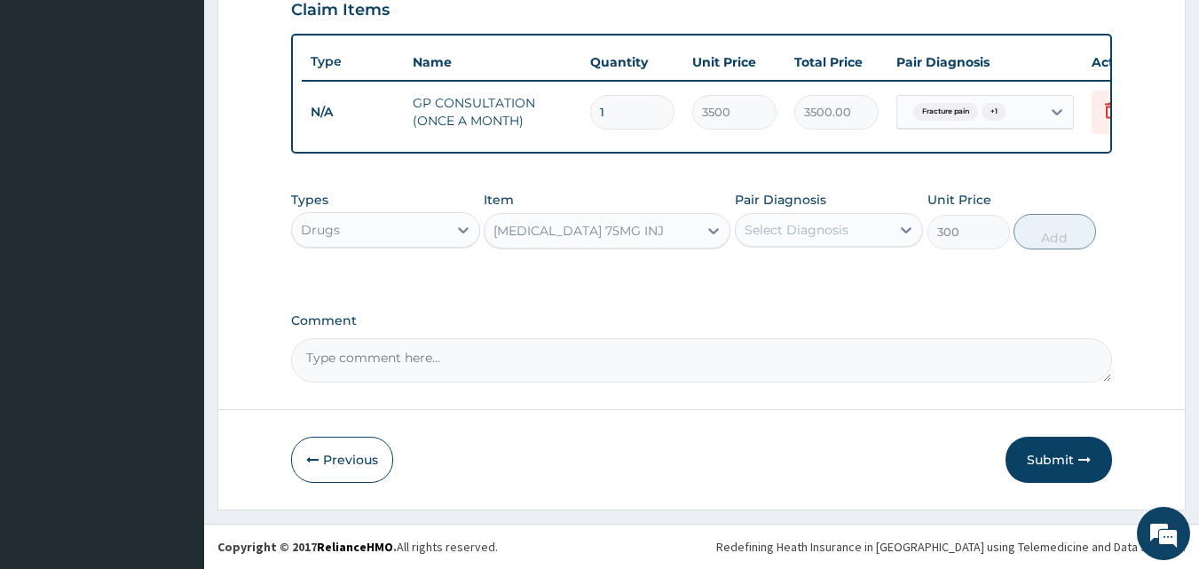
click at [795, 222] on div "Select Diagnosis" at bounding box center [797, 230] width 104 height 18
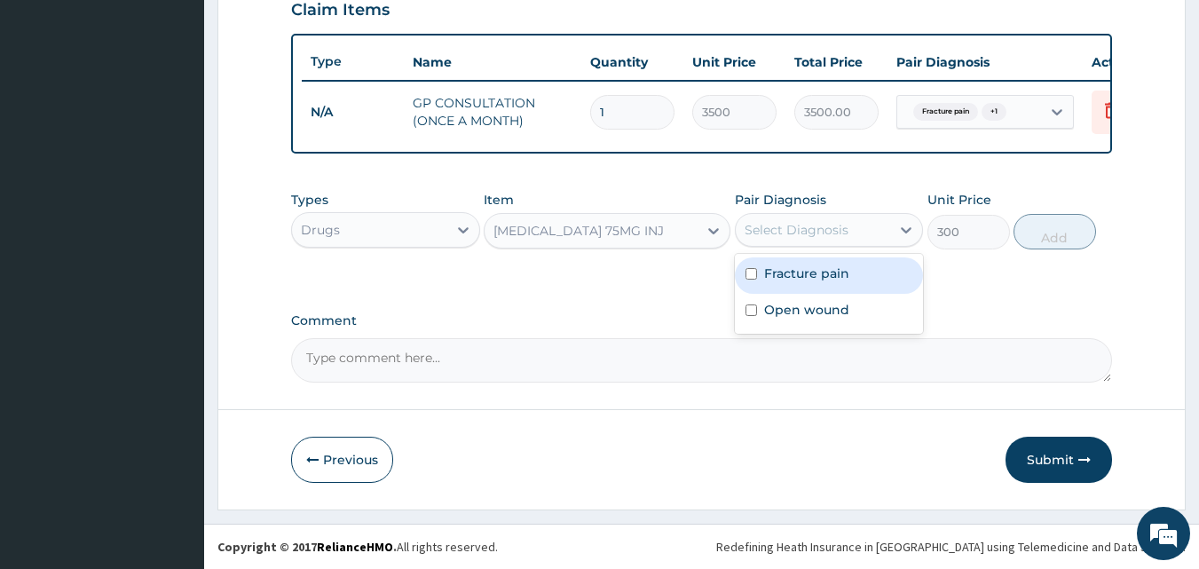
click at [812, 277] on label "Fracture pain" at bounding box center [806, 274] width 85 height 18
checkbox input "true"
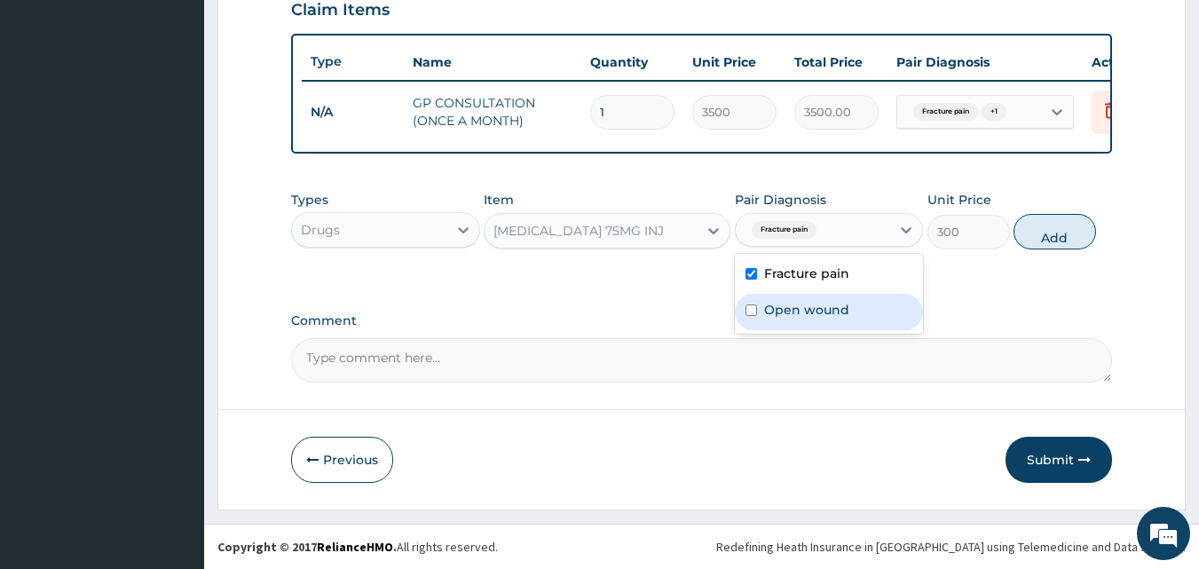
click at [785, 325] on div "Open wound" at bounding box center [829, 312] width 189 height 36
checkbox input "true"
click at [1055, 232] on button "Add" at bounding box center [1055, 232] width 83 height 36
type input "0"
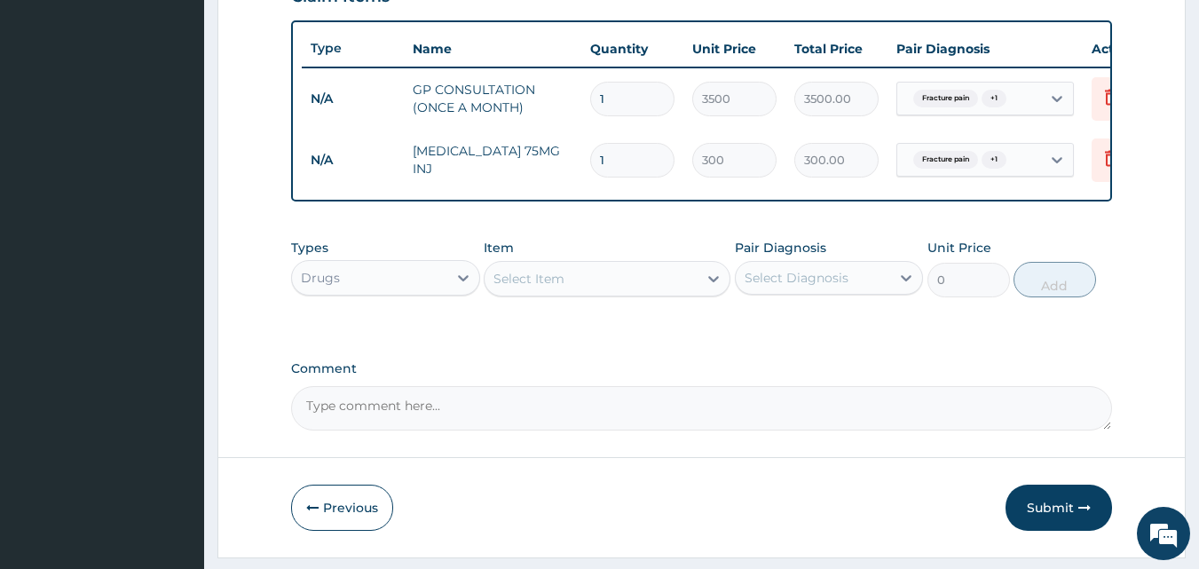
click at [626, 293] on div "Select Item" at bounding box center [591, 279] width 213 height 28
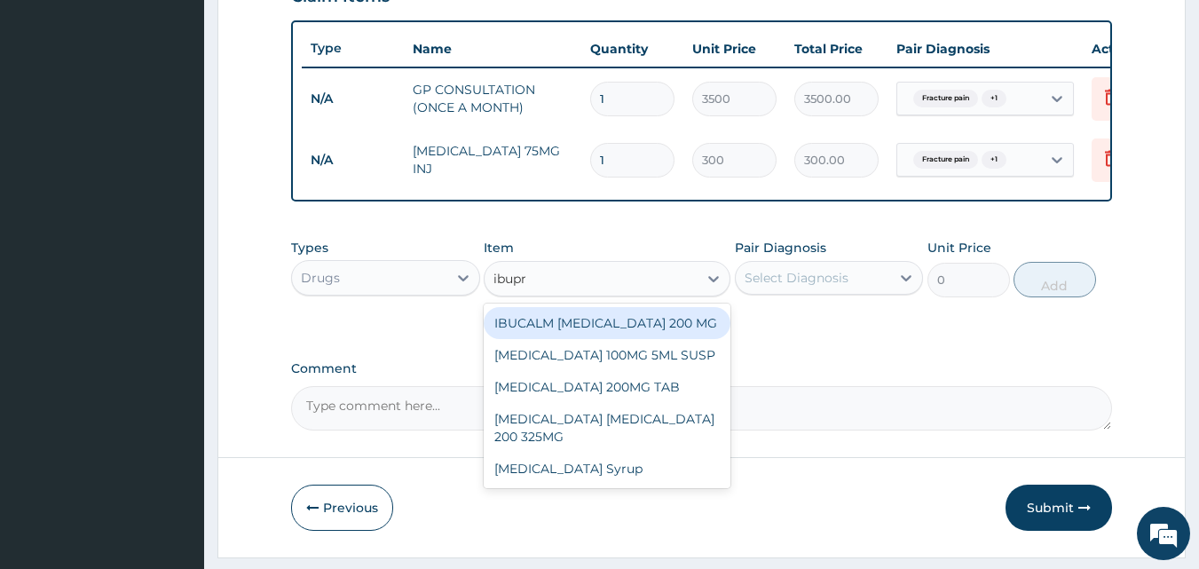
type input "ibupro"
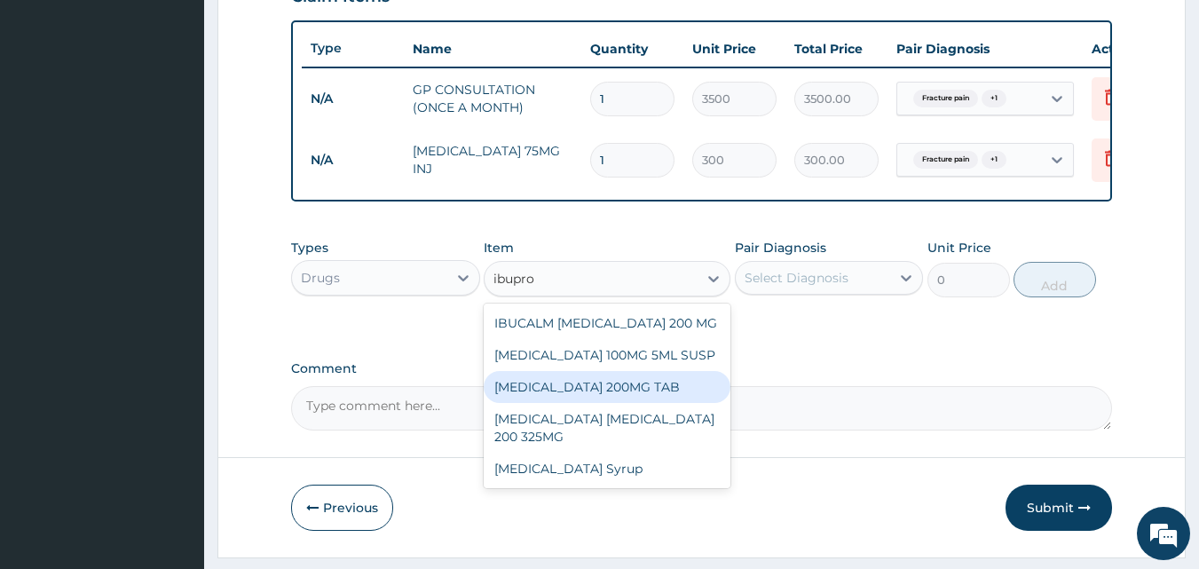
click at [601, 403] on div "IBUPROFEN 200MG TAB" at bounding box center [607, 387] width 247 height 32
type input "30"
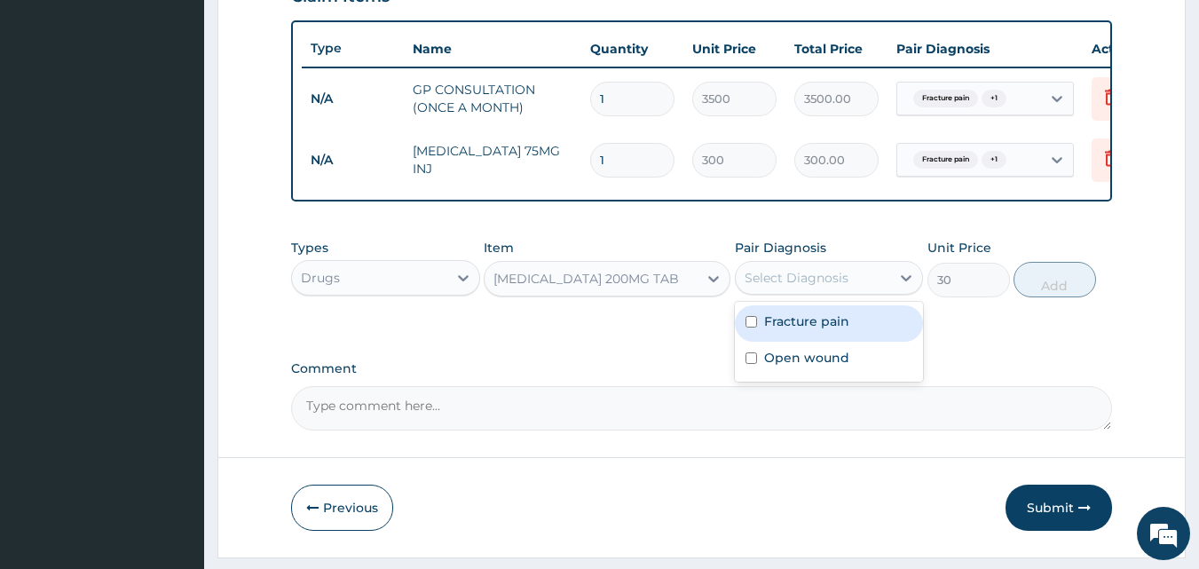
click at [808, 282] on div "Select Diagnosis" at bounding box center [797, 278] width 104 height 18
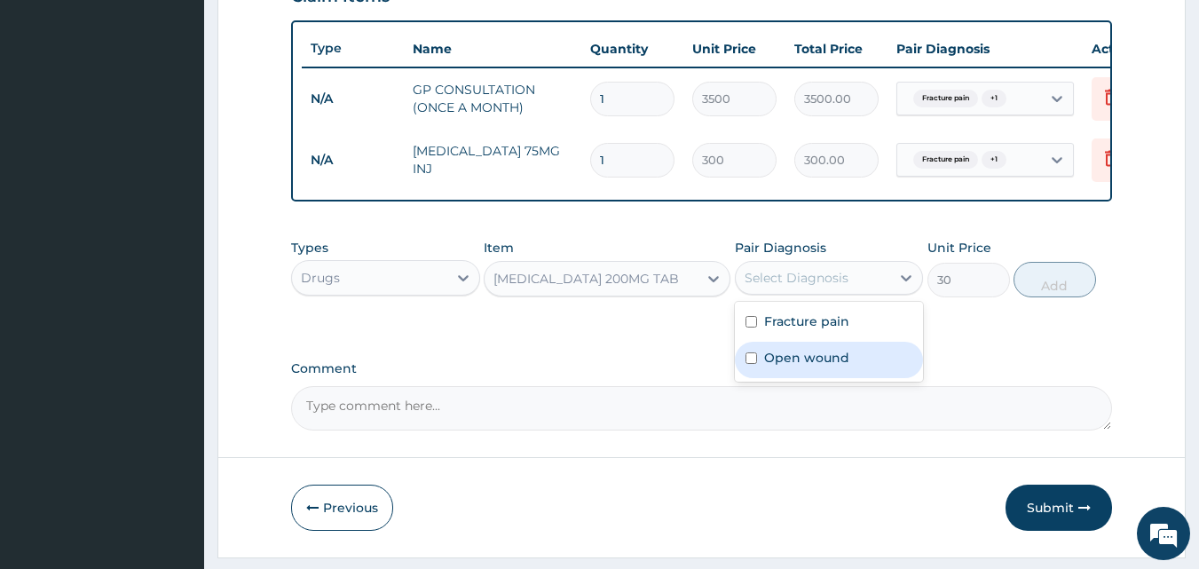
drag, startPoint x: 810, startPoint y: 368, endPoint x: 814, endPoint y: 342, distance: 26.1
click at [810, 367] on label "Open wound" at bounding box center [806, 358] width 85 height 18
checkbox input "true"
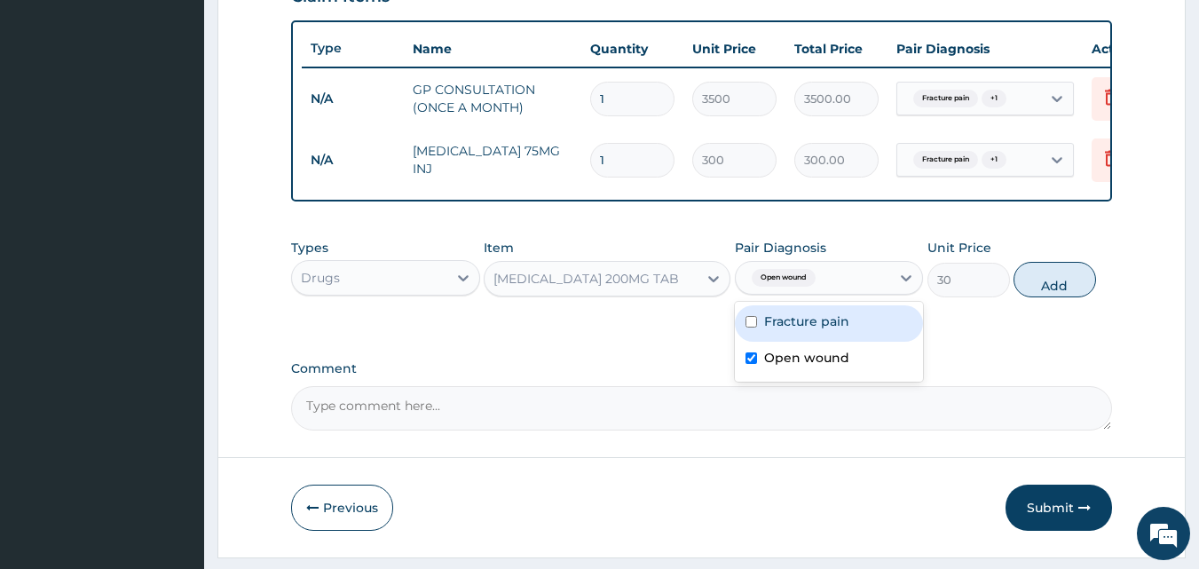
drag, startPoint x: 815, startPoint y: 338, endPoint x: 896, endPoint y: 321, distance: 82.5
click at [816, 330] on label "Fracture pain" at bounding box center [806, 321] width 85 height 18
checkbox input "true"
drag, startPoint x: 1051, startPoint y: 294, endPoint x: 771, endPoint y: 314, distance: 280.4
click at [1051, 297] on button "Add" at bounding box center [1055, 280] width 83 height 36
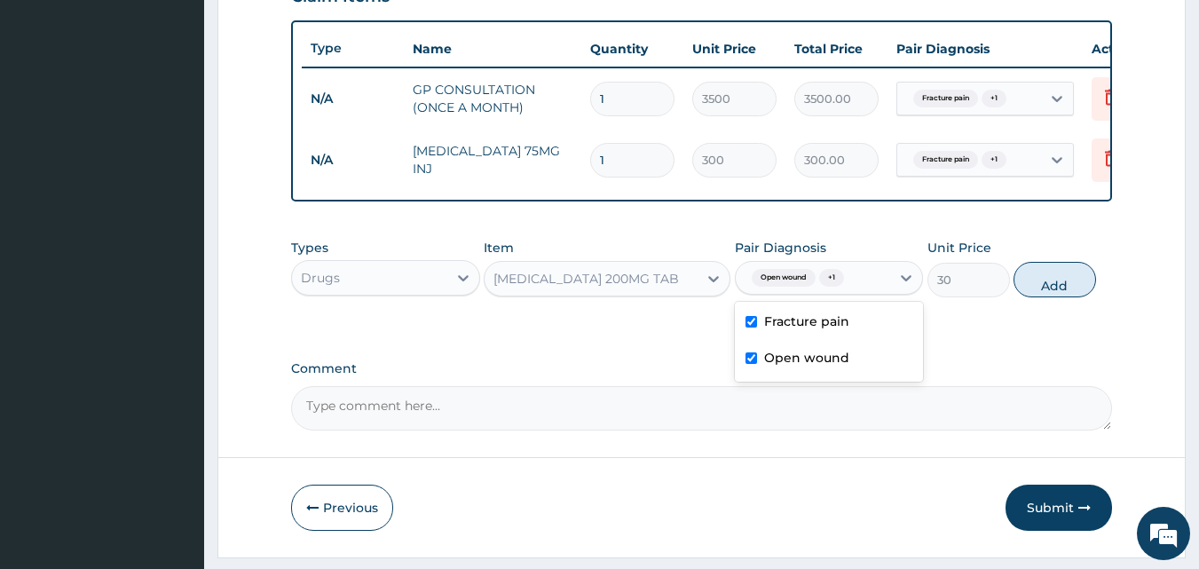
type input "0"
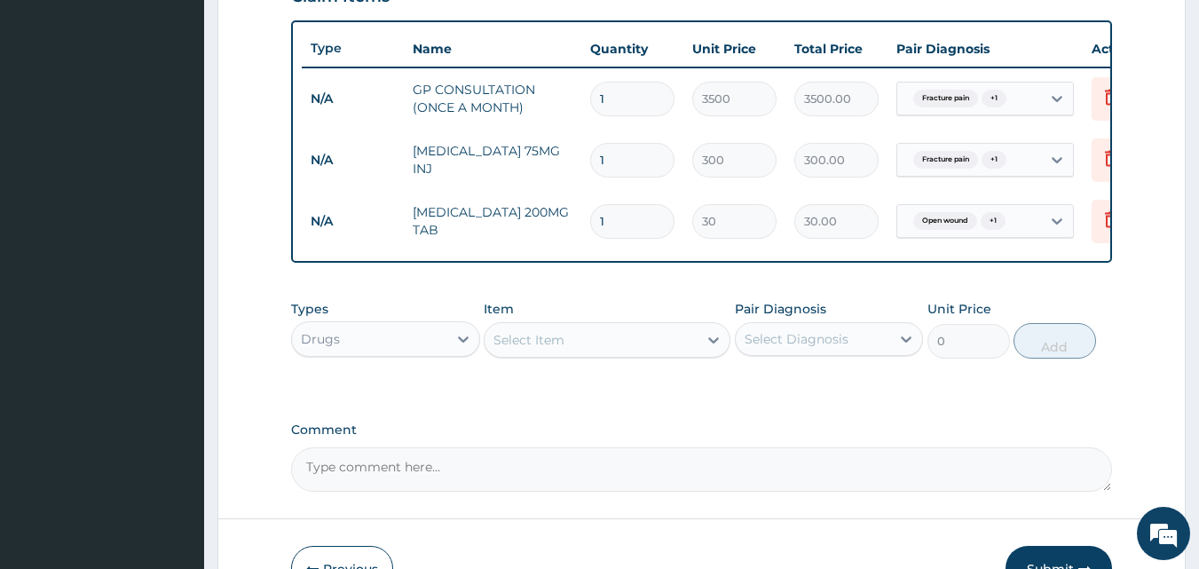
click at [594, 352] on div "Select Item" at bounding box center [591, 340] width 213 height 28
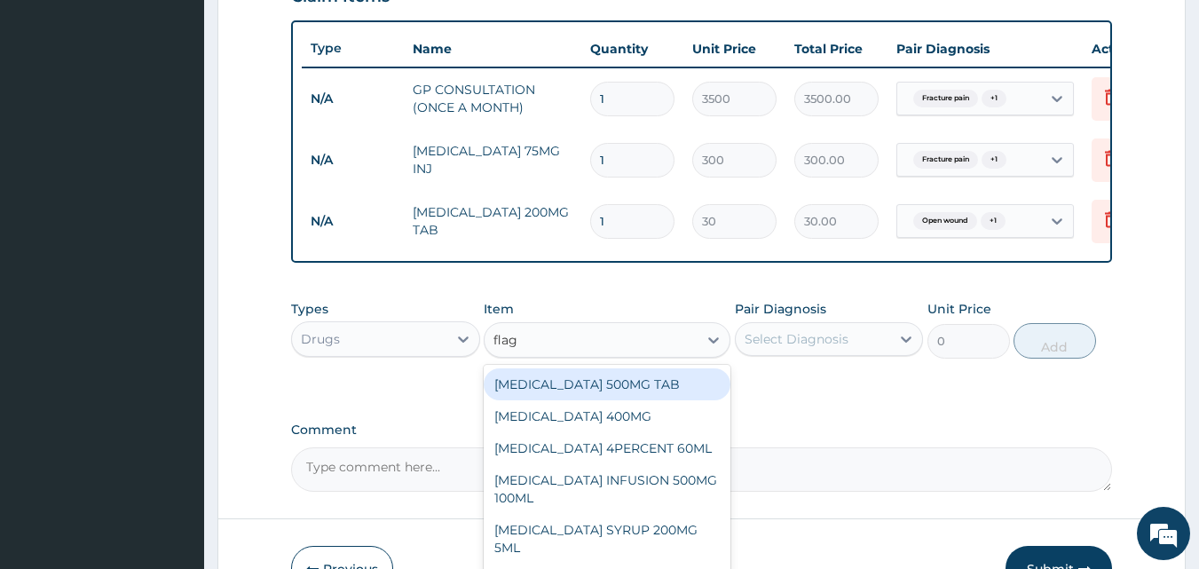
type input "flagy"
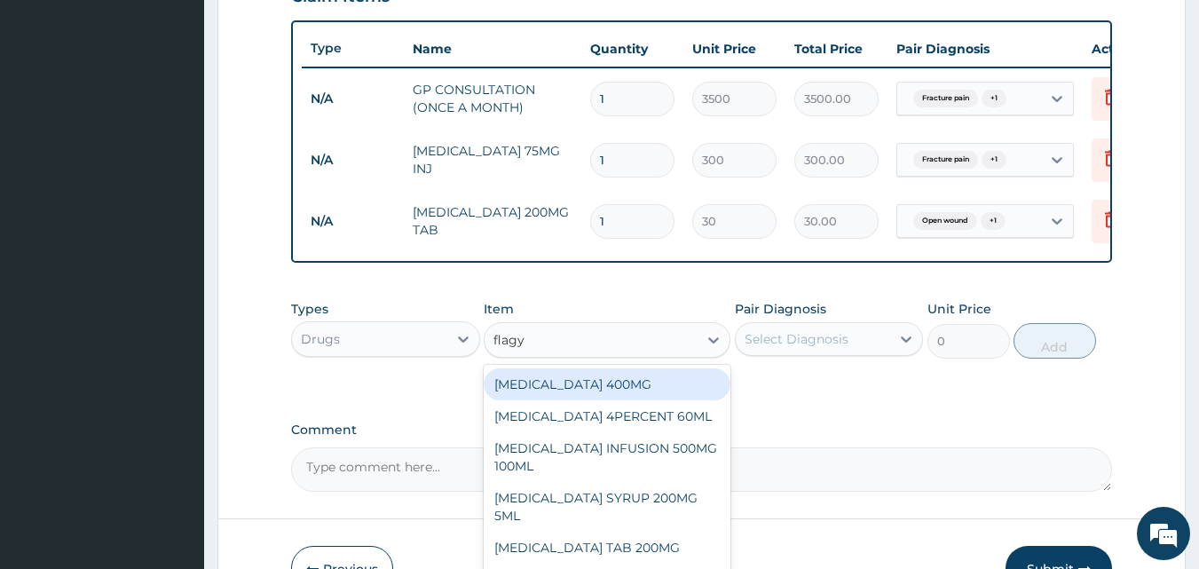
click at [624, 394] on div "FLAGYL 400MG" at bounding box center [607, 384] width 247 height 32
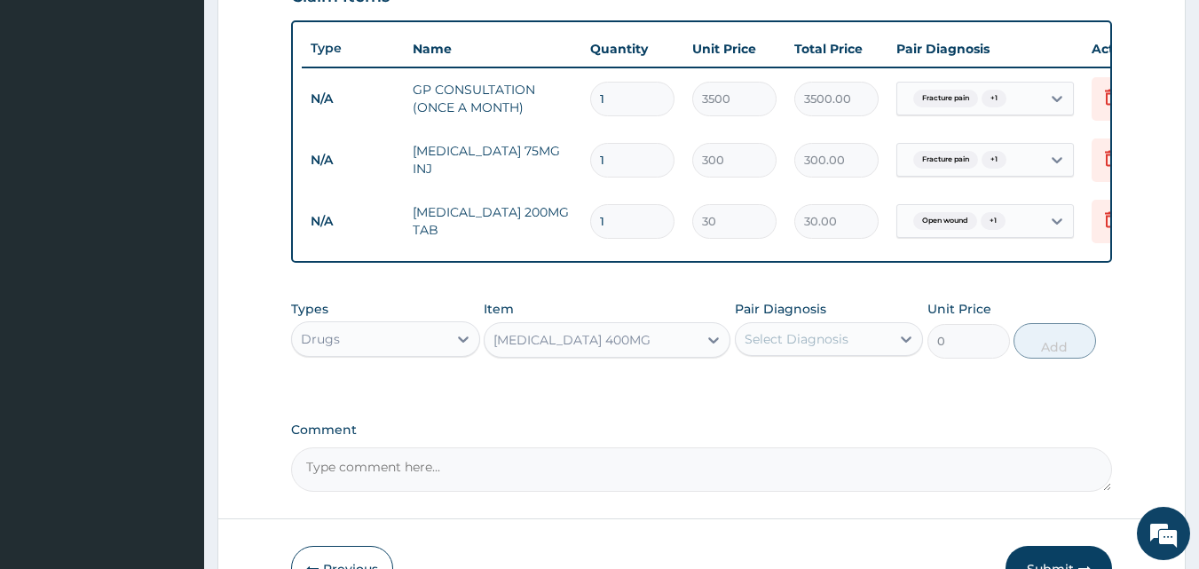
type input "90"
click at [856, 336] on div "Select Diagnosis" at bounding box center [829, 339] width 189 height 34
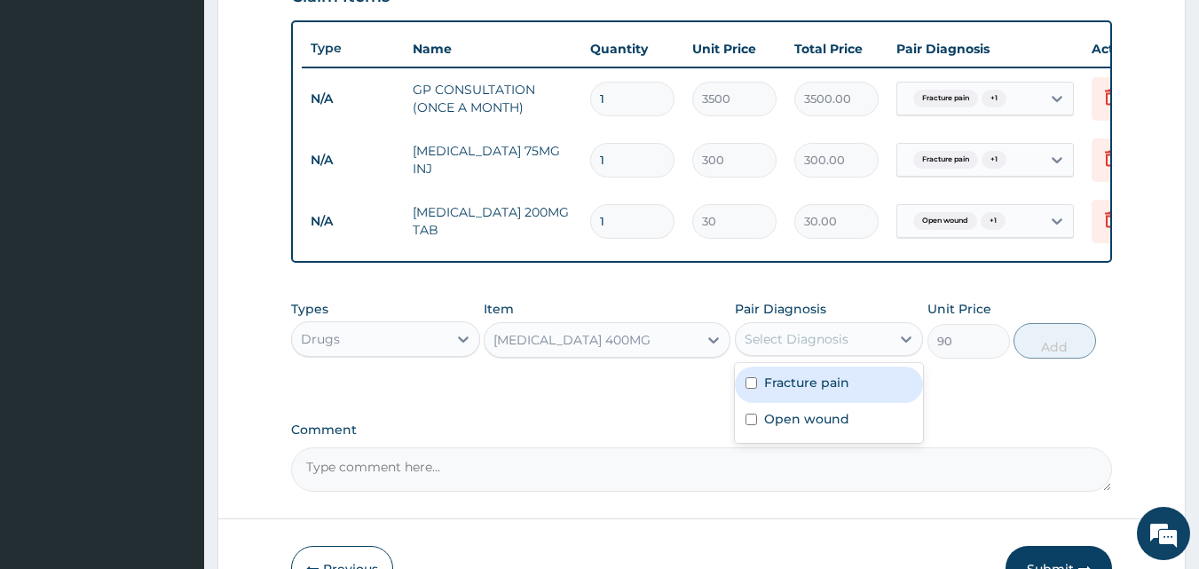
click at [824, 390] on label "Fracture pain" at bounding box center [806, 383] width 85 height 18
checkbox input "true"
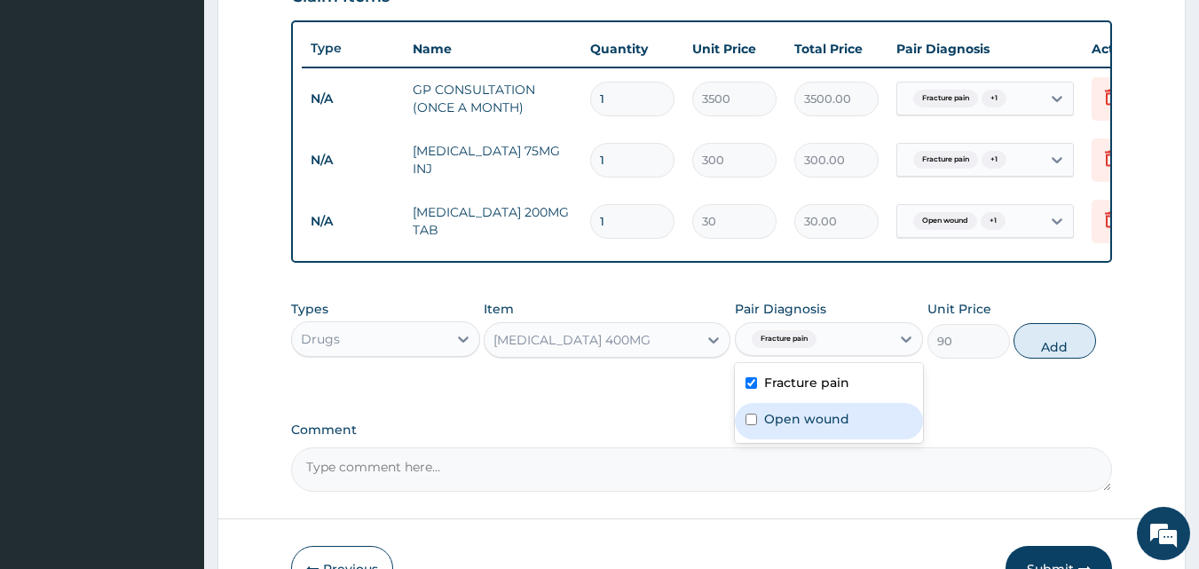
click at [809, 439] on div "Open wound" at bounding box center [829, 421] width 189 height 36
checkbox input "true"
click at [805, 391] on label "Fracture pain" at bounding box center [806, 383] width 85 height 18
checkbox input "false"
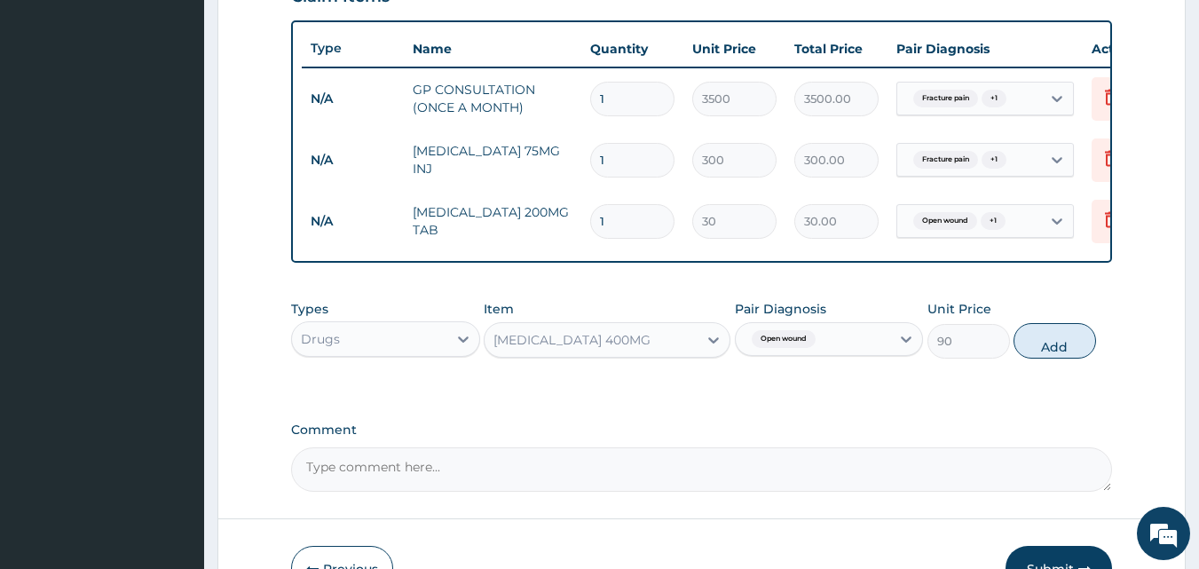
click at [1075, 346] on button "Add" at bounding box center [1055, 341] width 83 height 36
type input "0"
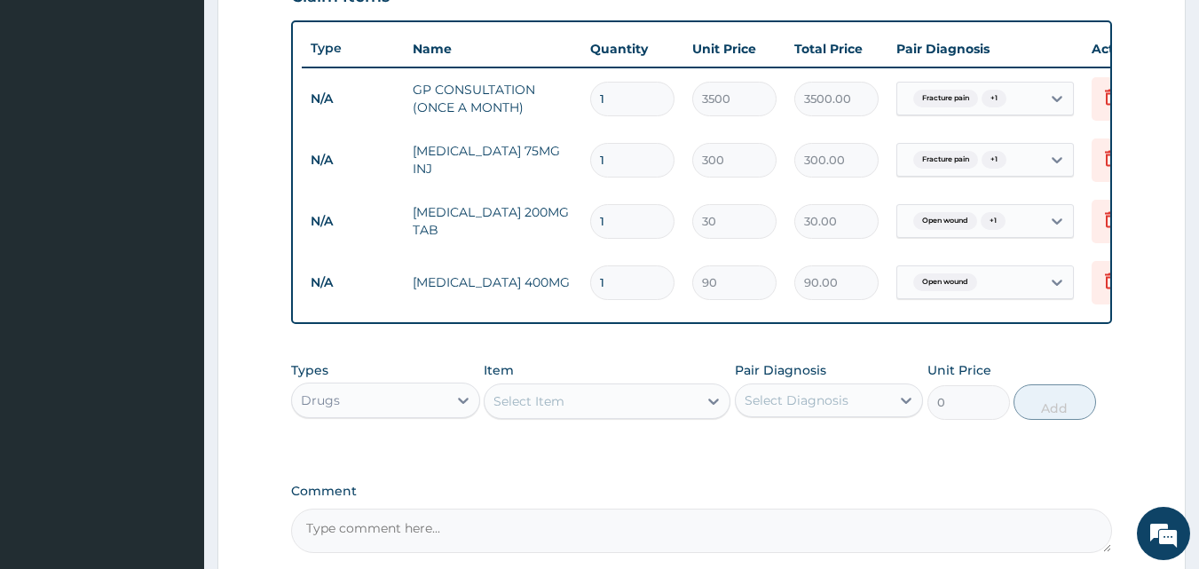
click at [548, 410] on div "Select Item" at bounding box center [529, 401] width 71 height 18
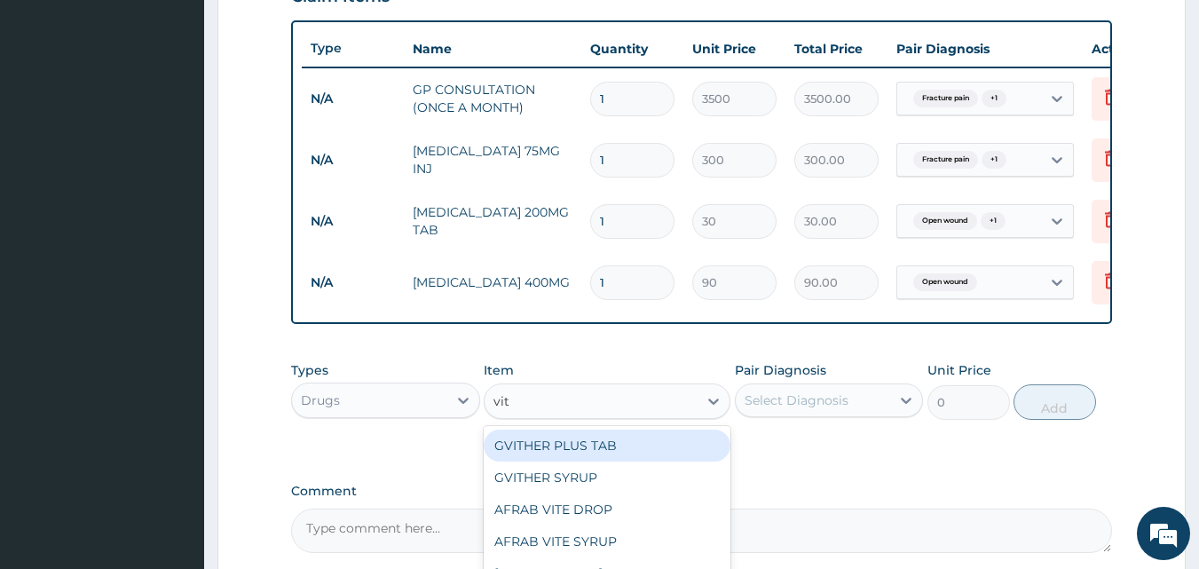
type input "vit c"
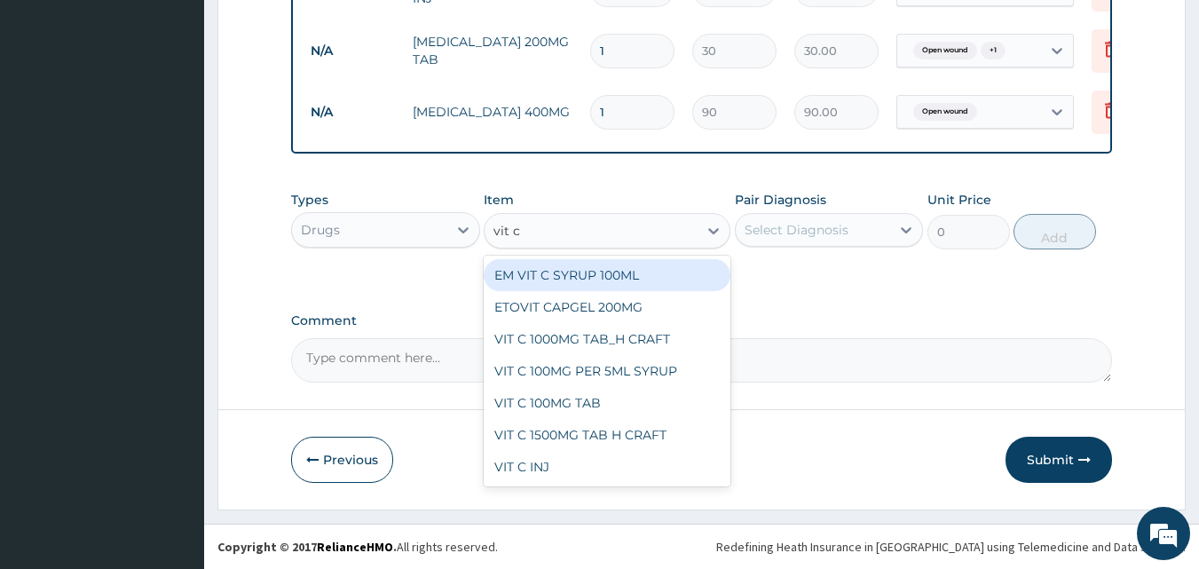
scroll to position [824, 0]
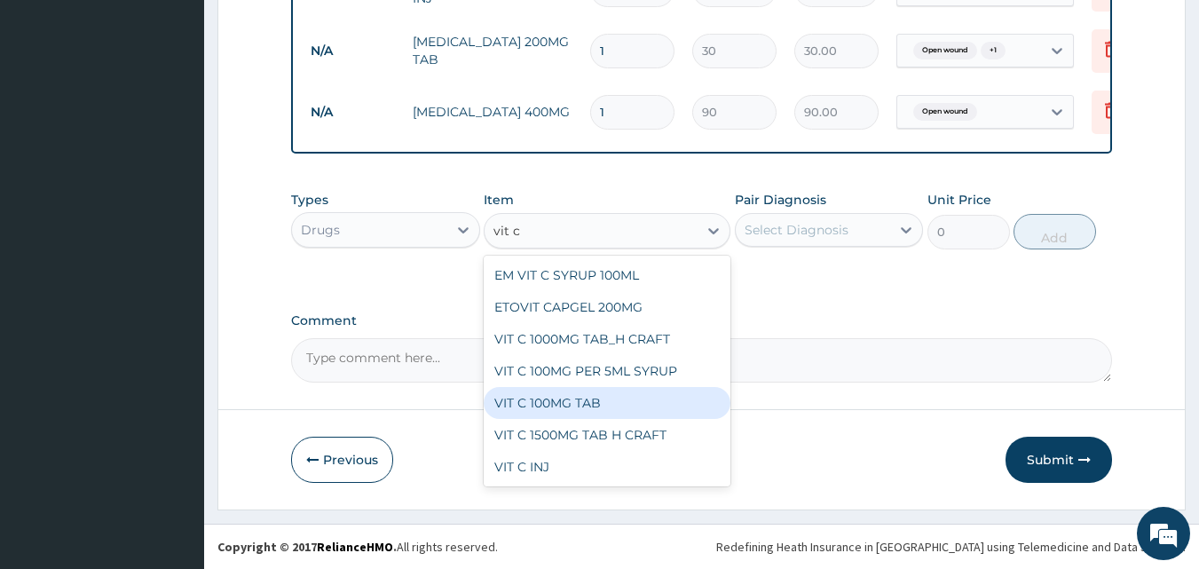
click at [576, 397] on div "VIT C 100MG TAB" at bounding box center [607, 403] width 247 height 32
type input "20"
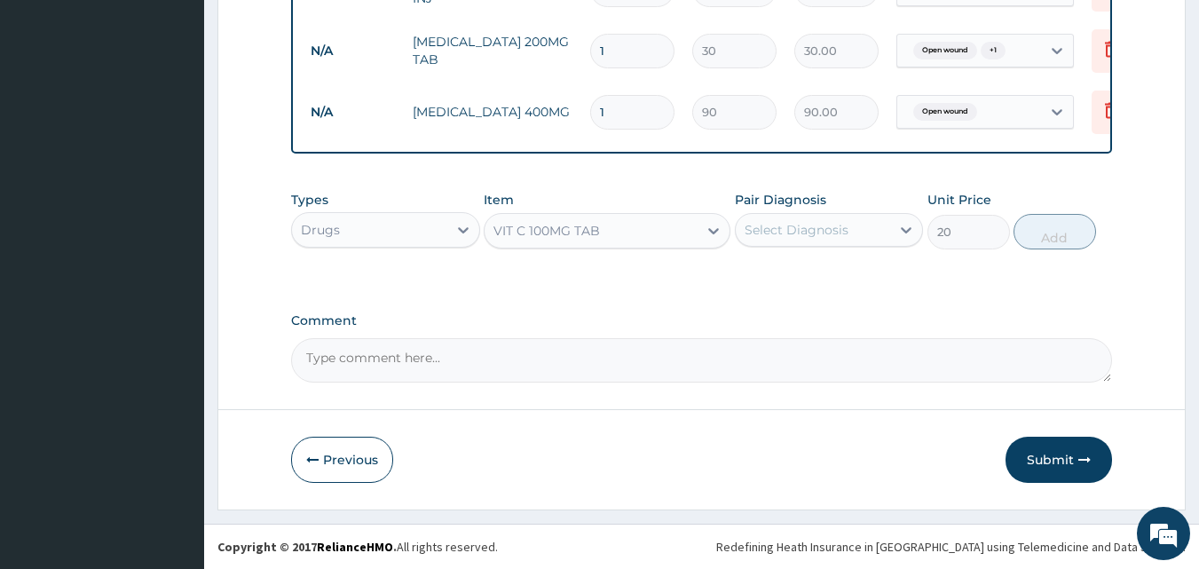
click at [841, 207] on div "Pair Diagnosis Select Diagnosis" at bounding box center [829, 220] width 189 height 59
click at [826, 231] on div "Select Diagnosis" at bounding box center [797, 230] width 104 height 18
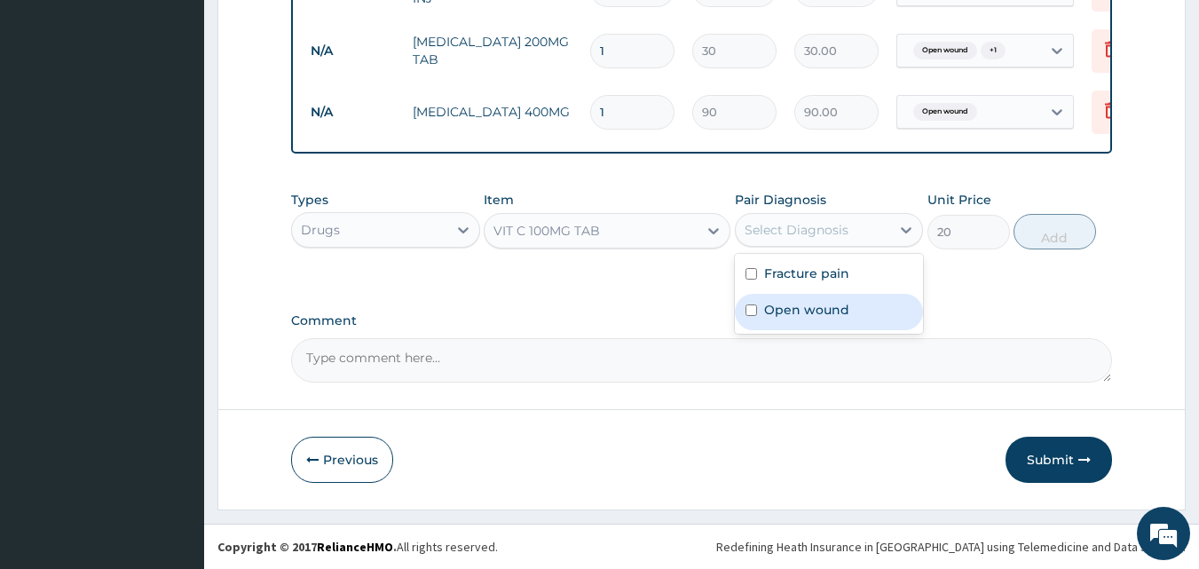
click at [818, 312] on label "Open wound" at bounding box center [806, 310] width 85 height 18
checkbox input "true"
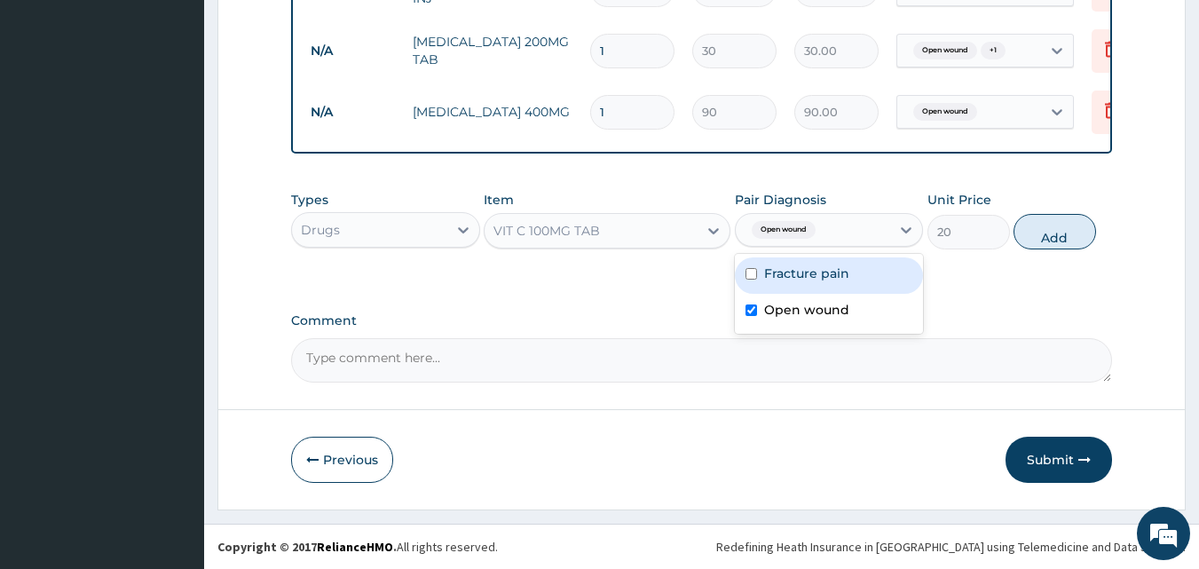
click at [831, 281] on label "Fracture pain" at bounding box center [806, 274] width 85 height 18
checkbox input "true"
click at [1049, 232] on button "Add" at bounding box center [1055, 232] width 83 height 36
type input "0"
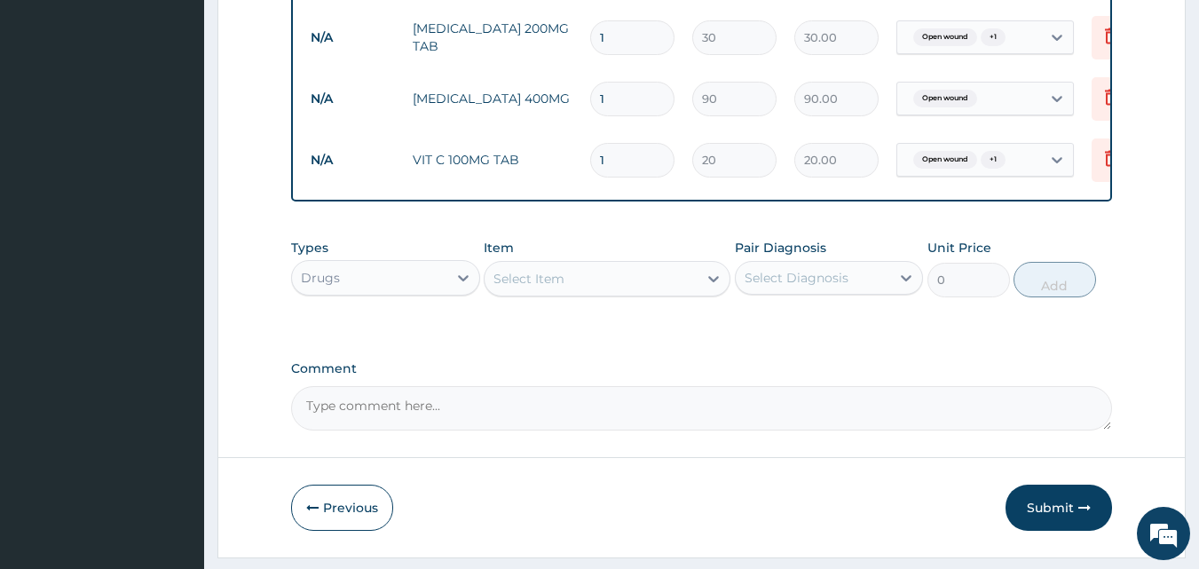
click at [611, 288] on div "Select Item" at bounding box center [591, 279] width 213 height 28
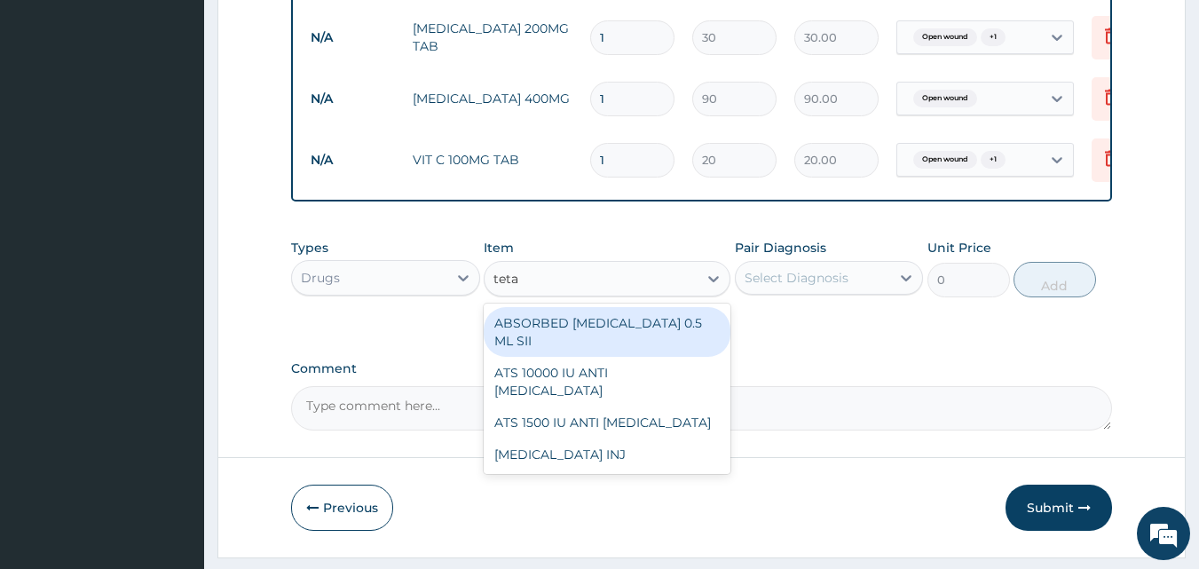
type input "tetan"
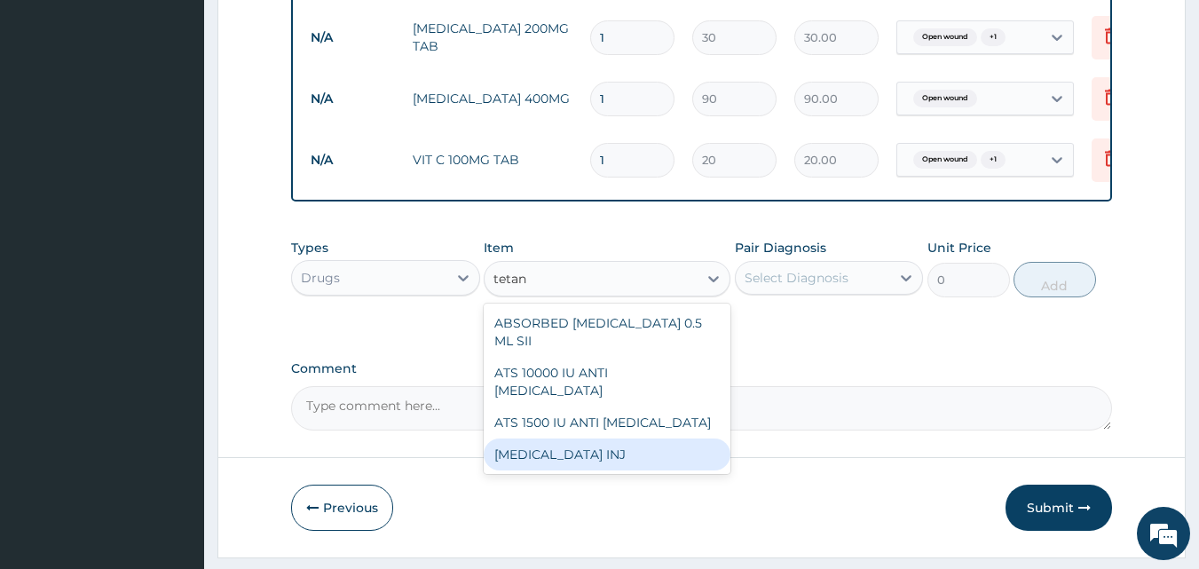
click at [552, 456] on div "TETANUS TOXOID INJ" at bounding box center [607, 455] width 247 height 32
type input "700"
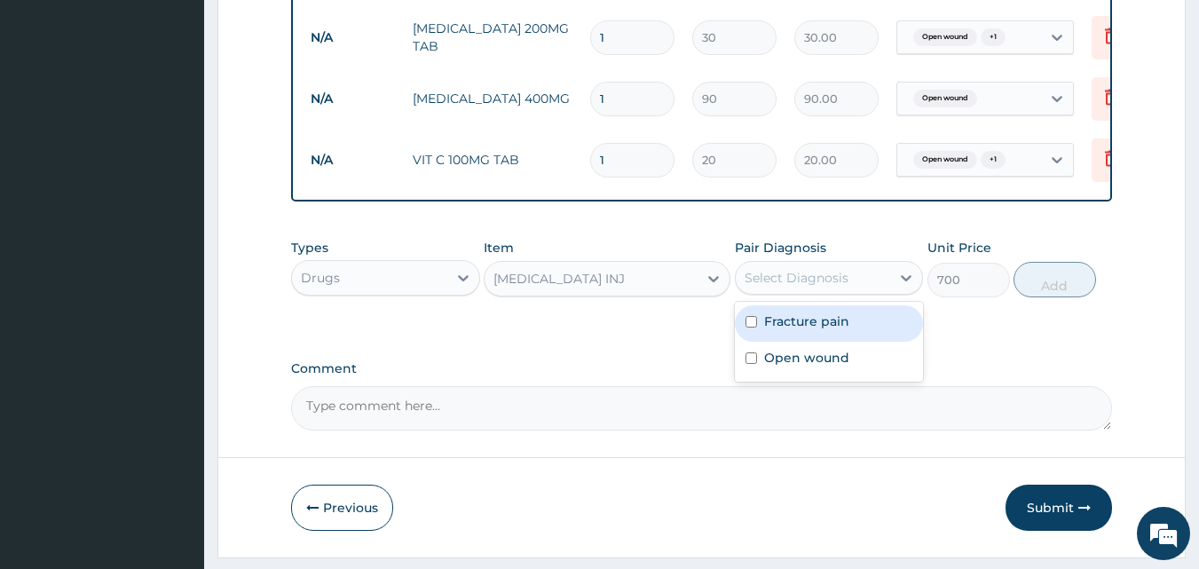
click at [831, 287] on div "Select Diagnosis" at bounding box center [797, 278] width 104 height 18
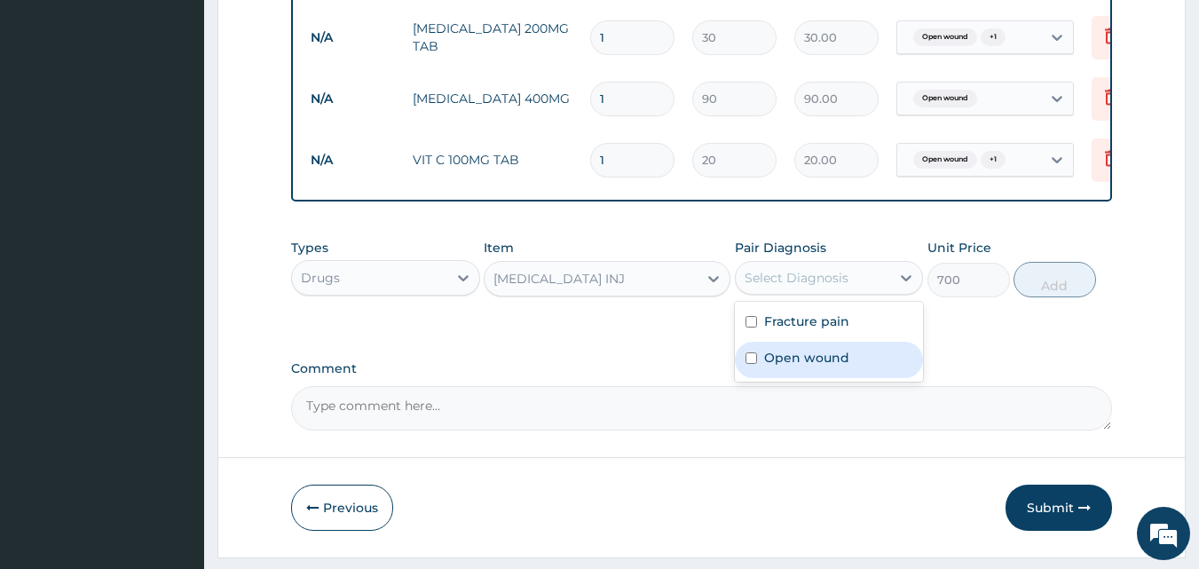
click at [818, 359] on div "Open wound" at bounding box center [829, 360] width 189 height 36
checkbox input "true"
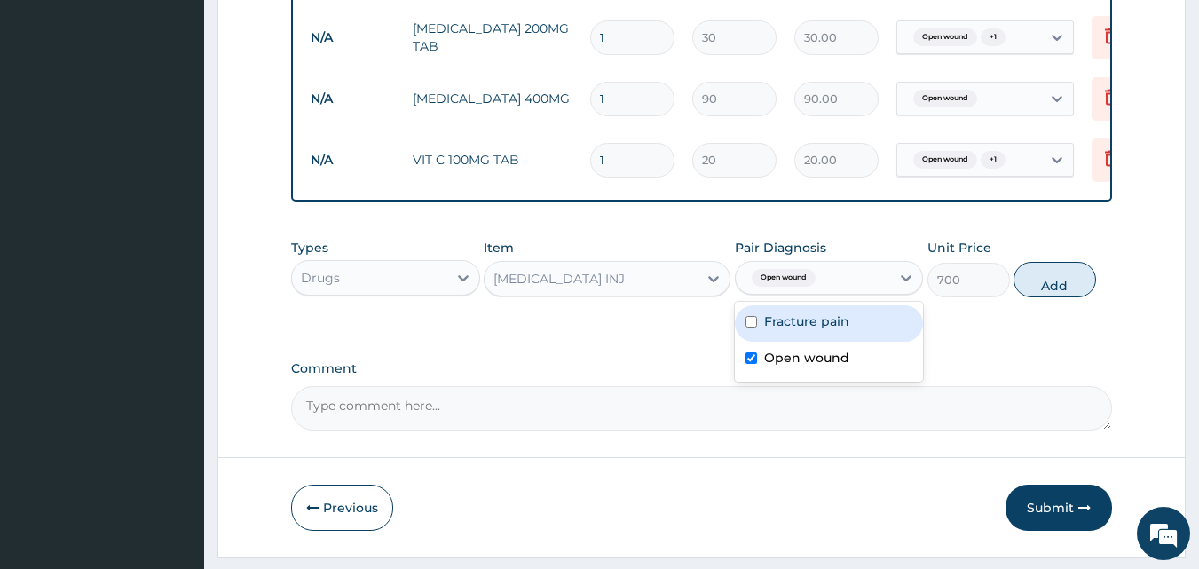
drag, startPoint x: 818, startPoint y: 336, endPoint x: 965, endPoint y: 328, distance: 147.6
click at [826, 330] on label "Fracture pain" at bounding box center [806, 321] width 85 height 18
click at [848, 330] on label "Fracture pain" at bounding box center [806, 321] width 85 height 18
checkbox input "false"
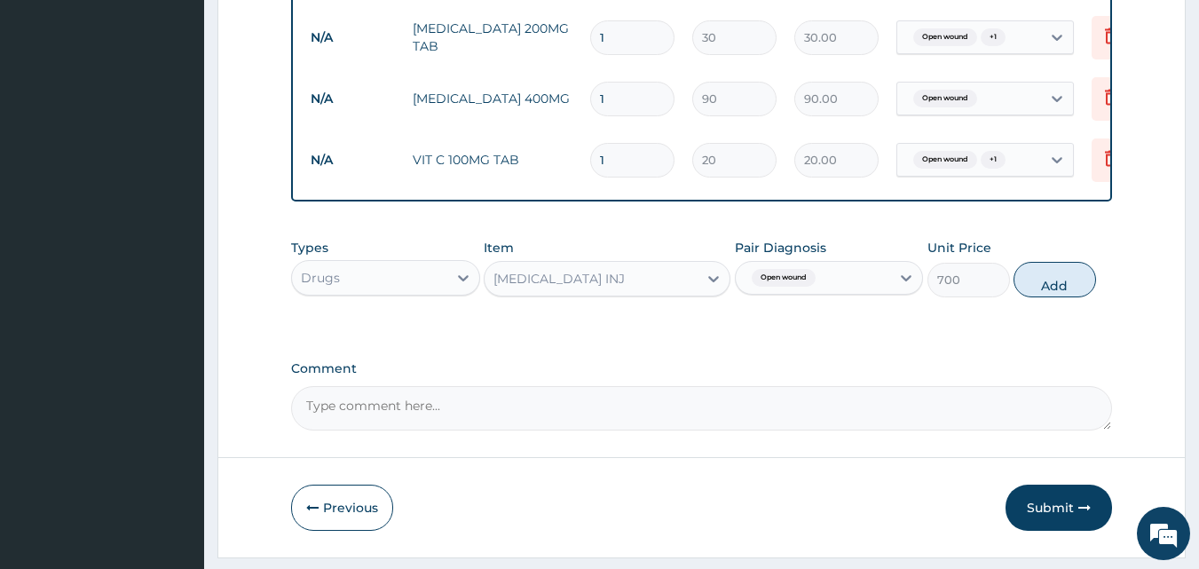
click at [1052, 294] on button "Add" at bounding box center [1055, 280] width 83 height 36
type input "0"
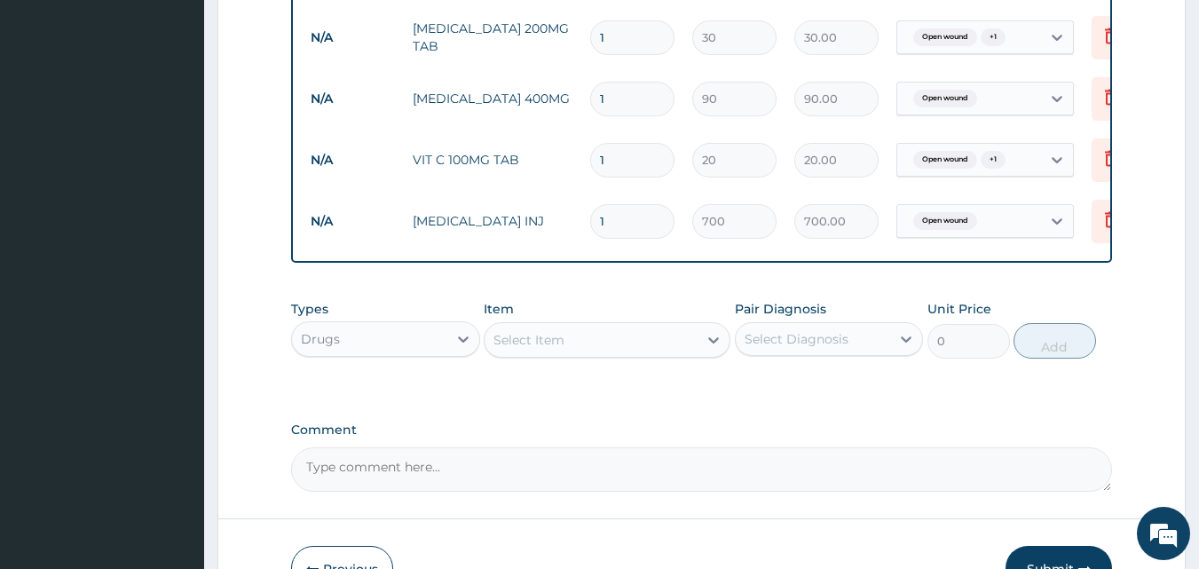
click at [637, 159] on input "1" at bounding box center [632, 160] width 84 height 35
type input "0.00"
type input "4"
type input "80.00"
type input "42"
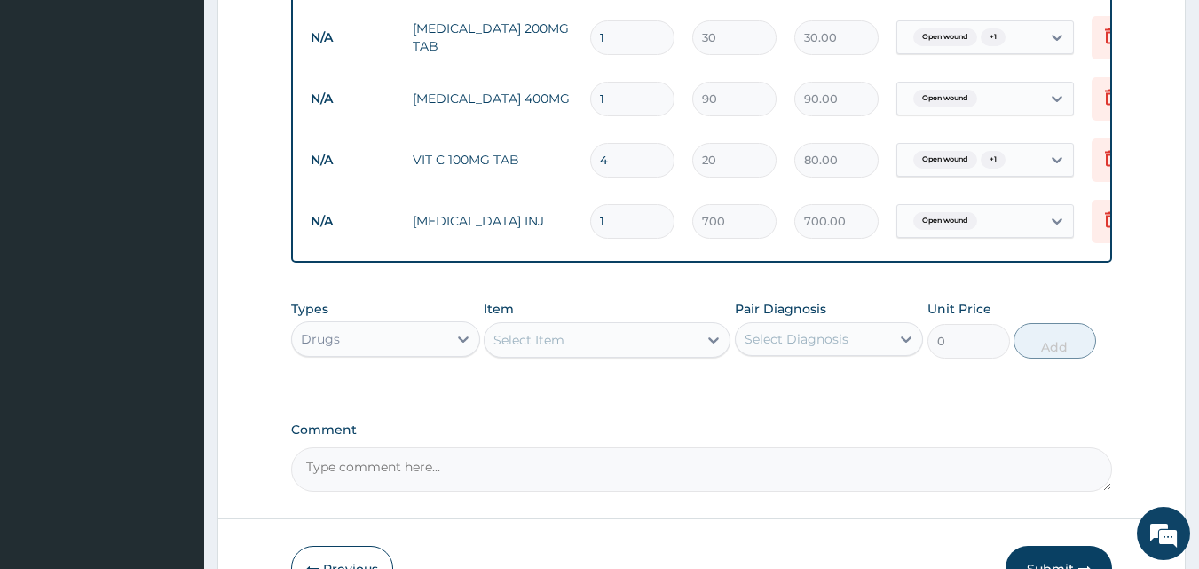
type input "840.00"
type input "42"
click at [634, 99] on input "1" at bounding box center [632, 99] width 84 height 35
type input "15"
type input "1350.00"
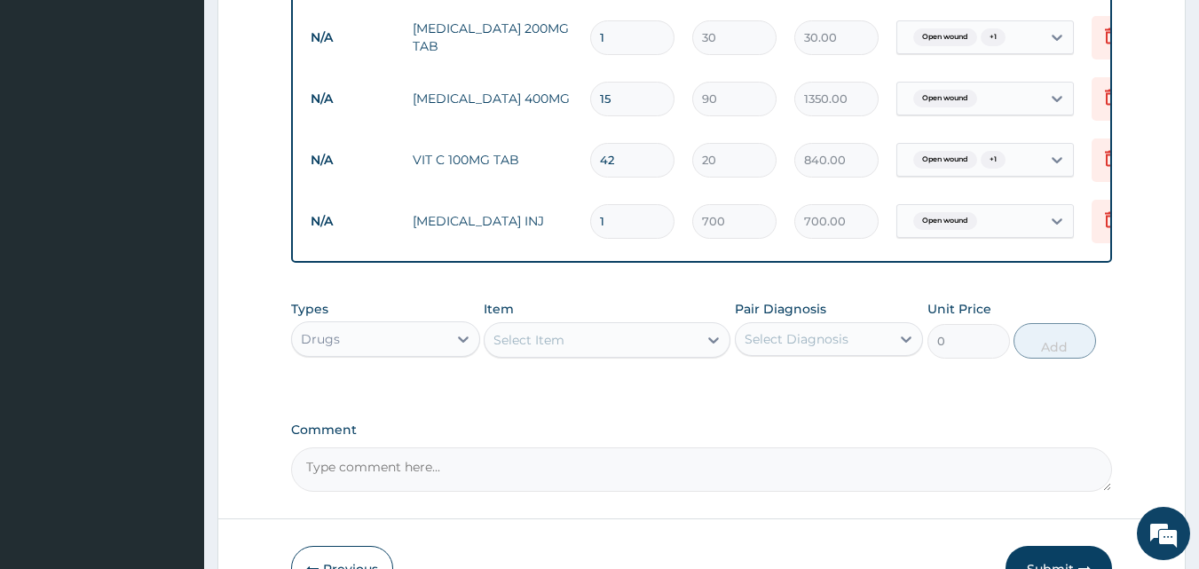
type input "15"
click at [623, 41] on input "1" at bounding box center [632, 37] width 84 height 35
type input "18"
type input "540.00"
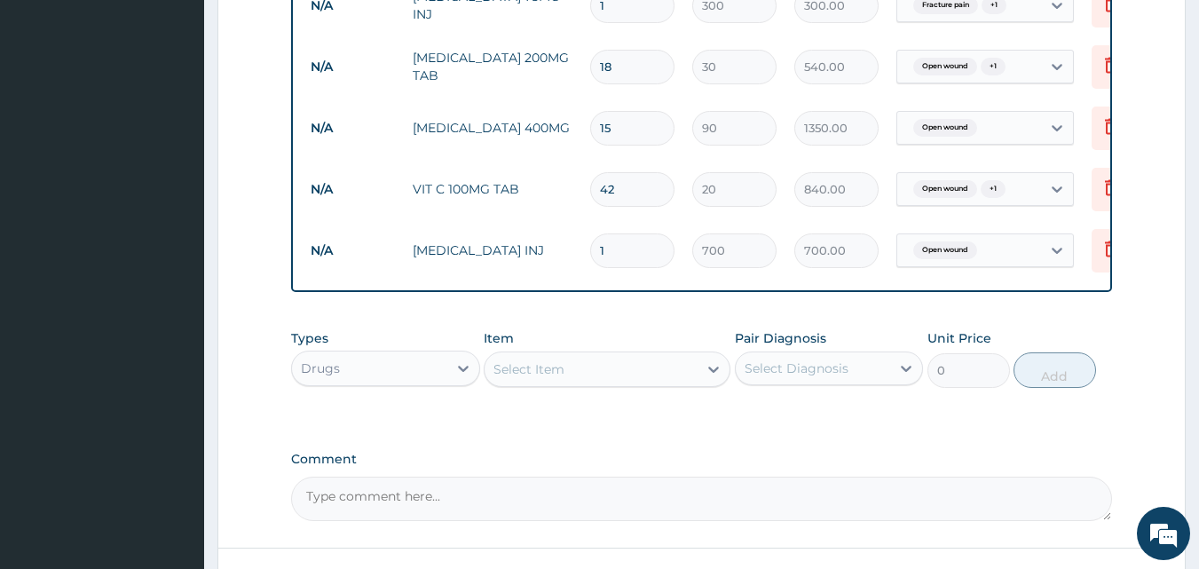
scroll to position [946, 0]
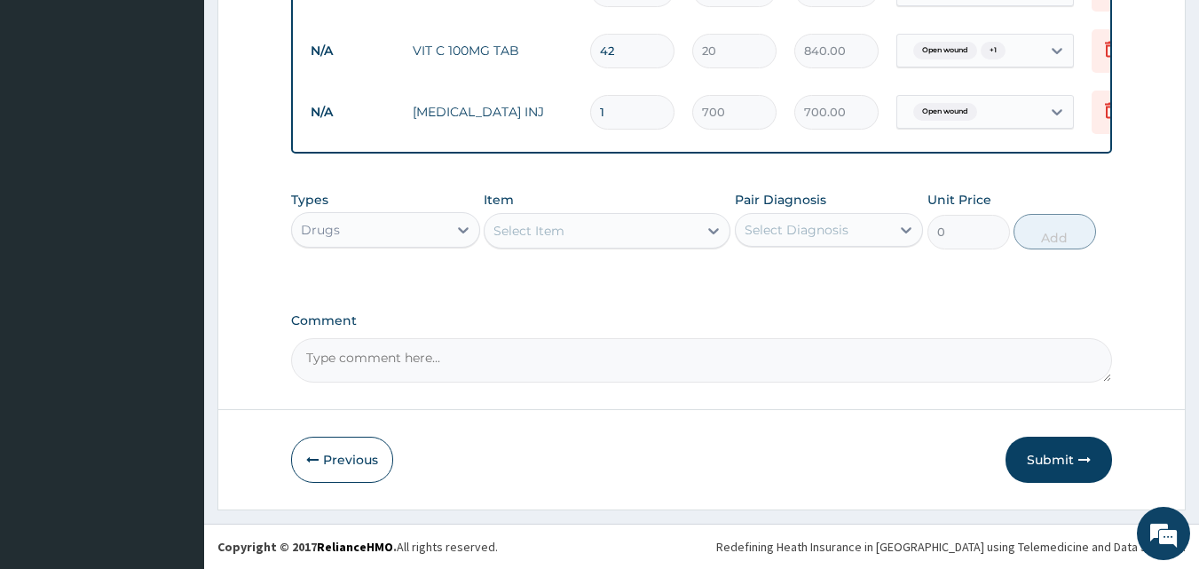
type input "18"
click at [1048, 471] on button "Submit" at bounding box center [1059, 460] width 107 height 46
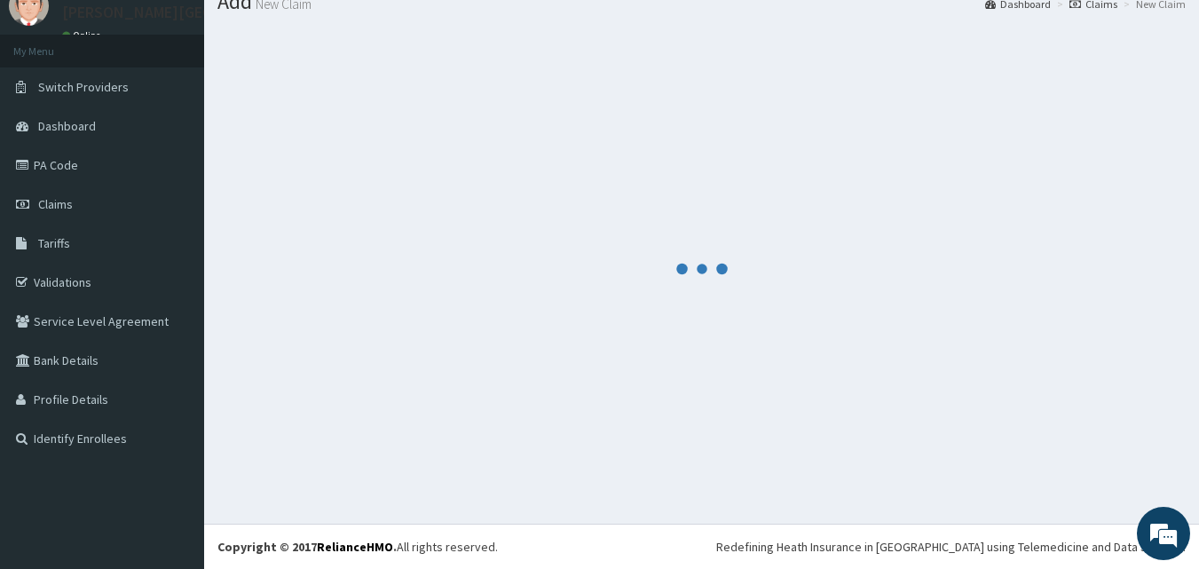
scroll to position [67, 0]
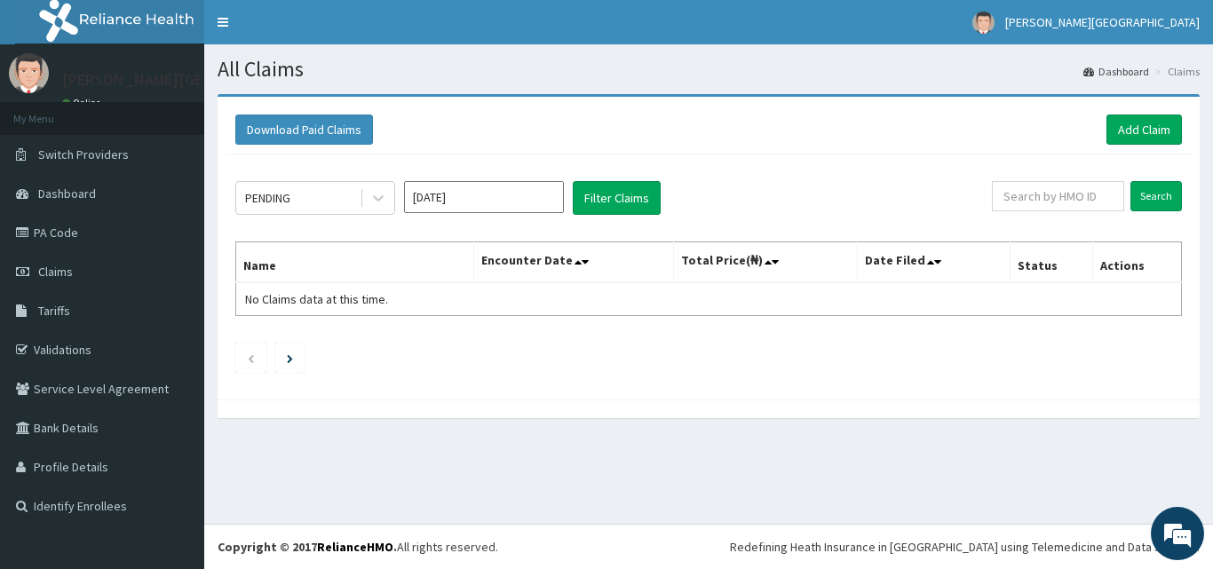
click at [470, 205] on input "[DATE]" at bounding box center [484, 197] width 160 height 32
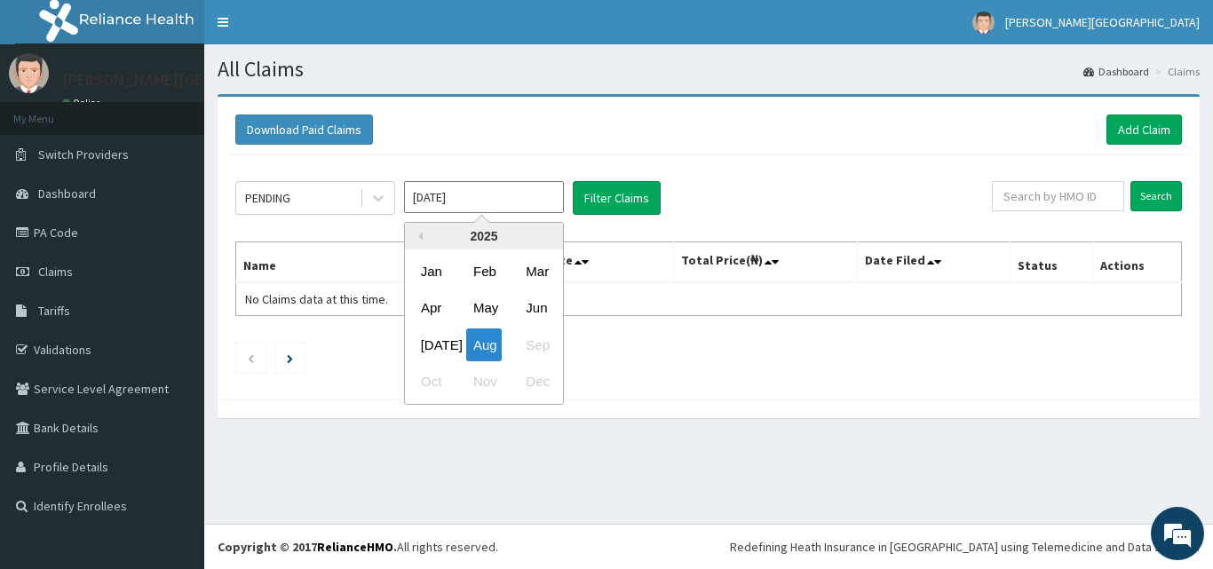
drag, startPoint x: 438, startPoint y: 349, endPoint x: 596, endPoint y: 269, distance: 177.1
click at [439, 344] on div "[DATE]" at bounding box center [432, 344] width 36 height 33
type input "[DATE]"
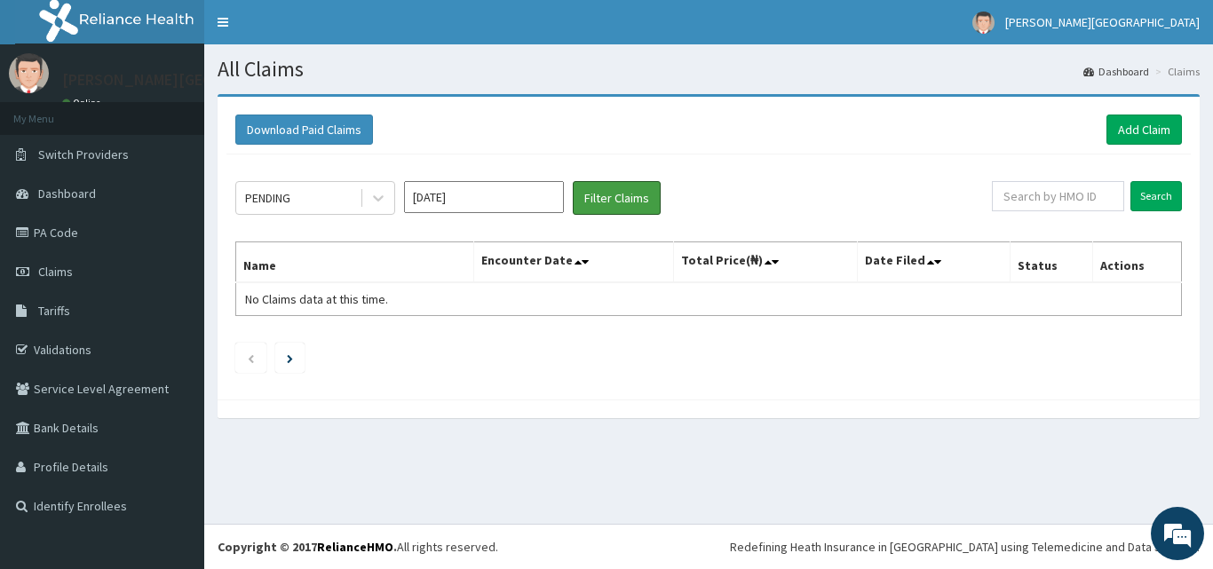
click at [635, 204] on button "Filter Claims" at bounding box center [617, 198] width 88 height 34
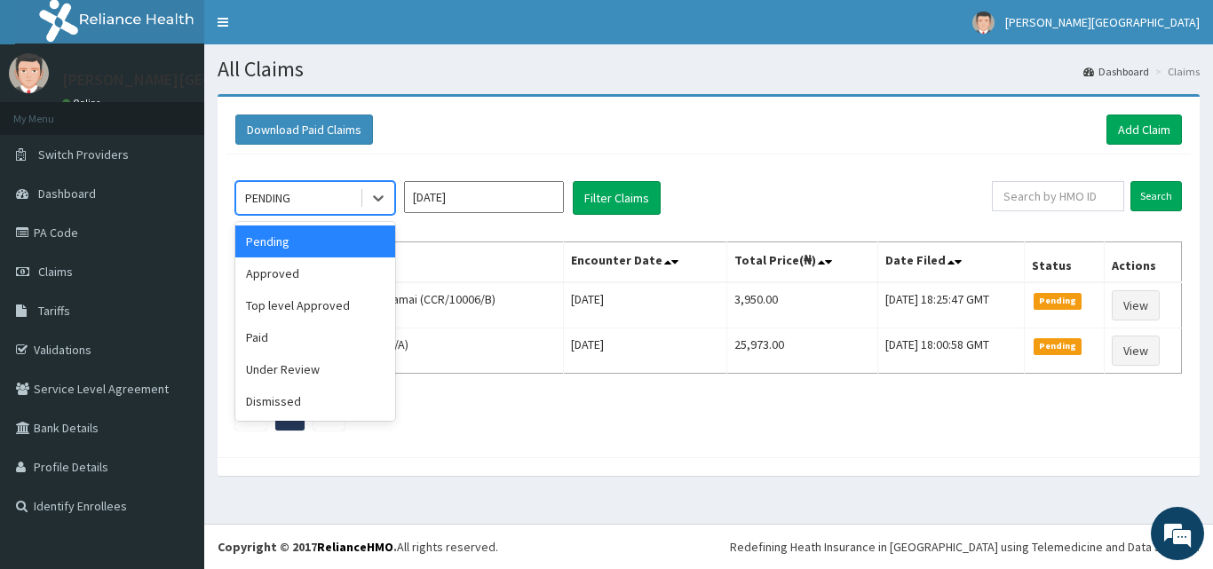
click at [387, 194] on div at bounding box center [378, 198] width 32 height 32
click at [315, 271] on div "Approved" at bounding box center [315, 273] width 160 height 32
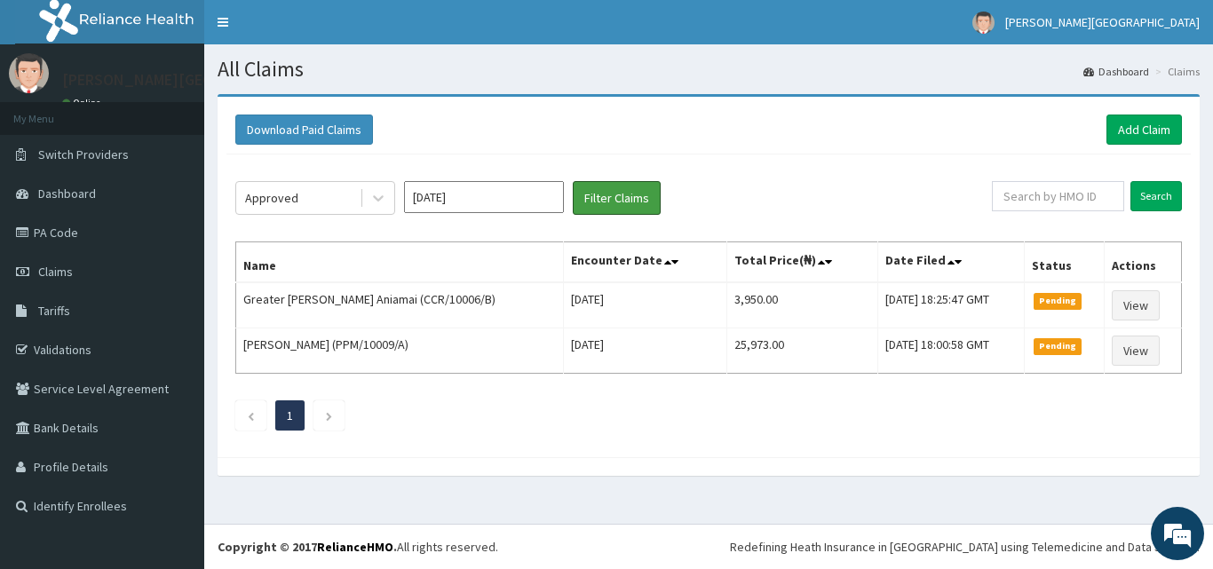
click at [599, 203] on button "Filter Claims" at bounding box center [617, 198] width 88 height 34
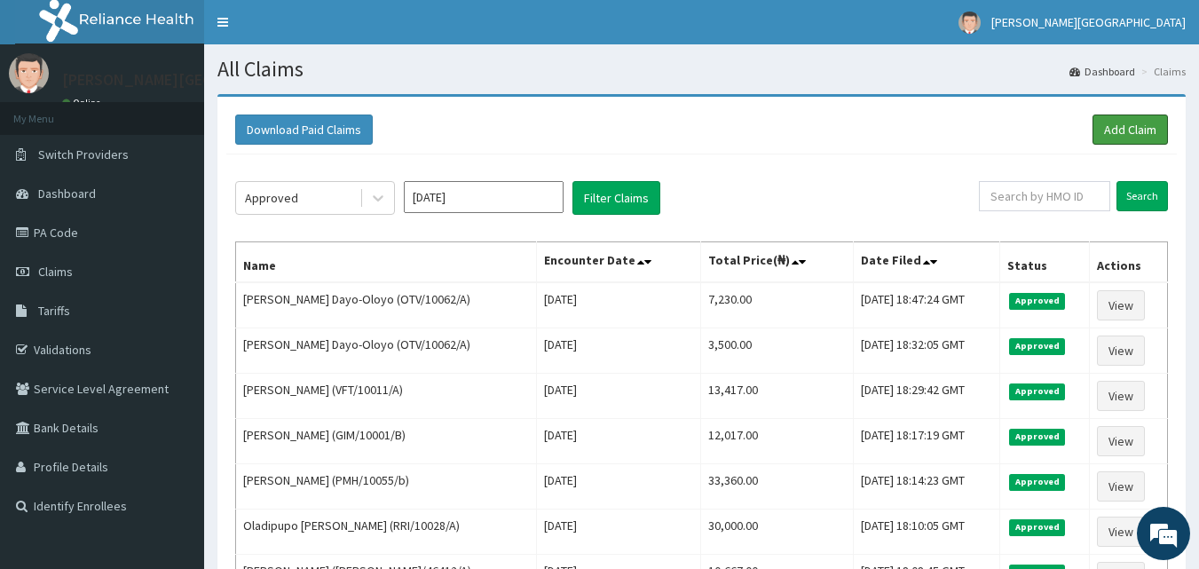
click at [1147, 127] on link "Add Claim" at bounding box center [1130, 130] width 75 height 30
